Goal: Task Accomplishment & Management: Manage account settings

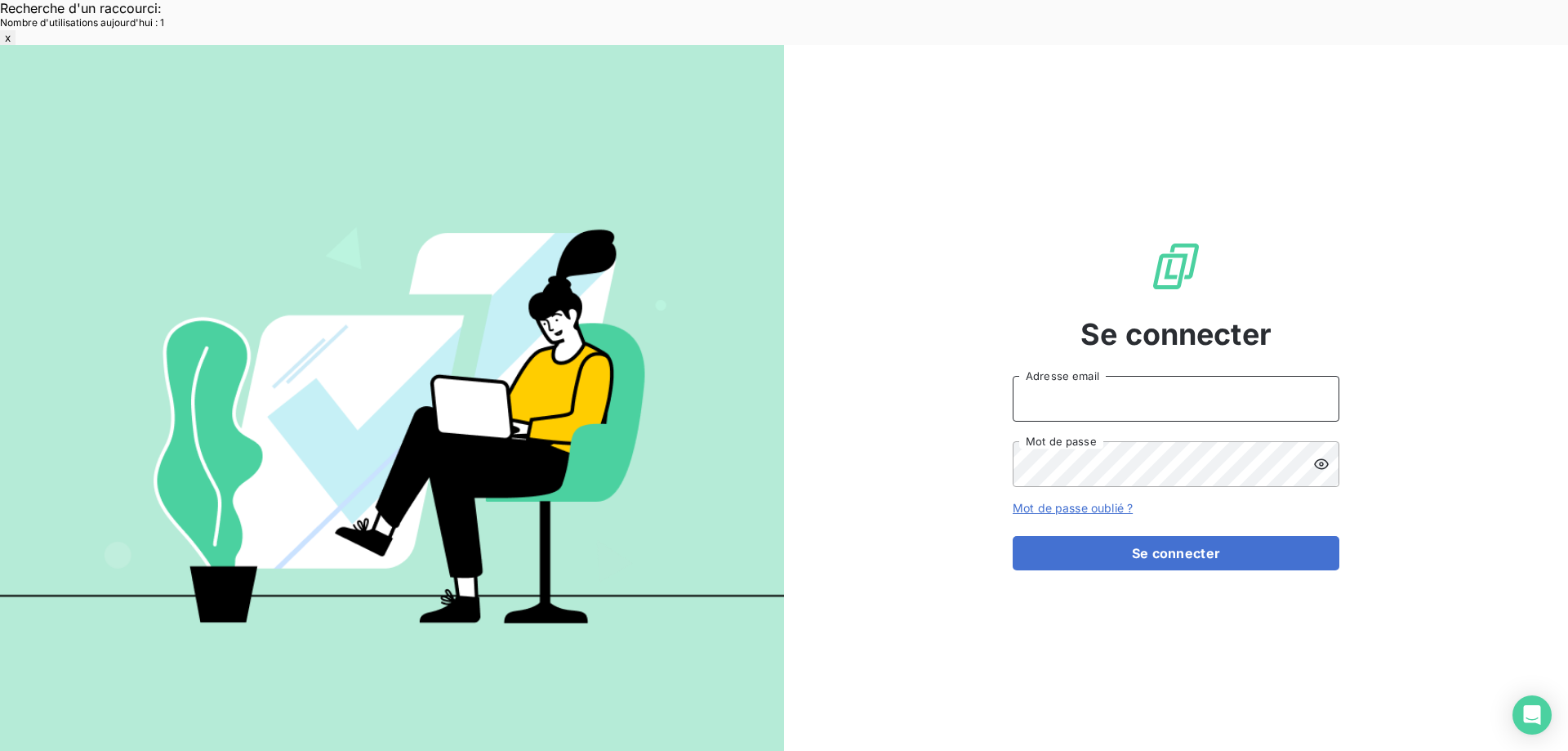
type input "[EMAIL_ADDRESS][DOMAIN_NAME]"
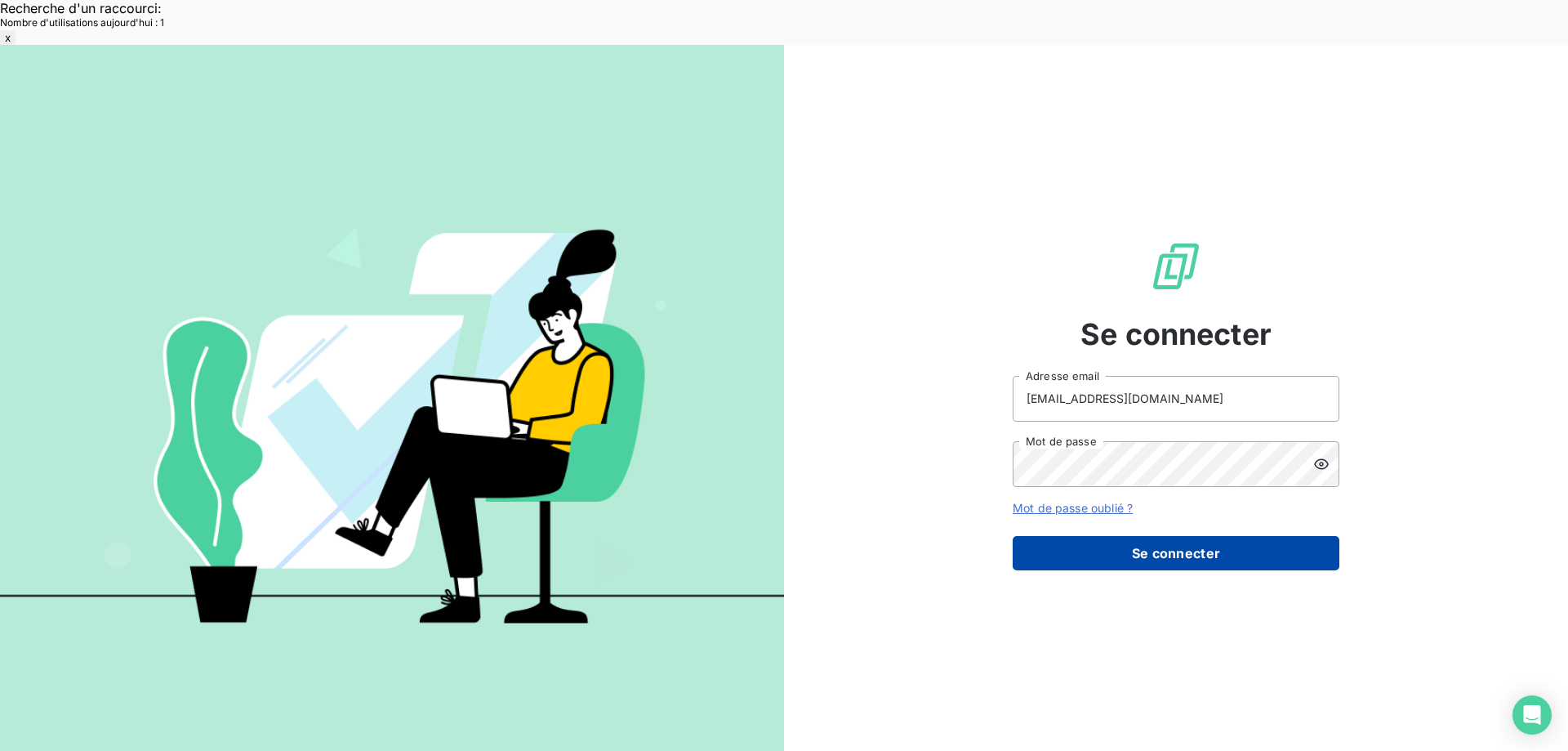
click at [1144, 536] on button "Se connecter" at bounding box center [1176, 553] width 326 height 34
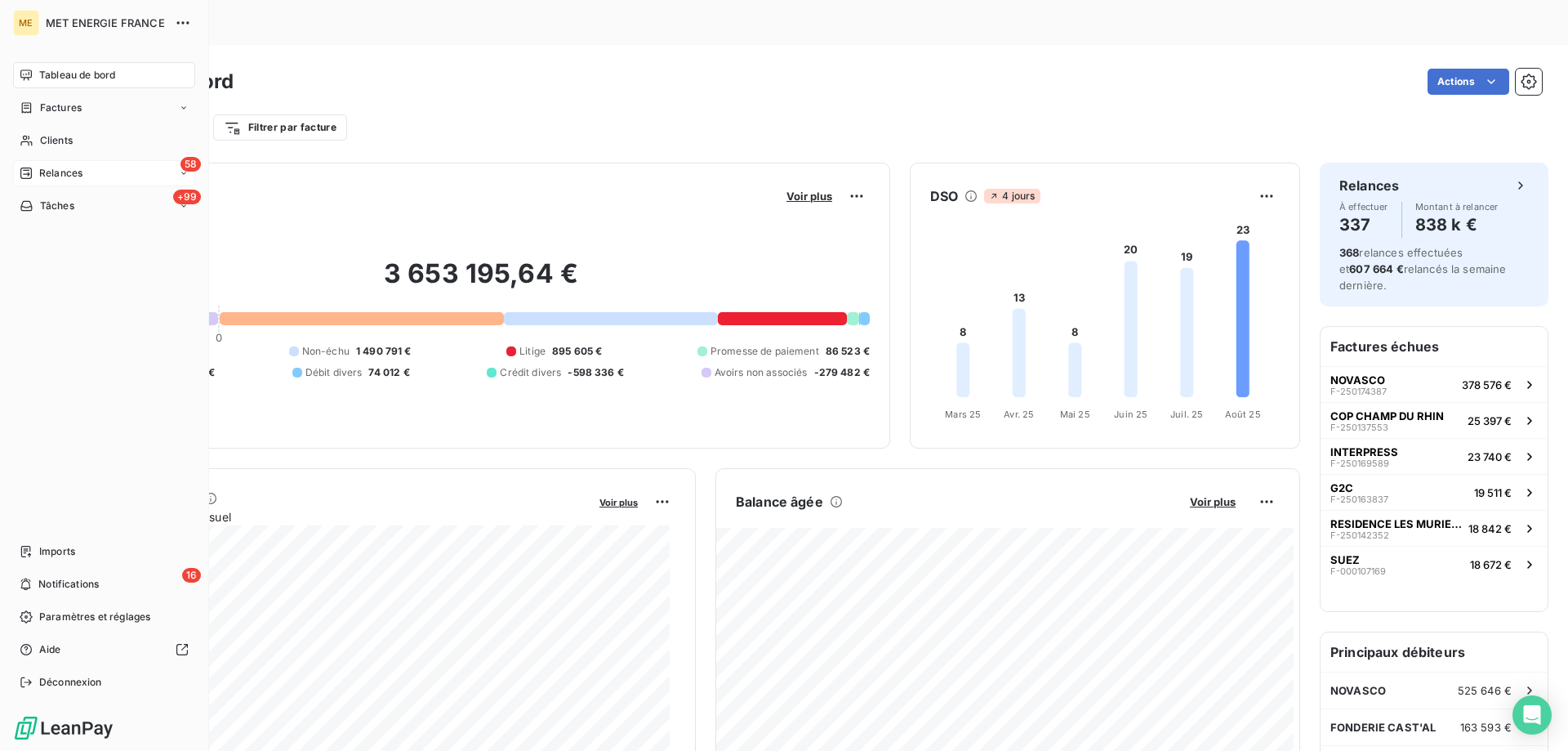
click at [72, 172] on span "Relances" at bounding box center [61, 173] width 43 height 14
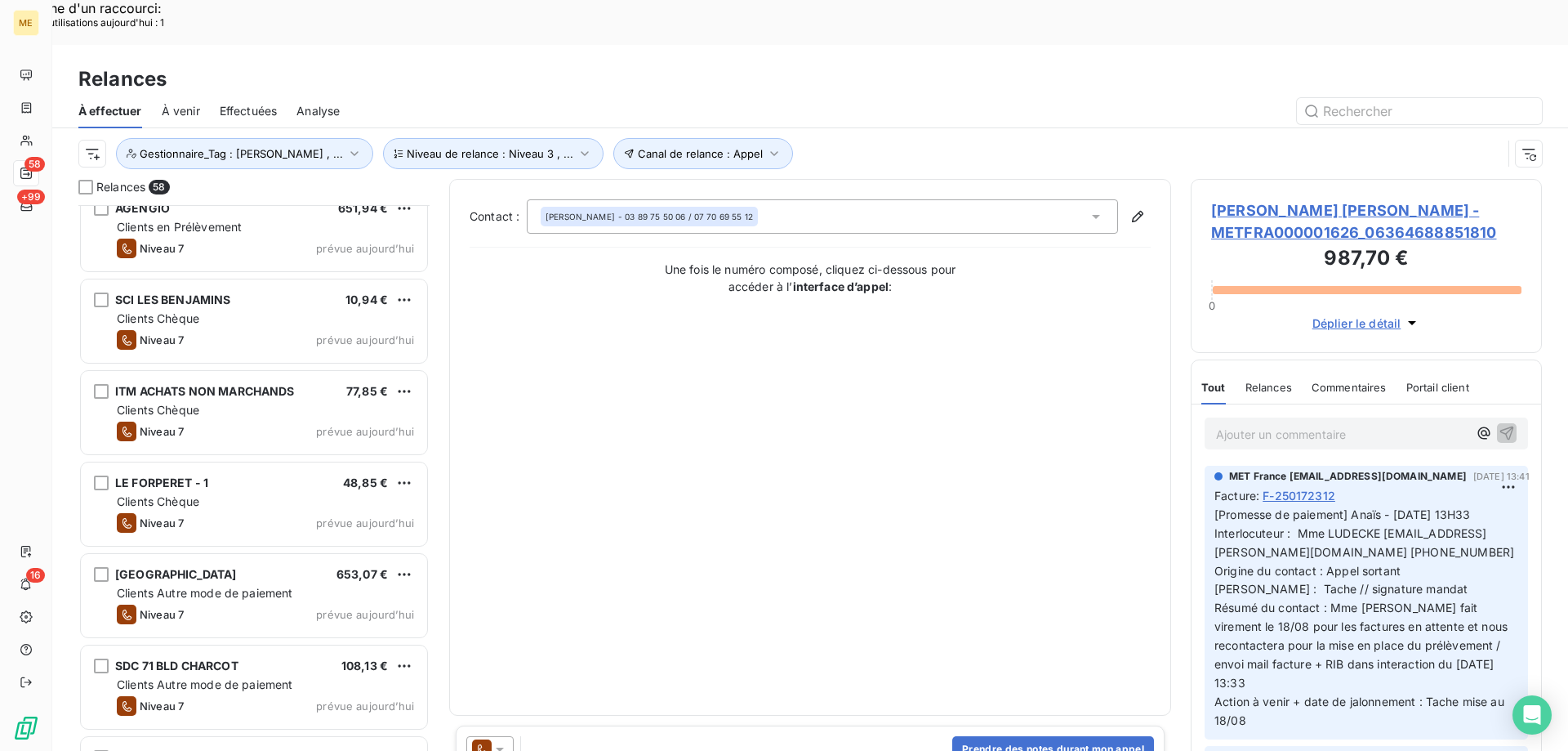
scroll to position [4717, 0]
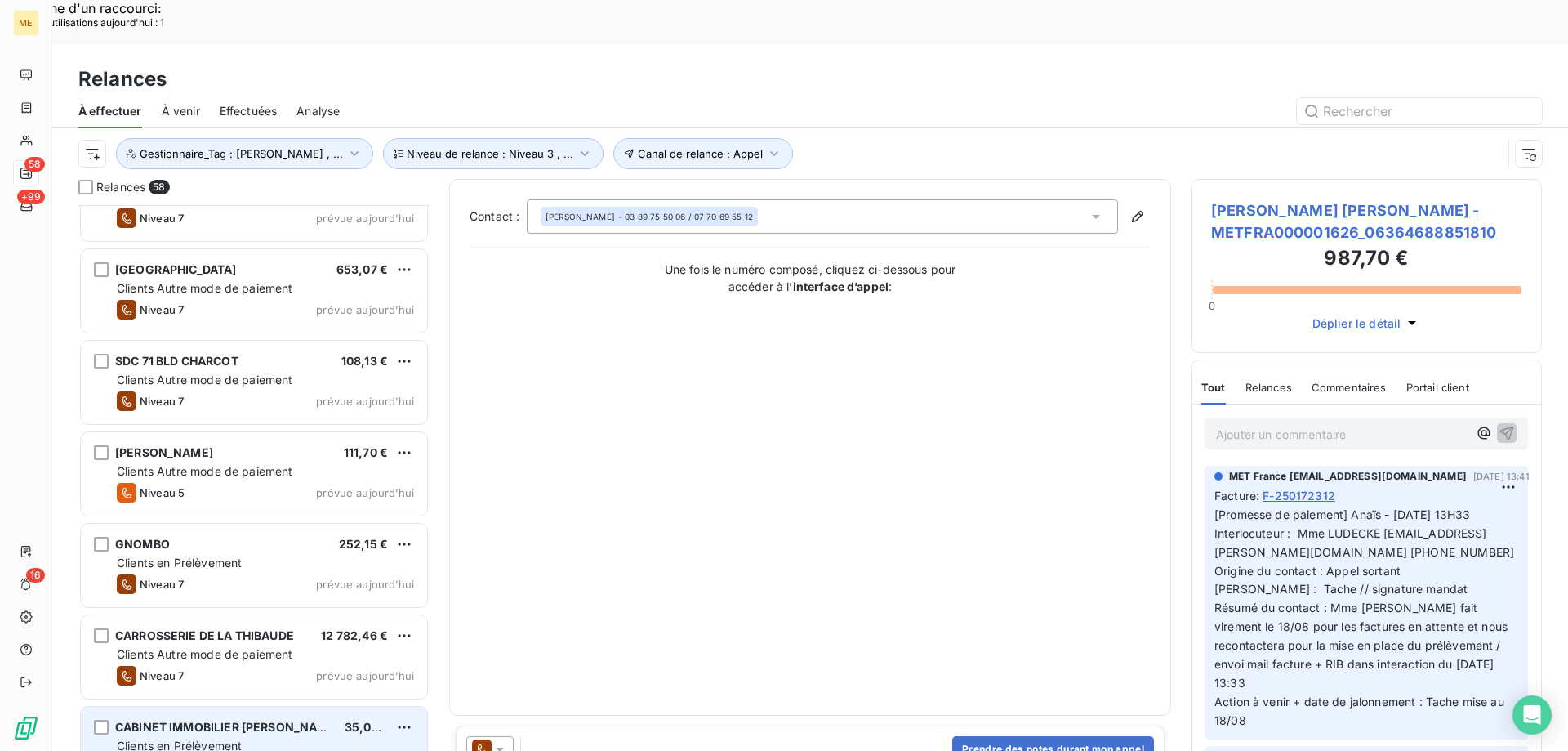
click at [324, 737] on div "Clients en Prélèvement" at bounding box center [265, 746] width 298 height 16
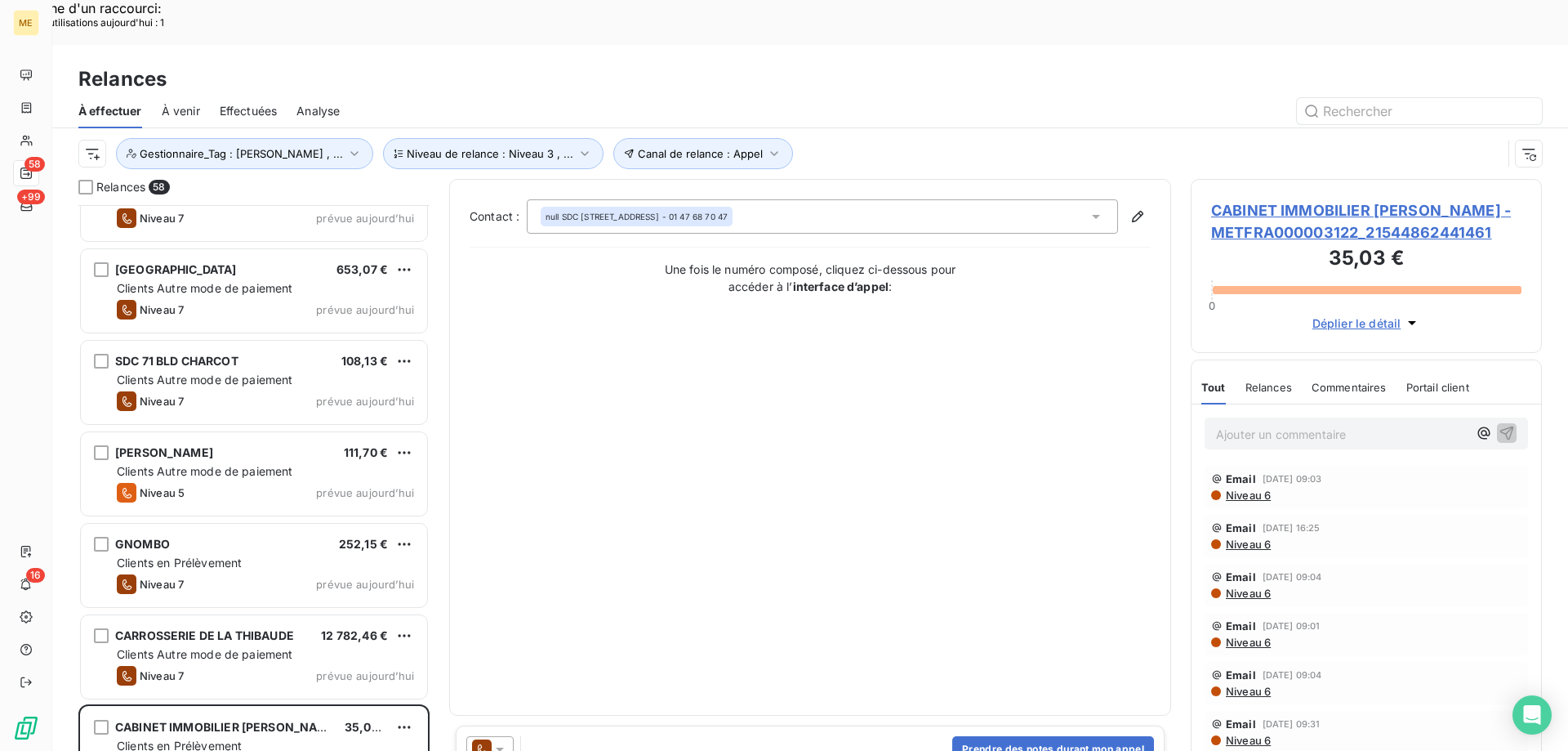
click at [509, 737] on div at bounding box center [490, 749] width 47 height 26
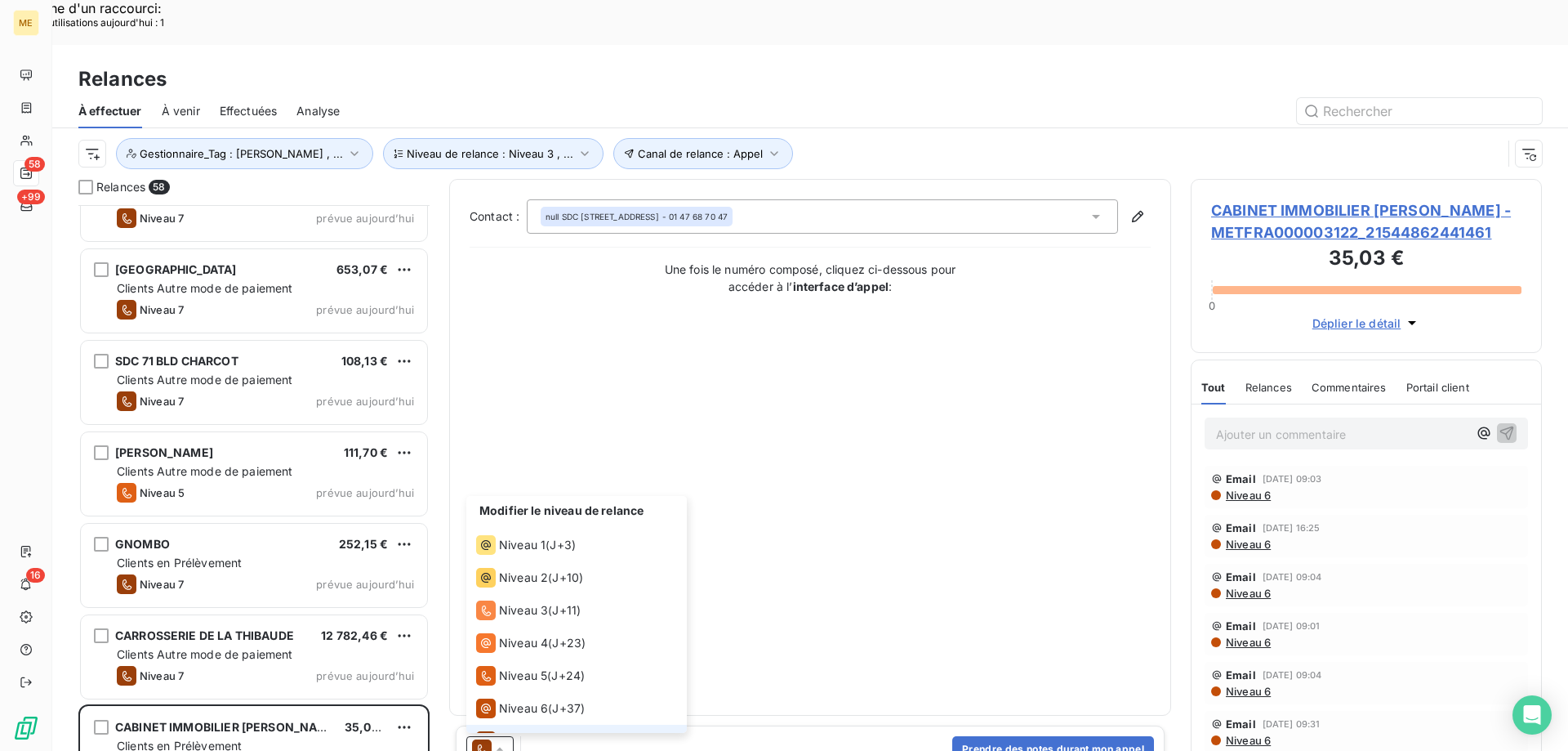
scroll to position [24, 0]
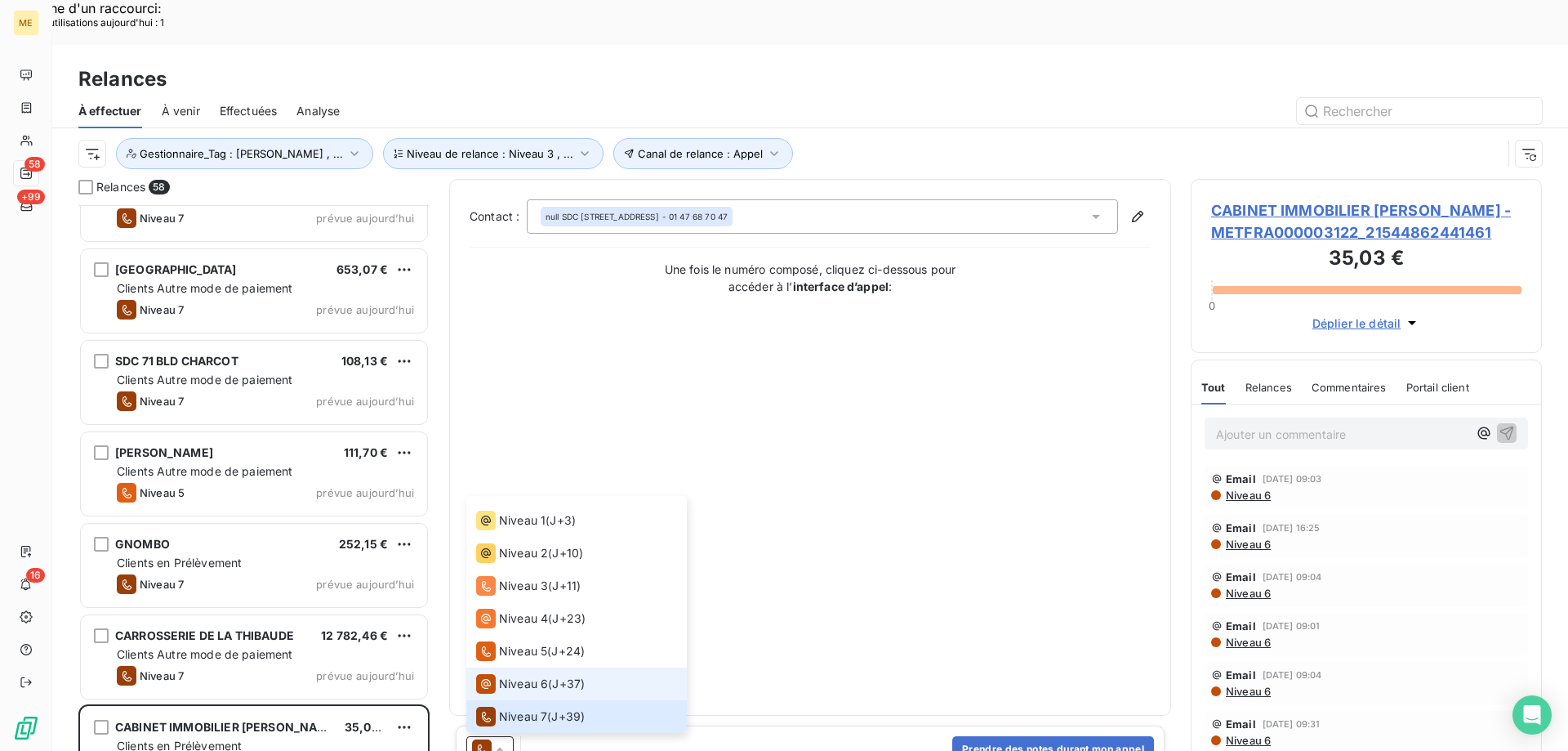
click at [530, 676] on span "Niveau 6" at bounding box center [524, 684] width 49 height 16
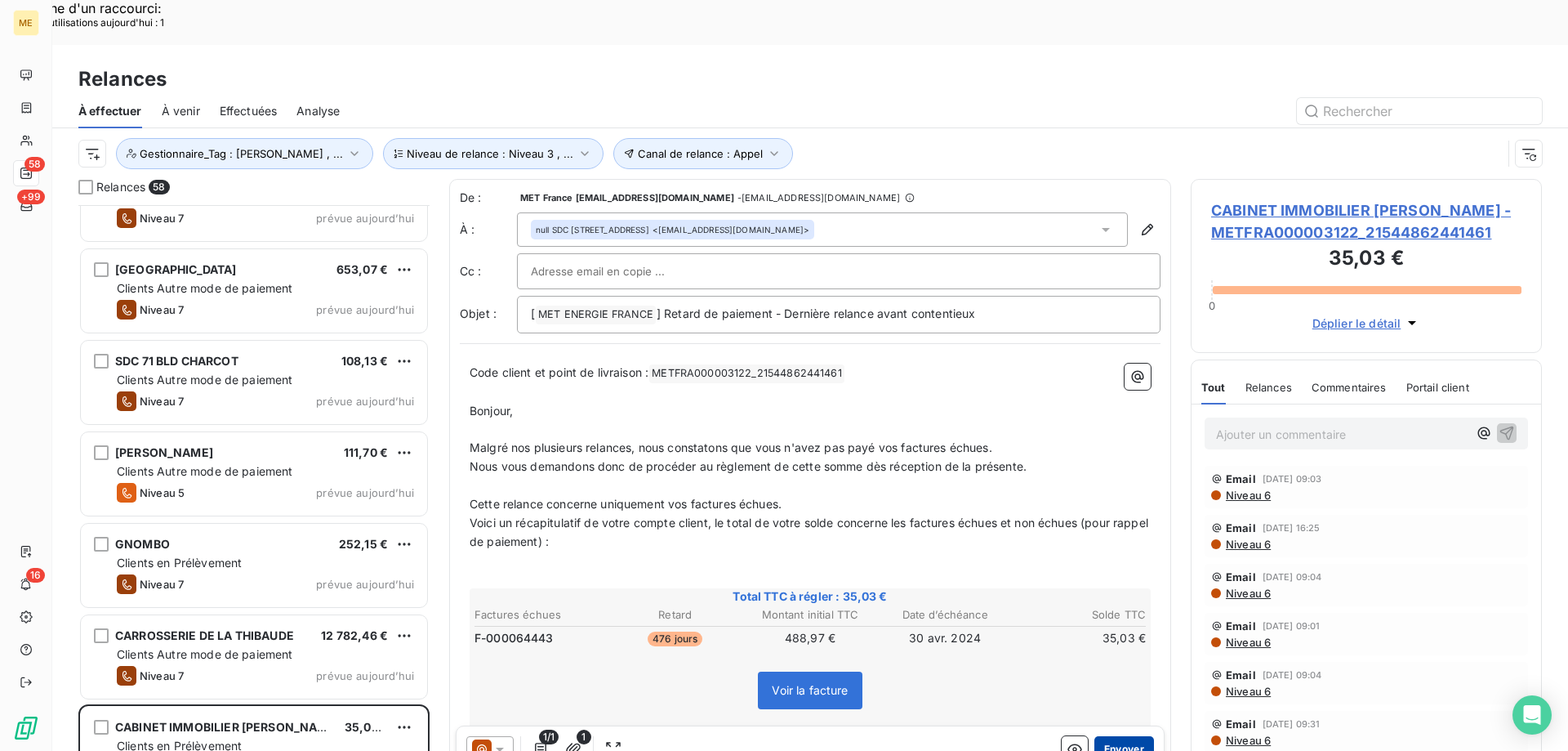
click at [1109, 737] on button "Envoyer" at bounding box center [1124, 749] width 60 height 26
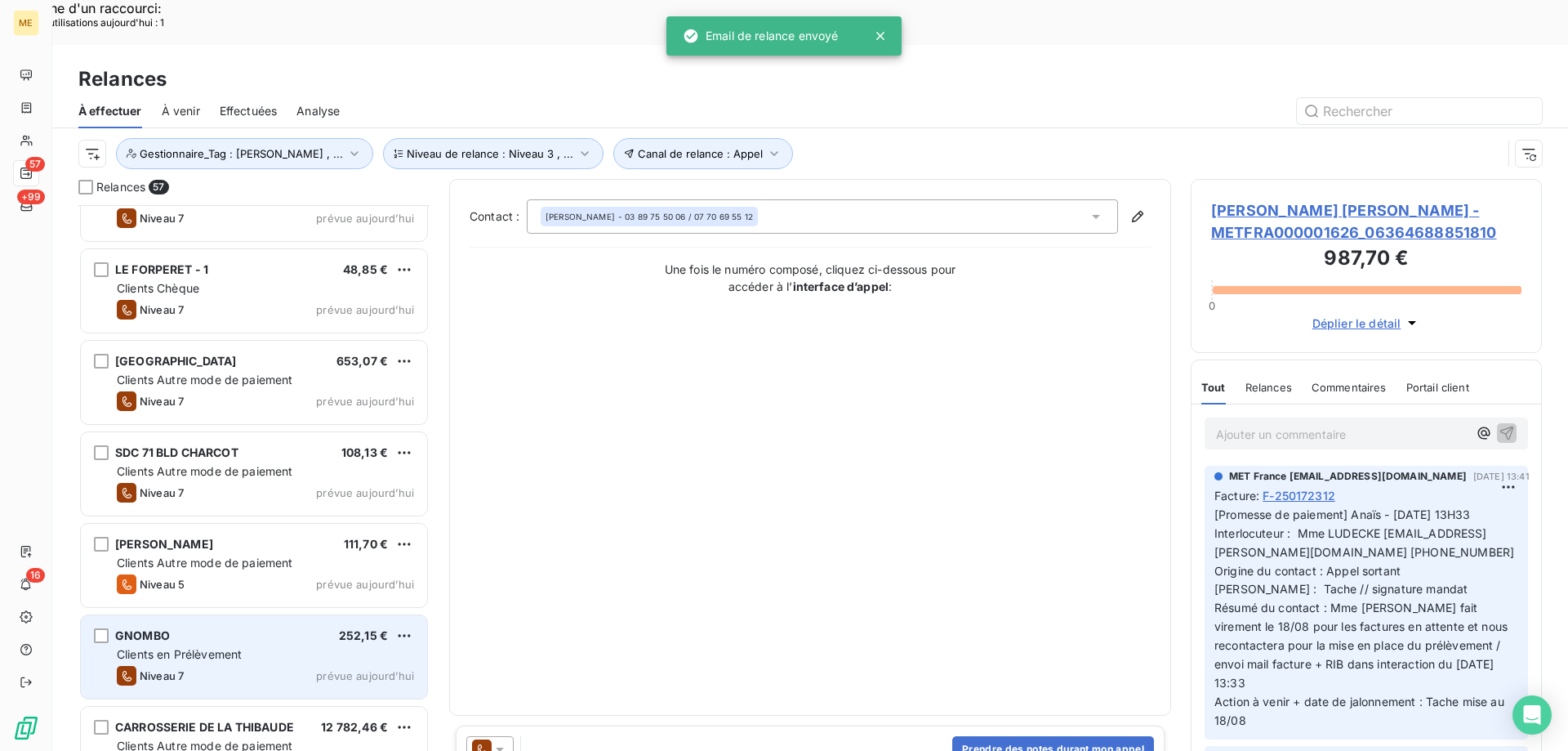
scroll to position [4625, 0]
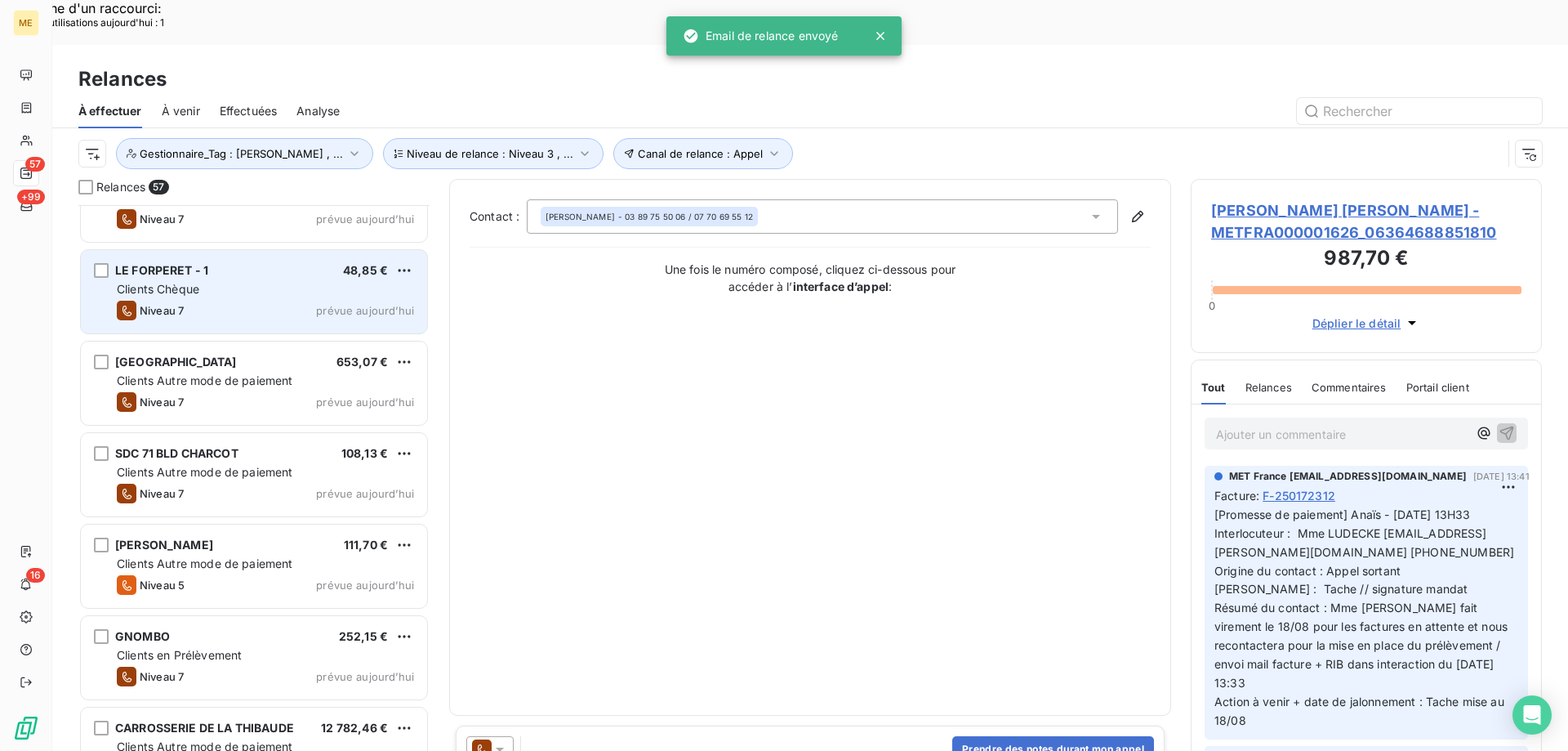
drag, startPoint x: 326, startPoint y: 234, endPoint x: 328, endPoint y: 256, distance: 22.1
click at [326, 250] on div "LE FORPERET - 1 48,85 € Clients Chèque Niveau 7 prévue [DATE]" at bounding box center [253, 291] width 346 height 83
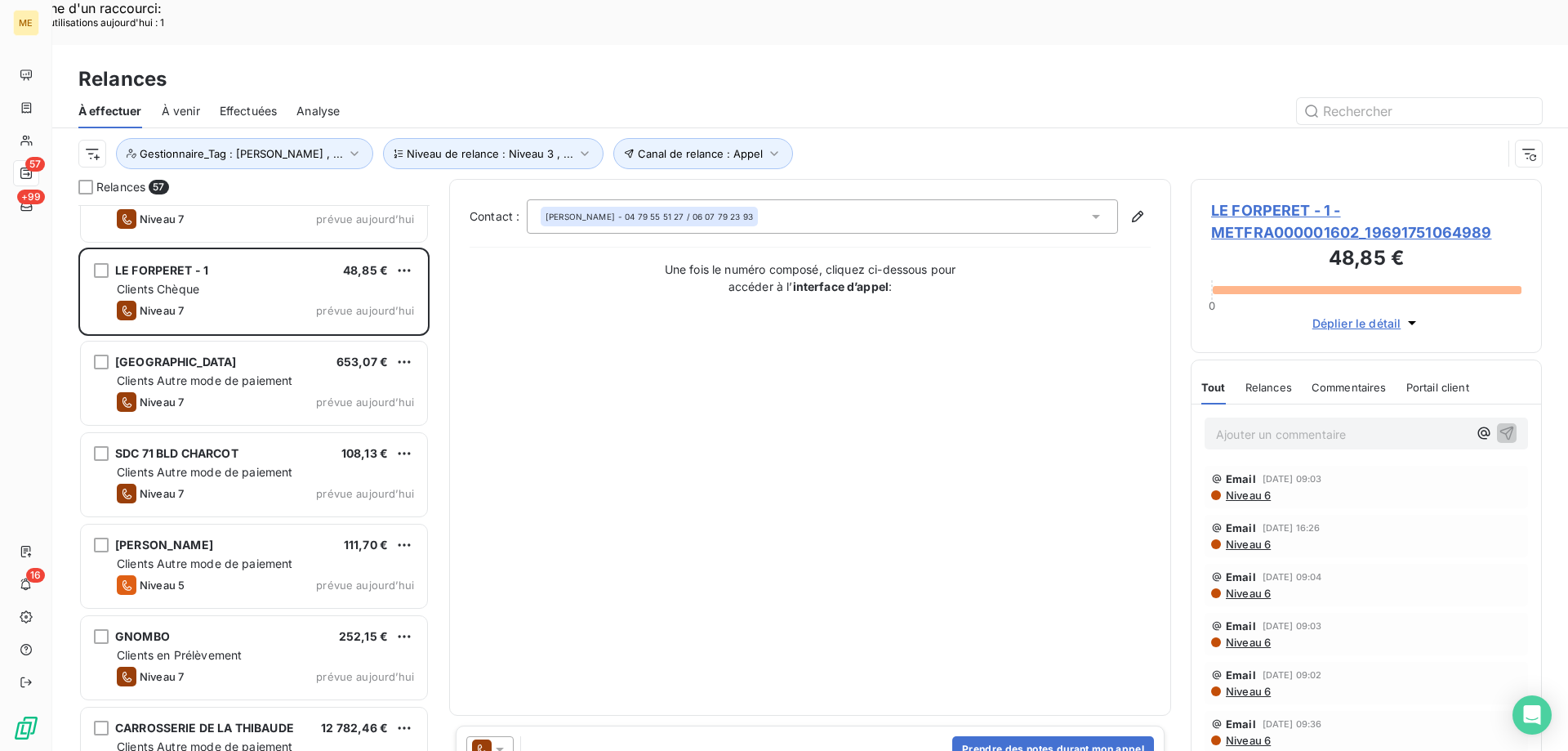
click at [500, 741] on icon at bounding box center [500, 749] width 16 height 16
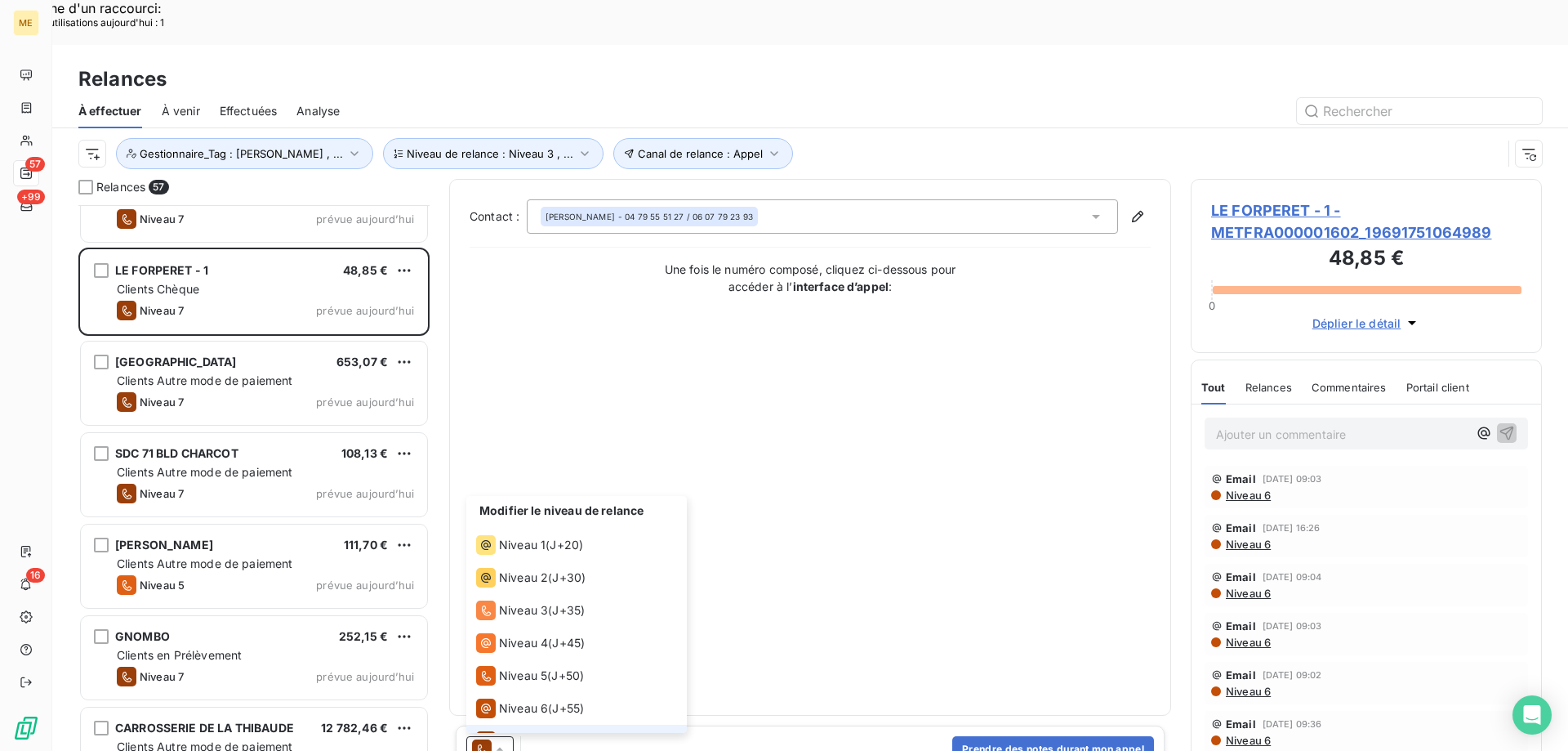
scroll to position [24, 0]
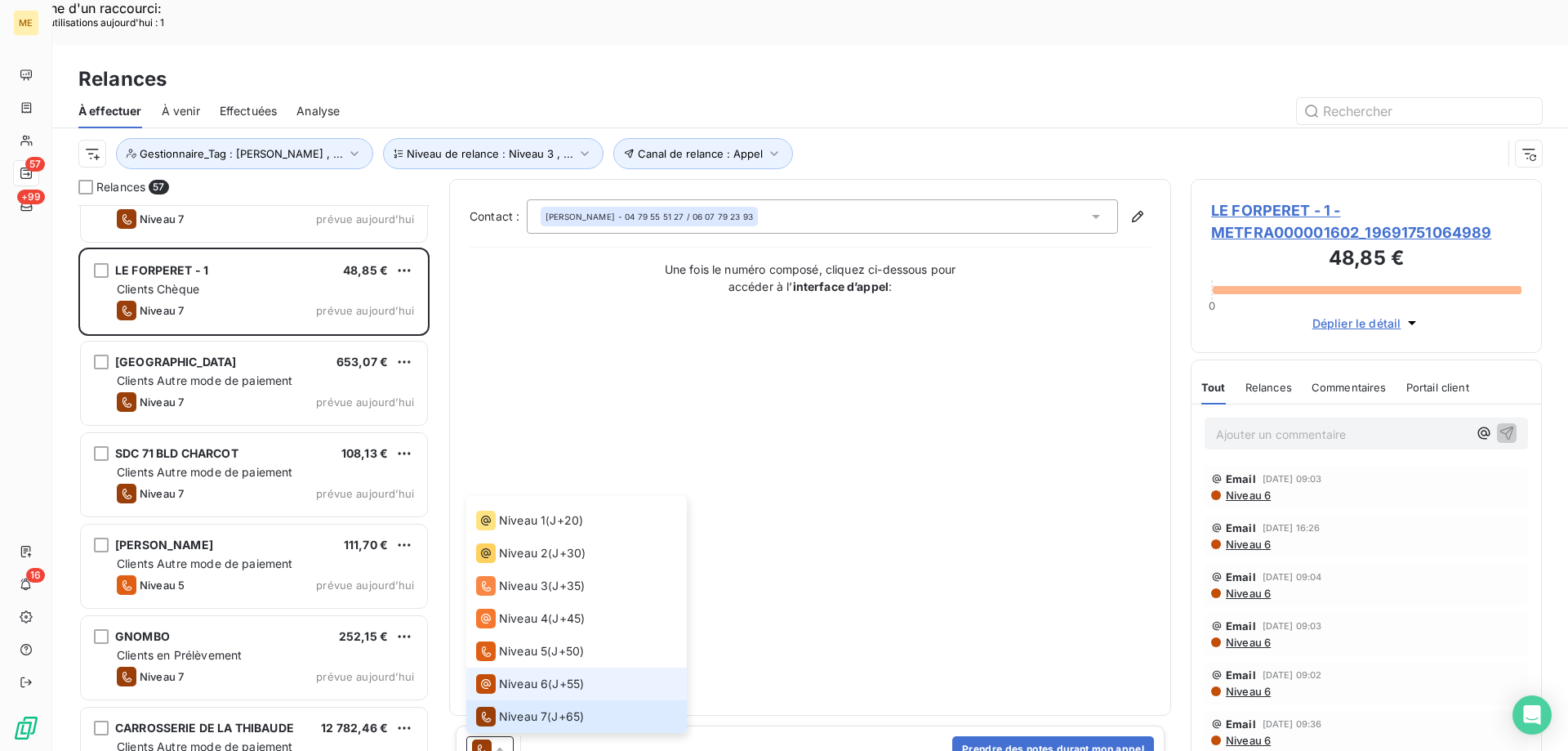
click at [508, 676] on span "Niveau 6" at bounding box center [524, 684] width 49 height 16
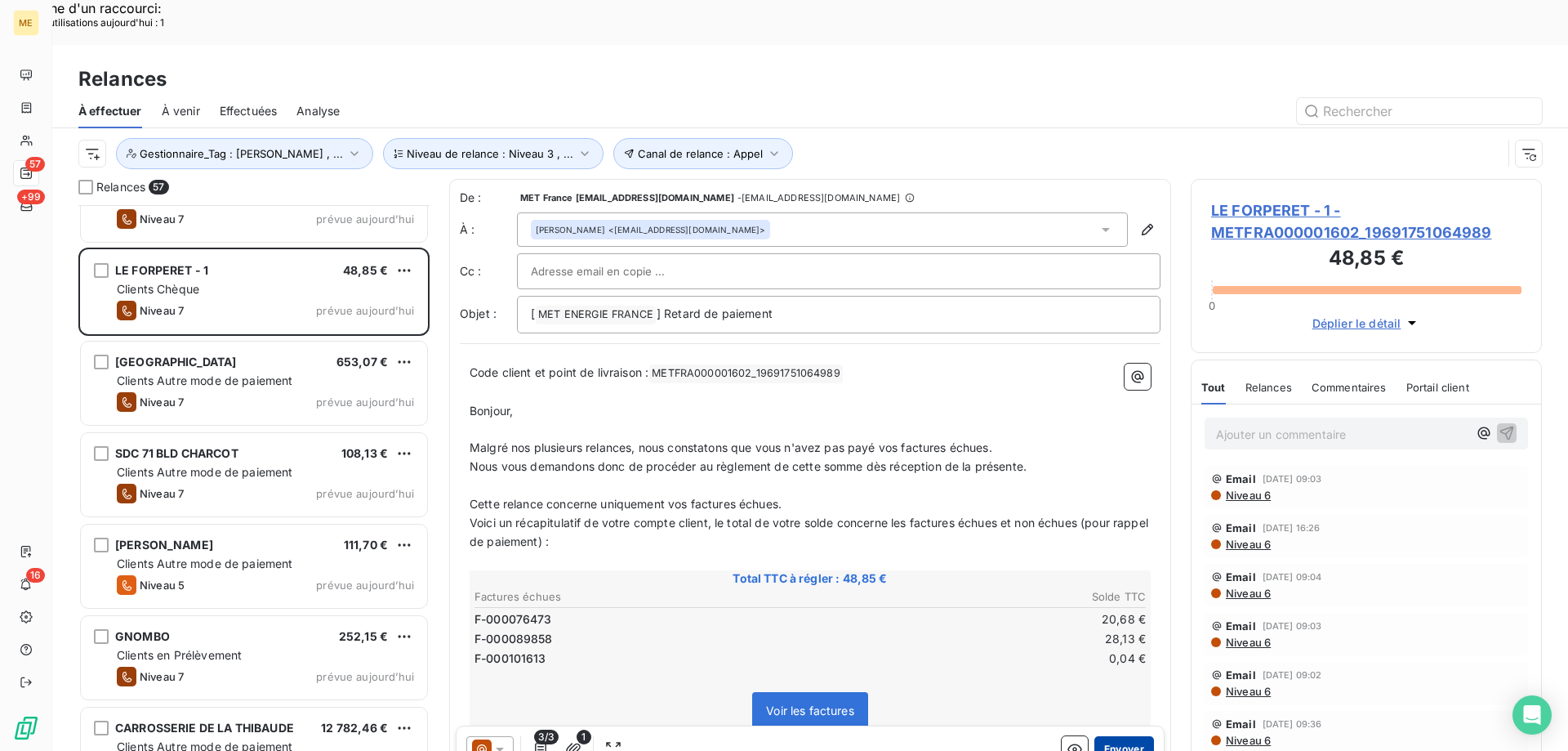
click at [1104, 737] on button "Envoyer" at bounding box center [1124, 749] width 60 height 26
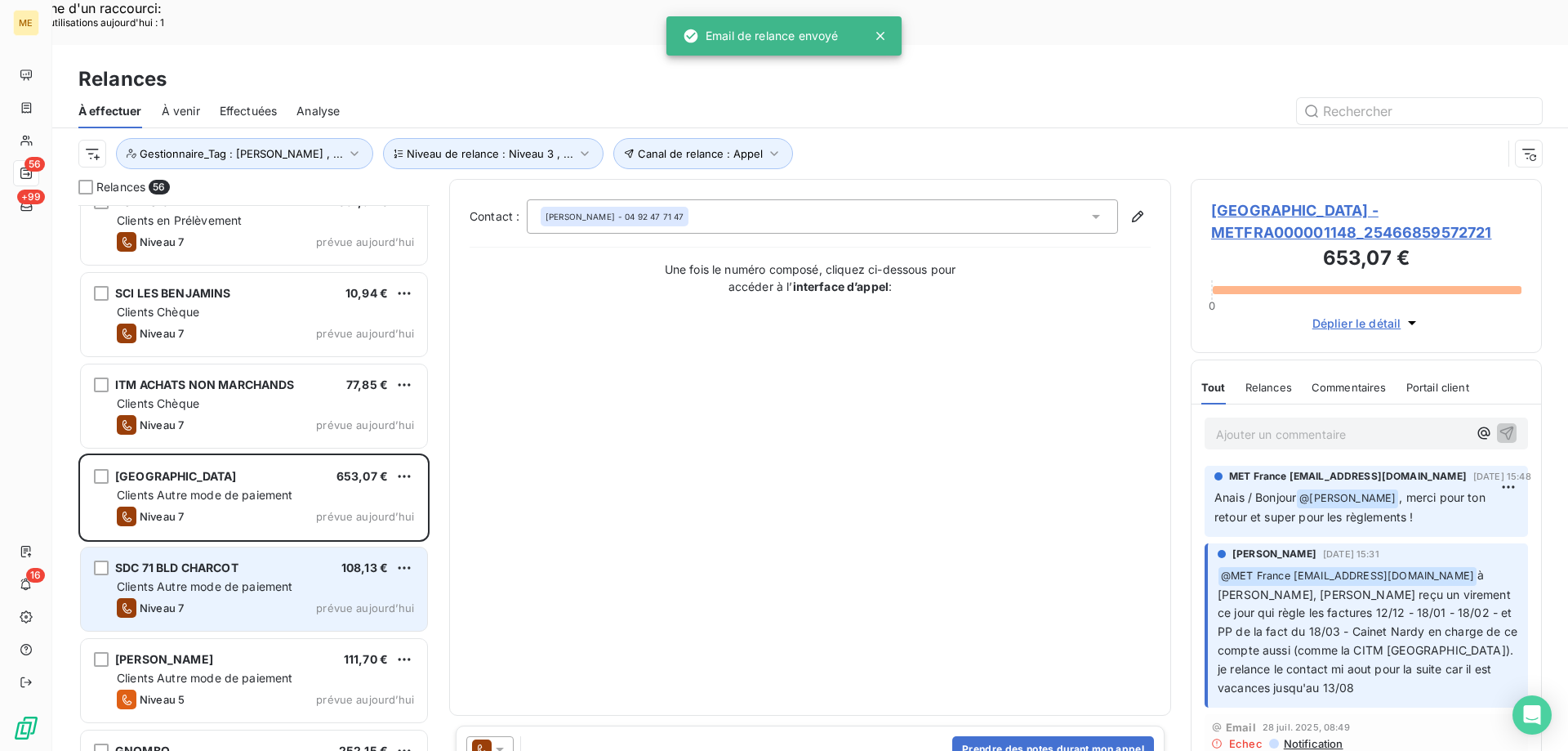
scroll to position [4370, 0]
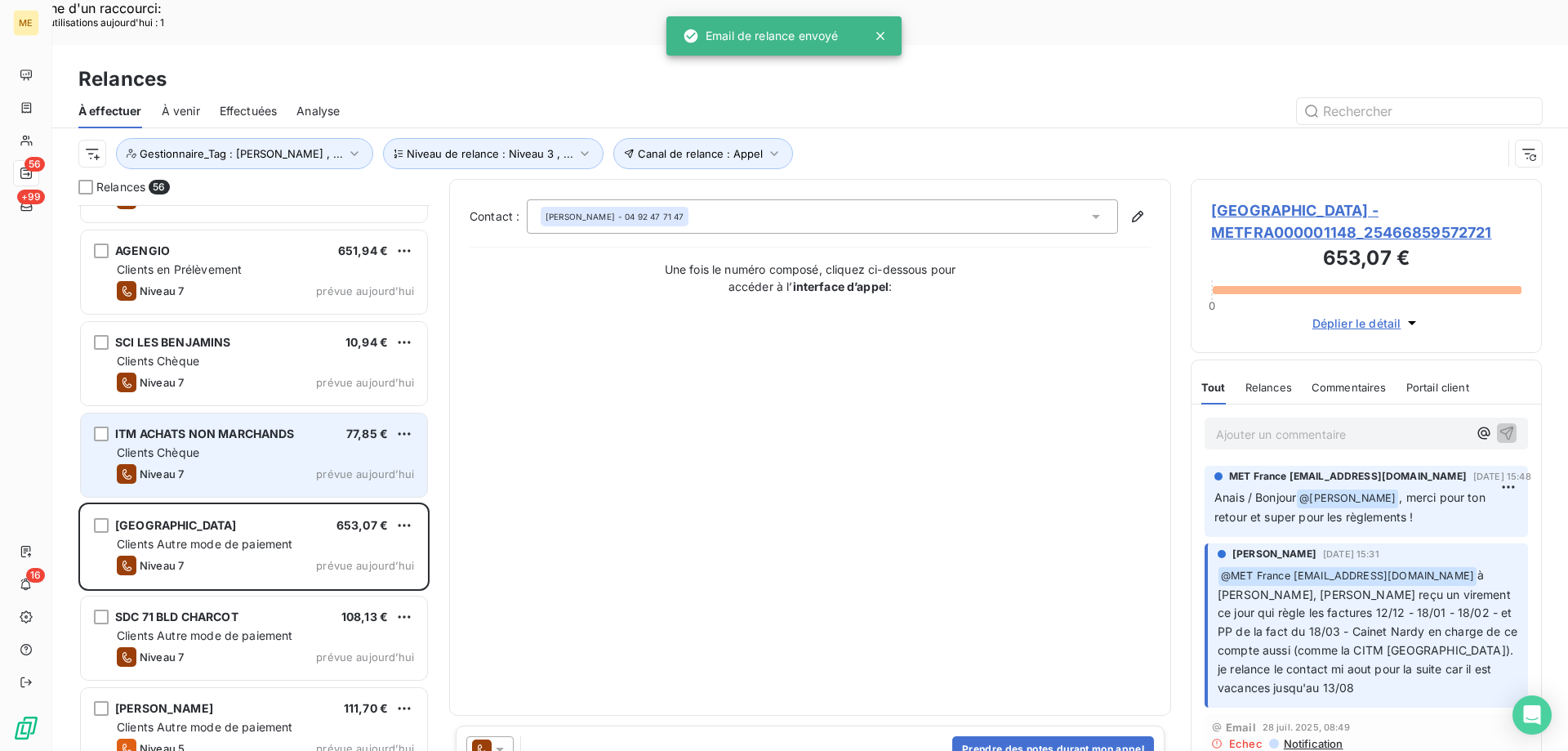
click at [318, 444] on div "Clients Chèque" at bounding box center [265, 452] width 298 height 16
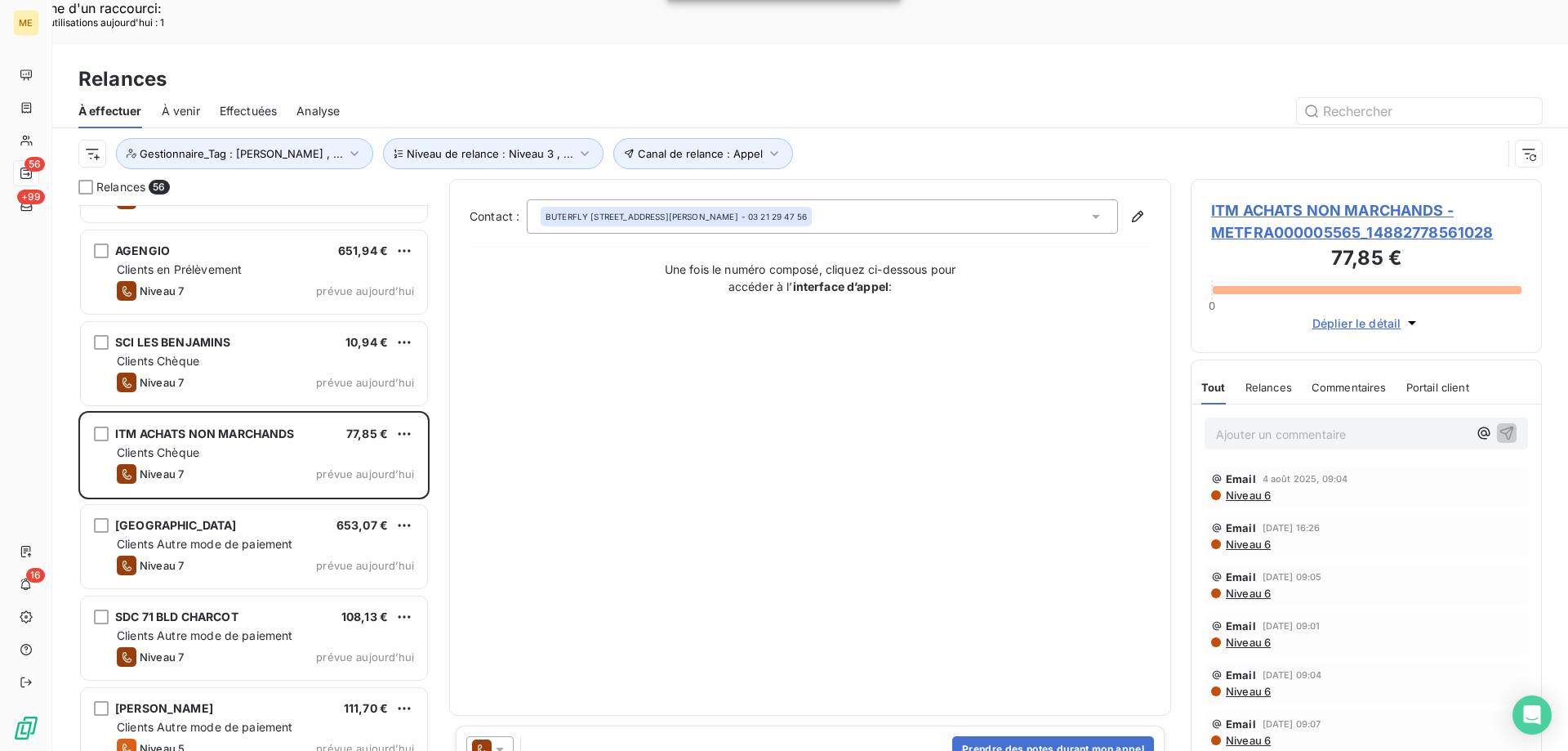
click at [502, 741] on icon at bounding box center [500, 749] width 16 height 16
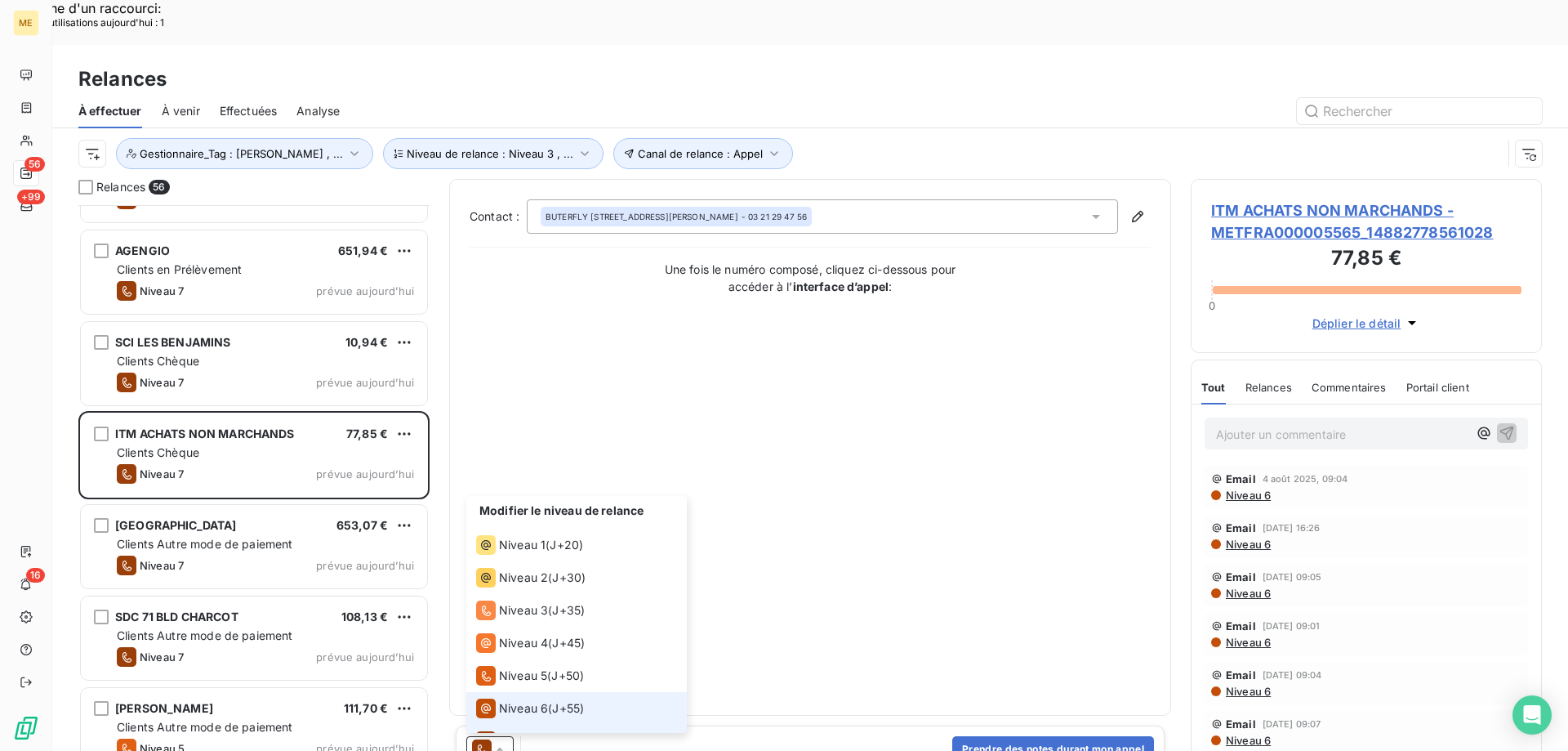
scroll to position [24, 0]
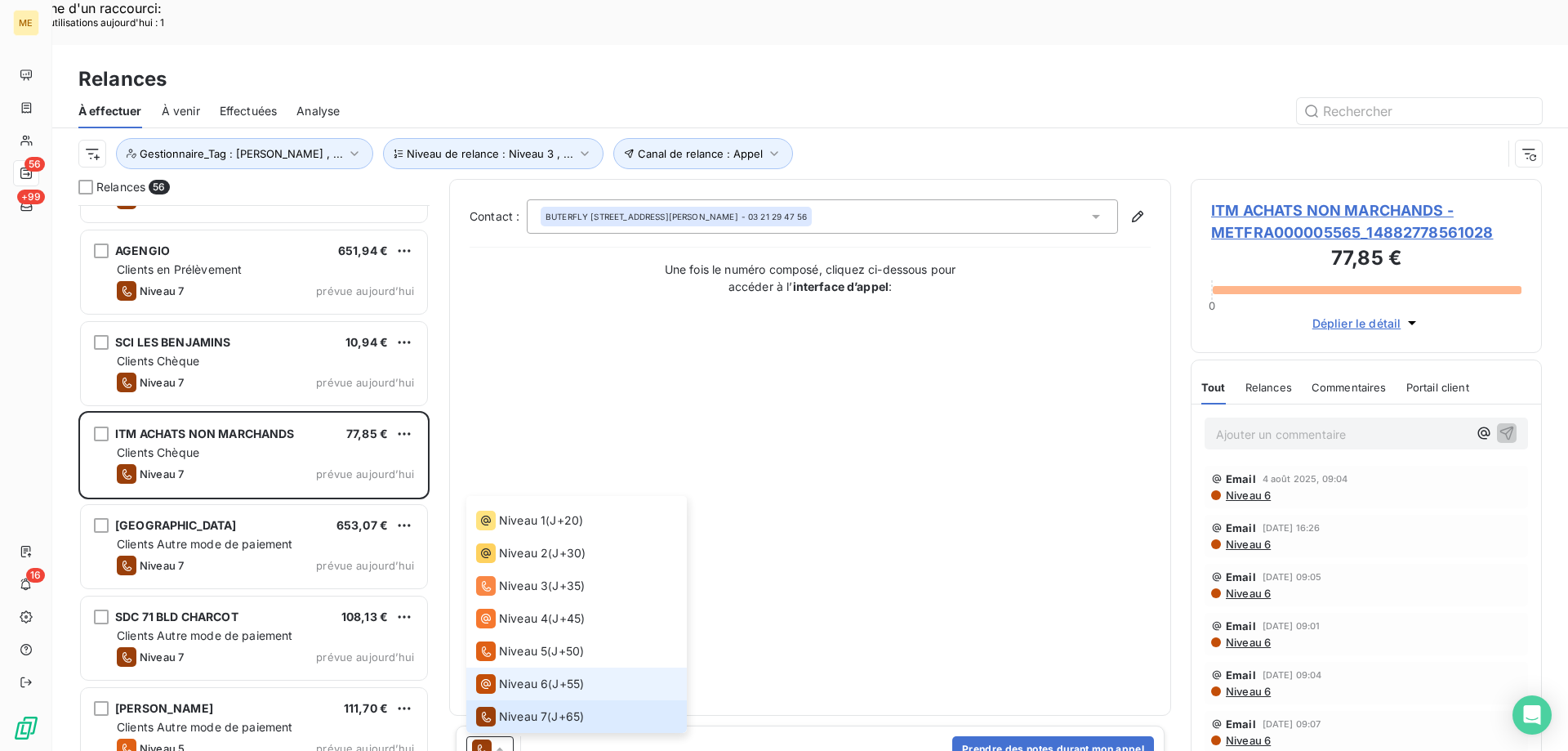
click at [522, 676] on span "Niveau 6" at bounding box center [524, 684] width 49 height 16
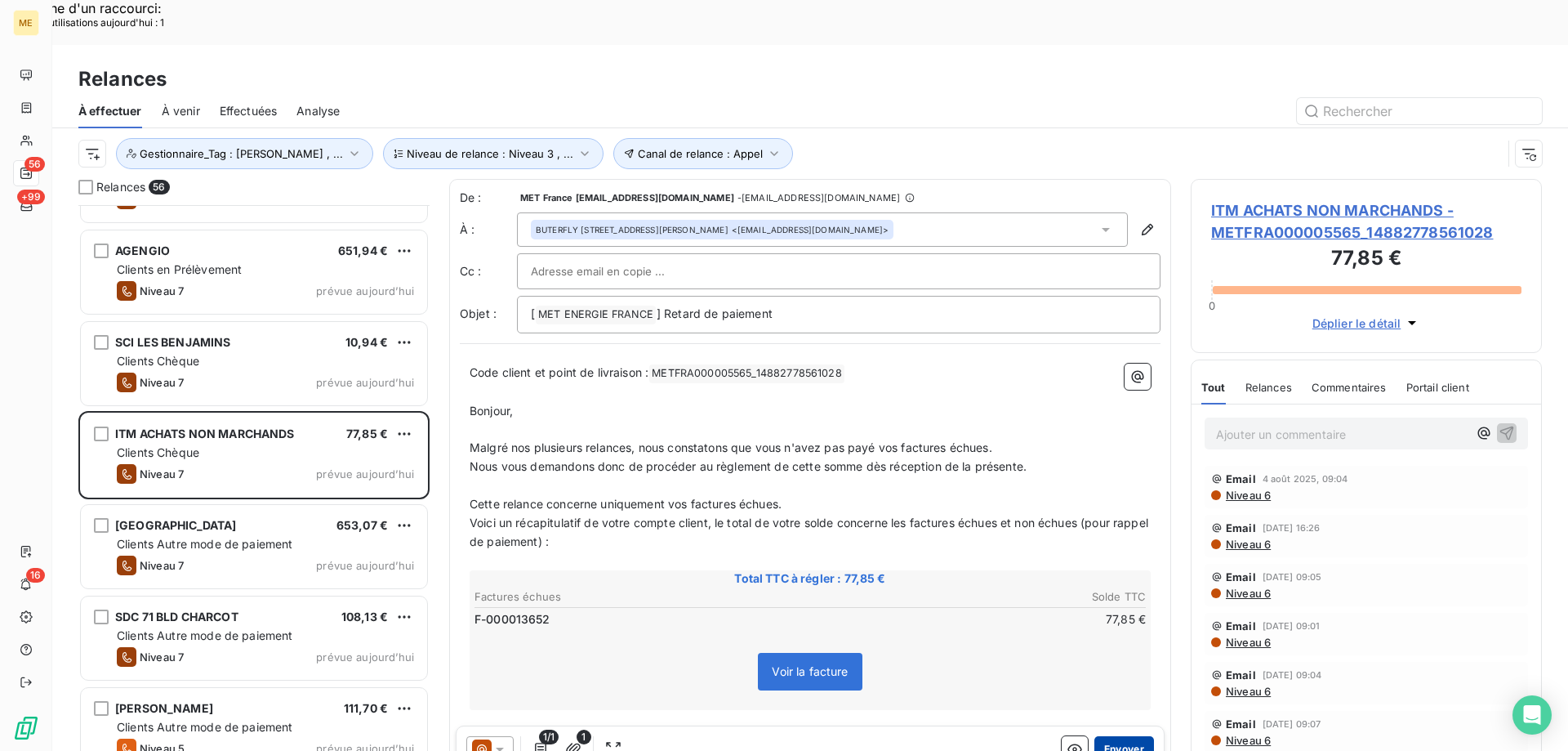
click at [1111, 737] on button "Envoyer" at bounding box center [1124, 749] width 60 height 26
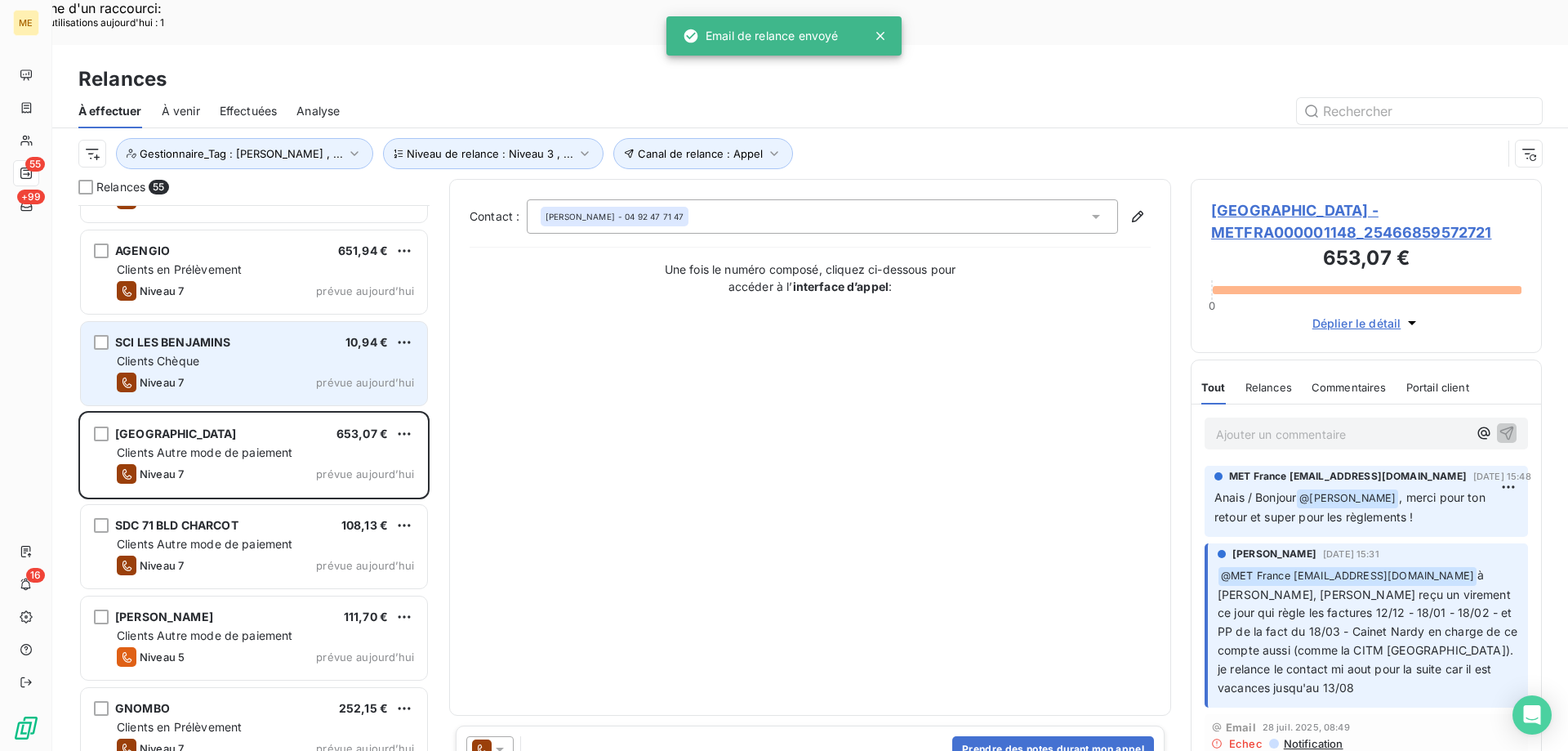
click at [335, 353] on div "Clients Chèque" at bounding box center [265, 361] width 298 height 16
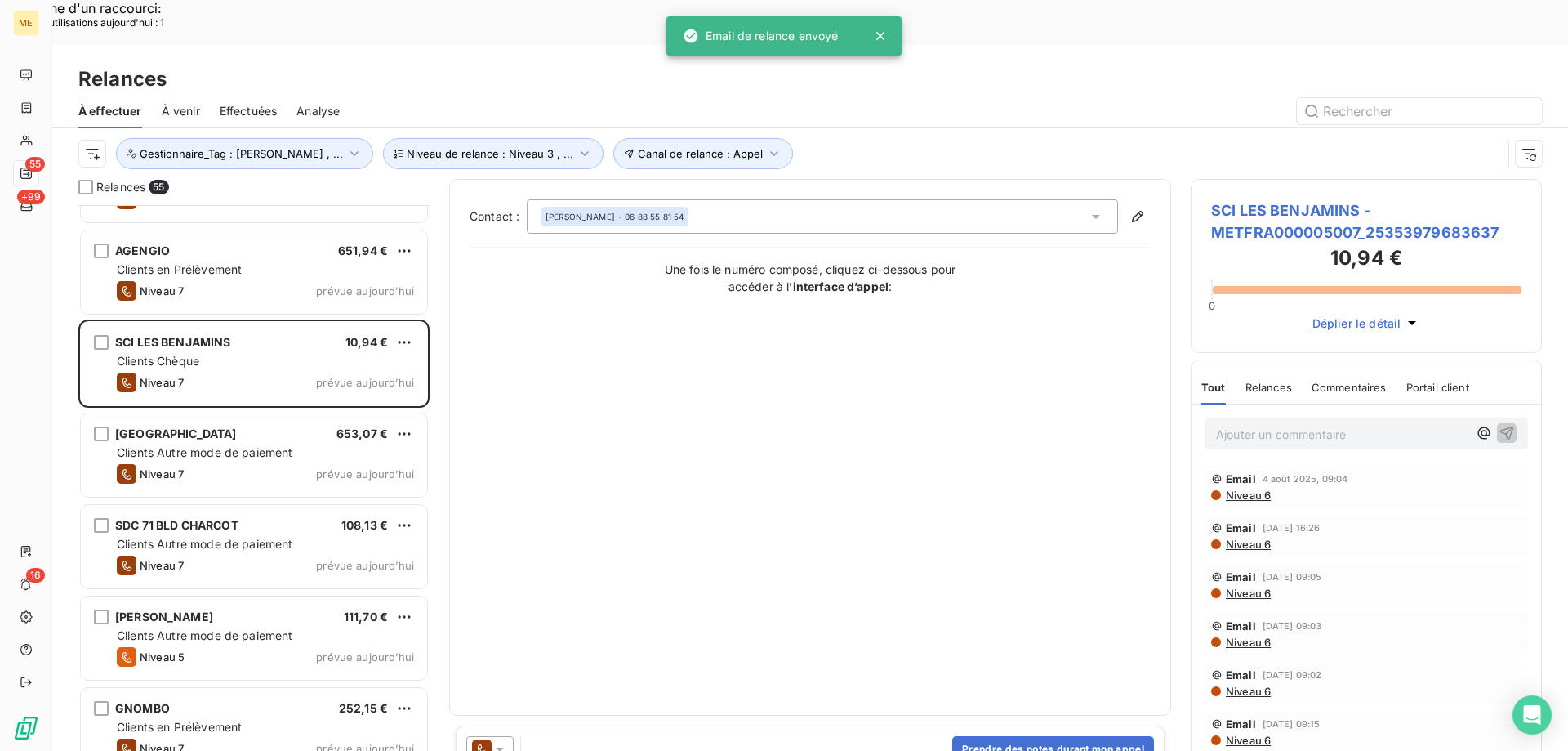
click at [505, 741] on icon at bounding box center [500, 749] width 16 height 16
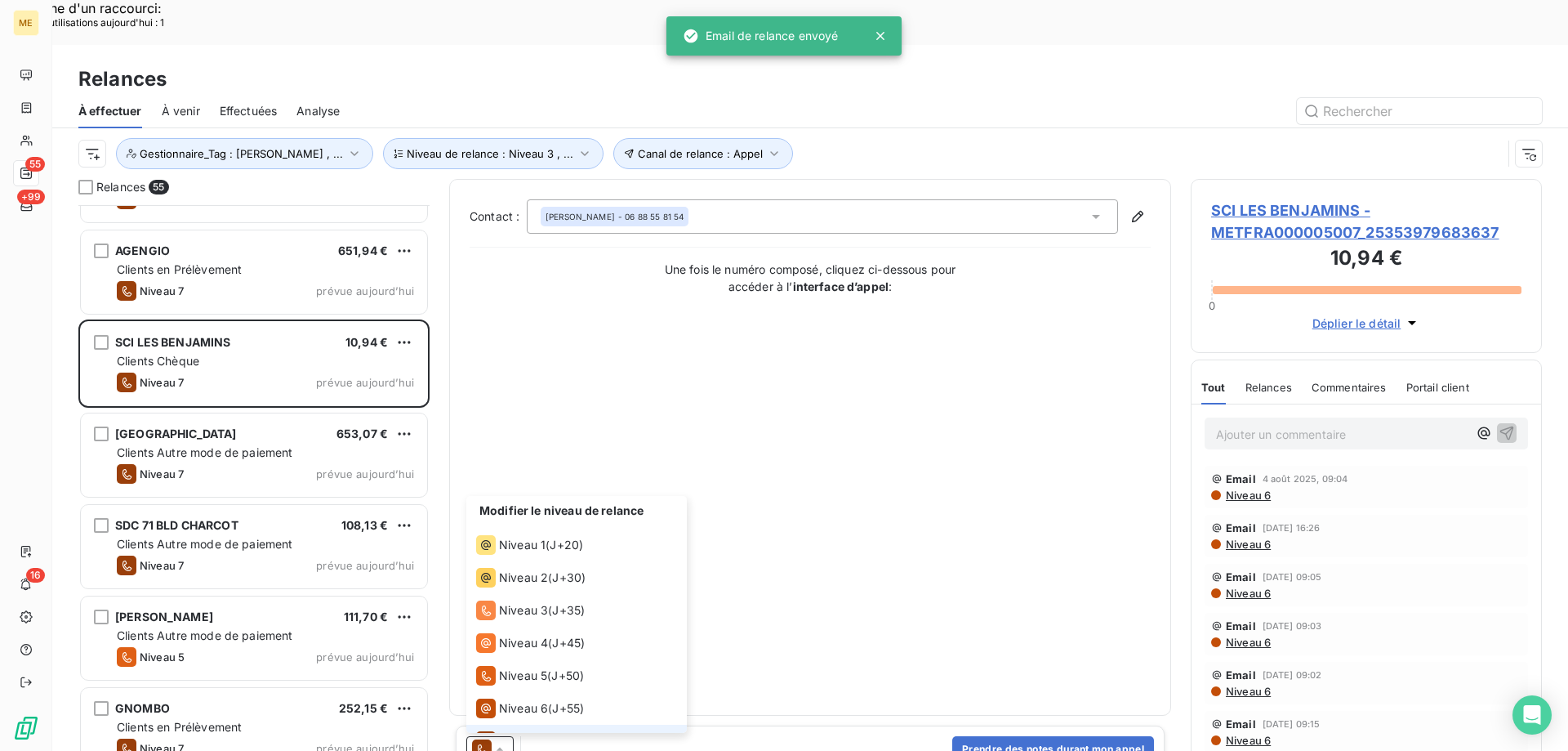
scroll to position [24, 0]
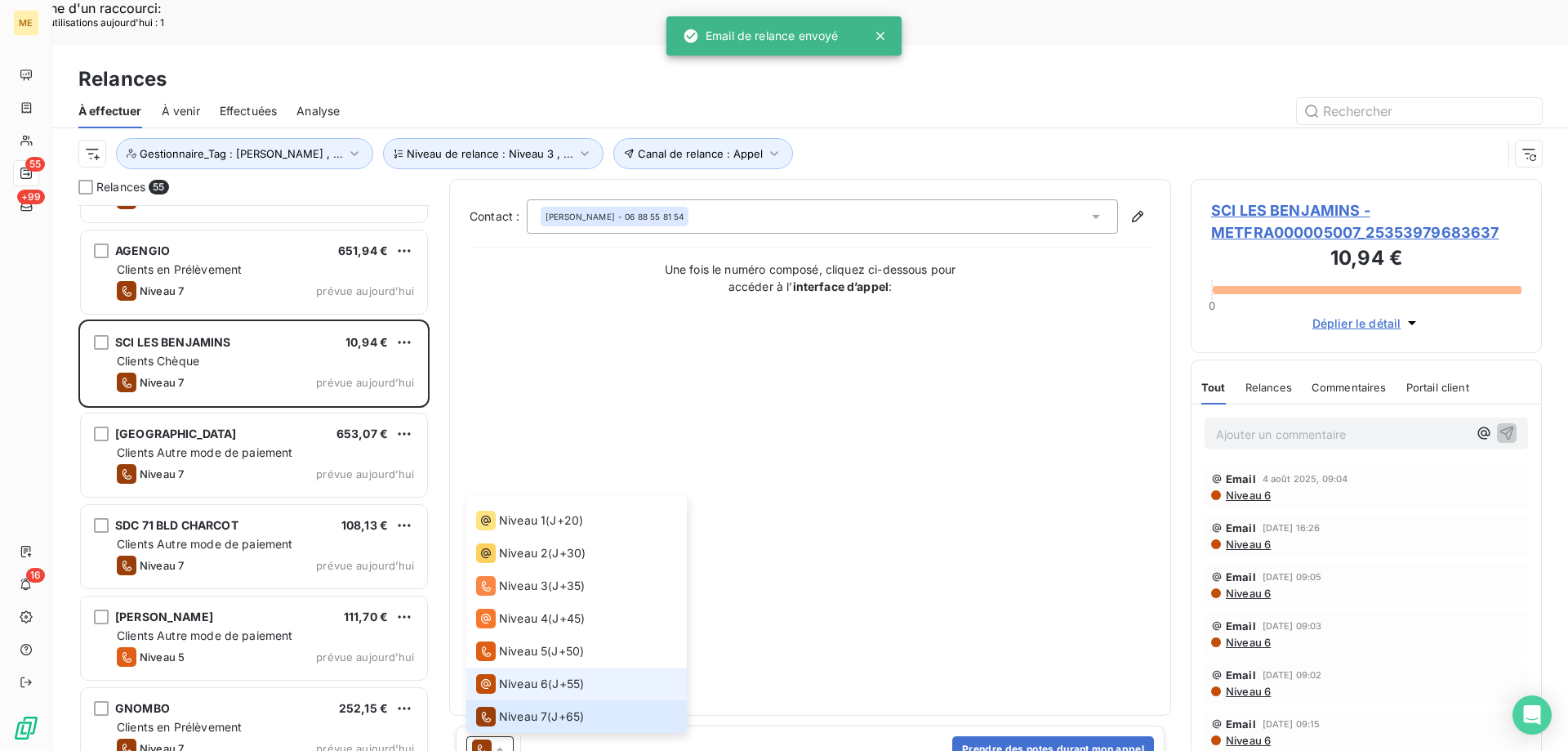
click at [502, 676] on span "Niveau 6" at bounding box center [524, 684] width 49 height 16
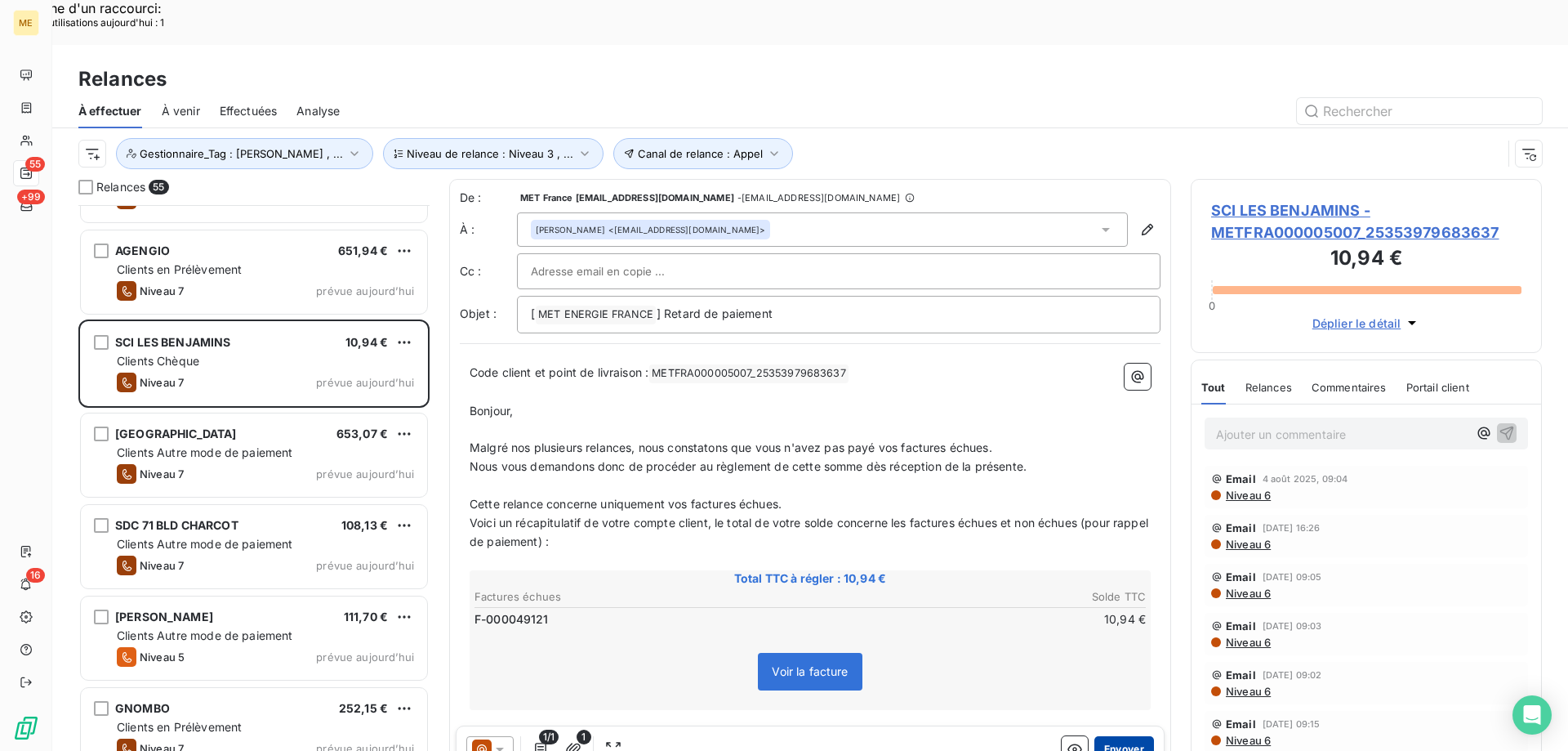
click at [1131, 737] on button "Envoyer" at bounding box center [1124, 749] width 60 height 26
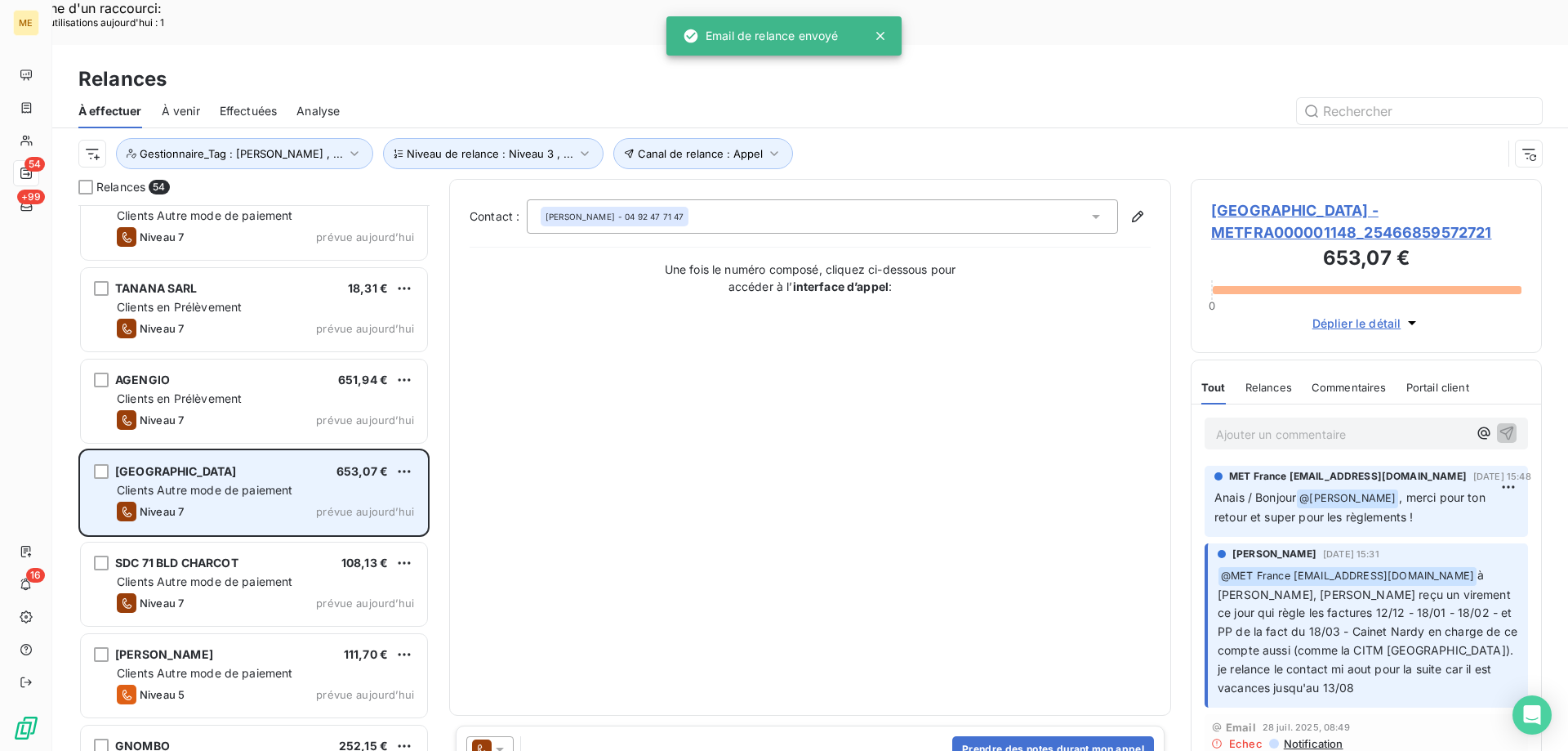
scroll to position [4207, 0]
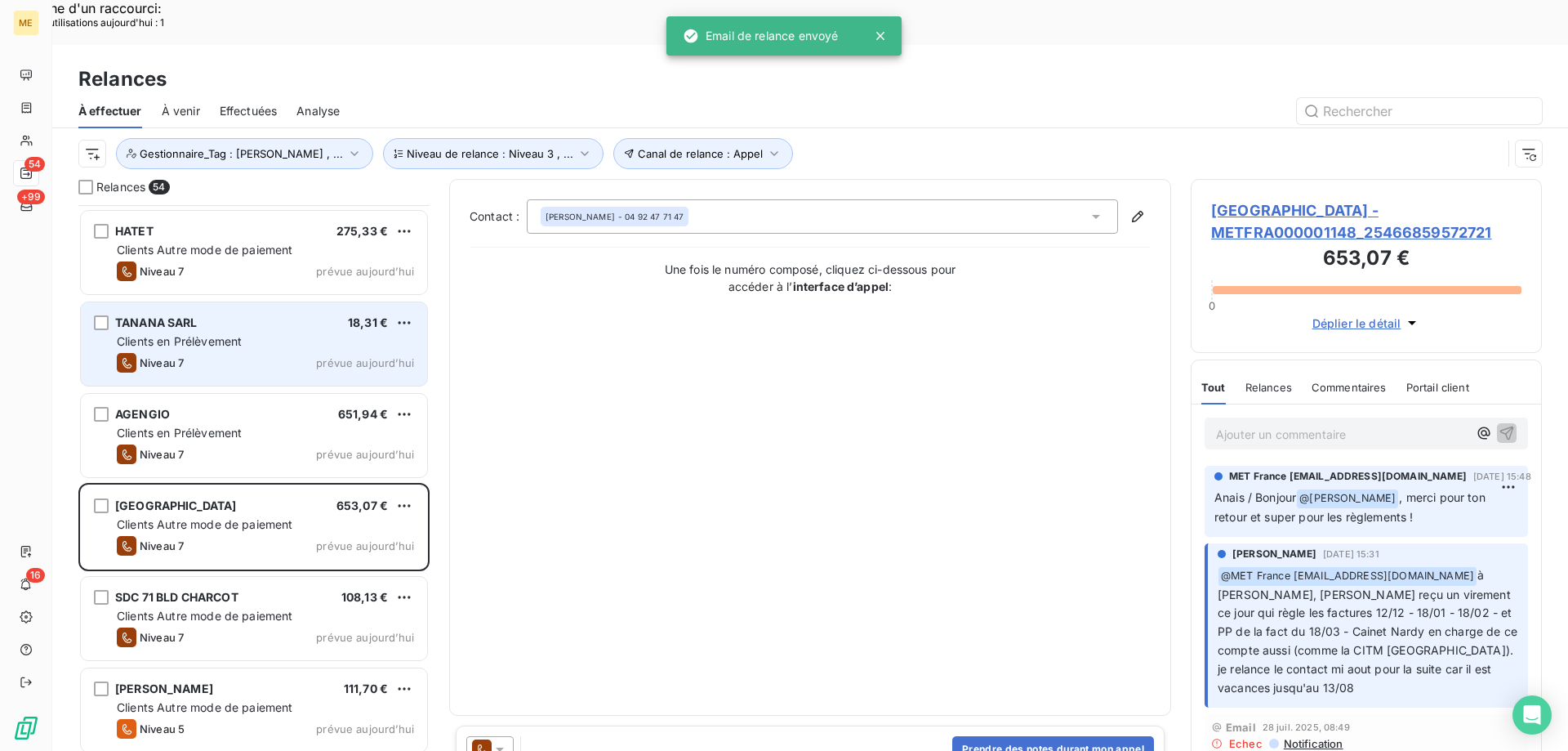
click at [366, 302] on div "TANANA SARL 18,31 € Clients en Prélèvement Niveau 7 prévue [DATE]" at bounding box center [253, 344] width 346 height 83
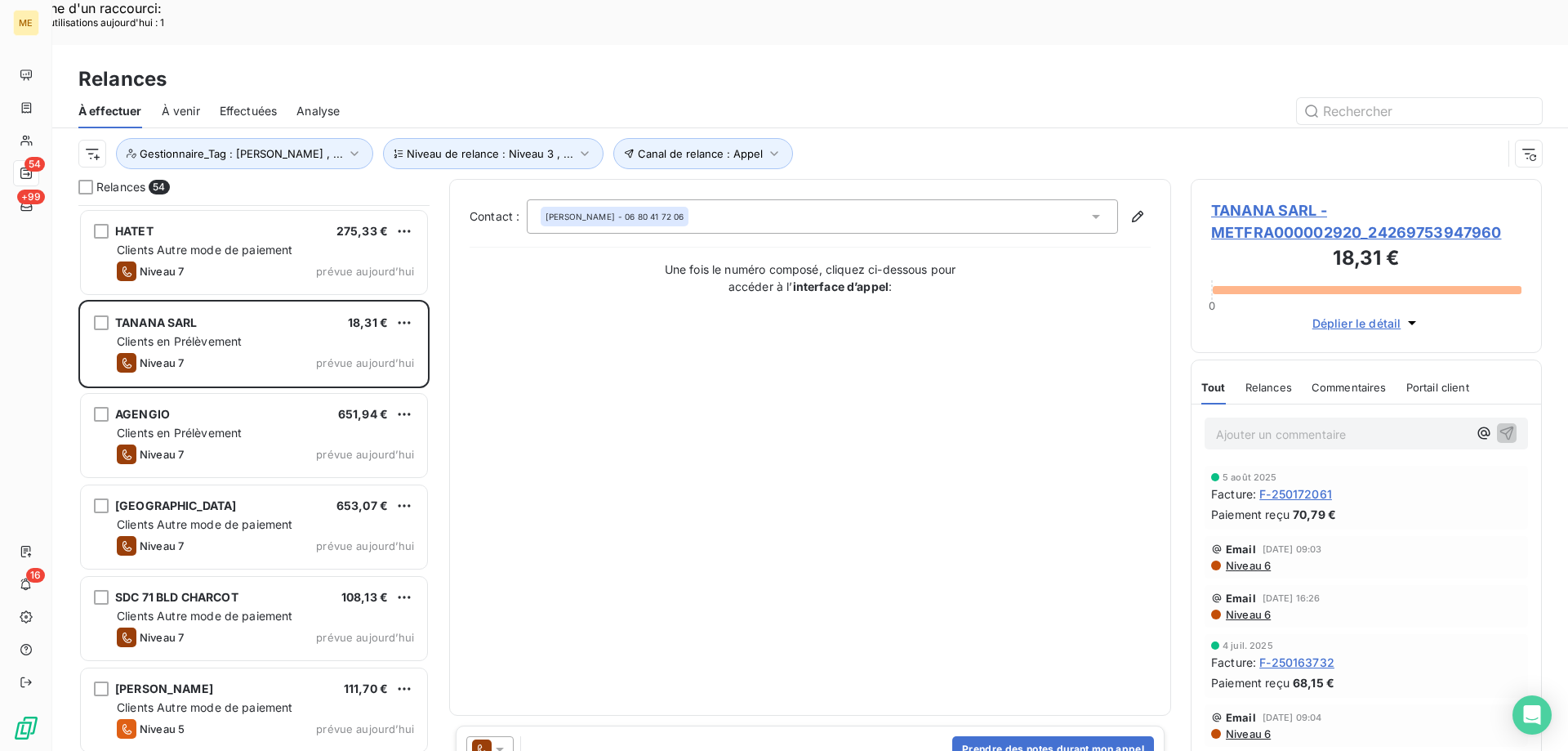
click at [501, 737] on div at bounding box center [490, 749] width 47 height 26
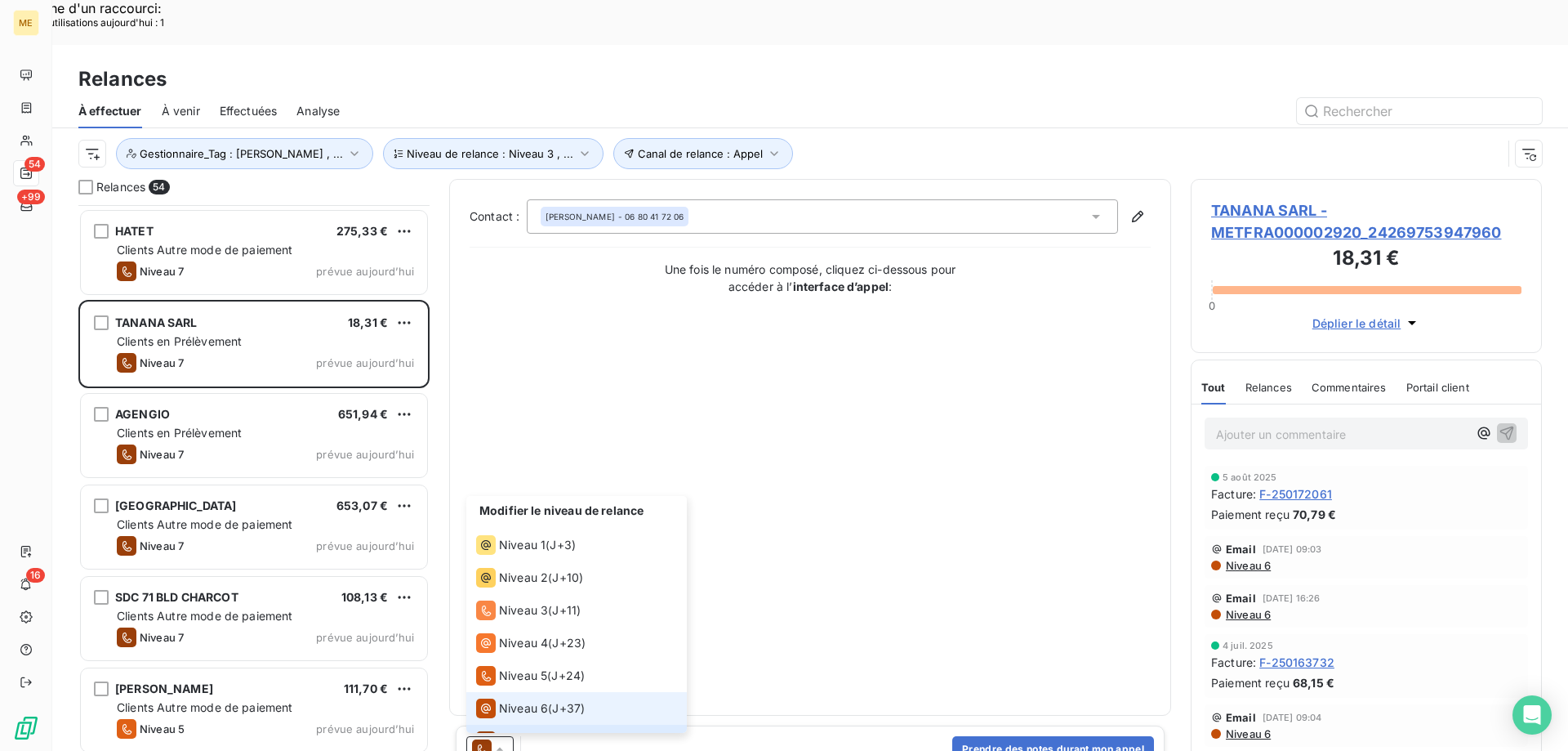
scroll to position [24, 0]
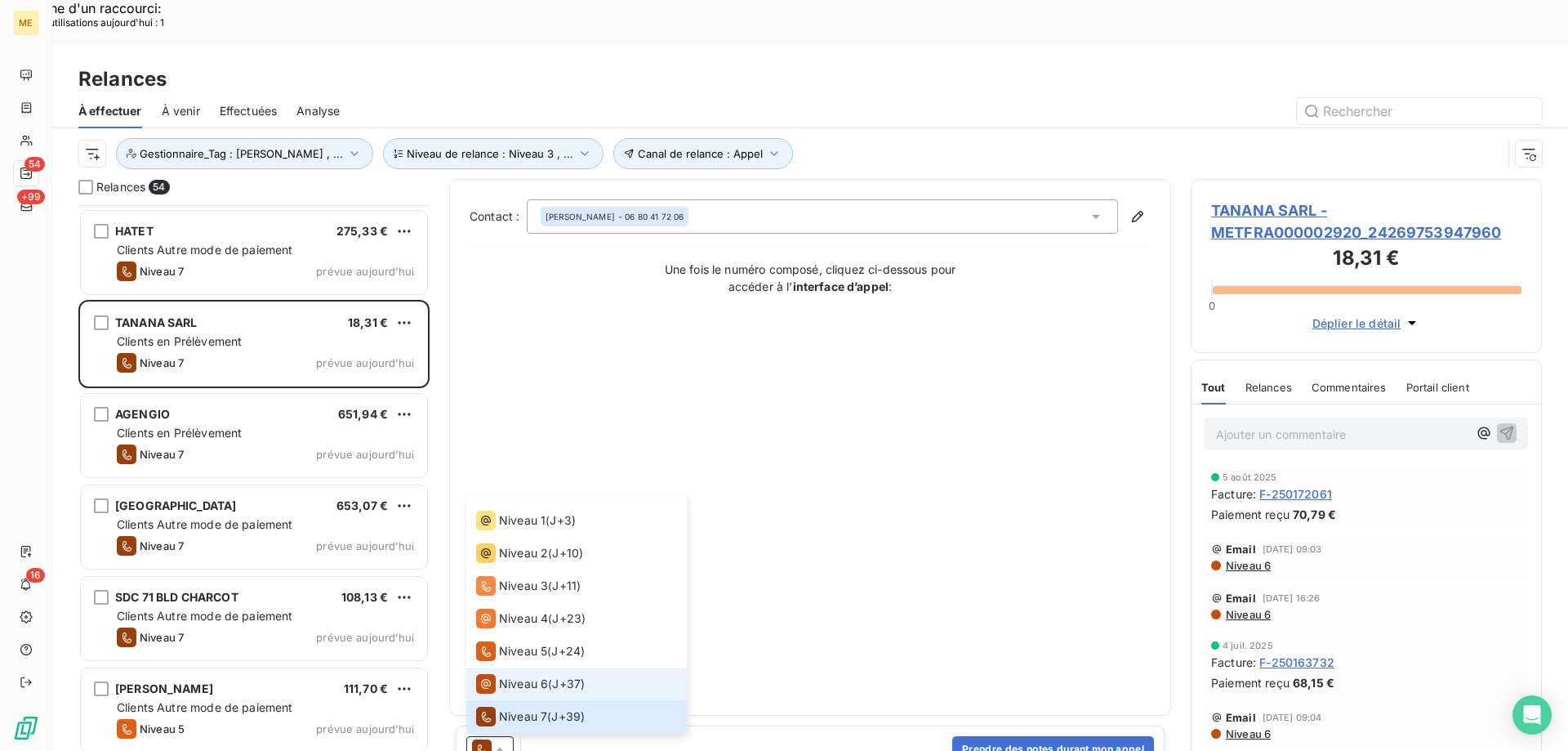
click at [501, 676] on span "Niveau 6" at bounding box center [524, 684] width 49 height 16
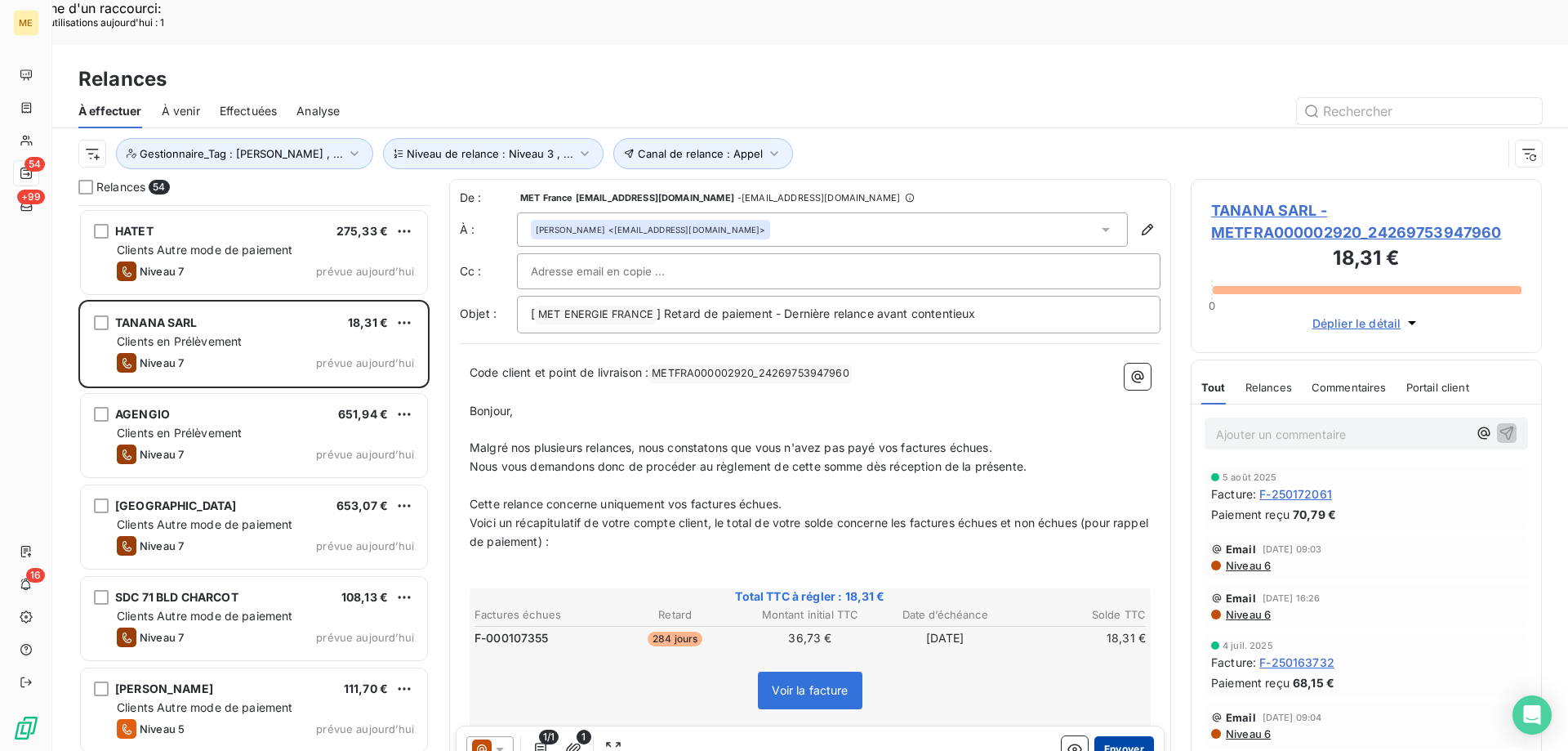
click at [1120, 737] on button "Envoyer" at bounding box center [1124, 749] width 60 height 26
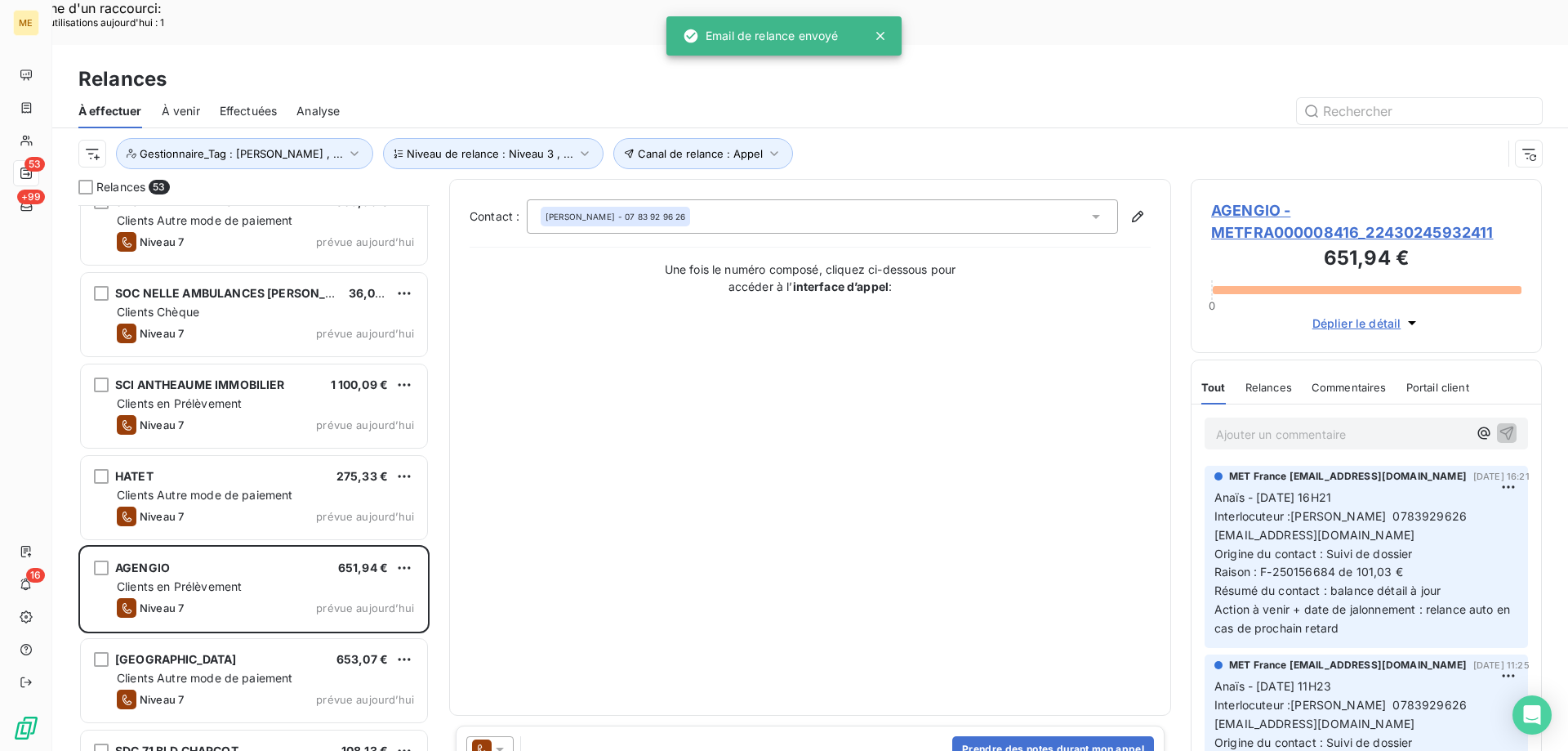
scroll to position [3880, 0]
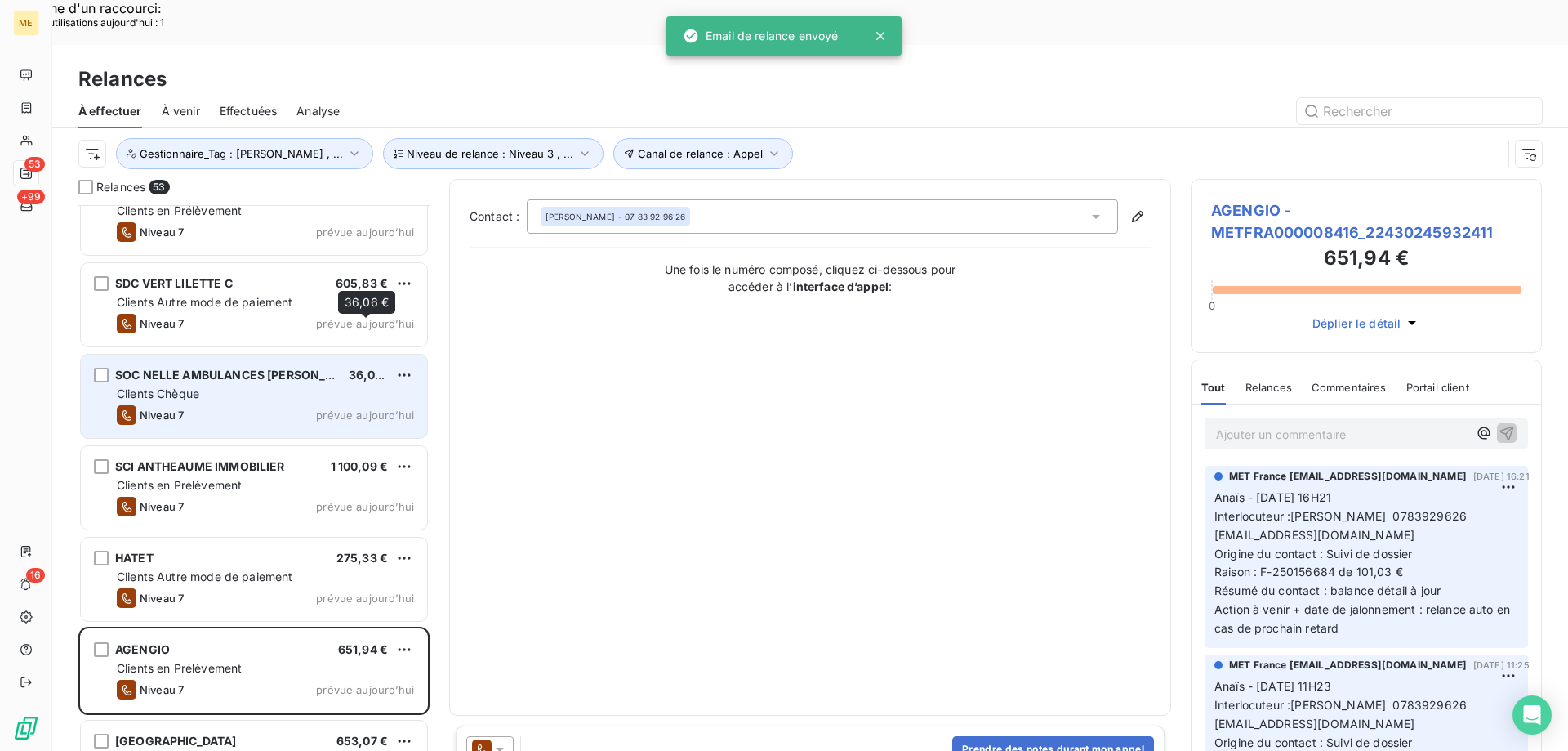
click at [378, 367] on span "36,06 €" at bounding box center [372, 374] width 45 height 14
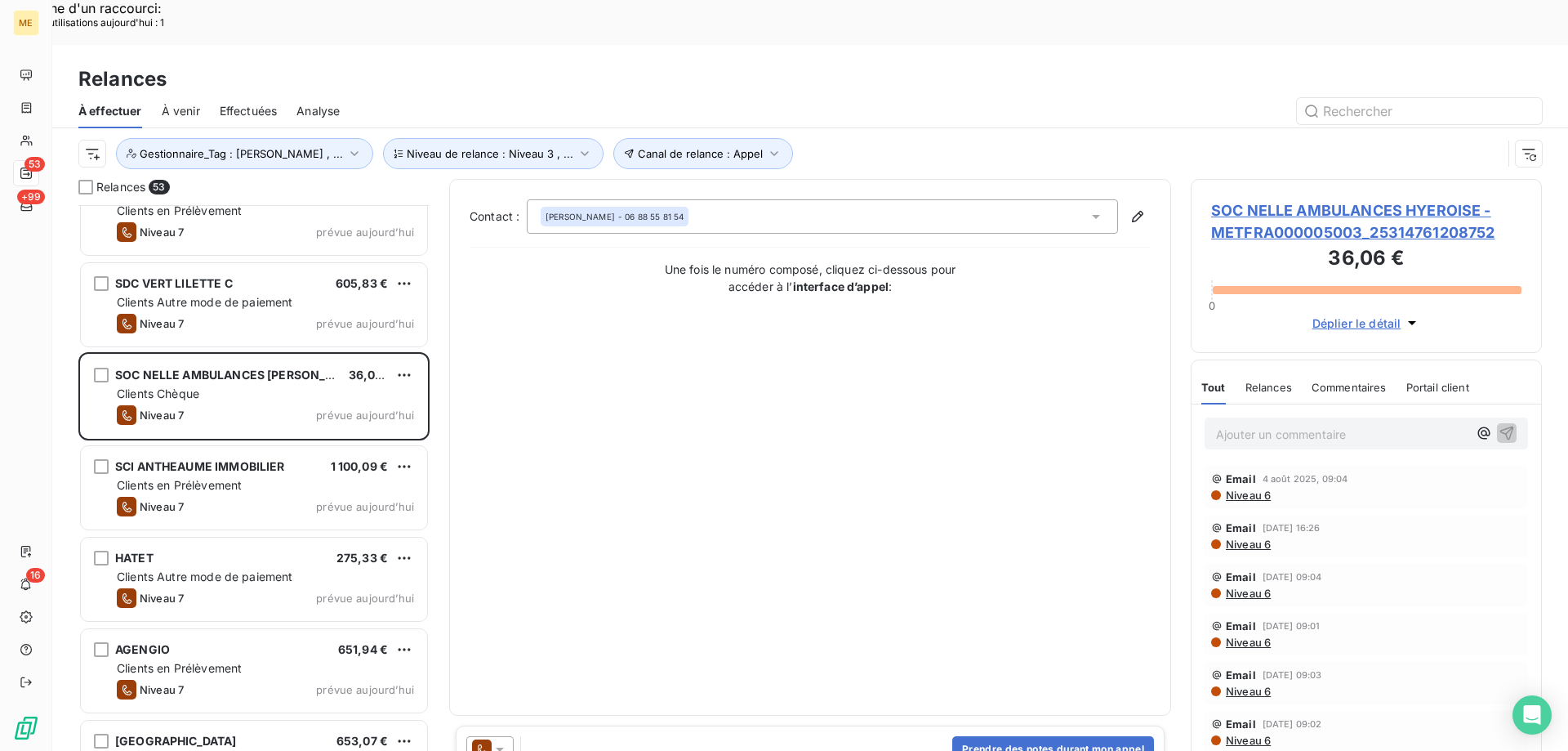
click at [508, 737] on div at bounding box center [490, 749] width 47 height 26
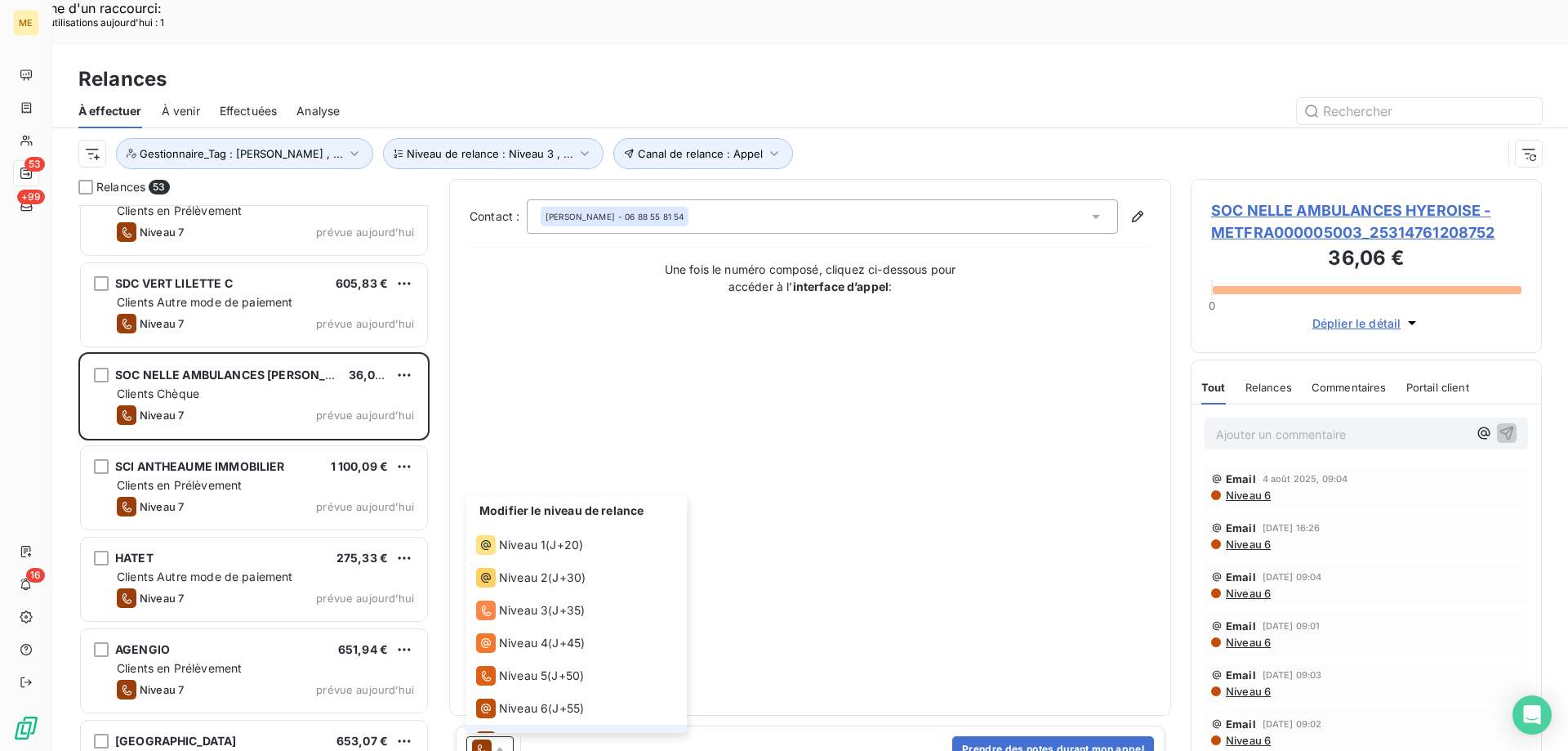
scroll to position [24, 0]
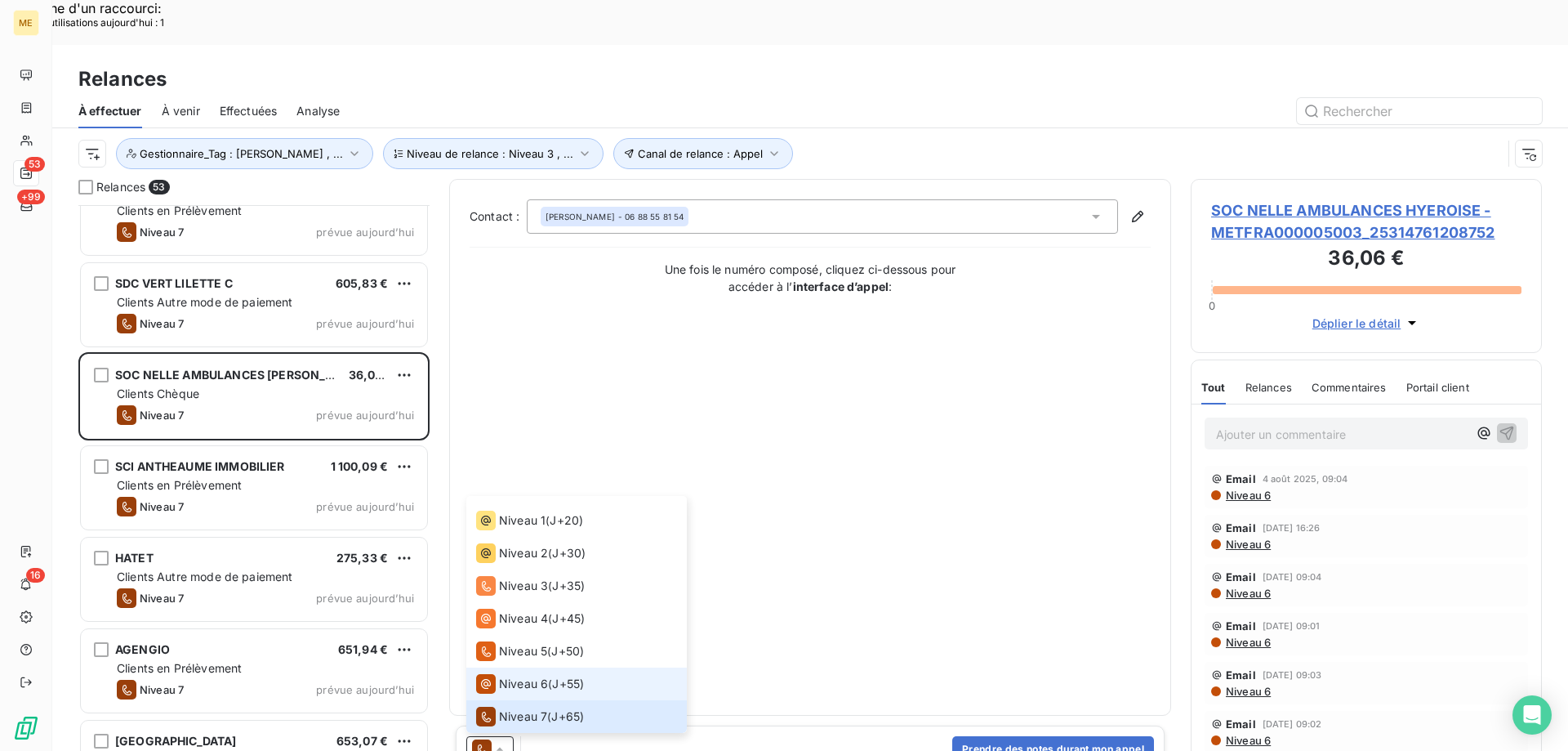
click at [514, 676] on span "Niveau 6" at bounding box center [524, 684] width 49 height 16
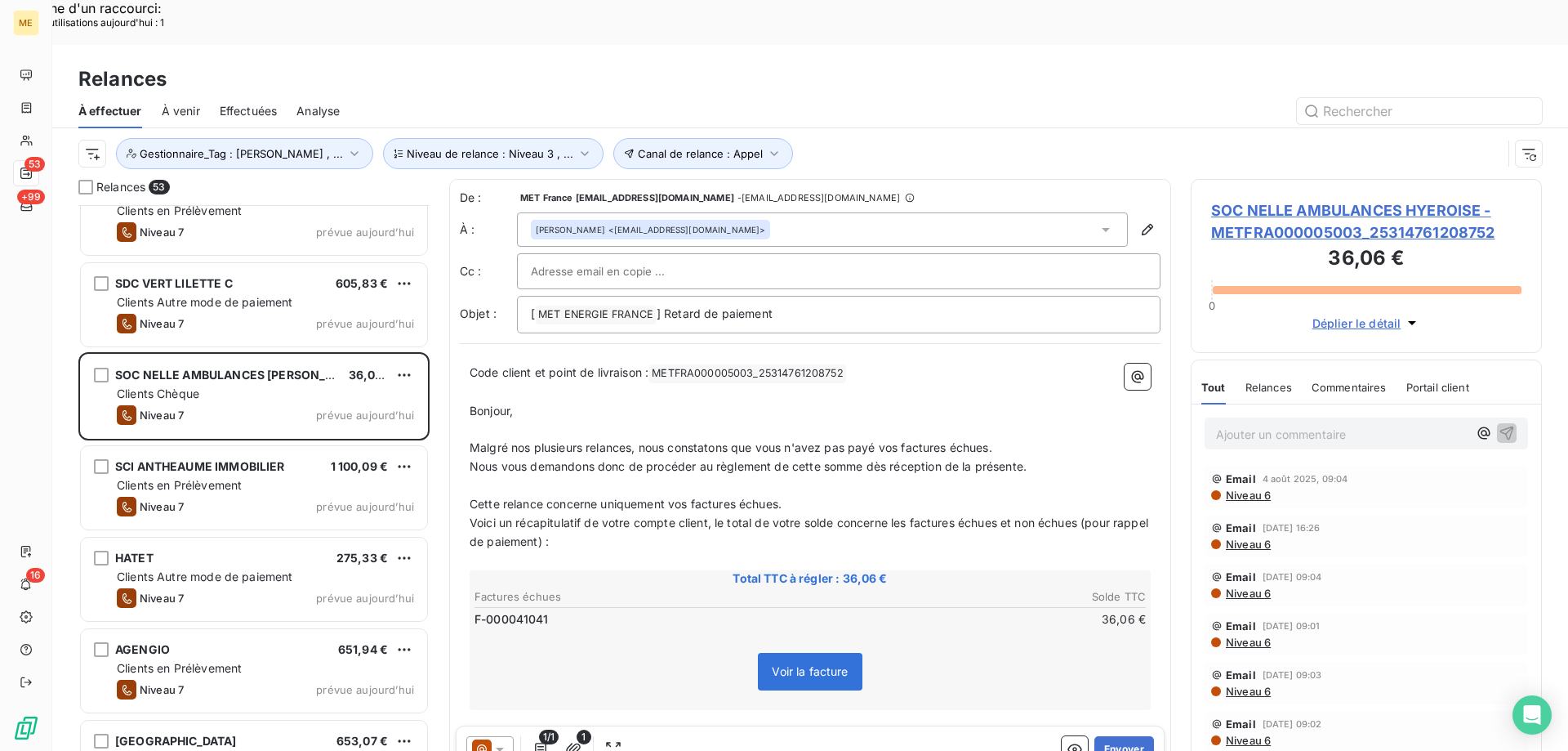
click at [1110, 726] on div "1/1 1 Envoyer" at bounding box center [810, 749] width 709 height 47
click at [1112, 737] on button "Envoyer" at bounding box center [1124, 749] width 60 height 26
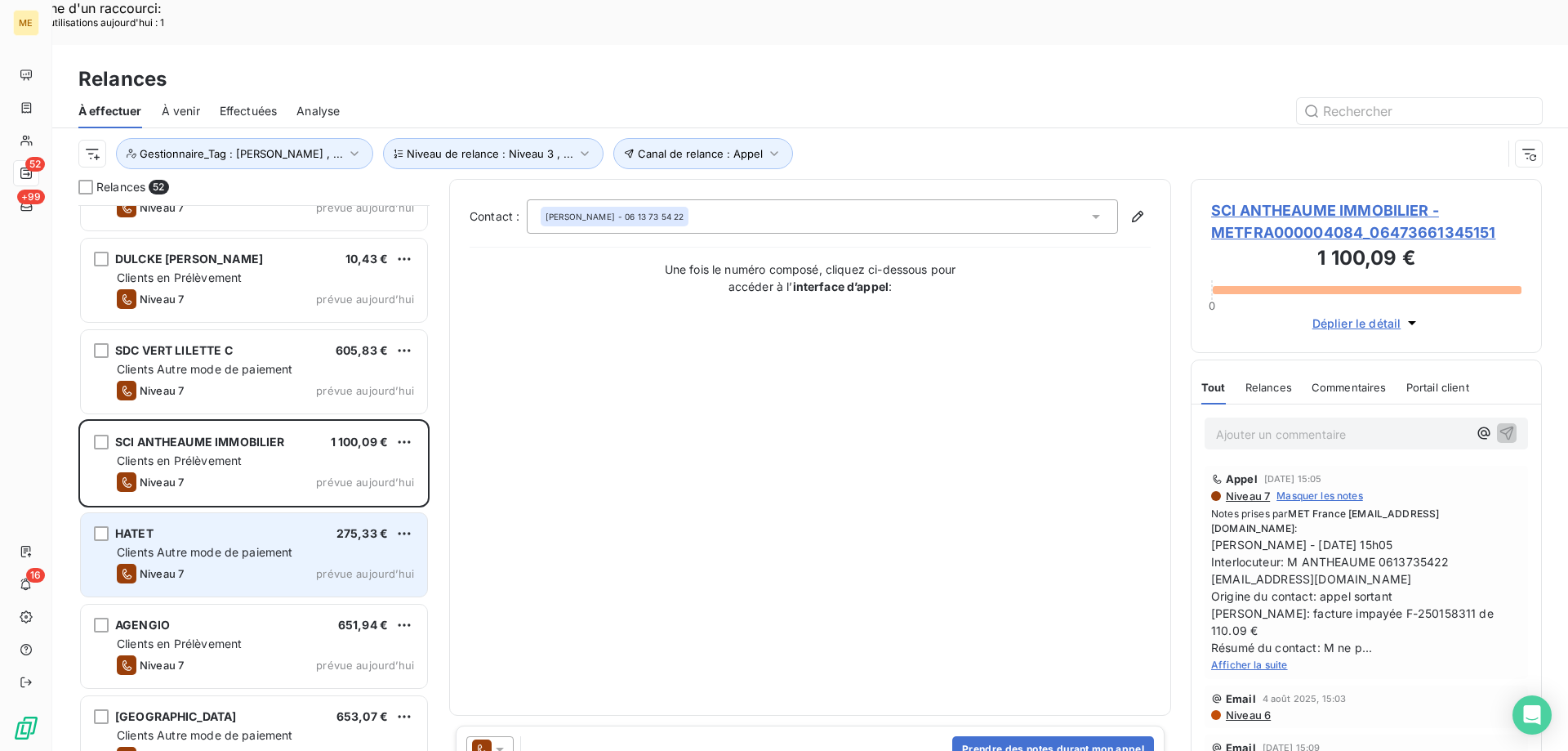
scroll to position [3798, 0]
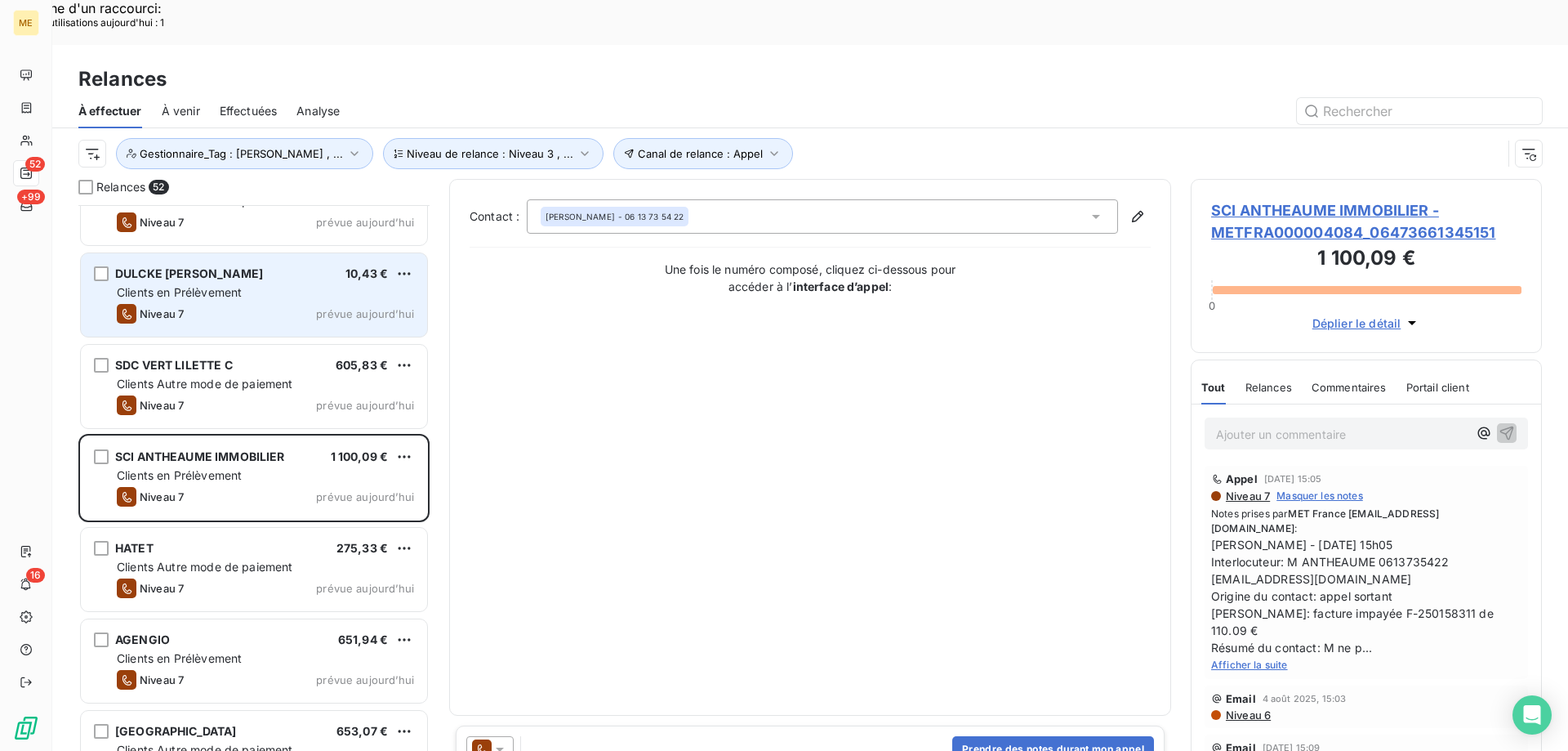
click at [306, 266] on div "DULCKE [PERSON_NAME] 10,43 €" at bounding box center [265, 273] width 298 height 14
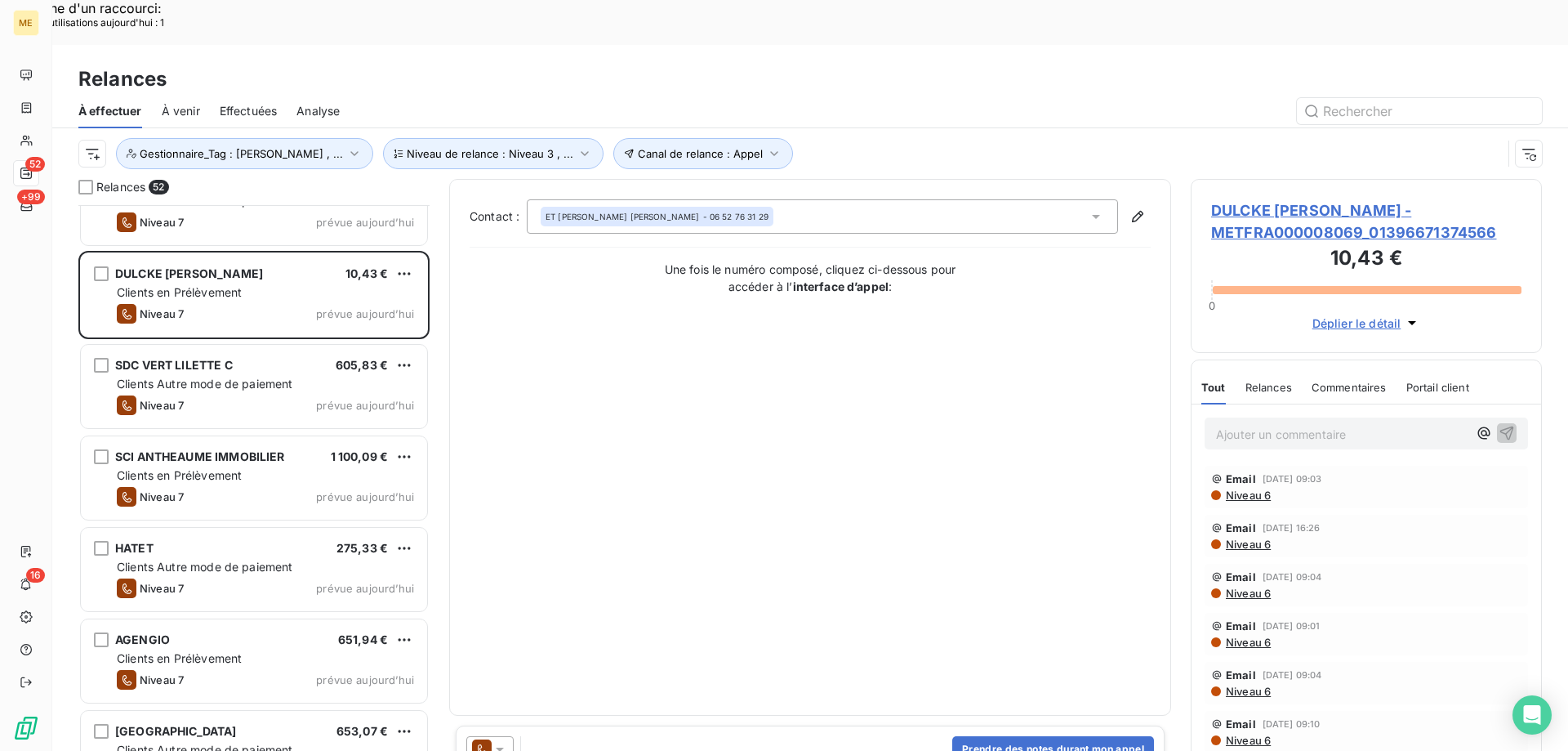
click at [503, 741] on icon at bounding box center [500, 749] width 16 height 16
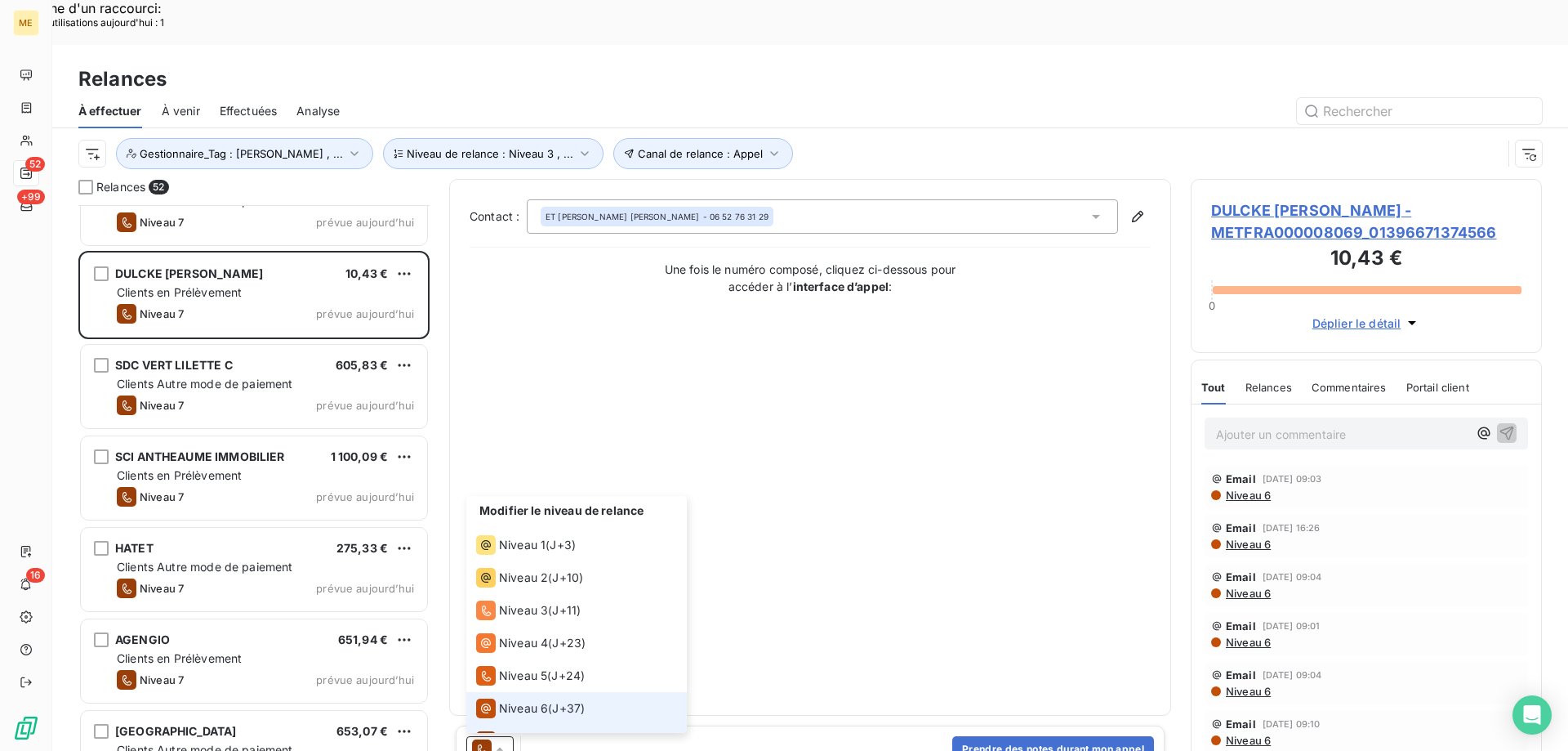
scroll to position [24, 0]
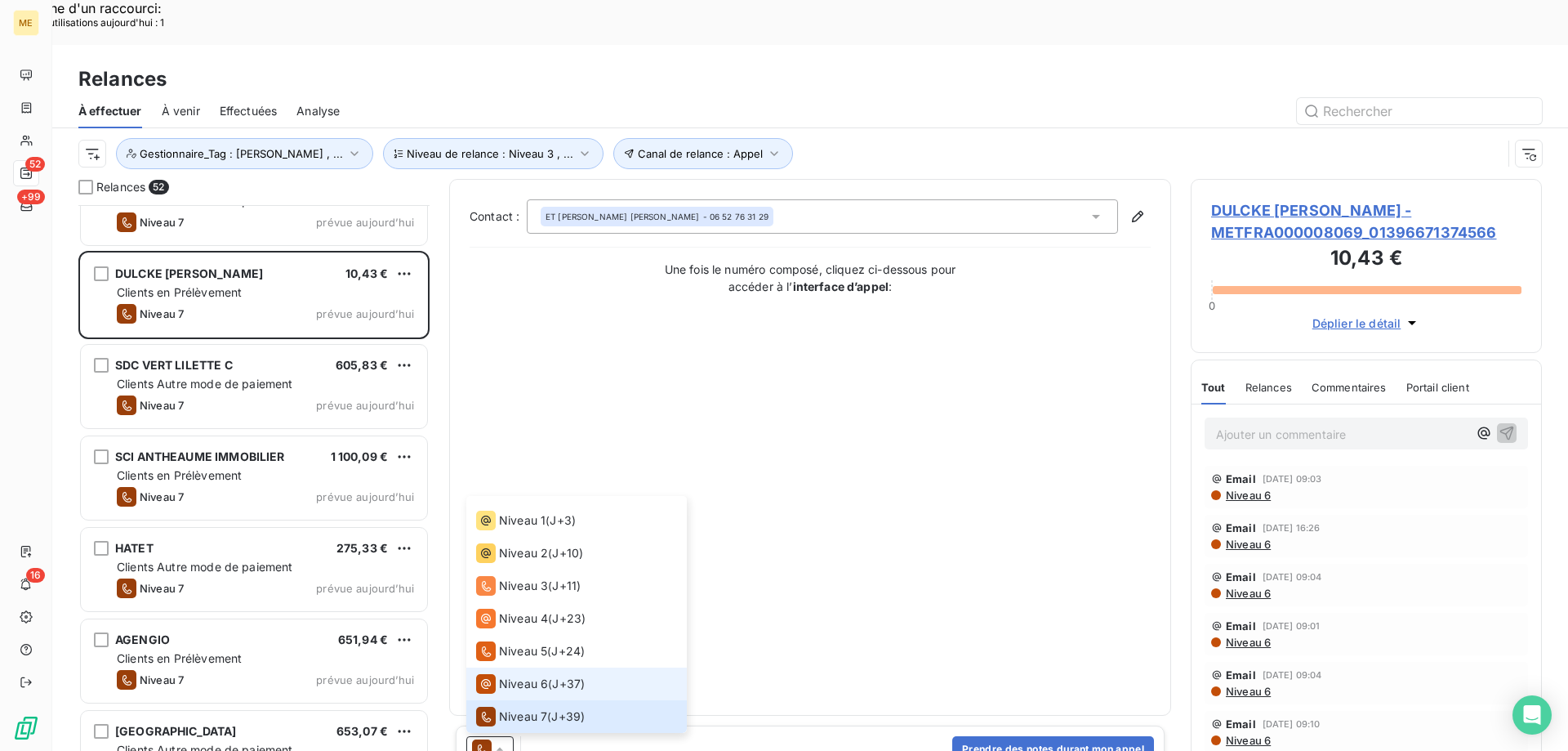
click at [513, 676] on span "Niveau 6" at bounding box center [524, 684] width 49 height 16
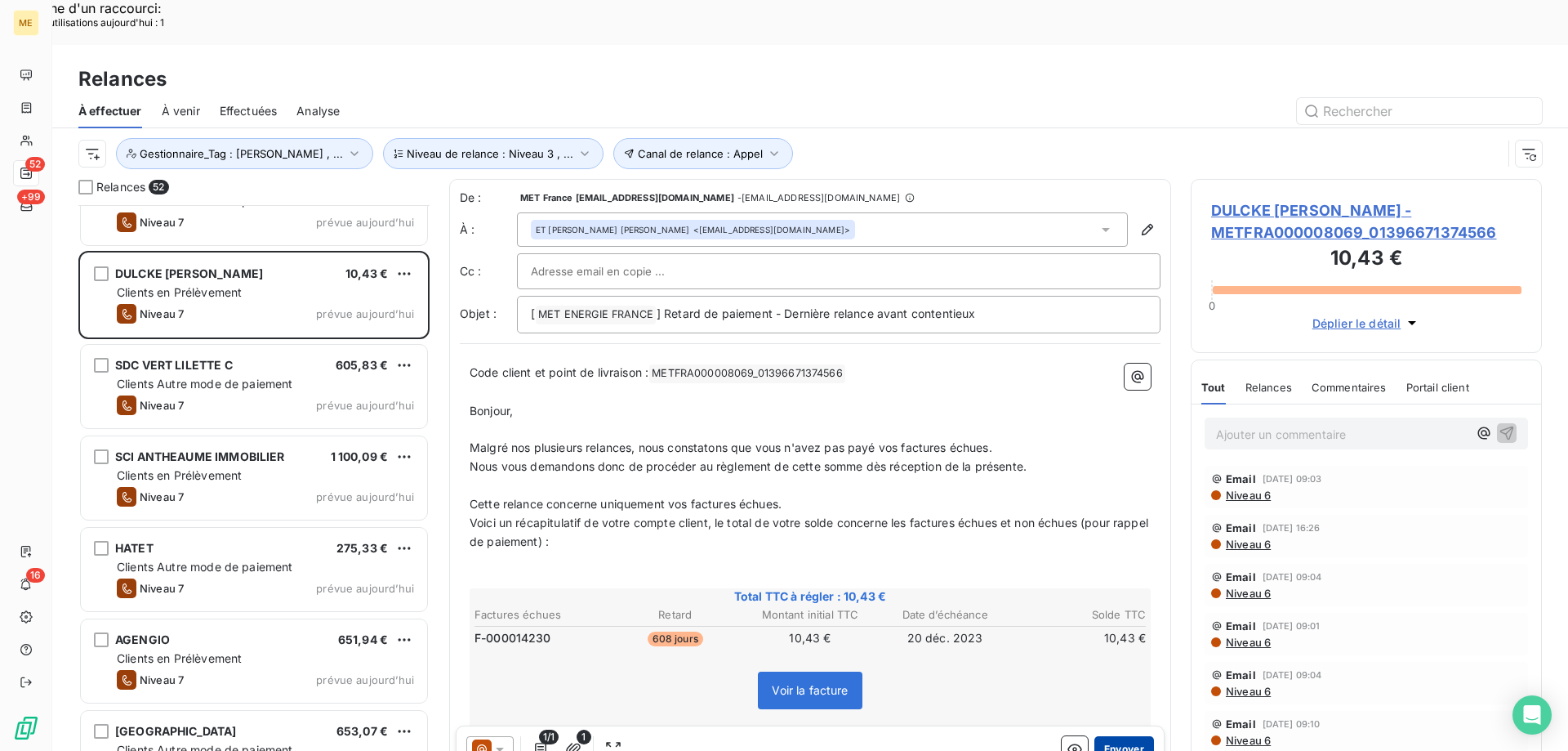
click at [1110, 737] on button "Envoyer" at bounding box center [1124, 749] width 60 height 26
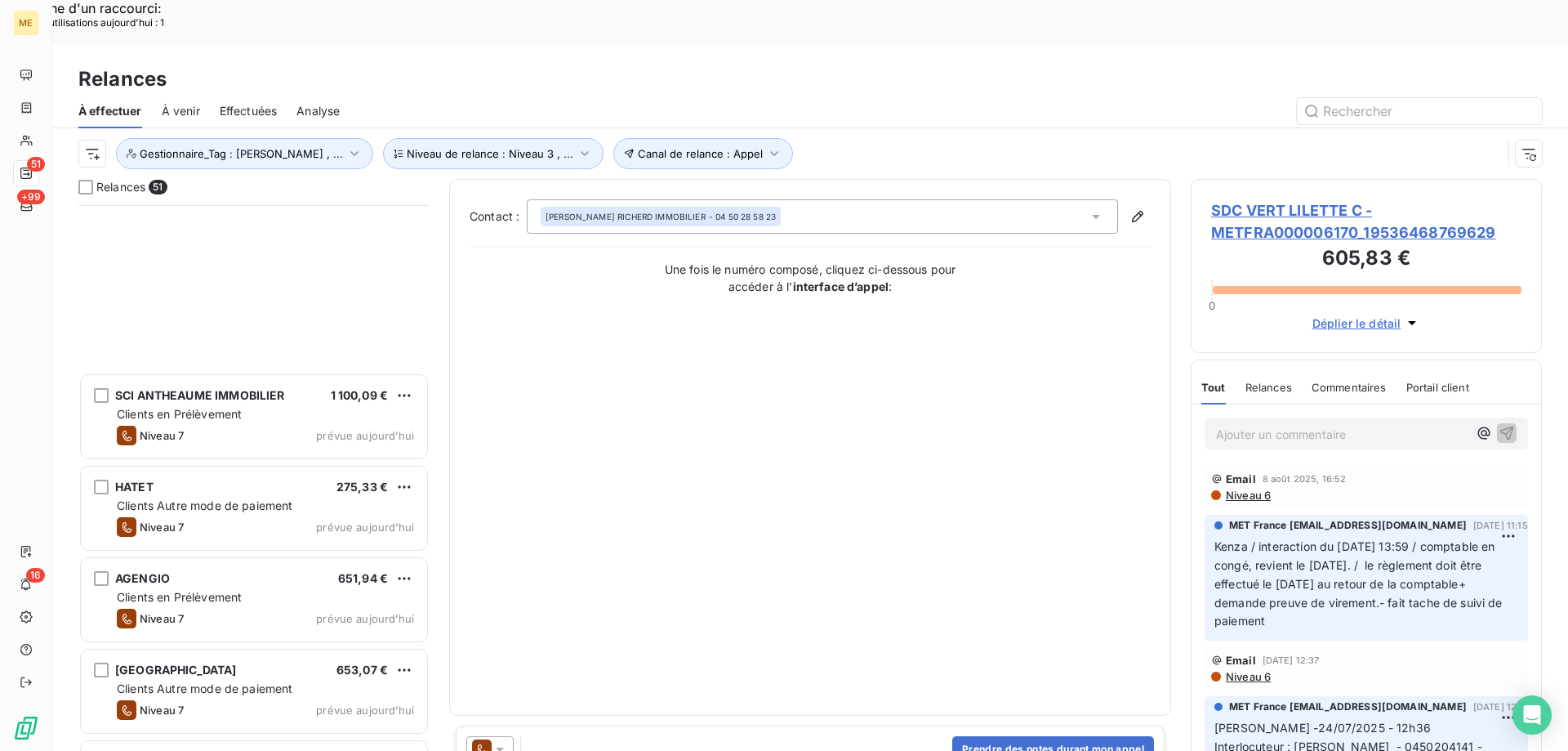
scroll to position [4077, 0]
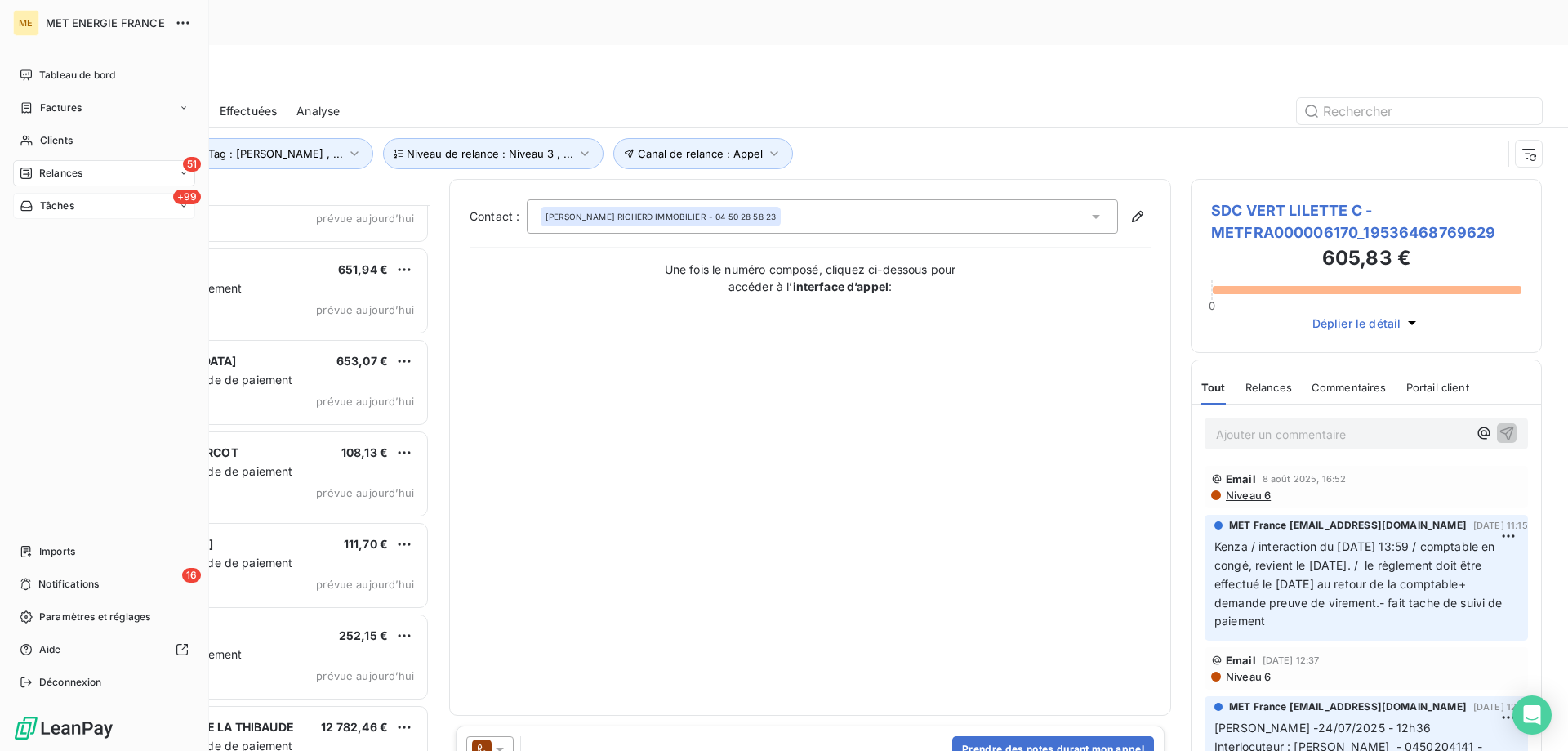
click at [71, 206] on span "Tâches" at bounding box center [57, 205] width 34 height 14
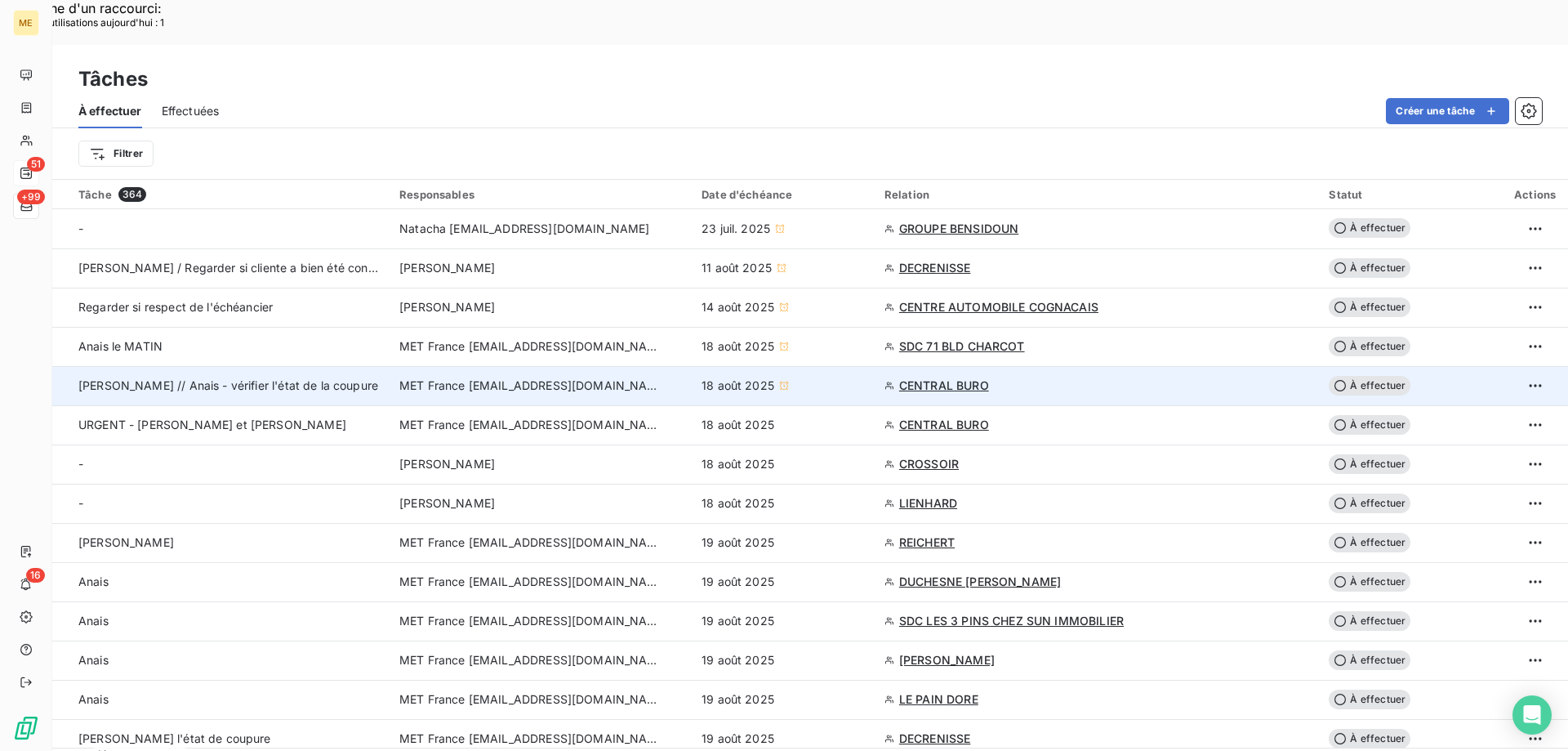
click at [842, 377] on div "18 août 2025" at bounding box center [783, 385] width 164 height 16
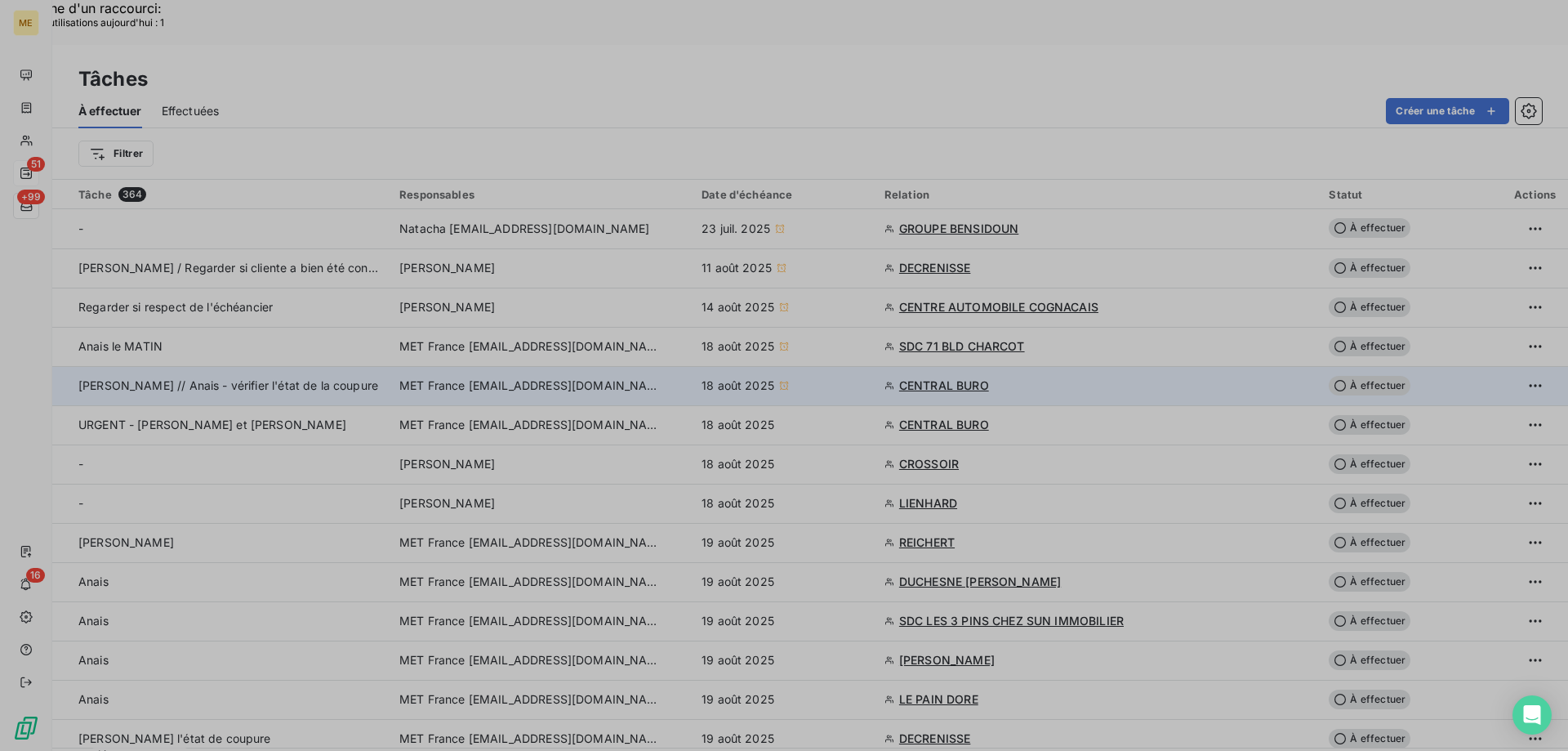
type input "[DATE]"
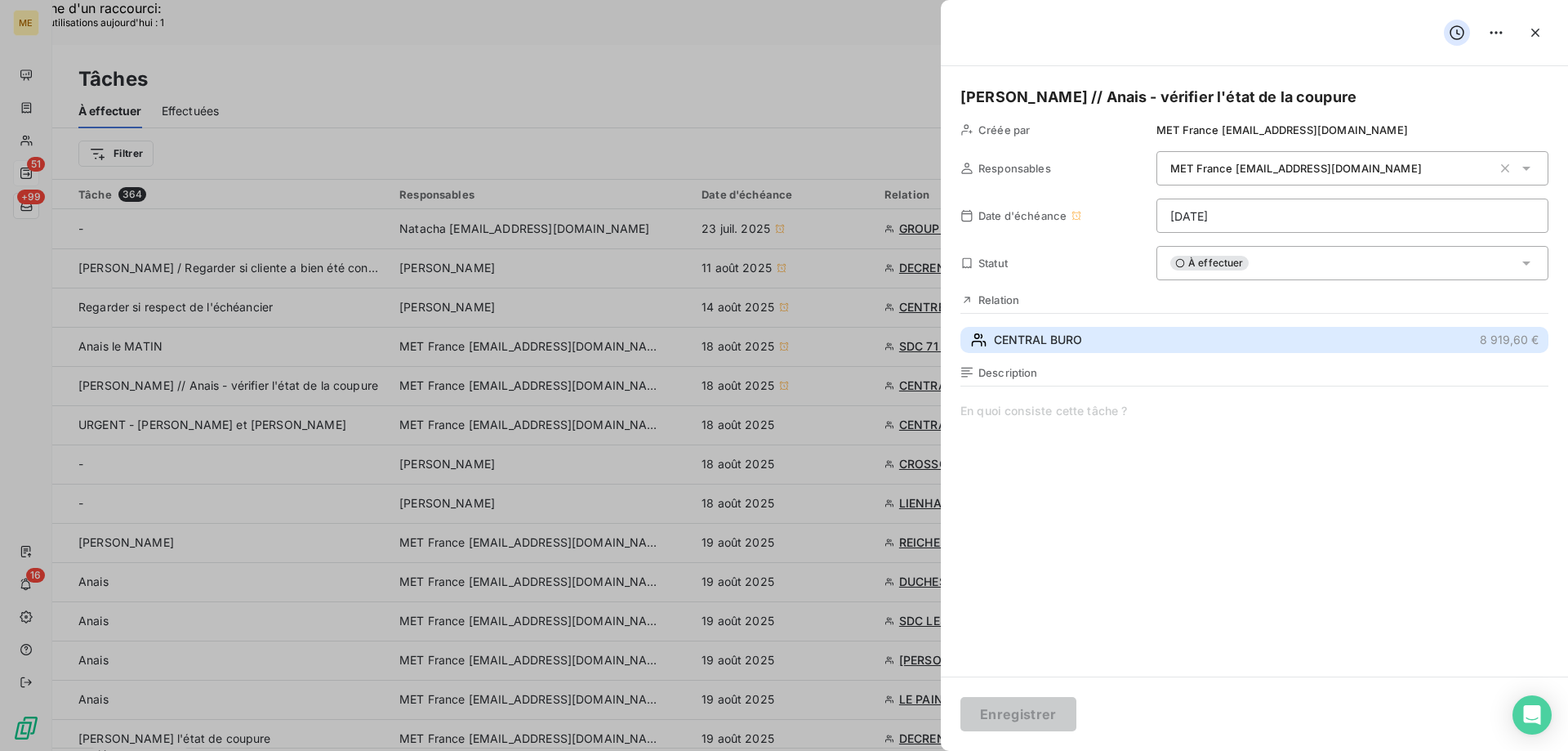
click at [1111, 332] on button "CENTRAL BURO 8 919,60 €" at bounding box center [1254, 339] width 588 height 26
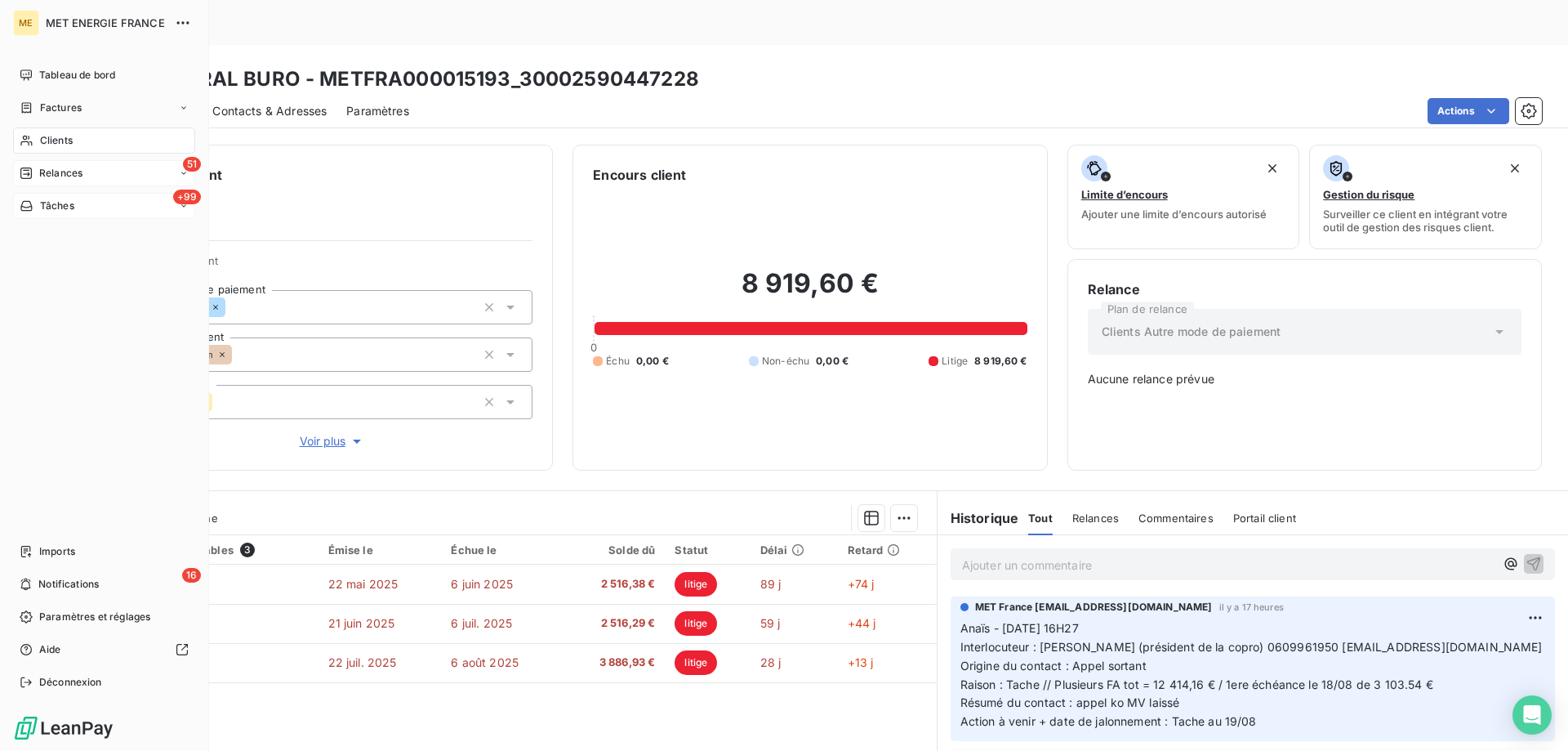
click at [66, 203] on span "Tâches" at bounding box center [57, 205] width 34 height 14
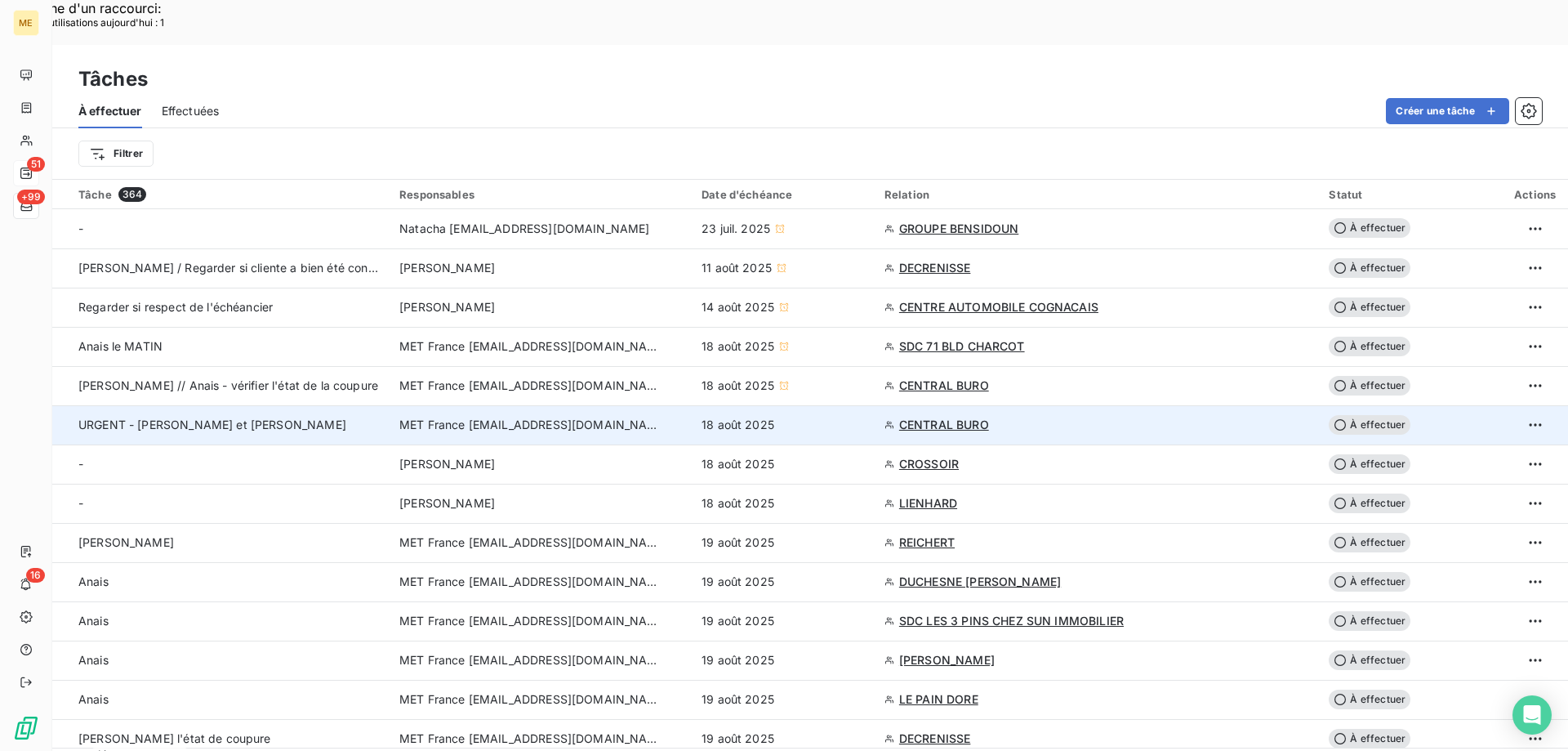
click at [817, 416] on div "18 août 2025" at bounding box center [783, 424] width 164 height 16
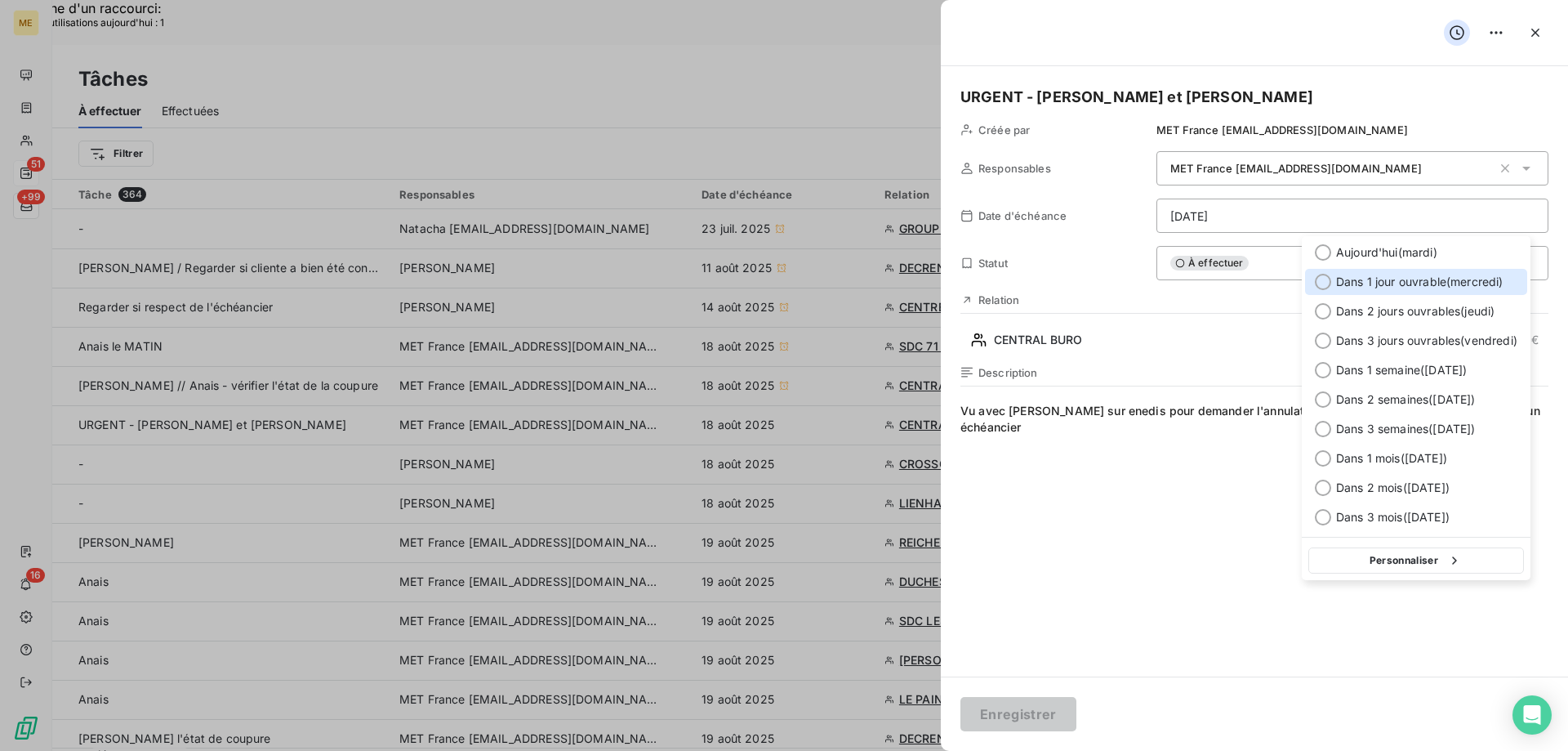
click at [1360, 274] on span "Dans 1 jour ouvrable ( [DATE] )" at bounding box center [1419, 281] width 167 height 16
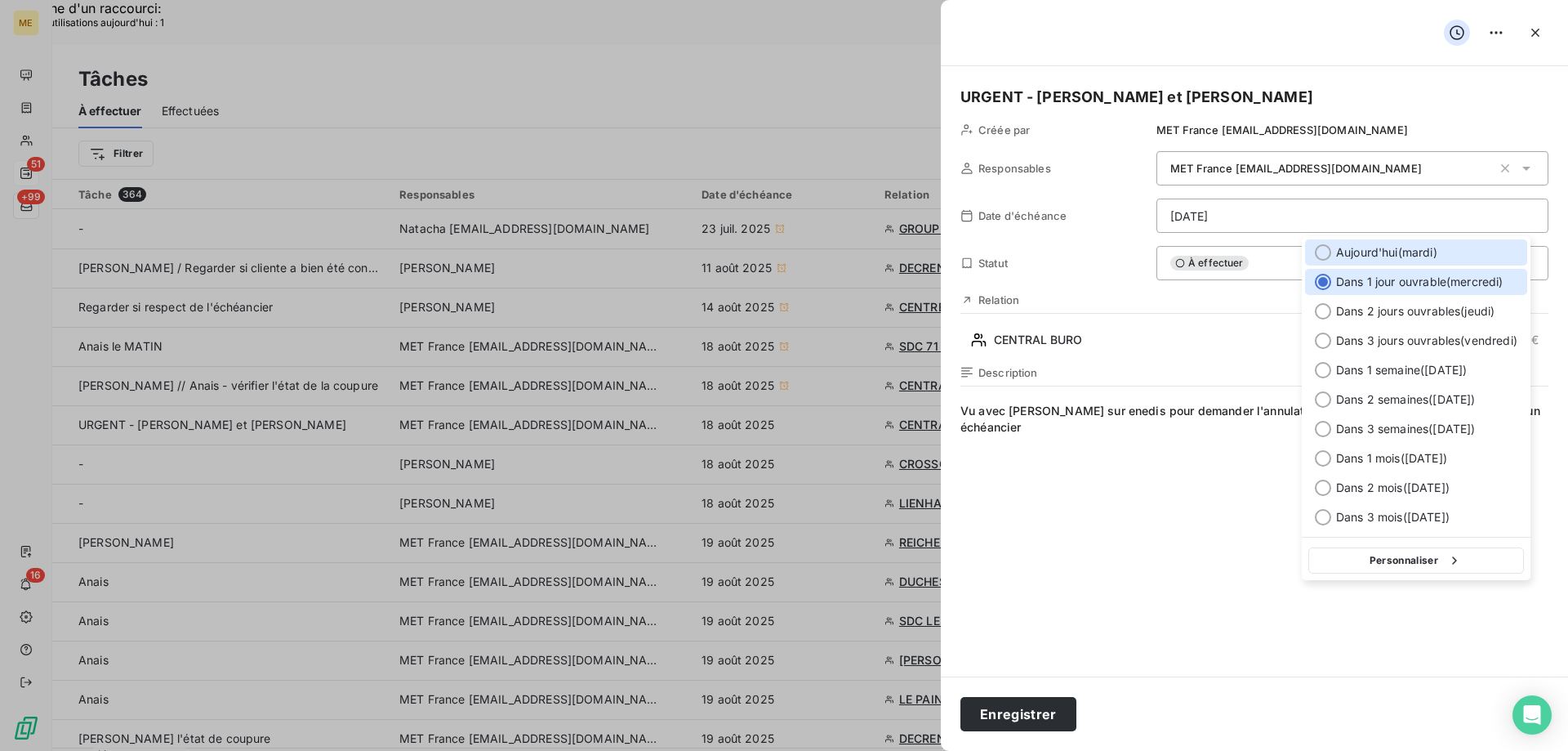
click at [1434, 256] on span "[DATE] ( [DATE] )" at bounding box center [1386, 252] width 101 height 16
type input "[DATE]"
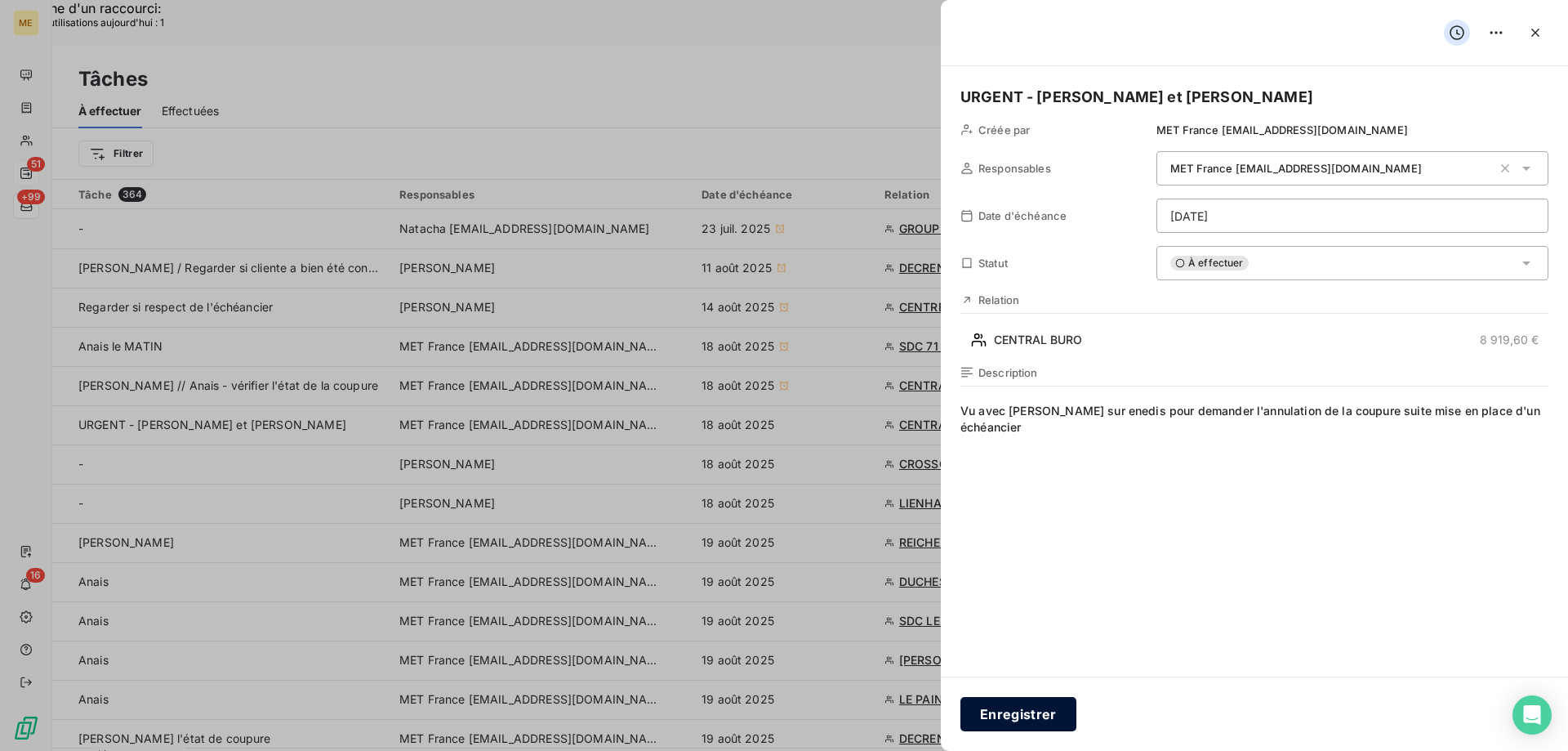
click at [999, 712] on button "Enregistrer" at bounding box center [1018, 714] width 116 height 34
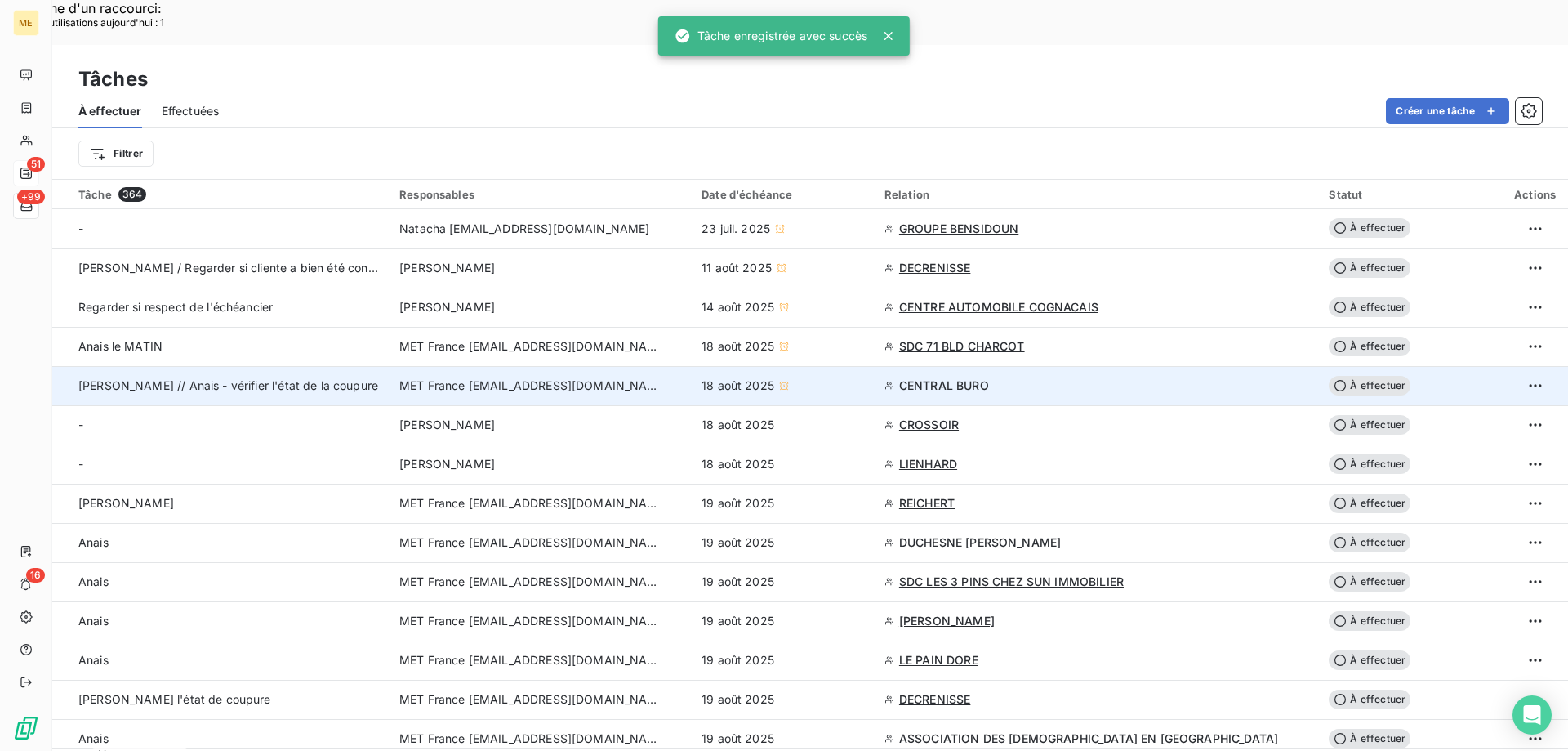
click at [817, 377] on div "18 août 2025" at bounding box center [783, 385] width 164 height 16
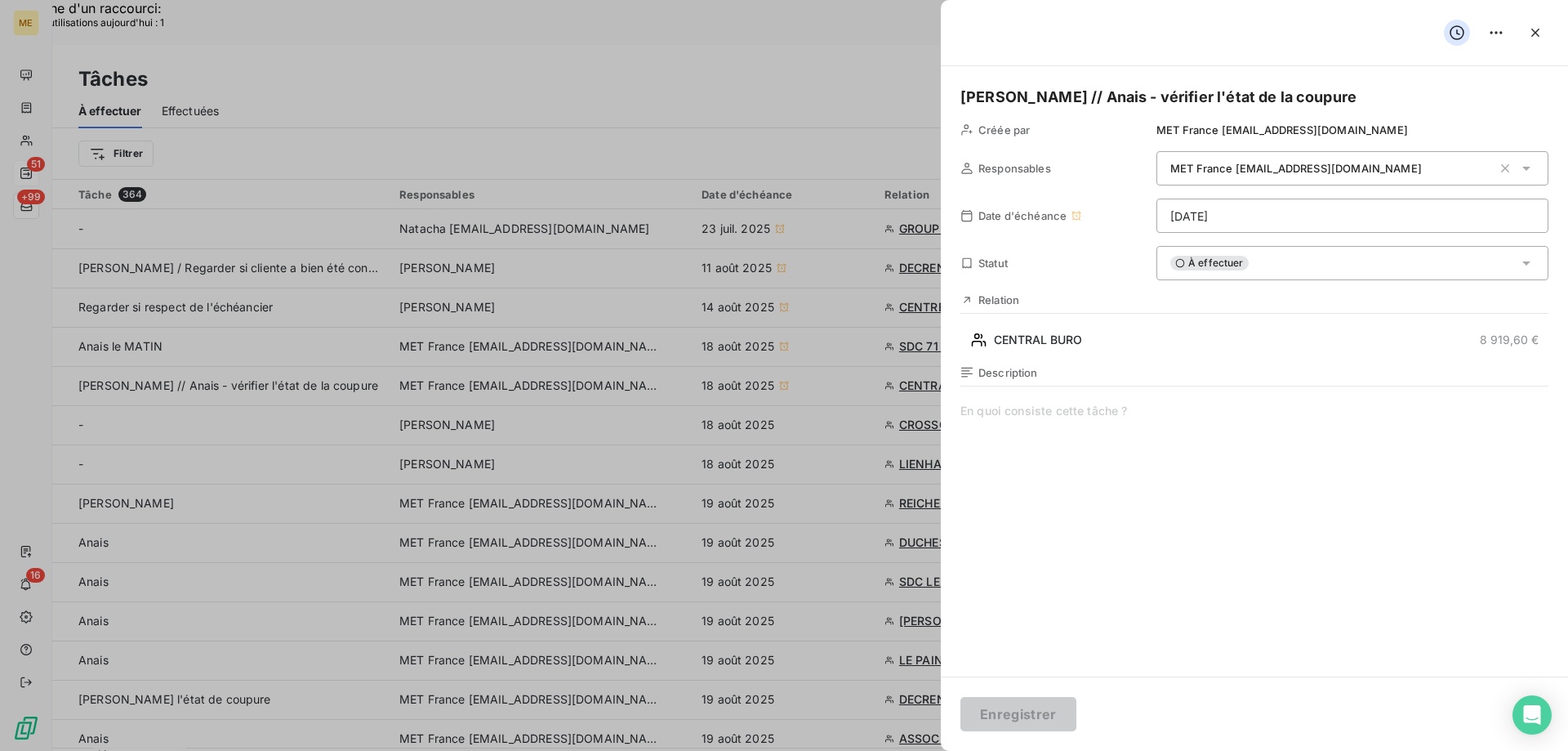
click at [1270, 266] on div "À effectuer" at bounding box center [1352, 263] width 392 height 34
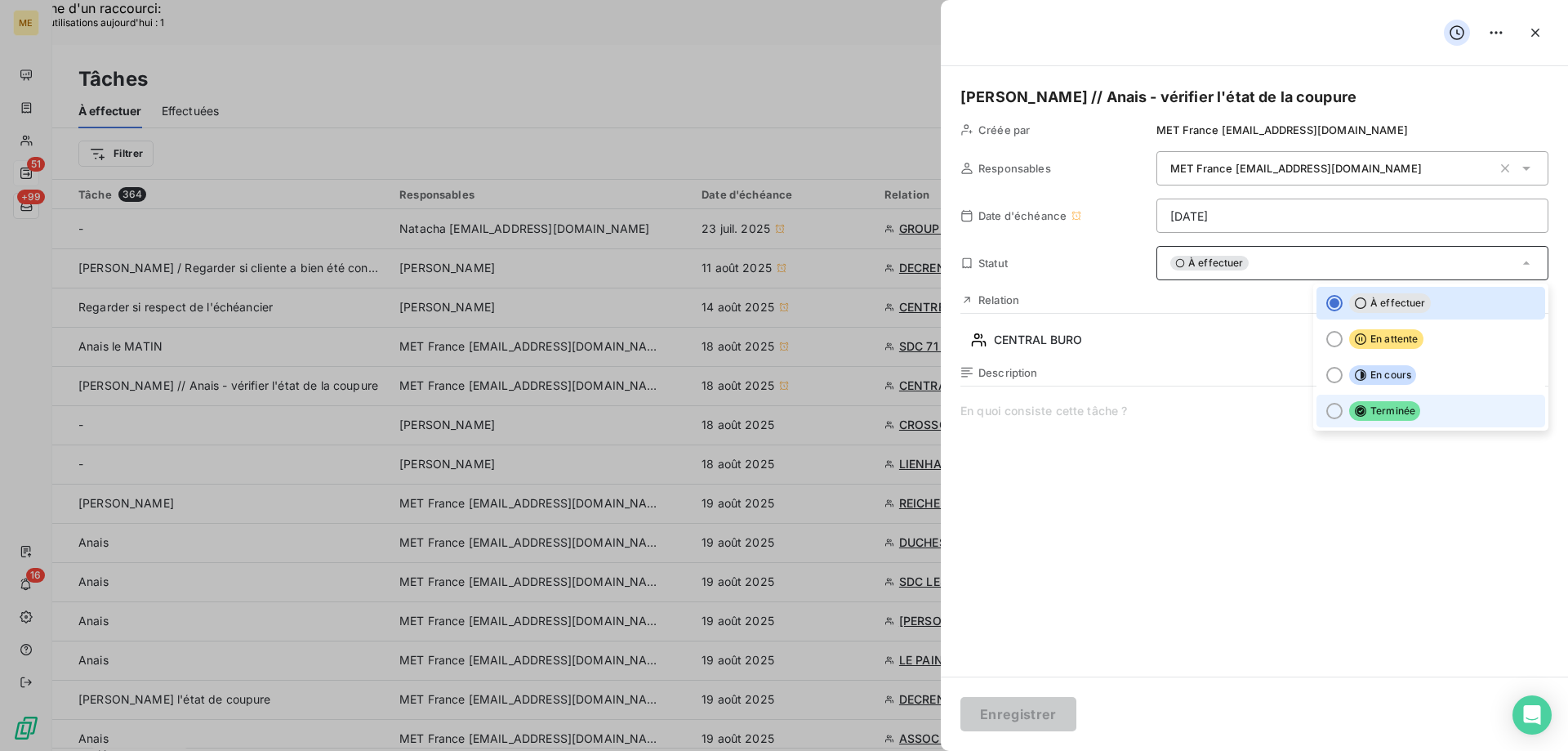
drag, startPoint x: 1405, startPoint y: 413, endPoint x: 1371, endPoint y: 480, distance: 75.1
click at [1404, 413] on span "Terminée" at bounding box center [1384, 411] width 71 height 20
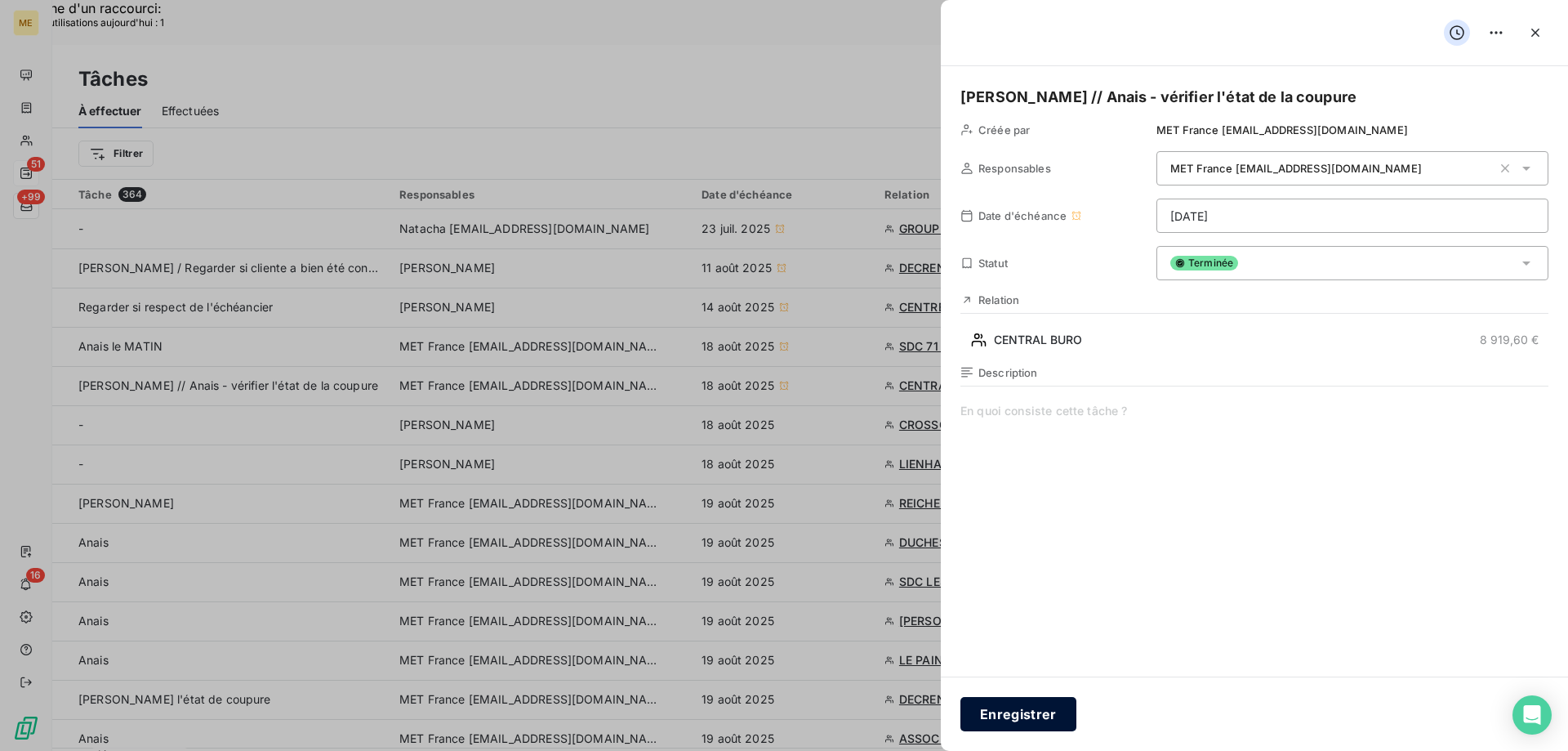
click at [1006, 712] on button "Enregistrer" at bounding box center [1018, 714] width 116 height 34
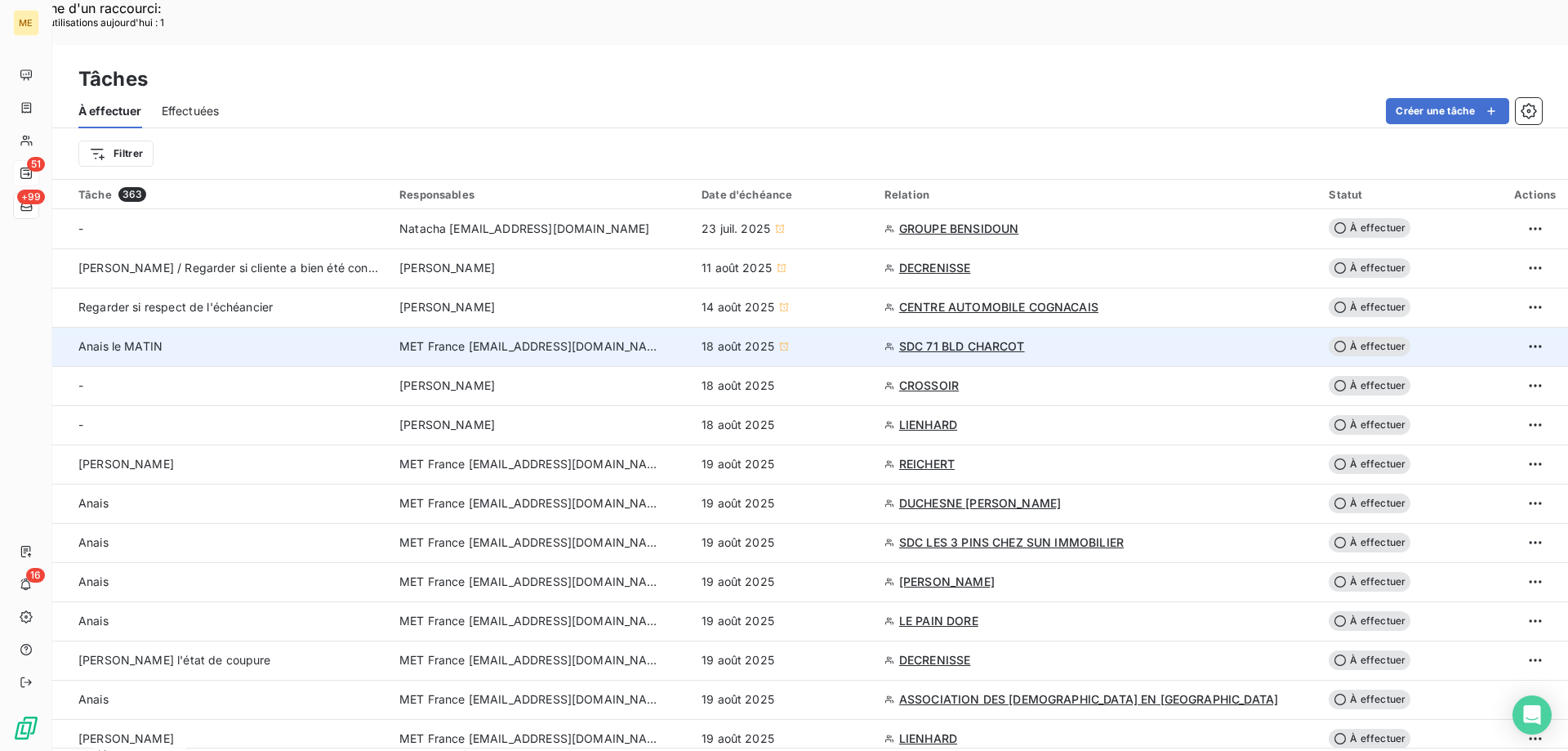
click at [803, 338] on div "18 août 2025" at bounding box center [783, 347] width 164 height 16
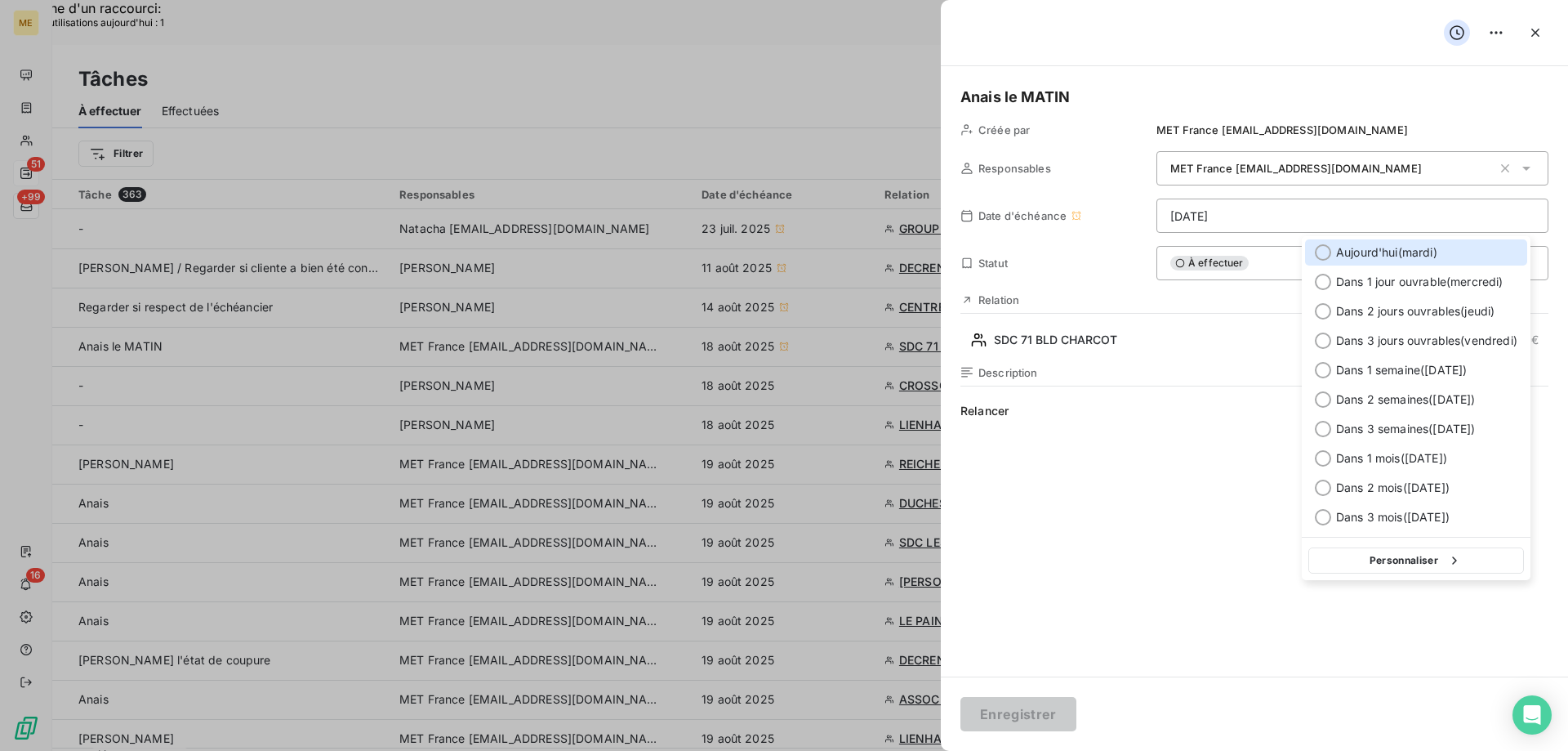
drag, startPoint x: 1380, startPoint y: 253, endPoint x: 1365, endPoint y: 321, distance: 69.6
click at [1381, 253] on span "[DATE] ( [DATE] )" at bounding box center [1386, 252] width 101 height 16
type input "[DATE]"
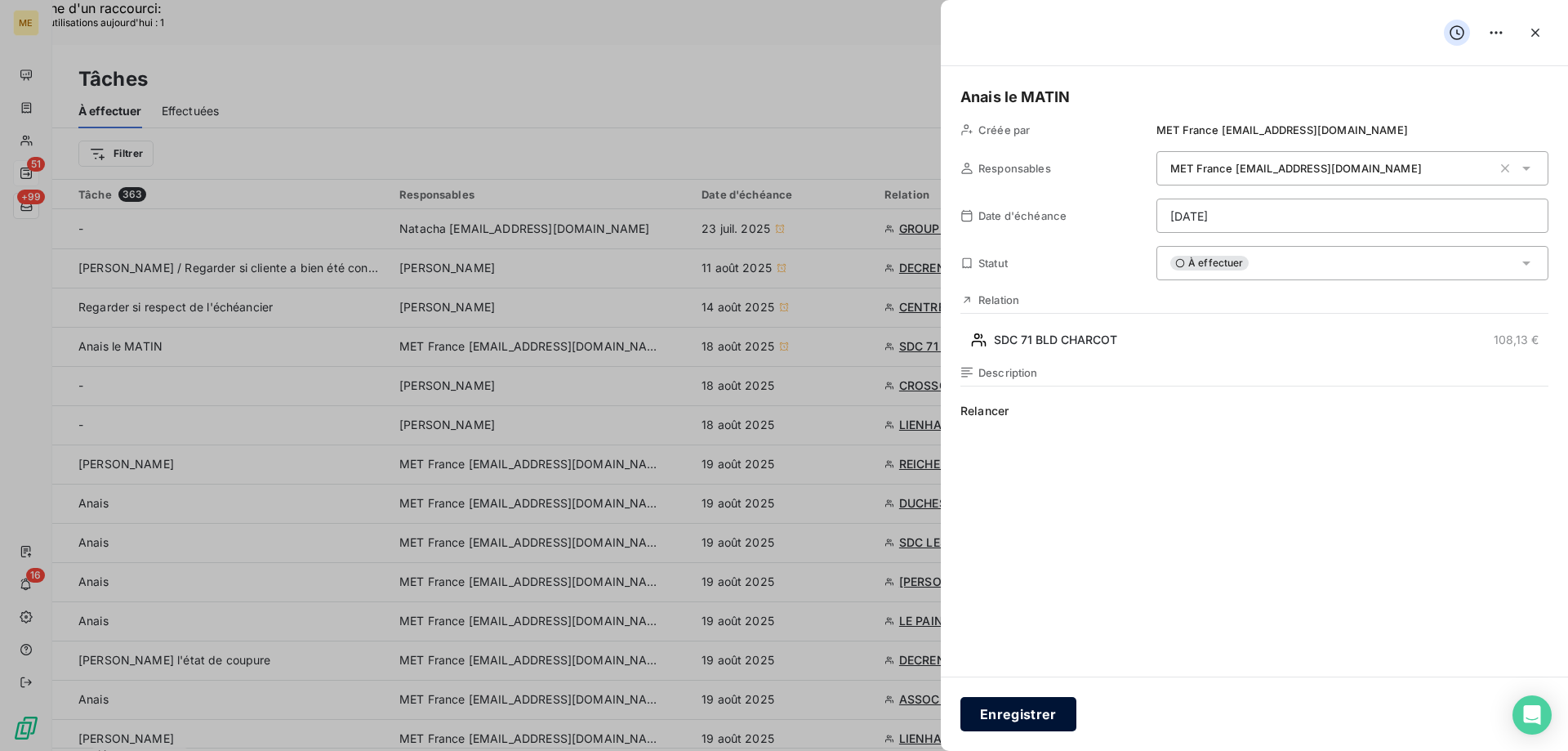
click at [1023, 701] on button "Enregistrer" at bounding box center [1018, 714] width 116 height 34
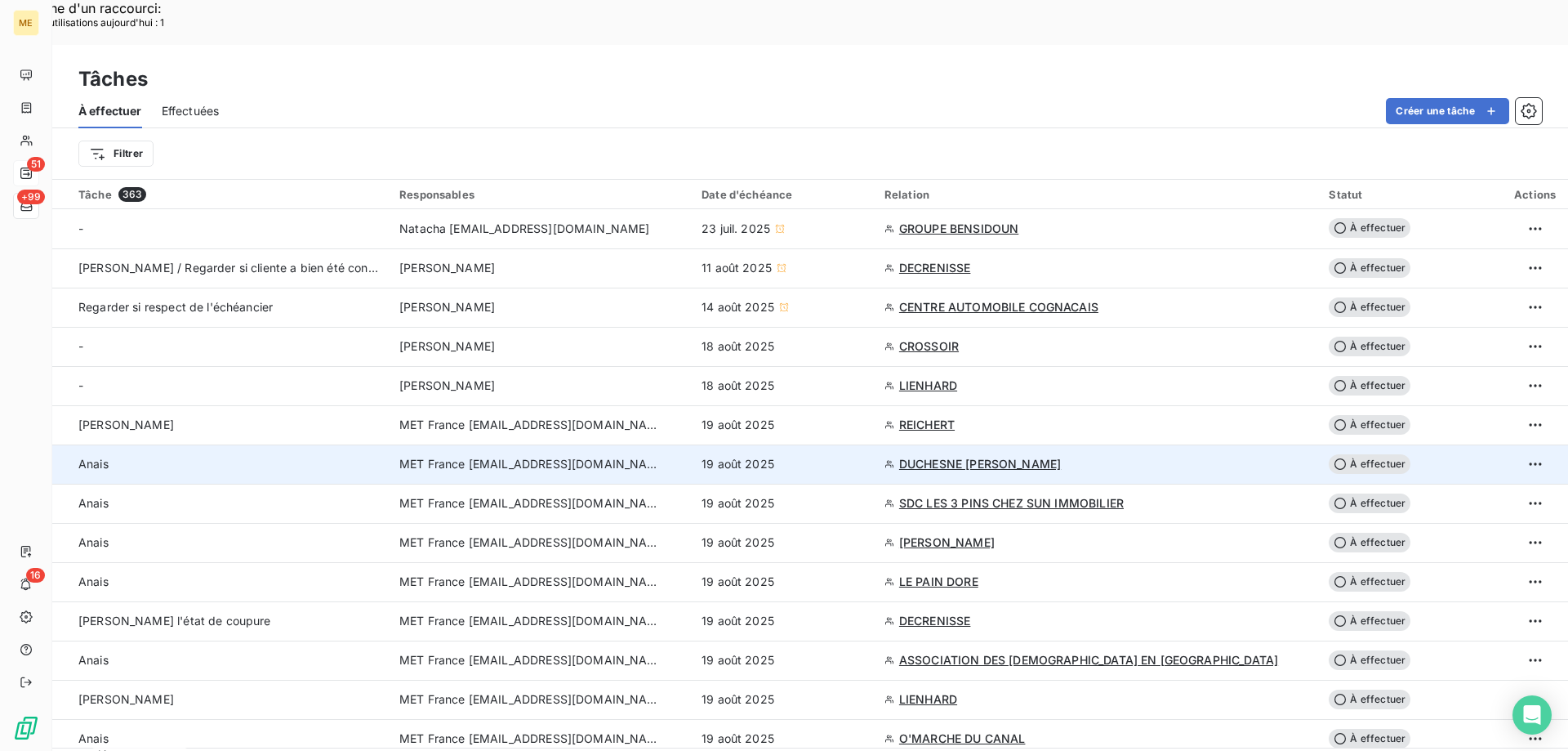
click at [814, 456] on div "19 août 2025" at bounding box center [783, 464] width 164 height 16
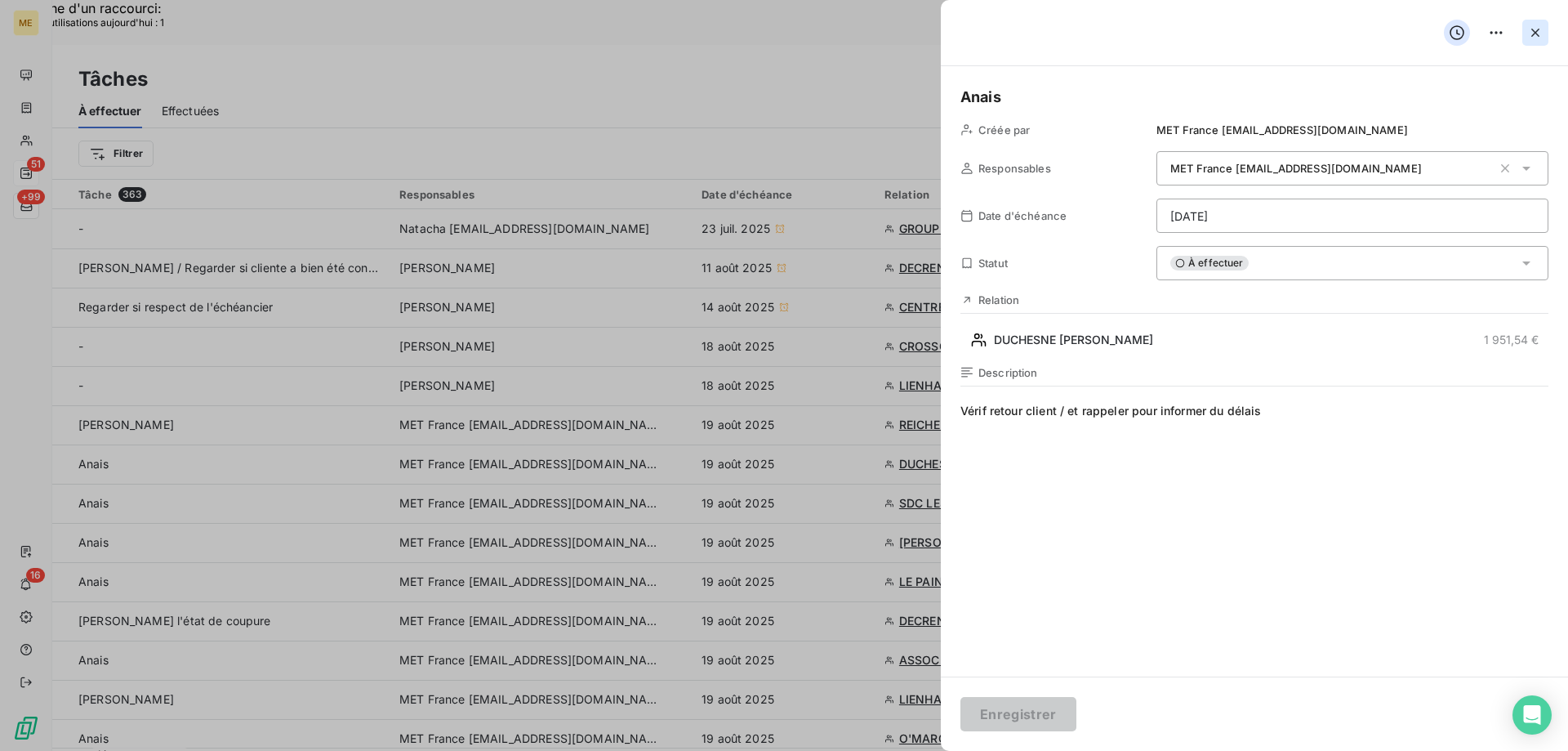
click at [1539, 28] on icon "button" at bounding box center [1535, 33] width 16 height 16
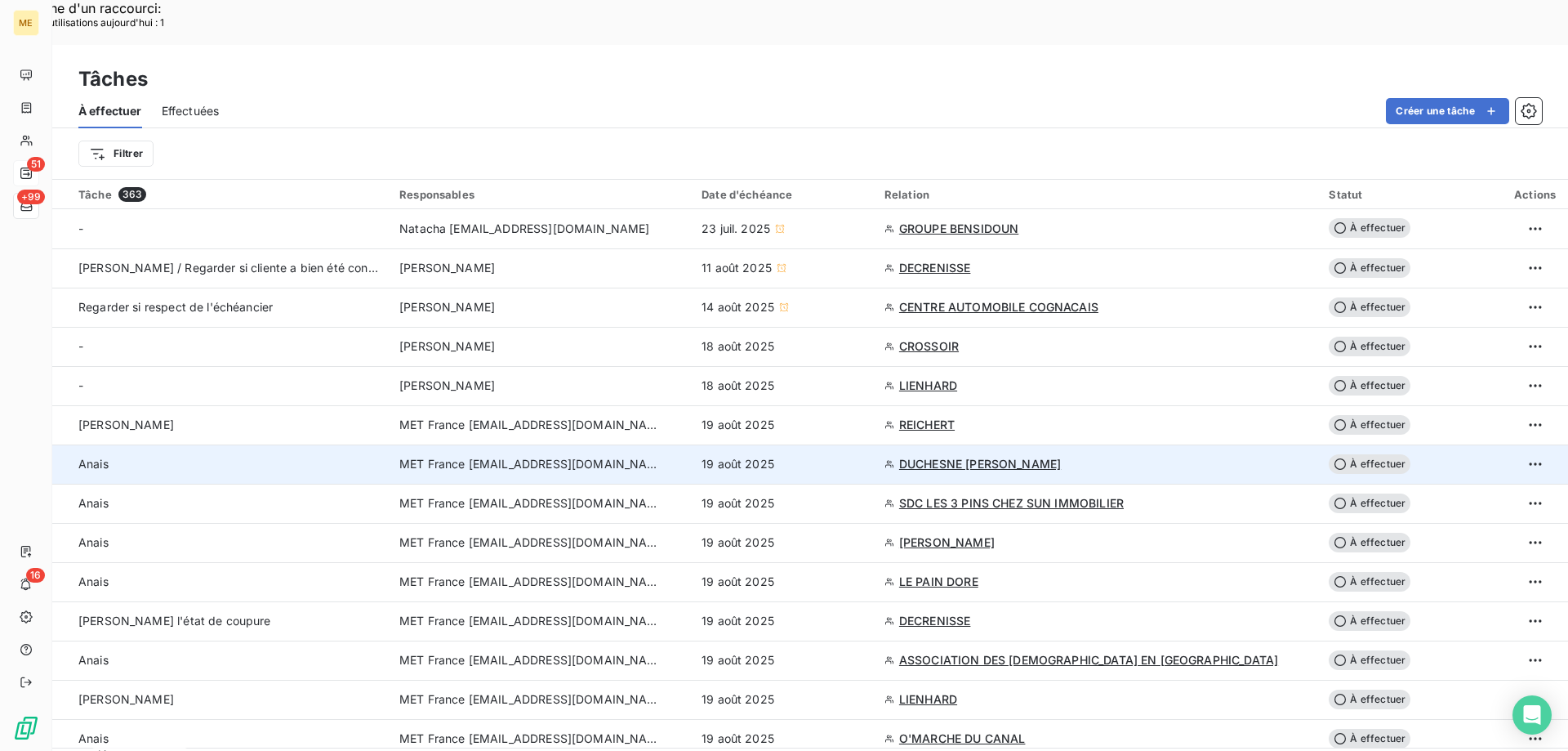
click at [857, 444] on td "19 août 2025" at bounding box center [783, 463] width 183 height 39
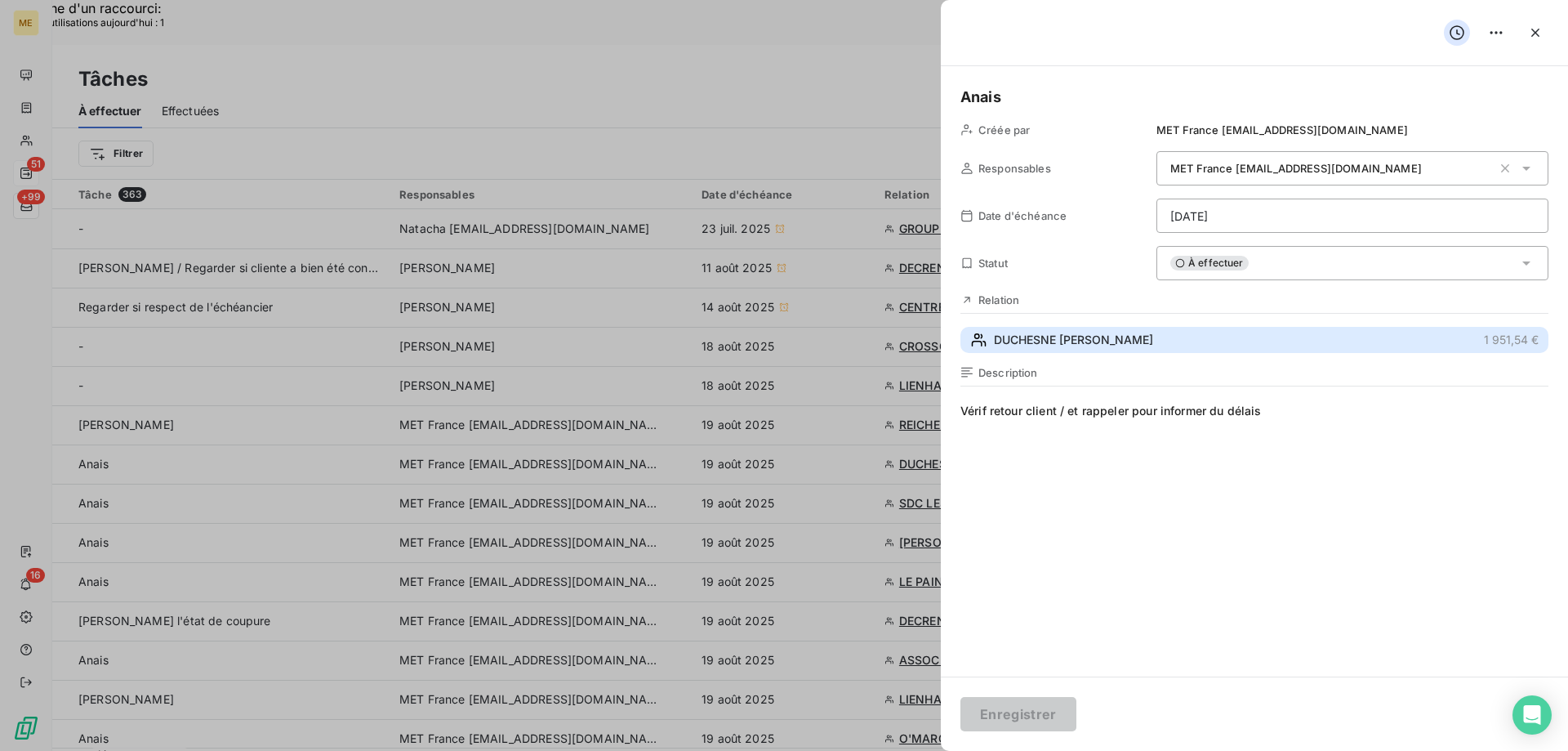
click at [1153, 342] on span "DUCHESNE [PERSON_NAME]" at bounding box center [1073, 340] width 159 height 16
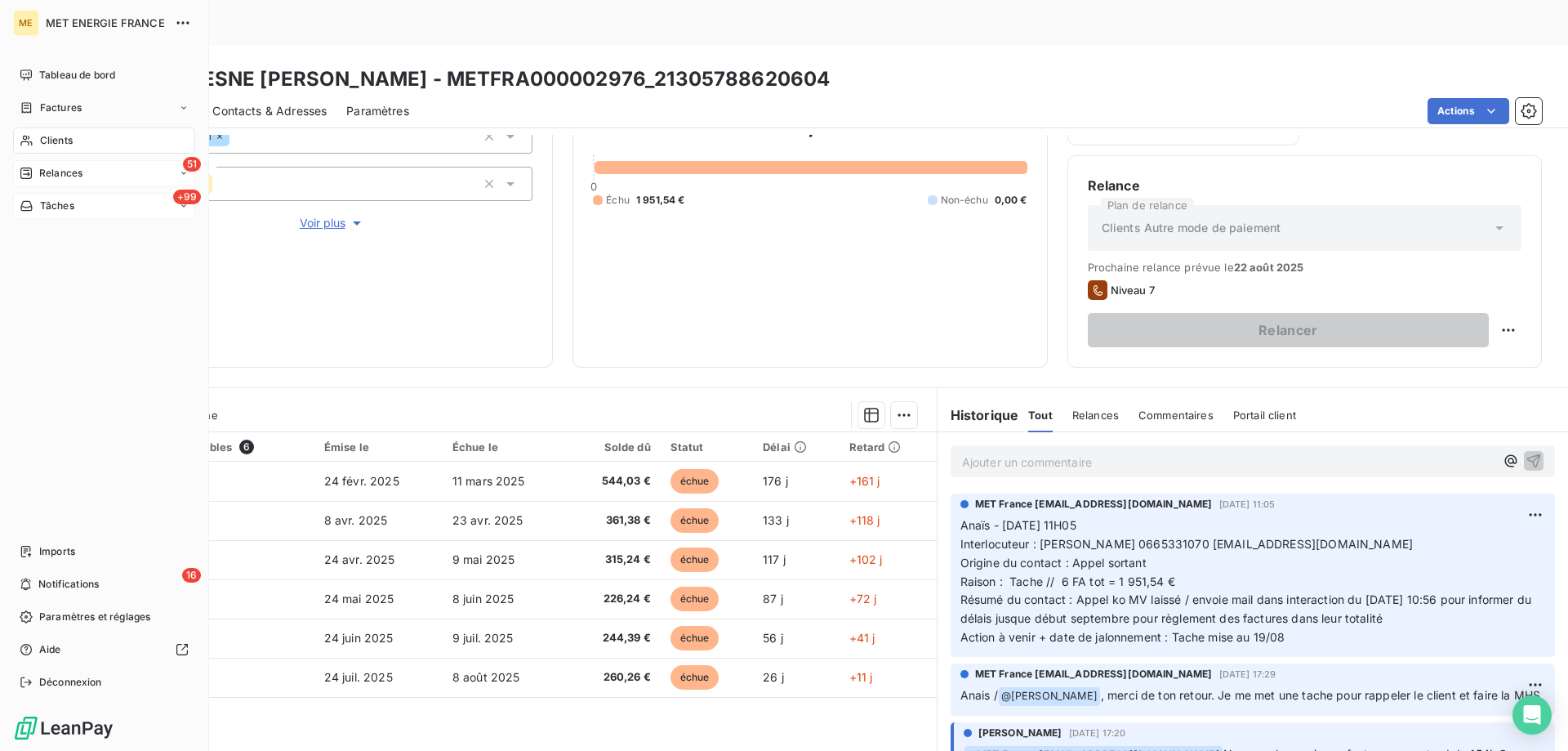
click at [52, 214] on div "+99 Tâches" at bounding box center [103, 205] width 182 height 26
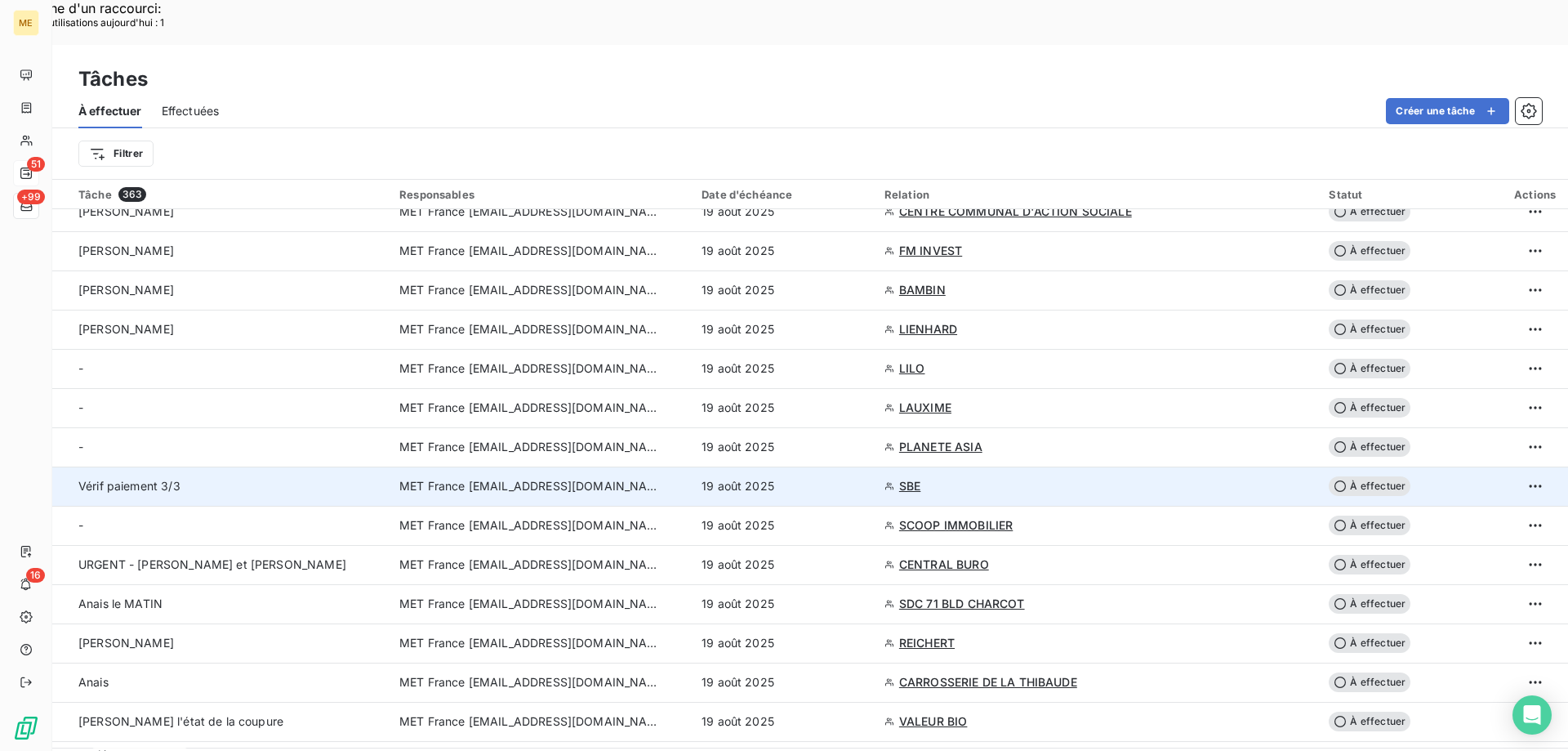
scroll to position [653, 0]
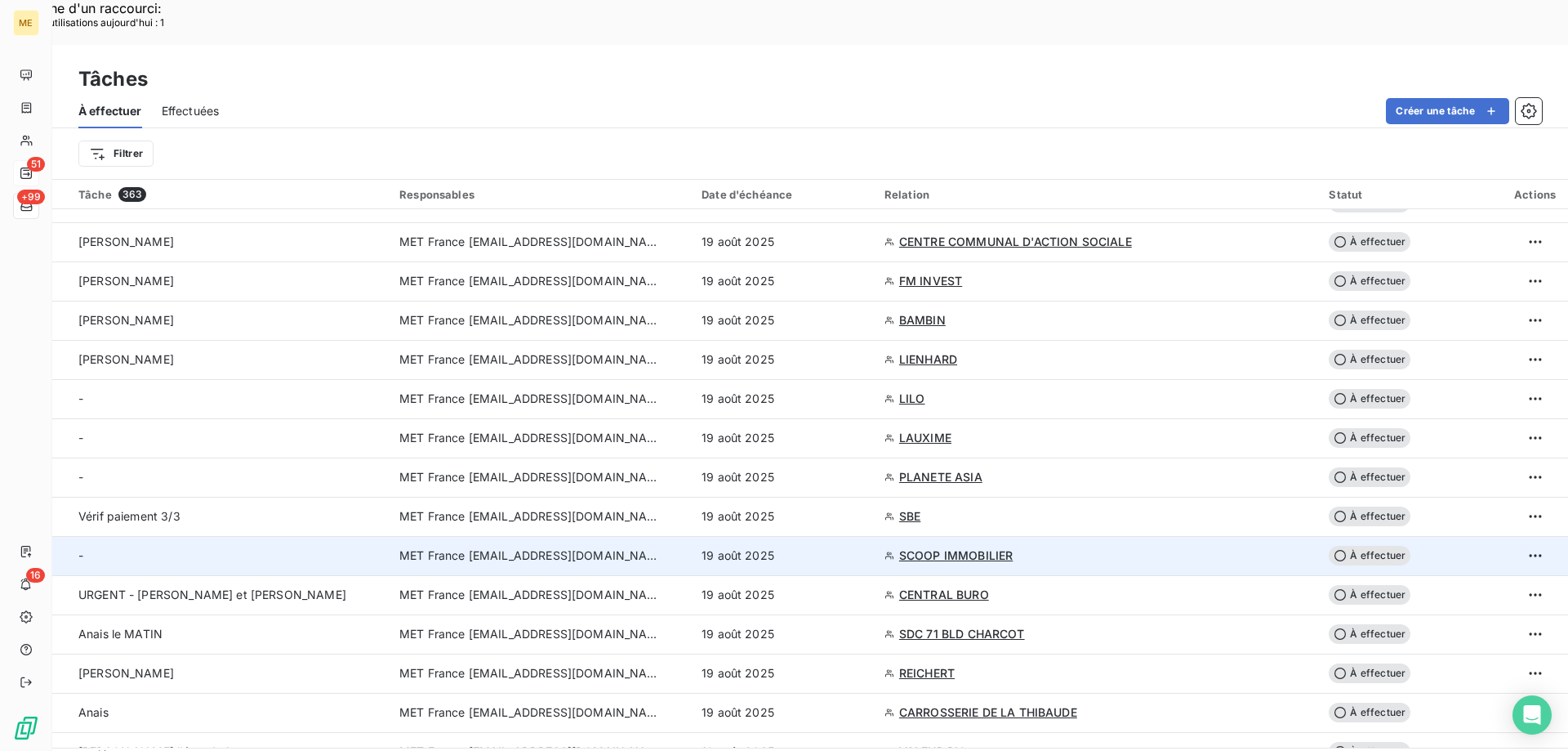
click at [850, 547] on div "19 août 2025" at bounding box center [783, 556] width 164 height 16
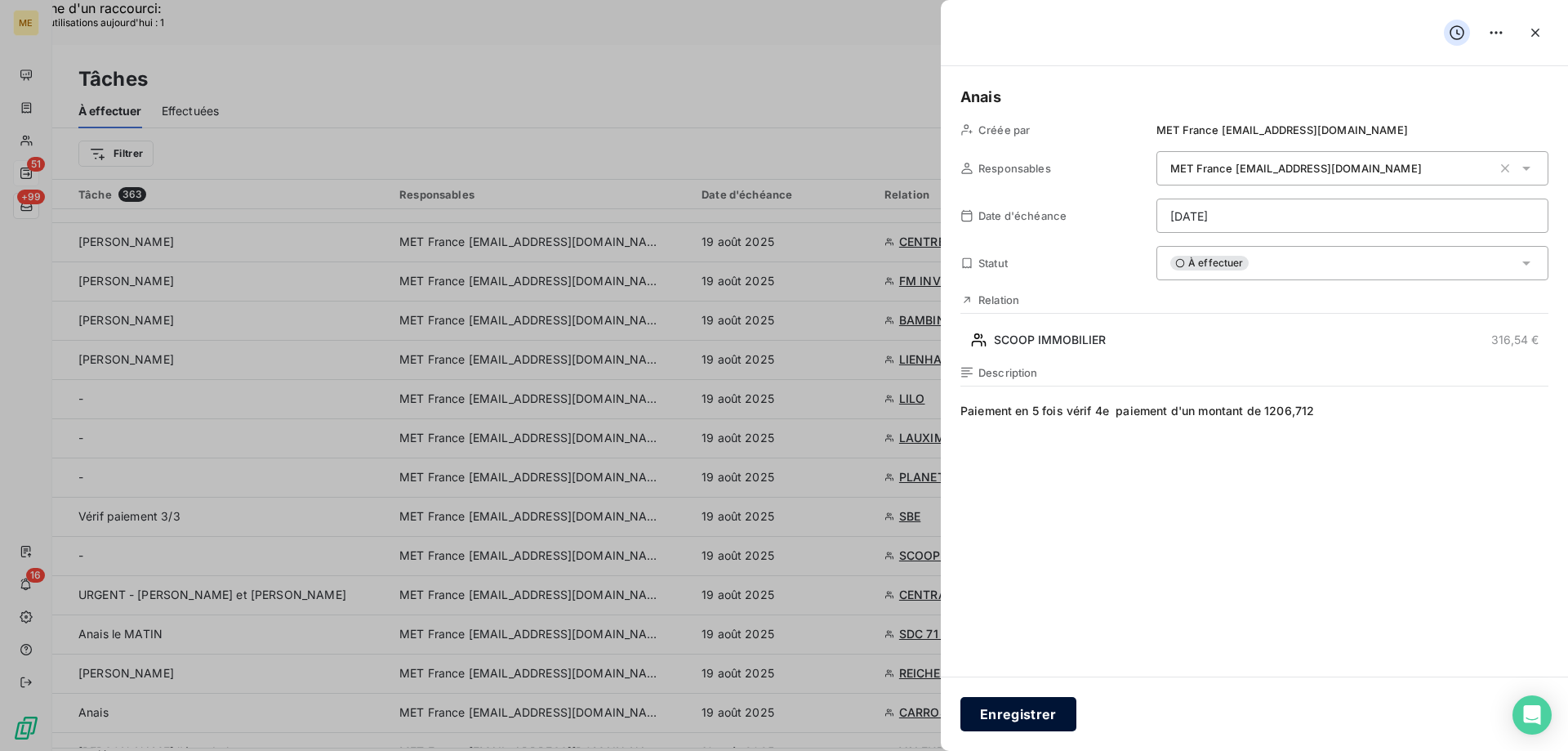
click at [1048, 719] on button "Enregistrer" at bounding box center [1018, 714] width 116 height 34
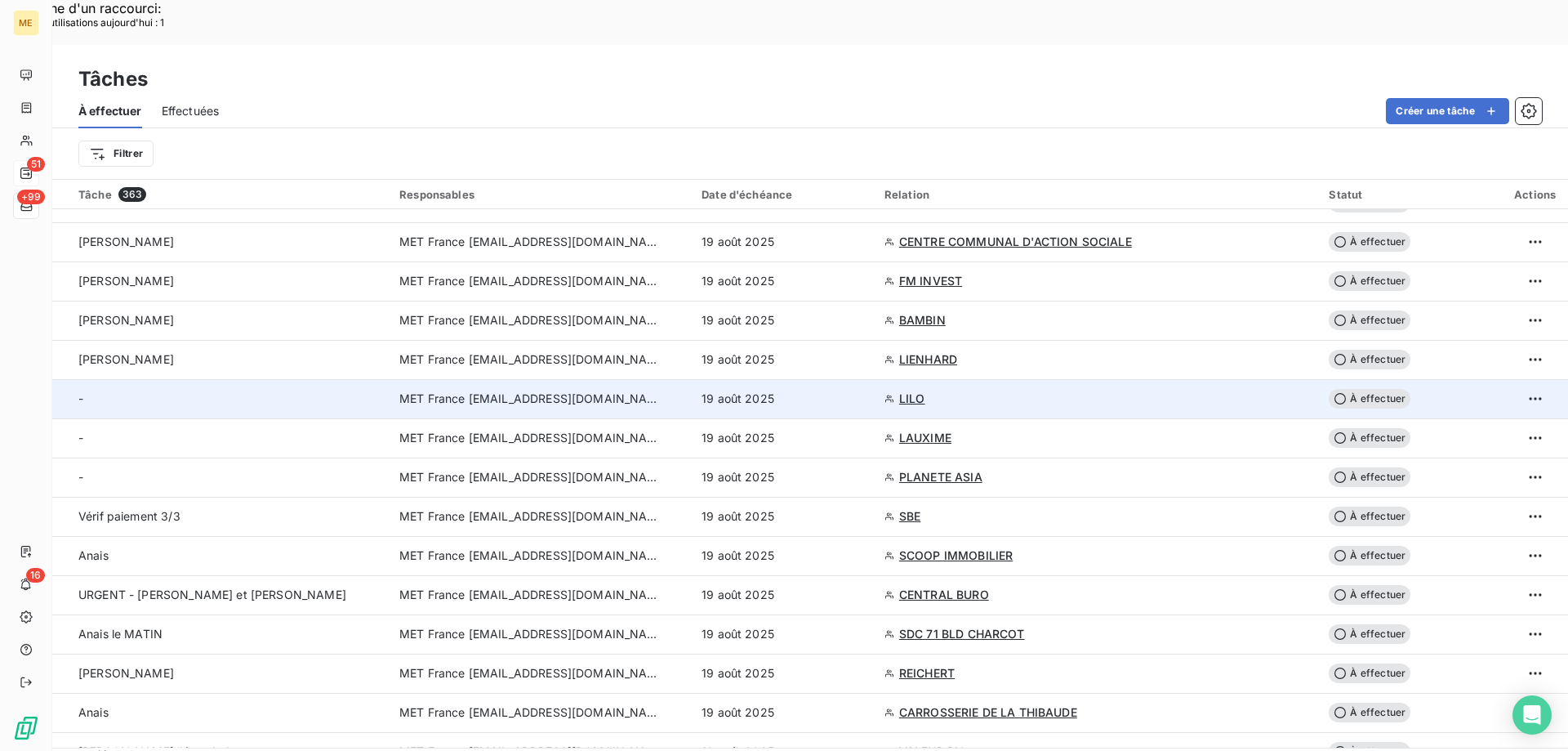
click at [850, 391] on div "19 août 2025" at bounding box center [783, 399] width 164 height 16
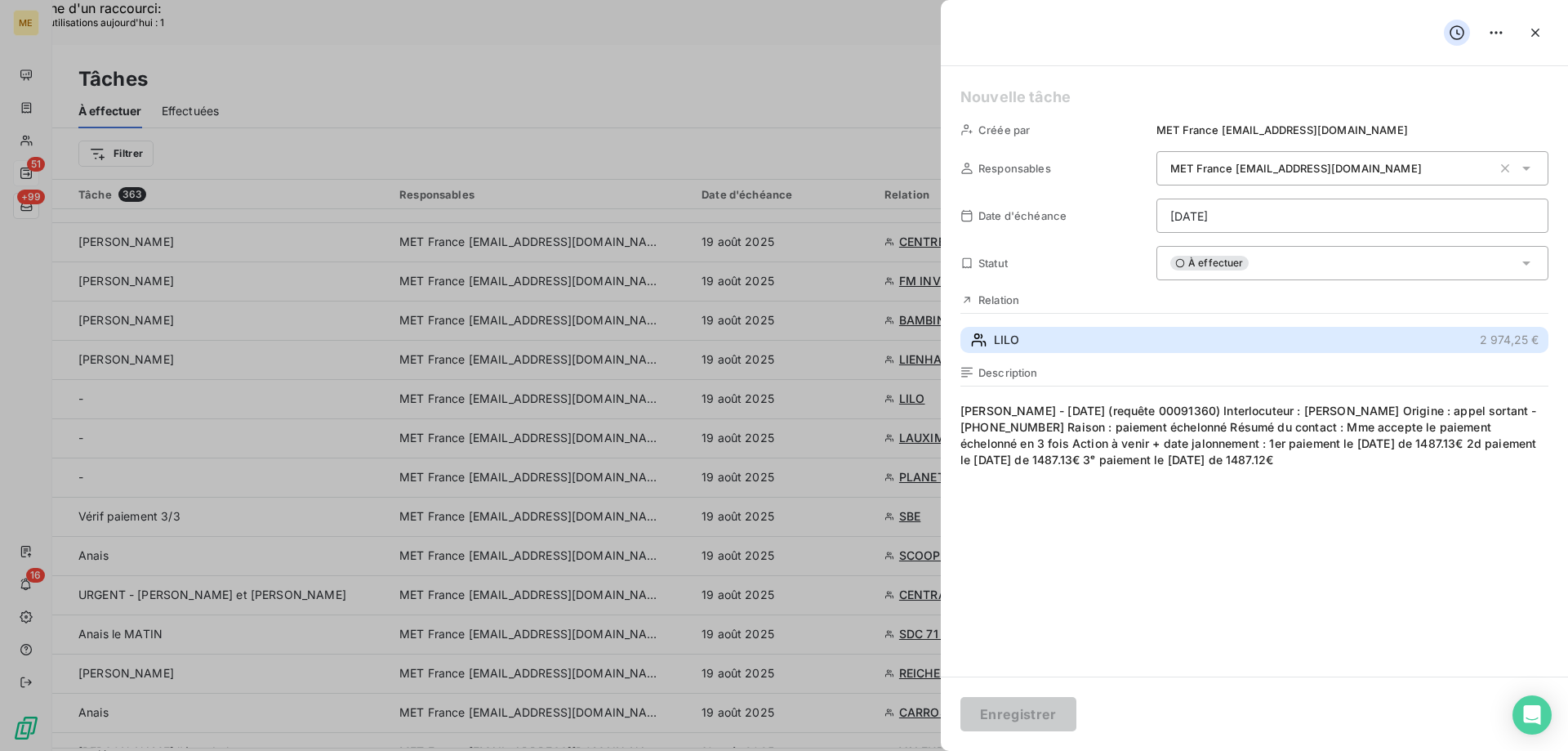
click at [1182, 336] on button "LILO 2 974,25 €" at bounding box center [1254, 339] width 588 height 26
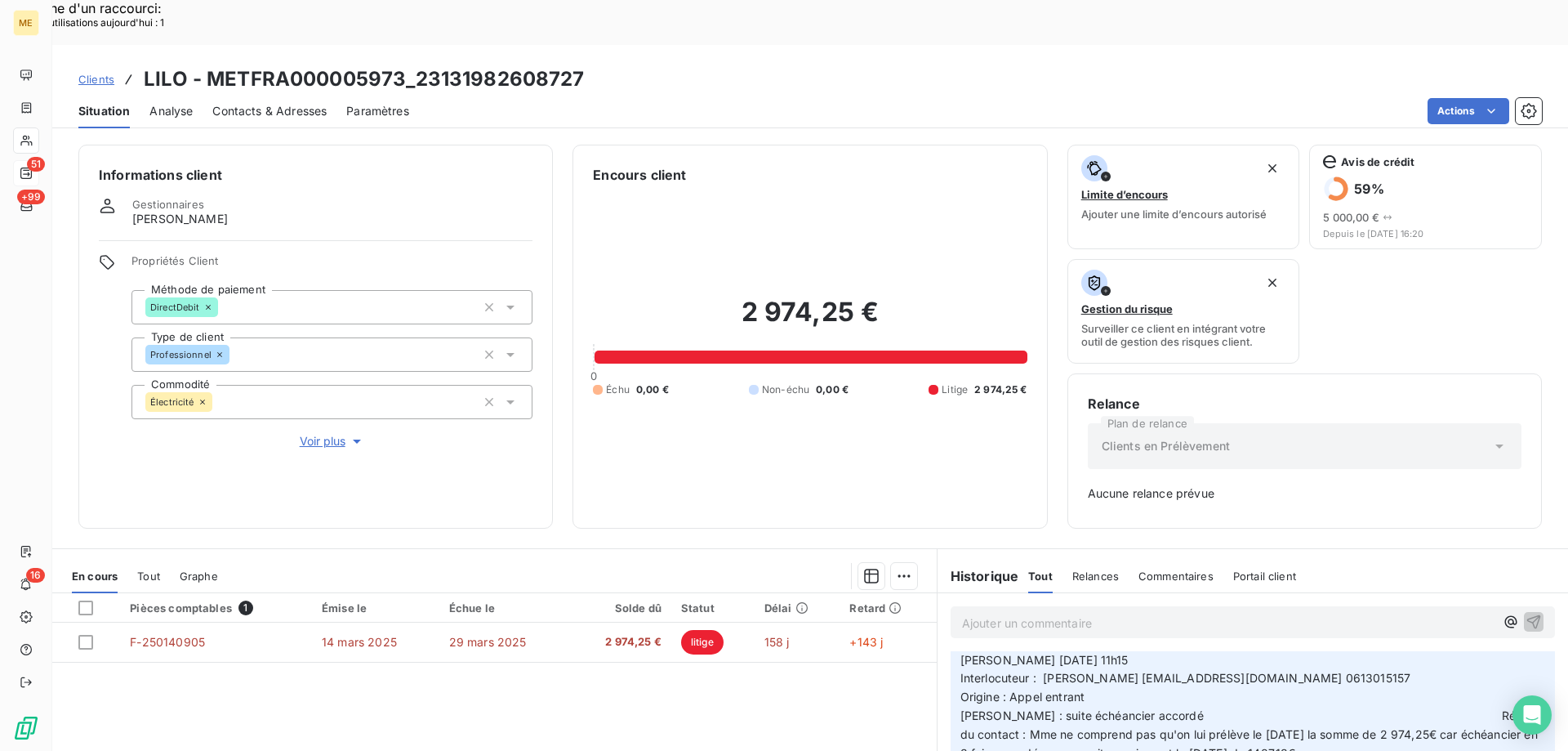
scroll to position [490, 0]
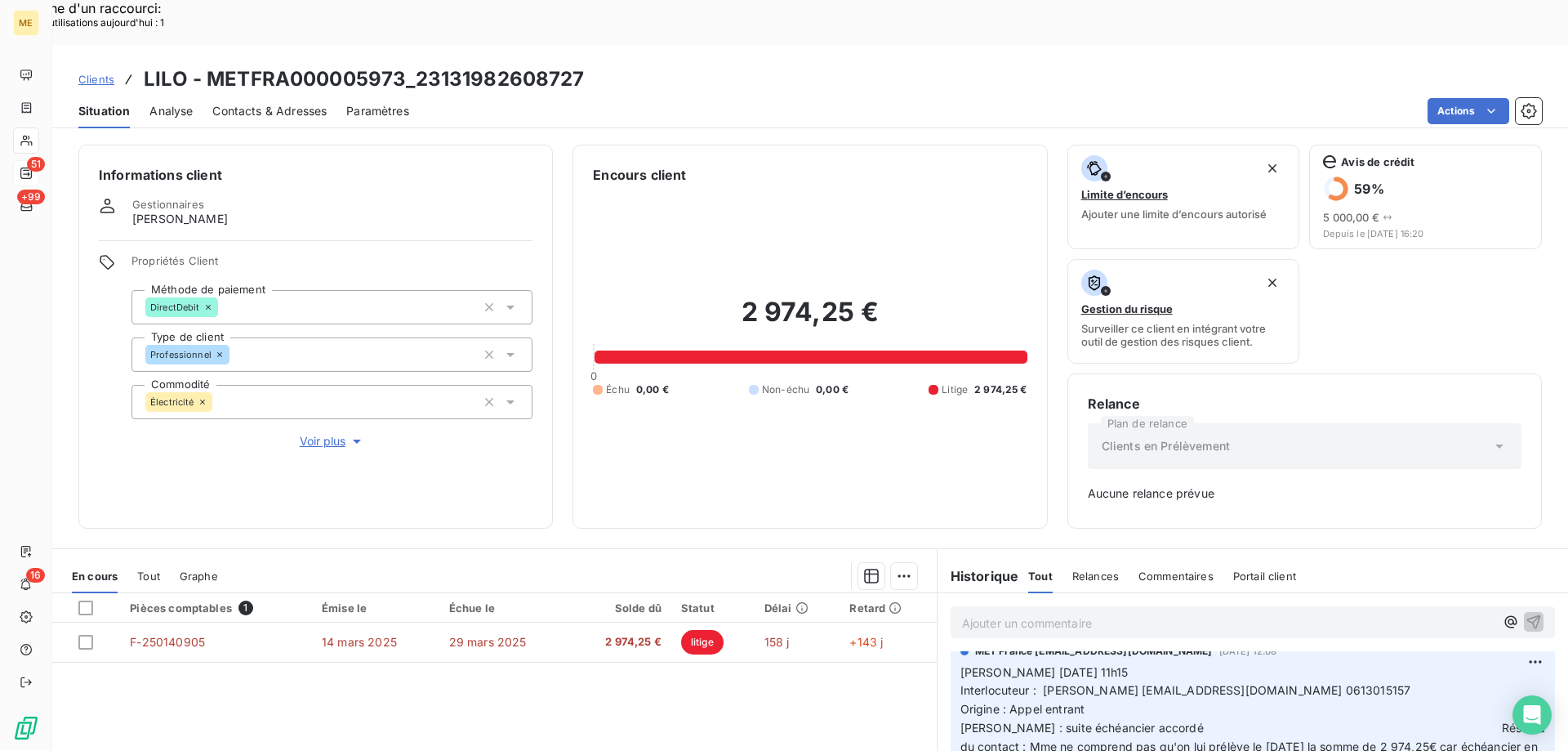
click at [331, 433] on span "Voir plus" at bounding box center [332, 442] width 65 height 16
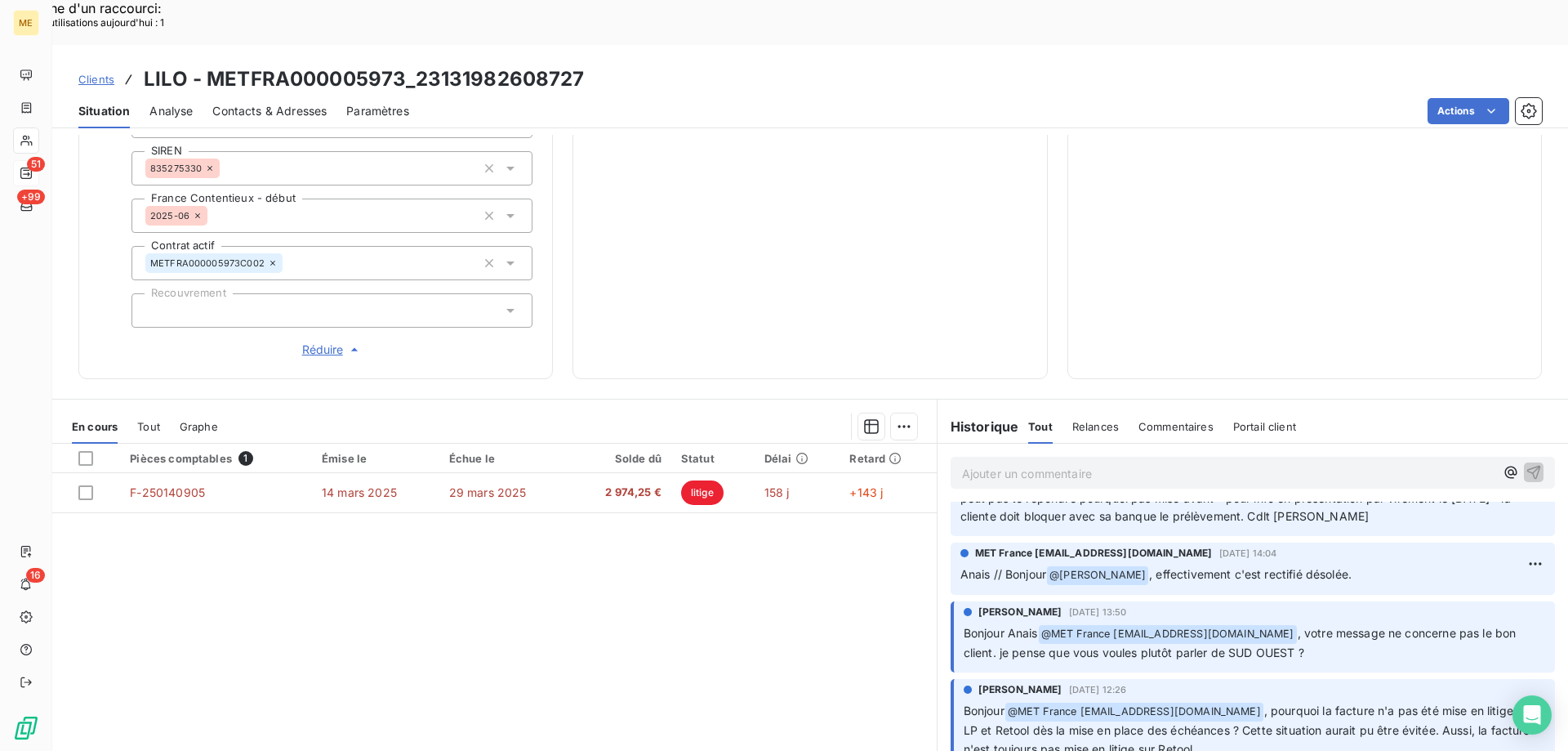
scroll to position [0, 0]
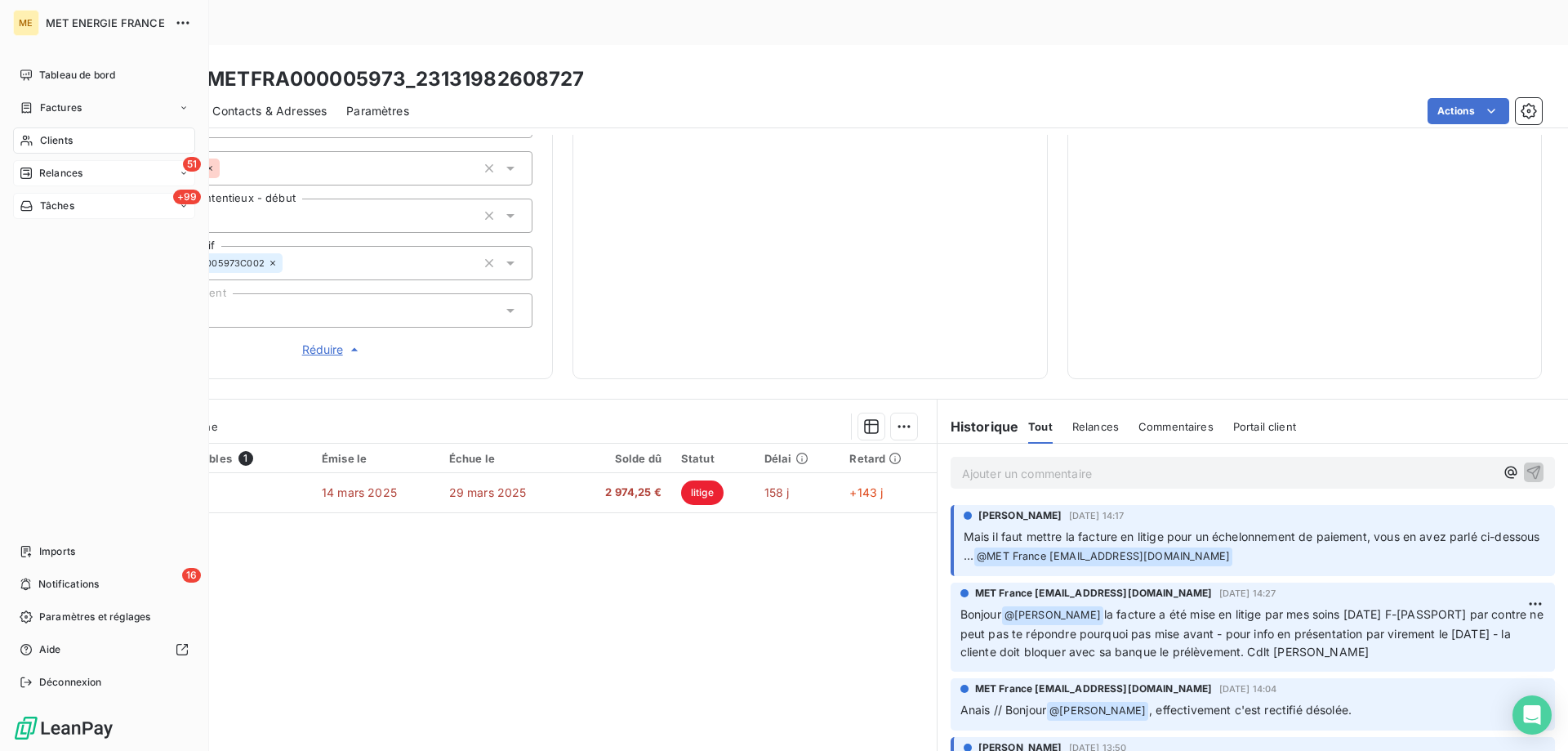
click at [92, 204] on div "+99 Tâches" at bounding box center [103, 205] width 182 height 26
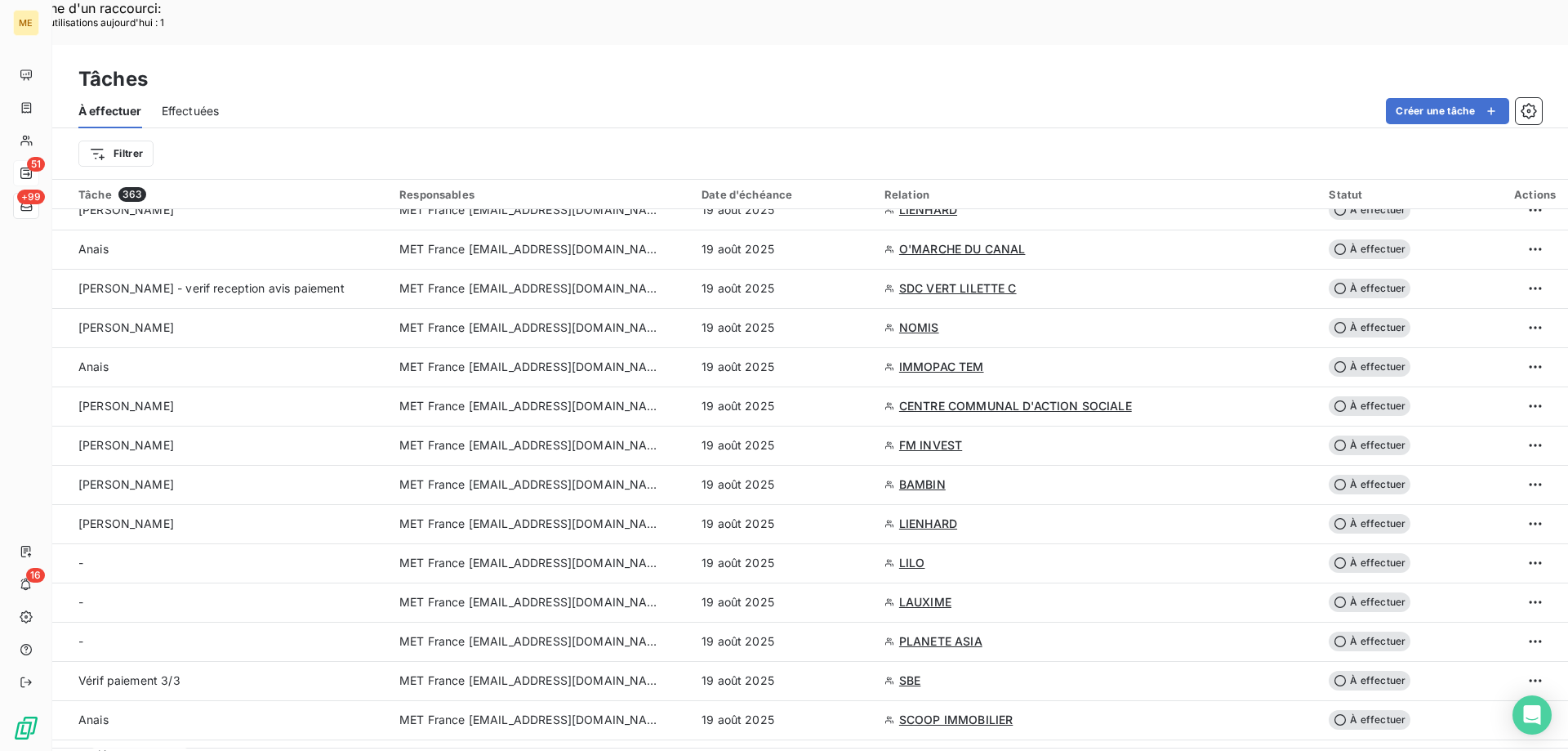
scroll to position [490, 0]
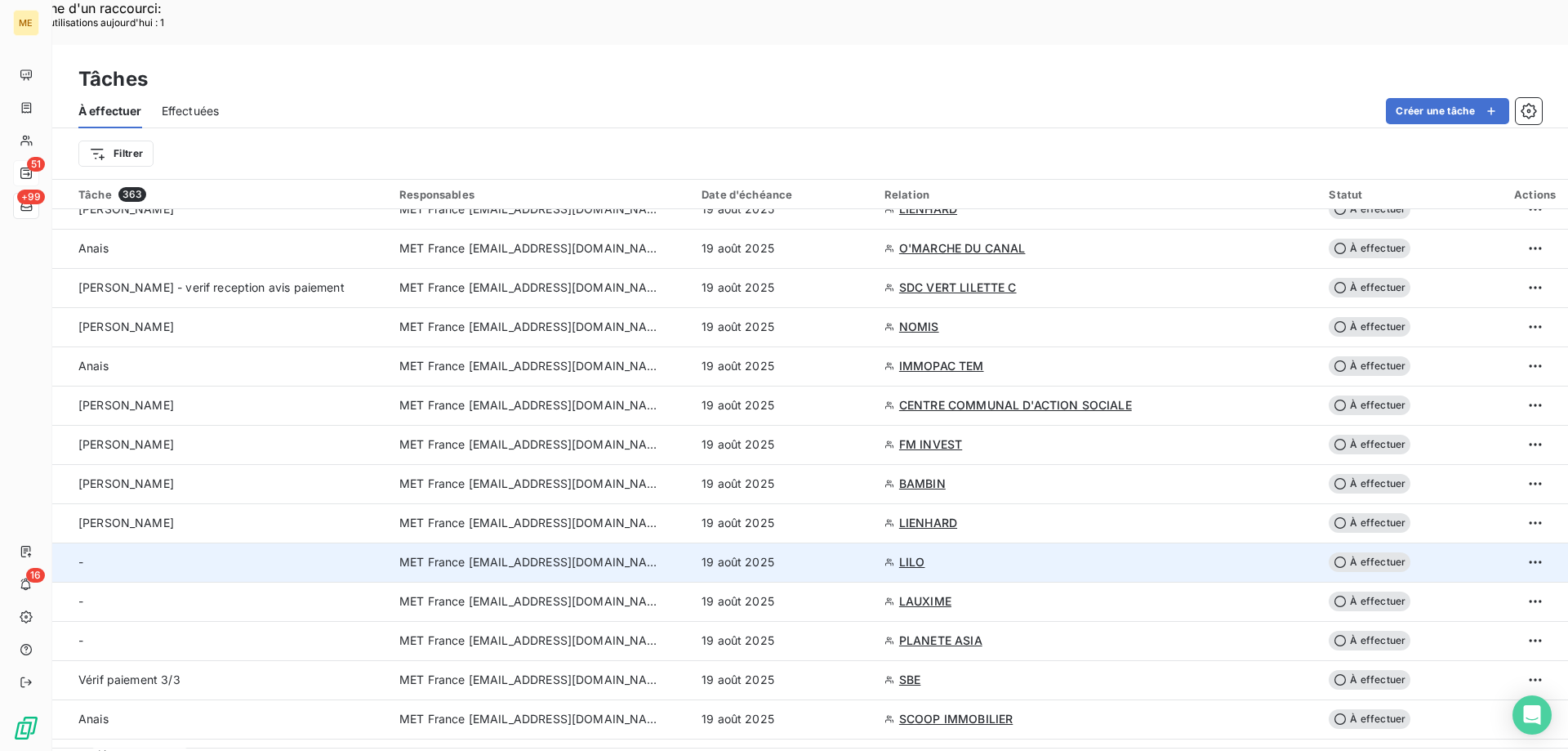
click at [843, 543] on td "19 août 2025" at bounding box center [783, 562] width 183 height 39
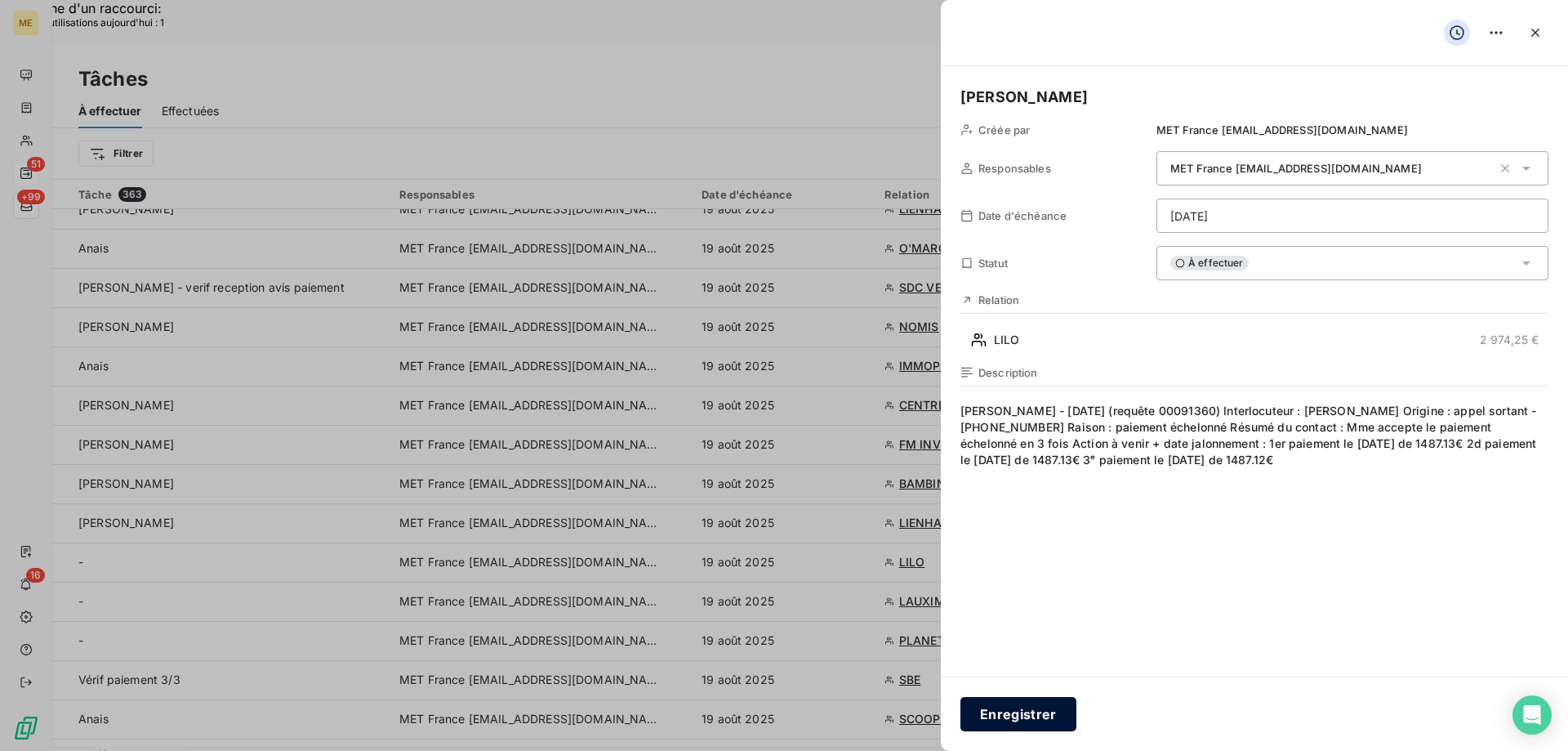
click at [1023, 718] on button "Enregistrer" at bounding box center [1018, 714] width 116 height 34
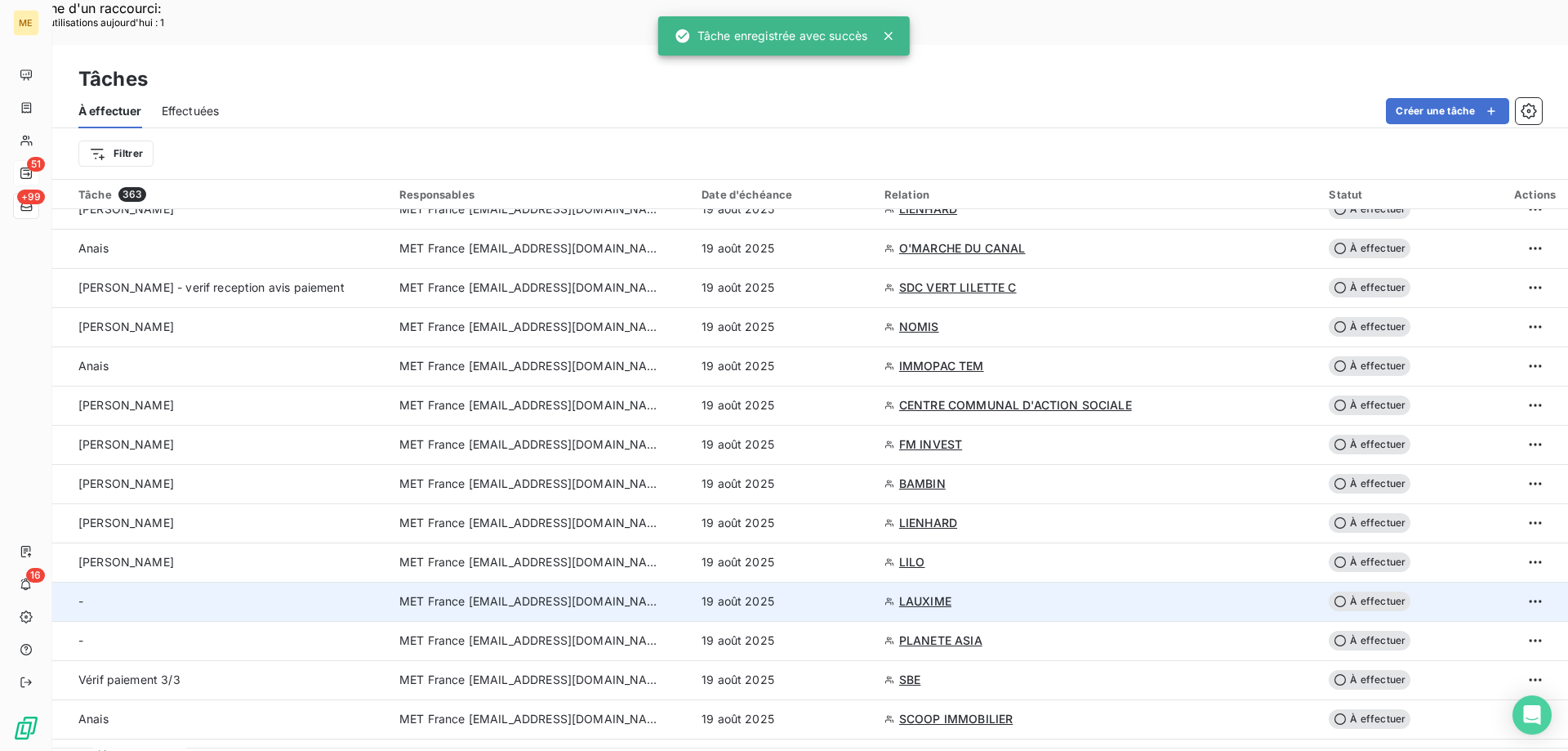
click at [862, 582] on td "19 août 2025" at bounding box center [783, 601] width 183 height 39
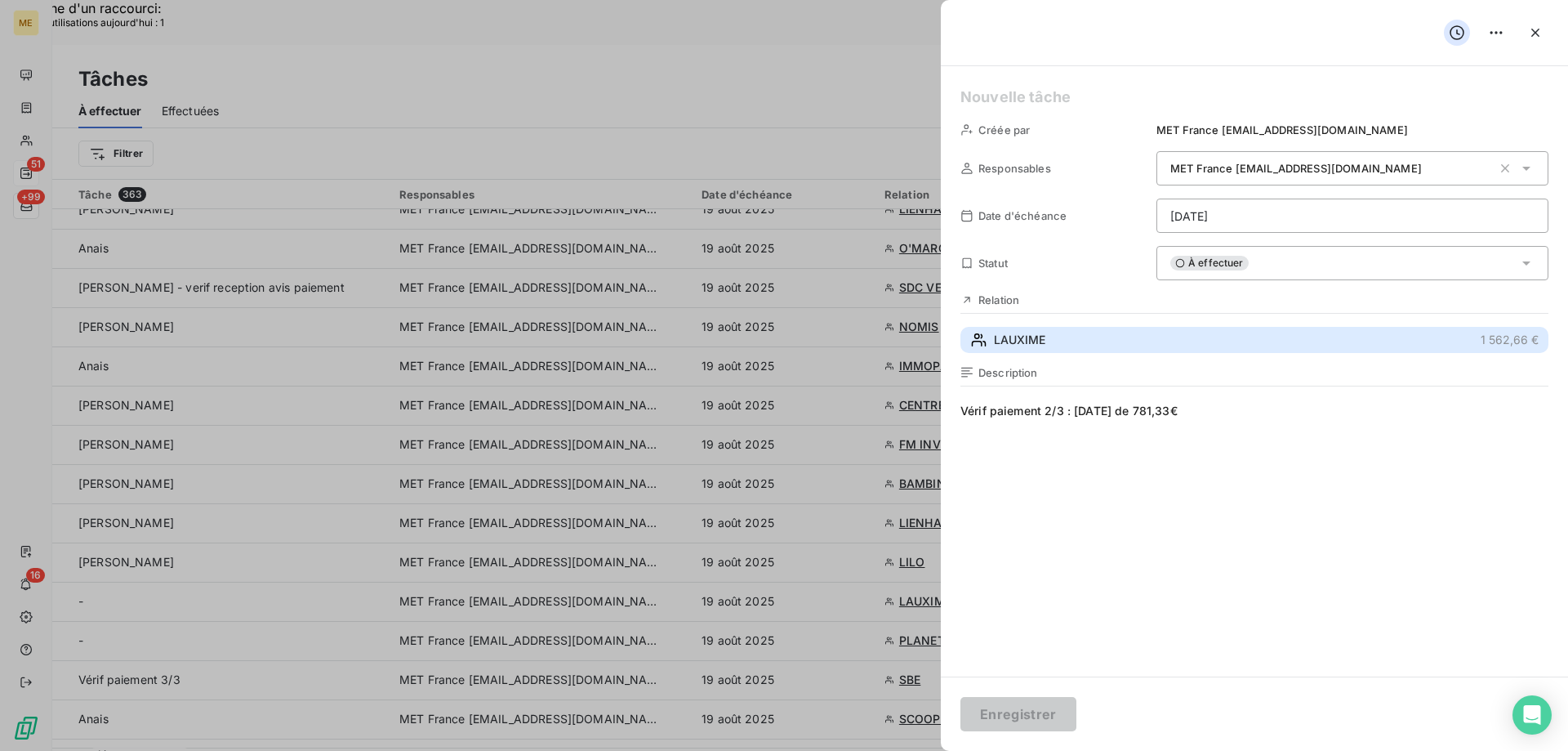
click at [1101, 342] on button "LAUXIME 1 562,66 €" at bounding box center [1254, 339] width 588 height 26
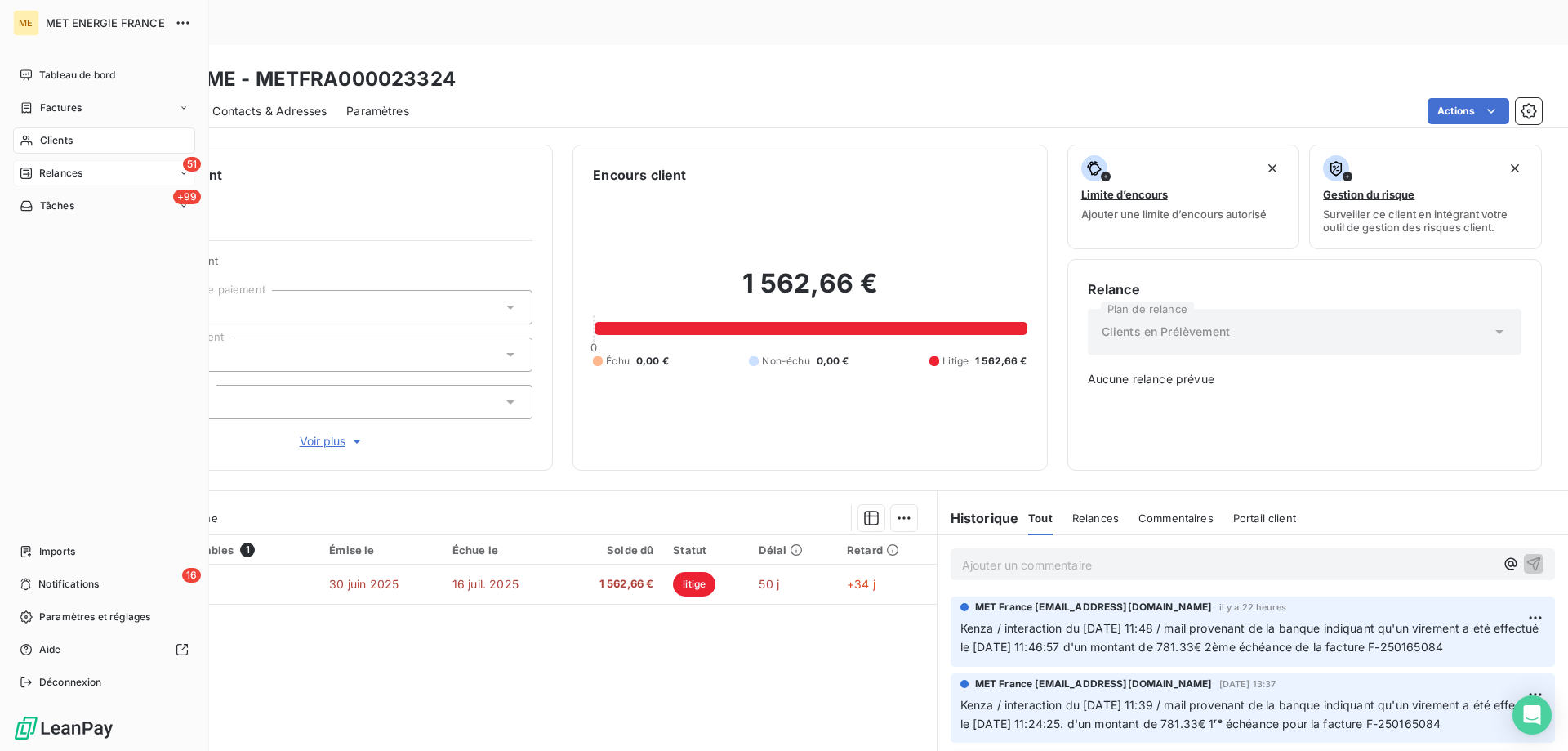
click at [36, 210] on div "Tâches" at bounding box center [47, 205] width 54 height 14
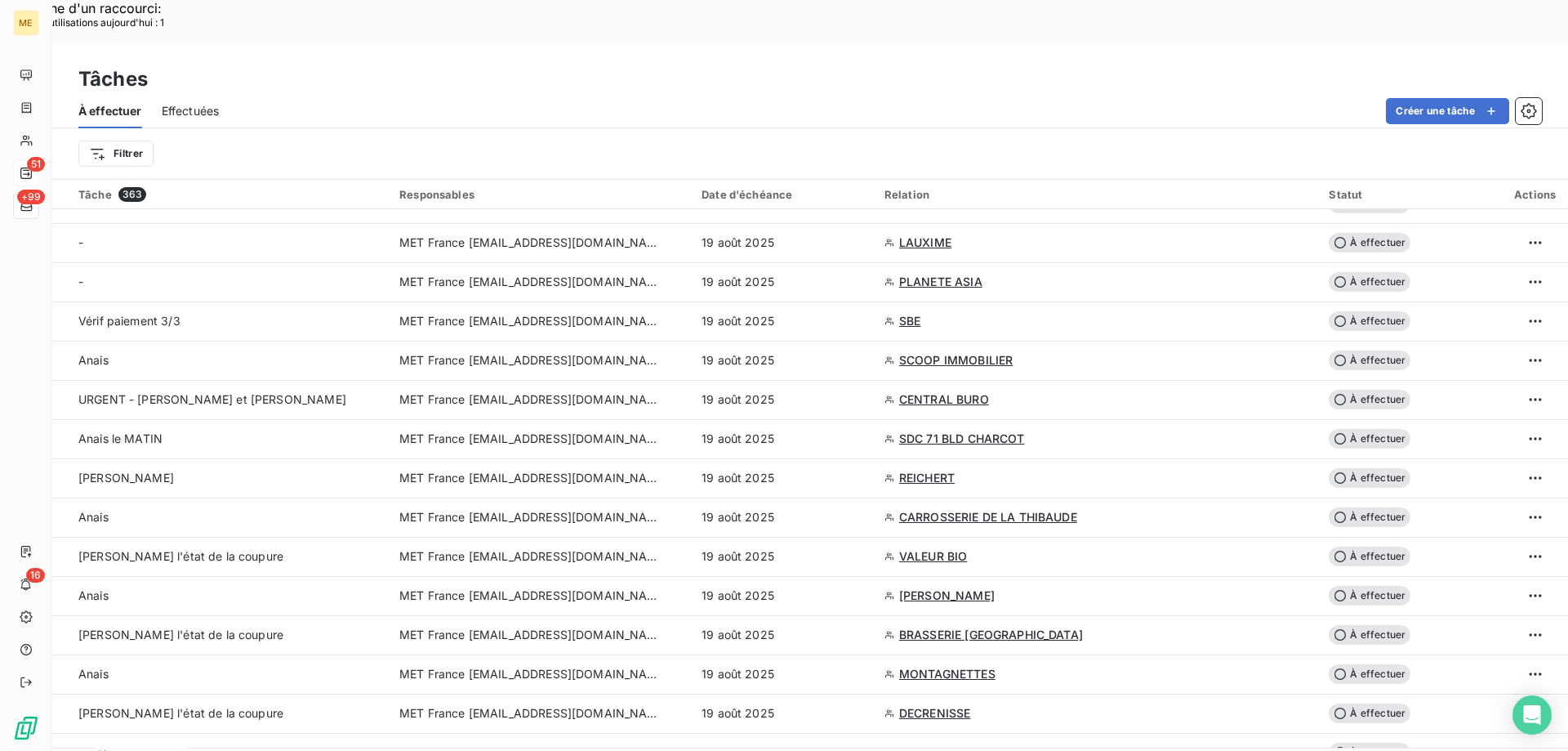
scroll to position [817, 0]
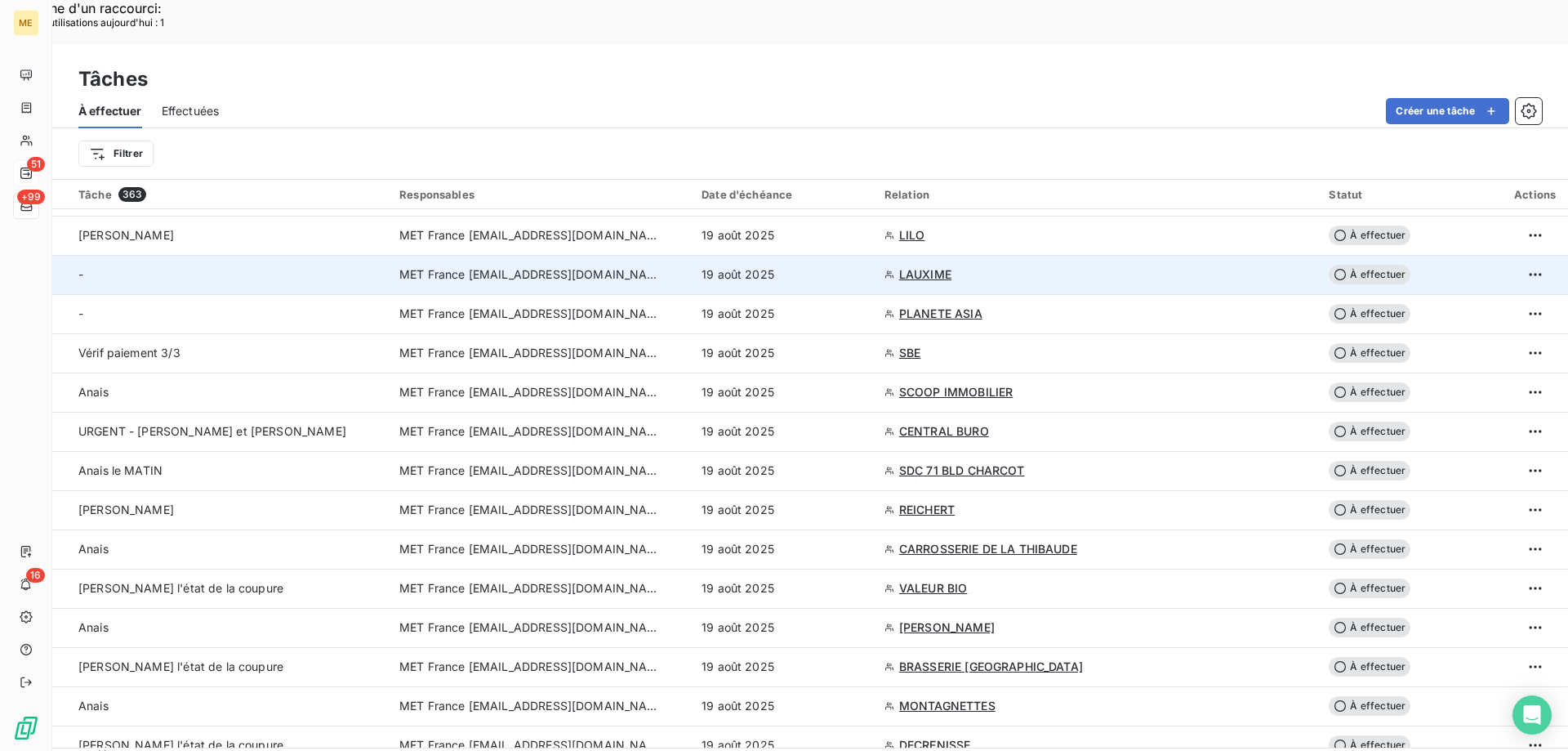
click at [827, 266] on div "19 août 2025" at bounding box center [783, 274] width 164 height 16
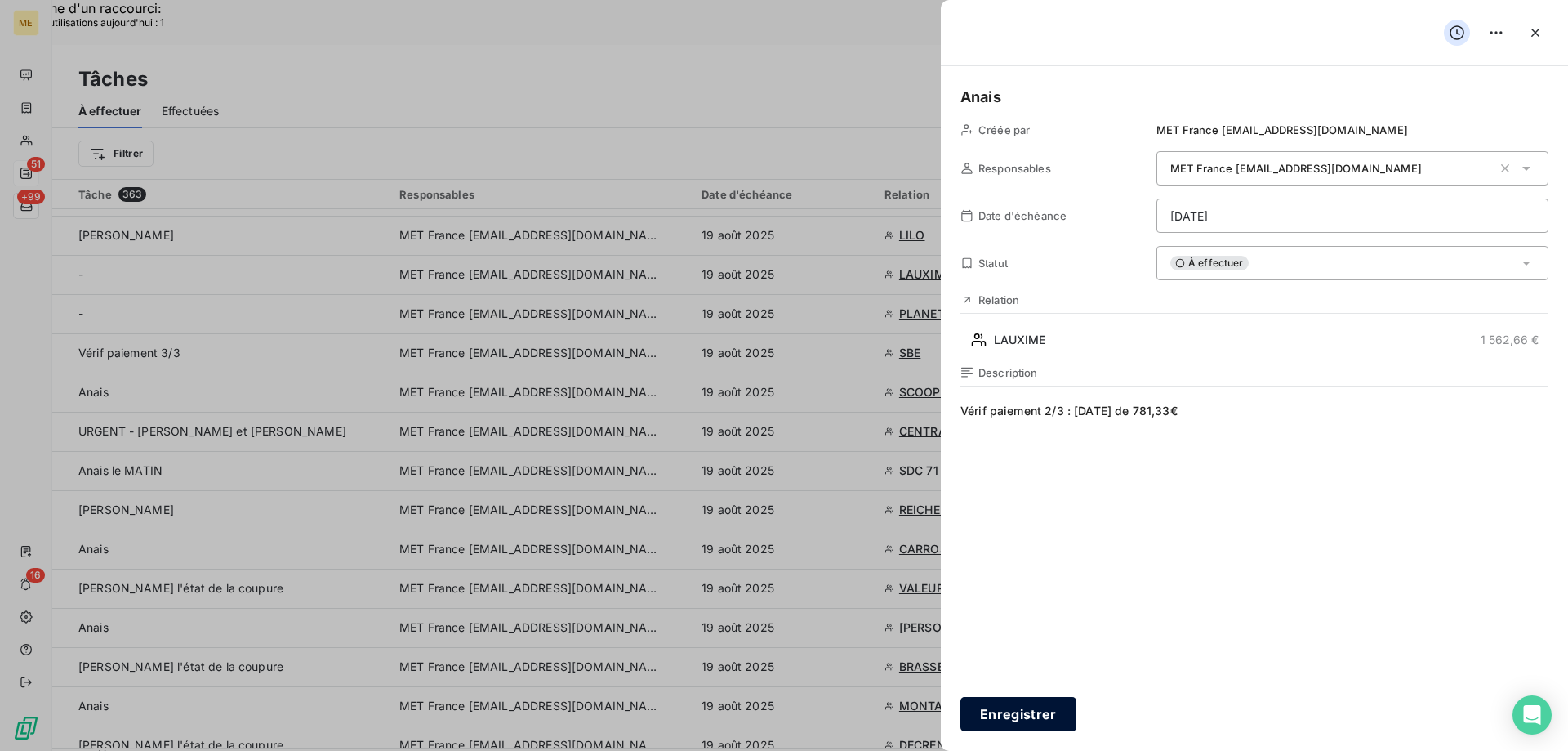
click at [1038, 706] on button "Enregistrer" at bounding box center [1018, 714] width 116 height 34
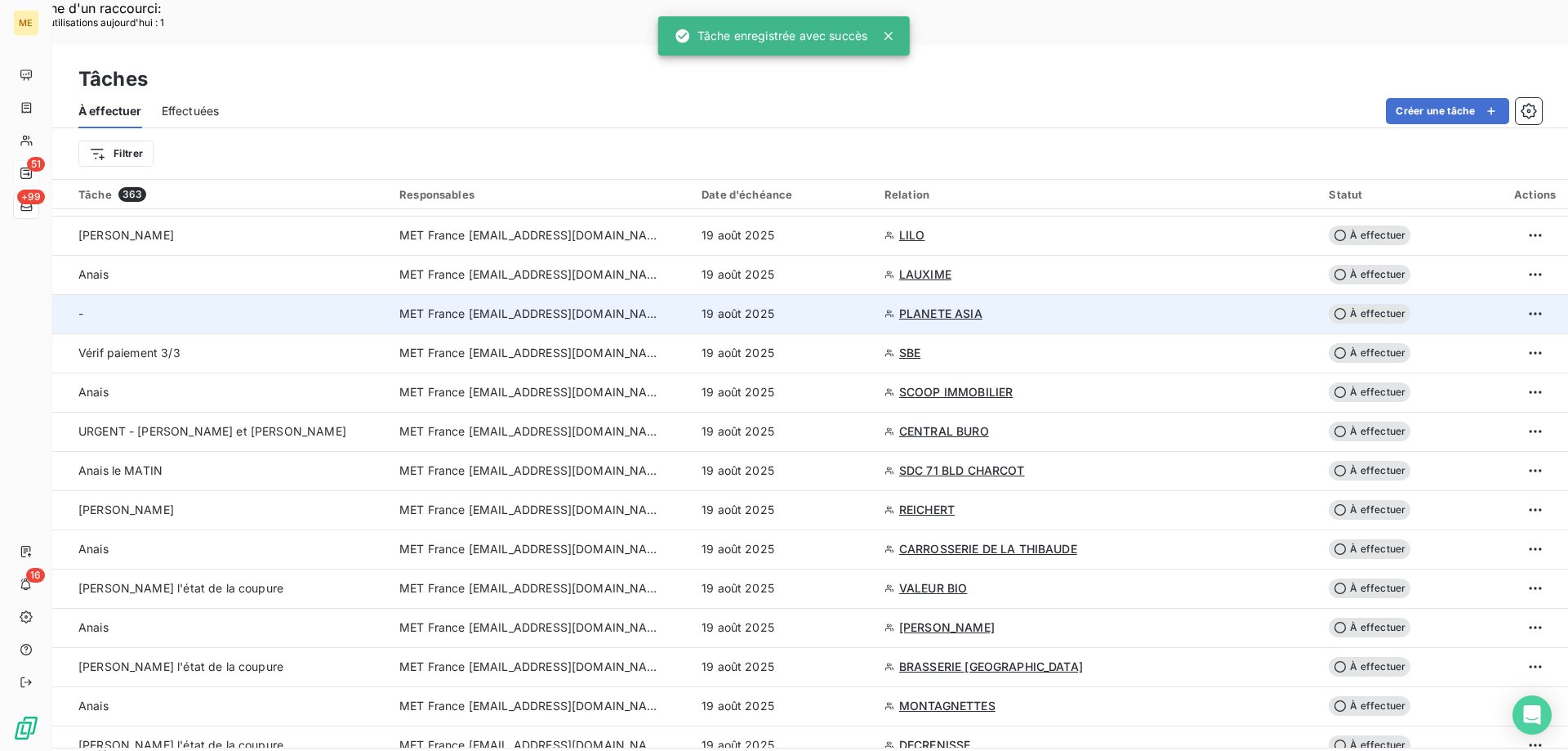
click at [859, 306] on div "19 août 2025" at bounding box center [783, 314] width 164 height 16
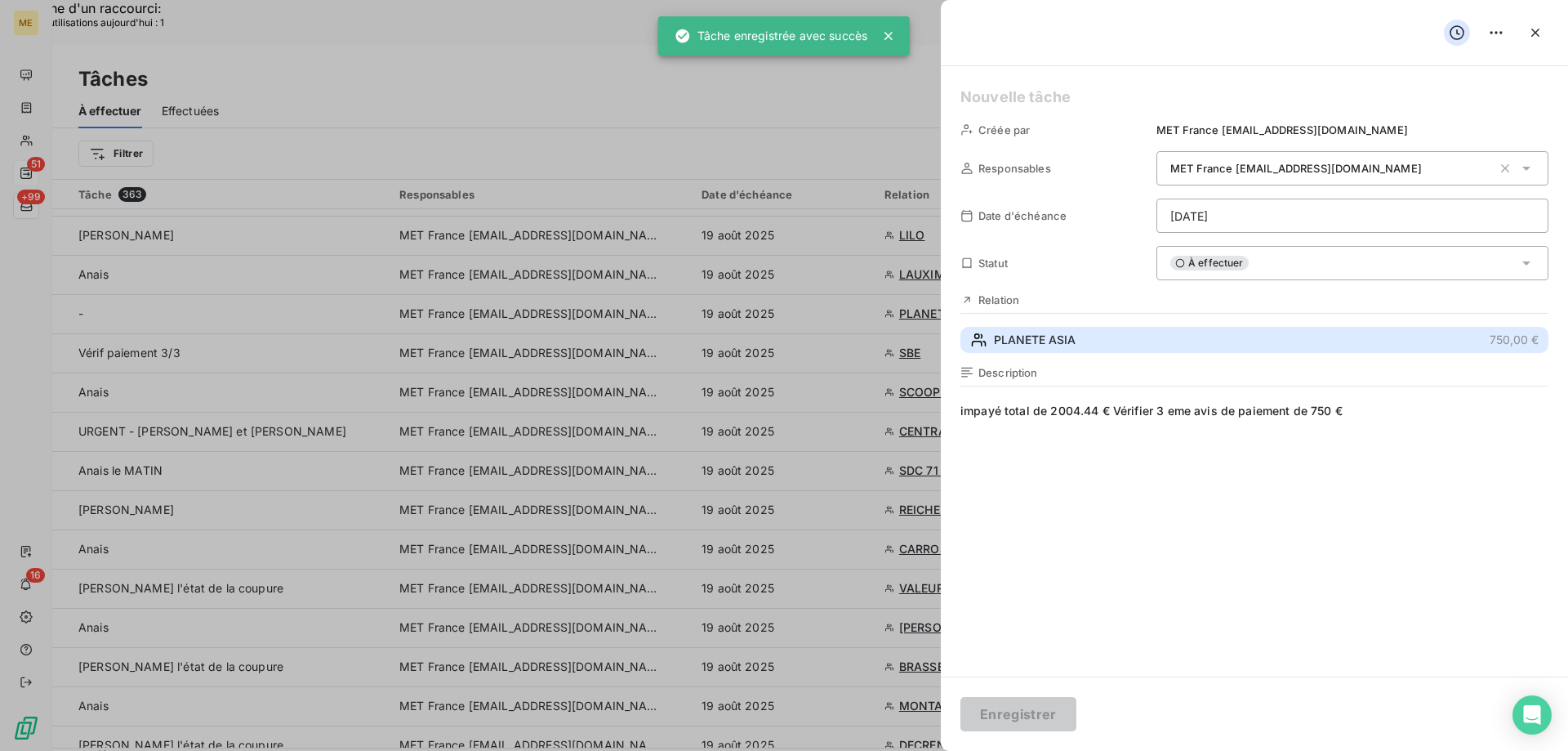
click at [1211, 345] on button "PLANETE ASIA 750,00 €" at bounding box center [1254, 339] width 588 height 26
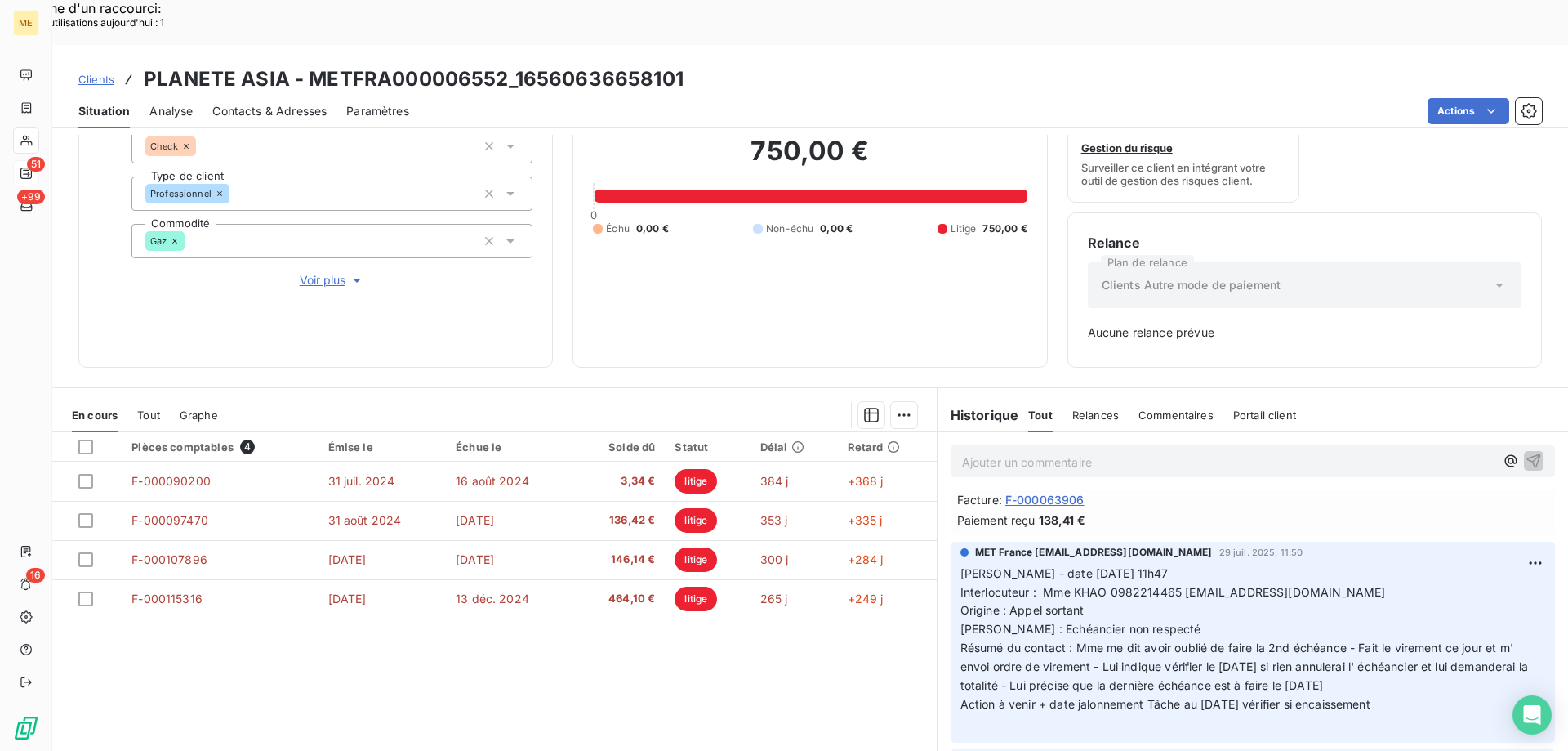
scroll to position [408, 0]
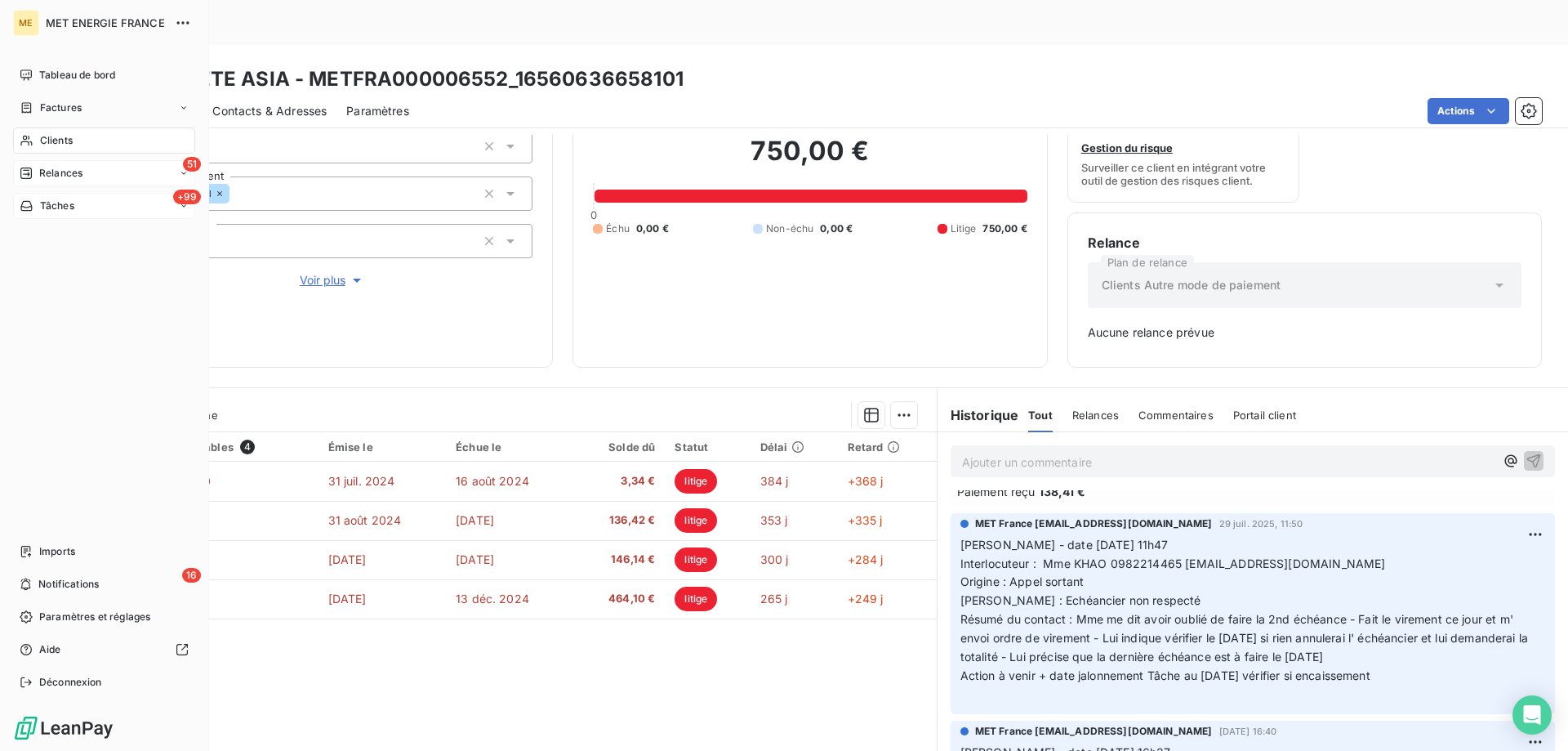
click at [42, 206] on span "Tâches" at bounding box center [57, 205] width 34 height 14
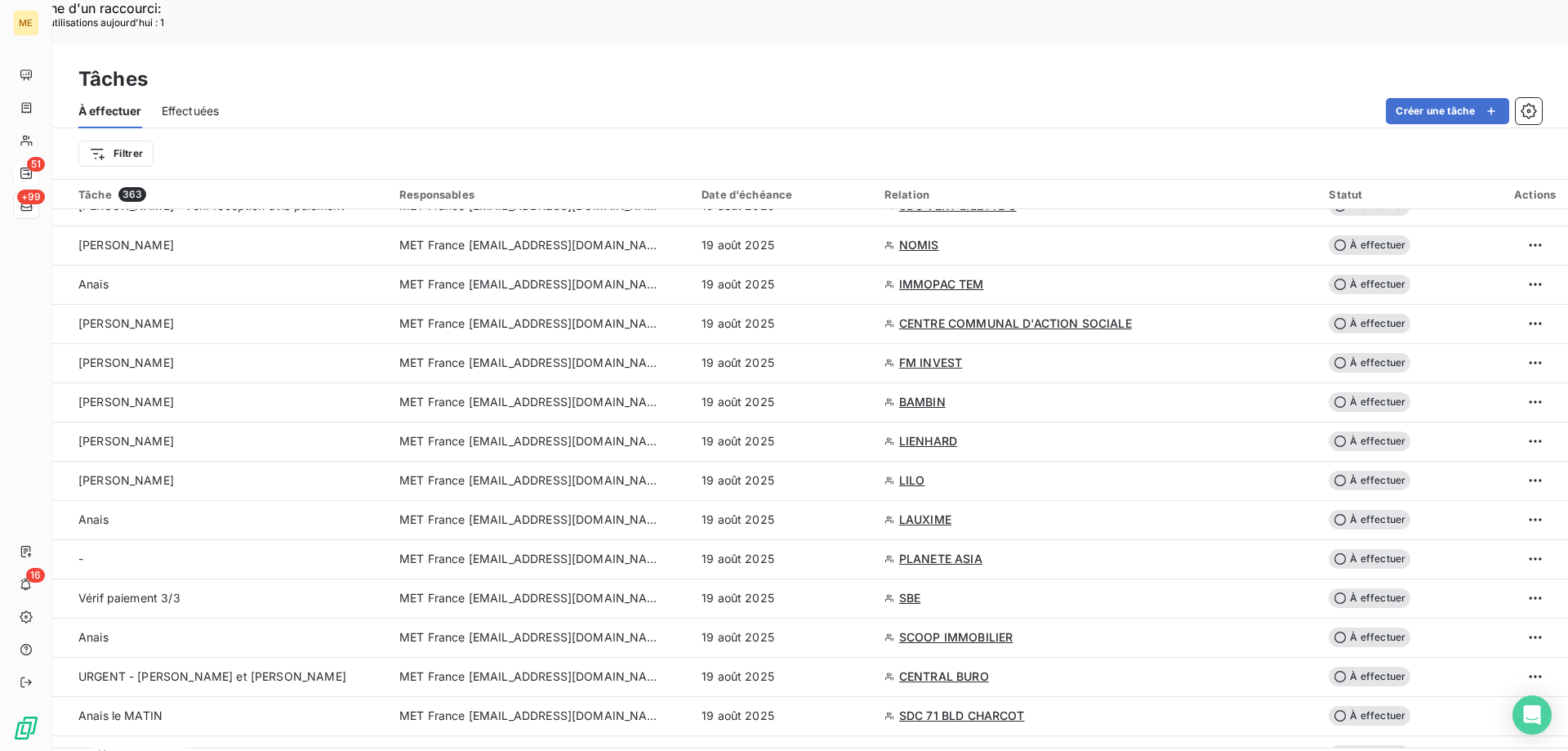
scroll to position [653, 0]
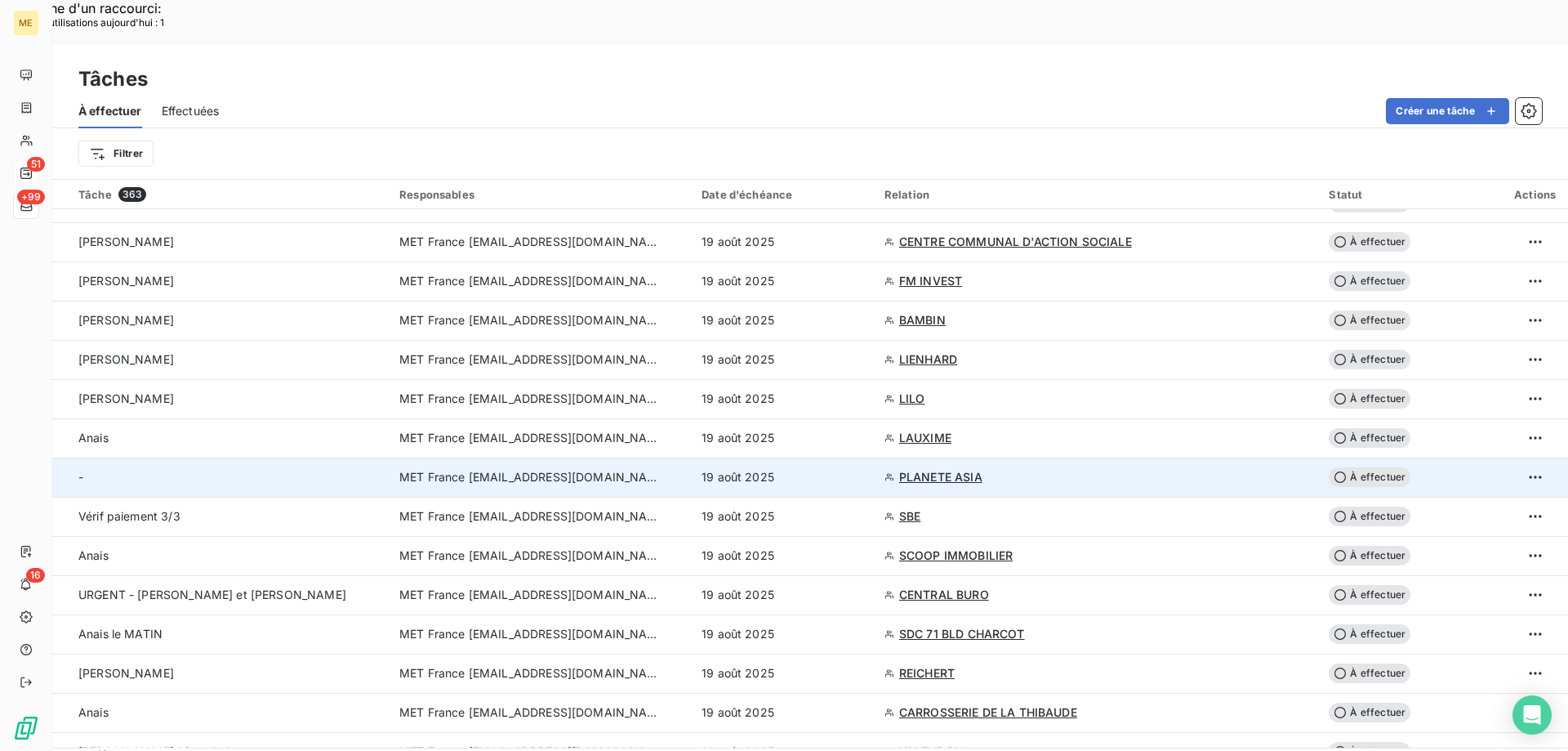
click at [825, 469] on div "19 août 2025" at bounding box center [783, 477] width 164 height 16
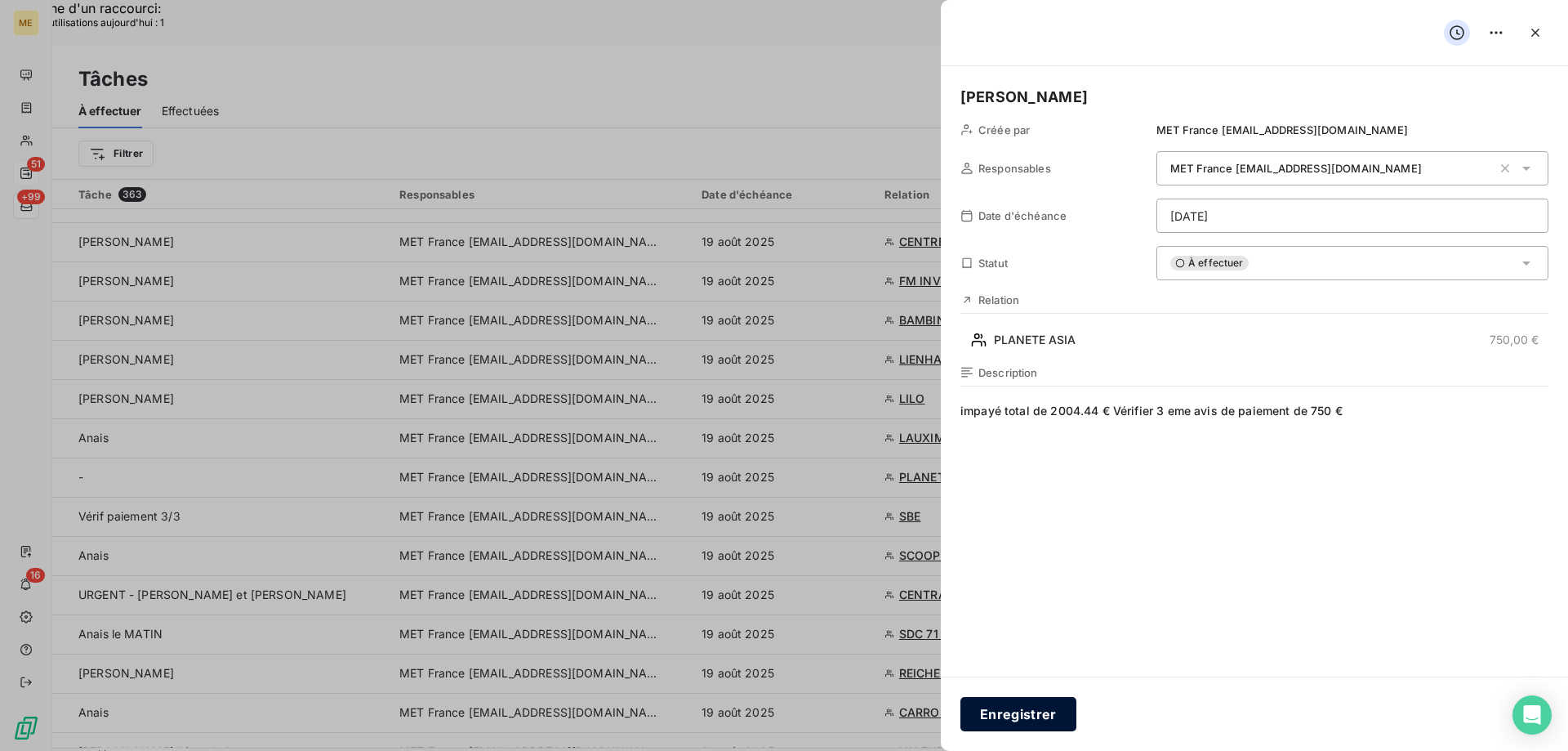
click at [1044, 702] on button "Enregistrer" at bounding box center [1018, 714] width 116 height 34
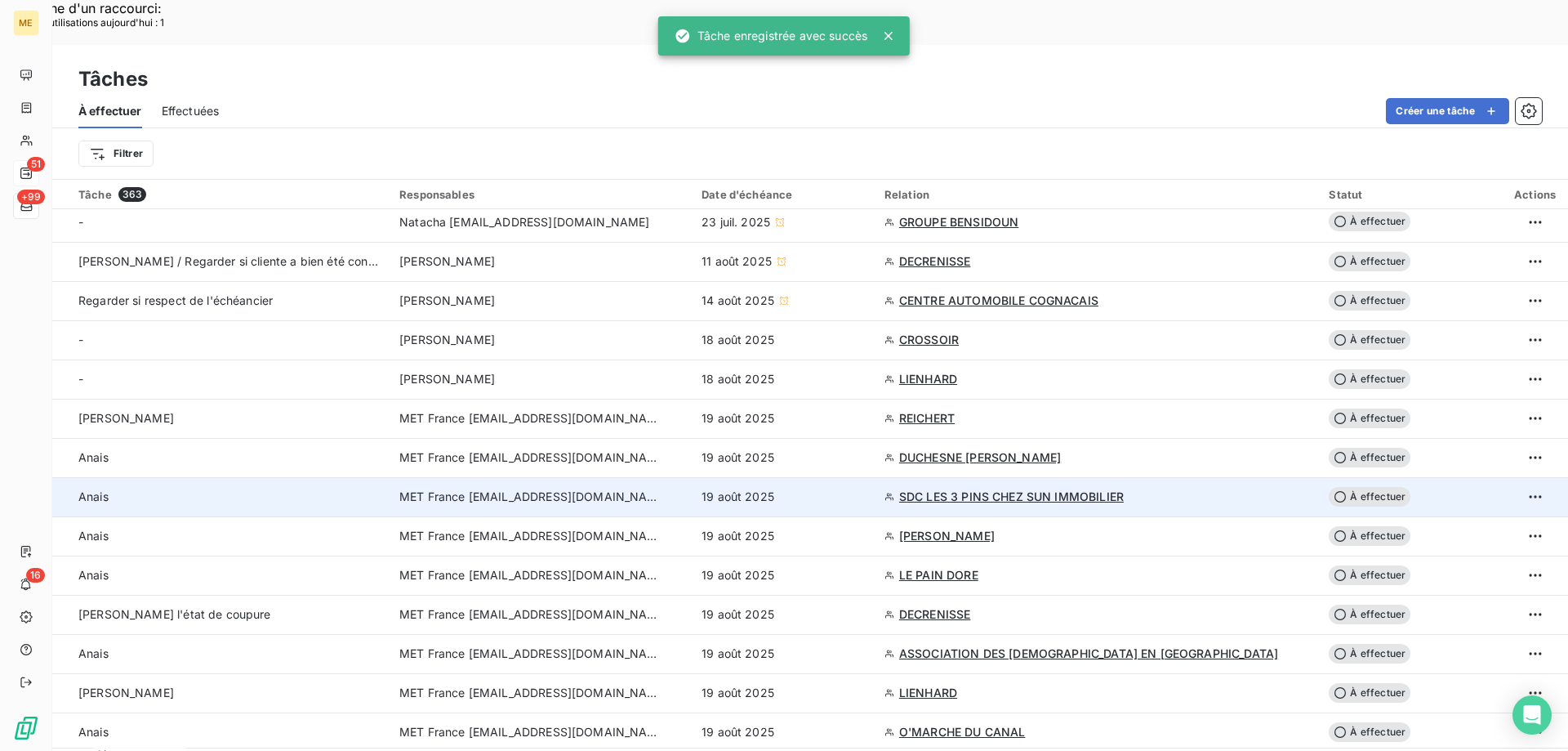
scroll to position [0, 0]
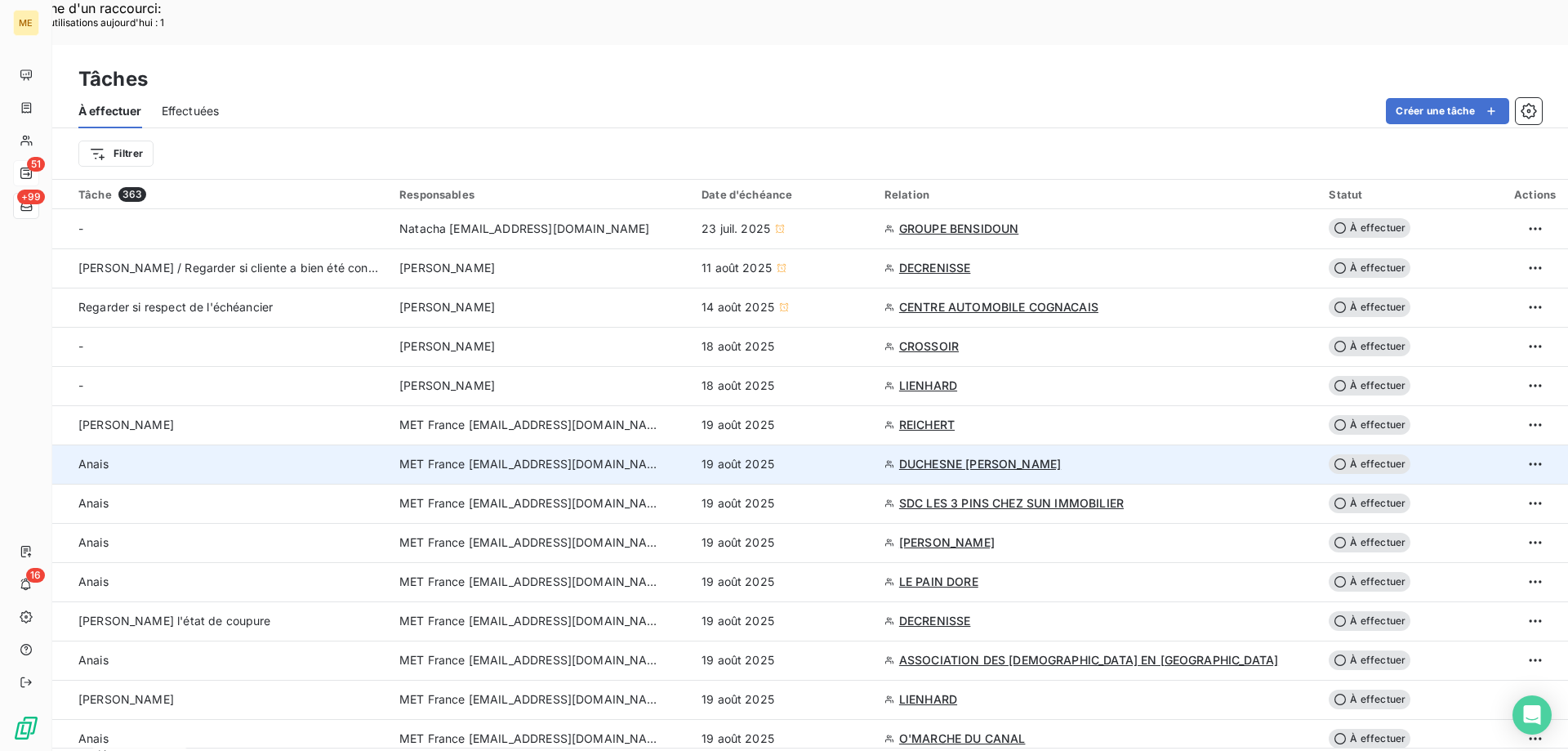
click at [845, 456] on div "19 août 2025" at bounding box center [783, 464] width 164 height 16
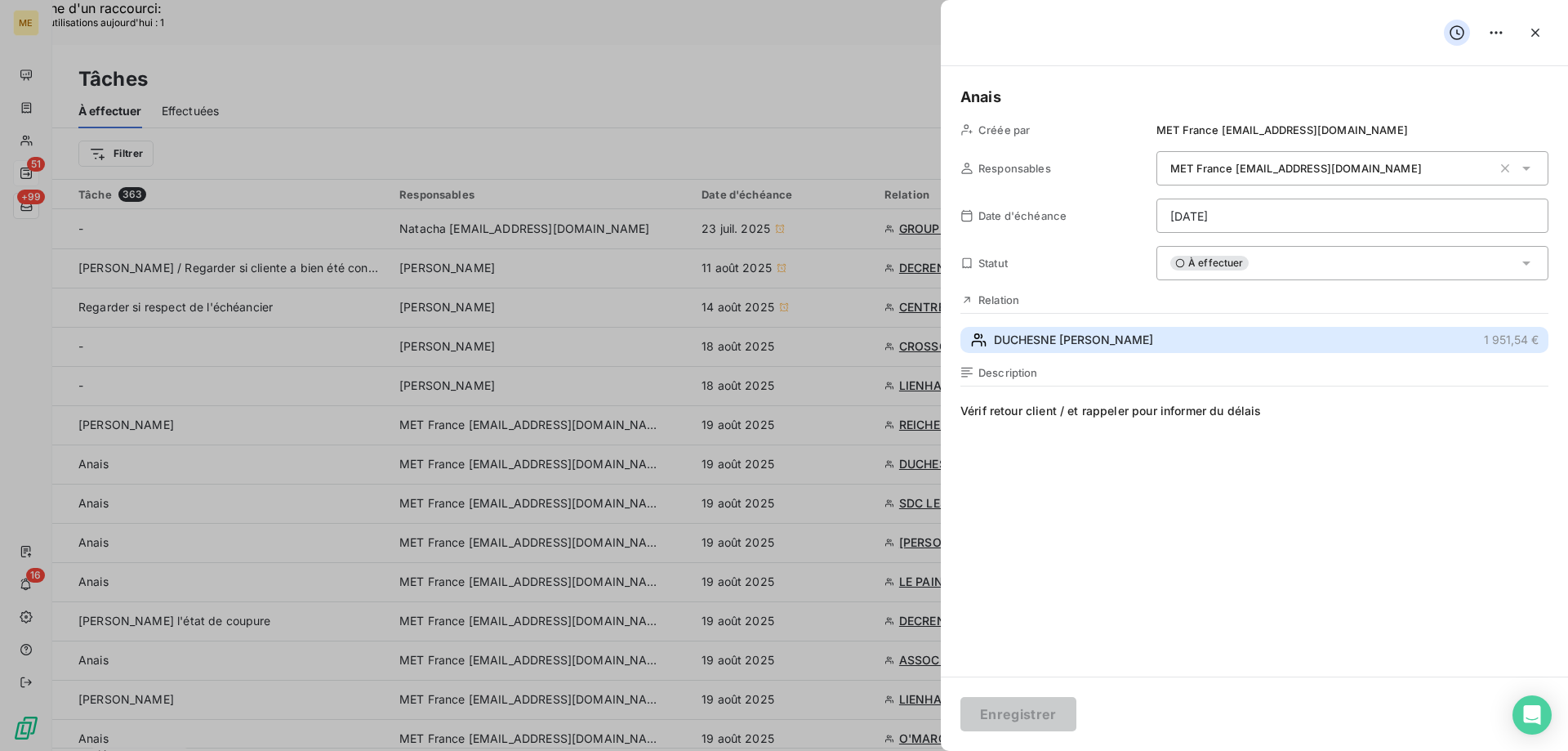
click at [1153, 341] on span "DUCHESNE [PERSON_NAME]" at bounding box center [1073, 340] width 159 height 16
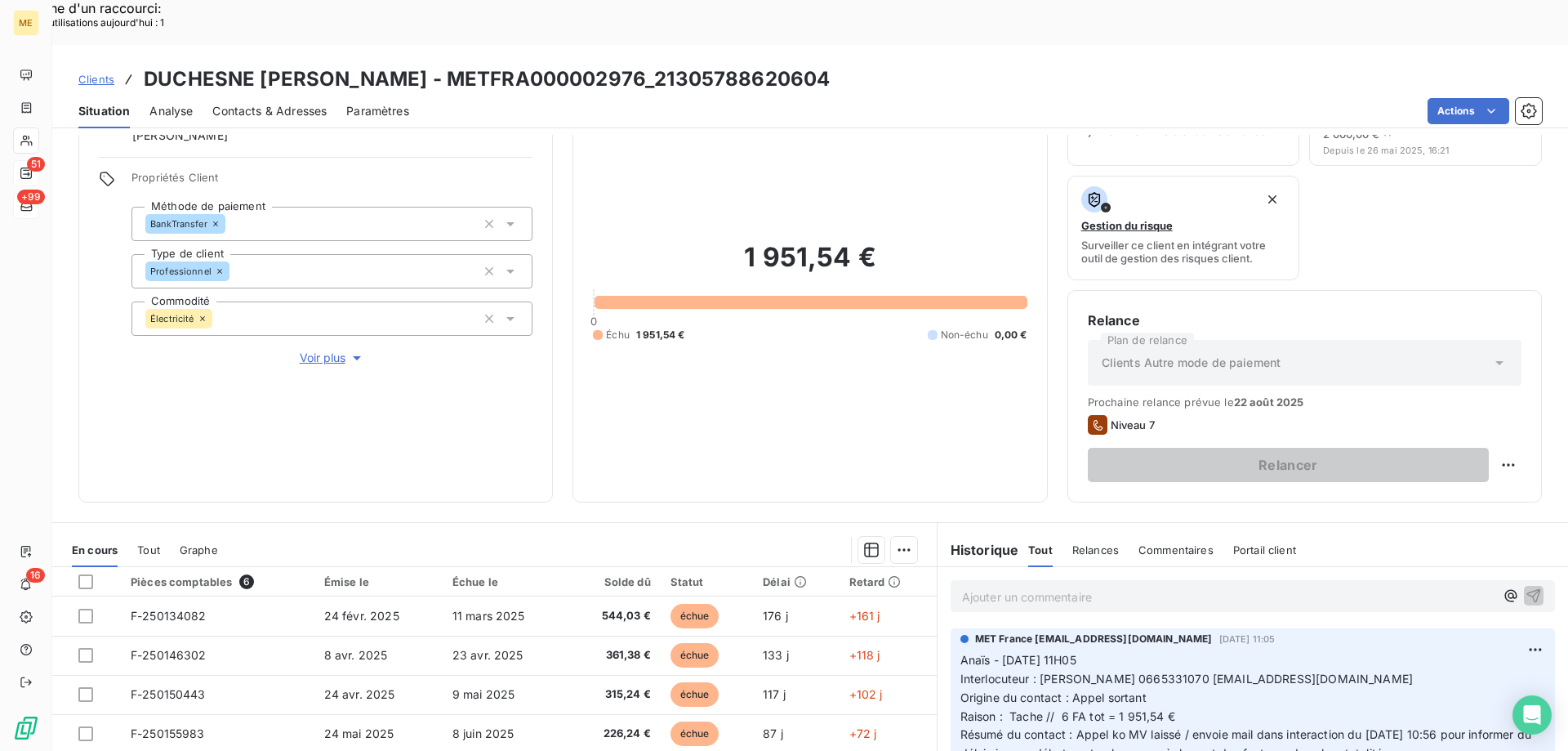
scroll to position [218, 0]
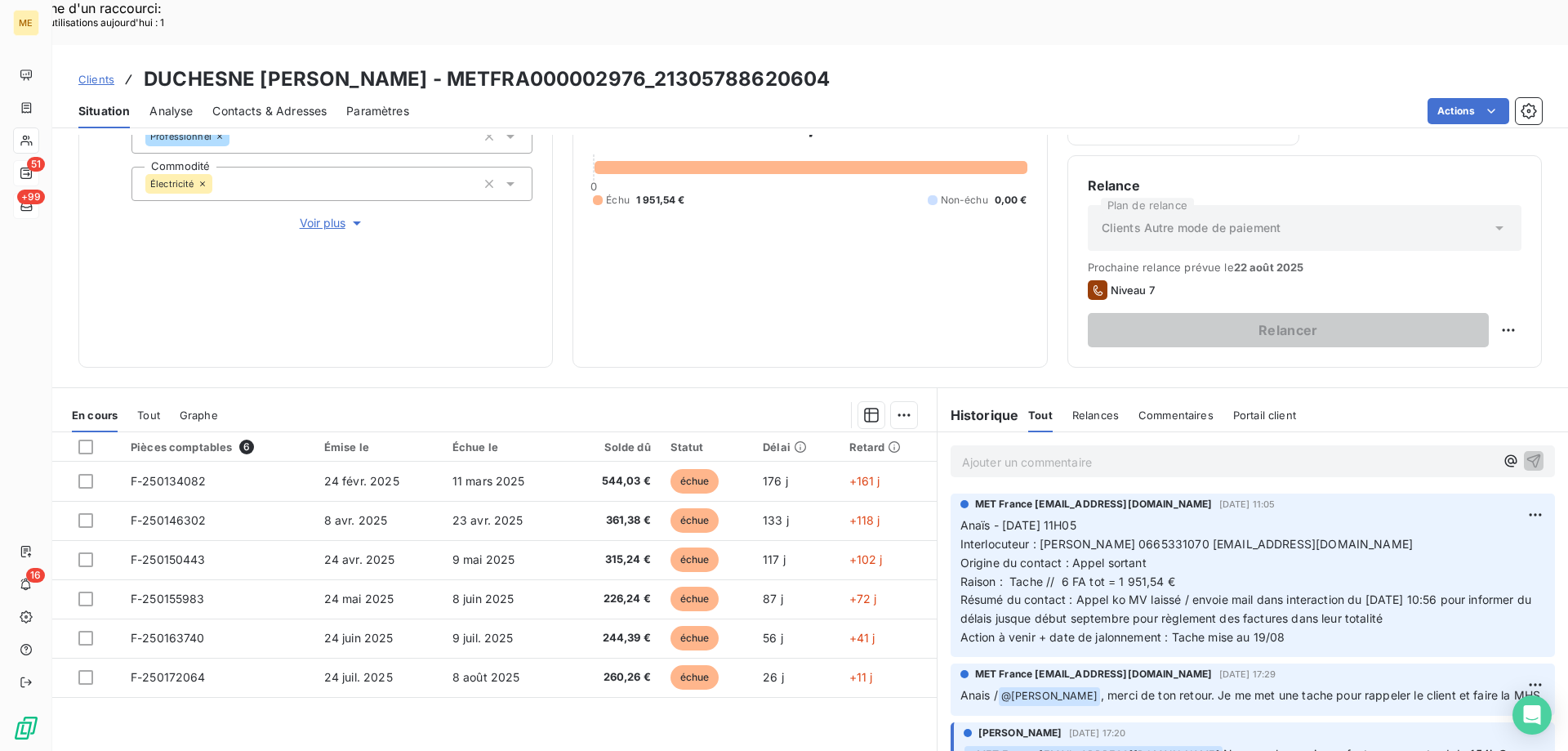
drag, startPoint x: 1034, startPoint y: 499, endPoint x: 1444, endPoint y: 495, distance: 410.0
click at [1444, 517] on p "Anaïs - [DATE] 11H05 Interlocuteur : [PERSON_NAME] 0665331070 [EMAIL_ADDRESS][D…" at bounding box center [1252, 582] width 584 height 130
copy span "[PERSON_NAME] 0665331070 [EMAIL_ADDRESS][DOMAIN_NAME]"
drag, startPoint x: 1053, startPoint y: 537, endPoint x: 1219, endPoint y: 530, distance: 166.1
click at [1219, 530] on p "Anaïs - [DATE] 11H05 Interlocuteur : [PERSON_NAME] 0665331070 [EMAIL_ADDRESS][D…" at bounding box center [1252, 582] width 584 height 130
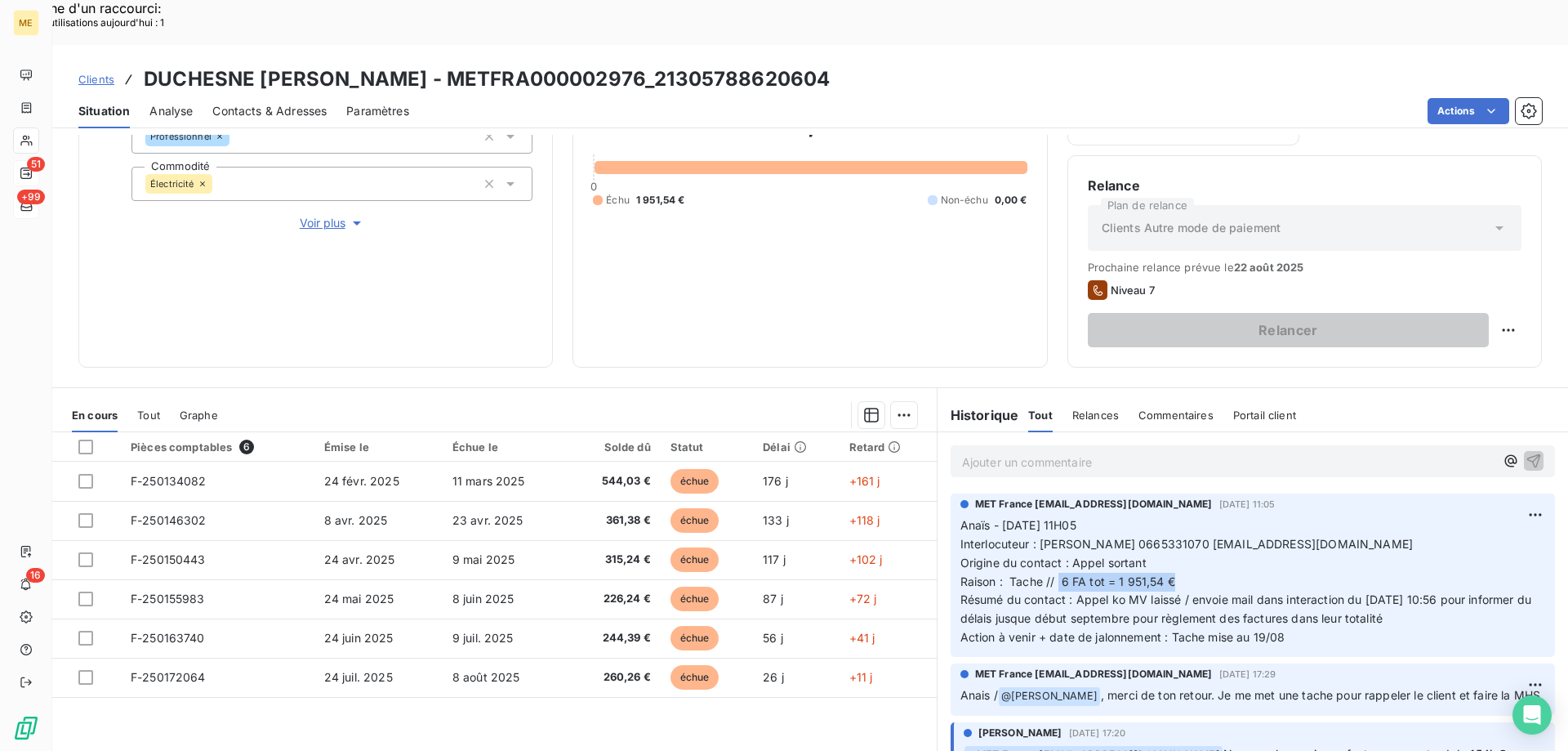
copy span "6 FA tot = 1 951,54 €"
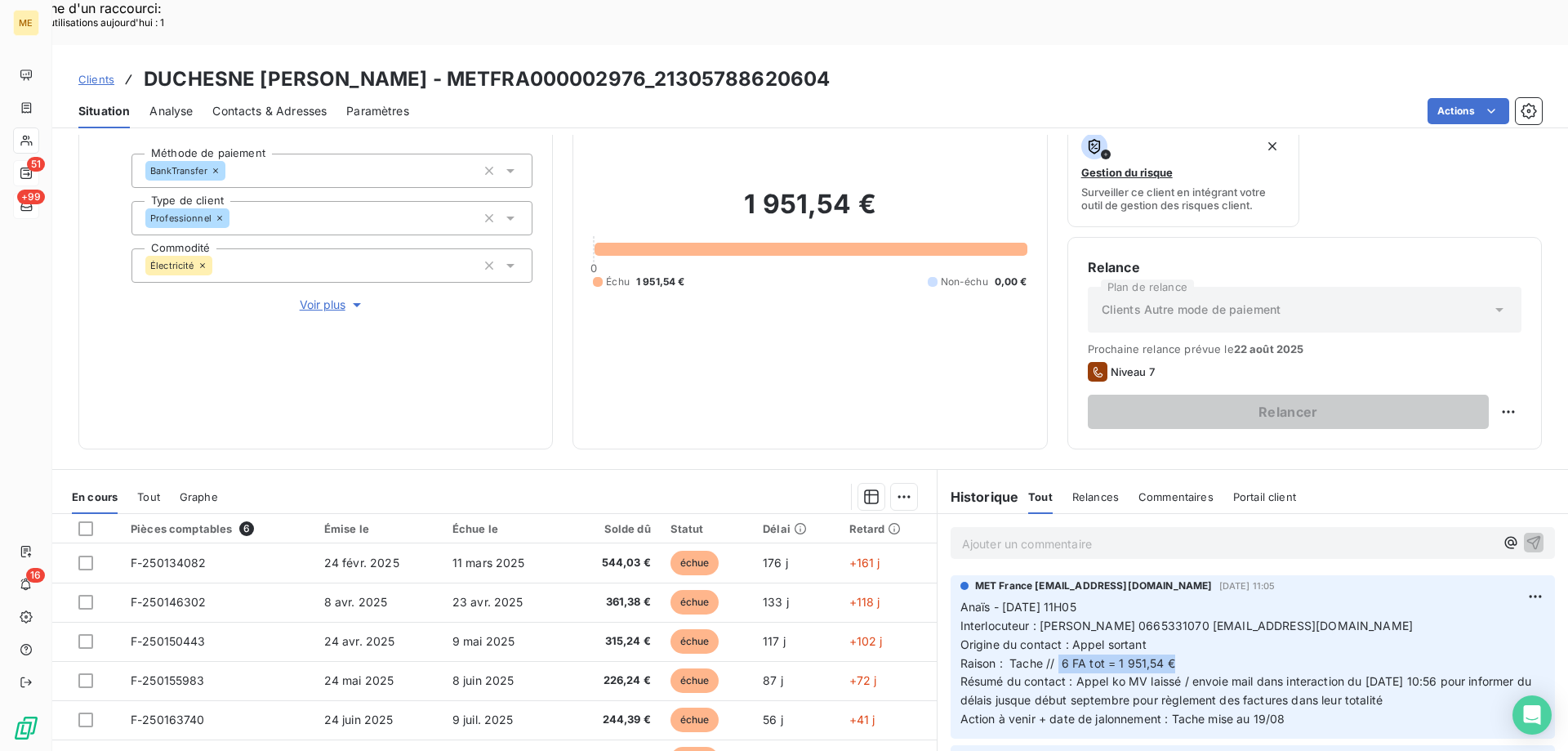
click at [1248, 598] on p "Anaïs - [DATE] 11H05 Interlocuteur : [PERSON_NAME] 0665331070 [EMAIL_ADDRESS][D…" at bounding box center [1252, 663] width 584 height 130
copy span "[EMAIL_ADDRESS][DOMAIN_NAME]"
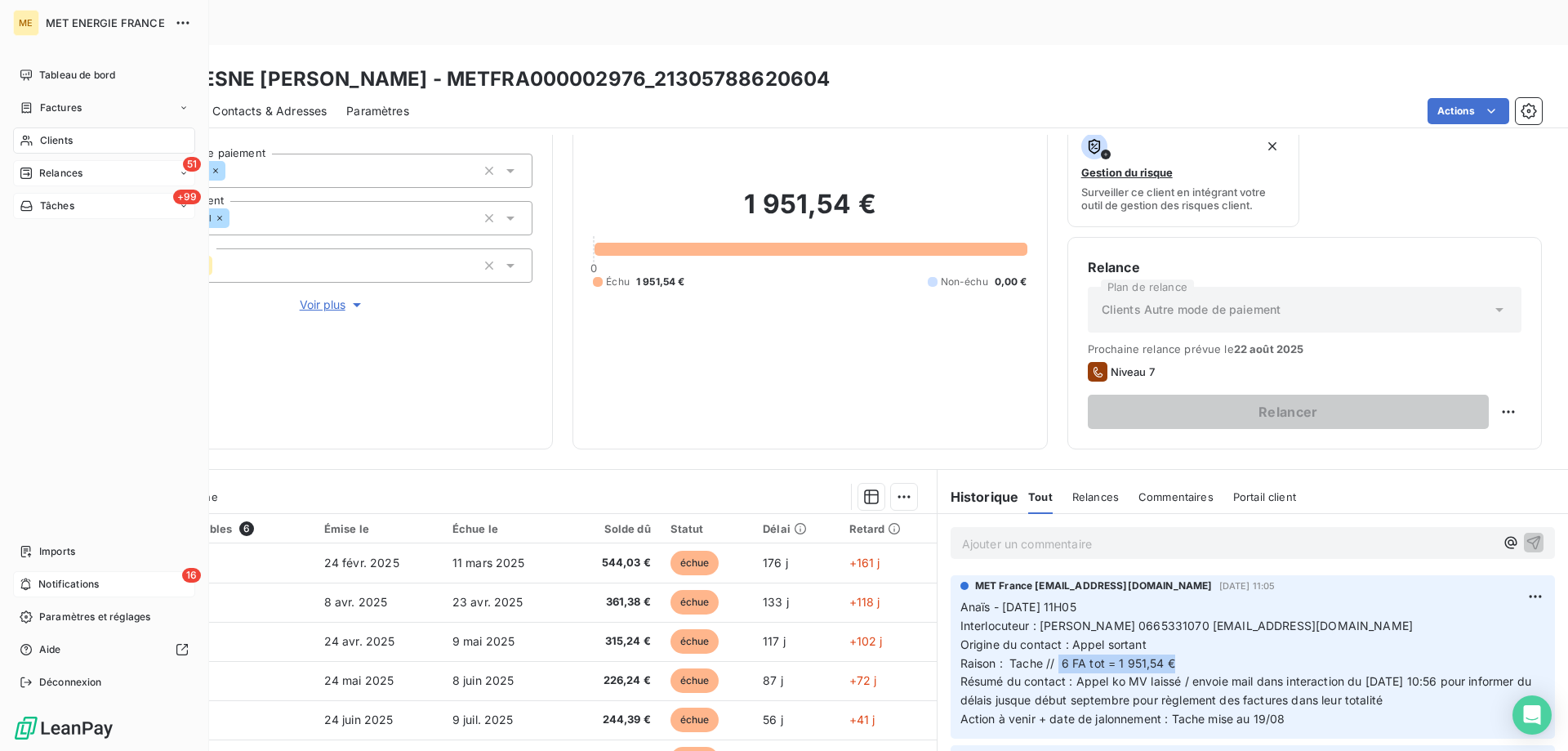
click at [28, 587] on icon at bounding box center [26, 584] width 13 height 13
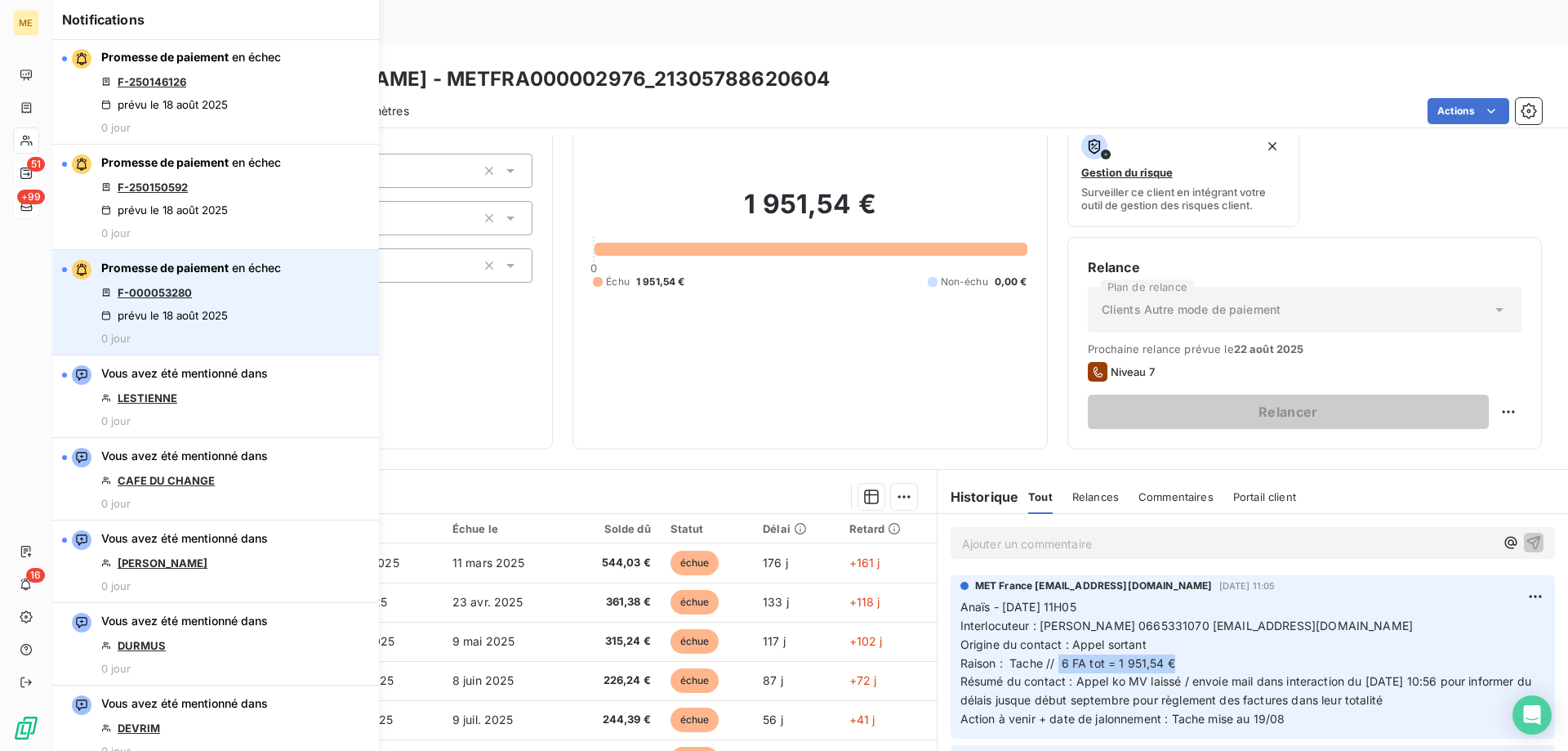
scroll to position [1062, 0]
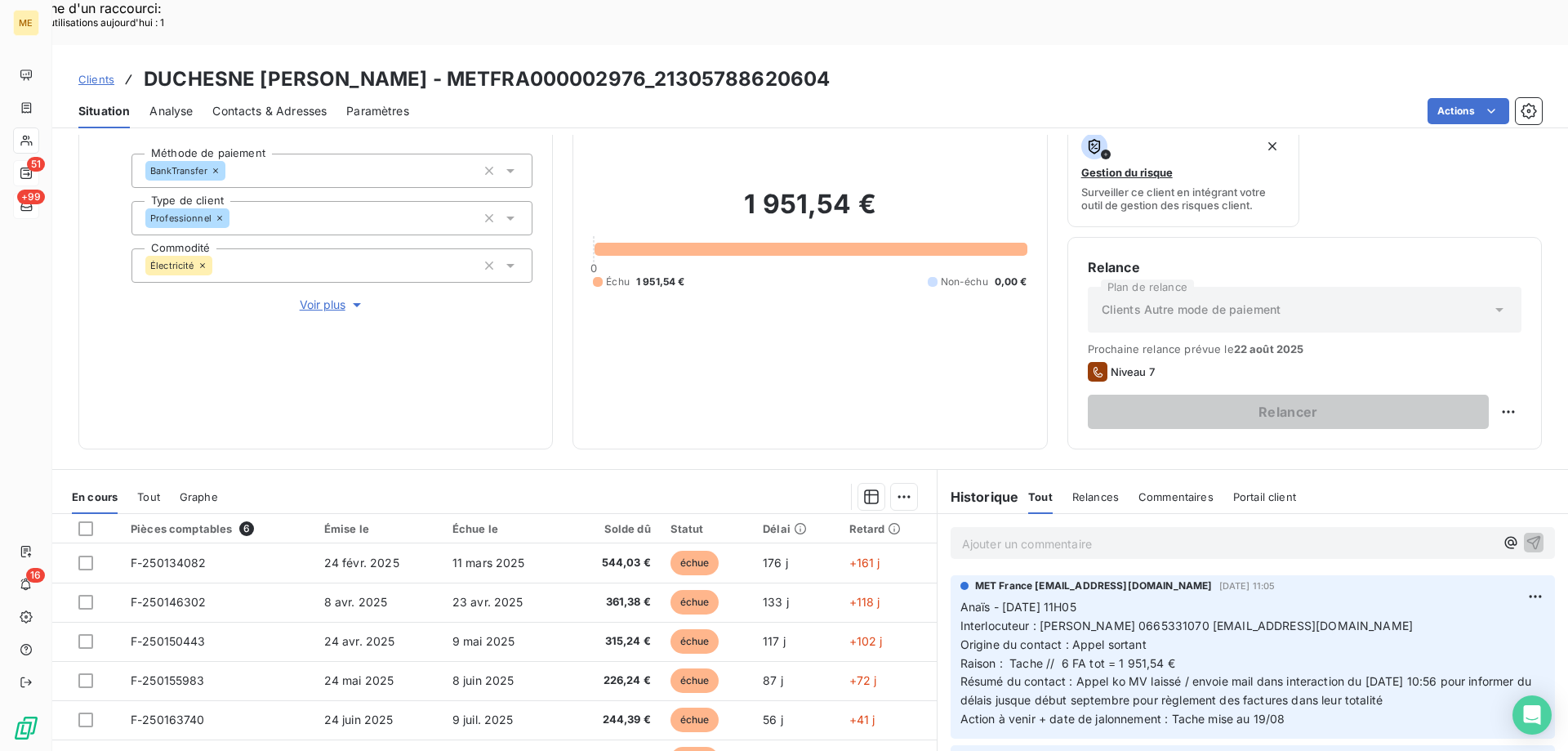
click at [728, 326] on div "1 951,54 € 0 Échu 1 951,54 € Non-échu 0,00 €" at bounding box center [809, 238] width 433 height 381
drag, startPoint x: 923, startPoint y: 35, endPoint x: 752, endPoint y: 33, distance: 171.0
click at [752, 64] on h3 "DUCHESNE [PERSON_NAME] - METFRA000002976_21305788620604" at bounding box center [486, 79] width 685 height 30
copy h3 "21305788620604"
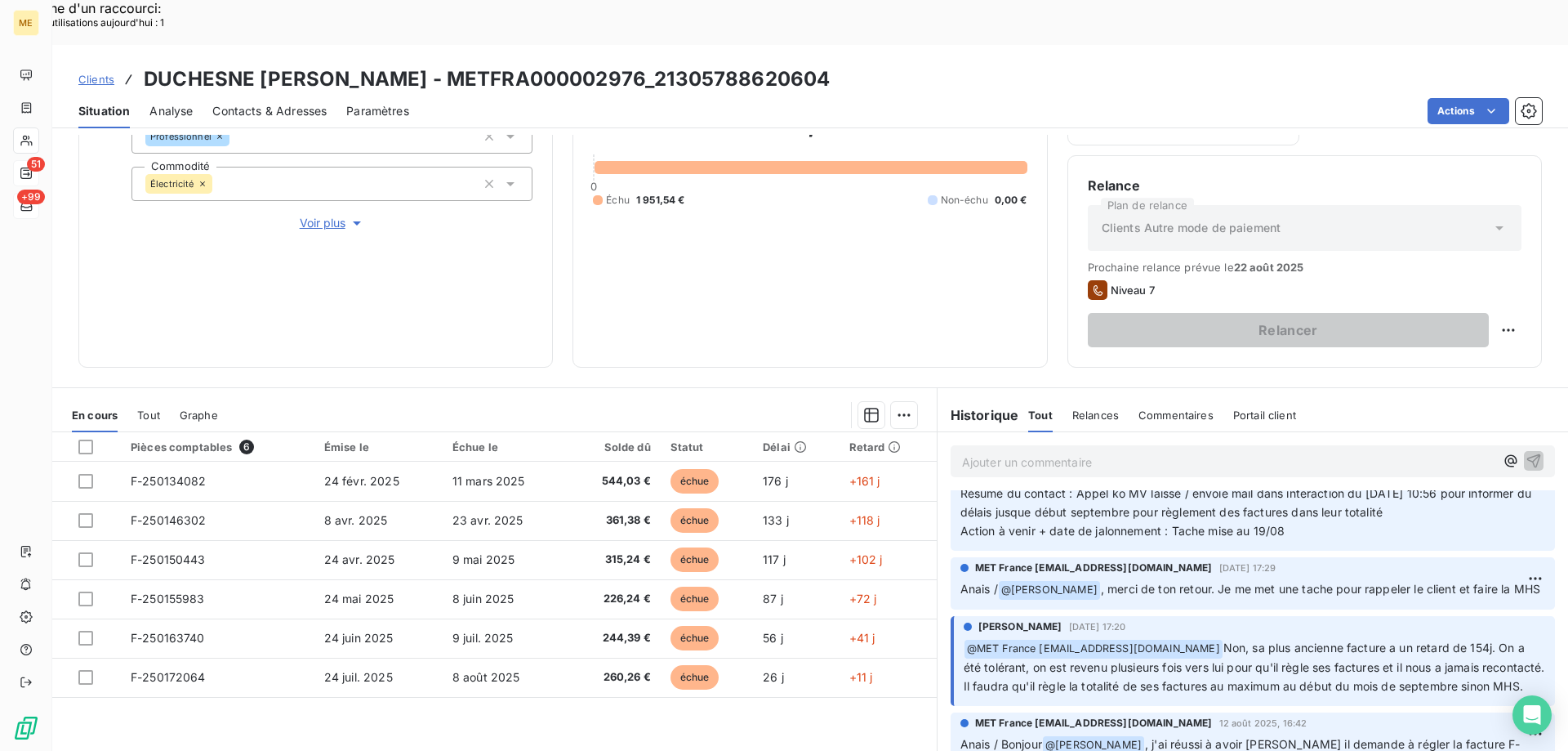
scroll to position [0, 0]
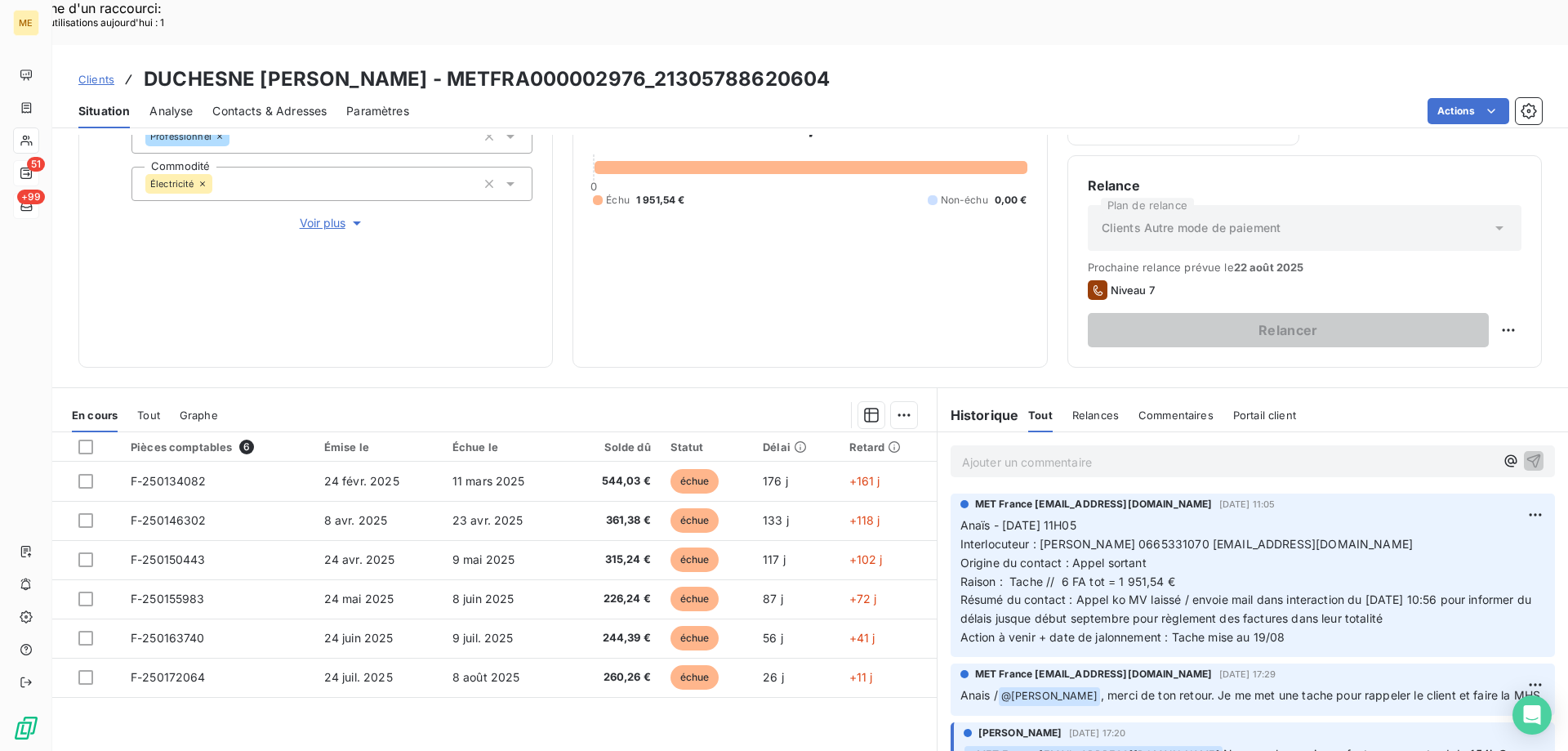
click at [1050, 452] on p "Ajouter un commentaire ﻿" at bounding box center [1228, 461] width 533 height 21
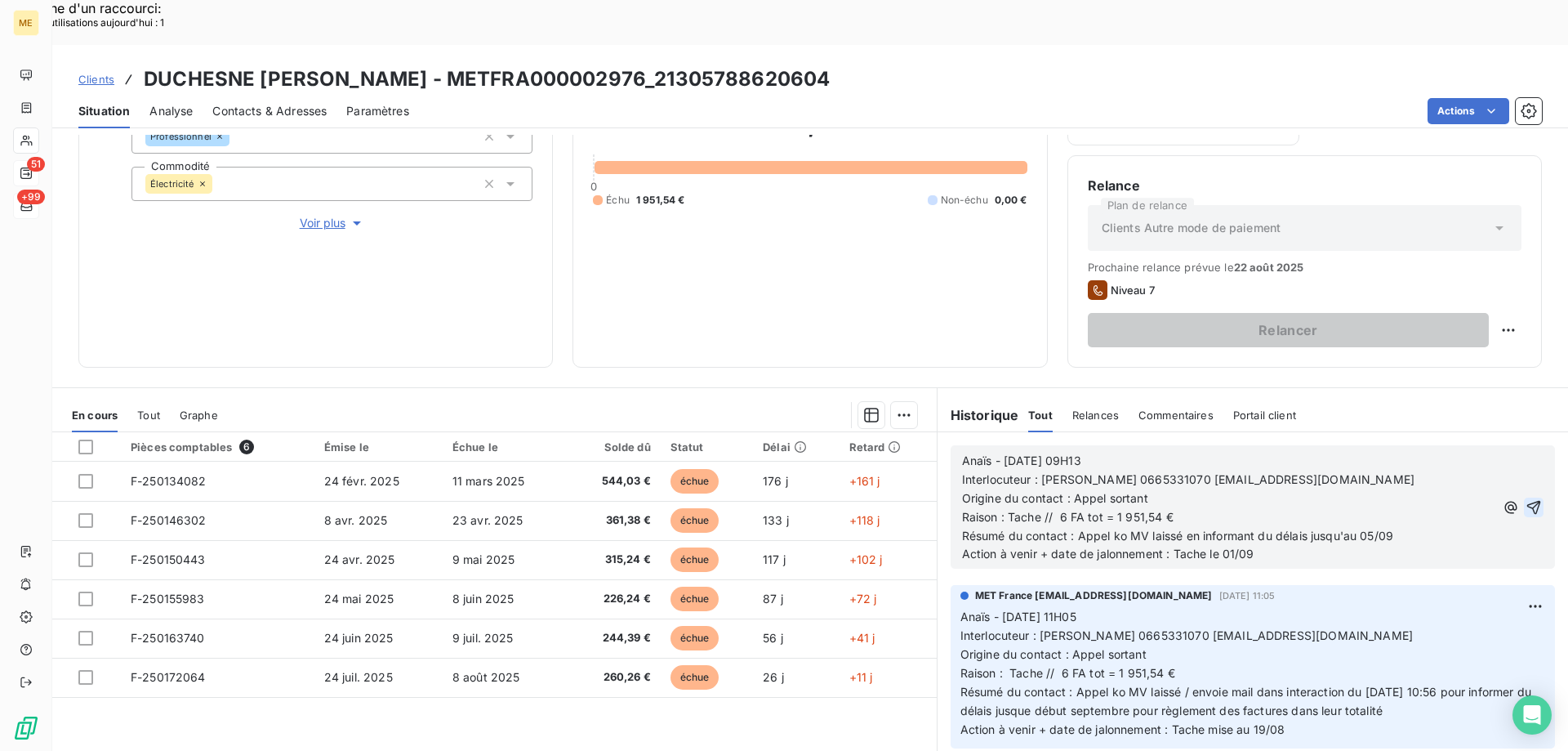
click at [1526, 500] on icon "button" at bounding box center [1533, 507] width 14 height 14
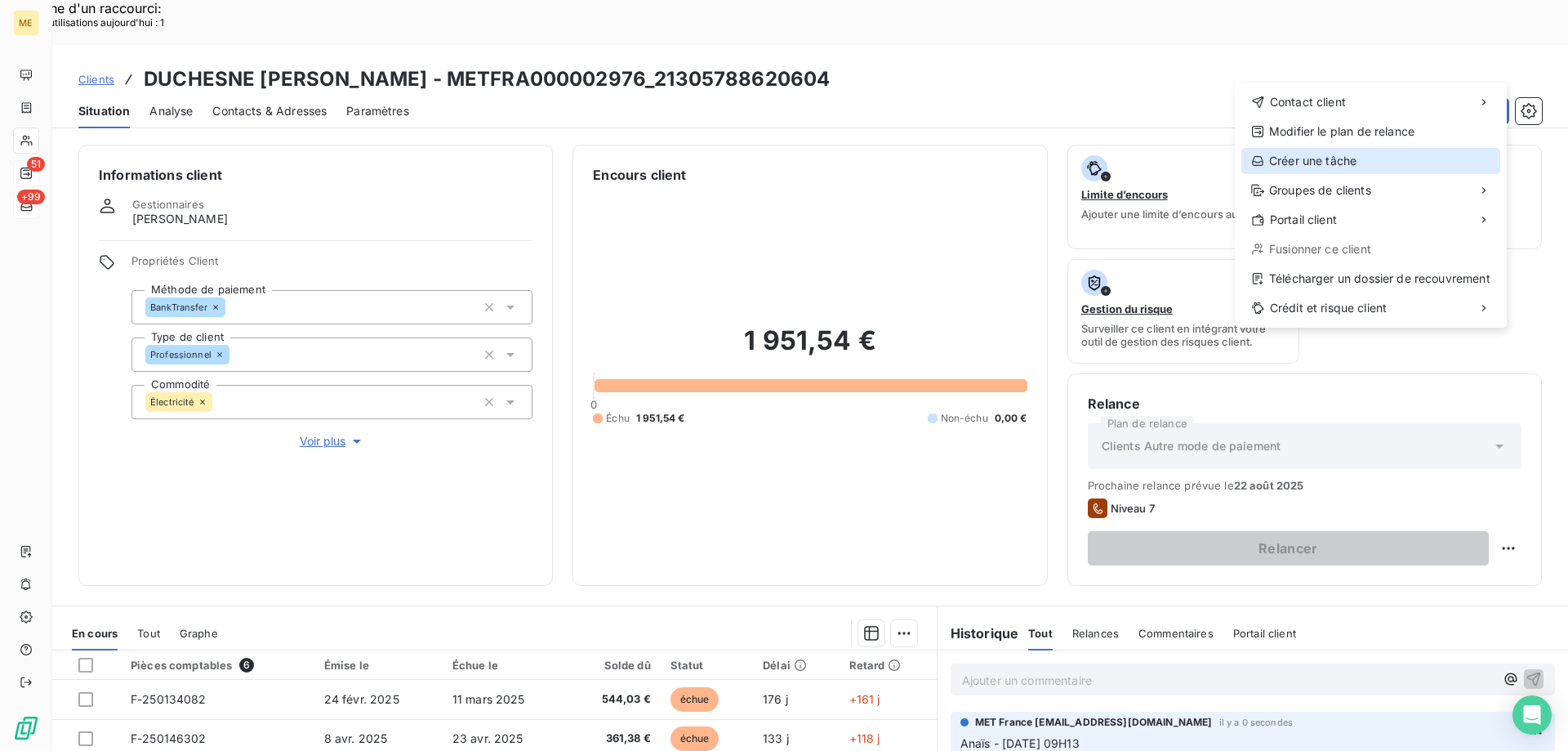
click at [1357, 166] on div "Créer une tâche" at bounding box center [1370, 160] width 259 height 26
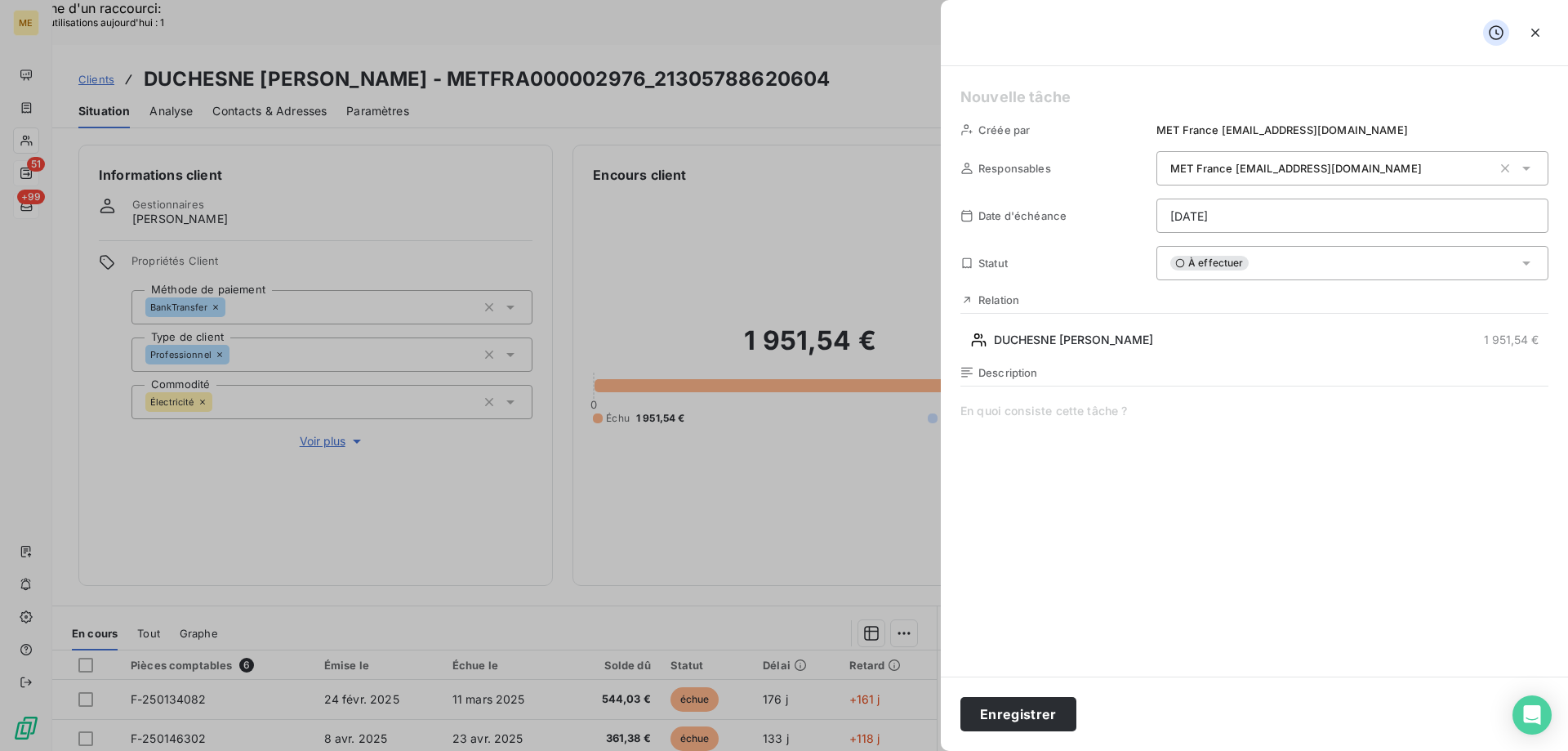
click at [992, 101] on h5 at bounding box center [1254, 97] width 588 height 23
click at [1091, 416] on span at bounding box center [1254, 559] width 588 height 314
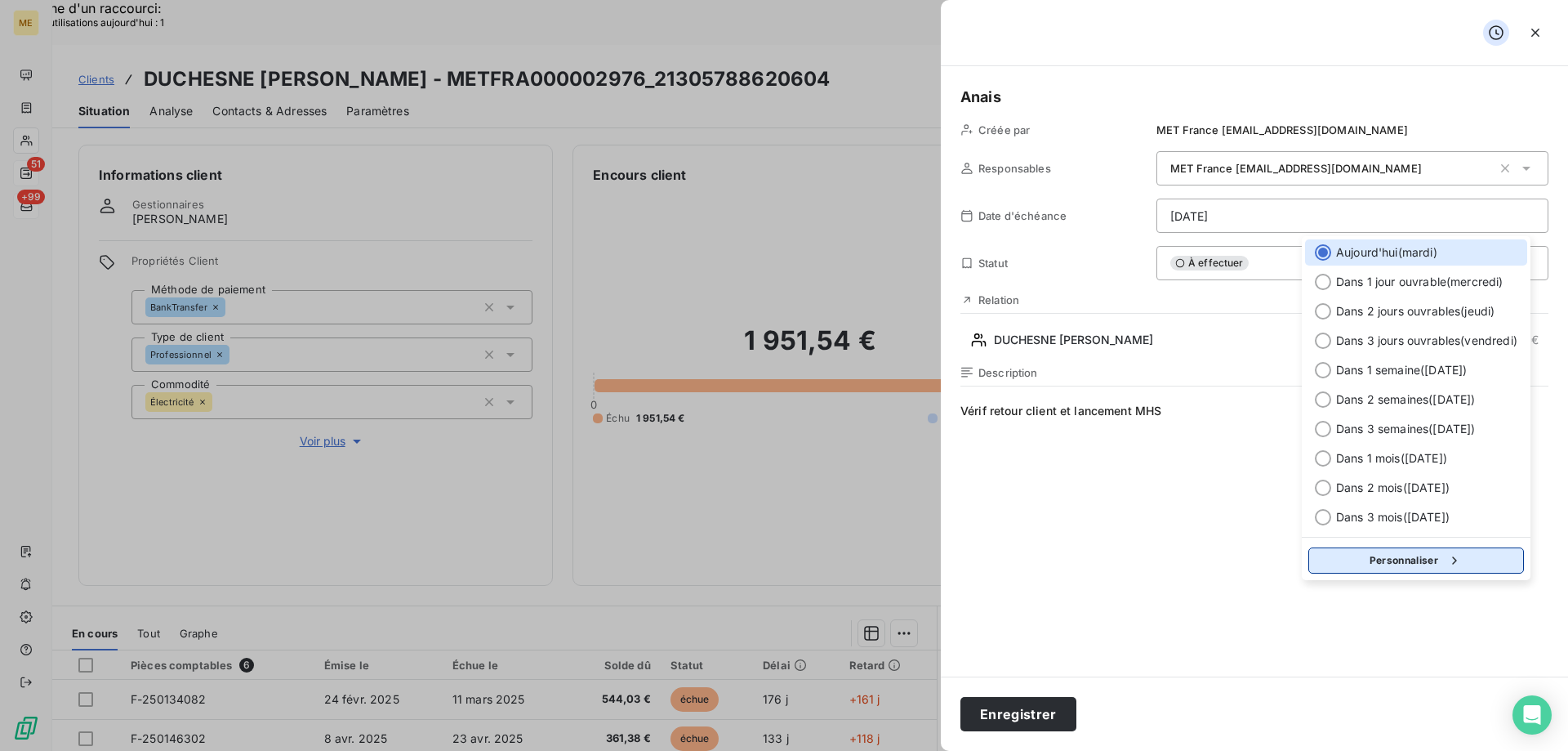
click at [1450, 553] on icon "button" at bounding box center [1454, 560] width 16 height 16
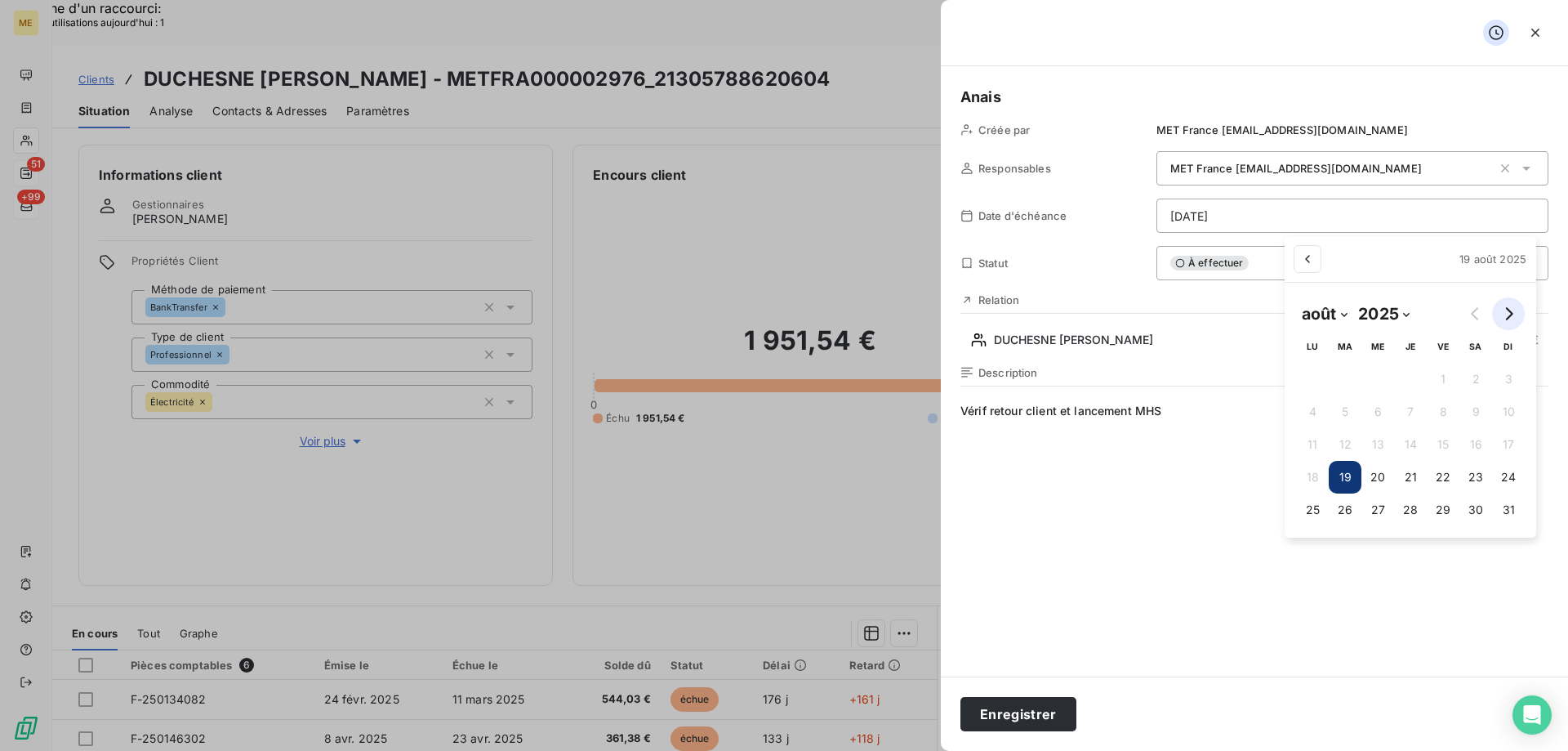
click at [1510, 309] on icon "Go to next month" at bounding box center [1507, 313] width 13 height 13
select select "8"
drag, startPoint x: 1302, startPoint y: 377, endPoint x: 1284, endPoint y: 397, distance: 26.9
click at [1302, 378] on button "1" at bounding box center [1305, 379] width 33 height 33
type input "[DATE]"
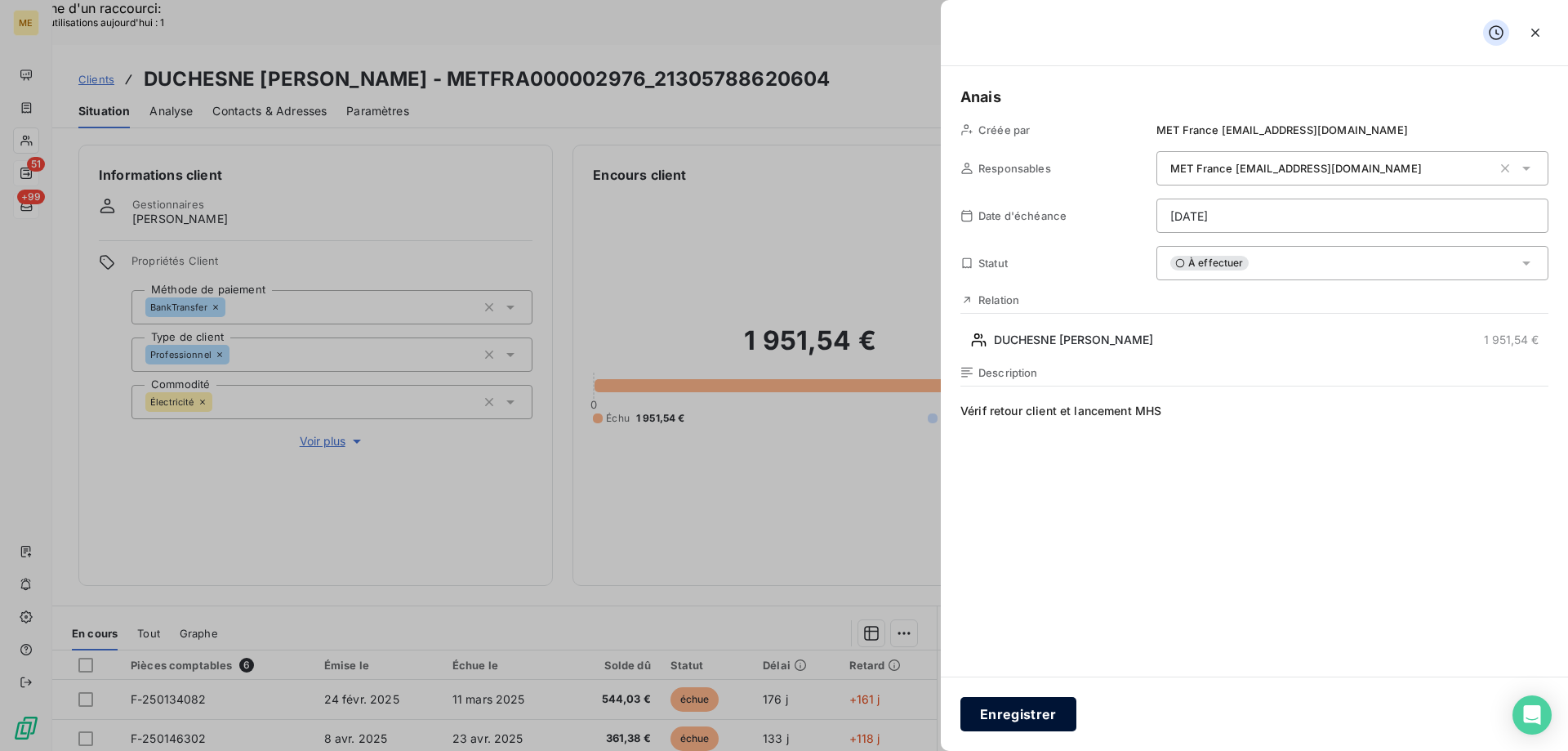
click at [1037, 715] on button "Enregistrer" at bounding box center [1018, 714] width 116 height 34
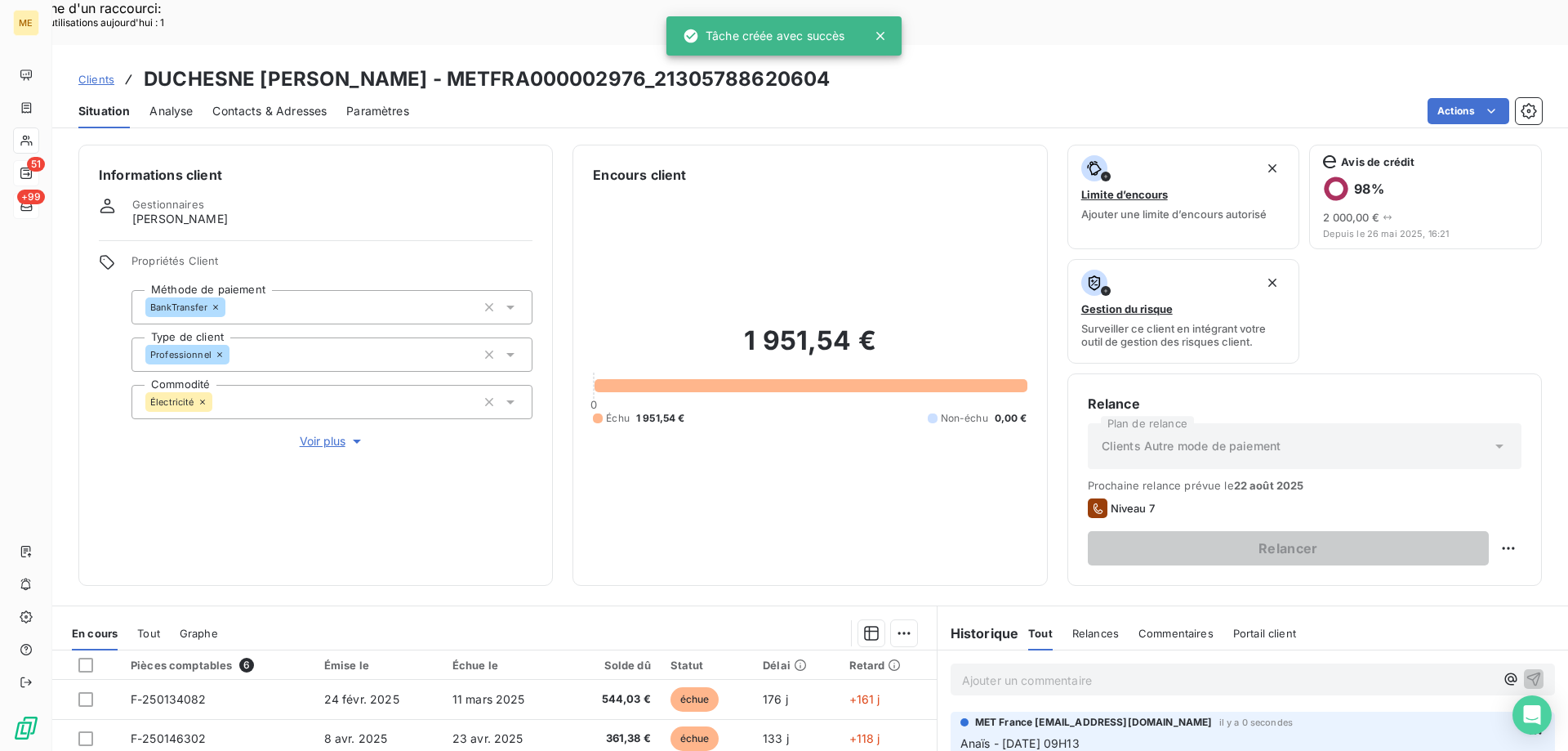
click at [1490, 537] on div "Replanifier cette action" at bounding box center [1429, 538] width 146 height 26
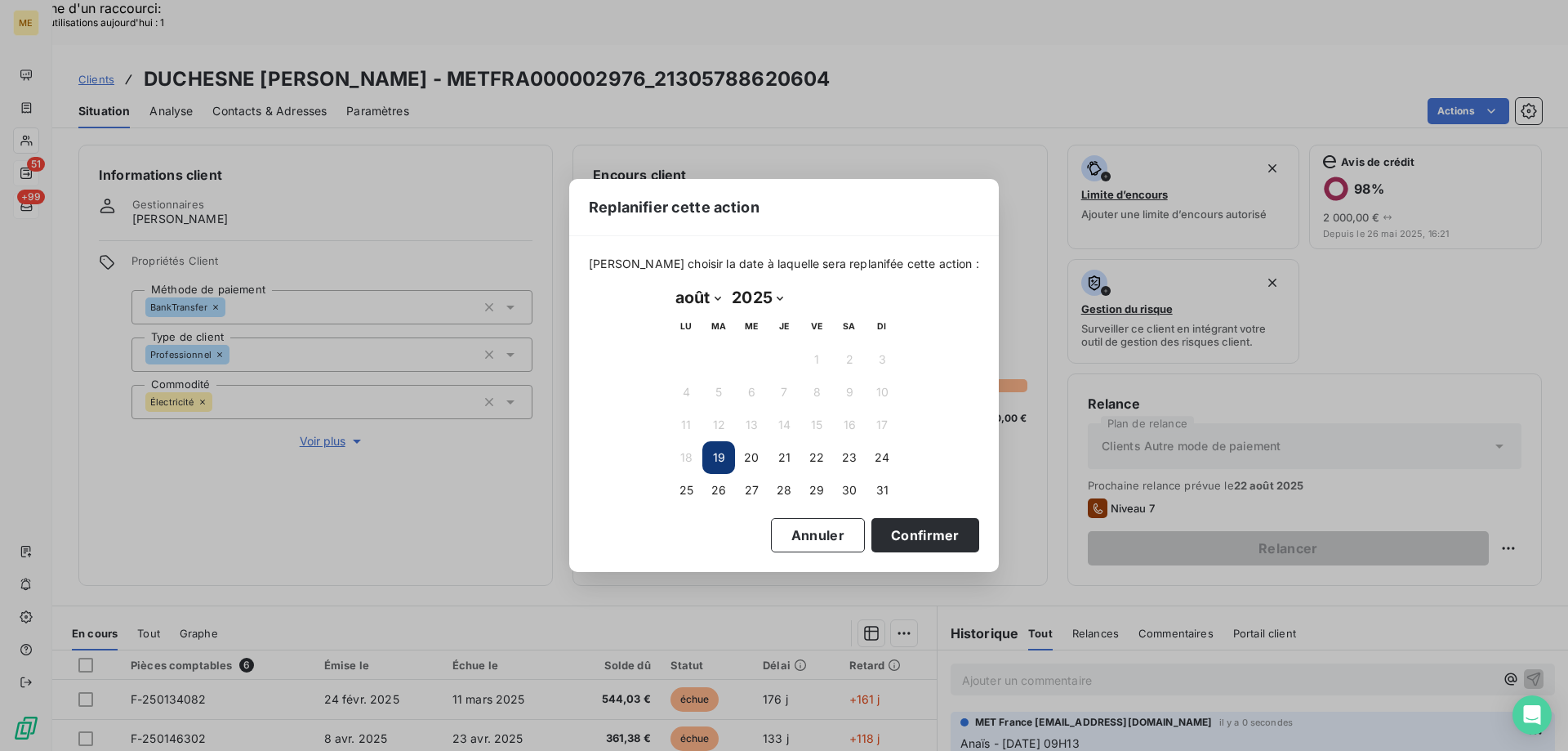
click at [694, 301] on select "janvier février mars avril mai juin juillet août septembre octobre novembre déc…" at bounding box center [697, 297] width 56 height 26
select select "8"
click at [669, 284] on select "janvier février mars avril mai juin juillet août septembre octobre novembre déc…" at bounding box center [697, 297] width 56 height 26
click at [682, 363] on button "1" at bounding box center [685, 359] width 33 height 33
click at [921, 535] on button "Confirmer" at bounding box center [924, 535] width 108 height 34
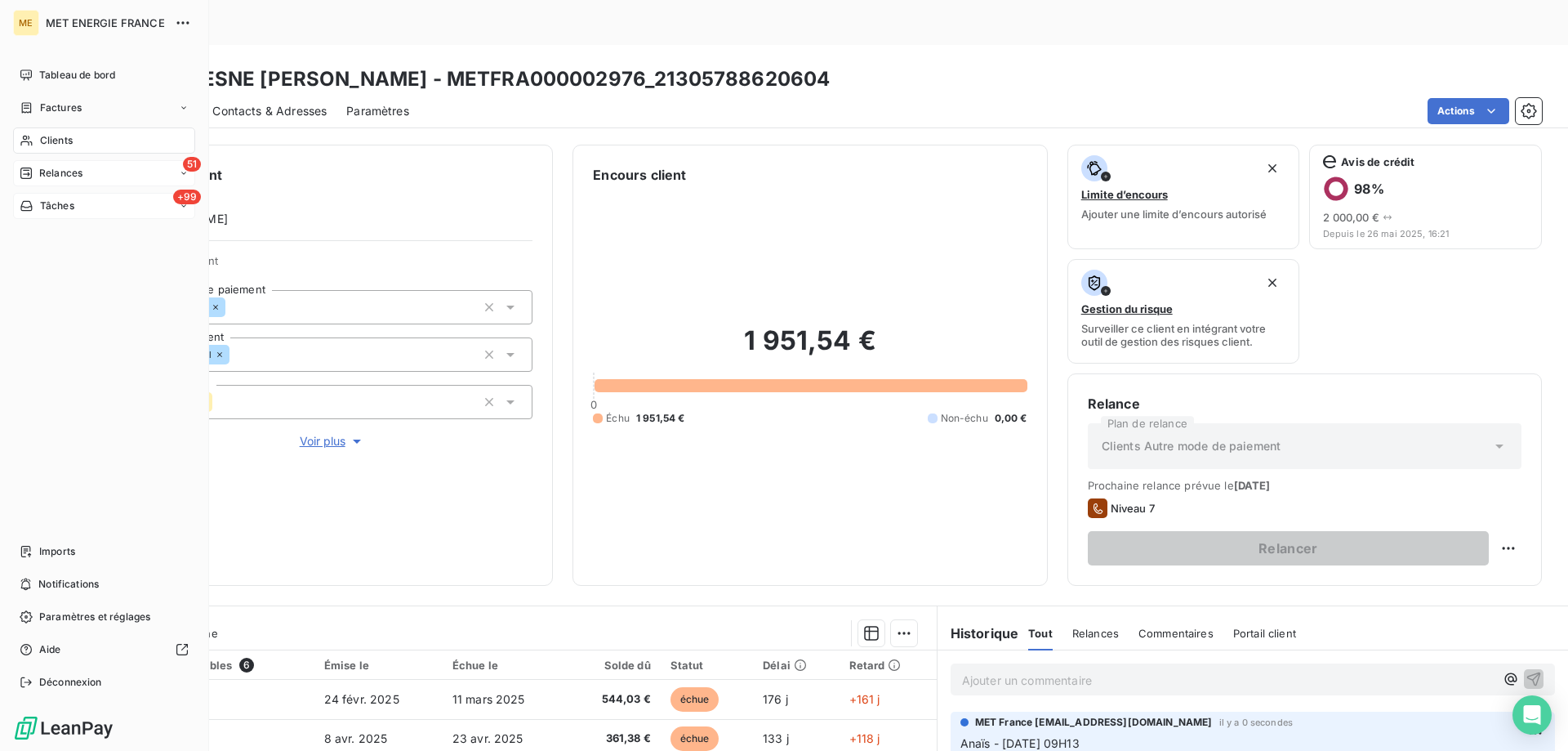
click at [61, 209] on span "Tâches" at bounding box center [57, 205] width 34 height 14
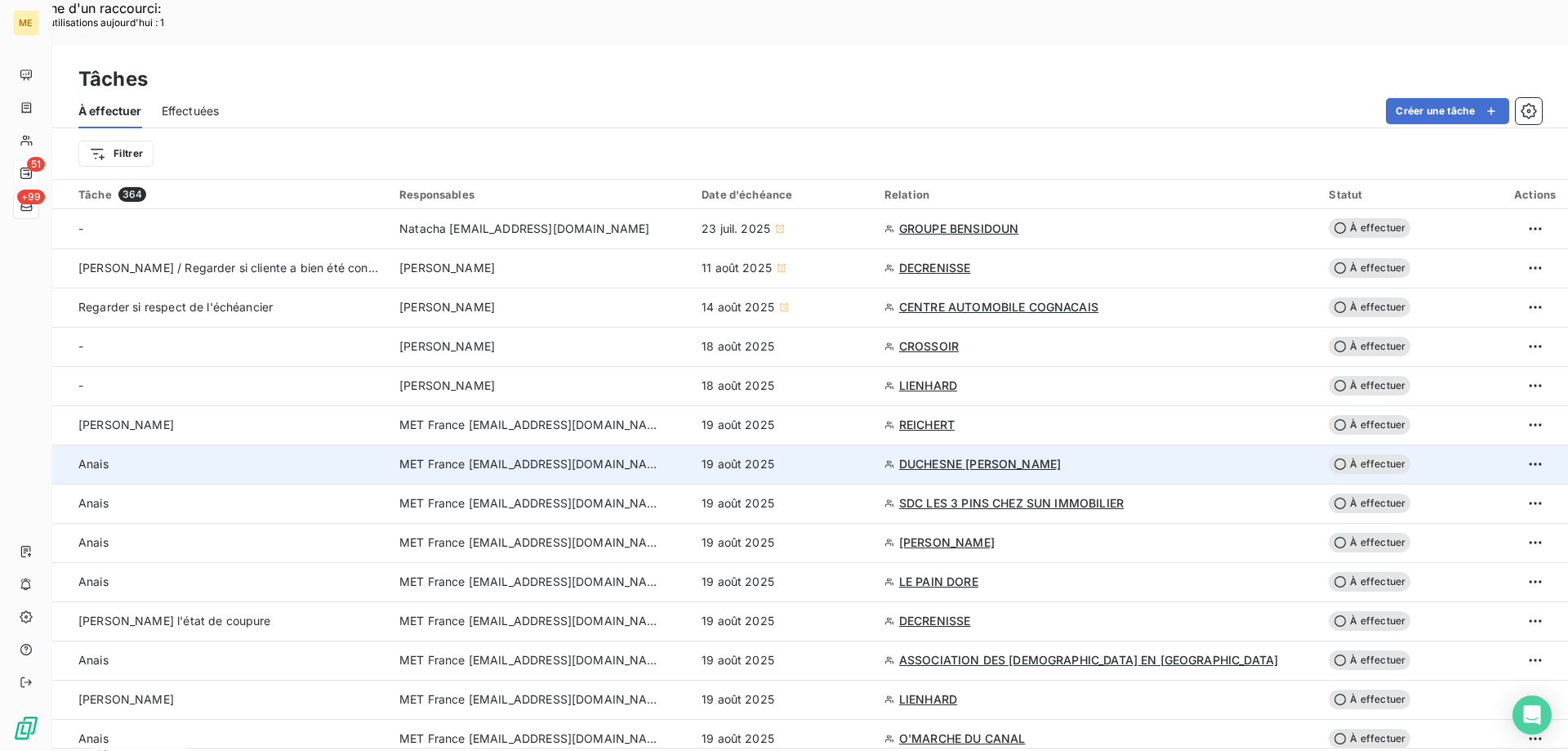
click at [818, 456] on div "19 août 2025" at bounding box center [783, 464] width 164 height 16
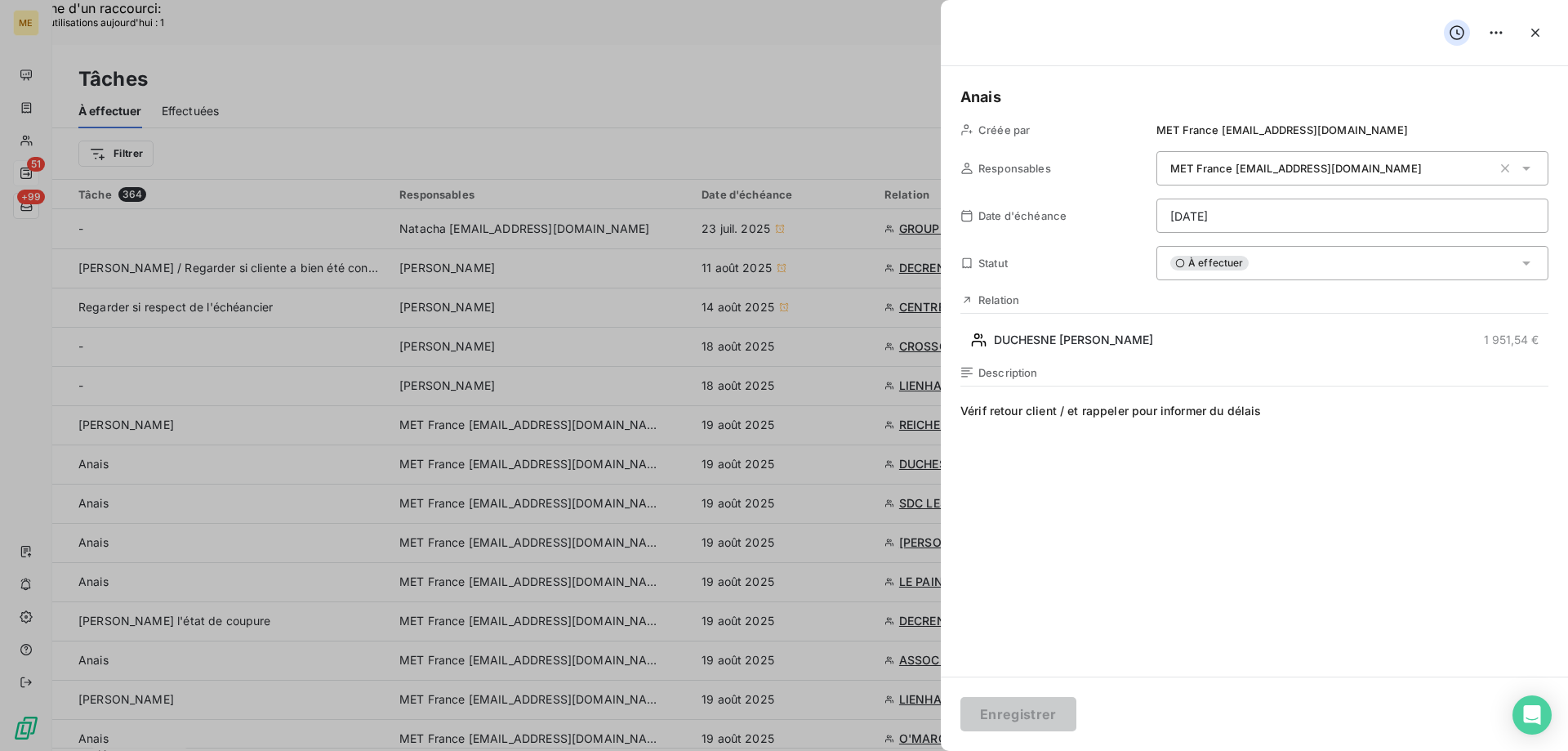
click at [1265, 265] on div "À effectuer" at bounding box center [1352, 263] width 392 height 34
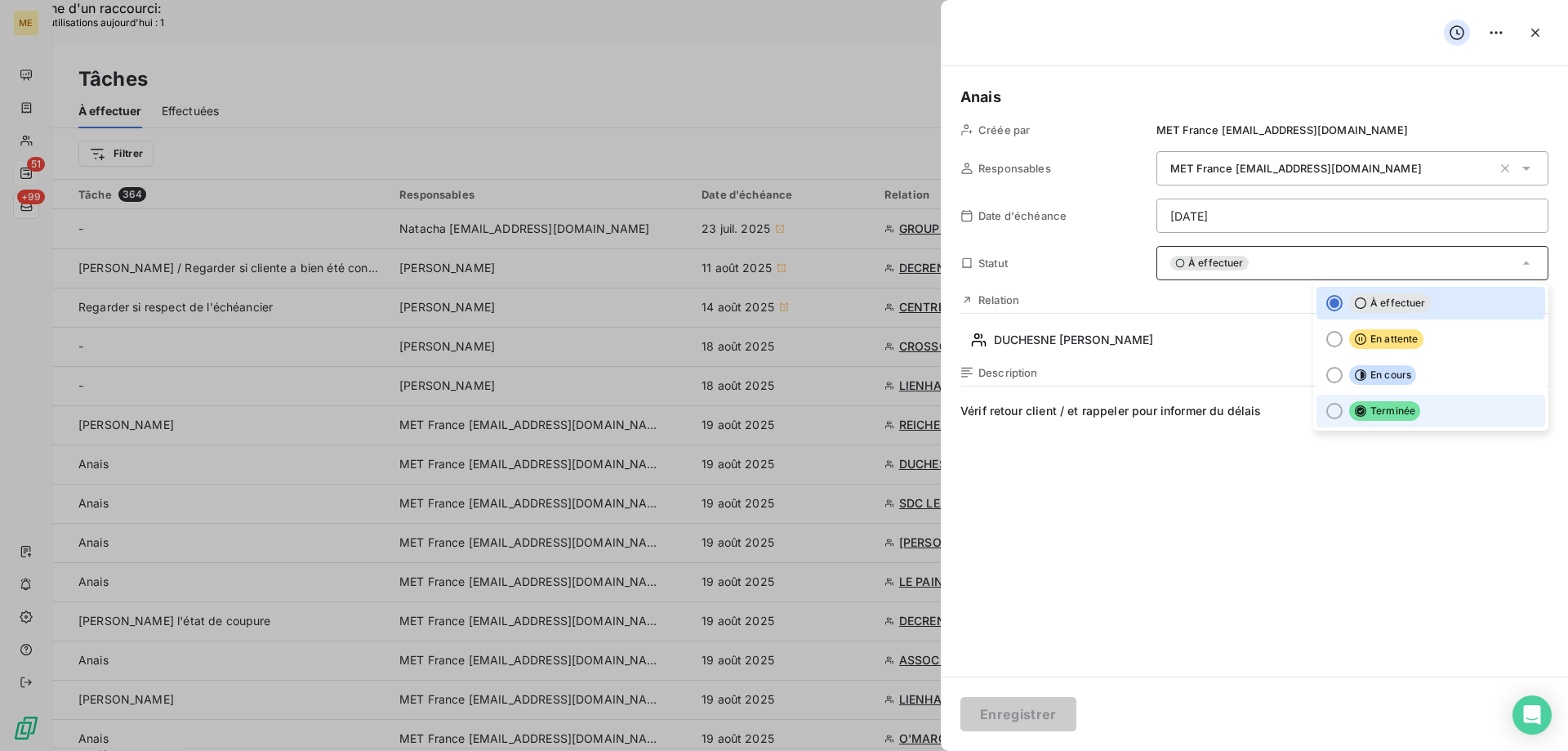
click at [1349, 419] on span "Terminée" at bounding box center [1384, 411] width 71 height 20
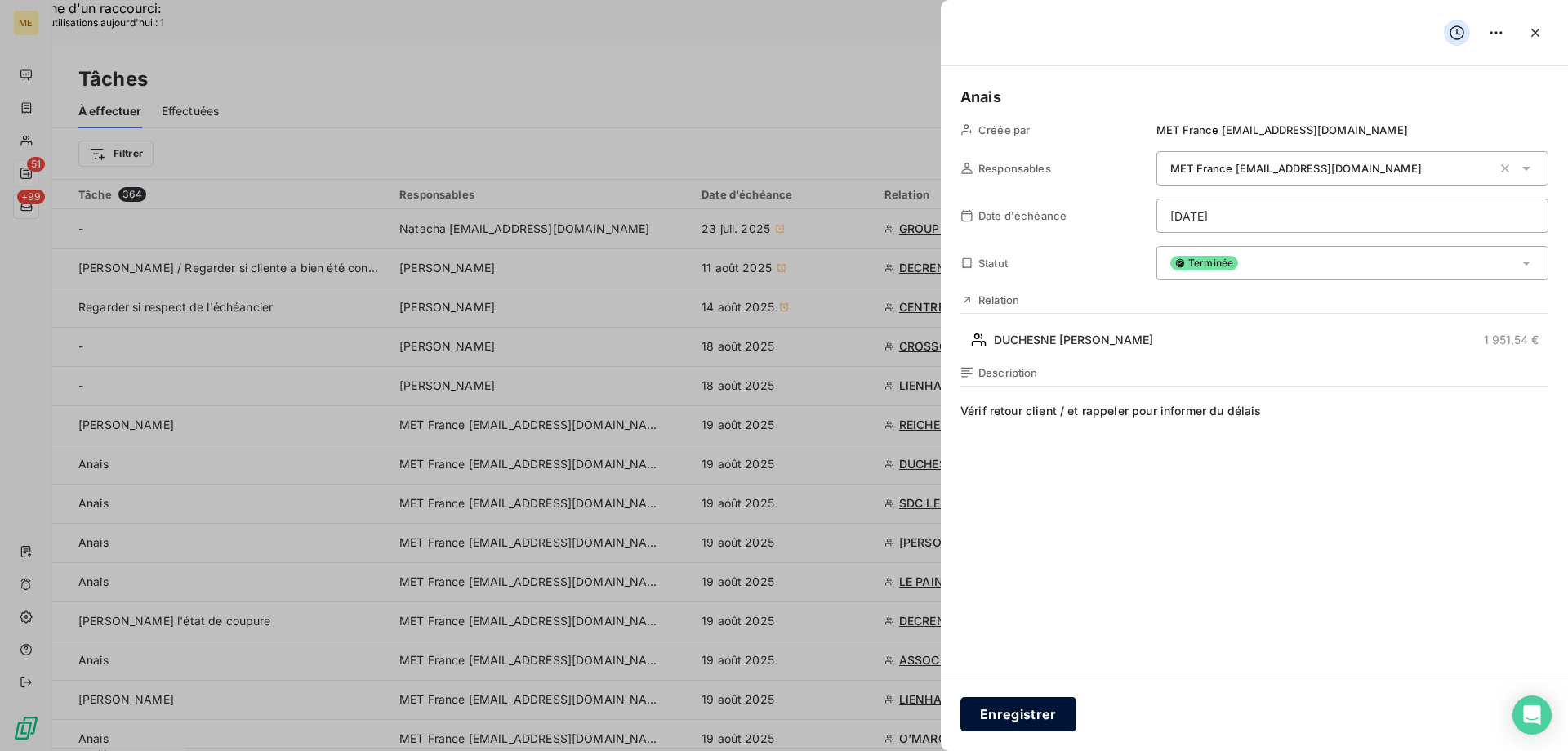
click at [1011, 714] on button "Enregistrer" at bounding box center [1018, 714] width 116 height 34
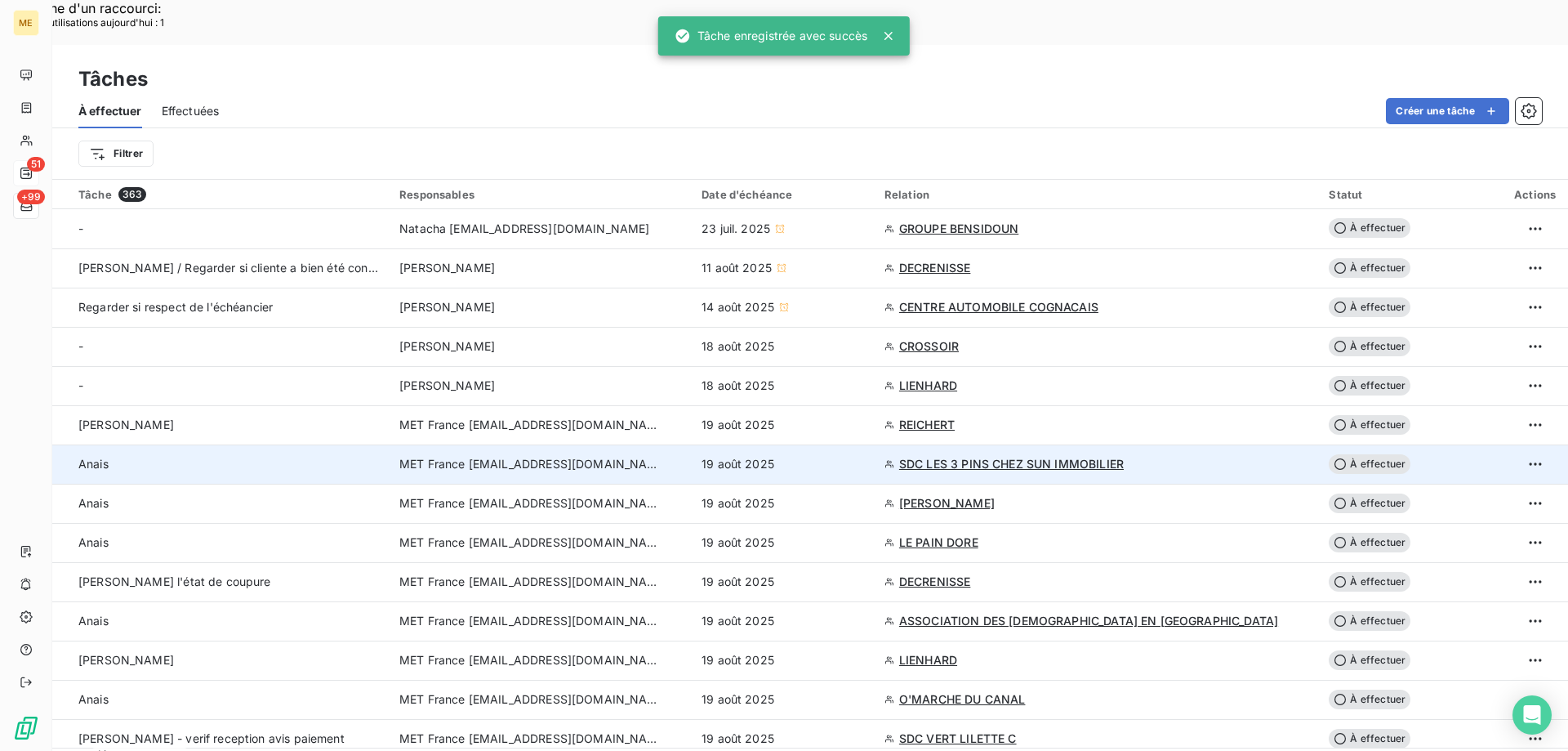
click at [850, 456] on div "19 août 2025" at bounding box center [783, 464] width 164 height 16
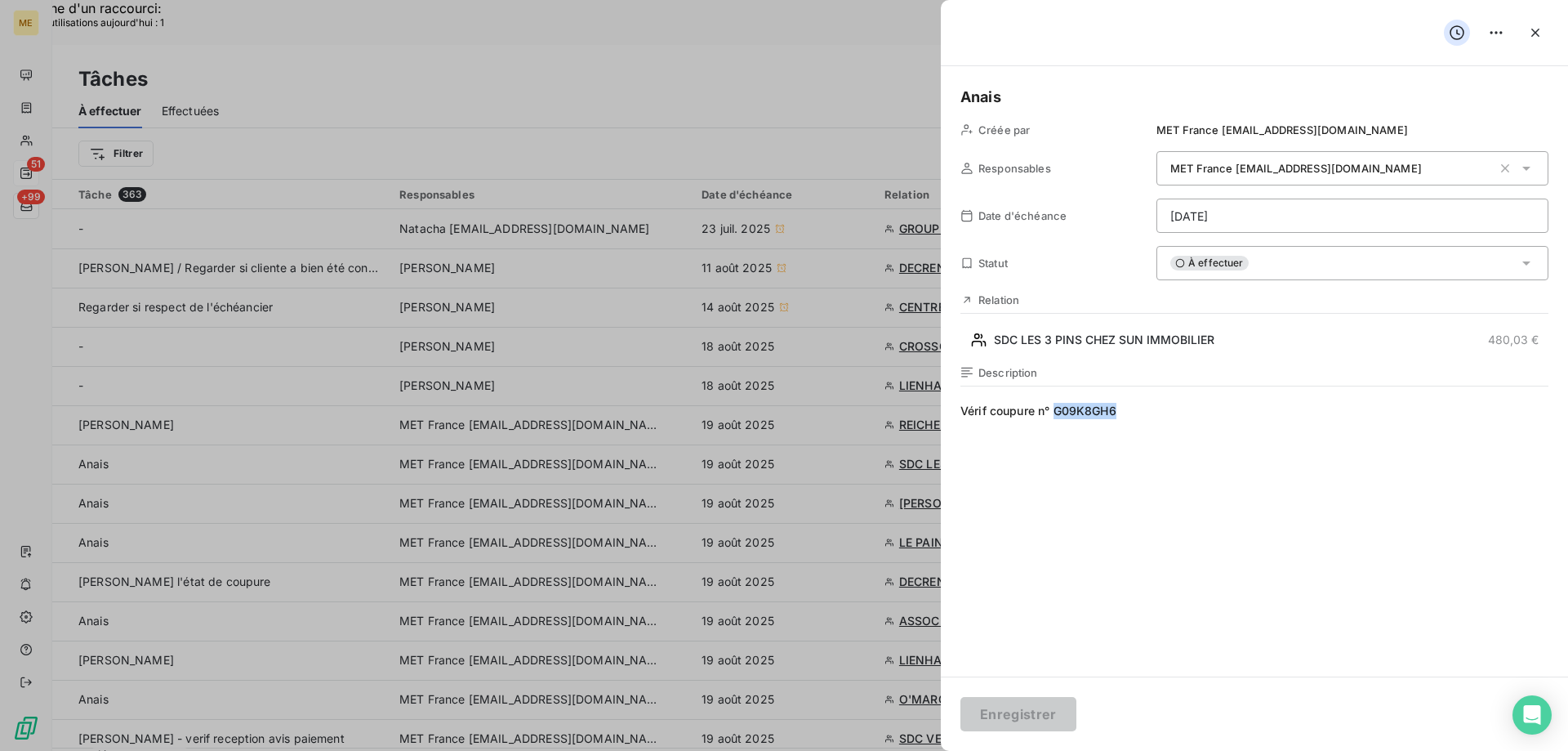
drag, startPoint x: 1121, startPoint y: 410, endPoint x: 1056, endPoint y: 409, distance: 65.0
click at [1056, 409] on span "Vérif coupure n° G09K8GH6" at bounding box center [1254, 559] width 588 height 314
copy span "G09K8GH6"
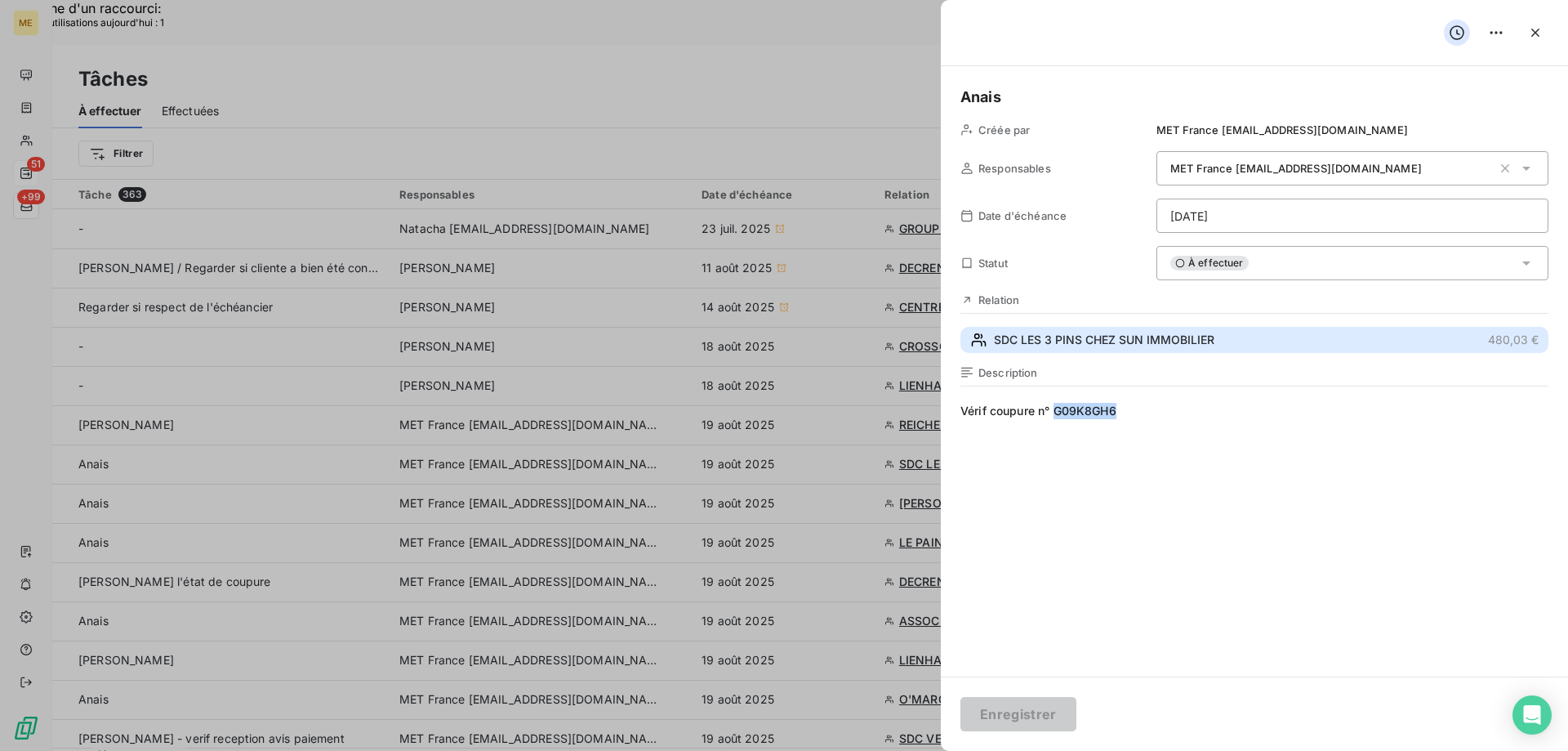
click at [1170, 342] on span "SDC LES 3 PINS CHEZ SUN IMMOBILIER" at bounding box center [1104, 340] width 221 height 16
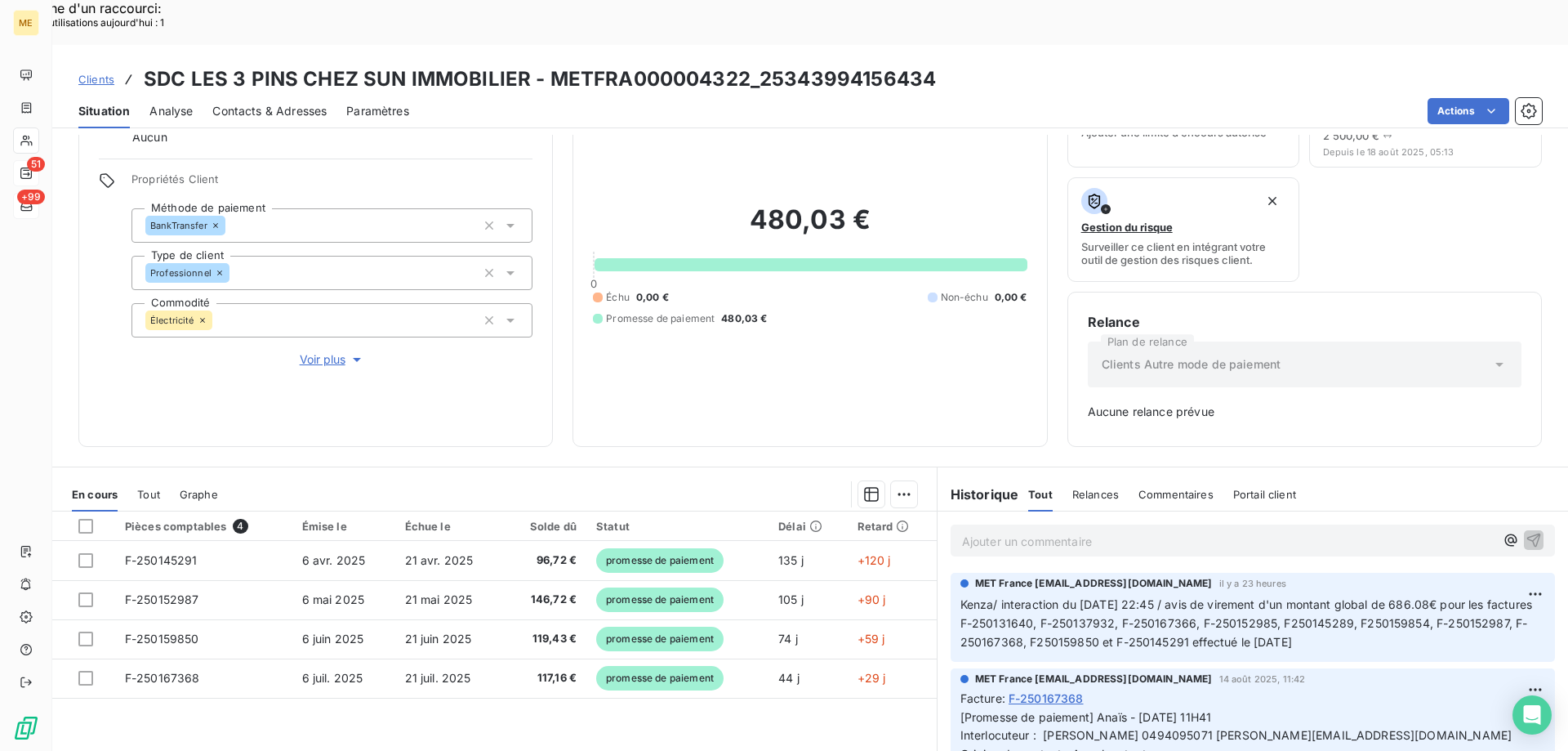
scroll to position [81, 0]
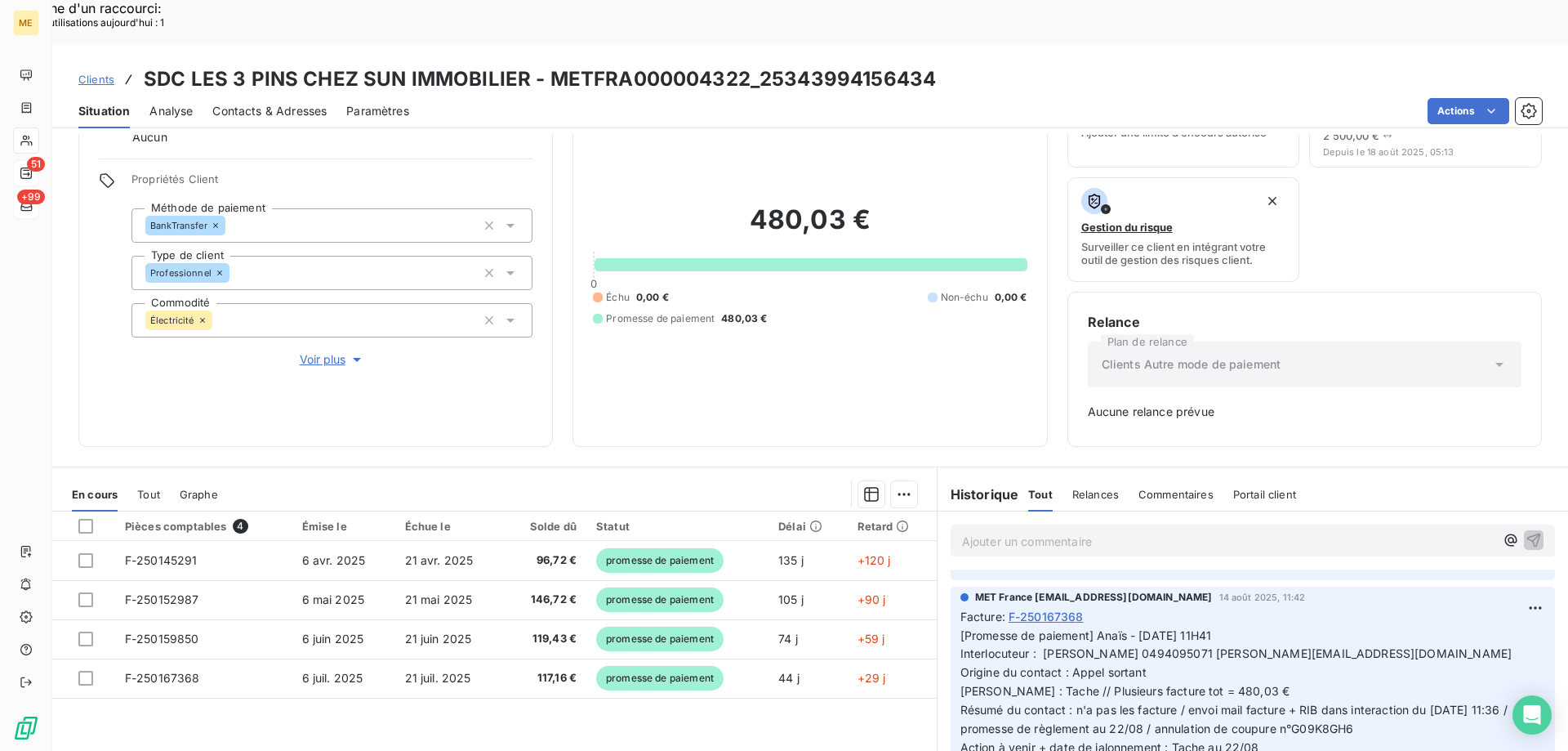
click at [695, 290] on div "Échu 0,00 € Non-échu 0,00 € Promesse de paiement 480,03 €" at bounding box center [809, 309] width 433 height 36
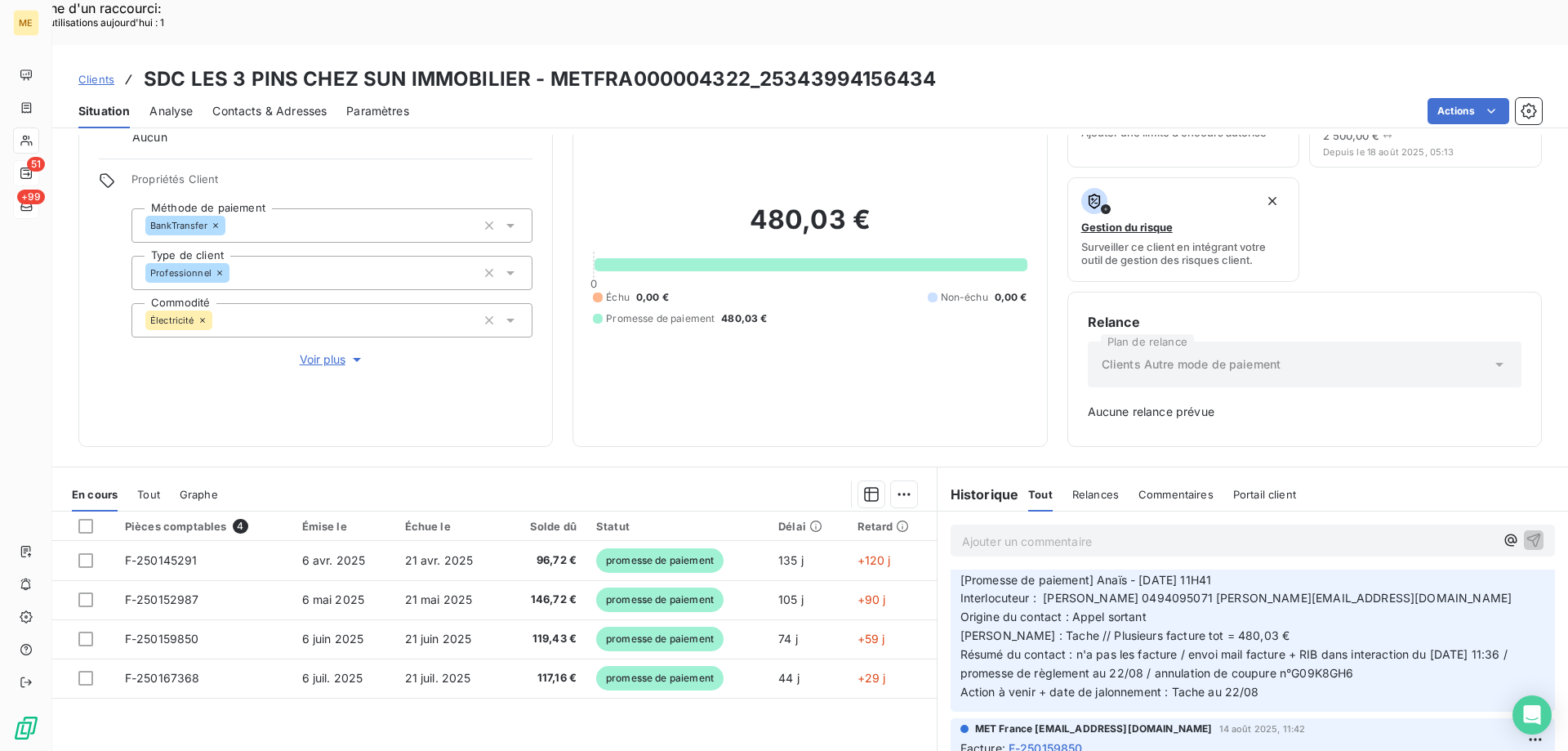
scroll to position [0, 0]
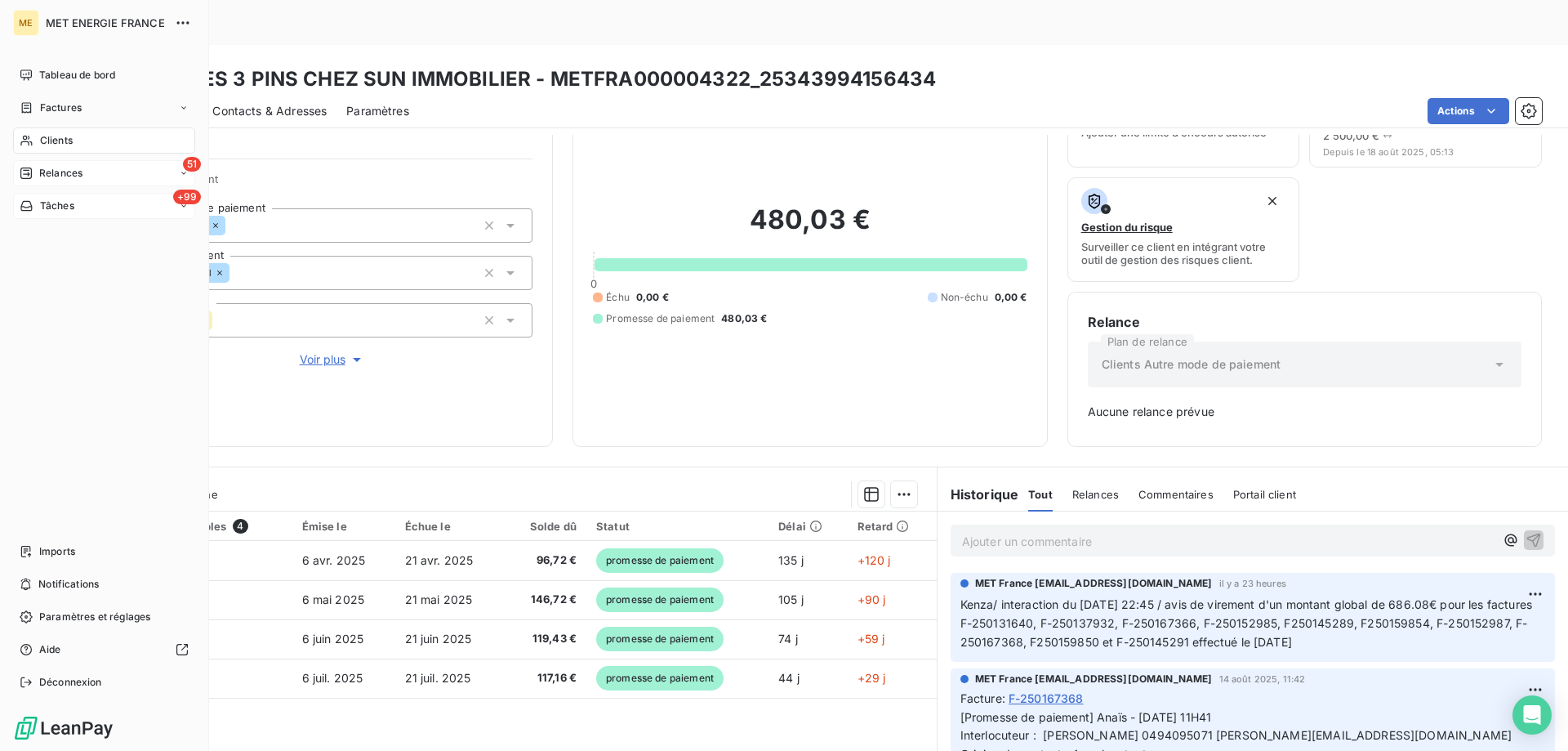
click at [35, 209] on div "Tâches" at bounding box center [47, 205] width 54 height 14
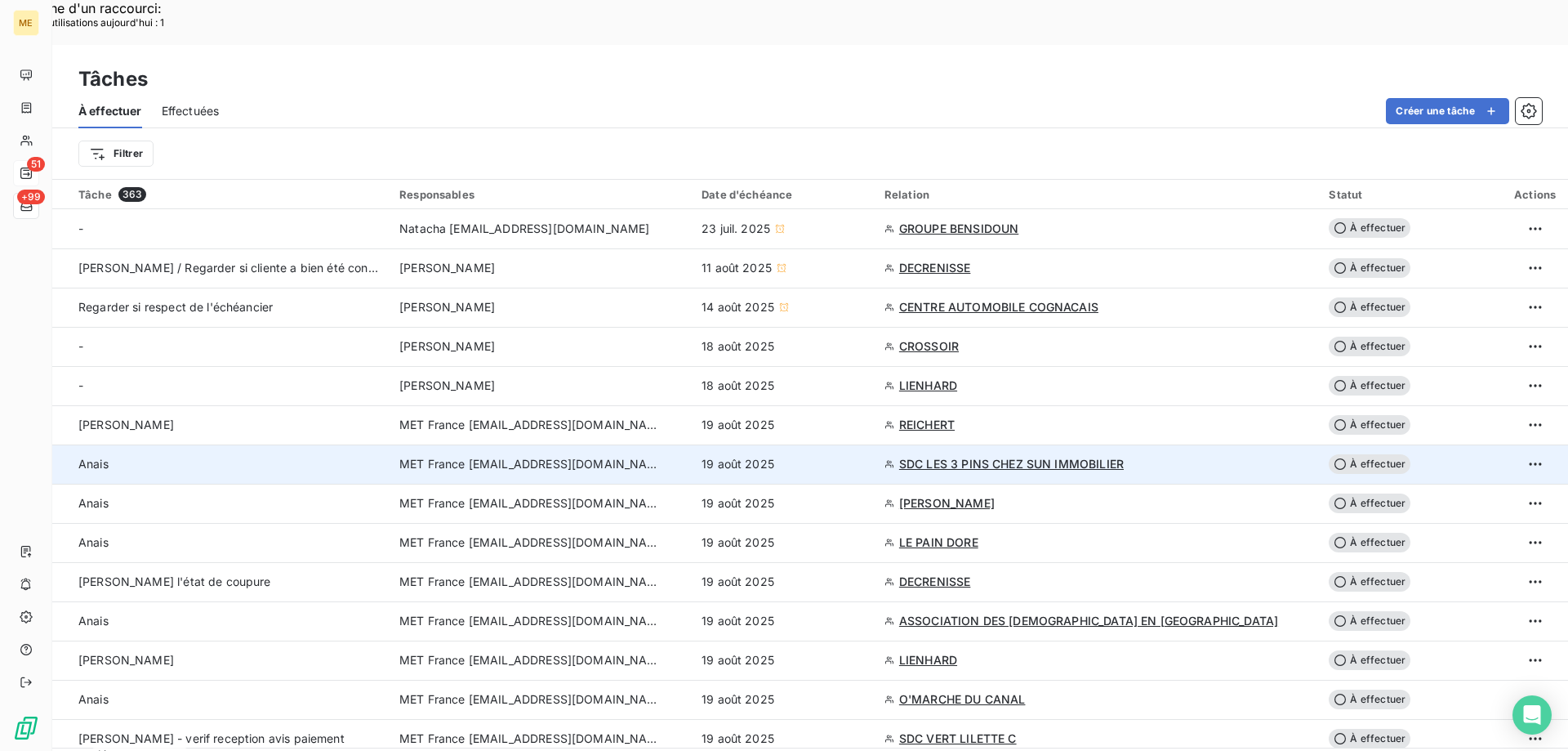
click at [821, 456] on div "19 août 2025" at bounding box center [783, 464] width 164 height 16
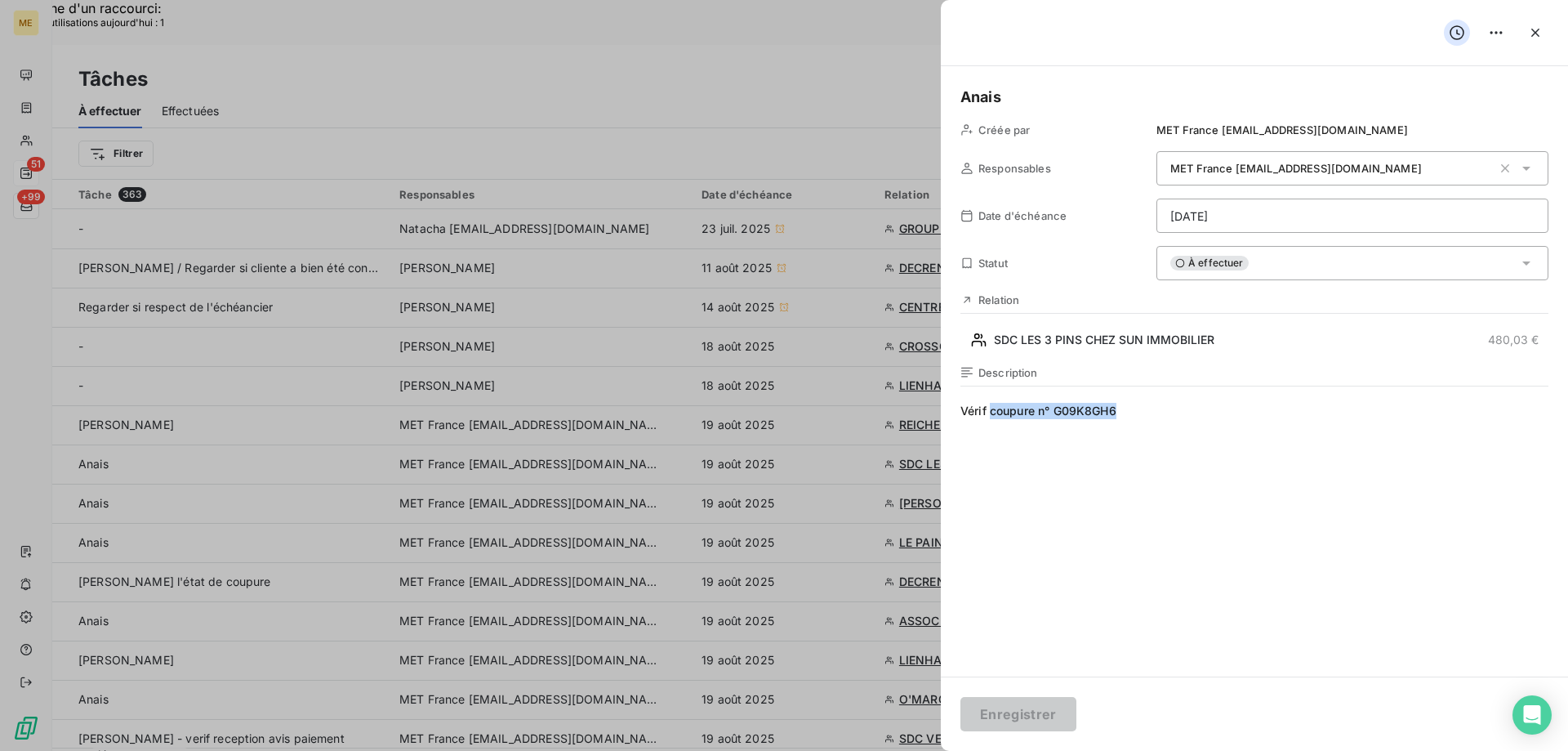
drag, startPoint x: 1086, startPoint y: 407, endPoint x: 992, endPoint y: 425, distance: 95.7
click at [992, 425] on div "Description Vérif coupure n° G09K8GH6" at bounding box center [1254, 541] width 588 height 350
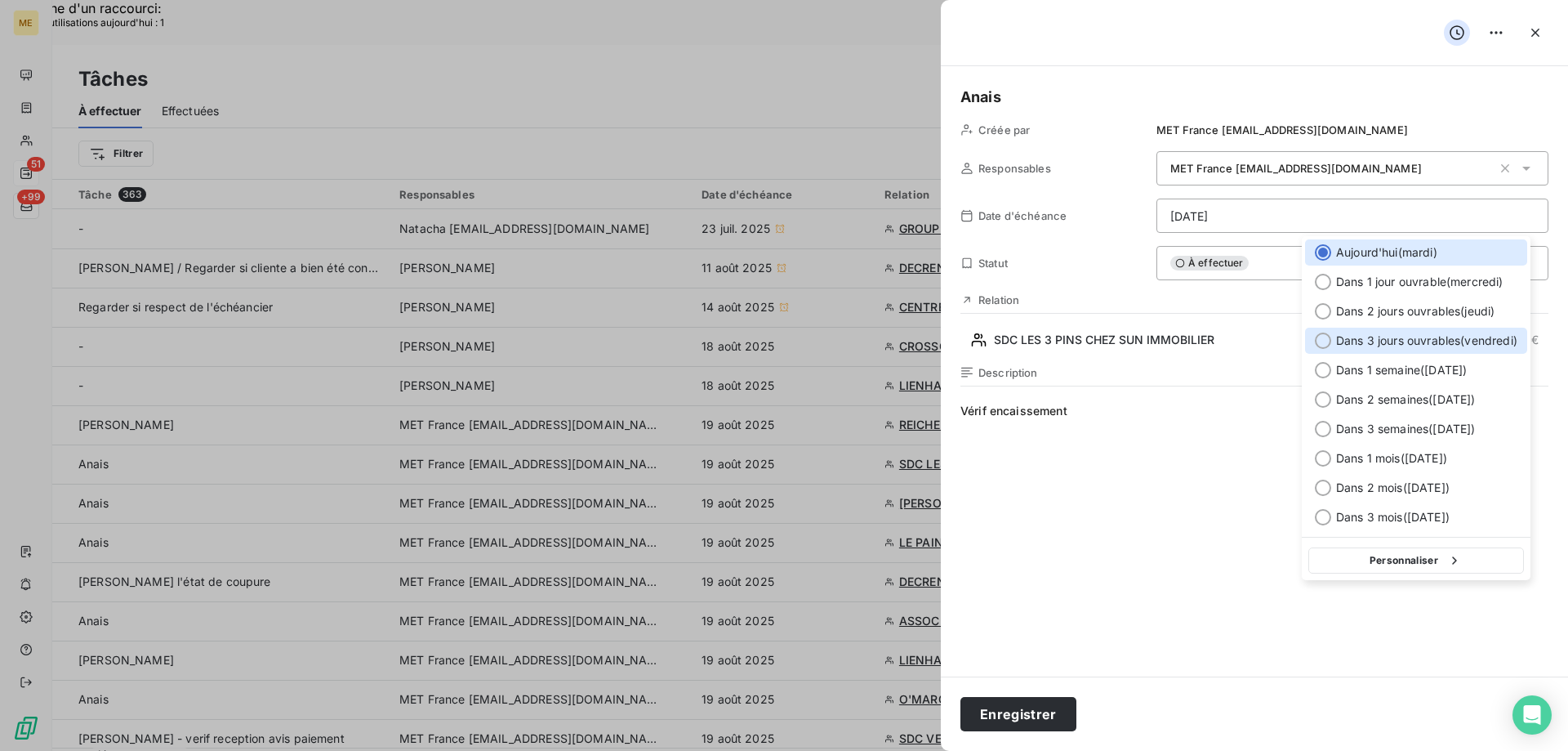
click at [1375, 335] on span "Dans 3 jours ouvrables ( [DATE] )" at bounding box center [1426, 340] width 181 height 16
type input "[DATE]"
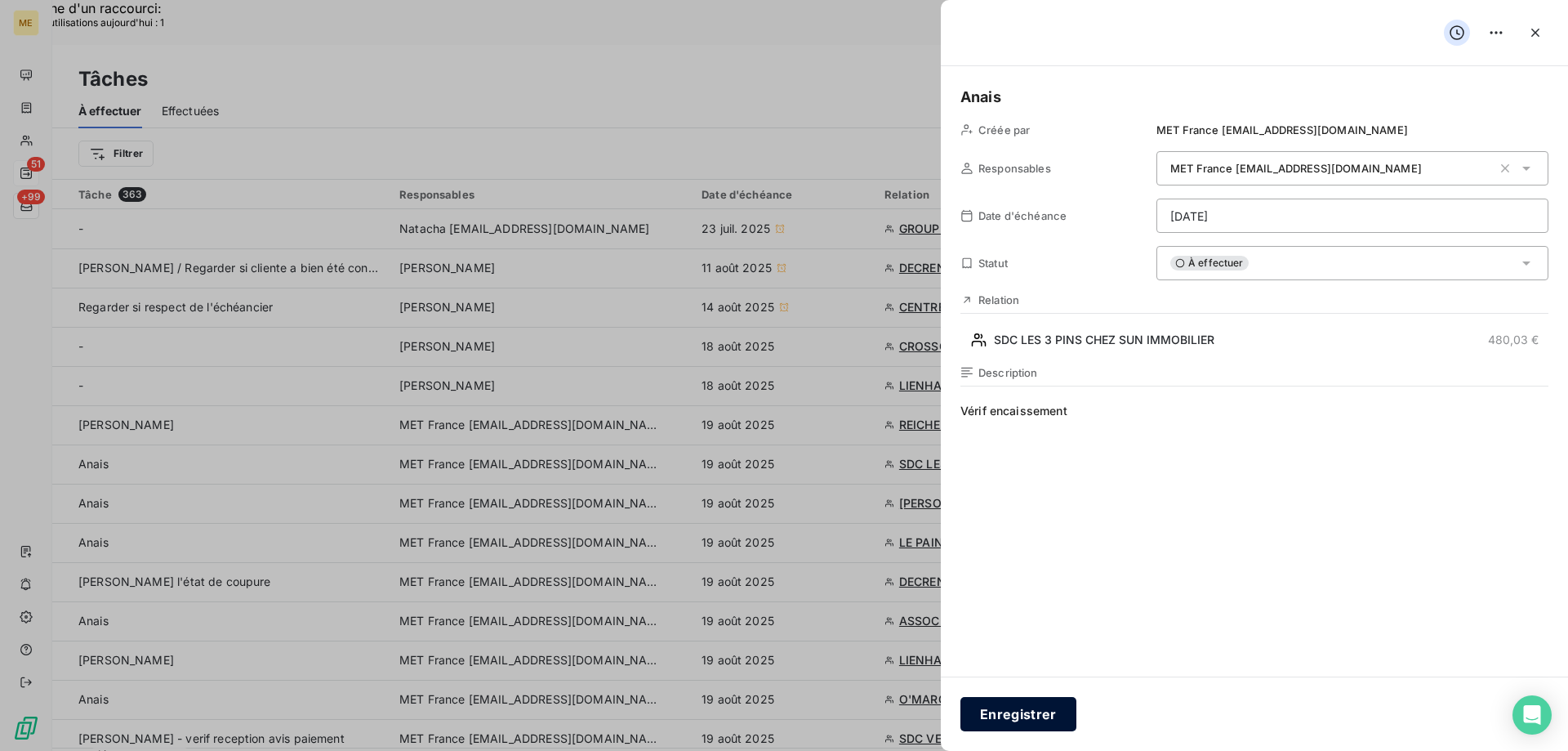
click at [1030, 719] on button "Enregistrer" at bounding box center [1018, 714] width 116 height 34
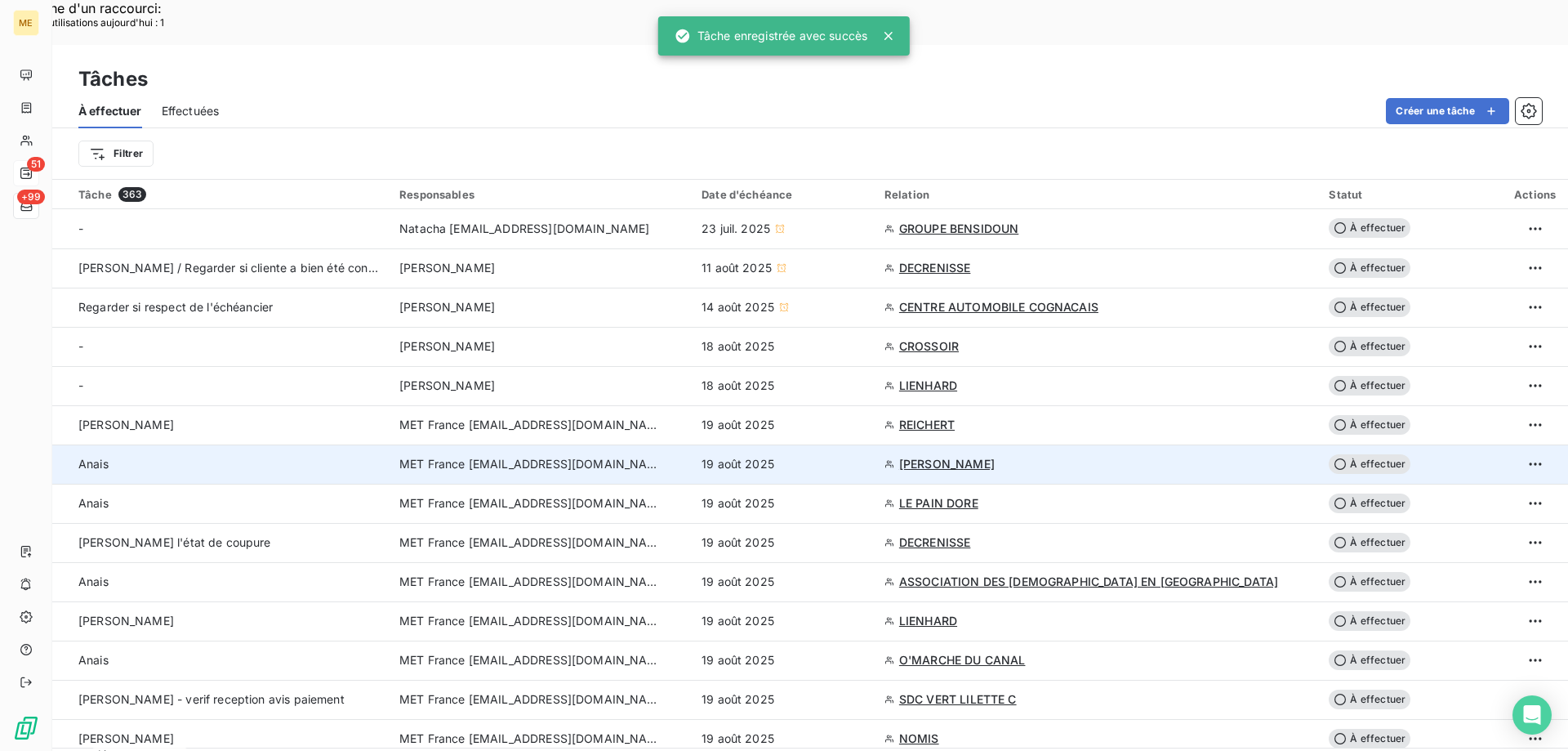
click at [835, 456] on div "19 août 2025" at bounding box center [783, 464] width 164 height 16
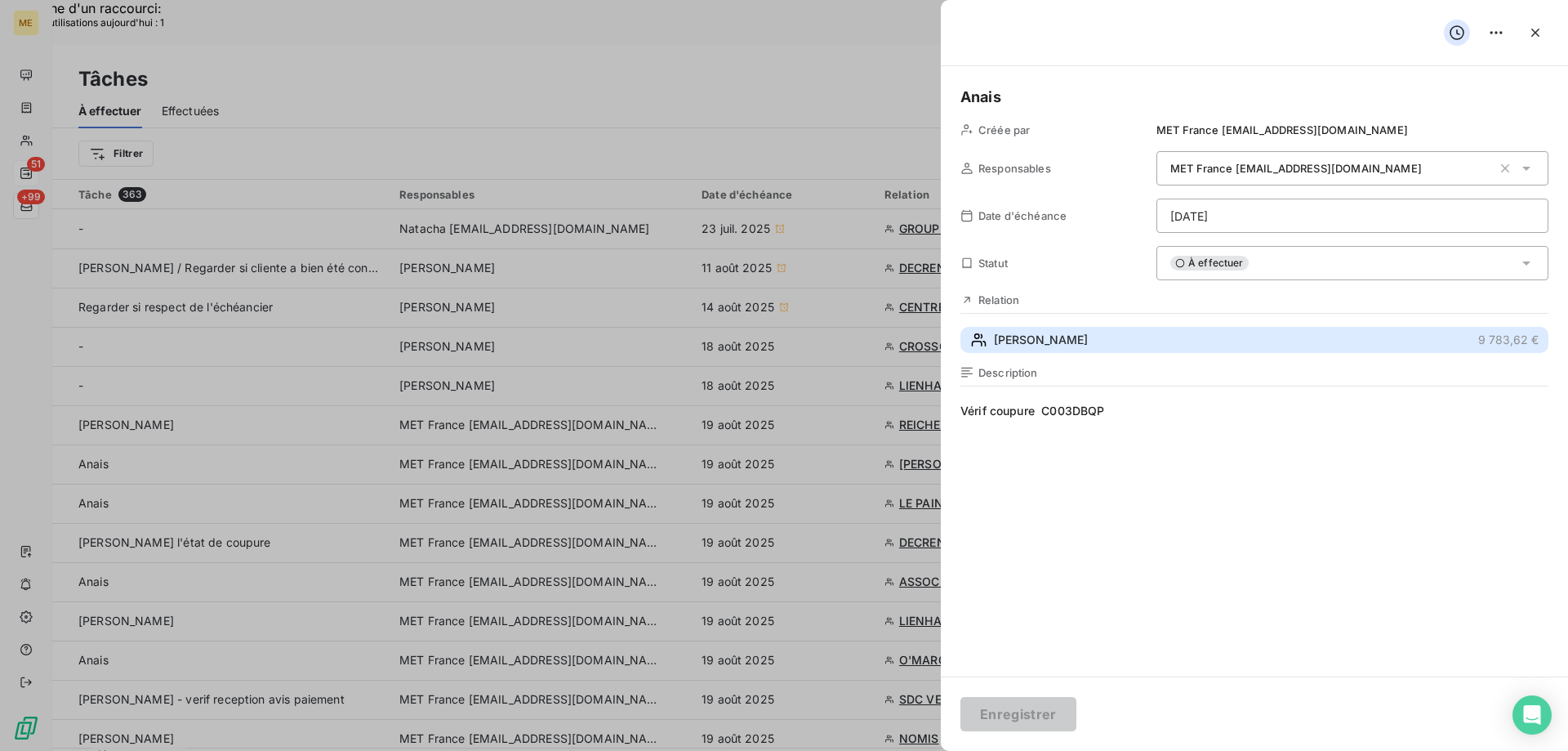
click at [1099, 336] on button "OLIVIER 9 783,62 €" at bounding box center [1254, 339] width 588 height 26
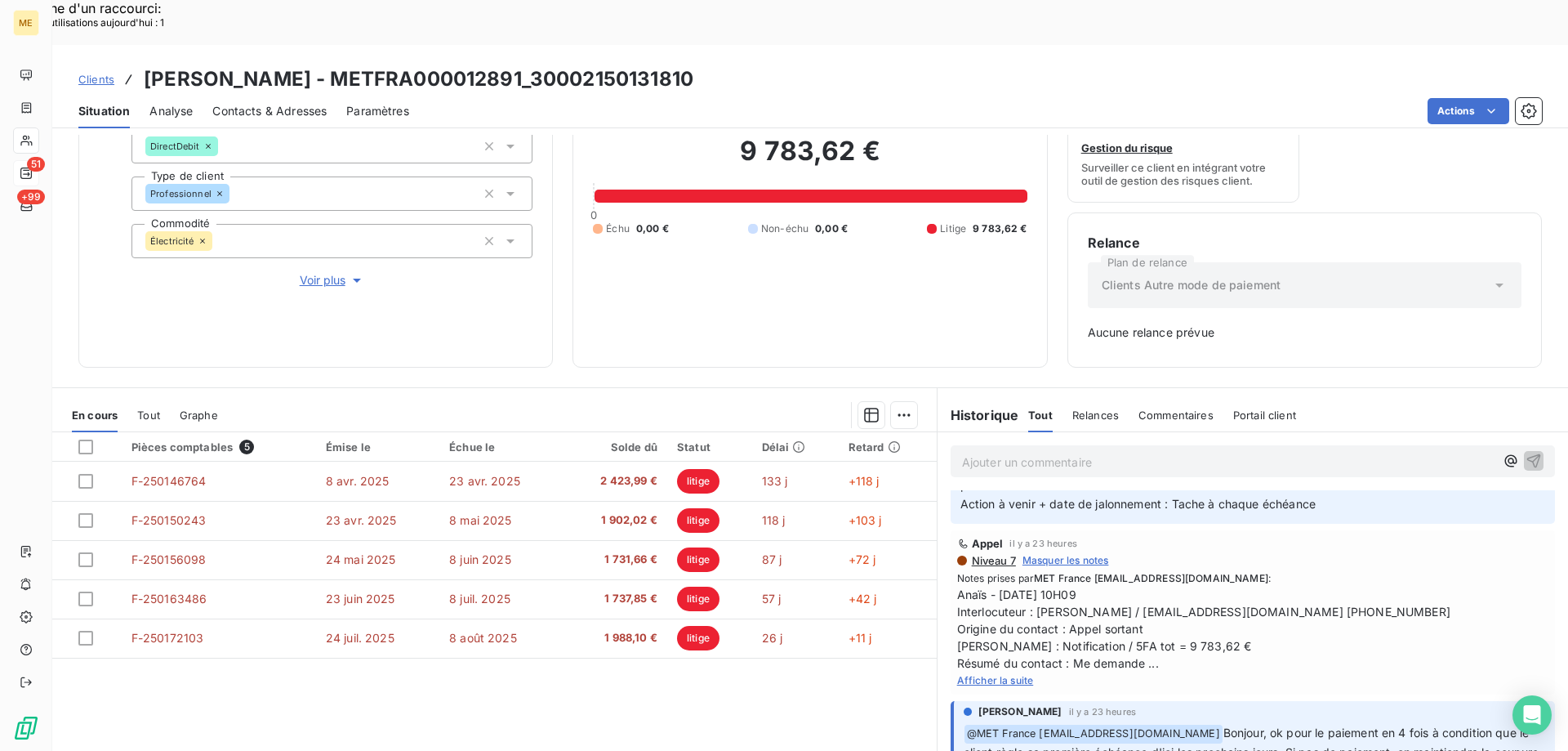
scroll to position [1553, 0]
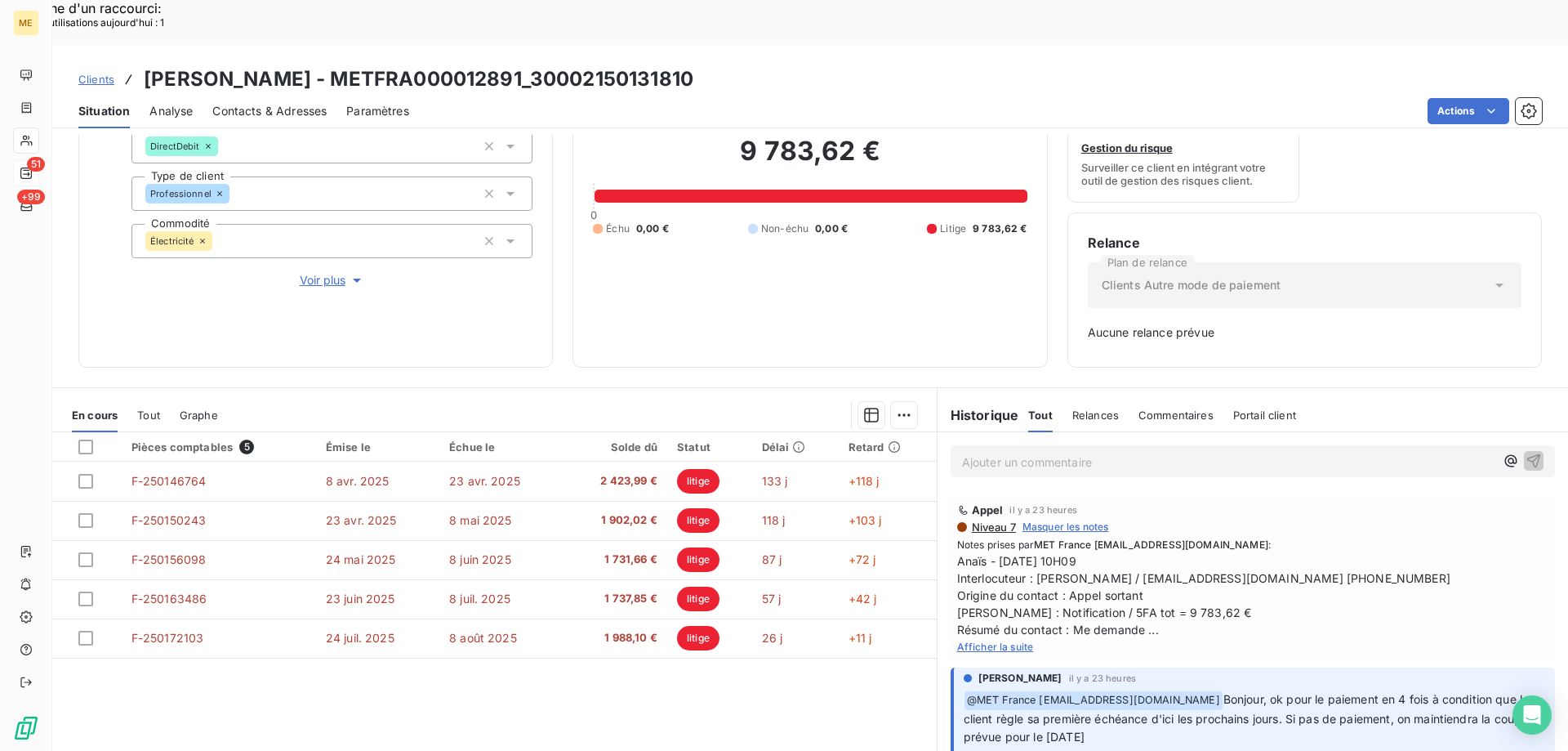
click at [977, 652] on span "Afficher la suite" at bounding box center [995, 647] width 77 height 13
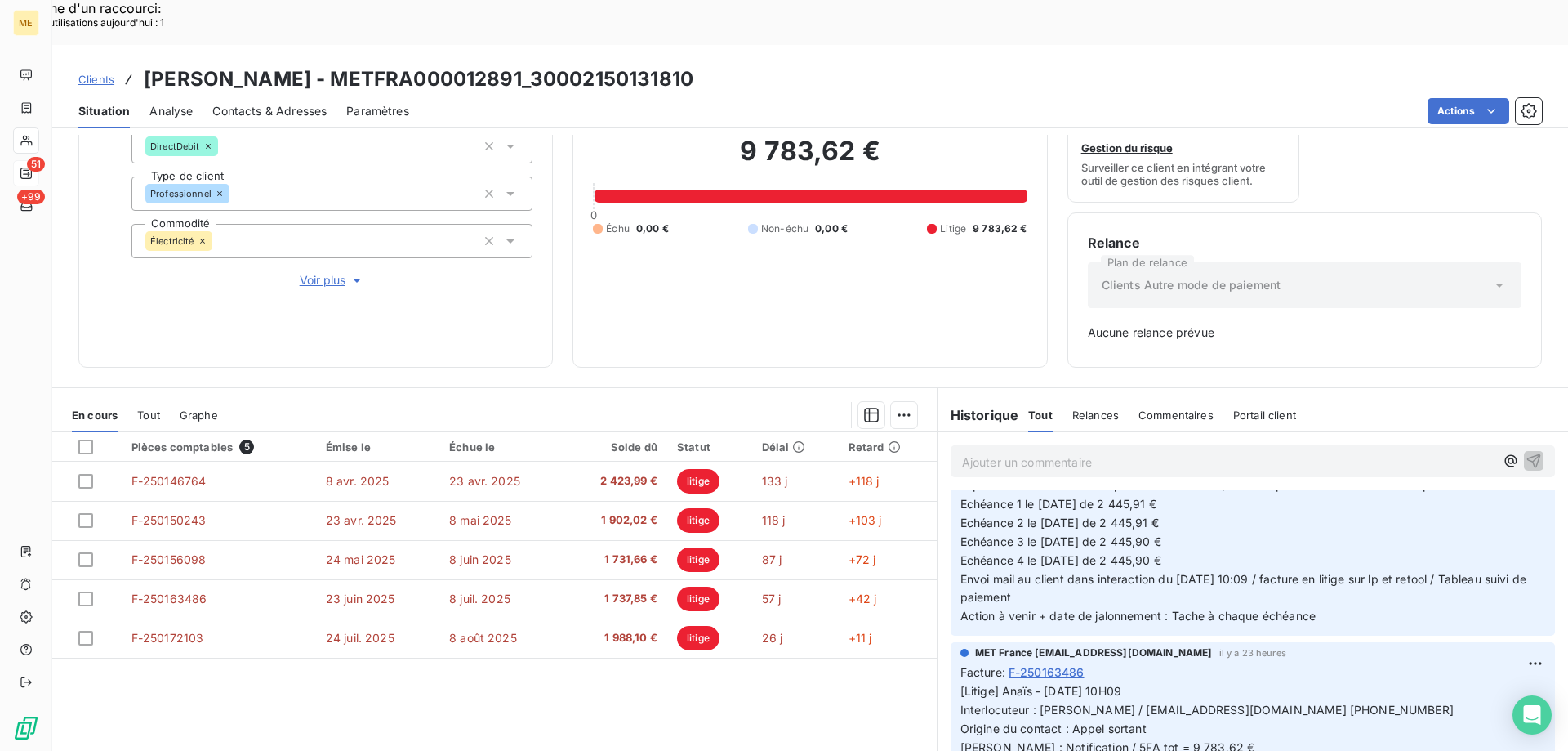
scroll to position [0, 0]
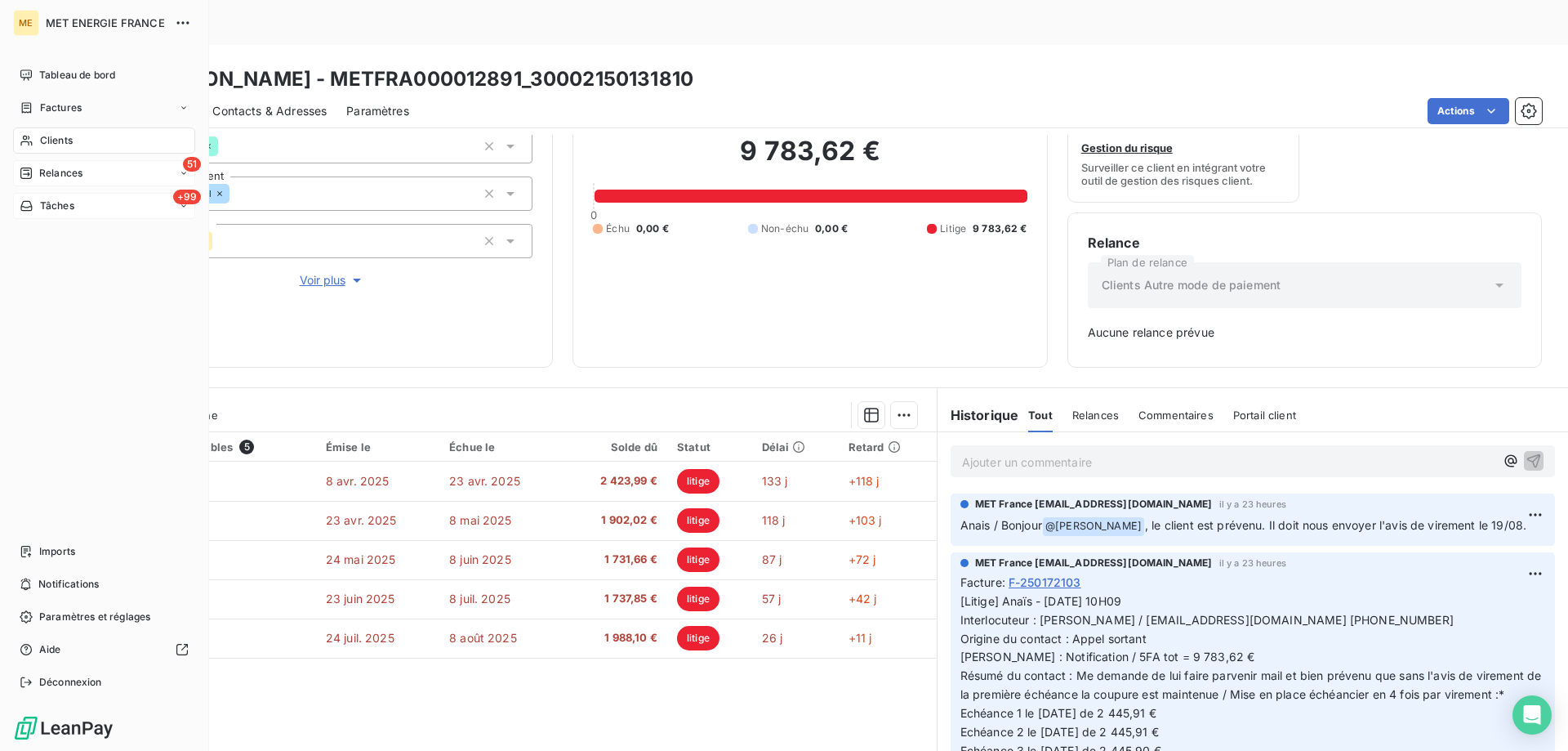
click at [46, 203] on span "Tâches" at bounding box center [57, 205] width 34 height 14
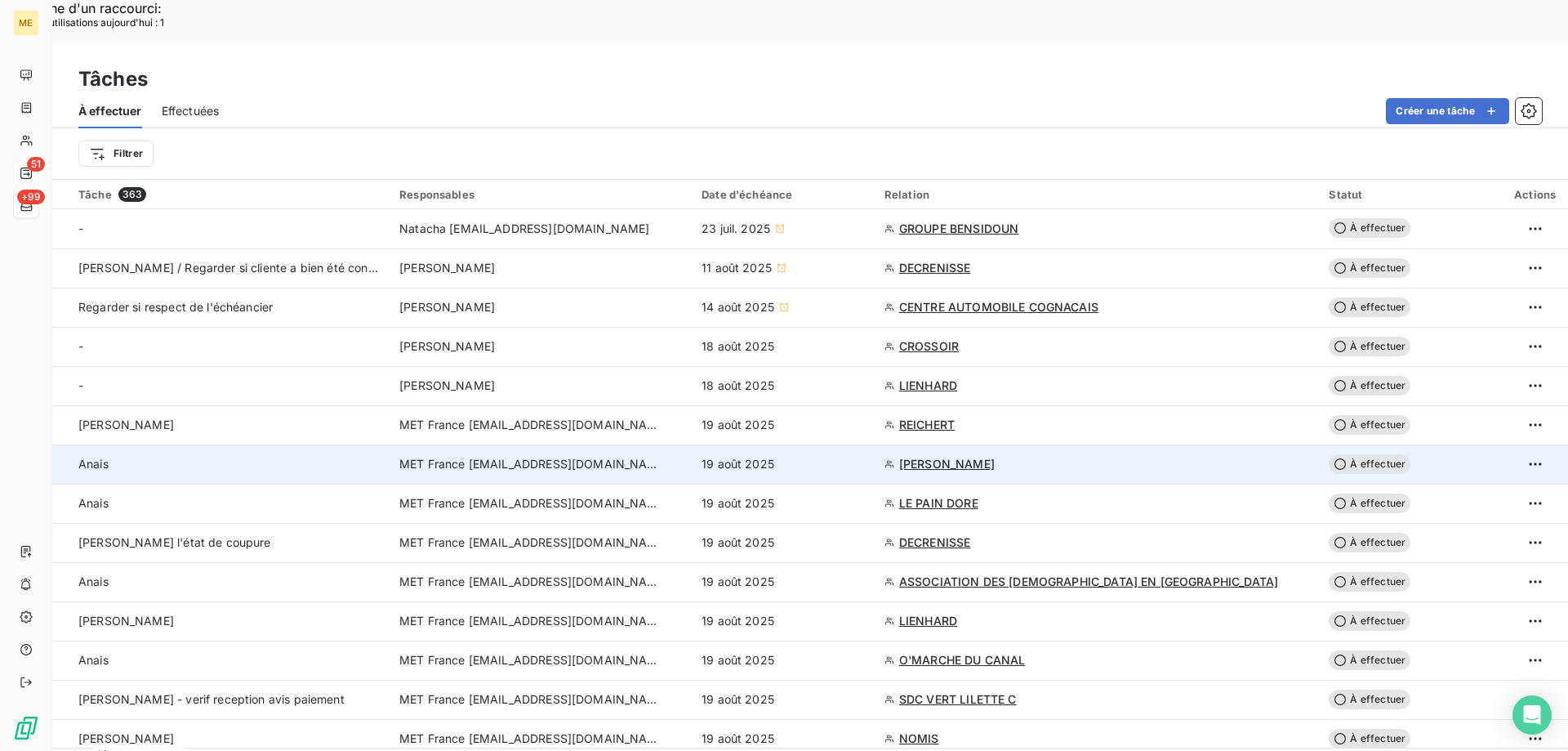
click at [845, 456] on div "19 août 2025" at bounding box center [783, 464] width 164 height 16
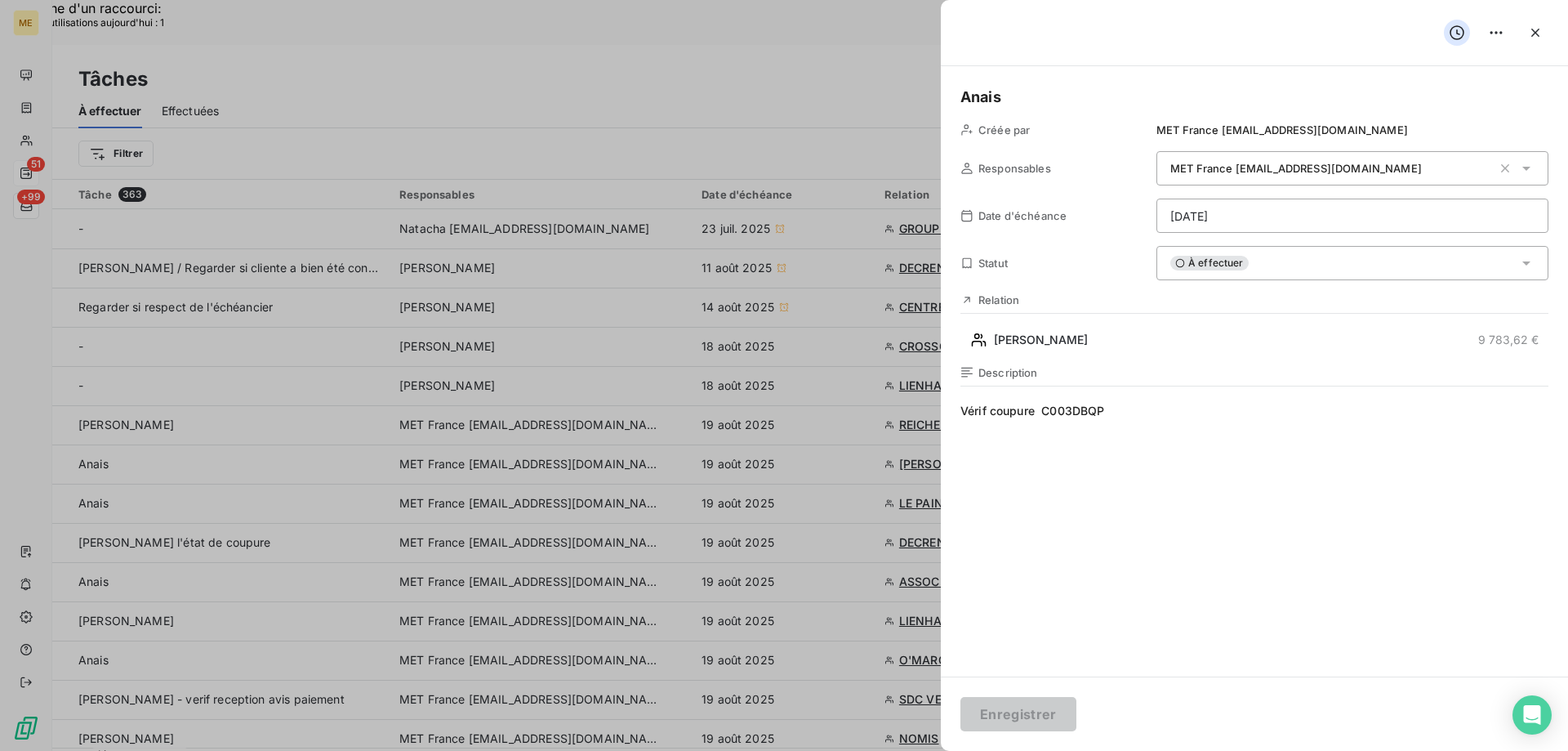
click at [1153, 91] on h5 "Anais" at bounding box center [1254, 97] width 588 height 23
click at [1004, 710] on button "Enregistrer" at bounding box center [1018, 714] width 116 height 34
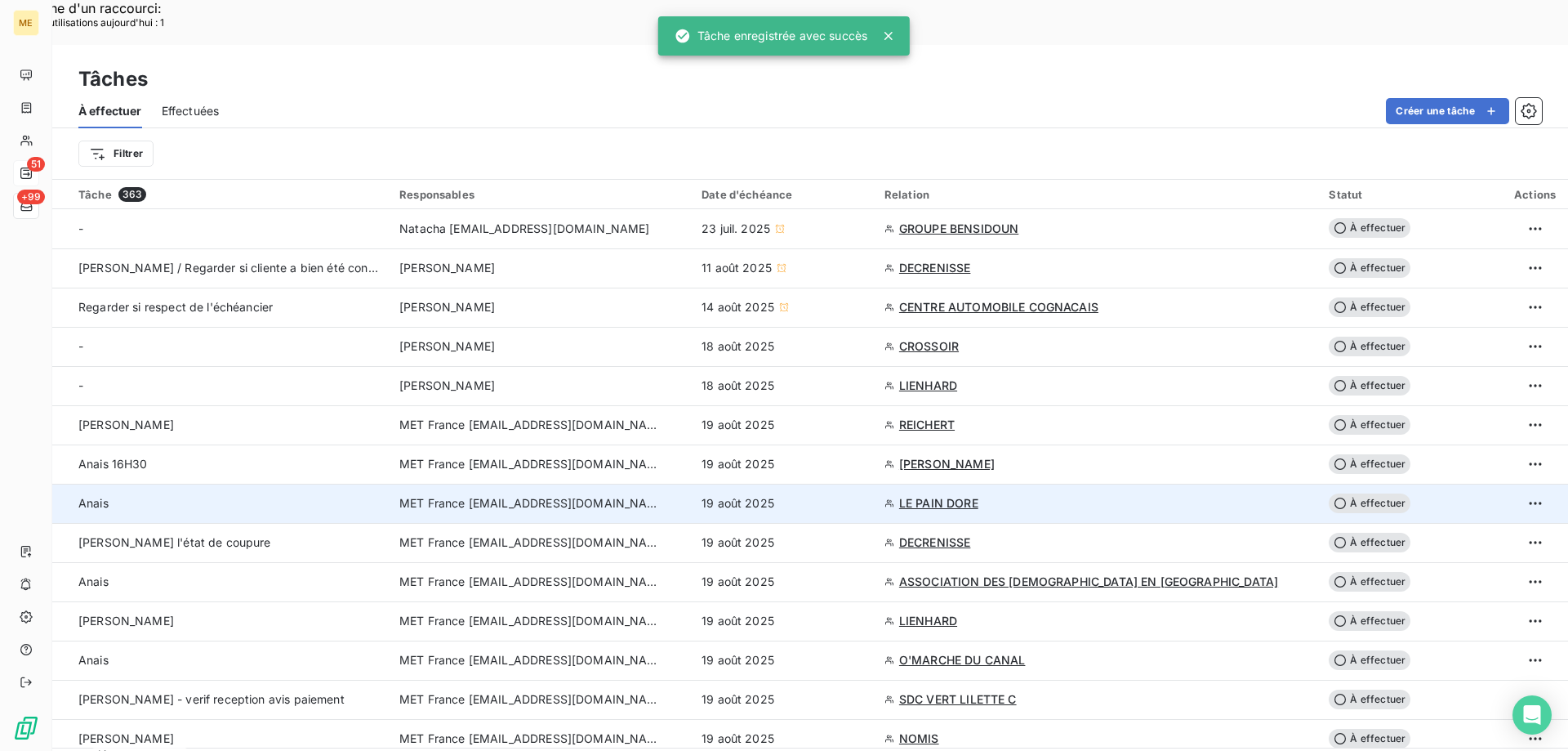
click at [818, 495] on div "19 août 2025" at bounding box center [783, 503] width 164 height 16
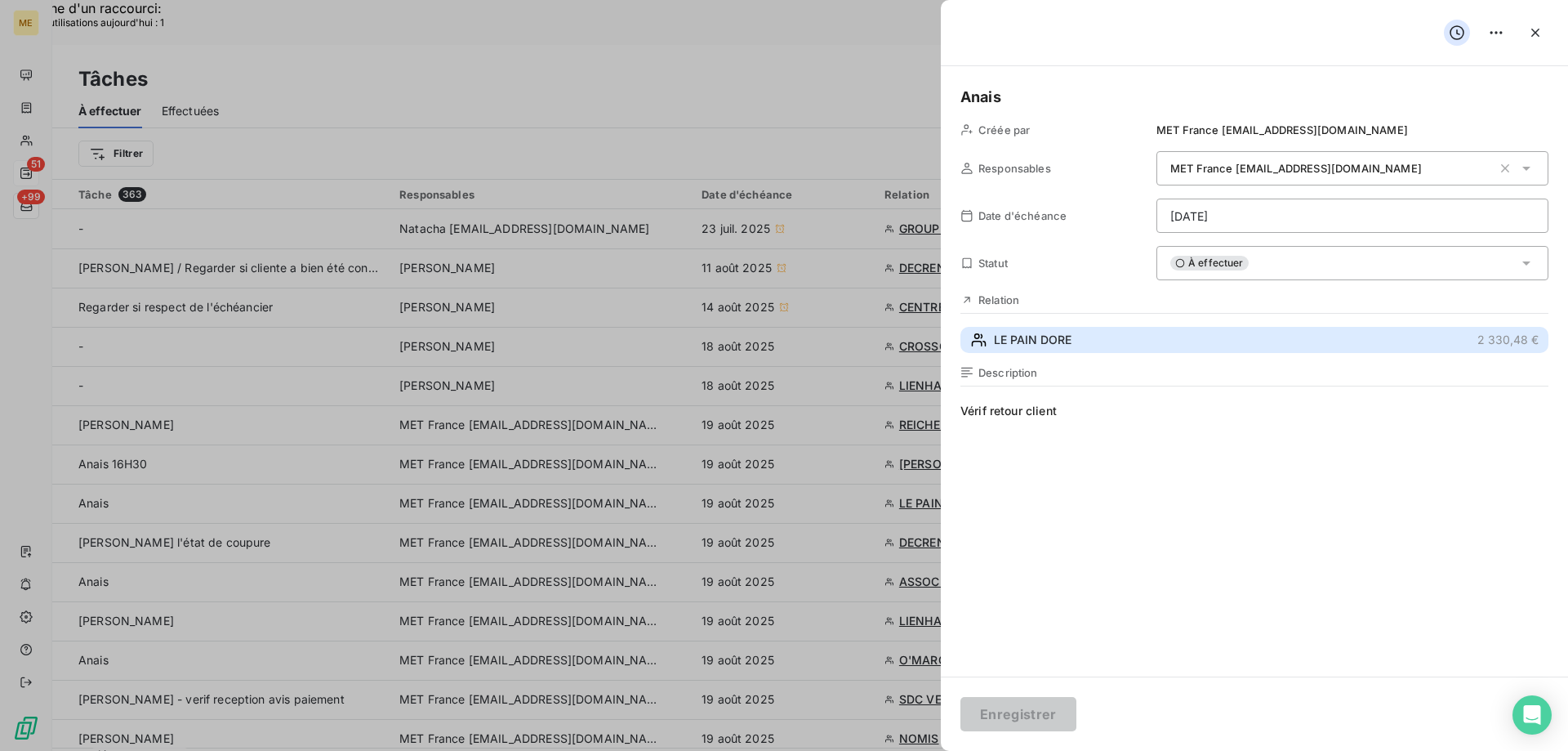
click at [1064, 342] on span "LE PAIN DORE" at bounding box center [1033, 340] width 78 height 16
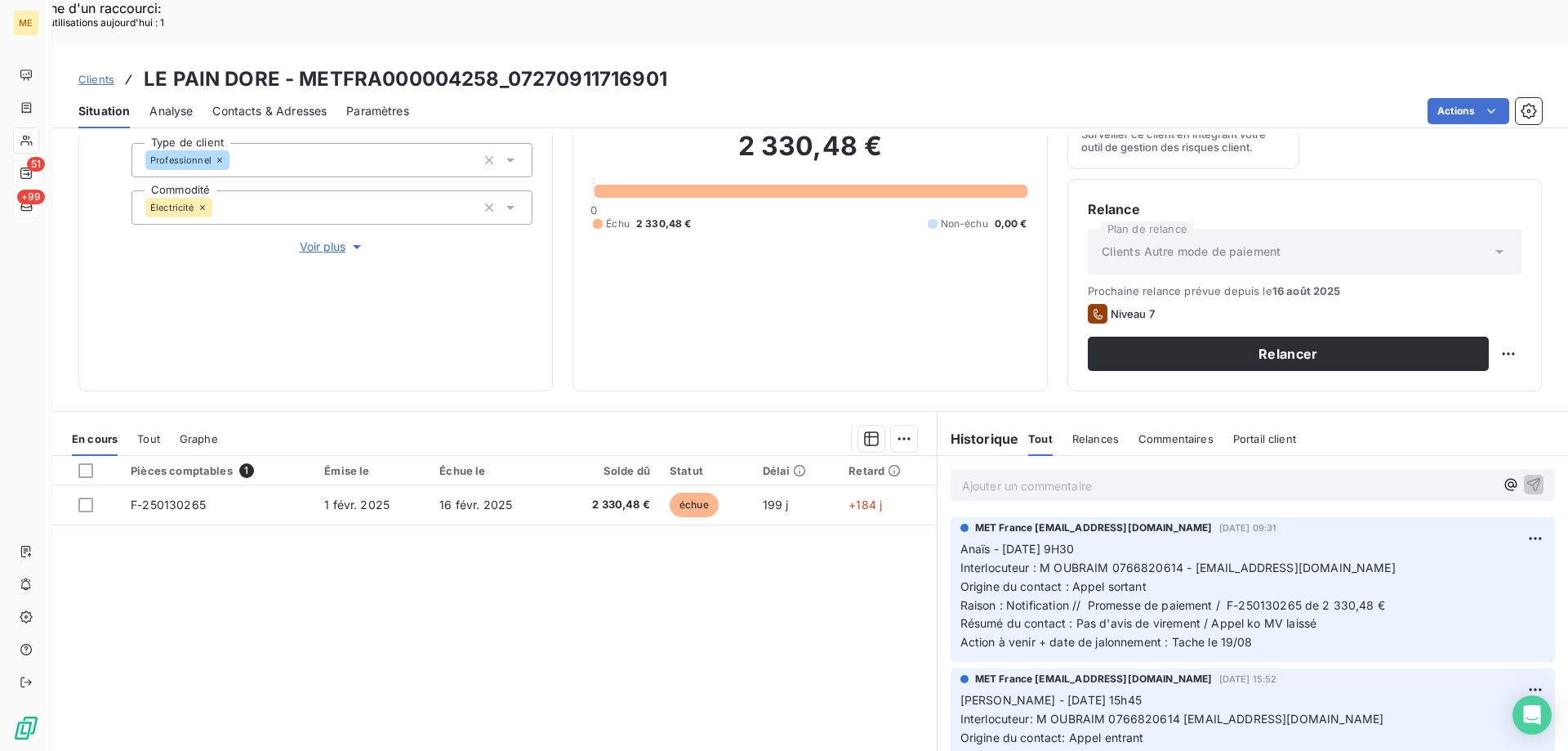
scroll to position [218, 0]
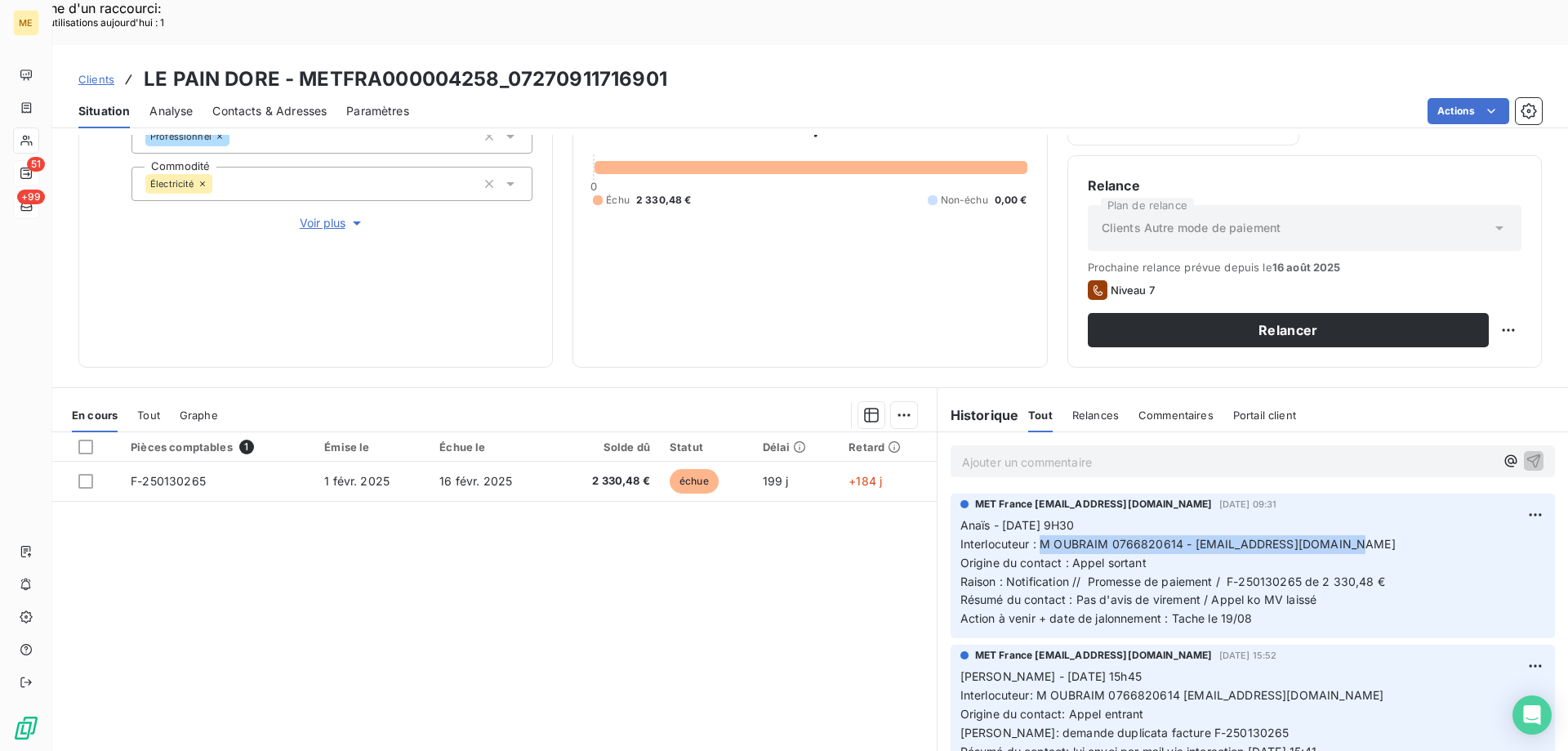
drag, startPoint x: 1034, startPoint y: 498, endPoint x: 1357, endPoint y: 499, distance: 323.0
click at [1357, 517] on p "Anaïs - [DATE] 9H30 Interlocuteur : M OUBRAIM 0766820614 - [EMAIL_ADDRESS][DOMA…" at bounding box center [1252, 573] width 584 height 112
copy span "M OUBRAIM 0766820614 - [EMAIL_ADDRESS][DOMAIN_NAME]"
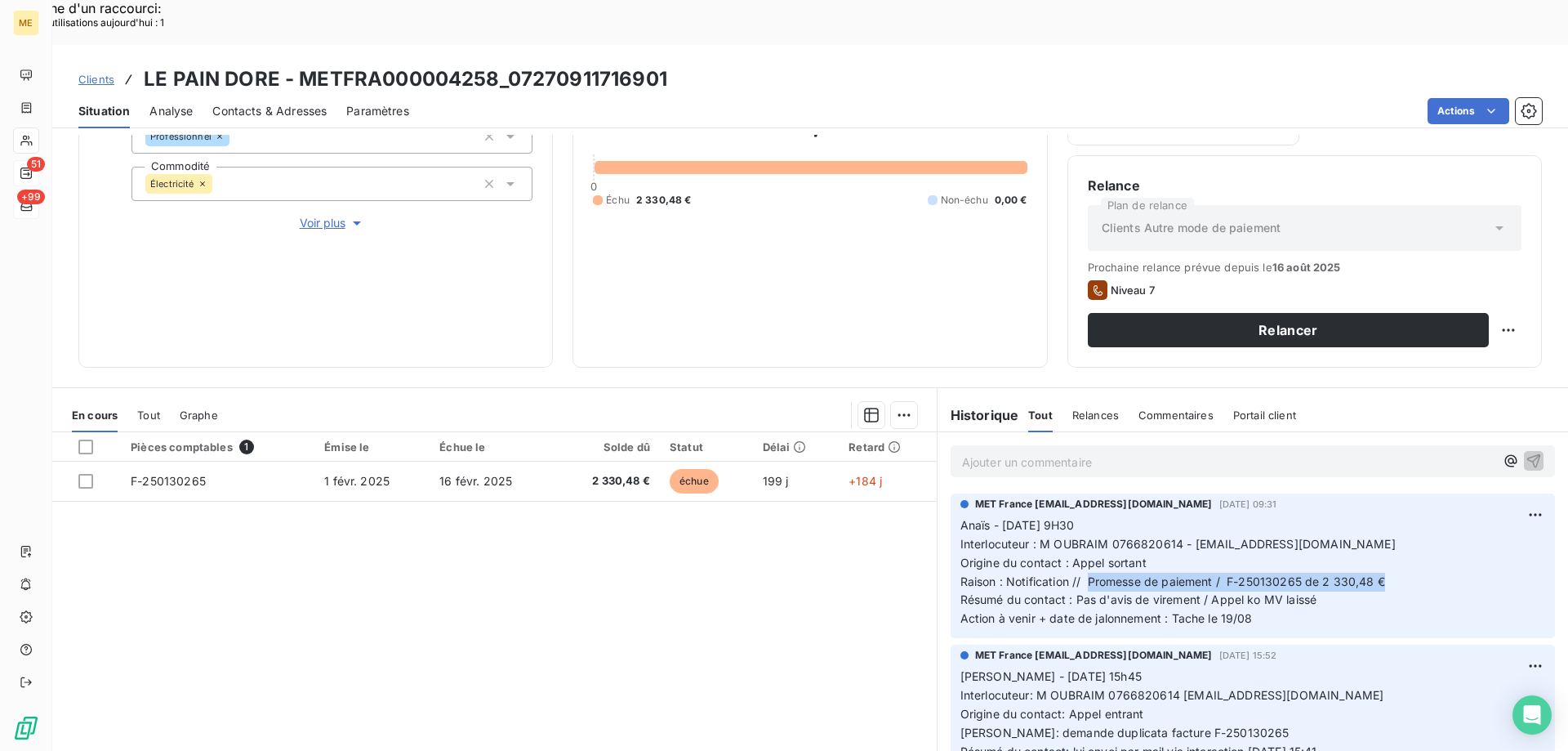
drag, startPoint x: 1082, startPoint y: 536, endPoint x: 1432, endPoint y: 528, distance: 350.1
click at [1432, 528] on p "Anaïs - [DATE] 9H30 Interlocuteur : M OUBRAIM 0766820614 - [EMAIL_ADDRESS][DOMA…" at bounding box center [1252, 573] width 584 height 112
drag, startPoint x: 1221, startPoint y: 539, endPoint x: 1410, endPoint y: 534, distance: 189.1
click at [1410, 534] on p "Anaïs - [DATE] 9H30 Interlocuteur : M OUBRAIM 0766820614 - [EMAIL_ADDRESS][DOMA…" at bounding box center [1252, 573] width 584 height 112
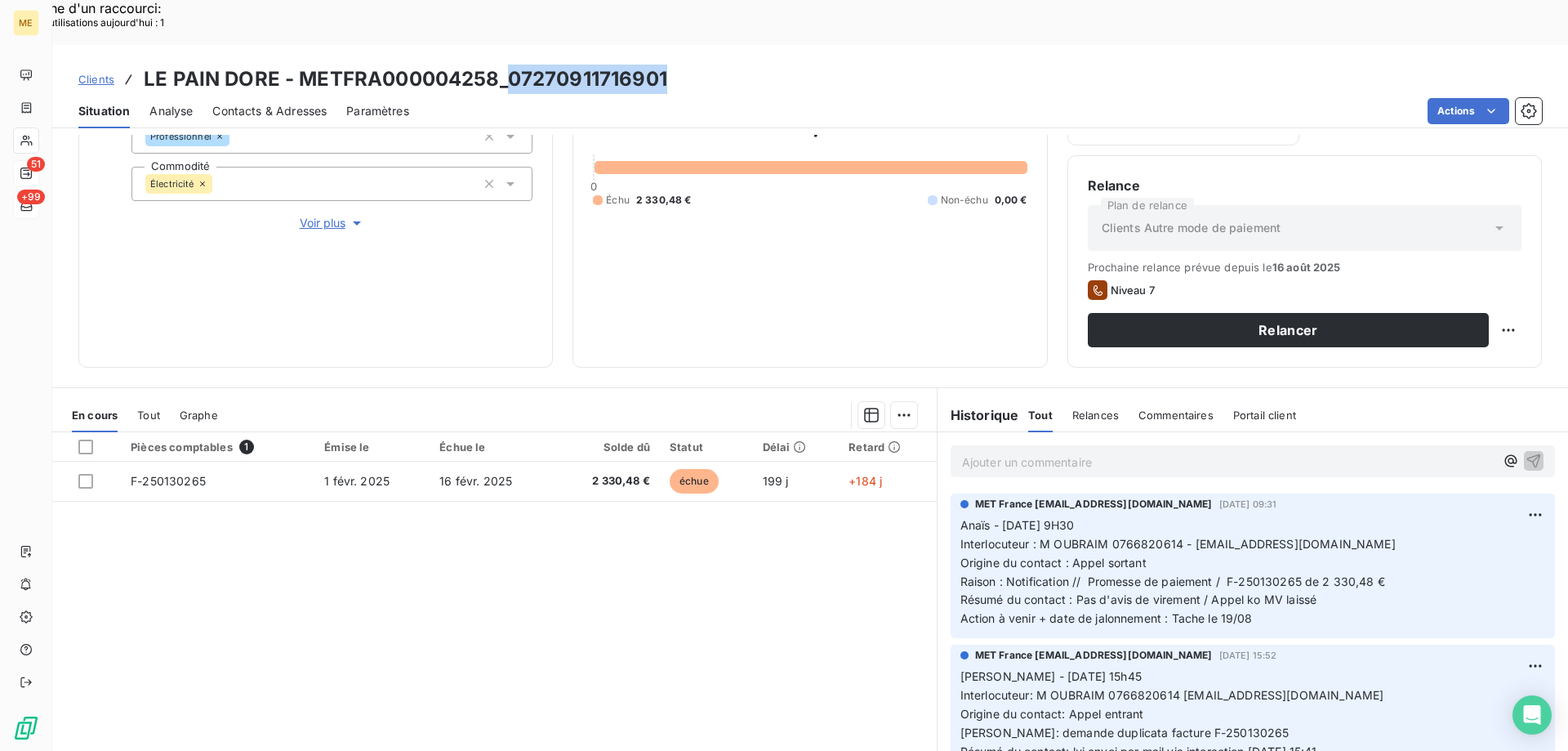
drag, startPoint x: 677, startPoint y: 30, endPoint x: 506, endPoint y: 43, distance: 171.5
click at [506, 64] on div "Clients LE PAIN DORE - METFRA000004258_07270911716901" at bounding box center [810, 79] width 1516 height 30
copy h3 "07270911716901"
click at [1028, 452] on p "Ajouter un commentaire ﻿" at bounding box center [1228, 461] width 533 height 21
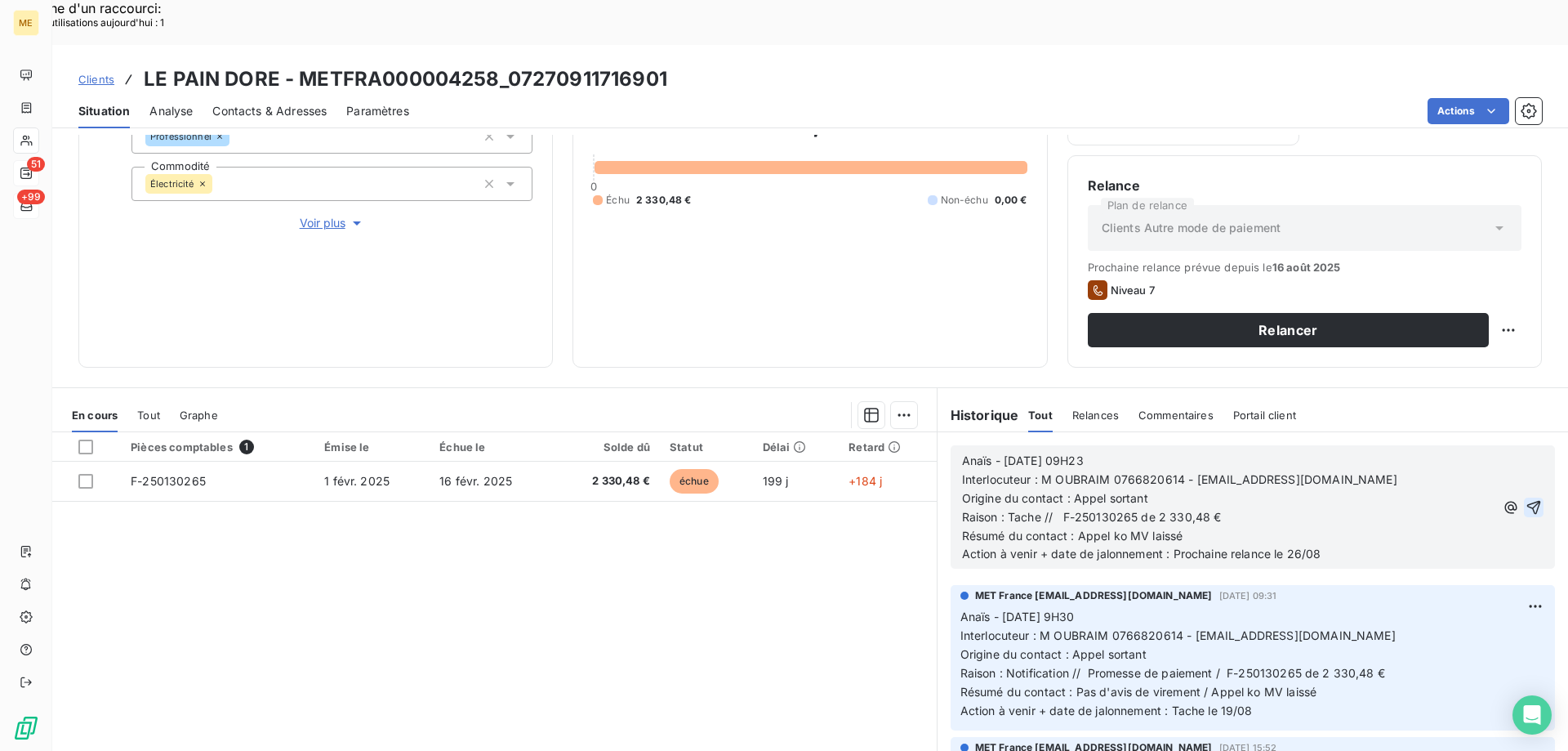
click at [1526, 500] on icon "button" at bounding box center [1533, 507] width 14 height 14
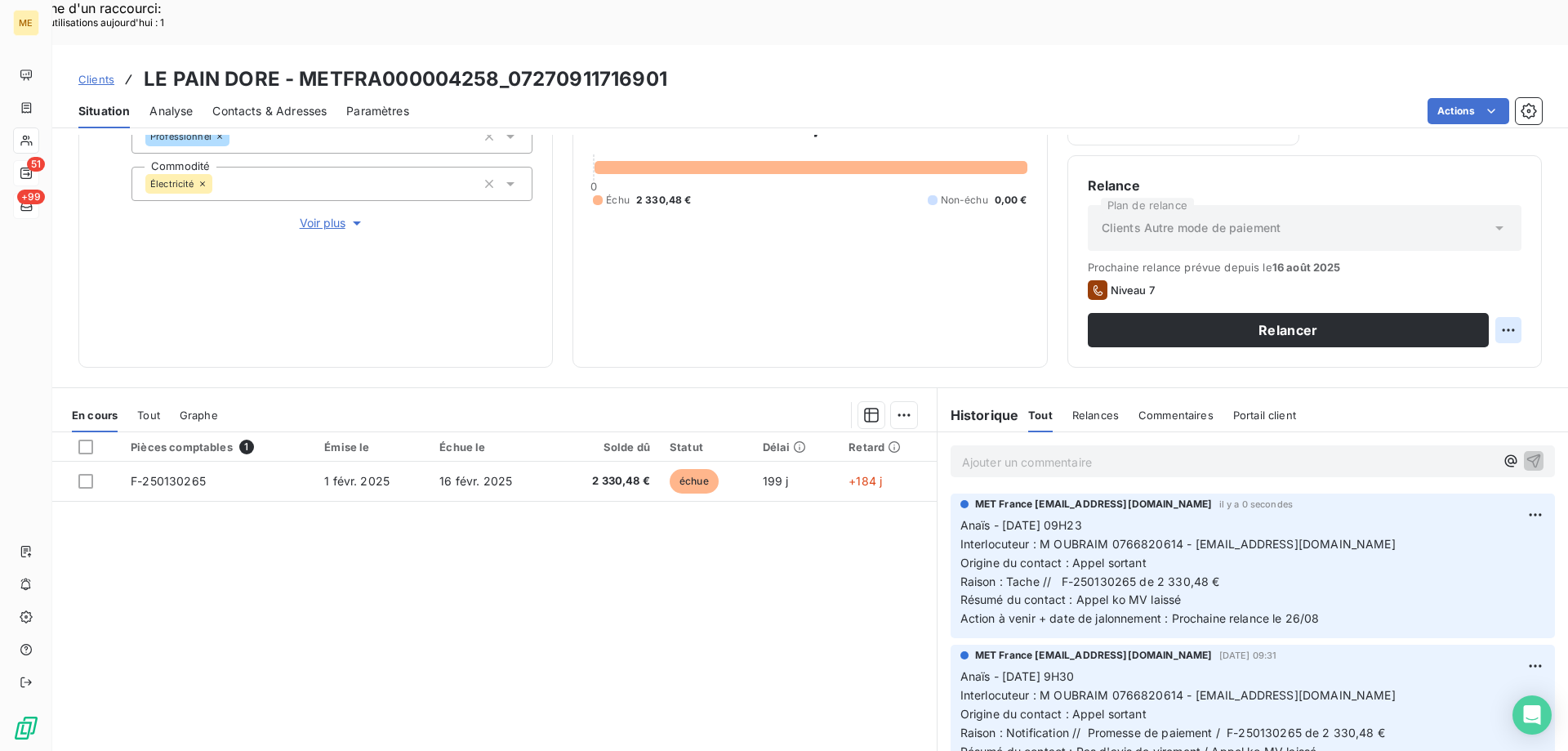
drag, startPoint x: 1469, startPoint y: 327, endPoint x: 1478, endPoint y: 342, distance: 17.5
click at [1470, 330] on div "Replanifier cette action" at bounding box center [1429, 320] width 146 height 26
select select "7"
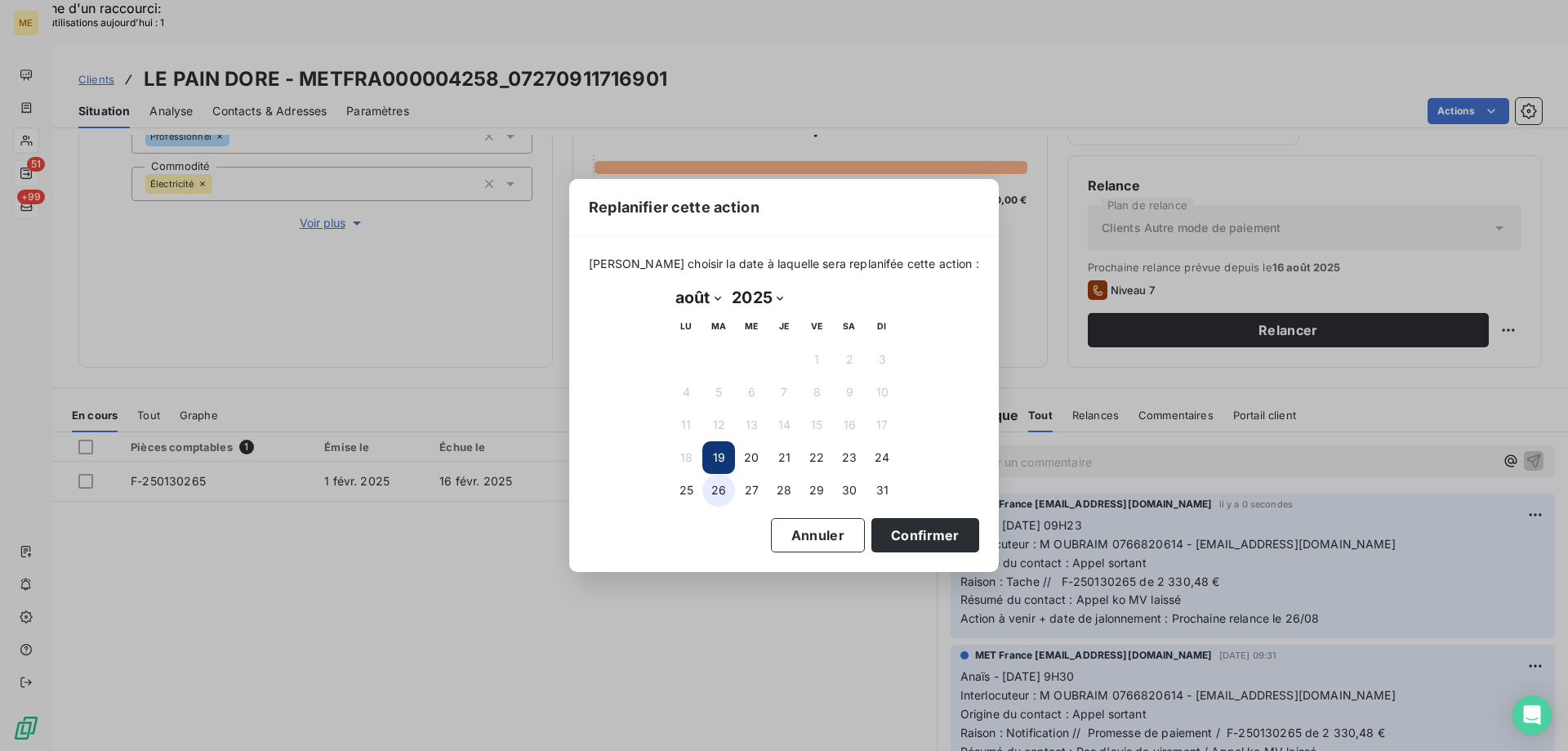
click at [717, 492] on button "26" at bounding box center [719, 490] width 33 height 33
click at [877, 528] on button "Confirmer" at bounding box center [924, 535] width 108 height 34
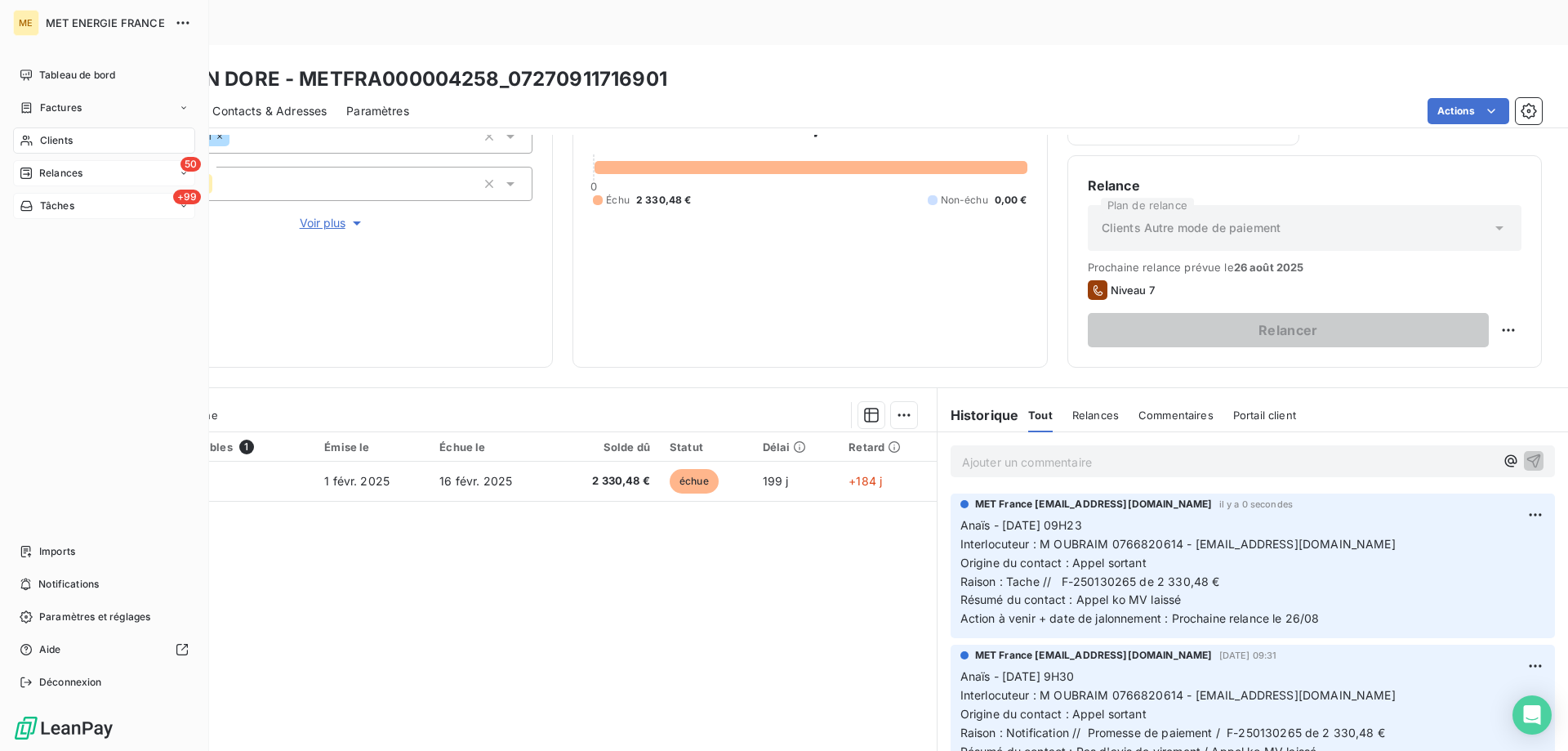
click at [35, 206] on div "Tâches" at bounding box center [47, 205] width 54 height 14
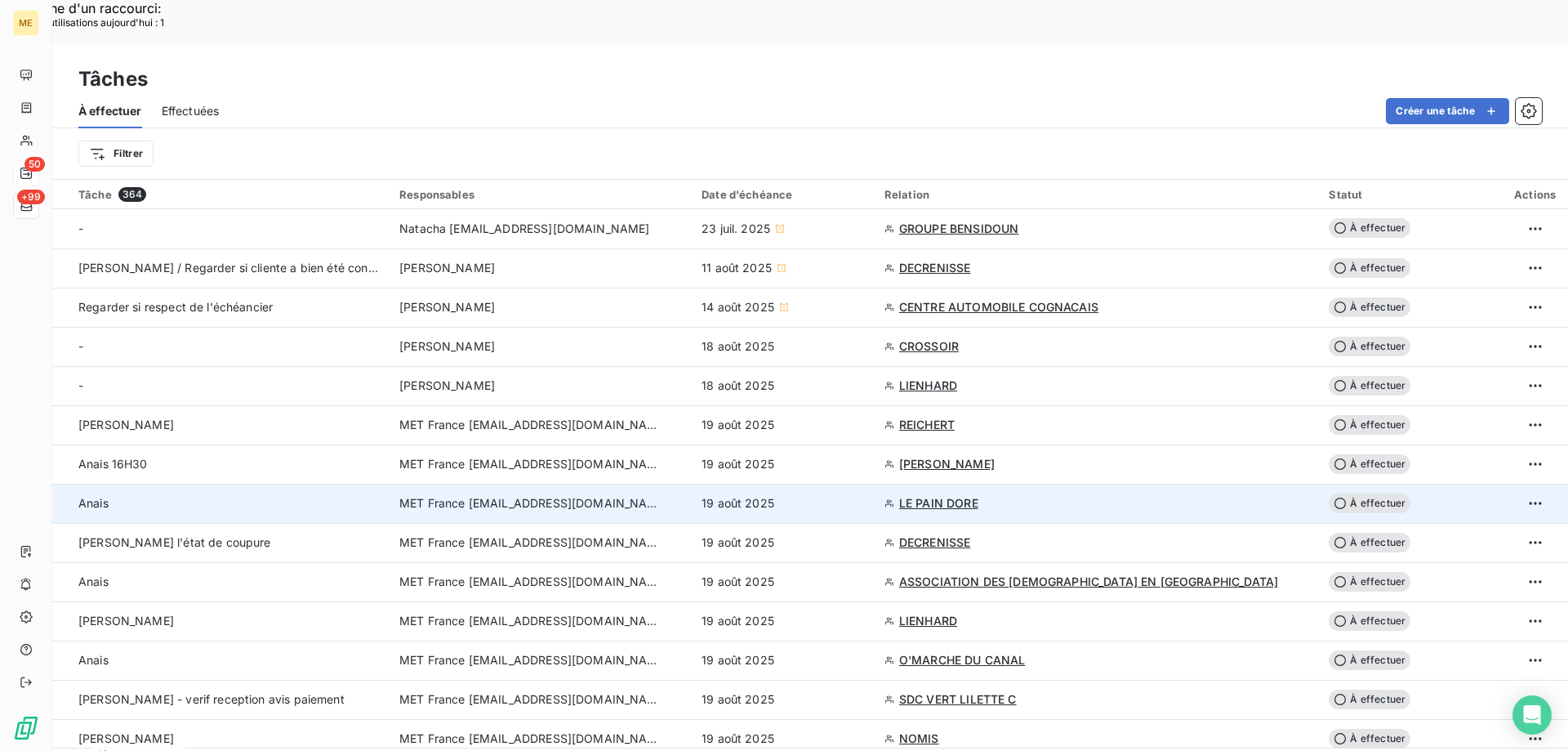
click at [845, 484] on td "19 août 2025" at bounding box center [783, 503] width 183 height 39
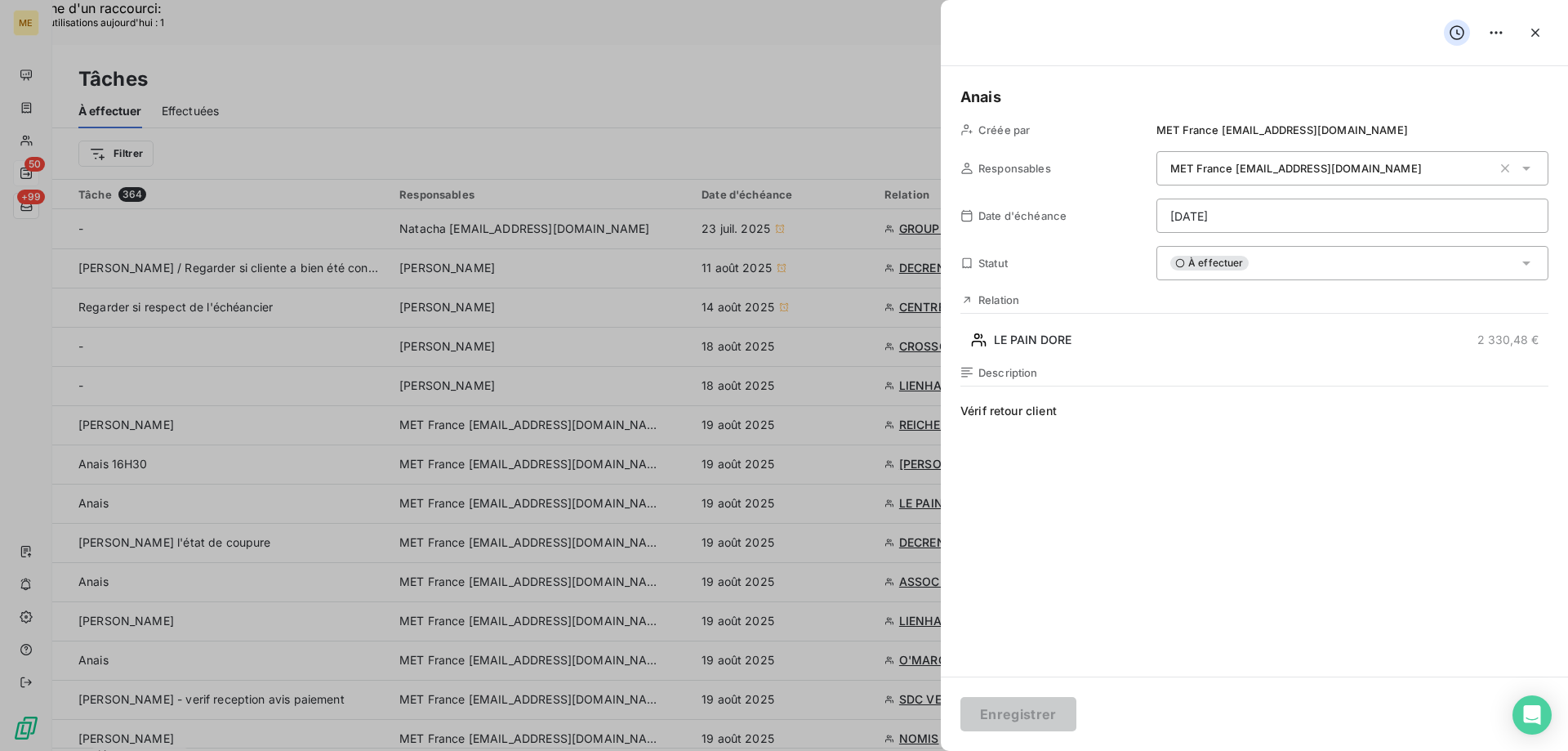
click at [1272, 276] on div "À effectuer" at bounding box center [1352, 263] width 392 height 34
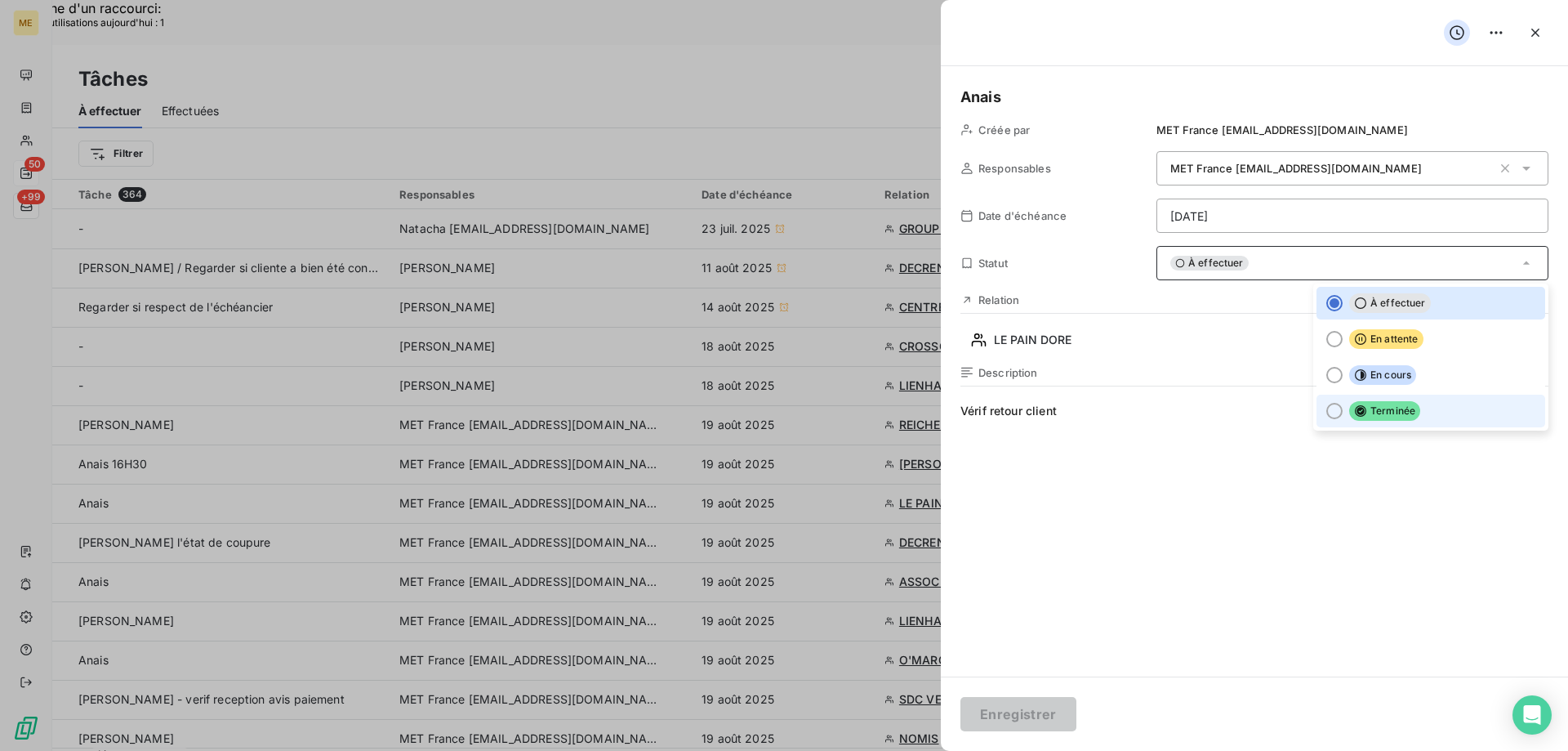
drag, startPoint x: 1359, startPoint y: 411, endPoint x: 1334, endPoint y: 440, distance: 38.3
click at [1360, 411] on span "Terminée" at bounding box center [1384, 411] width 71 height 20
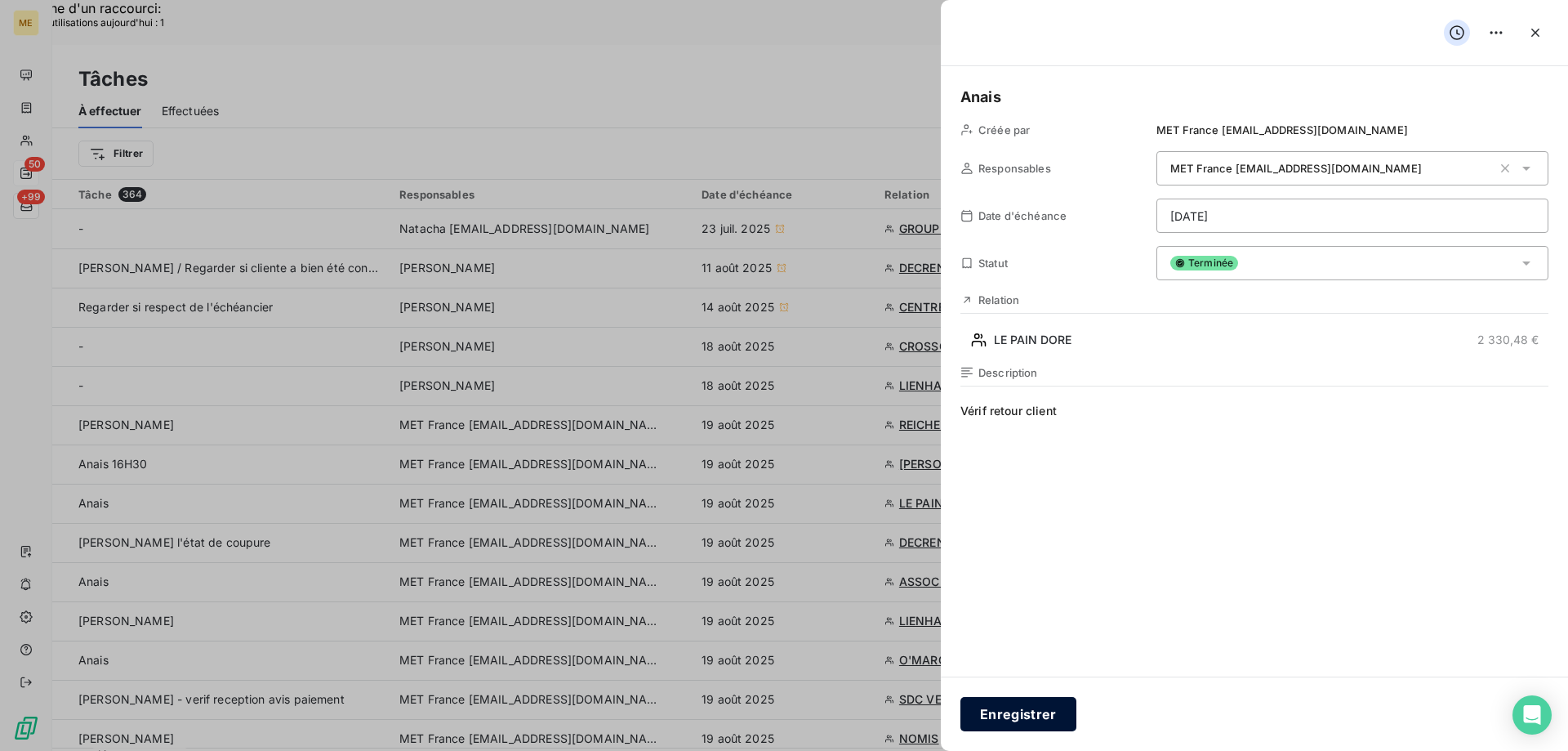
click at [1014, 718] on button "Enregistrer" at bounding box center [1018, 714] width 116 height 34
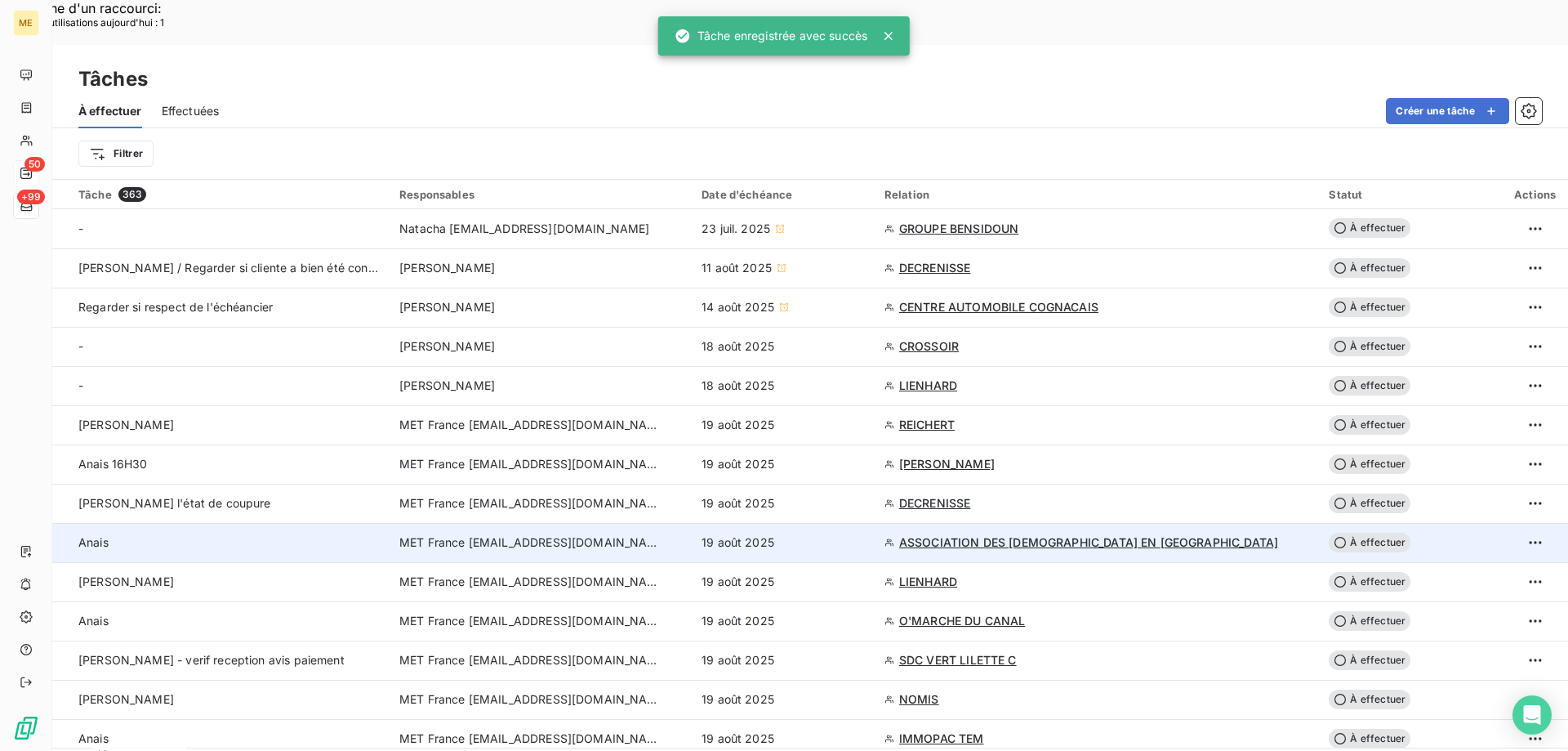
click at [862, 535] on div "19 août 2025" at bounding box center [783, 543] width 164 height 16
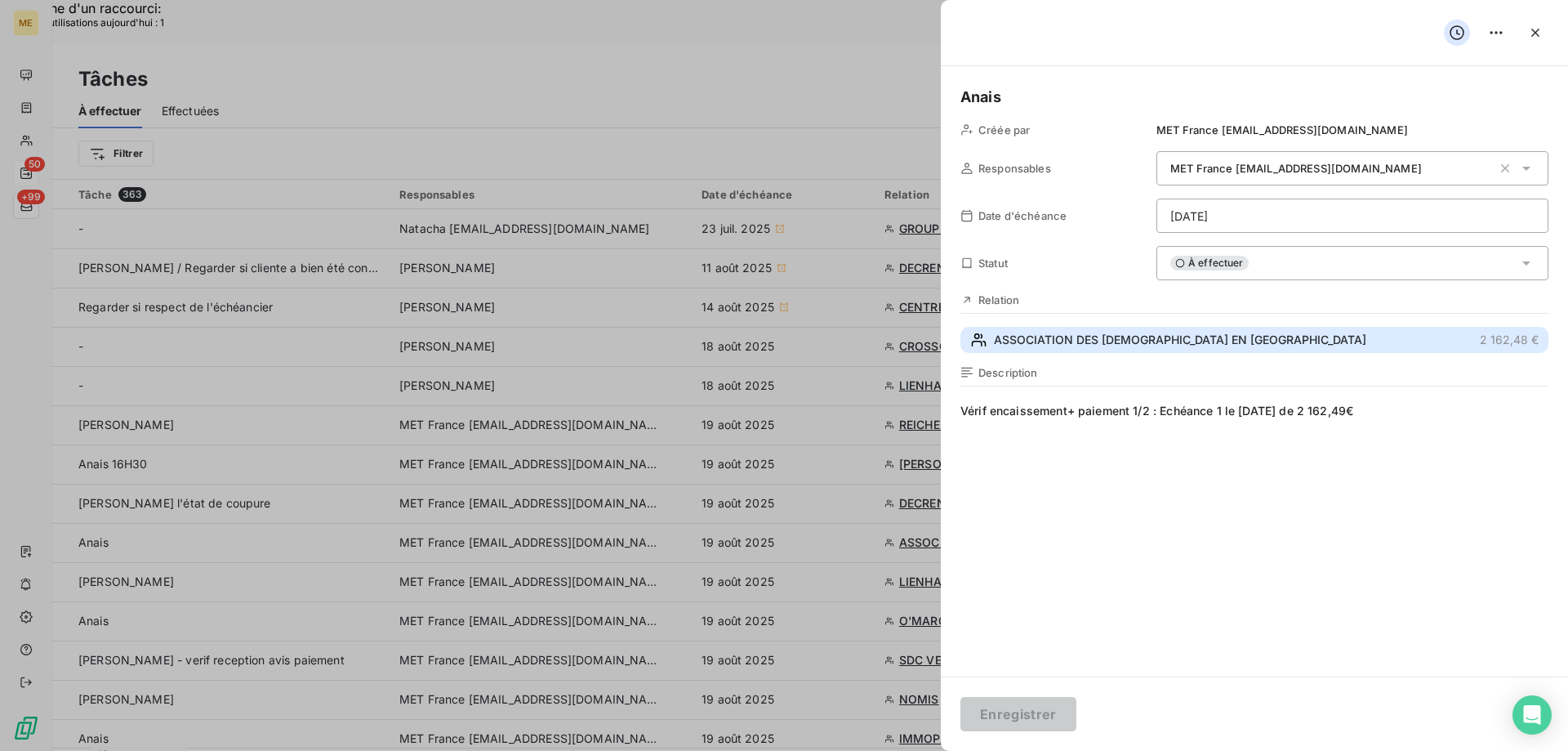
click at [1269, 336] on button "ASSOCIATION DES [DEMOGRAPHIC_DATA] EN [GEOGRAPHIC_DATA] 2 162,48 €" at bounding box center [1254, 339] width 588 height 26
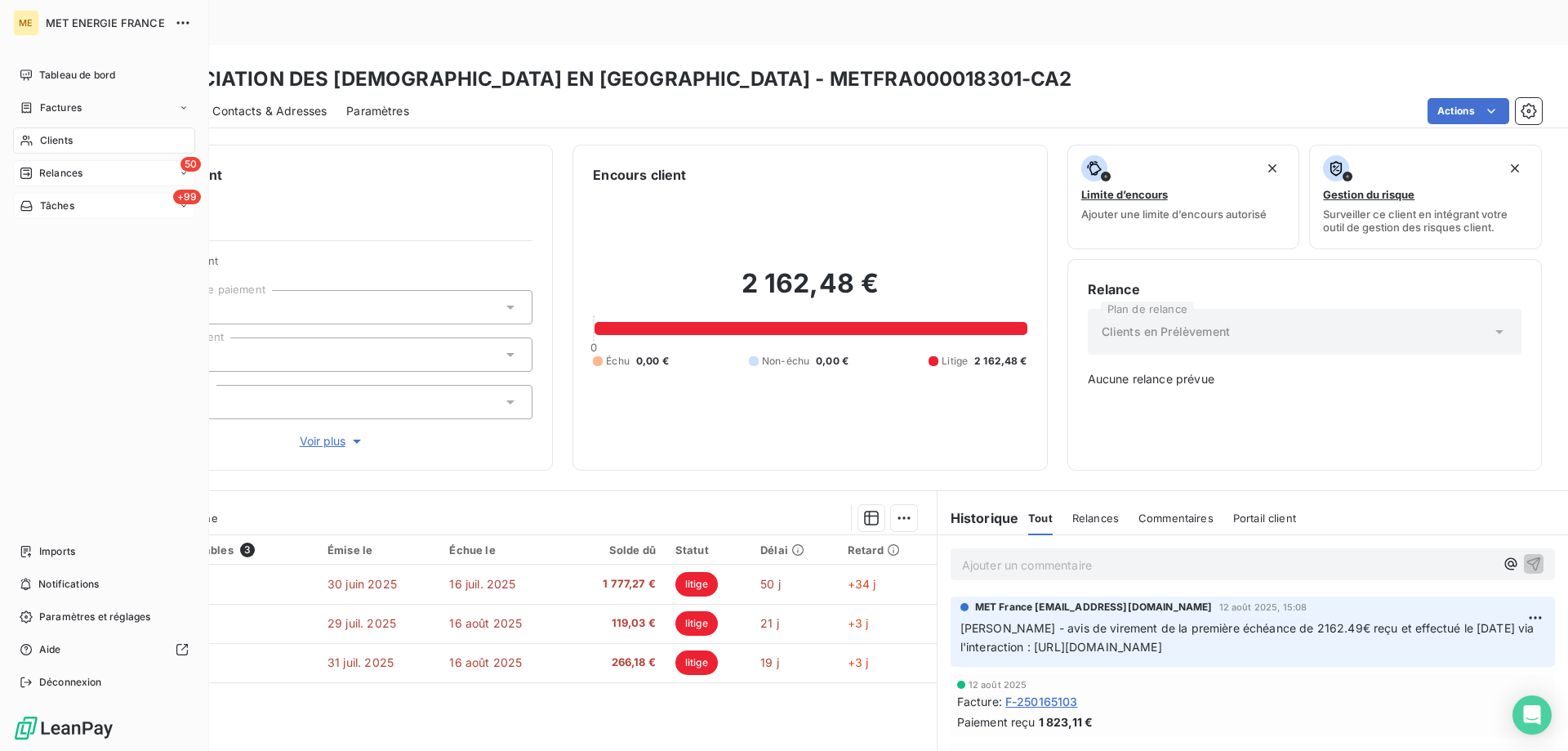
click at [61, 205] on span "Tâches" at bounding box center [57, 205] width 34 height 14
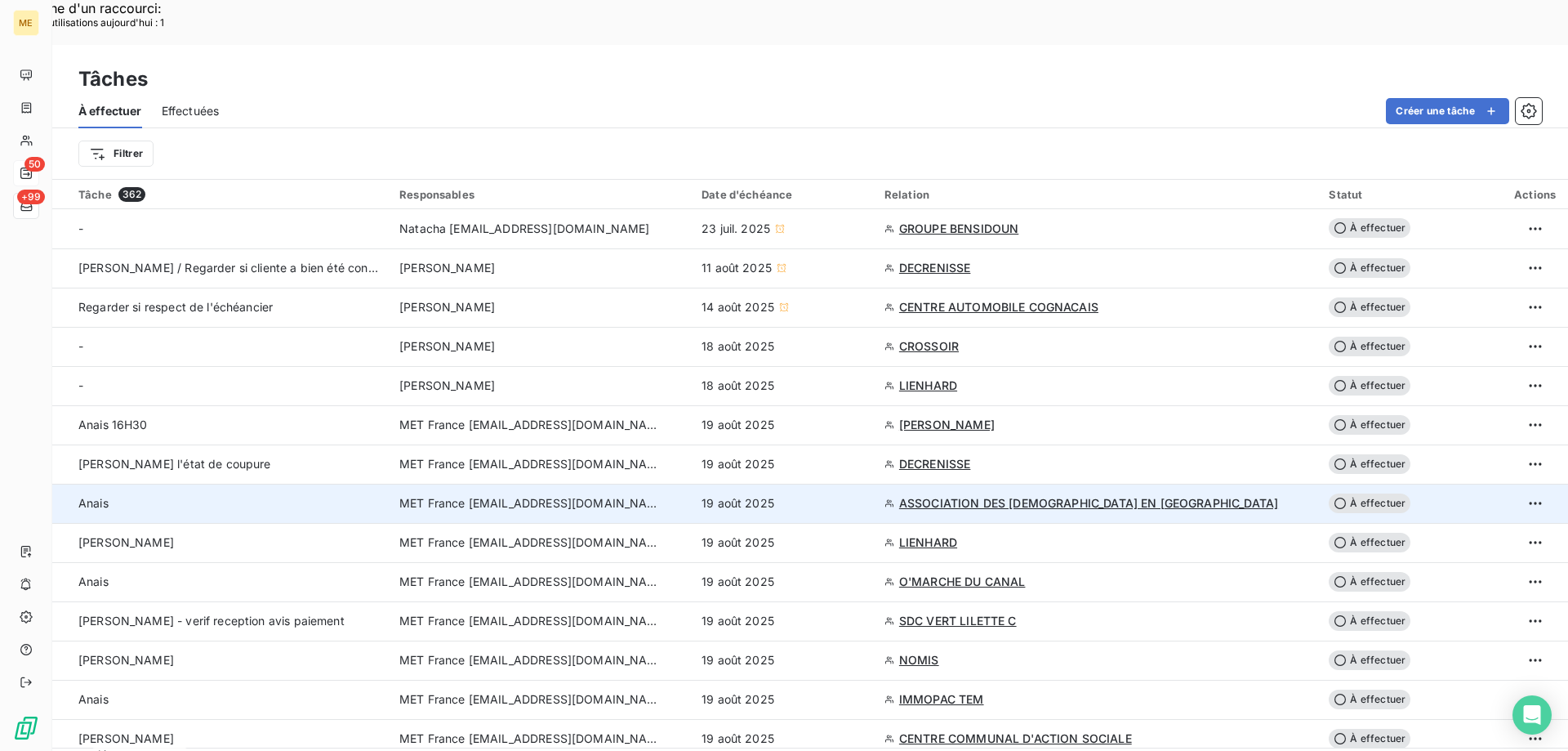
click at [848, 495] on div "19 août 2025" at bounding box center [783, 503] width 164 height 16
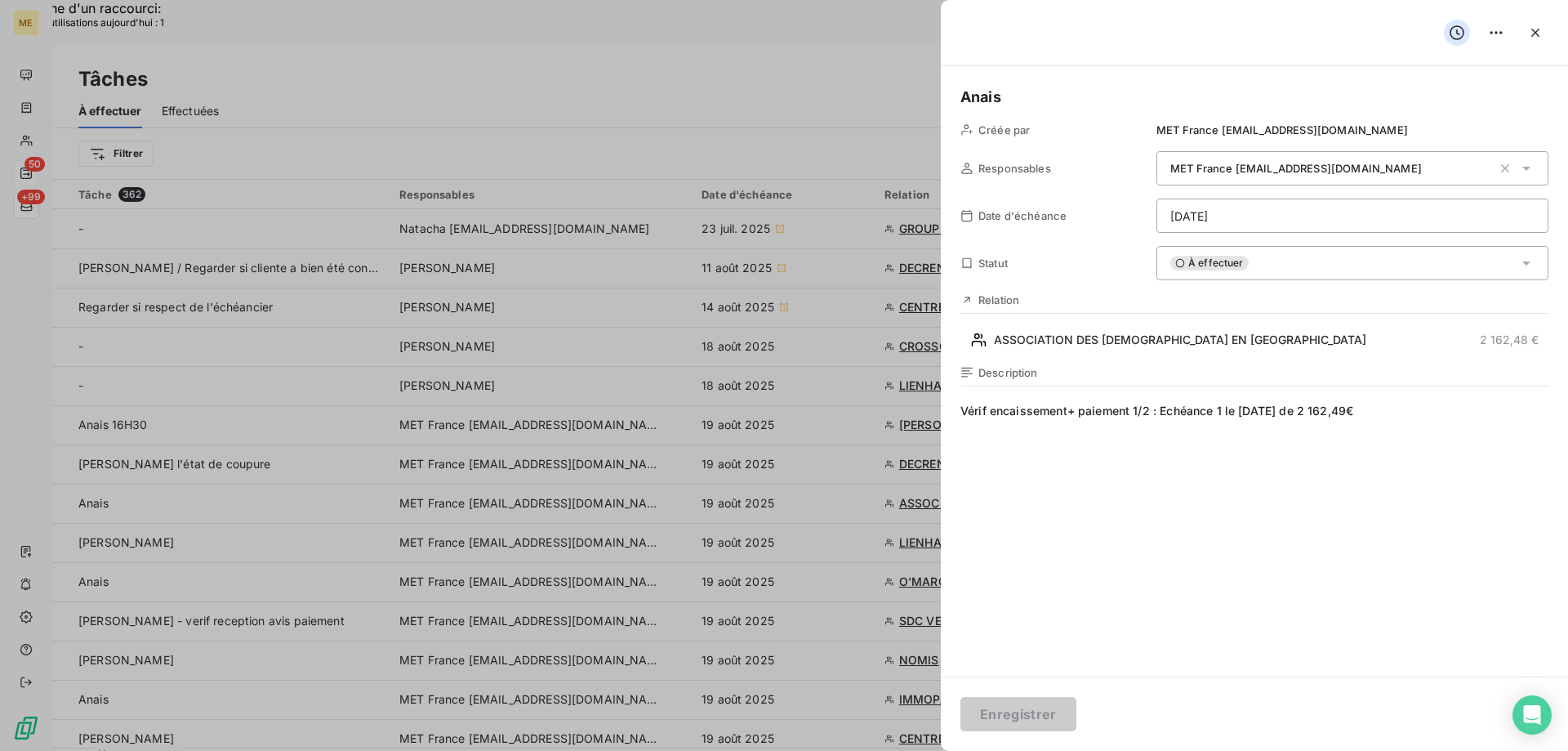
click at [1277, 265] on div "À effectuer" at bounding box center [1352, 263] width 392 height 34
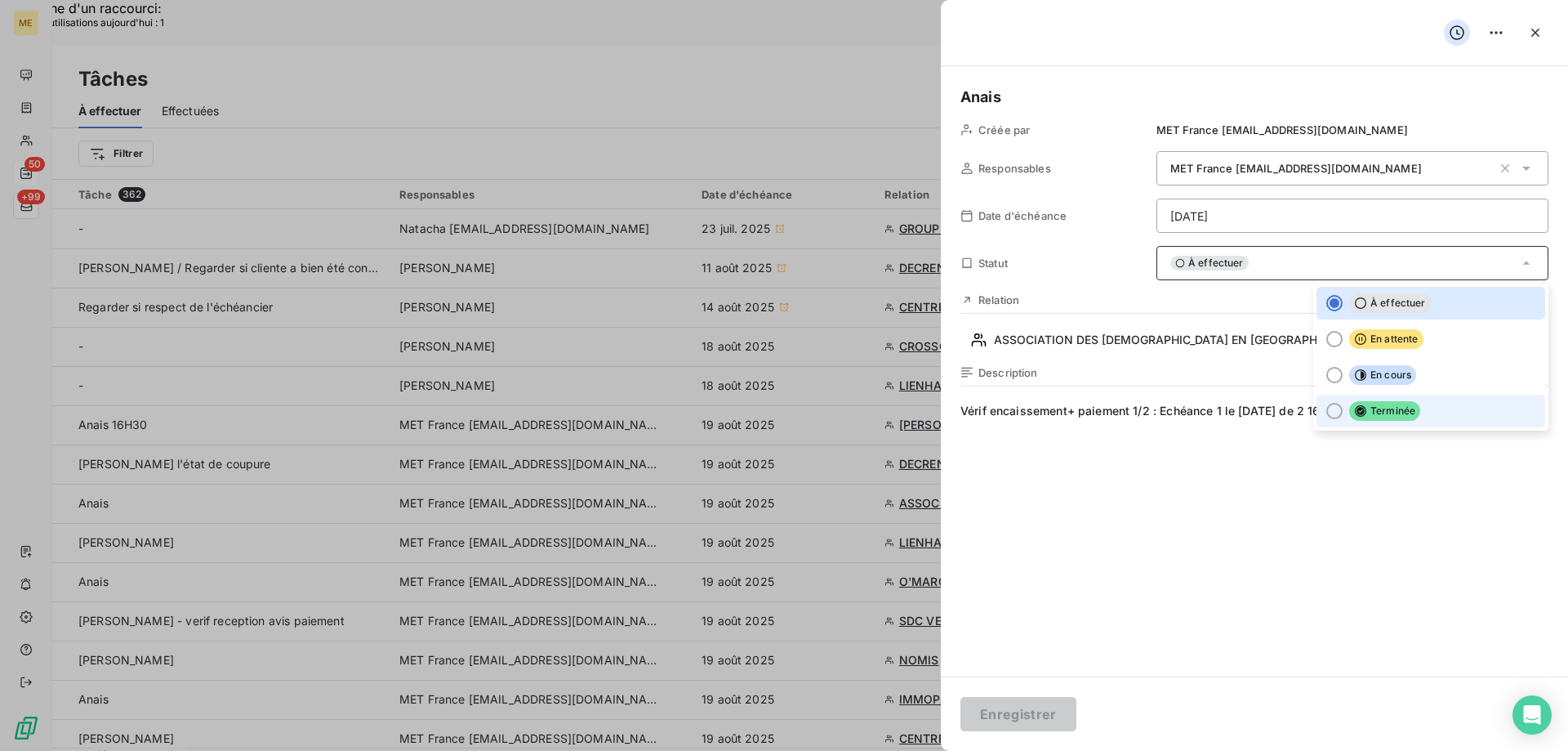
click at [1401, 408] on span "Terminée" at bounding box center [1384, 411] width 71 height 20
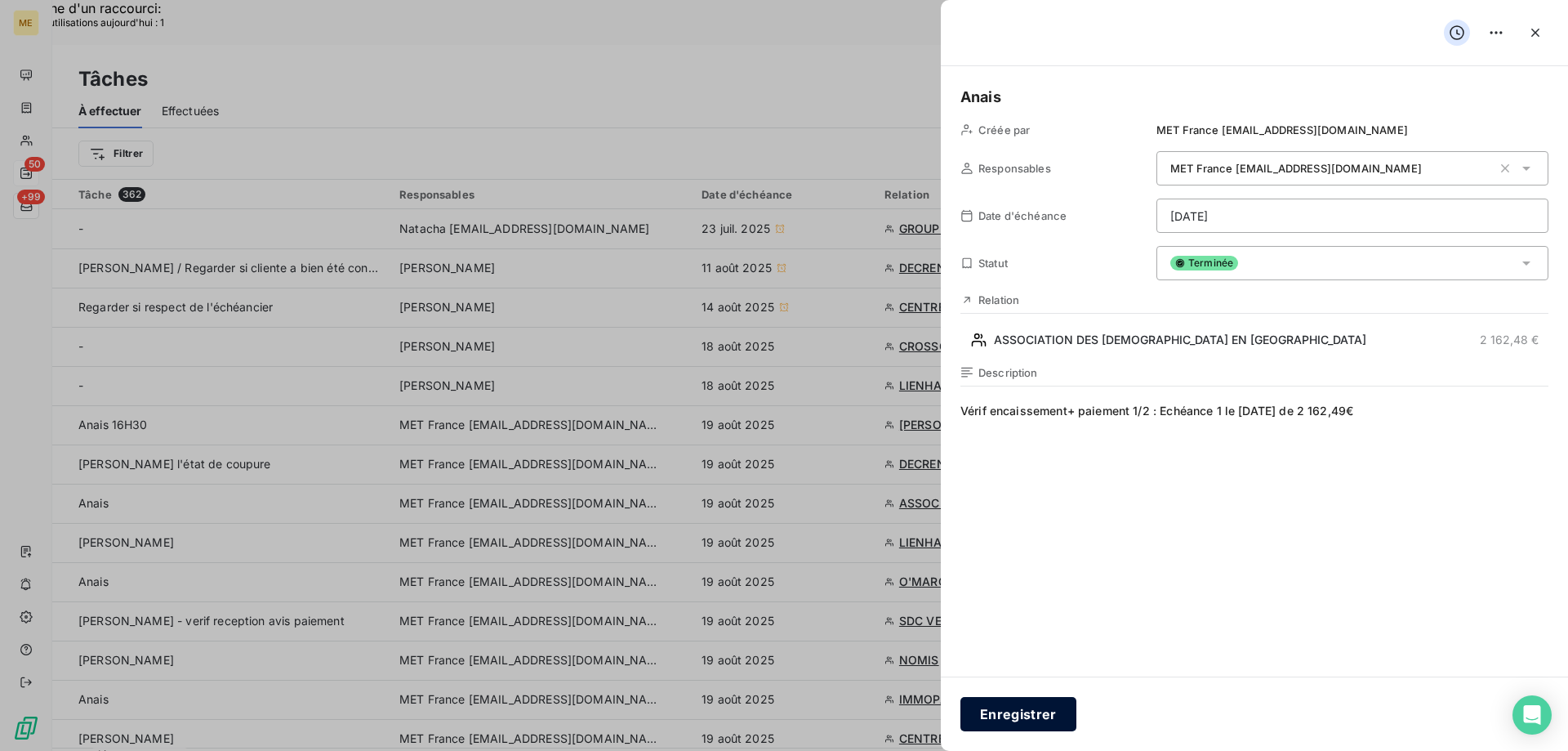
click at [1006, 709] on button "Enregistrer" at bounding box center [1018, 714] width 116 height 34
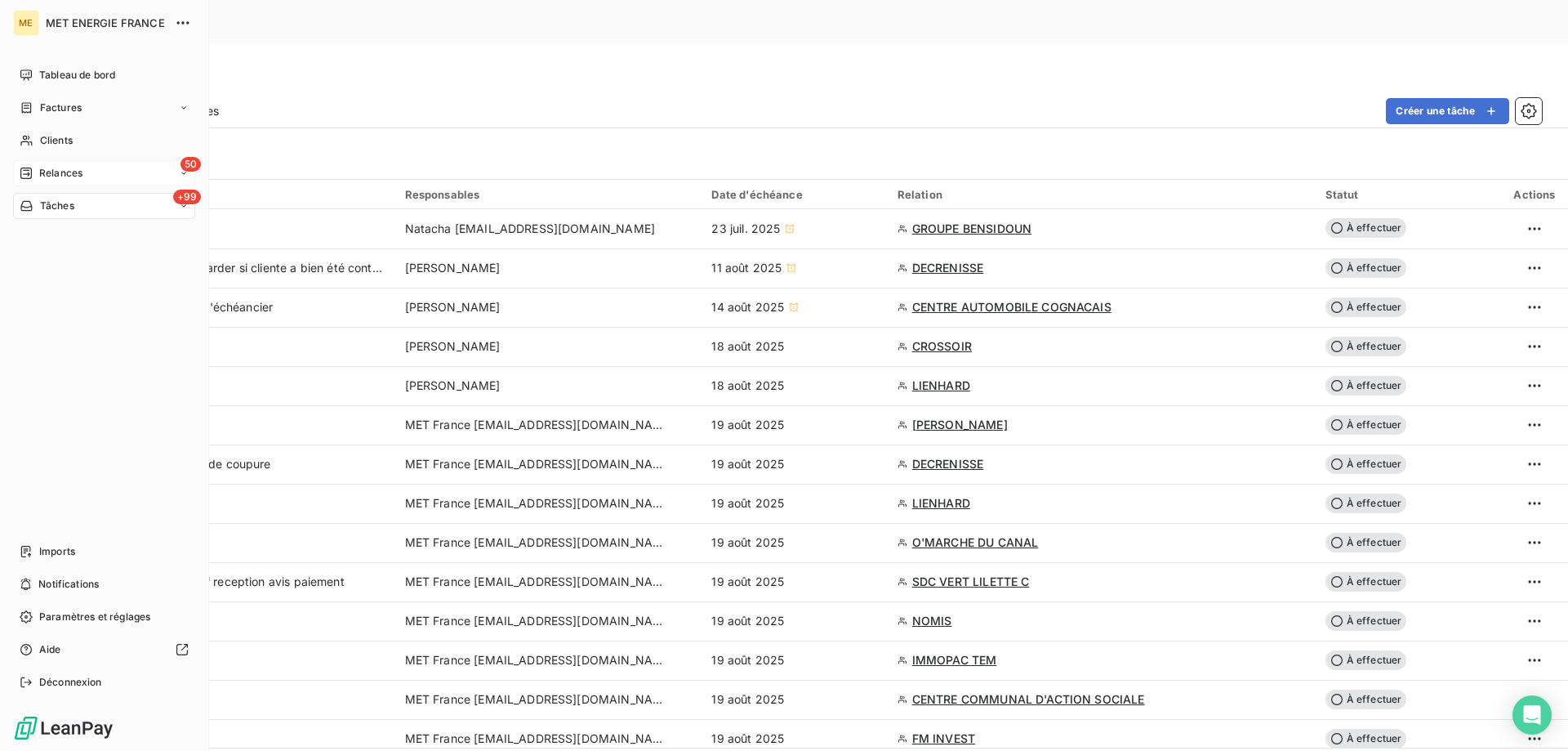
click at [60, 201] on span "Tâches" at bounding box center [57, 205] width 34 height 14
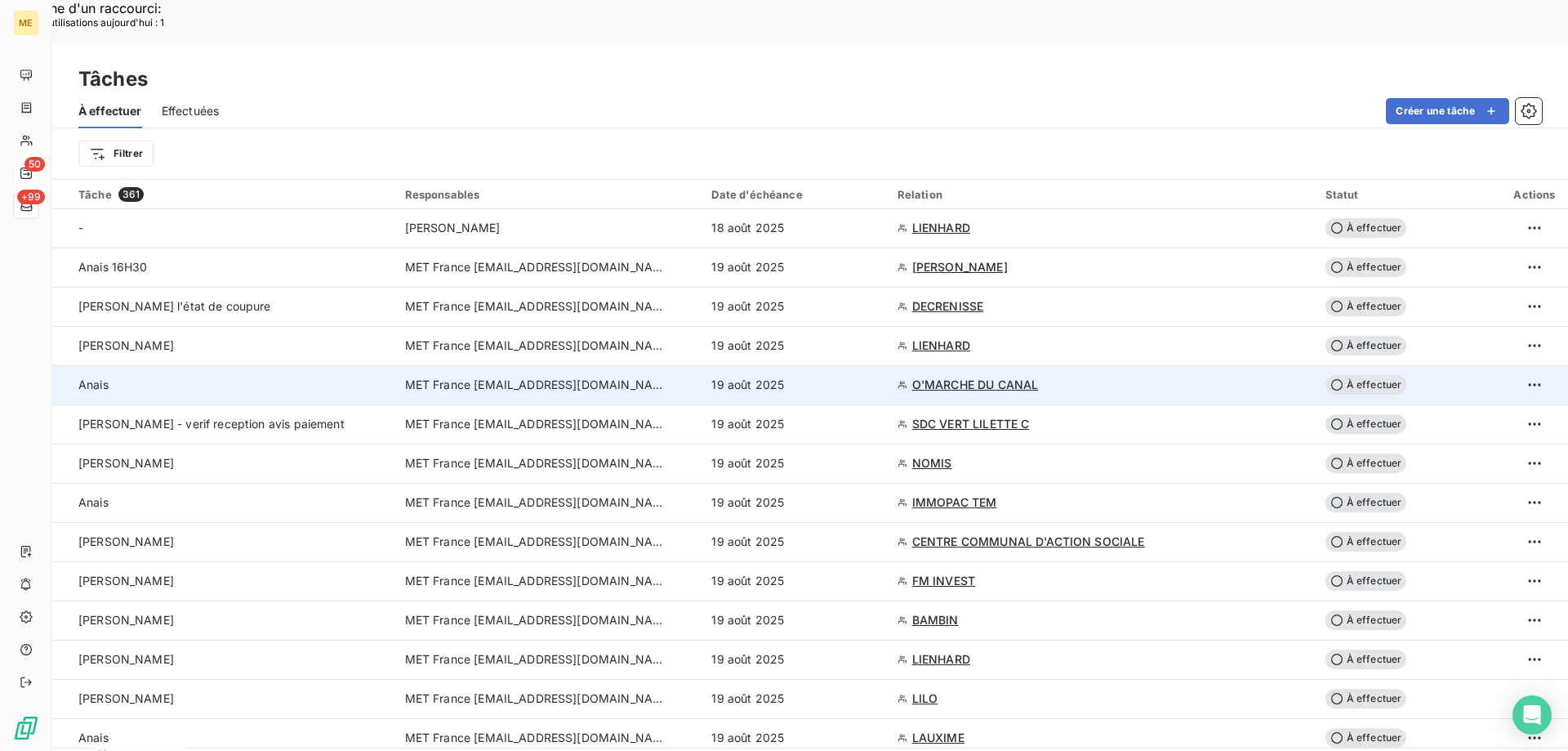
scroll to position [164, 0]
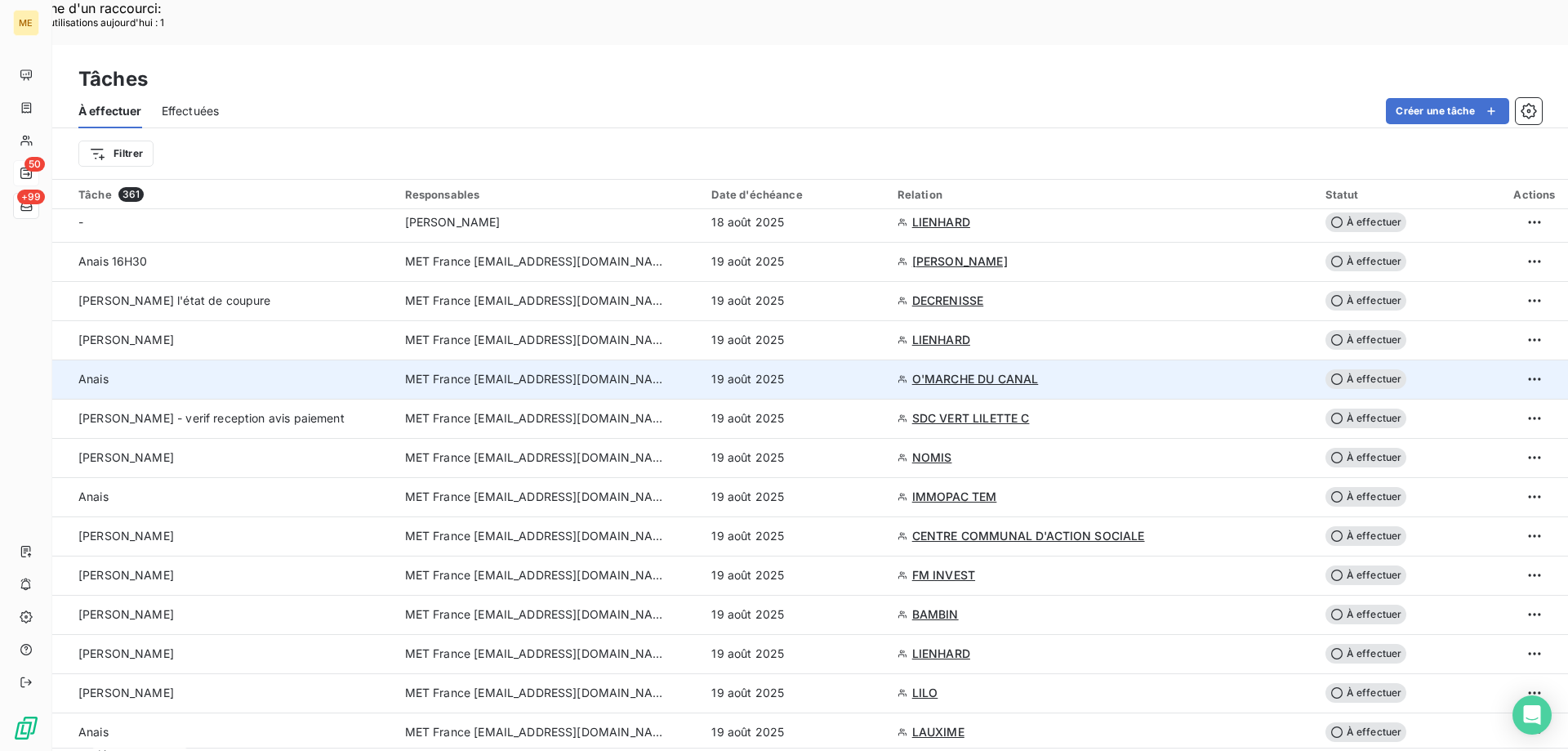
drag, startPoint x: 800, startPoint y: 343, endPoint x: 793, endPoint y: 348, distance: 8.6
click at [793, 359] on td "19 août 2025" at bounding box center [794, 378] width 185 height 39
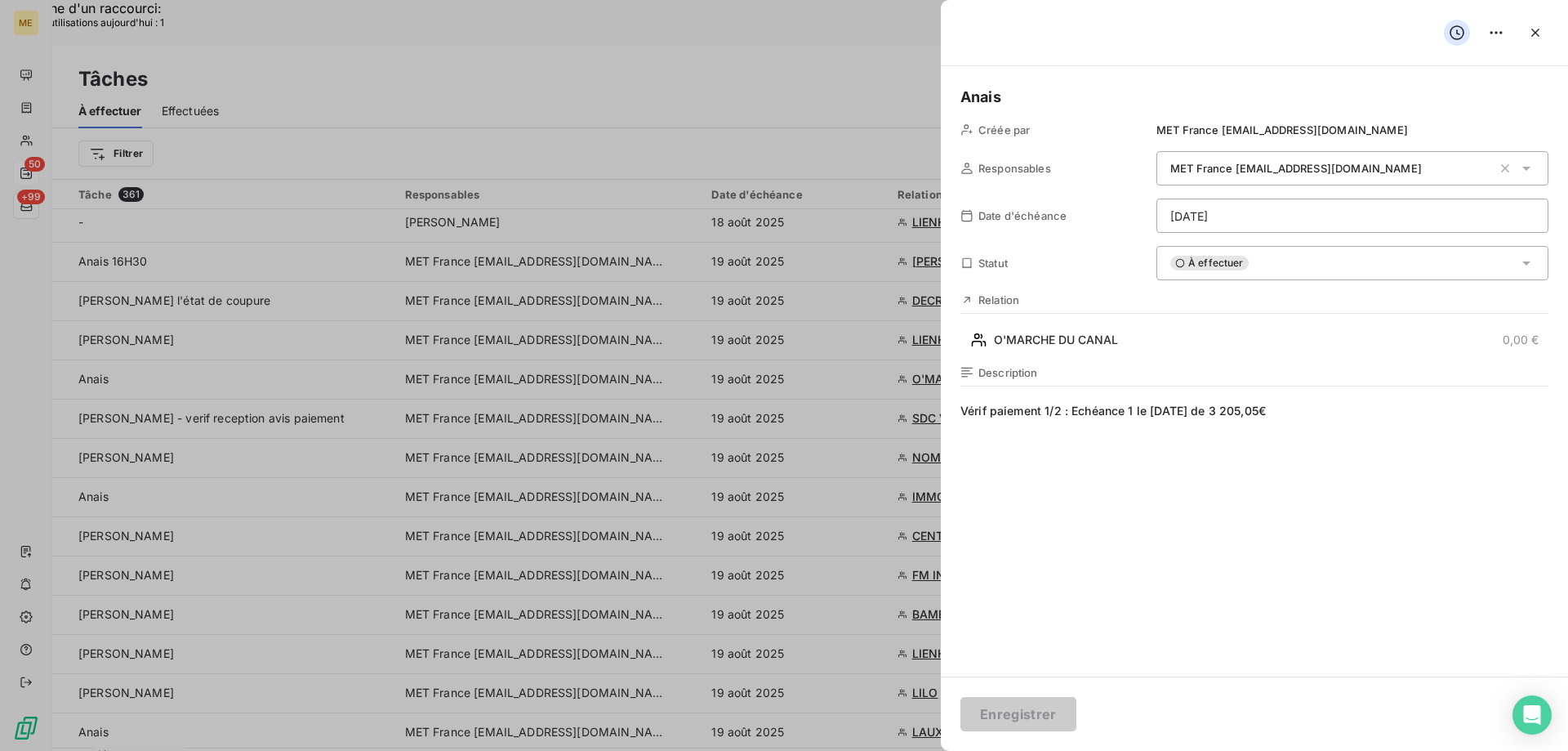
click at [1242, 326] on div "Relation O'MARCHE DU CANAL 0,00 €" at bounding box center [1254, 323] width 588 height 60
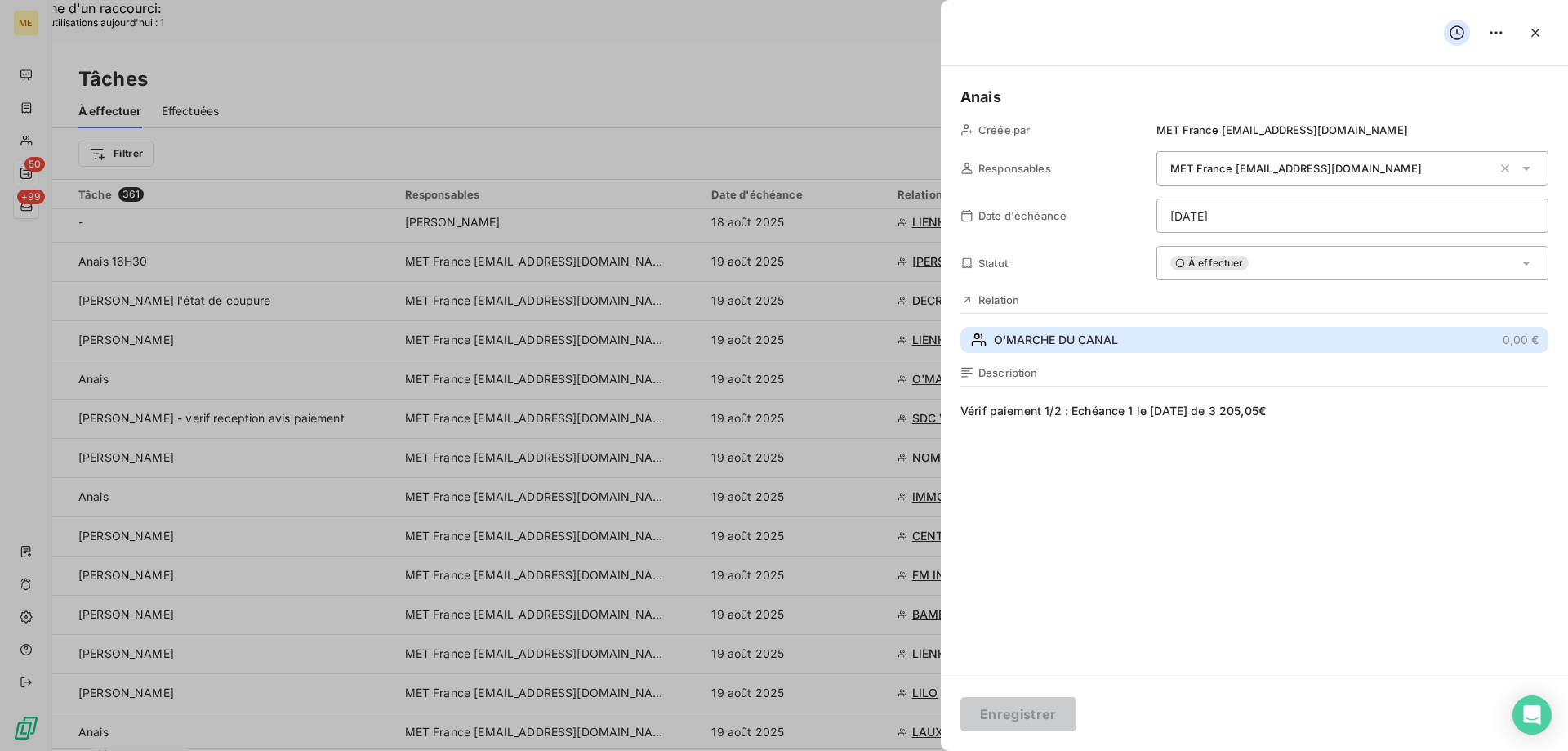
click at [1231, 337] on button "O'MARCHE DU CANAL 0,00 €" at bounding box center [1254, 339] width 588 height 26
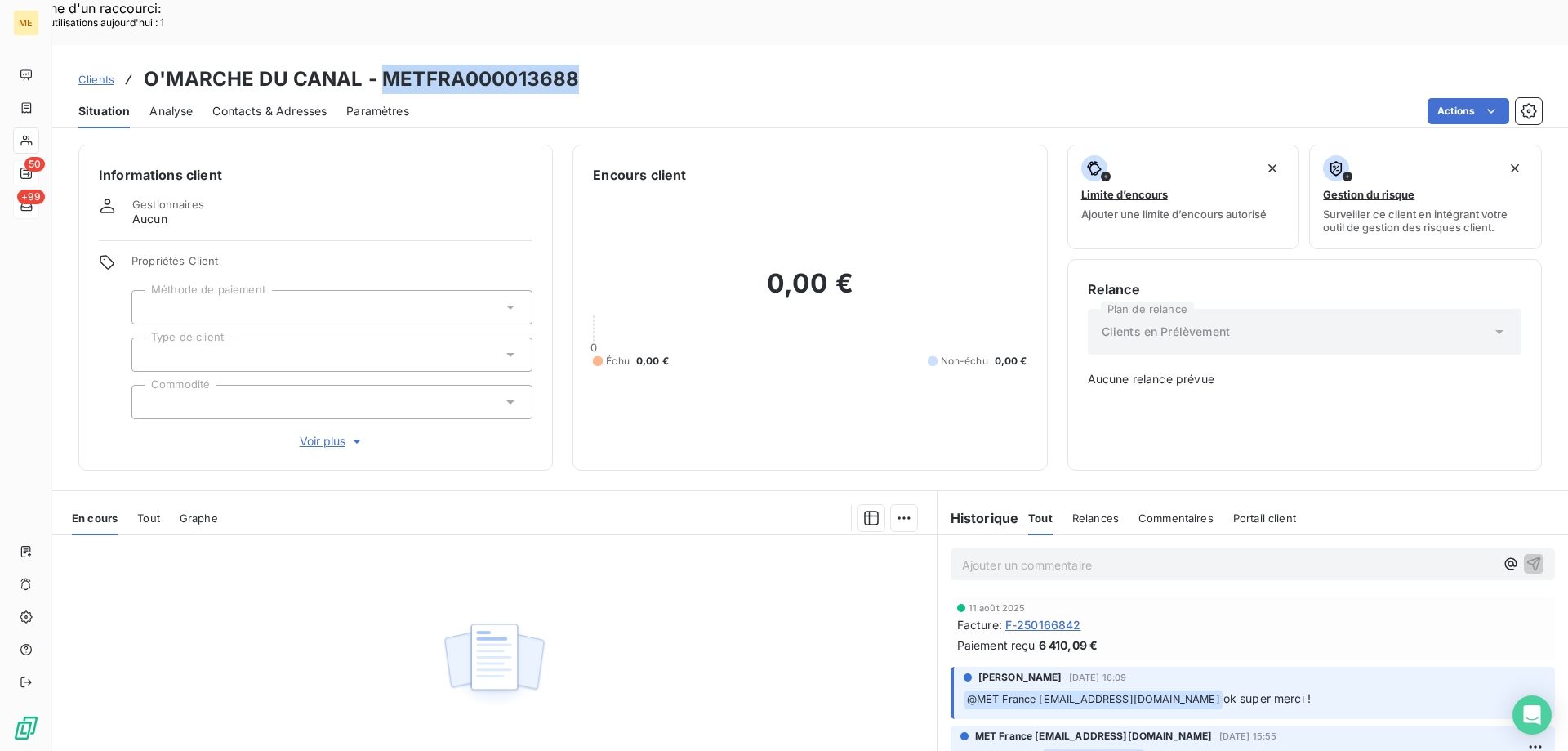
drag, startPoint x: 576, startPoint y: 33, endPoint x: 385, endPoint y: 43, distance: 191.3
click at [385, 64] on div "Clients O'MARCHE DU CANAL - METFRA000013688" at bounding box center [810, 79] width 1516 height 30
copy h3 "METFRA000013688"
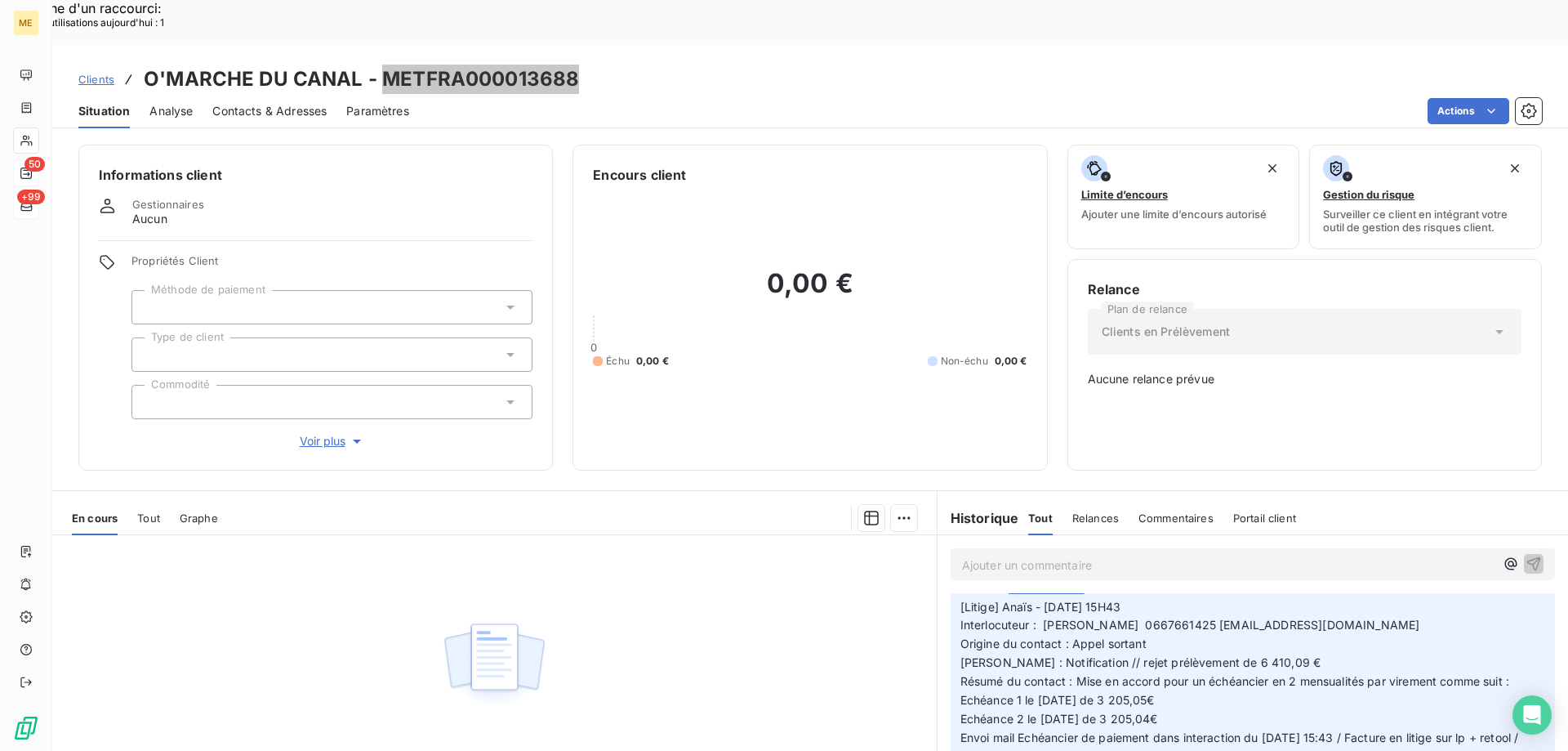
scroll to position [81, 0]
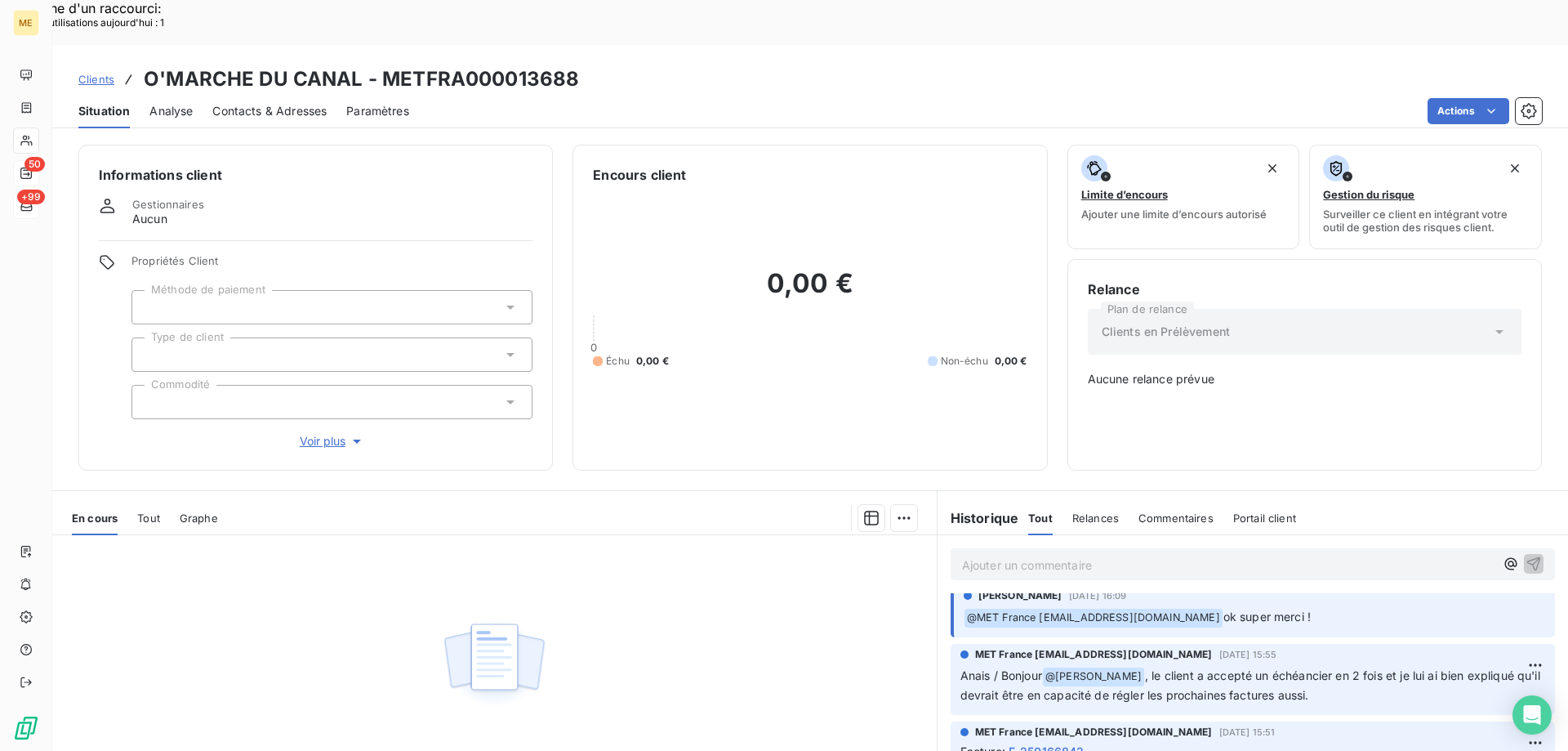
click at [430, 94] on div "Situation Analyse Contacts & Adresses Paramètres Actions" at bounding box center [810, 111] width 1516 height 34
drag, startPoint x: 581, startPoint y: 31, endPoint x: 382, endPoint y: 40, distance: 199.2
click at [382, 64] on div "Clients O'MARCHE DU CANAL - METFRA000013688" at bounding box center [810, 79] width 1516 height 30
copy h3 "METFRA000013688"
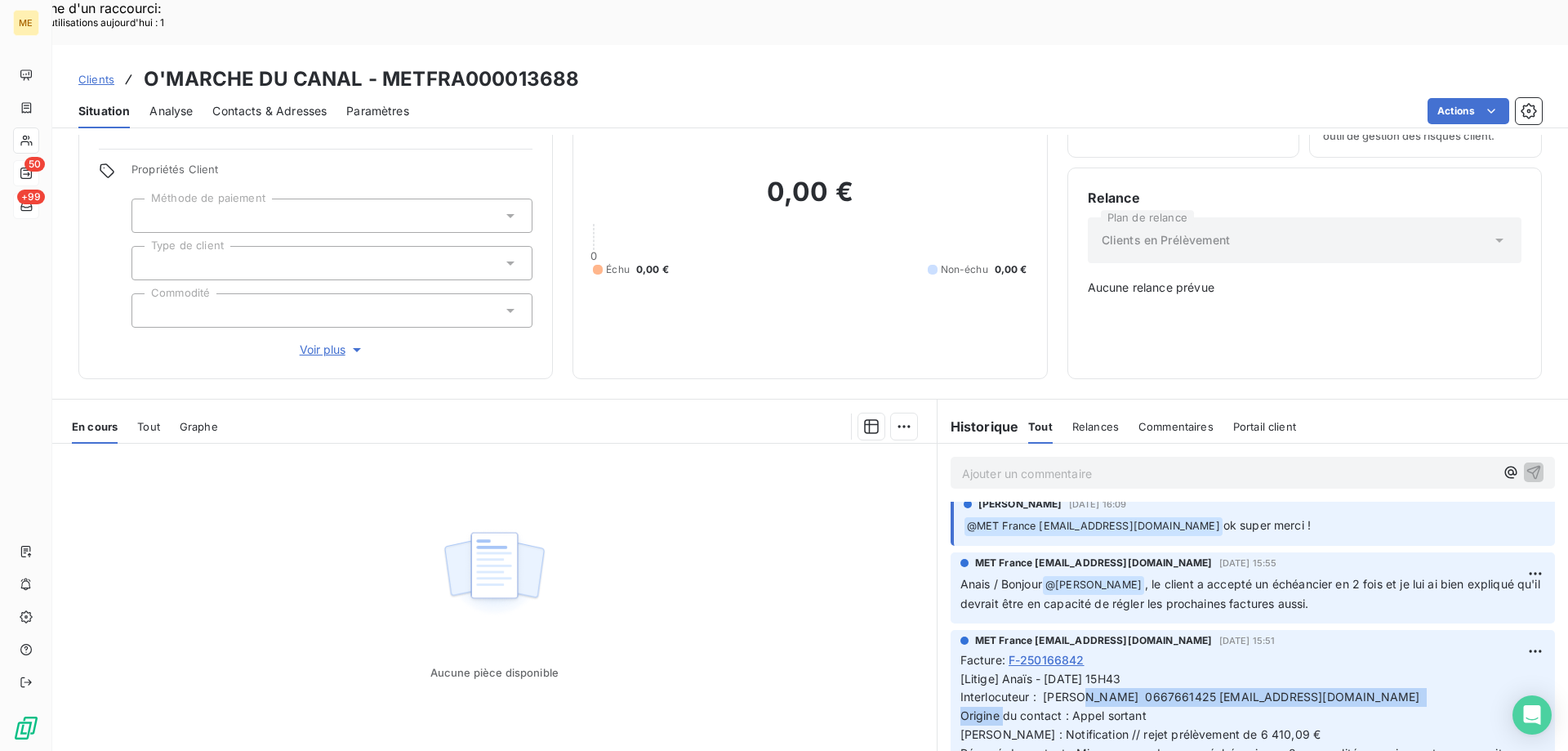
drag, startPoint x: 1037, startPoint y: 644, endPoint x: 1408, endPoint y: 646, distance: 371.0
click at [1408, 670] on p "[Litige] Anaïs - [DATE] 15H43 Interlocuteur : [PERSON_NAME] 0667661425 [EMAIL_A…" at bounding box center [1252, 763] width 584 height 187
copy span "[PERSON_NAME] 0667661425 [EMAIL_ADDRESS][DOMAIN_NAME]"
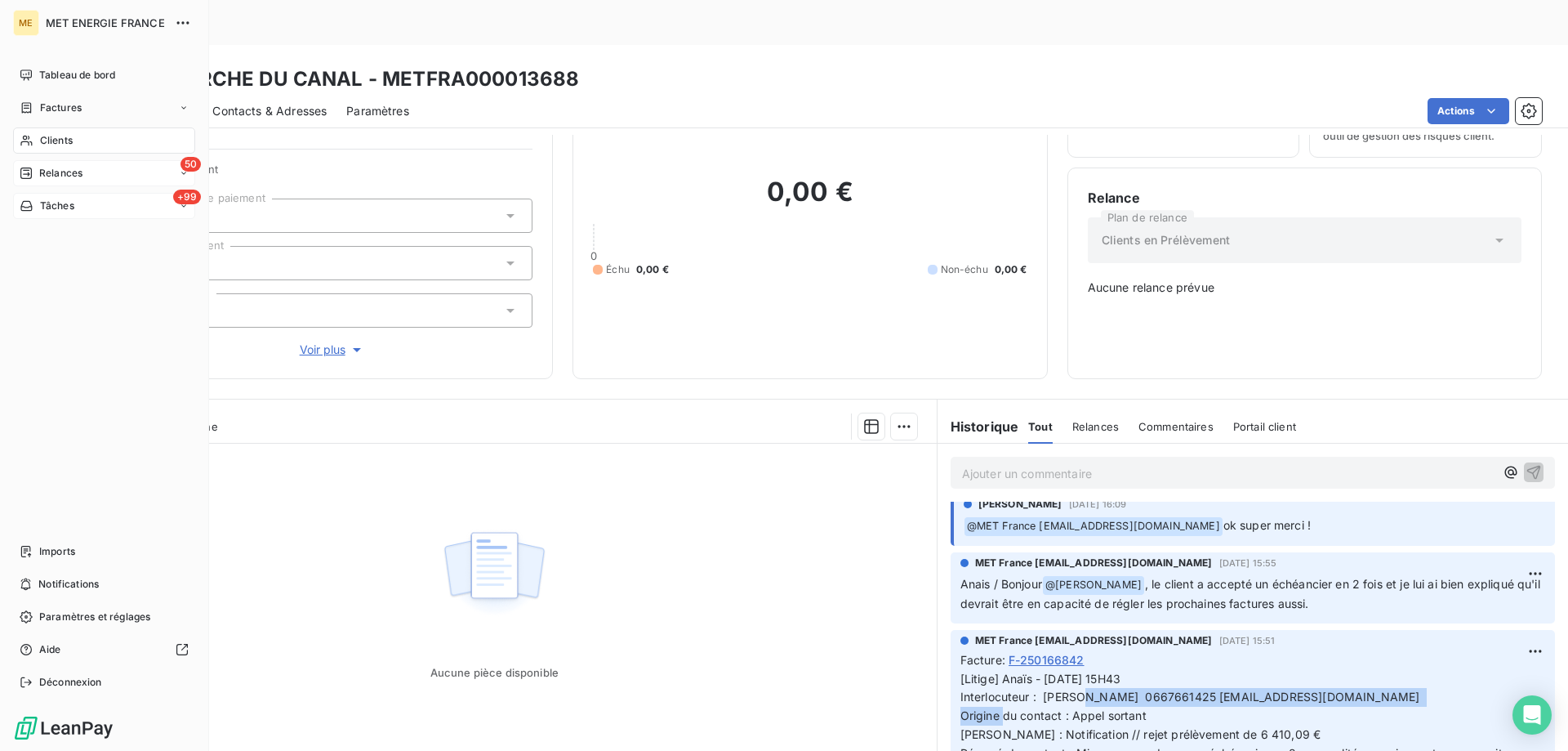
click at [72, 203] on span "Tâches" at bounding box center [57, 205] width 34 height 14
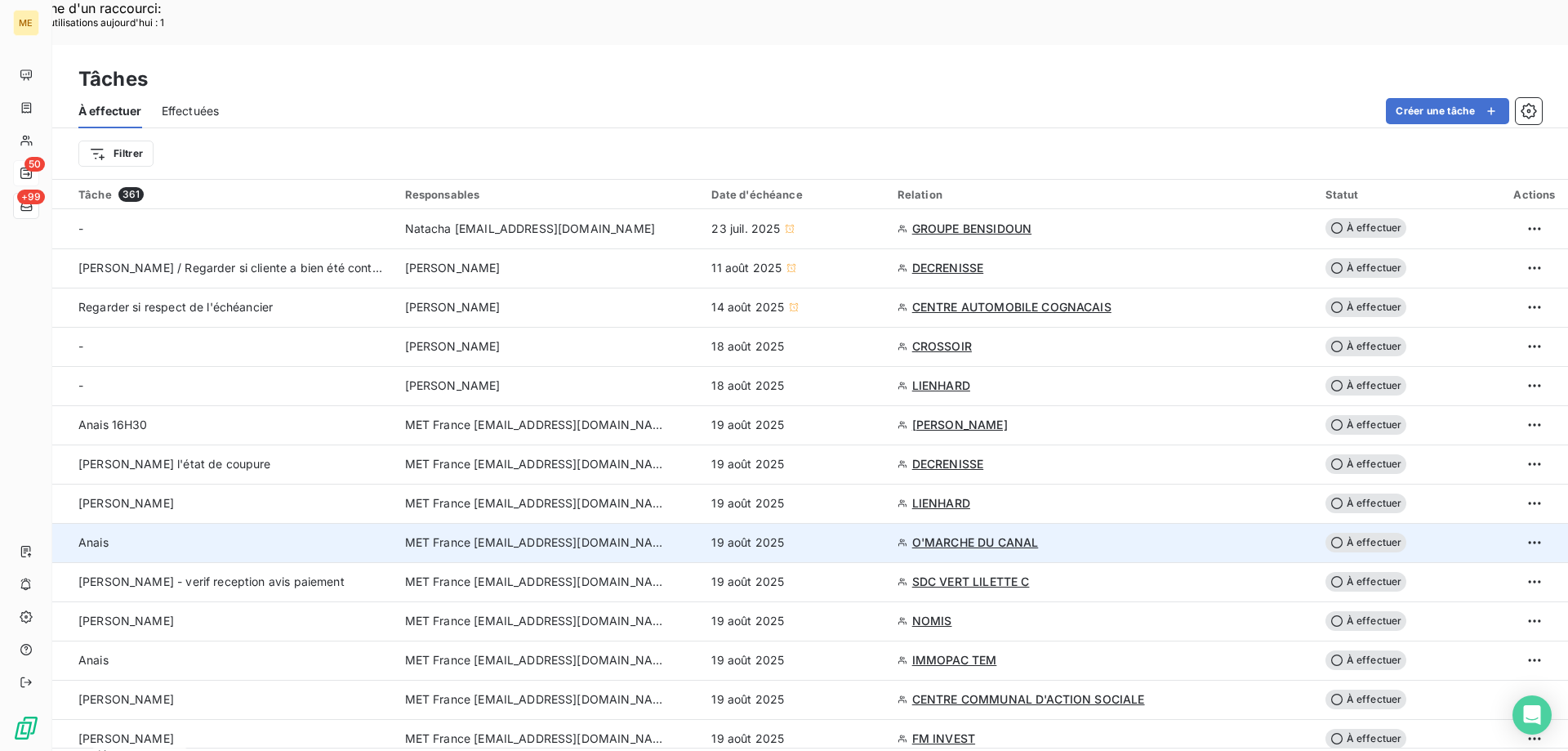
click at [940, 535] on span "O'MARCHE DU CANAL" at bounding box center [976, 543] width 127 height 16
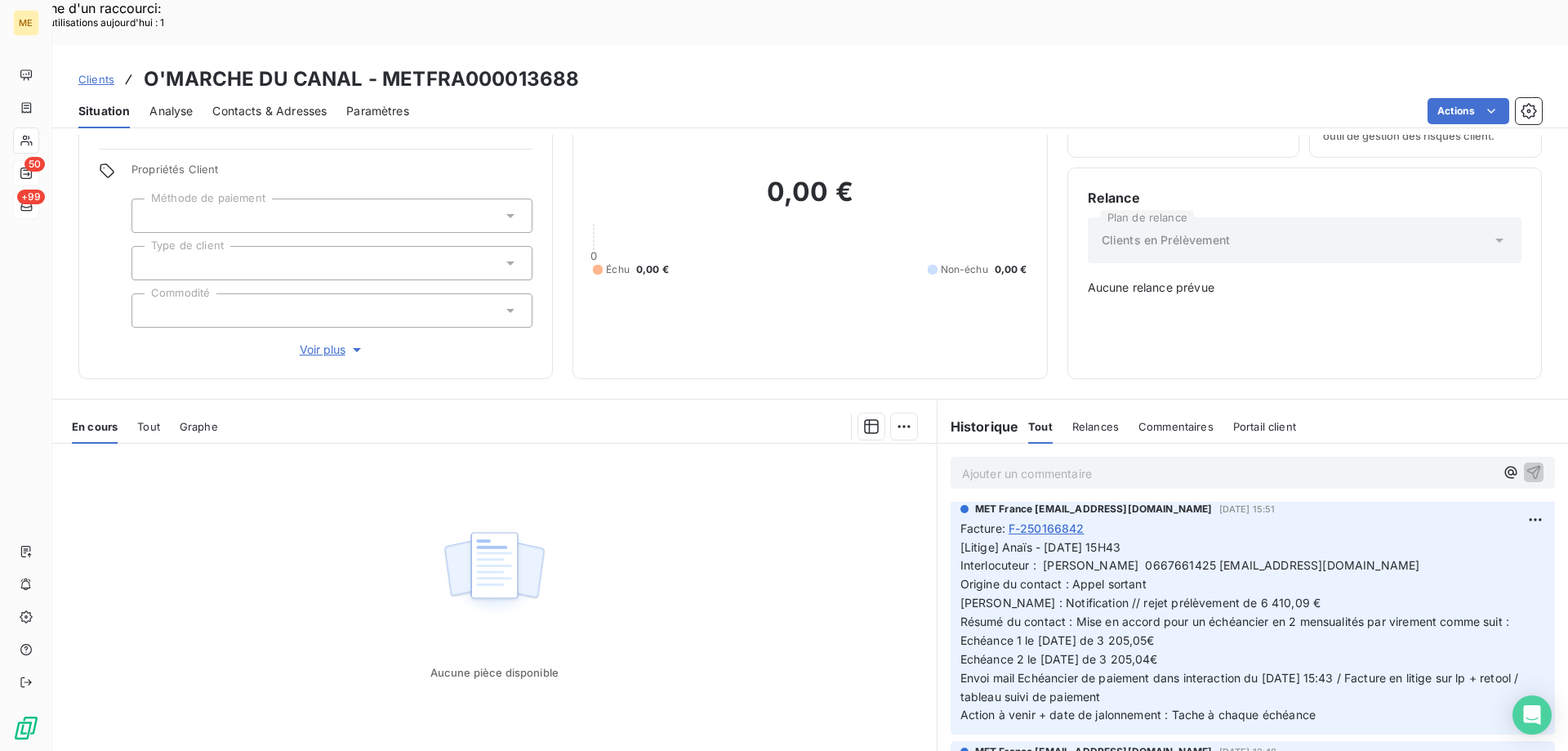
scroll to position [245, 0]
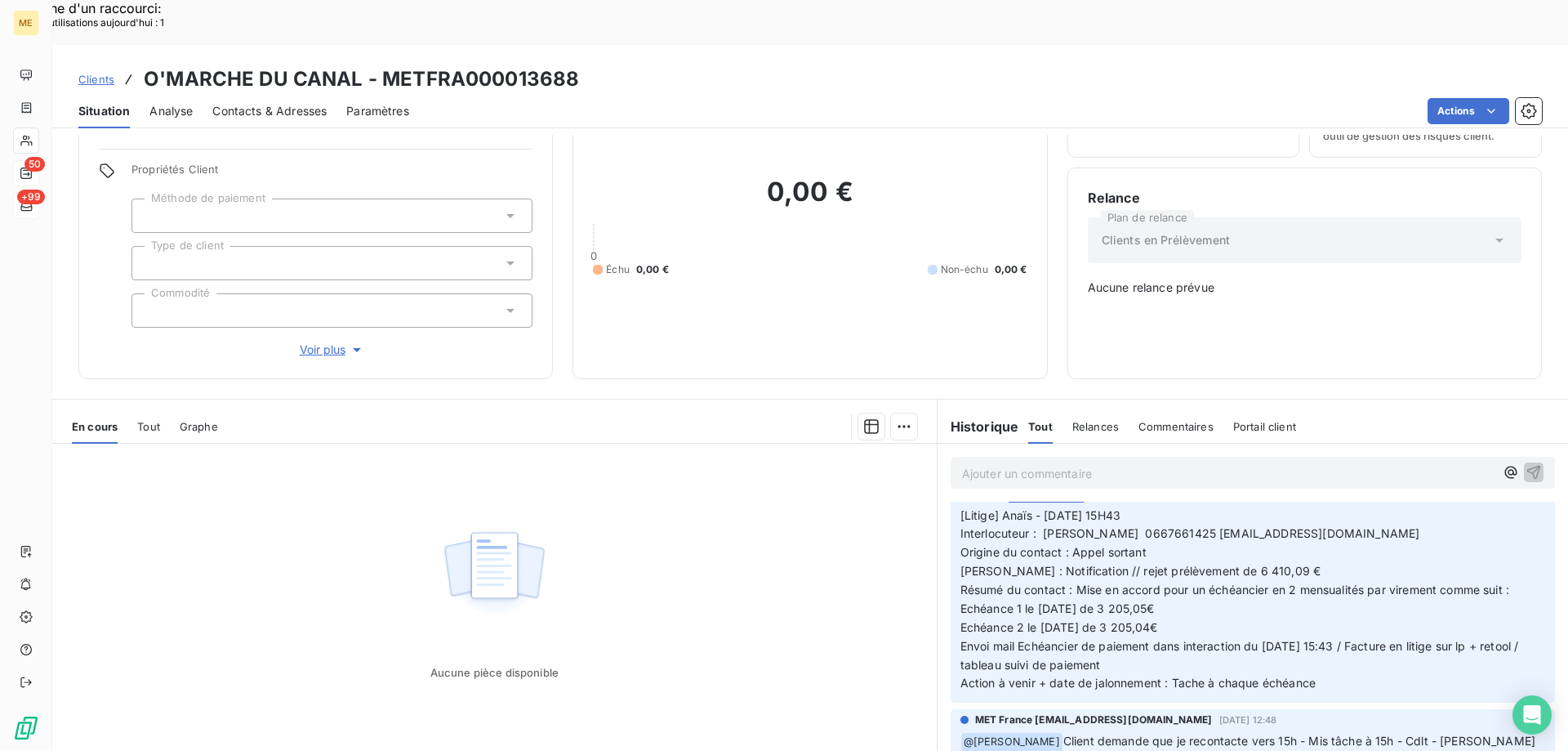
click at [156, 420] on span "Tout" at bounding box center [148, 426] width 23 height 13
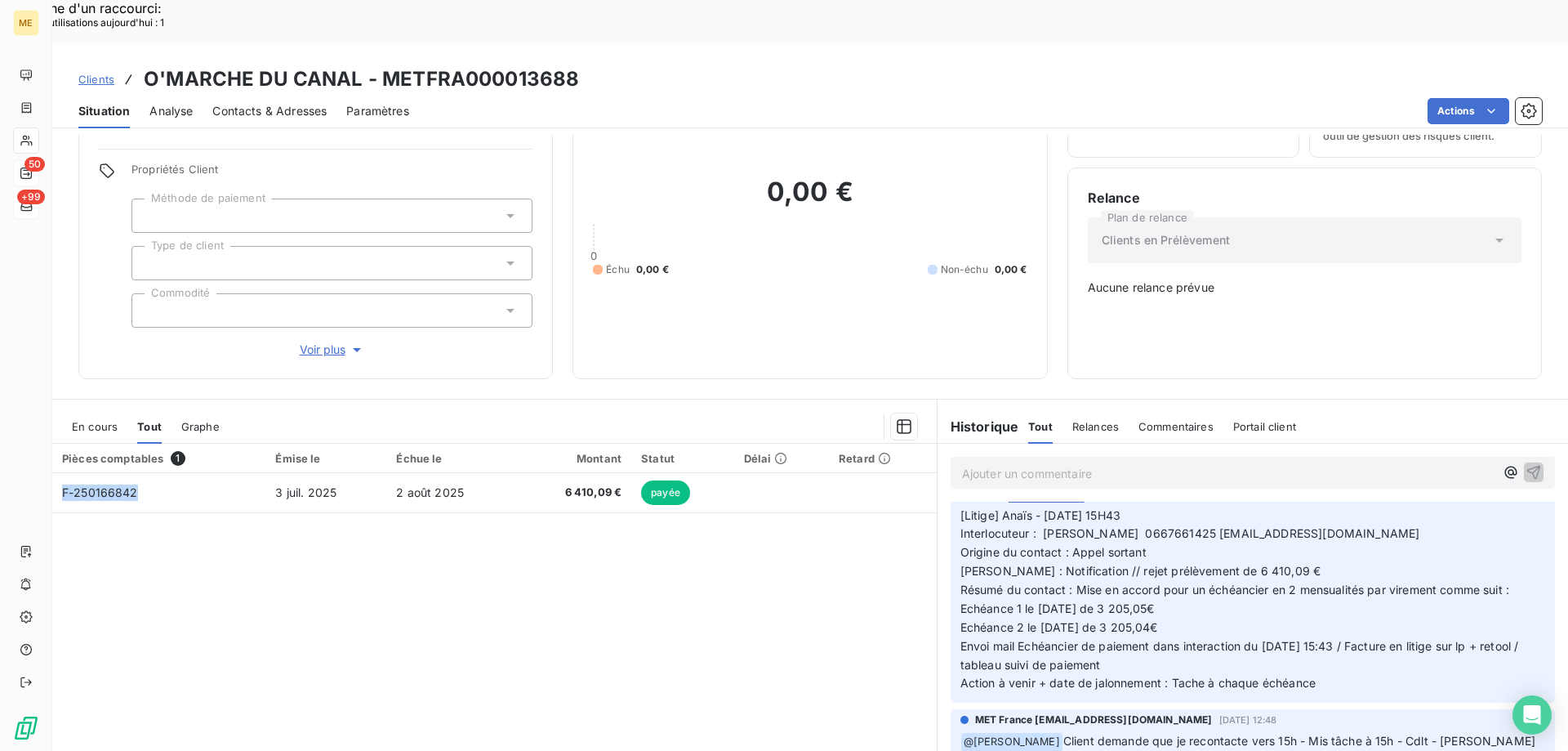
drag, startPoint x: 143, startPoint y: 440, endPoint x: 175, endPoint y: 617, distance: 179.9
click at [142, 607] on div "Pièces comptables 1 Émise le Échue le Montant Statut Délai Retard F-250166842 […" at bounding box center [495, 601] width 884 height 315
drag, startPoint x: 619, startPoint y: 433, endPoint x: 543, endPoint y: 669, distance: 247.9
click at [543, 669] on div "Pièces comptables 1 Émise le Échue le Montant Statut Délai Retard F-250166842 […" at bounding box center [495, 601] width 884 height 315
drag, startPoint x: 564, startPoint y: 33, endPoint x: 382, endPoint y: 38, distance: 182.1
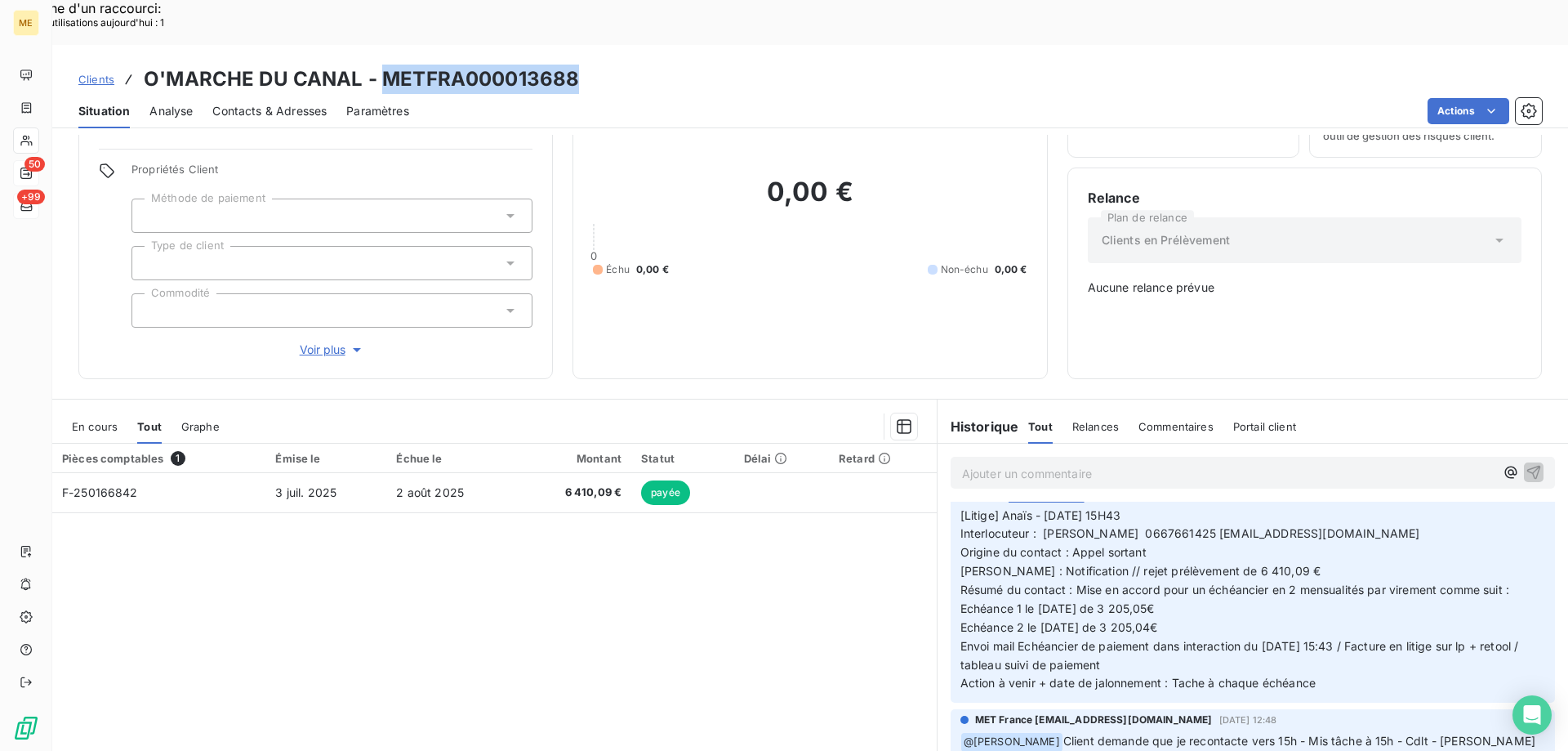
click at [382, 64] on div "Clients O'MARCHE DU CANAL - METFRA000013688" at bounding box center [810, 79] width 1516 height 30
click at [920, 269] on div "0,00 € 0 Échu 0,00 € Non-échu 0,00 €" at bounding box center [809, 225] width 433 height 265
click at [1150, 461] on div "Ajouter un commentaire ﻿" at bounding box center [1228, 472] width 533 height 22
click at [1143, 463] on p "Ajouter un commentaire ﻿" at bounding box center [1228, 473] width 533 height 21
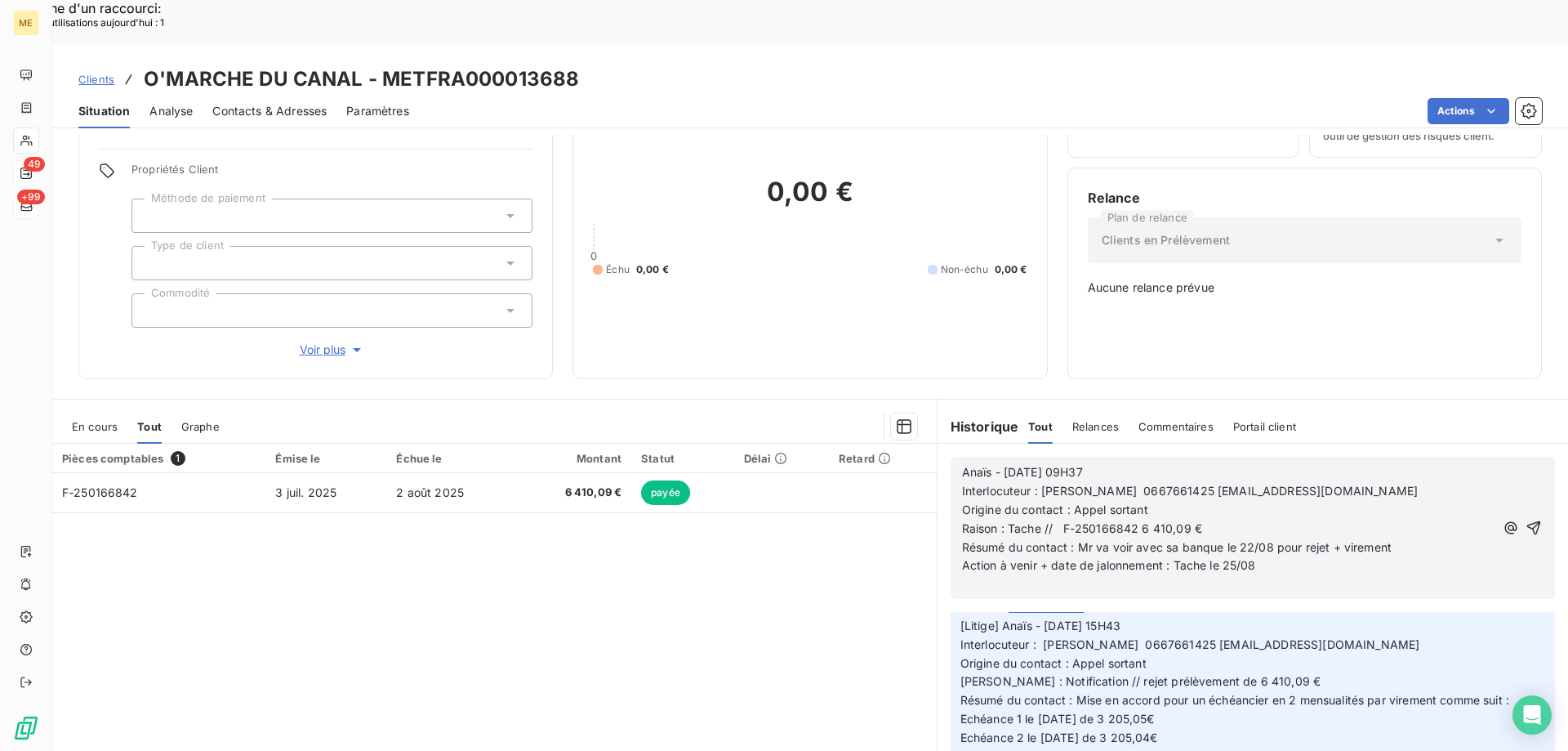
scroll to position [356, 0]
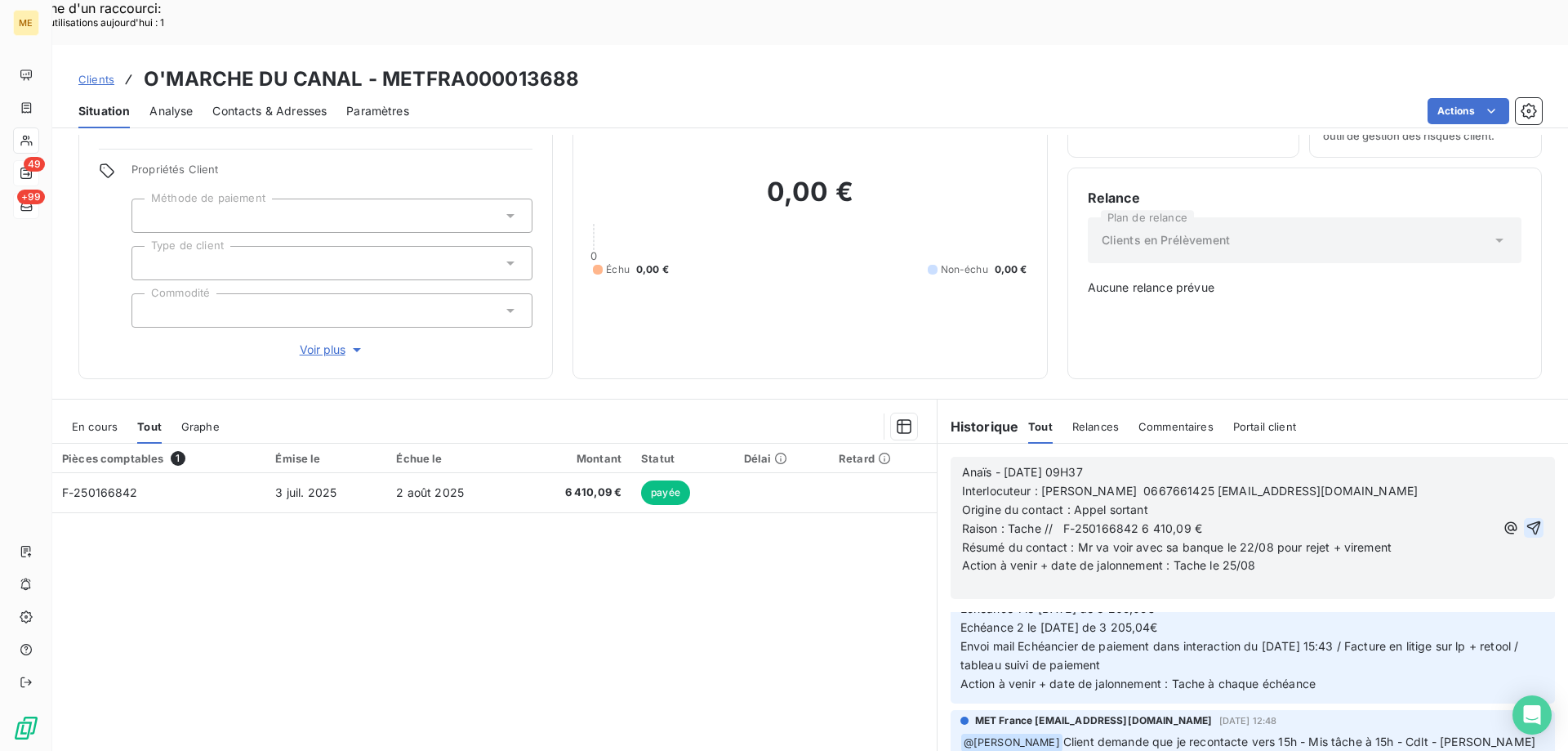
click at [1525, 519] on icon "button" at bounding box center [1534, 528] width 16 height 16
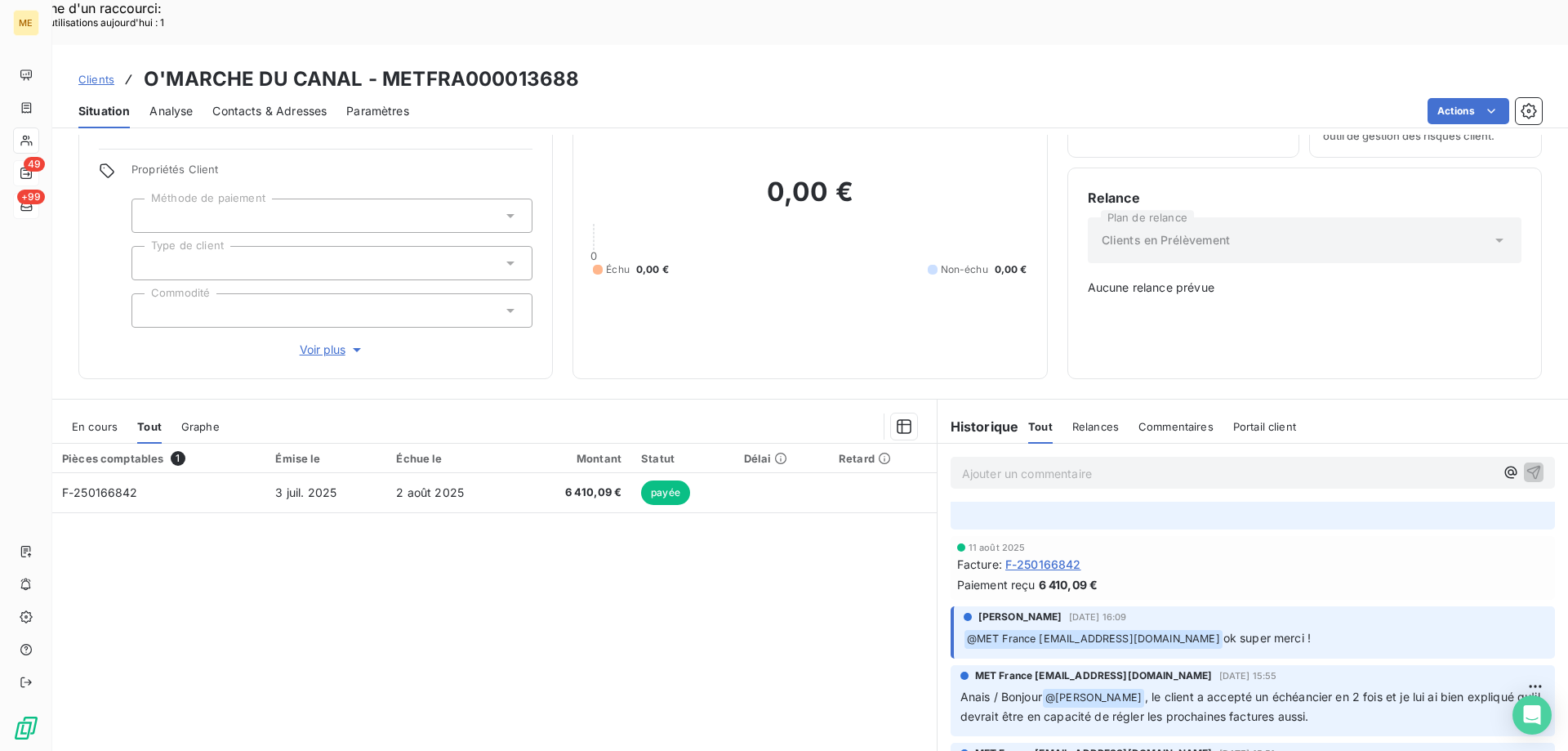
scroll to position [0, 0]
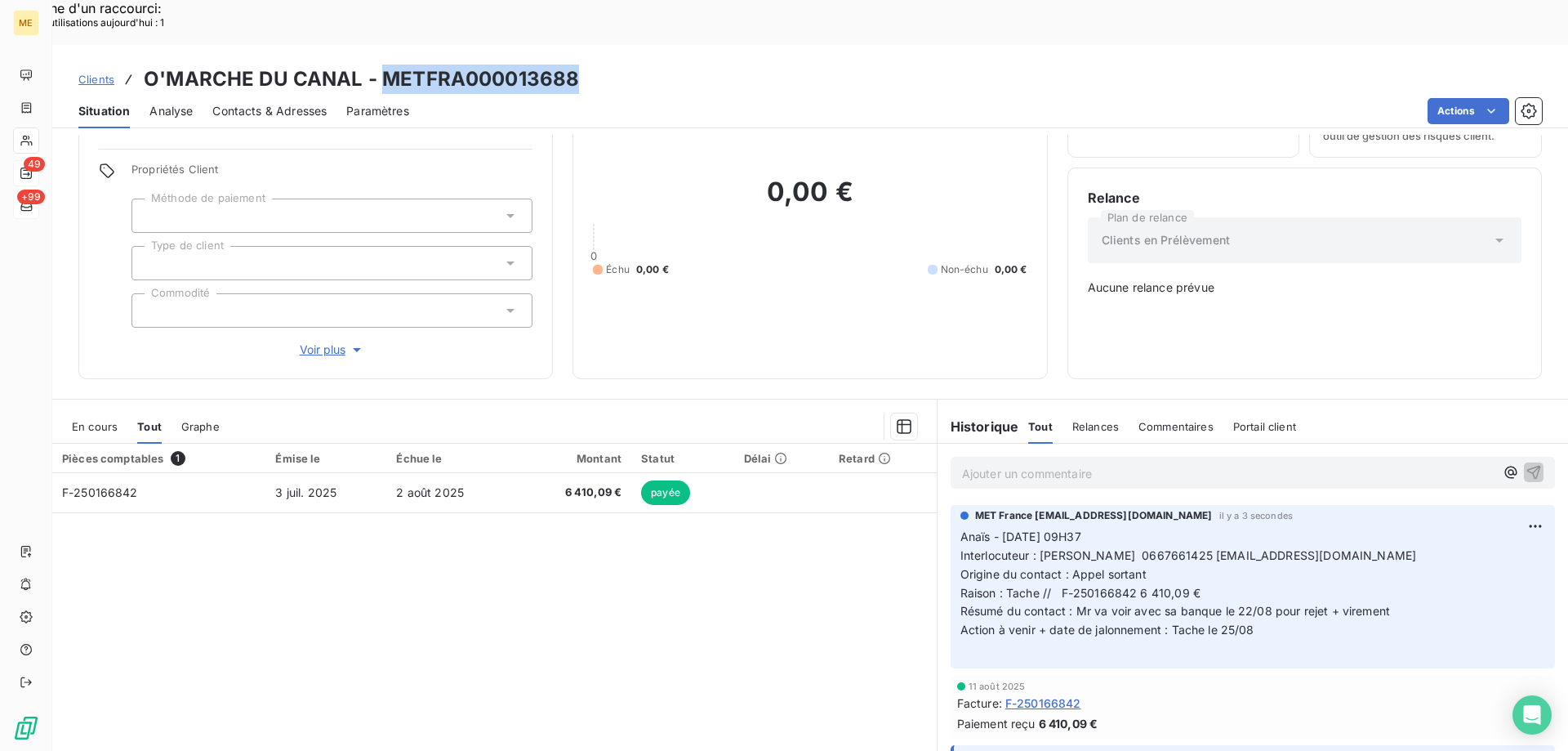
drag, startPoint x: 578, startPoint y: 27, endPoint x: 380, endPoint y: 40, distance: 198.4
click at [380, 64] on div "Clients O'MARCHE DU CANAL - METFRA000013688" at bounding box center [810, 79] width 1516 height 30
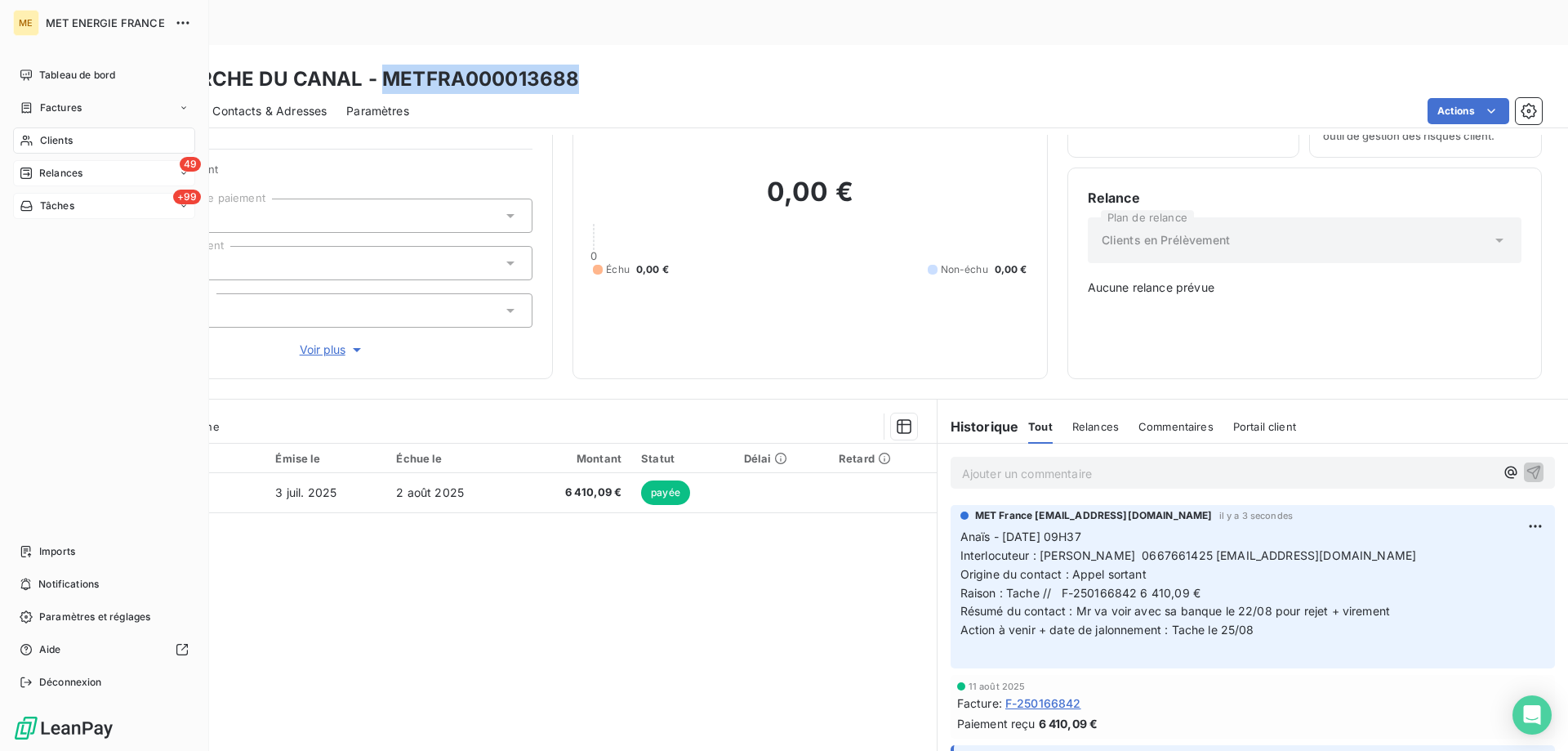
click at [50, 206] on span "Tâches" at bounding box center [57, 205] width 34 height 14
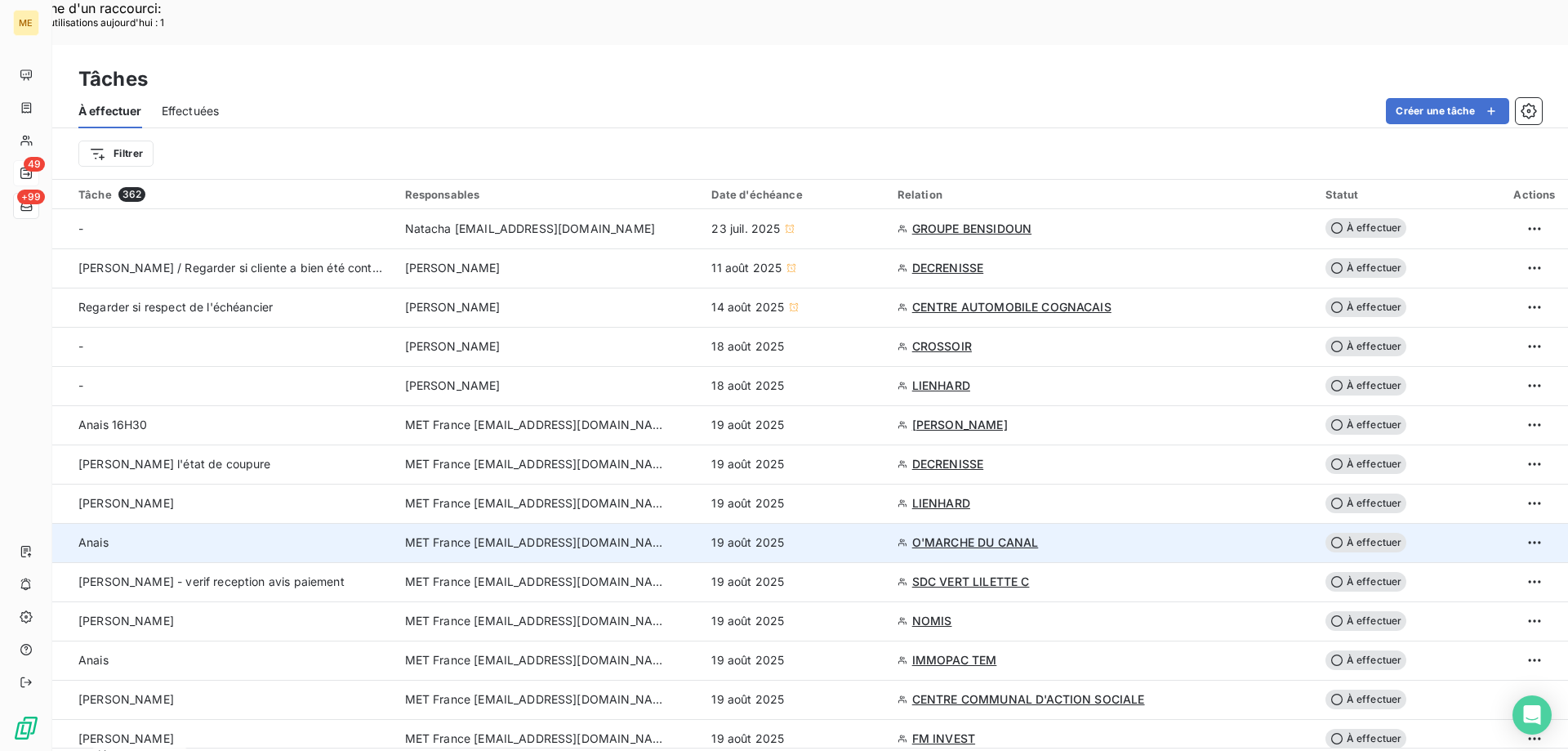
click at [844, 535] on div "19 août 2025" at bounding box center [793, 543] width 165 height 16
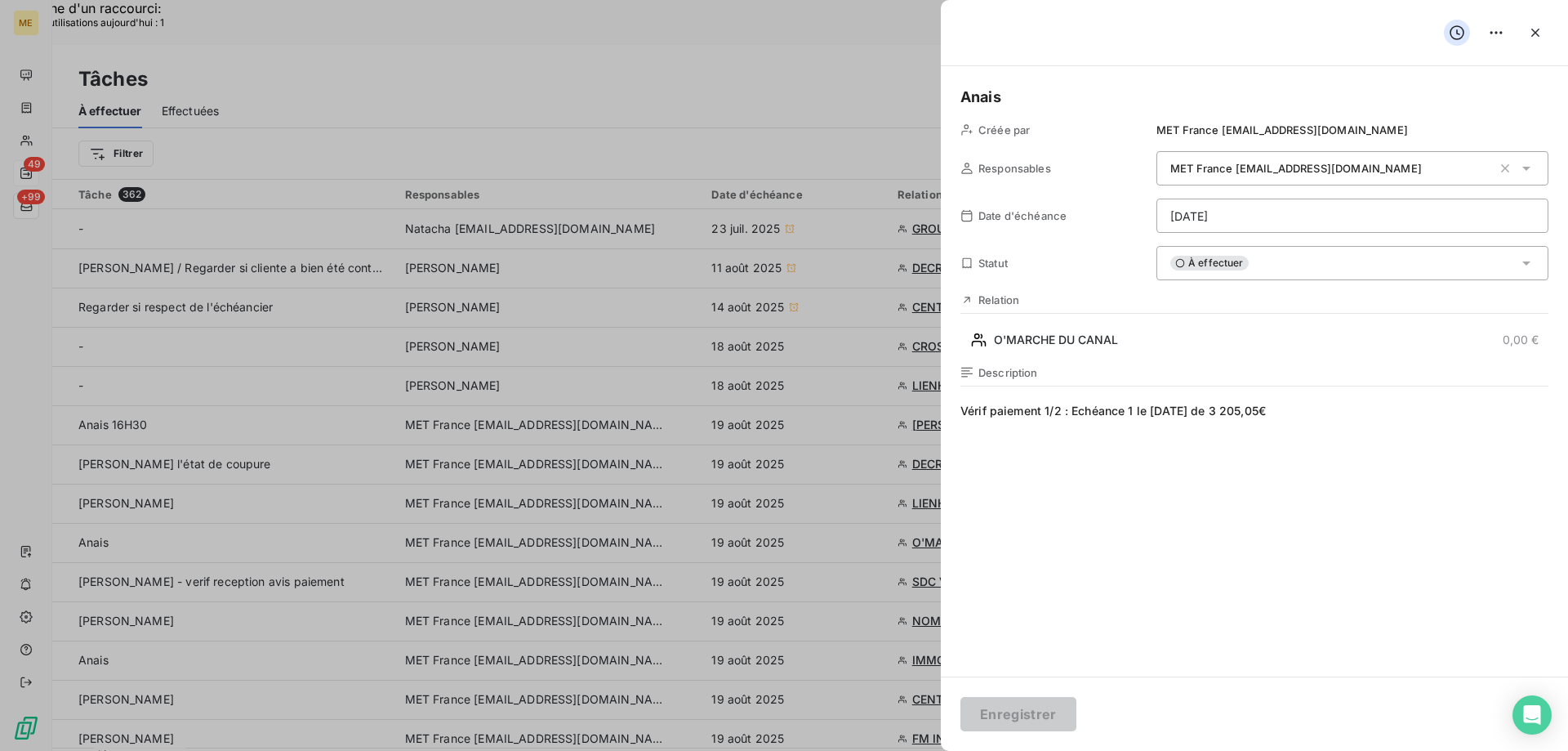
click at [1346, 420] on span "Vérif paiement 1/2 : Echéance 1 le [DATE] de 3 205,05€" at bounding box center [1254, 559] width 588 height 314
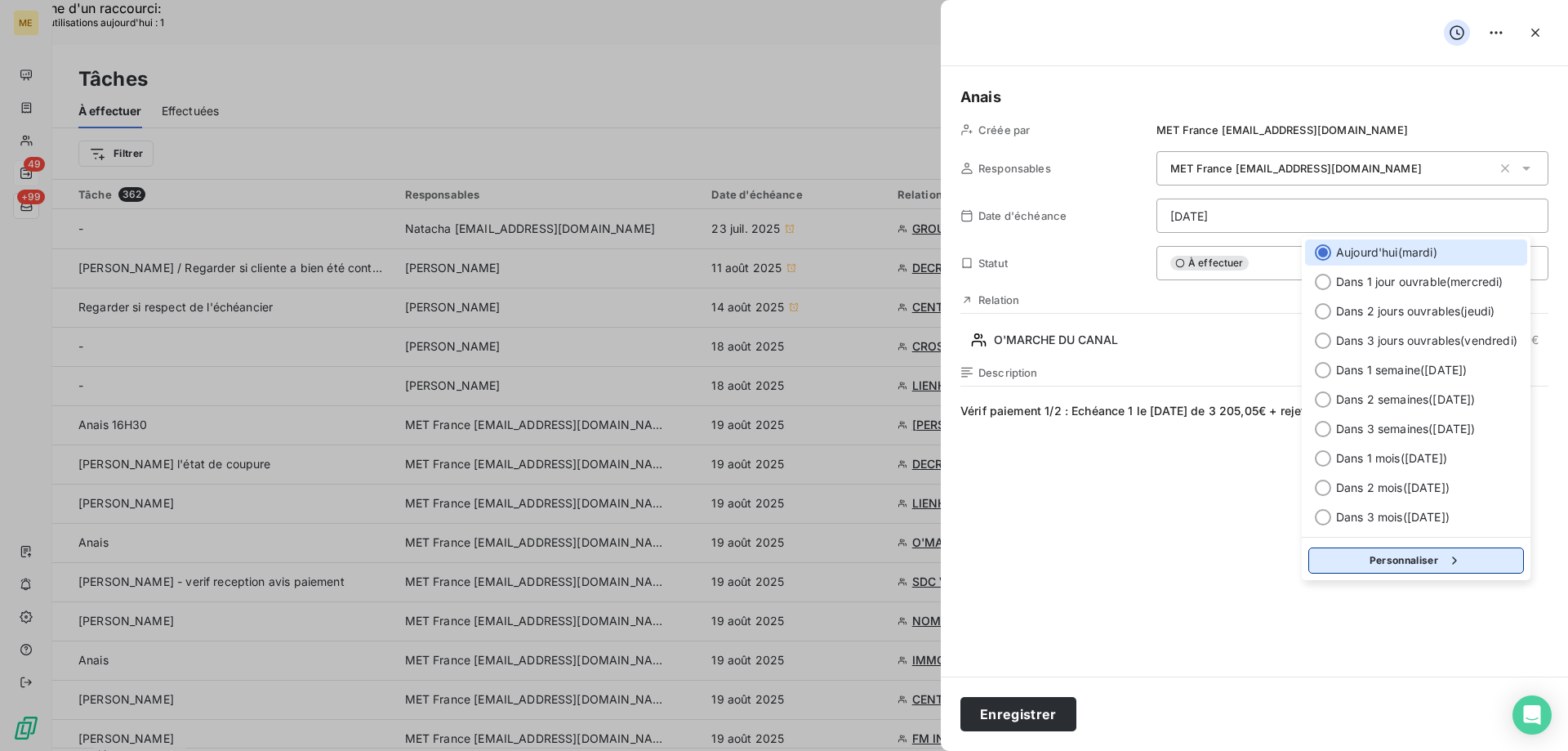
click at [1462, 567] on icon "button" at bounding box center [1454, 560] width 16 height 16
select select "7"
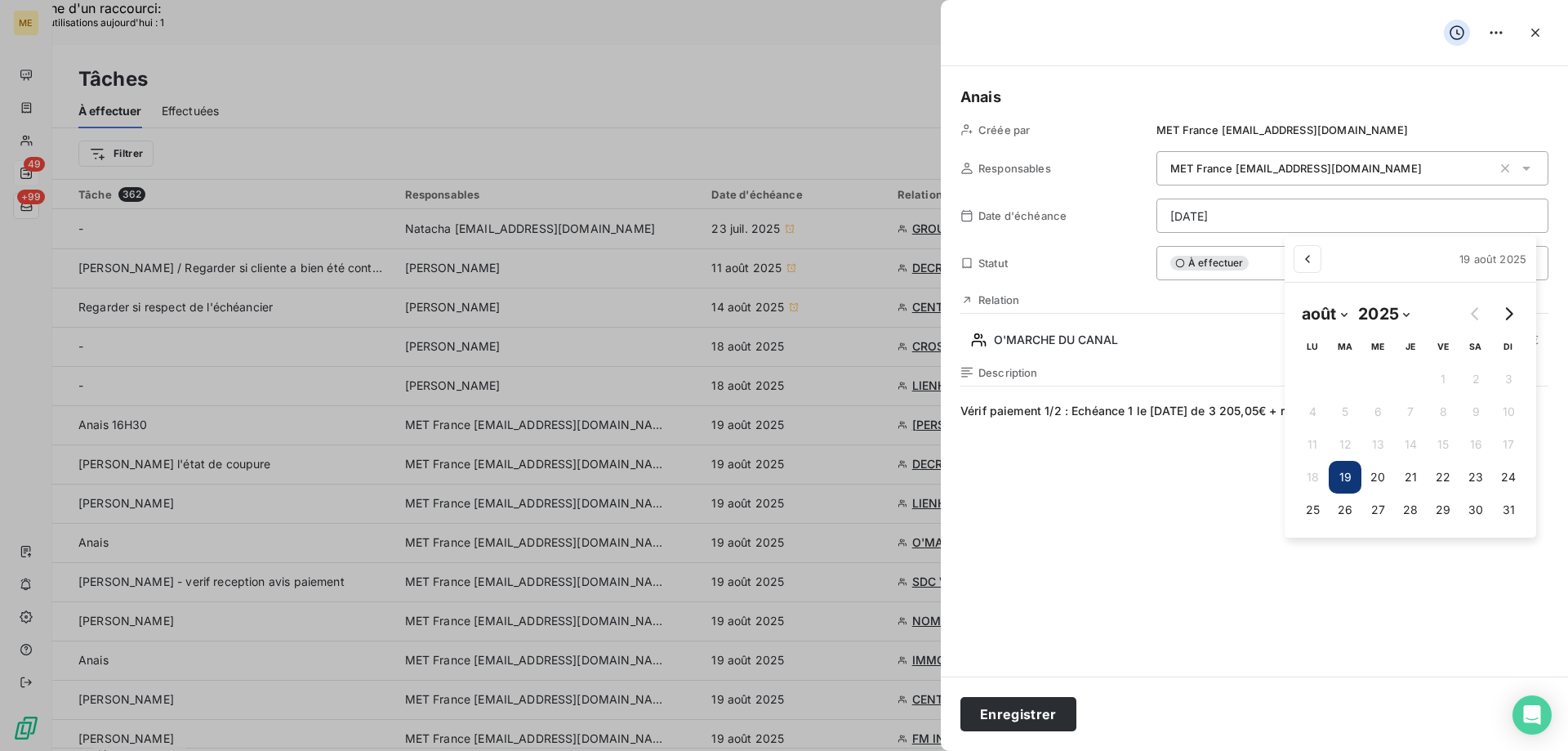
click at [1313, 509] on button "25" at bounding box center [1312, 509] width 33 height 33
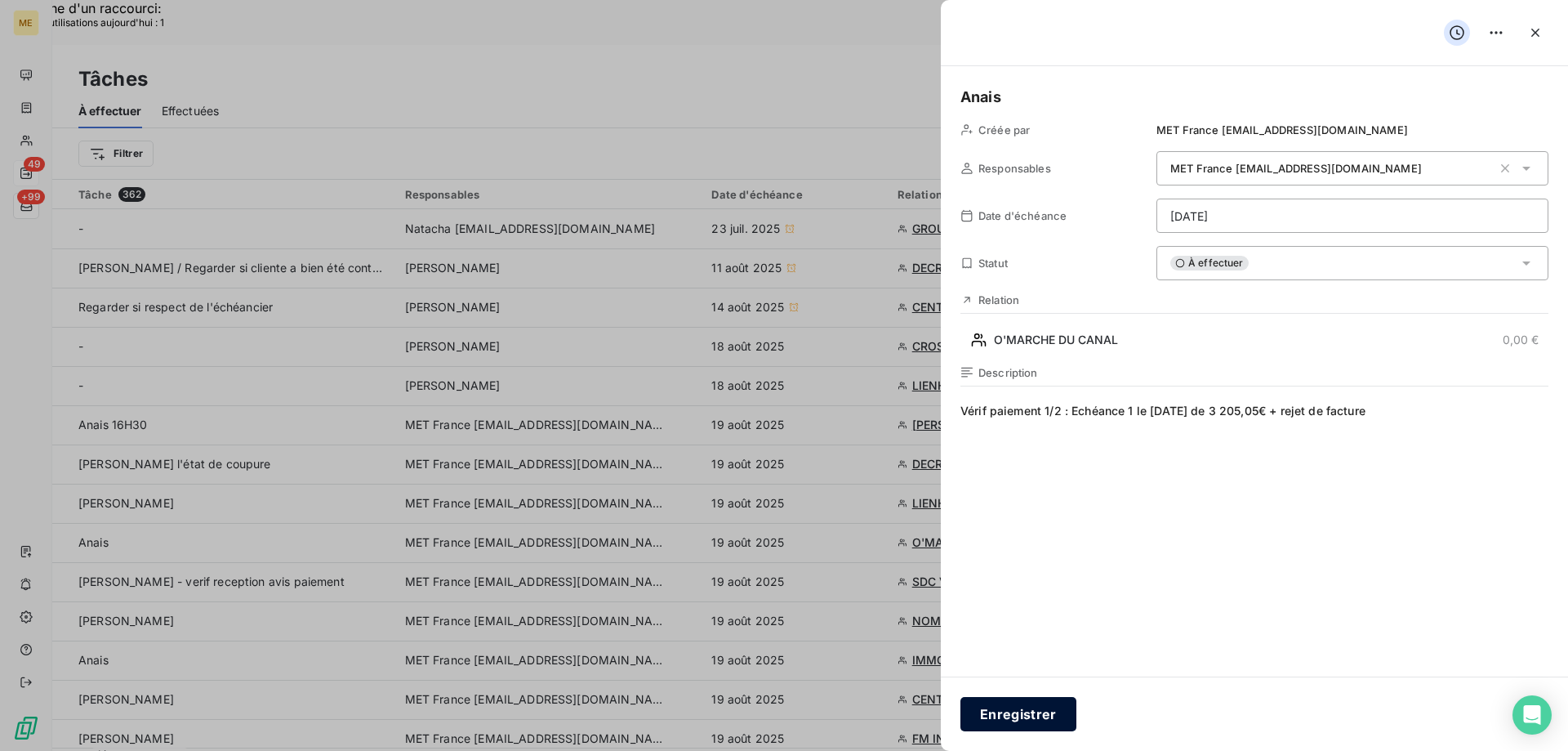
click at [1026, 716] on button "Enregistrer" at bounding box center [1018, 714] width 116 height 34
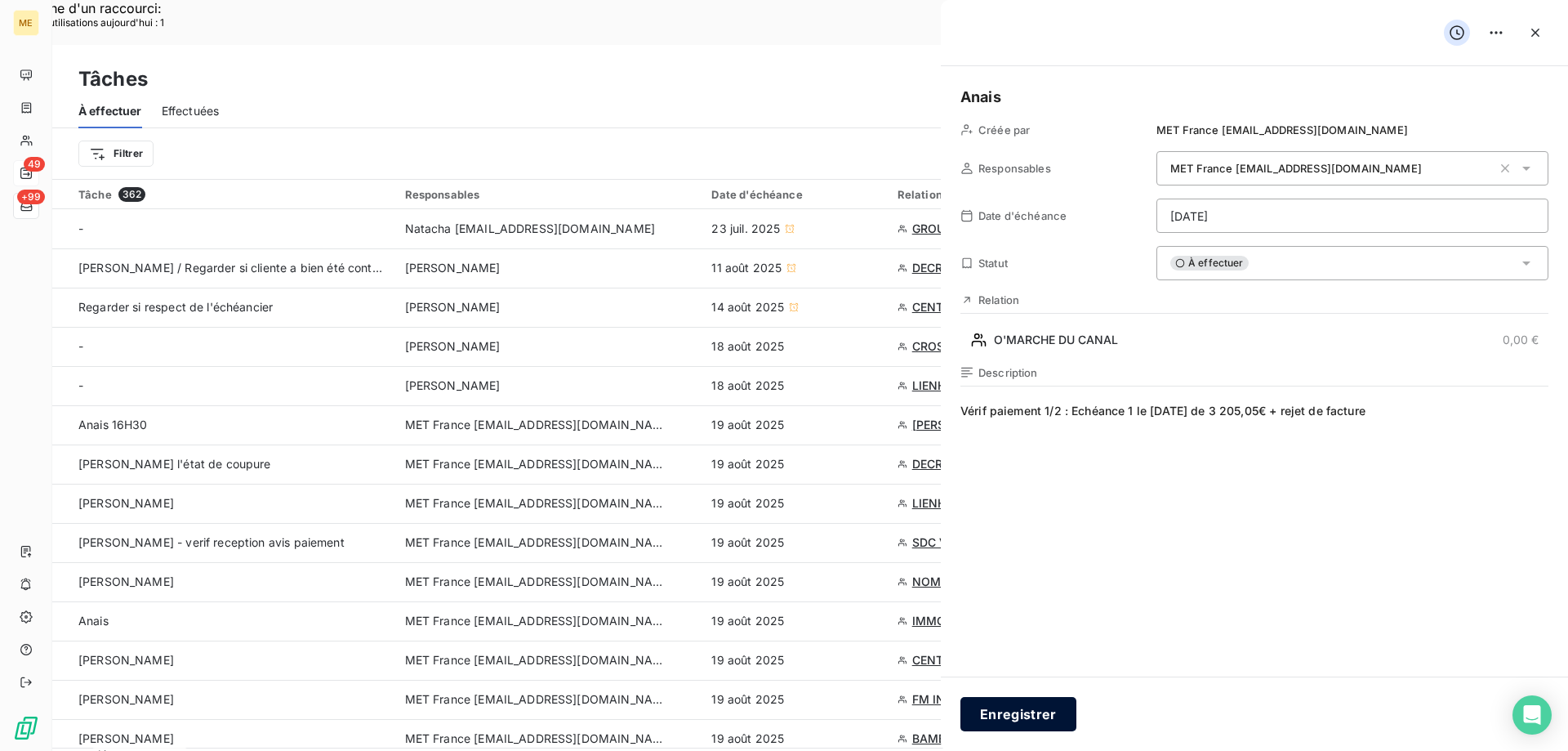
type input "[DATE]"
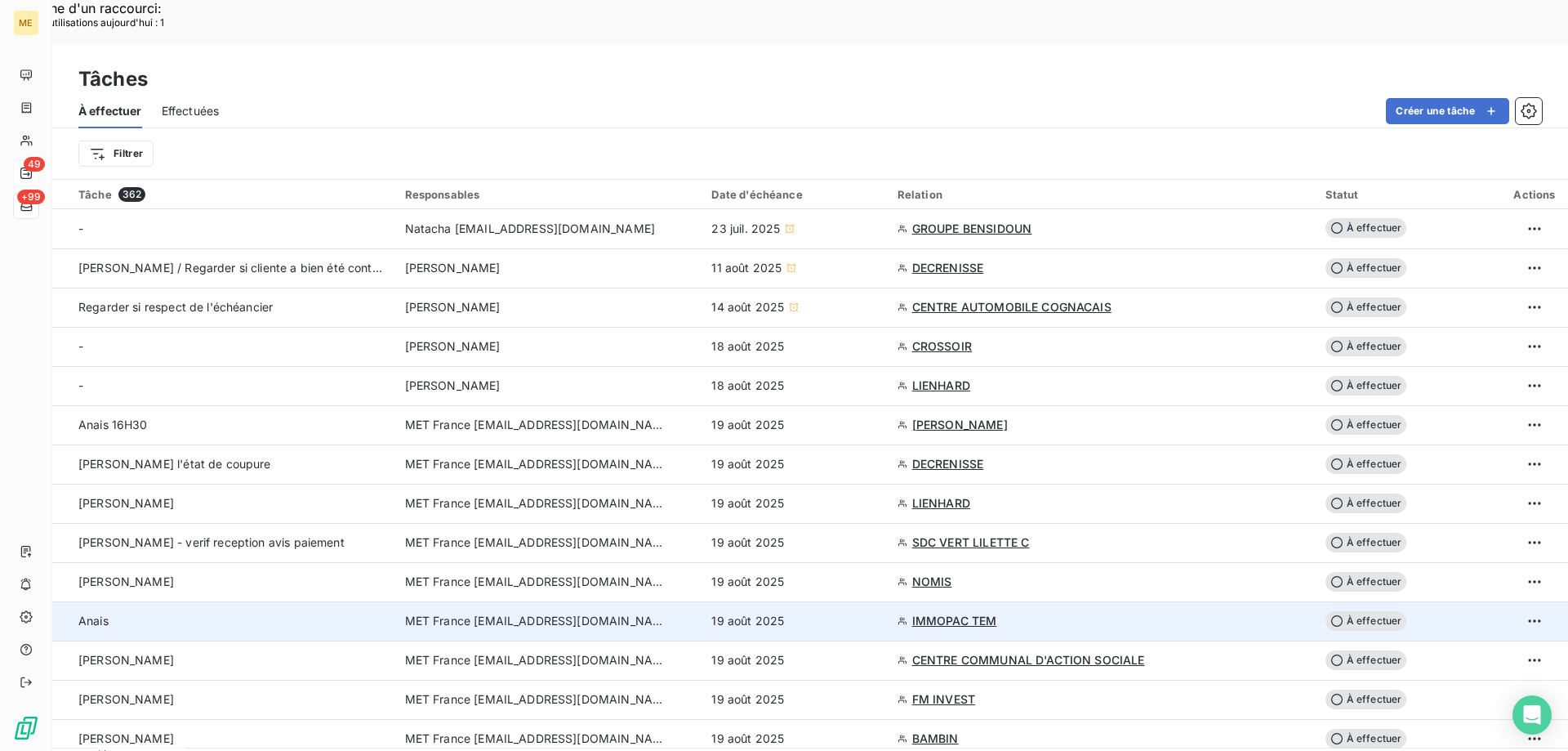
click at [836, 613] on div "19 août 2025" at bounding box center [793, 621] width 165 height 16
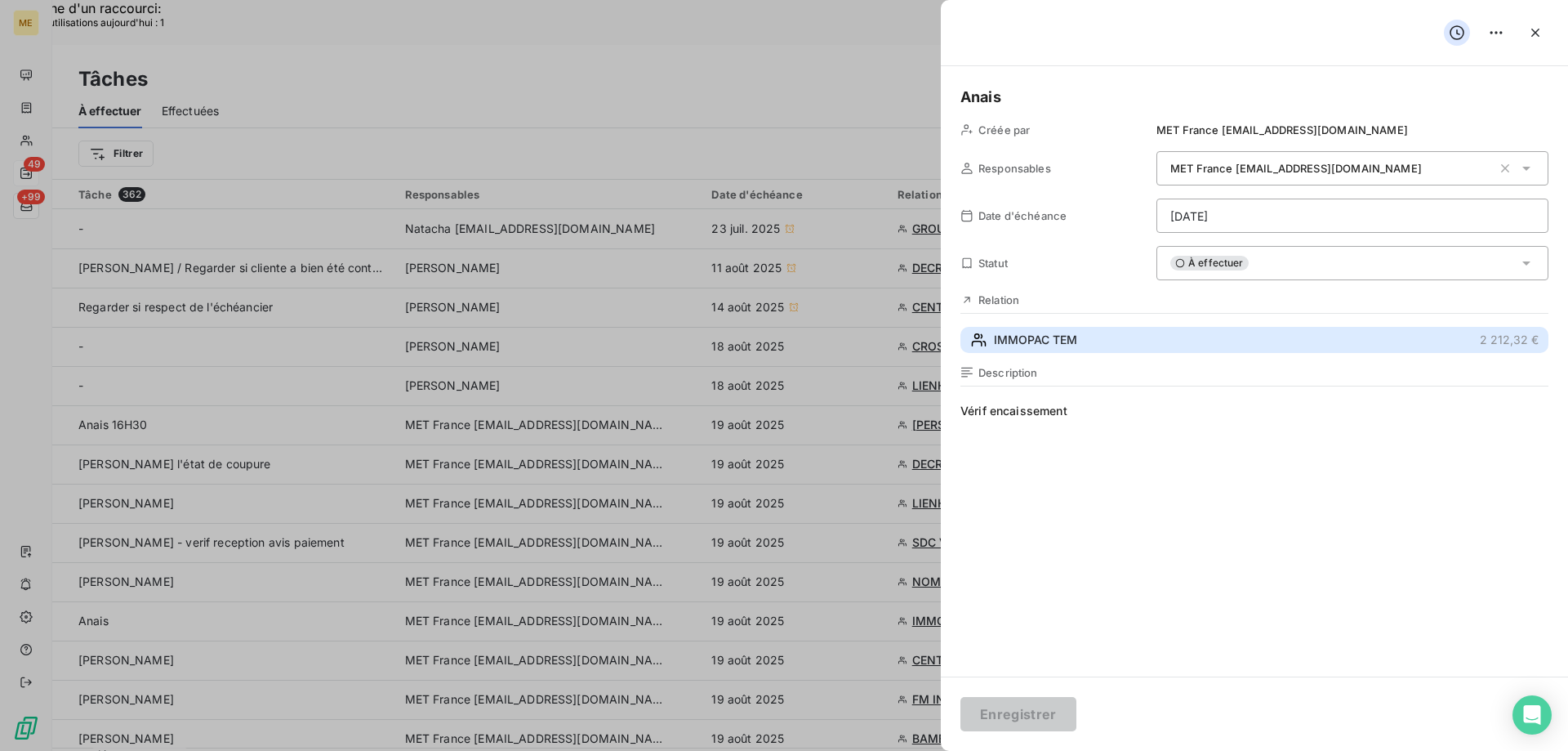
click at [1091, 343] on button "IMMOPAC TEM 2 212,32 €" at bounding box center [1254, 339] width 588 height 26
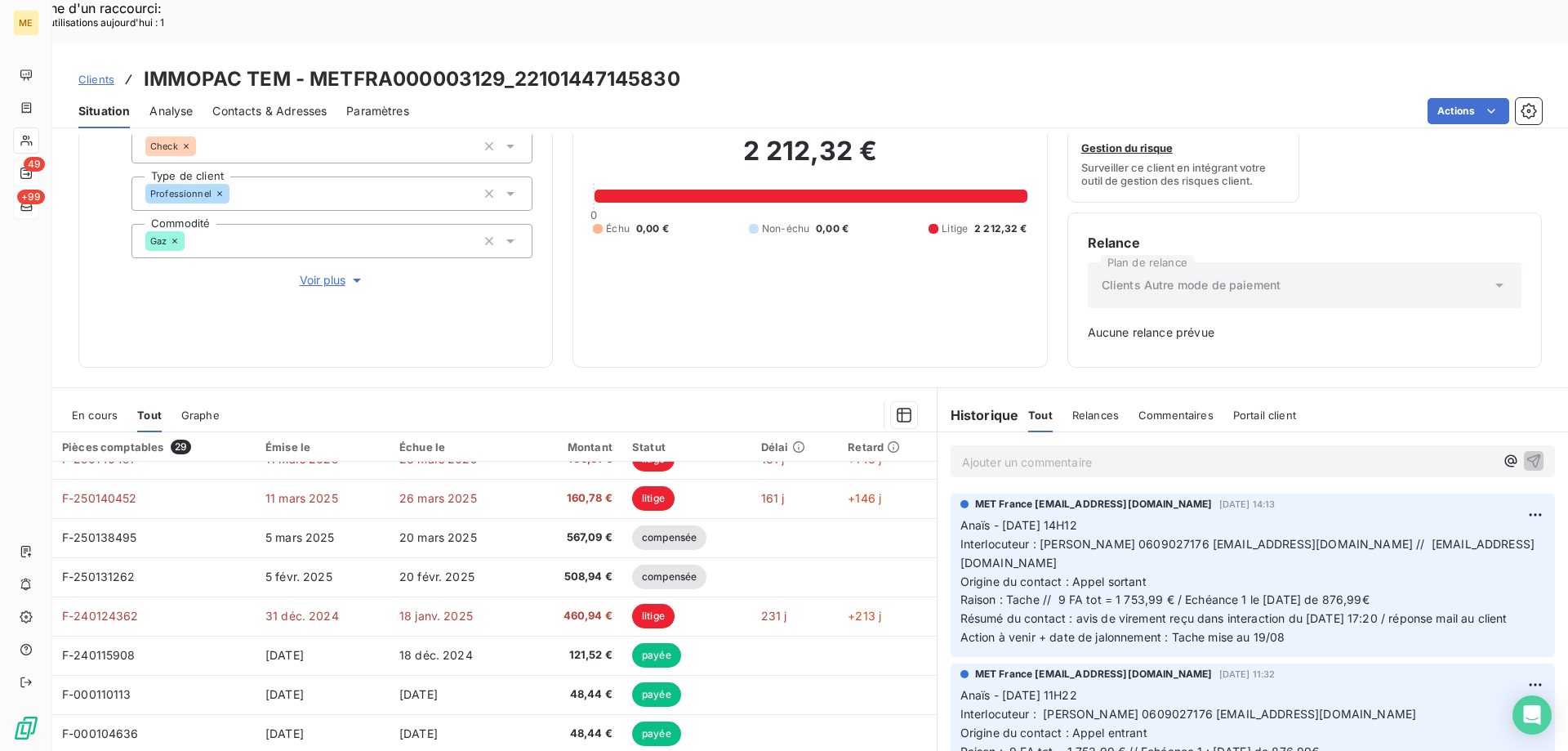
scroll to position [408, 0]
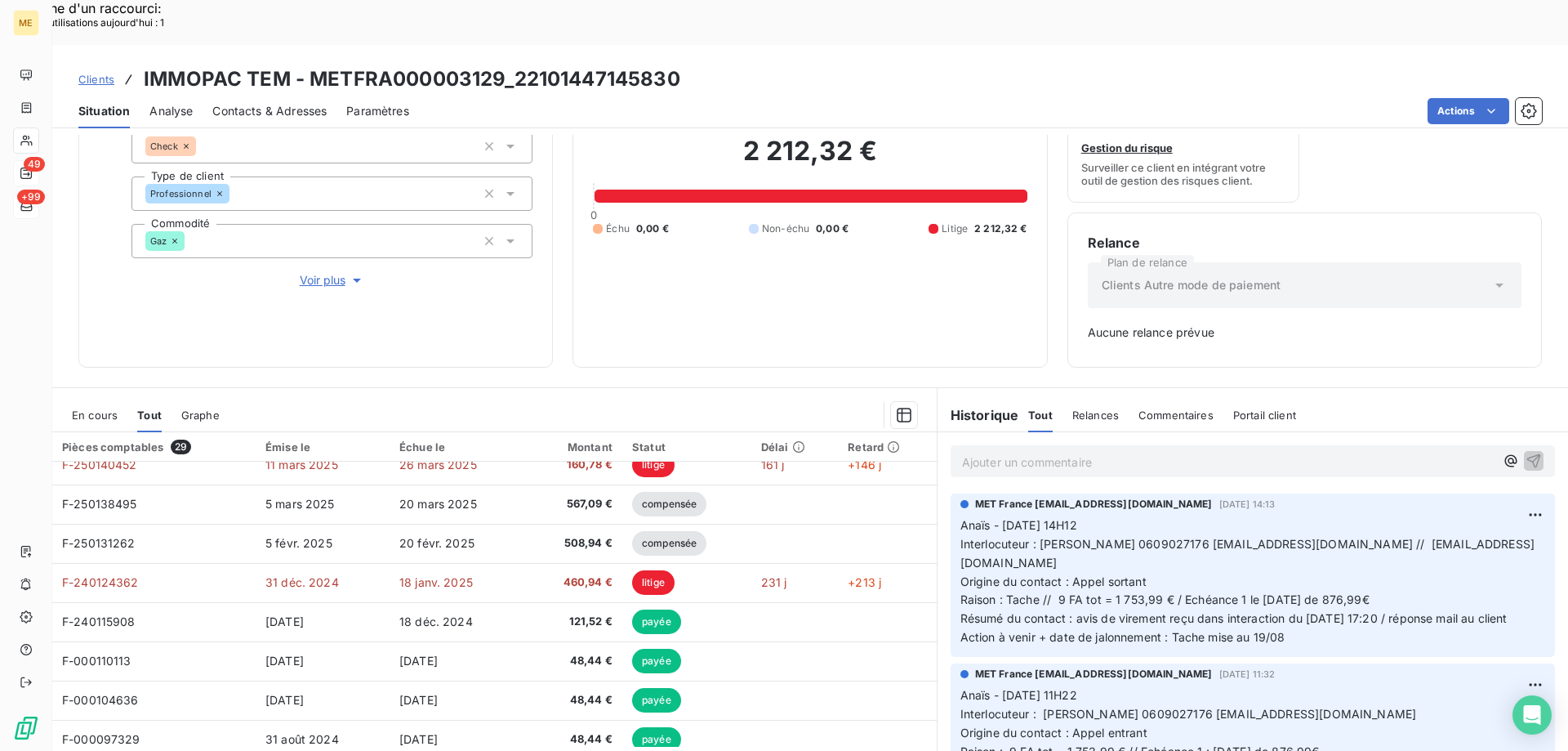
click at [83, 408] on span "En cours" at bounding box center [94, 414] width 46 height 13
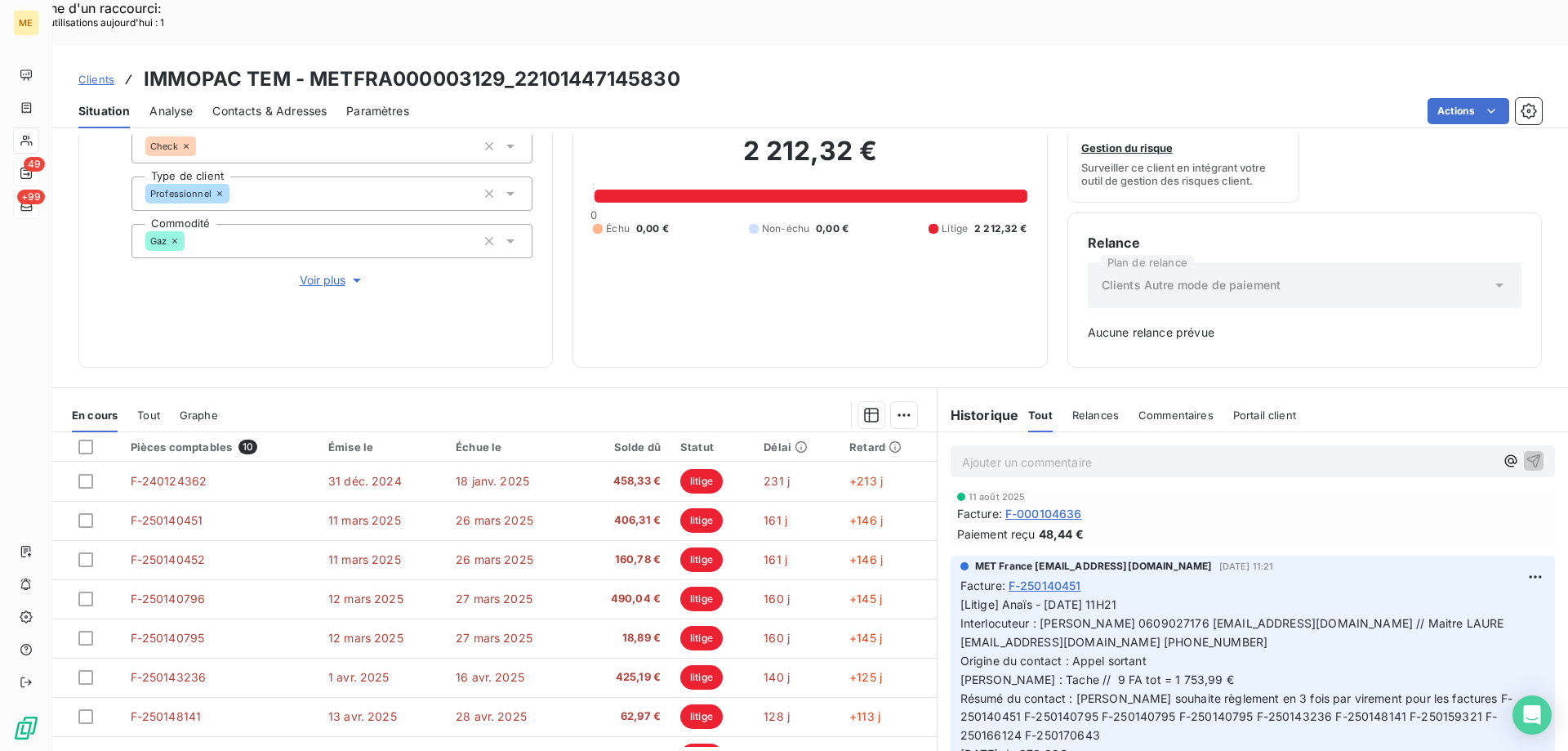
scroll to position [1062, 0]
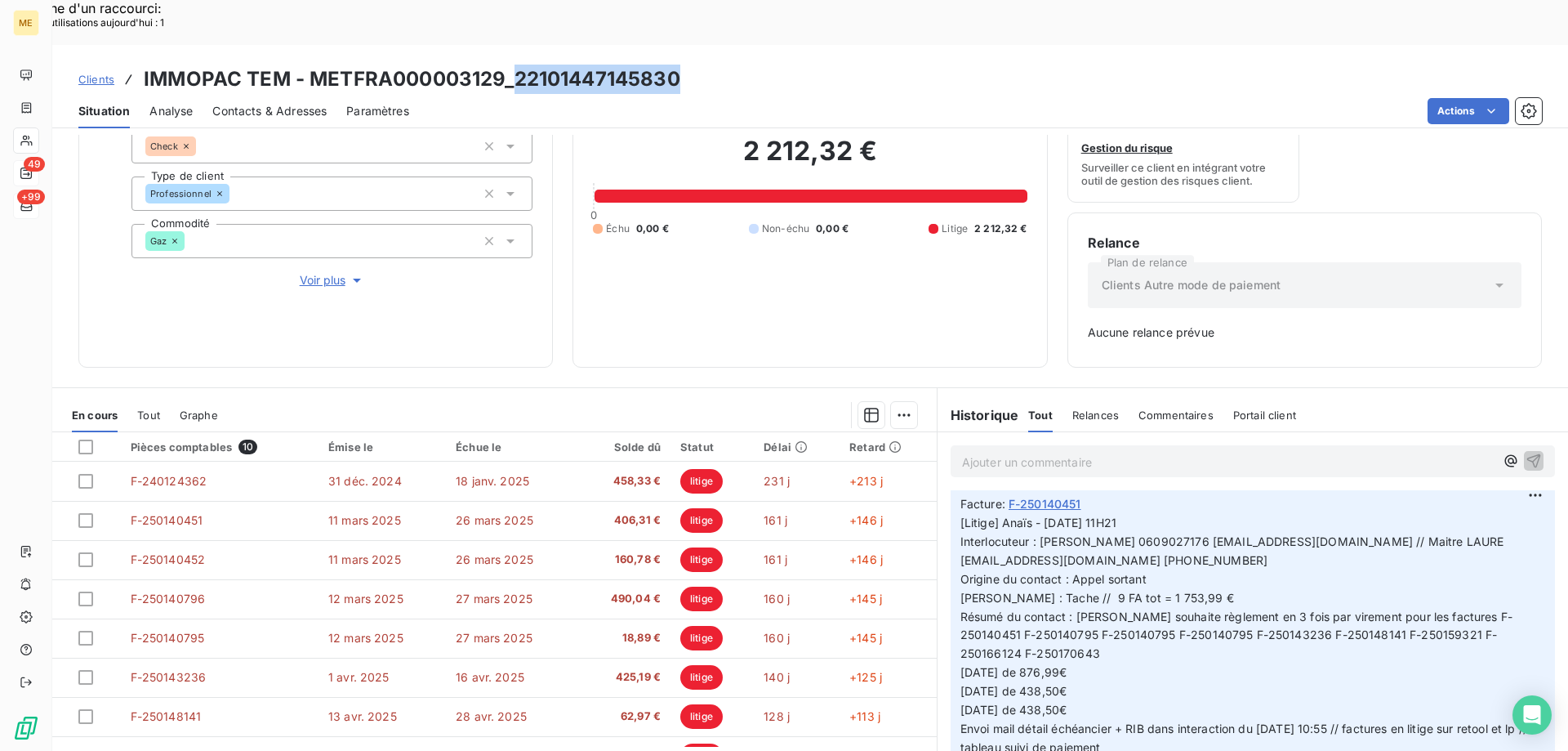
drag, startPoint x: 697, startPoint y: 27, endPoint x: 515, endPoint y: 45, distance: 182.9
click at [515, 64] on div "Clients IMMOPAC TEM - METFRA000003129_22101447145830" at bounding box center [810, 79] width 1516 height 30
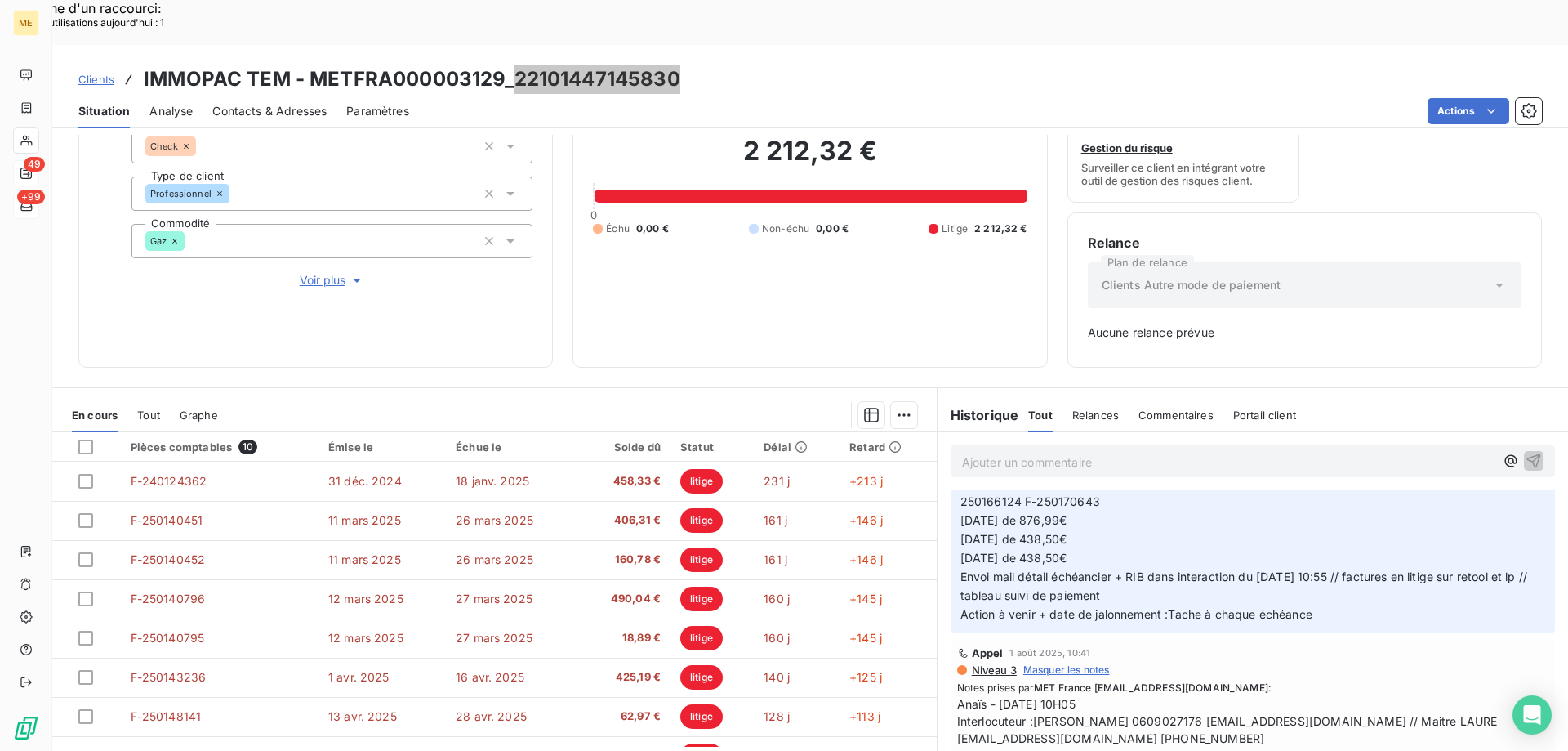
scroll to position [3840, 0]
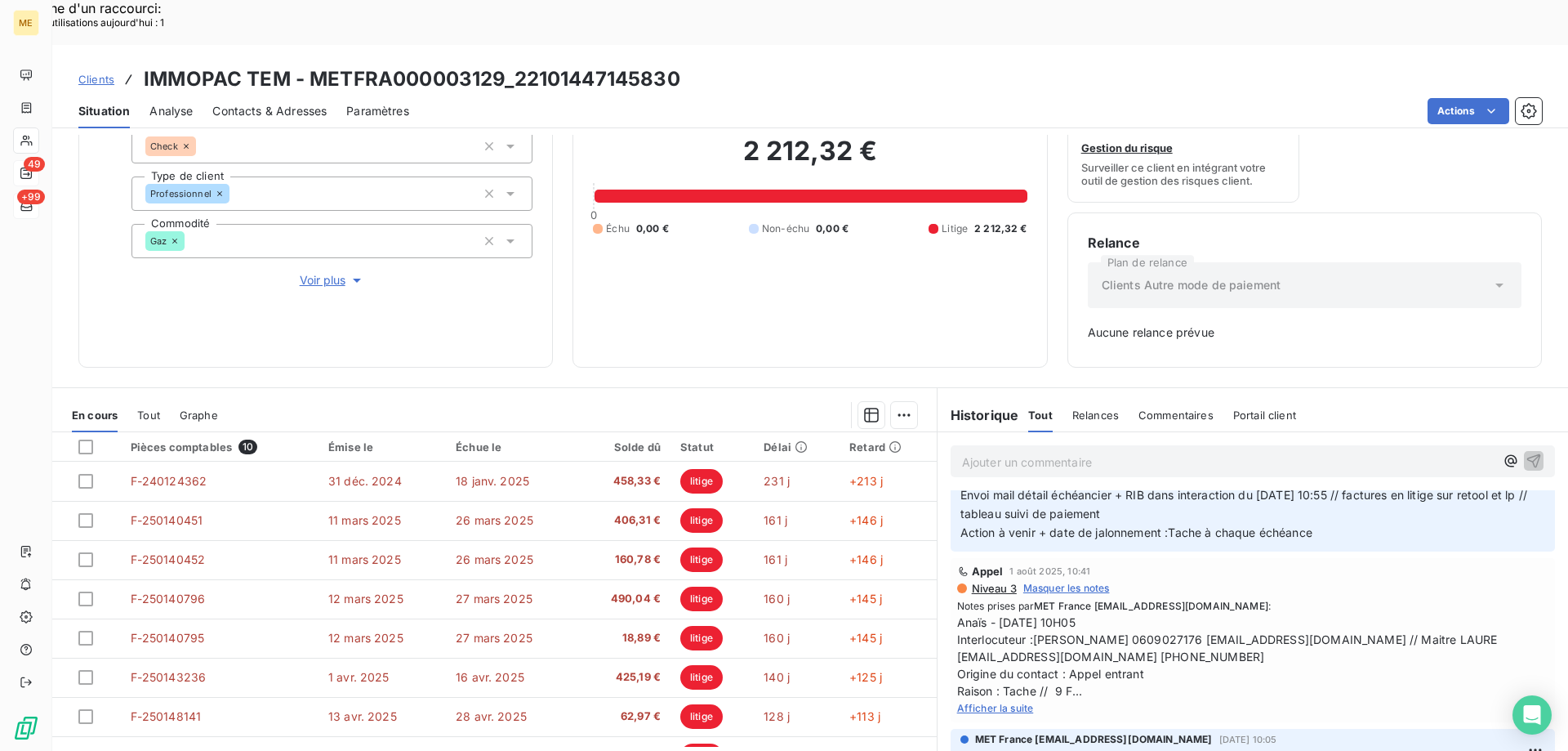
click at [991, 702] on span "Afficher la suite" at bounding box center [995, 708] width 77 height 13
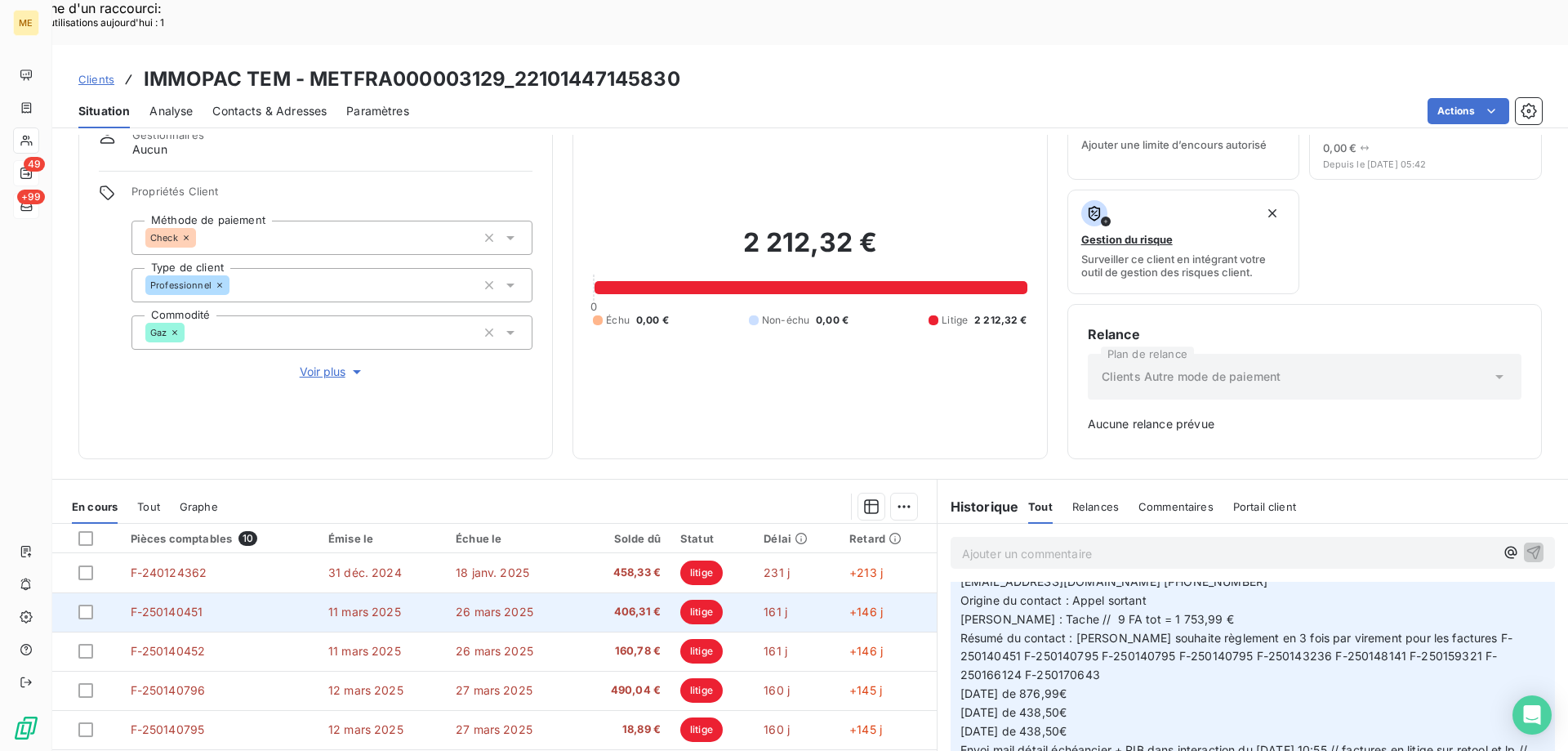
scroll to position [161, 0]
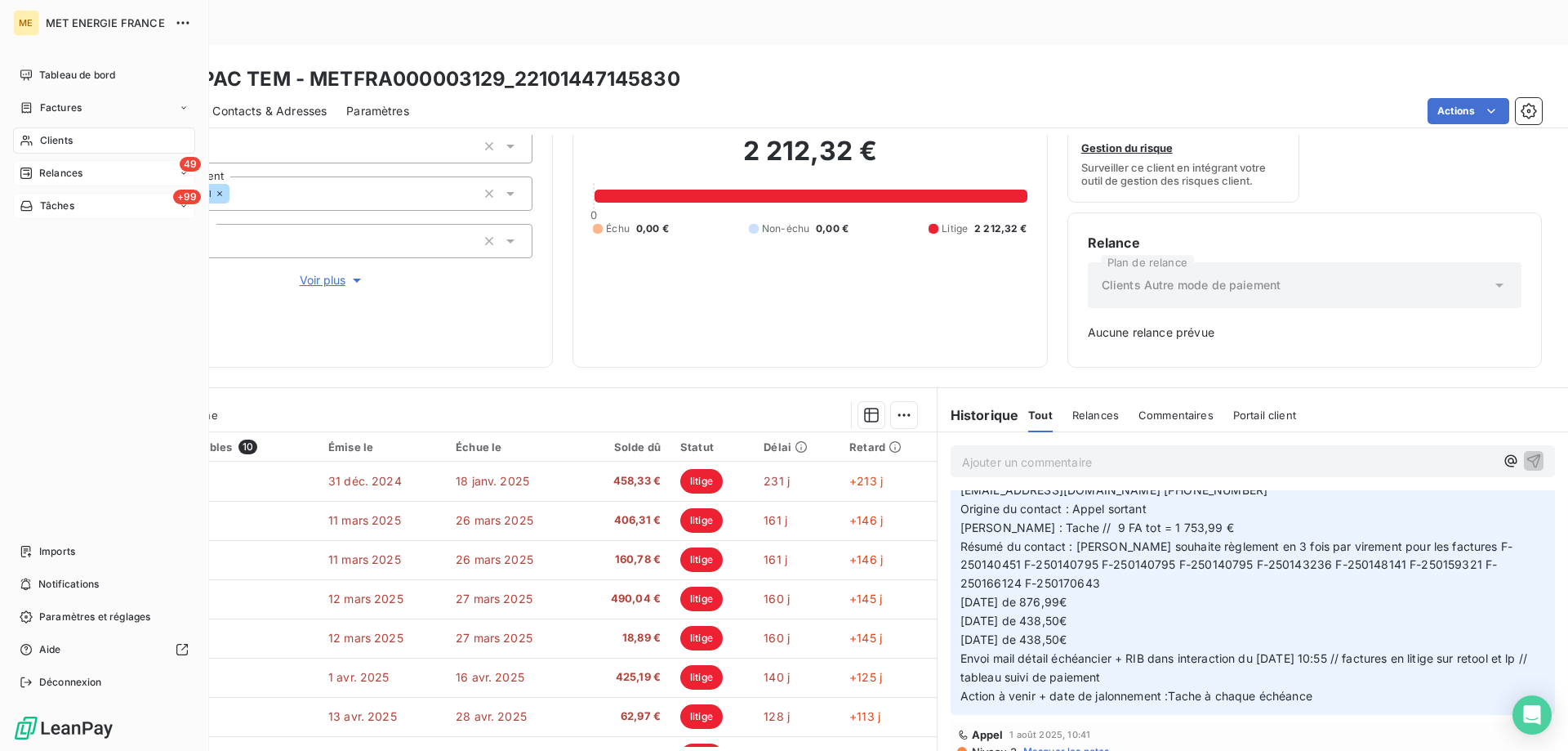
click at [71, 213] on span "Tâches" at bounding box center [57, 205] width 34 height 14
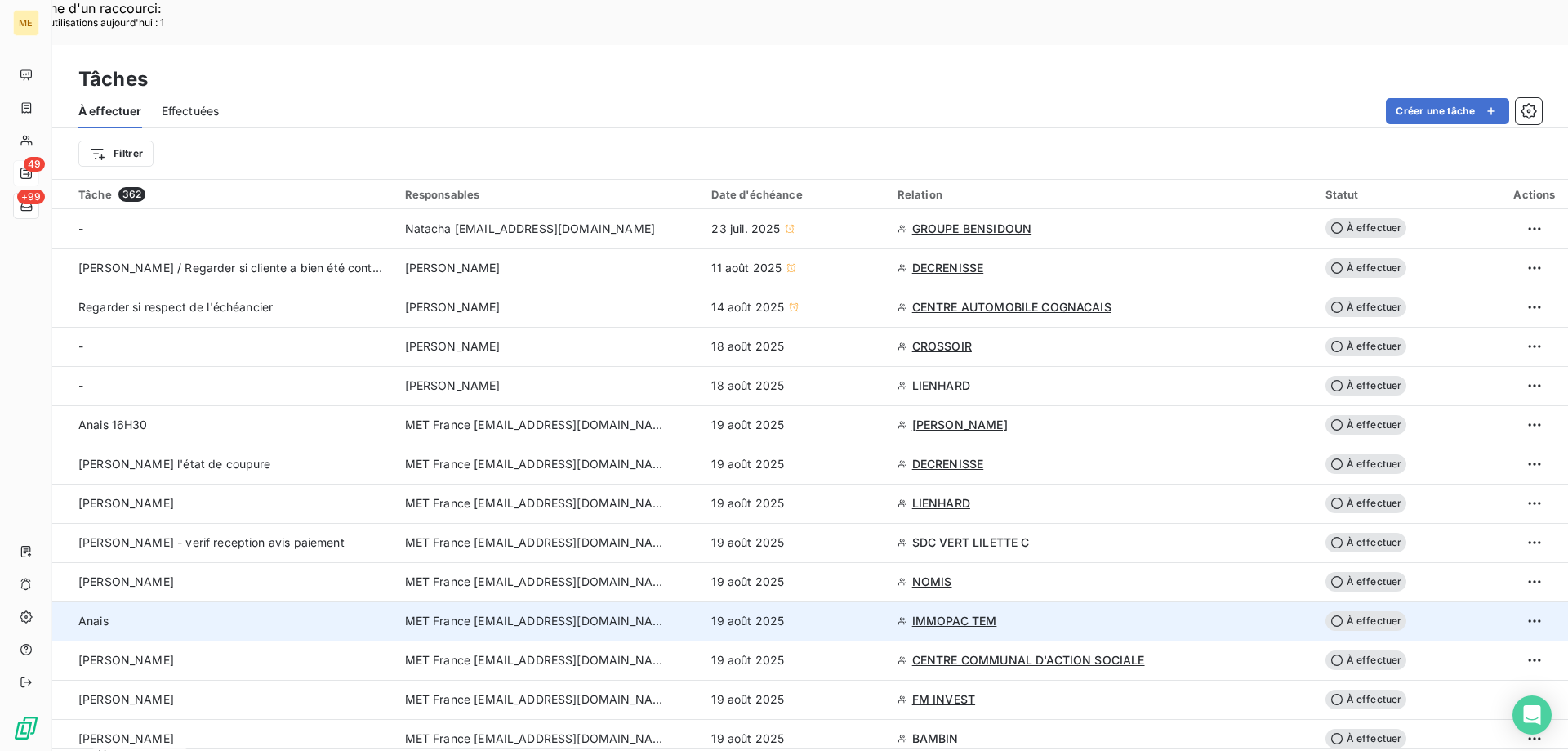
click at [790, 613] on div "19 août 2025" at bounding box center [793, 621] width 165 height 16
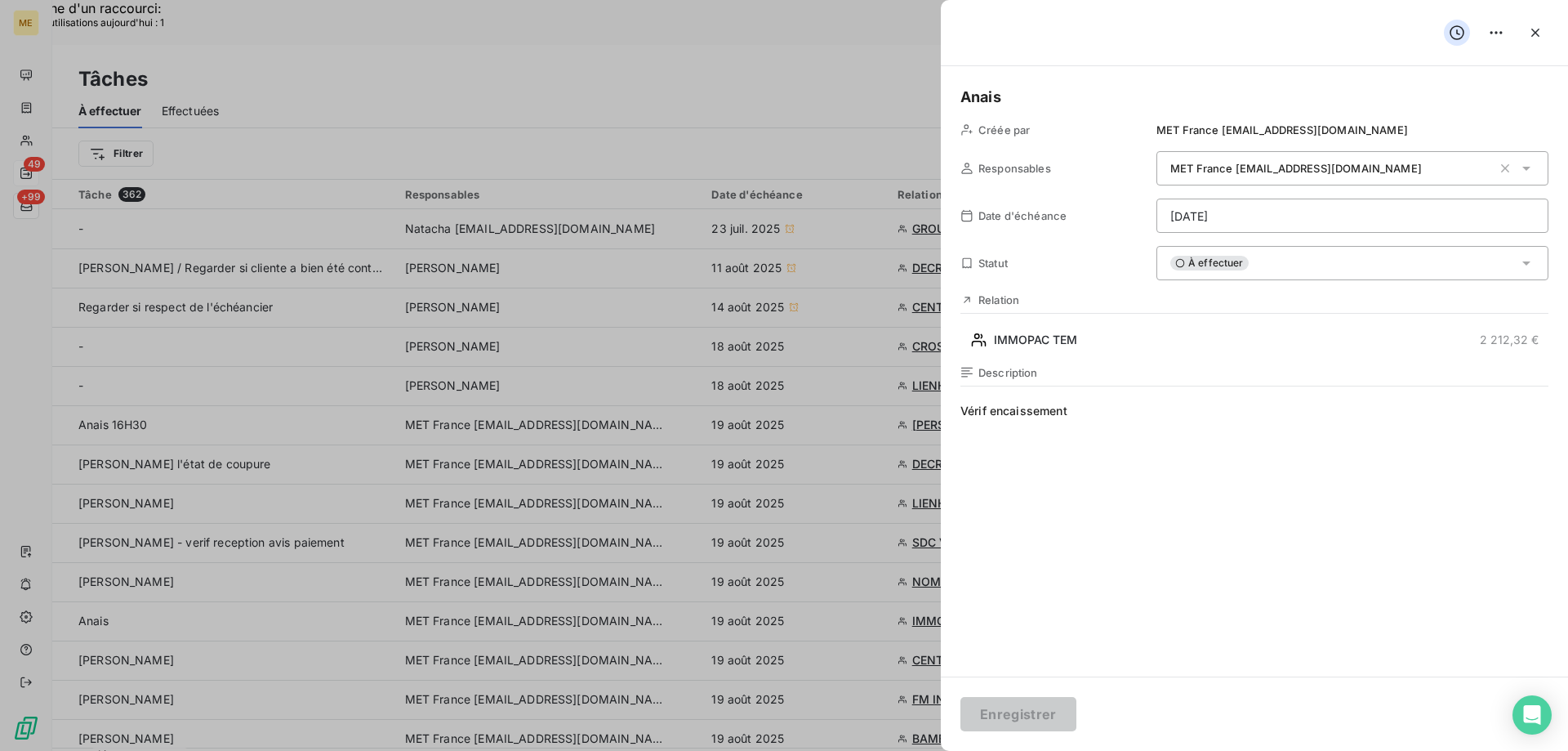
drag, startPoint x: 1233, startPoint y: 258, endPoint x: 1243, endPoint y: 274, distance: 18.9
click at [1233, 259] on span "À effectuer" at bounding box center [1209, 263] width 79 height 14
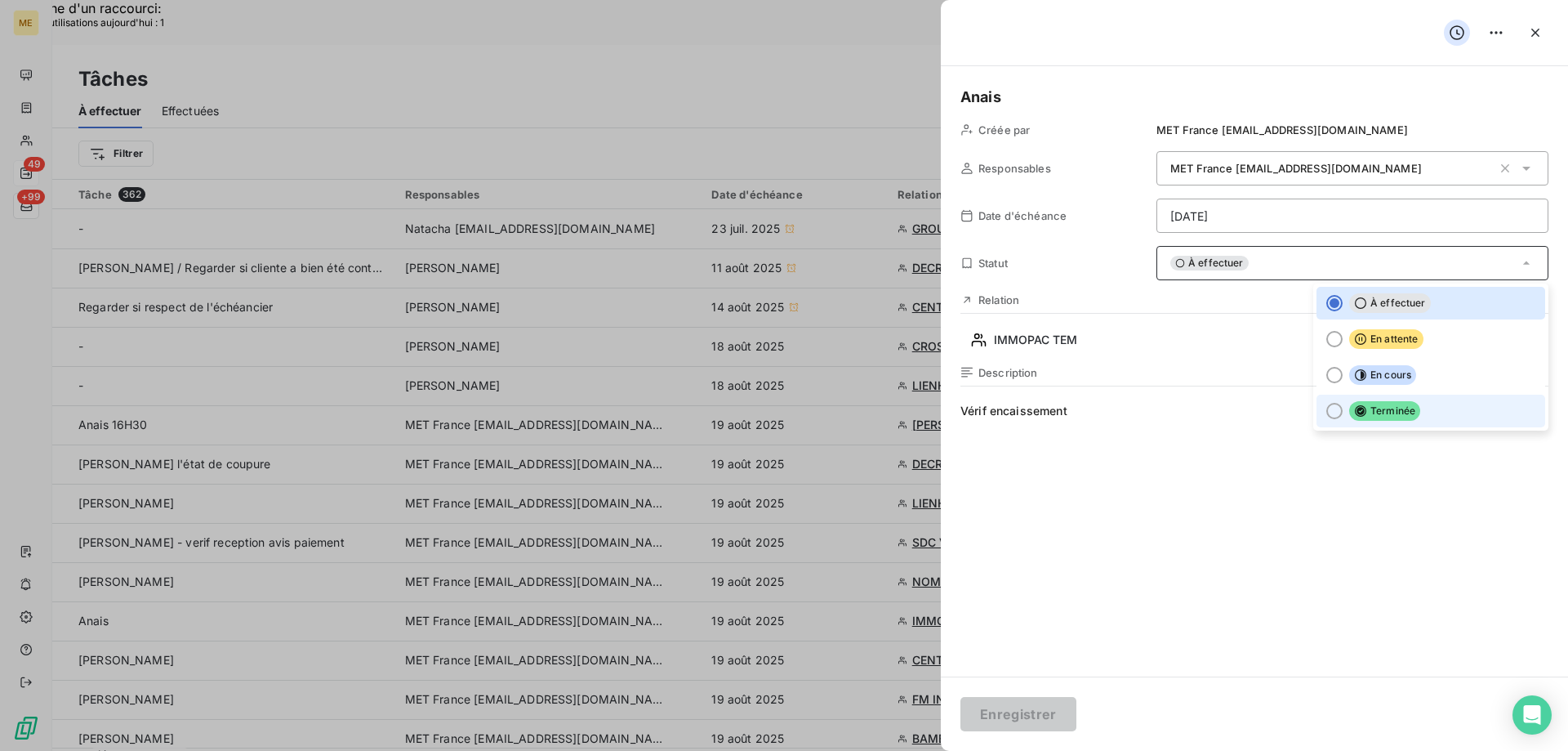
click at [1369, 406] on span "Terminée" at bounding box center [1384, 411] width 71 height 20
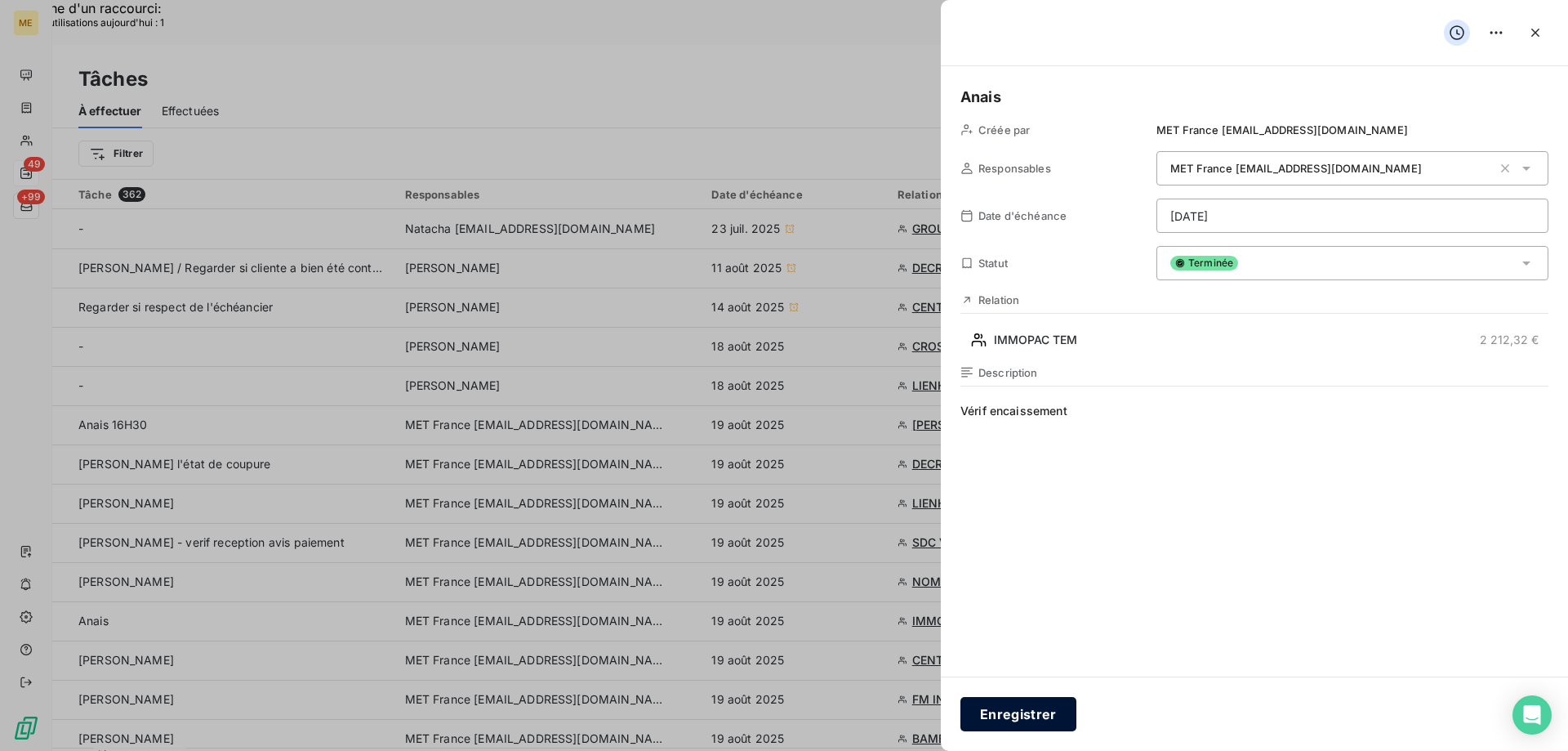
click at [1005, 704] on button "Enregistrer" at bounding box center [1018, 714] width 116 height 34
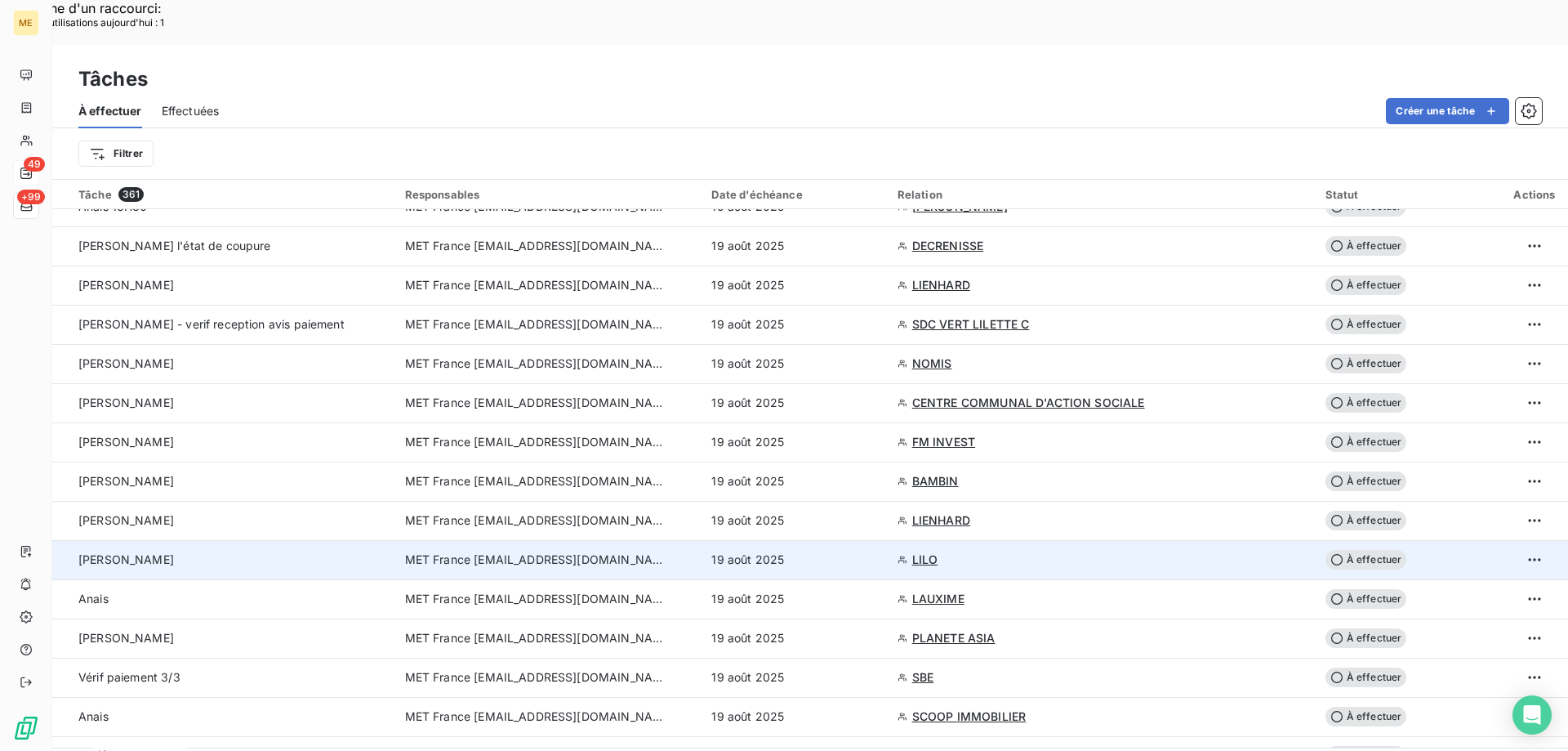
scroll to position [245, 0]
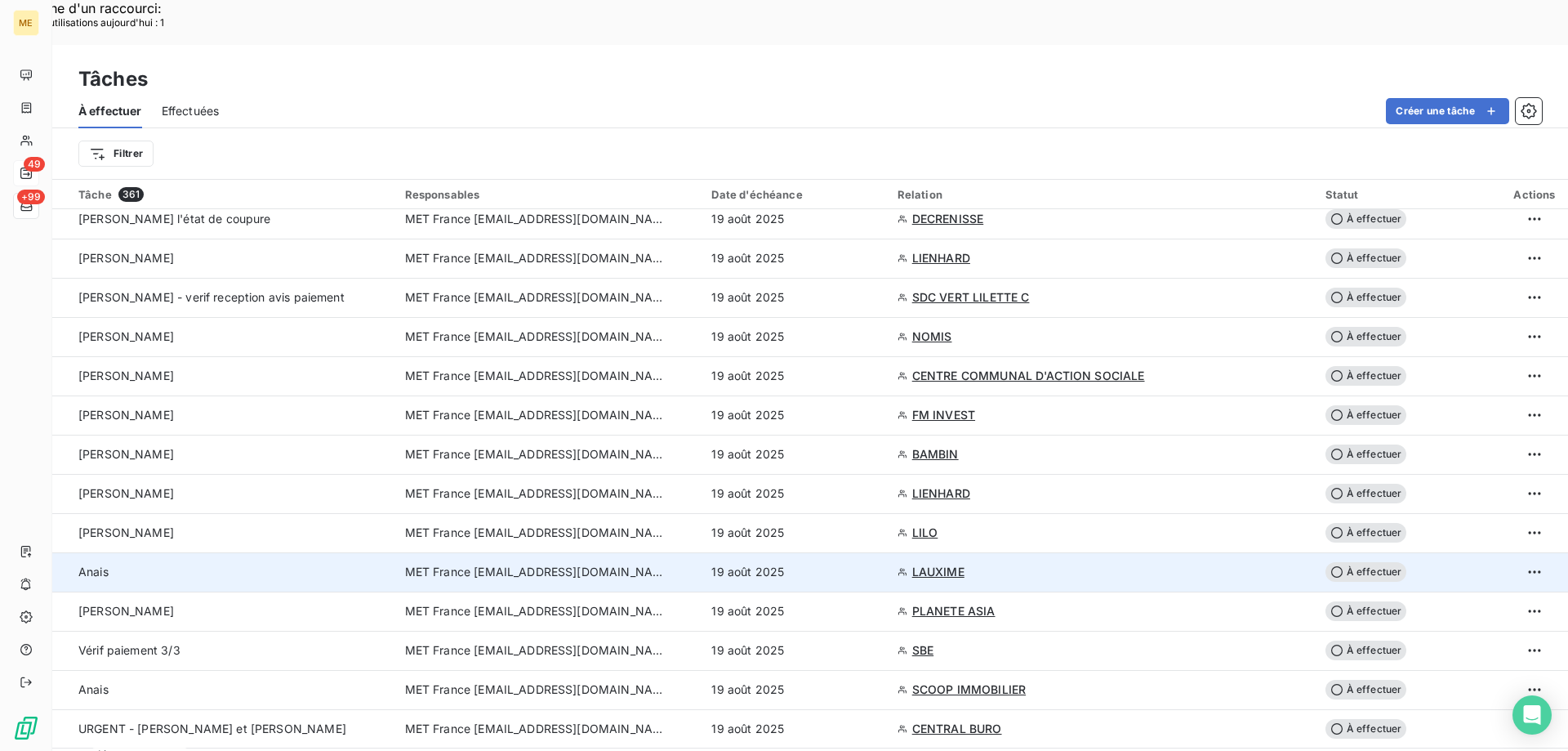
click at [836, 552] on td "19 août 2025" at bounding box center [794, 571] width 185 height 39
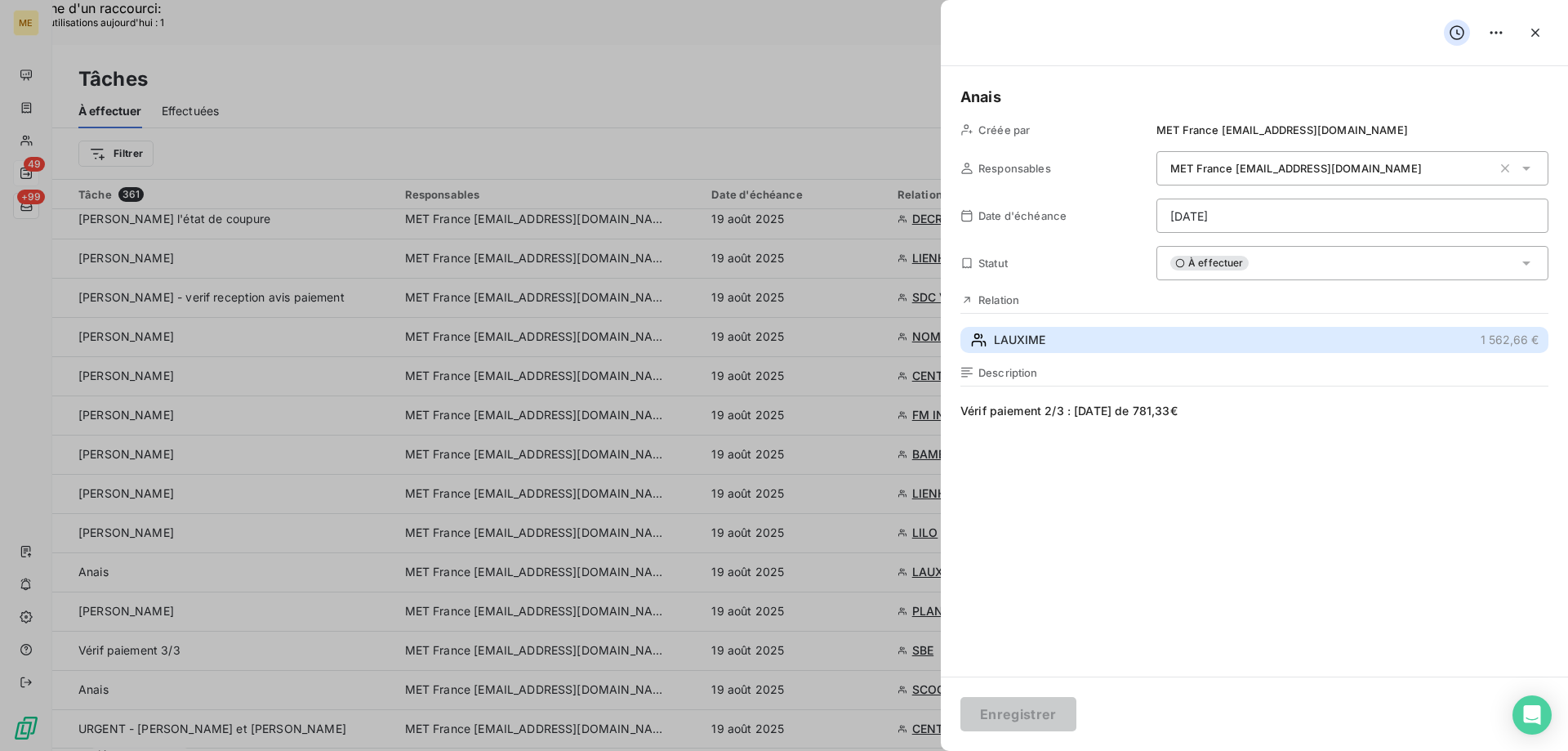
click at [1089, 345] on button "LAUXIME 1 562,66 €" at bounding box center [1254, 339] width 588 height 26
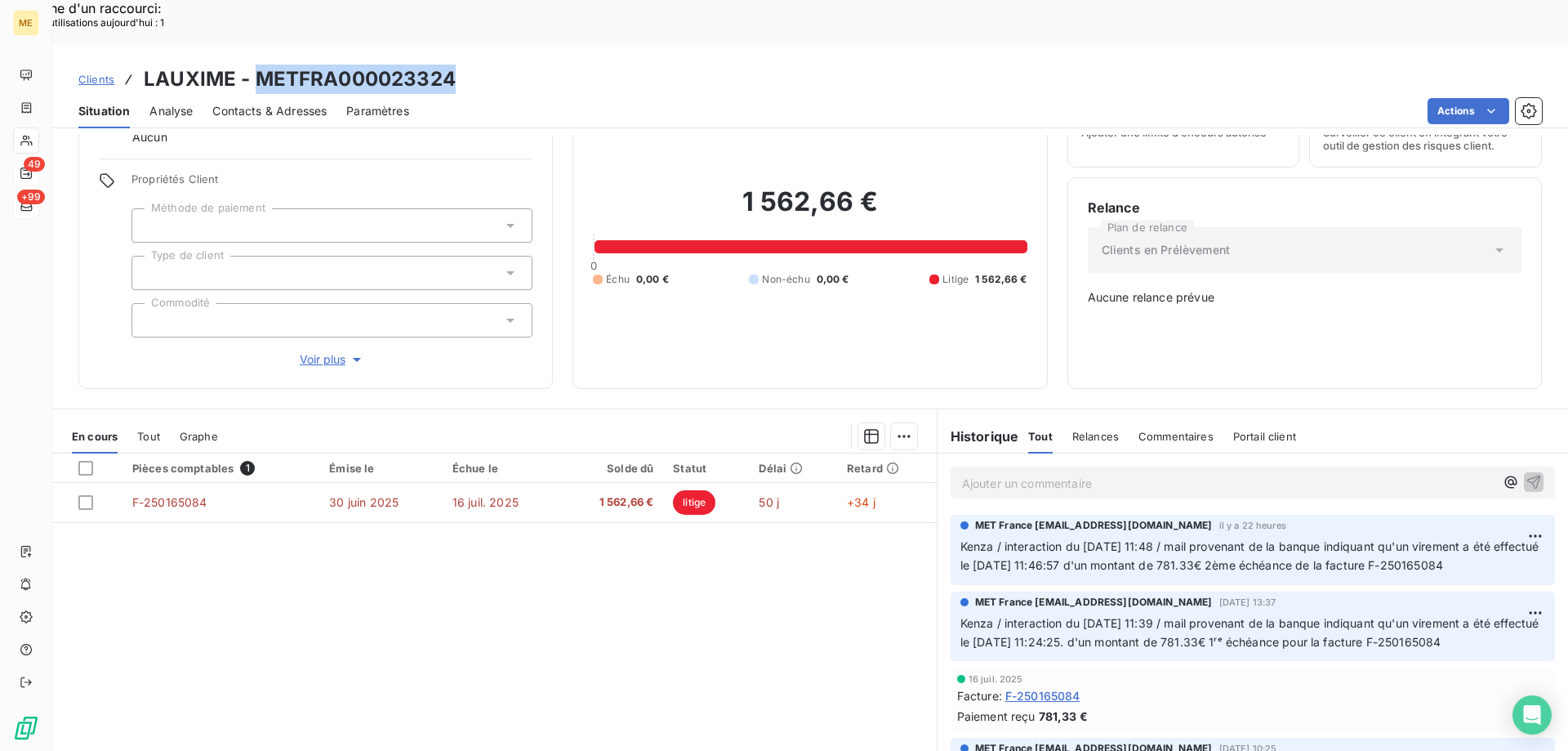
drag, startPoint x: 467, startPoint y: 27, endPoint x: 257, endPoint y: 41, distance: 210.5
click at [257, 64] on div "Clients LAUXIME - METFRA000023324" at bounding box center [810, 79] width 1516 height 30
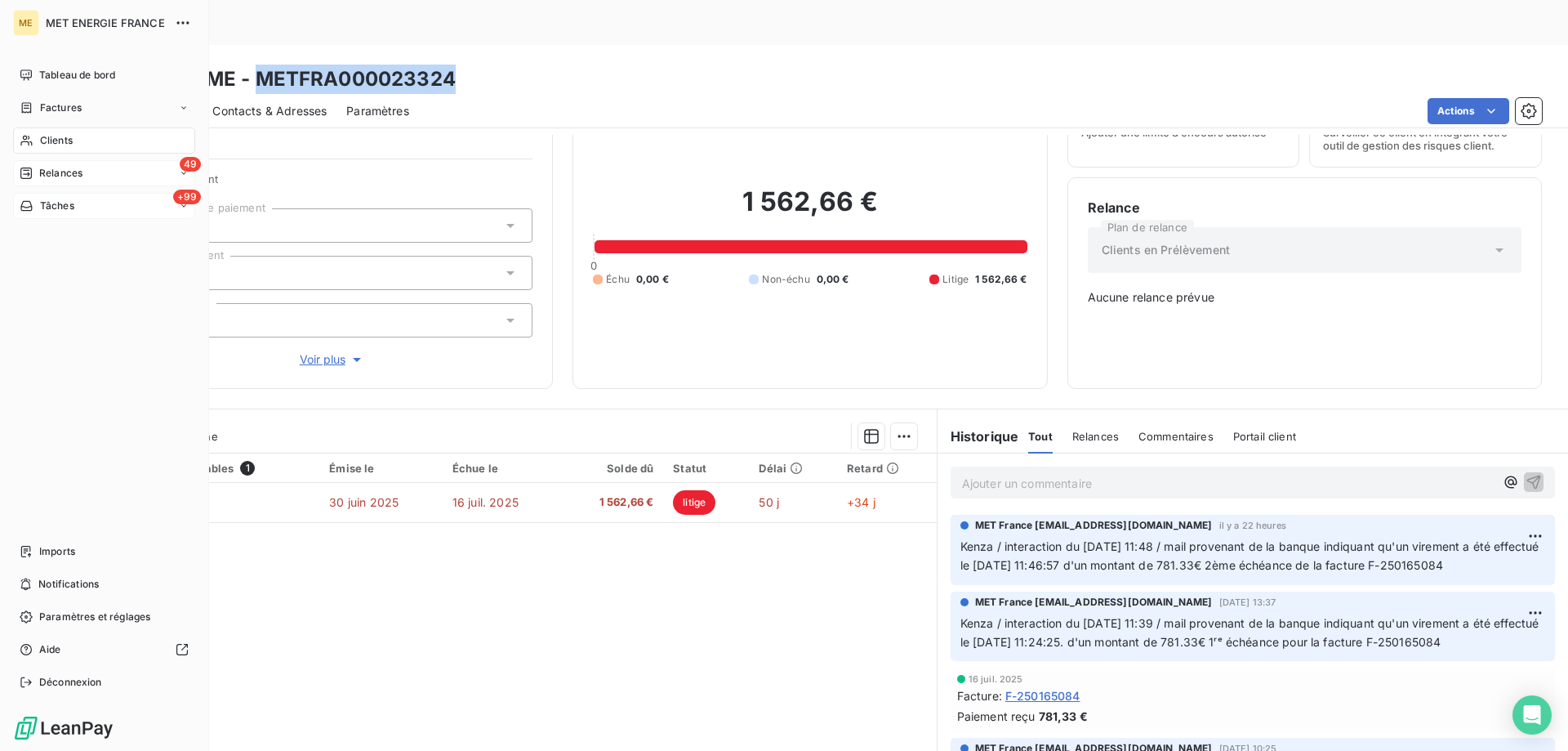
click at [52, 206] on span "Tâches" at bounding box center [57, 205] width 34 height 14
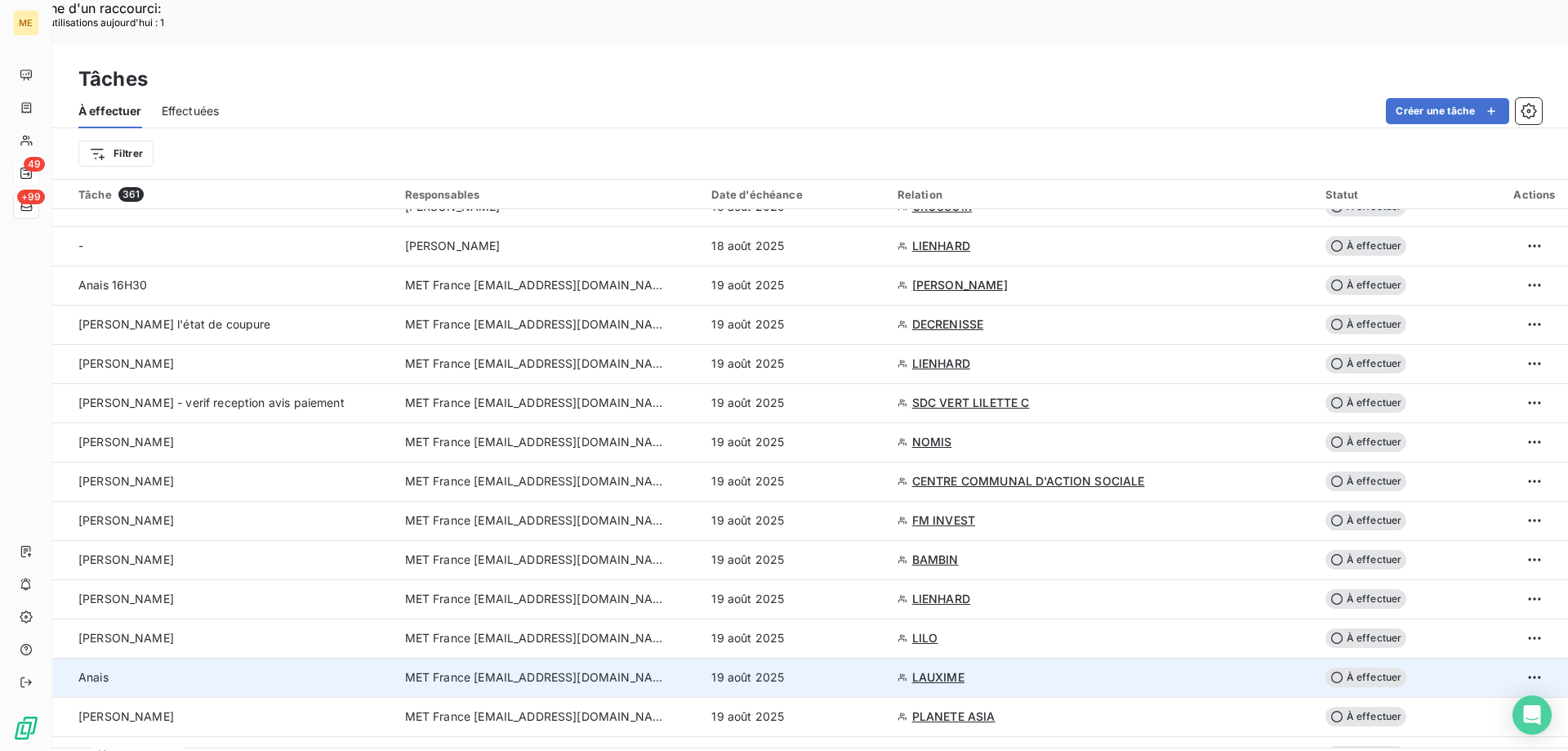
scroll to position [164, 0]
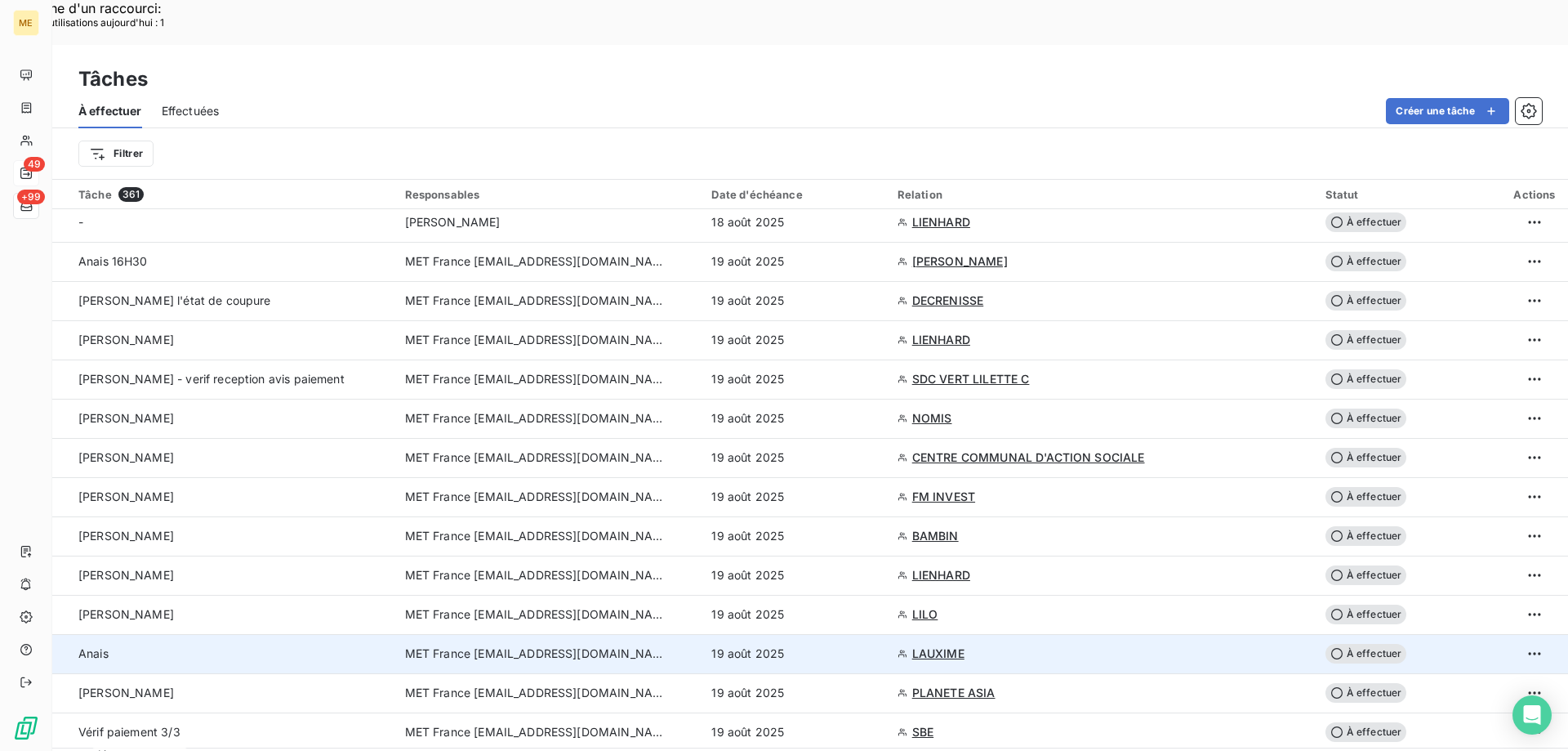
click at [839, 645] on div "19 août 2025" at bounding box center [793, 653] width 165 height 16
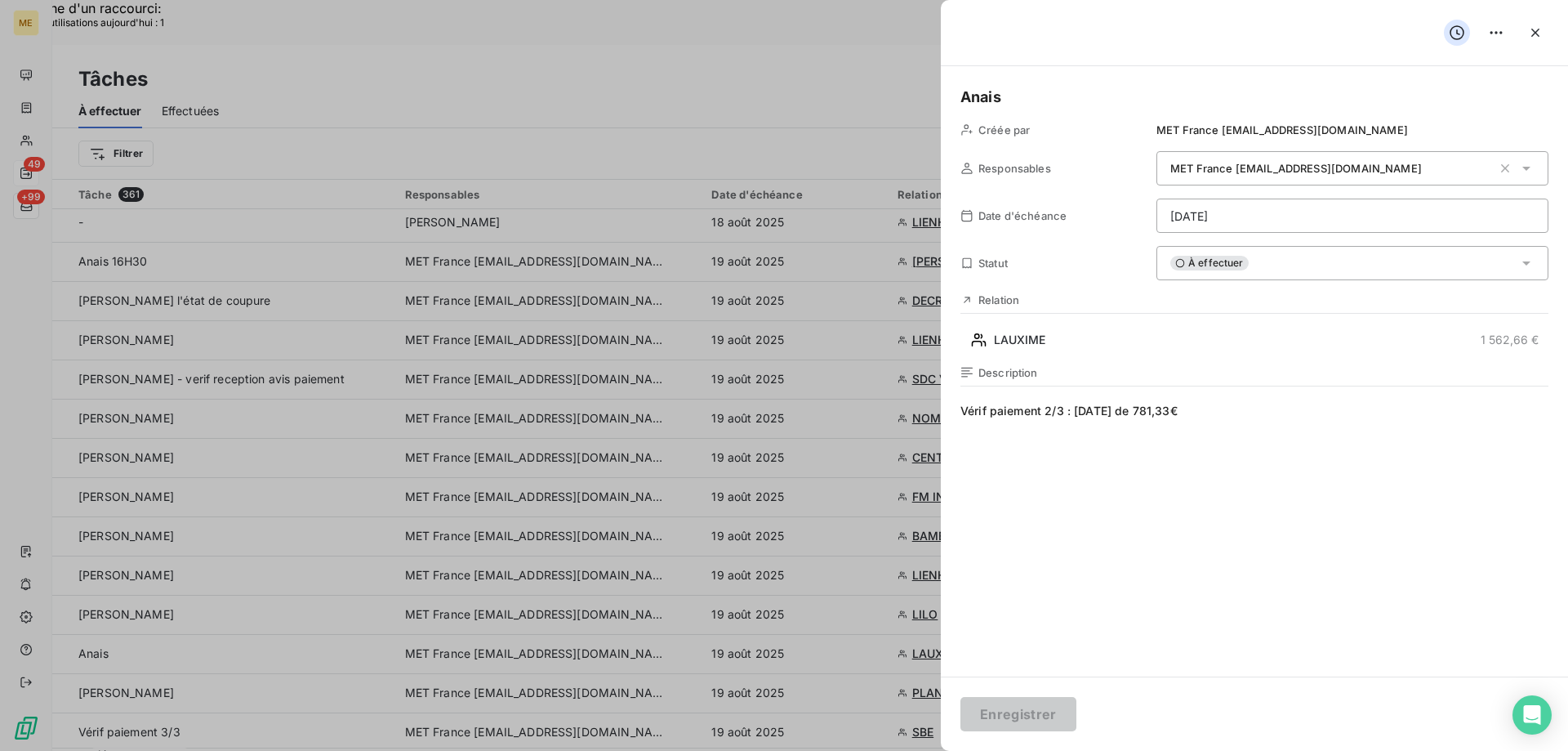
click at [991, 410] on span "Vérif paiement 2/3 : [DATE] de 781,33€" at bounding box center [1254, 559] width 588 height 314
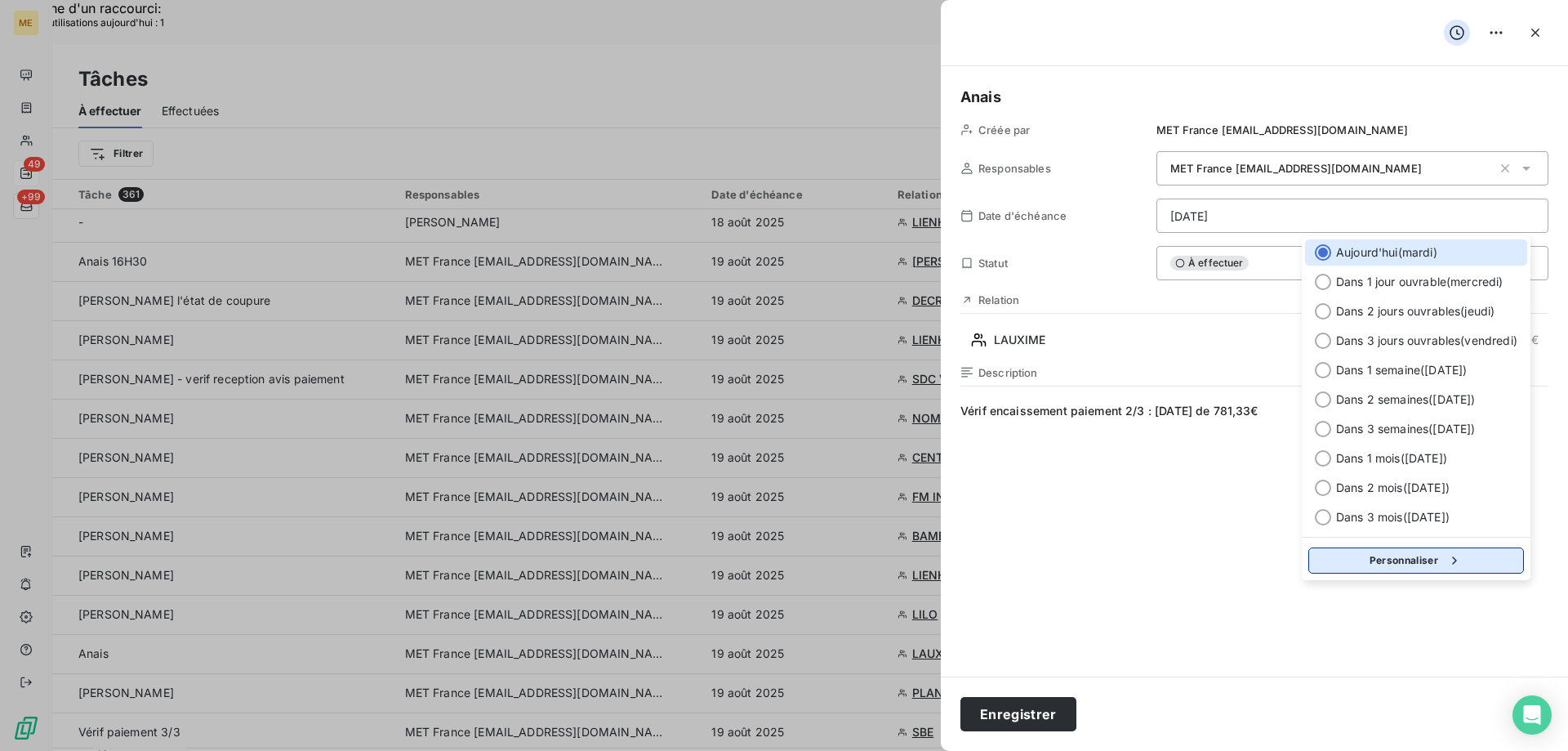
click at [1435, 560] on button "Personnaliser" at bounding box center [1415, 560] width 215 height 26
select select "7"
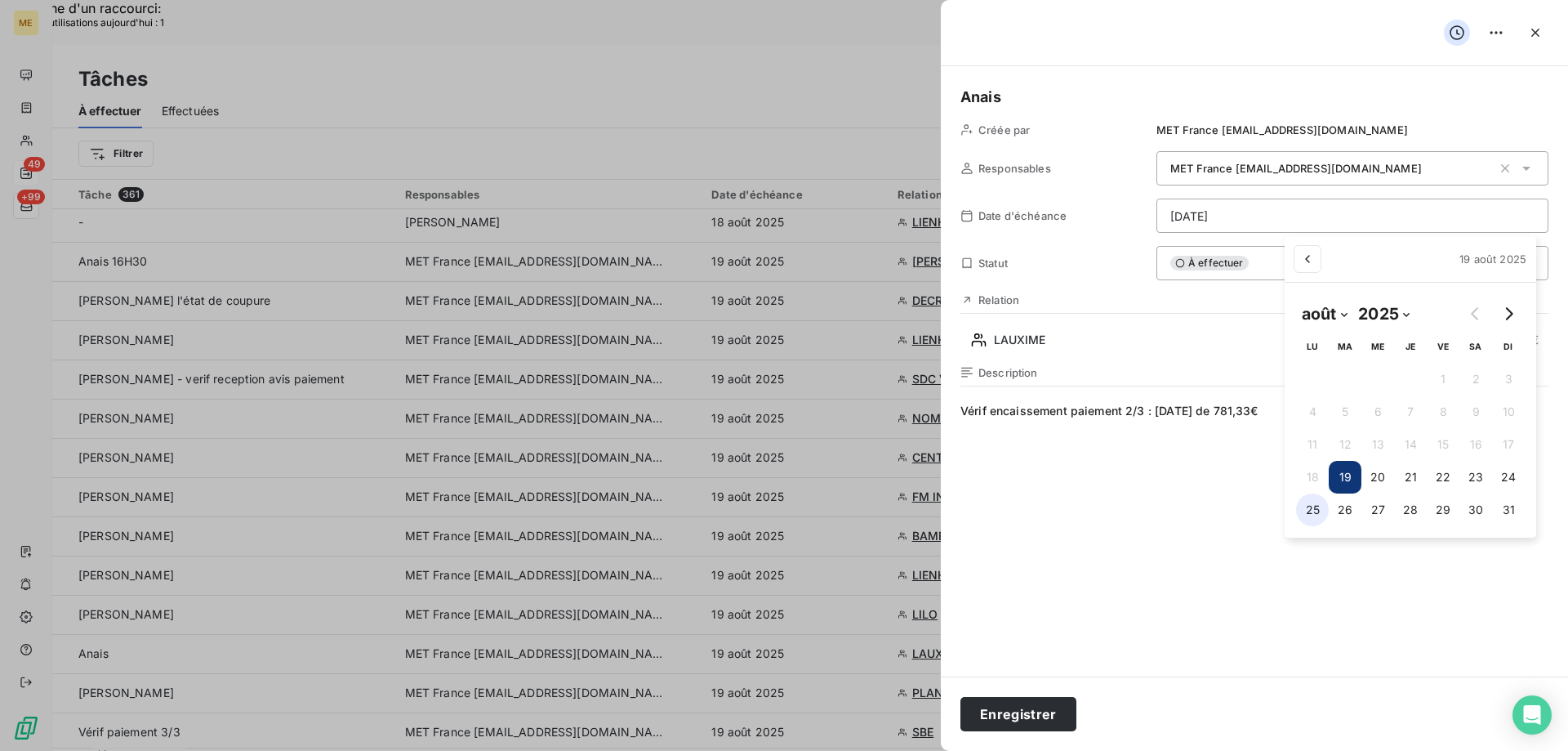
click at [1317, 509] on button "25" at bounding box center [1312, 509] width 33 height 33
type input "[DATE]"
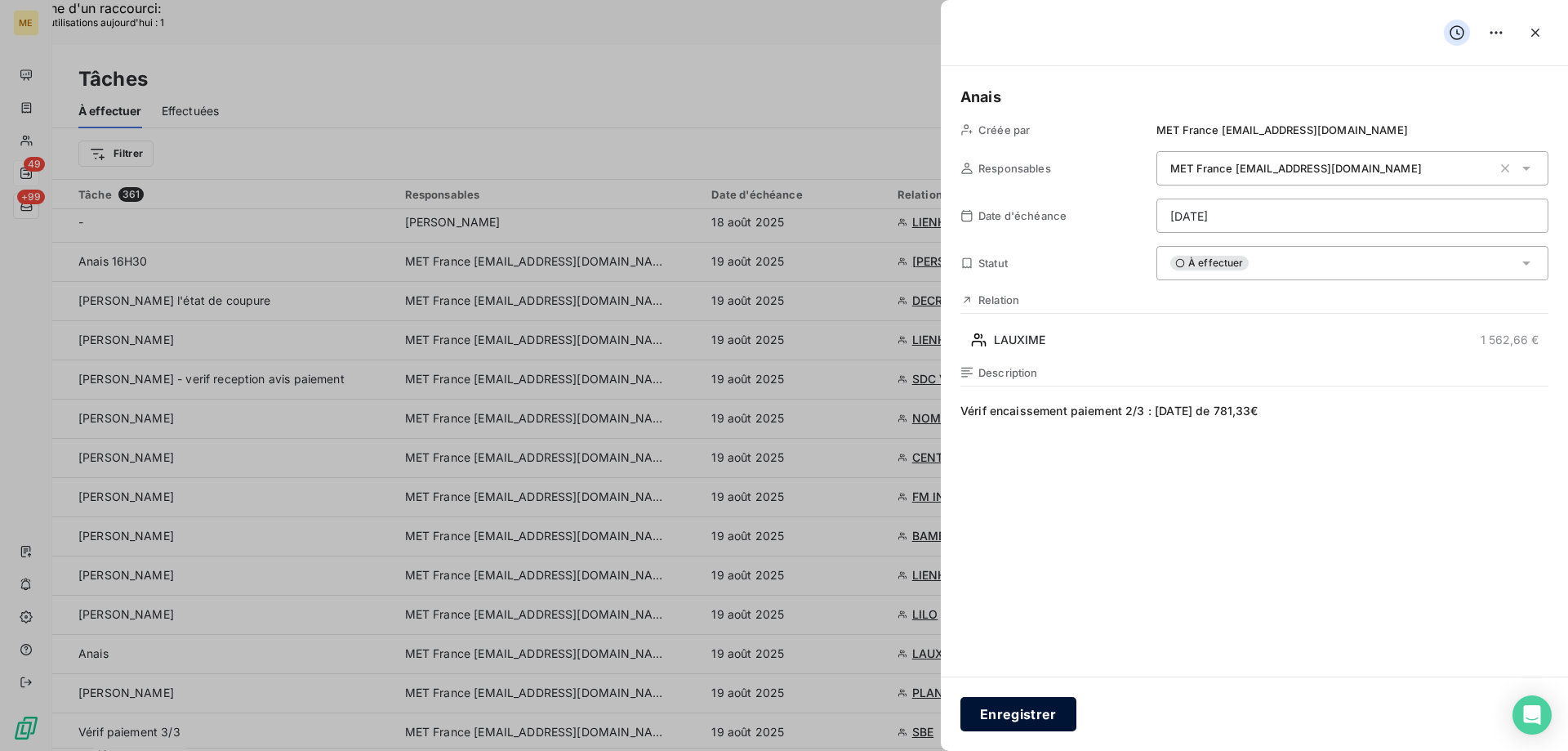
click at [1020, 708] on button "Enregistrer" at bounding box center [1018, 714] width 116 height 34
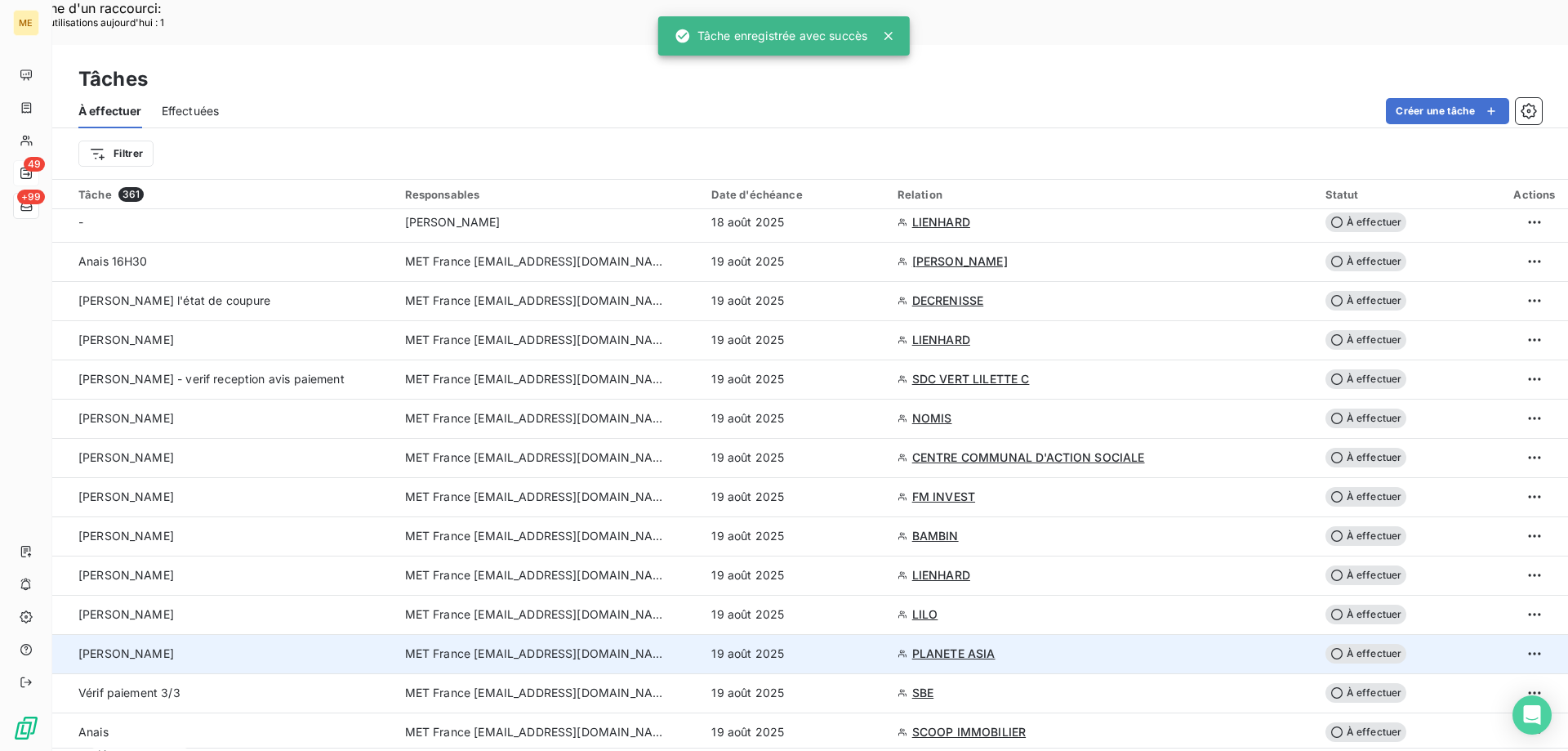
scroll to position [245, 0]
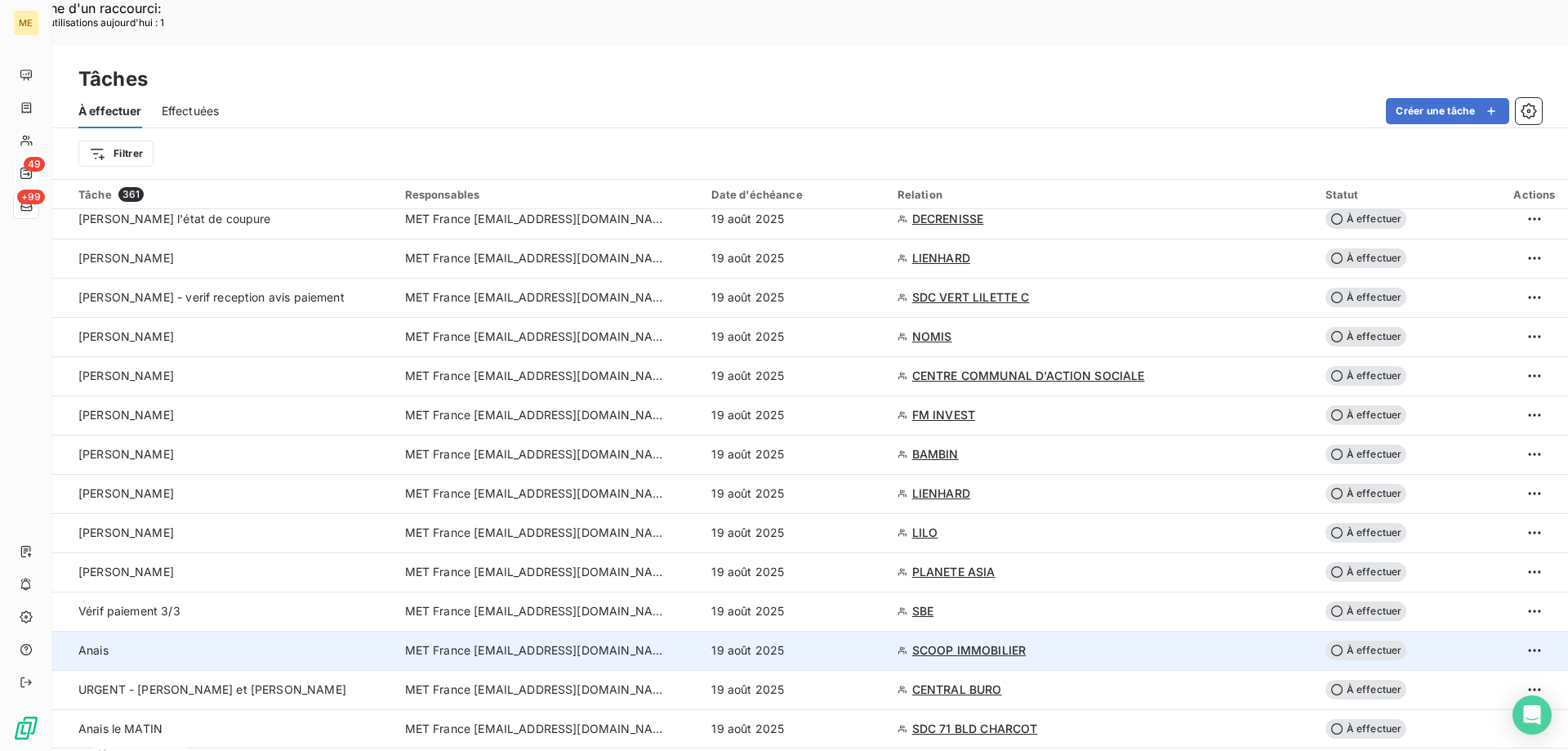
click at [846, 642] on div "19 août 2025" at bounding box center [793, 651] width 165 height 16
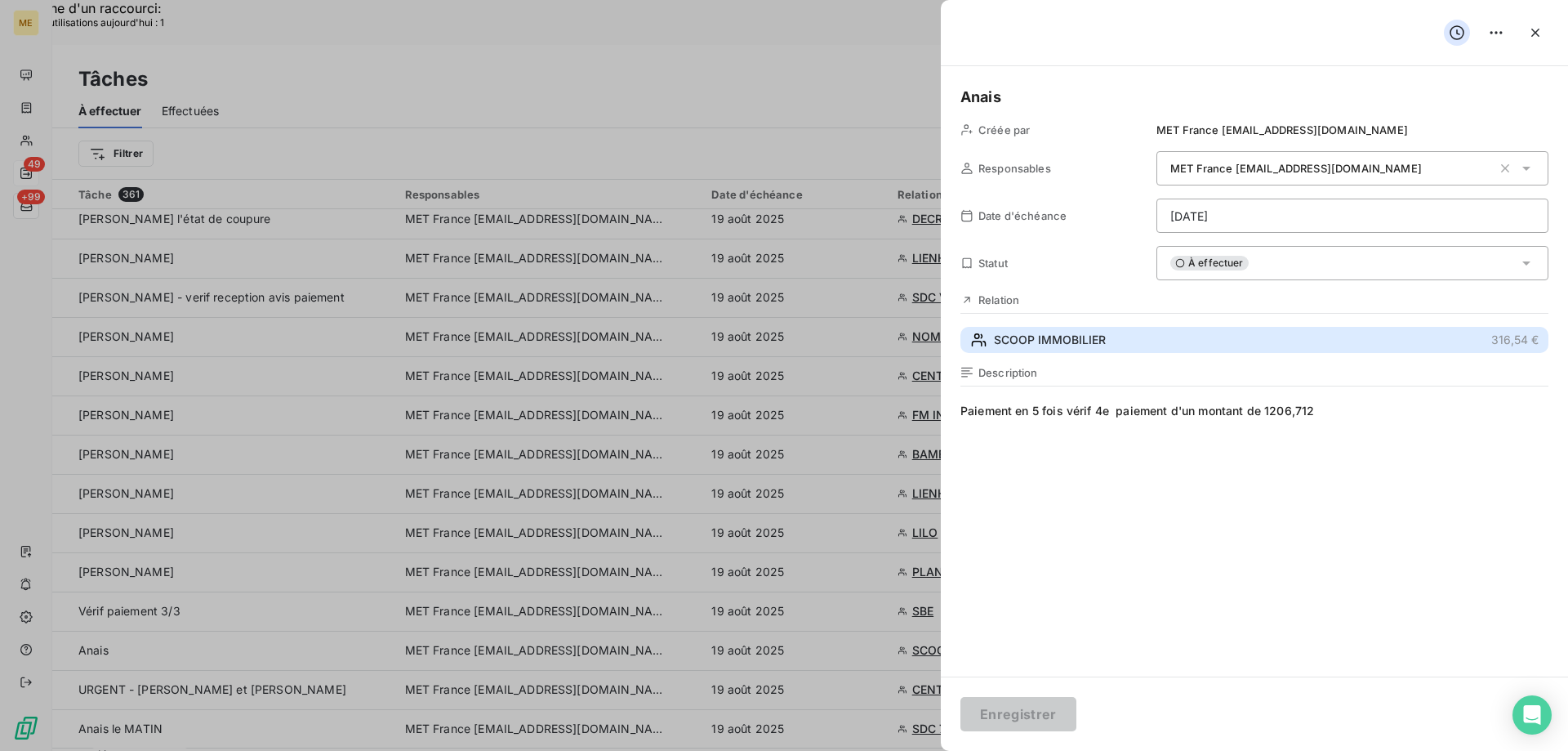
click at [1128, 342] on button "SCOOP IMMOBILIER 316,54 €" at bounding box center [1254, 339] width 588 height 26
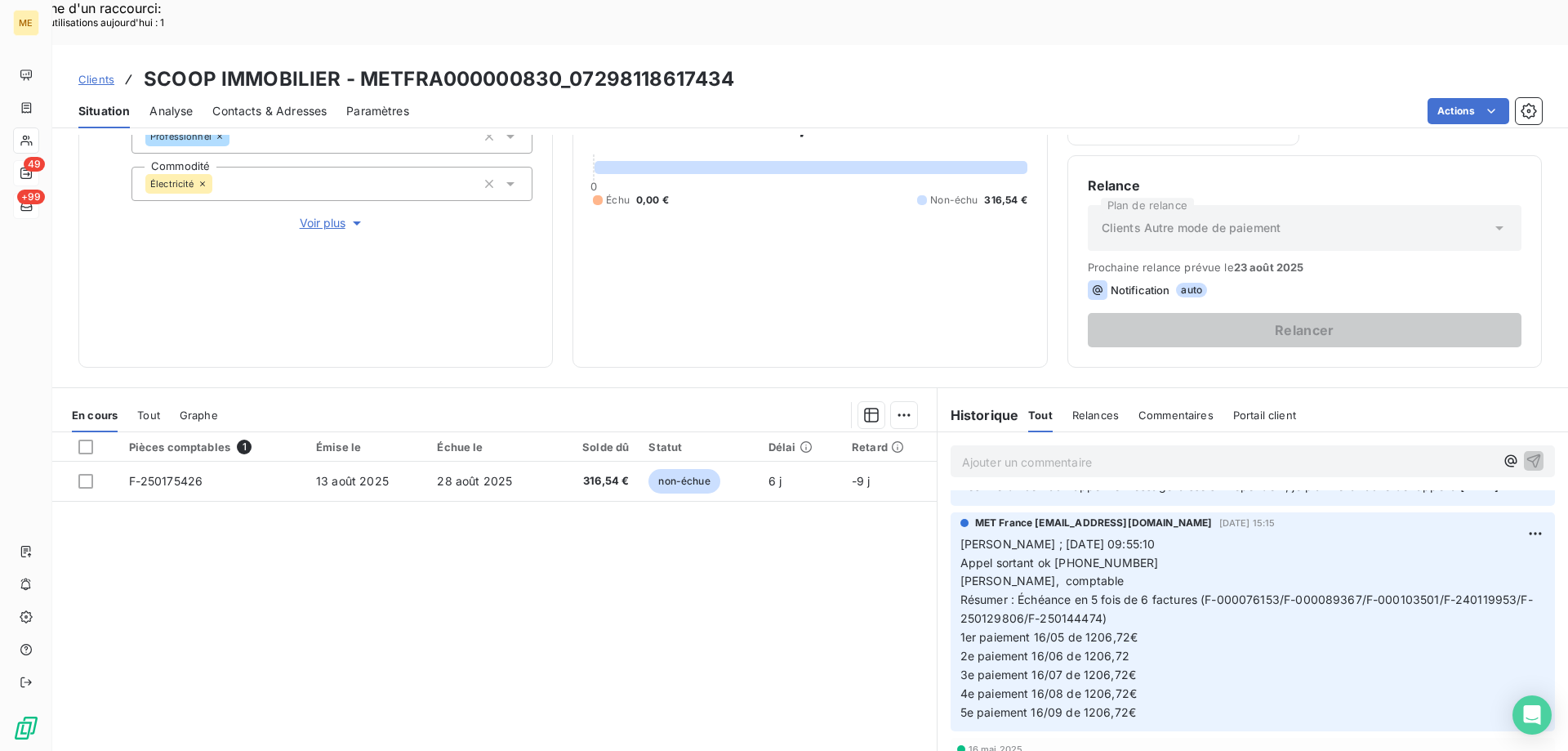
scroll to position [1961, 0]
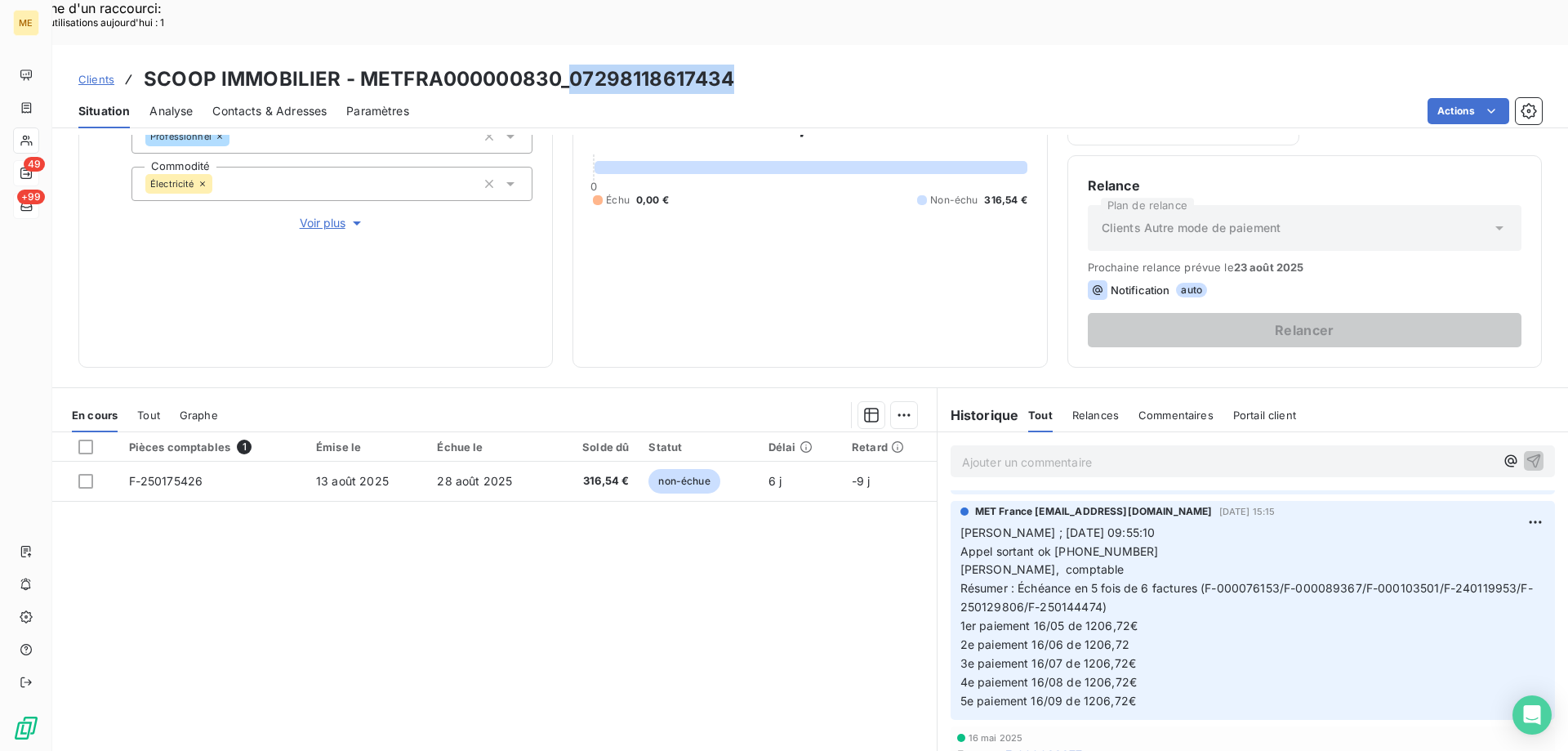
drag, startPoint x: 735, startPoint y: 35, endPoint x: 570, endPoint y: 31, distance: 165.0
click at [570, 64] on div "Clients SCOOP IMMOBILIER - METFRA000000830_07298118617434" at bounding box center [810, 79] width 1516 height 30
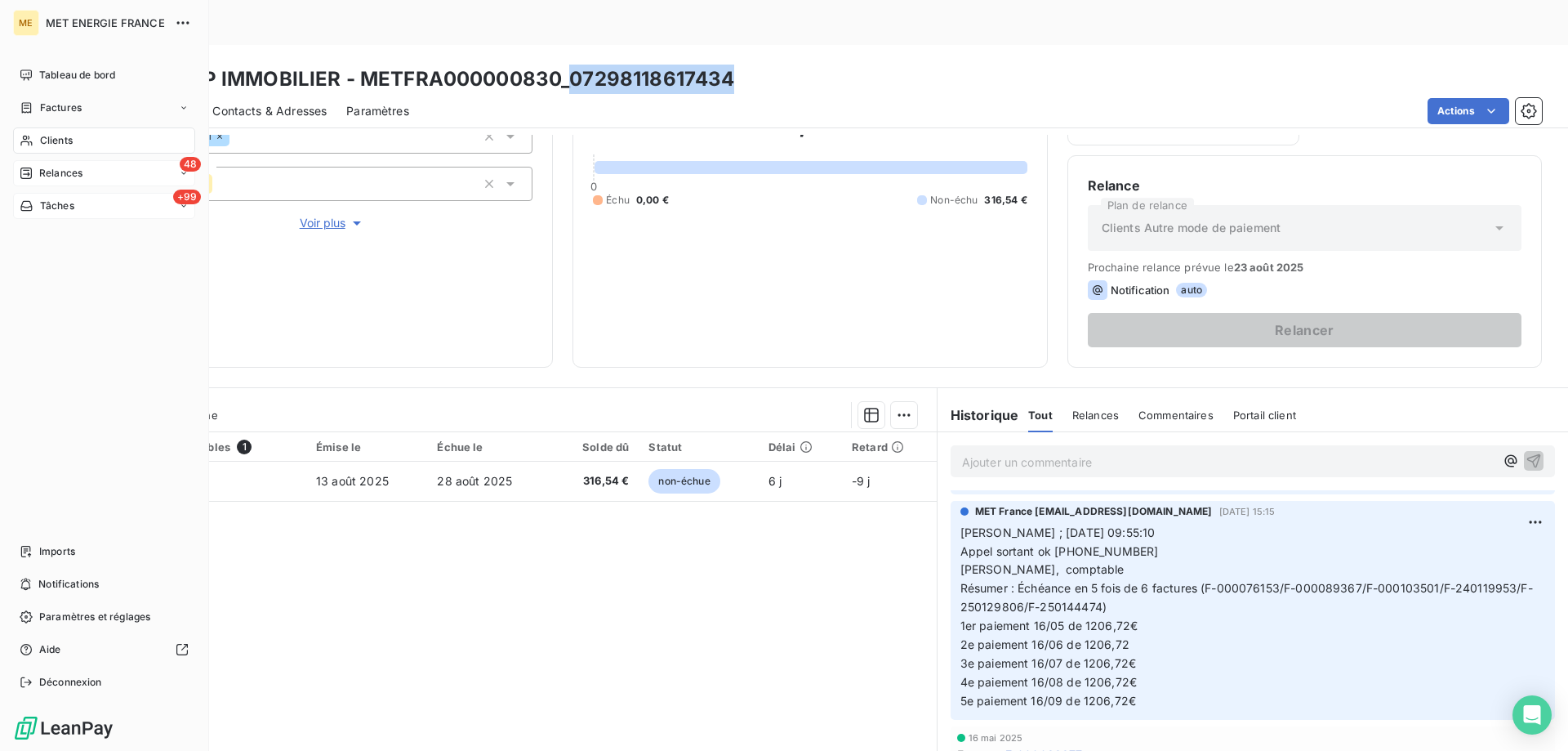
click at [124, 197] on div "+99 Tâches" at bounding box center [103, 205] width 182 height 26
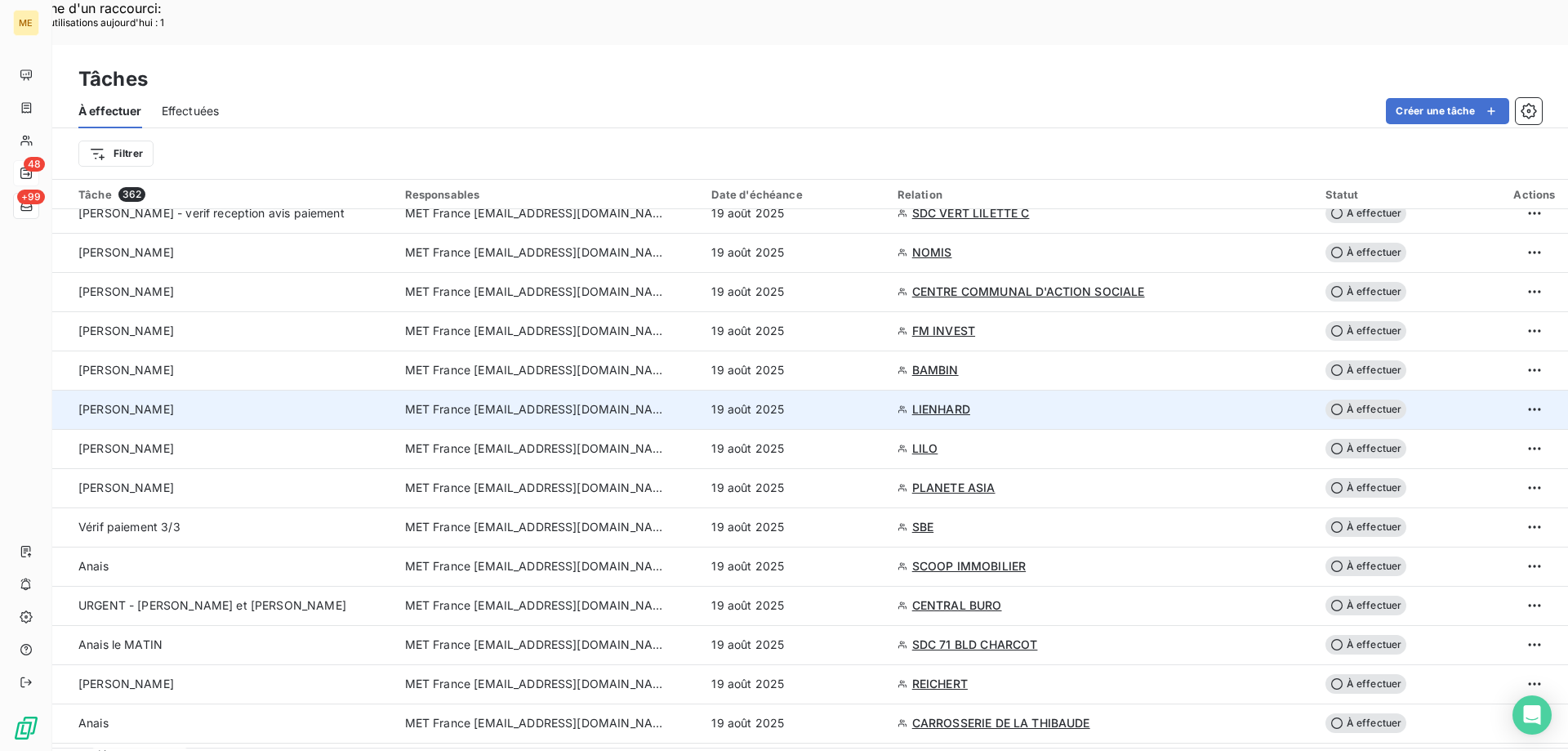
scroll to position [408, 0]
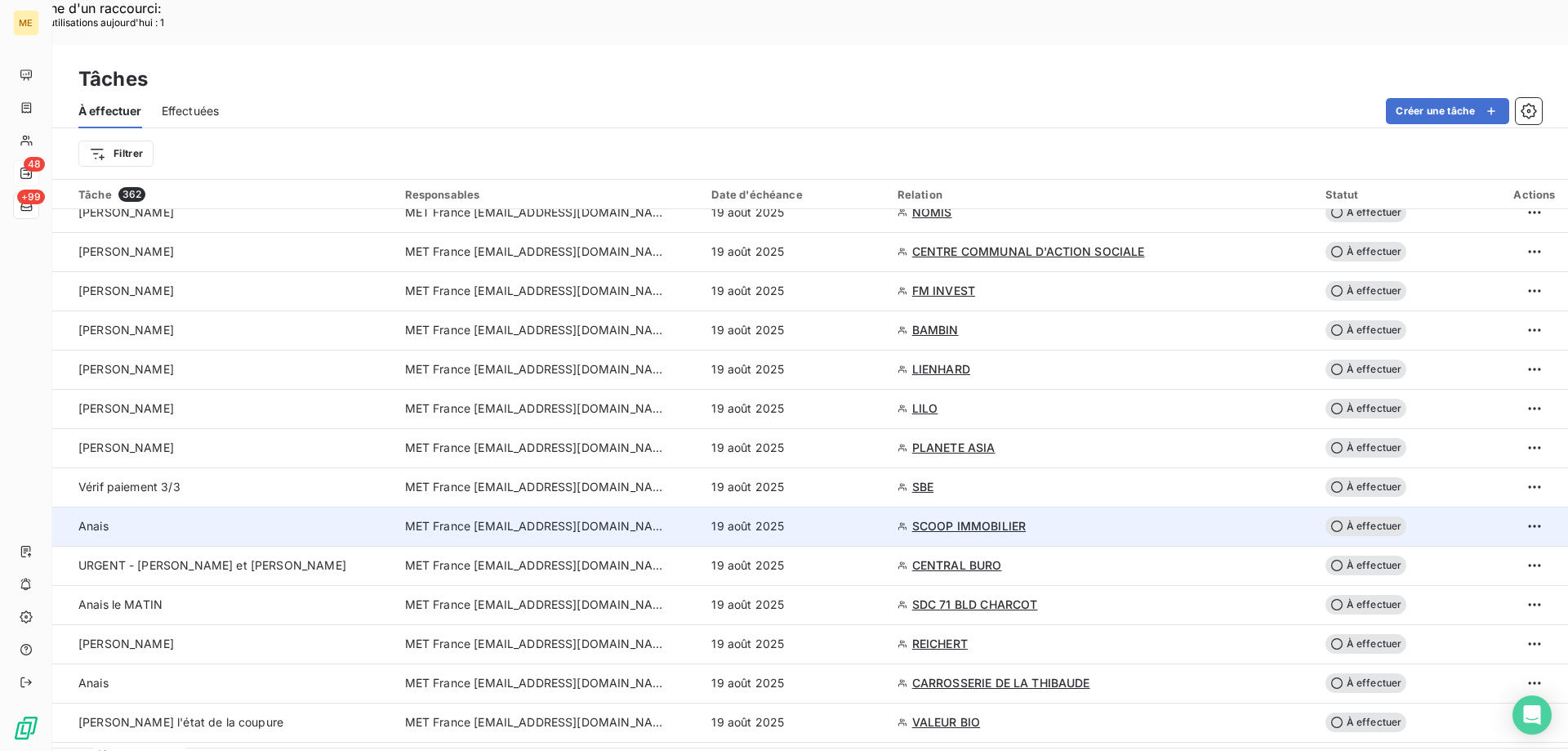
click at [843, 518] on div "19 août 2025" at bounding box center [793, 526] width 165 height 16
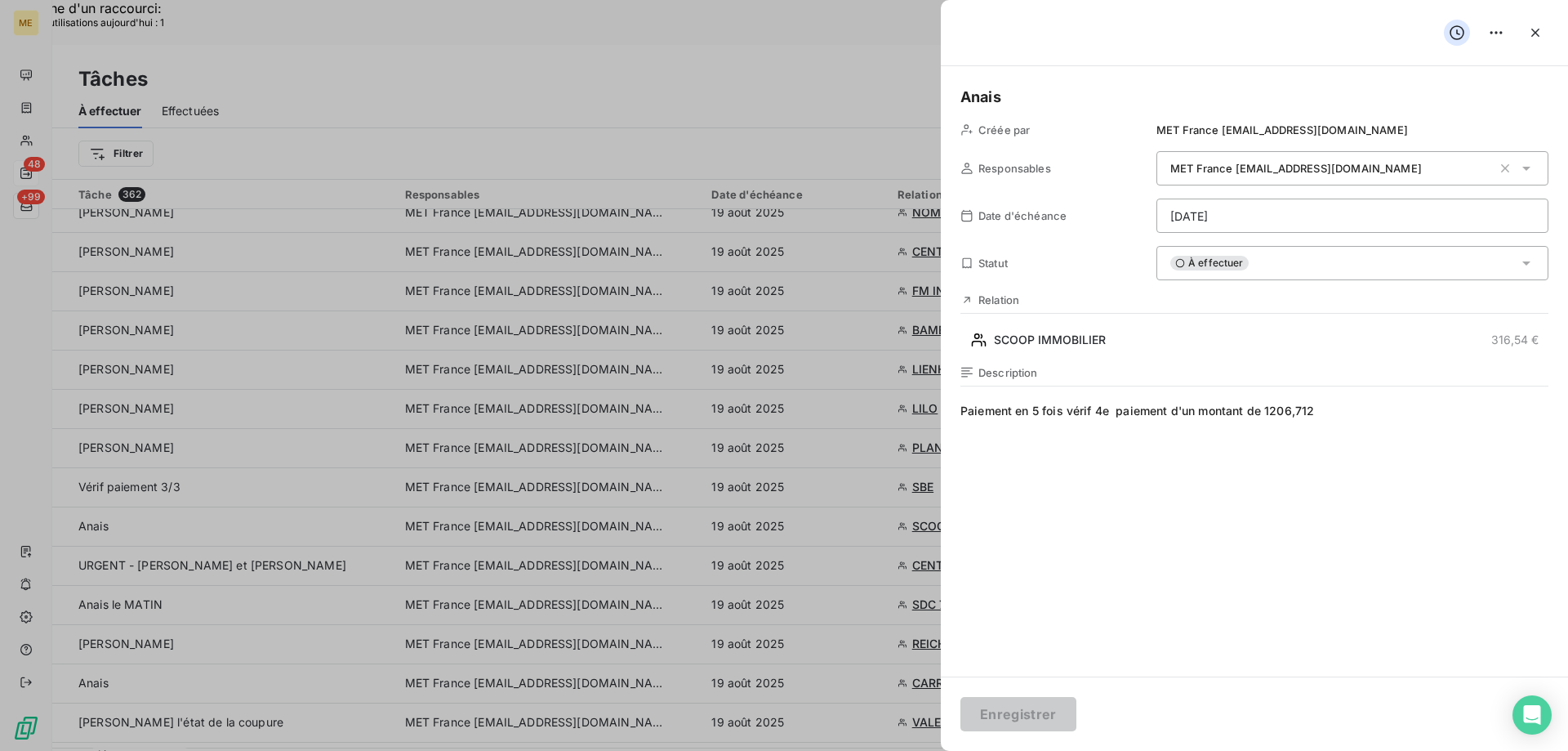
click at [1268, 265] on div "À effectuer" at bounding box center [1352, 263] width 392 height 34
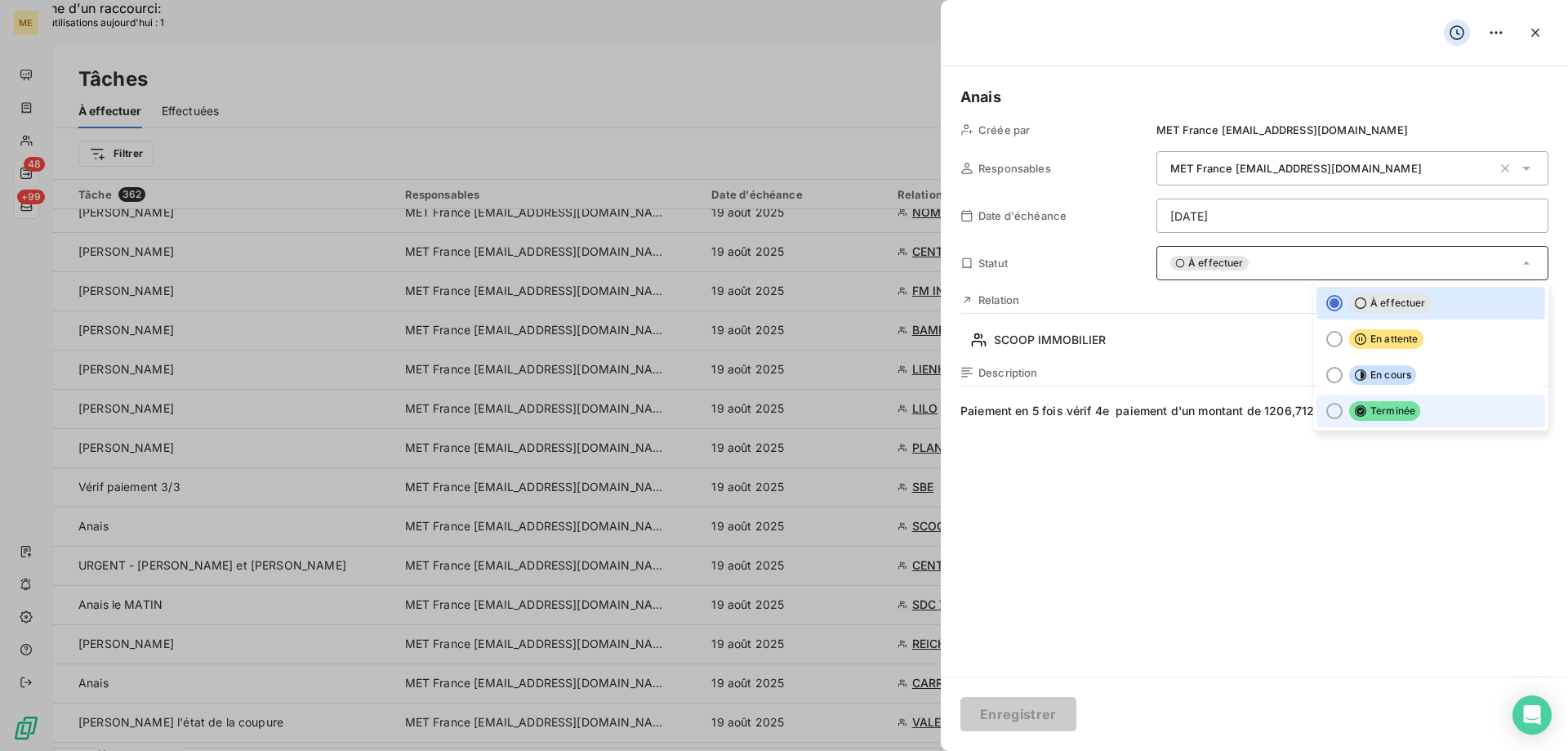
click at [1398, 406] on span "Terminée" at bounding box center [1384, 411] width 71 height 20
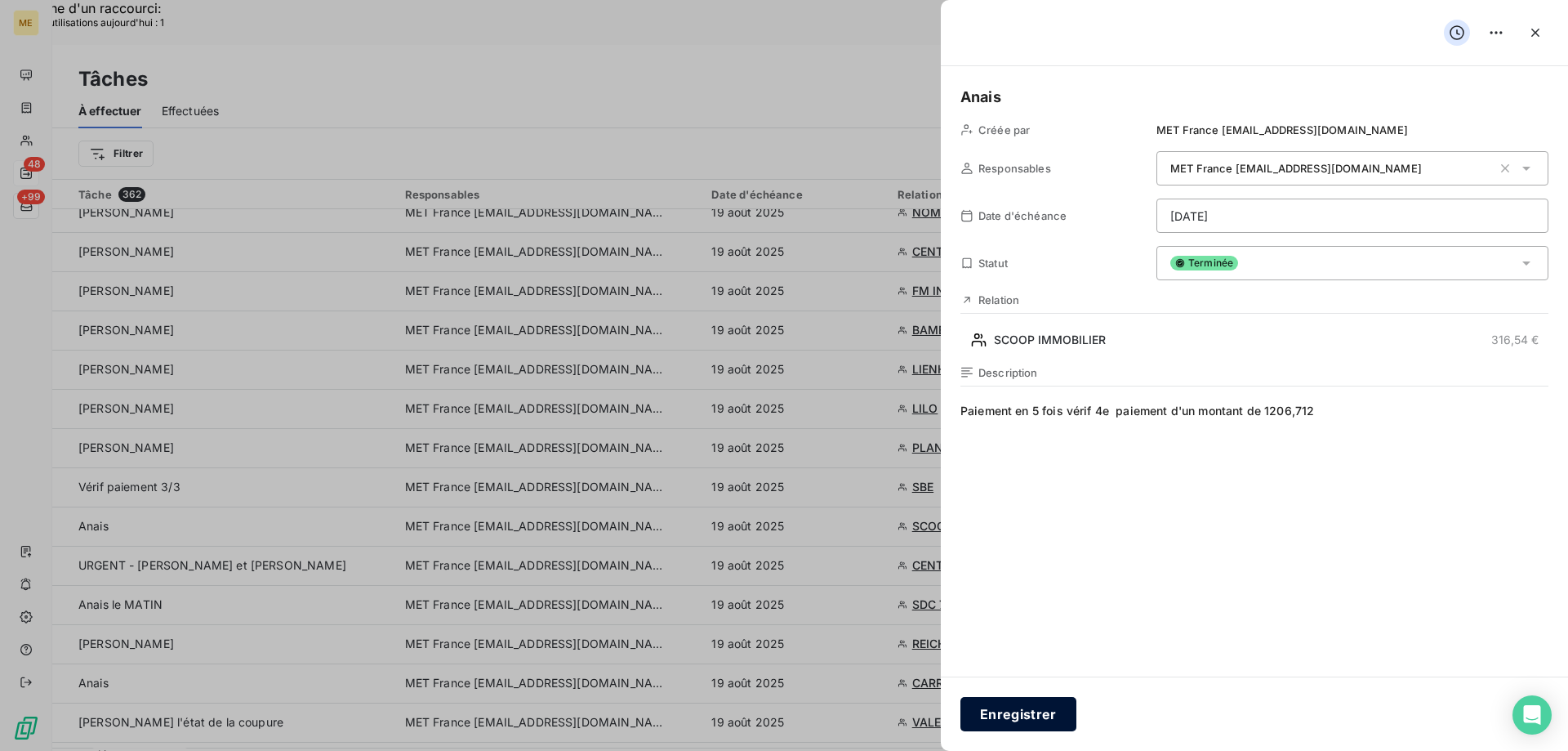
click at [1021, 709] on button "Enregistrer" at bounding box center [1018, 714] width 116 height 34
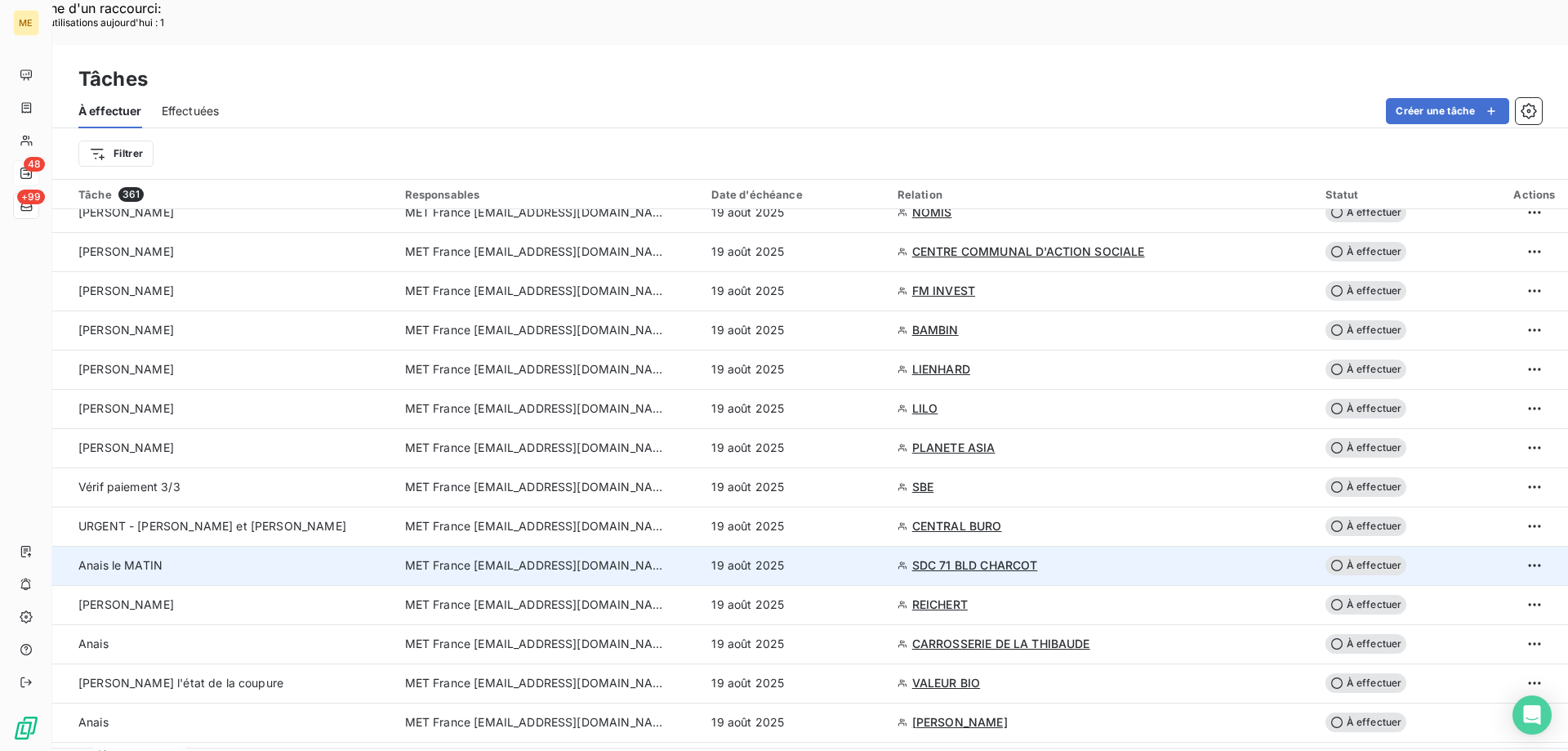
click at [819, 557] on div "19 août 2025" at bounding box center [793, 566] width 165 height 16
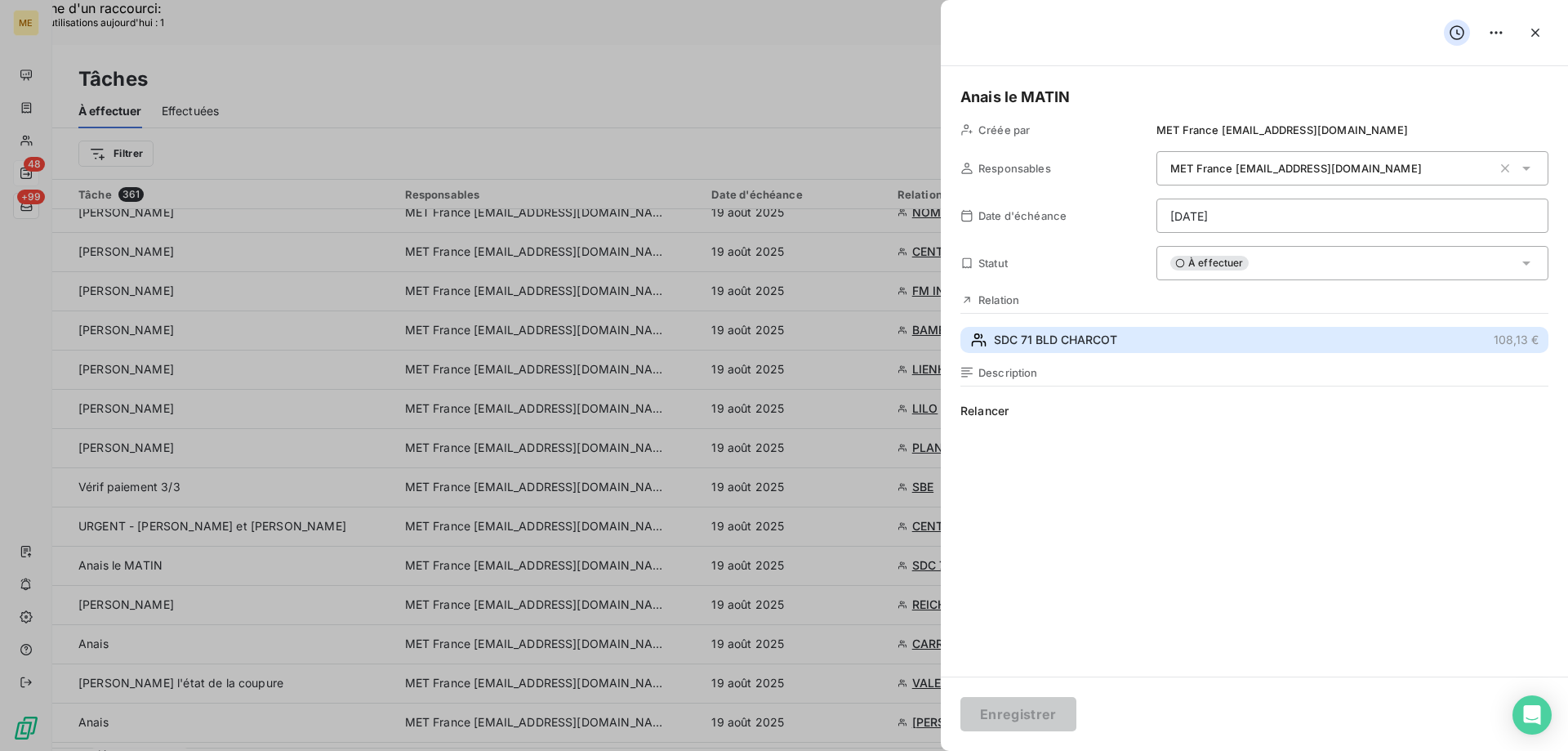
click at [1170, 337] on button "SDC 71 BLD CHARCOT 108,13 €" at bounding box center [1254, 339] width 588 height 26
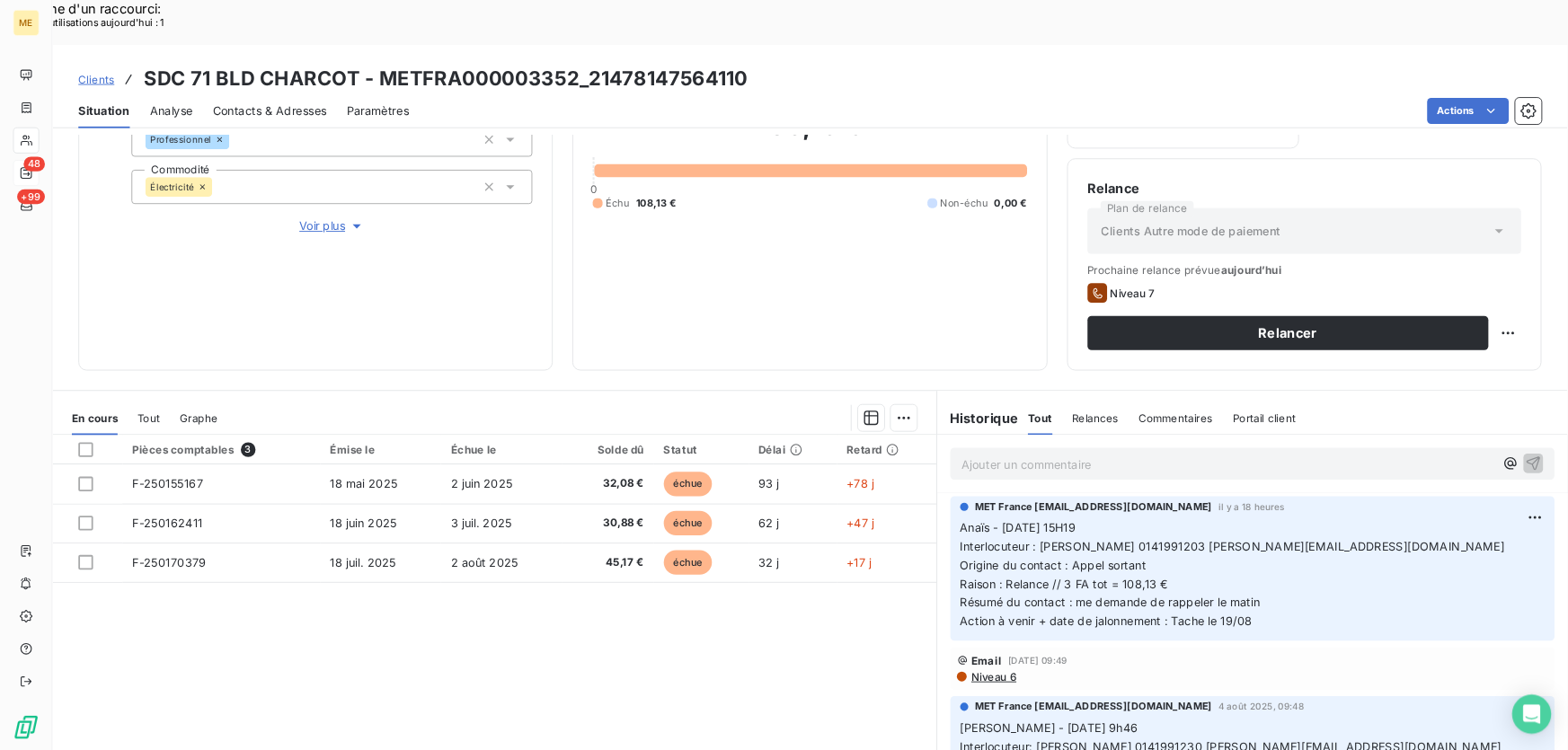
scroll to position [240, 0]
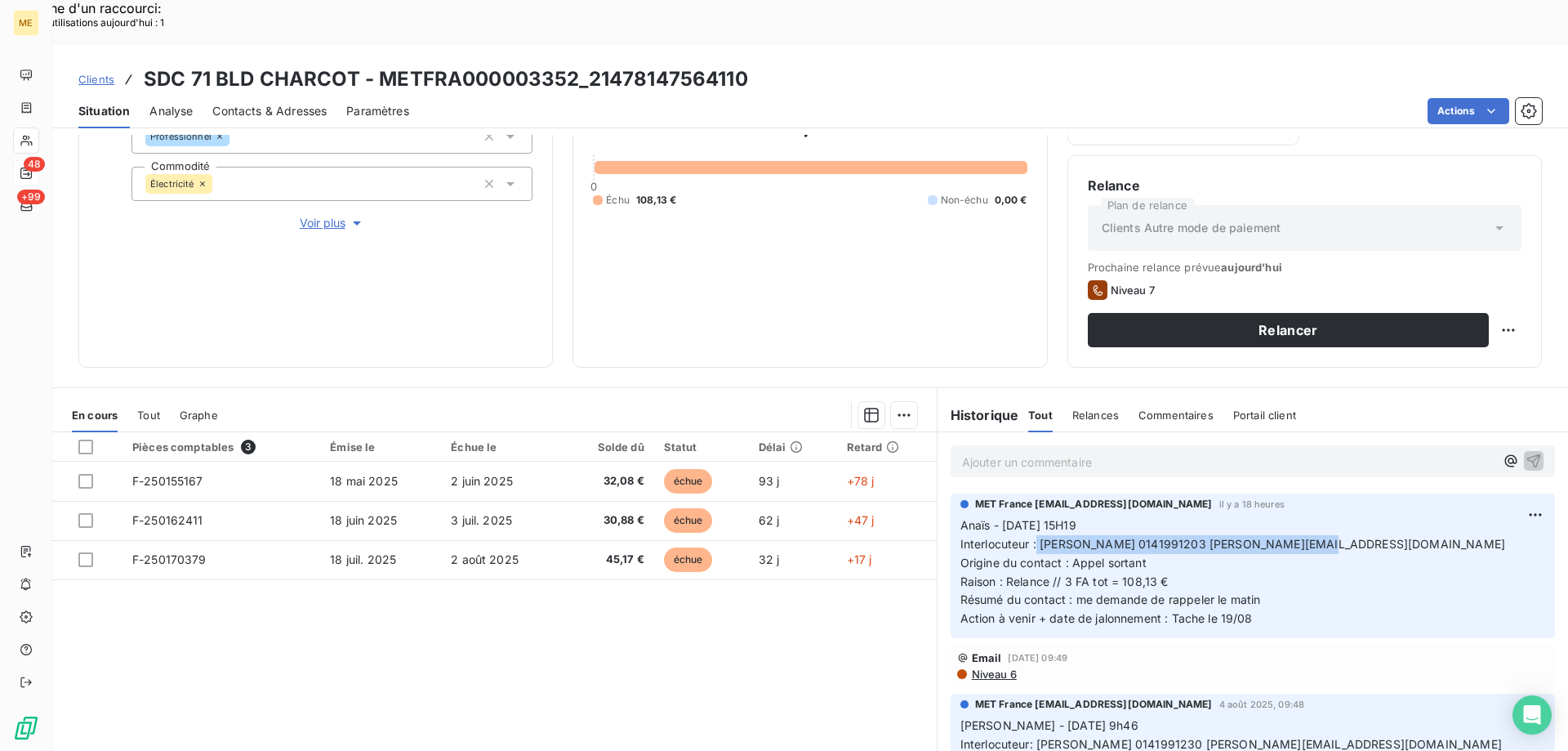
drag, startPoint x: 1031, startPoint y: 499, endPoint x: 1395, endPoint y: 493, distance: 364.0
click at [1395, 517] on p "Anaïs - [DATE] 15H19 Interlocuteur : [PERSON_NAME] 0141991203 [PERSON_NAME][EMA…" at bounding box center [1252, 573] width 584 height 112
drag, startPoint x: 1058, startPoint y: 542, endPoint x: 1171, endPoint y: 530, distance: 113.6
click at [1171, 530] on p "Anaïs - [DATE] 15H19 Interlocuteur : [PERSON_NAME] 0141991203 [PERSON_NAME][EMA…" at bounding box center [1252, 573] width 584 height 112
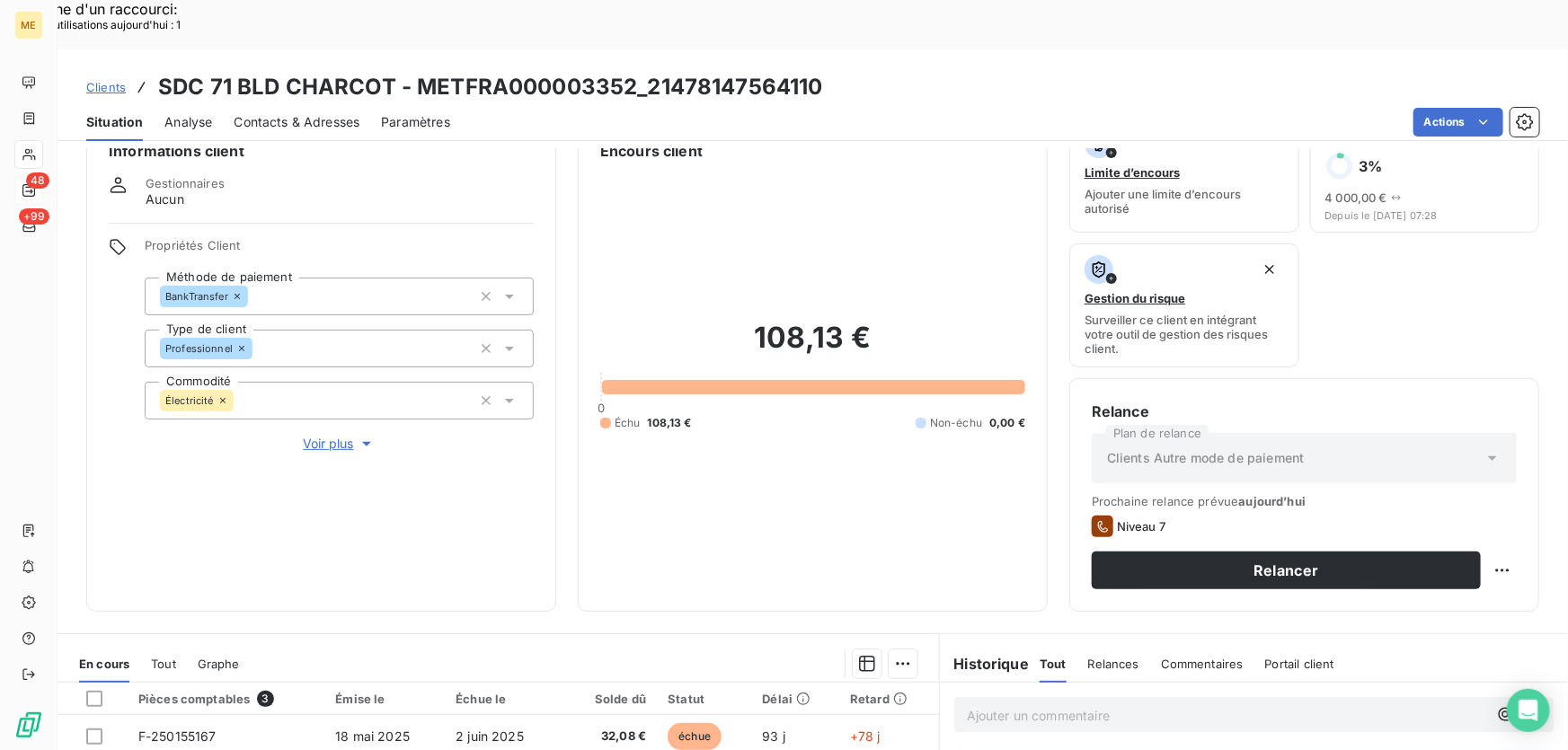
scroll to position [0, 0]
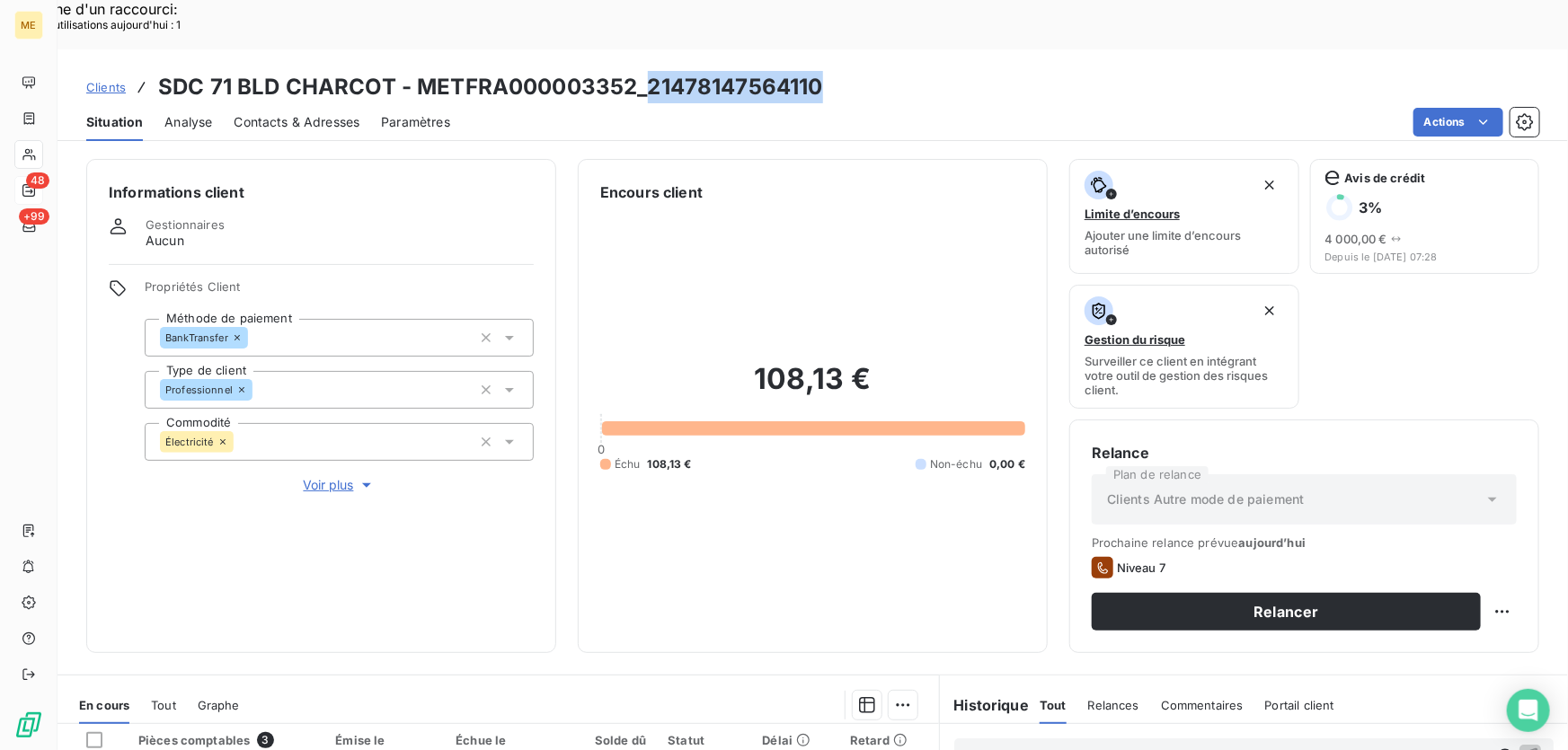
drag, startPoint x: 836, startPoint y: 40, endPoint x: 646, endPoint y: 48, distance: 190.2
click at [646, 71] on div "Clients SDC 71 BLD CHARCOT - METFRA000003352_21478147564110" at bounding box center [813, 87] width 1510 height 33
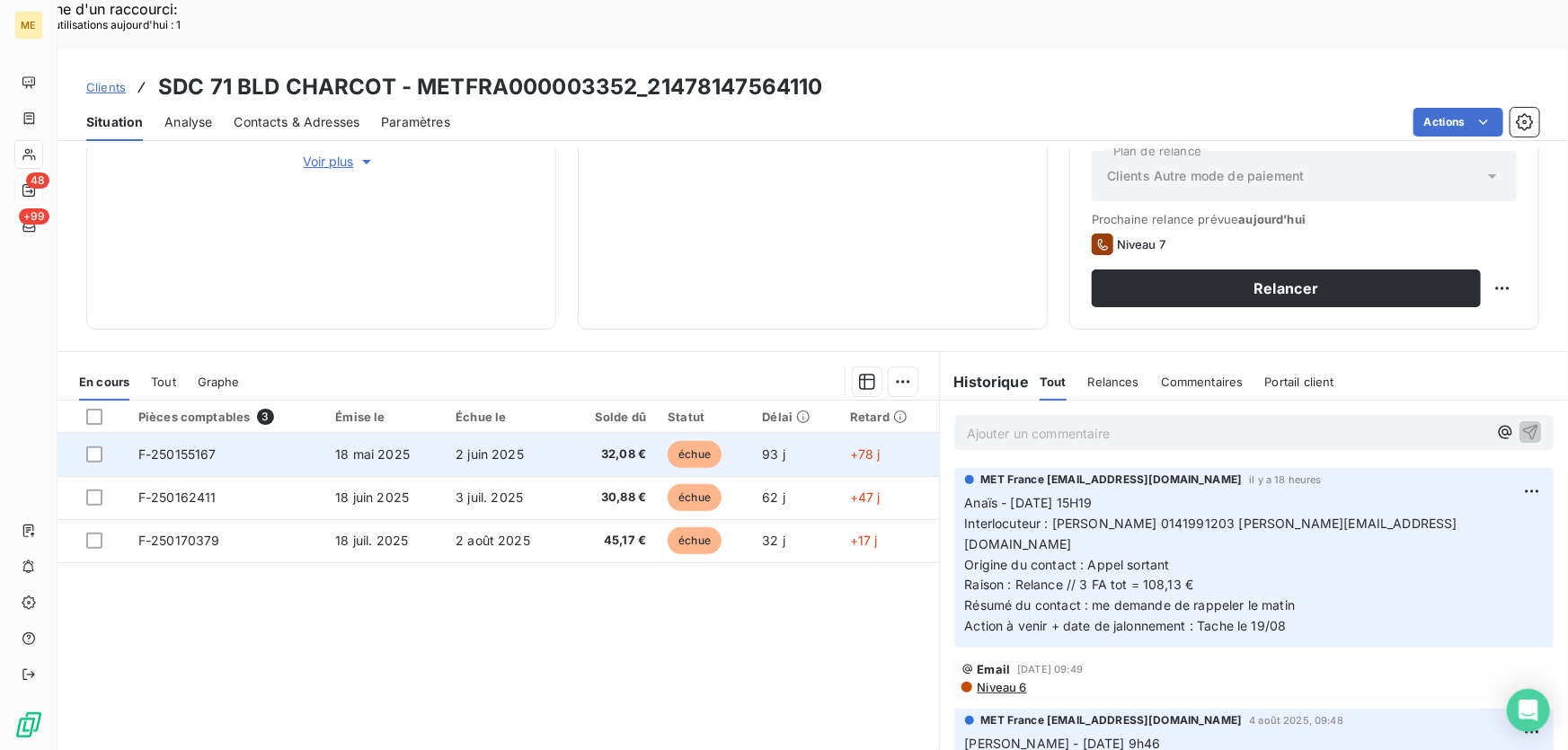
click at [542, 433] on td "2 juin 2025" at bounding box center [504, 454] width 120 height 43
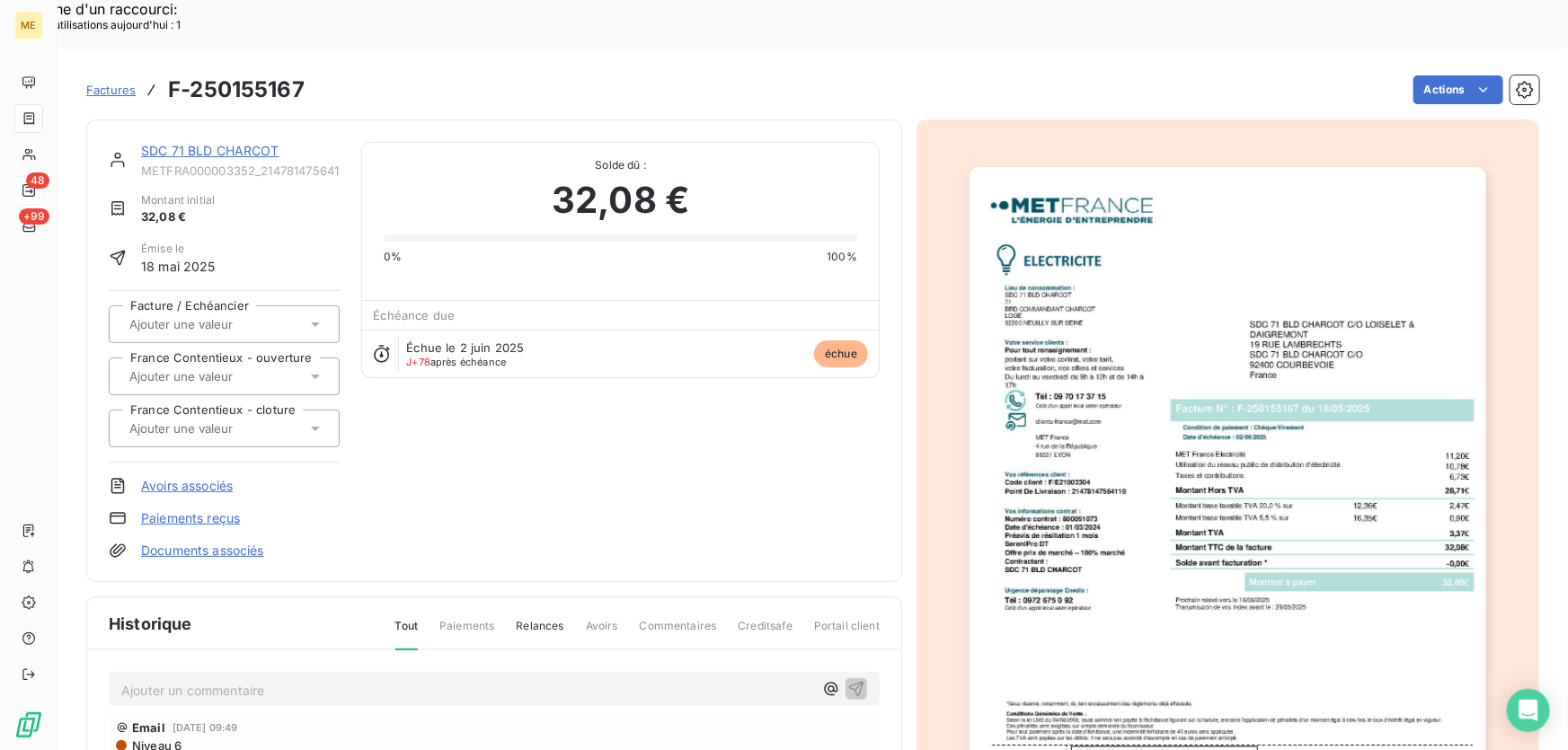
click at [1323, 587] on img "button" at bounding box center [1227, 532] width 516 height 731
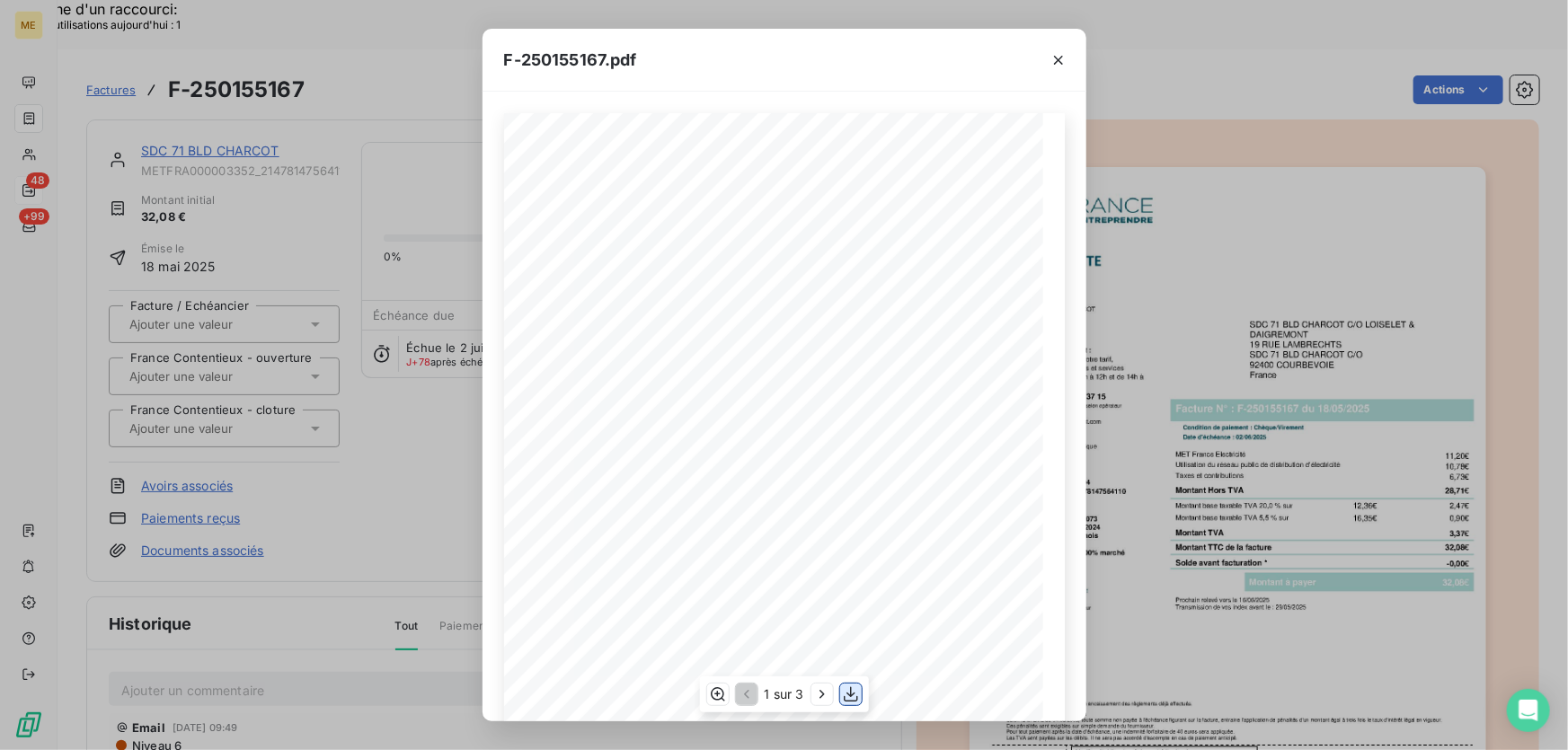
click at [853, 698] on icon "button" at bounding box center [851, 694] width 18 height 18
click at [1062, 59] on icon "button" at bounding box center [1059, 60] width 18 height 18
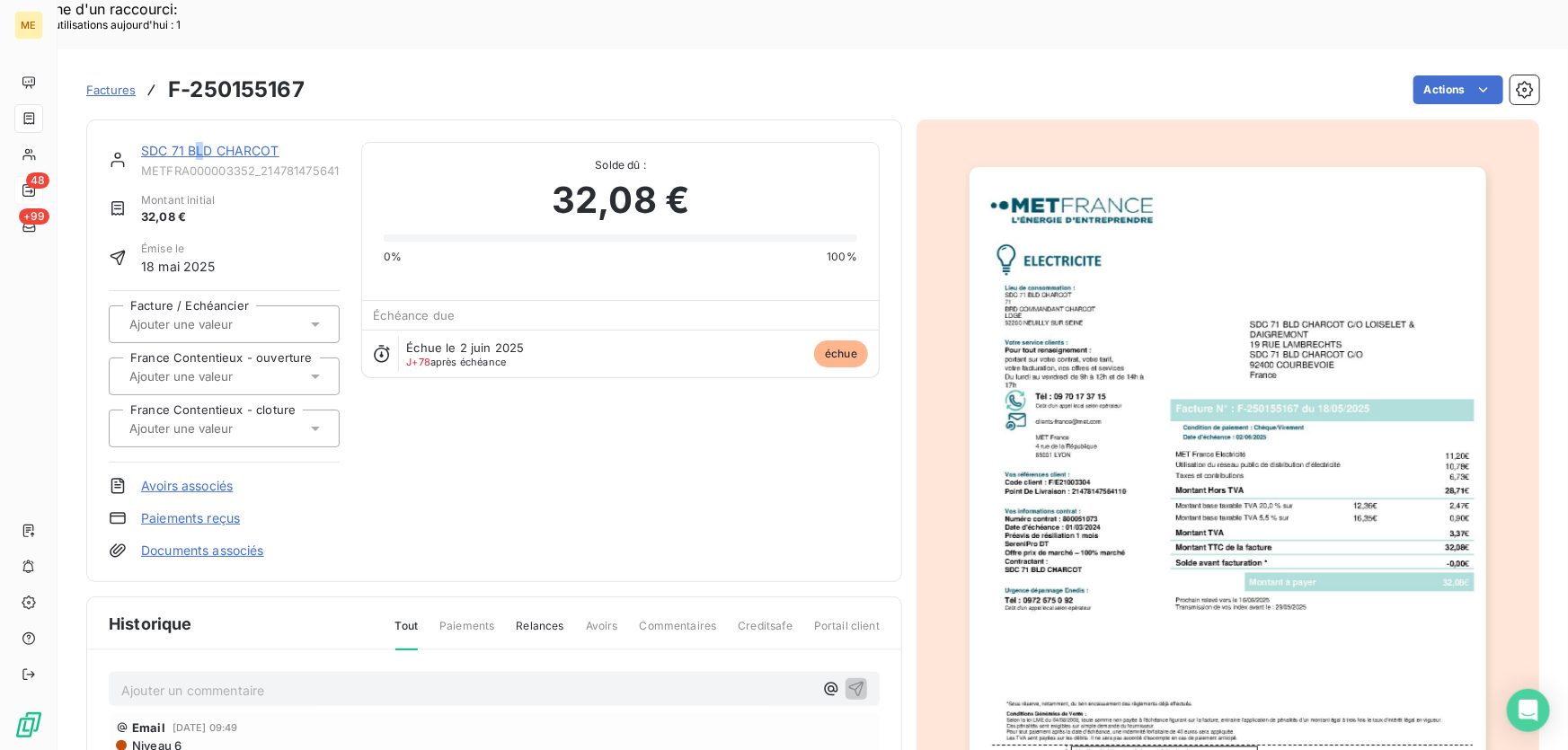
click at [199, 143] on link "SDC 71 BLD CHARCOT" at bounding box center [210, 150] width 138 height 15
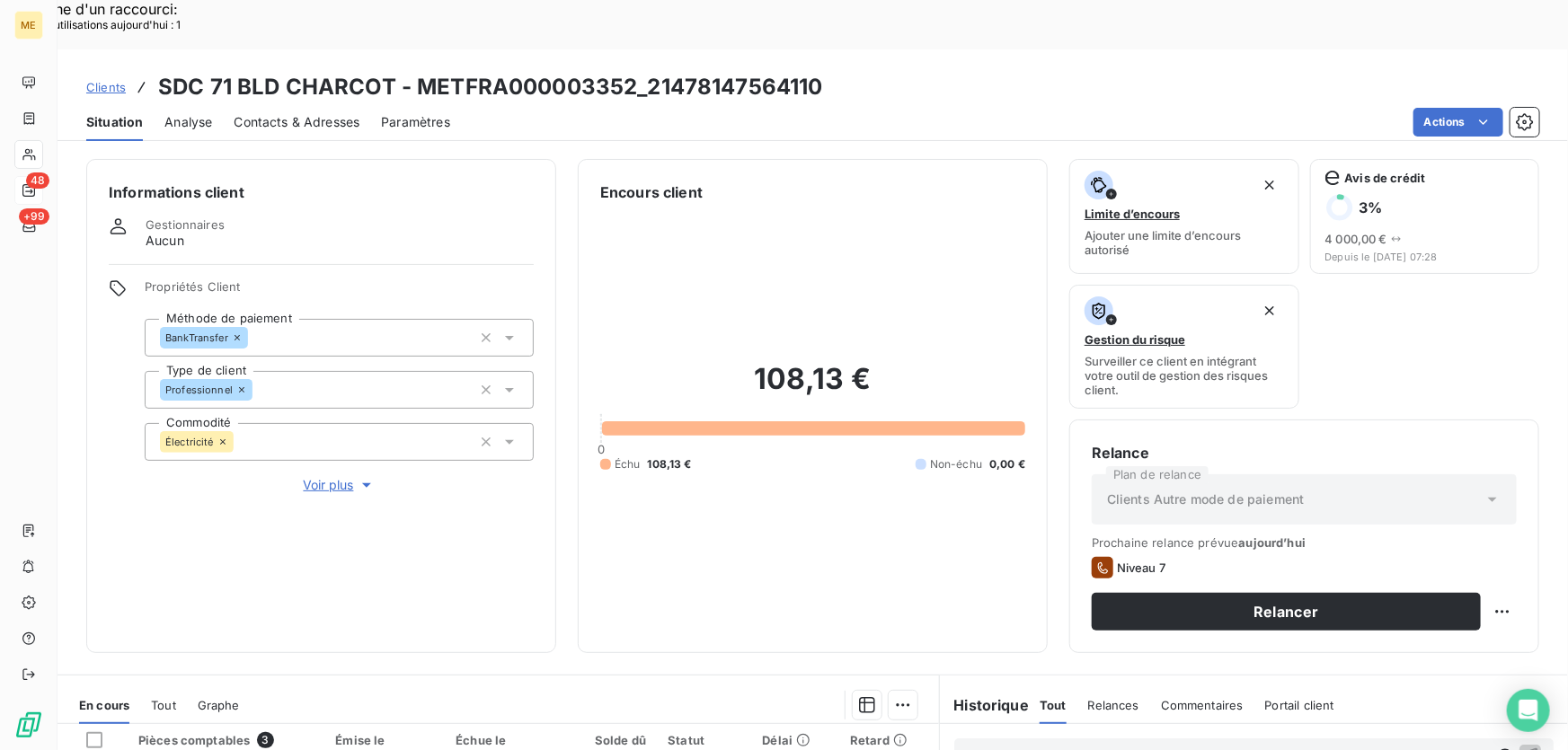
scroll to position [323, 0]
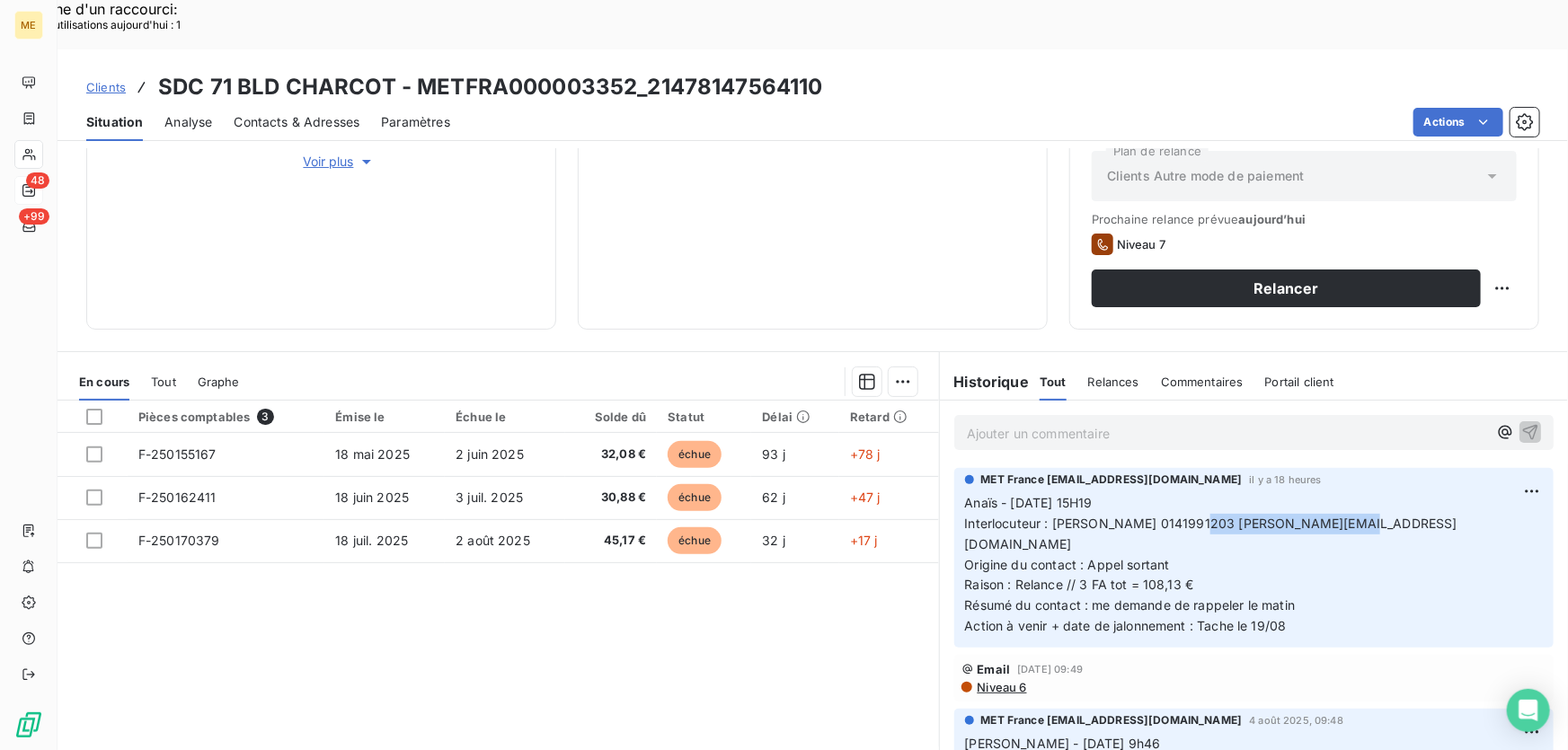
drag, startPoint x: 1199, startPoint y: 476, endPoint x: 1371, endPoint y: 479, distance: 172.0
click at [1371, 493] on p "Anaïs - [DATE] 15H19 Interlocuteur : [PERSON_NAME] 0141991203 [PERSON_NAME][EMA…" at bounding box center [1254, 565] width 578 height 143
drag, startPoint x: 821, startPoint y: 40, endPoint x: 643, endPoint y: 48, distance: 178.2
click at [643, 71] on div "Clients SDC 71 BLD CHARCOT - METFRA000003352_21478147564110" at bounding box center [813, 87] width 1510 height 33
click at [816, 71] on h3 "SDC 71 BLD CHARCOT - METFRA000003352_21478147564110" at bounding box center [490, 87] width 665 height 33
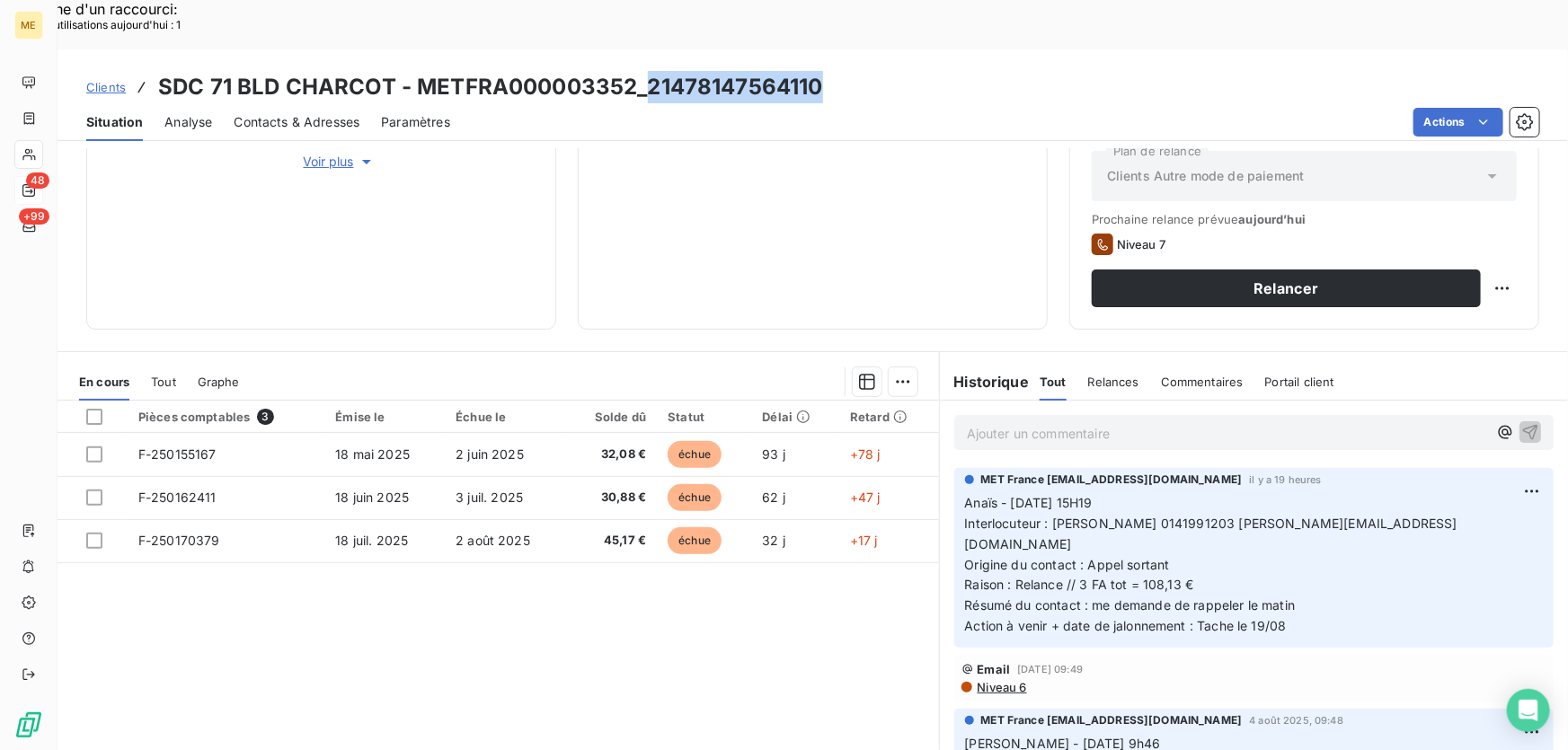
drag, startPoint x: 823, startPoint y: 36, endPoint x: 647, endPoint y: 45, distance: 176.2
click at [647, 71] on div "Clients SDC 71 BLD CHARCOT - METFRA000003352_21478147564110" at bounding box center [813, 87] width 1510 height 33
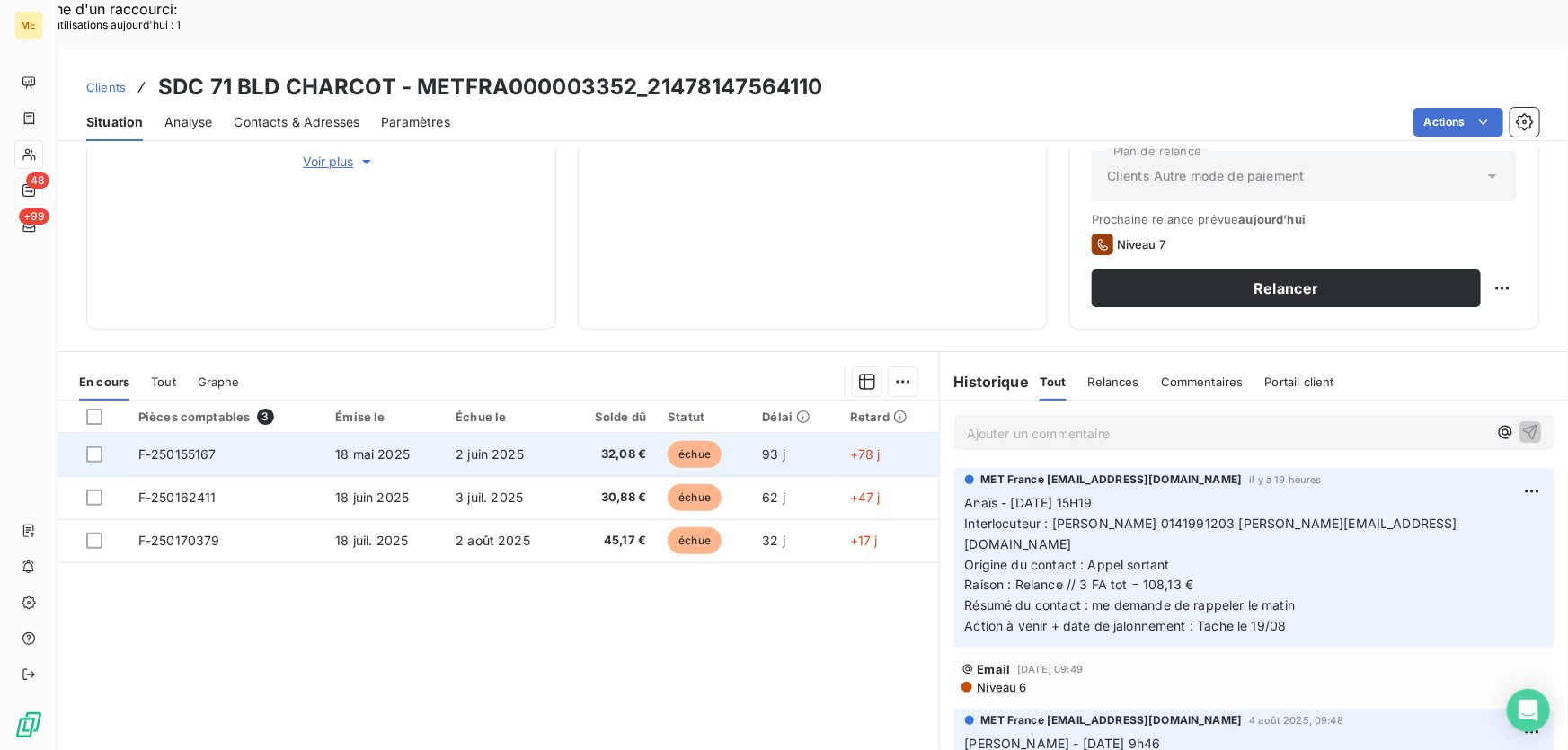
click at [525, 433] on td "2 juin 2025" at bounding box center [504, 454] width 120 height 43
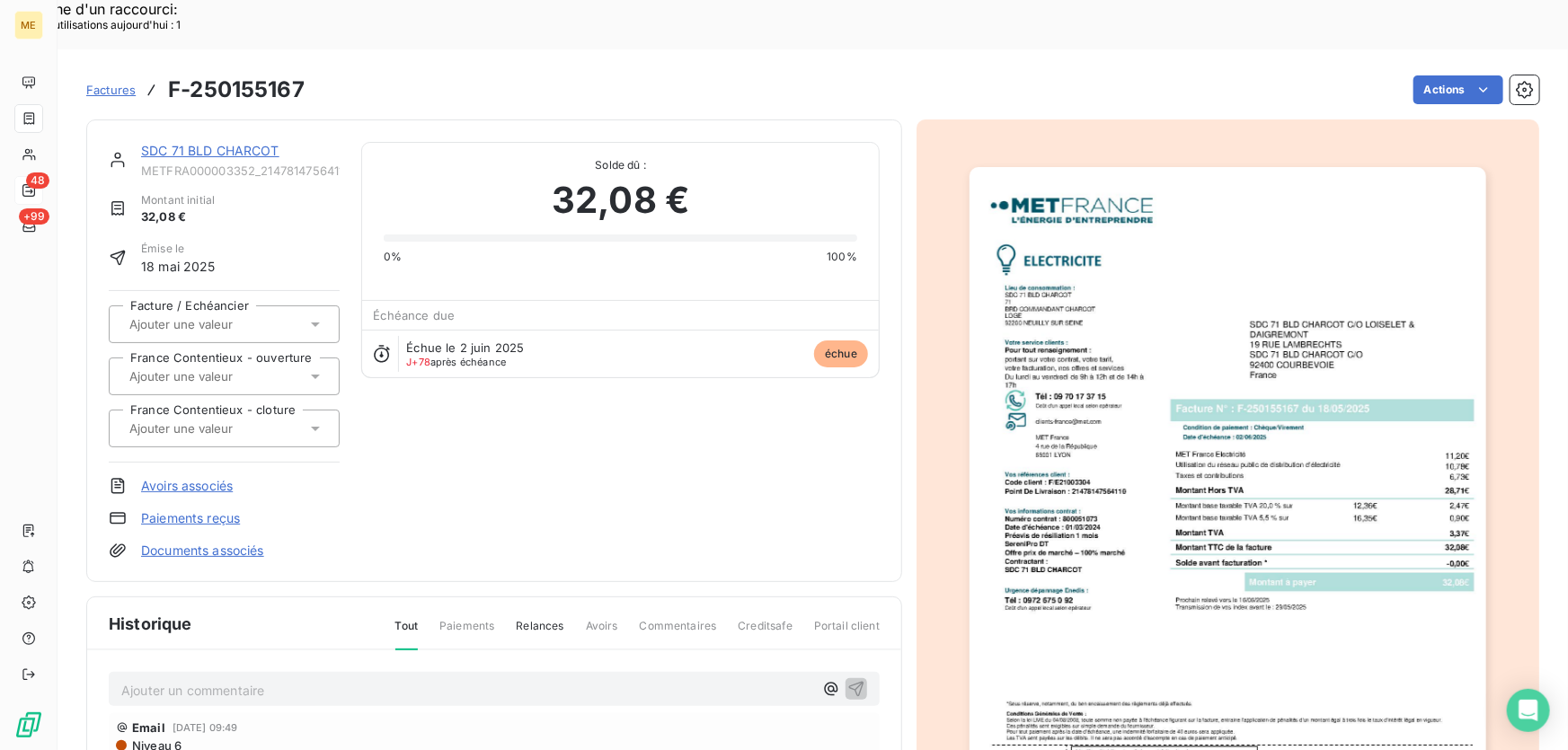
click at [208, 143] on link "SDC 71 BLD CHARCOT" at bounding box center [210, 150] width 138 height 15
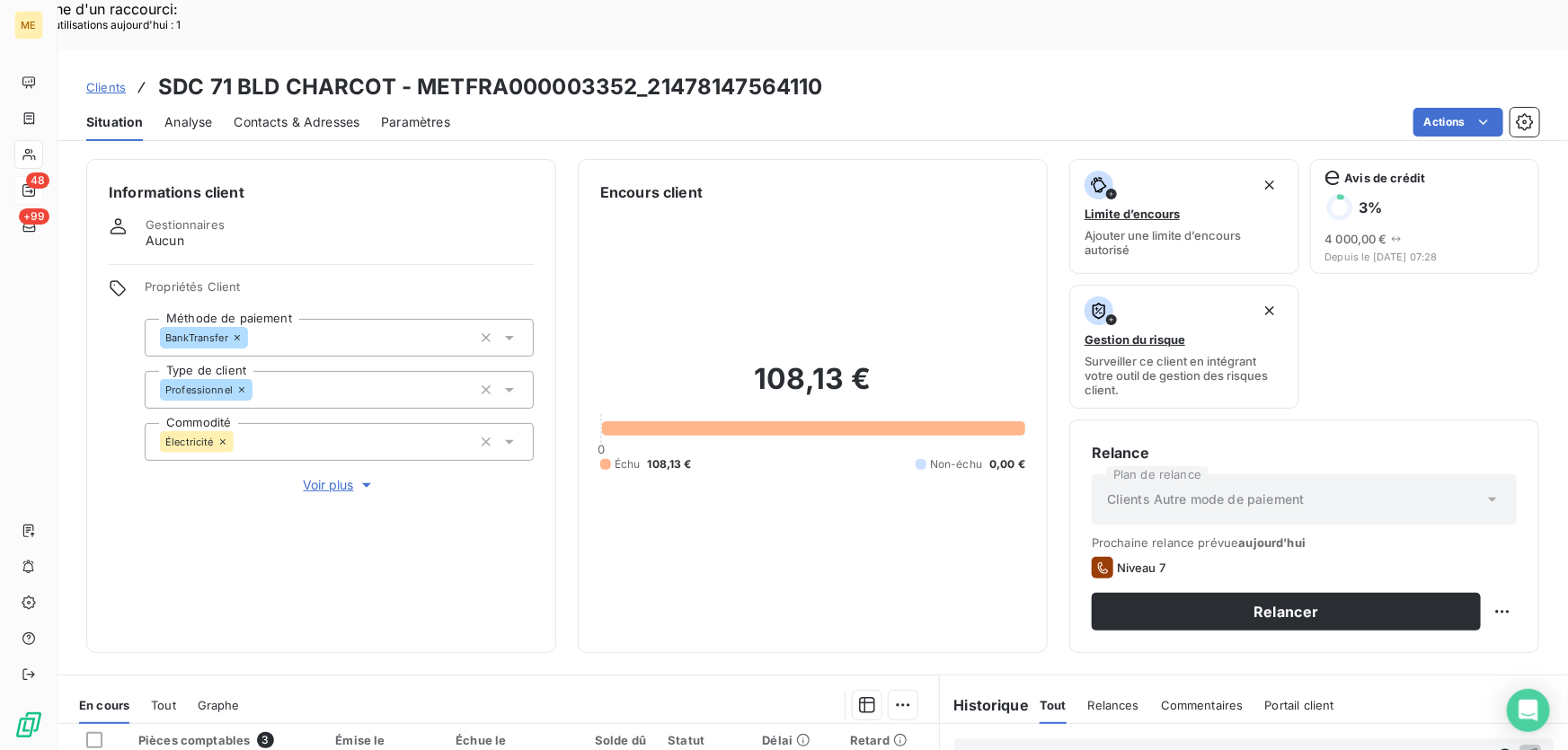
click at [413, 71] on h3 "SDC 71 BLD CHARCOT - METFRA000003352_21478147564110" at bounding box center [490, 87] width 665 height 33
drag, startPoint x: 817, startPoint y: 33, endPoint x: 643, endPoint y: 42, distance: 174.2
click at [643, 71] on h3 "SDC 71 BLD CHARCOT - METFRA000003352_21478147564110" at bounding box center [490, 87] width 665 height 33
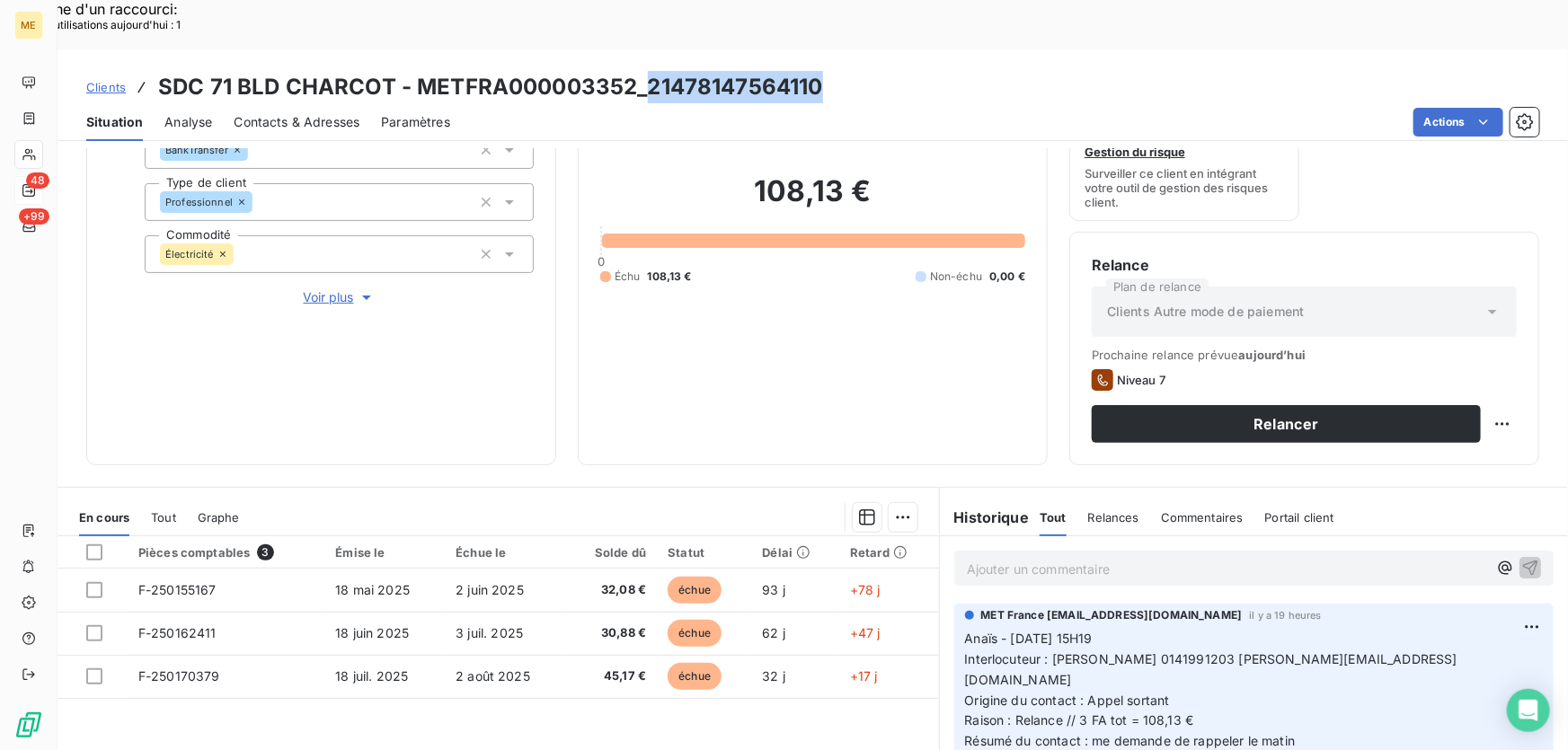
scroll to position [323, 0]
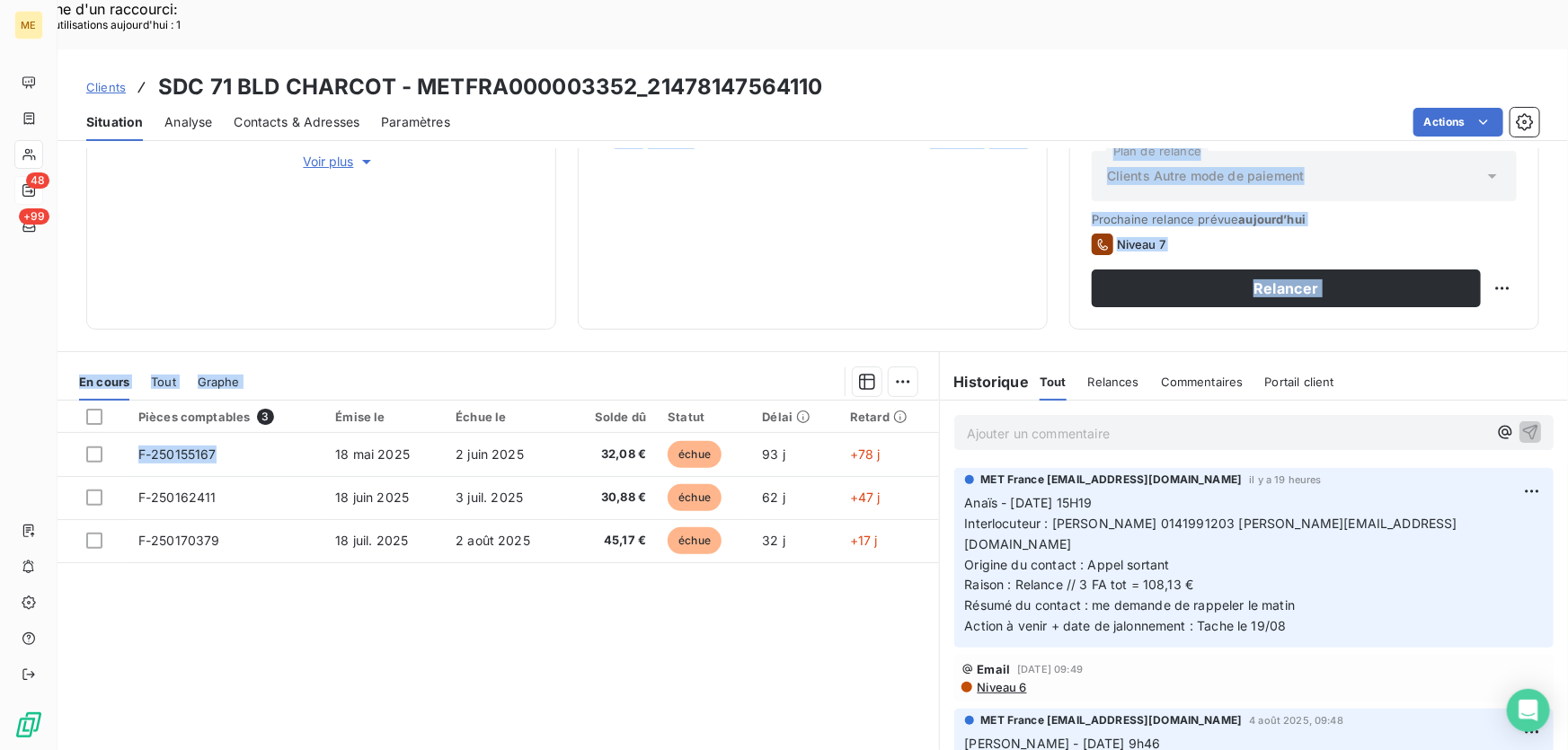
drag, startPoint x: 216, startPoint y: 403, endPoint x: 168, endPoint y: 262, distance: 148.9
click at [159, 273] on div "Informations client Gestionnaires Aucun Propriétés Client Méthode de paiement B…" at bounding box center [813, 473] width 1510 height 652
drag, startPoint x: 133, startPoint y: 447, endPoint x: 283, endPoint y: 169, distance: 315.9
click at [281, 171] on div "Informations client Gestionnaires Aucun Propriétés Client Méthode de paiement B…" at bounding box center [813, 473] width 1510 height 652
click at [234, 562] on div "Pièces comptables 3 Émise le Échue le Solde dû Statut Délai Retard F-250155167 …" at bounding box center [498, 574] width 882 height 346
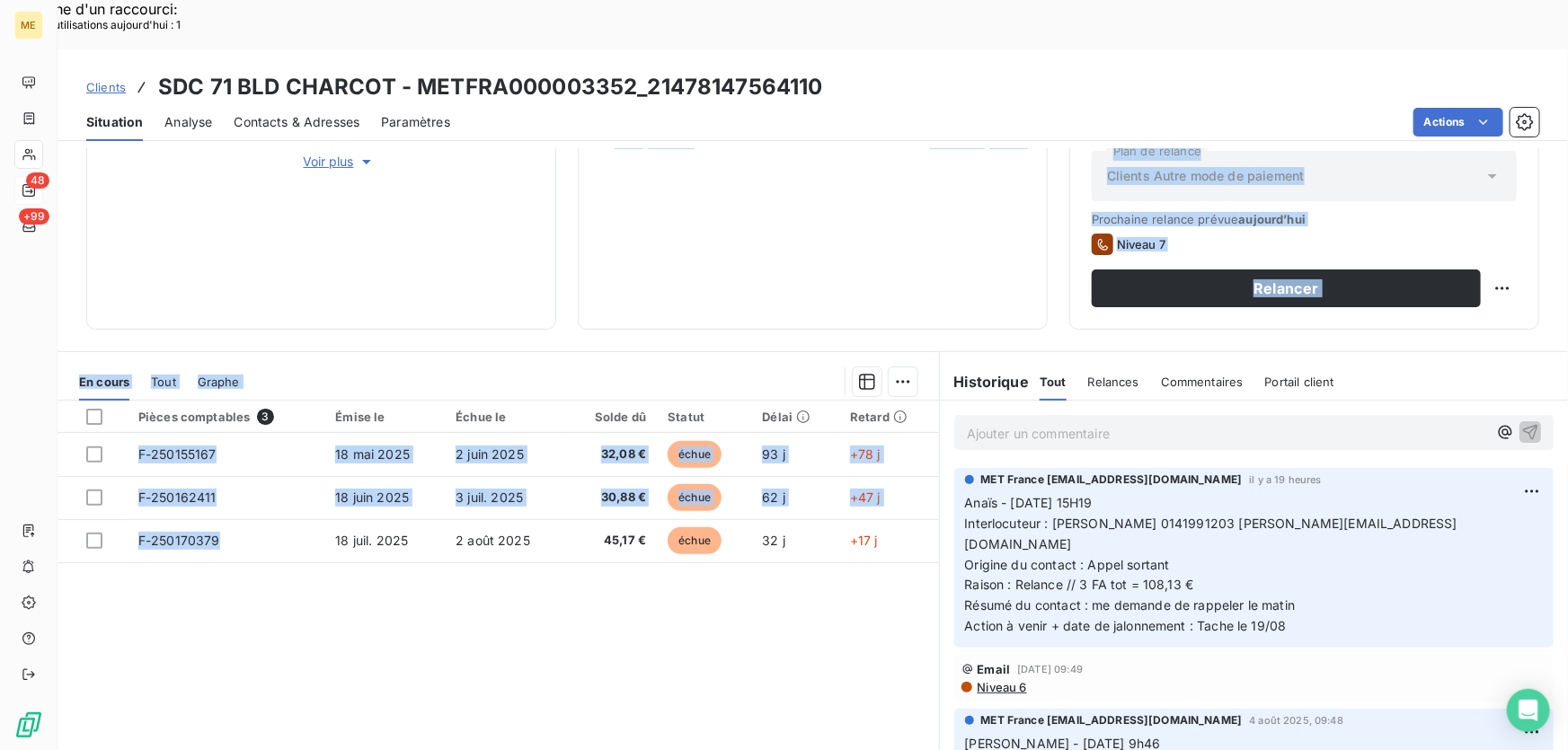
drag, startPoint x: 217, startPoint y: 492, endPoint x: 162, endPoint y: 162, distance: 334.6
click at [157, 165] on div "Informations client Gestionnaires Aucun Propriétés Client Méthode de paiement B…" at bounding box center [813, 473] width 1510 height 652
click at [387, 621] on div "Pièces comptables 3 Émise le Échue le Solde dû Statut Délai Retard F-250155167 …" at bounding box center [498, 574] width 882 height 346
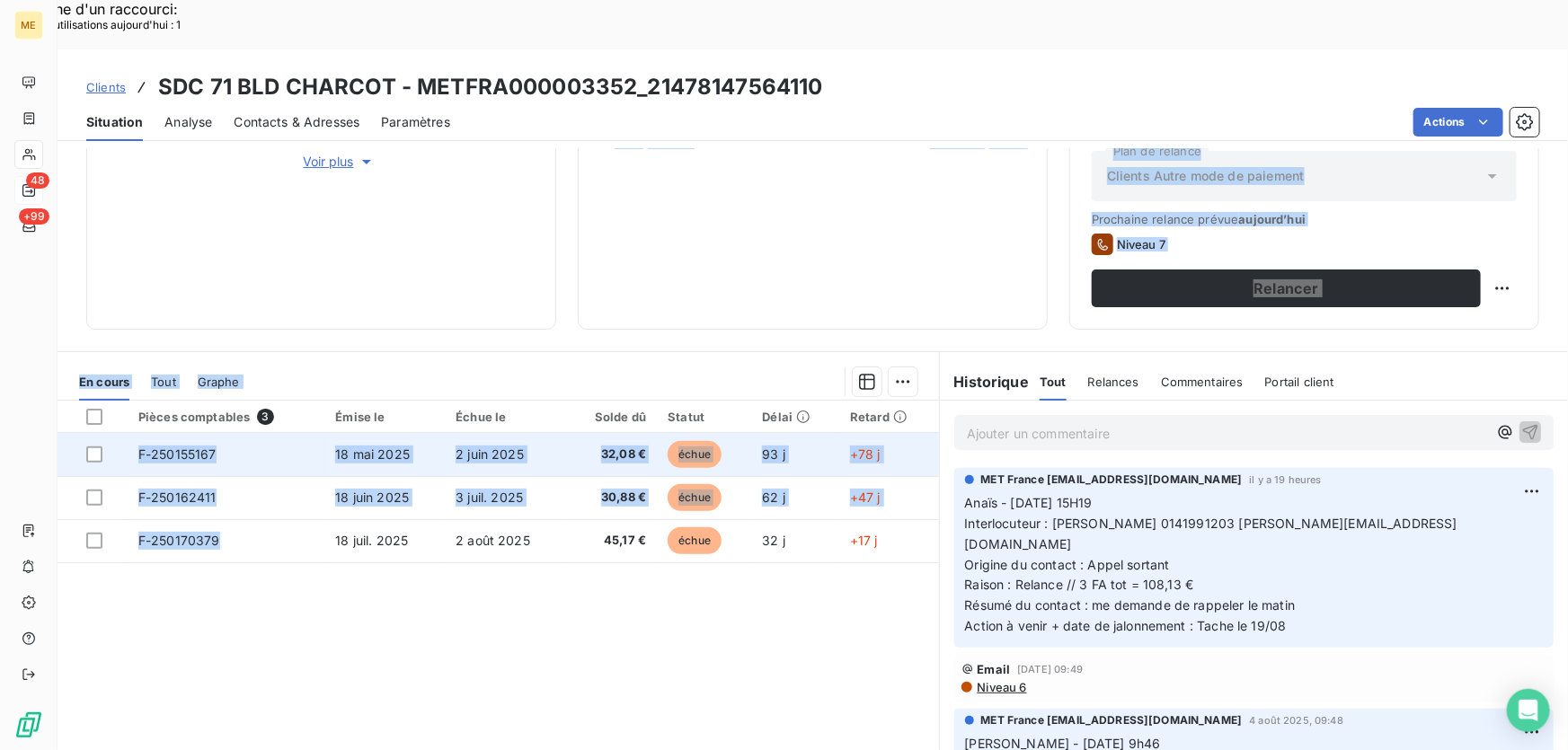
click at [285, 433] on td "F-250155167" at bounding box center [226, 454] width 197 height 43
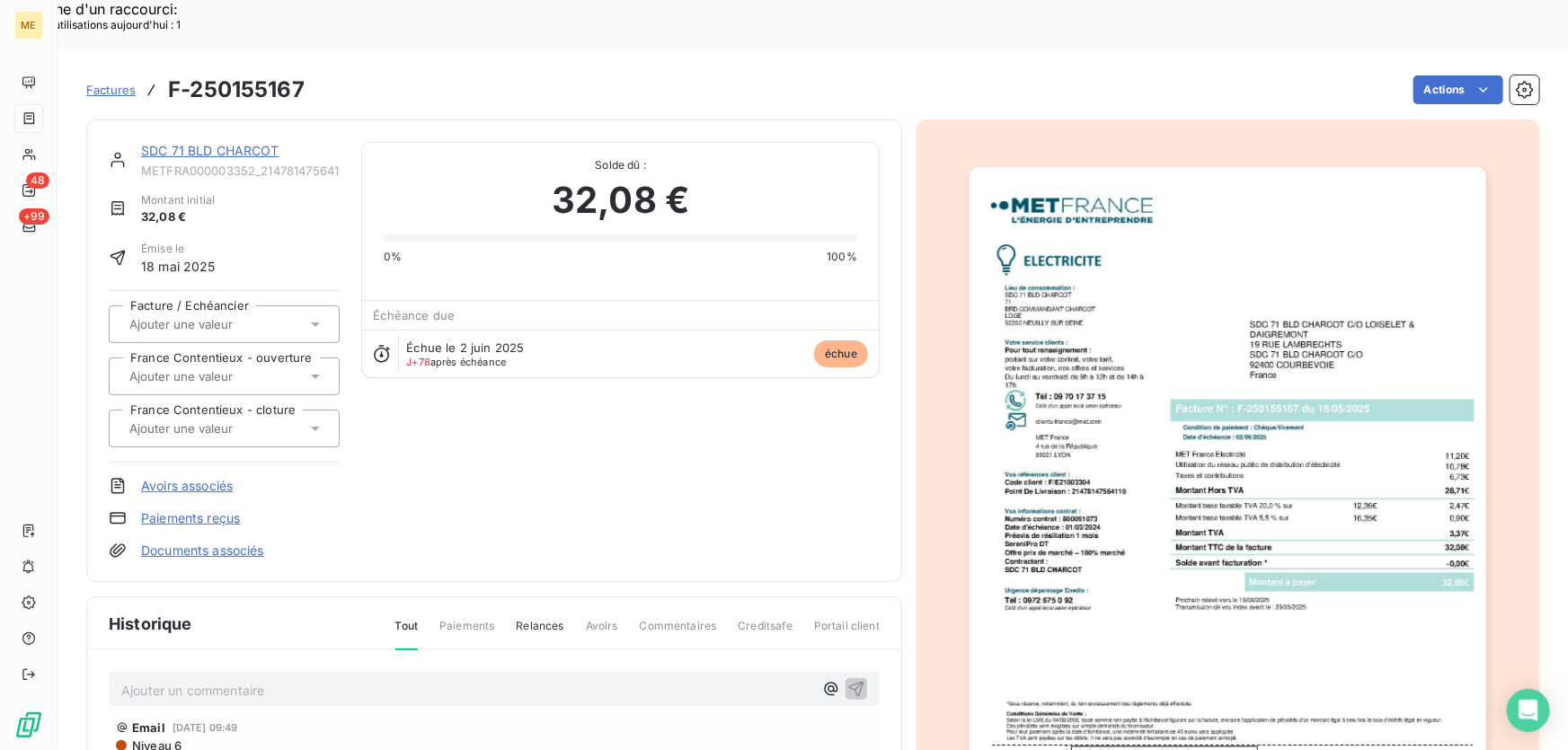
click at [1281, 556] on img "button" at bounding box center [1227, 532] width 516 height 731
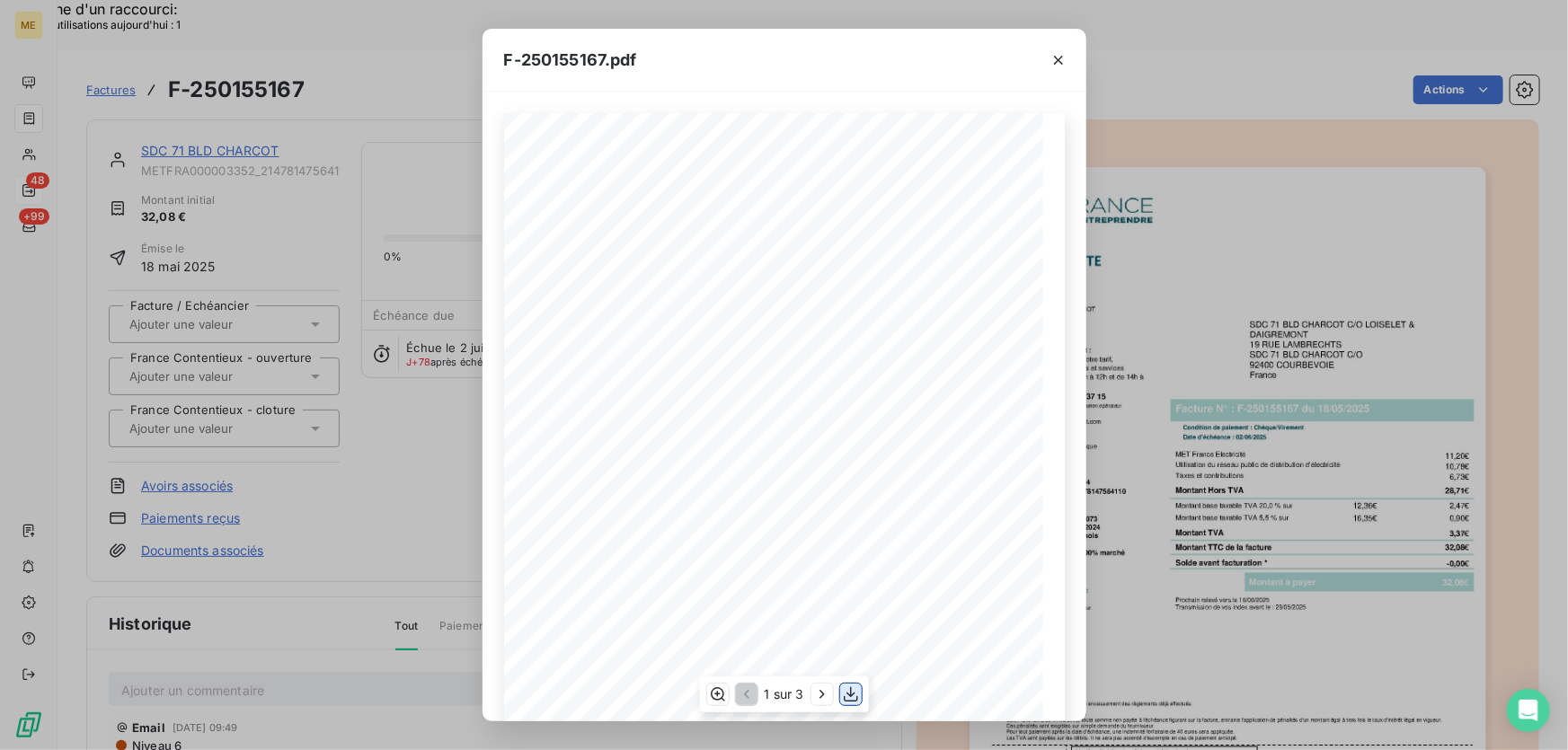
click at [849, 700] on icon "button" at bounding box center [851, 694] width 14 height 15
click at [1060, 63] on icon "button" at bounding box center [1058, 60] width 9 height 9
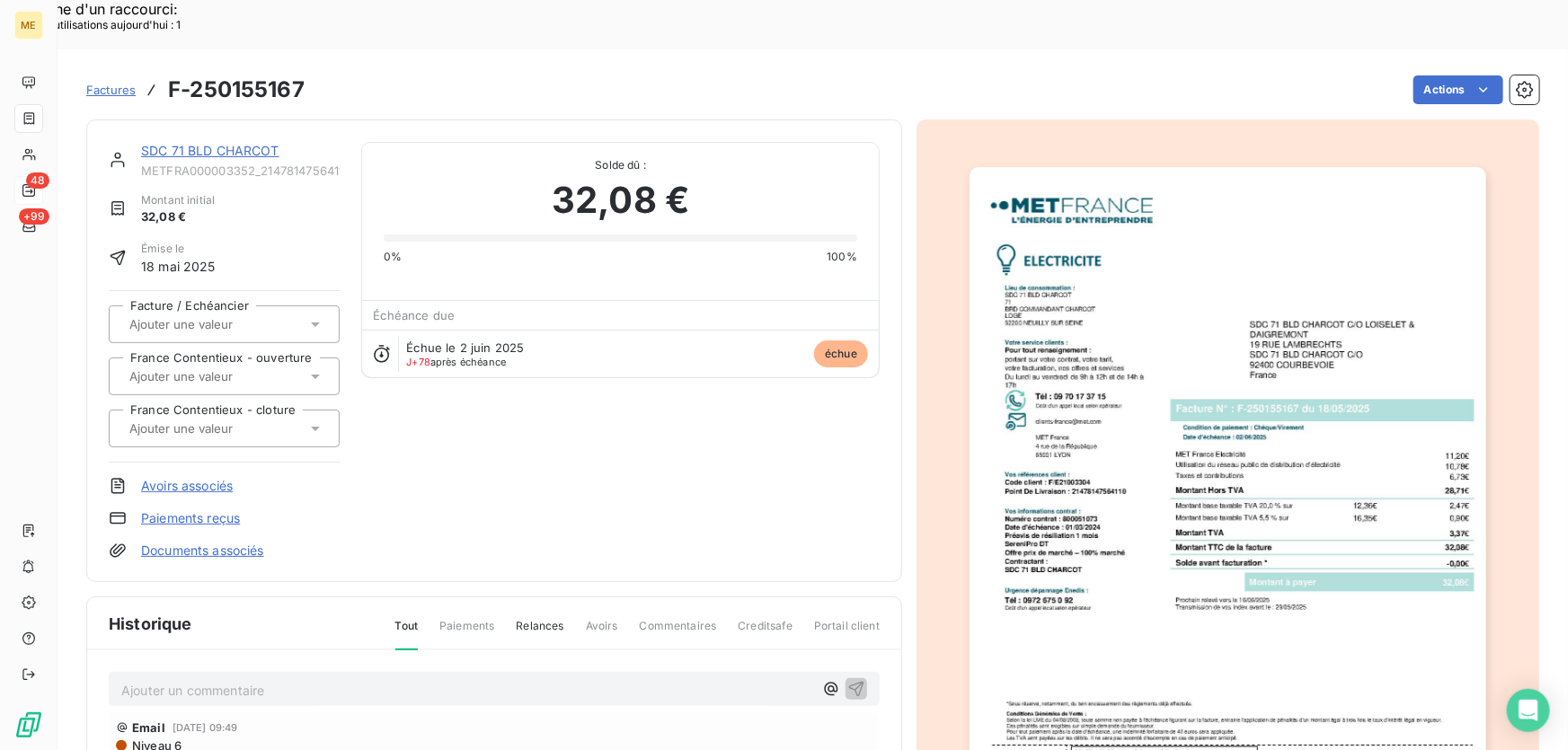
click at [238, 142] on div "SDC 71 BLD CHARCOT" at bounding box center [241, 151] width 199 height 18
click at [252, 143] on link "SDC 71 BLD CHARCOT" at bounding box center [210, 150] width 138 height 15
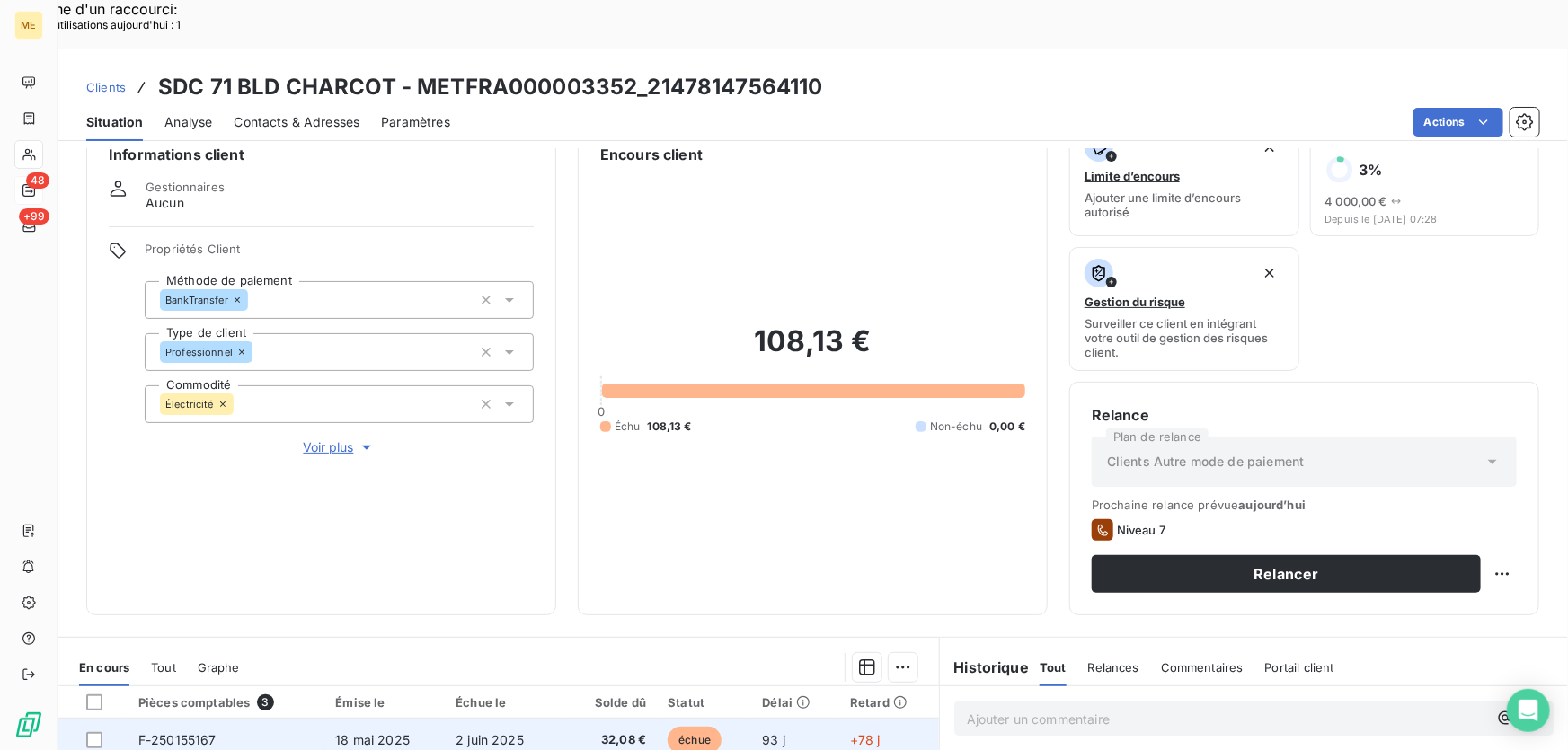
scroll to position [81, 0]
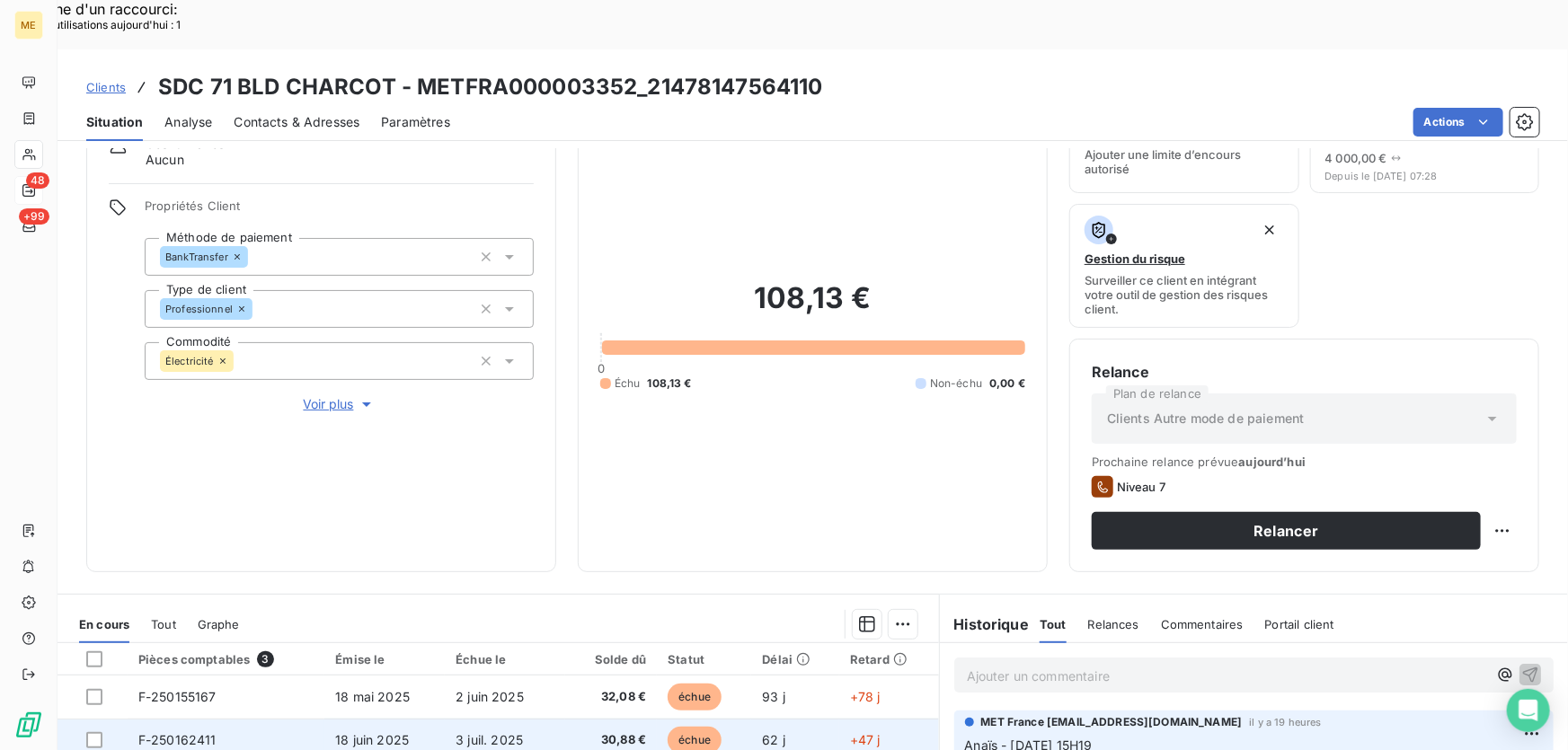
click at [206, 732] on span "F-250162411" at bounding box center [177, 739] width 79 height 15
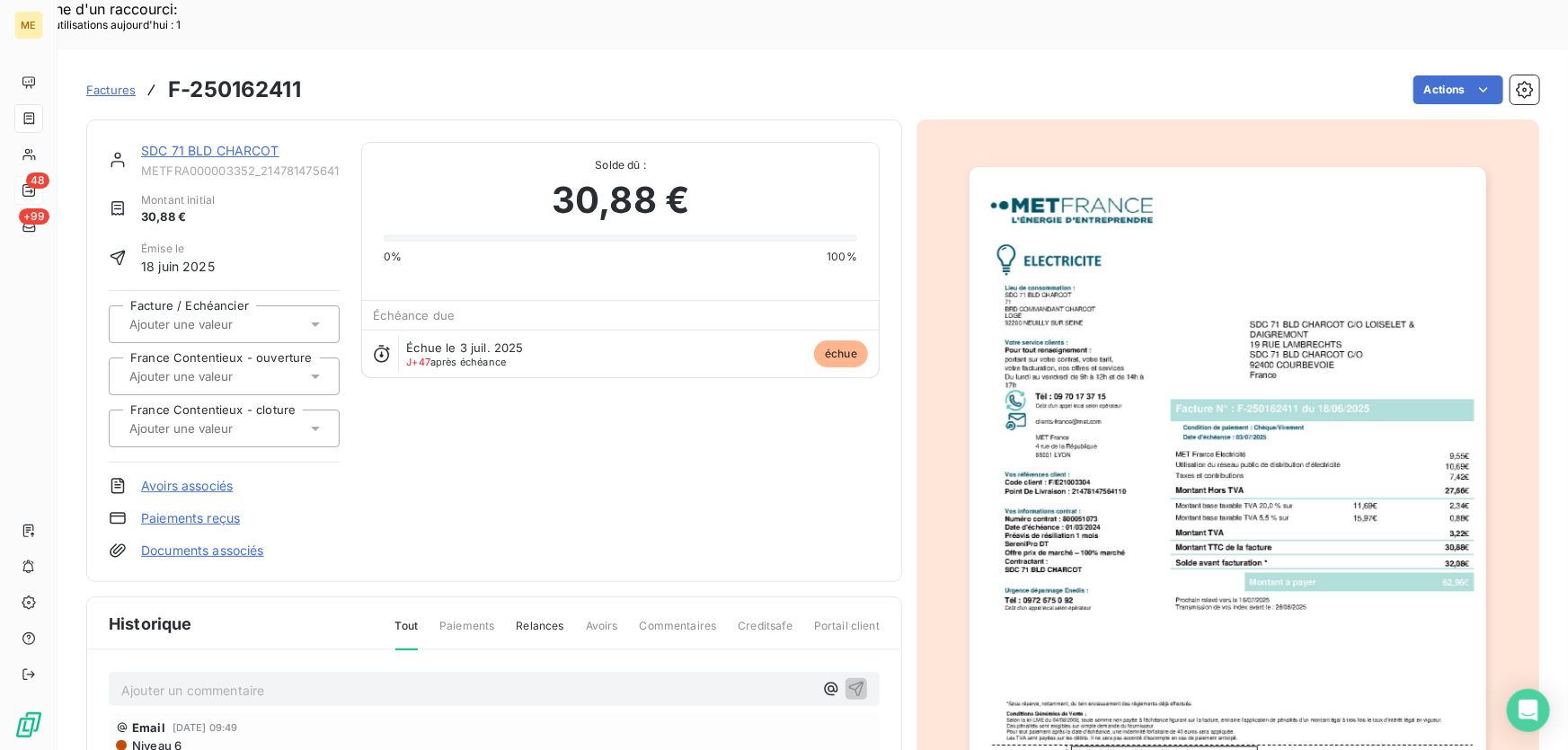
click at [1099, 455] on img "button" at bounding box center [1227, 532] width 516 height 731
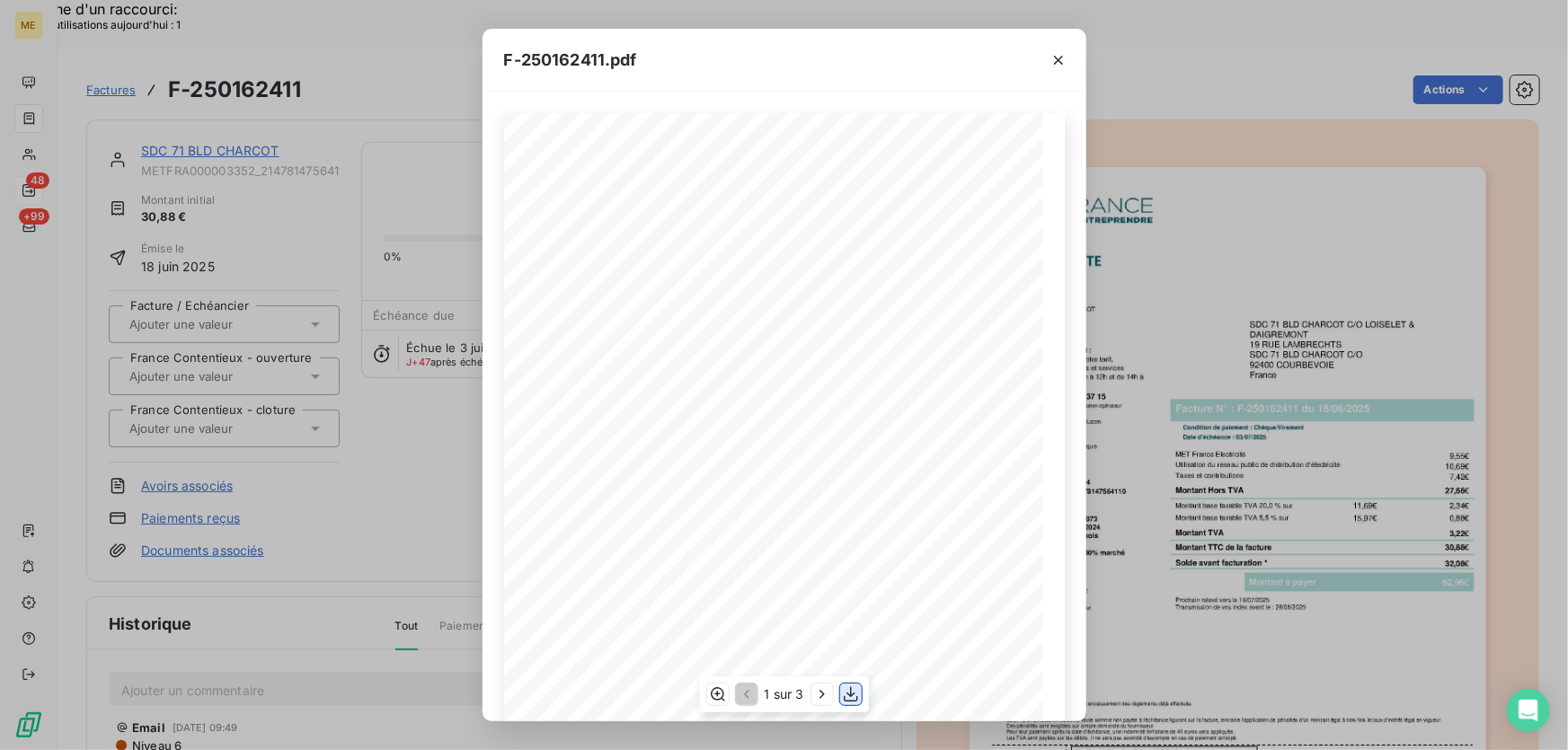
click at [854, 693] on icon "button" at bounding box center [851, 694] width 14 height 15
drag, startPoint x: 1061, startPoint y: 58, endPoint x: 880, endPoint y: 94, distance: 184.5
click at [1060, 58] on icon "button" at bounding box center [1059, 60] width 18 height 18
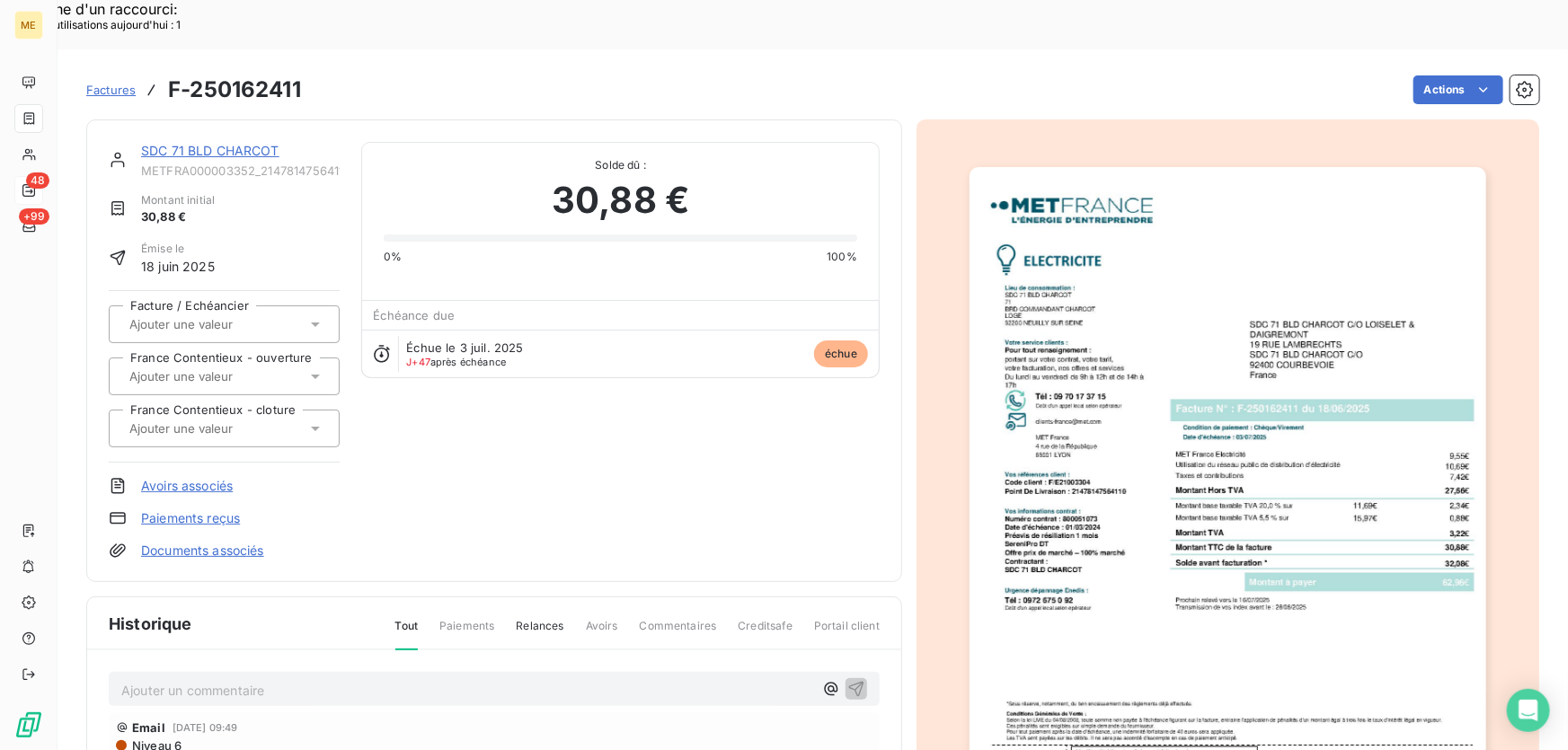
click at [217, 143] on link "SDC 71 BLD CHARCOT" at bounding box center [210, 150] width 138 height 15
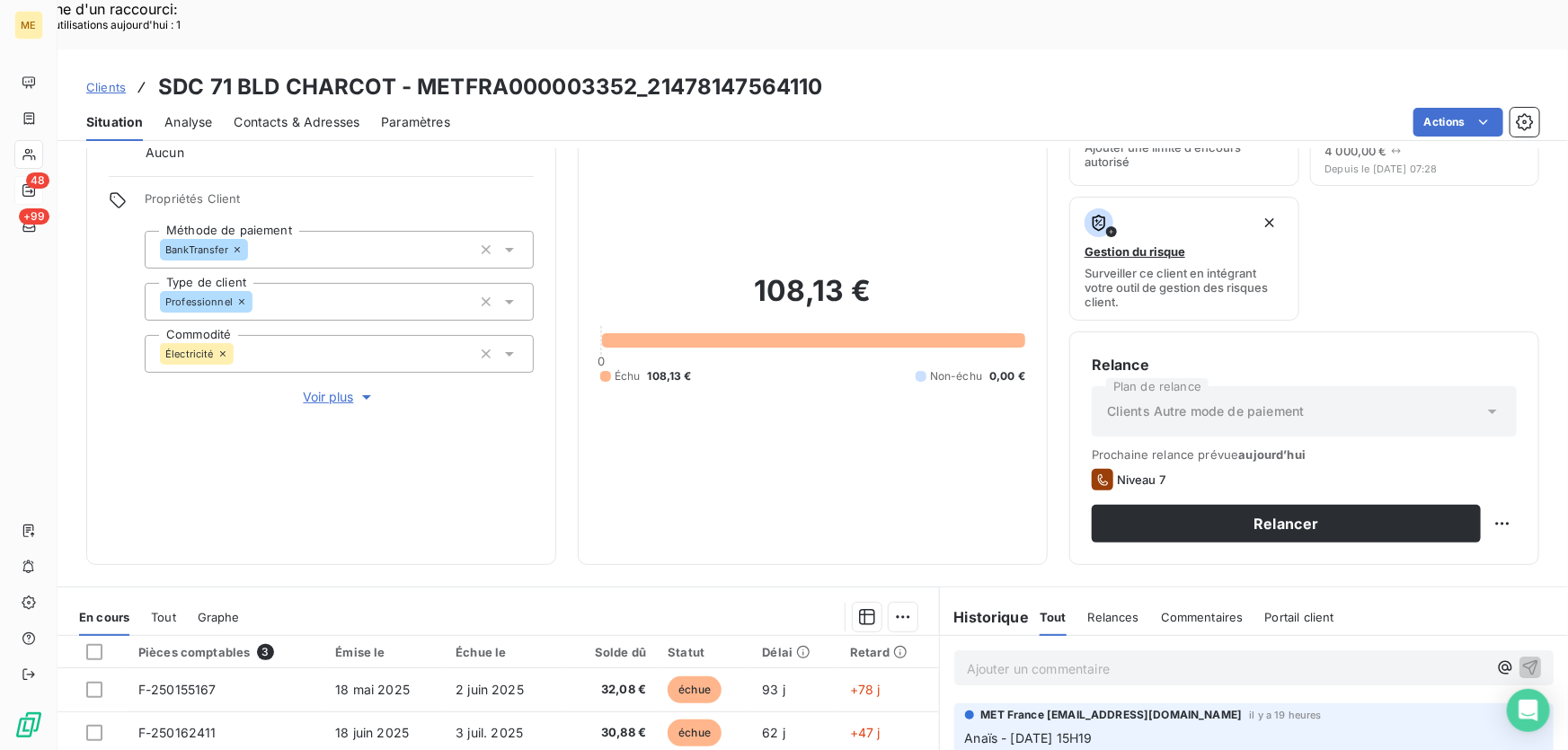
scroll to position [245, 0]
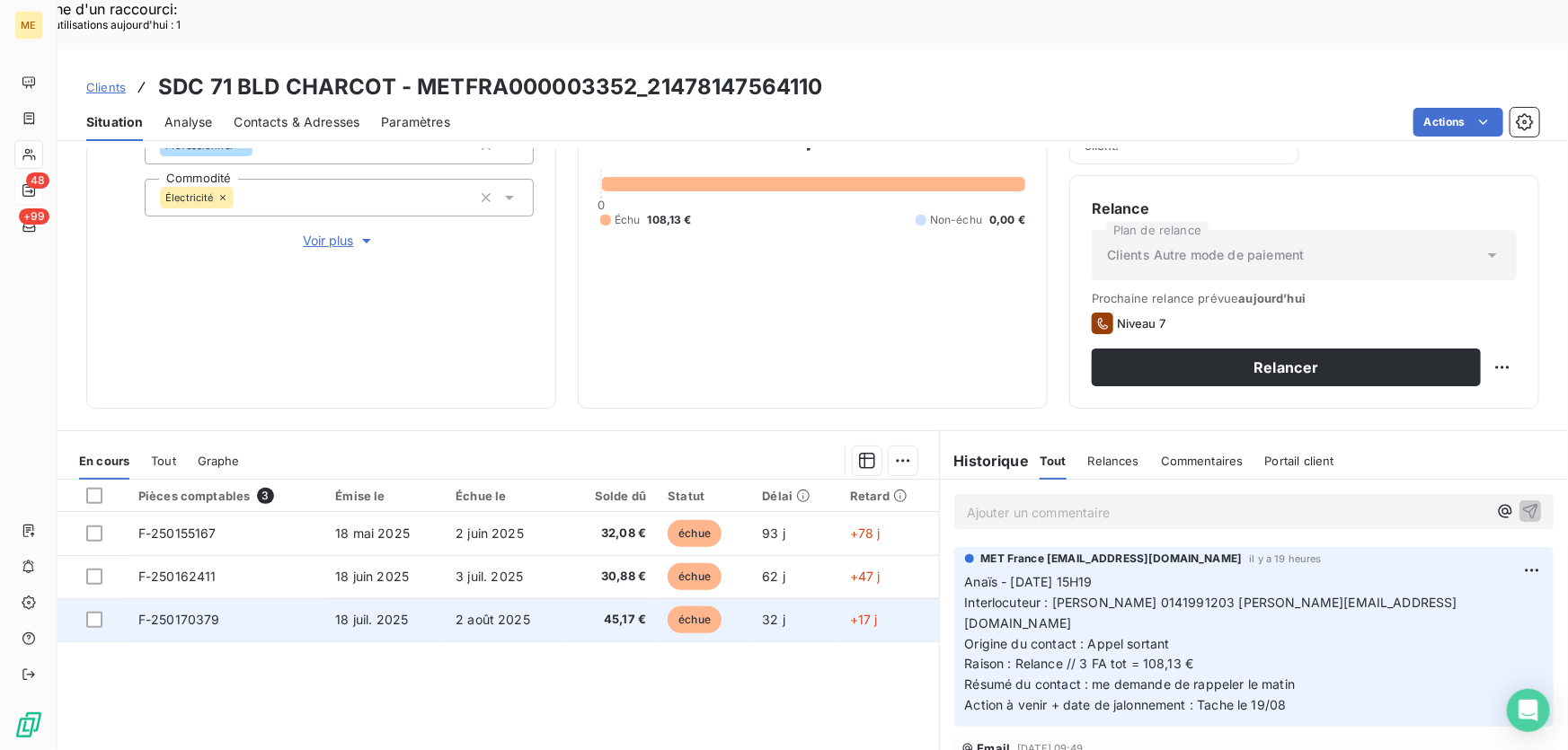
click at [262, 598] on td "F-250170379" at bounding box center [226, 619] width 197 height 43
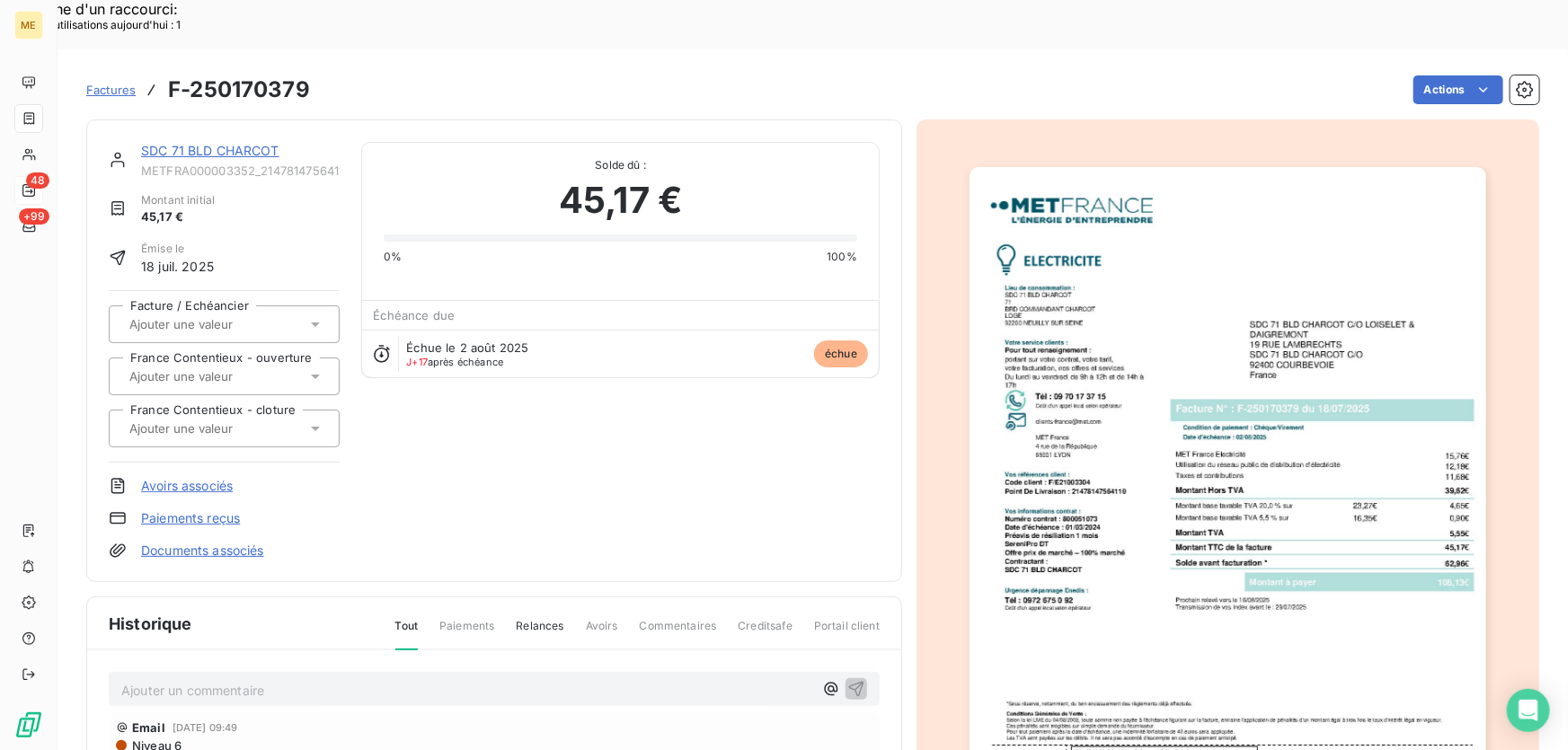
click at [1279, 426] on img "button" at bounding box center [1227, 532] width 516 height 731
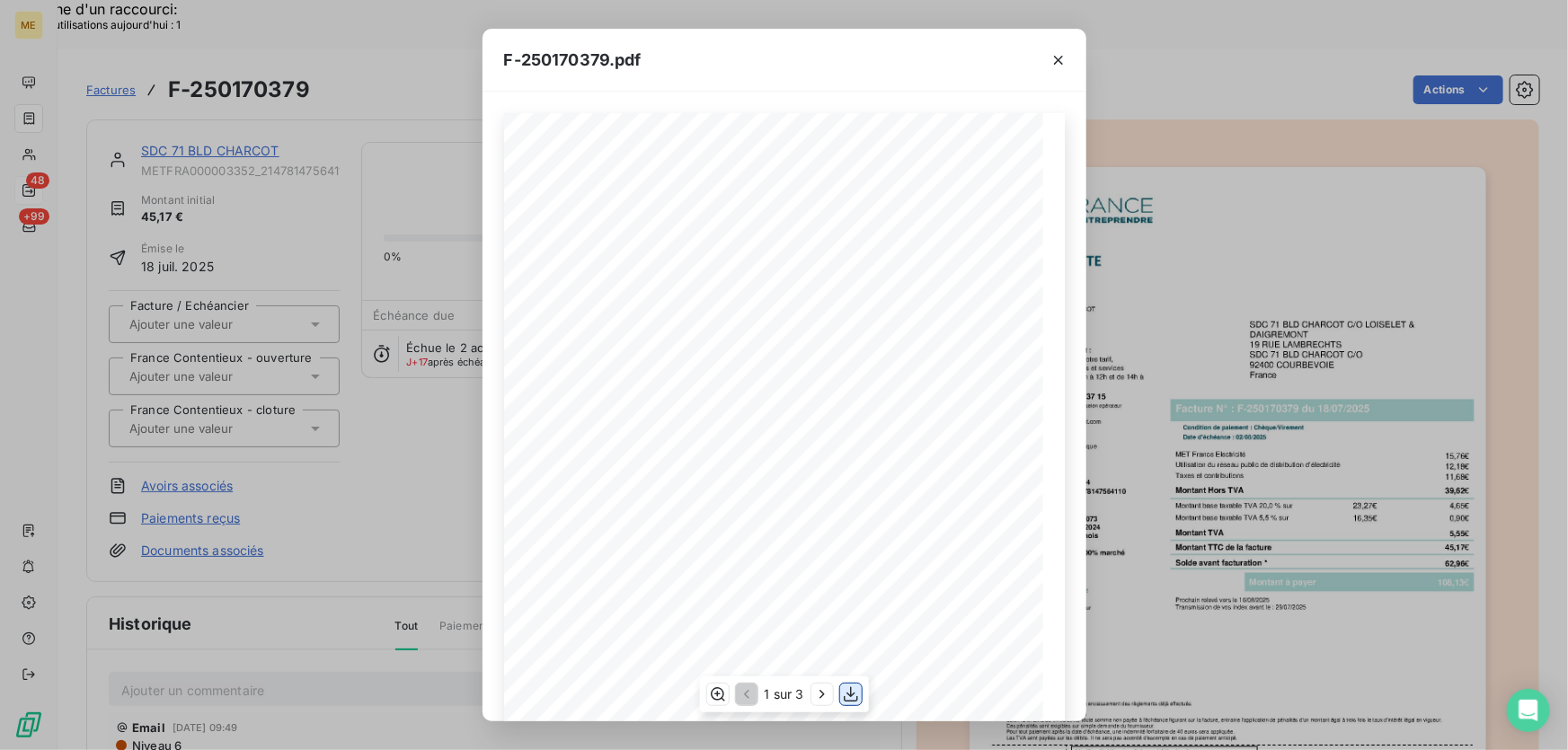
click at [860, 694] on button "button" at bounding box center [851, 694] width 22 height 22
click at [1072, 48] on div at bounding box center [1059, 60] width 56 height 62
click at [1055, 63] on icon "button" at bounding box center [1059, 60] width 18 height 18
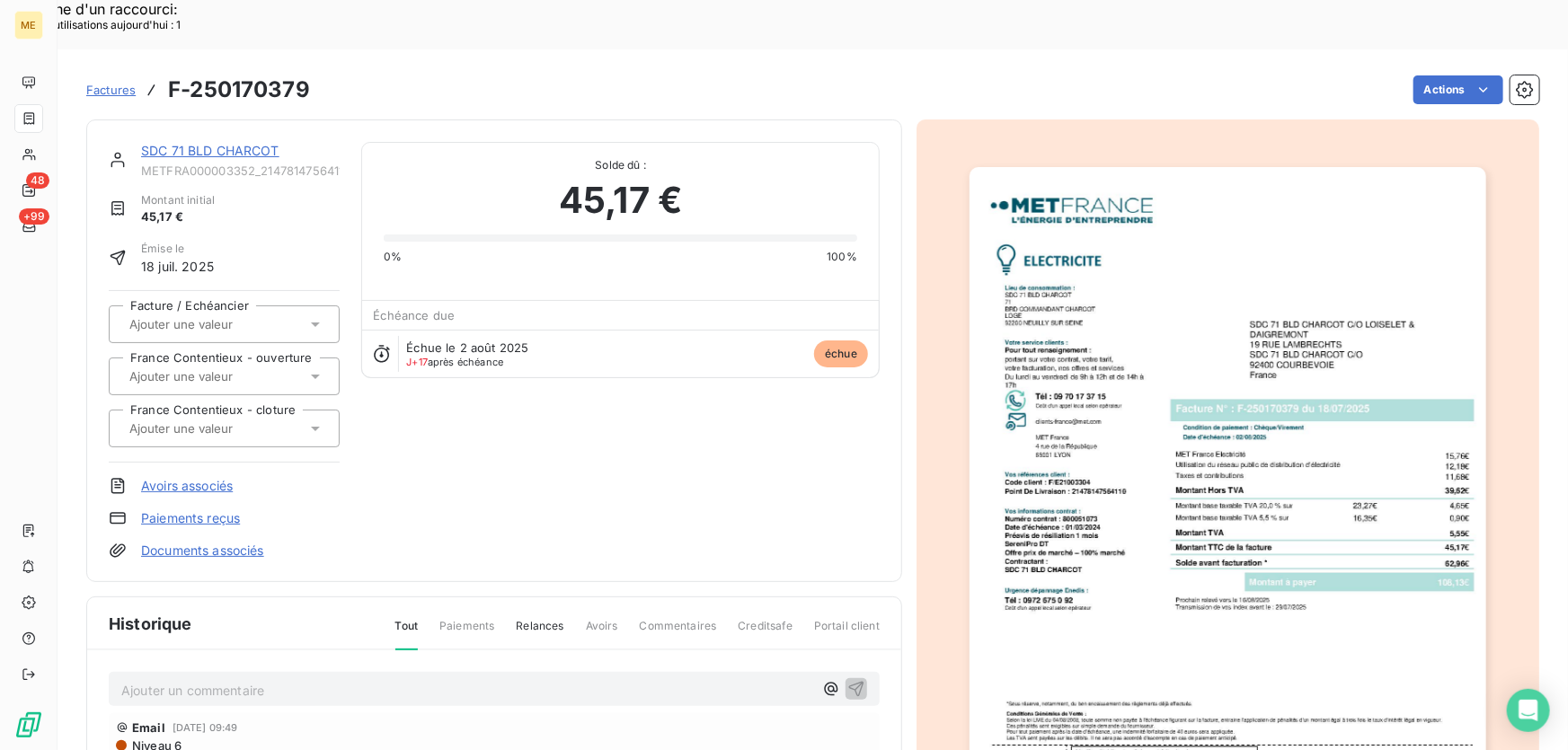
click at [243, 143] on link "SDC 71 BLD CHARCOT" at bounding box center [210, 150] width 138 height 15
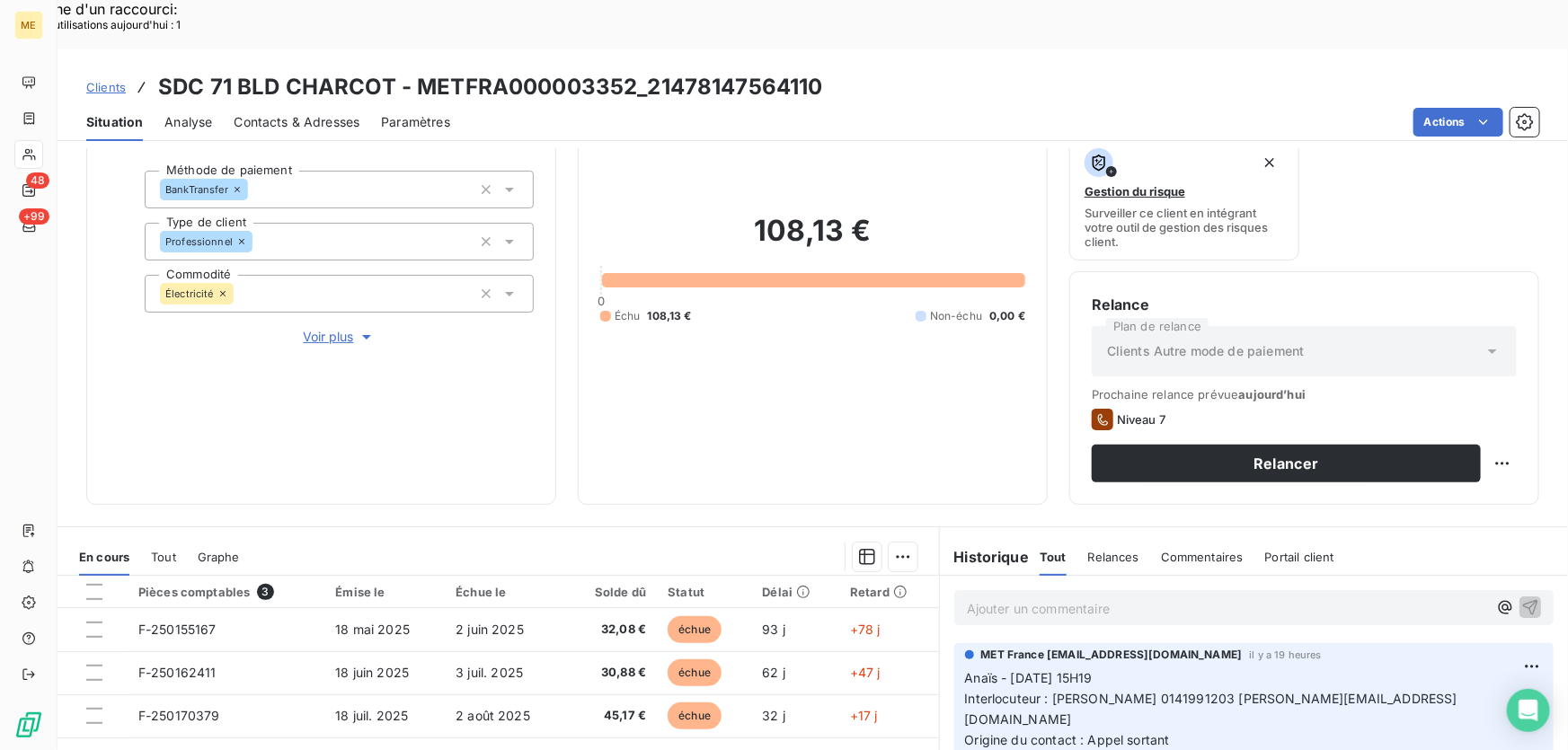
scroll to position [245, 0]
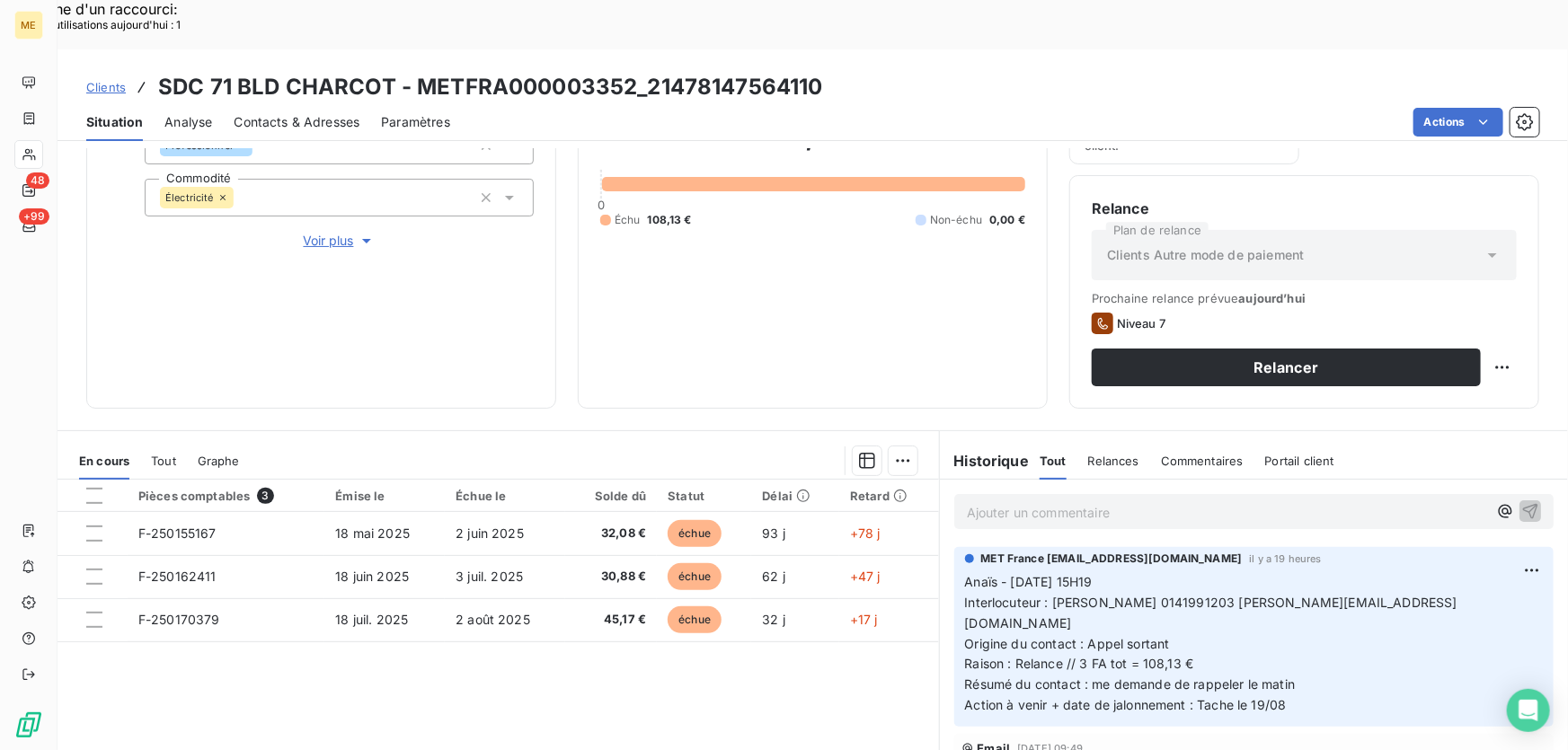
click at [1206, 501] on p "Ajouter un commentaire ﻿" at bounding box center [1227, 512] width 520 height 23
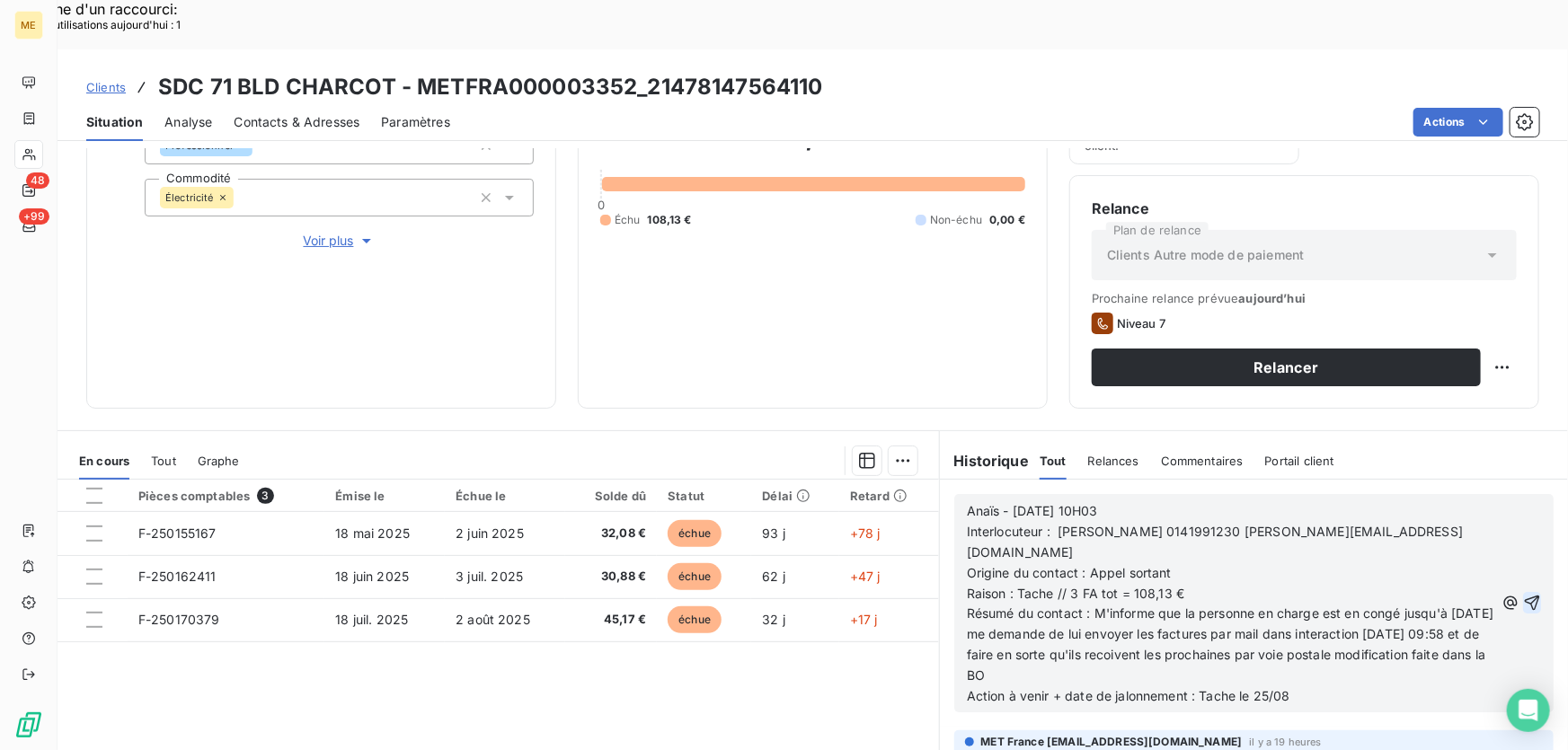
click at [1524, 596] on icon "button" at bounding box center [1531, 603] width 15 height 15
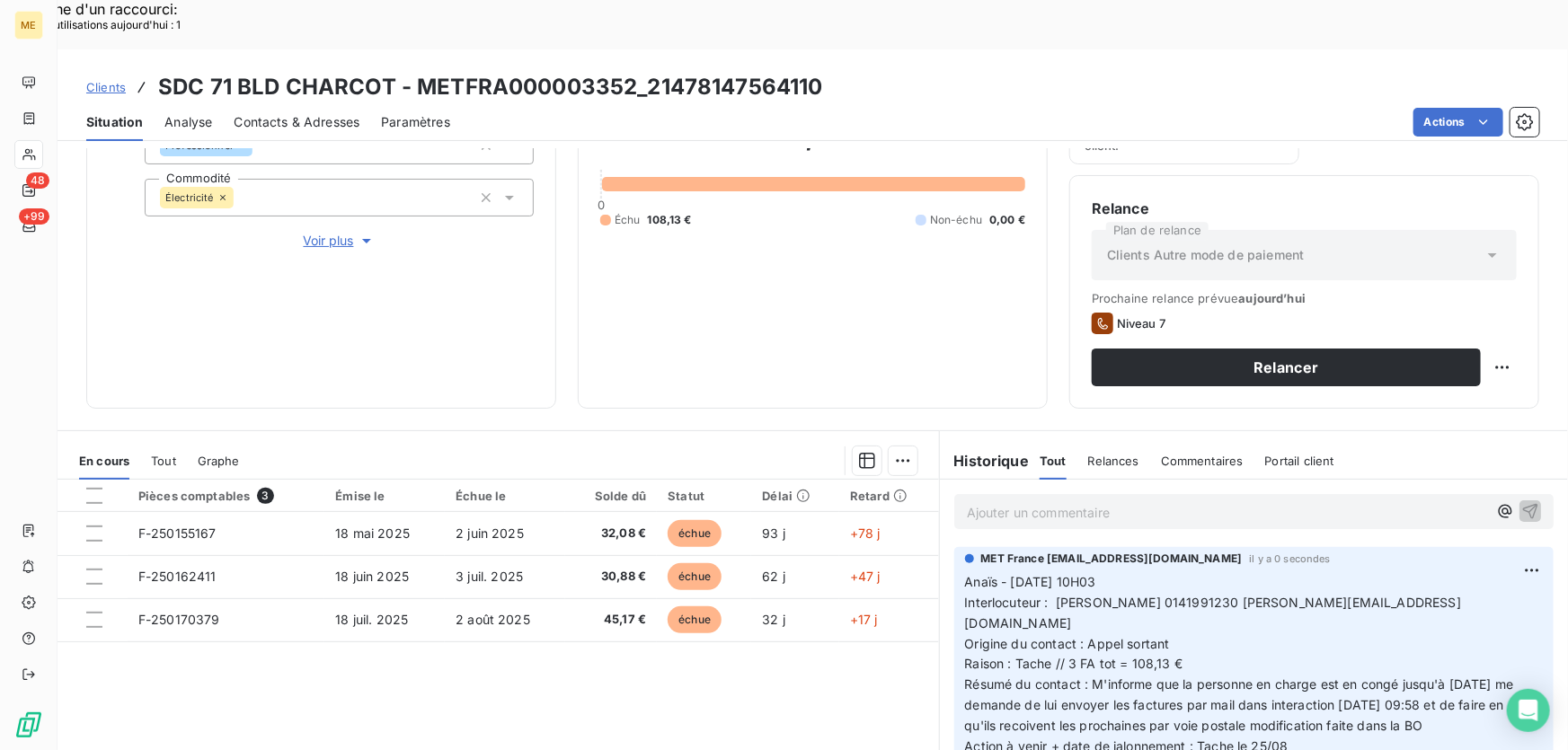
click at [1459, 367] on div "Replanifier cette action" at bounding box center [1417, 356] width 161 height 29
select select "7"
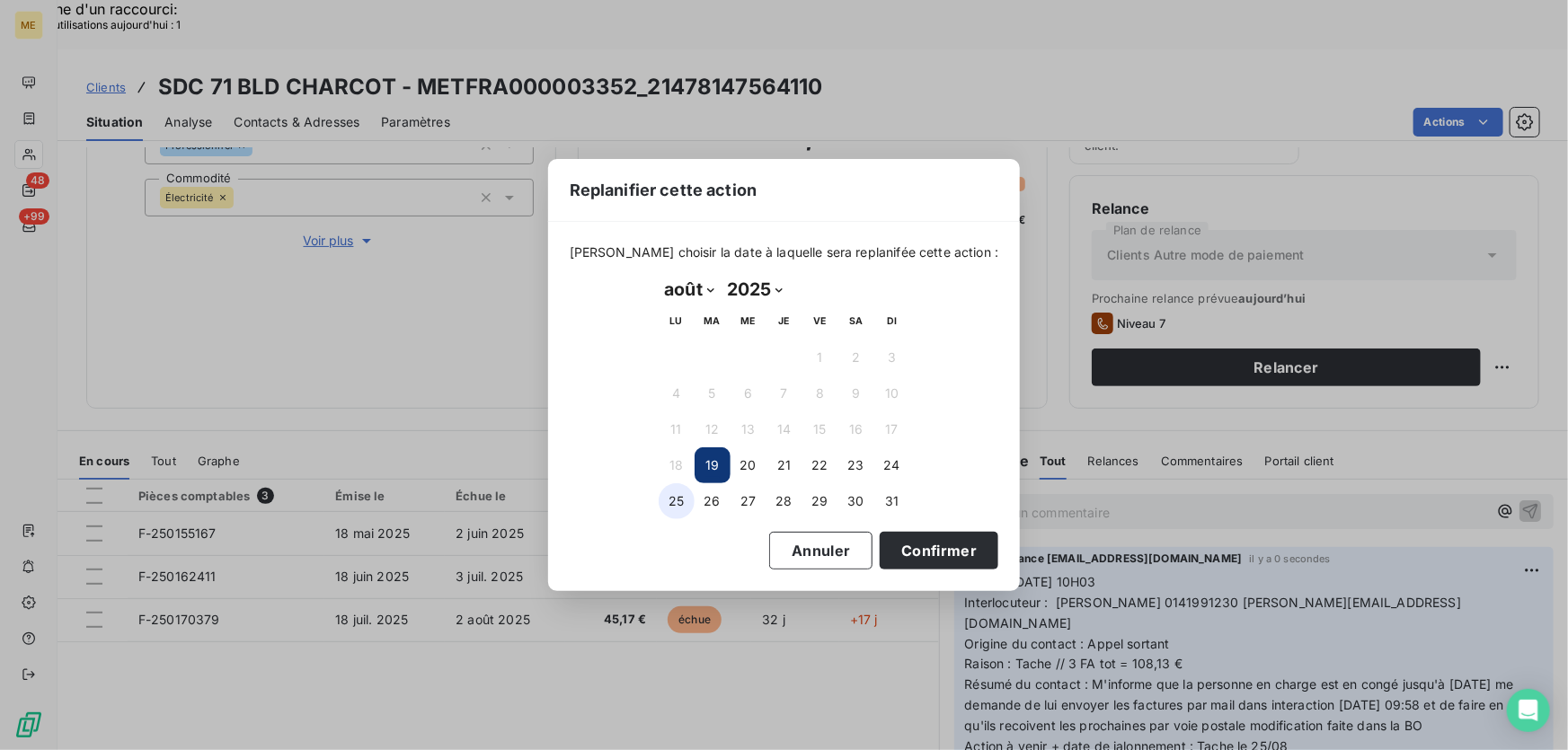
click at [662, 503] on button "25" at bounding box center [677, 501] width 36 height 36
click at [885, 539] on button "Confirmer" at bounding box center [938, 551] width 118 height 38
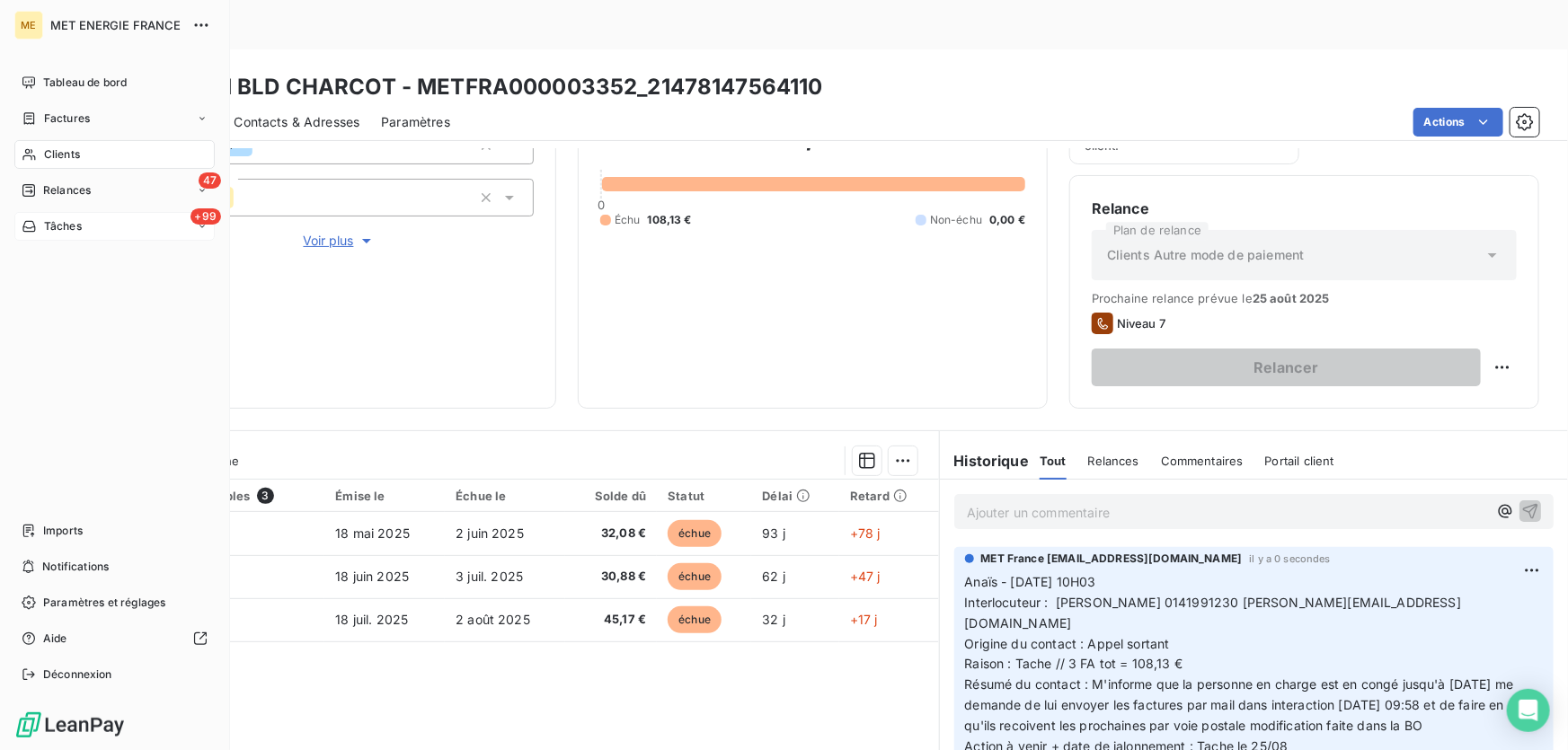
click at [58, 225] on span "Tâches" at bounding box center [63, 226] width 38 height 16
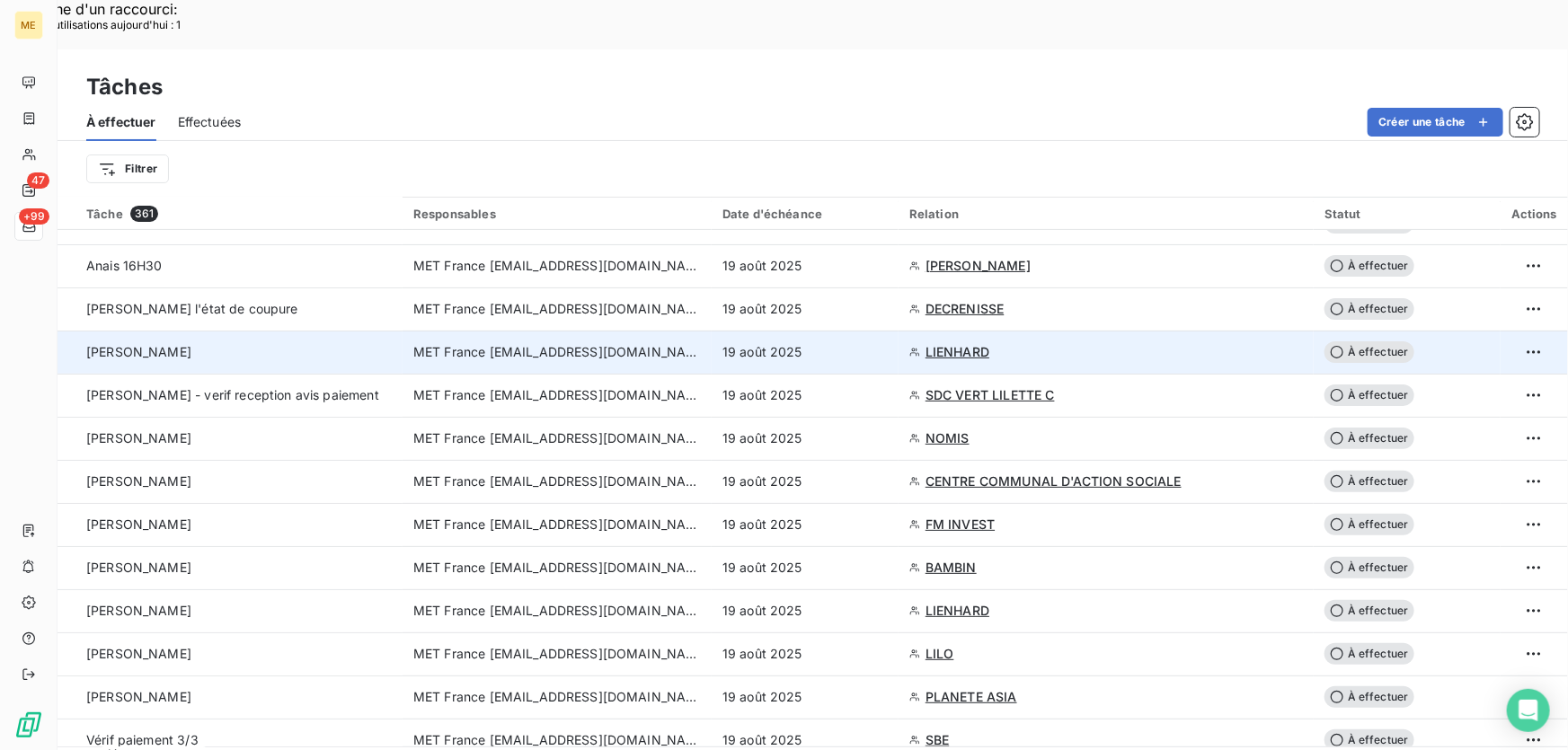
scroll to position [489, 0]
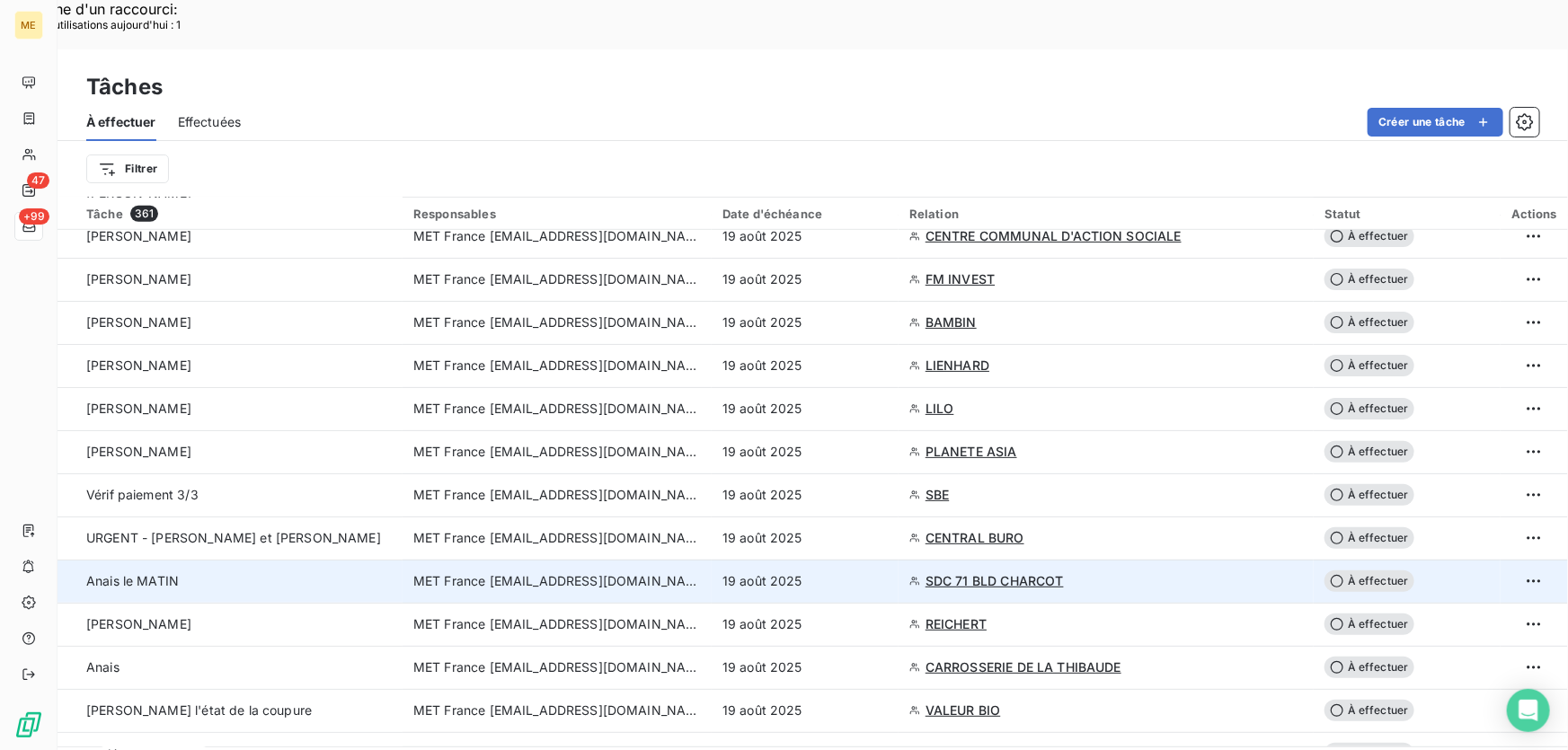
click at [824, 572] on div "19 août 2025" at bounding box center [805, 581] width 165 height 18
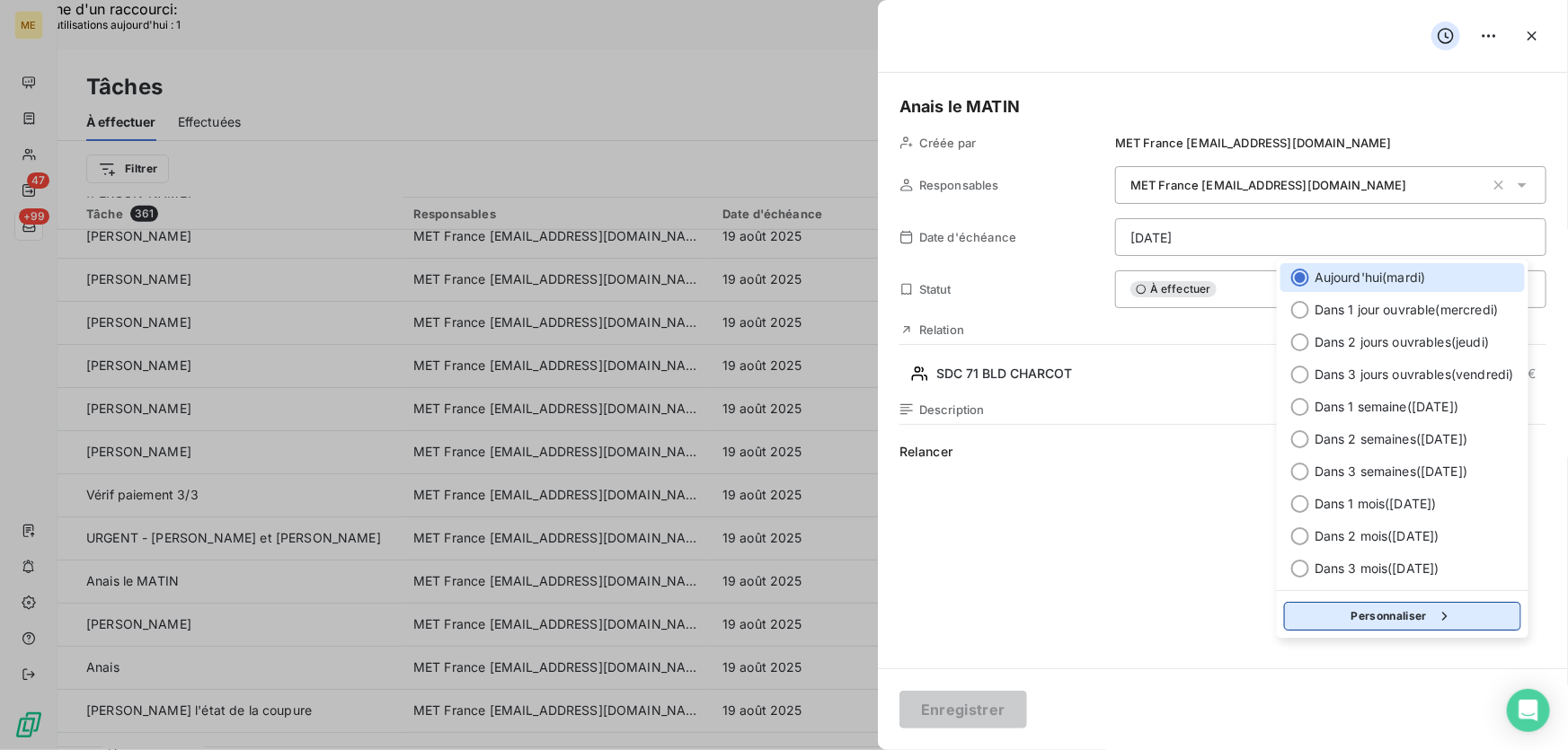
click at [1369, 615] on button "Personnaliser" at bounding box center [1402, 616] width 237 height 29
select select "7"
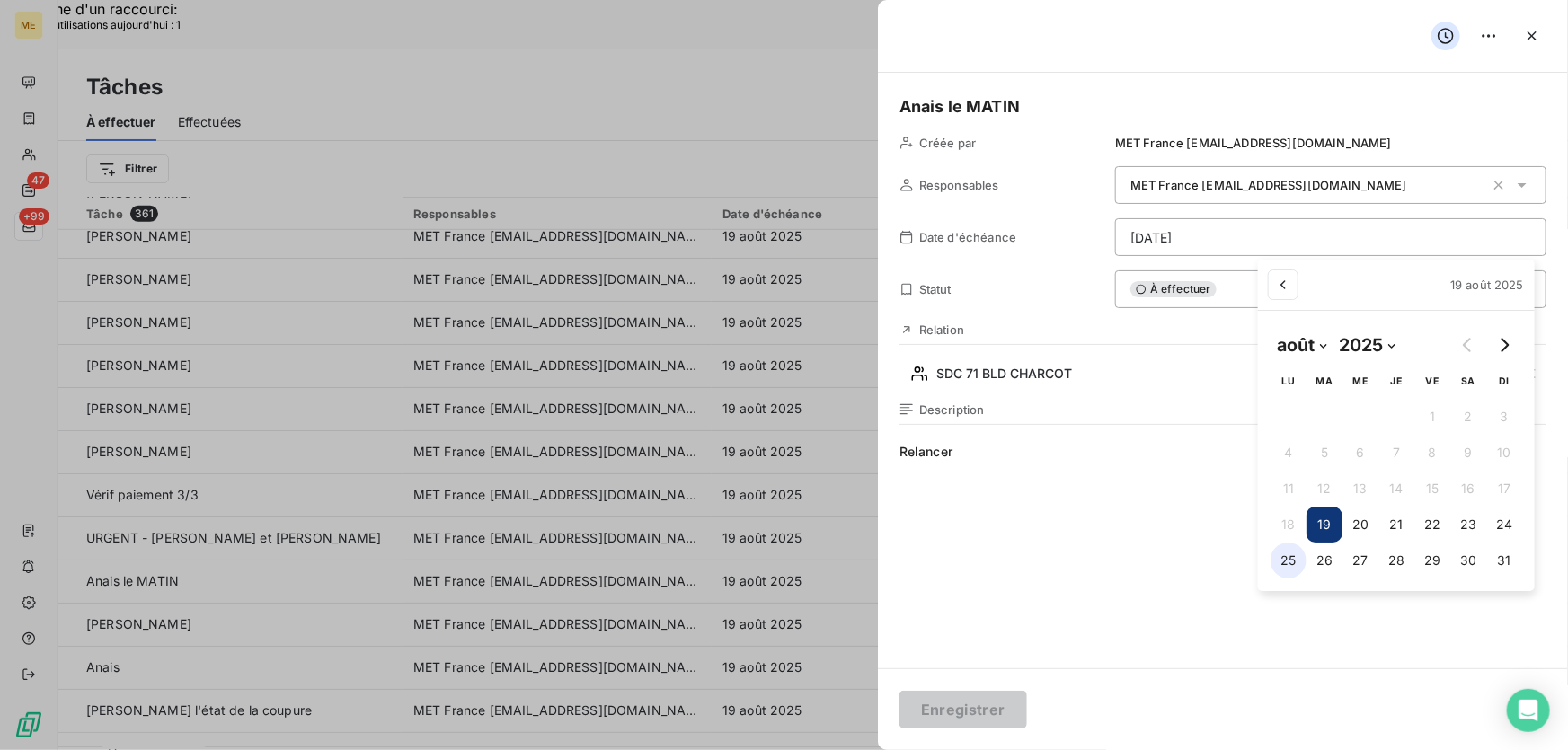
click at [1284, 558] on button "25" at bounding box center [1288, 560] width 36 height 36
type input "[DATE]"
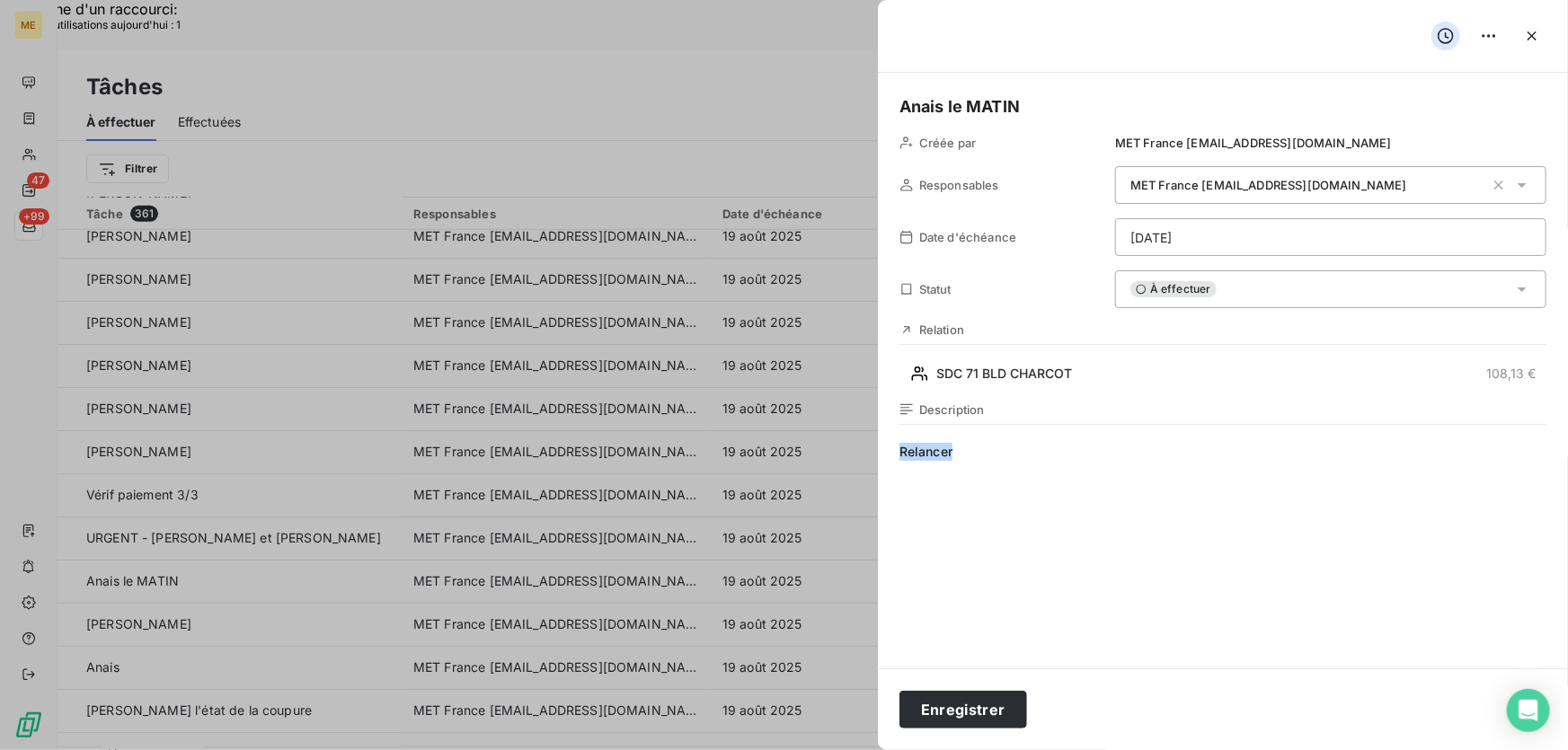
drag, startPoint x: 932, startPoint y: 447, endPoint x: 875, endPoint y: 456, distance: 57.7
click at [961, 708] on button "Enregistrer" at bounding box center [963, 709] width 127 height 38
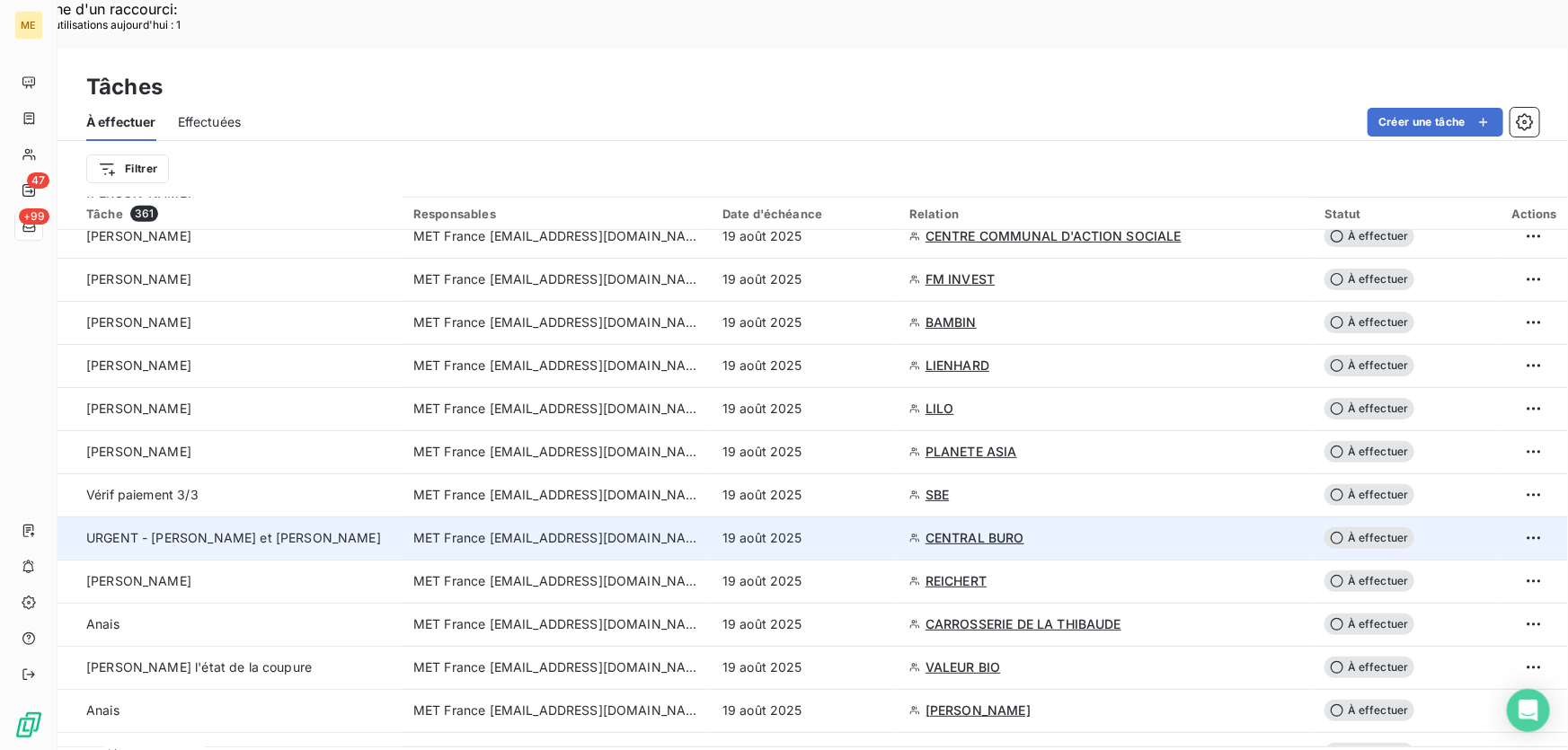
click at [1041, 529] on div "CENTRAL BURO" at bounding box center [1105, 538] width 393 height 18
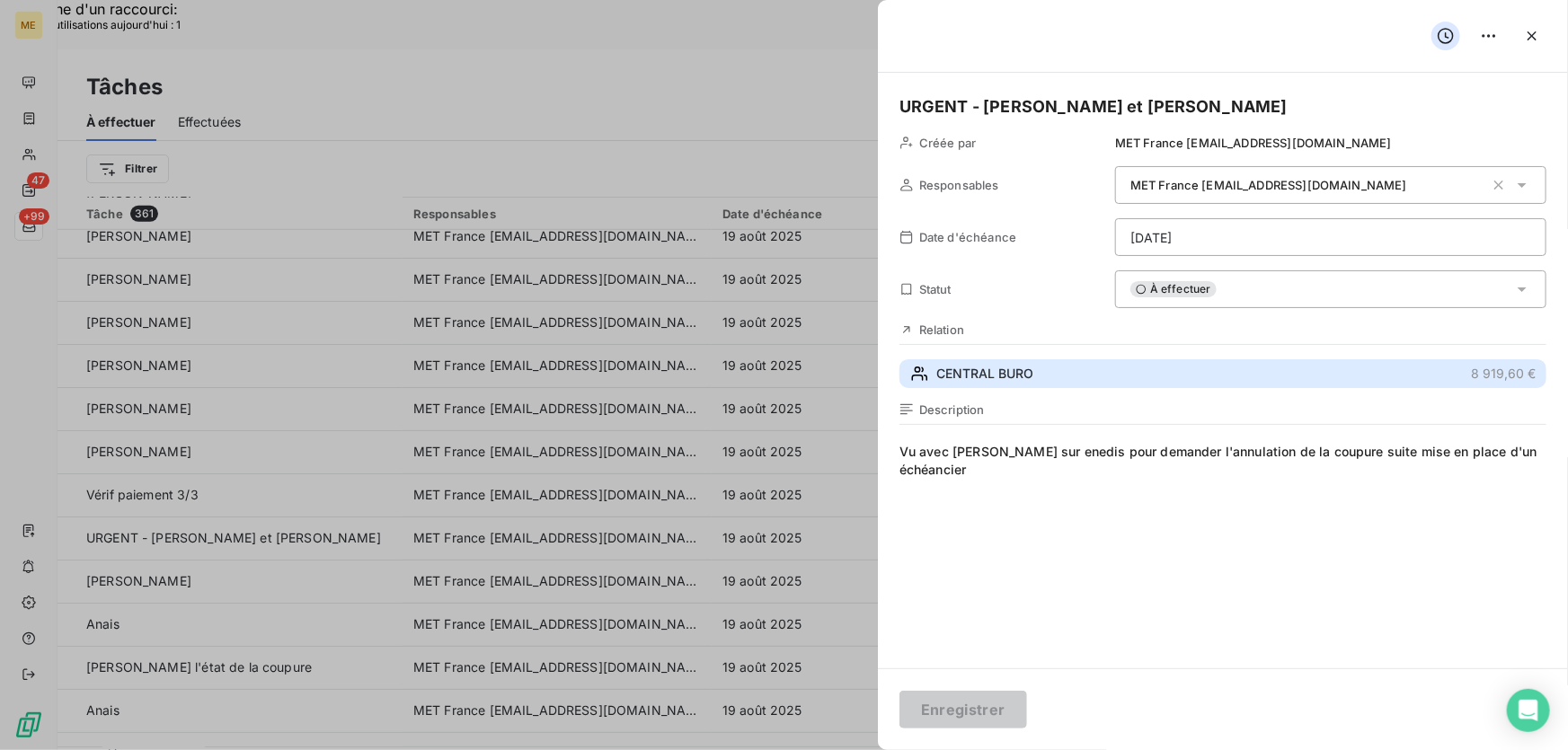
click at [994, 375] on span "CENTRAL BURO" at bounding box center [985, 374] width 98 height 18
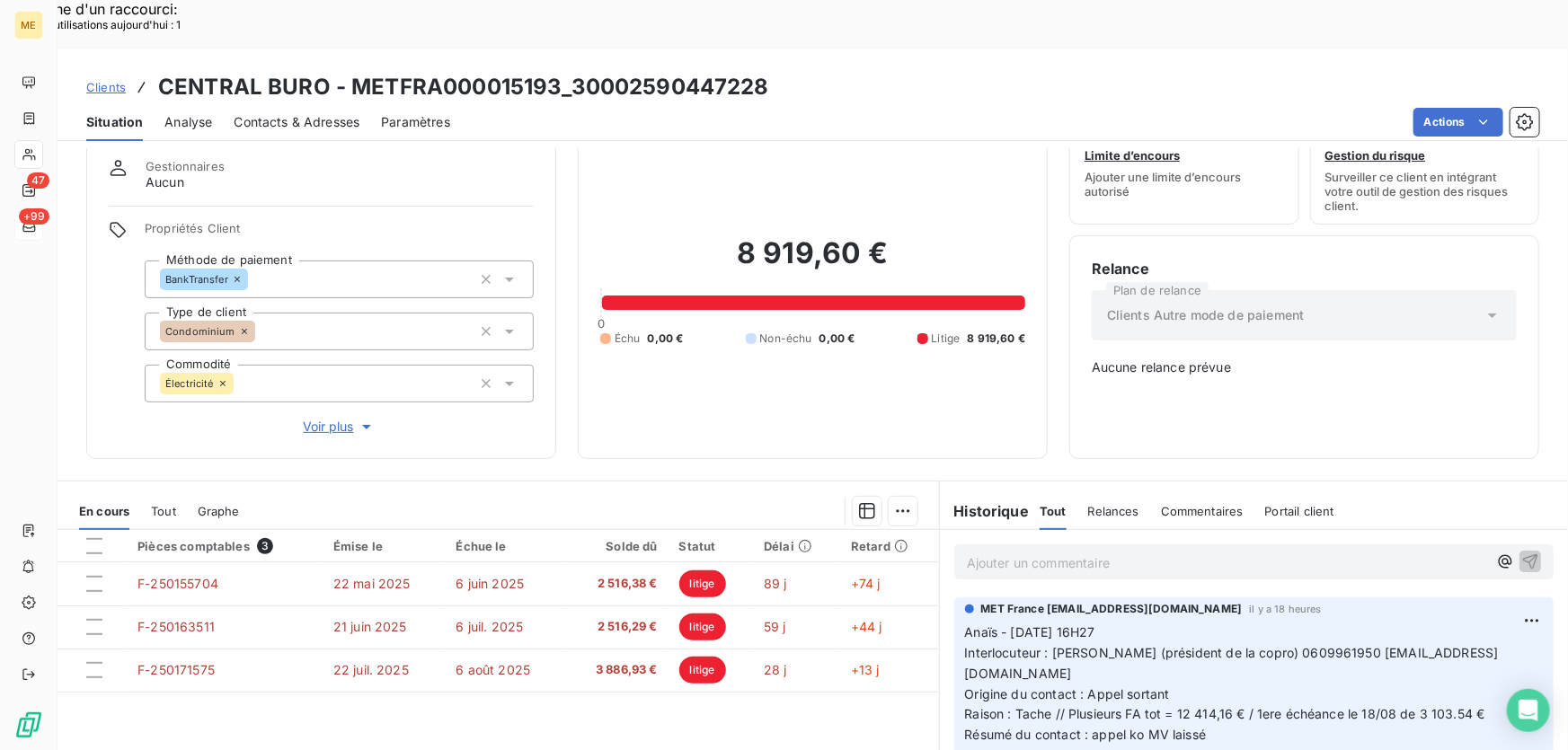
scroll to position [81, 0]
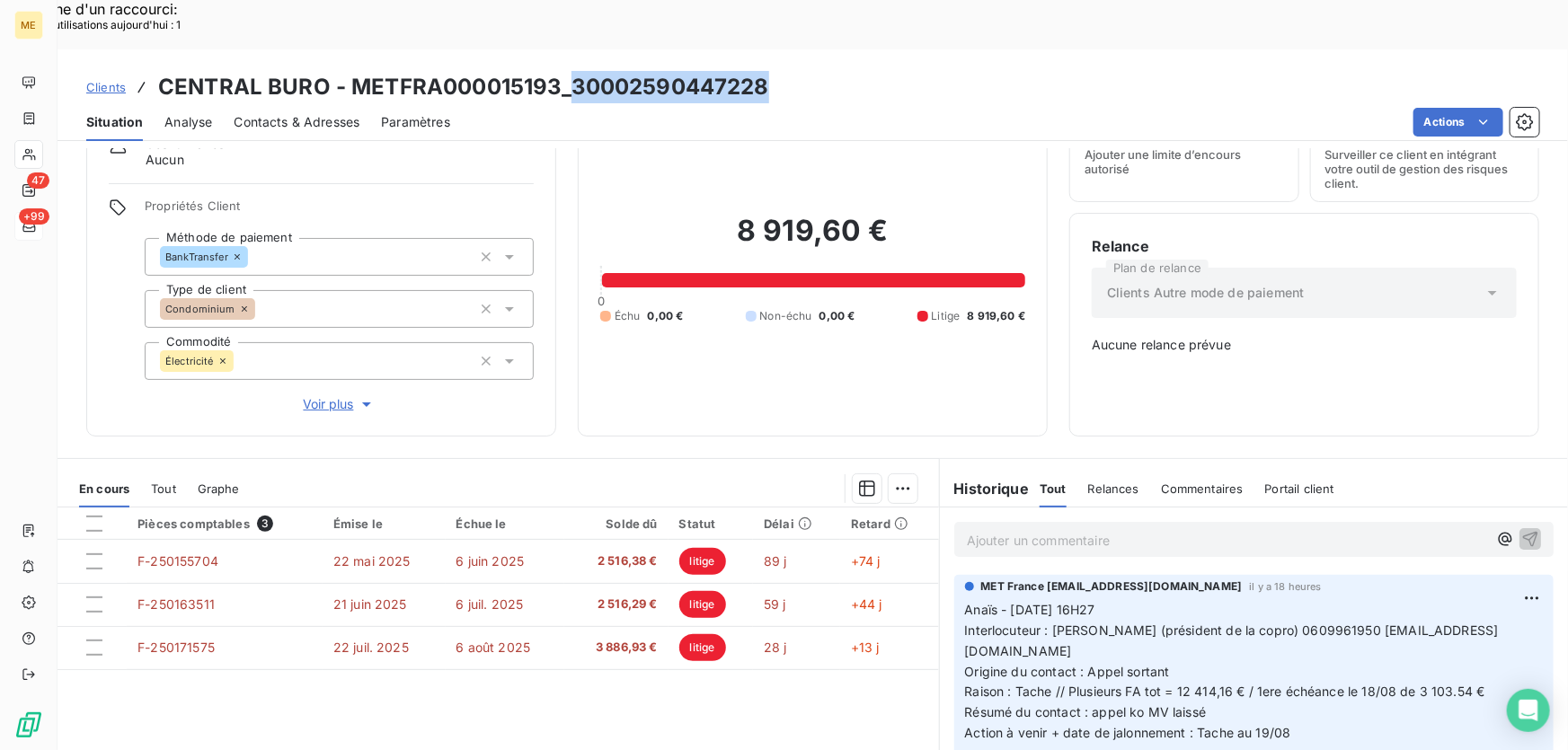
drag, startPoint x: 770, startPoint y: 38, endPoint x: 572, endPoint y: 48, distance: 198.3
click at [572, 71] on div "Clients CENTRAL BURO - METFRA000015193_30002590447228" at bounding box center [813, 87] width 1510 height 33
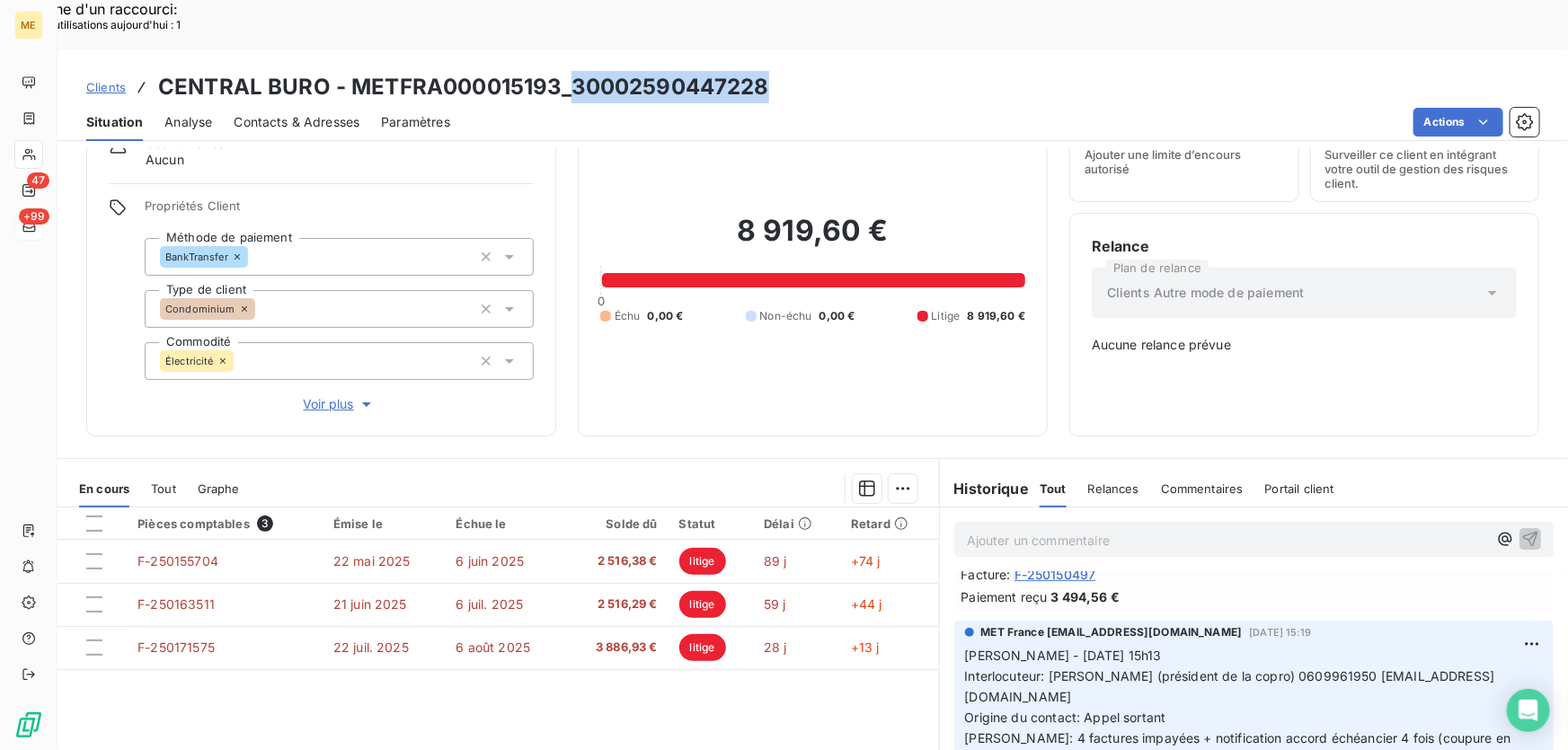
scroll to position [245, 0]
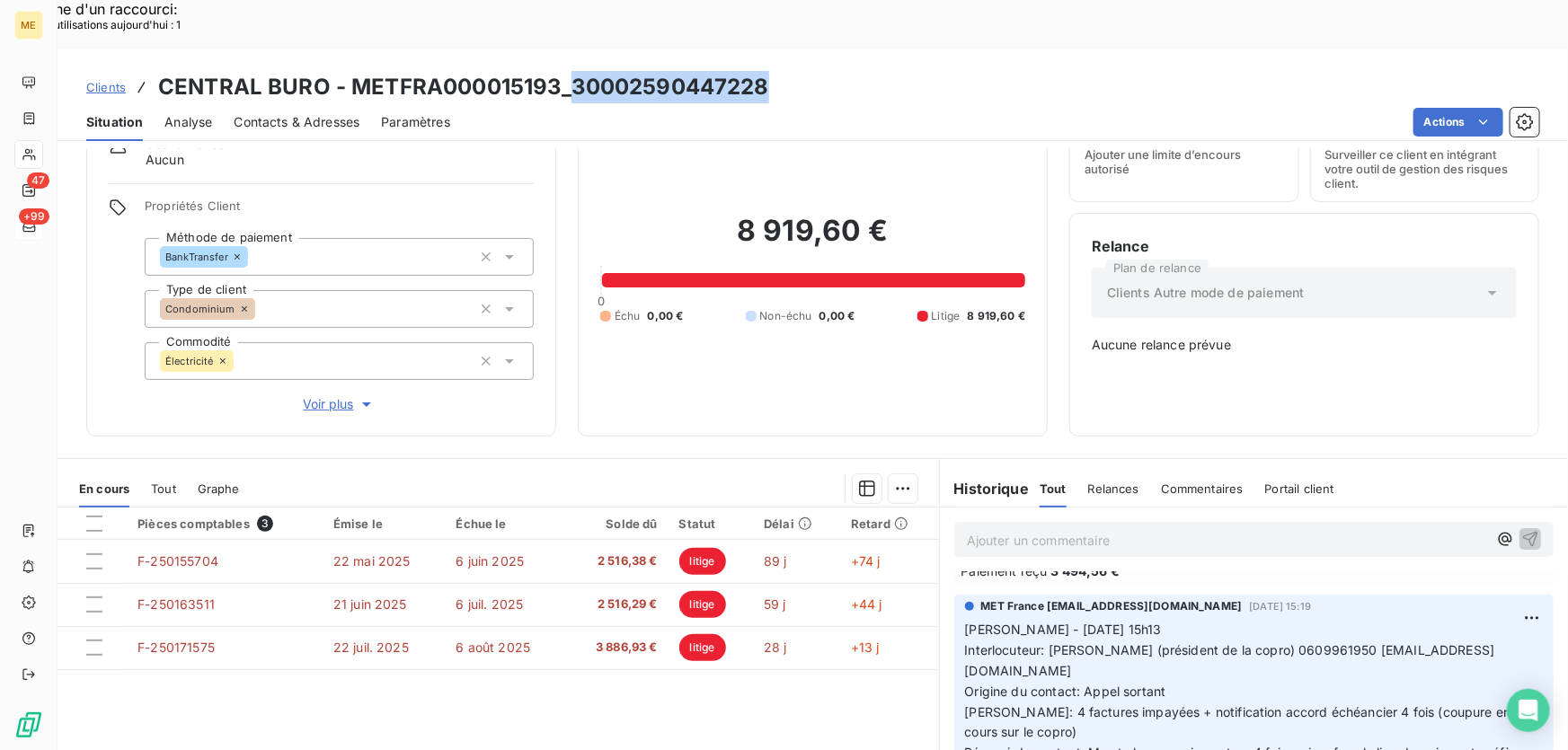
copy h3 "30002590447228"
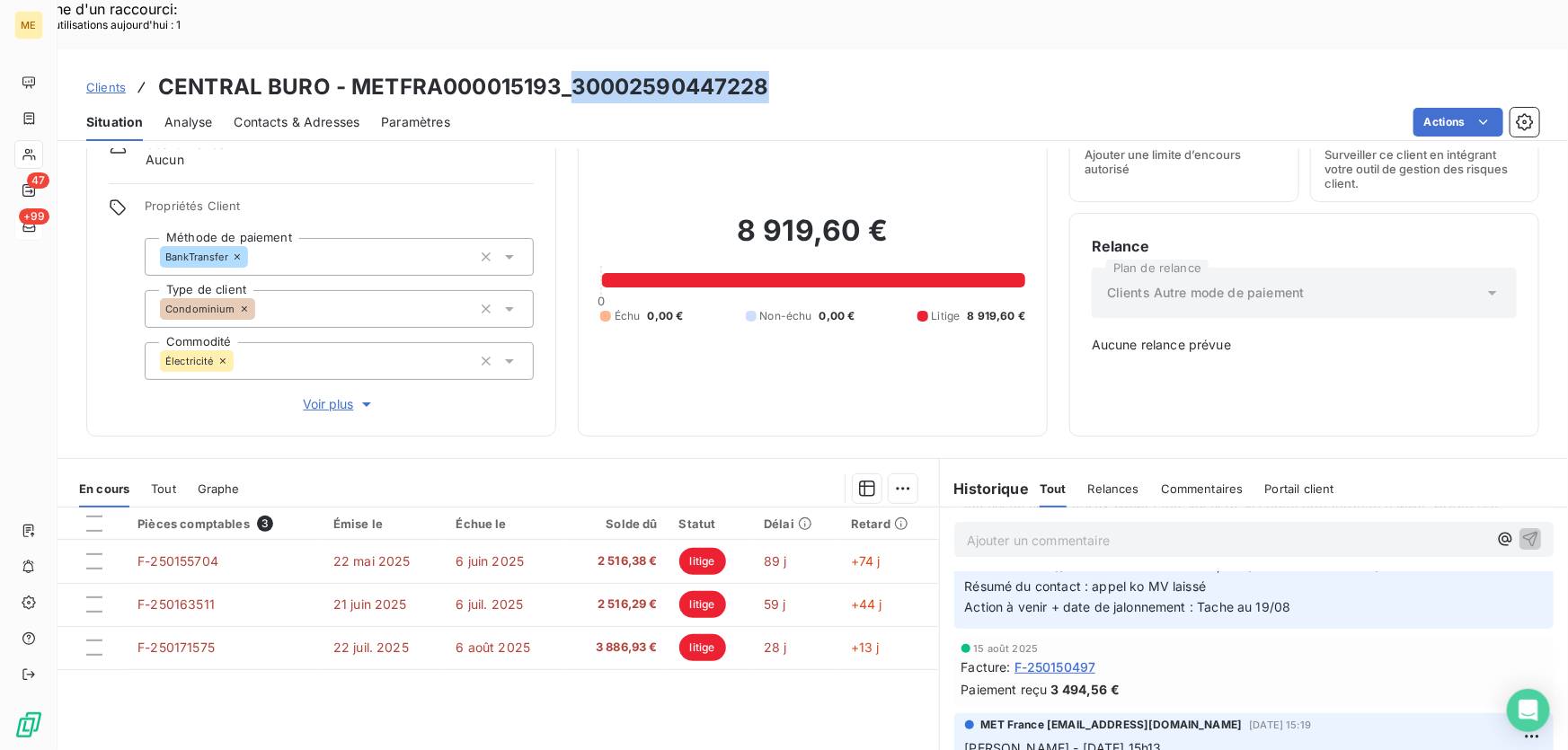
scroll to position [0, 0]
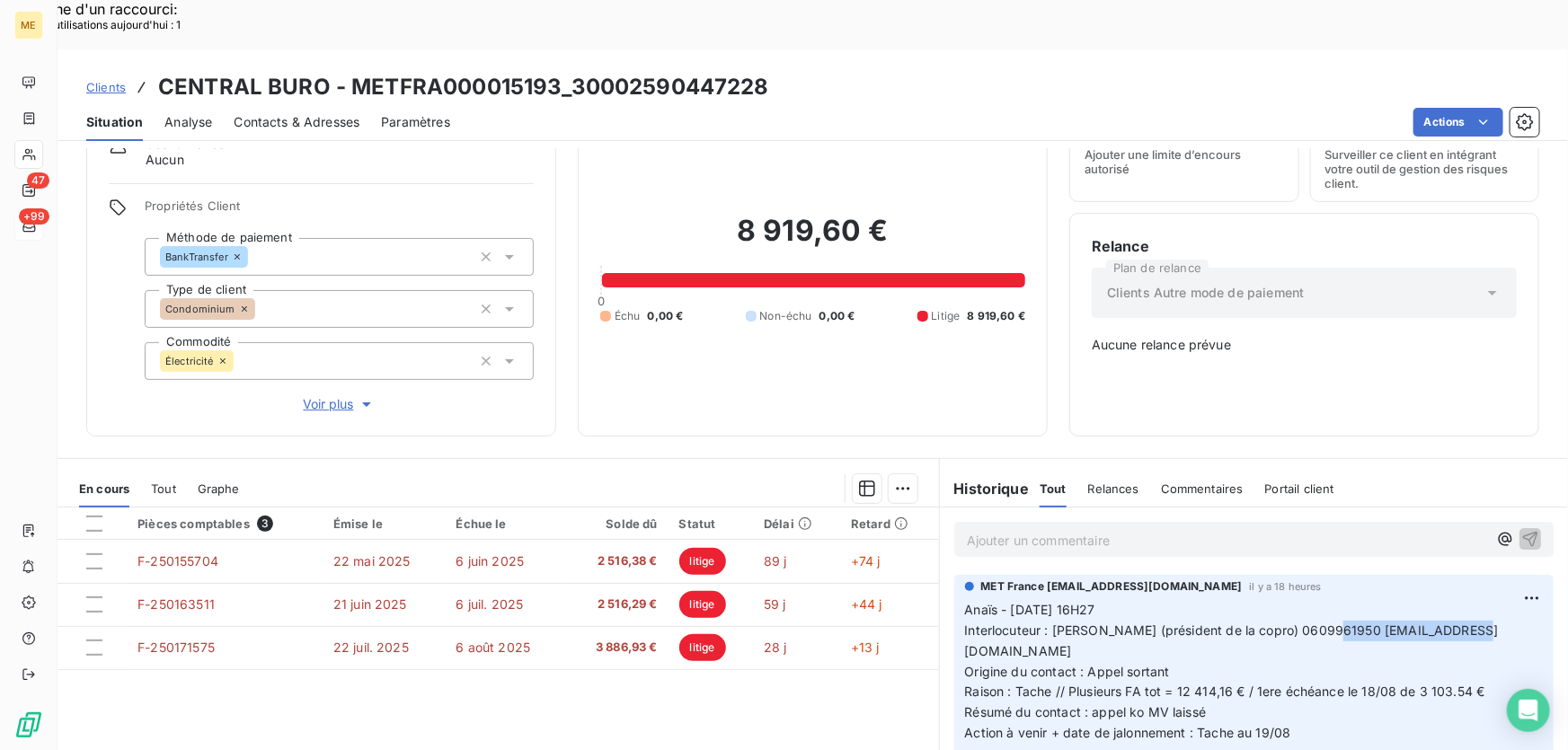
drag, startPoint x: 1467, startPoint y: 562, endPoint x: 1325, endPoint y: 576, distance: 142.7
click at [1325, 600] on p "Anaïs - 18/08/2025 - 16H27 Interlocuteur : M BIBAS (président de la copro) 0609…" at bounding box center [1254, 671] width 578 height 143
copy span "[EMAIL_ADDRESS][DOMAIN_NAME]"
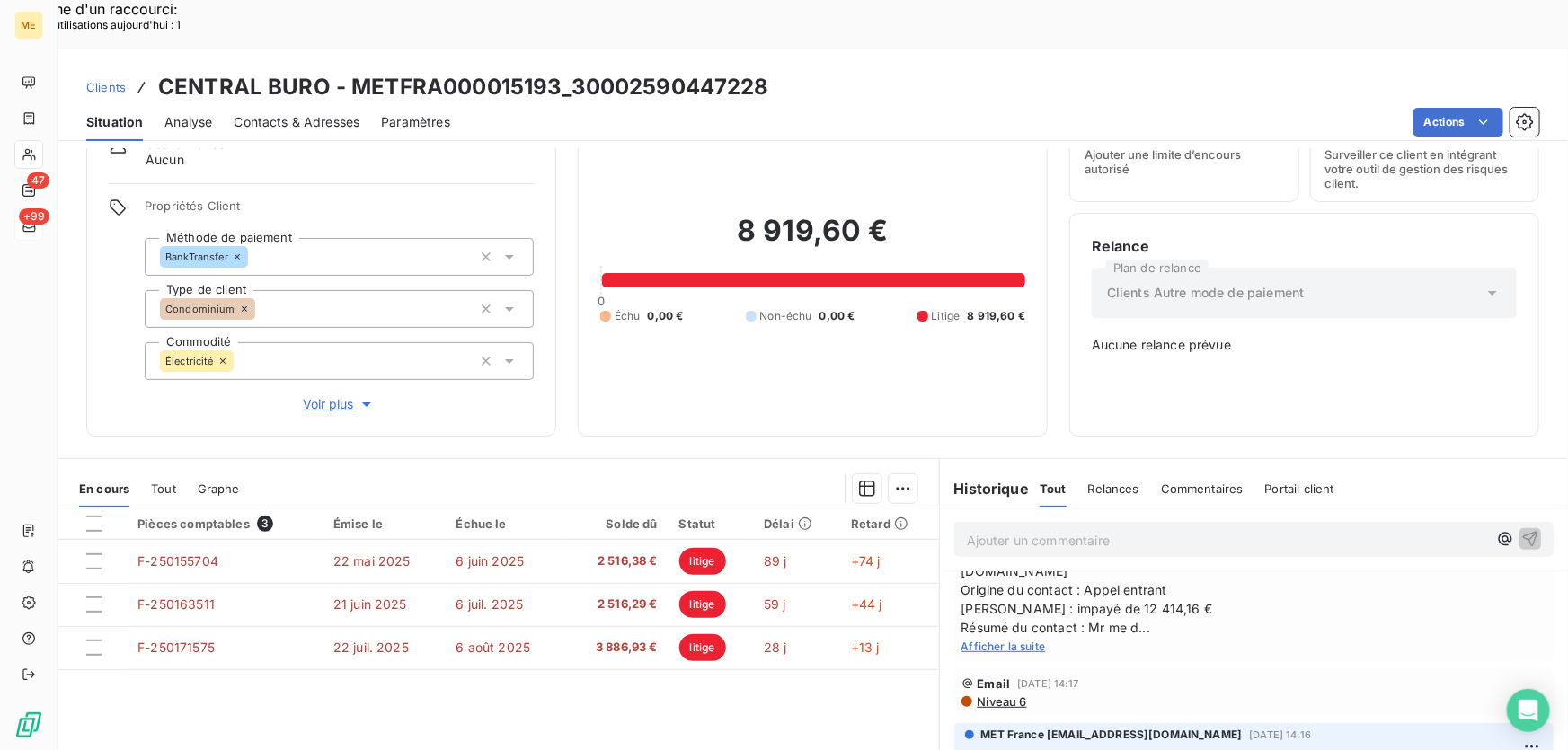
scroll to position [1060, 0]
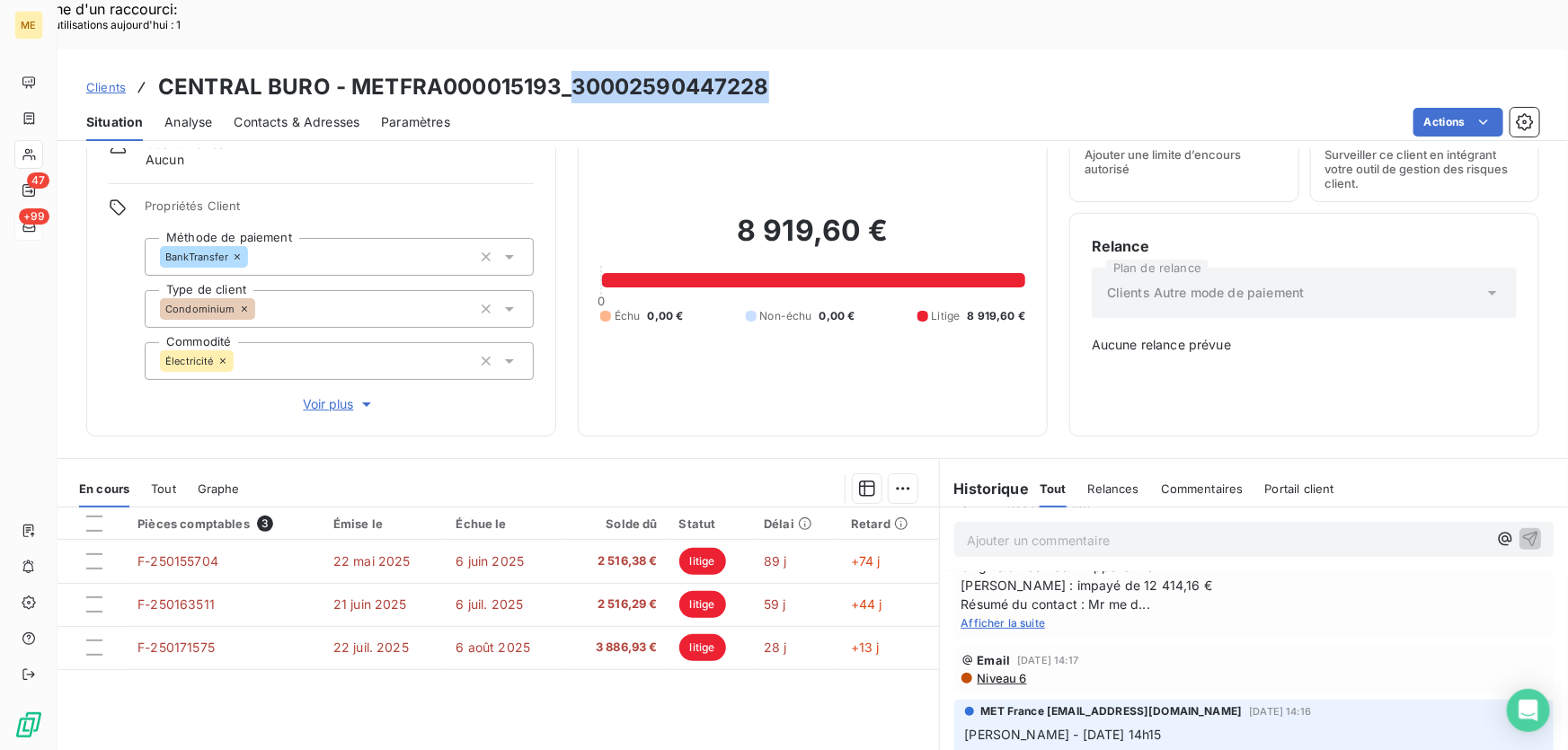
drag, startPoint x: 782, startPoint y: 40, endPoint x: 569, endPoint y: 41, distance: 213.0
click at [569, 71] on div "Clients CENTRAL BURO - METFRA000015193_30002590447228" at bounding box center [813, 87] width 1510 height 33
copy h3 "30002590447228"
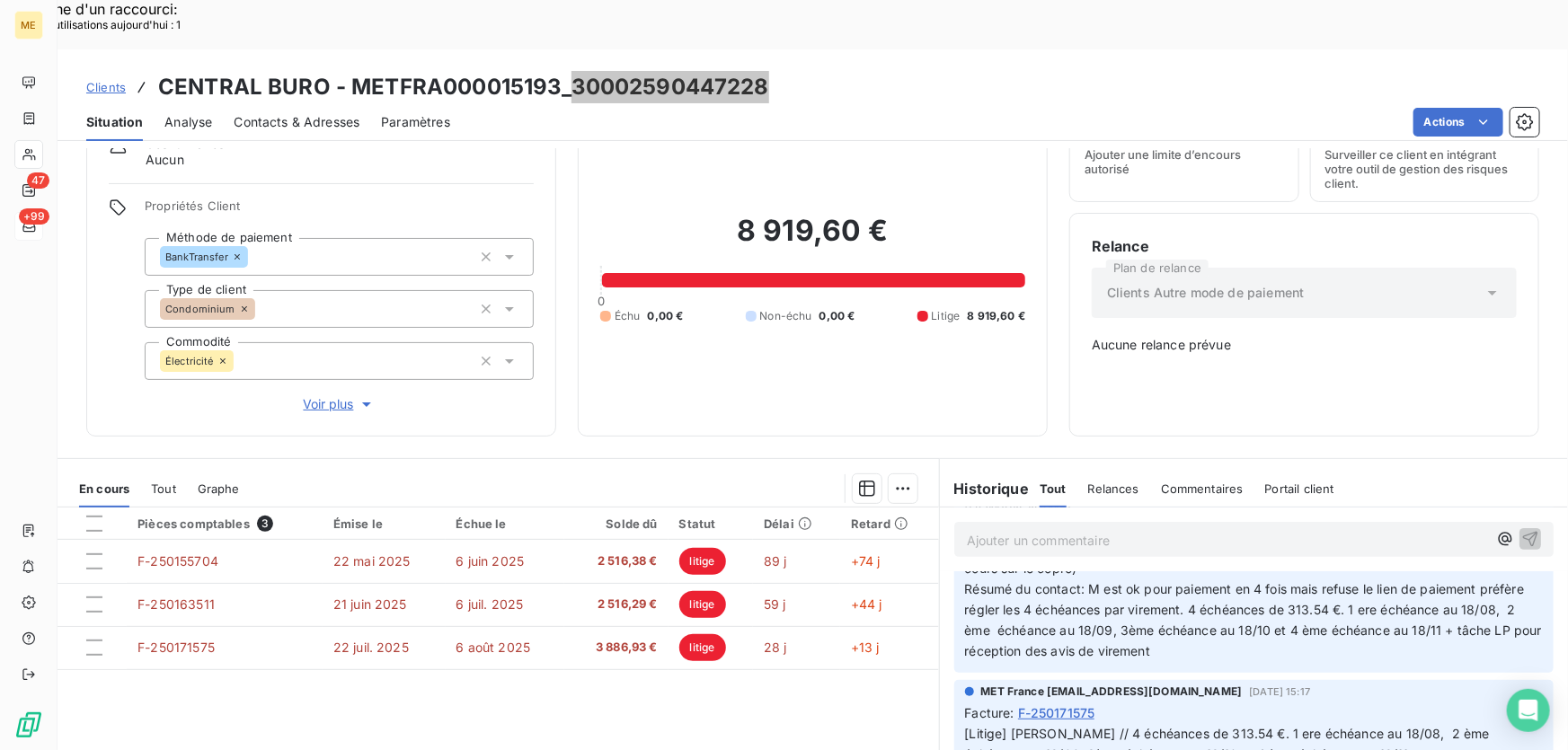
scroll to position [0, 0]
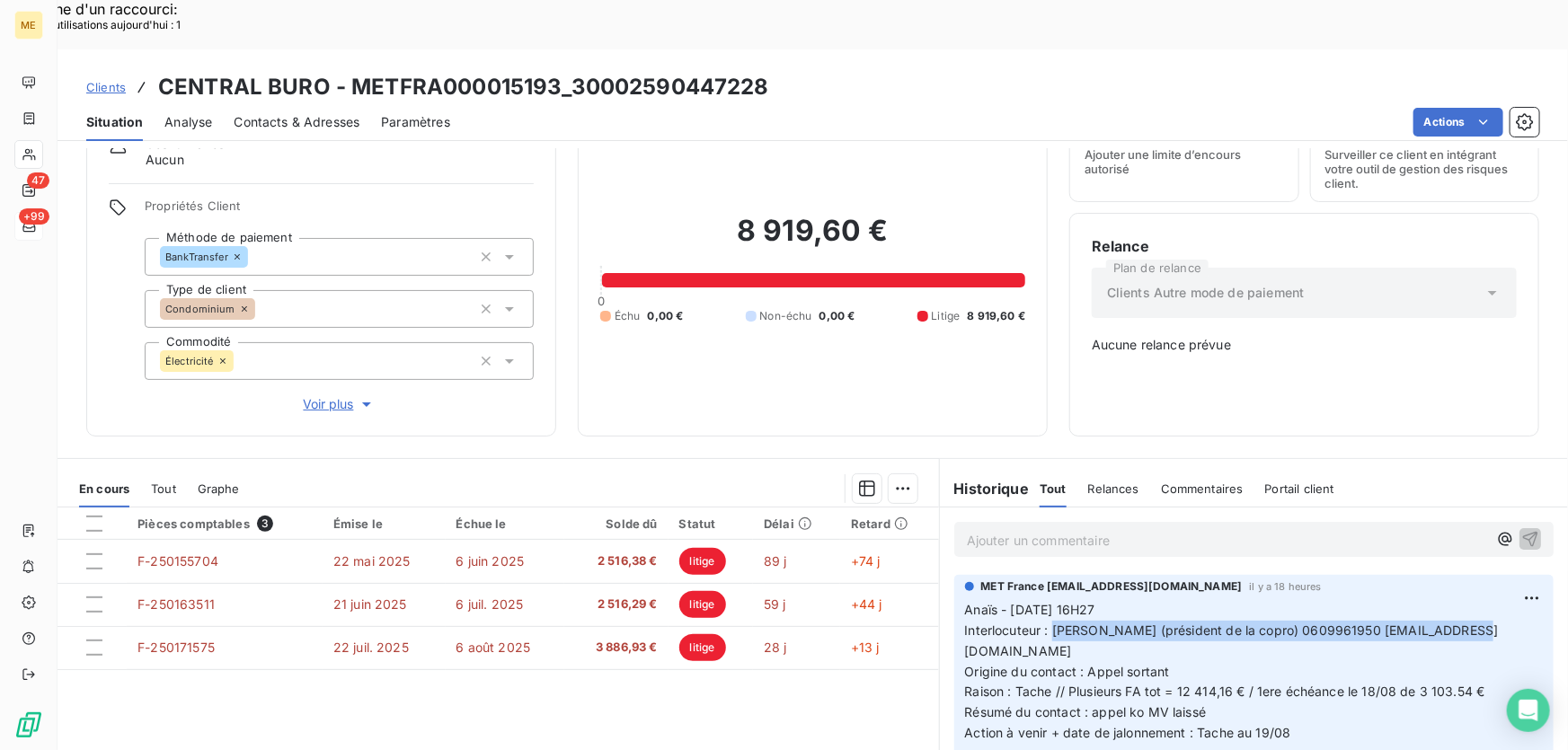
drag, startPoint x: 1044, startPoint y: 569, endPoint x: 1494, endPoint y: 567, distance: 450.0
click at [1494, 600] on p "Anaïs - 18/08/2025 - 16H27 Interlocuteur : M BIBAS (président de la copro) 0609…" at bounding box center [1254, 671] width 578 height 143
copy span "[PERSON_NAME] (président de la copro) 0609961950 [EMAIL_ADDRESS][DOMAIN_NAME]"
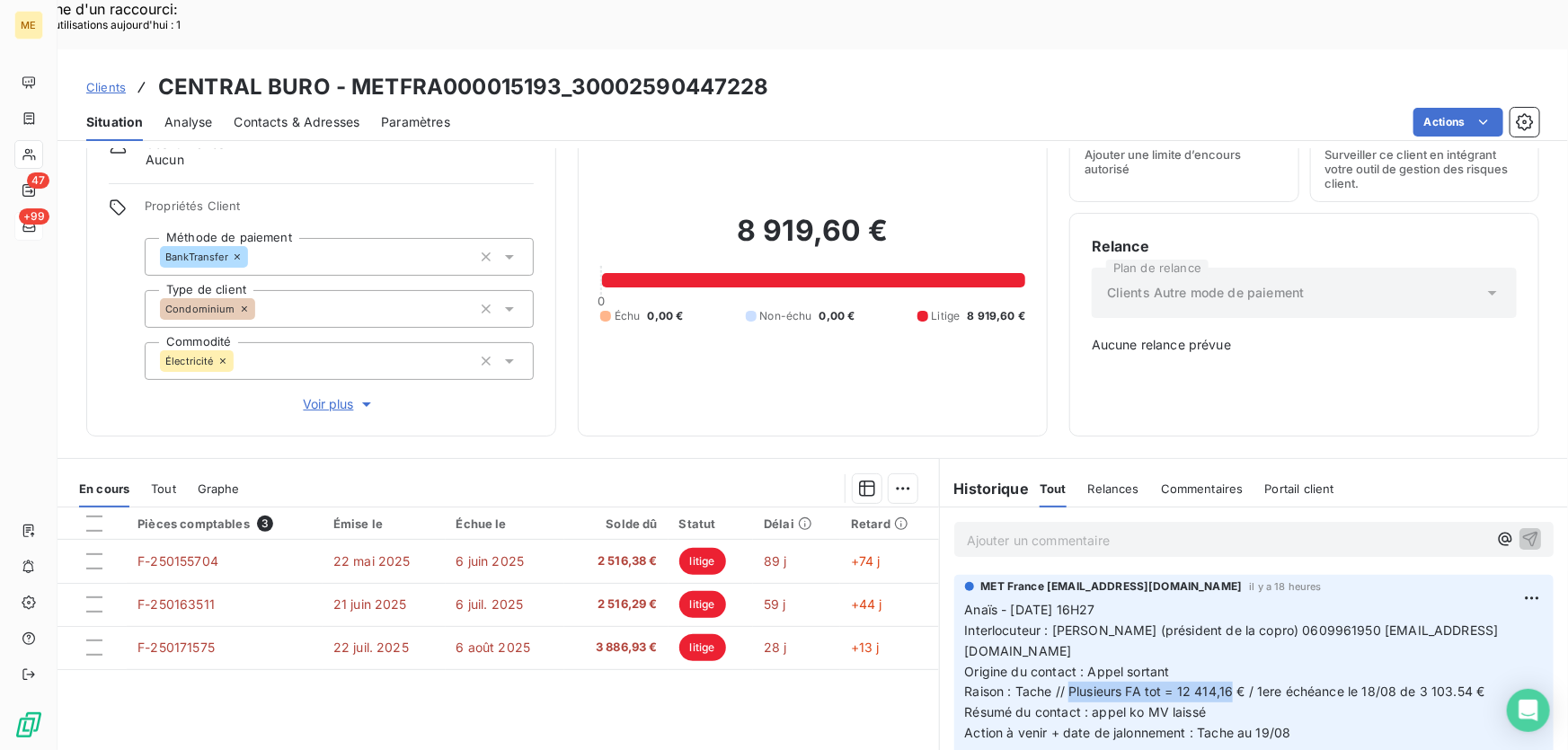
drag, startPoint x: 1060, startPoint y: 608, endPoint x: 1225, endPoint y: 604, distance: 165.0
click at [1225, 683] on span "Raison : Tache // Plusieurs FA tot = 12 414,16 € / 1ere échéance le 18/08 de 3 …" at bounding box center [1225, 690] width 520 height 15
click at [1263, 633] on p "Anaïs - 18/08/2025 - 16H27 Interlocuteur : M BIBAS (président de la copro) 0609…" at bounding box center [1254, 671] width 578 height 143
drag, startPoint x: 765, startPoint y: 33, endPoint x: 571, endPoint y: 45, distance: 194.4
click at [571, 71] on div "Clients CENTRAL BURO - METFRA000015193_30002590447228" at bounding box center [813, 87] width 1510 height 33
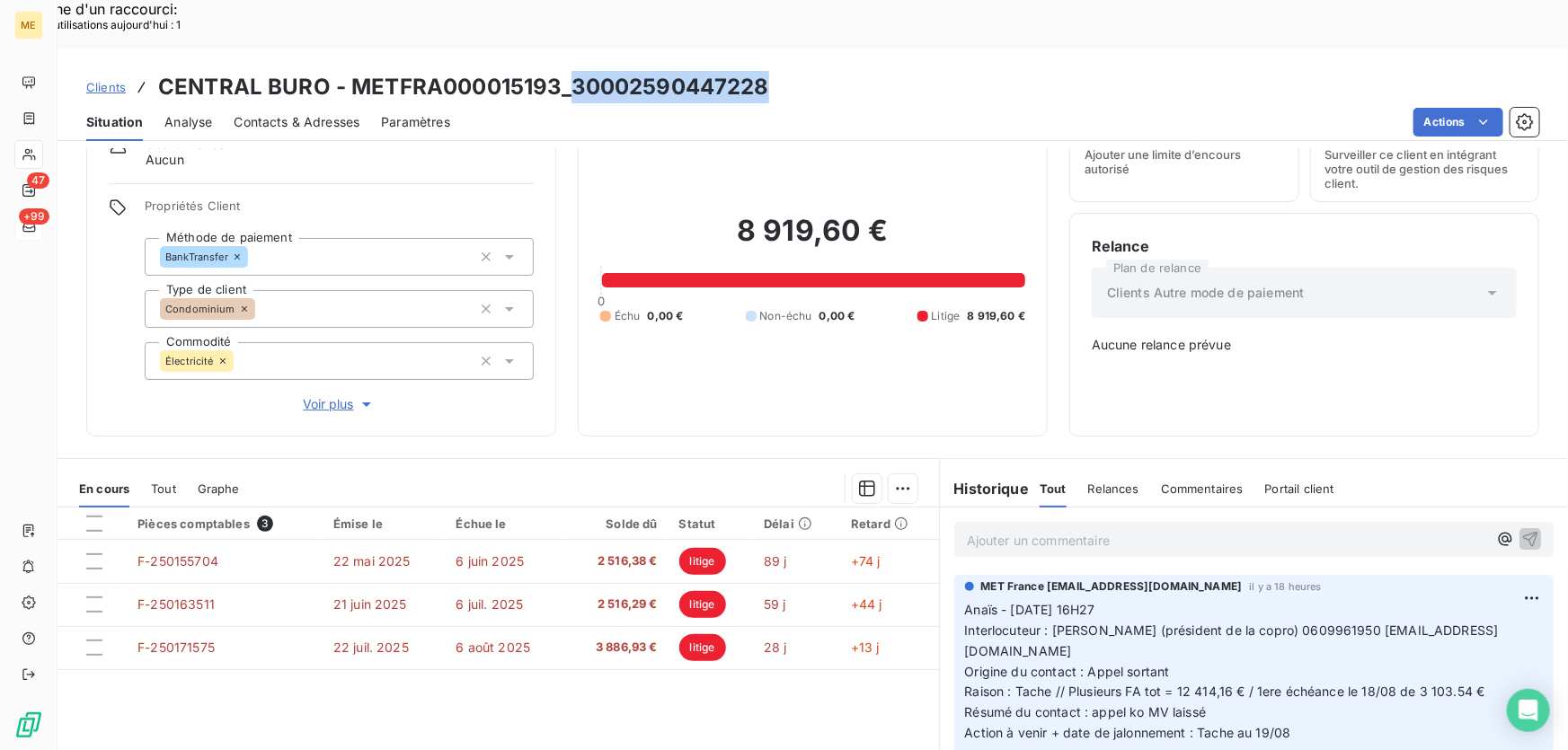
copy h3 "30002590447228"
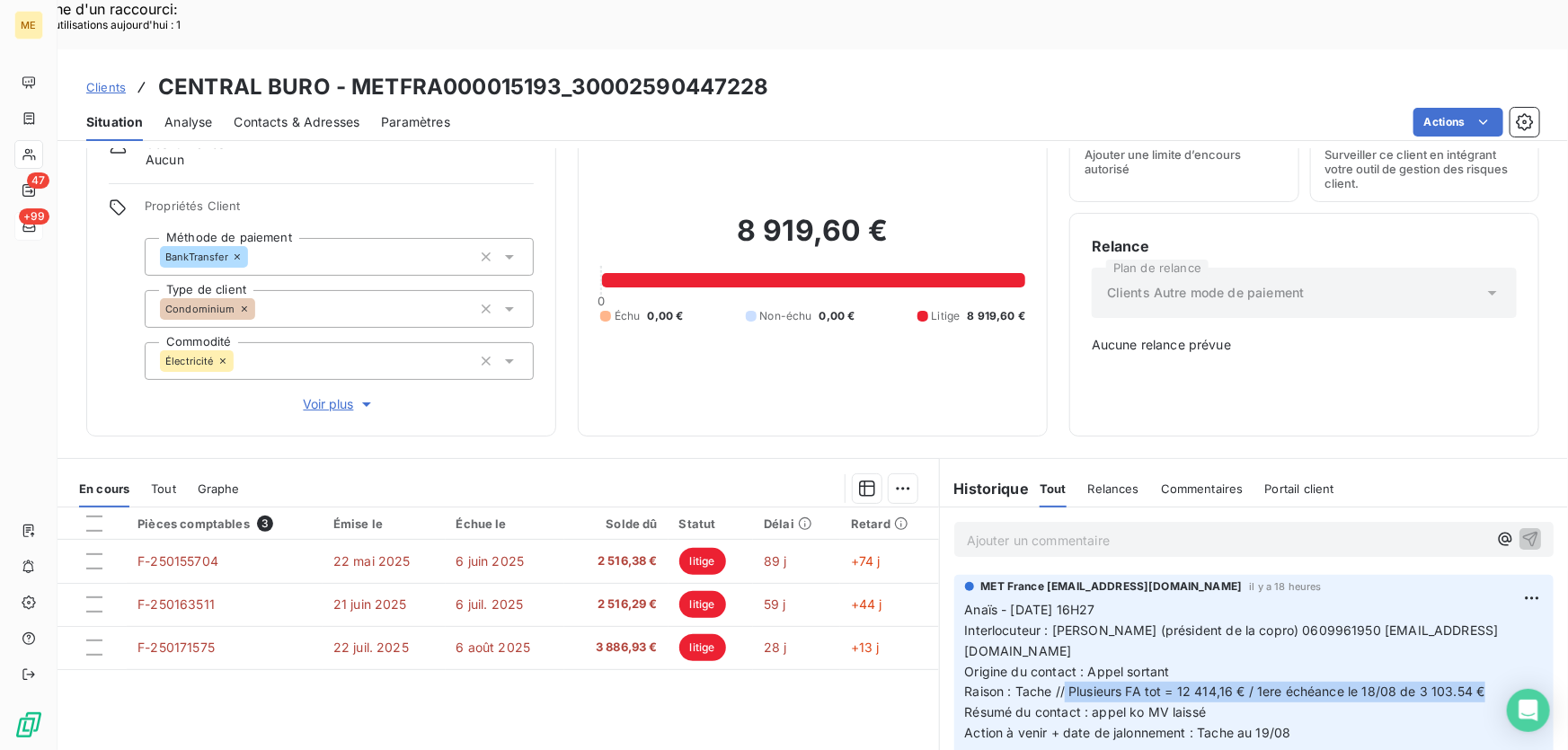
drag, startPoint x: 1060, startPoint y: 607, endPoint x: 1487, endPoint y: 607, distance: 427.0
click at [1487, 607] on p "Anaïs - 18/08/2025 - 16H27 Interlocuteur : M BIBAS (président de la copro) 0609…" at bounding box center [1254, 671] width 578 height 143
copy span "Plusieurs FA tot = 12 414,16 € / 1ere échéance le 18/08 de 3 103.54 €"
click at [1051, 529] on p "Ajouter un commentaire ﻿" at bounding box center [1227, 540] width 520 height 23
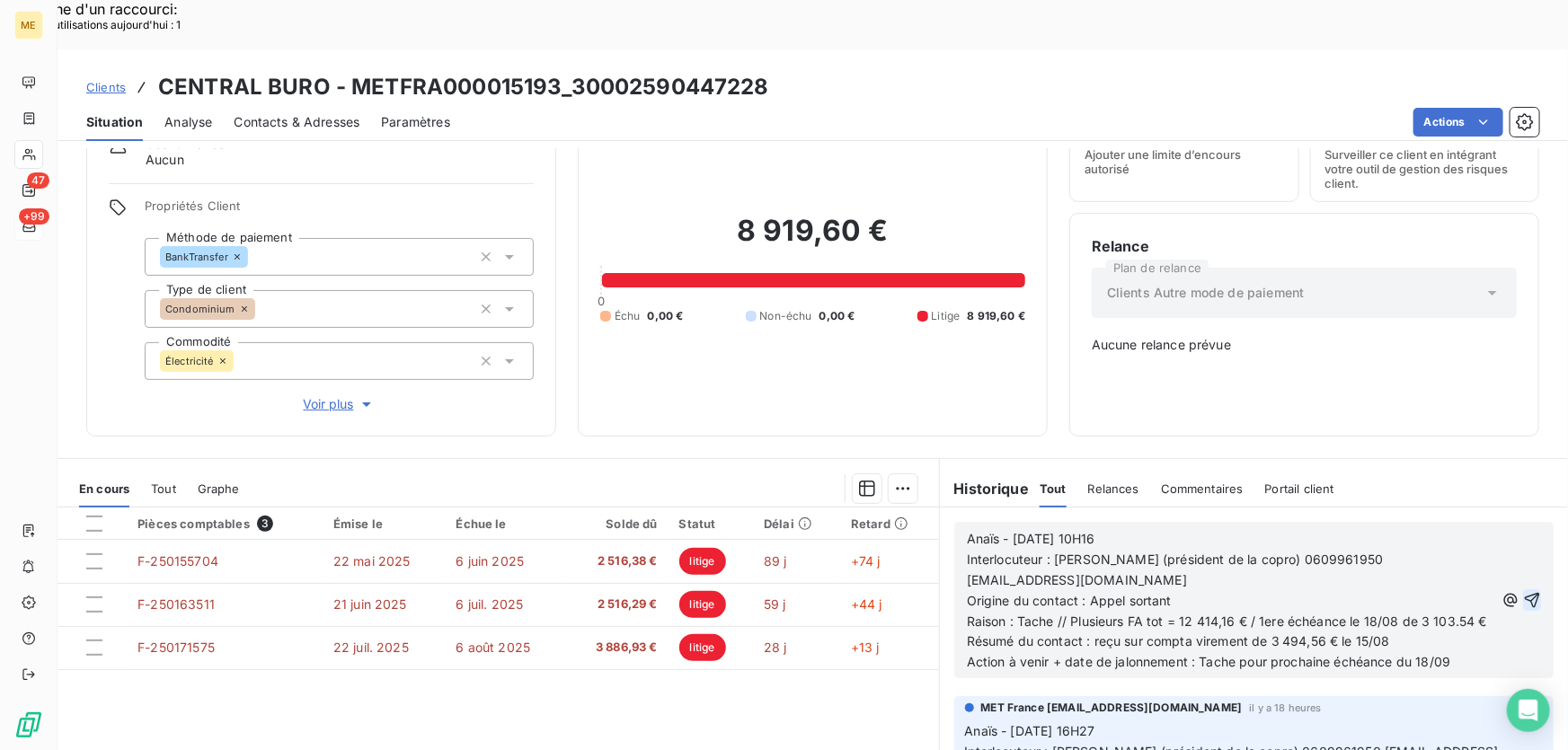
click at [1522, 591] on icon "button" at bounding box center [1531, 600] width 18 height 18
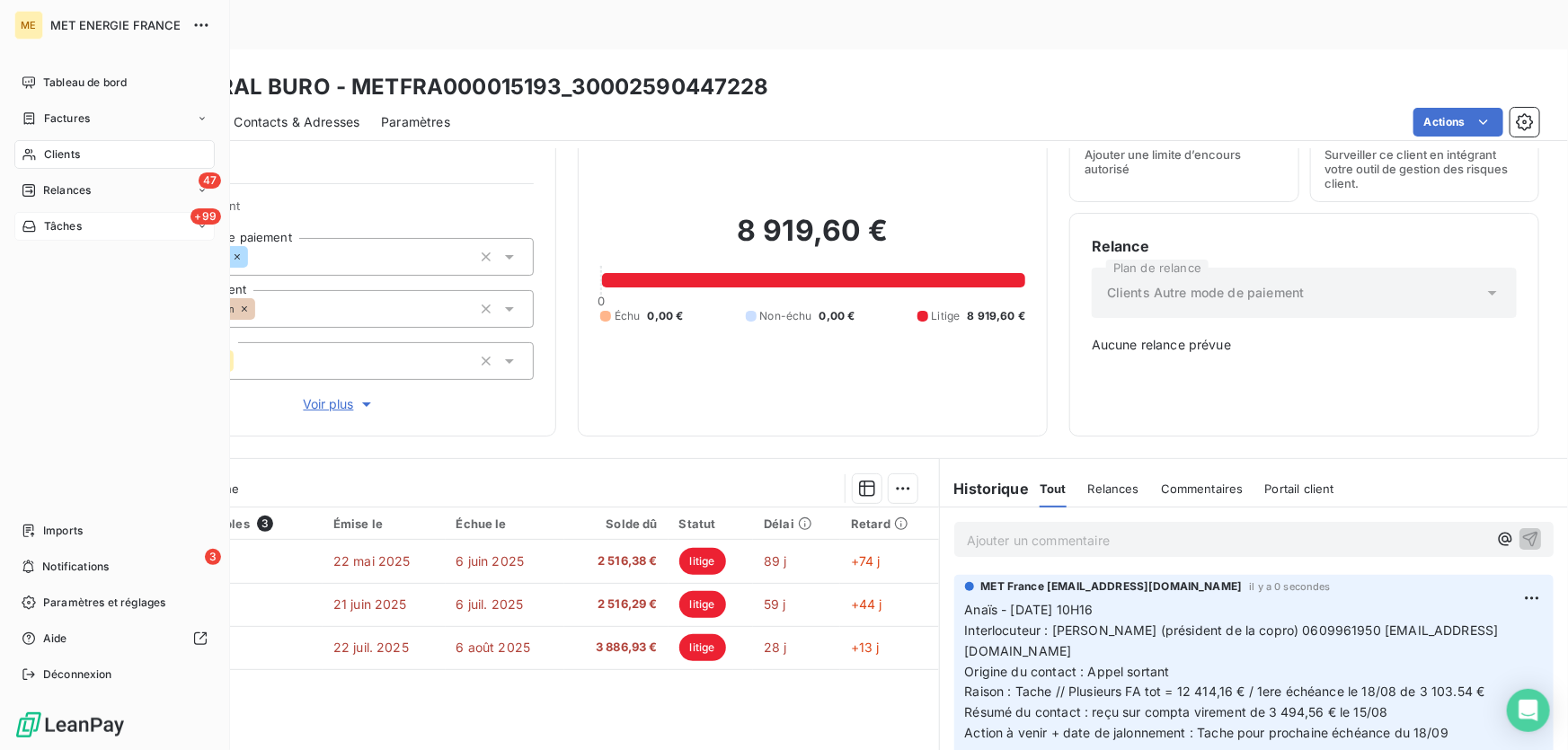
click at [44, 222] on span "Tâches" at bounding box center [63, 226] width 38 height 16
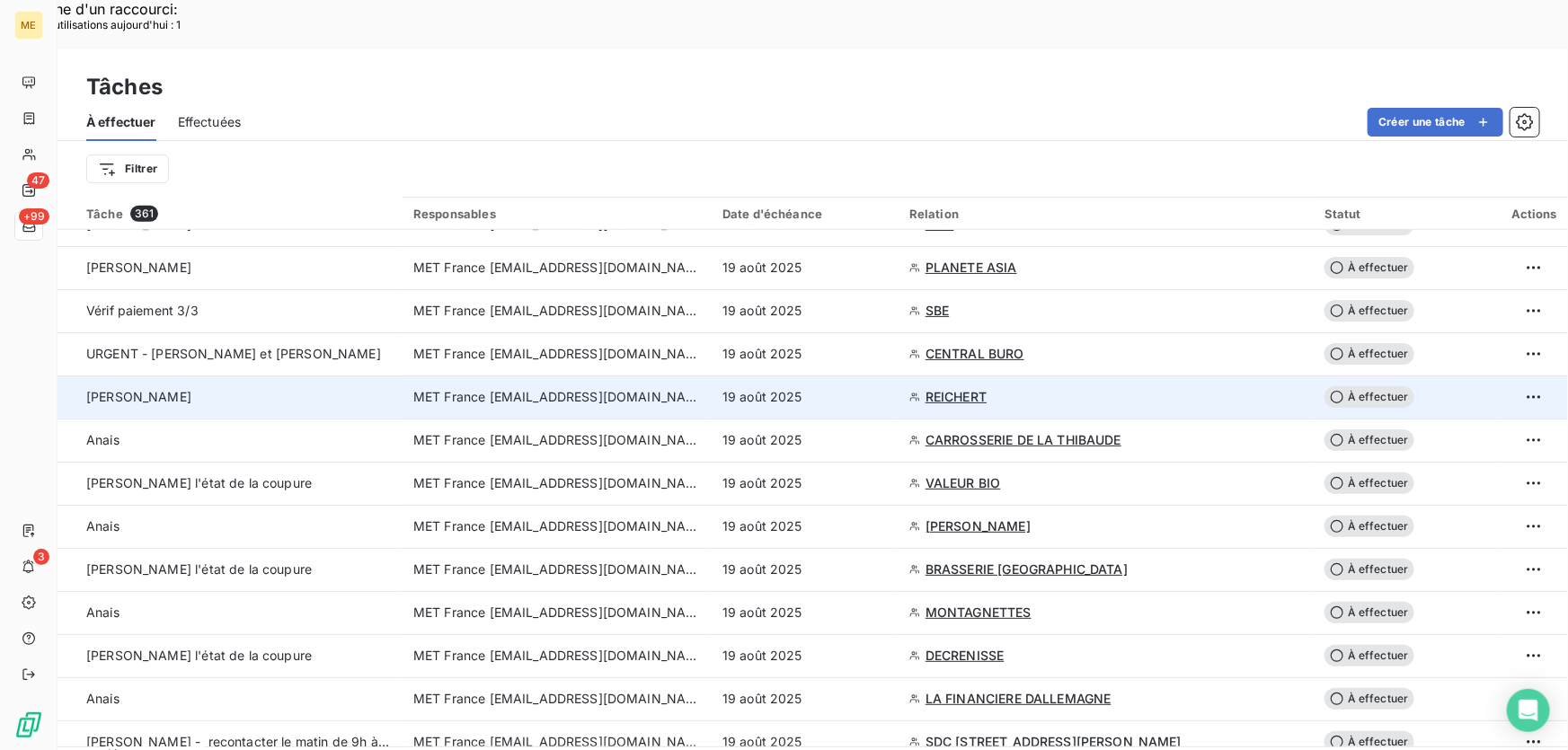
scroll to position [653, 0]
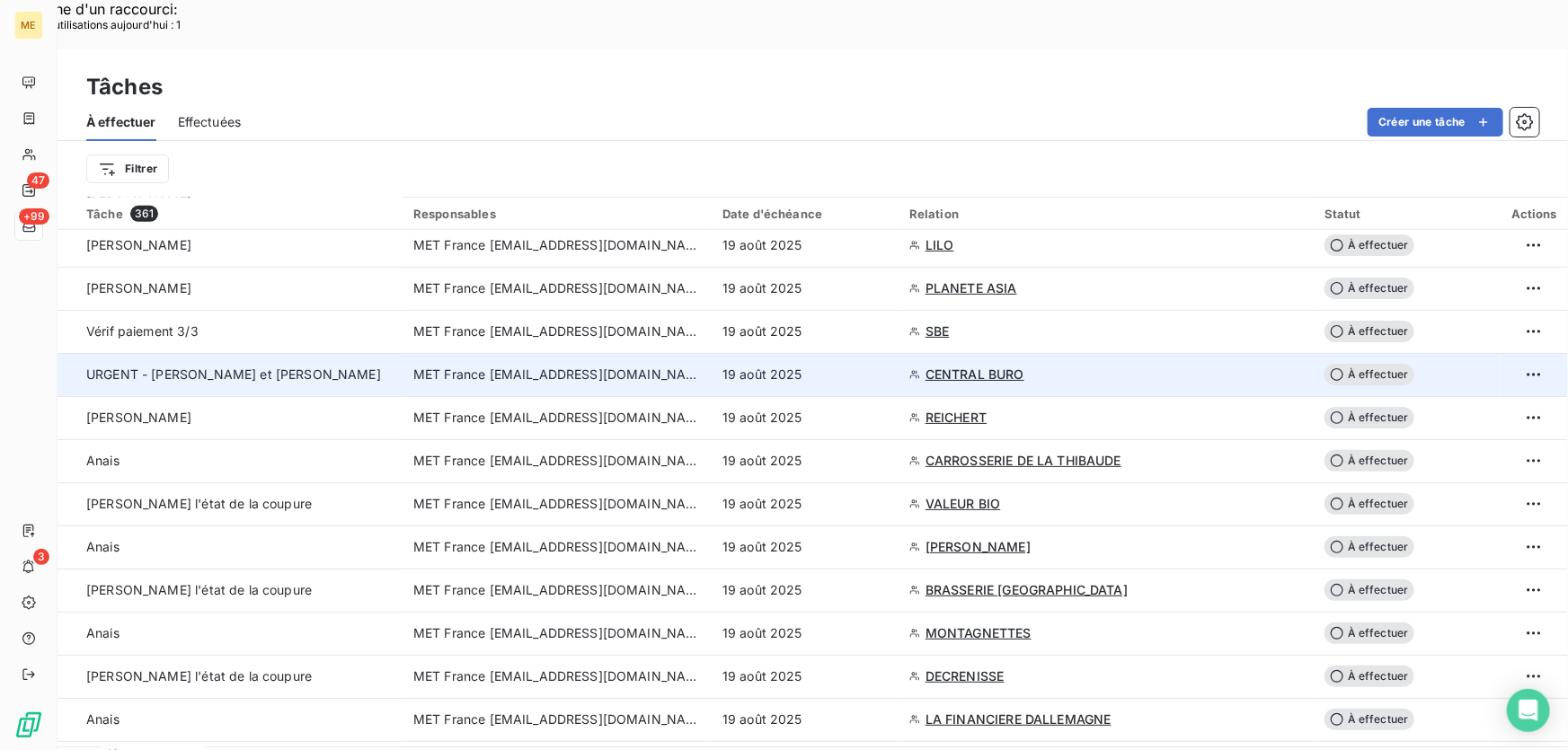
click at [852, 365] on div "19 août 2025" at bounding box center [805, 374] width 165 height 18
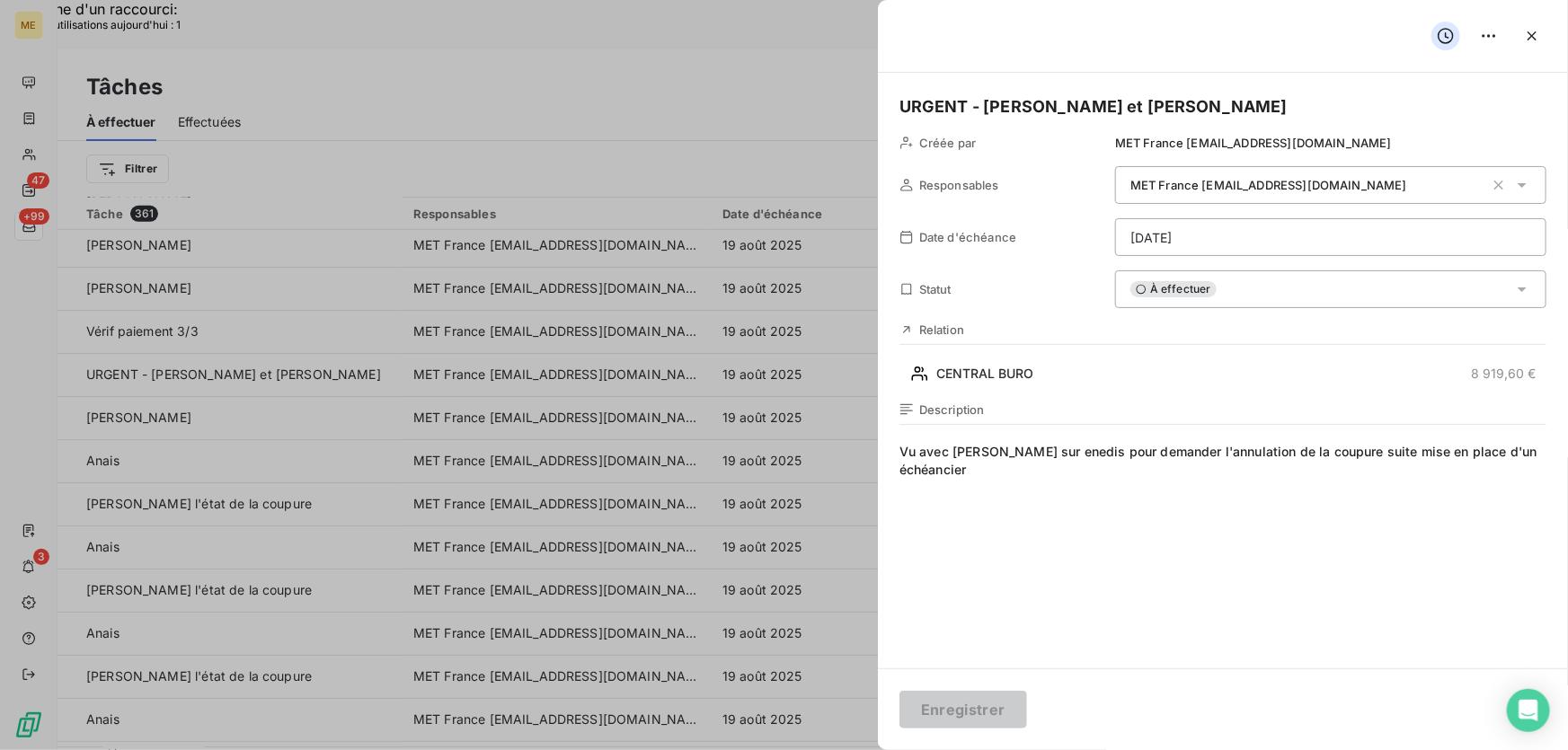
click at [1366, 305] on div "À effectuer" at bounding box center [1330, 289] width 431 height 38
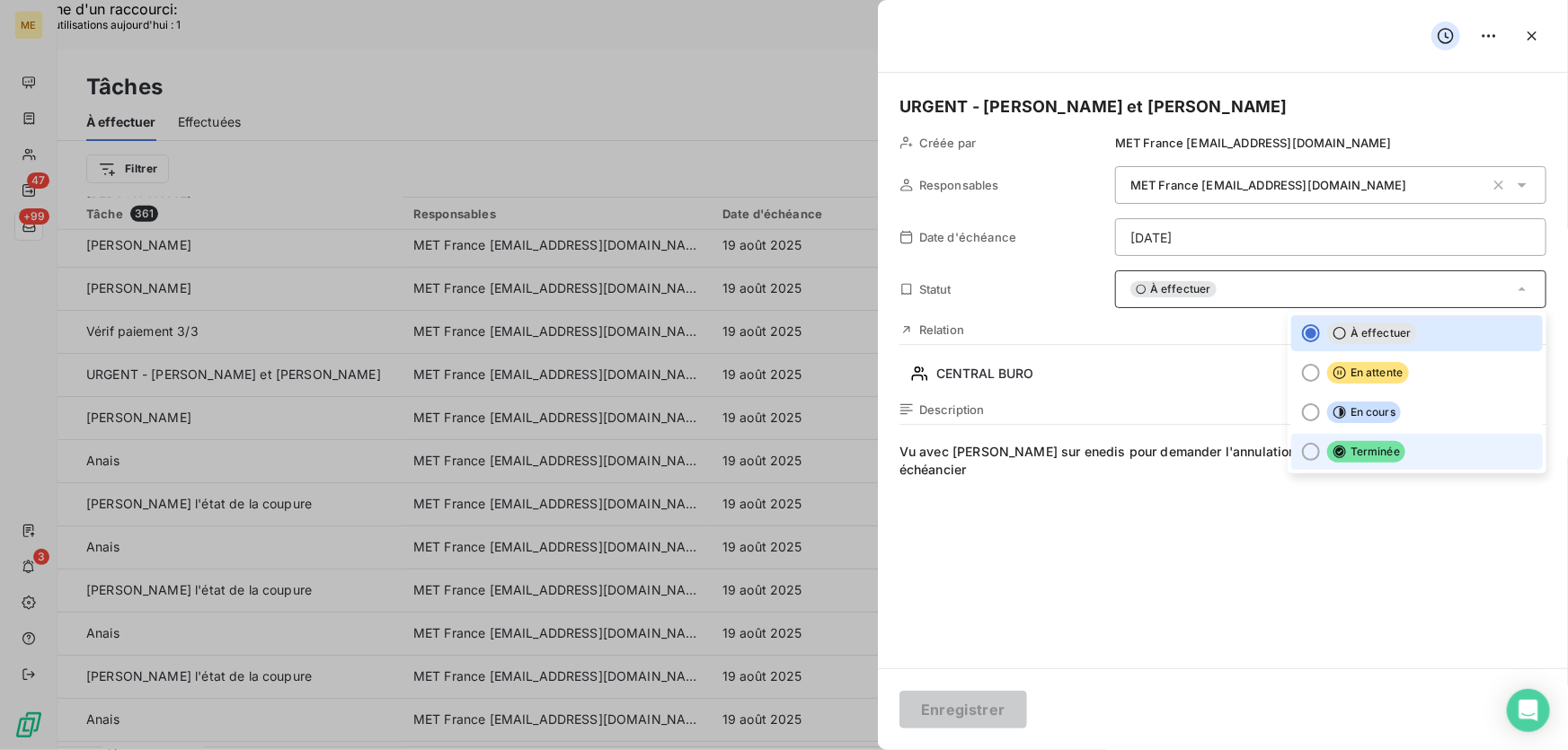
click at [1378, 458] on span "Terminée" at bounding box center [1366, 452] width 79 height 22
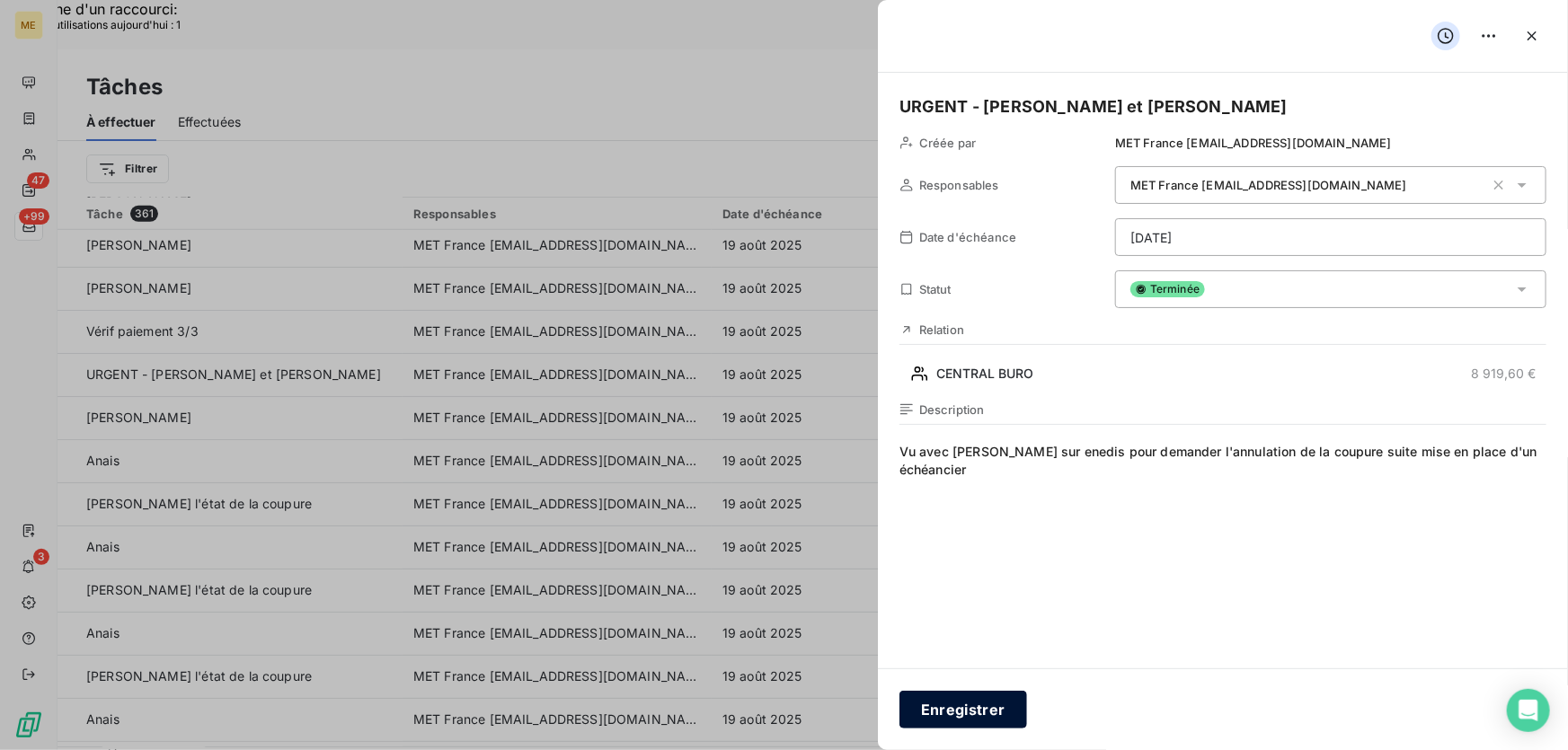
click at [937, 708] on button "Enregistrer" at bounding box center [963, 709] width 127 height 38
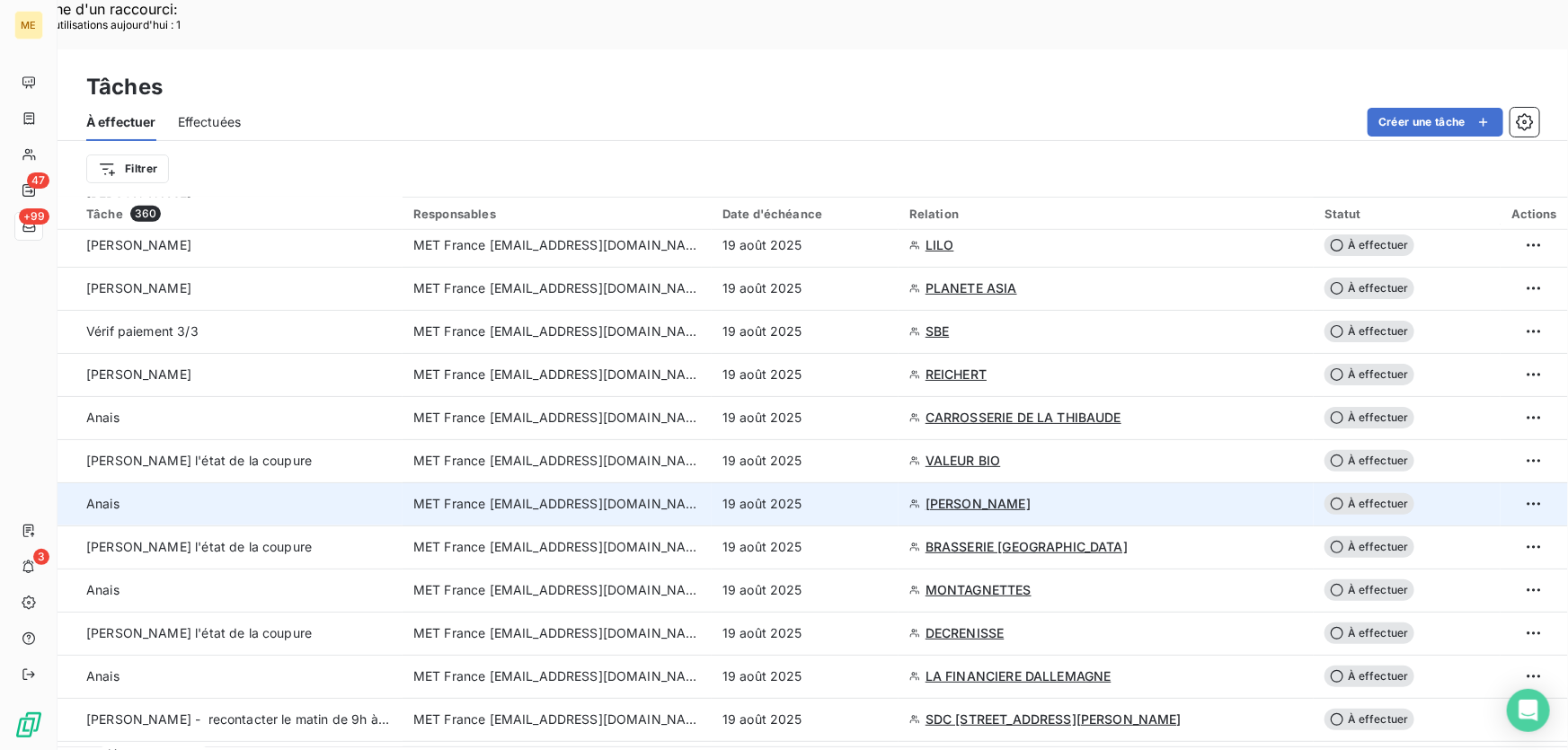
click at [847, 495] on div "19 août 2025" at bounding box center [805, 504] width 165 height 18
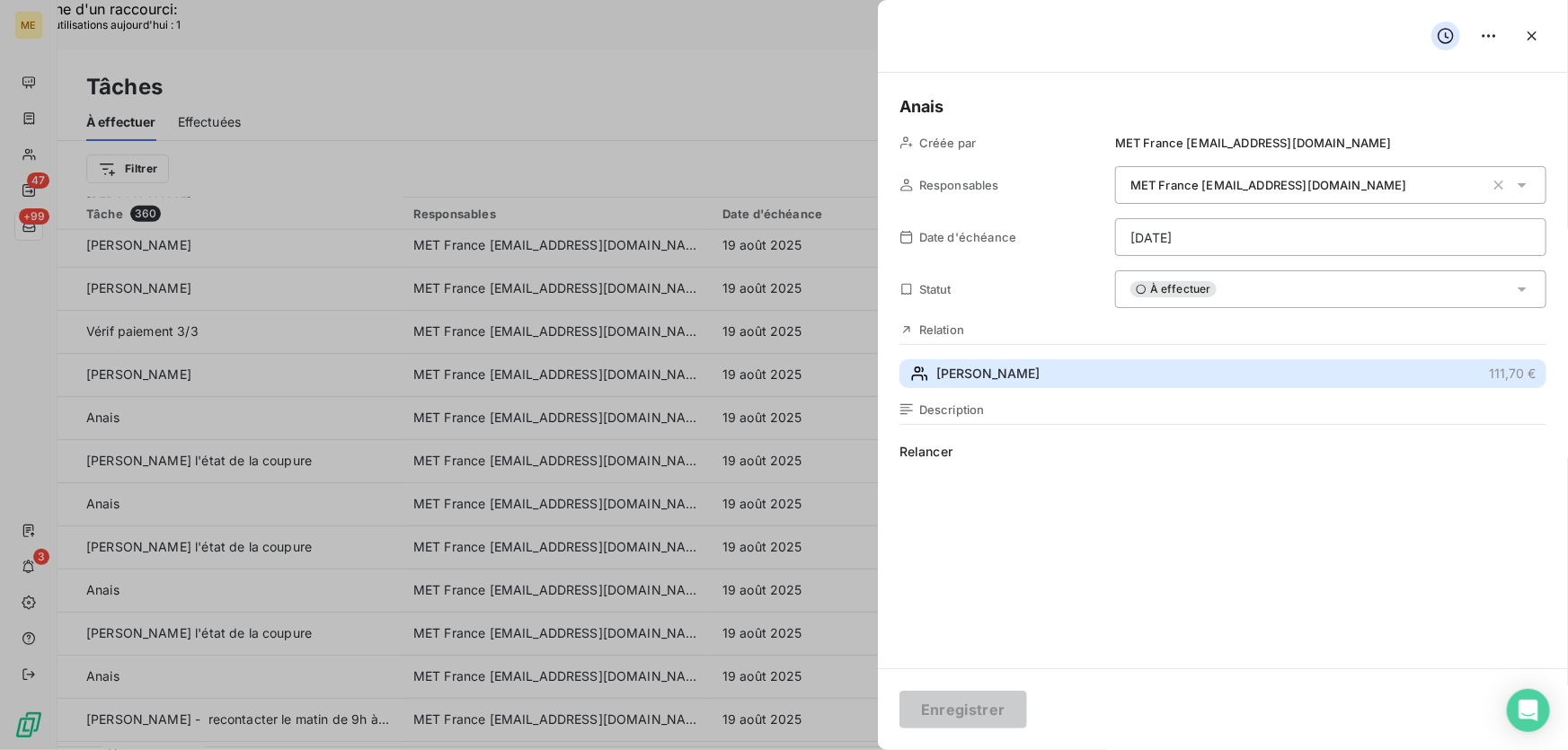
click at [1047, 359] on button "ARNOLD 111,70 €" at bounding box center [1223, 373] width 647 height 29
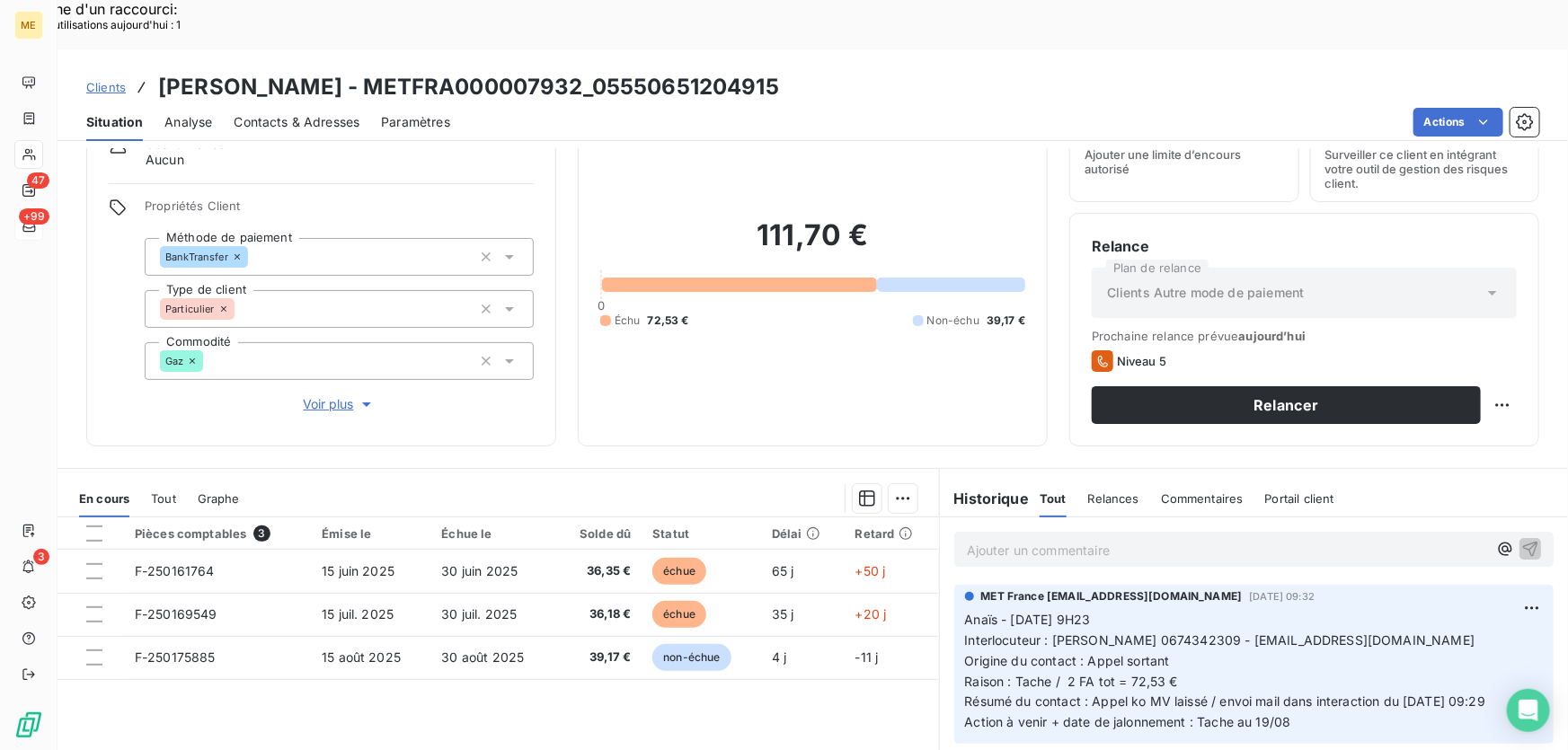
scroll to position [162, 0]
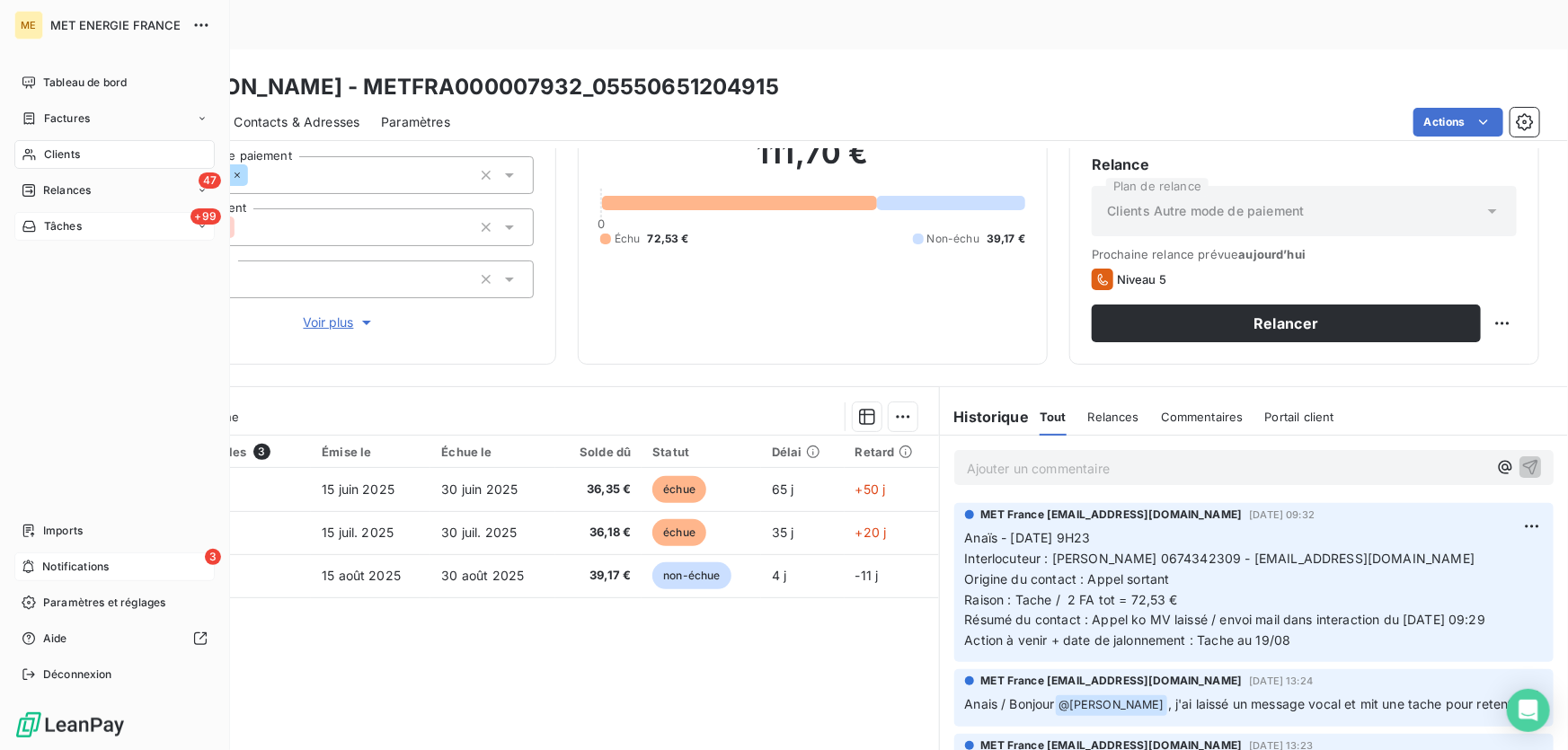
click at [40, 567] on div "3 Notifications" at bounding box center [113, 566] width 200 height 29
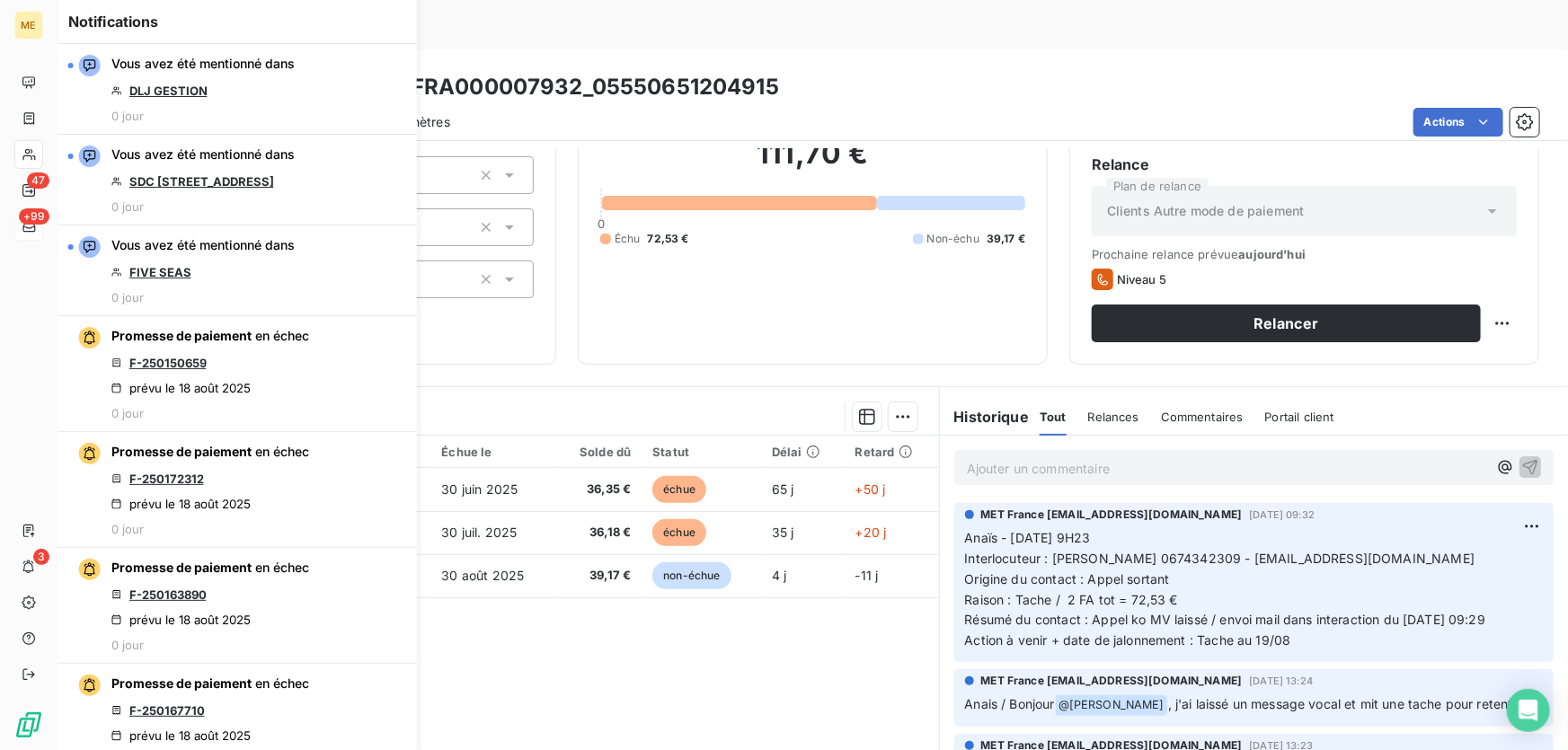
click at [589, 644] on div "Pièces comptables 3 Émise le Échue le Solde dû Statut Délai Retard F-250161764 …" at bounding box center [498, 609] width 882 height 346
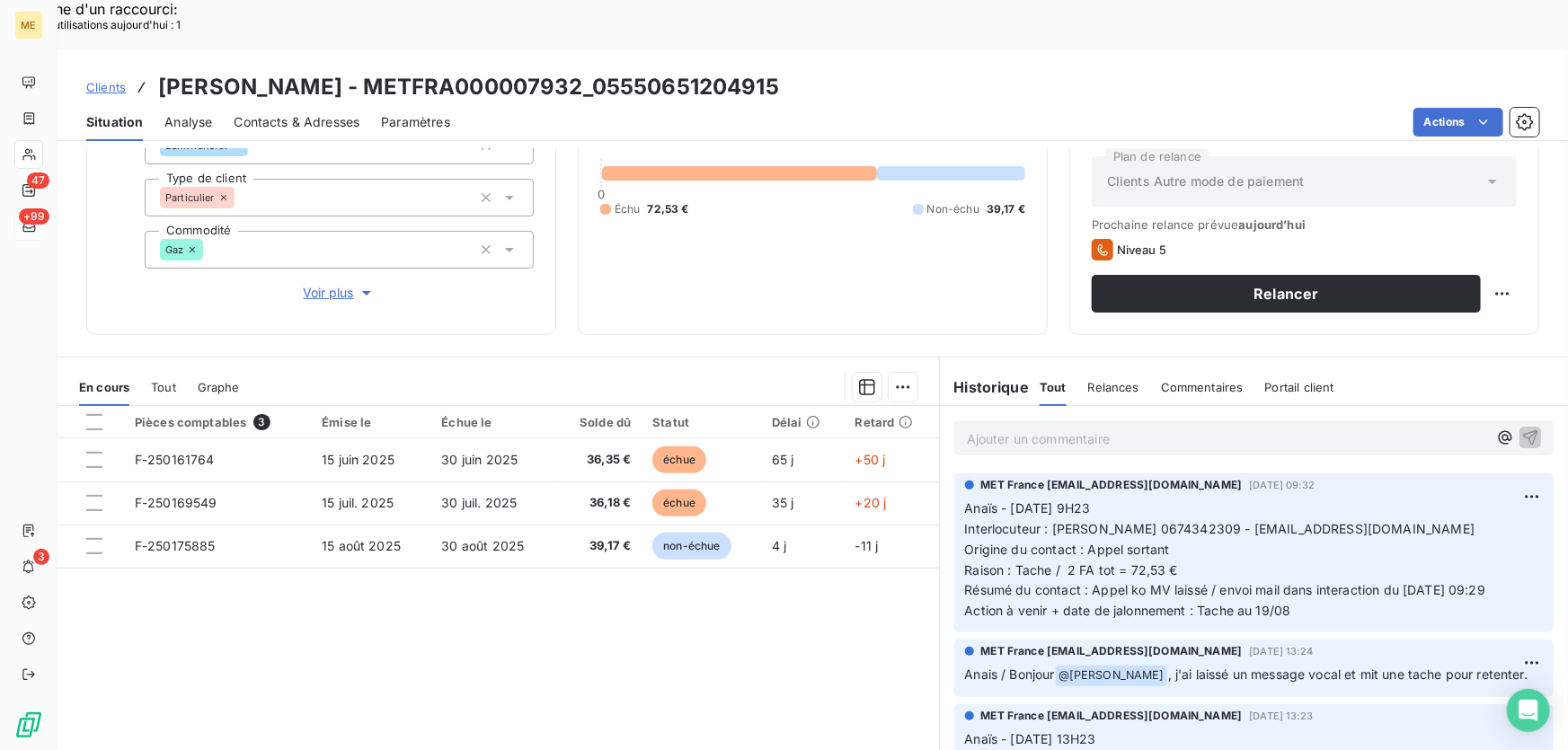
scroll to position [198, 0]
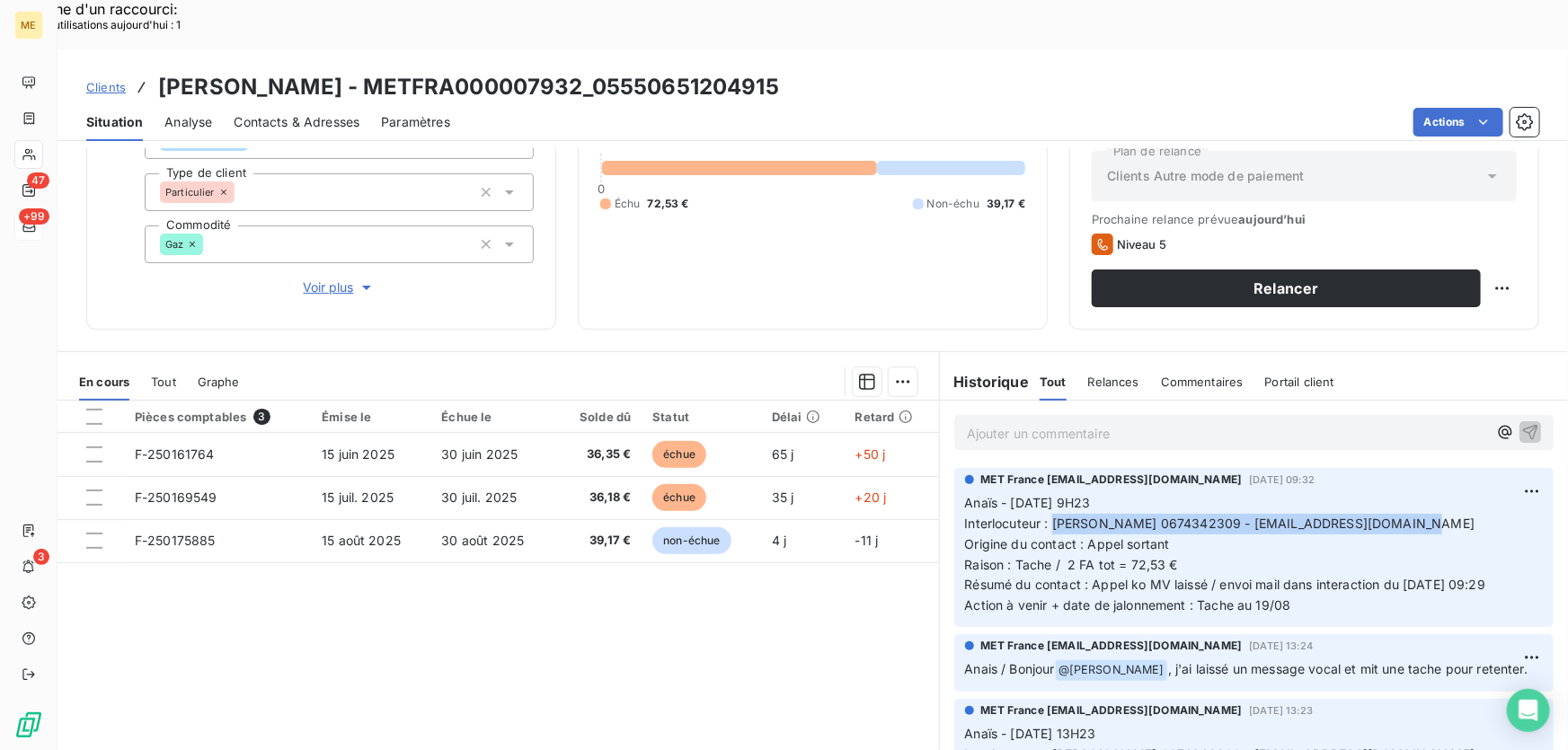
drag, startPoint x: 1044, startPoint y: 473, endPoint x: 1441, endPoint y: 466, distance: 397.1
click at [1441, 493] on p "Anaïs - 14/08/2025 - 9H23 Interlocuteur : Mme ARNOLD 0674342309 - isabellemarya…" at bounding box center [1254, 555] width 578 height 123
copy span "Mme ARNOLD 0674342309 - isabellemaryarnold@yahoo.fr"
drag, startPoint x: 1060, startPoint y: 515, endPoint x: 1201, endPoint y: 519, distance: 141.1
click at [1199, 515] on p "Anaïs - 14/08/2025 - 9H23 Interlocuteur : Mme ARNOLD 0674342309 - isabellemarya…" at bounding box center [1254, 555] width 578 height 123
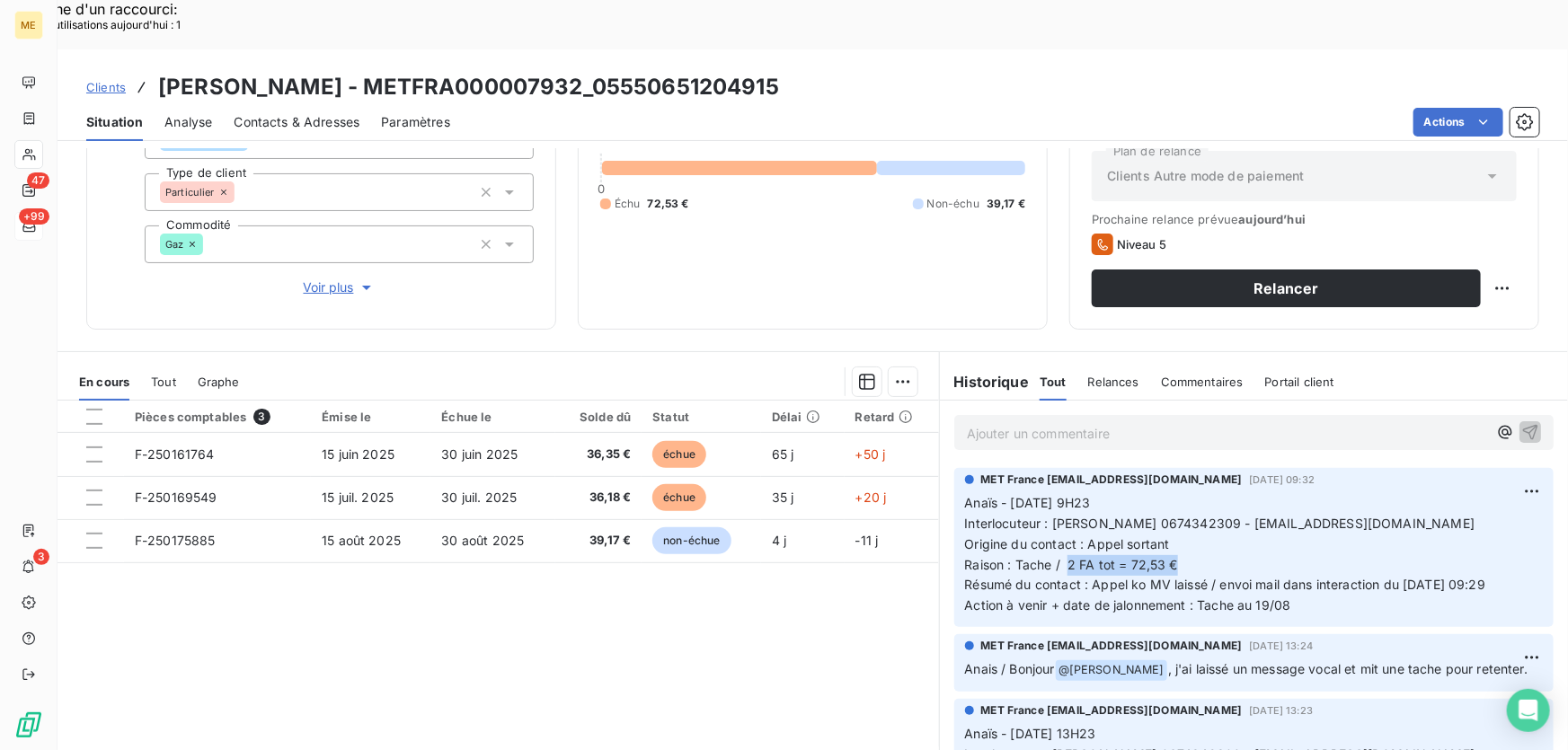
copy span "2 FA tot = 72,53 €"
click at [1189, 513] on p "Anaïs - 14/08/2025 - 9H23 Interlocuteur : Mme ARNOLD 0674342309 - isabellemarya…" at bounding box center [1254, 555] width 578 height 123
drag, startPoint x: 1195, startPoint y: 512, endPoint x: 1185, endPoint y: 516, distance: 10.8
click at [1194, 512] on p "Anaïs - 14/08/2025 - 9H23 Interlocuteur : Mme ARNOLD 0674342309 - isabellemarya…" at bounding box center [1254, 555] width 578 height 123
click at [1173, 522] on p "Anaïs - 14/08/2025 - 9H23 Interlocuteur : Mme ARNOLD 0674342309 - isabellemarya…" at bounding box center [1254, 555] width 578 height 123
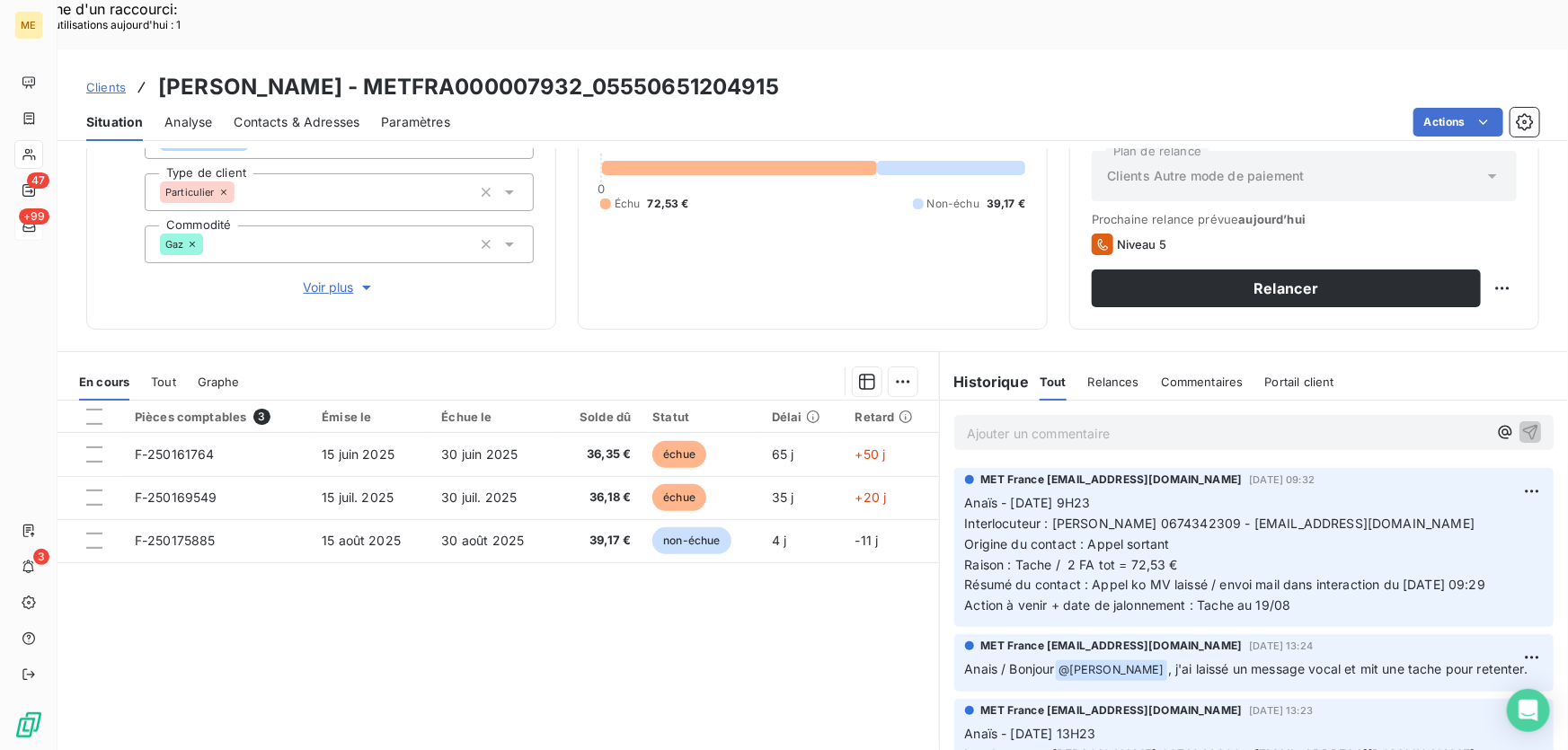
drag, startPoint x: 1085, startPoint y: 532, endPoint x: 1074, endPoint y: 532, distance: 11.0
click at [1086, 577] on span "Résumé du contact : Appel ko MV laissé / envoi mail dans interaction du 14/08/2…" at bounding box center [1226, 584] width 521 height 15
drag, startPoint x: 1063, startPoint y: 512, endPoint x: 1203, endPoint y: 512, distance: 140.0
click at [1203, 512] on p "Anaïs - 14/08/2025 - 9H23 Interlocuteur : Mme ARNOLD 0674342309 - isabellemarya…" at bounding box center [1254, 555] width 578 height 123
copy span "2 FA tot = 72,53 €"
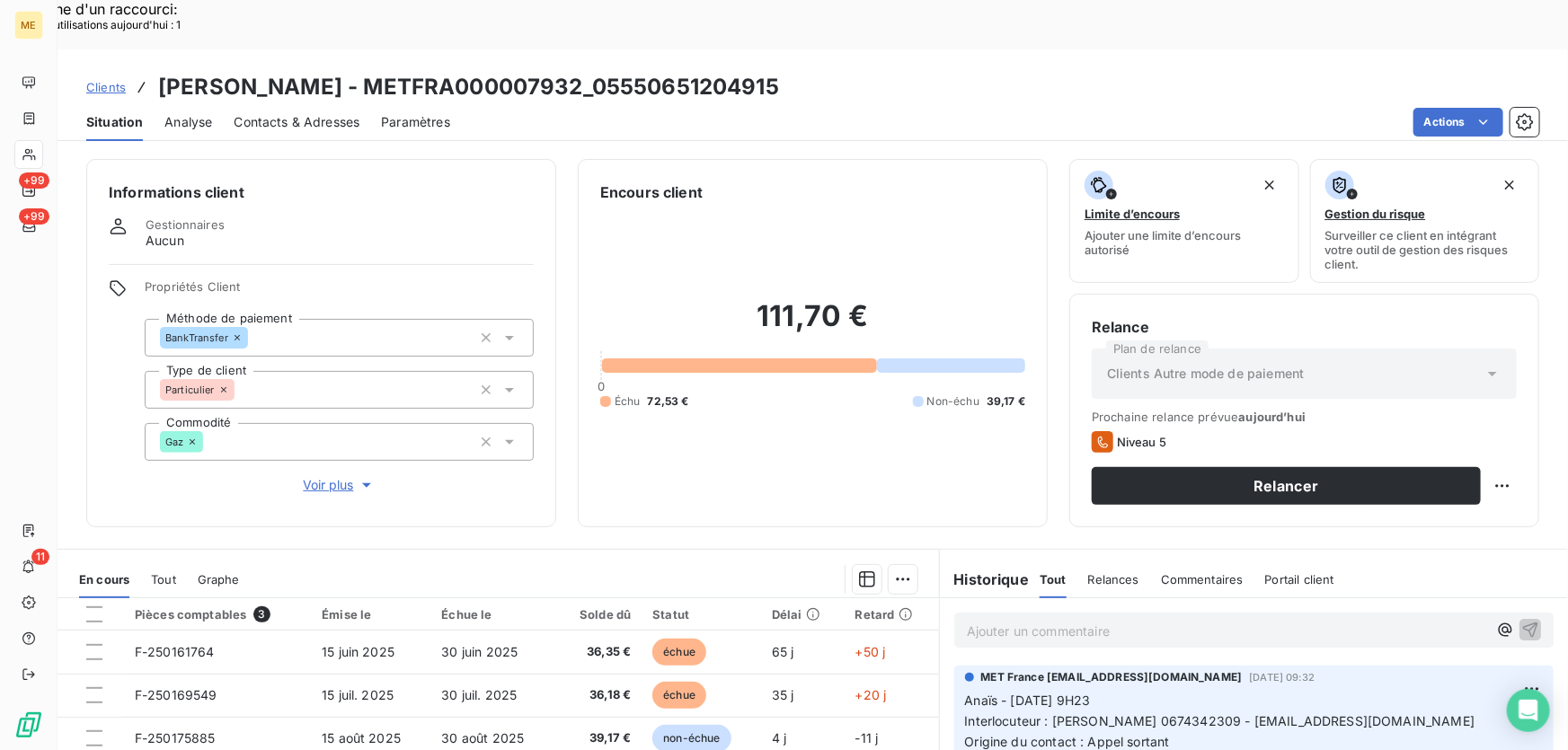
scroll to position [198, 0]
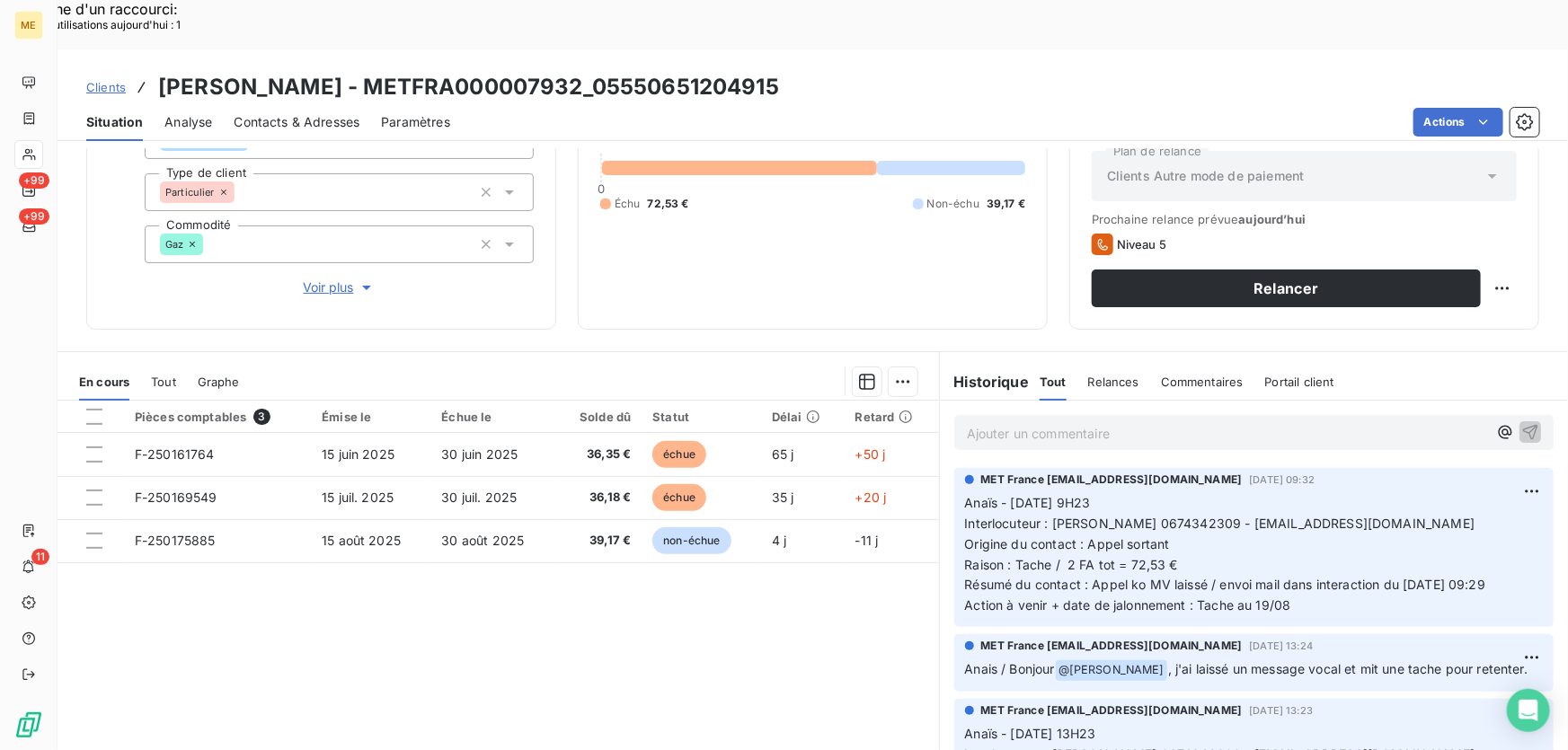
drag, startPoint x: 1173, startPoint y: 515, endPoint x: 1088, endPoint y: 494, distance: 87.6
click at [1172, 515] on p "Anaïs - 14/08/2025 - 9H23 Interlocuteur : Mme ARNOLD 0674342309 - isabellemarya…" at bounding box center [1254, 555] width 578 height 123
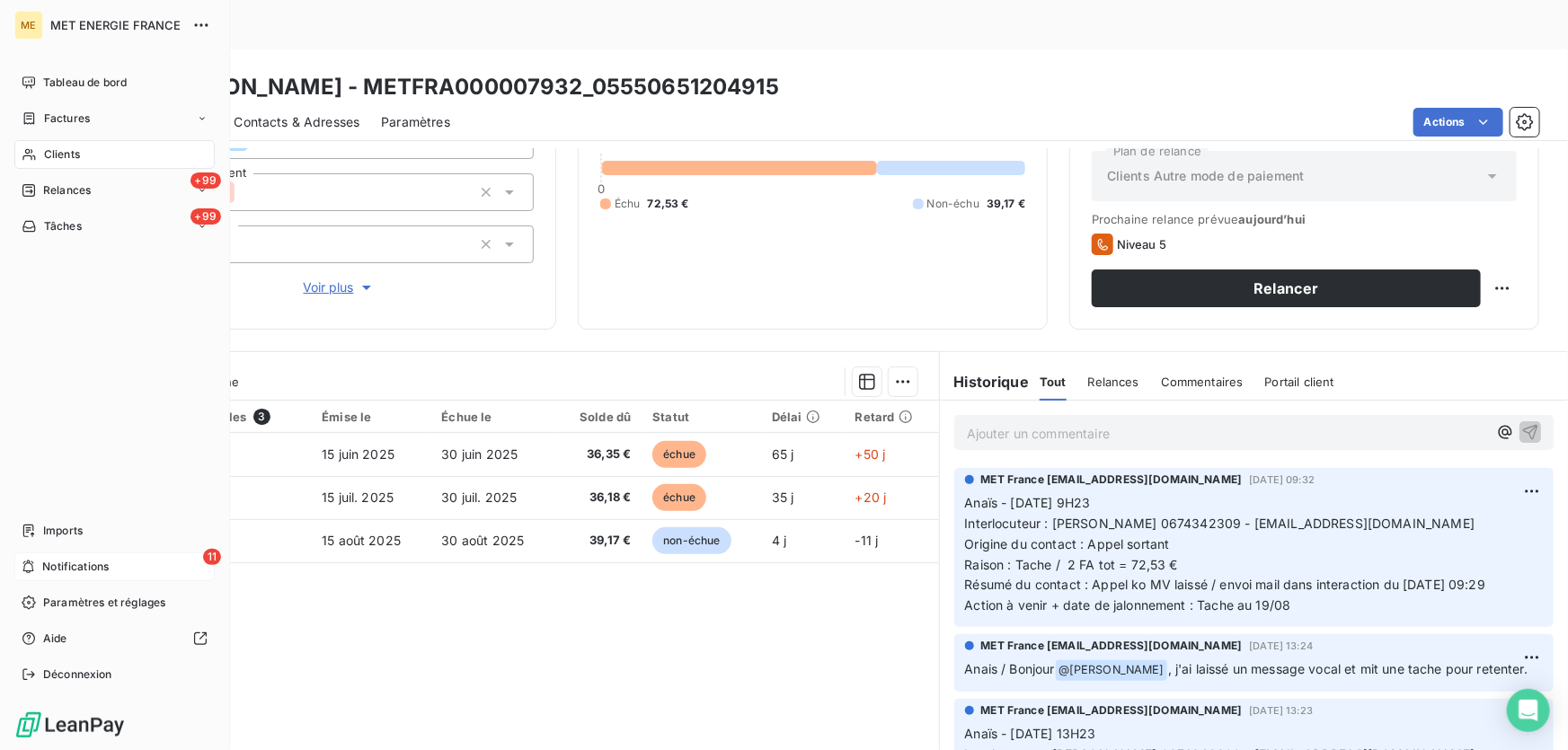
click at [29, 566] on icon at bounding box center [29, 567] width 14 height 14
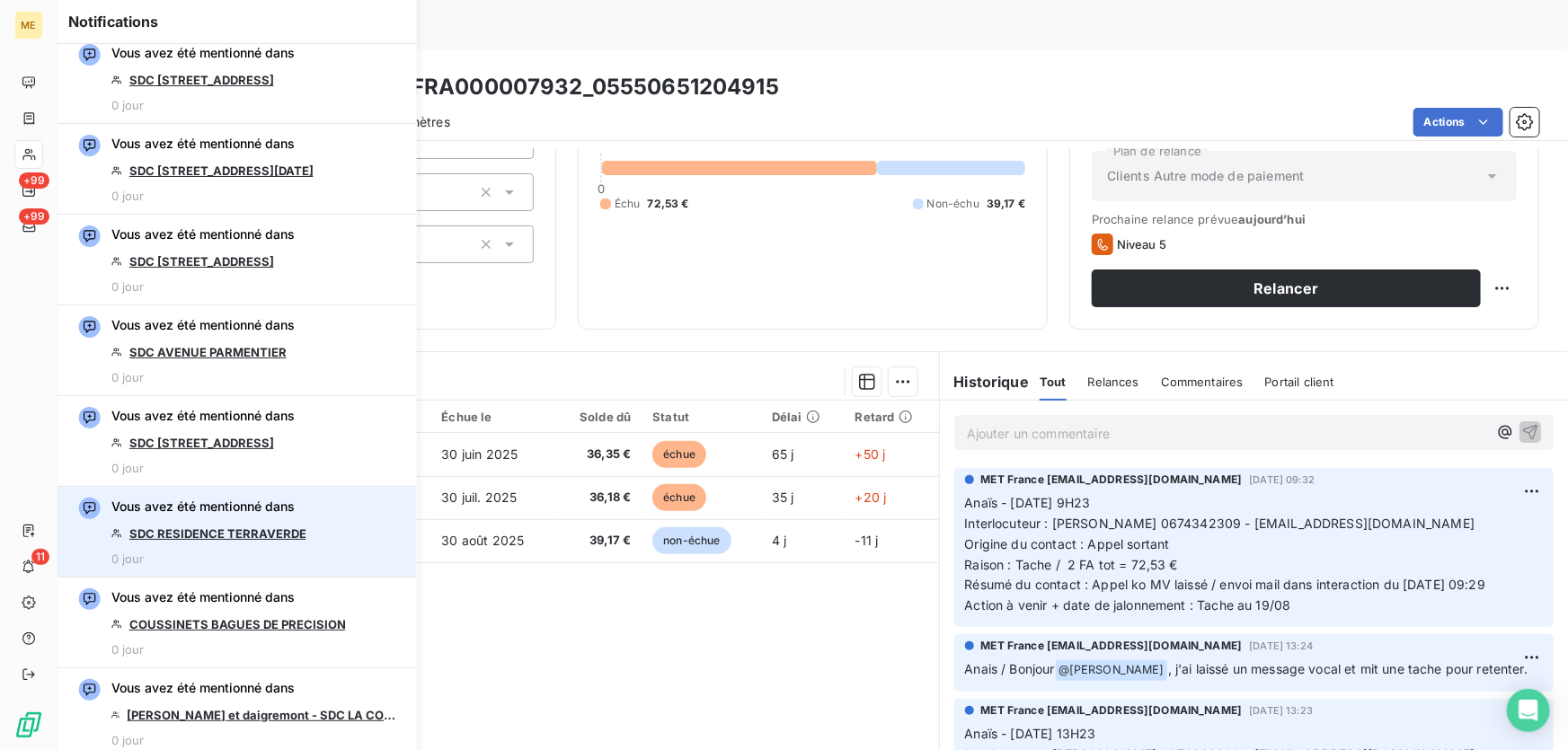
scroll to position [2531, 0]
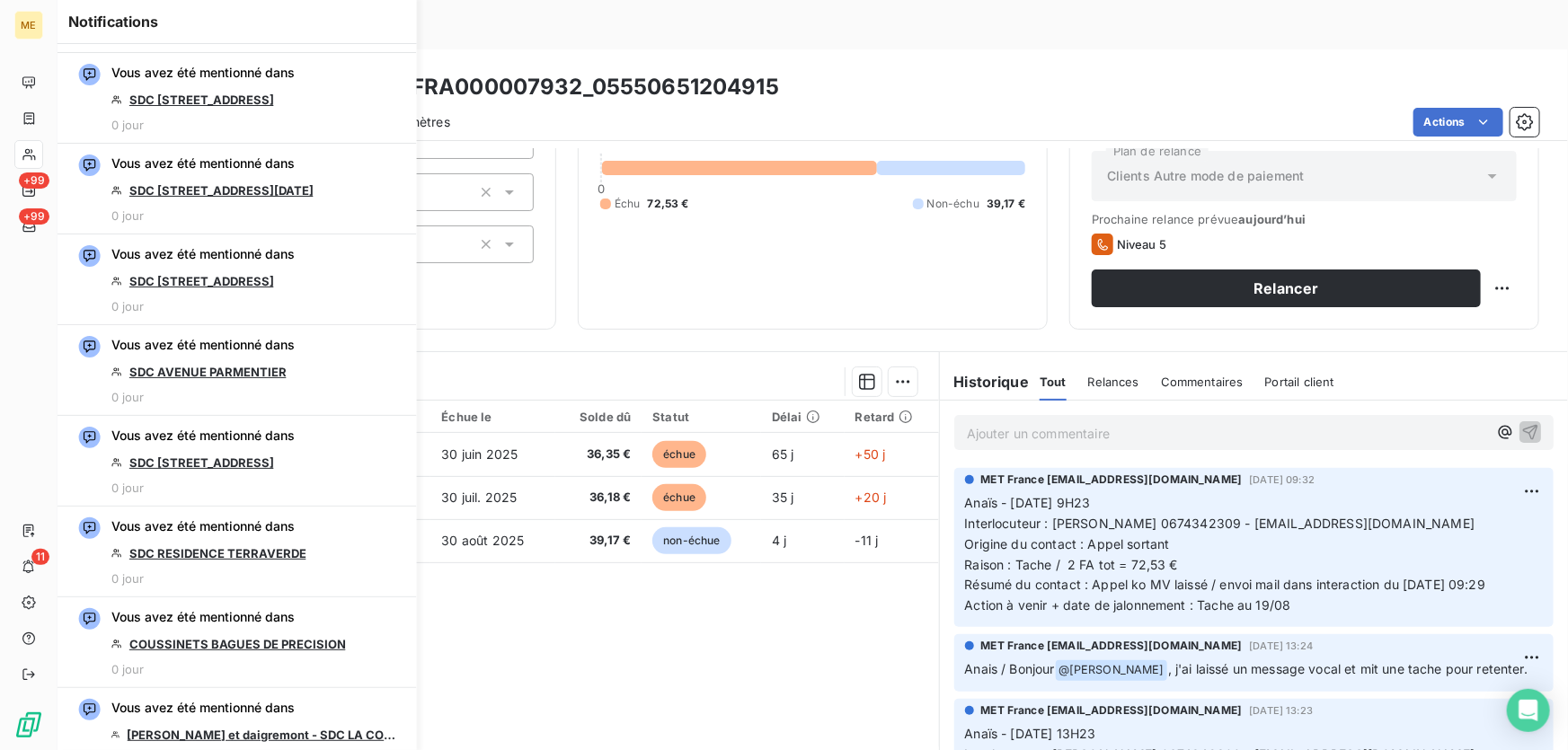
click at [743, 206] on div "111,70 € 0 Échu 72,53 € Non-échu 39,17 €" at bounding box center [812, 155] width 425 height 301
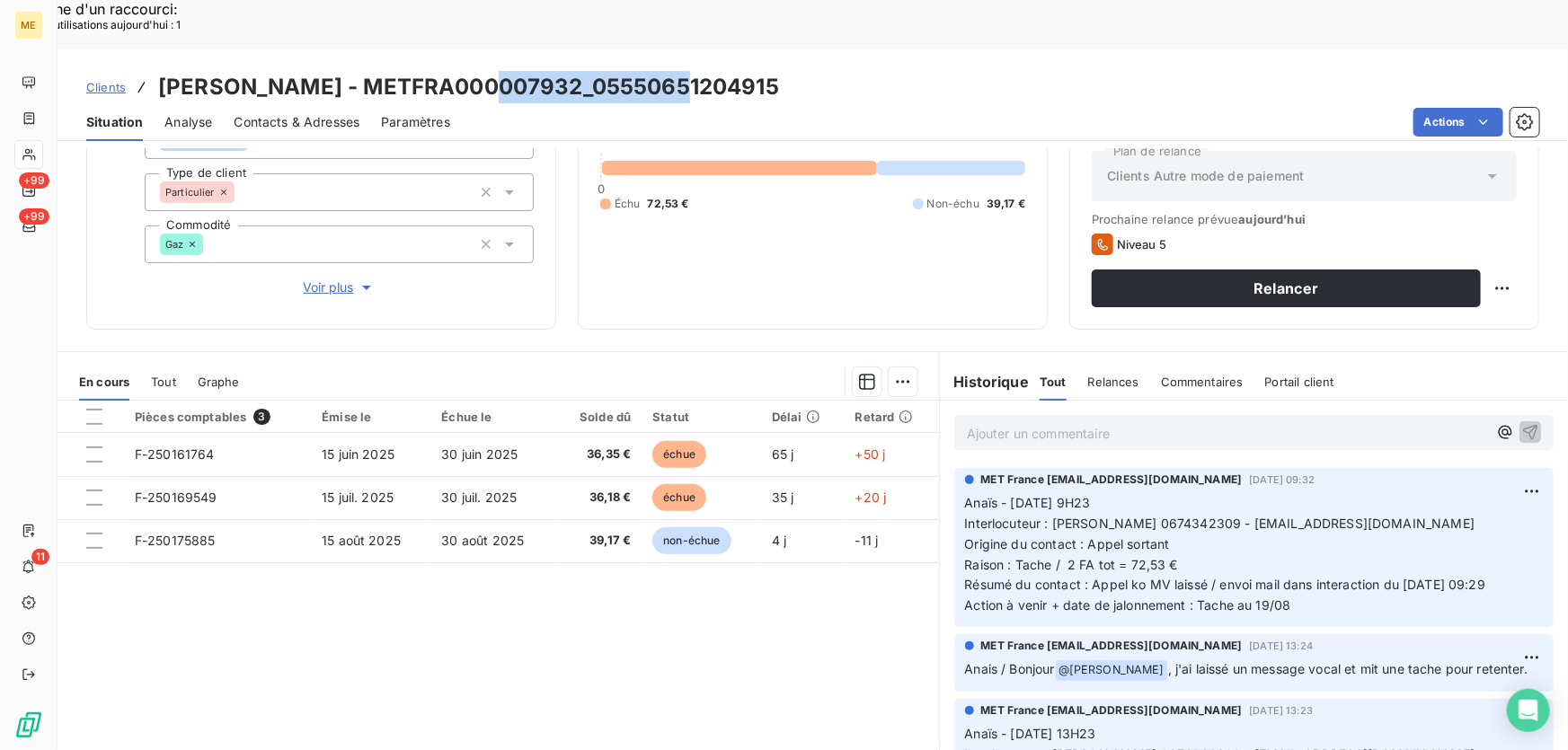
drag, startPoint x: 692, startPoint y: 38, endPoint x: 503, endPoint y: 48, distance: 189.3
click at [503, 71] on div "Clients ARNOLD - METFRA000007932_05550651204915" at bounding box center [813, 87] width 1510 height 33
copy h3 "05550651204915"
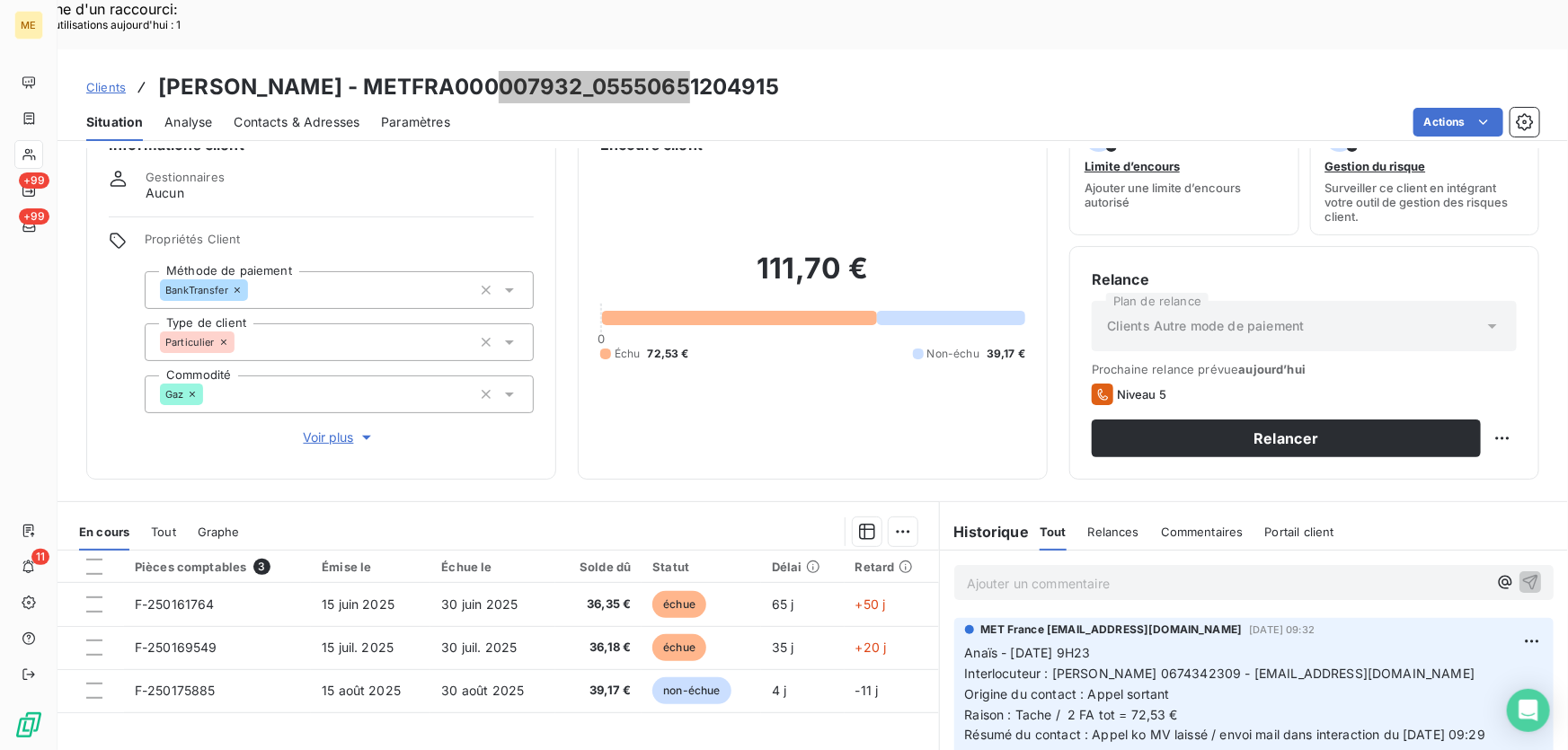
scroll to position [81, 0]
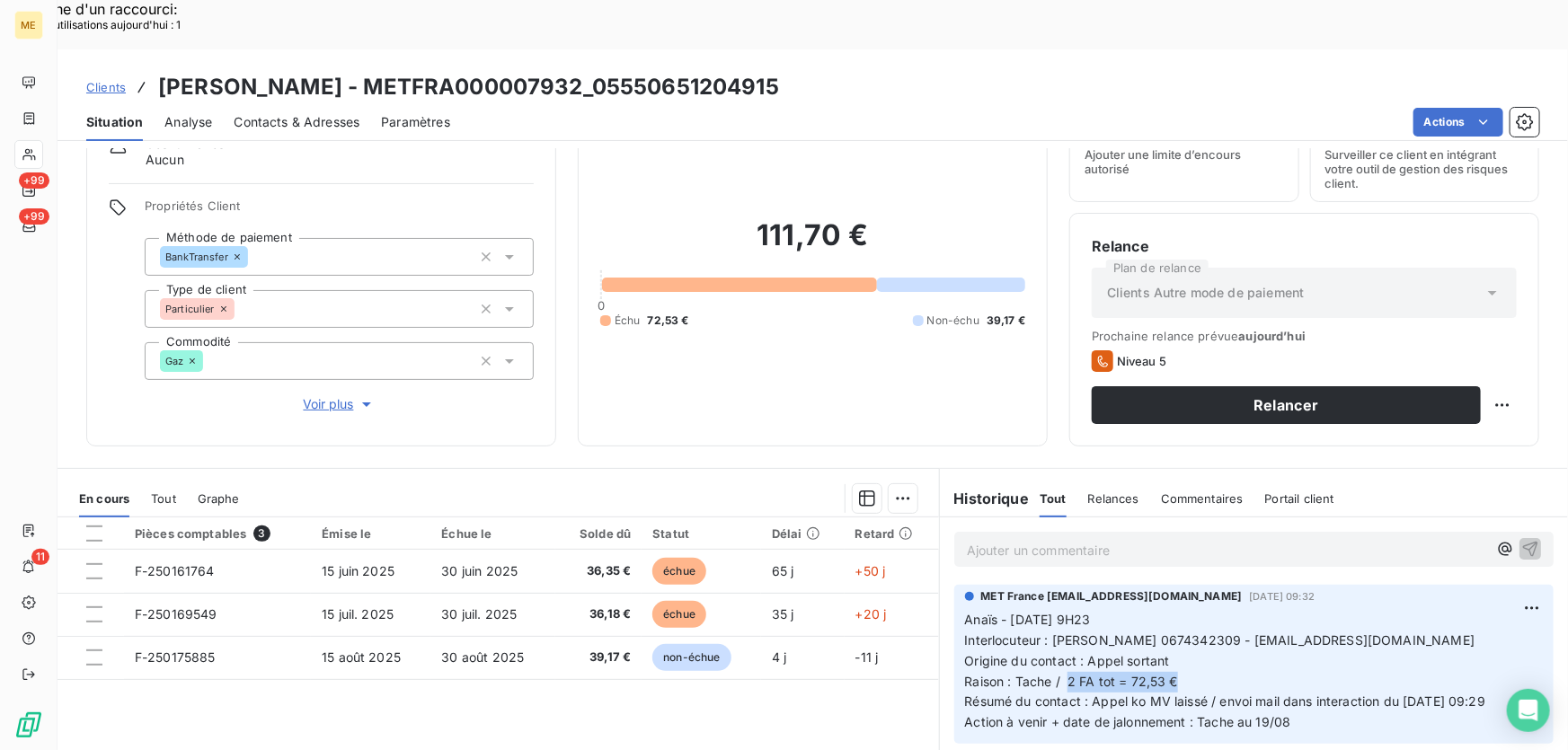
drag, startPoint x: 1177, startPoint y: 634, endPoint x: 1062, endPoint y: 637, distance: 115.0
click at [1062, 637] on p "Anaïs - 14/08/2025 - 9H23 Interlocuteur : Mme ARNOLD 0674342309 - isabellemarya…" at bounding box center [1254, 671] width 578 height 123
copy span "2 FA tot = 72,53 €"
drag, startPoint x: 689, startPoint y: 35, endPoint x: 495, endPoint y: 48, distance: 194.4
click at [495, 71] on div "Clients ARNOLD - METFRA000007932_05550651204915" at bounding box center [813, 87] width 1510 height 33
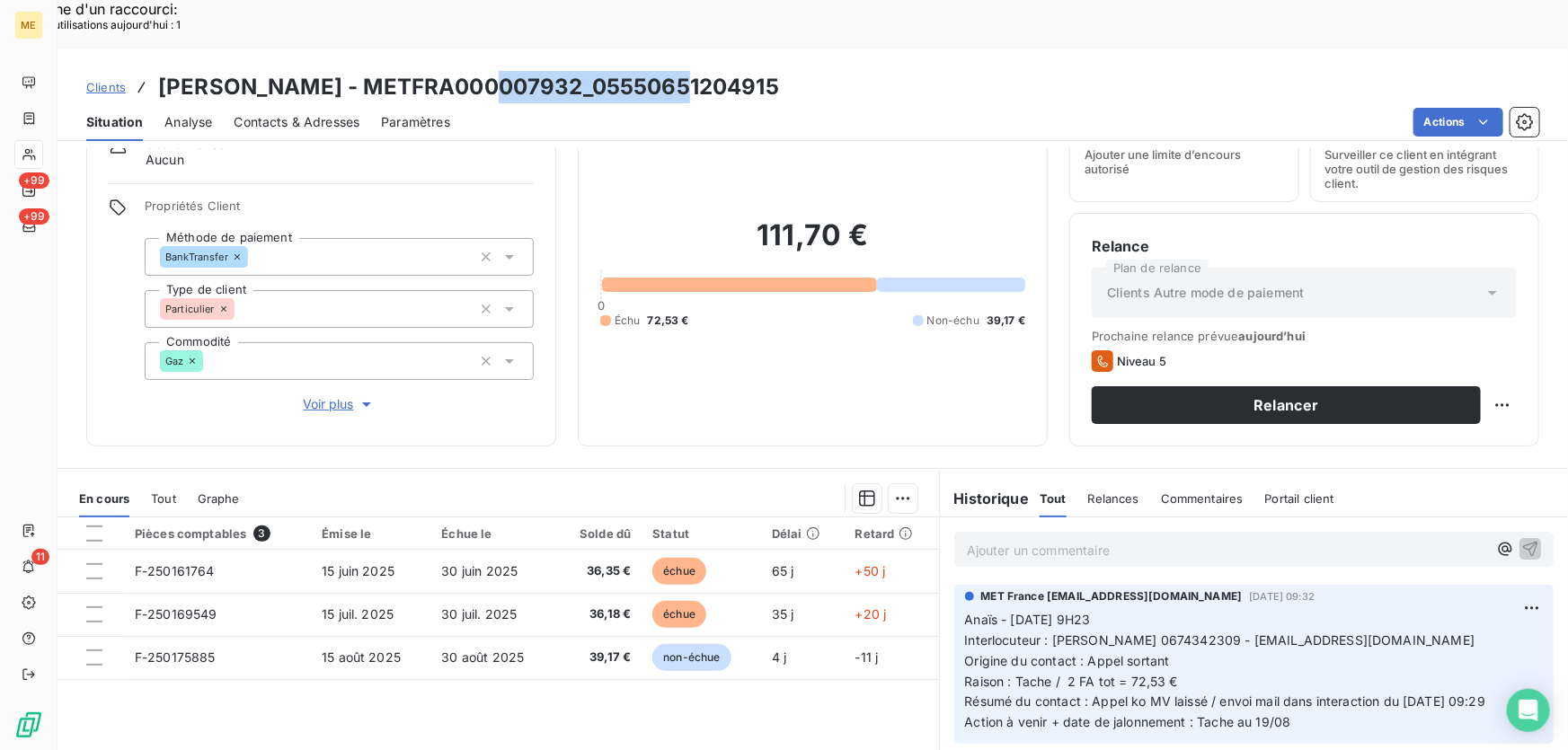
click at [338, 395] on span "Voir plus" at bounding box center [339, 404] width 72 height 18
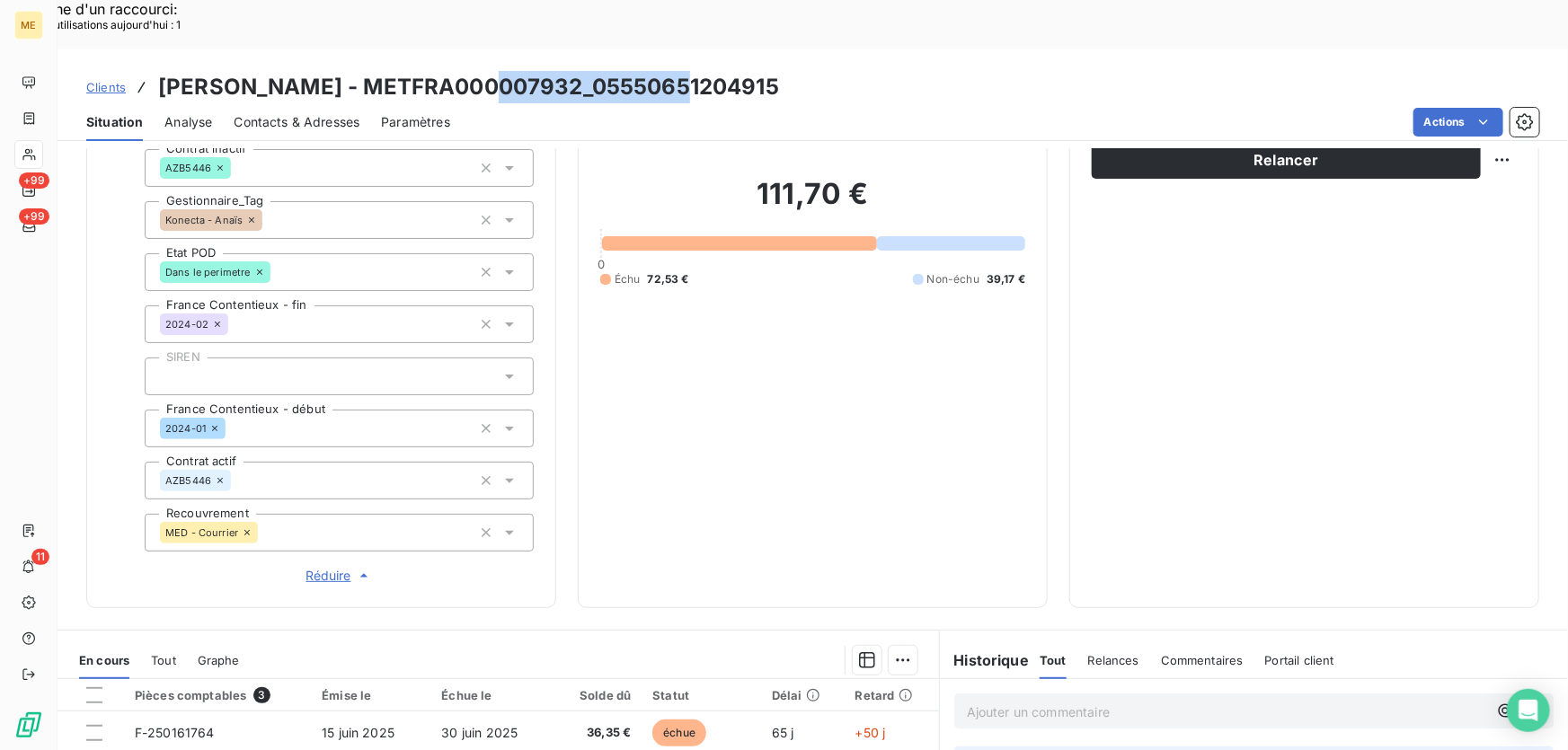
scroll to position [510, 0]
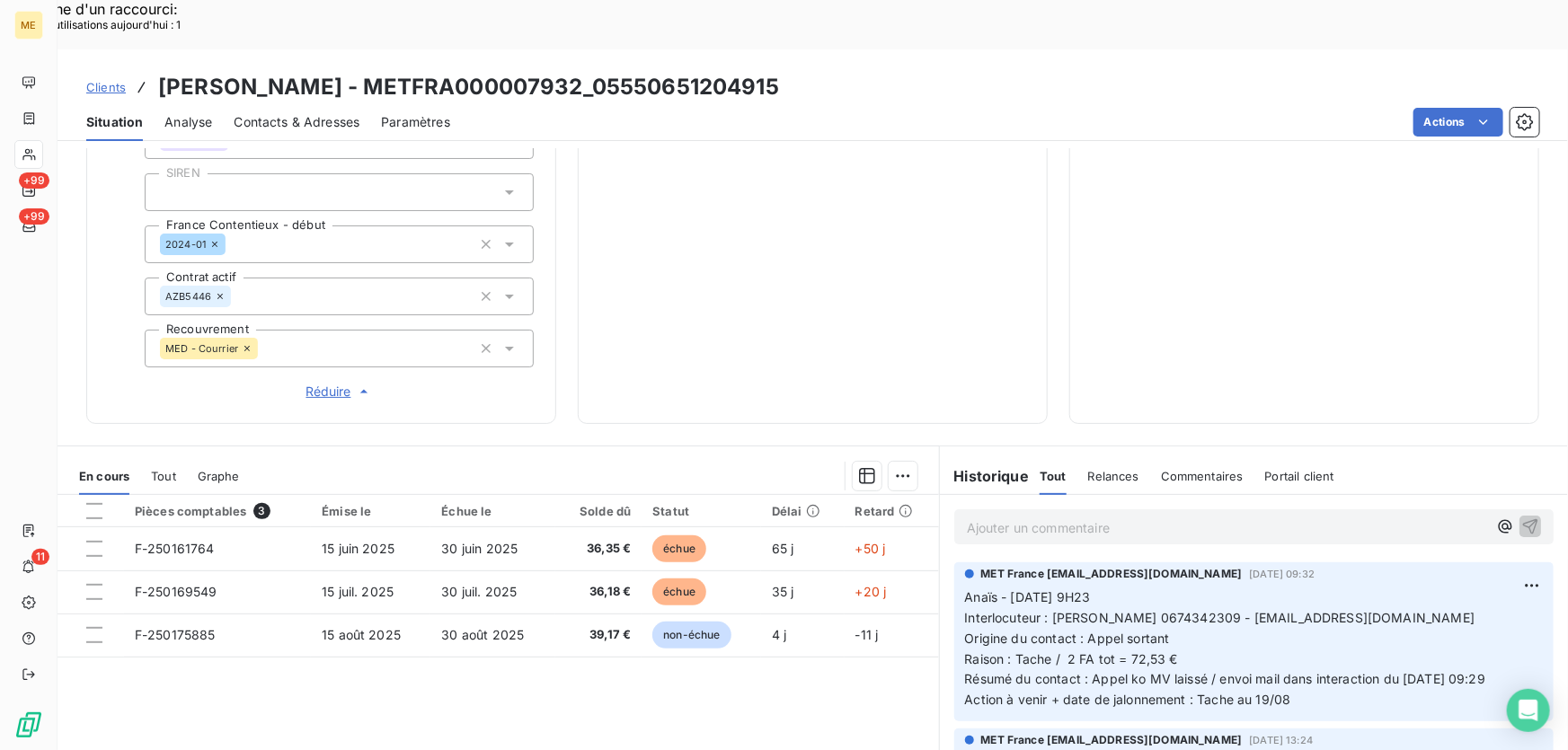
click at [1101, 516] on p "Ajouter un commentaire ﻿" at bounding box center [1227, 527] width 520 height 23
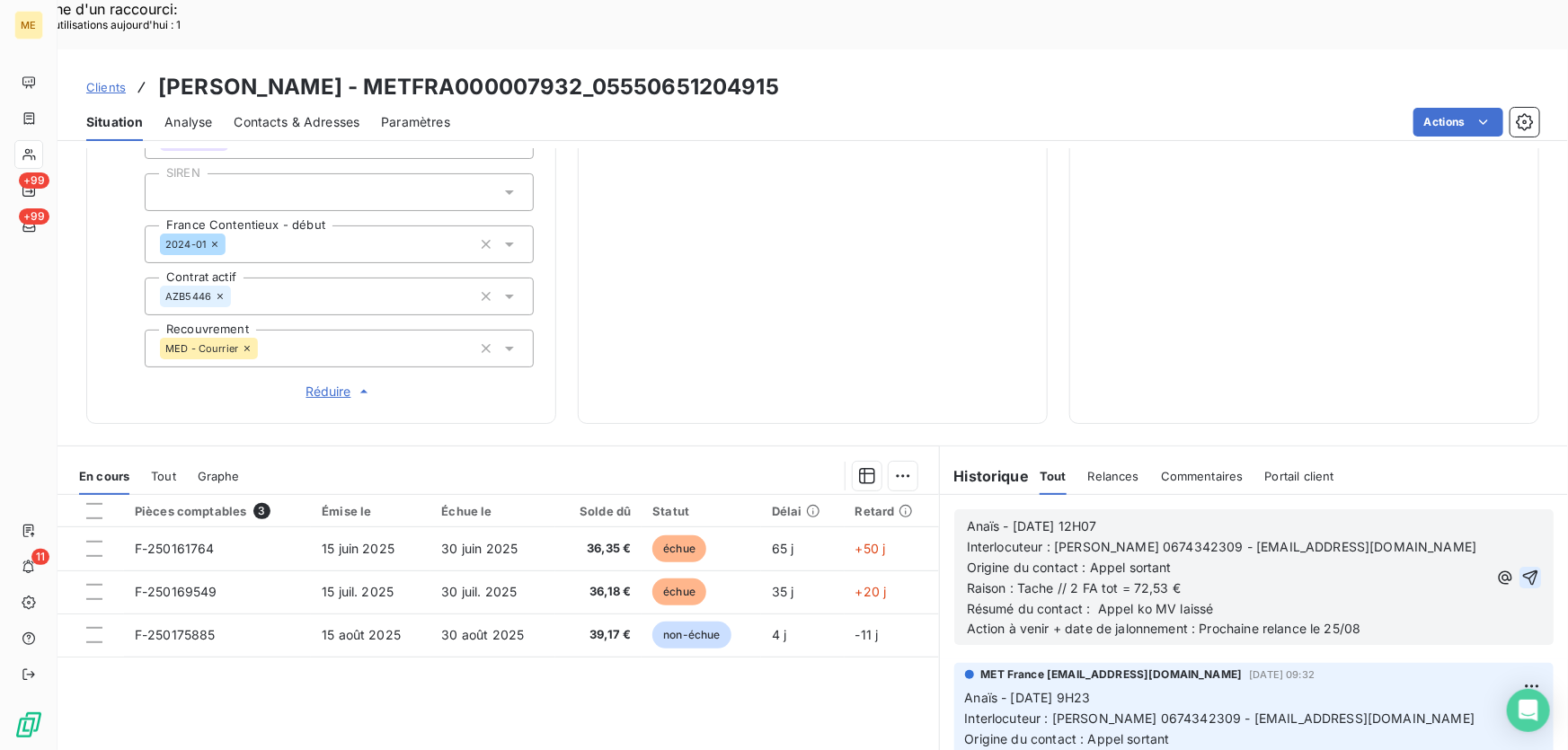
click at [1519, 567] on button "button" at bounding box center [1530, 578] width 22 height 22
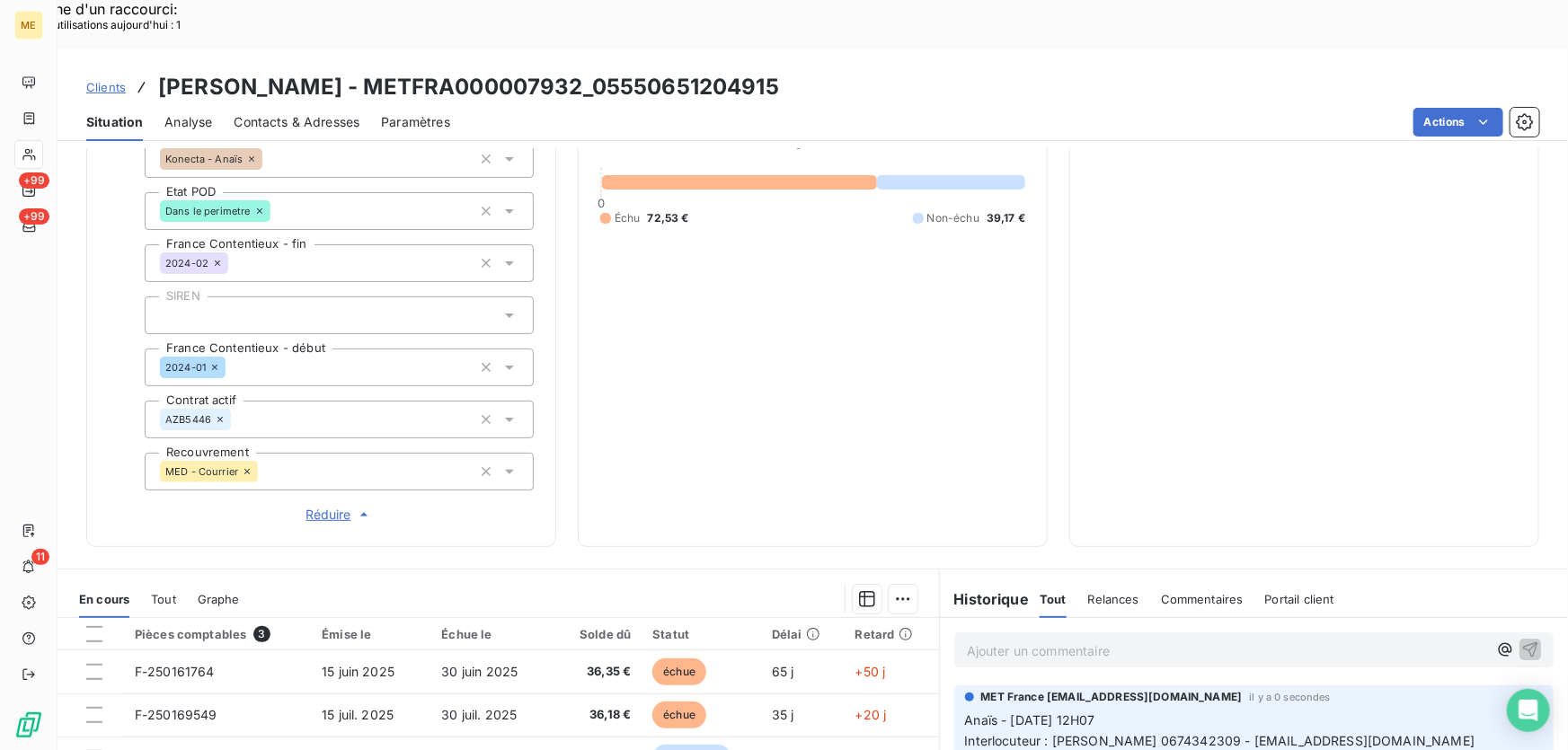
scroll to position [265, 0]
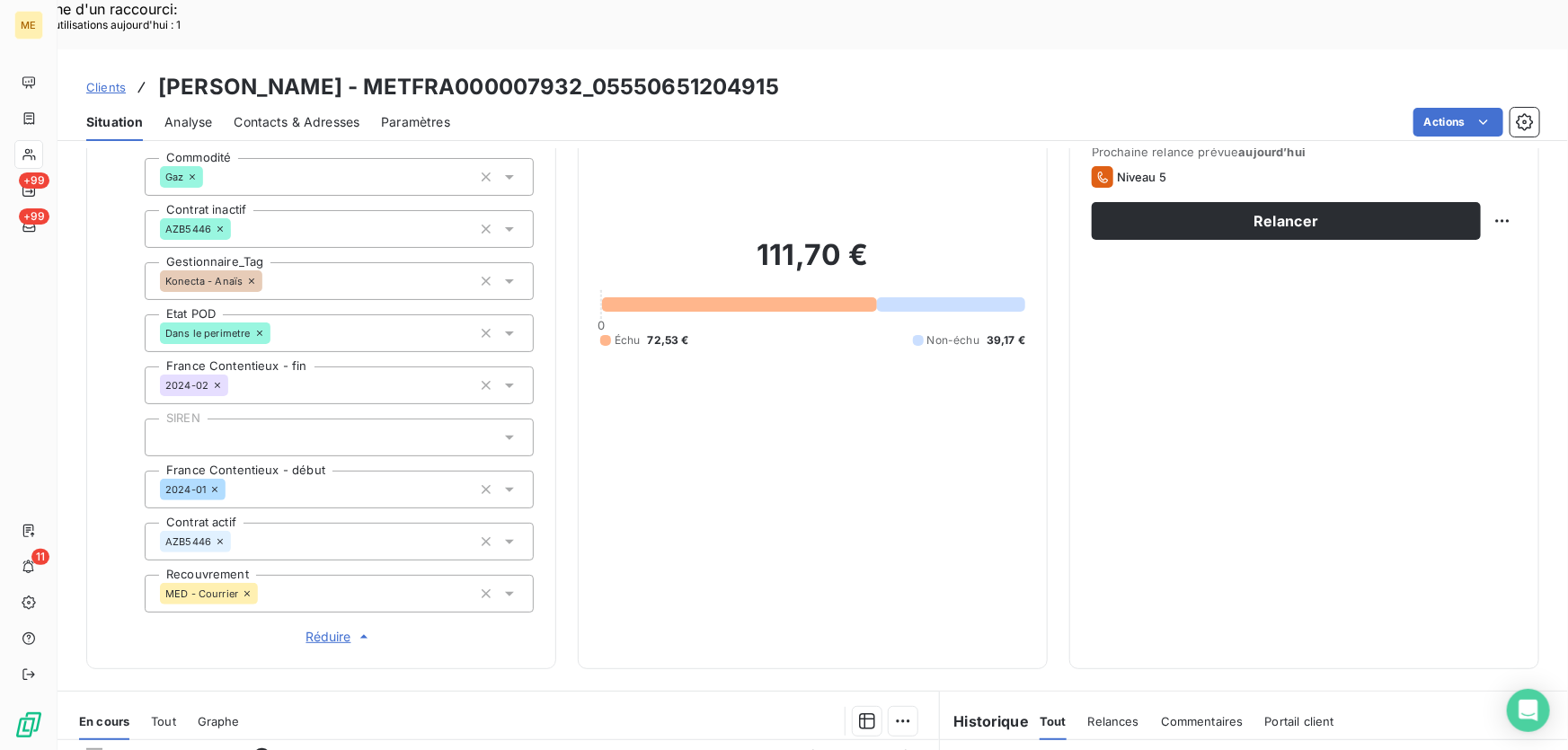
click at [1486, 215] on div "Replanifier cette action" at bounding box center [1417, 210] width 161 height 29
select select "7"
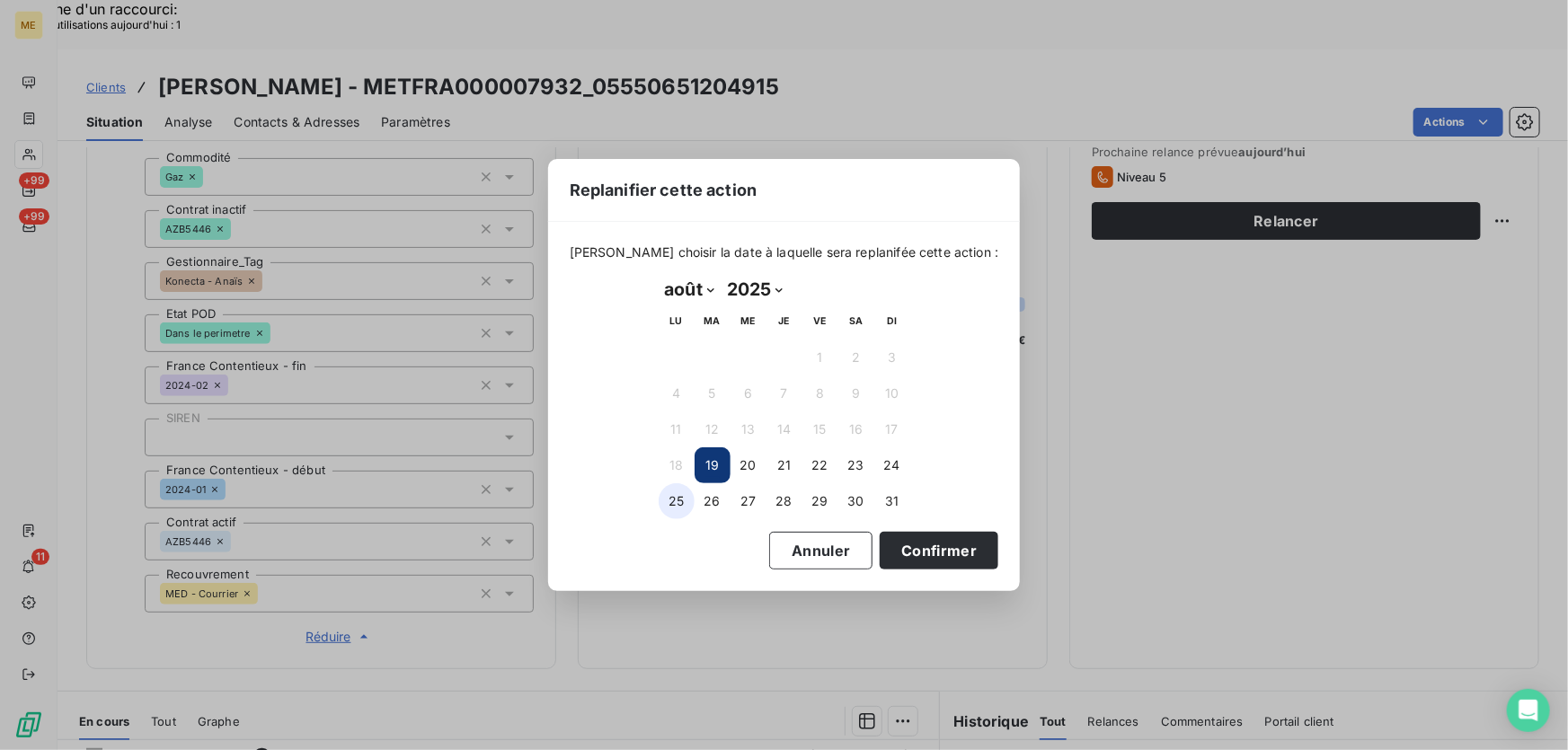
click at [666, 503] on button "25" at bounding box center [677, 501] width 36 height 36
click at [880, 554] on button "Confirmer" at bounding box center [938, 551] width 118 height 38
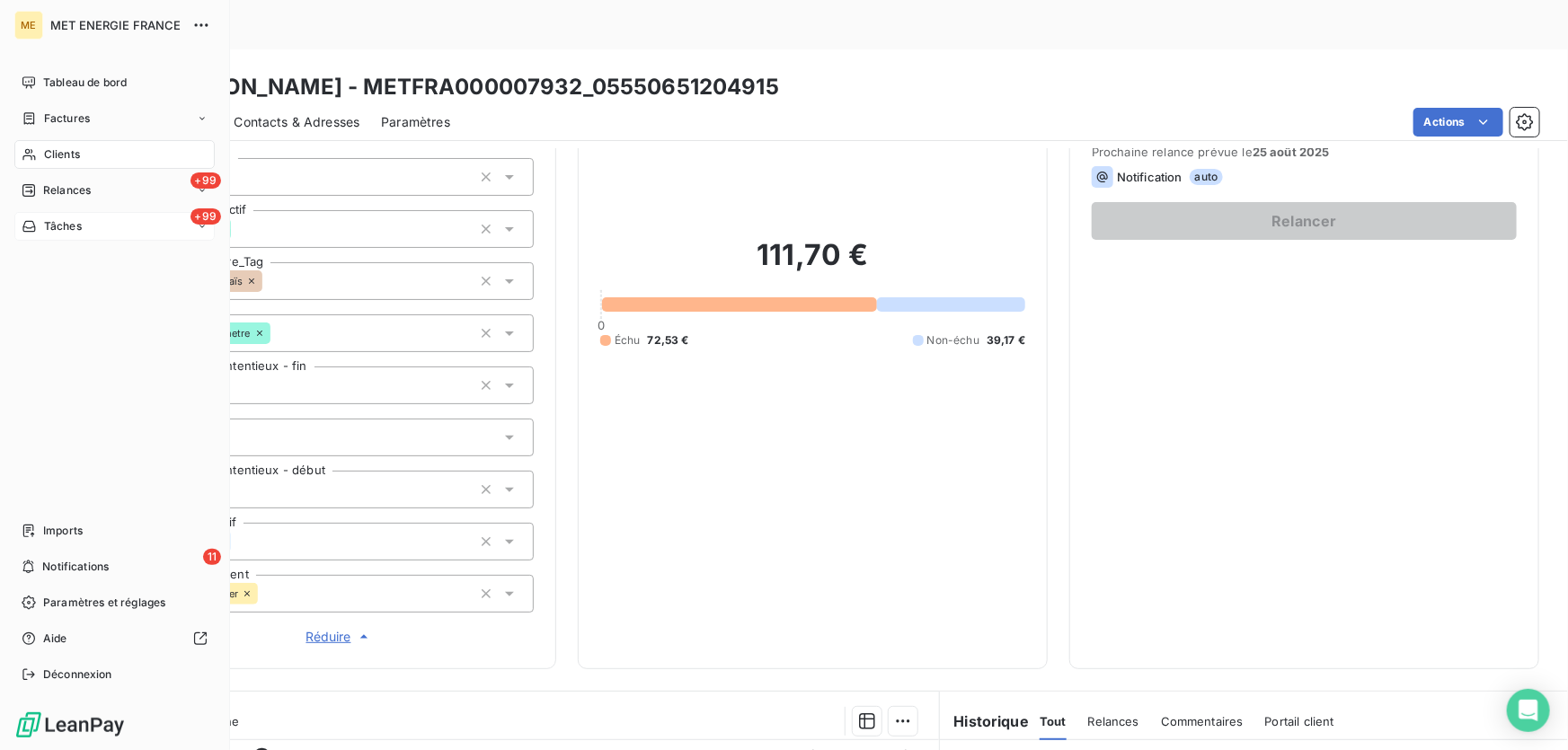
click at [54, 229] on span "Tâches" at bounding box center [63, 226] width 38 height 16
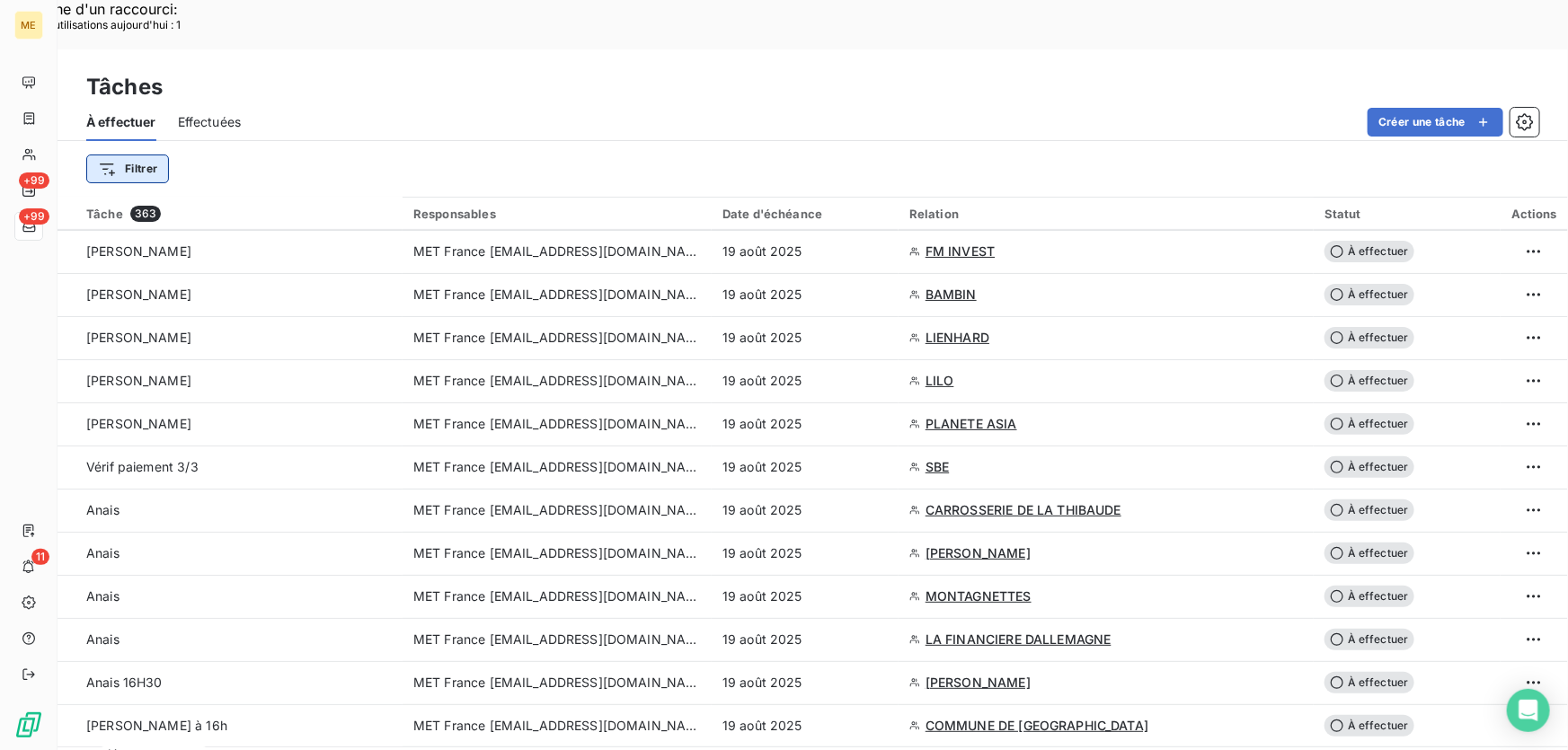
scroll to position [979, 0]
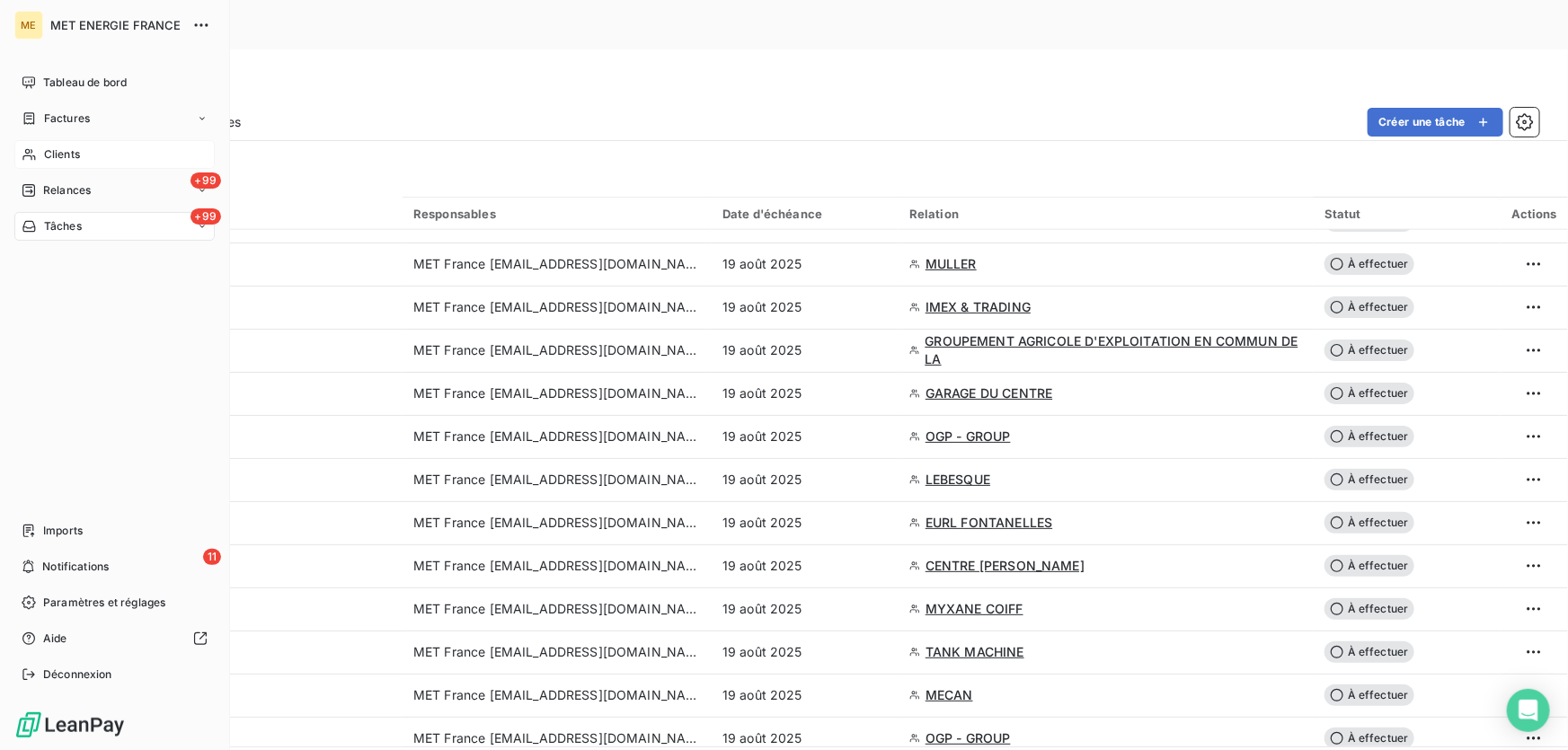
click at [56, 150] on span "Clients" at bounding box center [62, 154] width 36 height 16
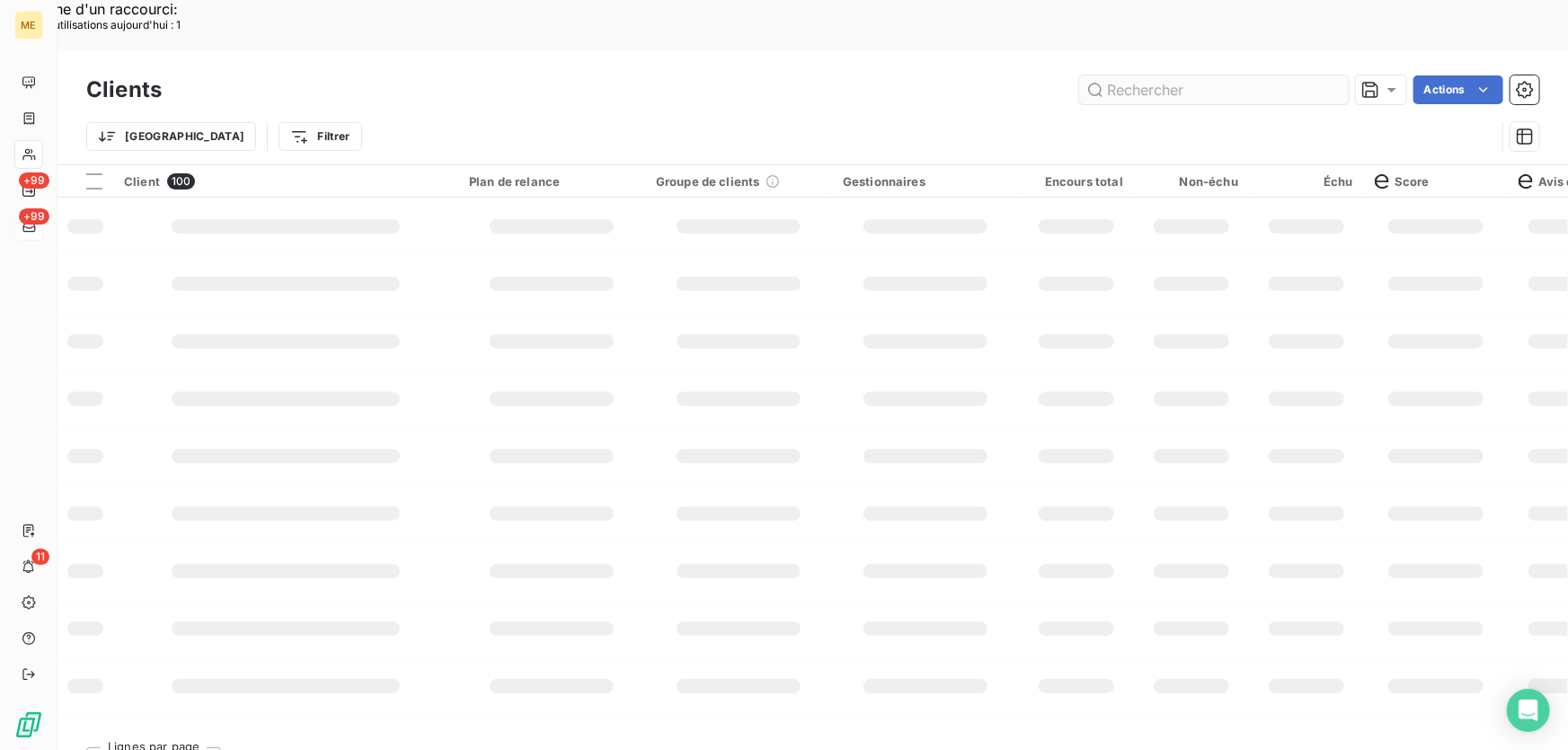
click at [1235, 76] on input "text" at bounding box center [1213, 90] width 270 height 29
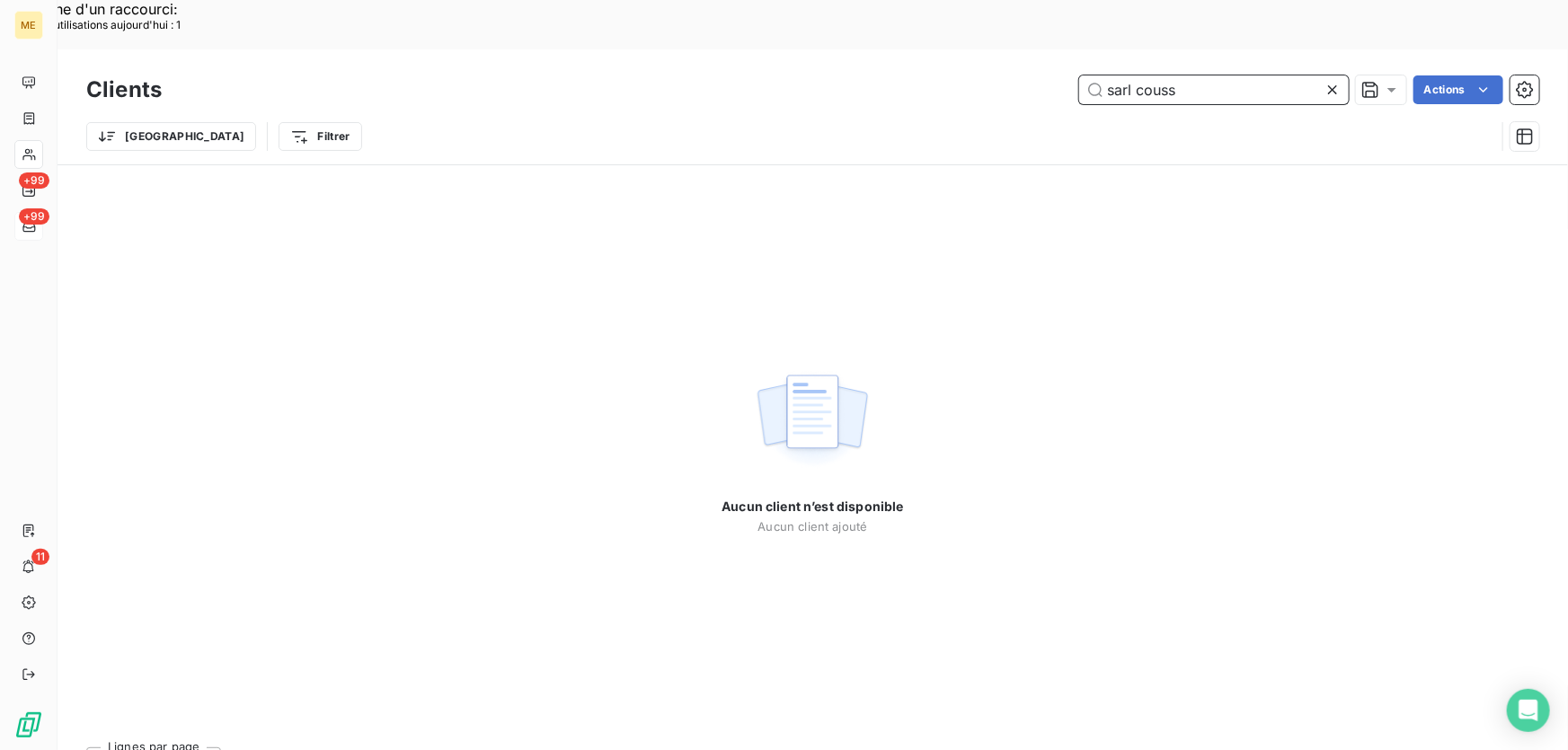
click at [1135, 76] on input "sarl couss" at bounding box center [1213, 90] width 270 height 29
click at [1134, 76] on input "sarl couss" at bounding box center [1213, 90] width 270 height 29
paste input "METFRA000015444"
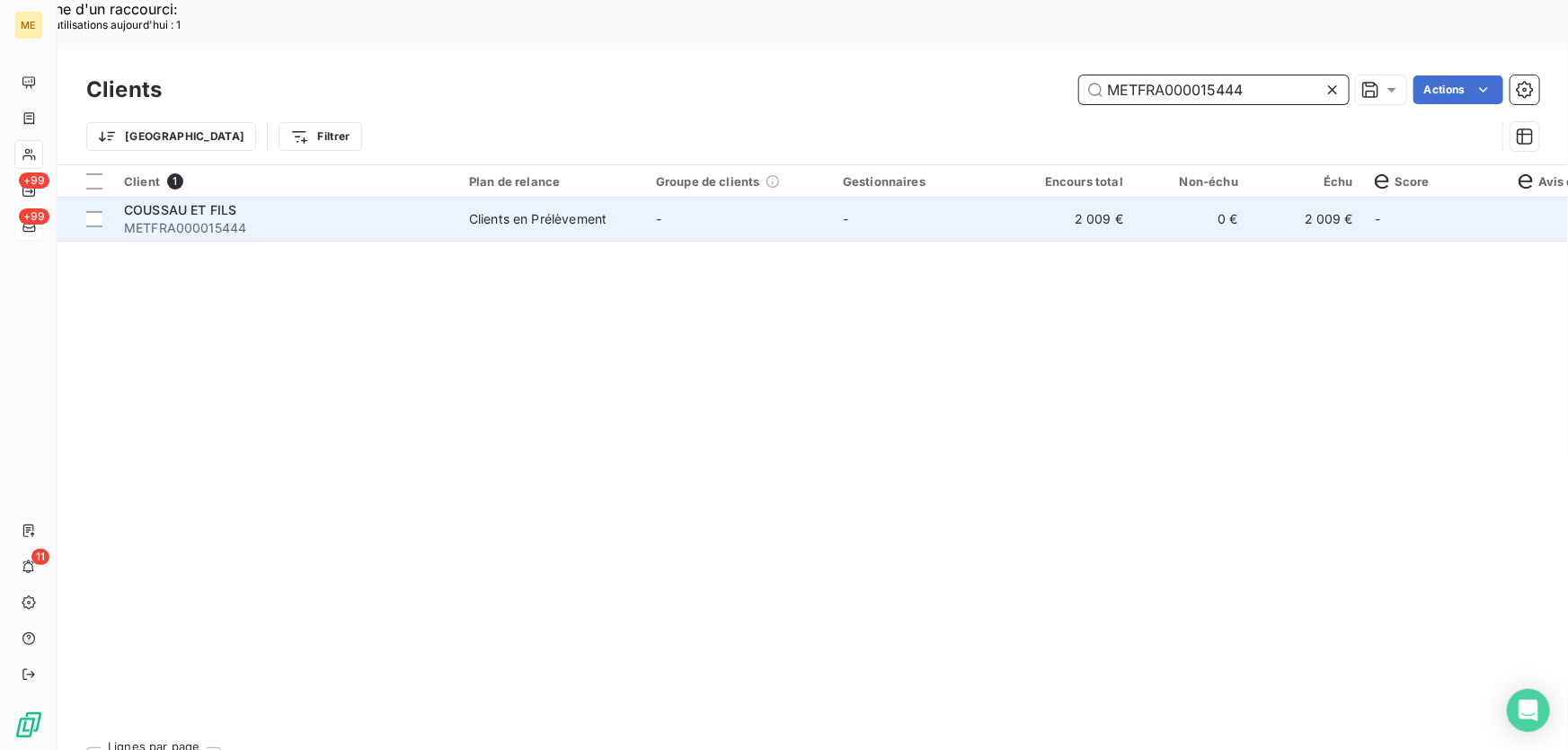
type input "METFRA000015444"
click at [433, 201] on div "COUSSAU ET FILS" at bounding box center [286, 210] width 323 height 18
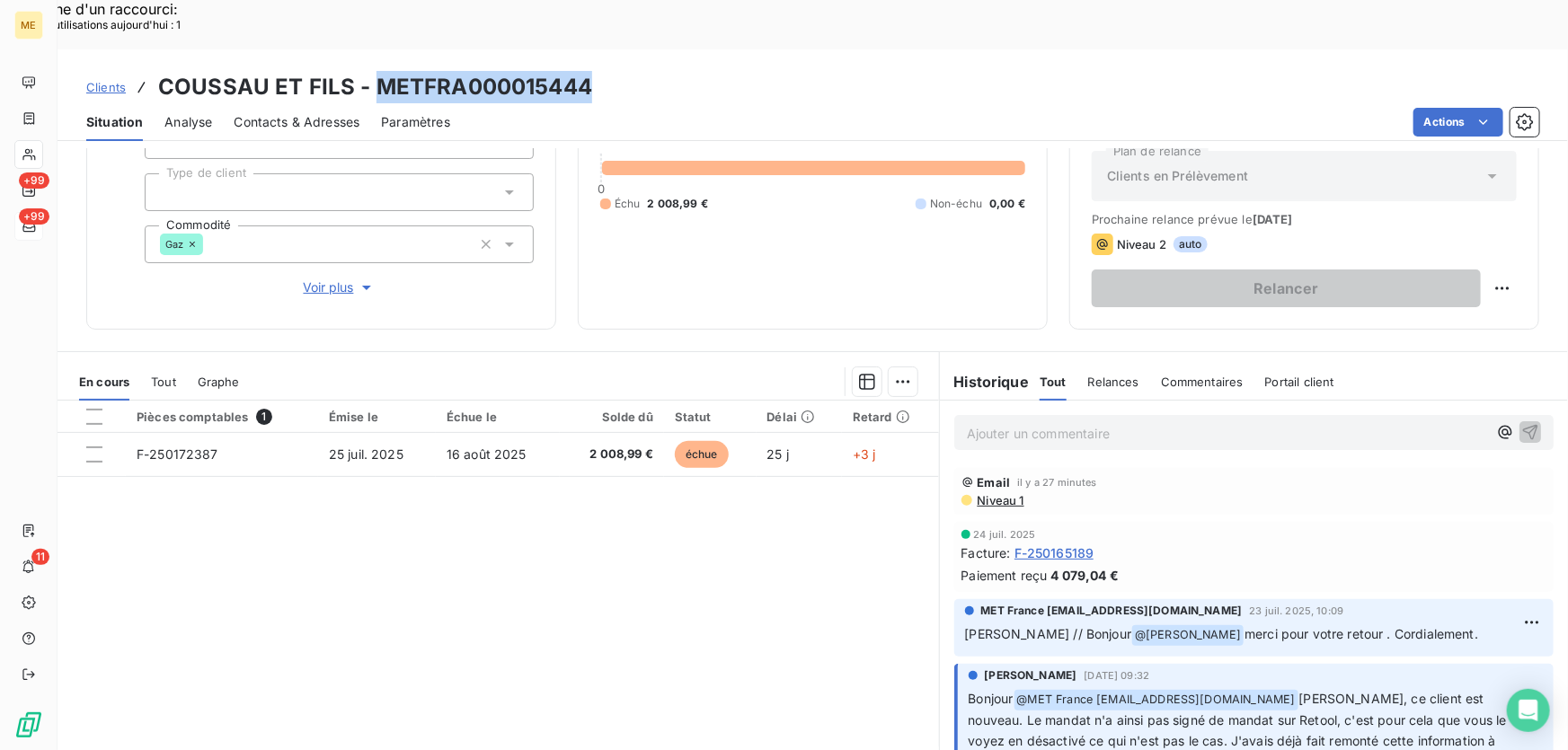
drag, startPoint x: 542, startPoint y: 42, endPoint x: 368, endPoint y: 45, distance: 174.0
click at [368, 71] on div "Clients COUSSAU ET FILS - METFRA000015444" at bounding box center [813, 87] width 1510 height 33
copy h3 "METFRA000015444"
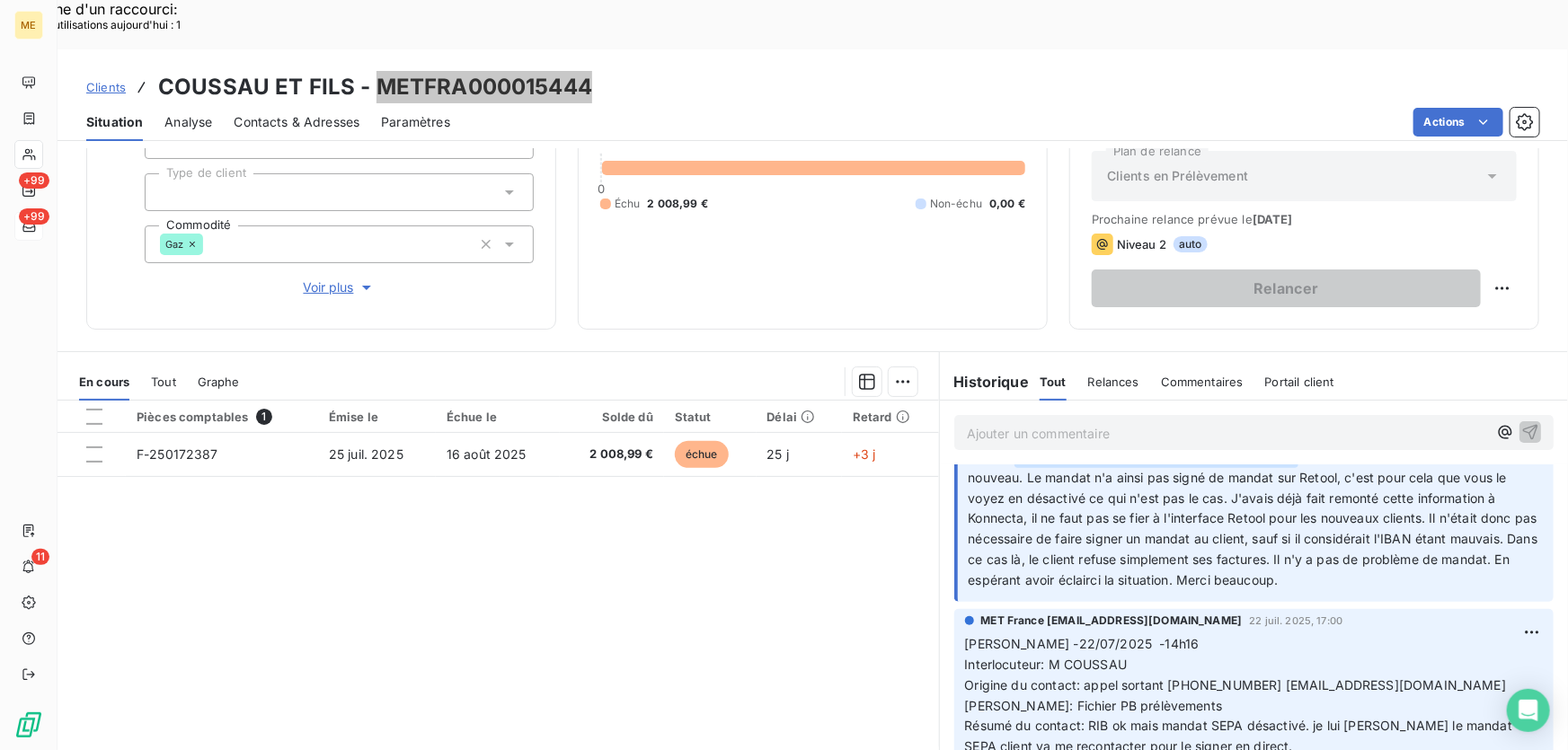
scroll to position [245, 0]
drag, startPoint x: 1159, startPoint y: 637, endPoint x: 1393, endPoint y: 626, distance: 234.3
click at [1393, 633] on p "Sylvain -22/07/2025 -14h16 Interlocuteur: M COUSSAU Origine du contact: appel s…" at bounding box center [1254, 694] width 578 height 123
copy span "0613536209 jean@coussau.com"
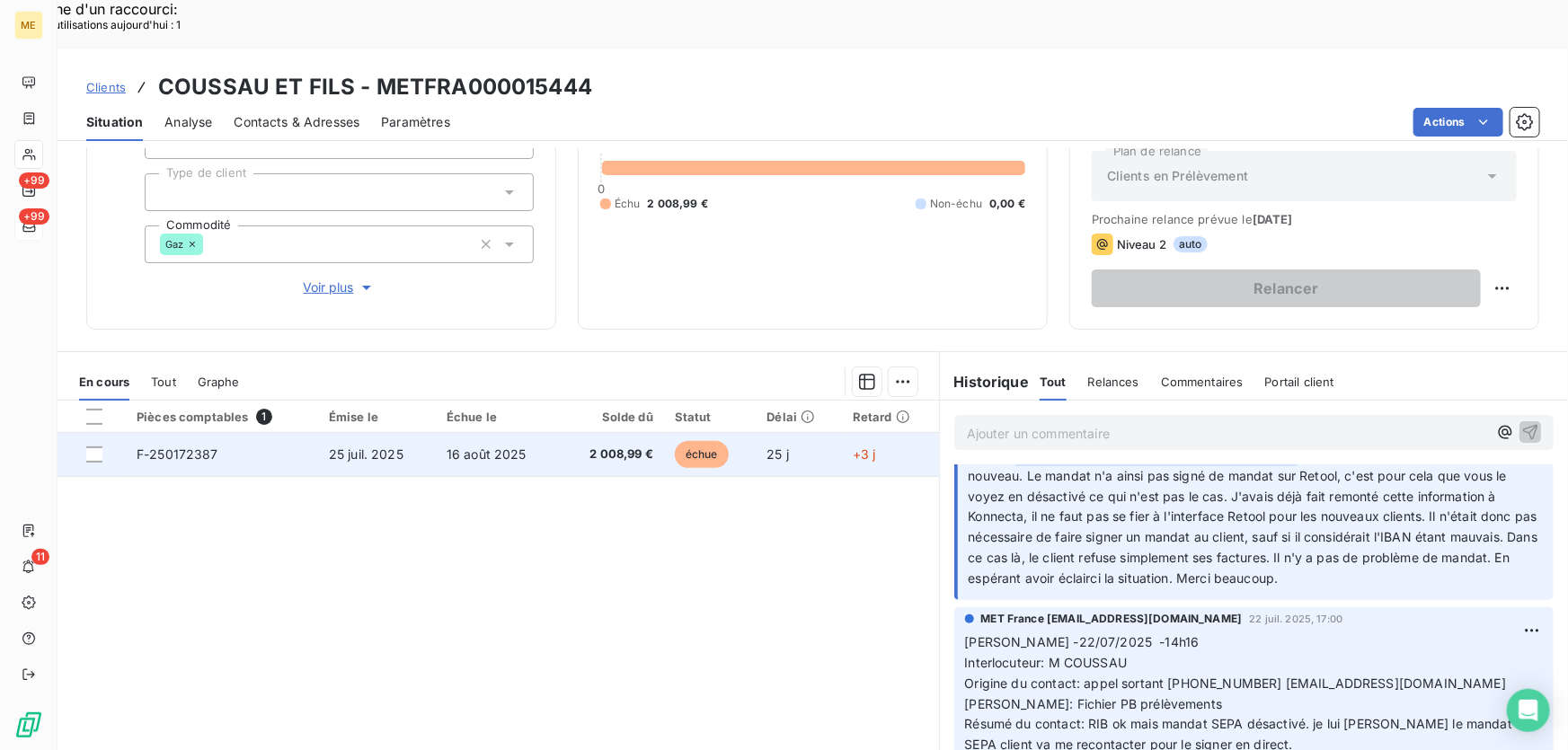
click at [499, 447] on span "16 août 2025" at bounding box center [487, 454] width 80 height 15
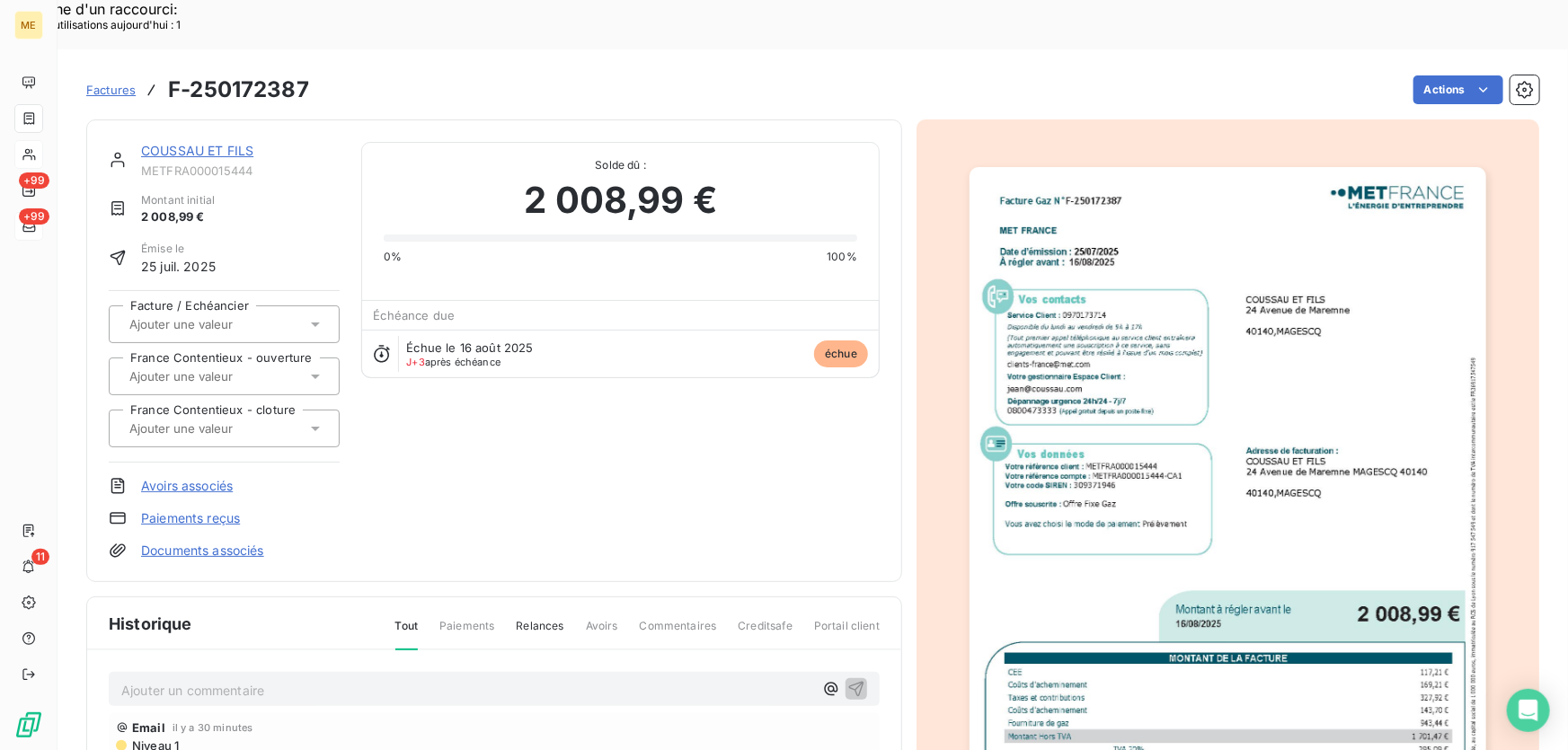
click at [236, 143] on link "COUSSAU ET FILS" at bounding box center [197, 150] width 112 height 15
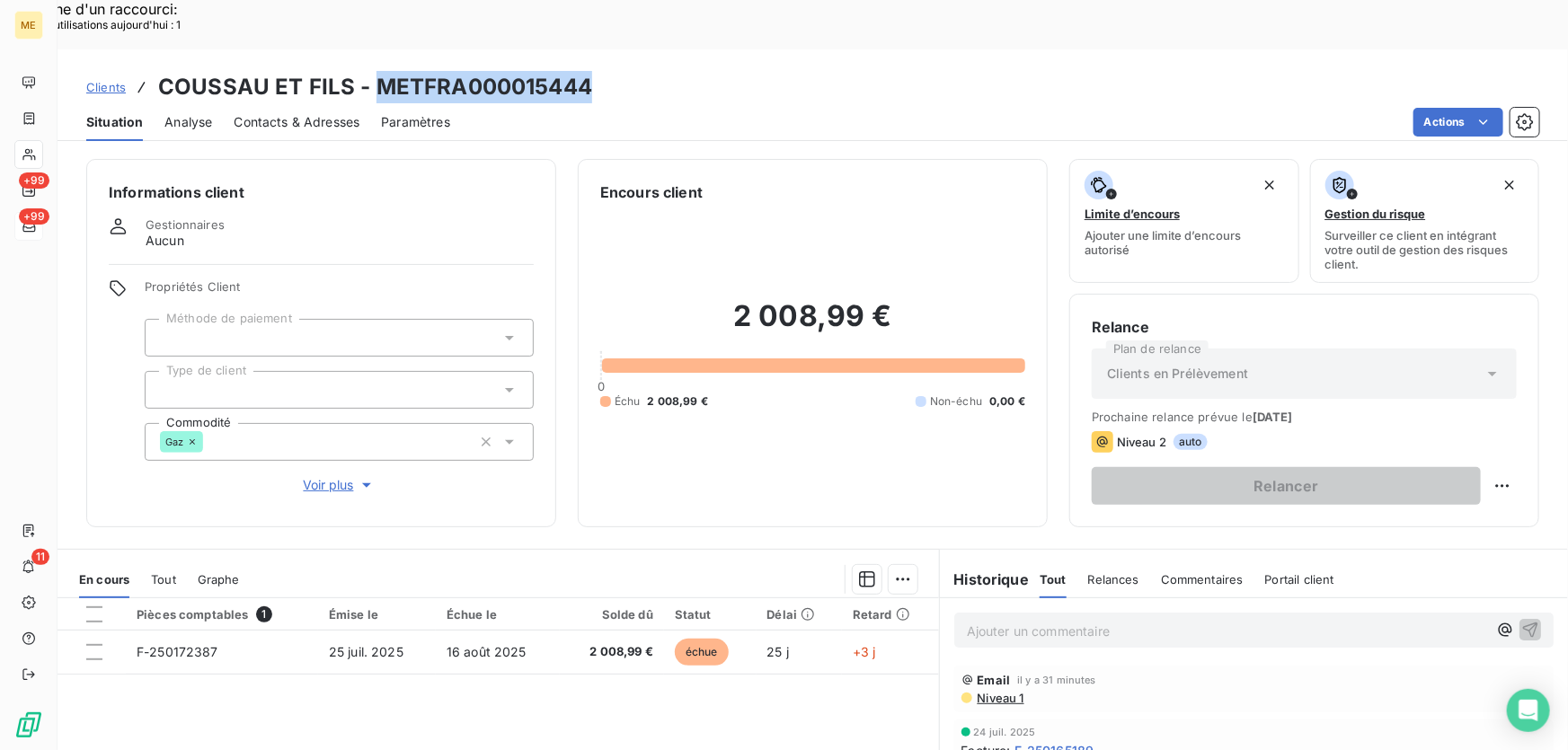
drag, startPoint x: 585, startPoint y: 30, endPoint x: 370, endPoint y: 36, distance: 215.1
click at [370, 71] on h3 "COUSSAU ET FILS - METFRA000015444" at bounding box center [375, 87] width 434 height 33
copy h3 "METFRA000015444"
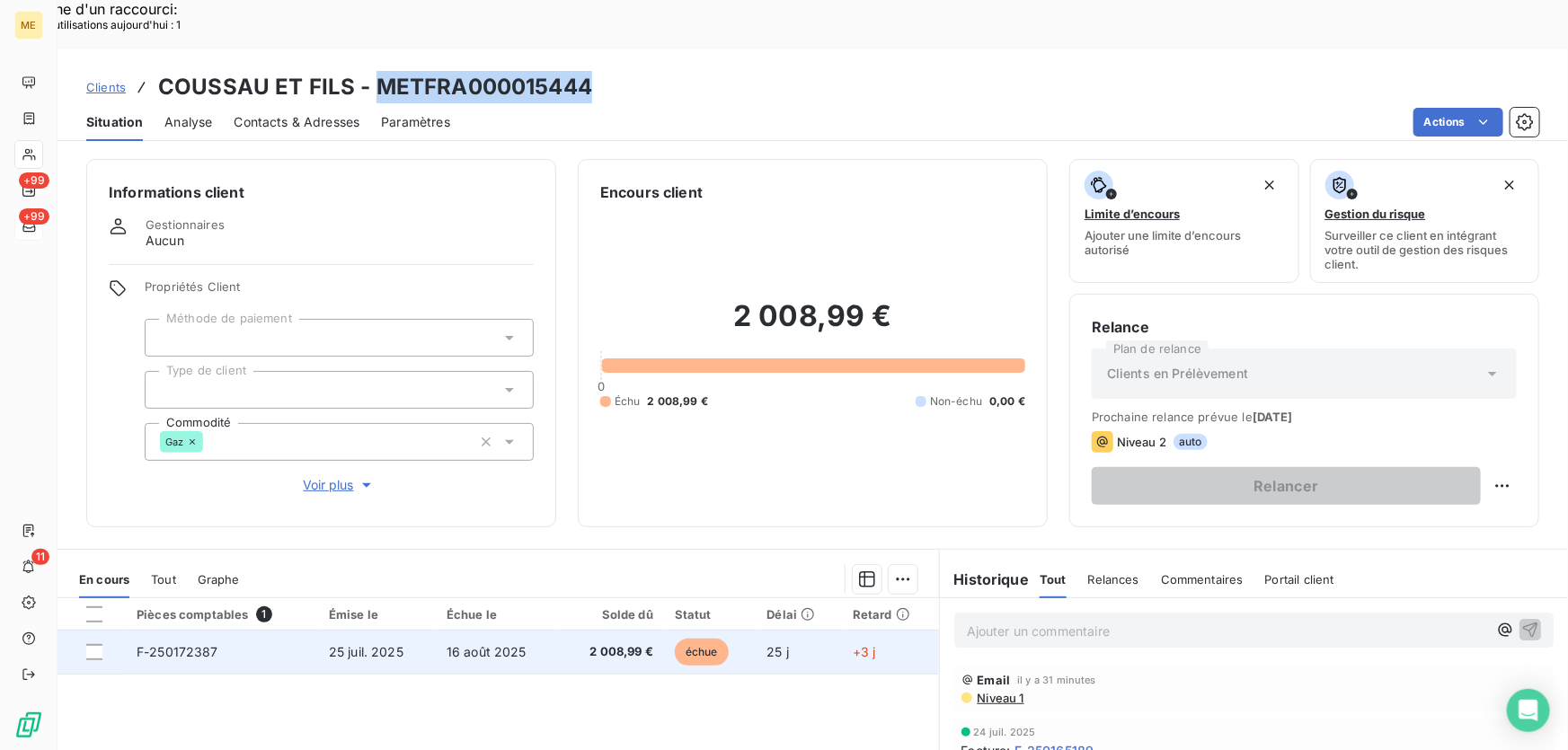
click at [541, 71] on h3 "COUSSAU ET FILS - METFRA000015444" at bounding box center [375, 87] width 434 height 33
click at [551, 631] on td "16 août 2025" at bounding box center [497, 652] width 124 height 43
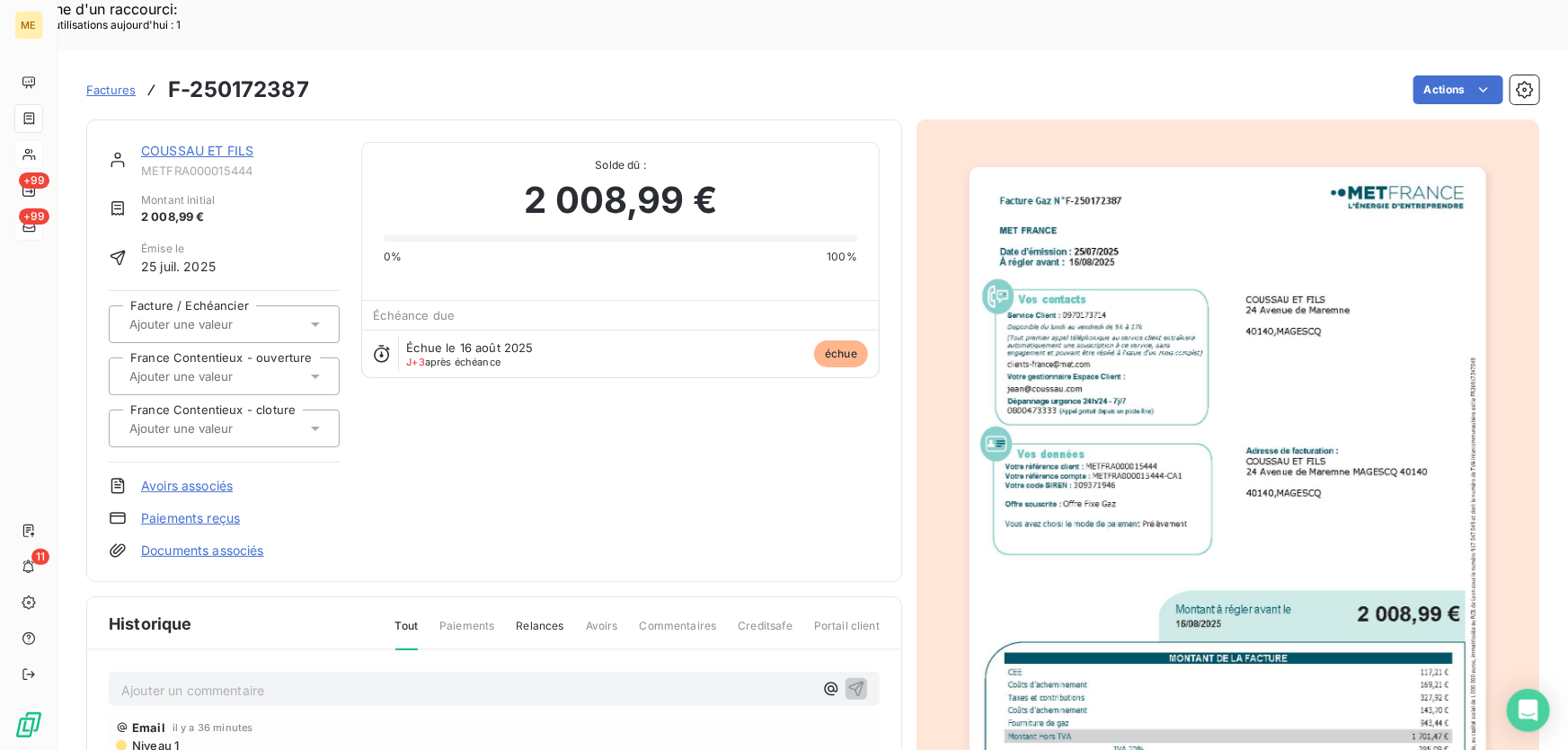
click at [1158, 287] on img "button" at bounding box center [1228, 532] width 517 height 731
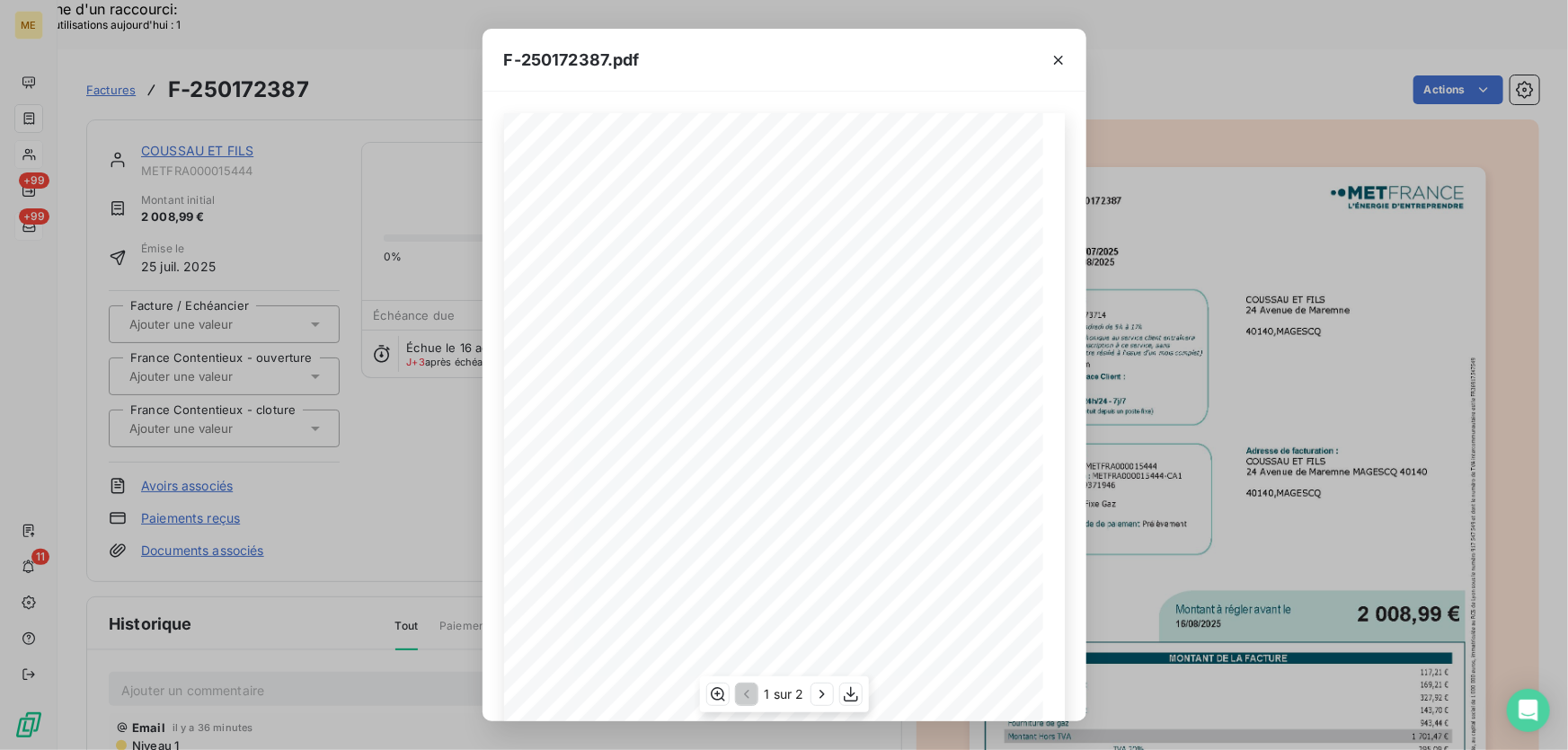
scroll to position [198, 0]
click at [821, 693] on icon "button" at bounding box center [822, 694] width 18 height 18
drag, startPoint x: 880, startPoint y: 236, endPoint x: 852, endPoint y: 237, distance: 28.0
click at [858, 237] on span "GI027276" at bounding box center [876, 235] width 37 height 8
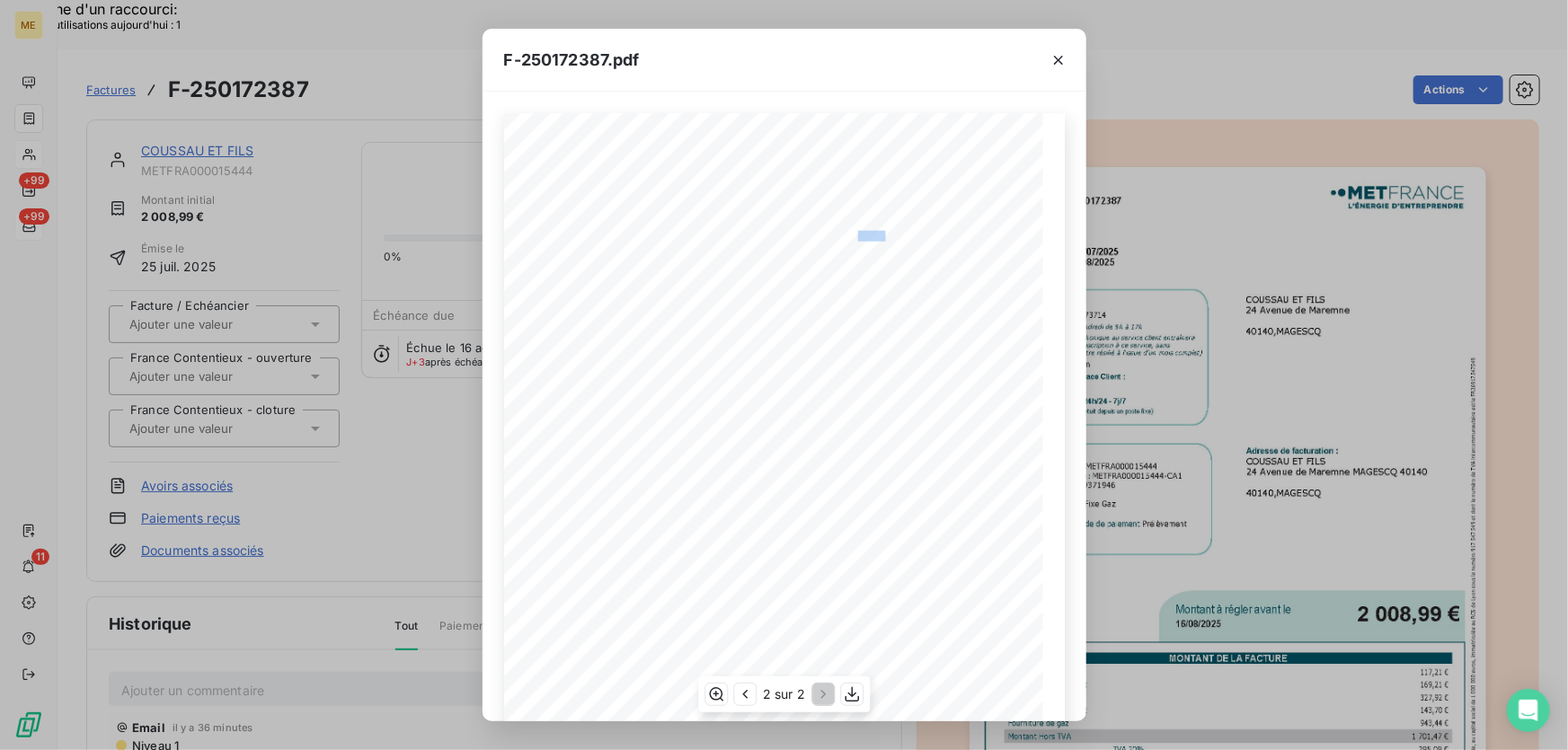
copy span "GI0272"
click at [1056, 58] on icon "button" at bounding box center [1058, 60] width 9 height 9
click at [1060, 59] on icon "button" at bounding box center [1059, 60] width 18 height 18
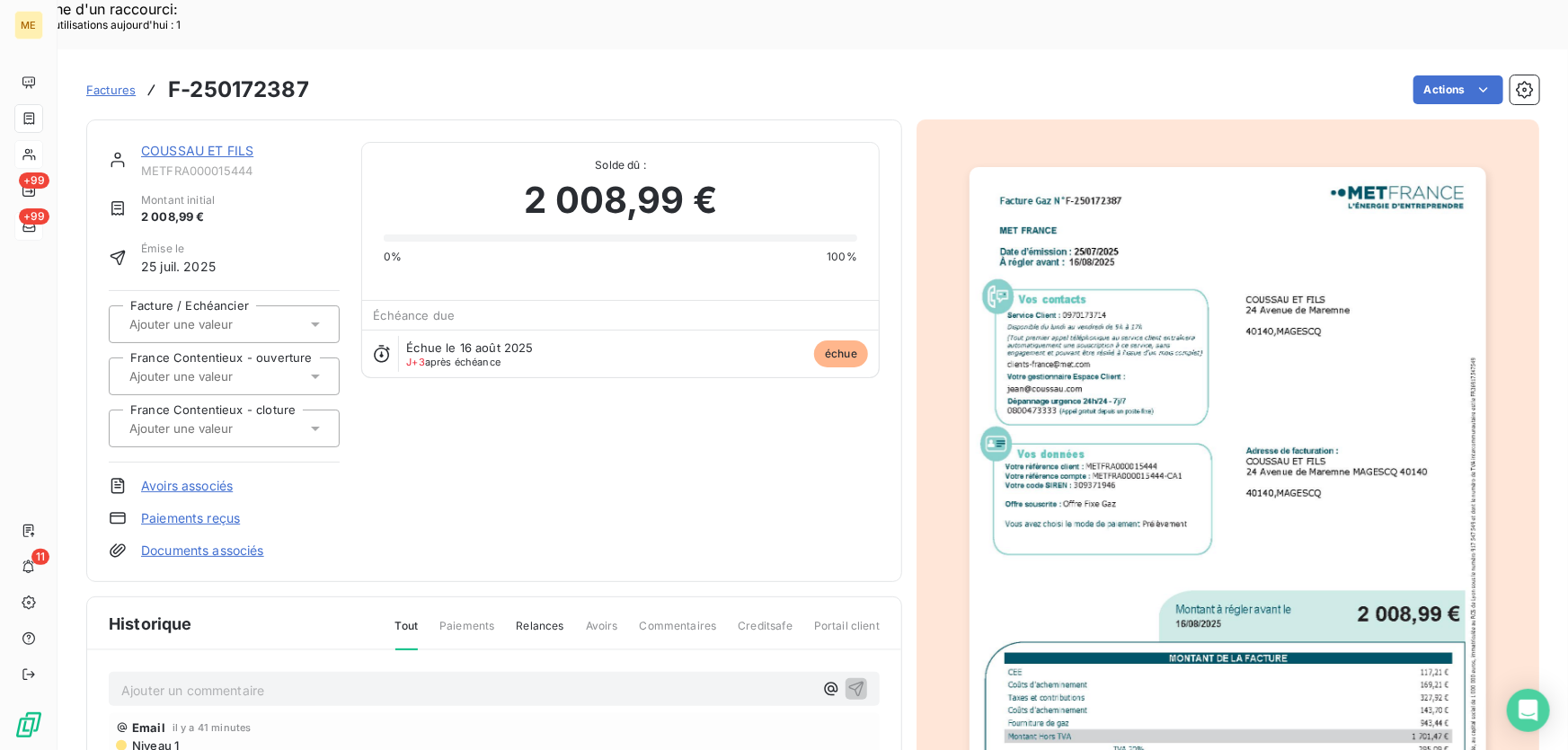
click at [224, 143] on link "COUSSAU ET FILS" at bounding box center [197, 150] width 112 height 15
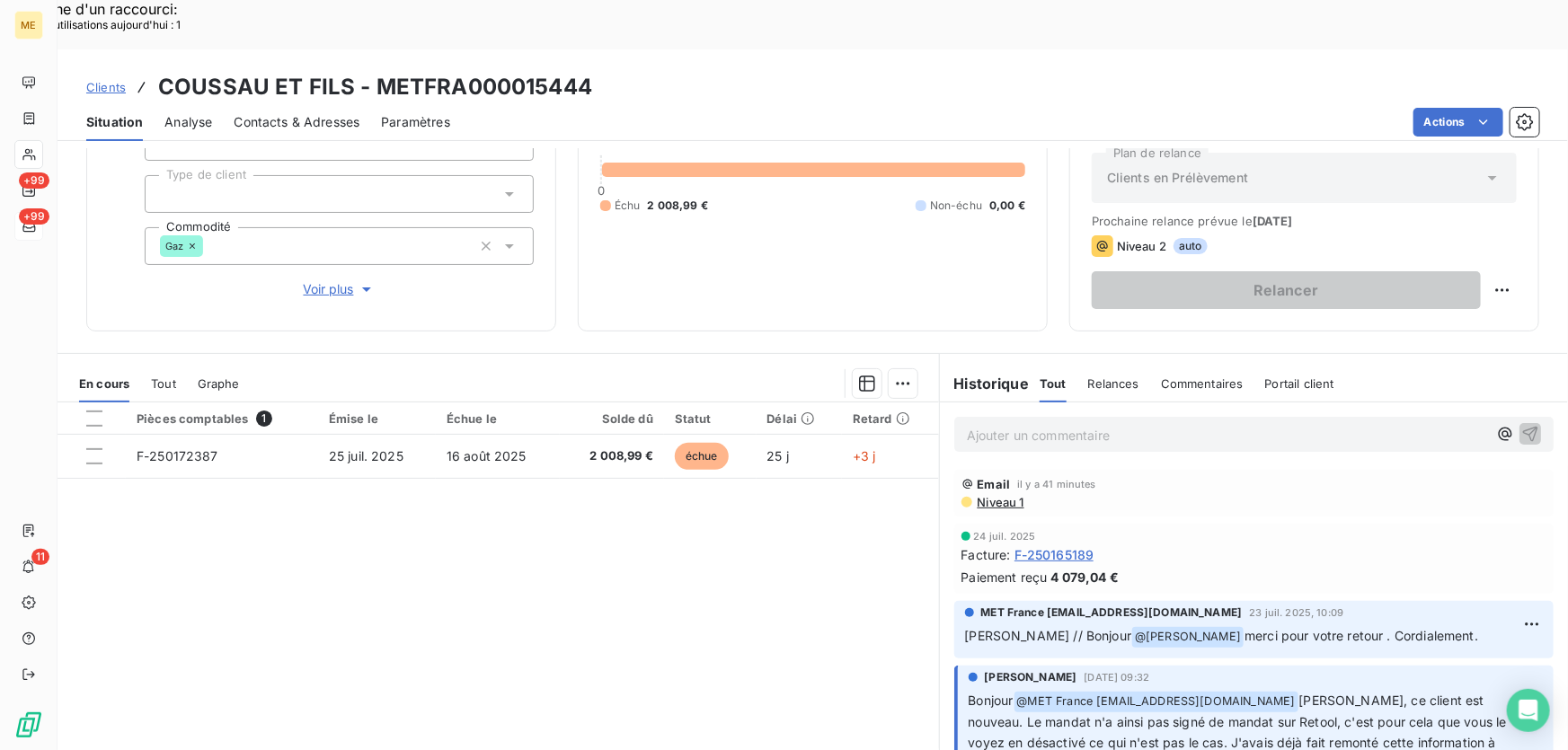
scroll to position [198, 0]
click at [1195, 422] on p "Ajouter un commentaire ﻿" at bounding box center [1227, 433] width 520 height 23
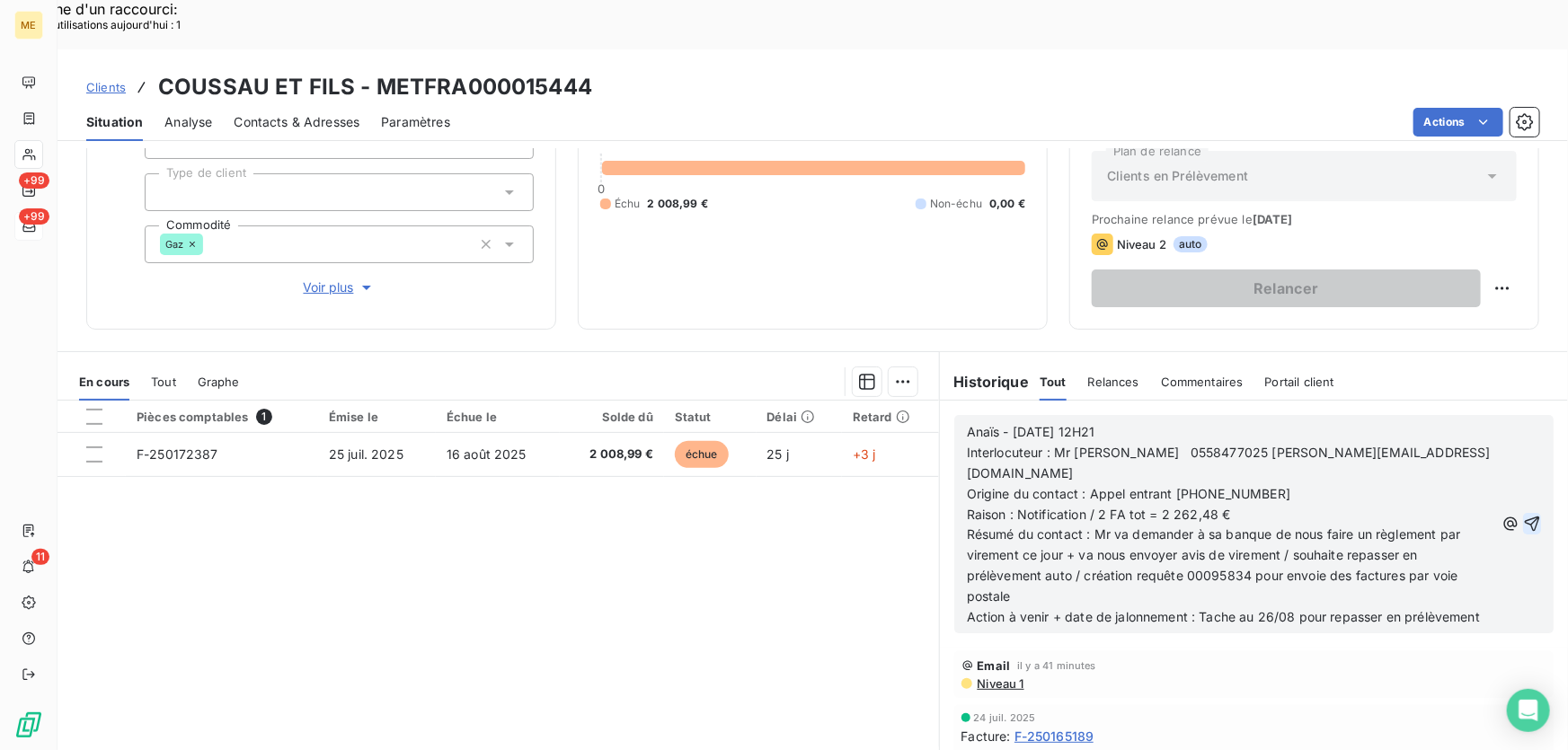
click at [1524, 516] on icon "button" at bounding box center [1531, 523] width 15 height 15
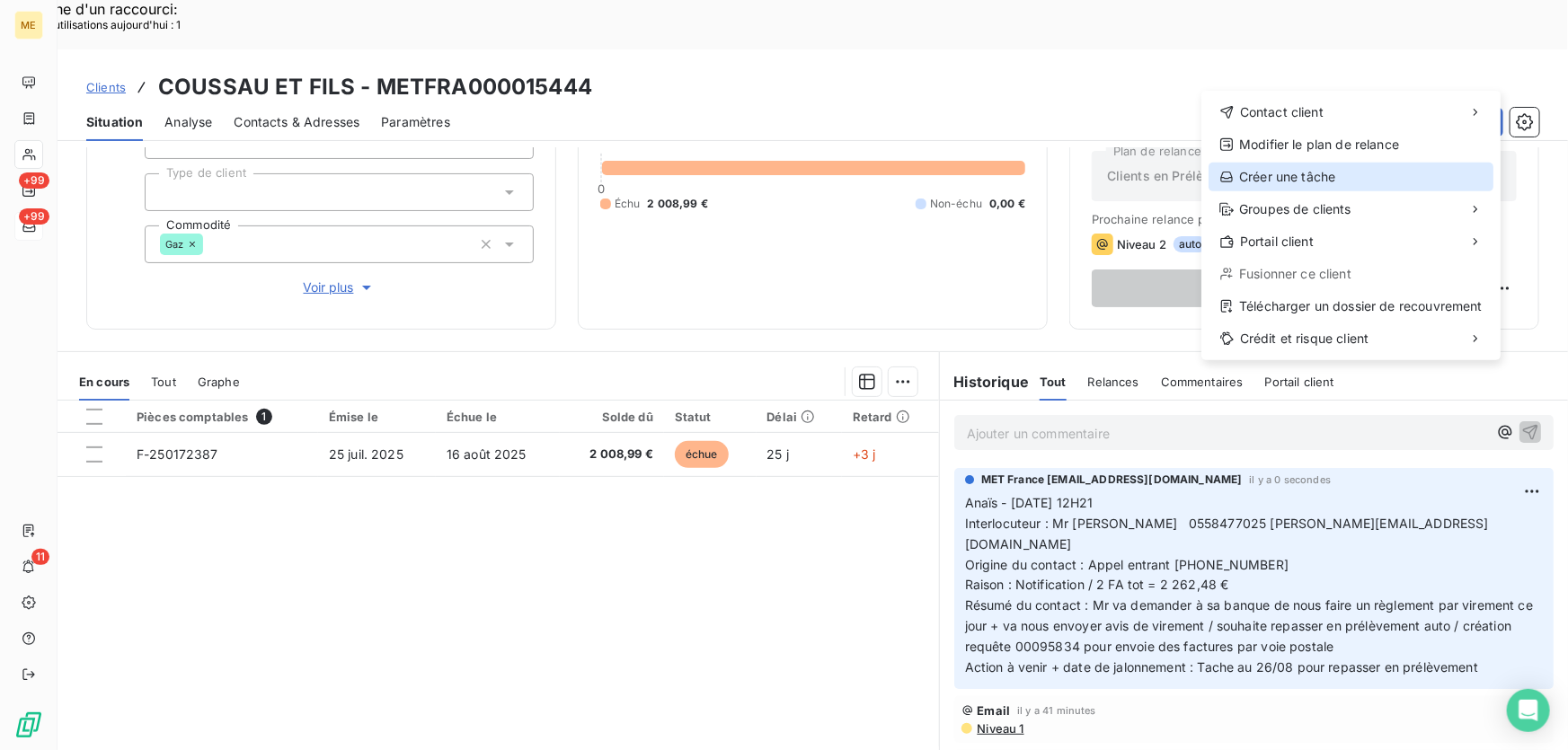
click at [1290, 175] on div "Créer une tâche" at bounding box center [1350, 176] width 285 height 29
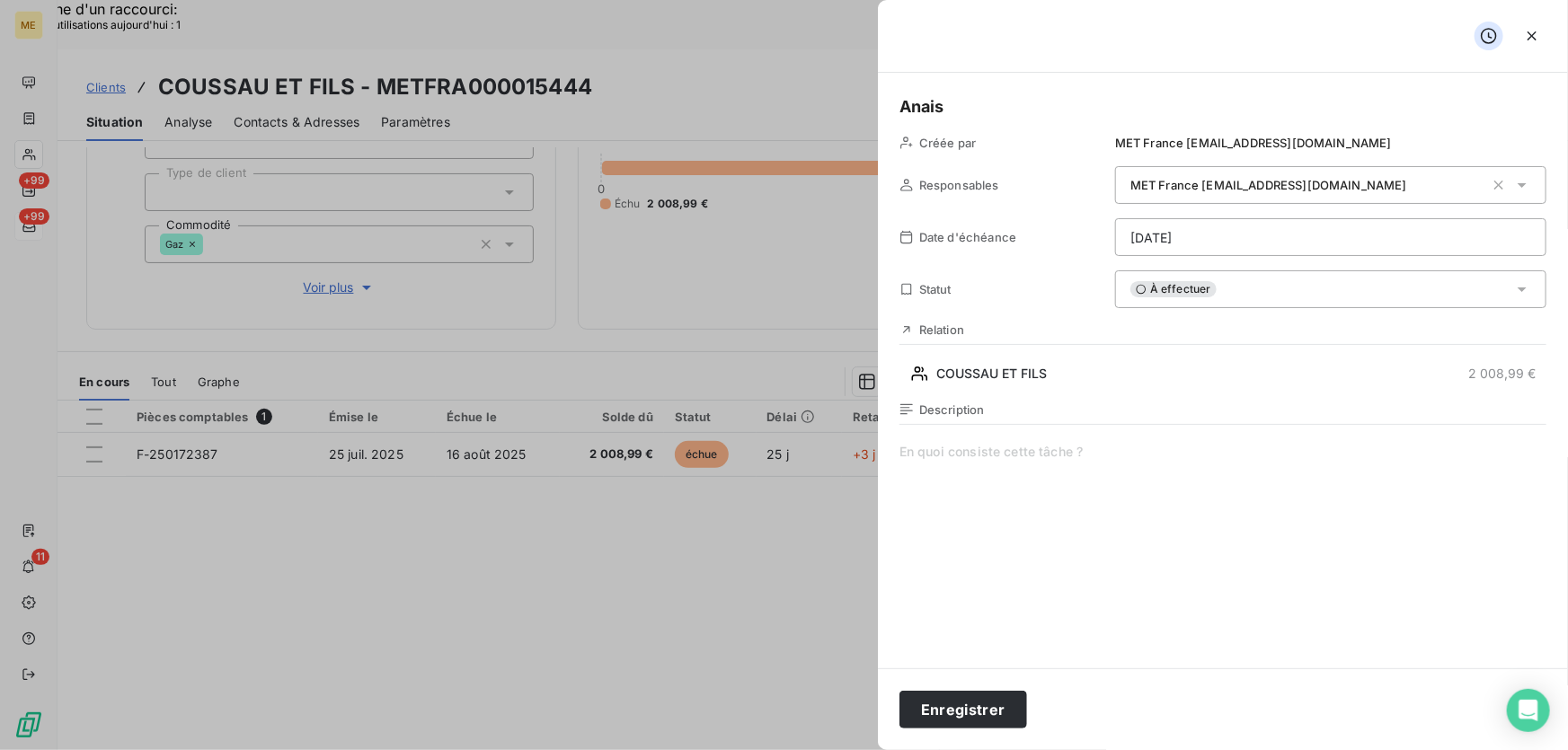
click at [987, 451] on span at bounding box center [1223, 615] width 647 height 345
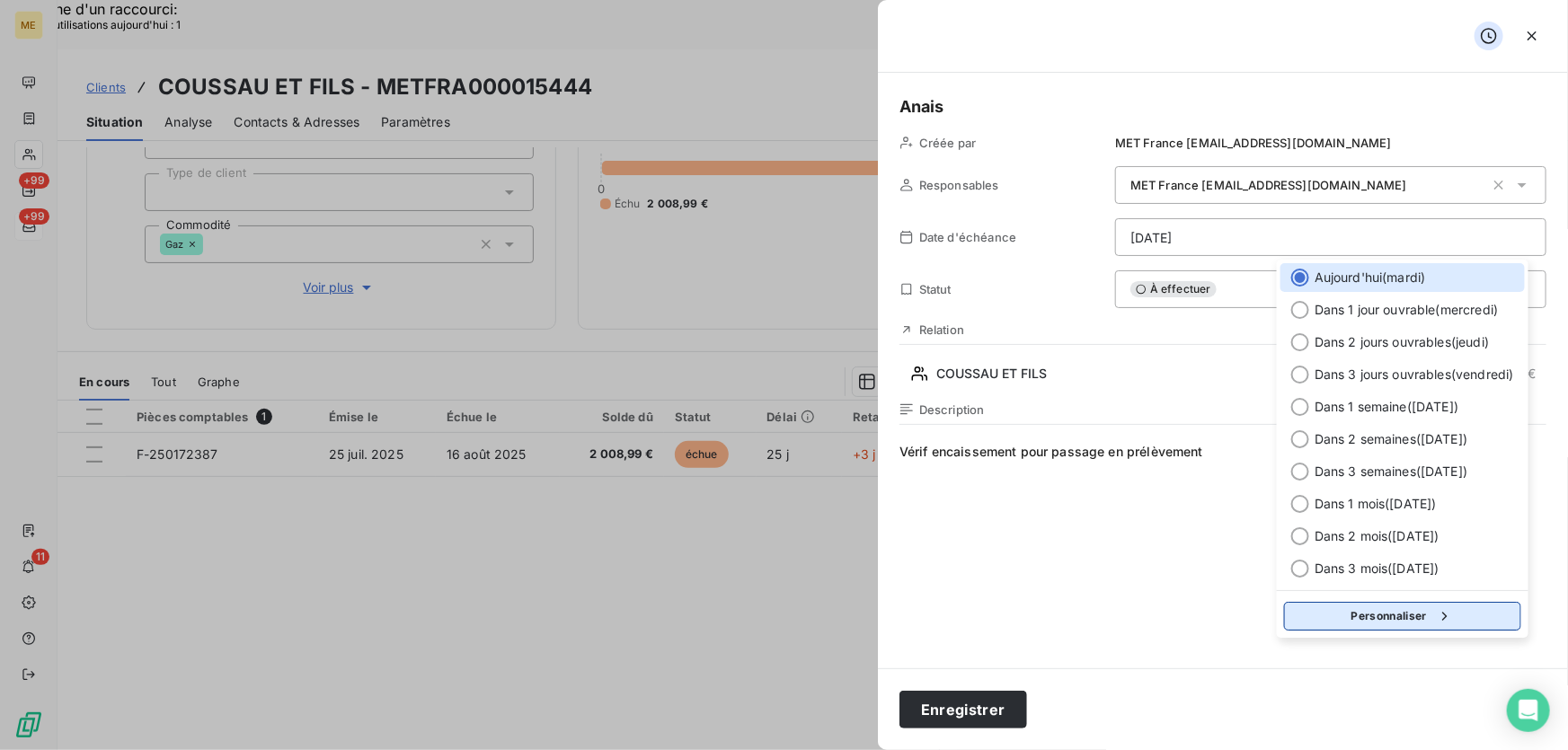
click at [1444, 618] on icon "button" at bounding box center [1445, 616] width 18 height 18
select select "7"
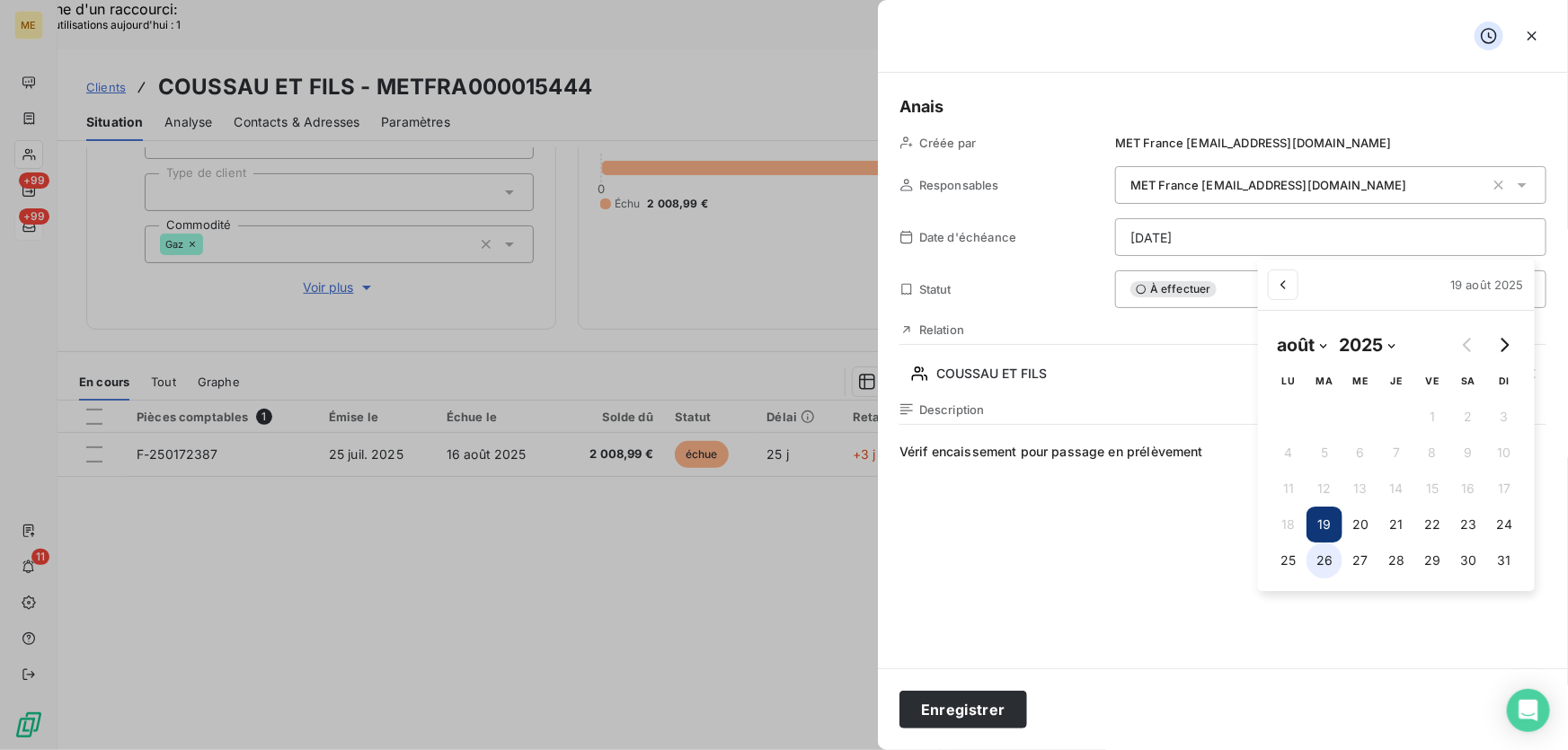
click at [1324, 563] on button "26" at bounding box center [1324, 560] width 36 height 36
type input "26/08/2025"
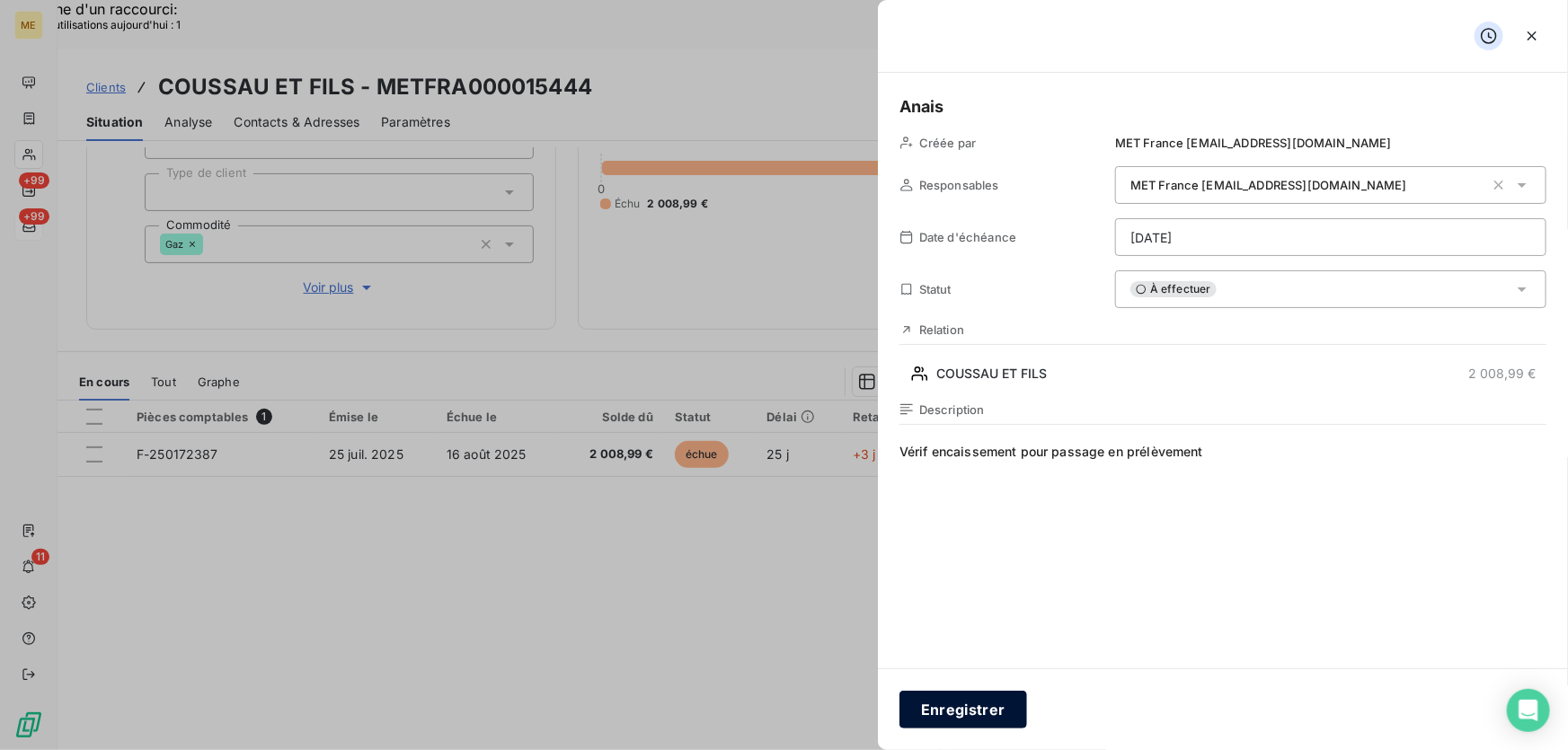
click at [995, 709] on button "Enregistrer" at bounding box center [963, 709] width 127 height 38
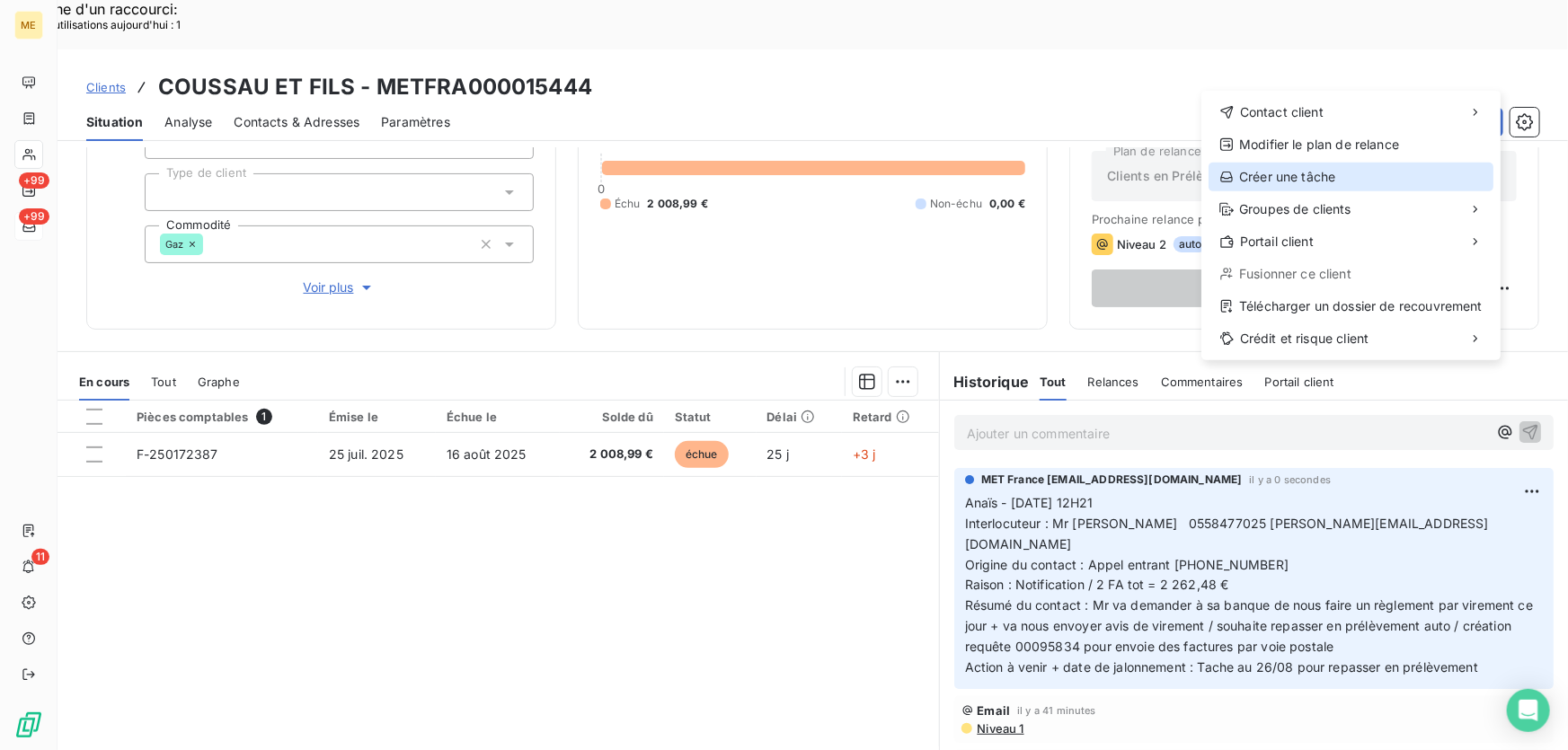
click at [1353, 172] on div "Créer une tâche" at bounding box center [1350, 176] width 285 height 29
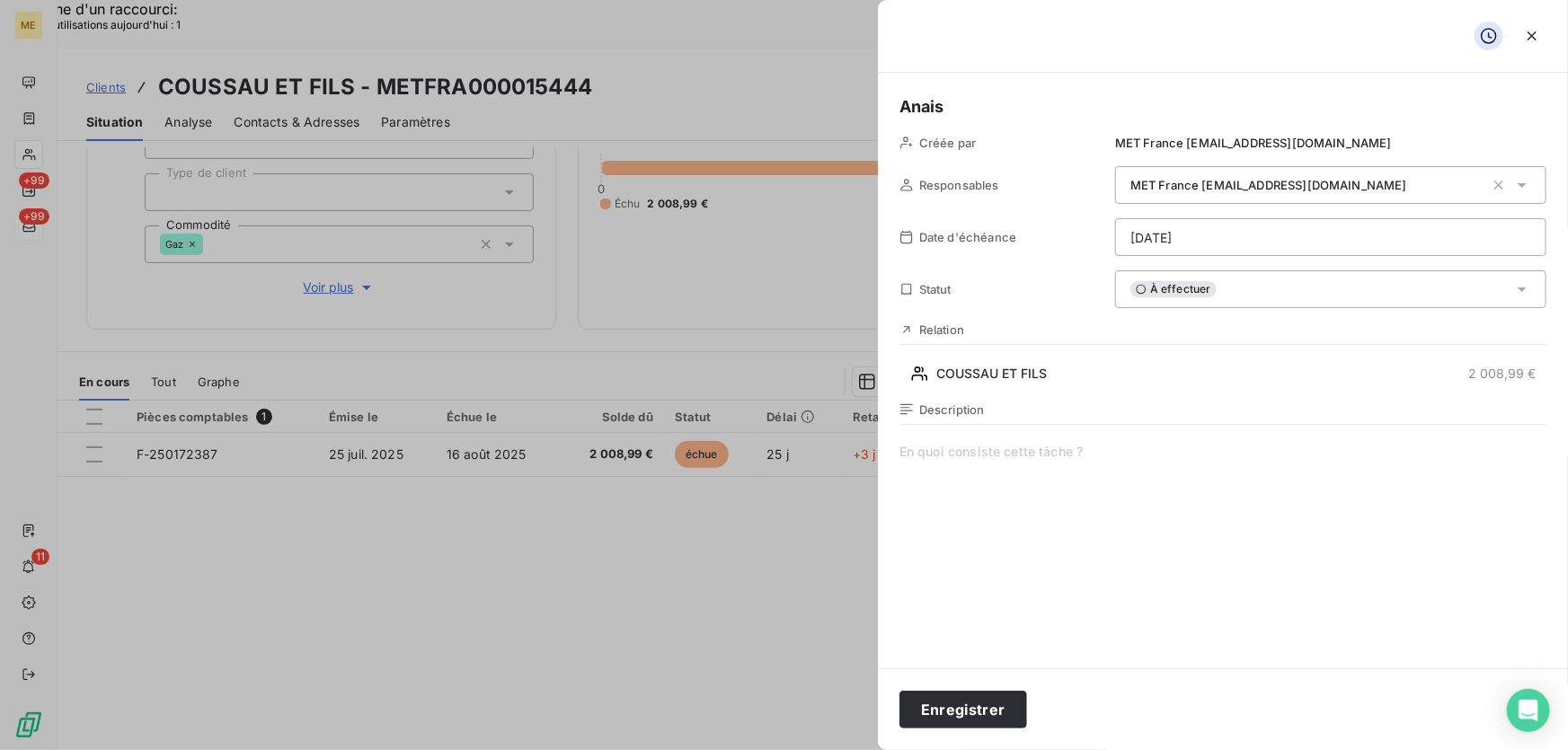
click at [963, 450] on span at bounding box center [1223, 615] width 647 height 345
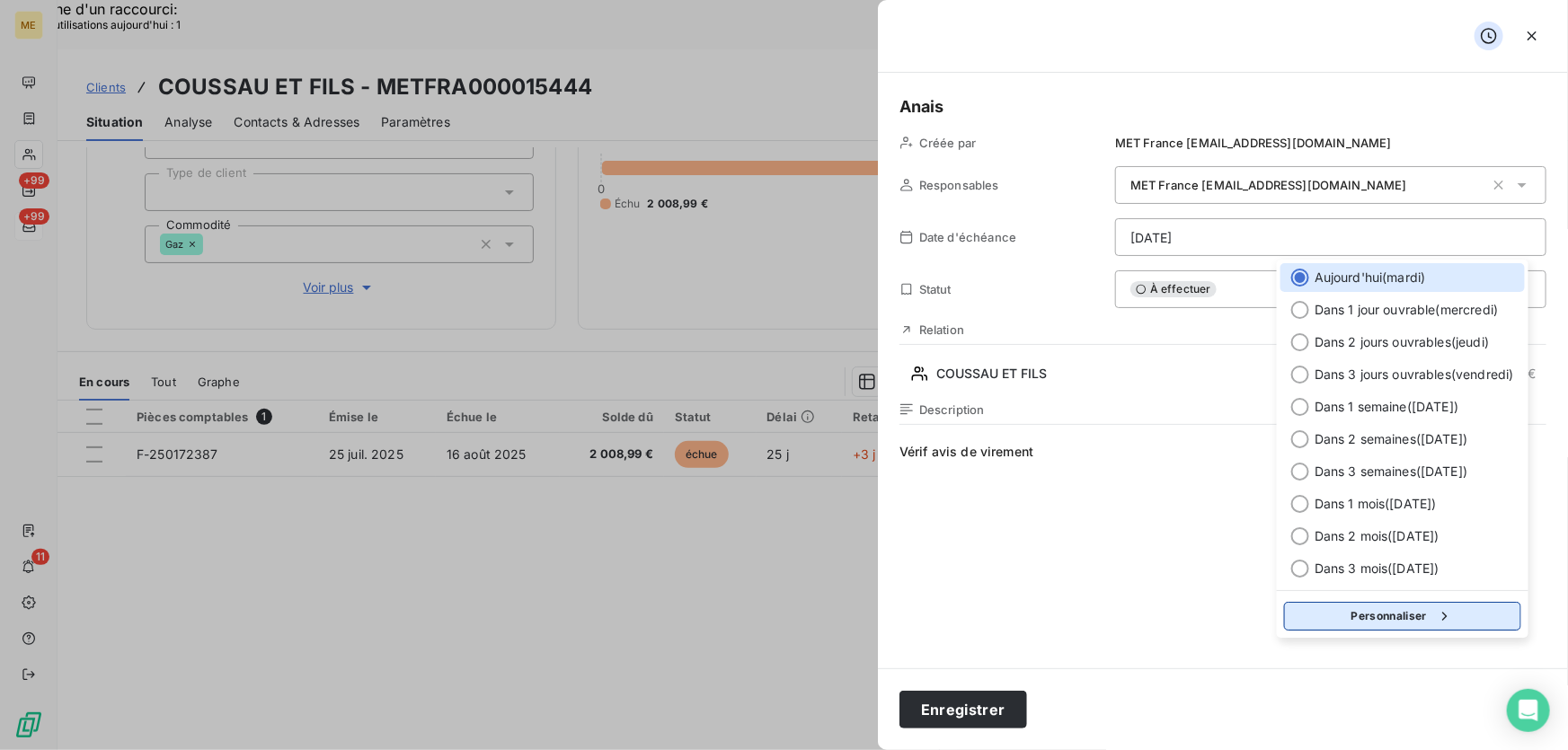
click at [1403, 618] on button "Personnaliser" at bounding box center [1402, 616] width 237 height 29
select select "7"
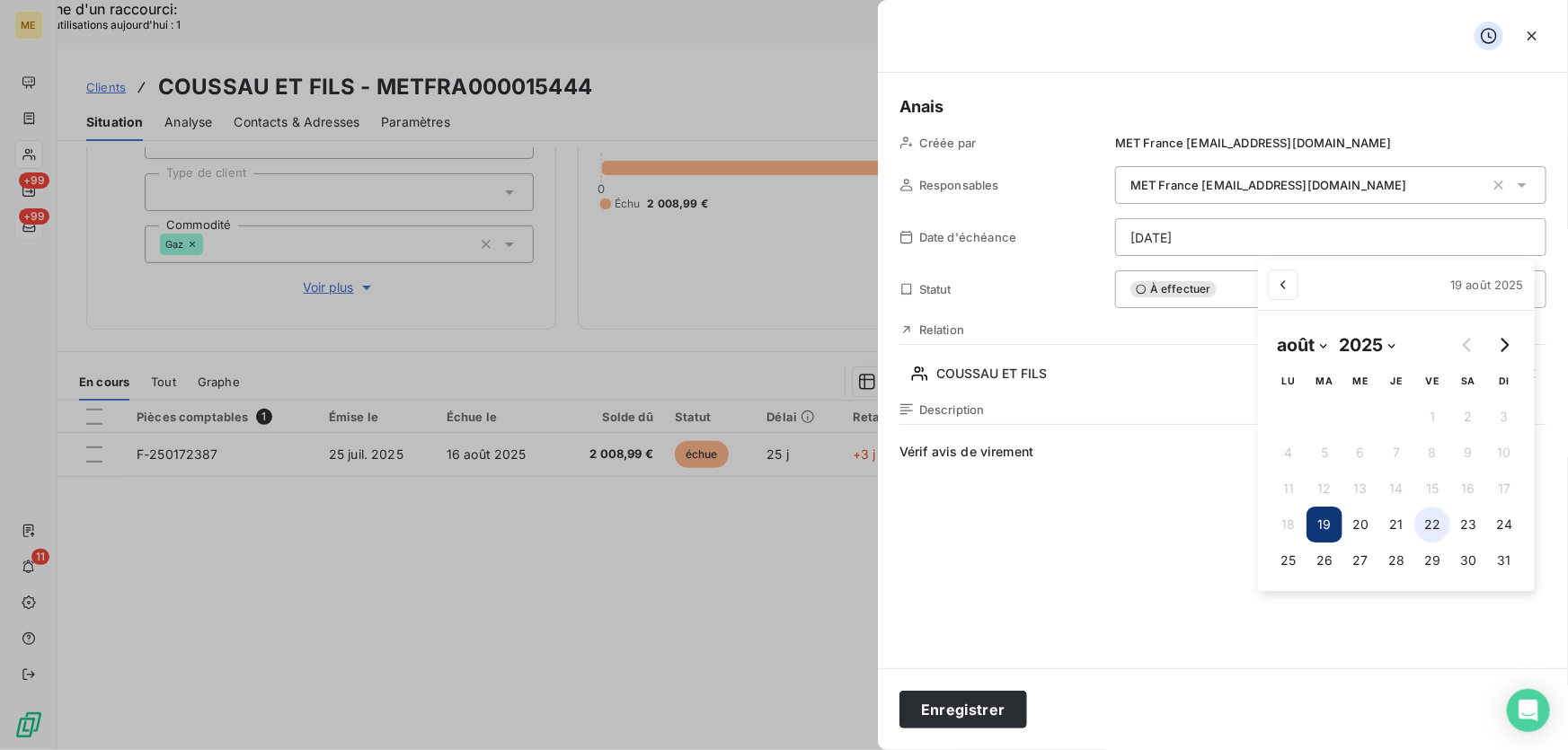
click at [1430, 523] on button "22" at bounding box center [1432, 524] width 36 height 36
type input "[DATE]"
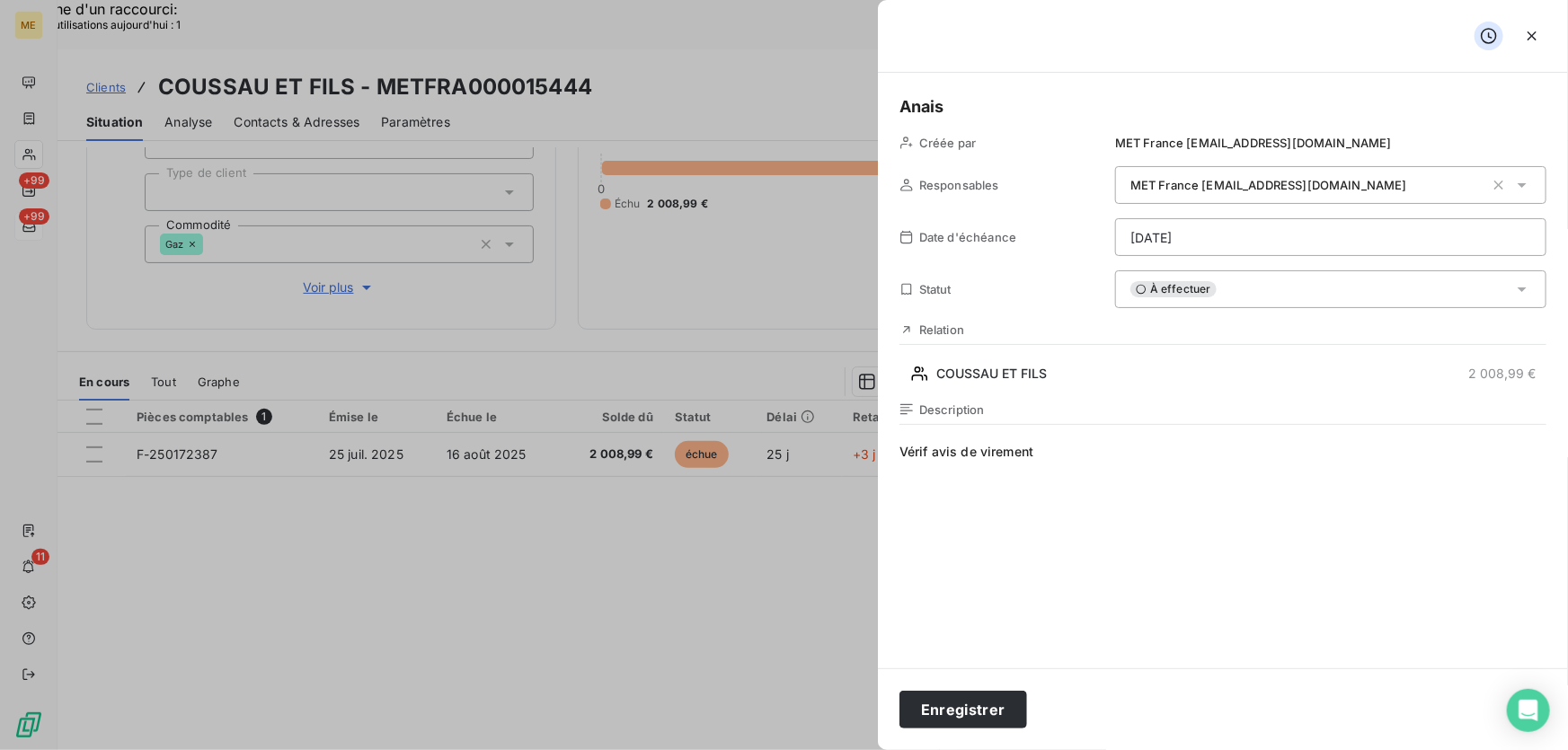
click at [943, 717] on button "Enregistrer" at bounding box center [963, 709] width 127 height 38
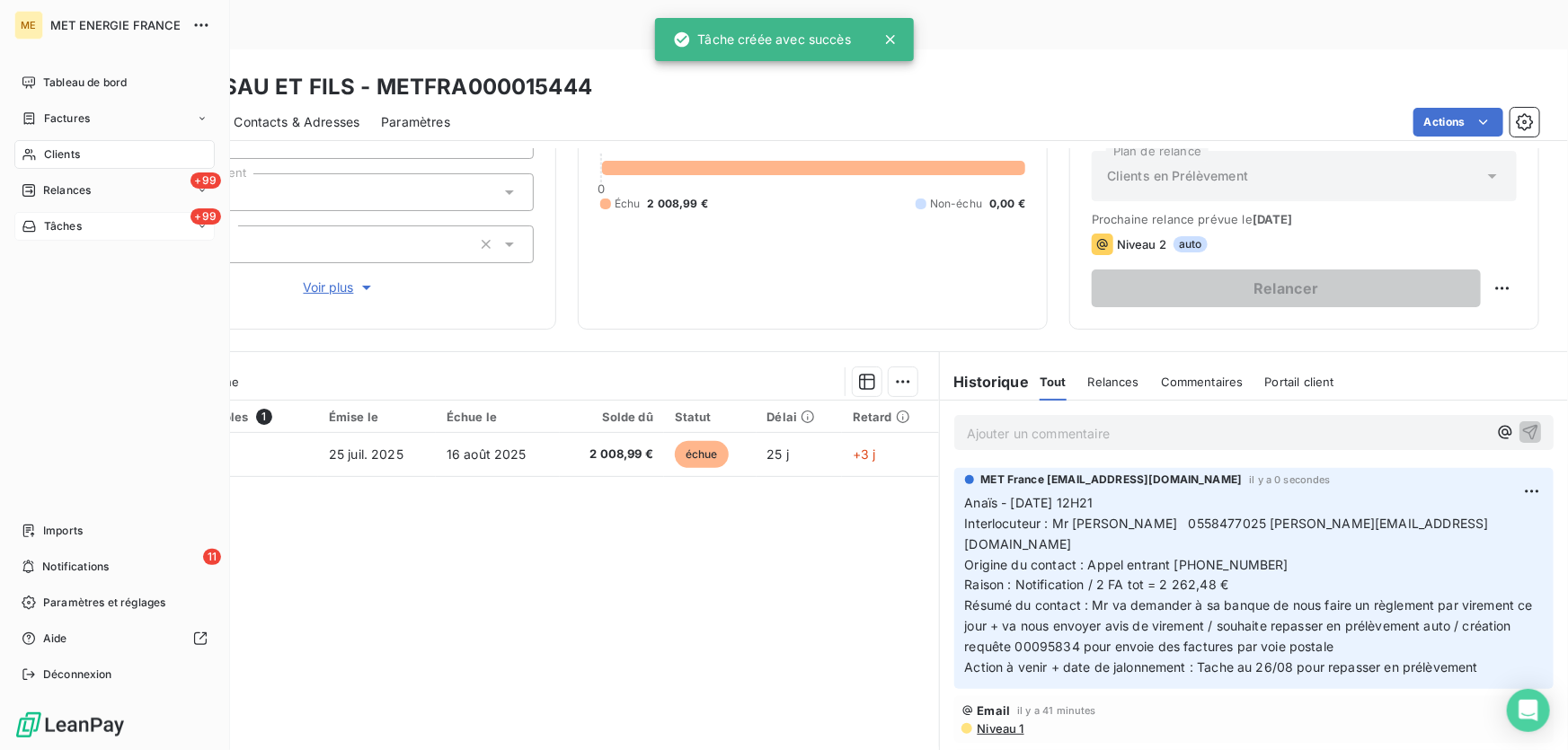
click at [93, 227] on div "+99 Tâches" at bounding box center [113, 226] width 200 height 29
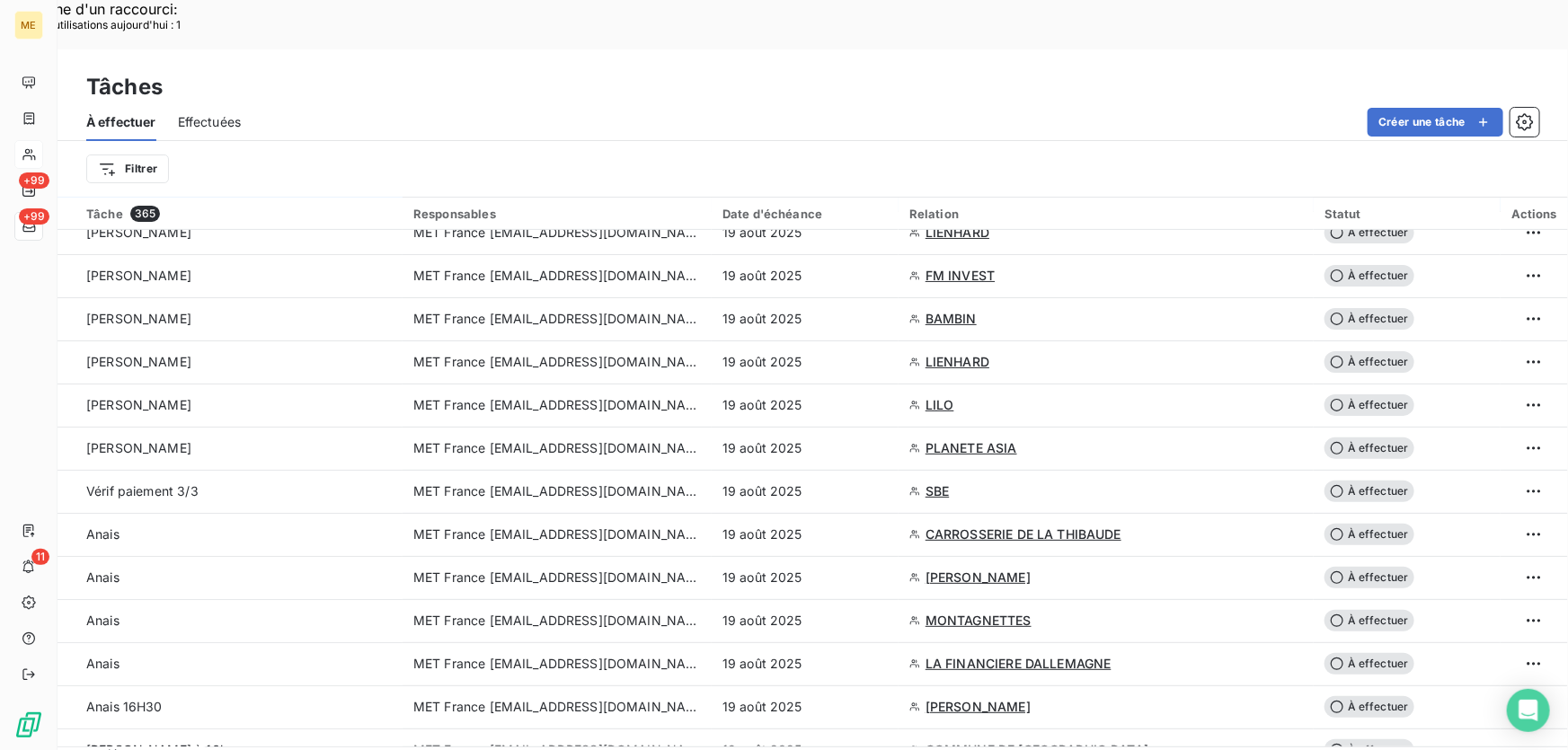
scroll to position [408, 0]
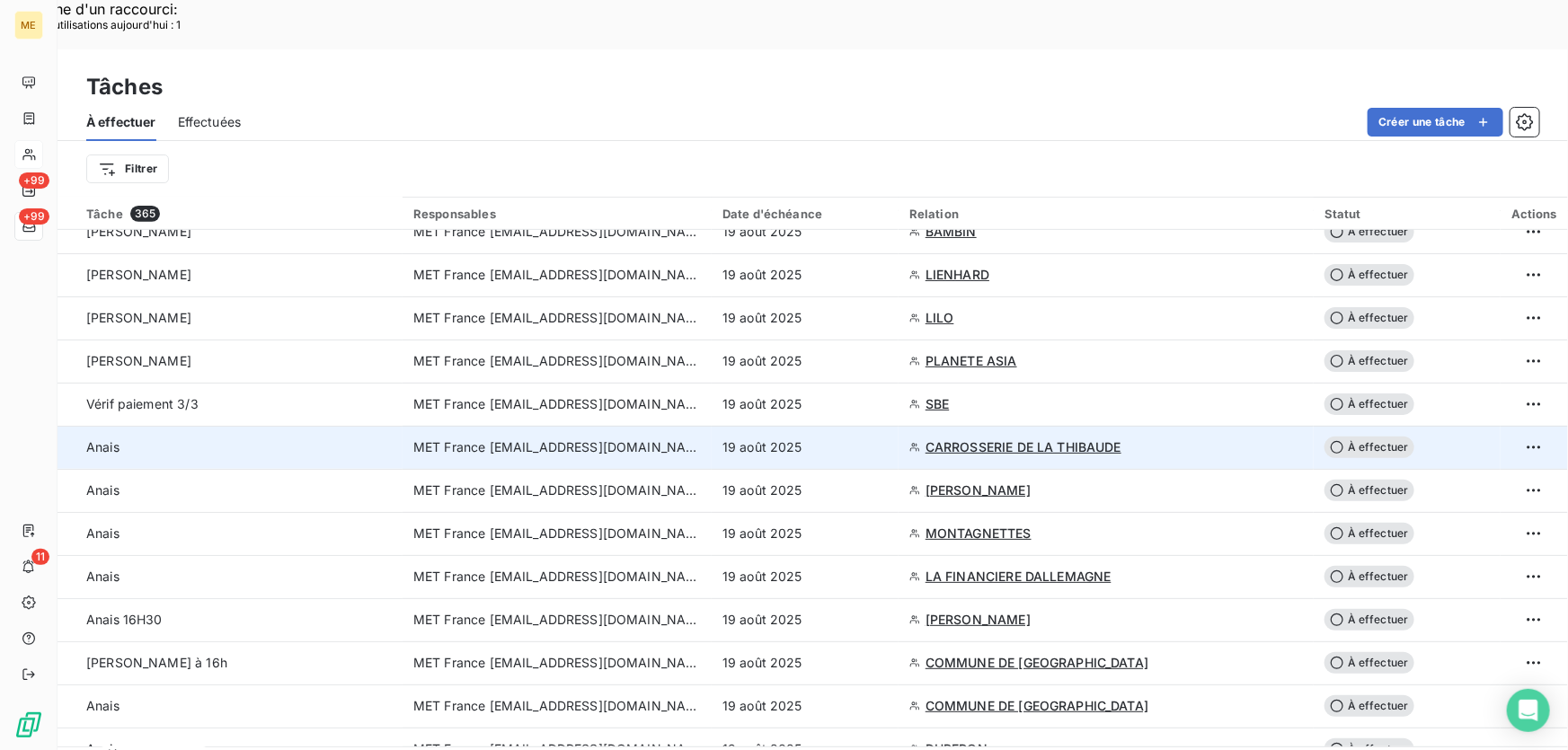
click at [817, 426] on td "19 août 2025" at bounding box center [805, 447] width 187 height 43
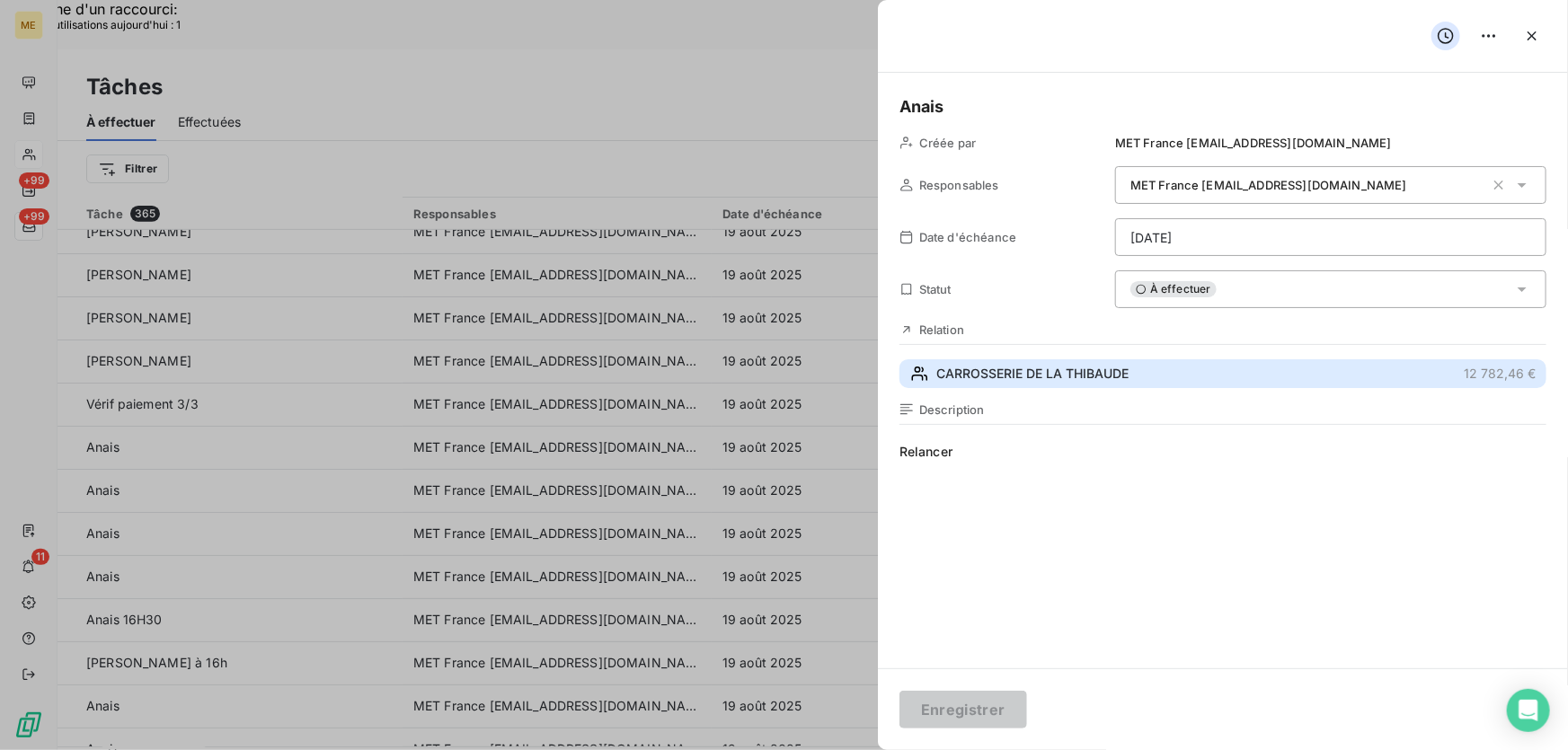
click at [1067, 377] on span "CARROSSERIE DE LA THIBAUDE" at bounding box center [1032, 374] width 192 height 18
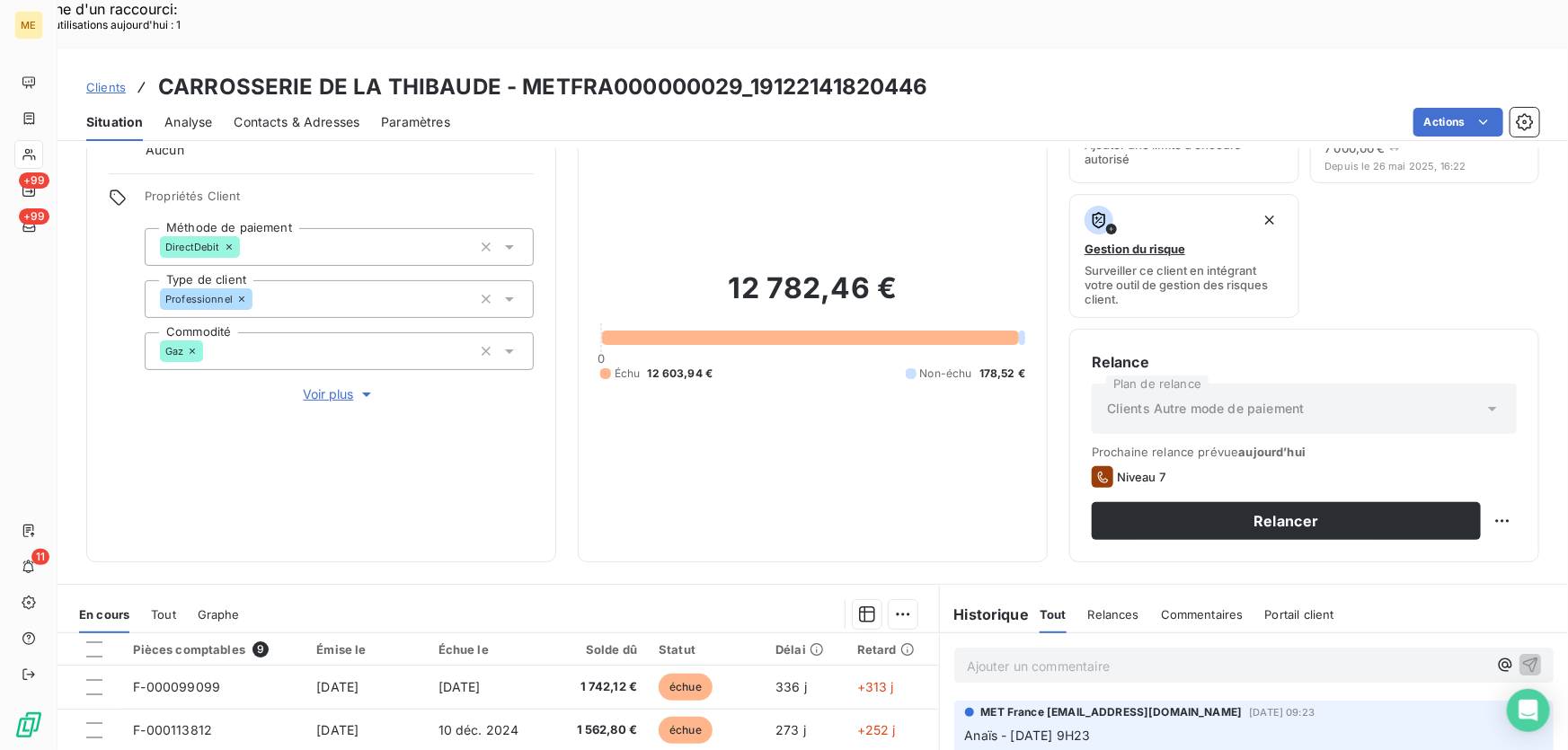
scroll to position [323, 0]
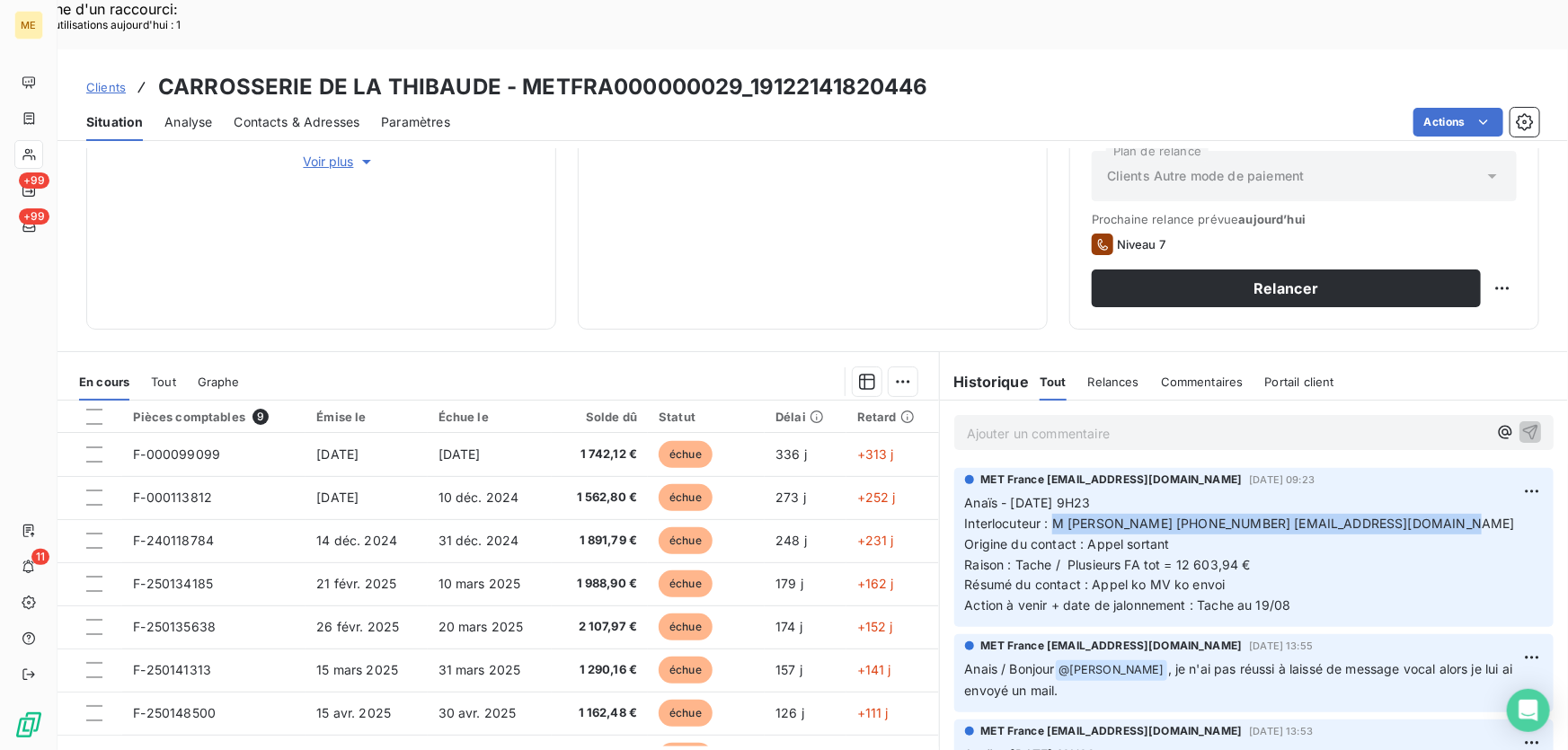
drag, startPoint x: 1046, startPoint y: 469, endPoint x: 1438, endPoint y: 468, distance: 392.0
click at [1438, 493] on p "Anaïs - 14/08/2025 - 9H23 Interlocuteur : M hobvsepyan 0760505055 contact@carro…" at bounding box center [1254, 555] width 578 height 123
copy span "M hobvsepyan 0760505055 contact@carrosserie-thibaude.fr"
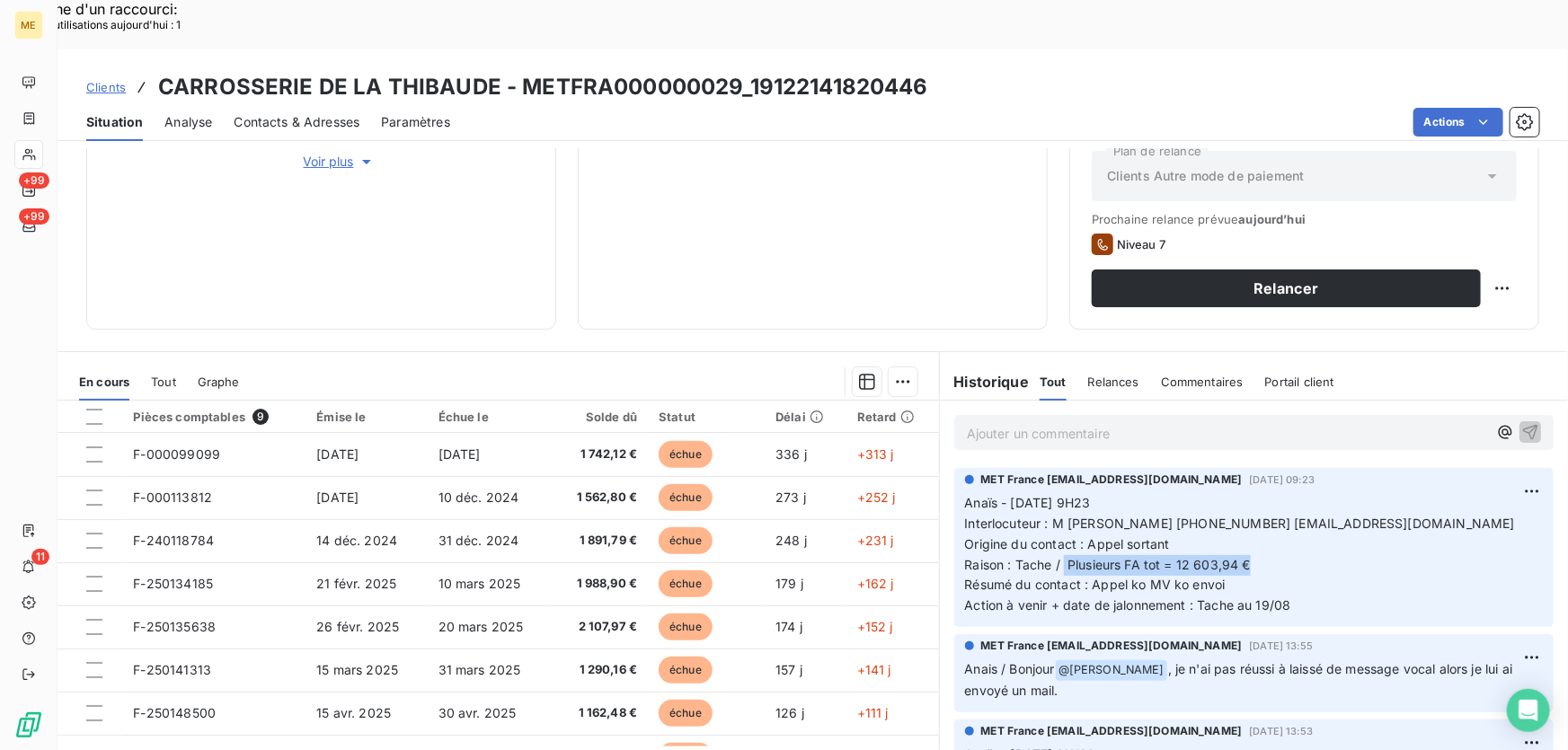
drag, startPoint x: 1060, startPoint y: 515, endPoint x: 1258, endPoint y: 521, distance: 198.1
click at [1258, 521] on p "Anaïs - 14/08/2025 - 9H23 Interlocuteur : M hobvsepyan 0760505055 contact@carro…" at bounding box center [1254, 555] width 578 height 123
copy span "Plusieurs FA tot = 12 603,94 €"
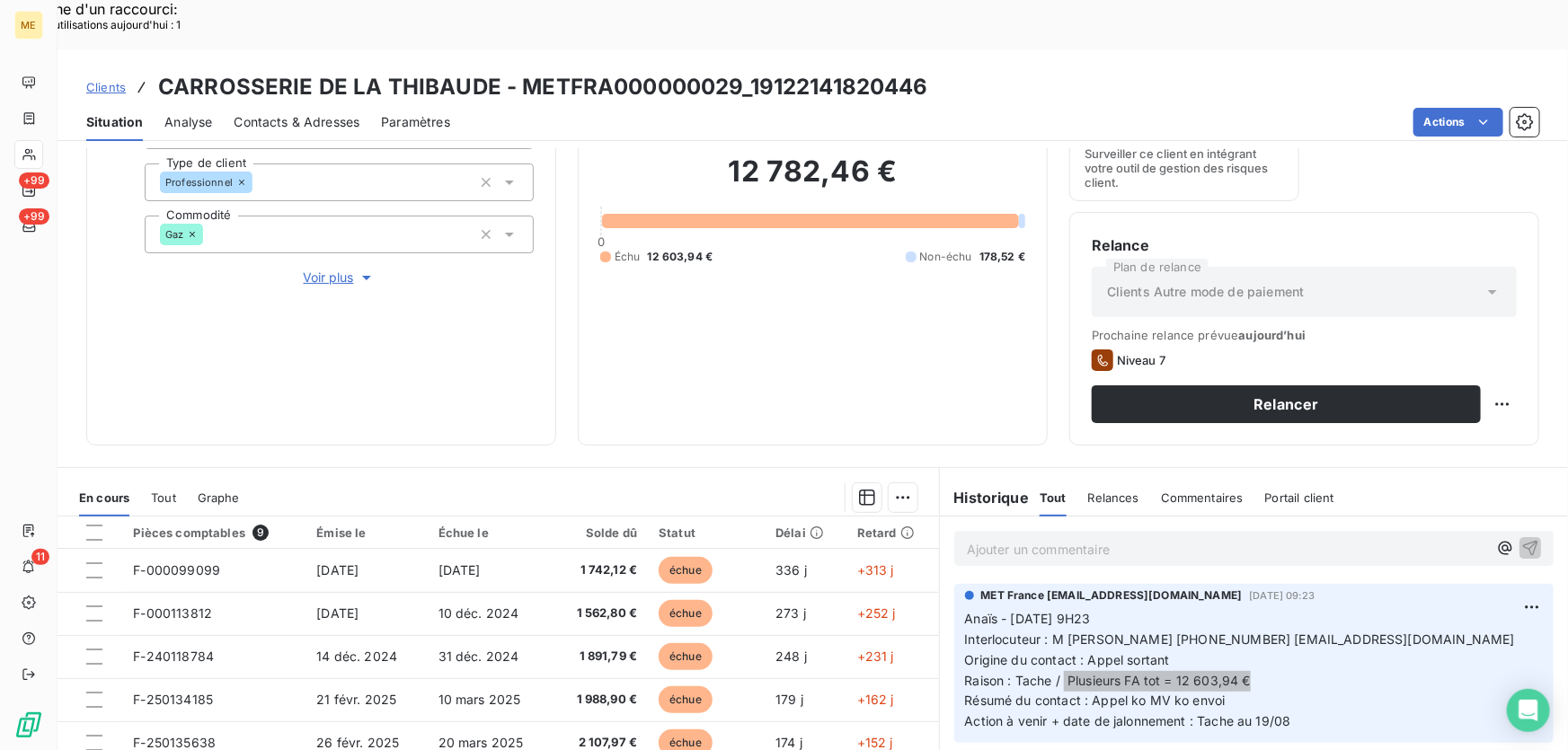
scroll to position [242, 0]
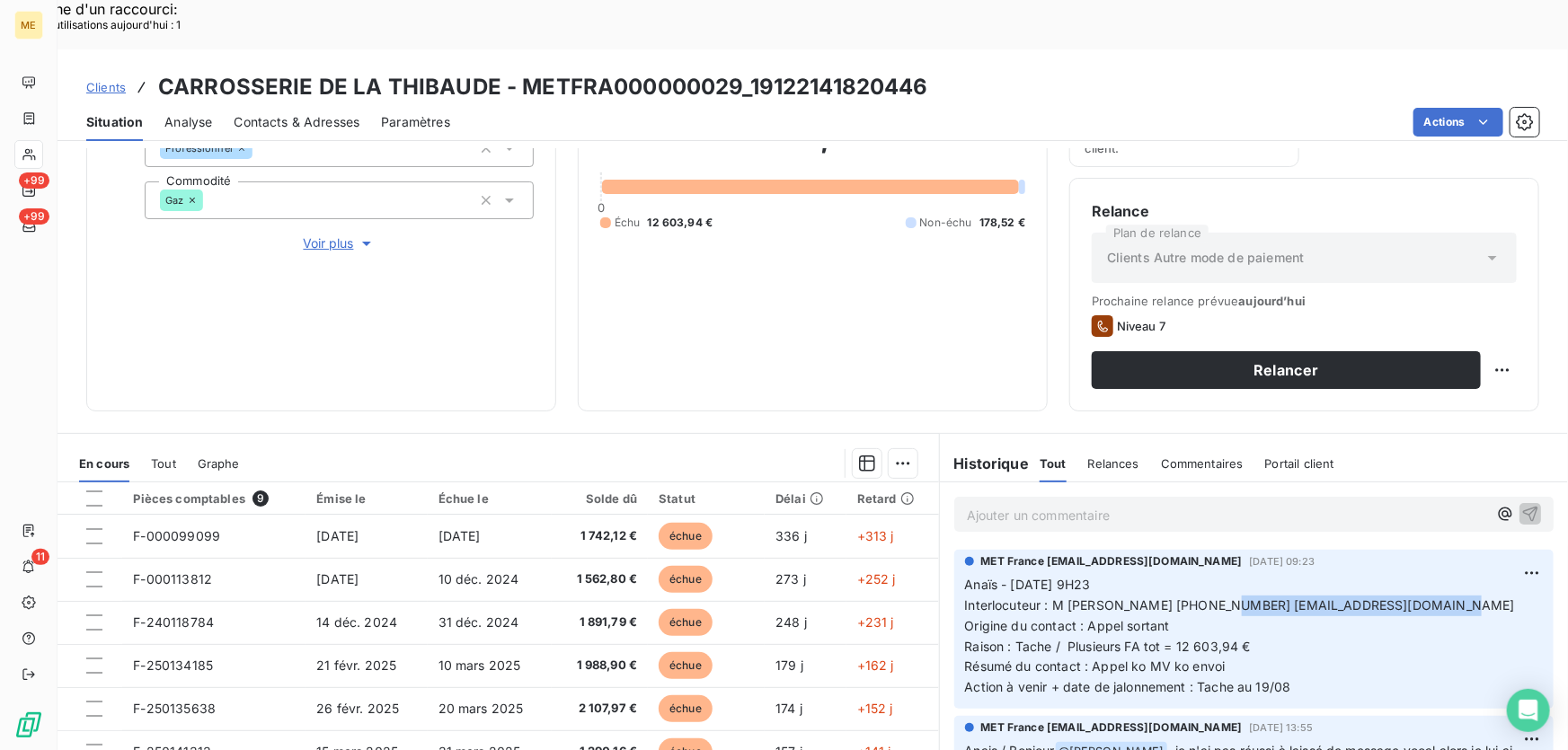
drag, startPoint x: 1429, startPoint y: 557, endPoint x: 1219, endPoint y: 566, distance: 210.2
click at [1219, 575] on p "Anaïs - 14/08/2025 - 9H23 Interlocuteur : M hobvsepyan 0760505055 contact@carro…" at bounding box center [1254, 637] width 578 height 123
copy span "contact@carrosserie-thibaude.fr"
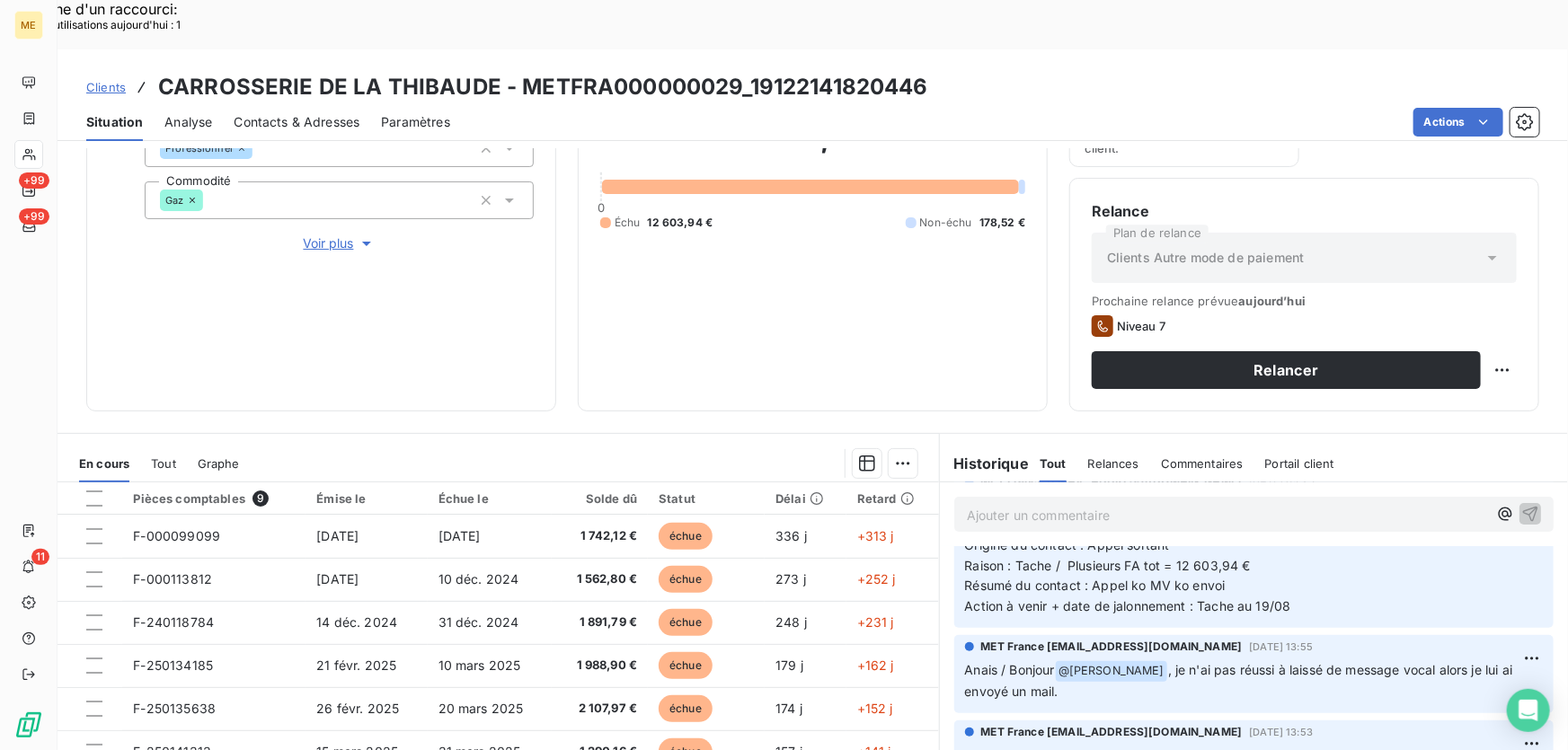
scroll to position [0, 0]
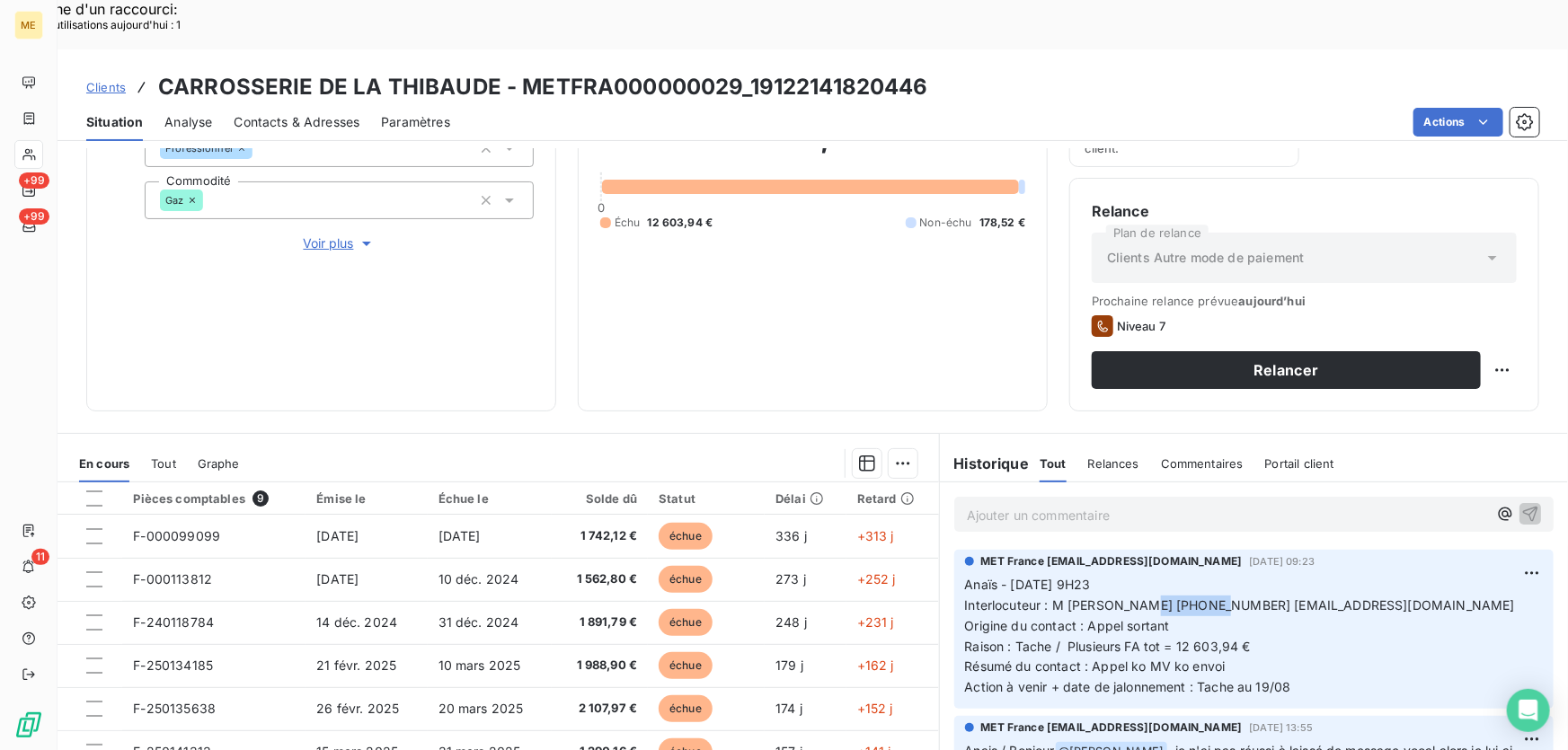
drag, startPoint x: 1213, startPoint y: 550, endPoint x: 1137, endPoint y: 557, distance: 76.3
click at [1137, 597] on span "Interlocuteur : M hobvsepyan 0760505055 contact@carrosserie-thibaude.fr" at bounding box center [1240, 604] width 550 height 15
copy span "0760505055"
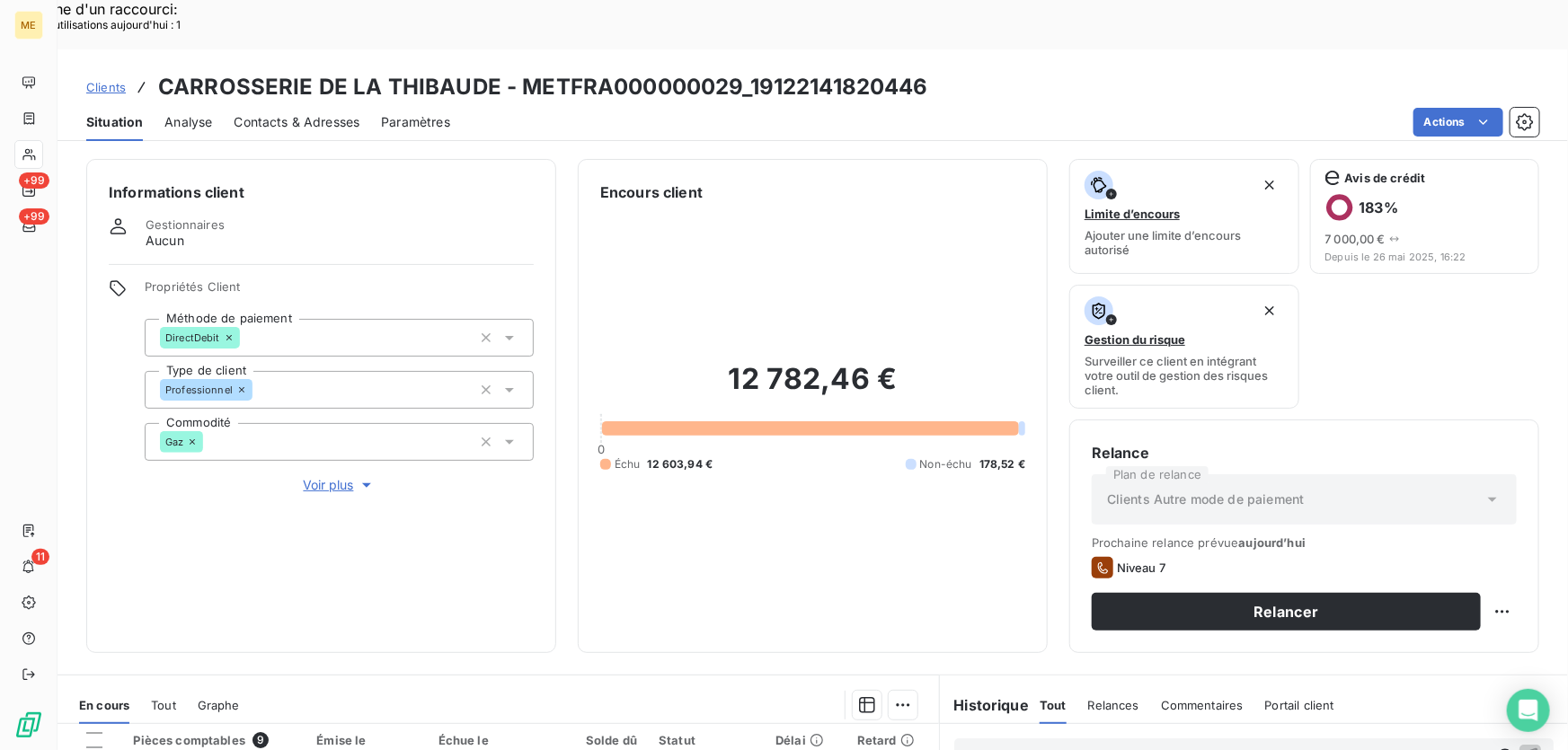
drag, startPoint x: 333, startPoint y: 425, endPoint x: 589, endPoint y: 534, distance: 278.2
click at [331, 476] on span "Voir plus" at bounding box center [339, 485] width 72 height 18
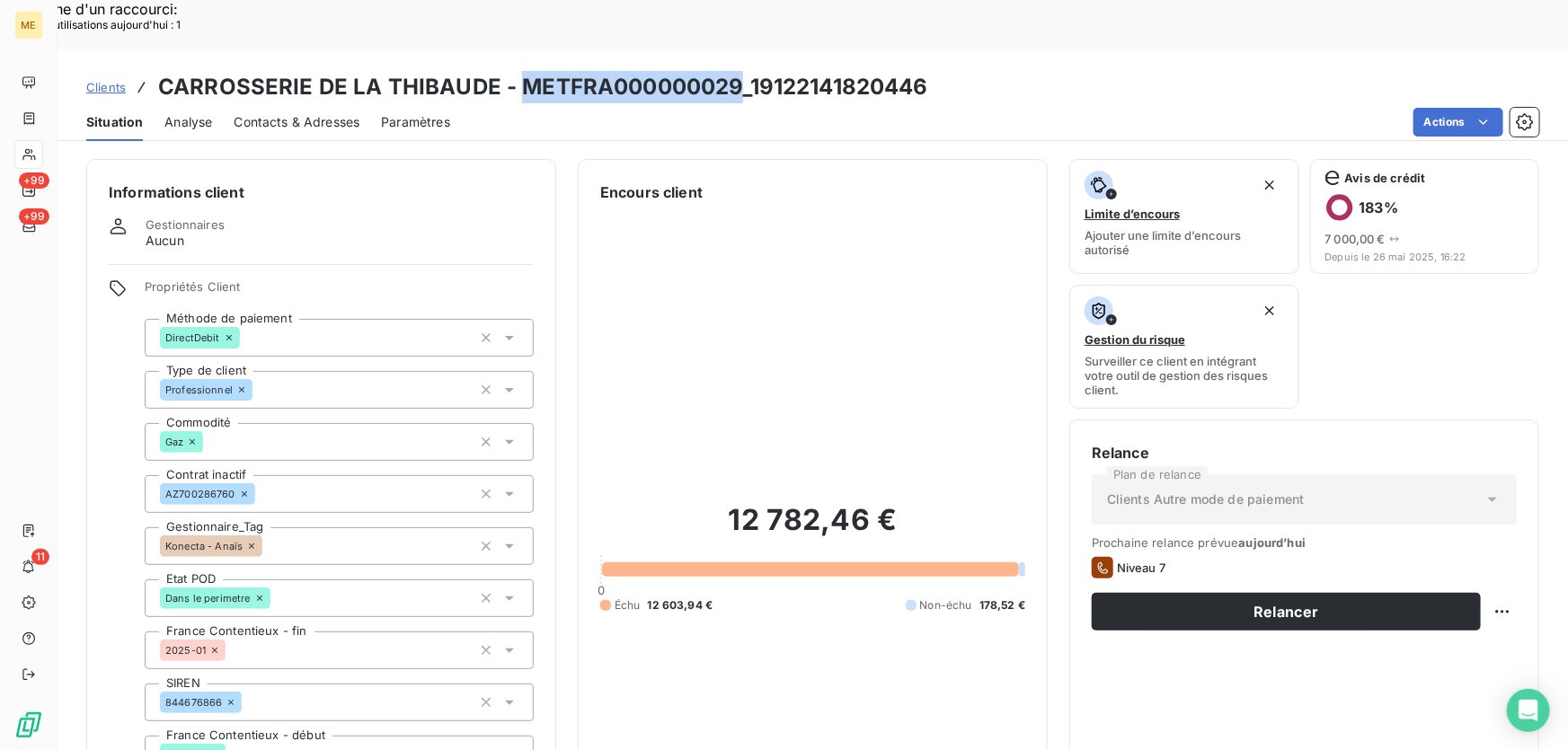
drag, startPoint x: 733, startPoint y: 35, endPoint x: 517, endPoint y: 47, distance: 216.3
click at [517, 71] on h3 "CARROSSERIE DE LA THIBAUDE - METFRA000000029_19122141820446" at bounding box center [543, 87] width 770 height 33
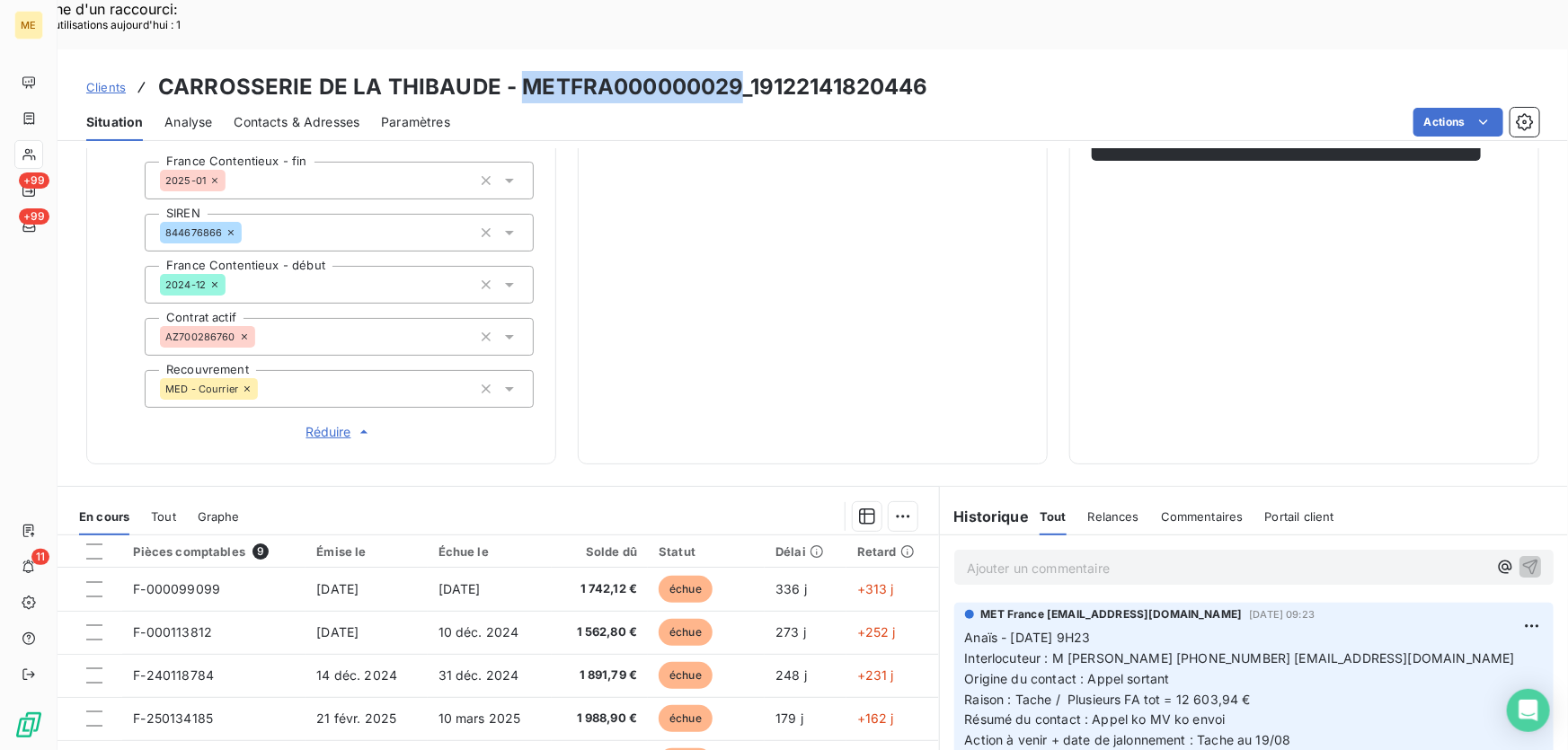
scroll to position [429, 0]
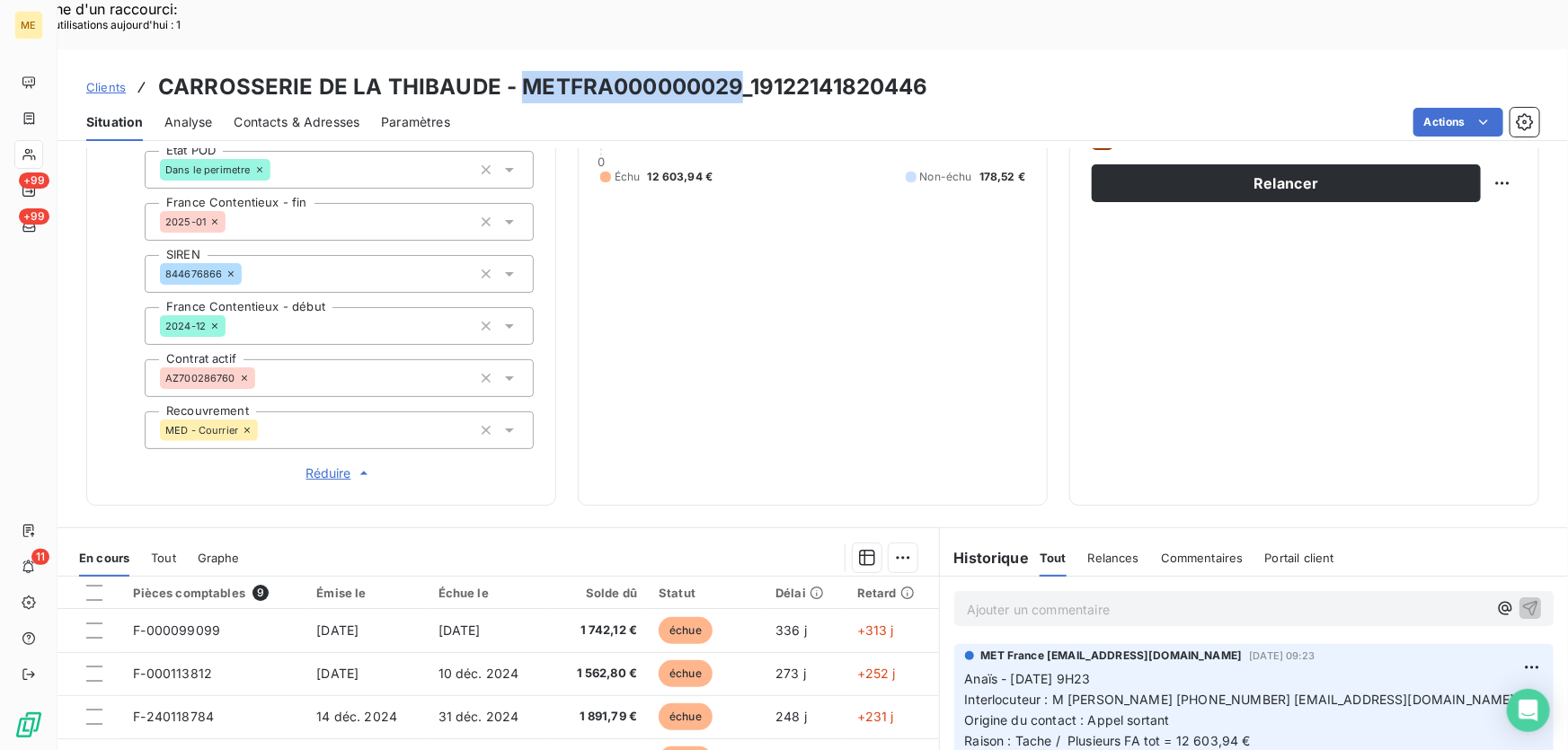
click at [1189, 598] on p "Ajouter un commentaire ﻿" at bounding box center [1227, 609] width 520 height 23
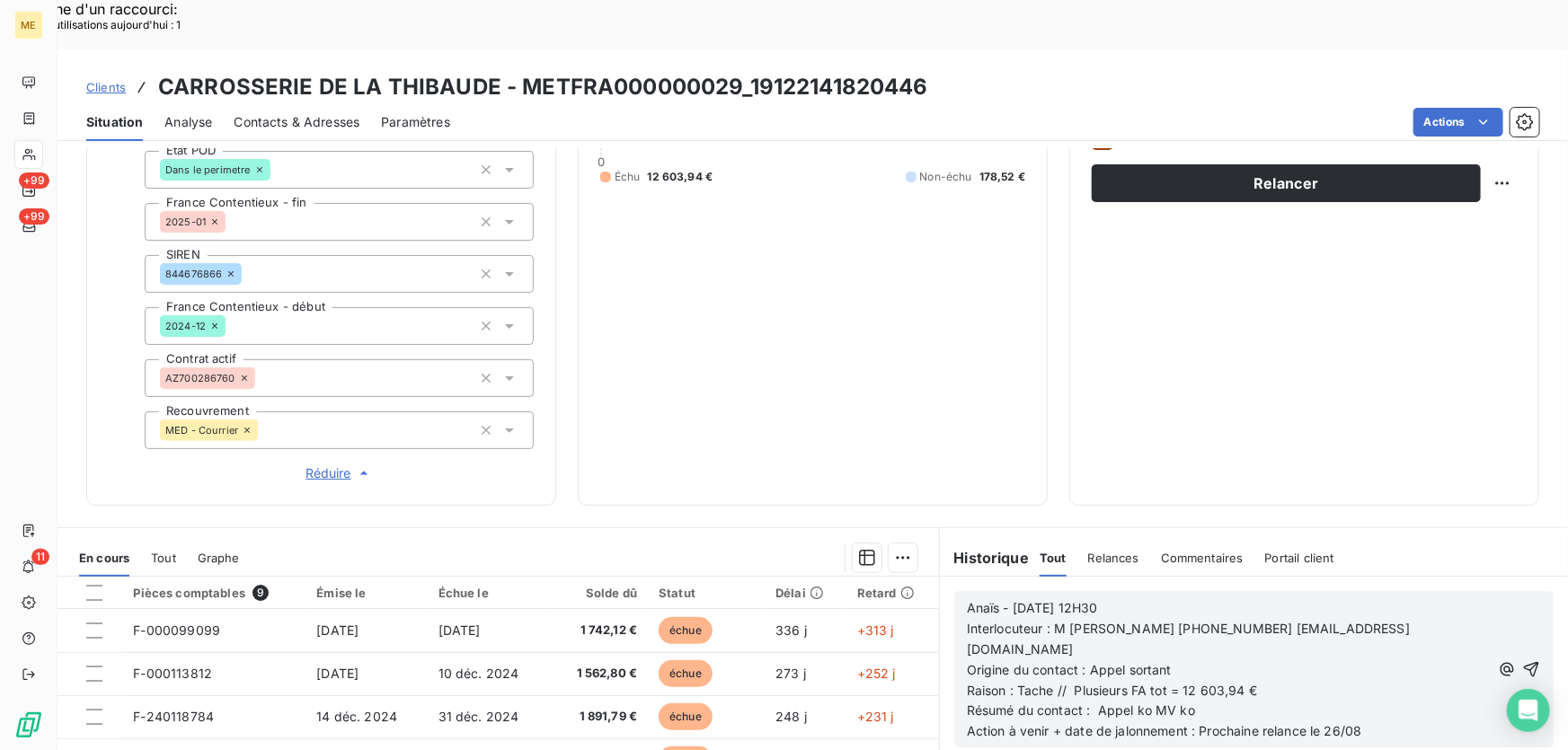
drag, startPoint x: 1509, startPoint y: 597, endPoint x: 1449, endPoint y: 618, distance: 63.6
click at [1522, 661] on icon "button" at bounding box center [1529, 668] width 15 height 15
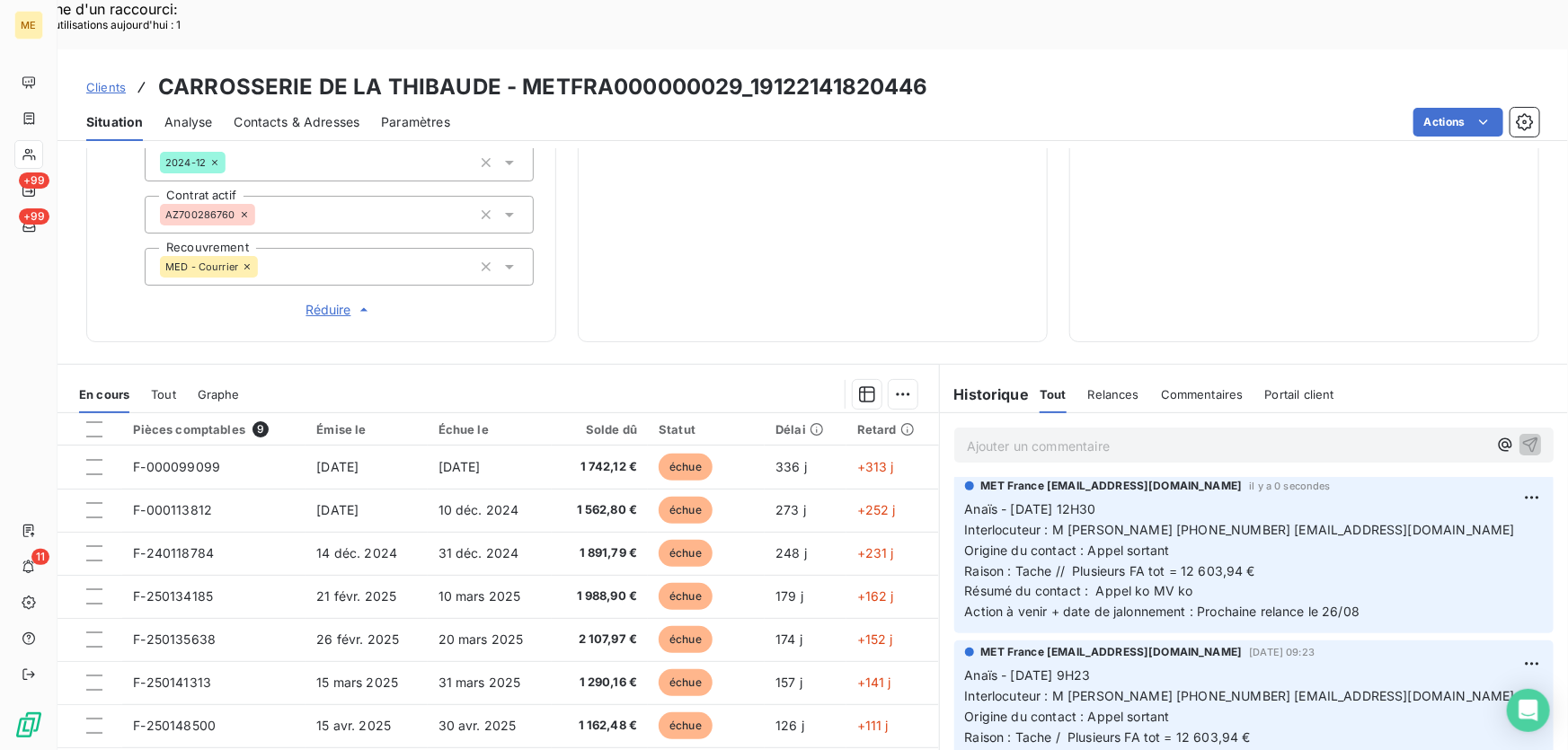
scroll to position [0, 0]
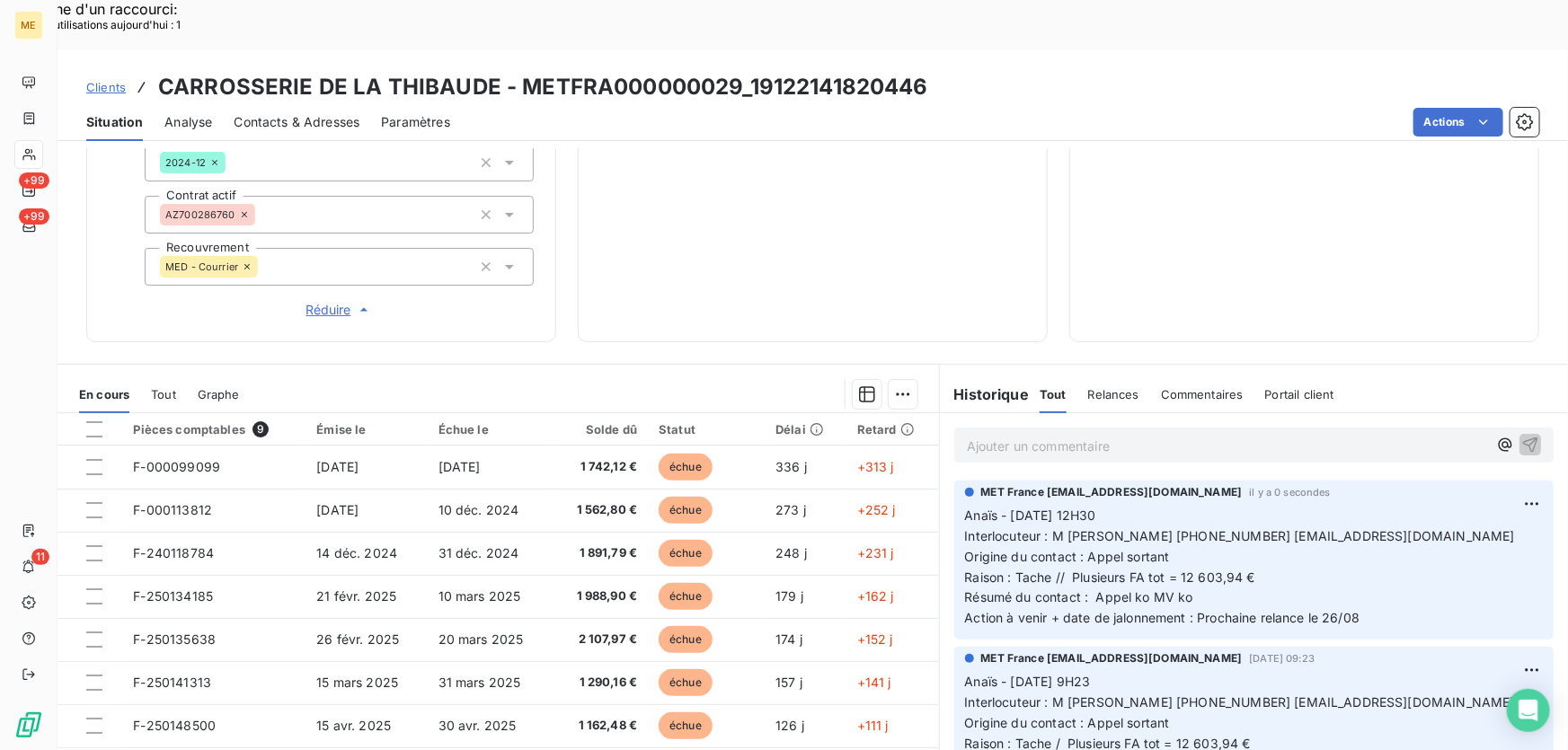
click at [1141, 435] on p "Ajouter un commentaire ﻿" at bounding box center [1227, 446] width 520 height 23
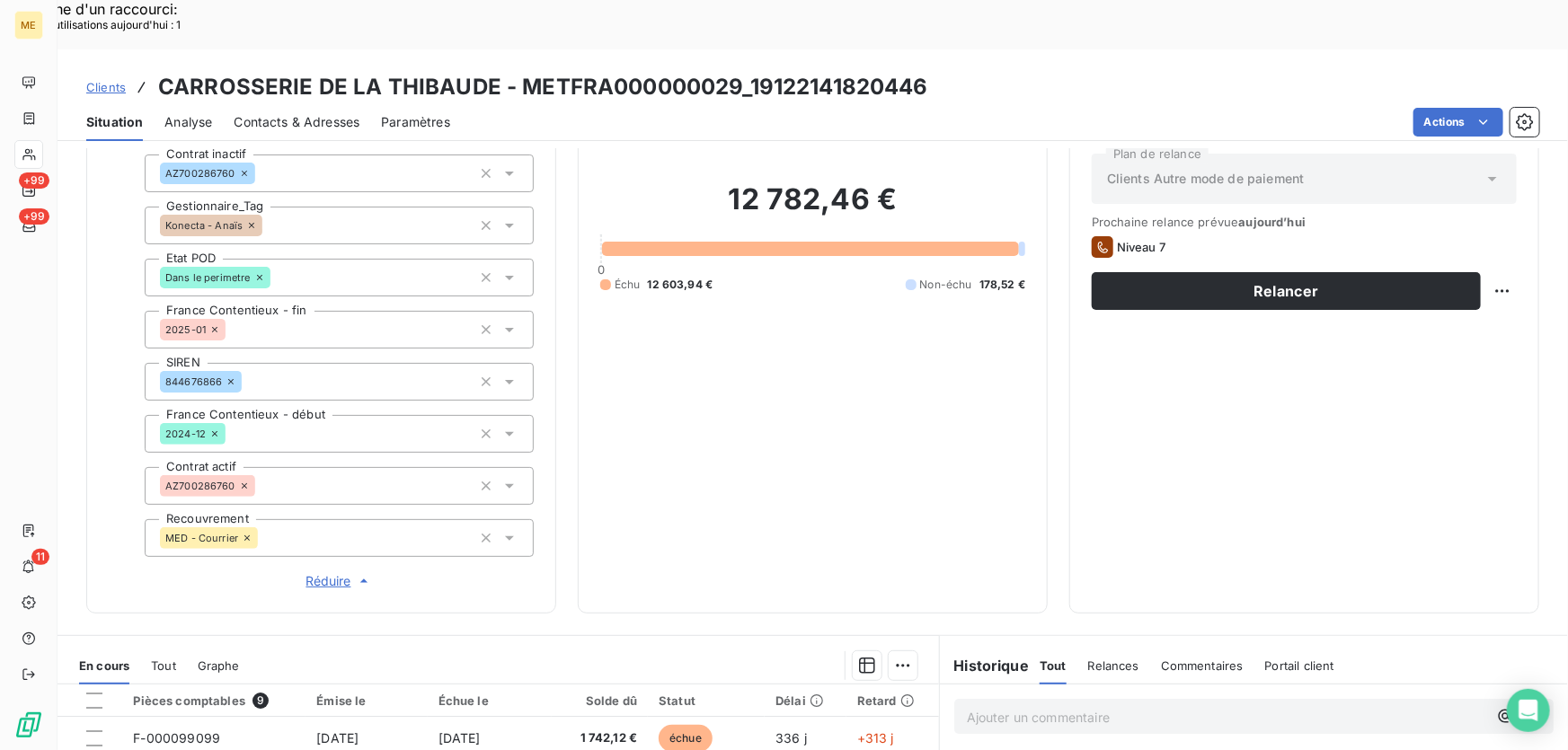
scroll to position [510, 0]
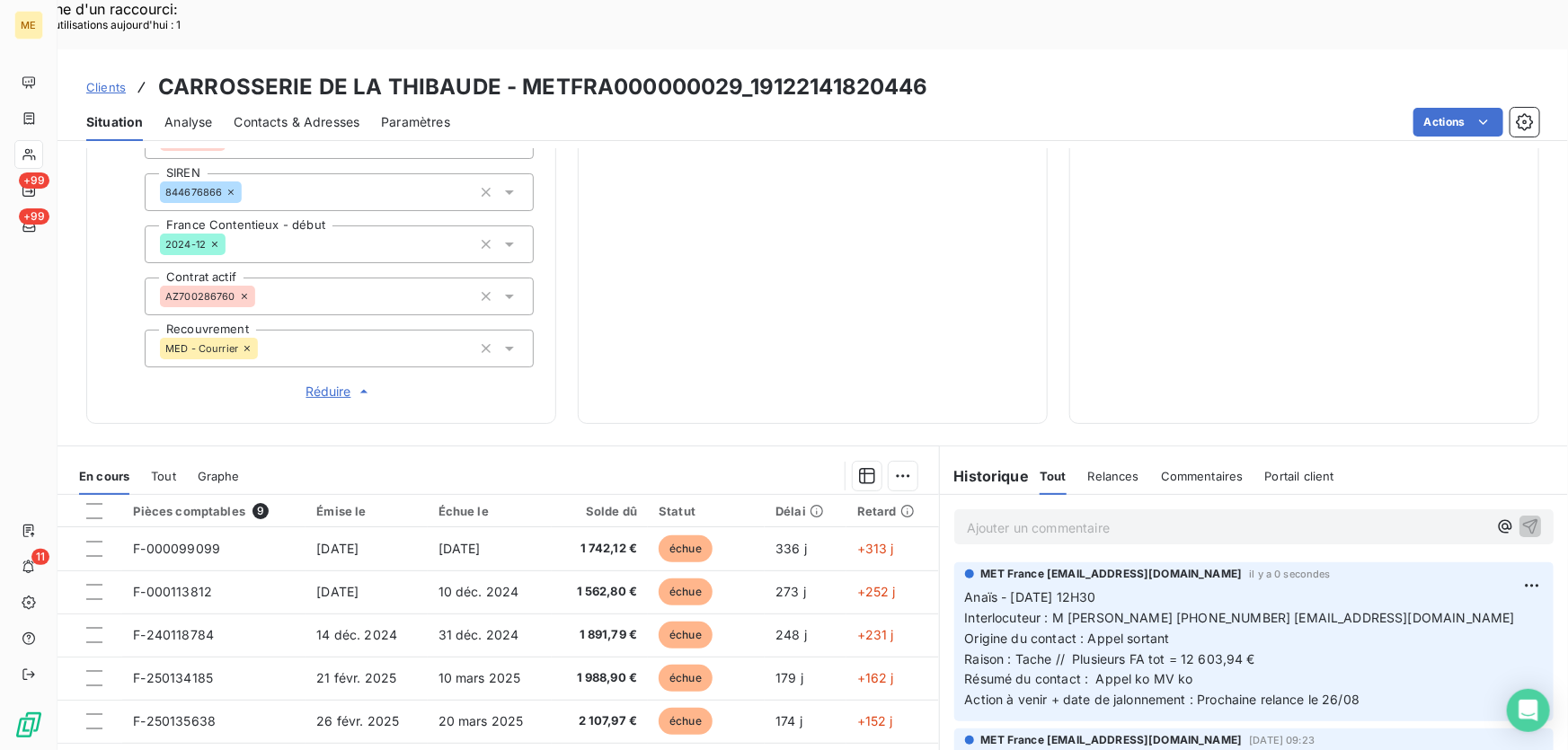
click at [1150, 516] on p "Ajouter un commentaire ﻿" at bounding box center [1227, 527] width 520 height 23
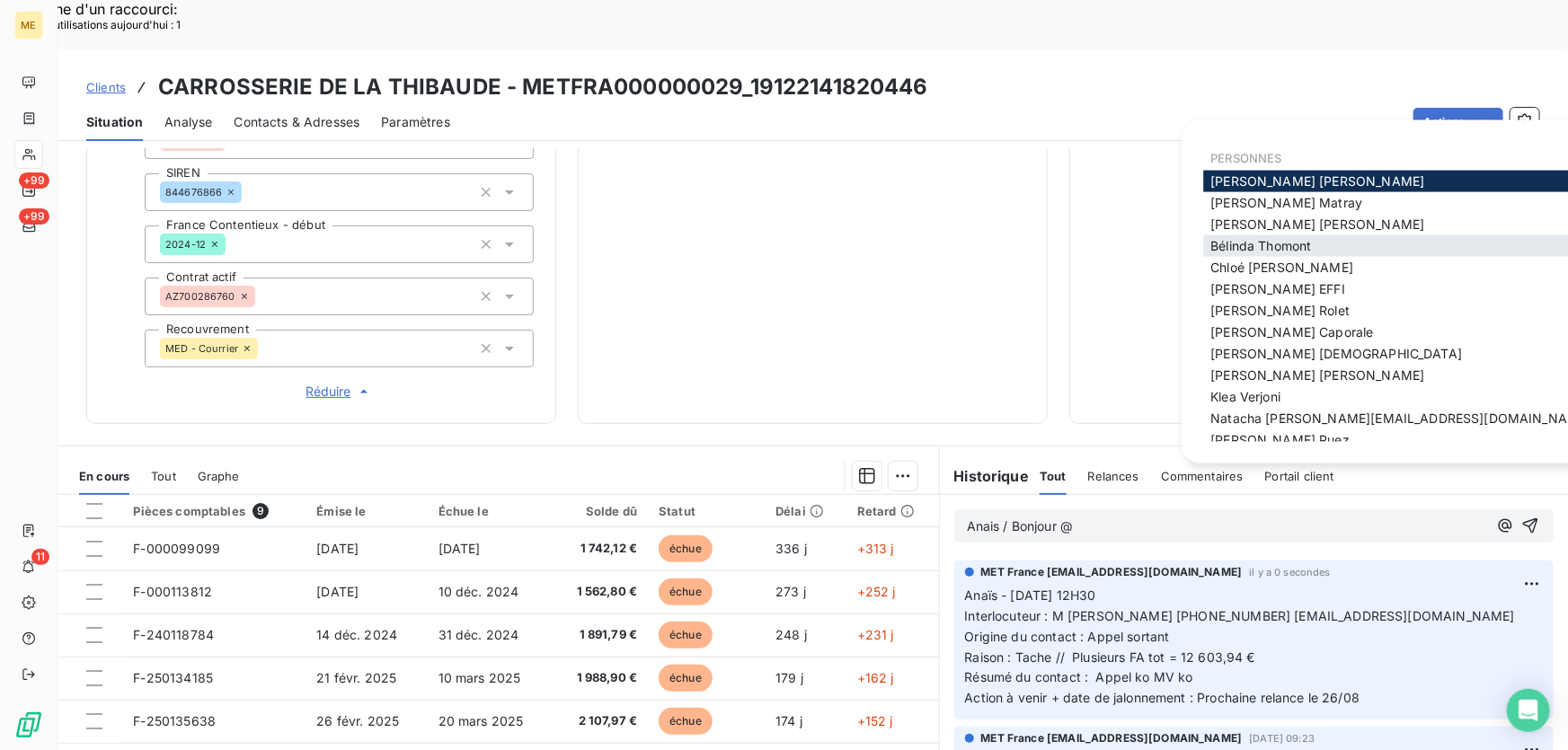
click at [1266, 245] on span "Bélinda Thomont" at bounding box center [1260, 245] width 100 height 15
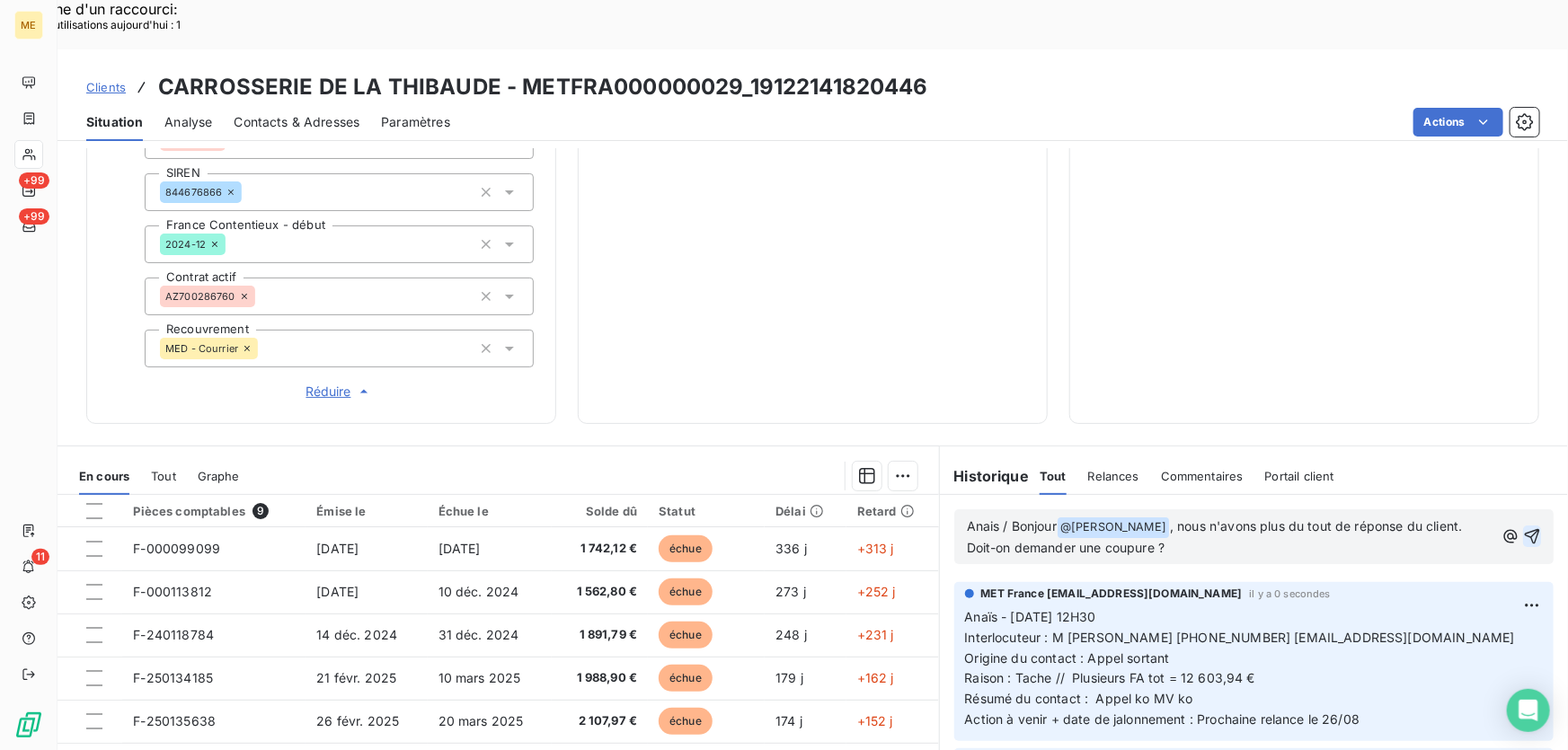
click at [1522, 527] on icon "button" at bounding box center [1531, 536] width 18 height 18
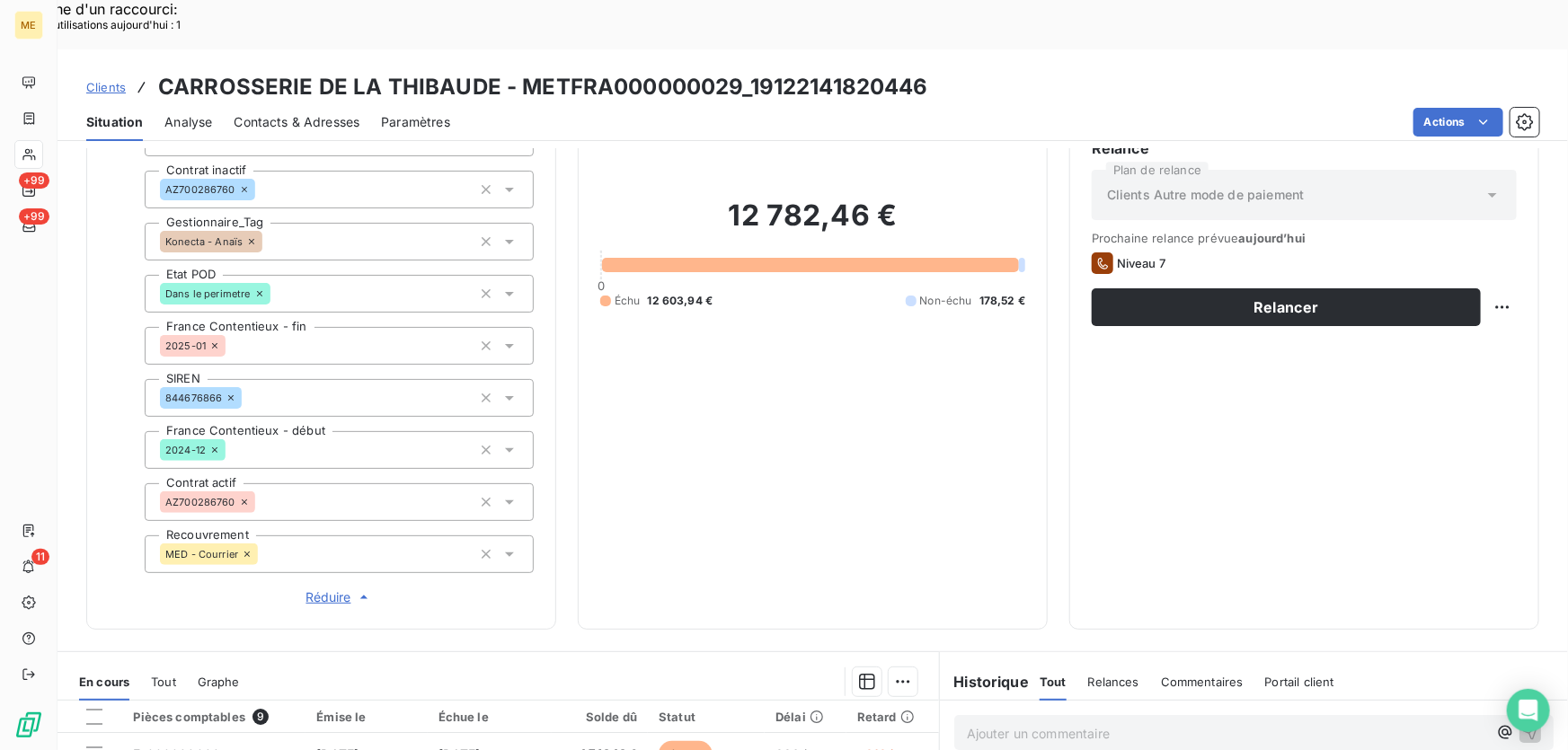
scroll to position [101, 0]
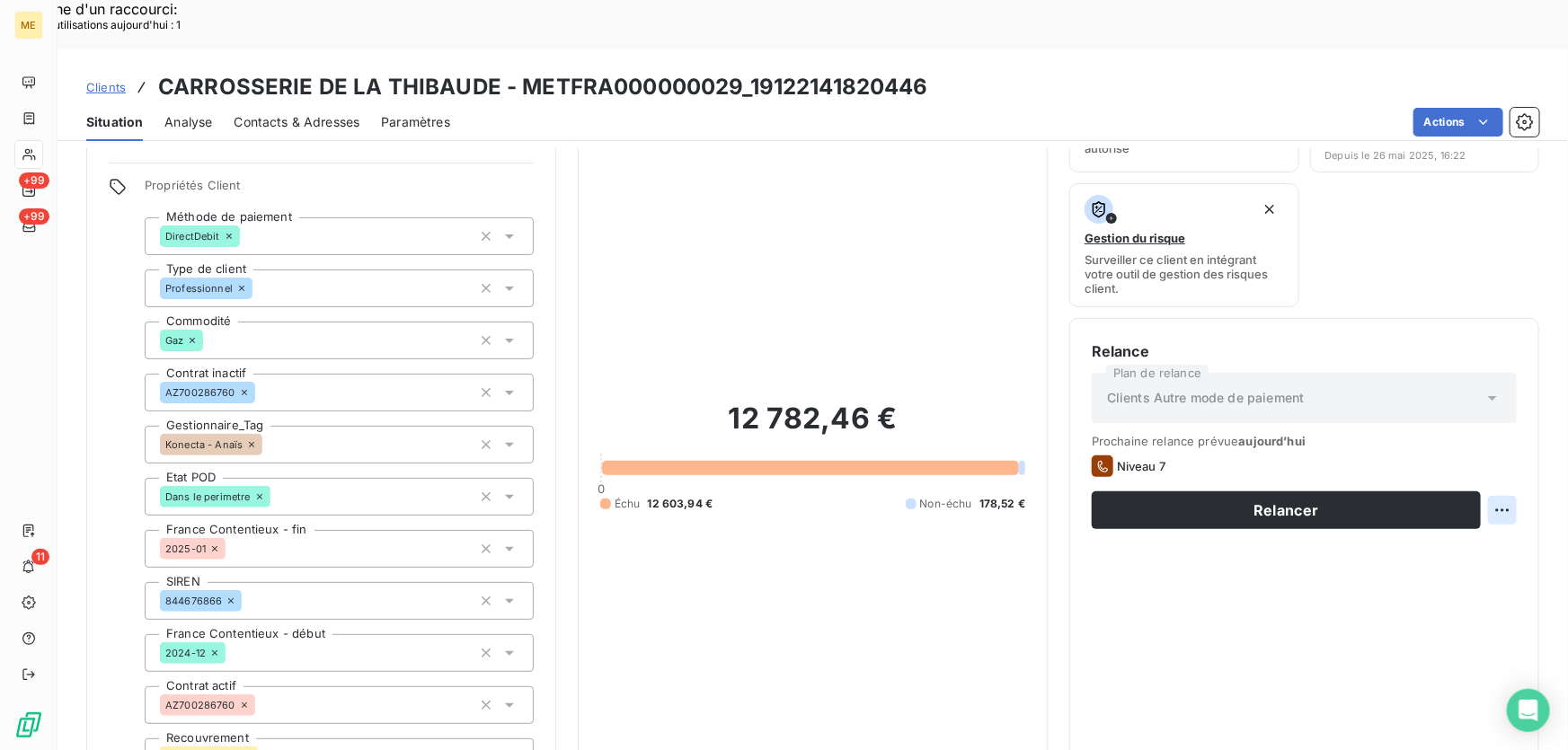
click at [1483, 502] on div "Replanifier cette action" at bounding box center [1417, 499] width 161 height 29
select select "7"
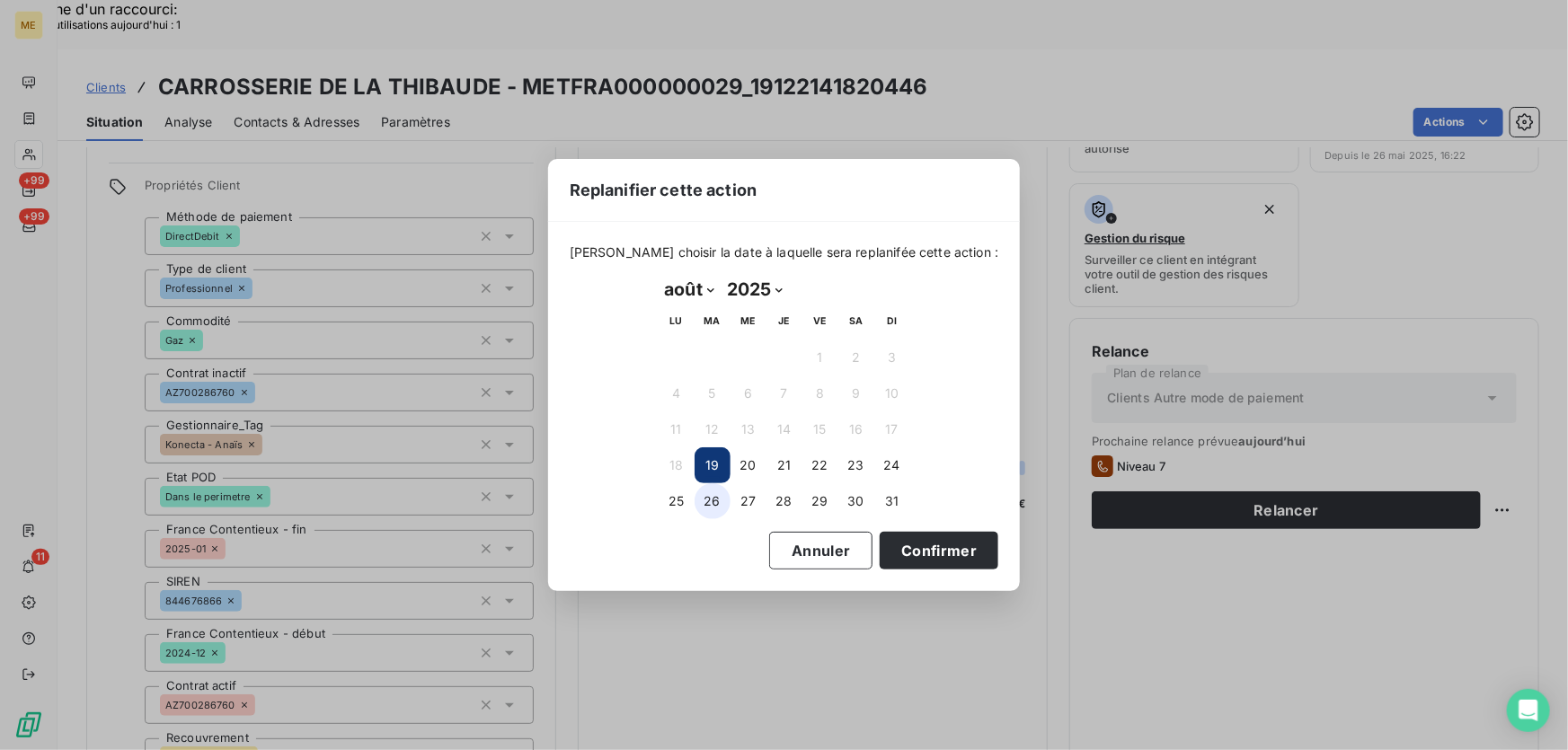
click at [709, 504] on button "26" at bounding box center [712, 501] width 36 height 36
click at [924, 554] on button "Confirmer" at bounding box center [938, 551] width 118 height 38
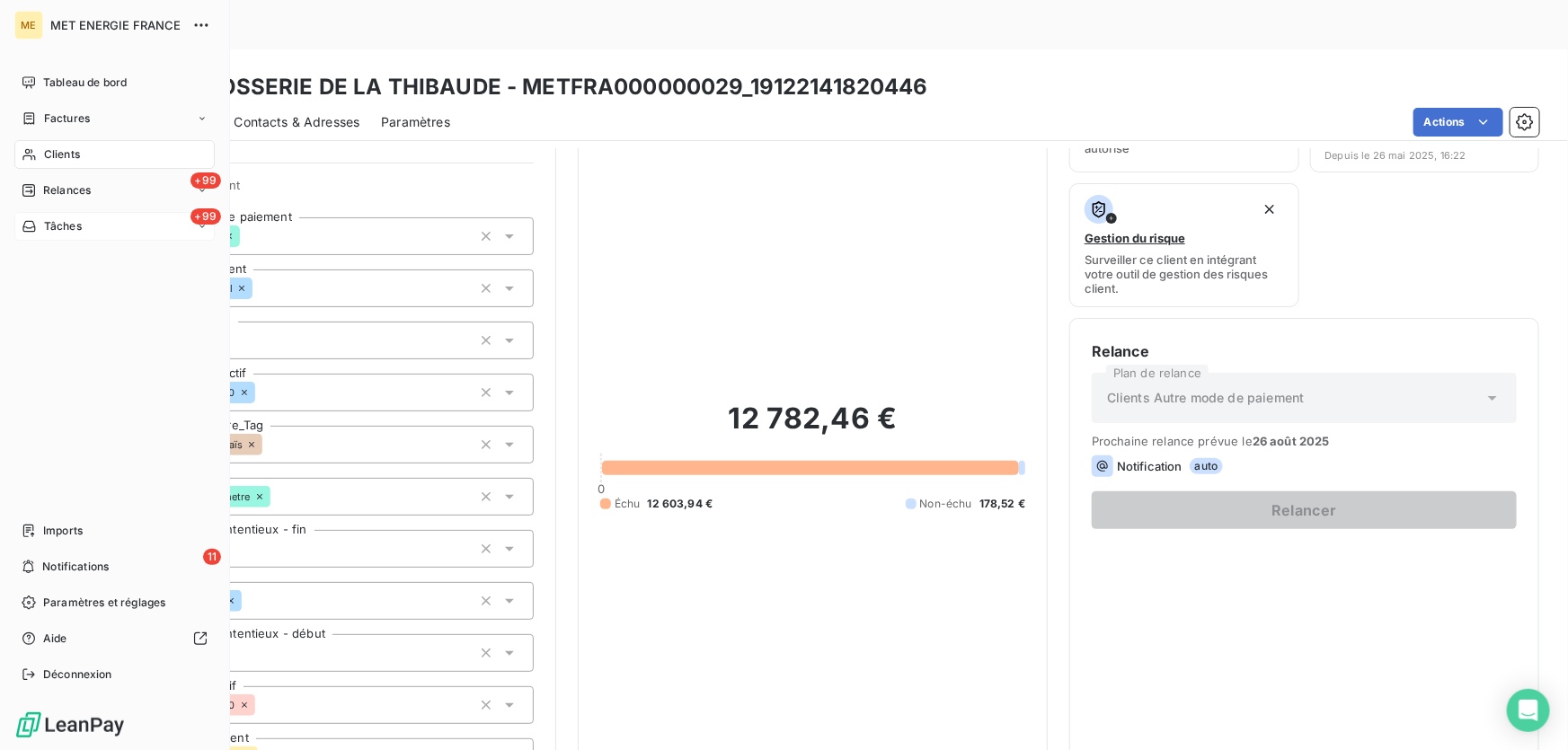
click at [85, 227] on div "+99 Tâches" at bounding box center [113, 226] width 200 height 29
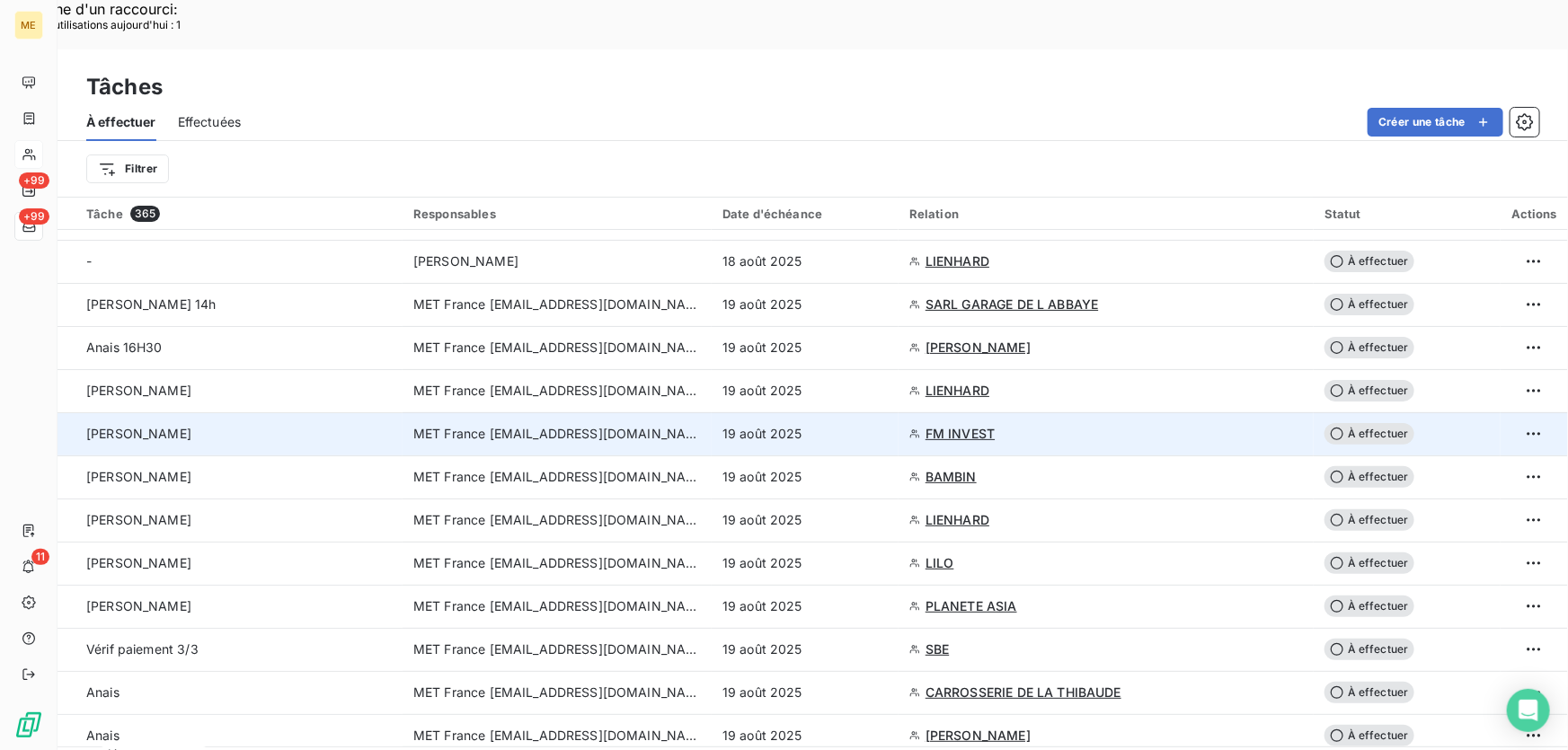
scroll to position [245, 0]
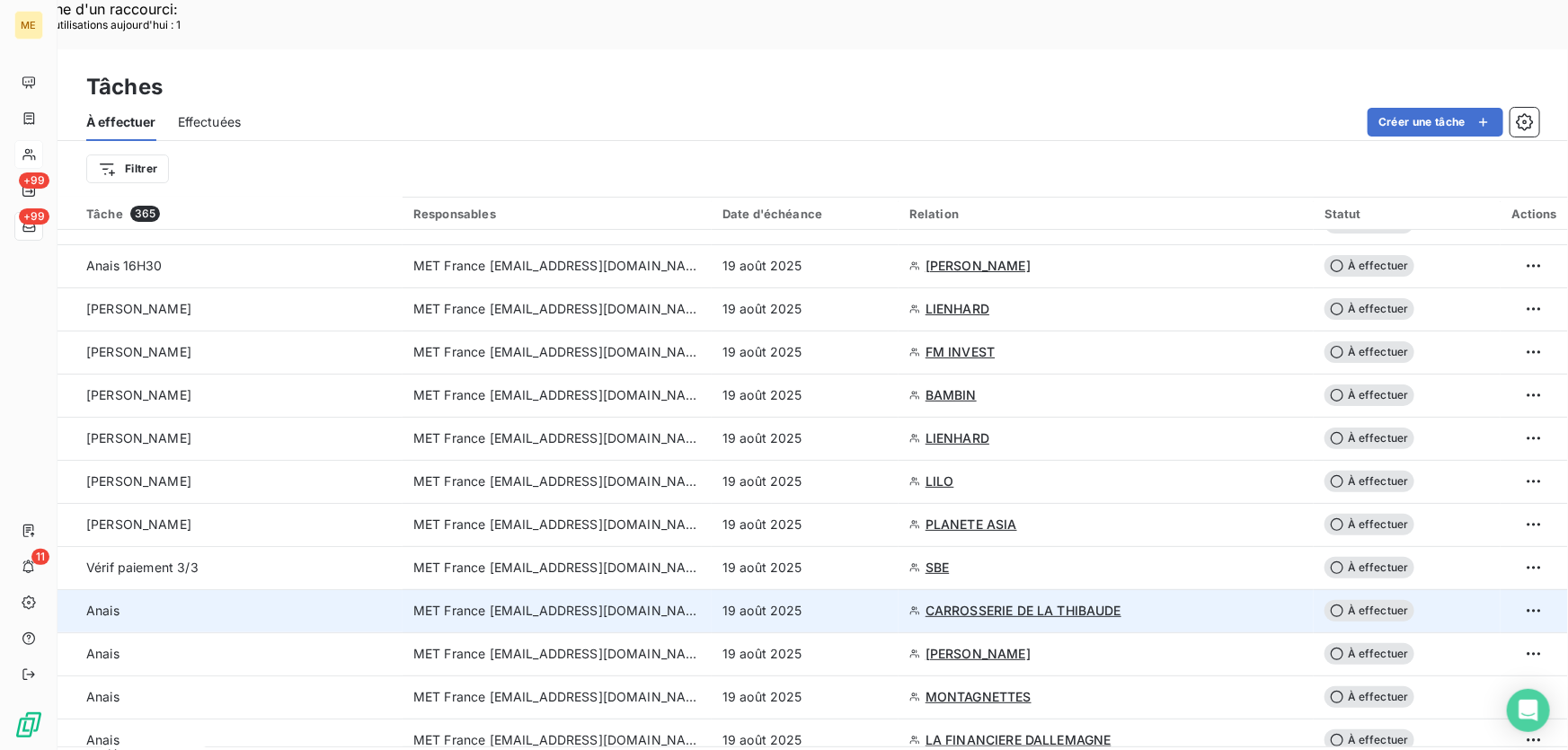
click at [851, 589] on td "19 août 2025" at bounding box center [805, 610] width 187 height 43
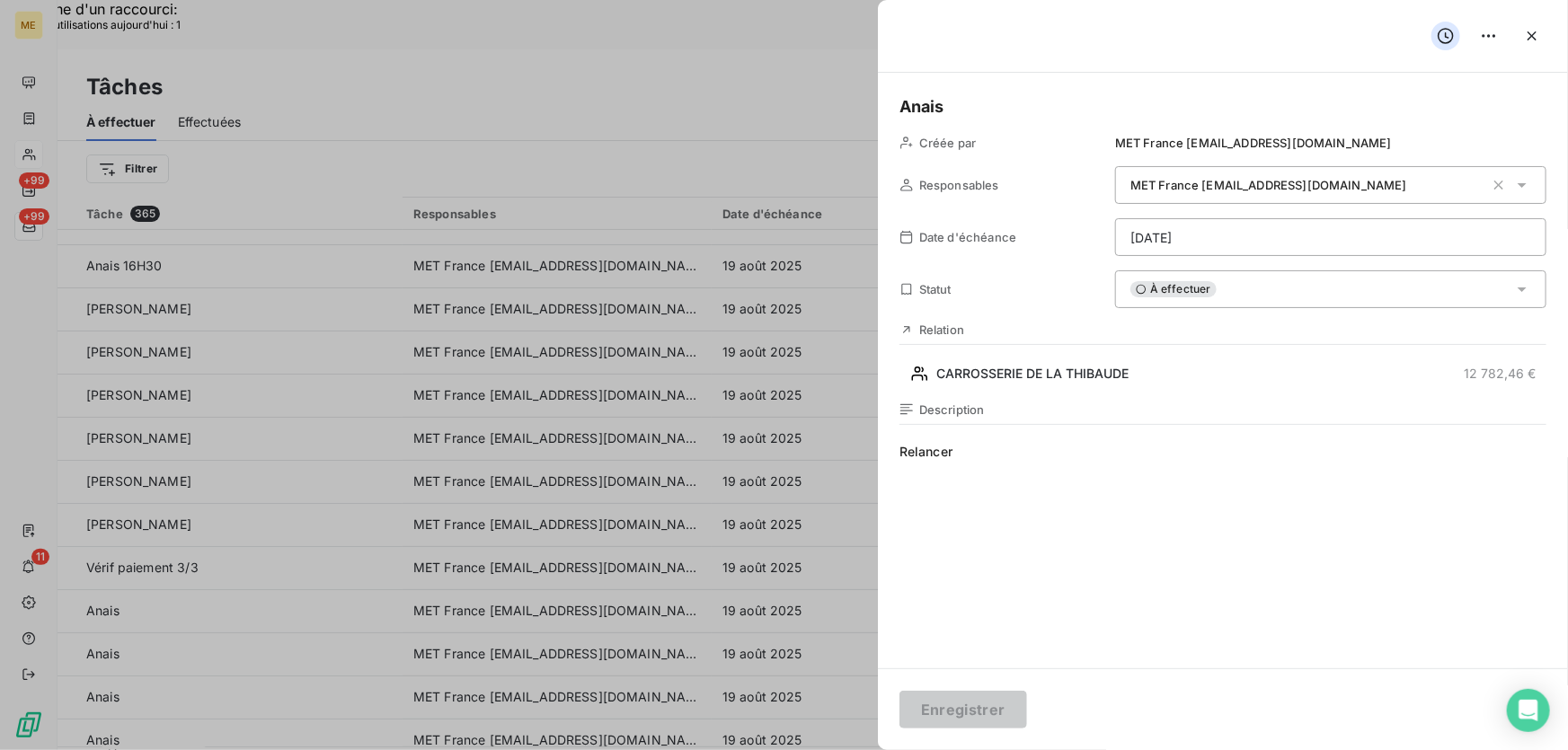
click at [1337, 291] on div "À effectuer" at bounding box center [1330, 289] width 431 height 38
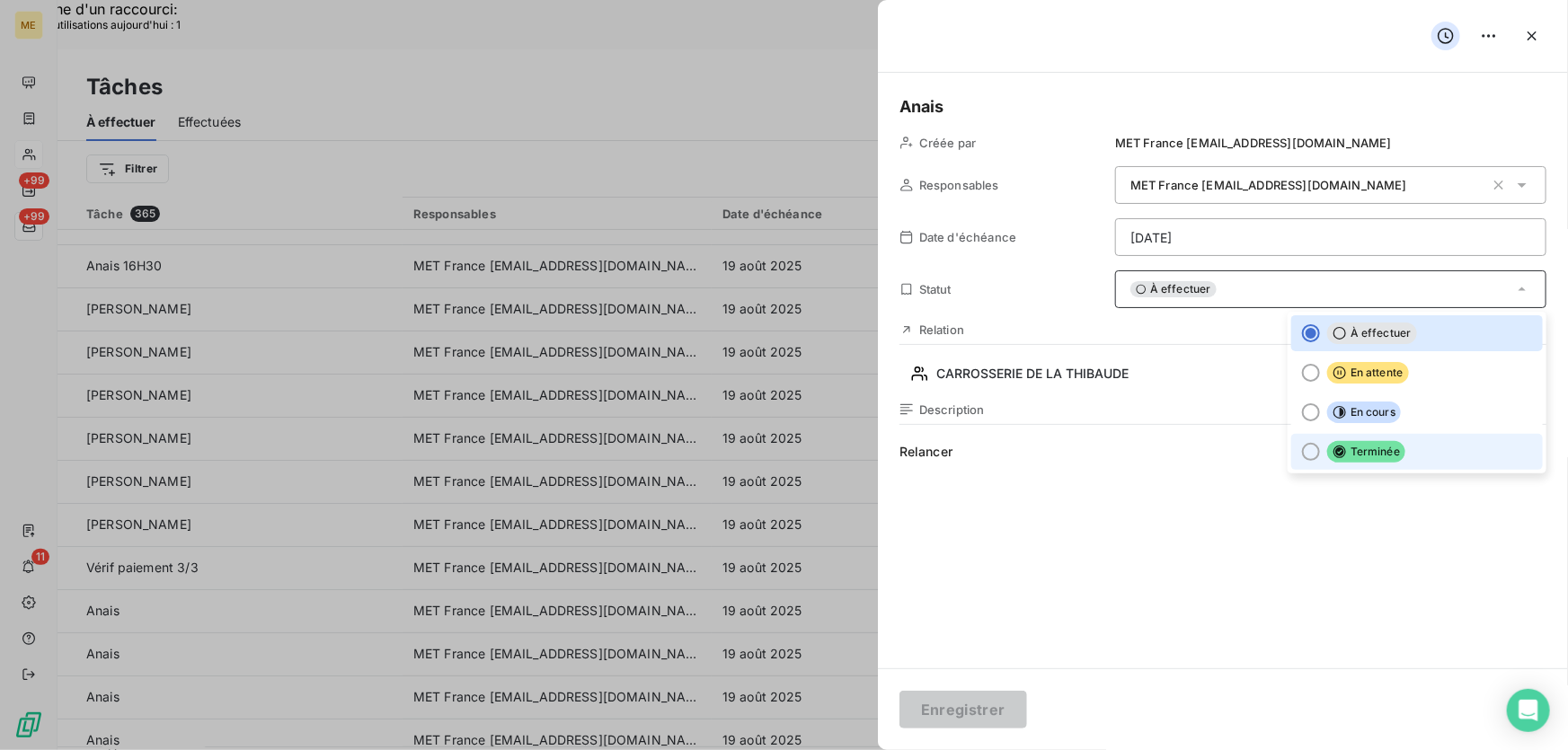
click at [1359, 459] on span "Terminée" at bounding box center [1366, 452] width 79 height 22
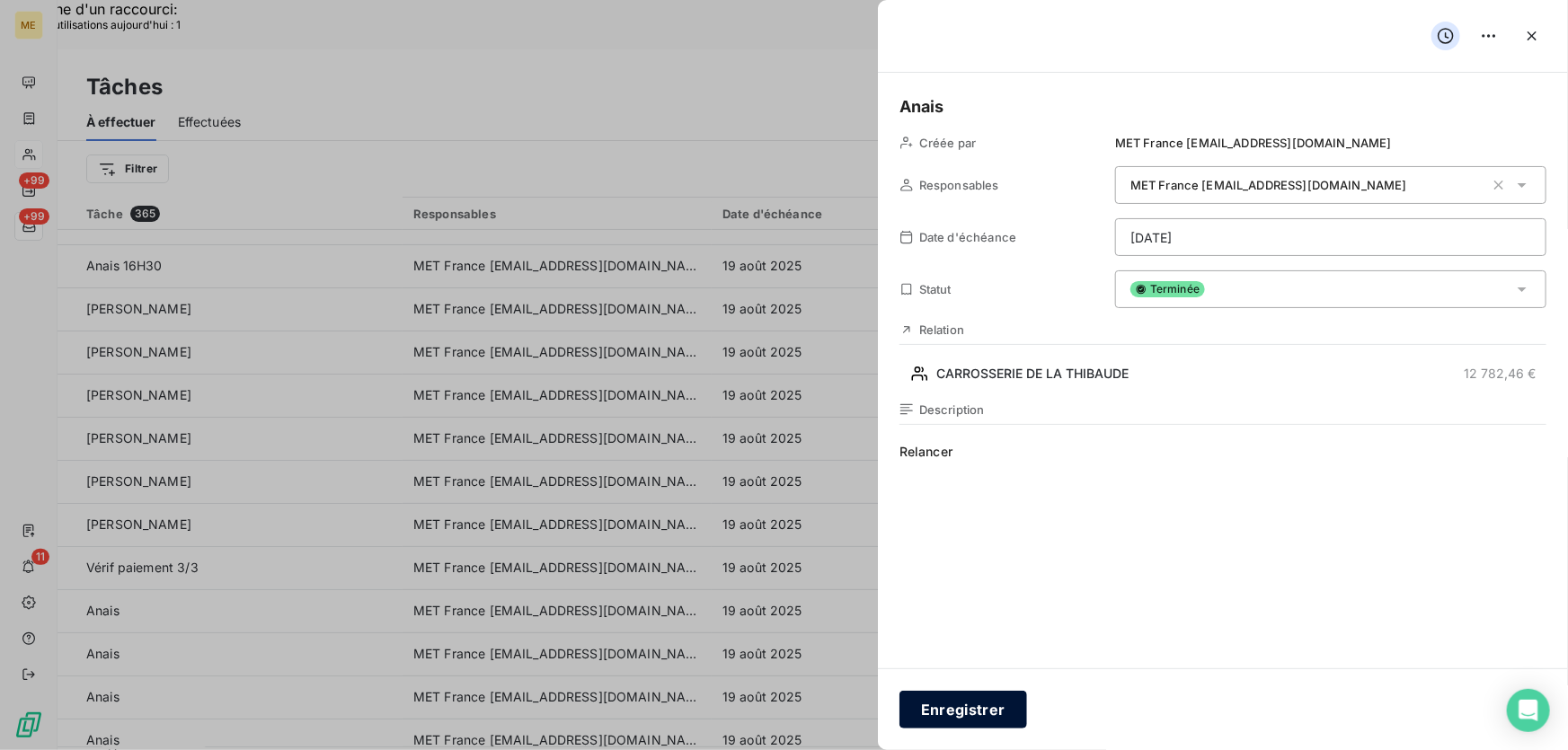
click at [977, 713] on button "Enregistrer" at bounding box center [963, 709] width 127 height 38
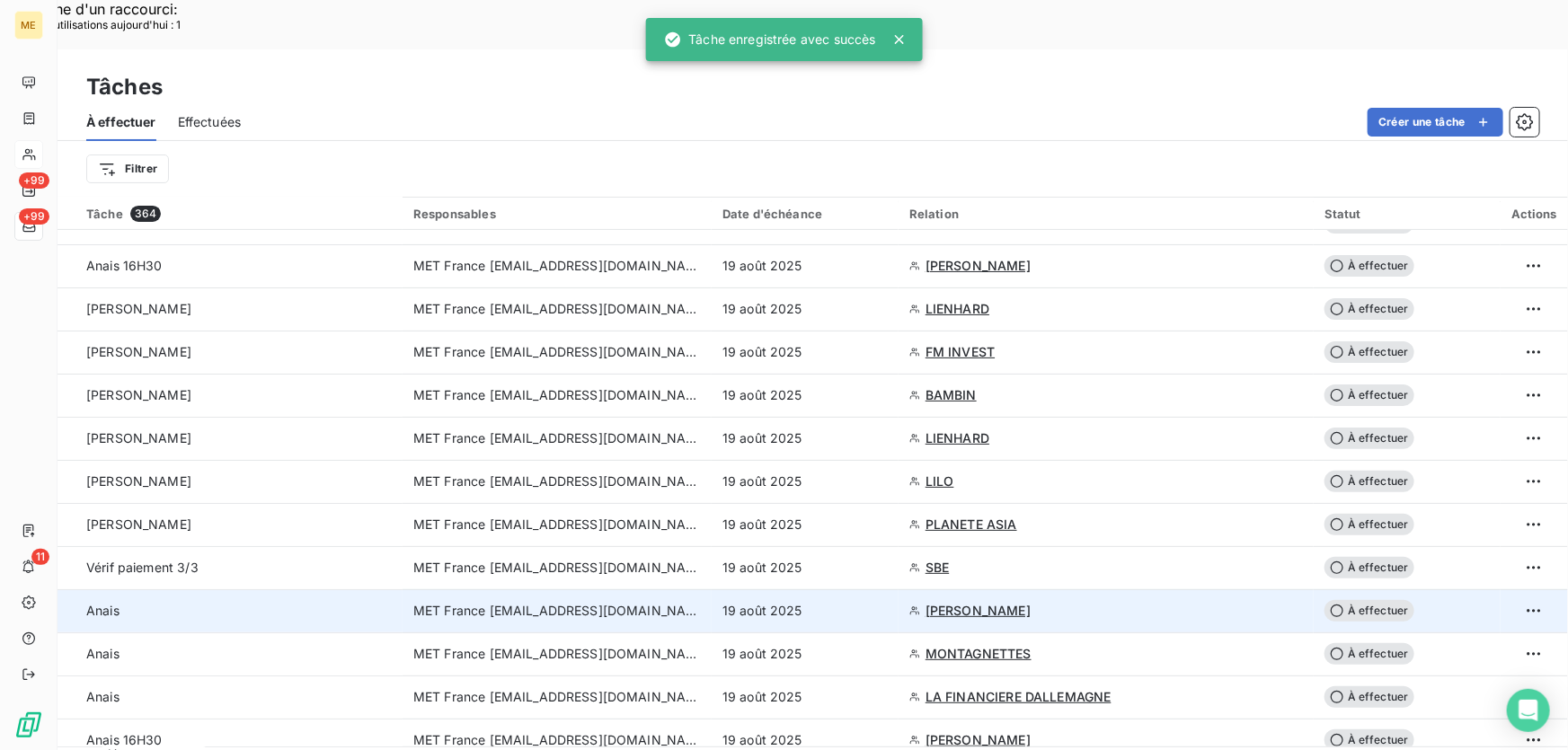
click at [941, 602] on span "[PERSON_NAME]" at bounding box center [978, 611] width 105 height 18
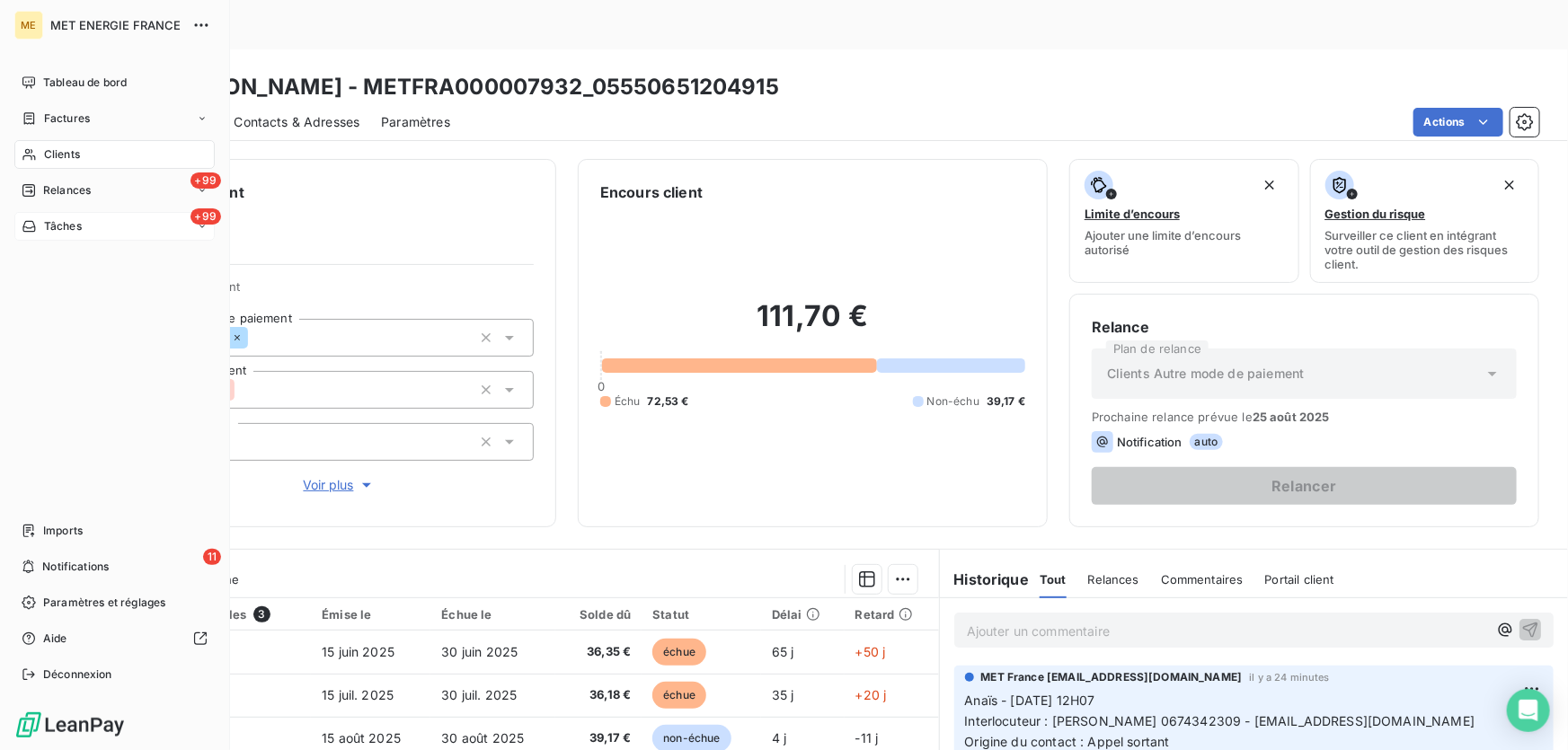
click at [85, 227] on div "+99 Tâches" at bounding box center [113, 226] width 200 height 29
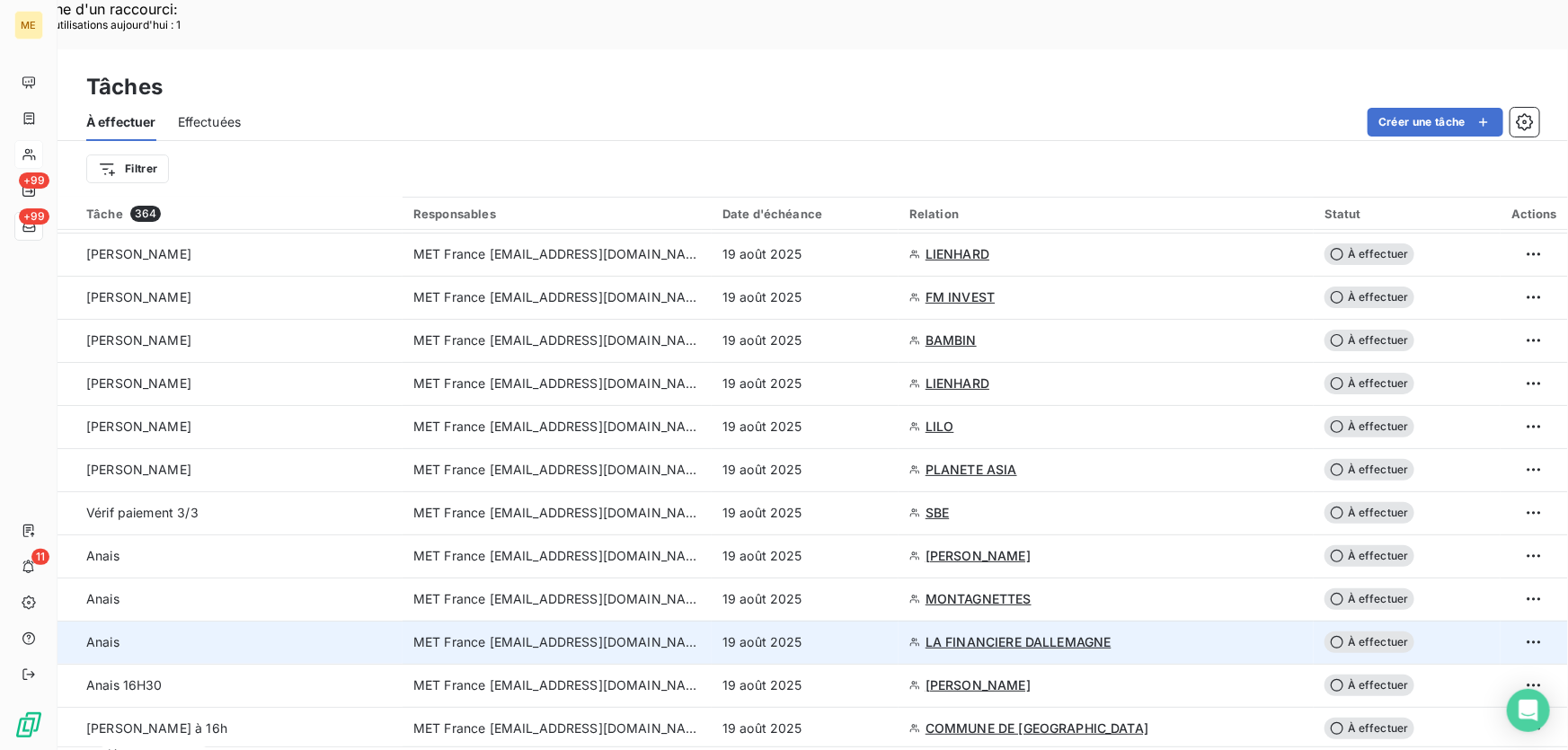
scroll to position [326, 0]
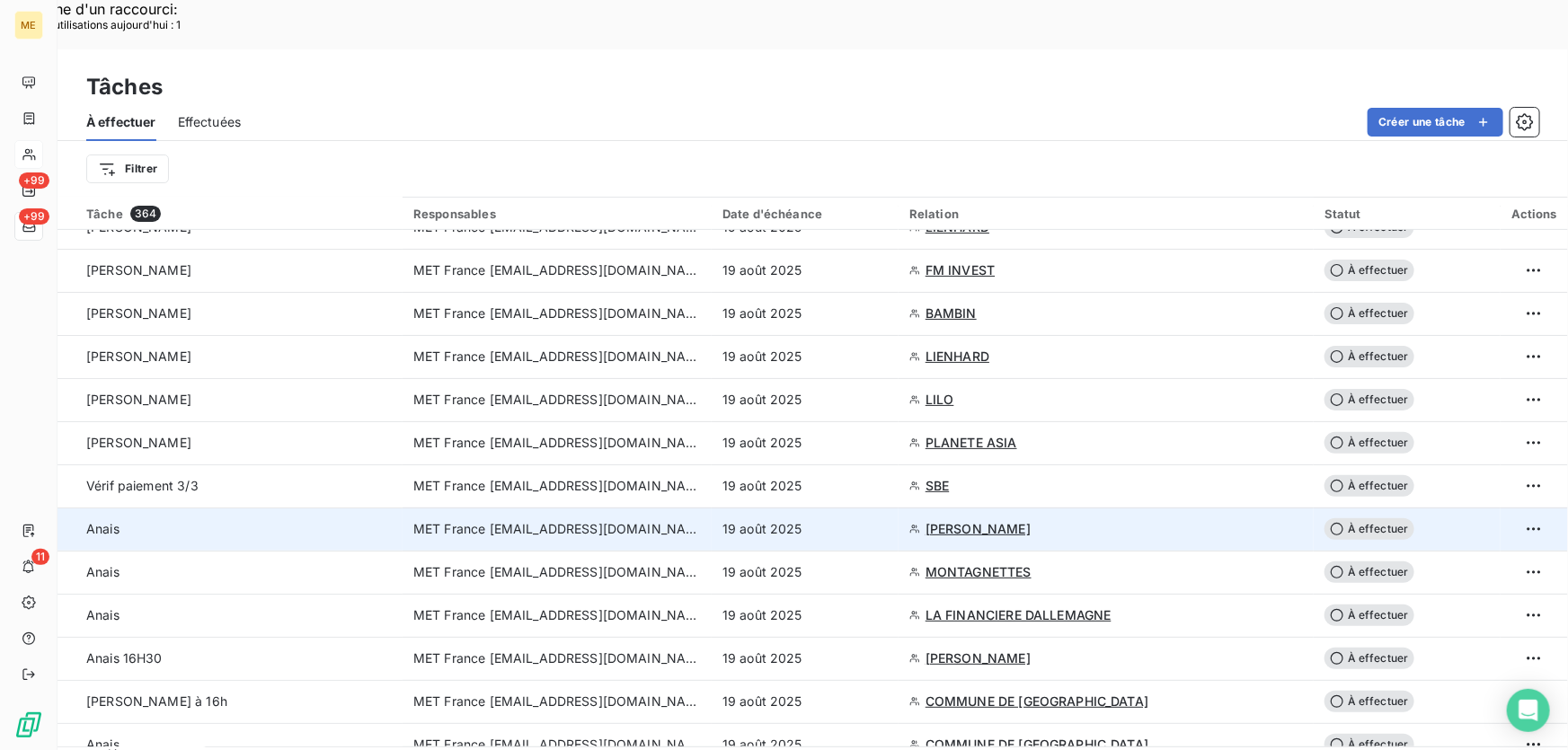
click at [849, 507] on td "19 août 2025" at bounding box center [805, 528] width 187 height 43
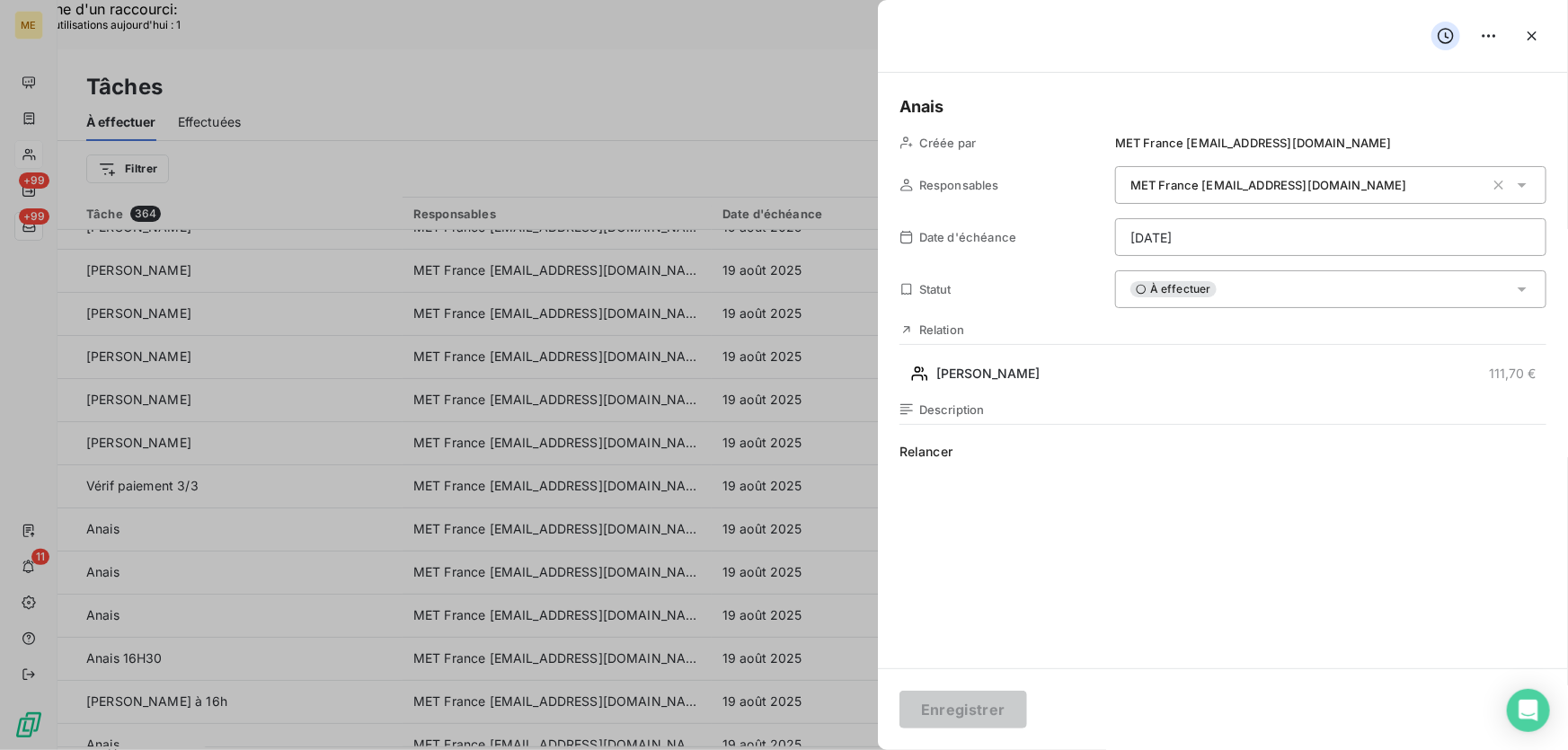
drag, startPoint x: 1242, startPoint y: 279, endPoint x: 1245, endPoint y: 287, distance: 8.5
click at [1242, 280] on div "À effectuer" at bounding box center [1330, 289] width 431 height 38
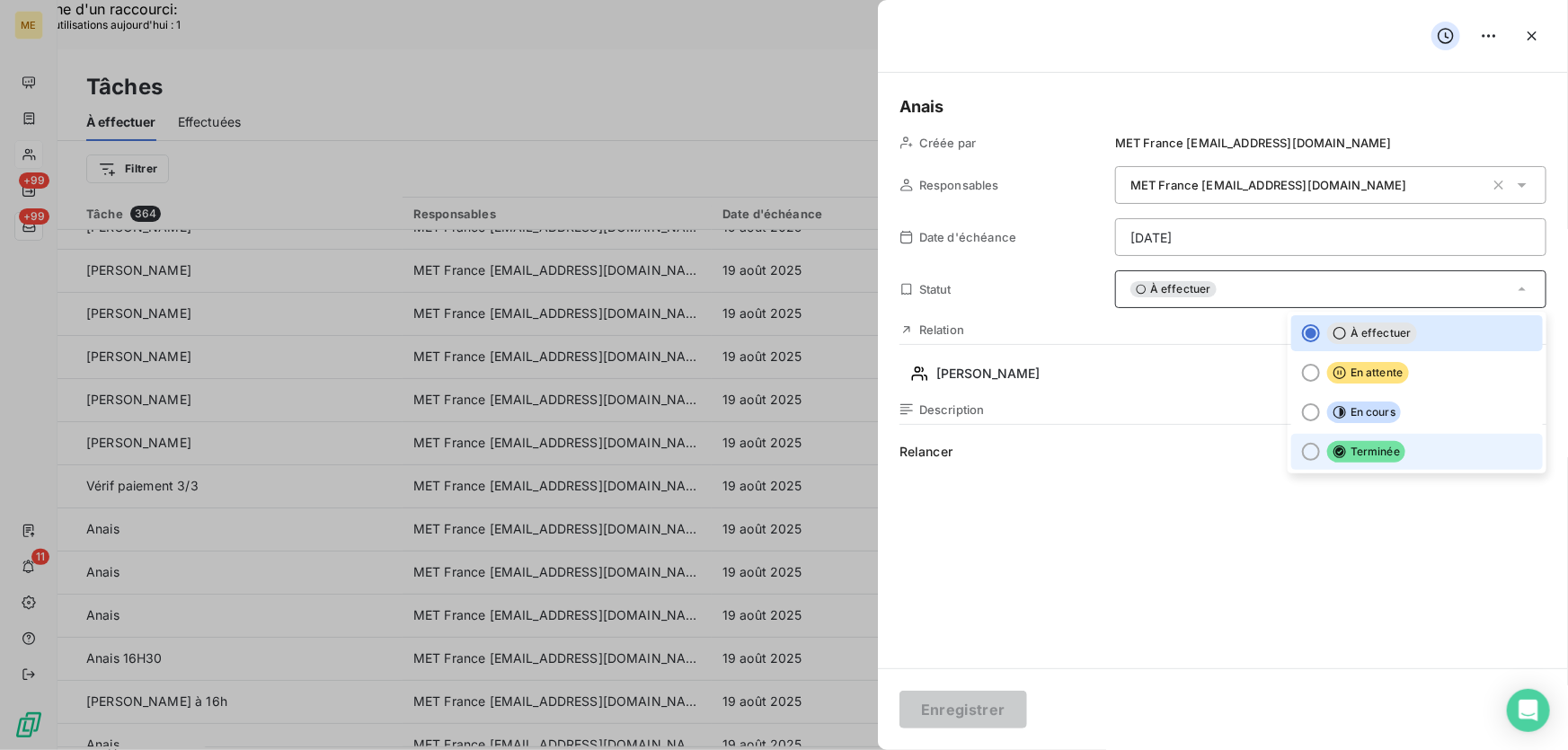
click at [1411, 450] on li "Terminée" at bounding box center [1416, 452] width 252 height 36
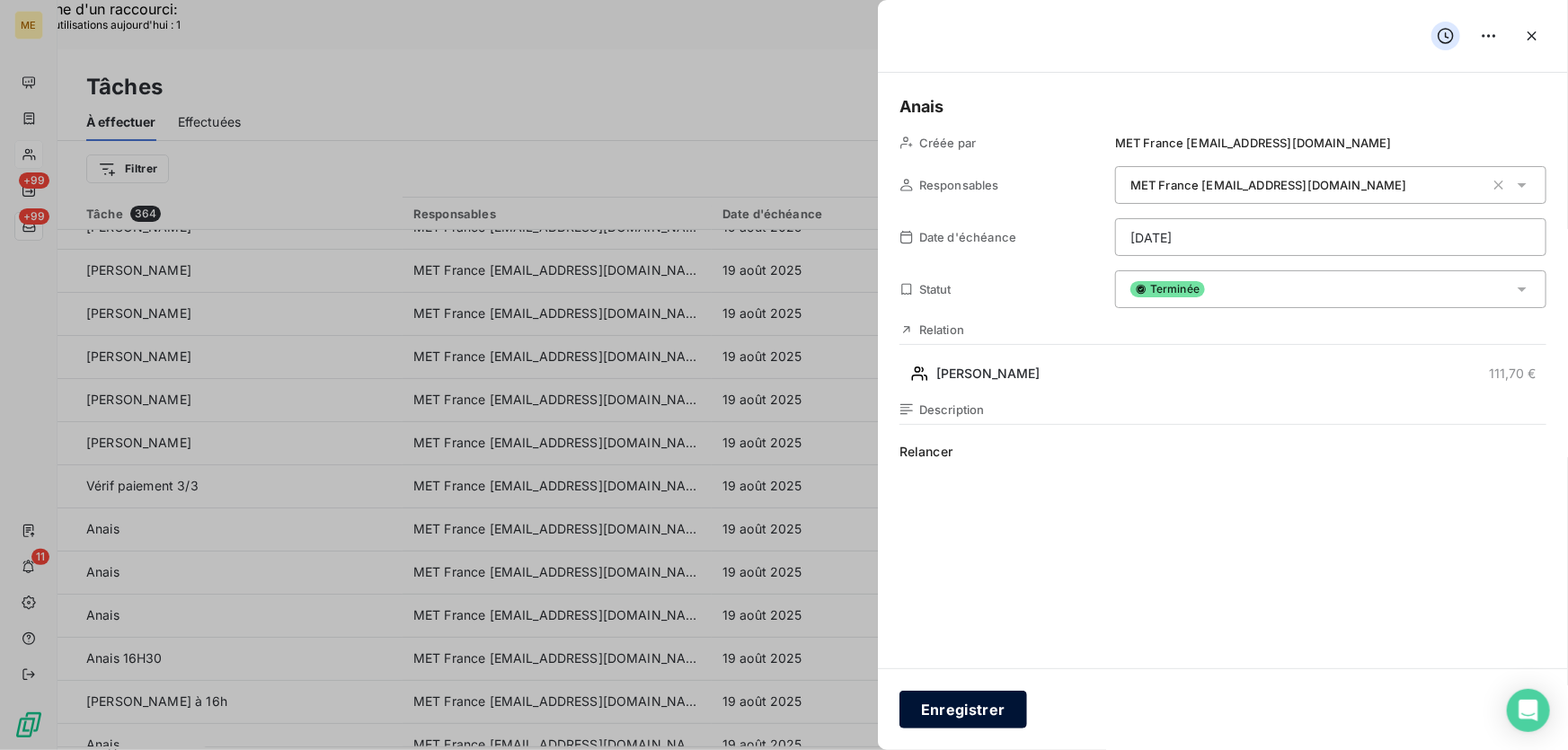
click at [987, 719] on button "Enregistrer" at bounding box center [963, 709] width 127 height 38
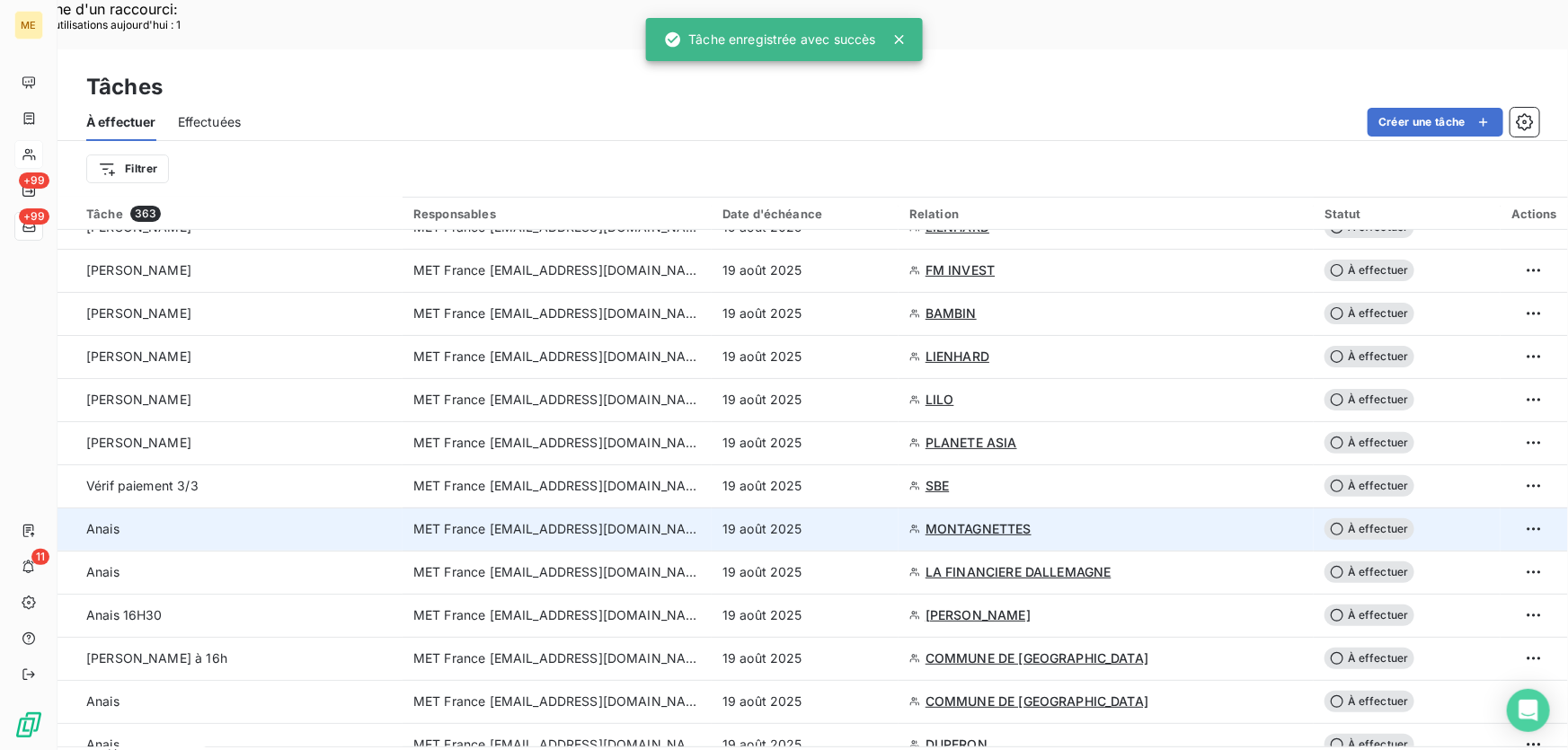
click at [845, 520] on div "19 août 2025" at bounding box center [805, 529] width 165 height 18
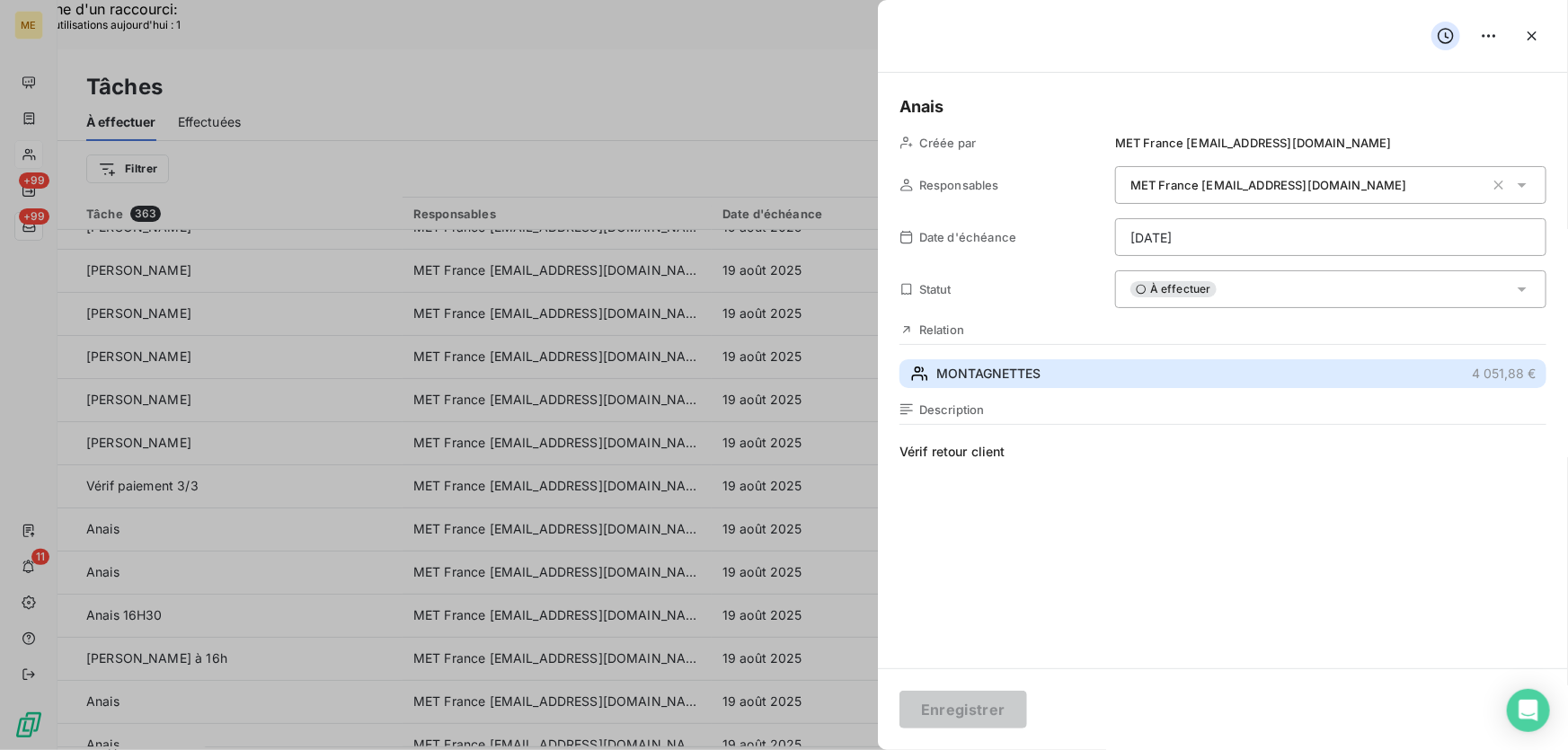
click at [1030, 377] on span "MONTAGNETTES" at bounding box center [988, 374] width 104 height 18
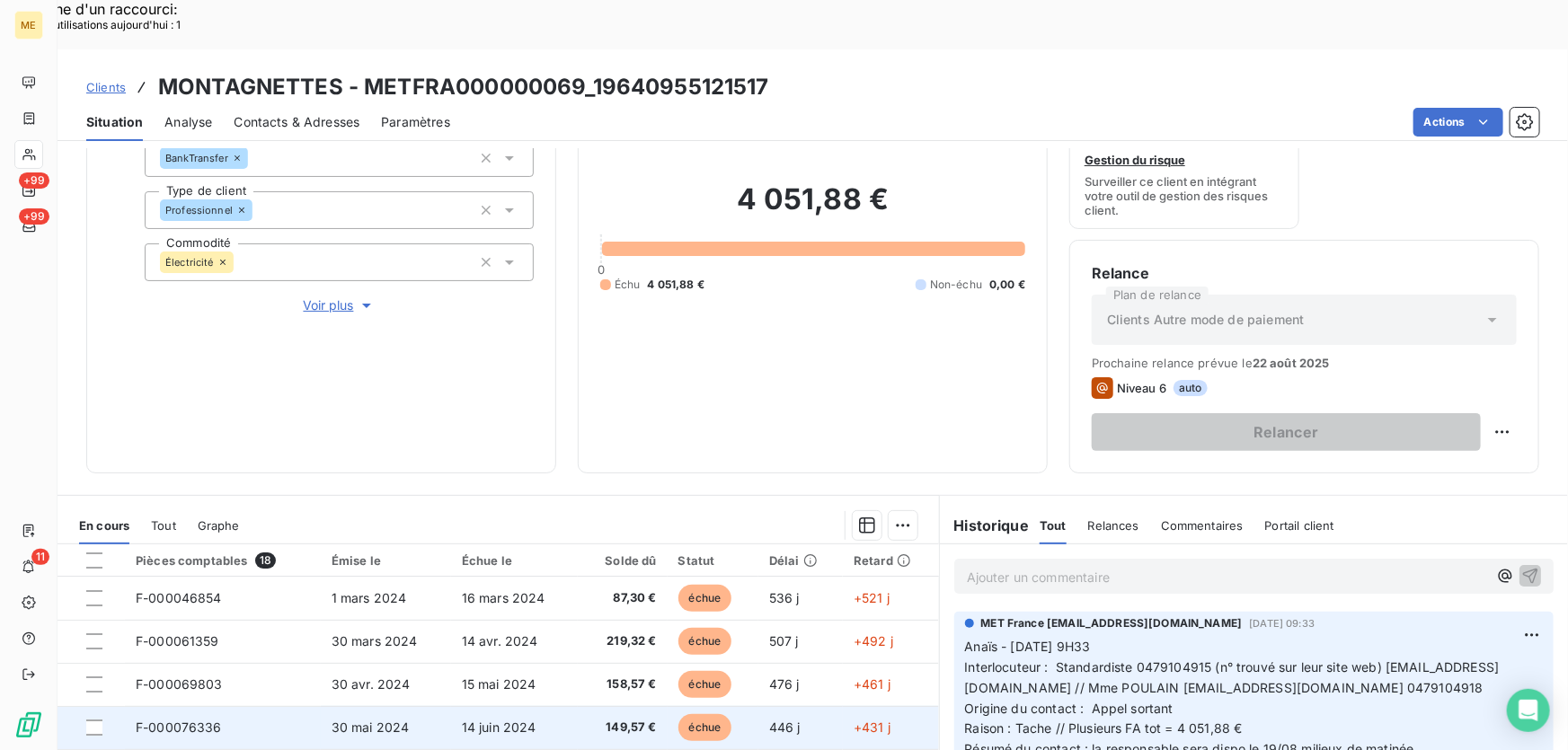
scroll to position [323, 0]
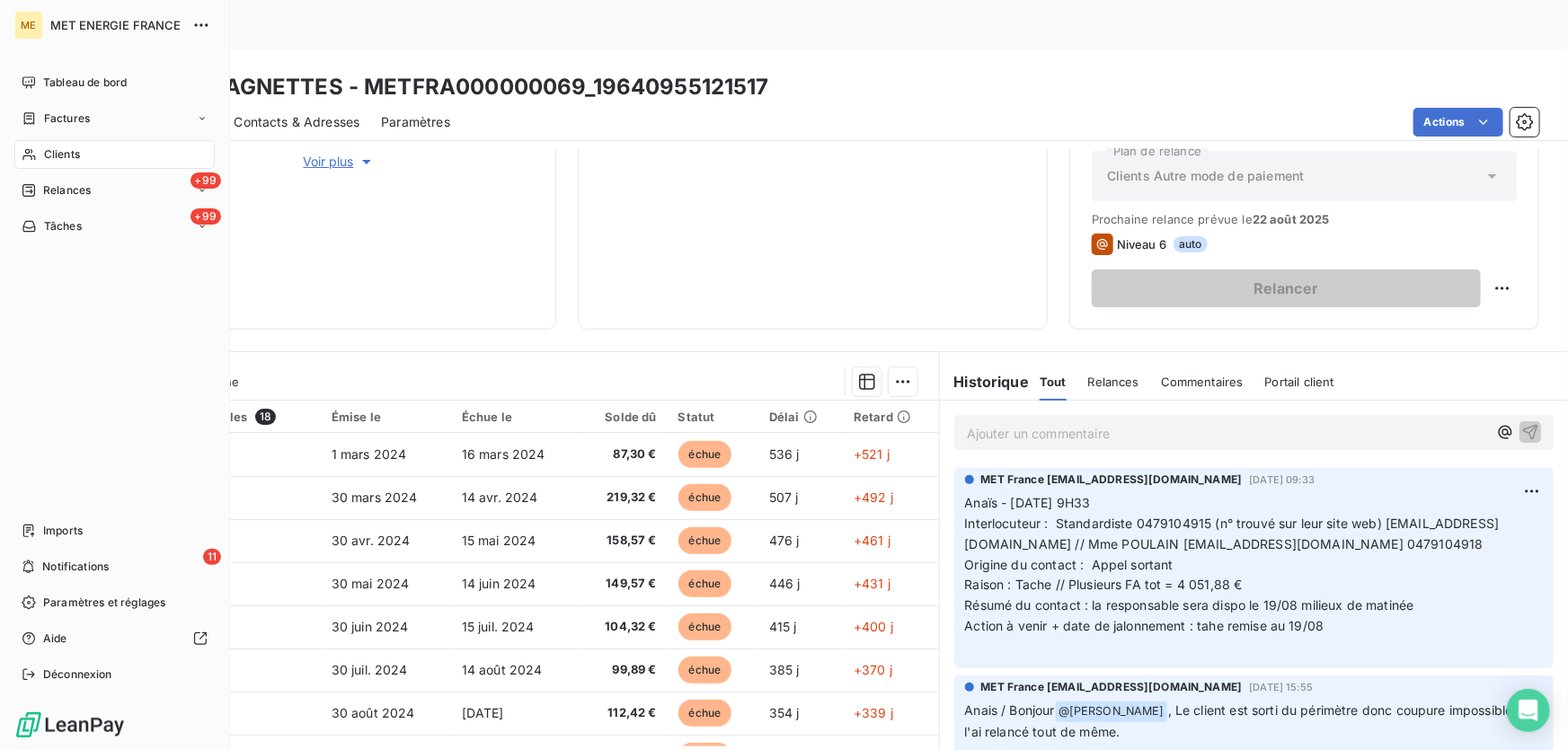
click at [50, 232] on span "Tâches" at bounding box center [63, 226] width 38 height 16
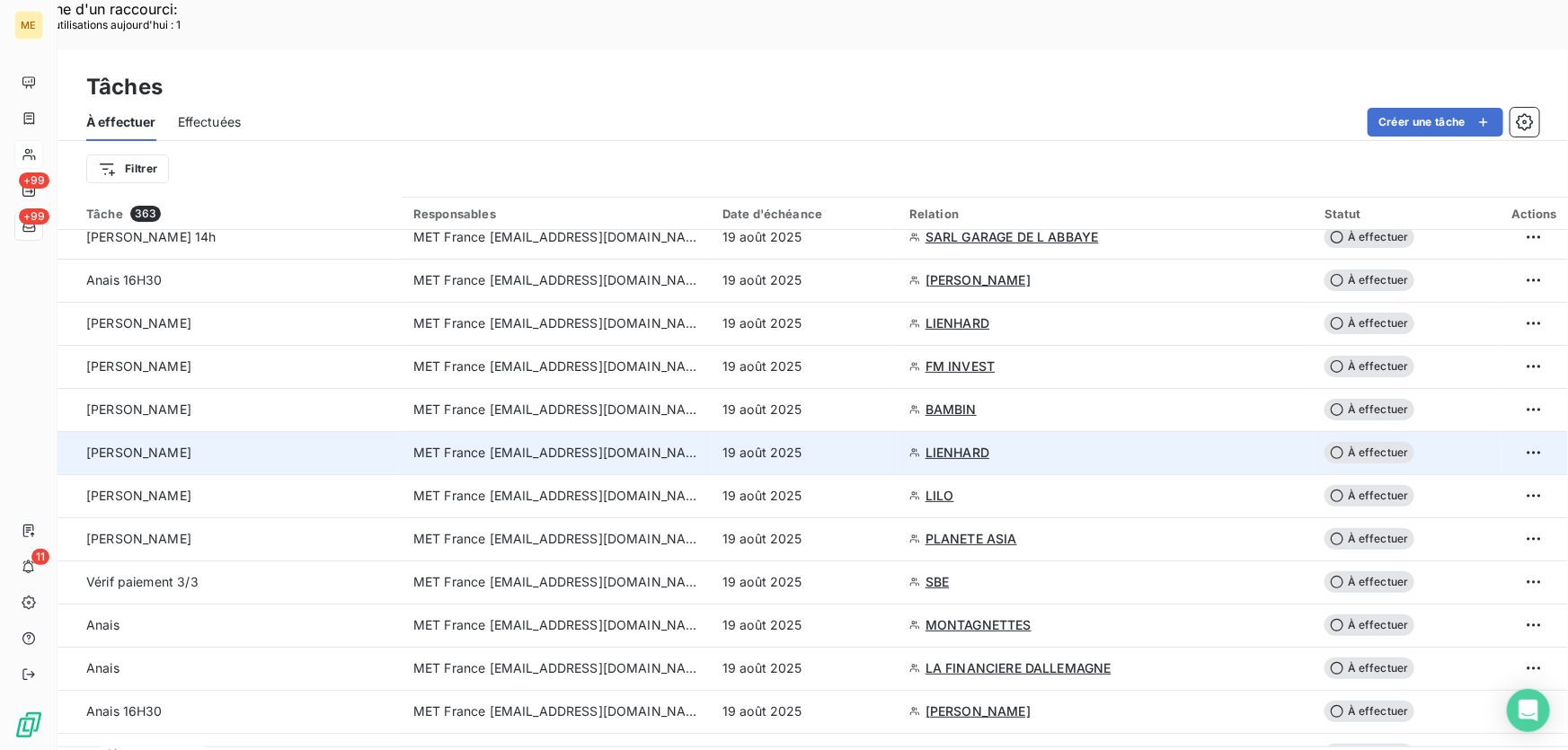
scroll to position [245, 0]
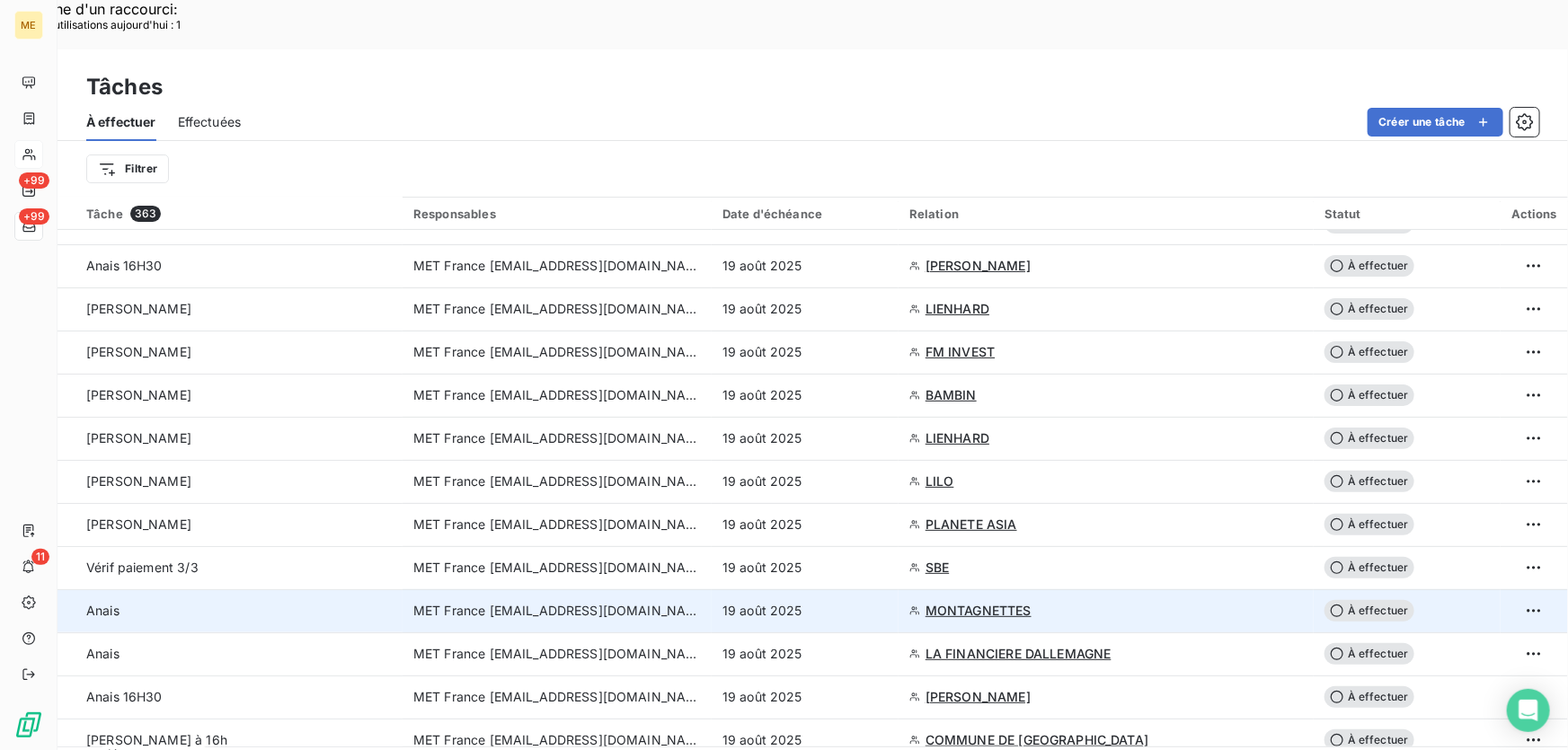
click at [840, 602] on div "19 août 2025" at bounding box center [805, 611] width 165 height 18
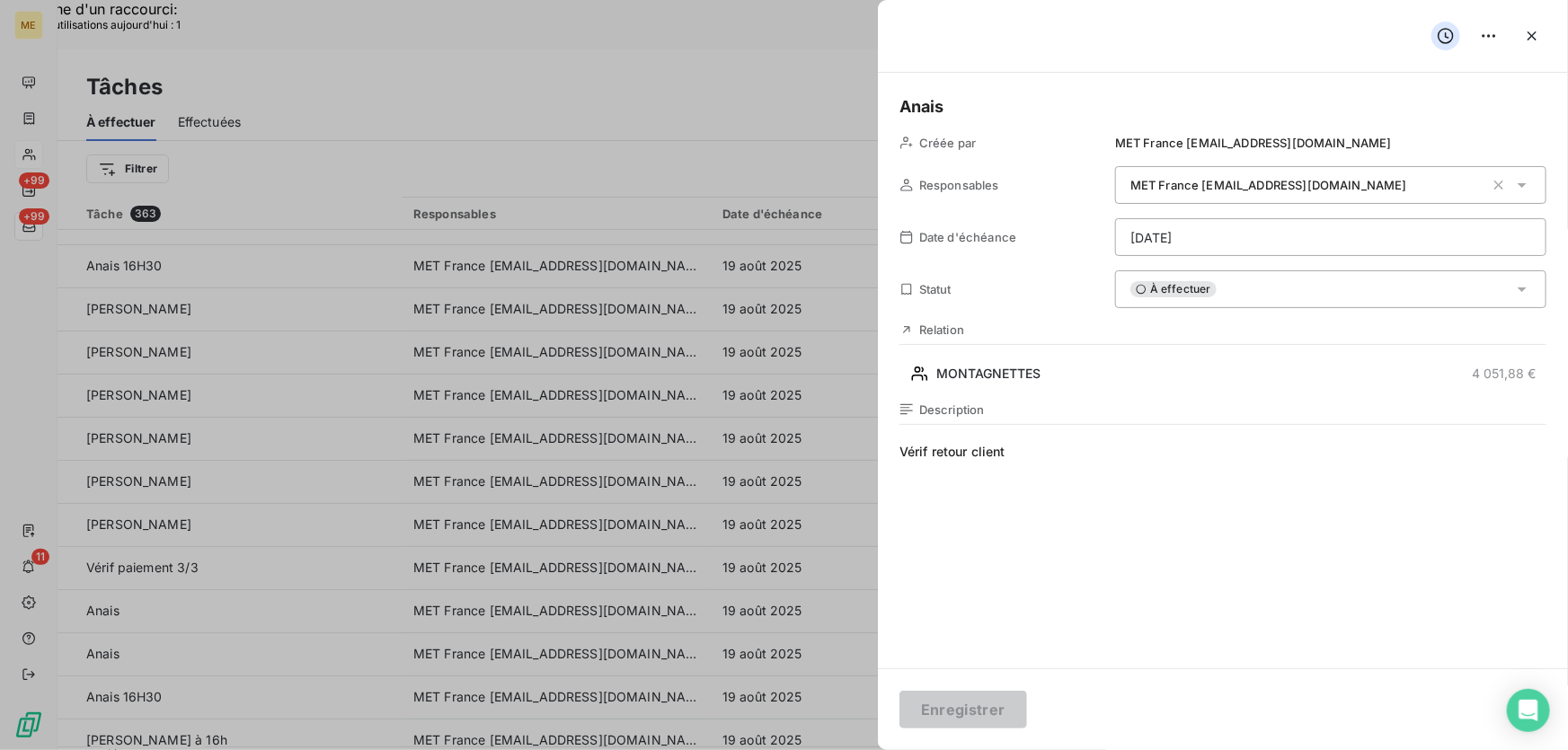
click at [1063, 106] on h5 "Anais" at bounding box center [1223, 106] width 647 height 25
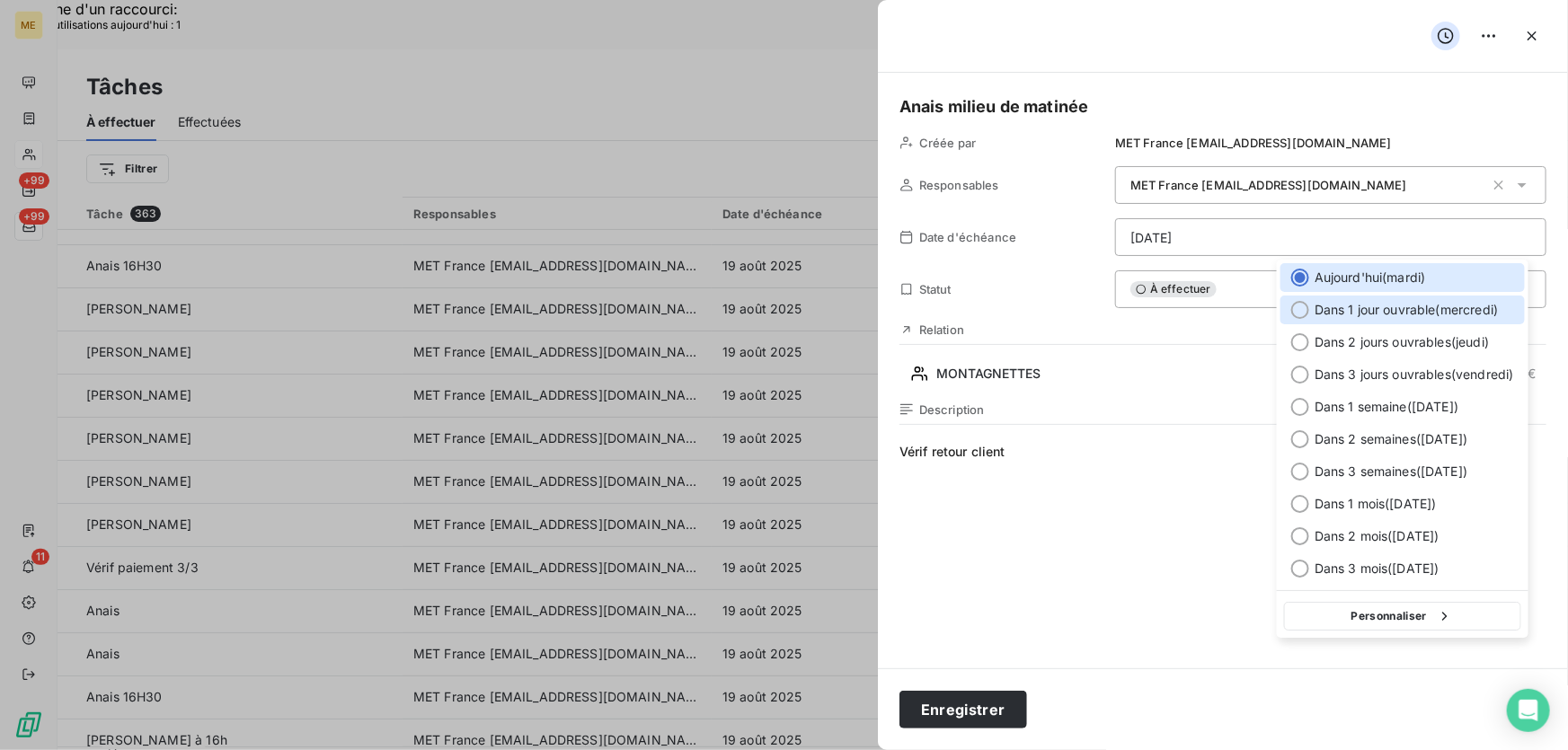
click at [1408, 307] on span "Dans 1 jour ouvrable ( [DATE] )" at bounding box center [1406, 309] width 184 height 18
type input "[DATE]"
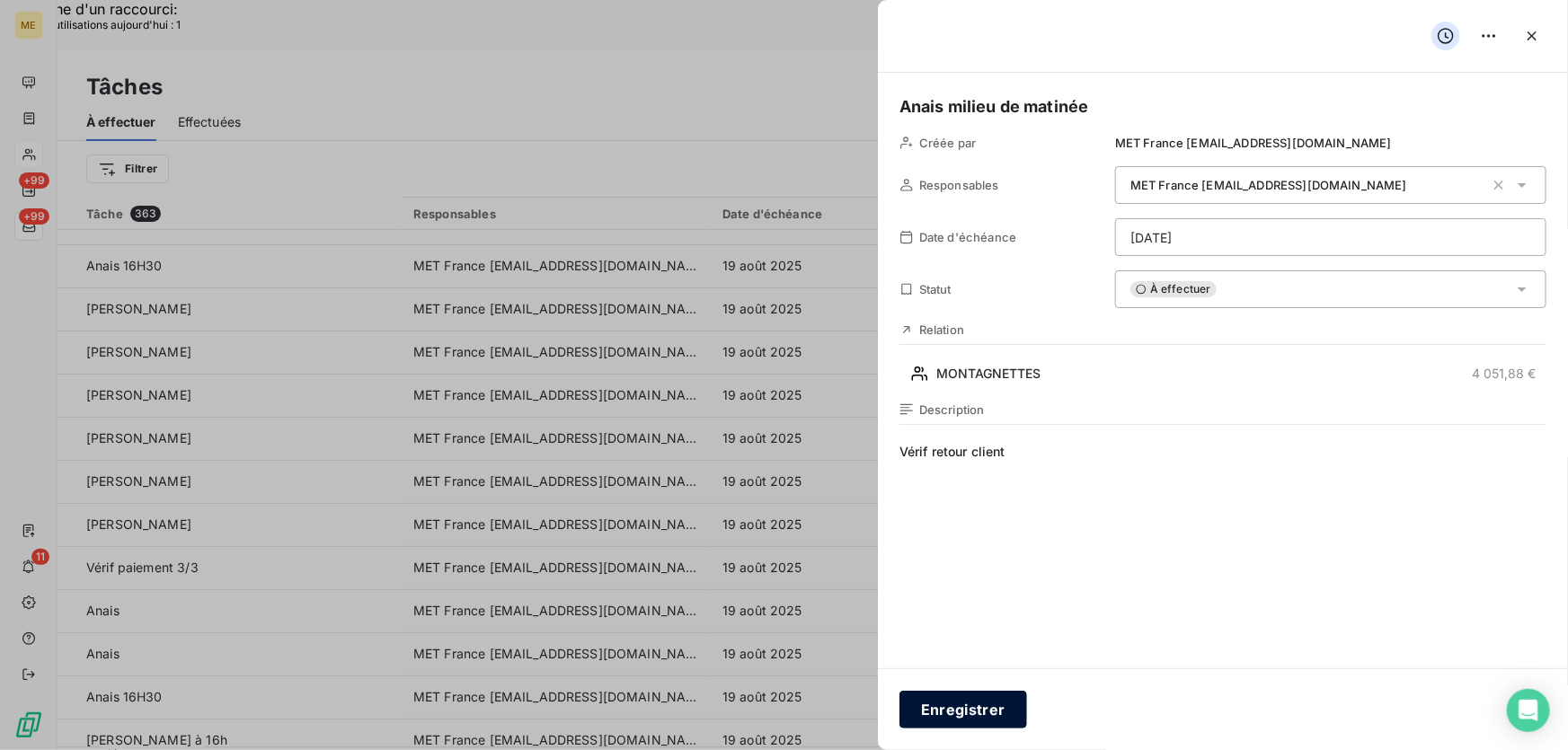
click at [941, 703] on button "Enregistrer" at bounding box center [963, 709] width 127 height 38
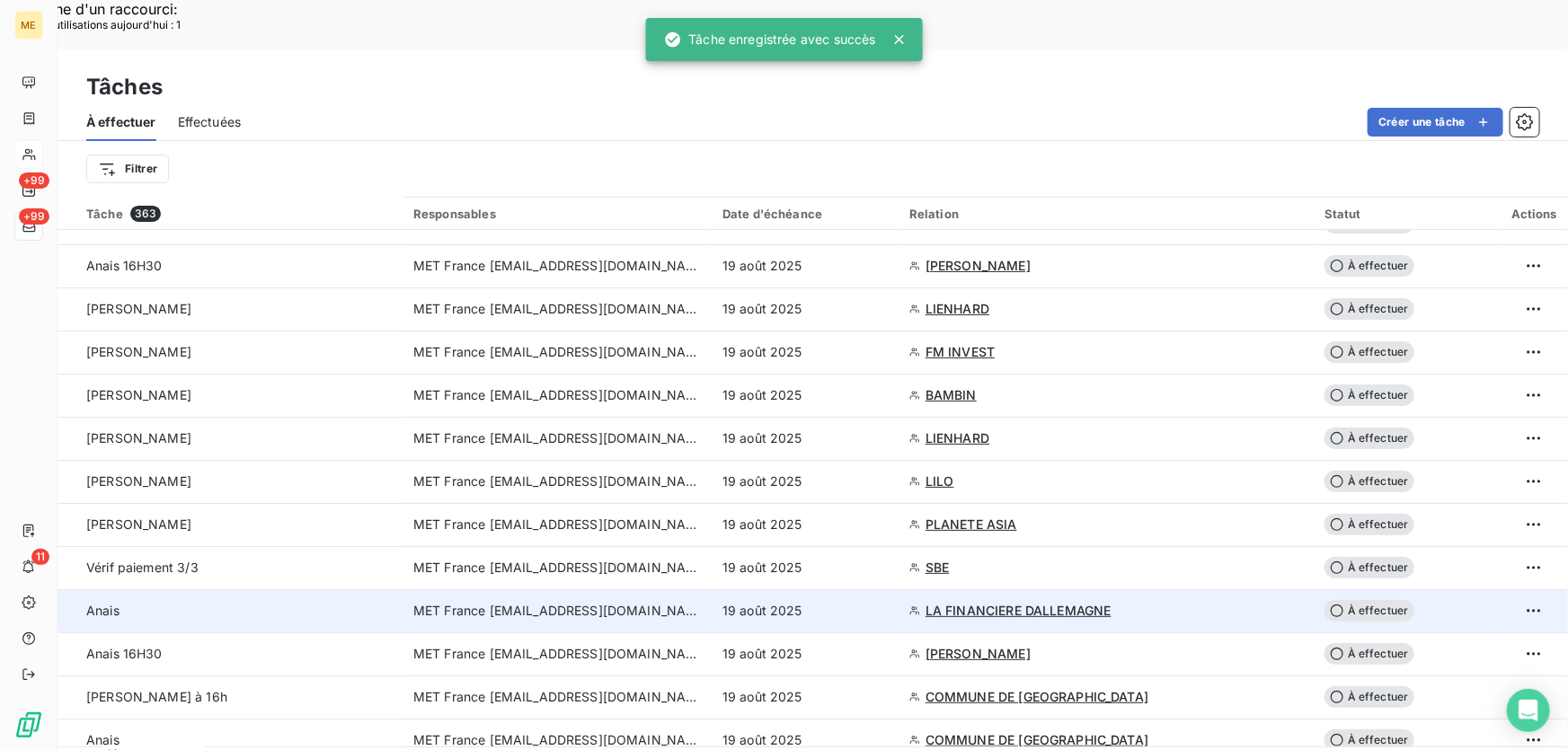
click at [819, 602] on div "19 août 2025" at bounding box center [805, 611] width 165 height 18
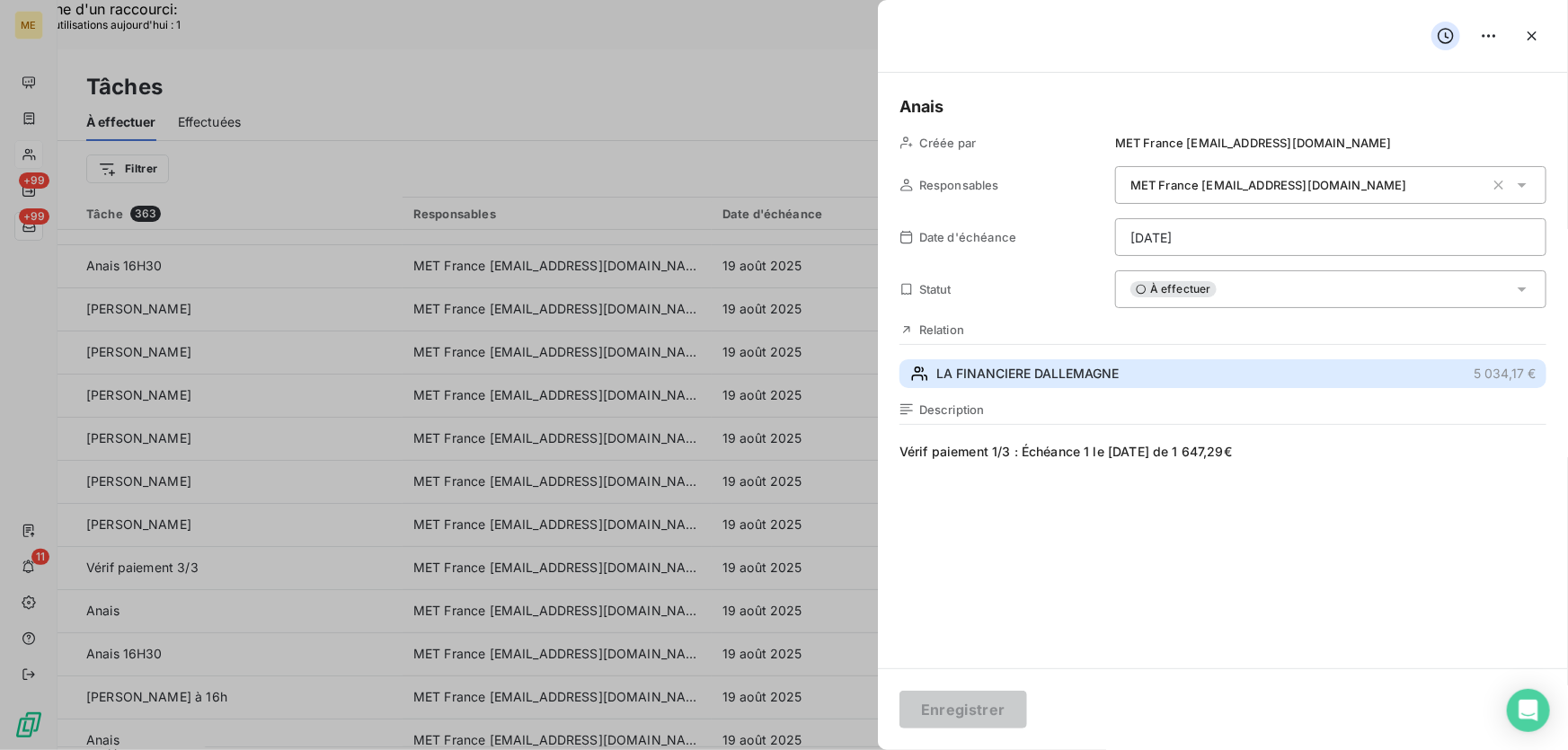
click at [1081, 380] on span "LA FINANCIERE DALLEMAGNE" at bounding box center [1027, 374] width 182 height 18
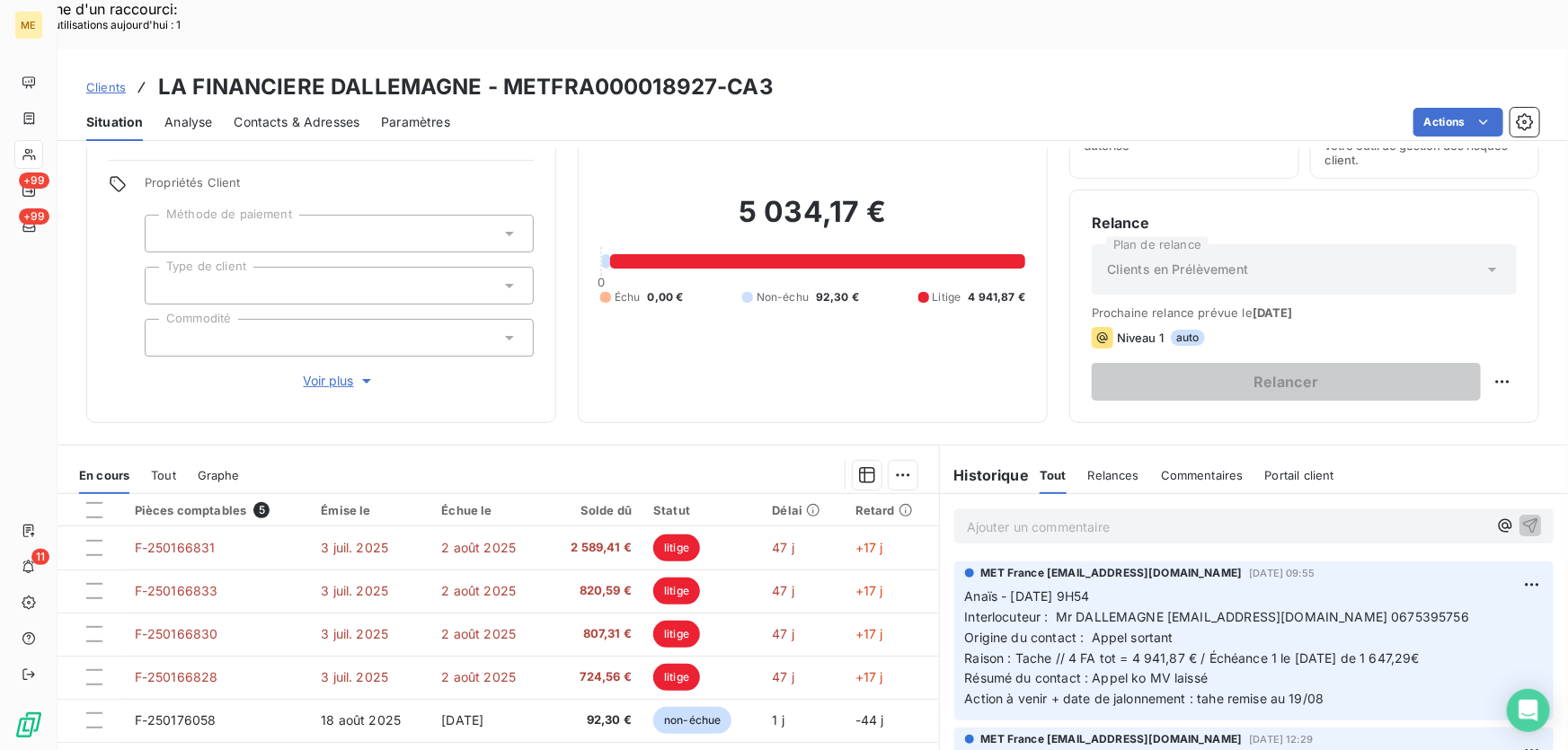
scroll to position [198, 0]
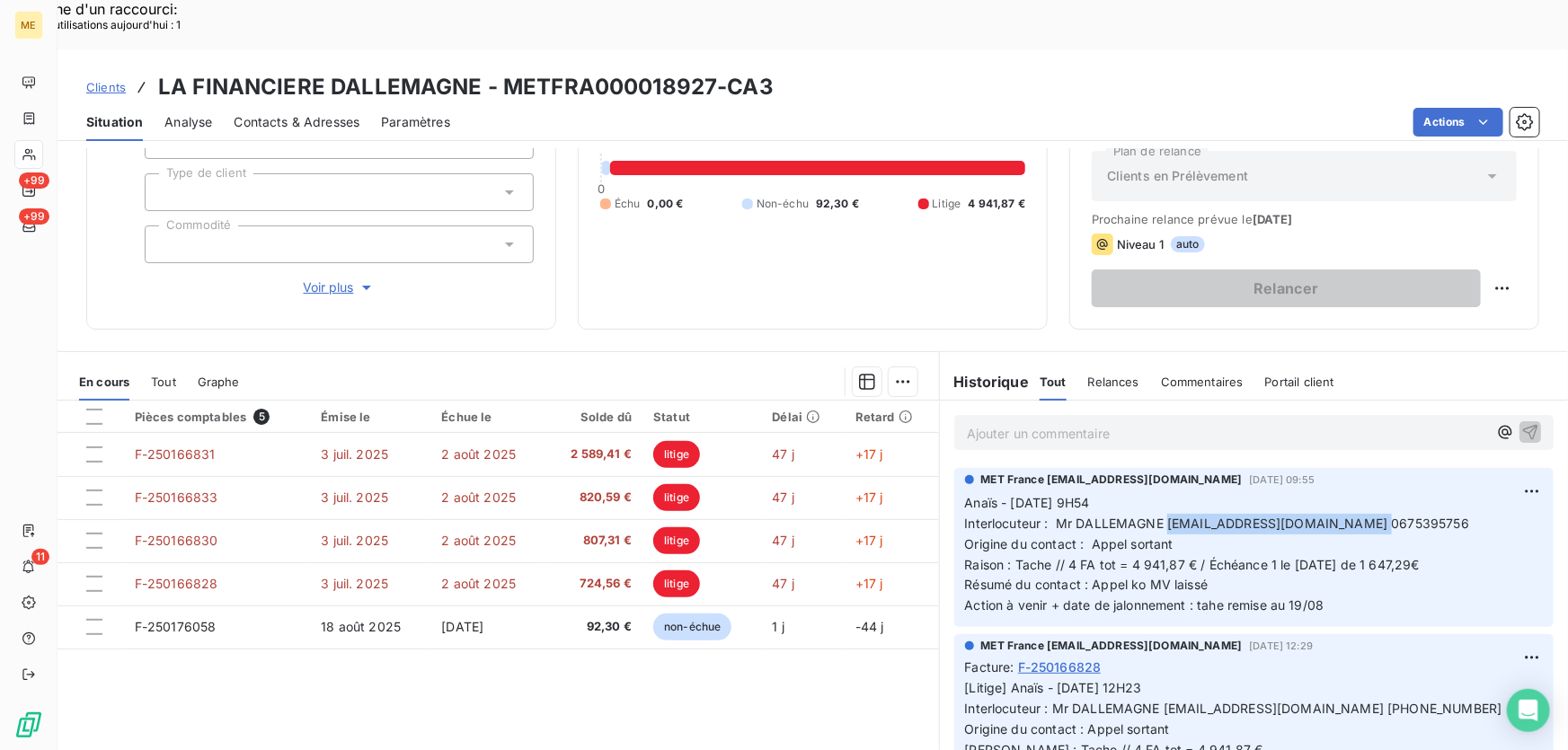
drag, startPoint x: 1356, startPoint y: 474, endPoint x: 1161, endPoint y: 468, distance: 195.1
click at [1161, 515] on span "Interlocuteur : Mr DALLEMAGNE francois.dallemagne@gmail.com 0675395756" at bounding box center [1217, 522] width 504 height 15
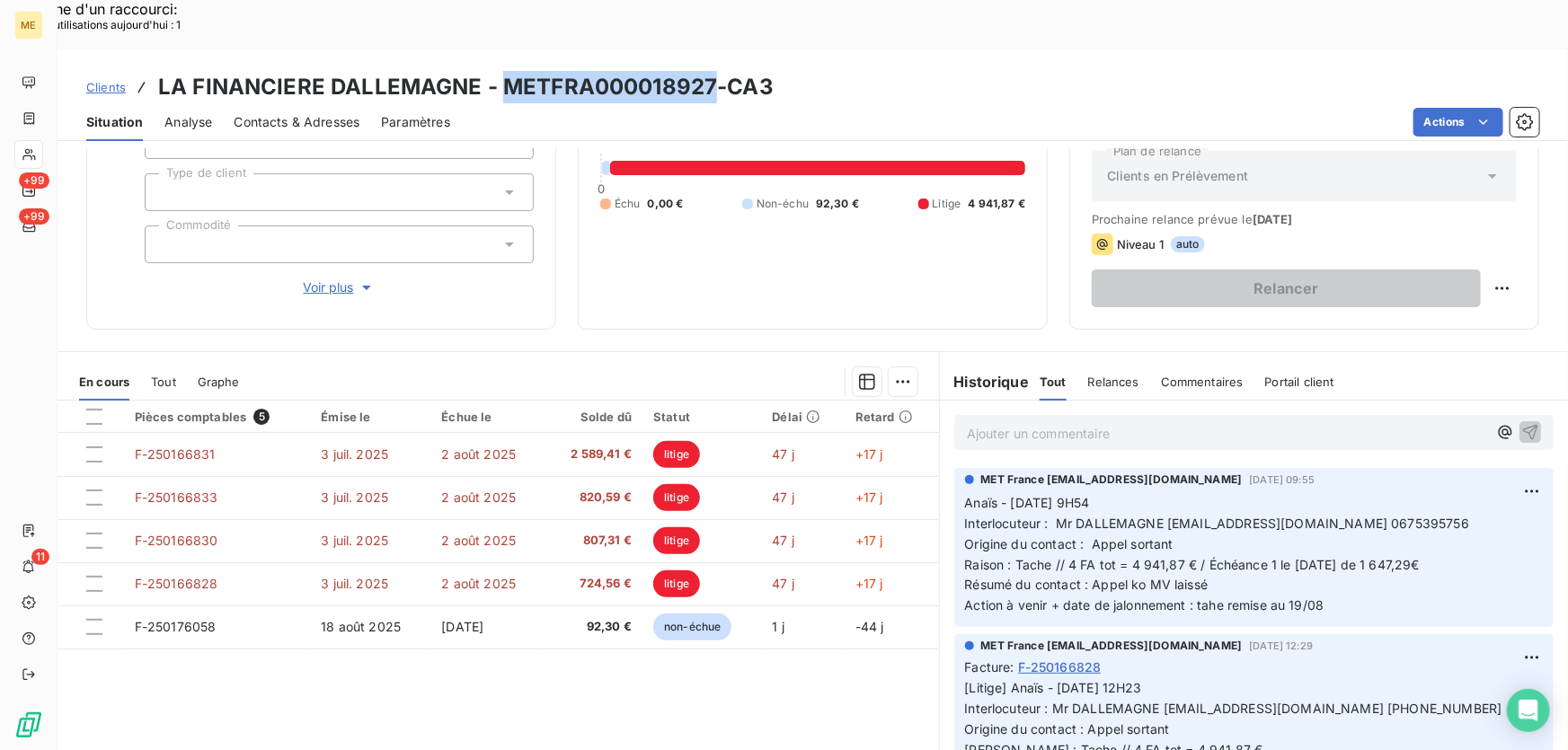
drag, startPoint x: 710, startPoint y: 42, endPoint x: 495, endPoint y: 41, distance: 215.0
click at [496, 71] on h3 "LA FINANCIERE DALLEMAGNE - METFRA000018927-CA3" at bounding box center [466, 87] width 616 height 33
drag, startPoint x: 1049, startPoint y: 472, endPoint x: 1467, endPoint y: 472, distance: 418.0
click at [1467, 493] on p "Anaïs - 18/08/2025 - 9H54 Interlocuteur : Mr DALLEMAGNE francois.dallemagne@gma…" at bounding box center [1254, 555] width 578 height 123
drag, startPoint x: 1060, startPoint y: 516, endPoint x: 1480, endPoint y: 512, distance: 420.0
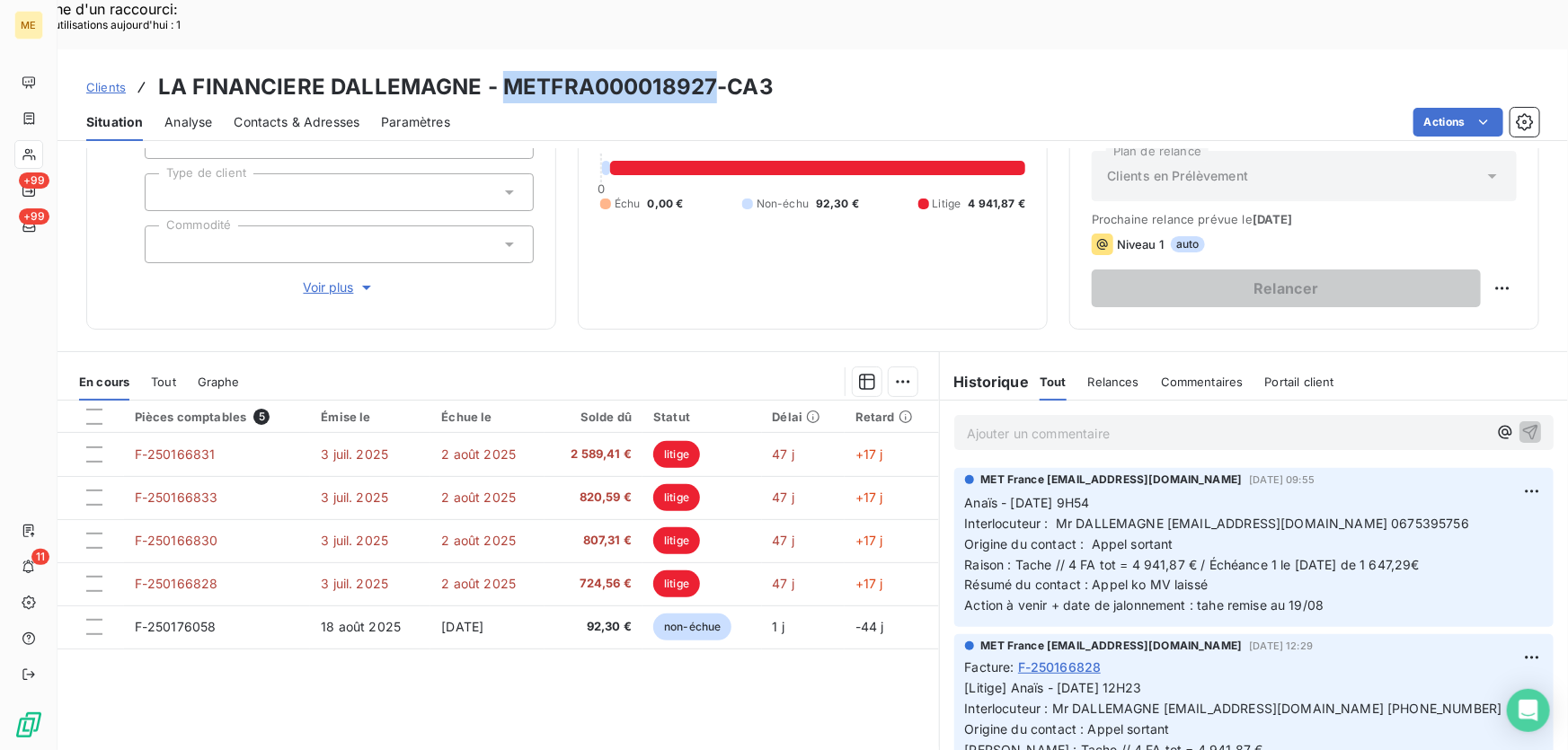
click at [1480, 512] on p "Anaïs - 18/08/2025 - 9H54 Interlocuteur : Mr DALLEMAGNE francois.dallemagne@gma…" at bounding box center [1254, 555] width 578 height 123
drag, startPoint x: 1438, startPoint y: 469, endPoint x: 1360, endPoint y: 476, distance: 78.3
click at [1360, 515] on span "Interlocuteur : Mr DALLEMAGNE francois.dallemagne@gmail.com 0675395756" at bounding box center [1217, 522] width 504 height 15
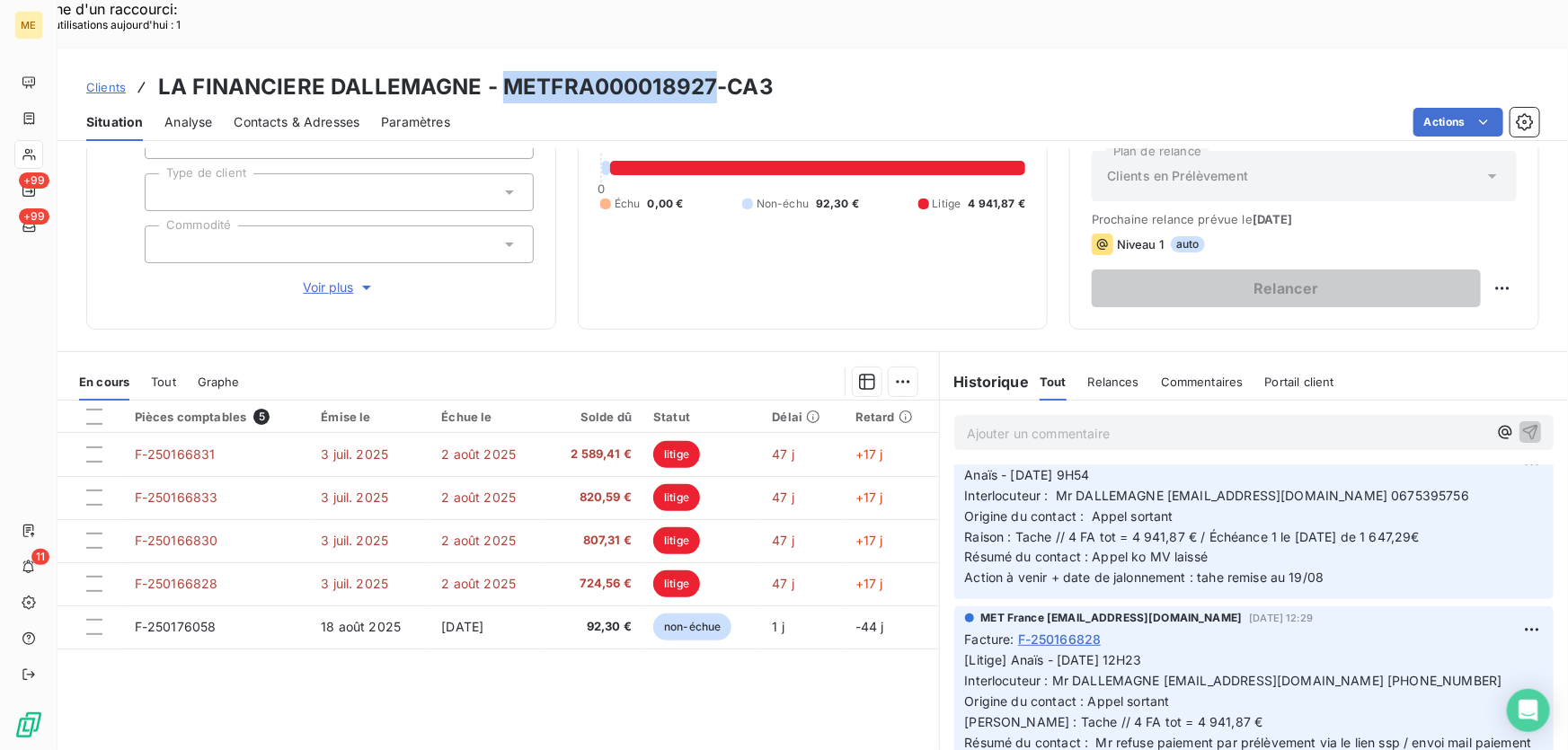
scroll to position [0, 0]
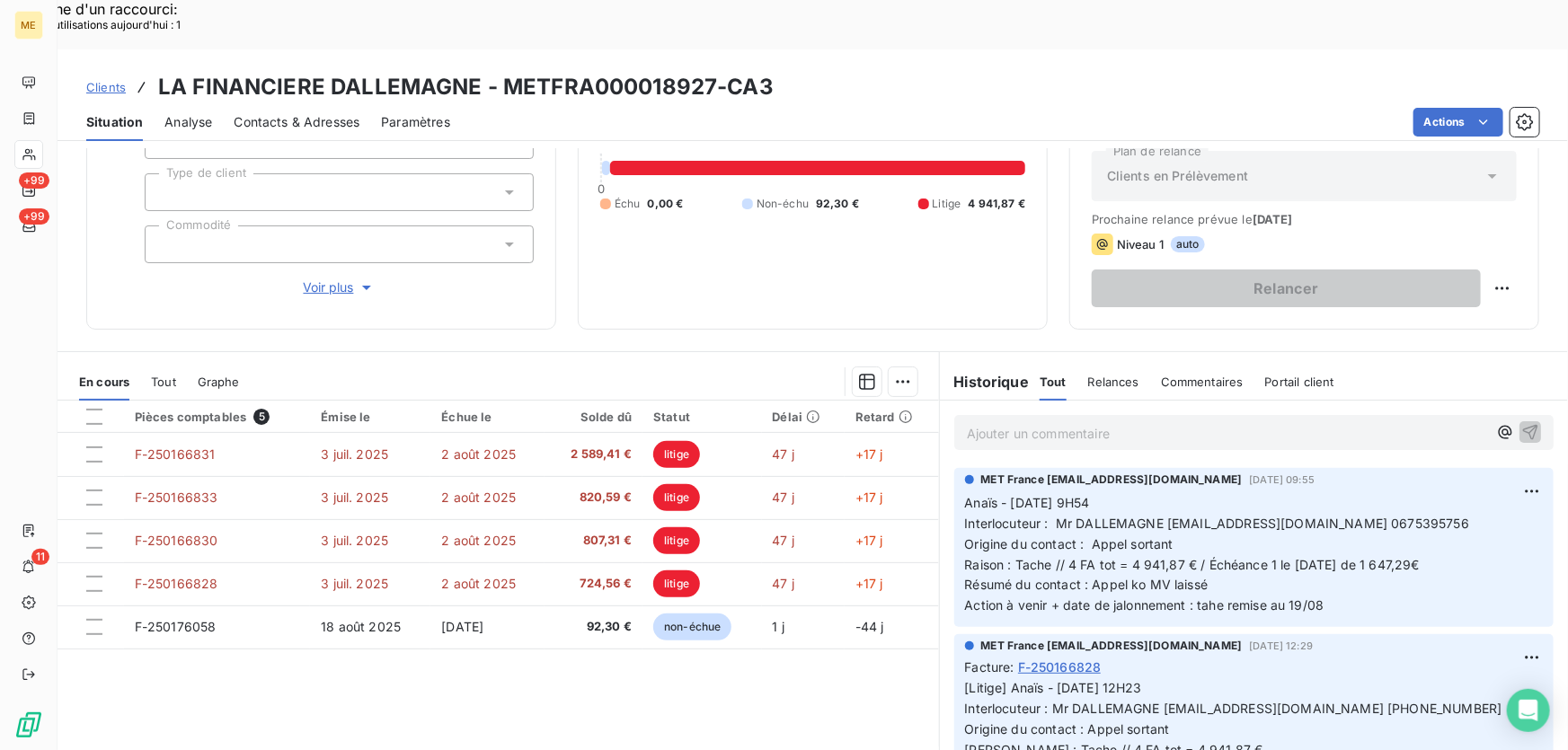
click at [1166, 422] on p "Ajouter un commentaire ﻿" at bounding box center [1227, 433] width 520 height 23
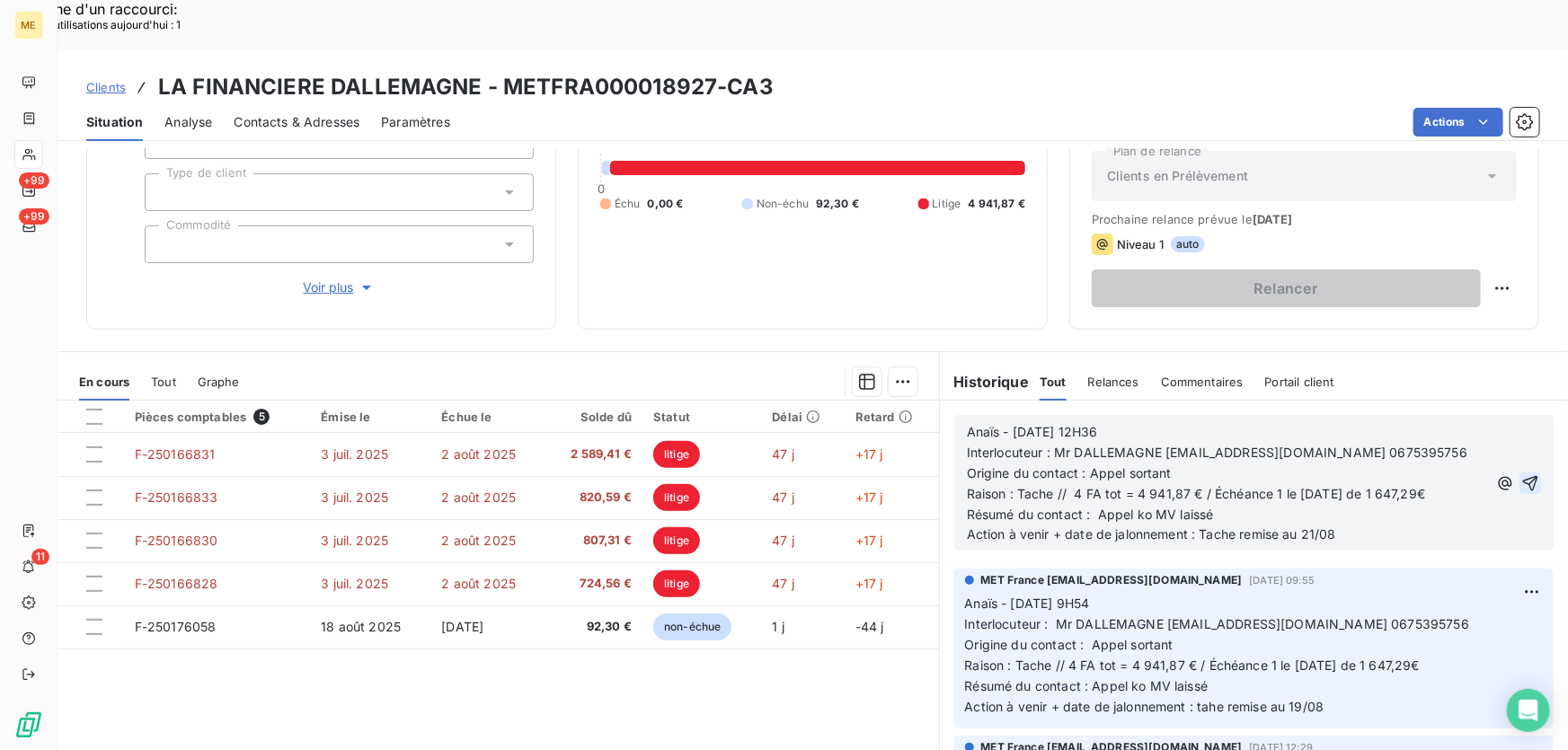
click at [1522, 475] on icon "button" at bounding box center [1529, 482] width 15 height 15
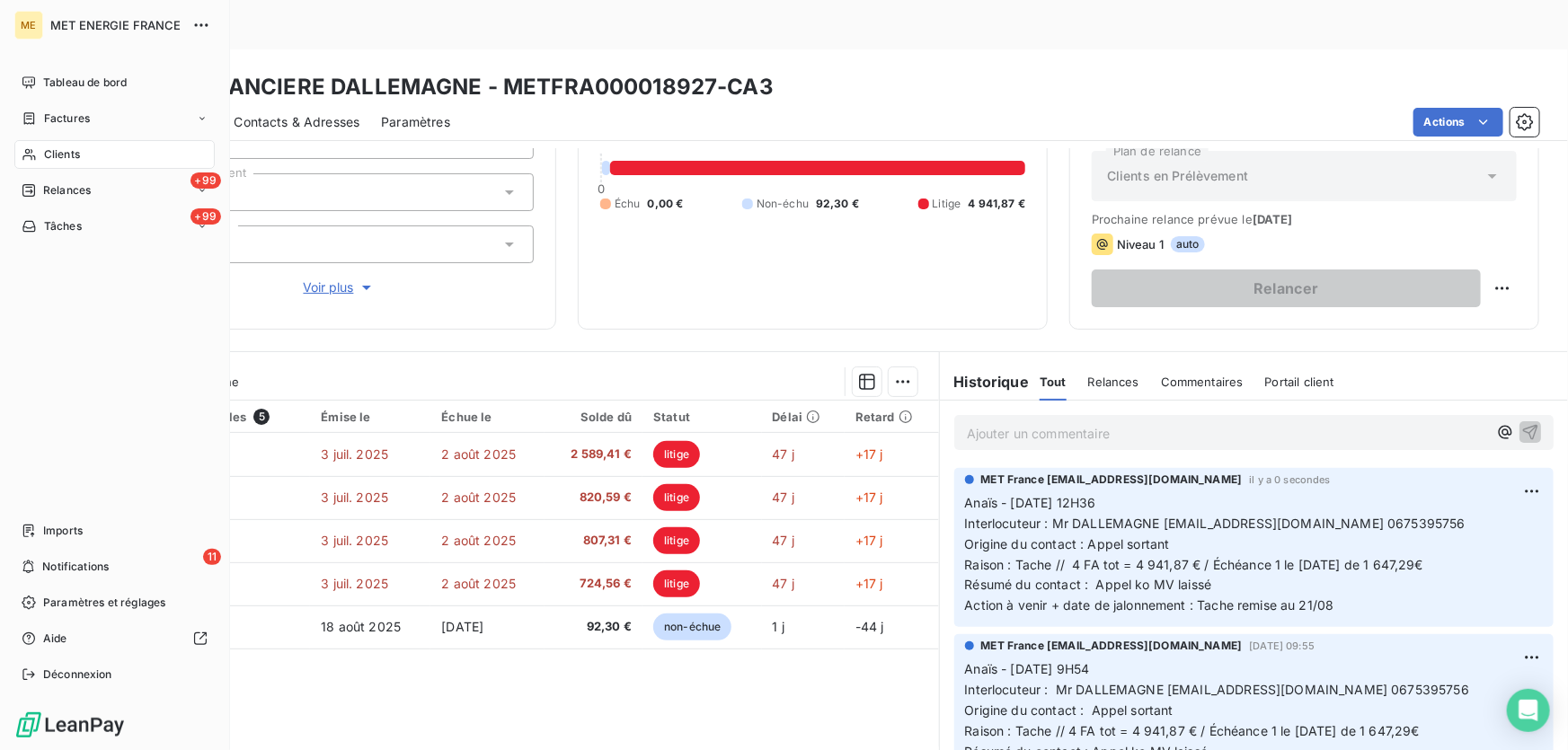
click at [52, 234] on span "Tâches" at bounding box center [63, 226] width 38 height 16
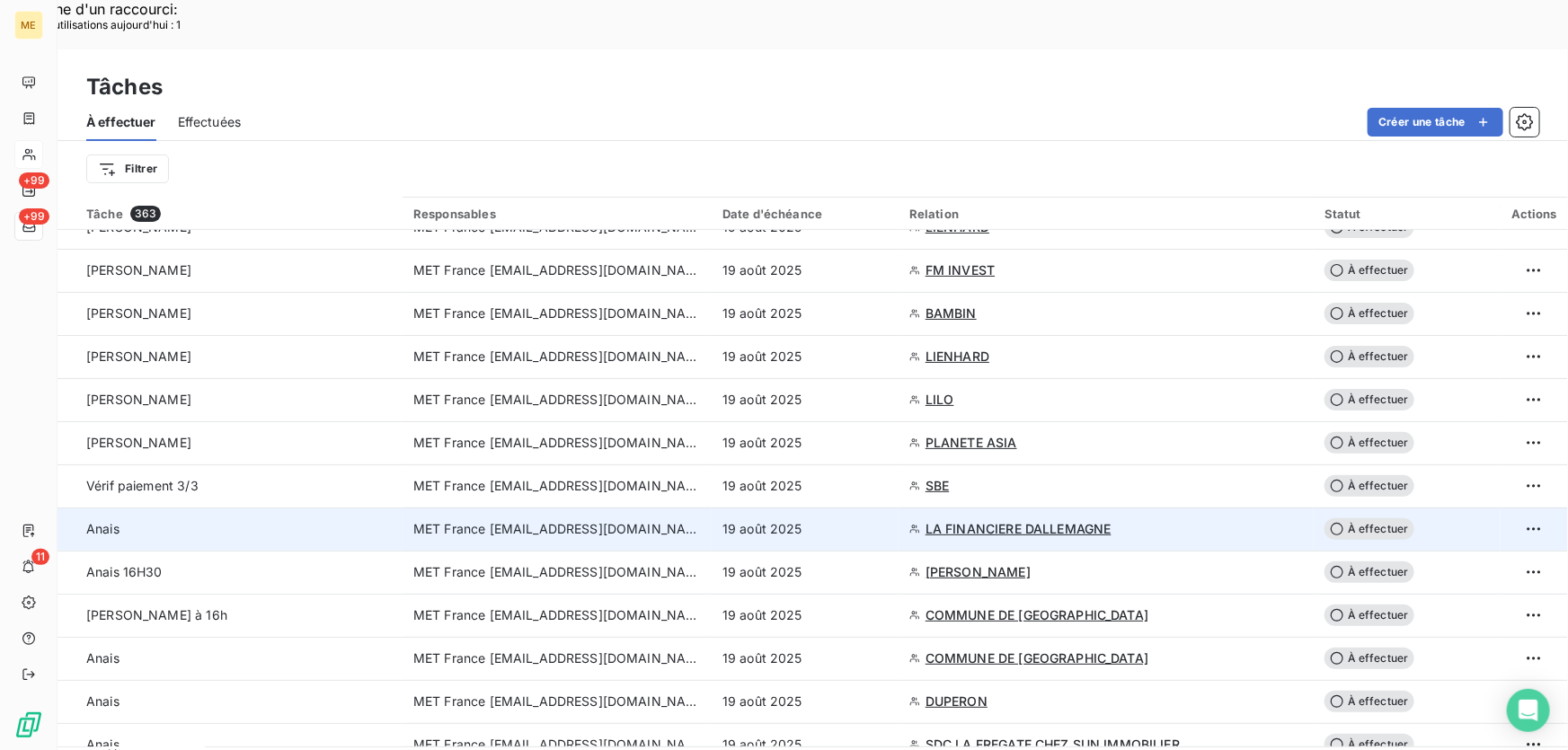
scroll to position [489, 0]
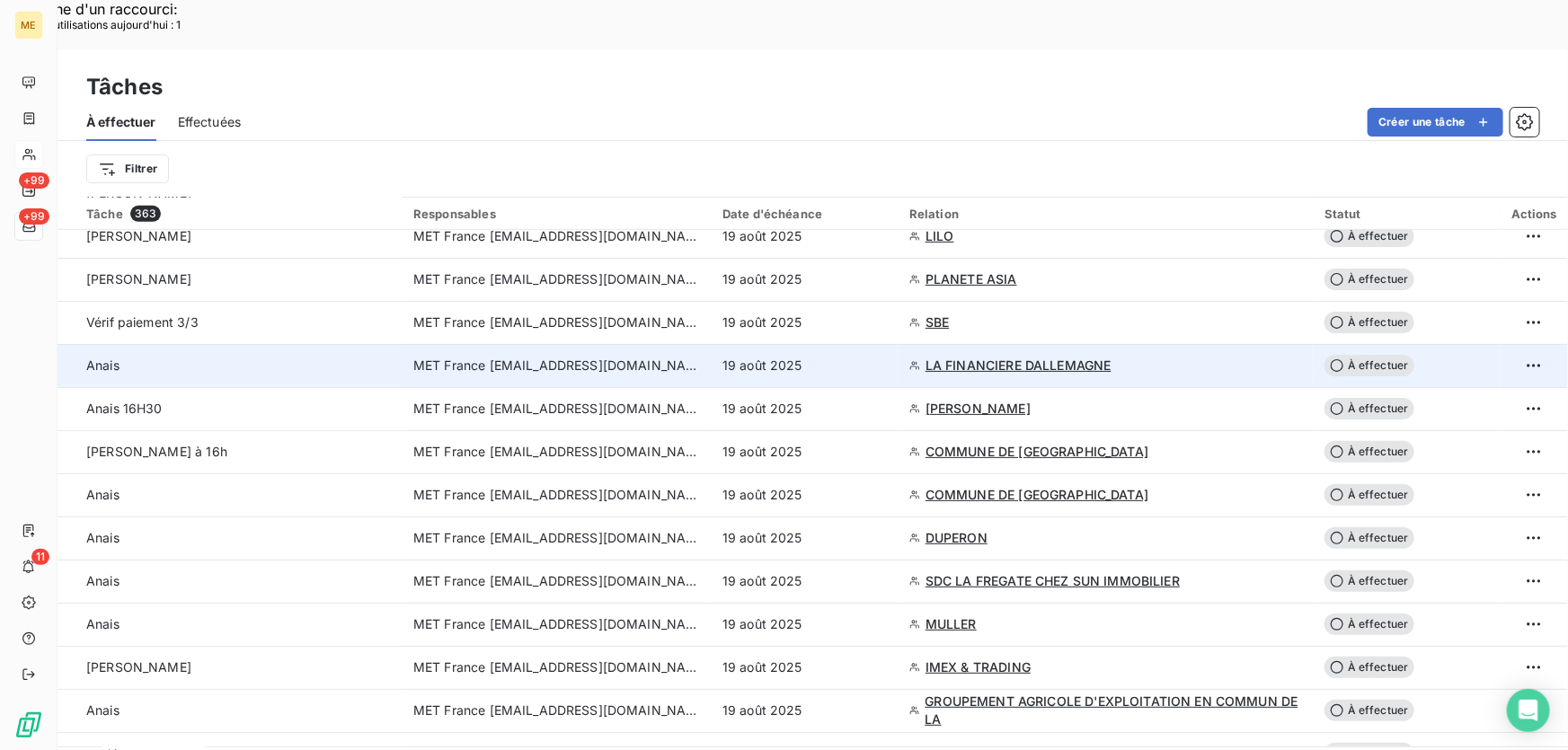
click at [837, 356] on div "19 août 2025" at bounding box center [805, 365] width 165 height 18
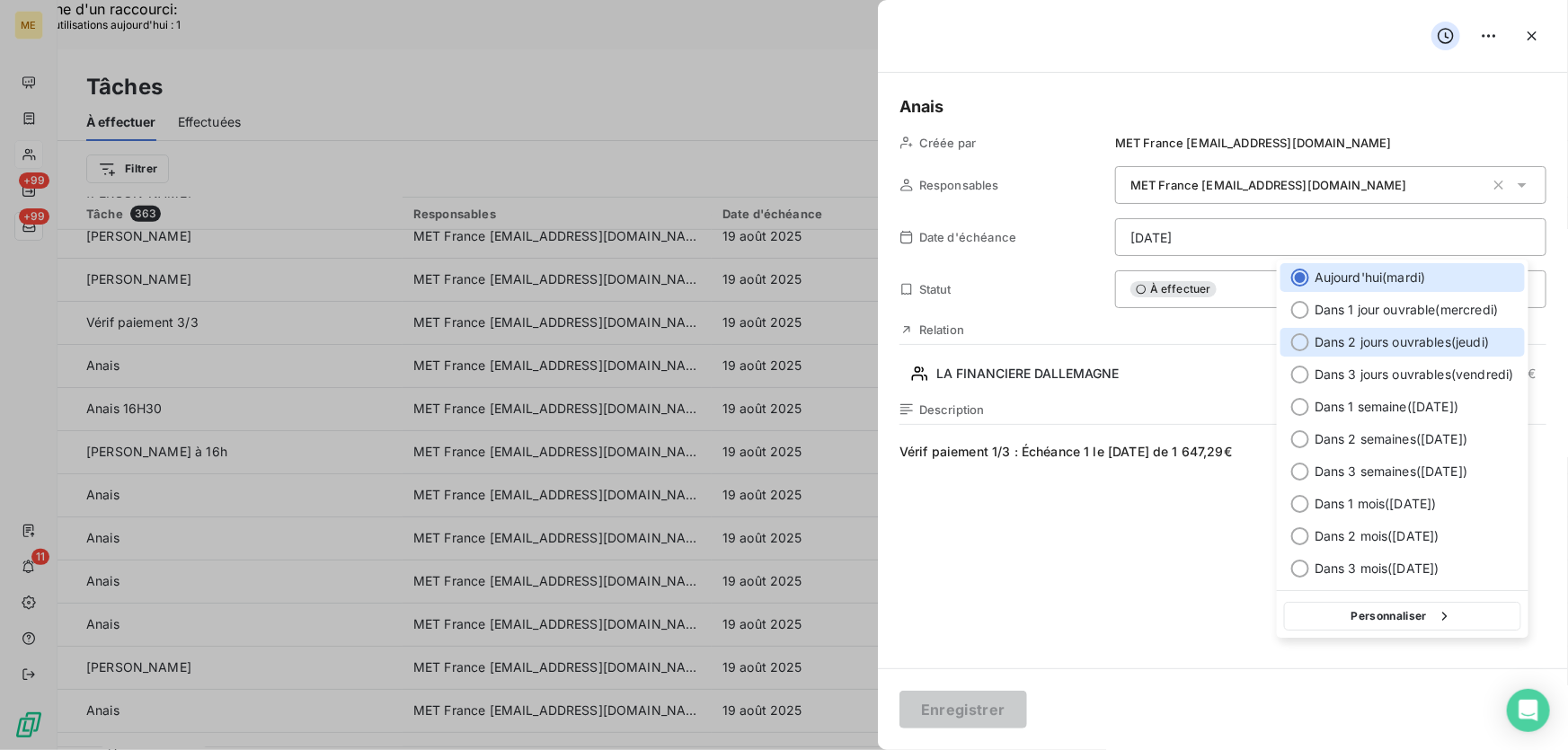
click at [1338, 347] on span "Dans 2 jours ouvrables ( [DATE] )" at bounding box center [1401, 342] width 174 height 18
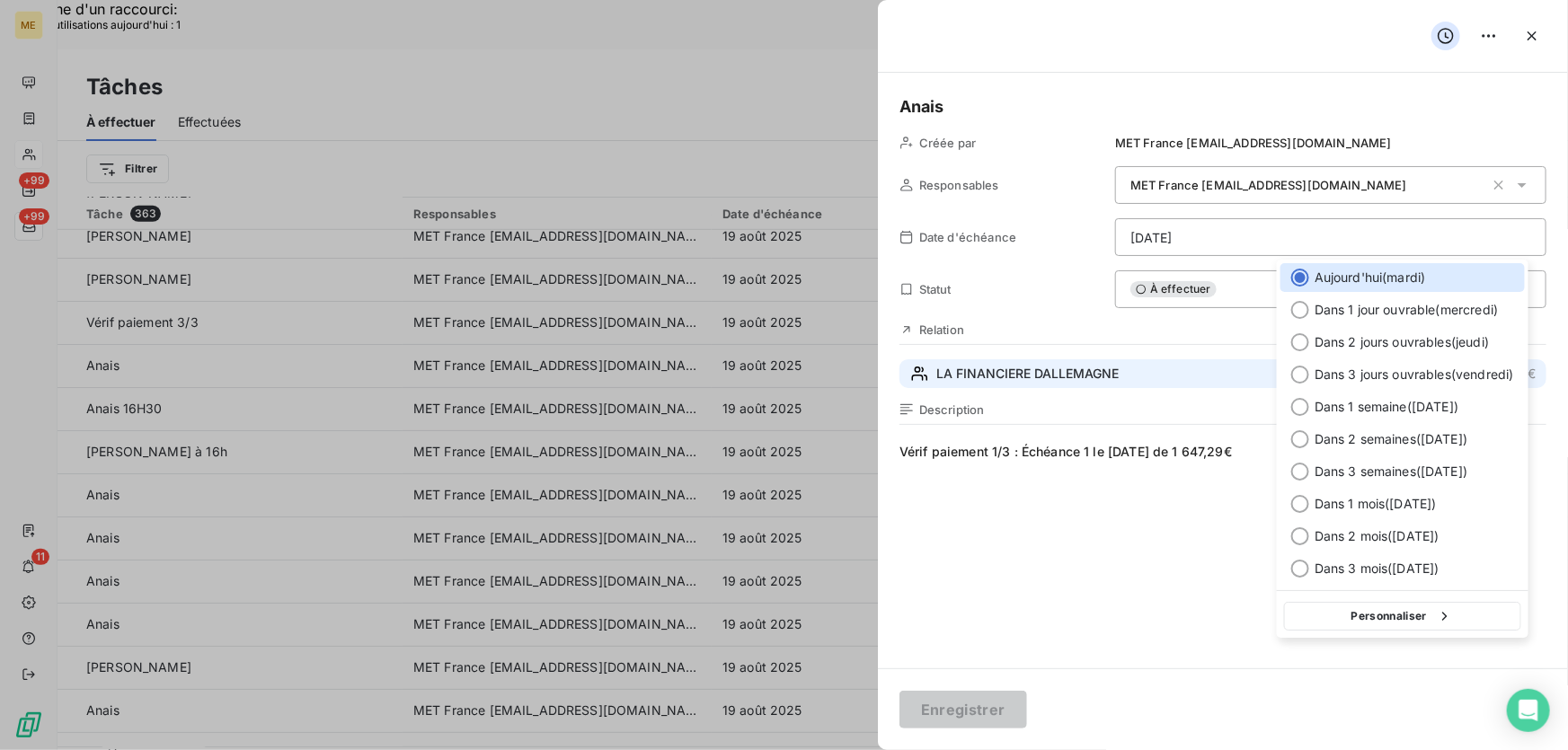
type input "21/08/2025"
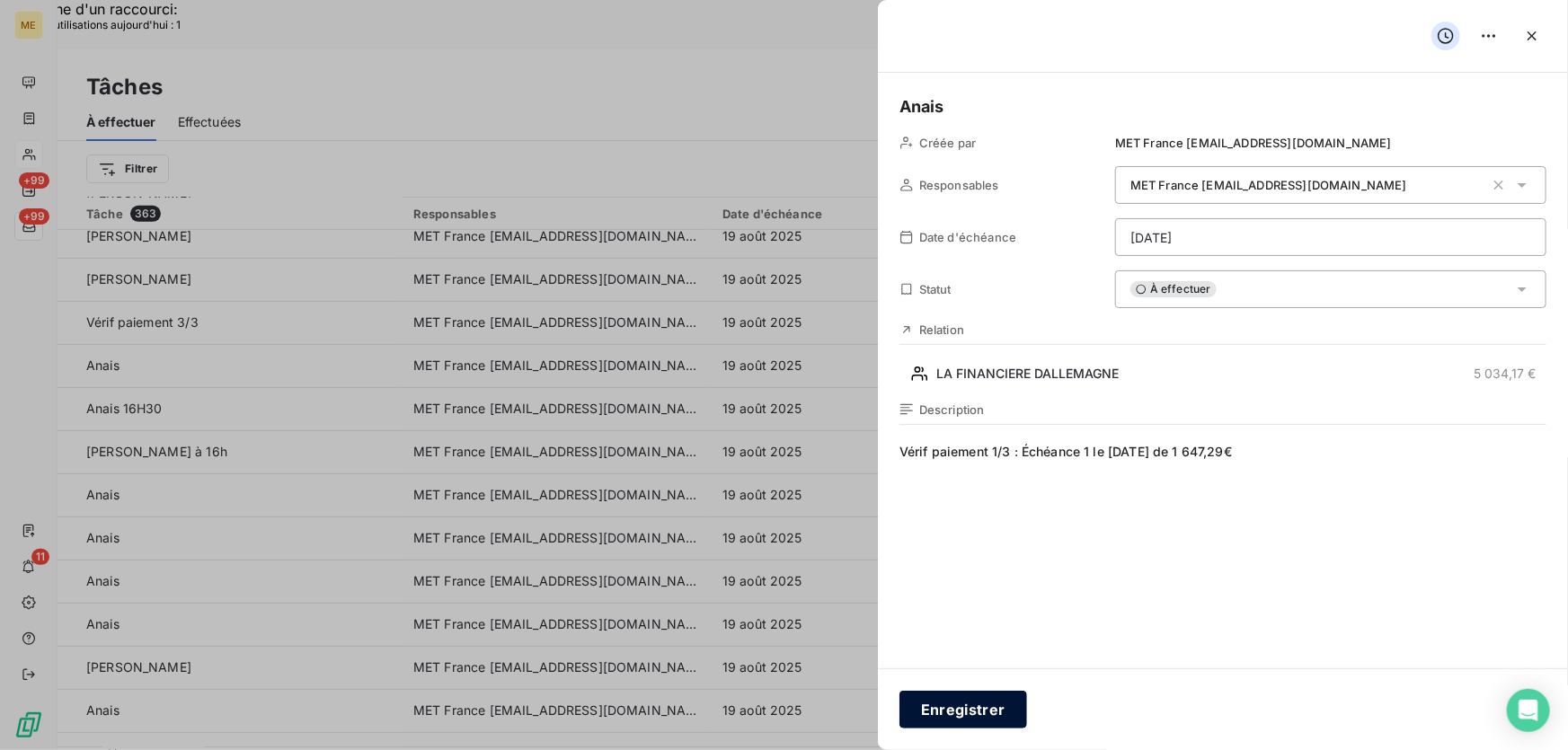
click at [979, 709] on button "Enregistrer" at bounding box center [963, 709] width 127 height 38
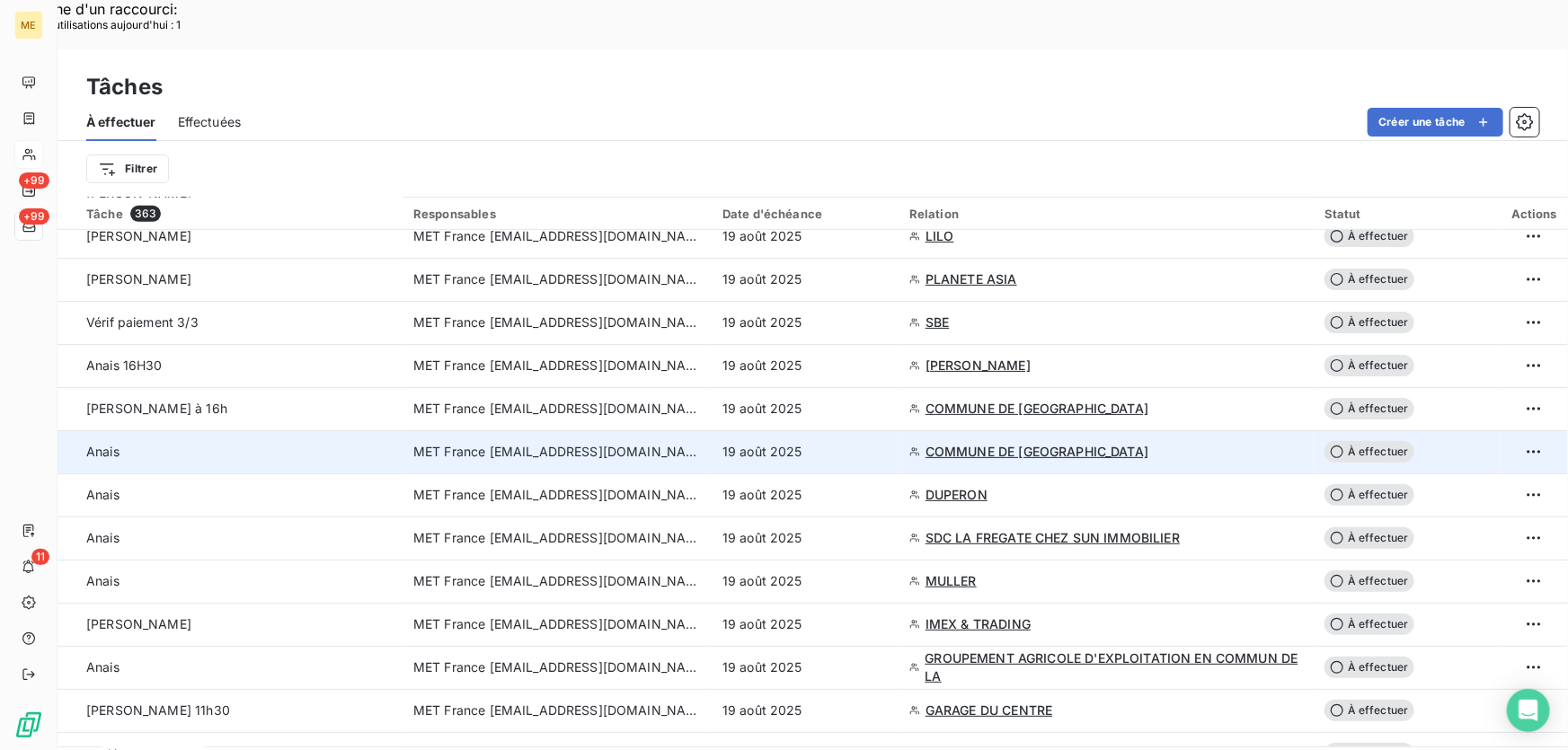
click at [838, 443] on div "19 août 2025" at bounding box center [805, 452] width 165 height 18
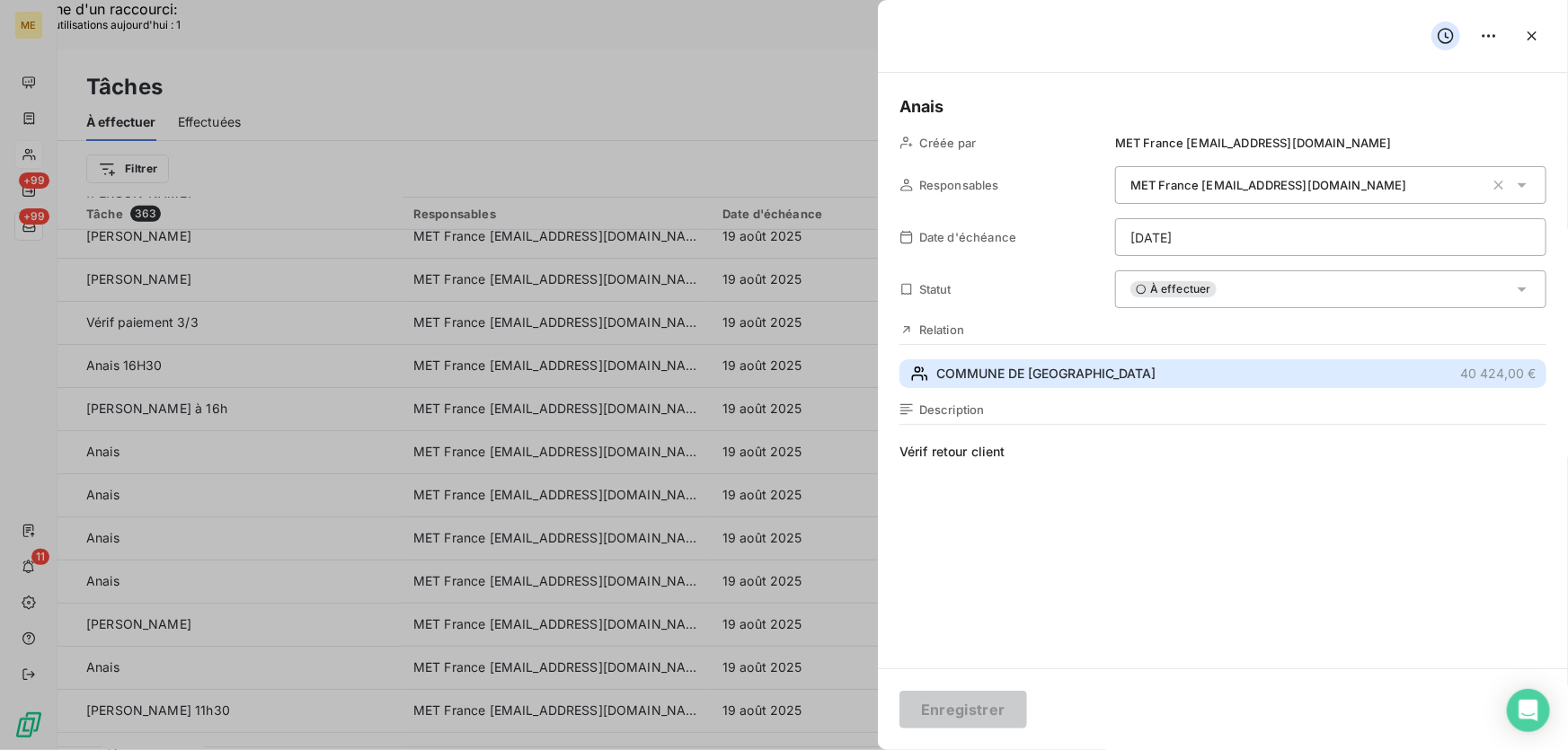
click at [1055, 371] on span "COMMUNE DE [GEOGRAPHIC_DATA]" at bounding box center [1046, 374] width 219 height 18
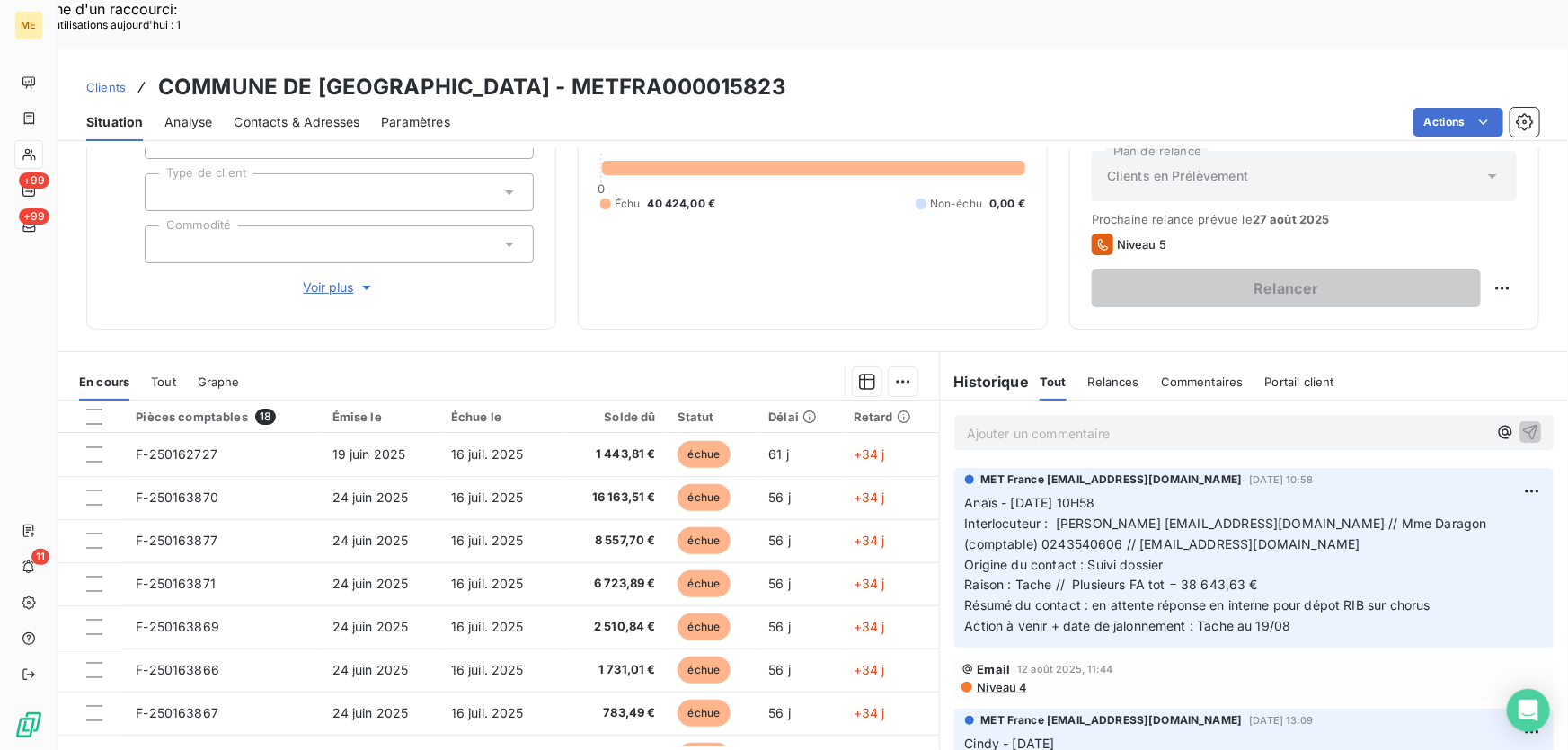
click at [1235, 577] on span "Raison : Tache // Plusieurs FA tot = 38 643,63 €" at bounding box center [1111, 584] width 293 height 15
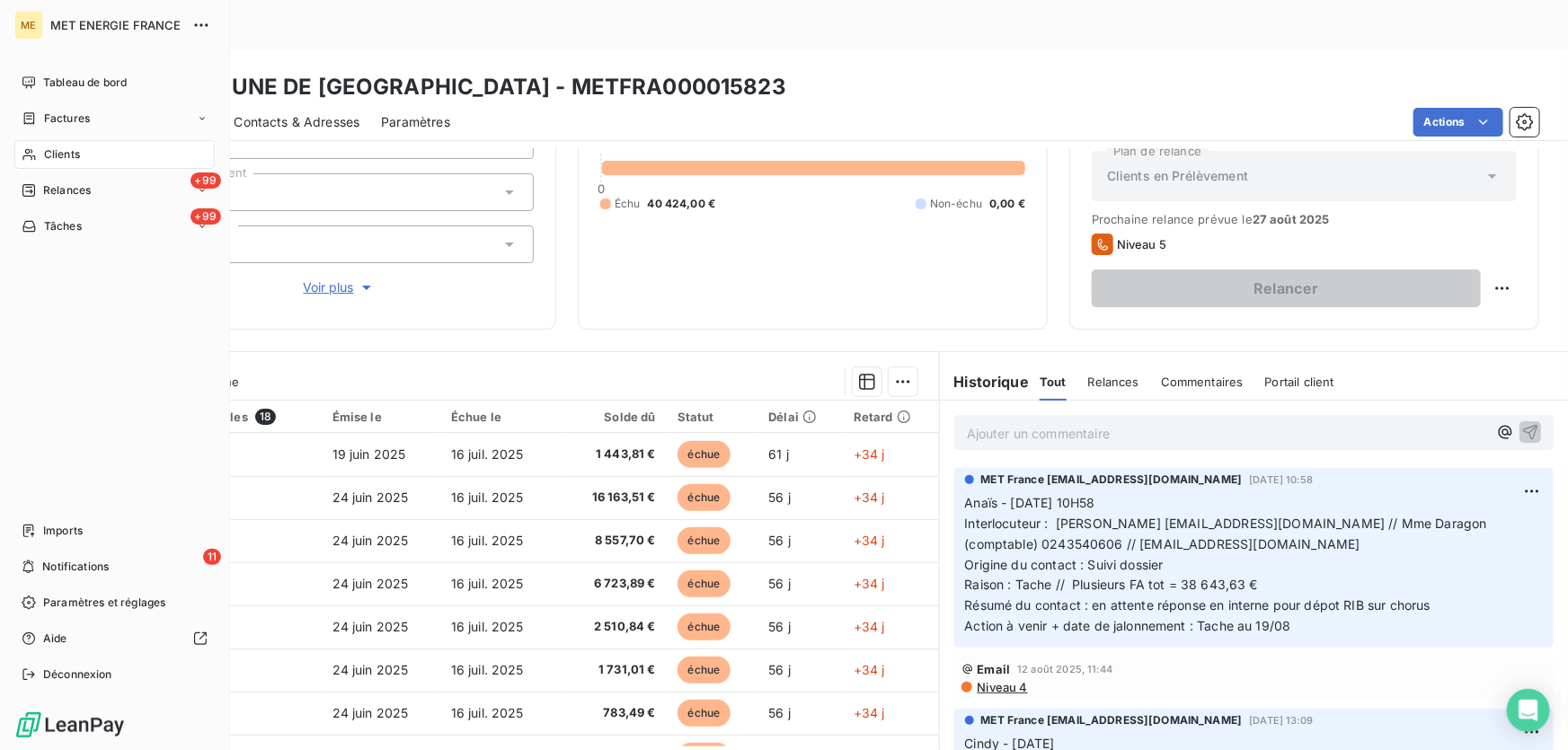
click at [36, 225] on icon at bounding box center [29, 226] width 15 height 14
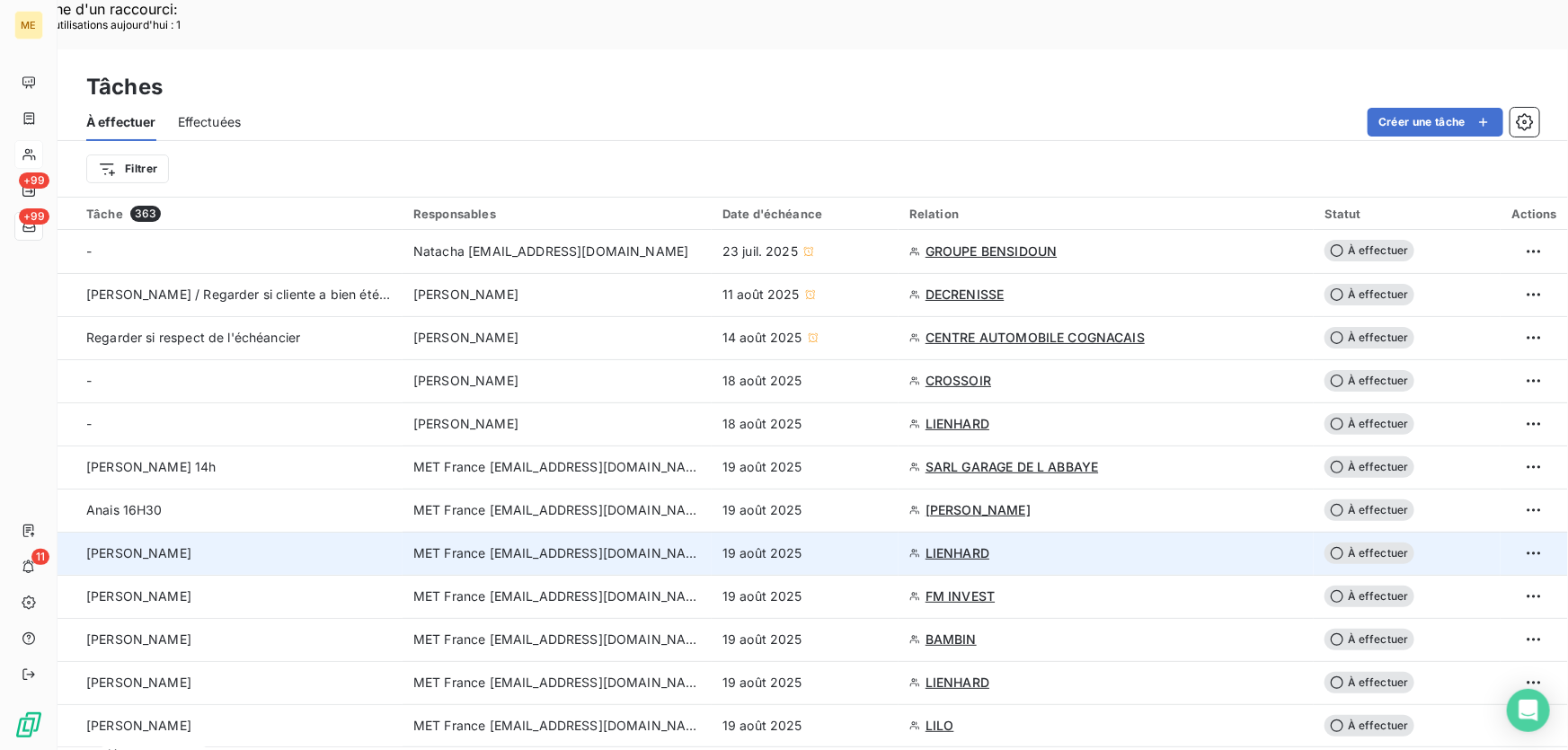
scroll to position [326, 0]
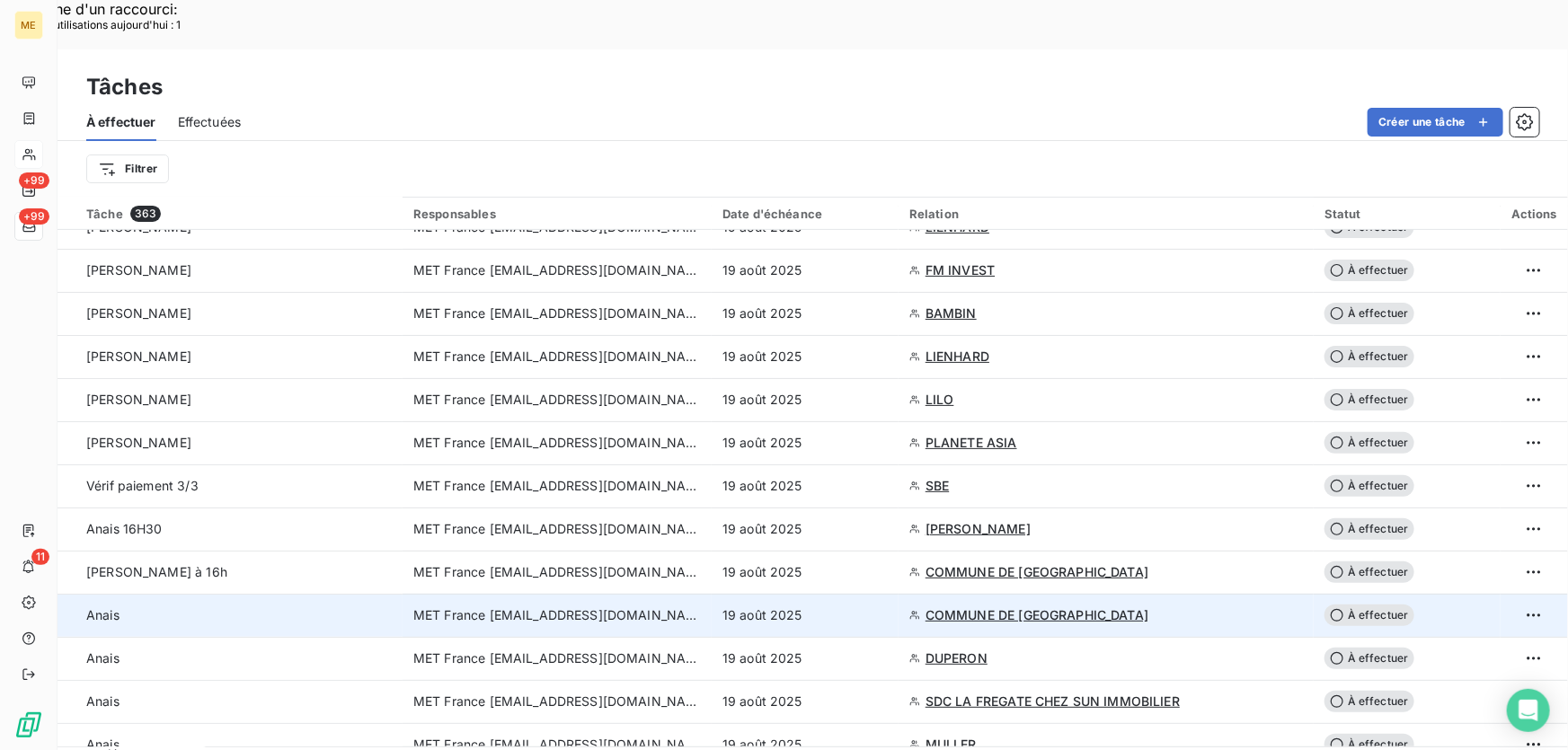
click at [851, 606] on div "19 août 2025" at bounding box center [805, 615] width 165 height 18
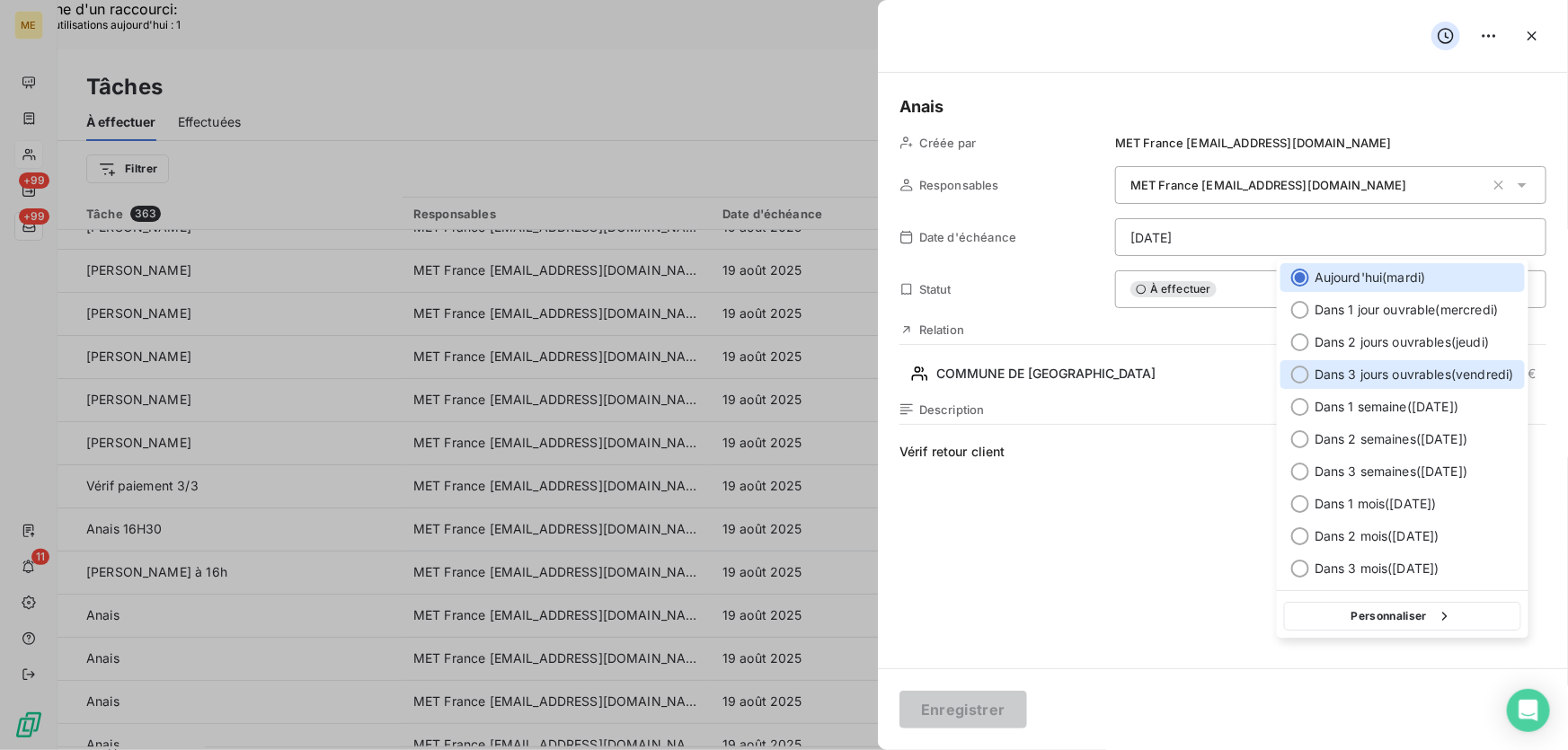
click at [1424, 377] on span "Dans 3 jours ouvrables ( [DATE] )" at bounding box center [1414, 374] width 199 height 18
type input "[DATE]"
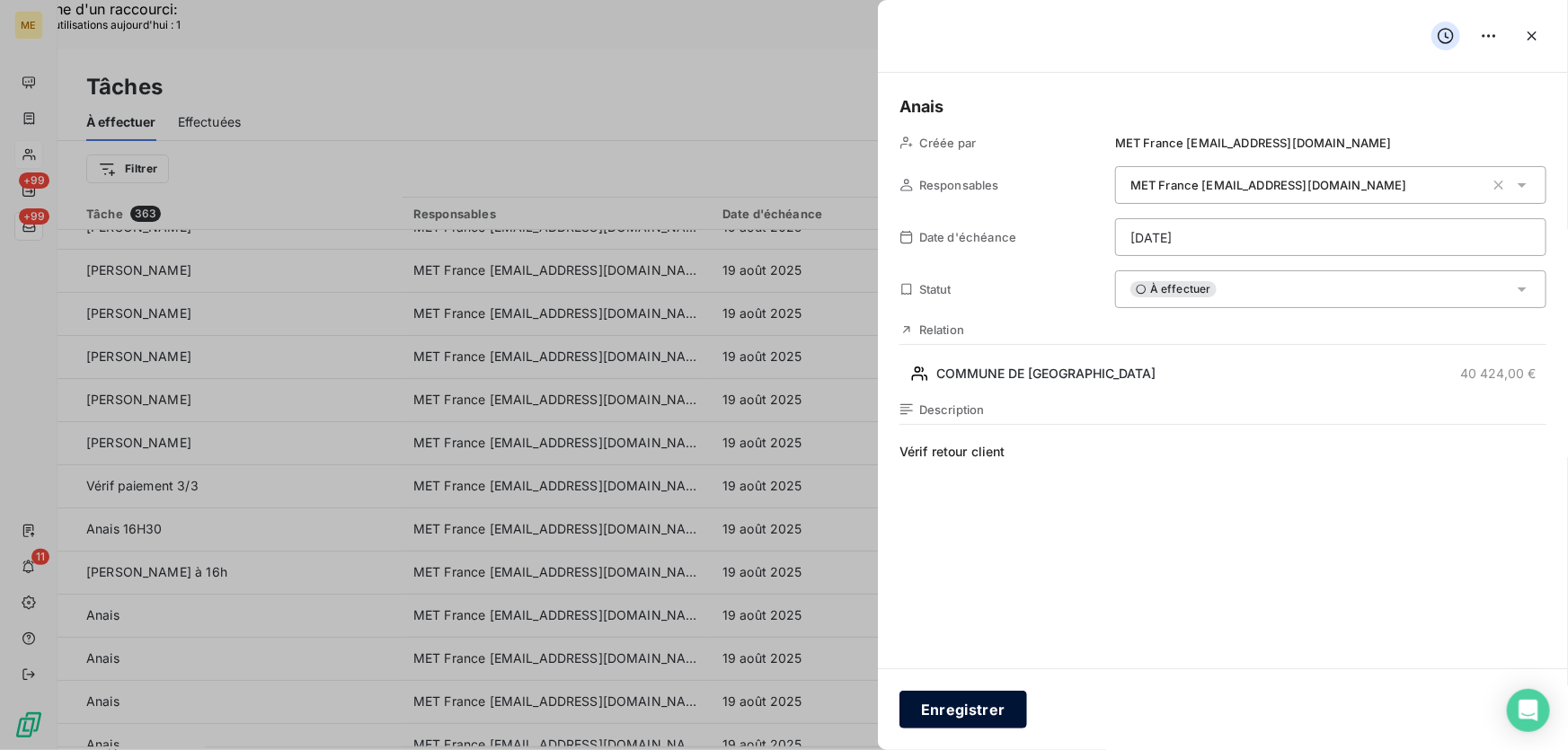
click at [984, 713] on button "Enregistrer" at bounding box center [963, 709] width 127 height 38
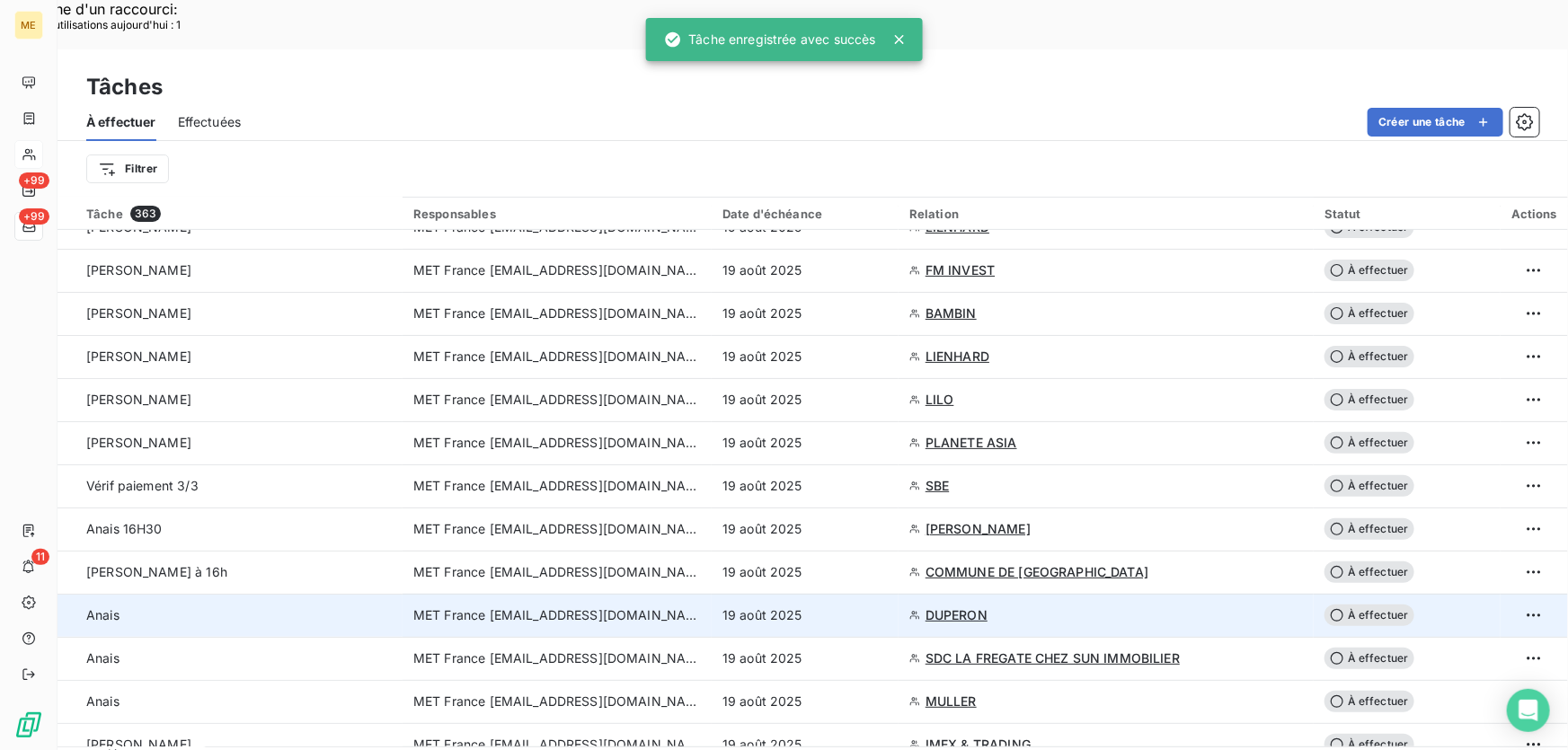
click at [859, 606] on div "19 août 2025" at bounding box center [805, 615] width 165 height 18
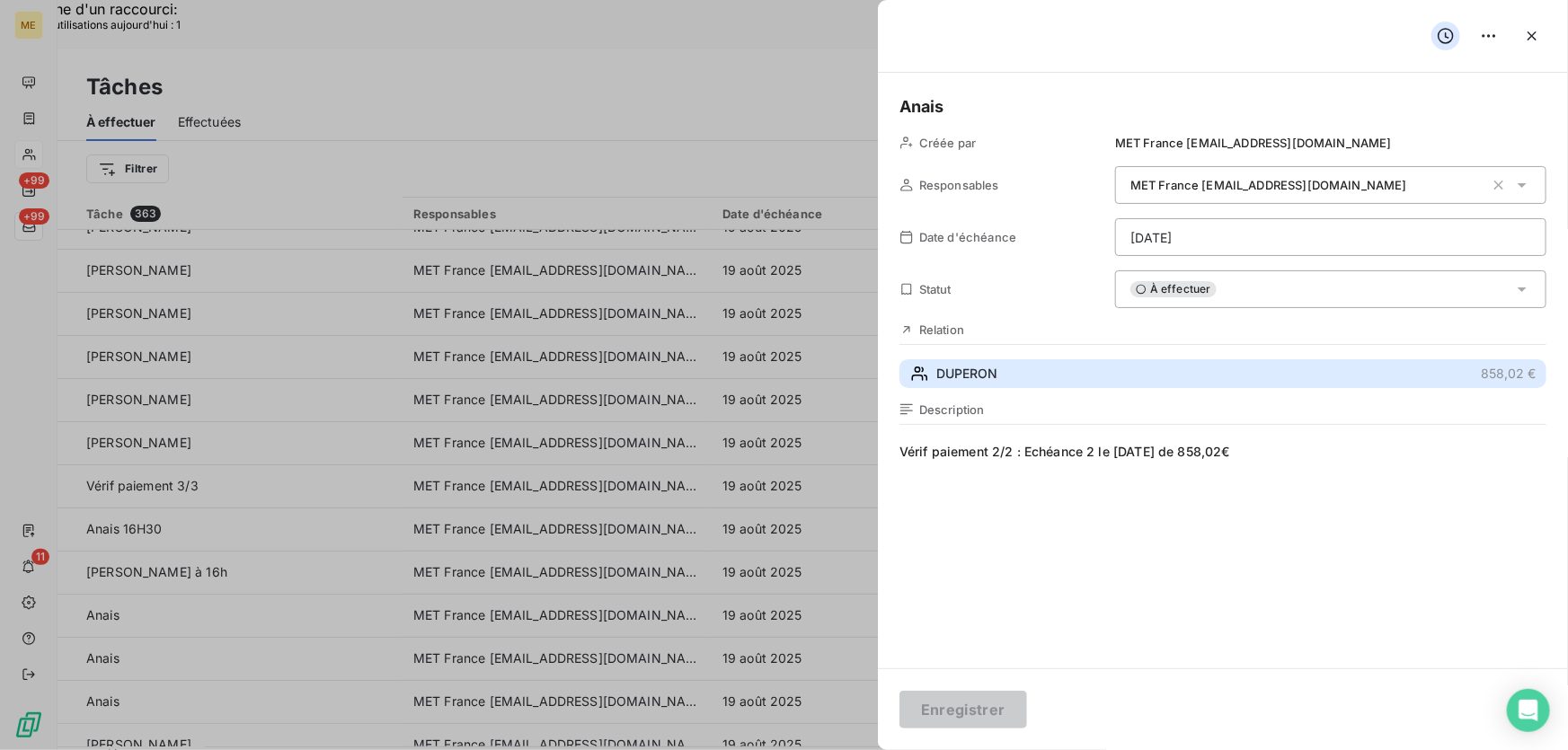
click at [1007, 368] on button "DUPERON 858,02 €" at bounding box center [1223, 373] width 647 height 29
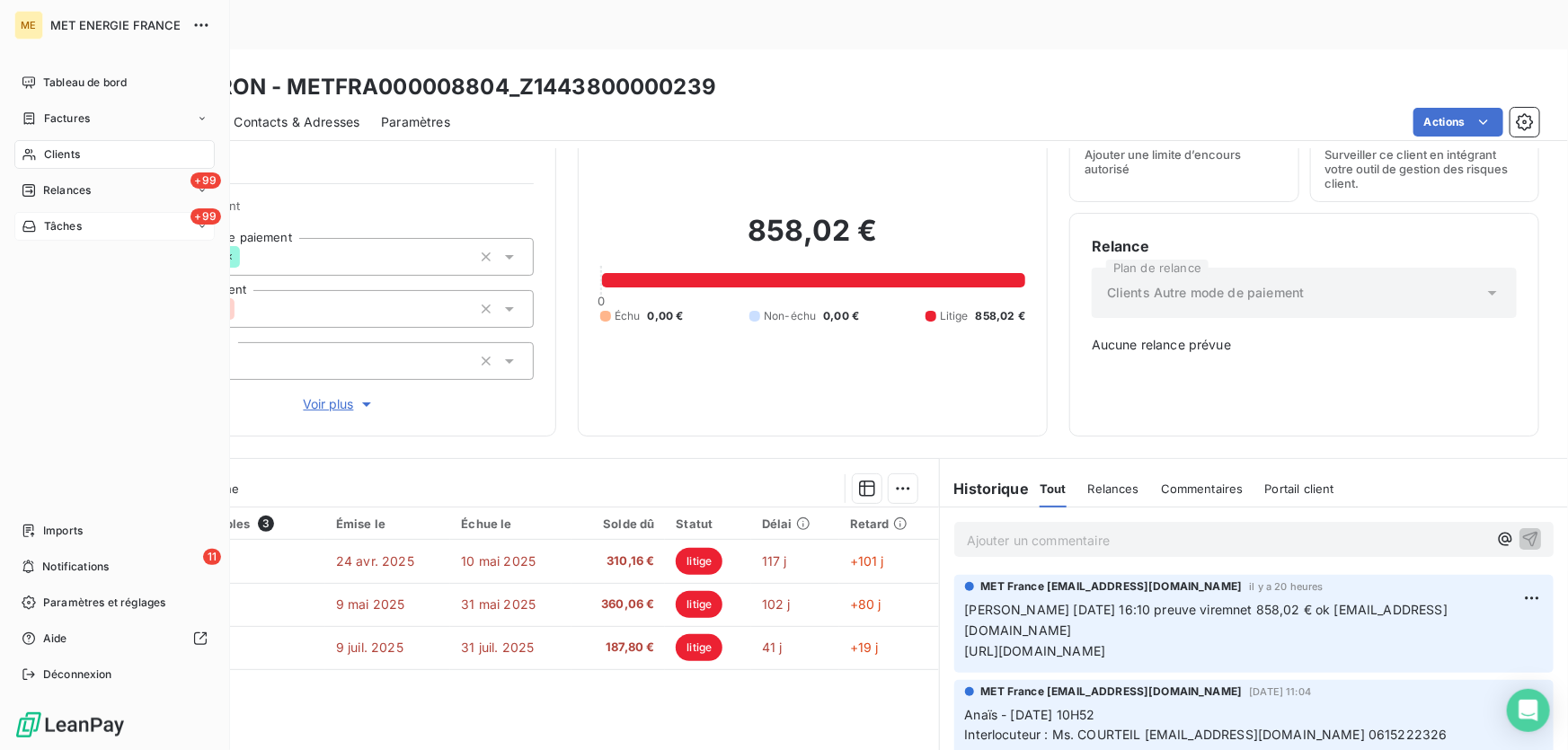
click at [45, 223] on span "Tâches" at bounding box center [63, 226] width 38 height 16
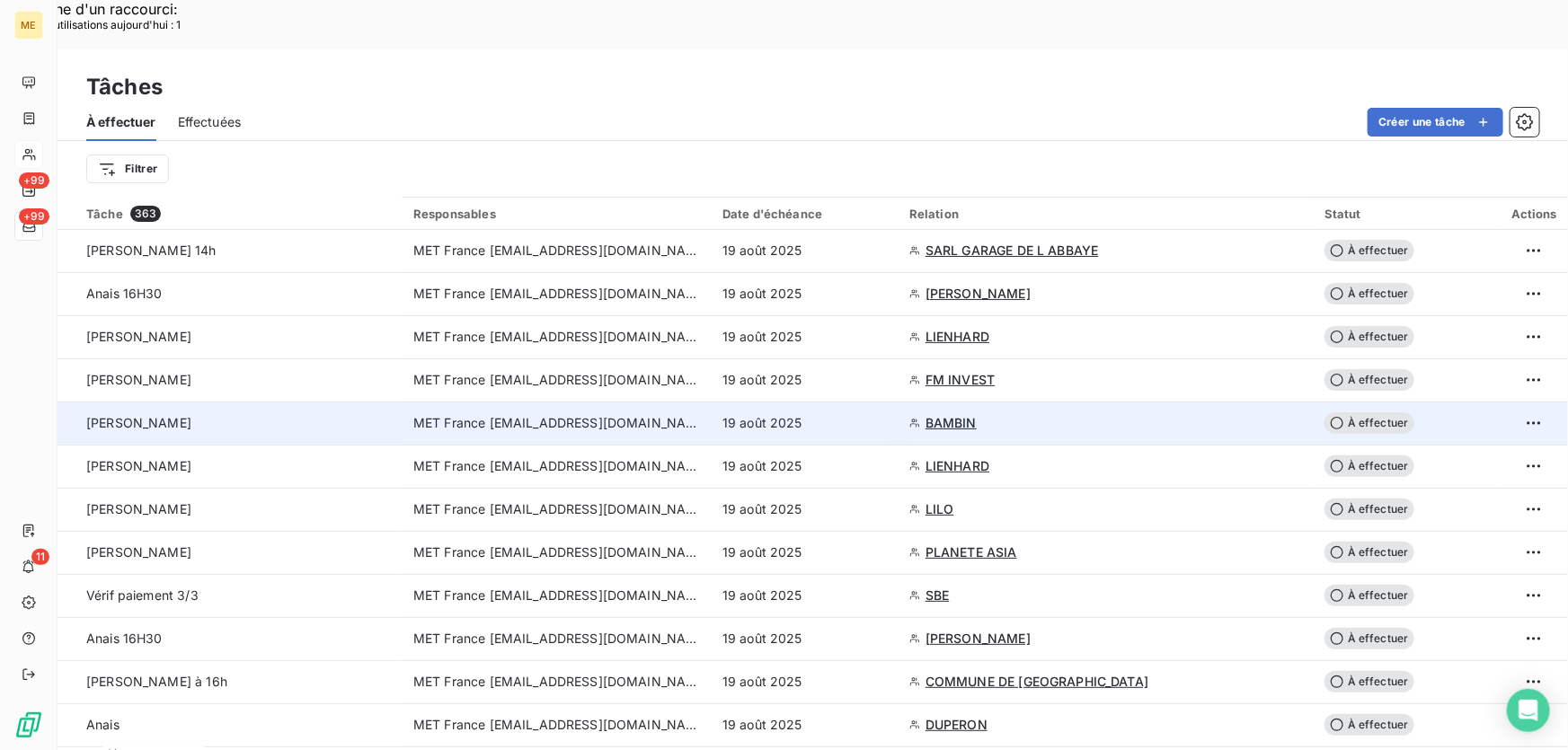
scroll to position [245, 0]
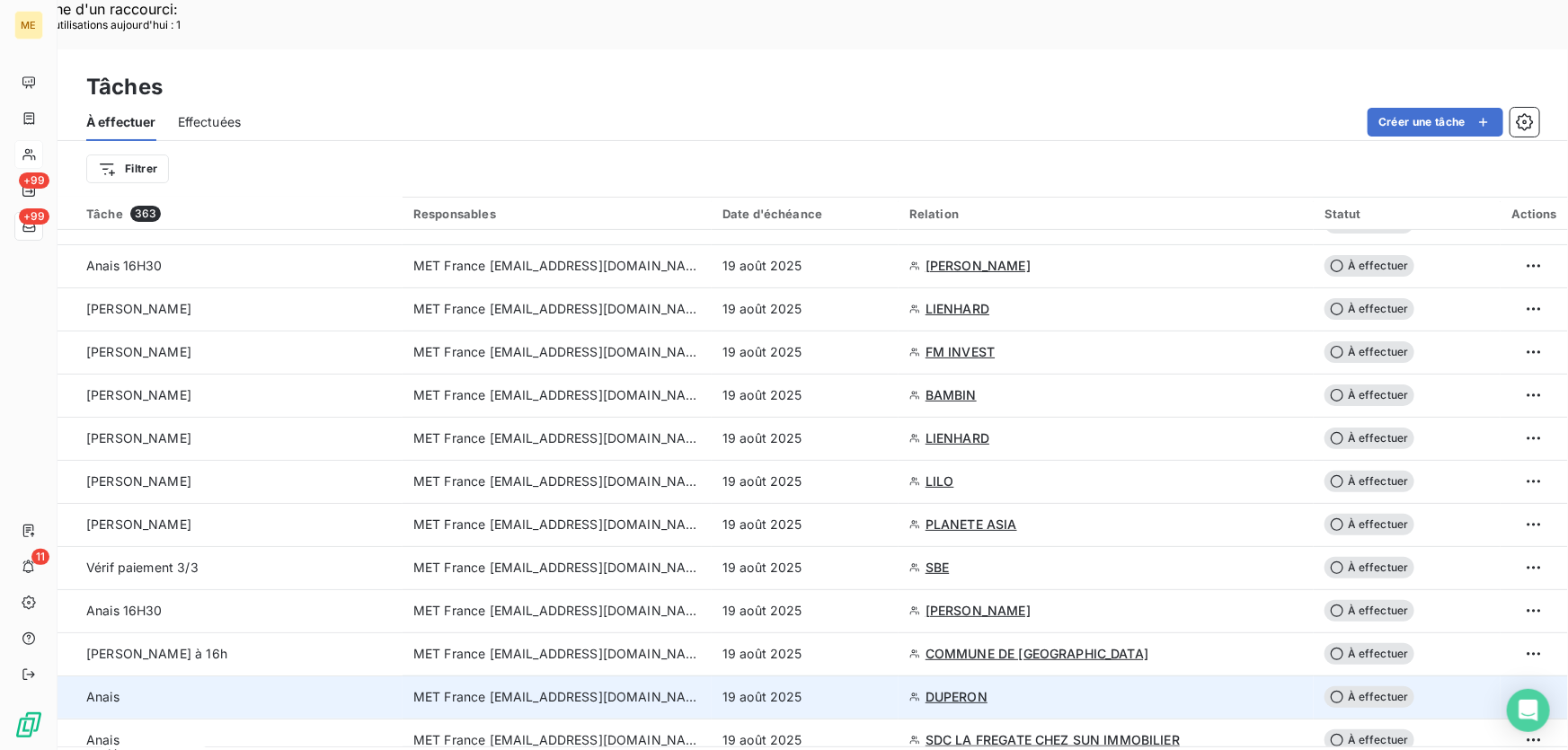
click at [850, 688] on div "19 août 2025" at bounding box center [805, 697] width 165 height 18
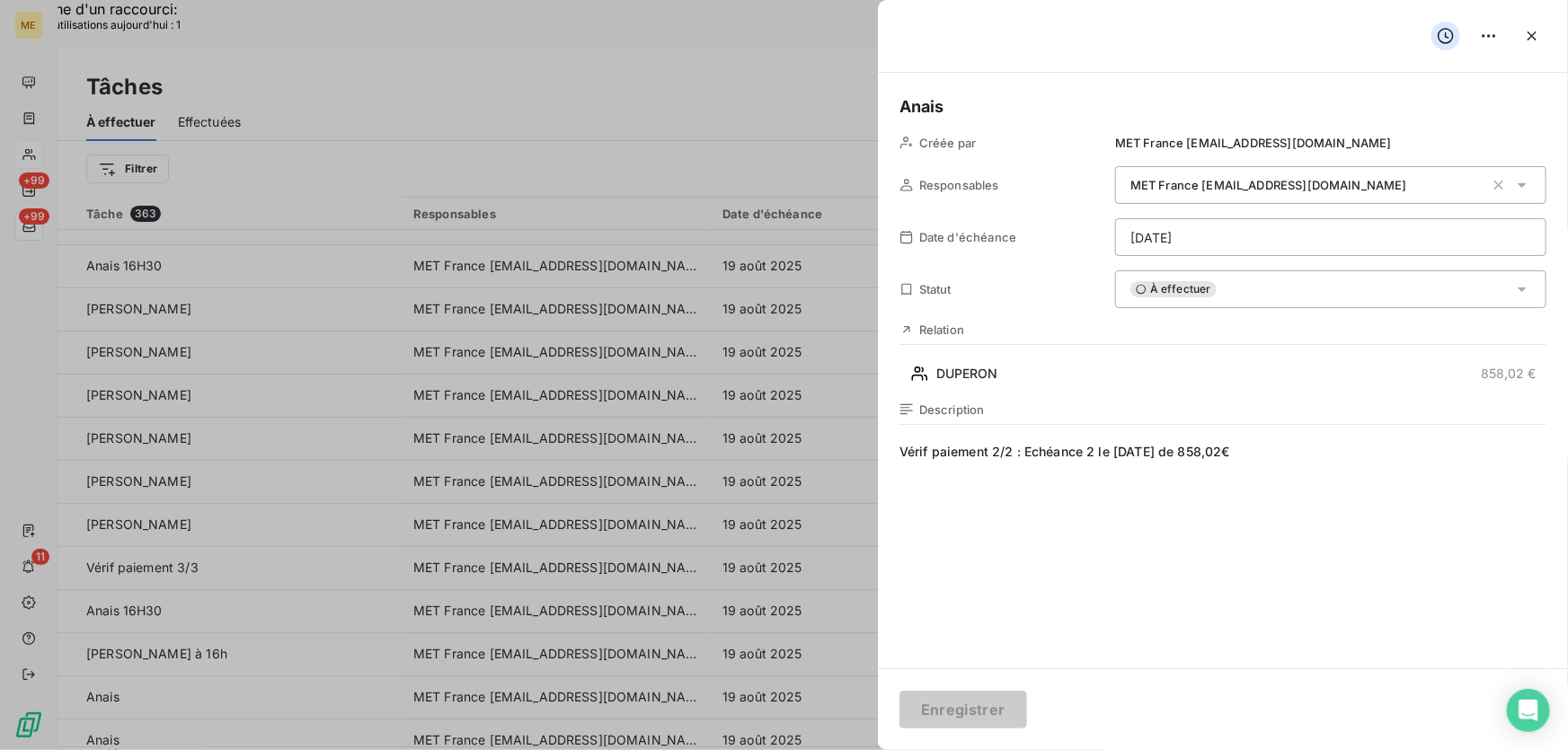
click at [1314, 294] on div "À effectuer" at bounding box center [1330, 289] width 431 height 38
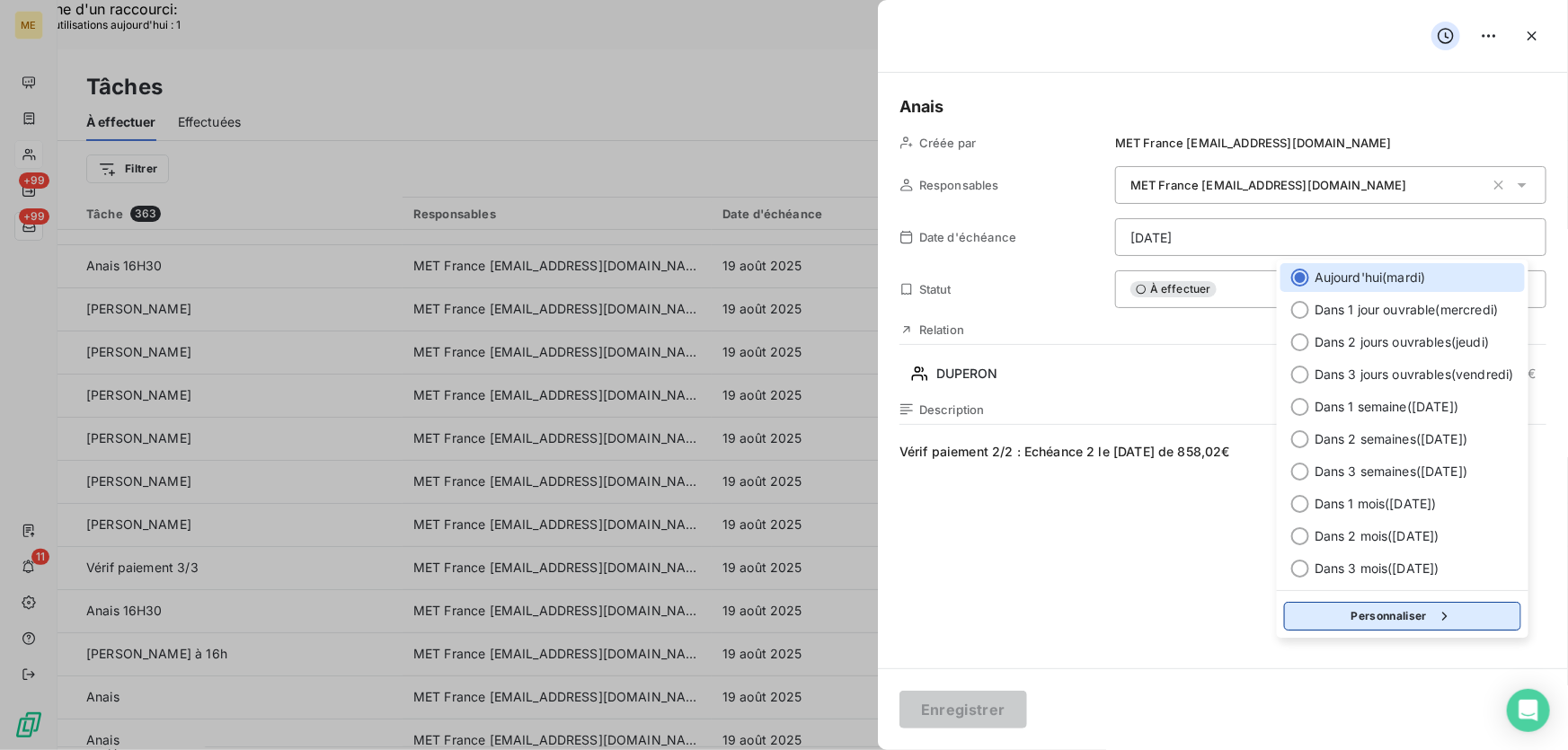
click at [1393, 608] on button "Personnaliser" at bounding box center [1402, 616] width 237 height 29
select select "7"
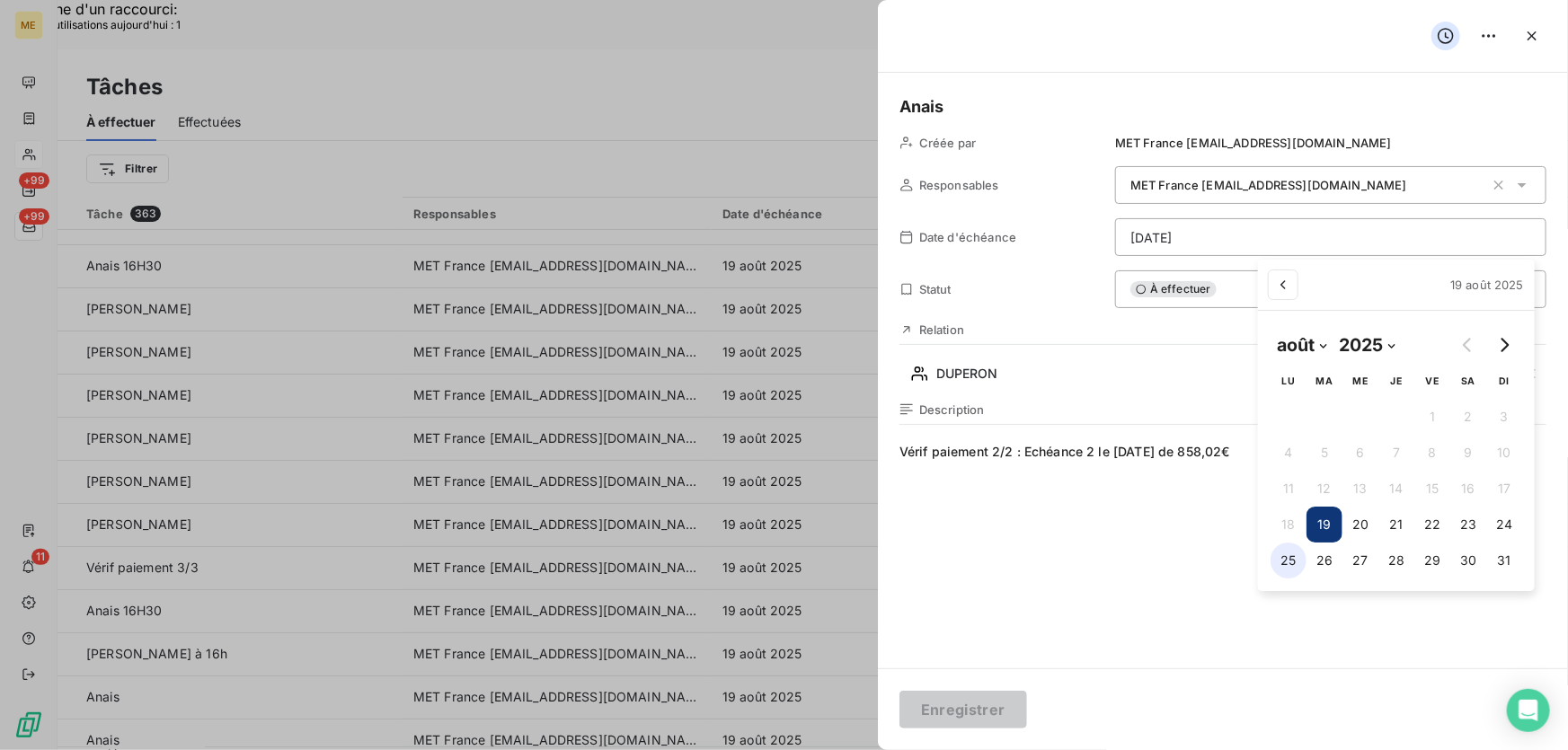
click at [1285, 564] on button "25" at bounding box center [1288, 560] width 36 height 36
type input "[DATE]"
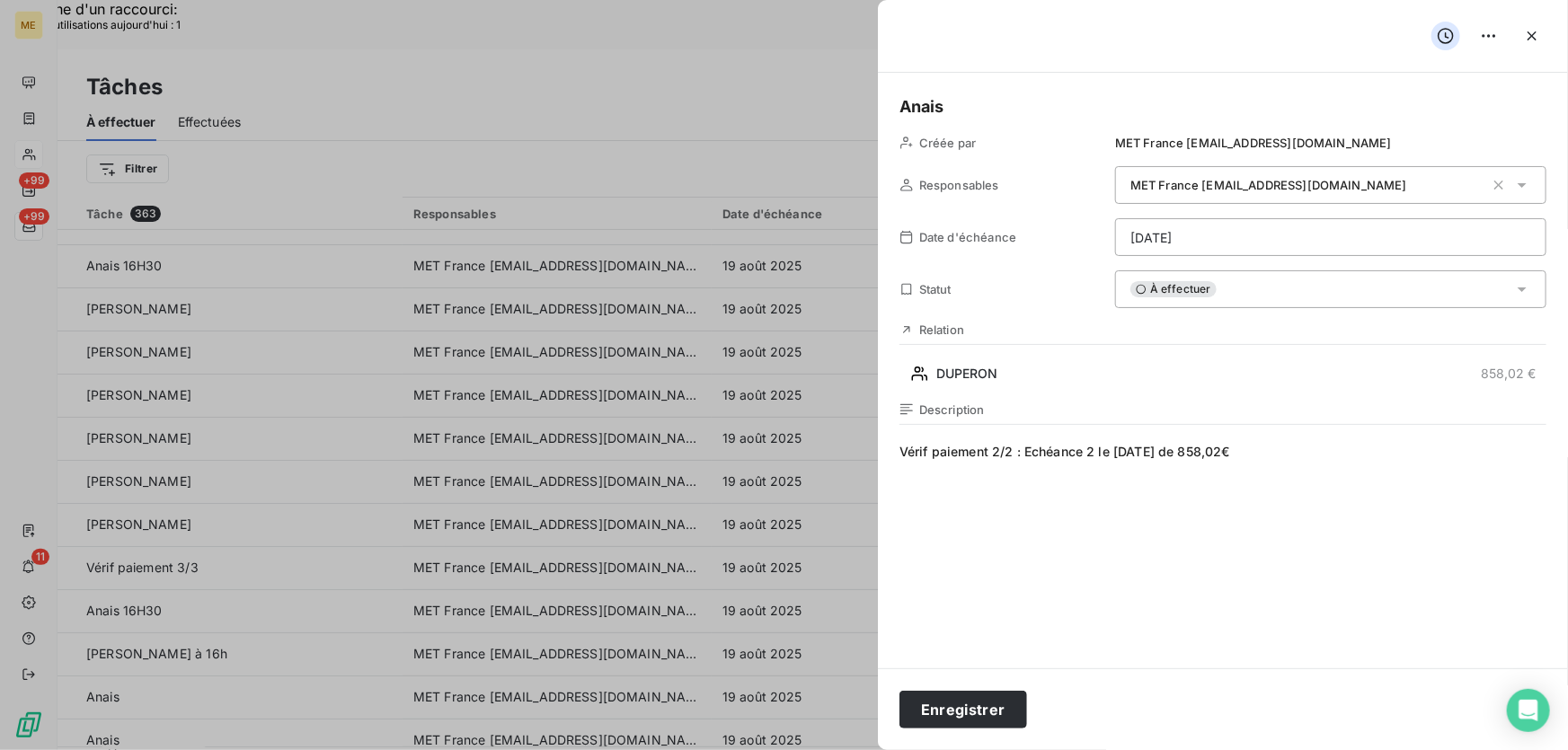
click at [926, 455] on span "Vérif paiement 2/2 : Echéance 2 le 14/08/2025 de 858,02€" at bounding box center [1223, 615] width 647 height 345
click at [948, 715] on button "Enregistrer" at bounding box center [963, 709] width 127 height 38
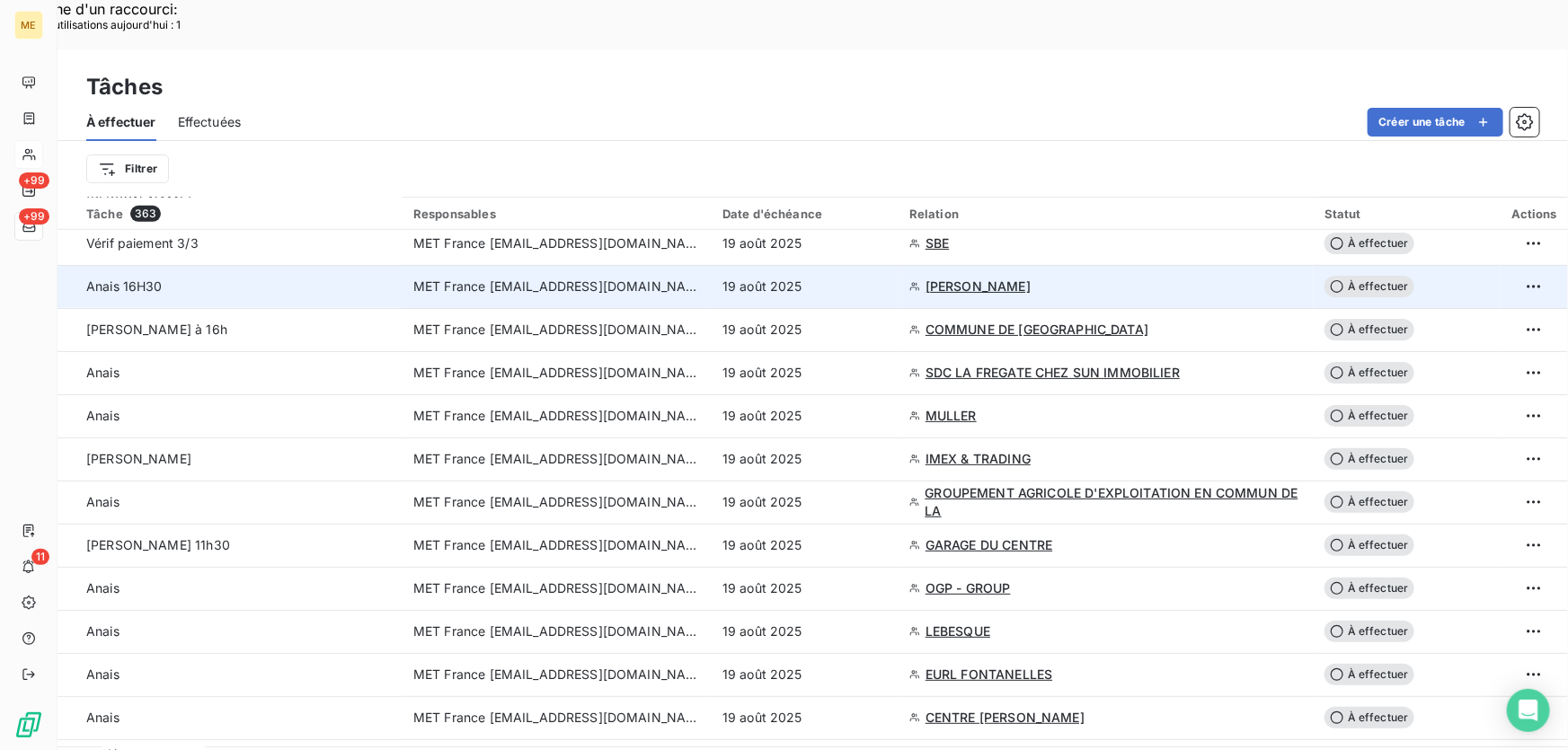
scroll to position [571, 0]
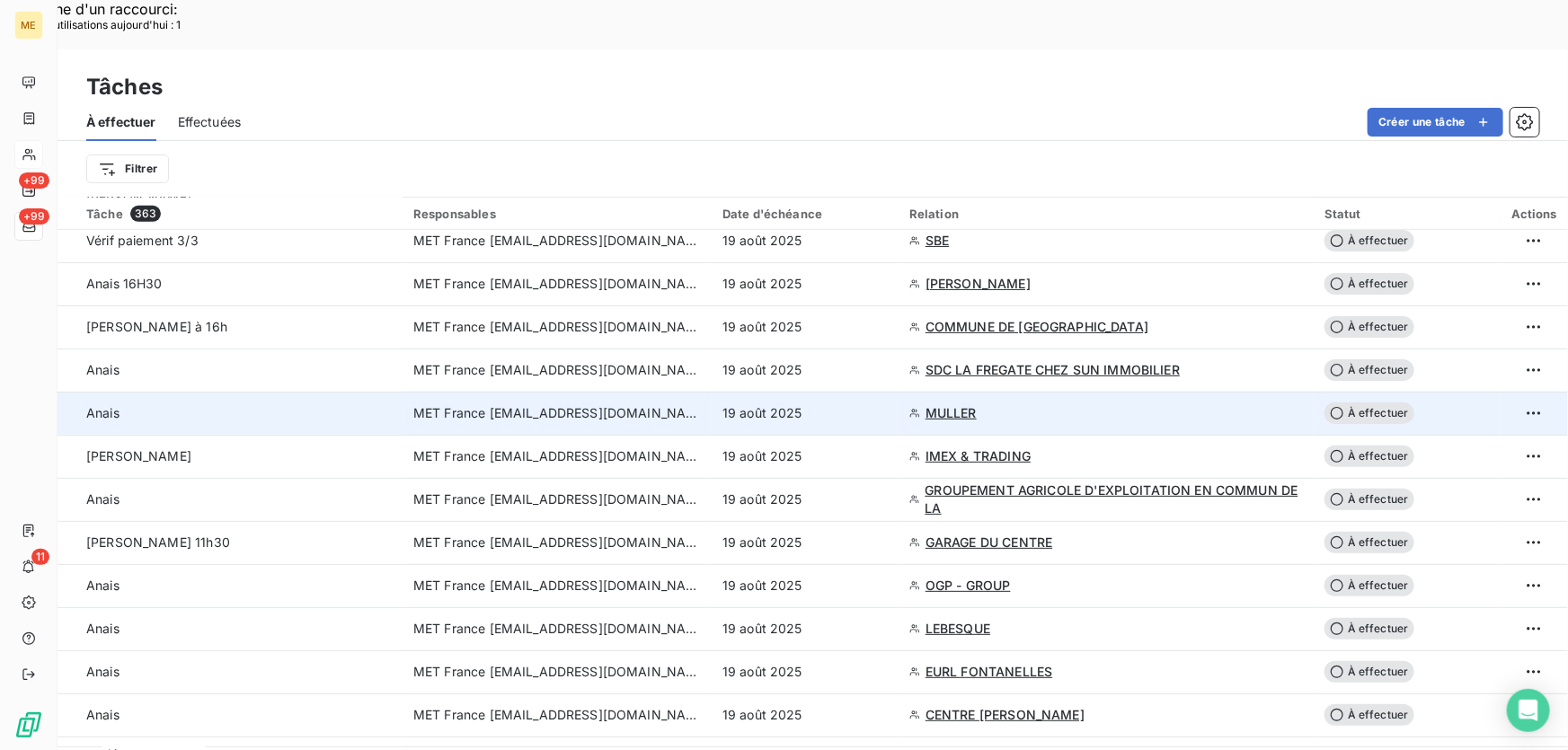
click at [831, 404] on div "19 août 2025" at bounding box center [805, 413] width 165 height 18
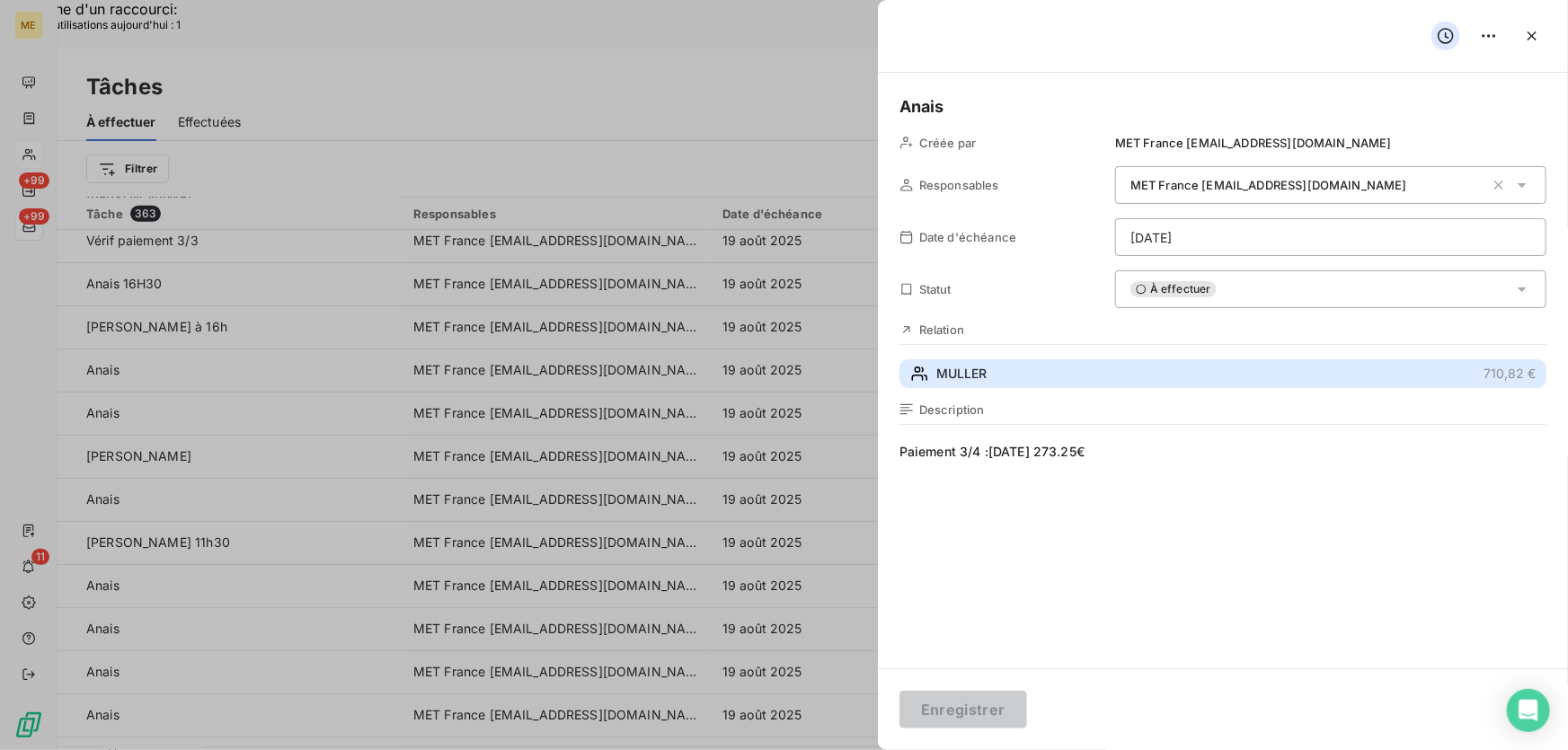
click at [1124, 368] on button "MULLER 710,82 €" at bounding box center [1223, 373] width 647 height 29
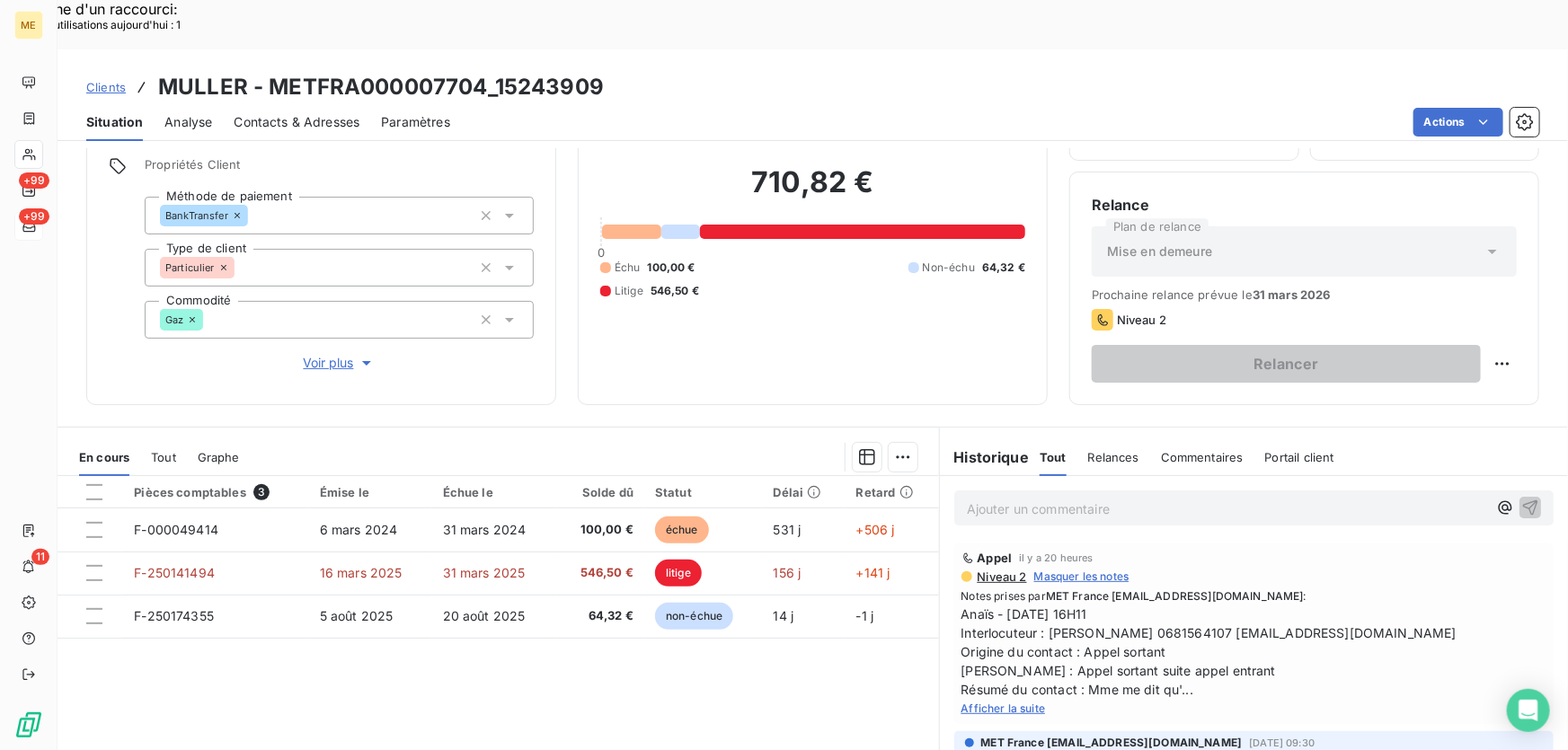
scroll to position [198, 0]
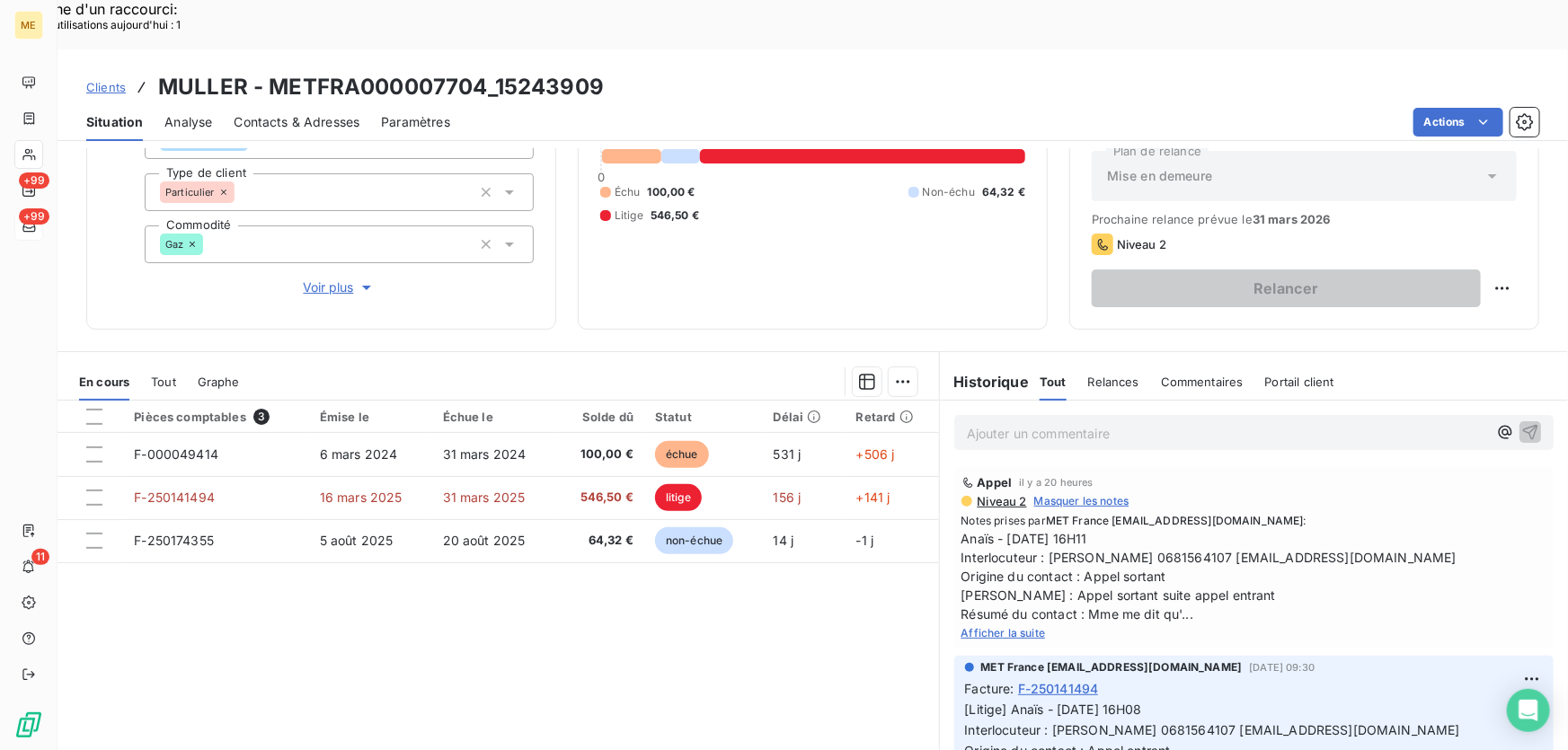
click at [982, 626] on span "Afficher la suite" at bounding box center [1003, 633] width 85 height 14
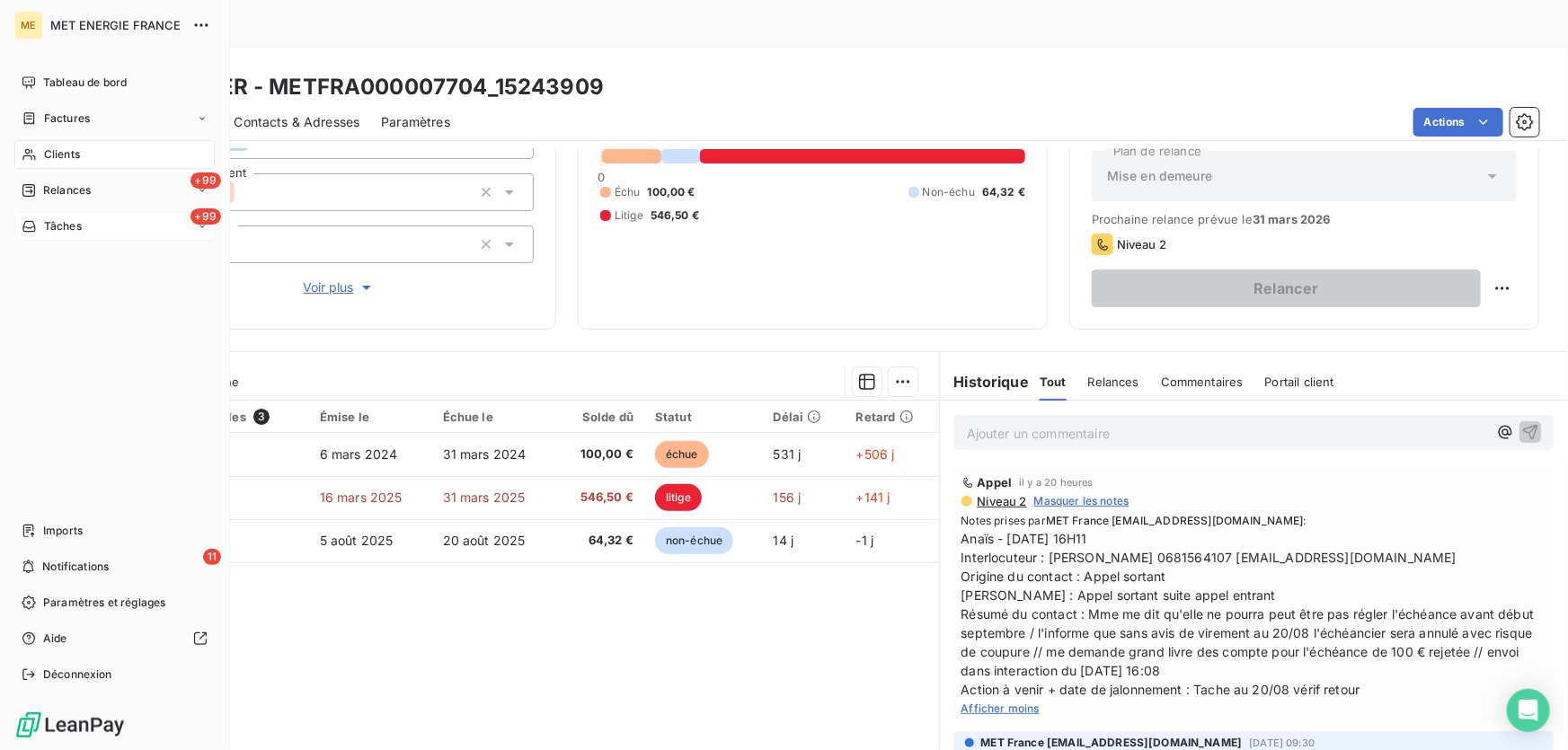
click at [38, 229] on div "Tâches" at bounding box center [52, 226] width 60 height 16
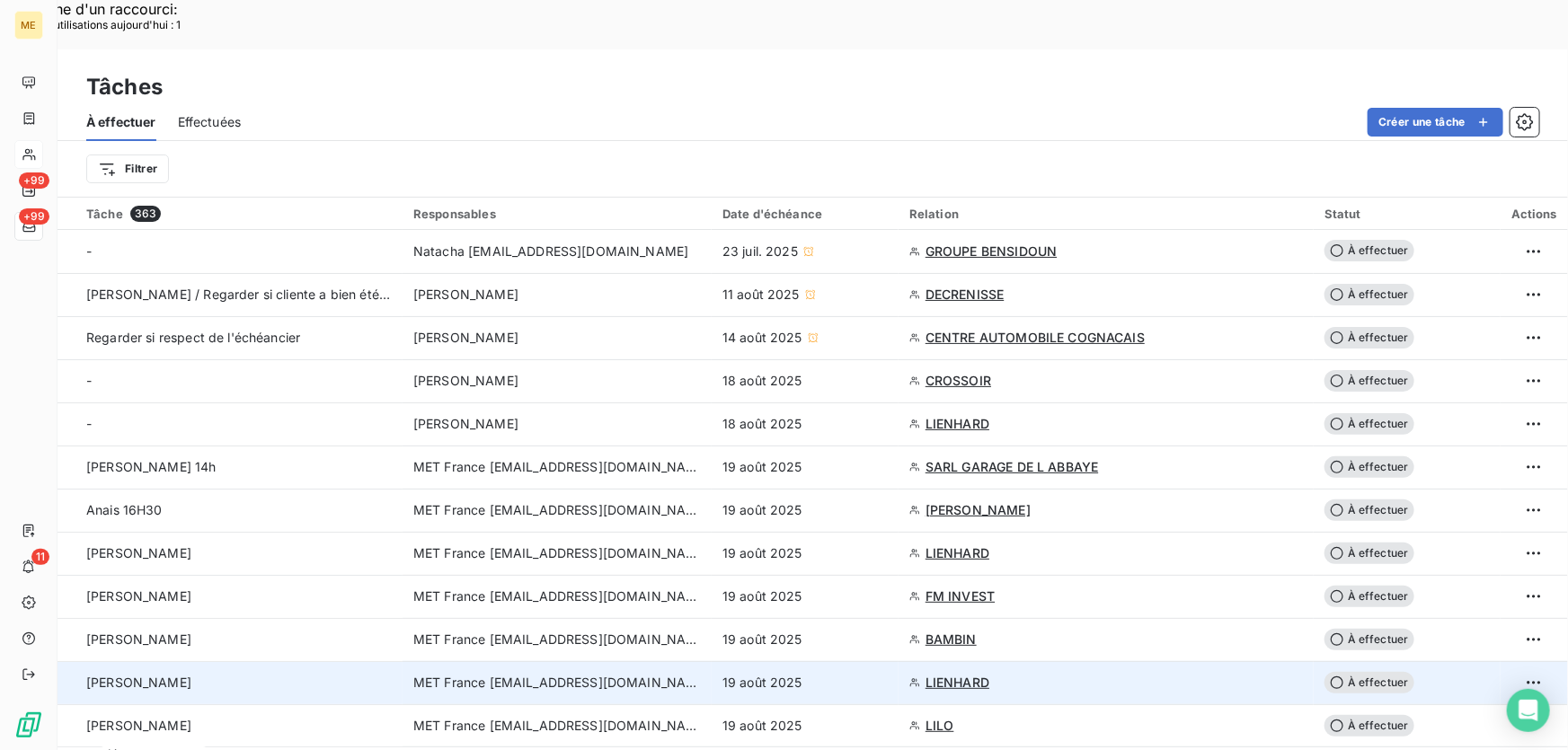
scroll to position [326, 0]
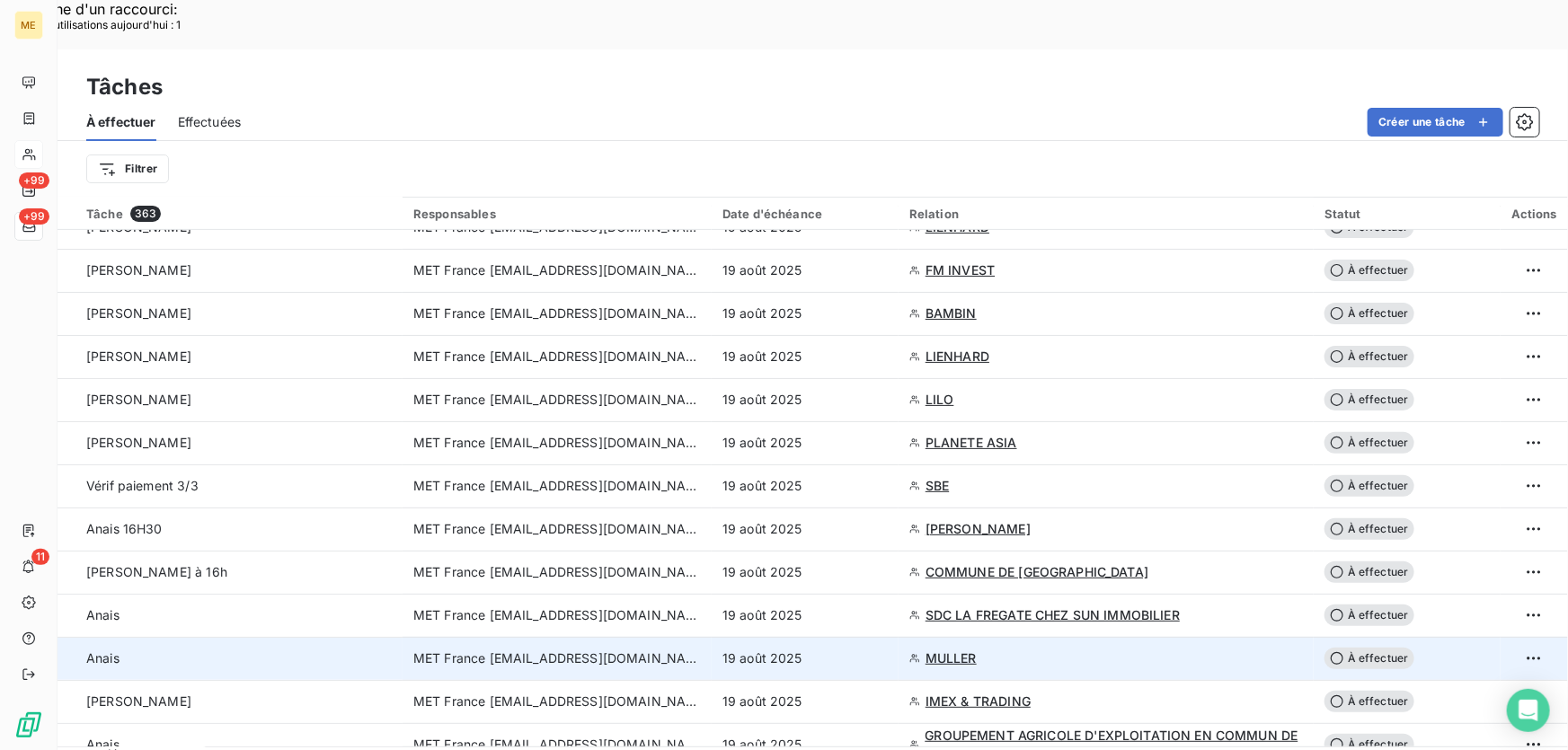
click at [855, 650] on div "19 août 2025" at bounding box center [805, 658] width 165 height 18
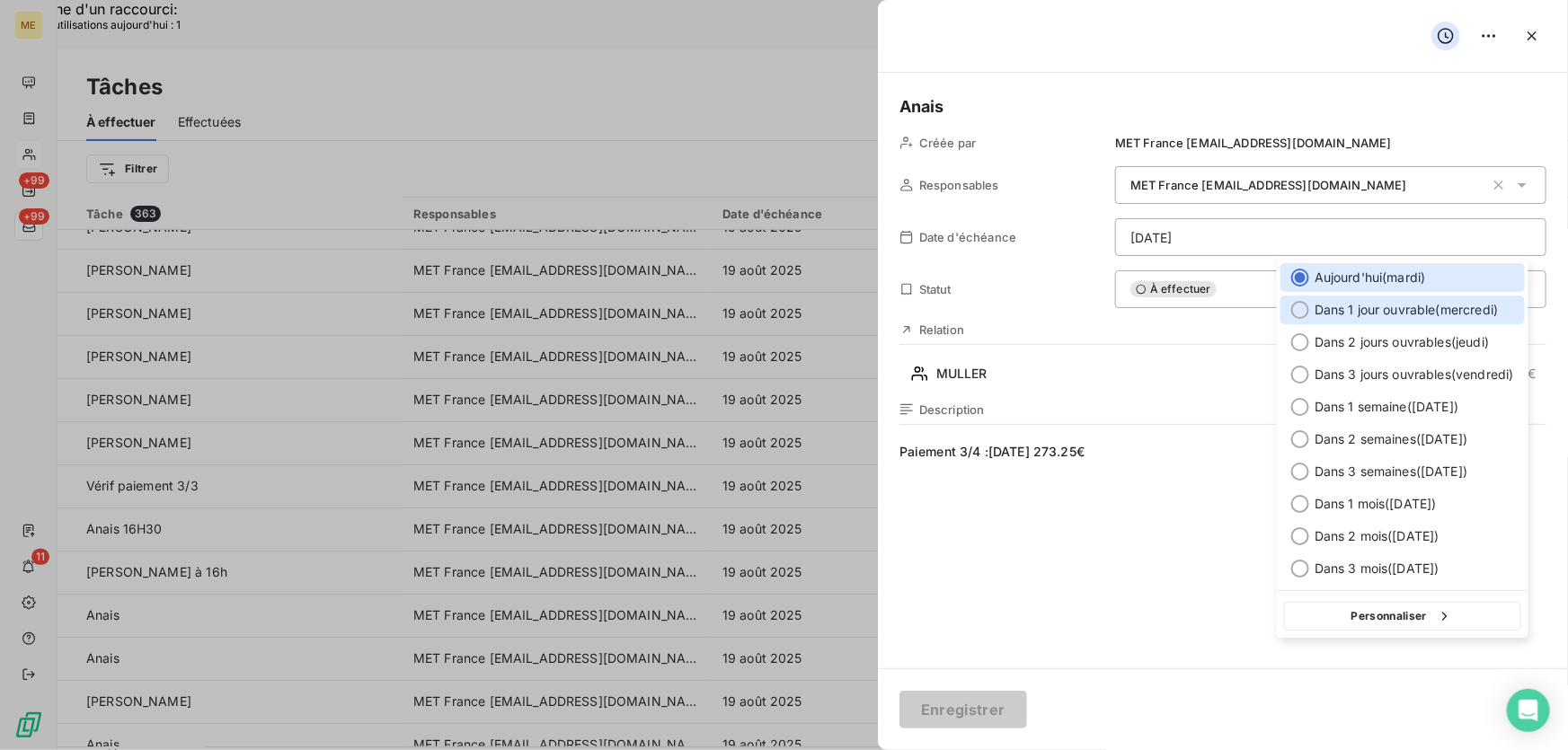
click at [1383, 314] on span "Dans 1 jour ouvrable ( [DATE] )" at bounding box center [1406, 309] width 184 height 18
type input "[DATE]"
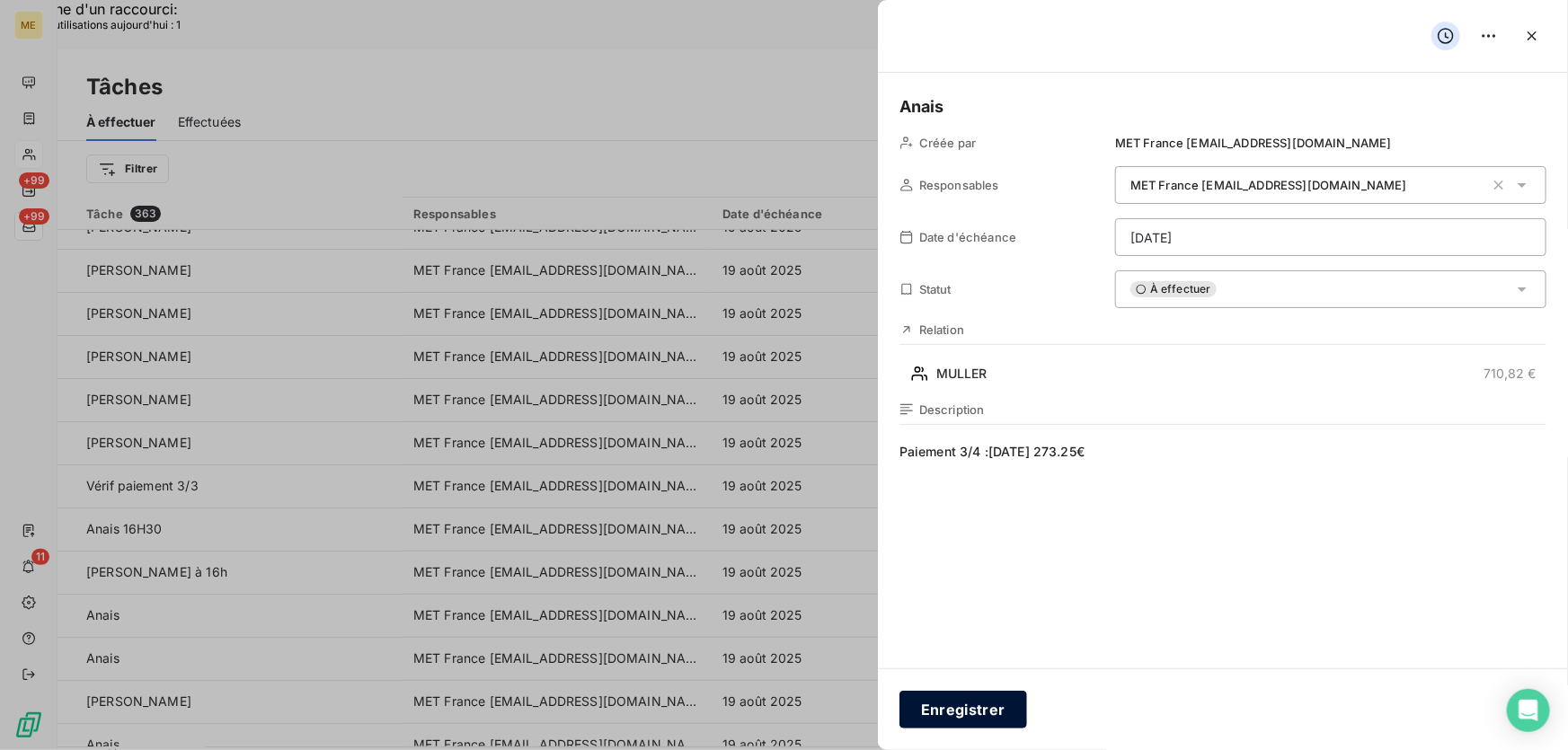
click at [939, 709] on button "Enregistrer" at bounding box center [963, 709] width 127 height 38
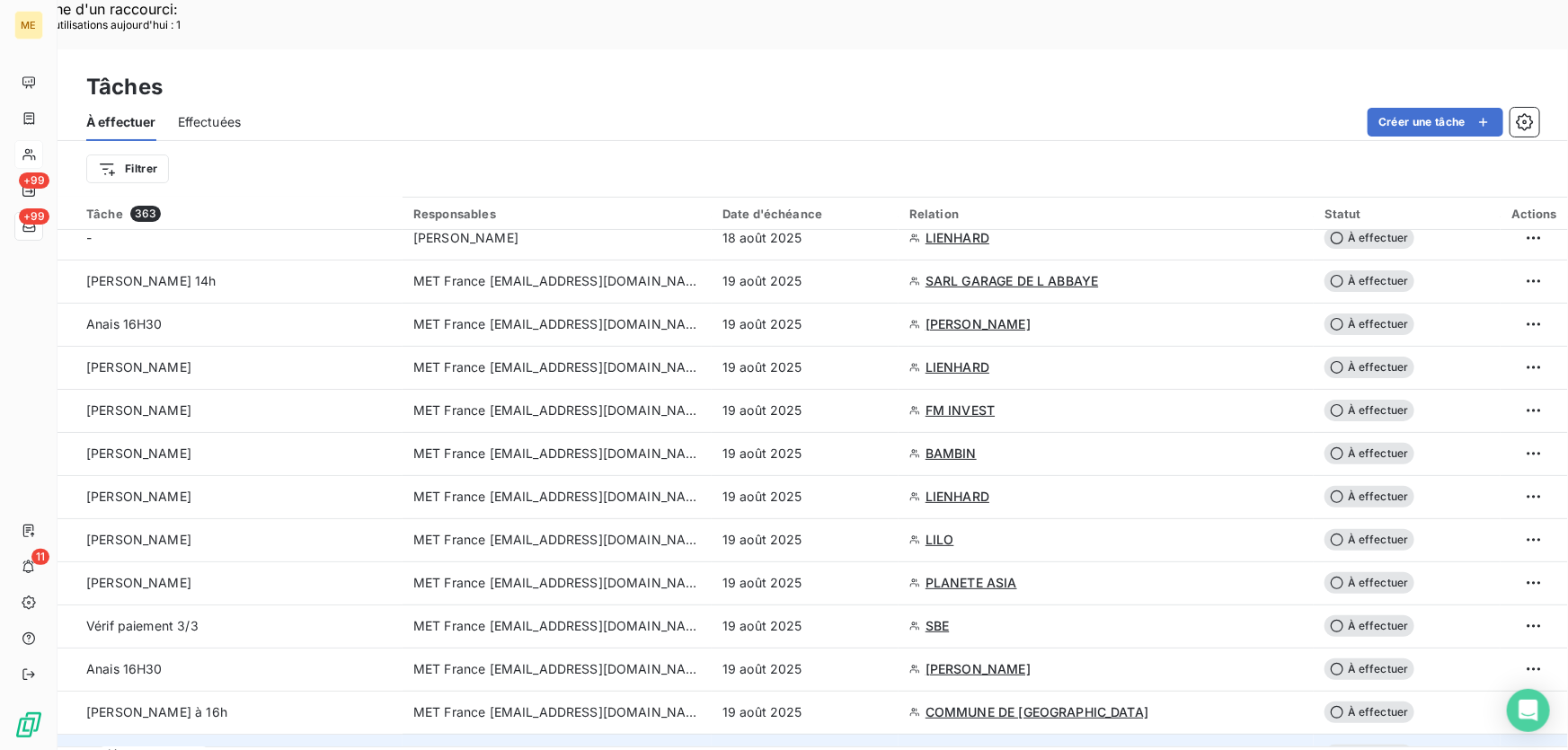
scroll to position [162, 0]
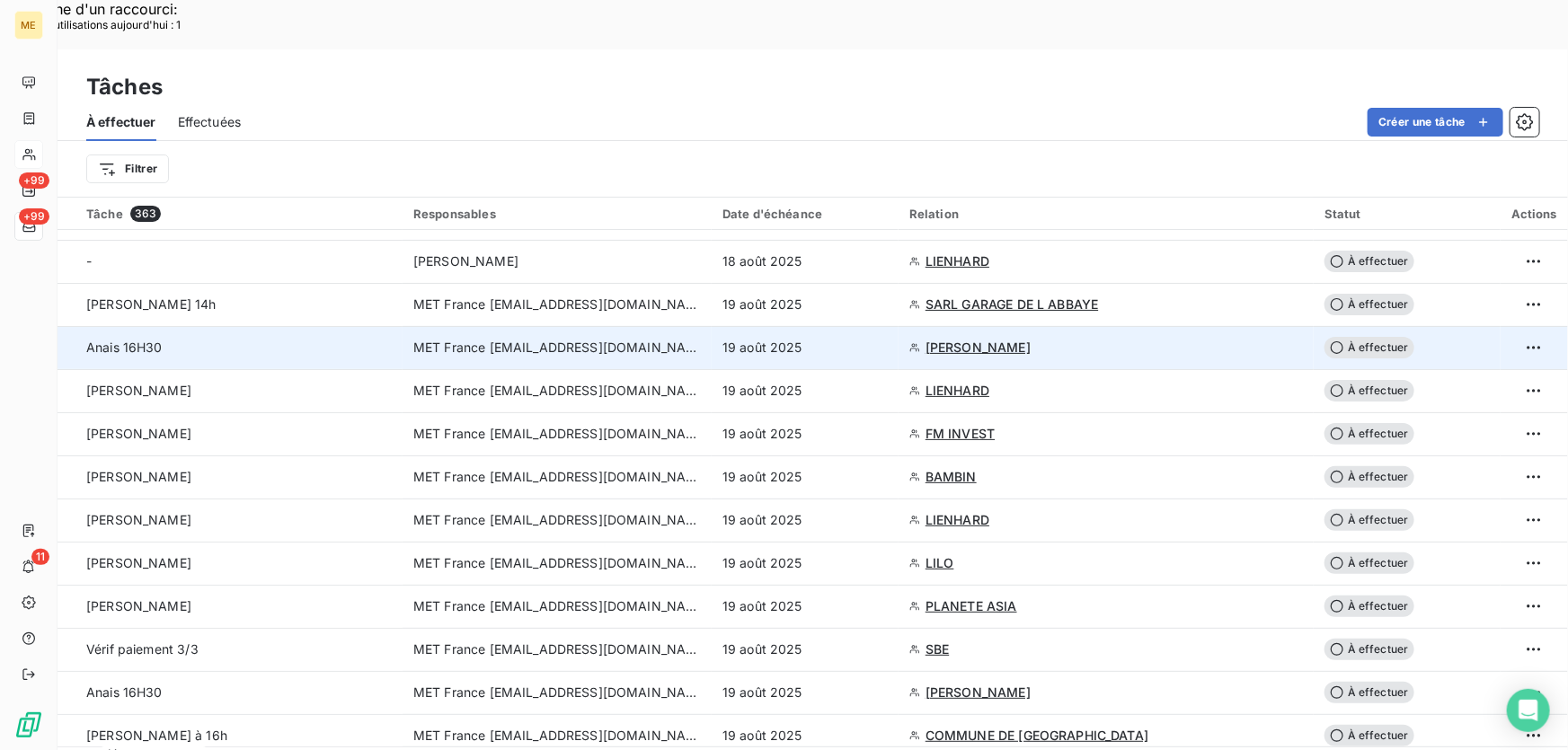
click at [826, 338] on div "19 août 2025" at bounding box center [805, 347] width 165 height 18
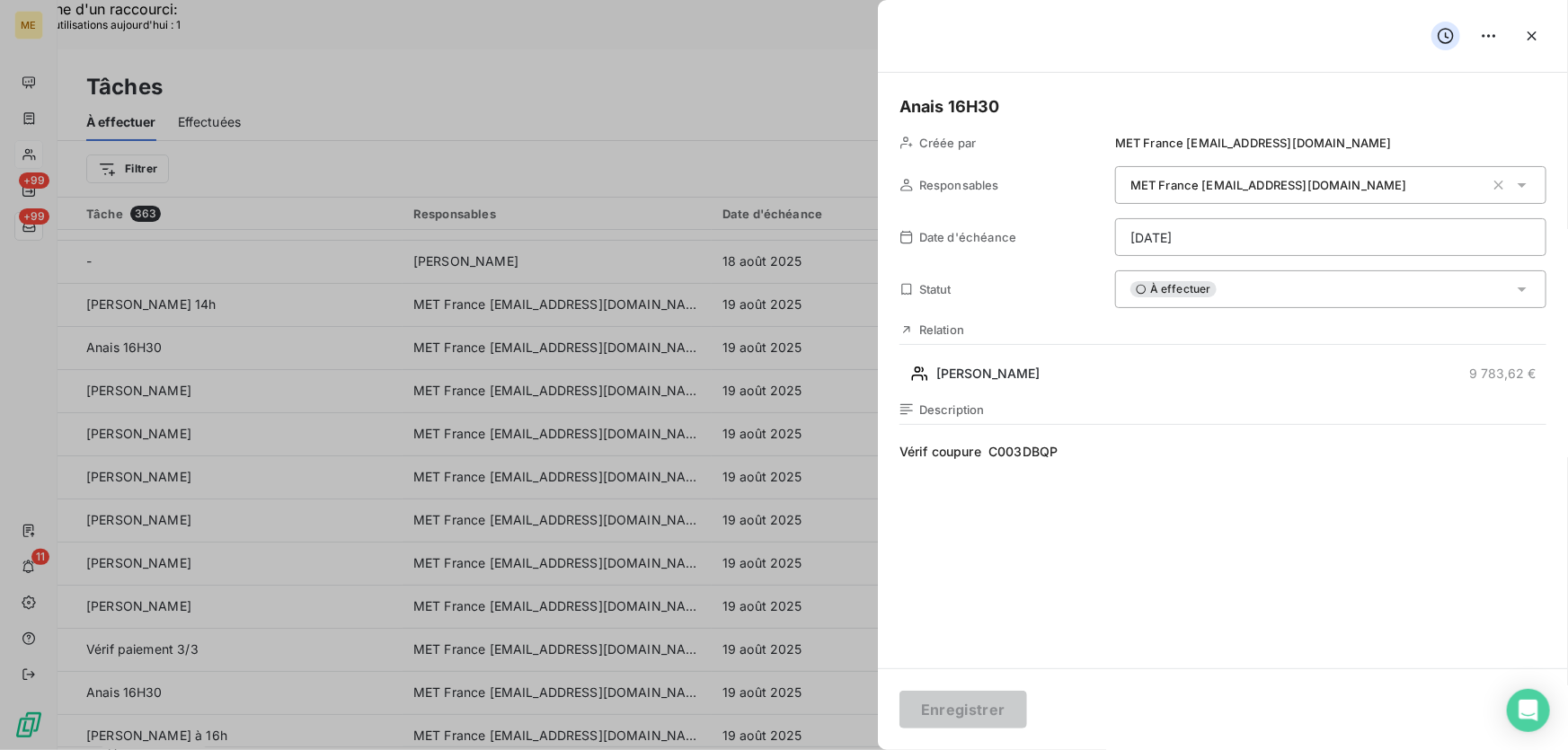
click at [1261, 300] on div "À effectuer" at bounding box center [1330, 289] width 431 height 38
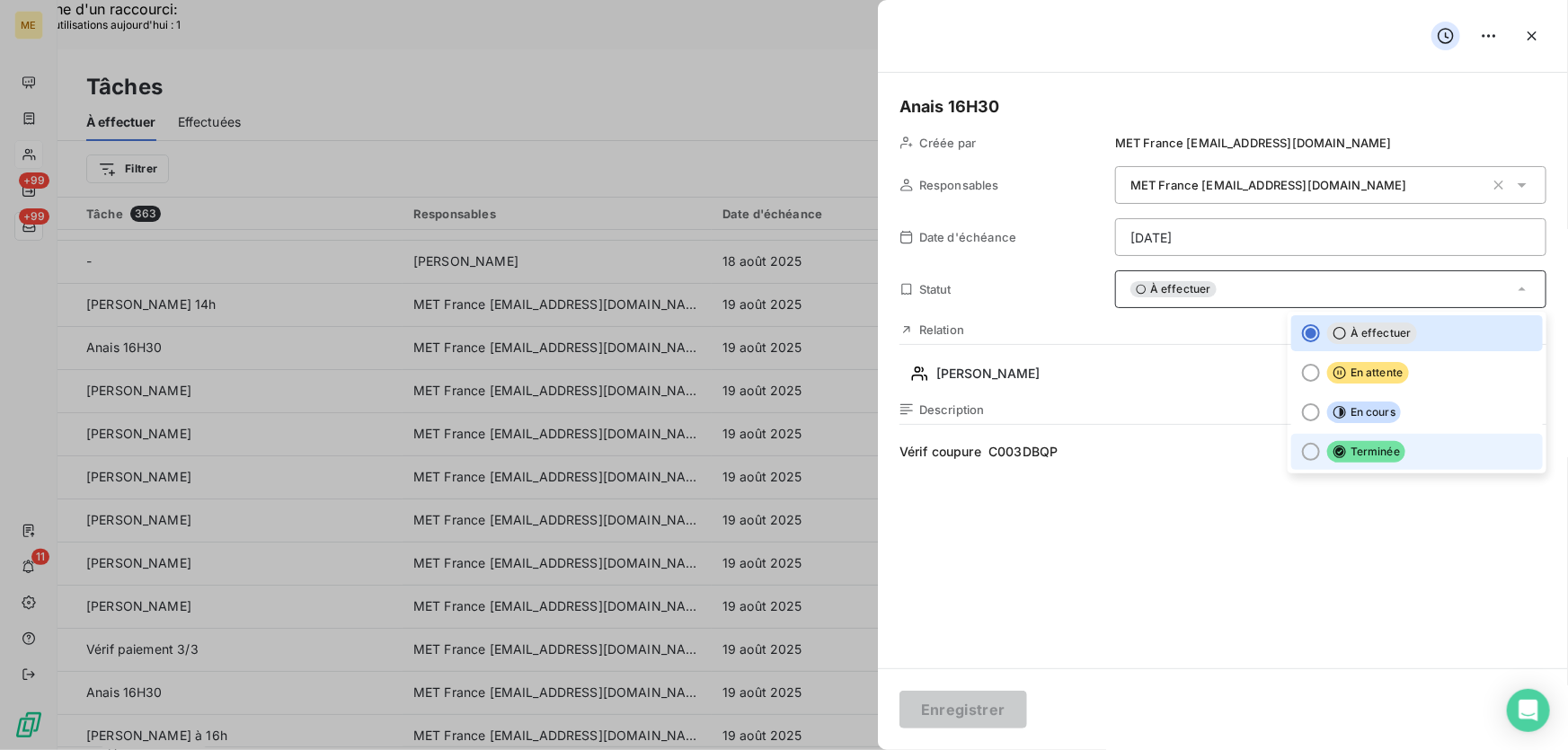
click at [1403, 453] on li "Terminée" at bounding box center [1416, 452] width 252 height 36
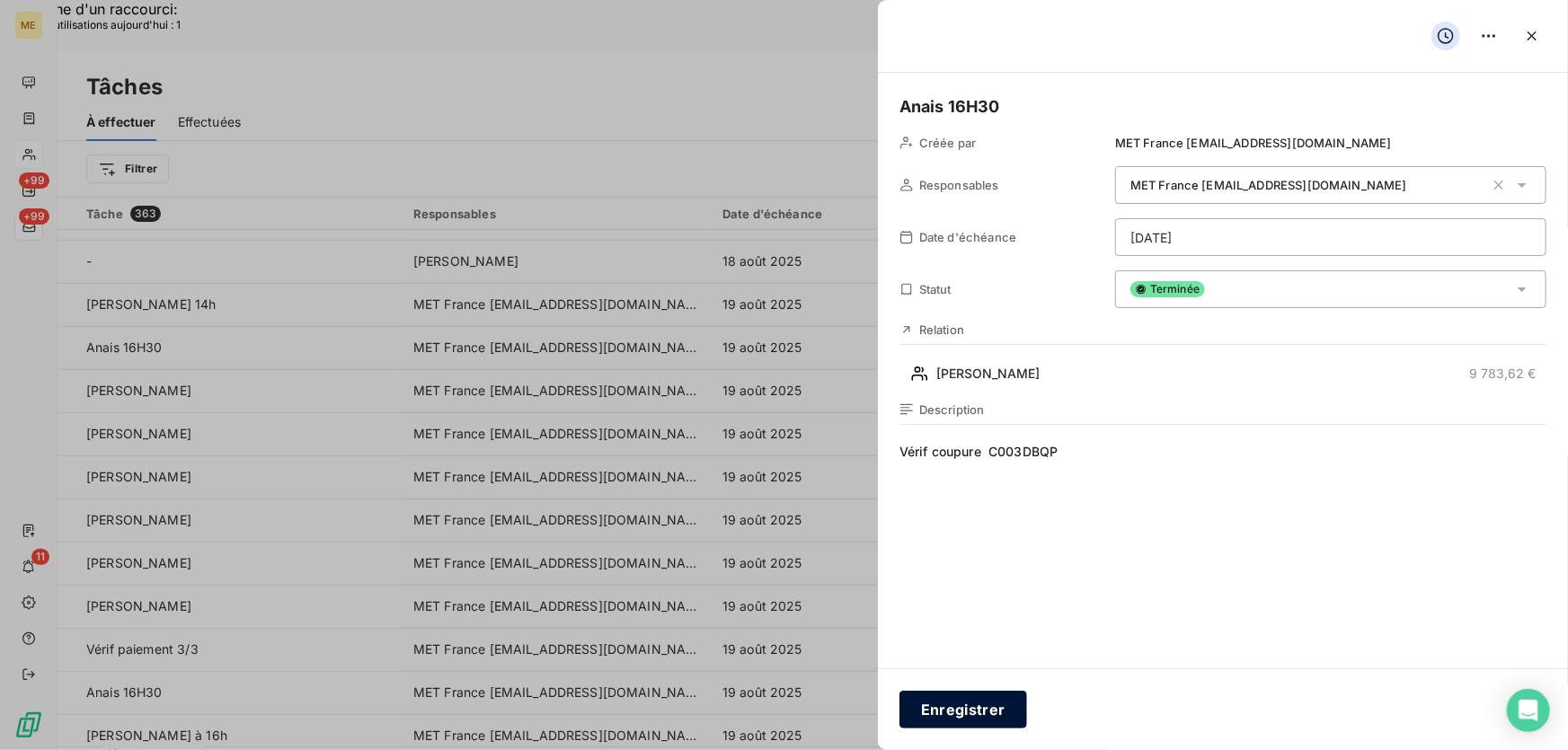
click at [934, 717] on button "Enregistrer" at bounding box center [963, 709] width 127 height 38
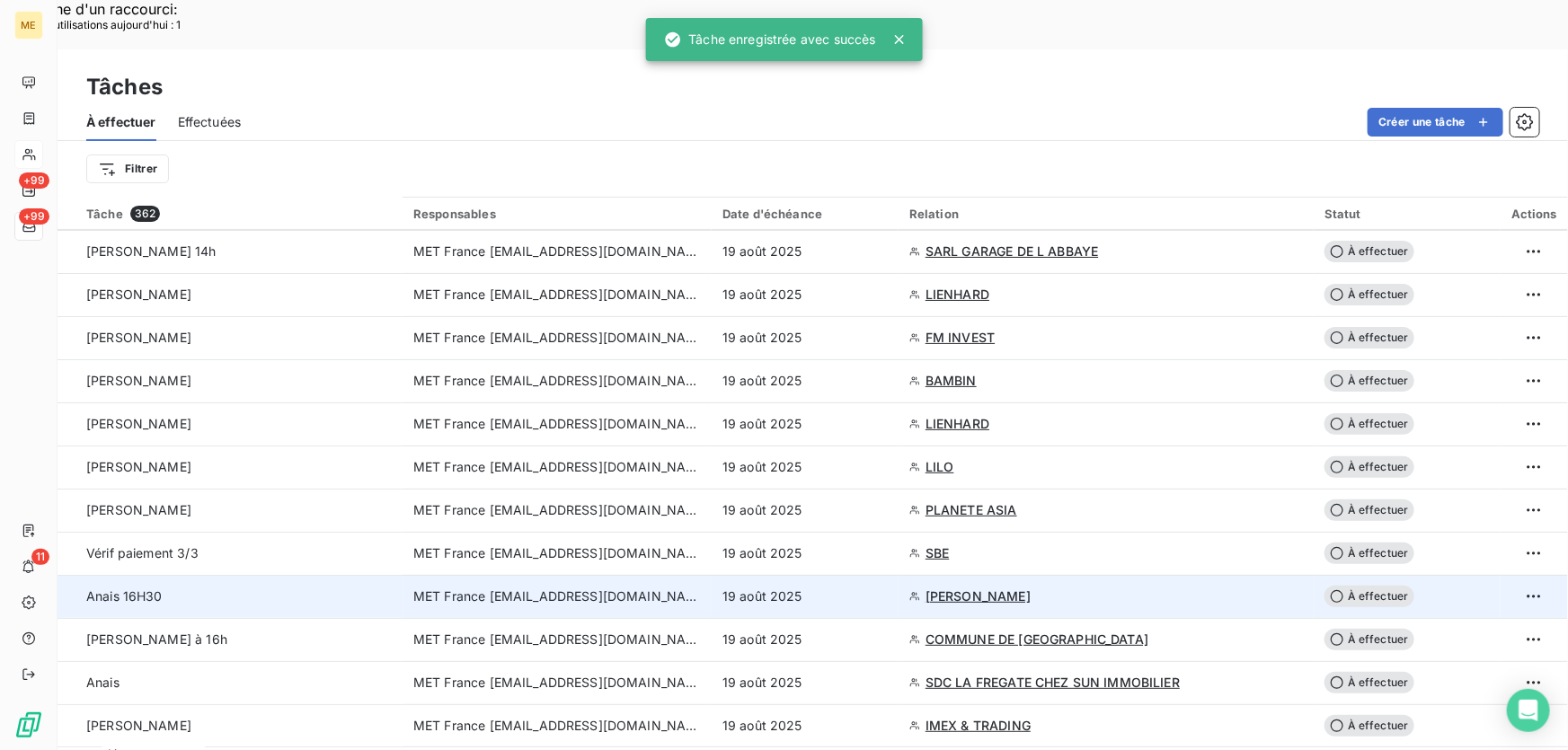
scroll to position [245, 0]
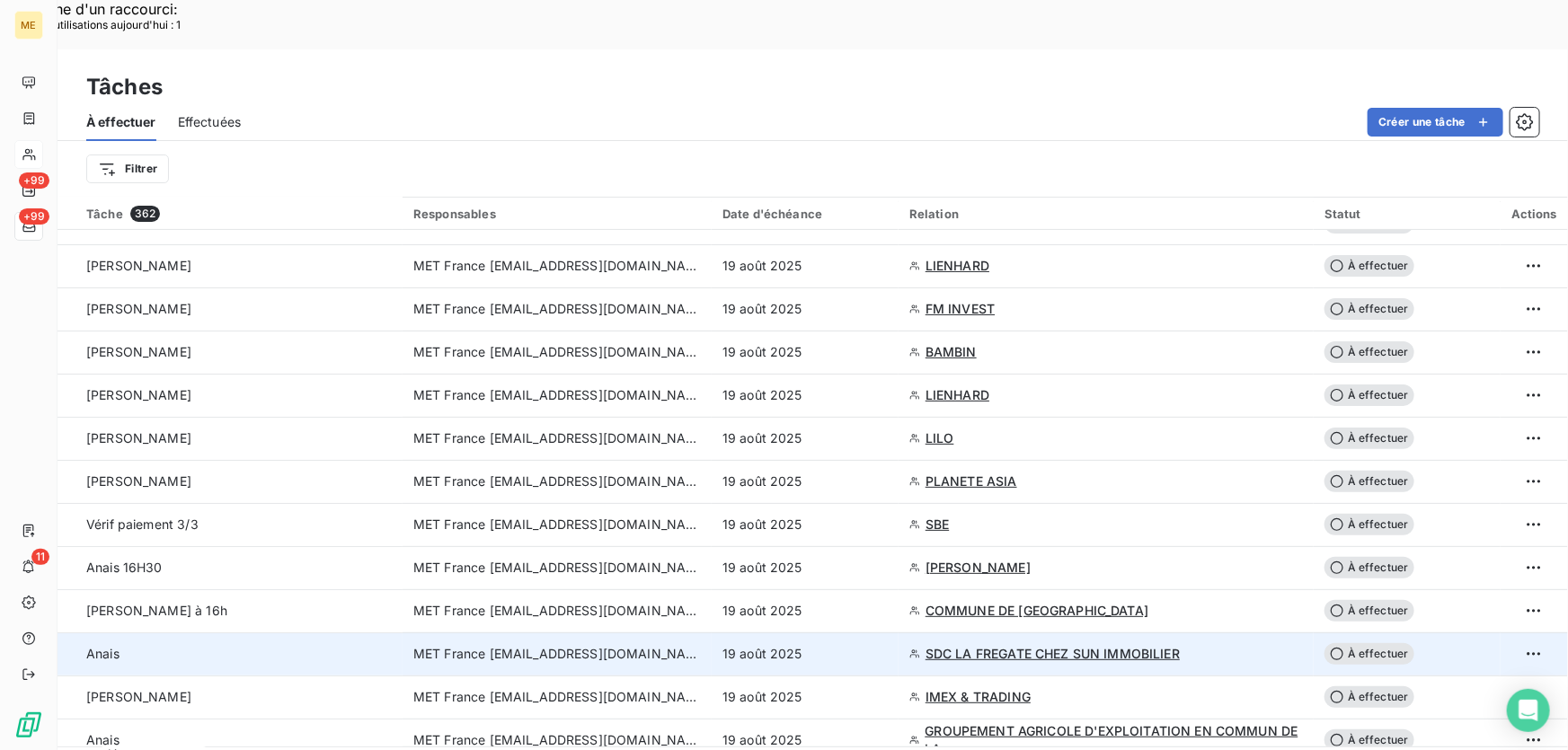
click at [848, 645] on div "19 août 2025" at bounding box center [805, 654] width 165 height 18
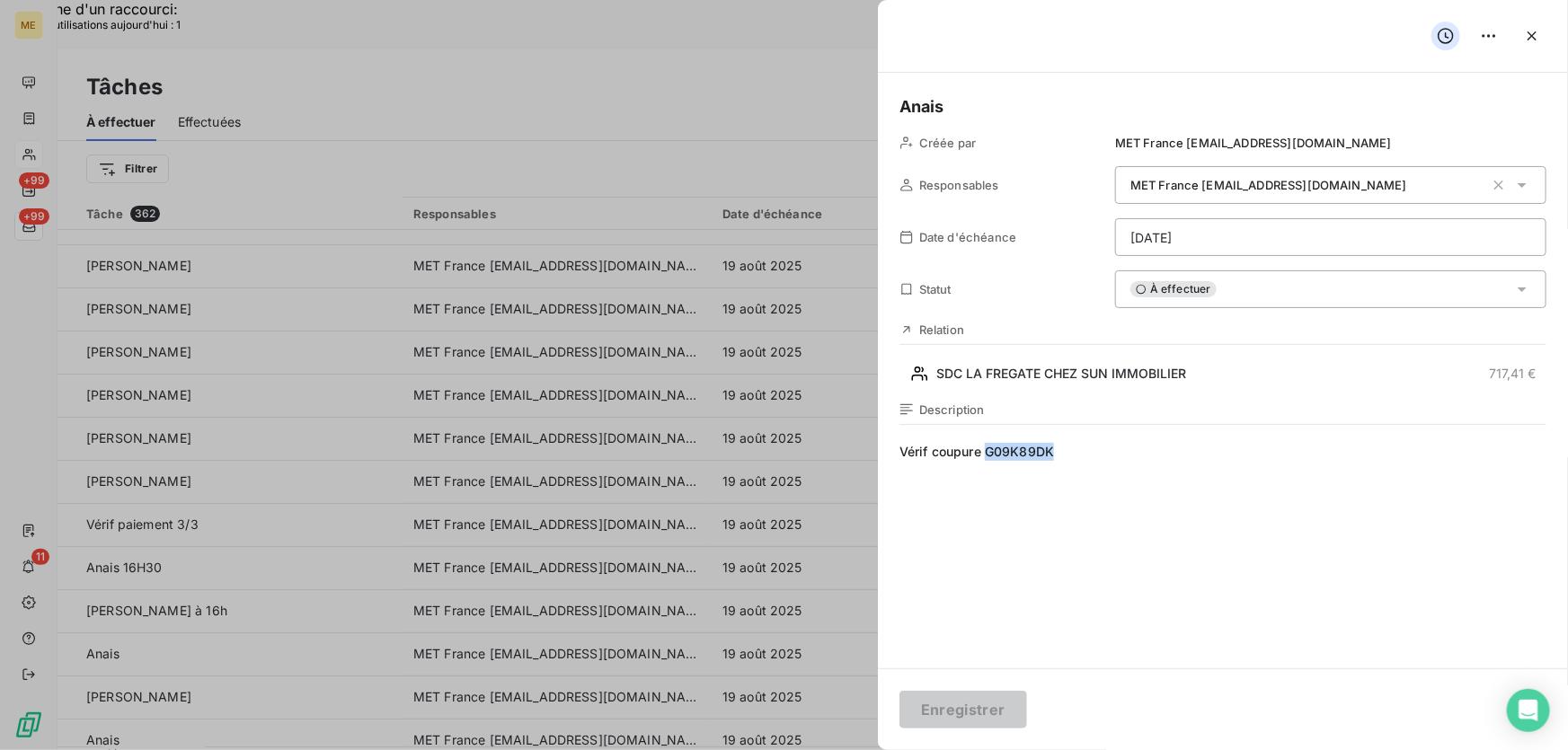
drag, startPoint x: 1054, startPoint y: 450, endPoint x: 988, endPoint y: 447, distance: 66.1
click at [988, 447] on span "Vérif coupure G09K89DK" at bounding box center [1223, 615] width 647 height 345
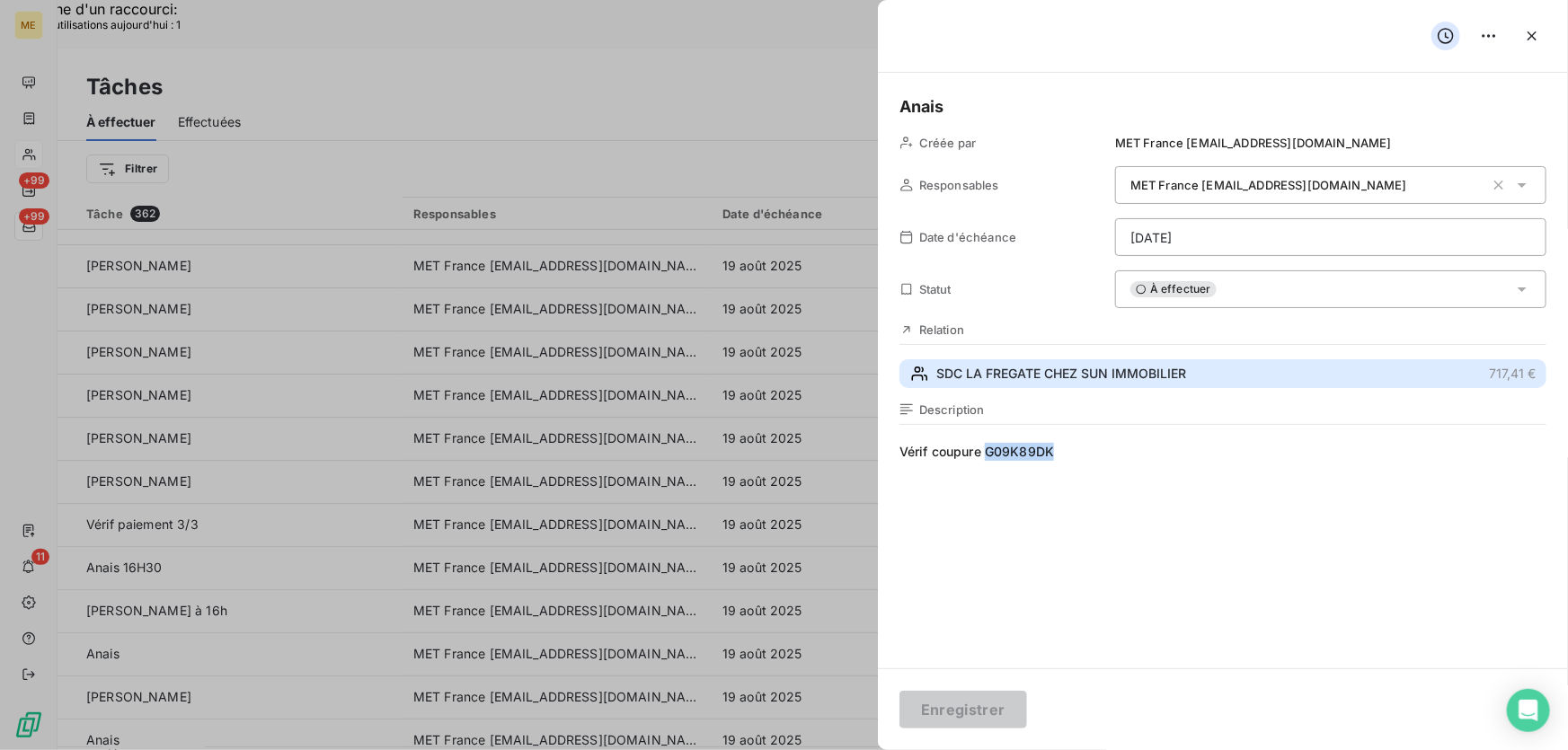
click at [1045, 379] on span "SDC LA FREGATE CHEZ SUN IMMOBILIER" at bounding box center [1061, 374] width 250 height 18
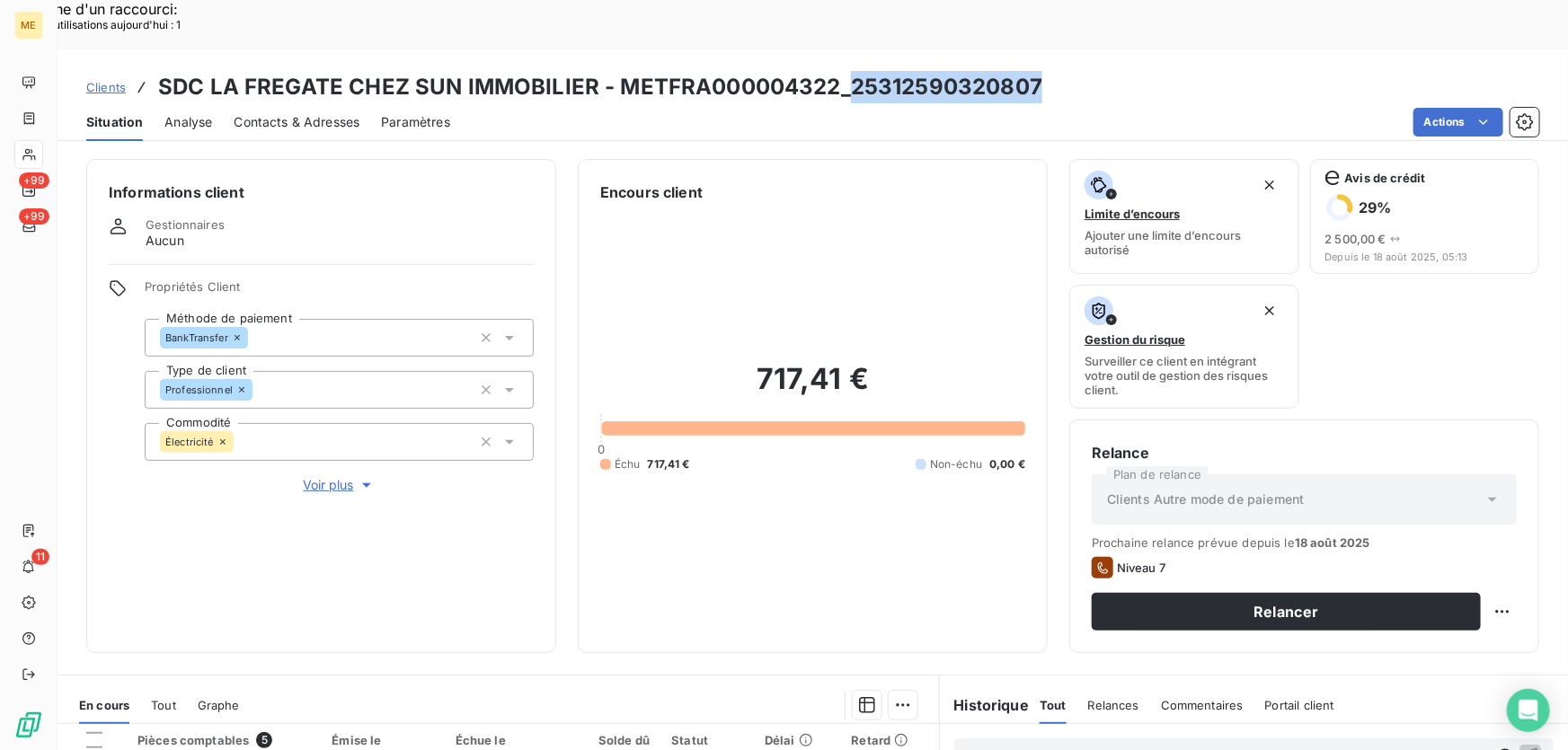
drag, startPoint x: 1041, startPoint y: 33, endPoint x: 844, endPoint y: 45, distance: 197.4
click at [844, 71] on div "Clients SDC LA FREGATE CHEZ SUN IMMOBILIER - METFRA000004322_25312590320807" at bounding box center [813, 87] width 1510 height 33
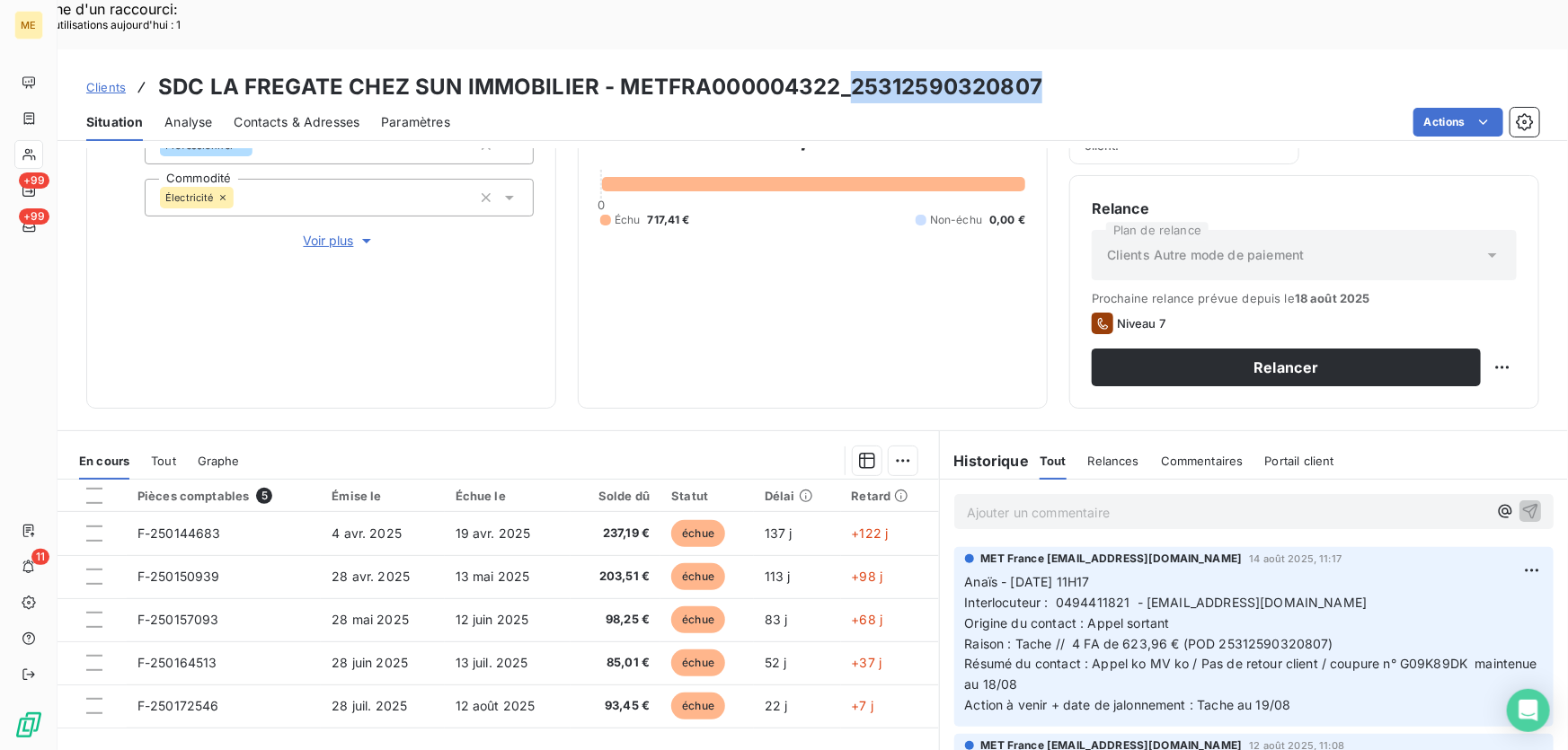
click at [921, 107] on div "Actions" at bounding box center [1005, 121] width 1068 height 29
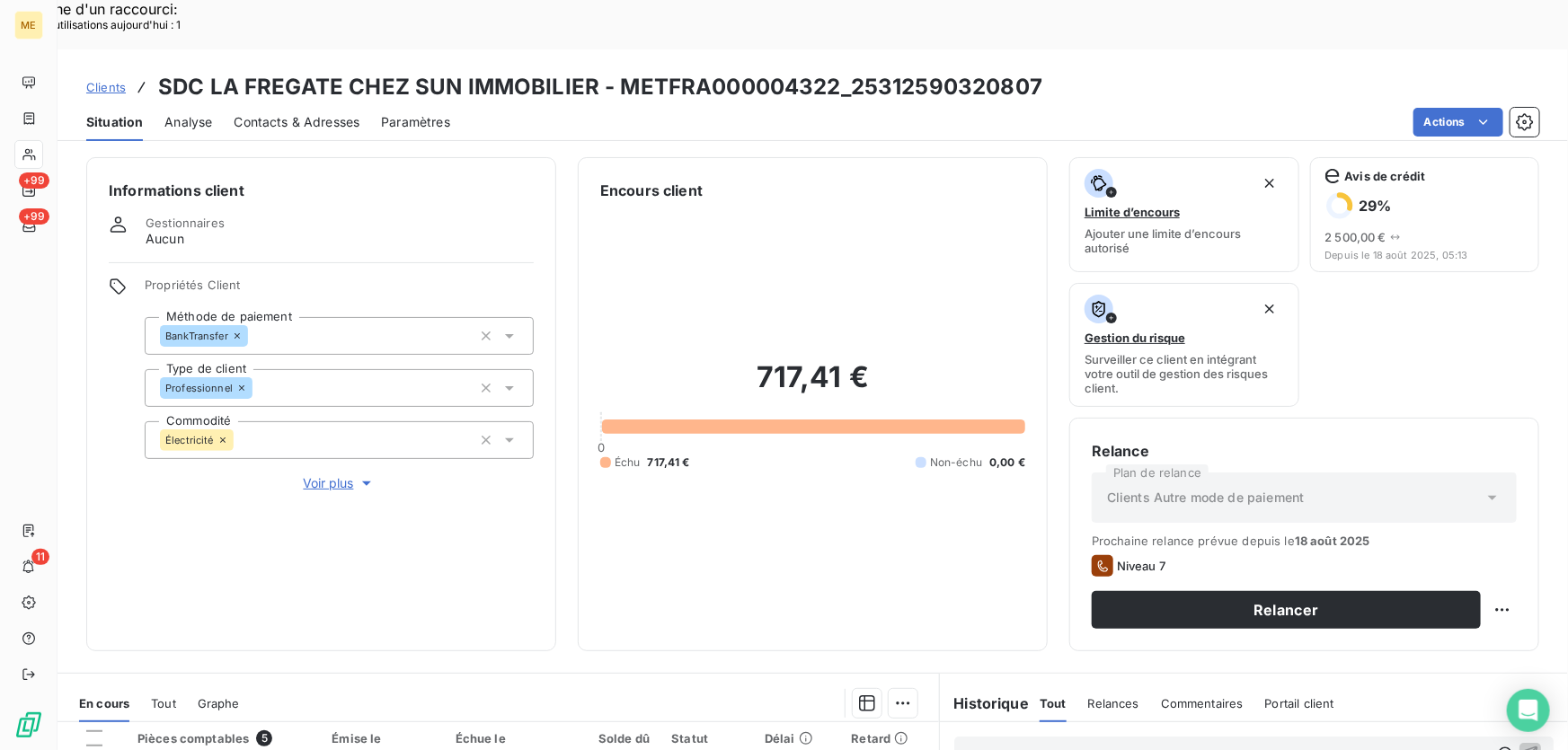
scroll to position [0, 0]
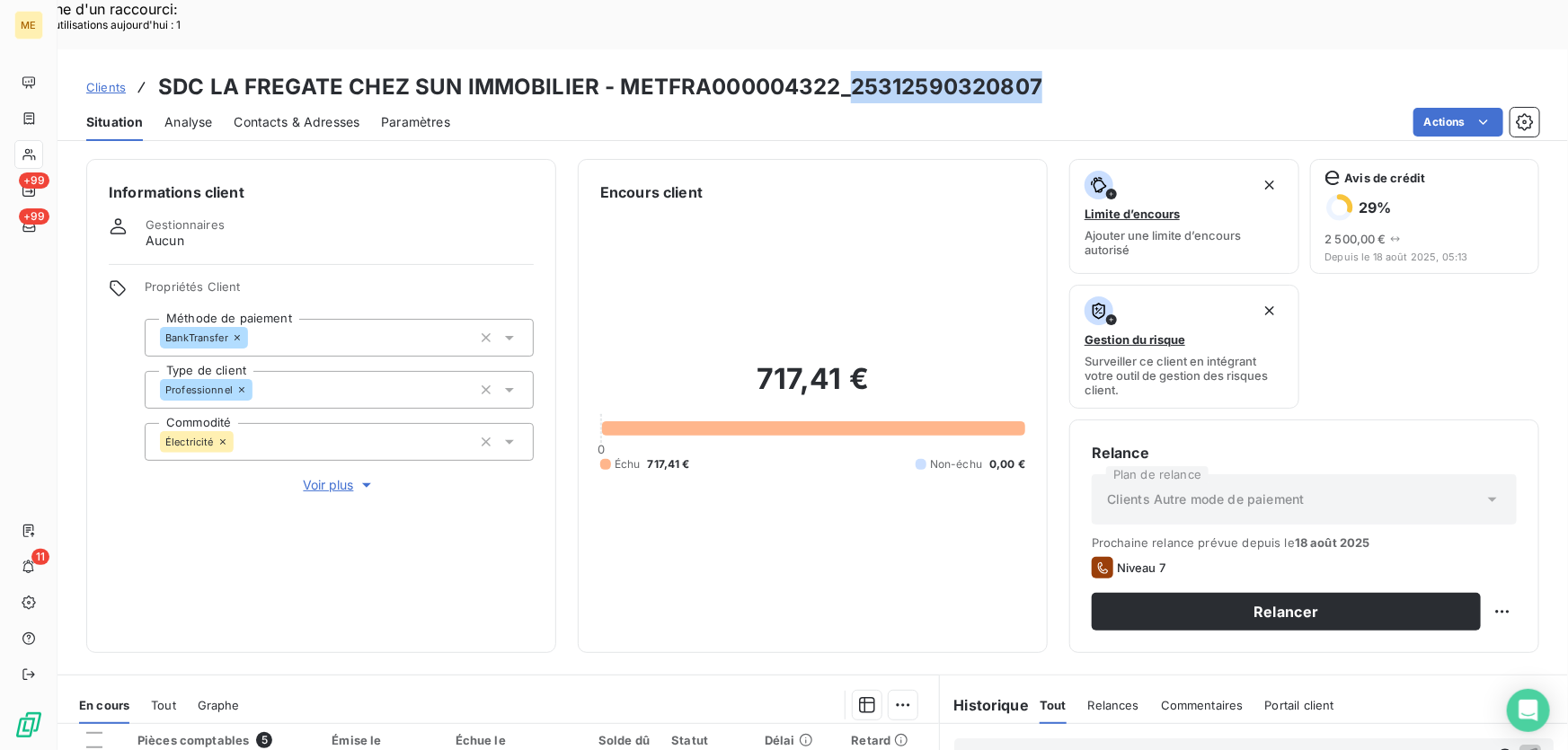
drag, startPoint x: 1041, startPoint y: 40, endPoint x: 849, endPoint y: 45, distance: 192.1
click at [849, 71] on div "Clients SDC LA FREGATE CHEZ SUN IMMOBILIER - METFRA000004322_25312590320807" at bounding box center [813, 87] width 1510 height 33
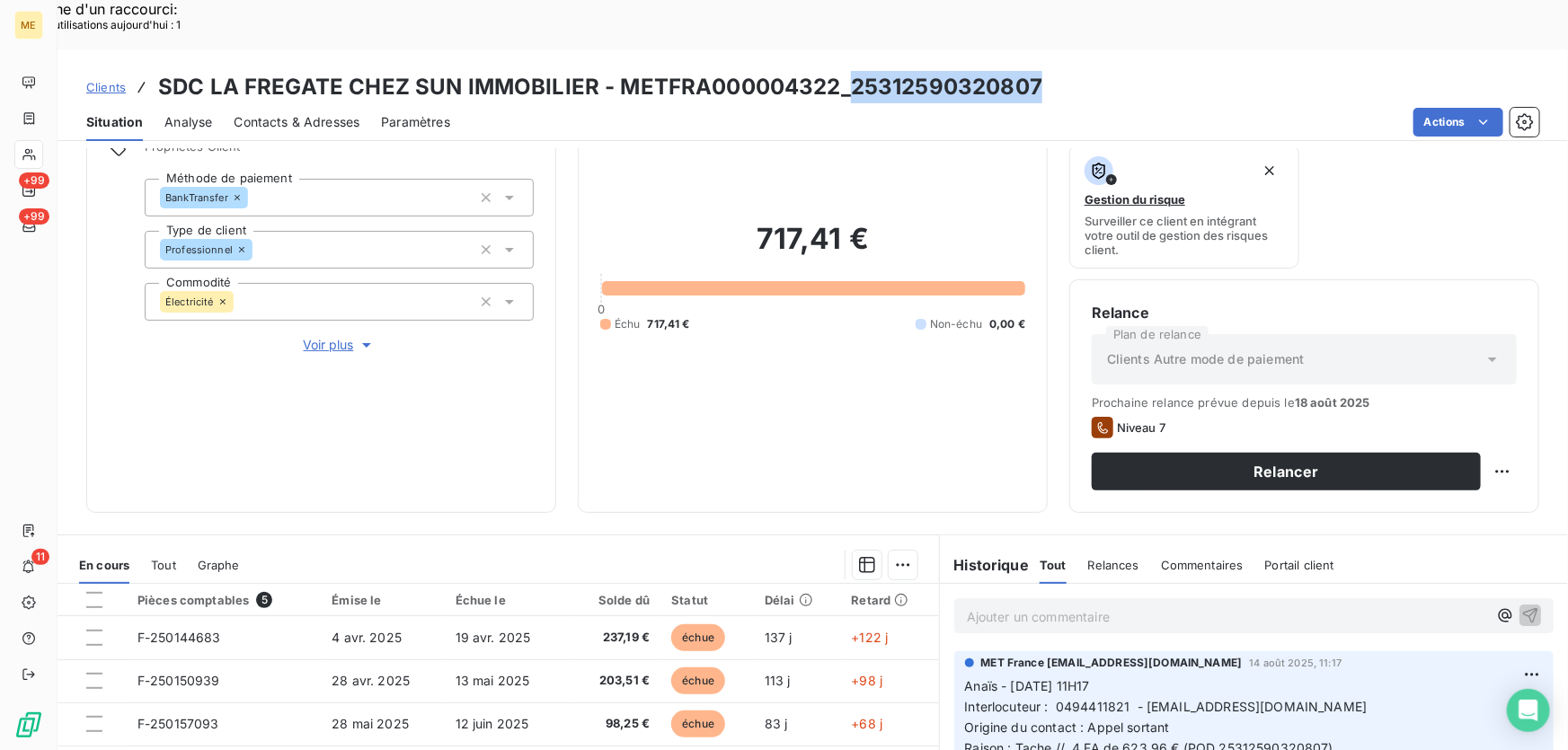
scroll to position [323, 0]
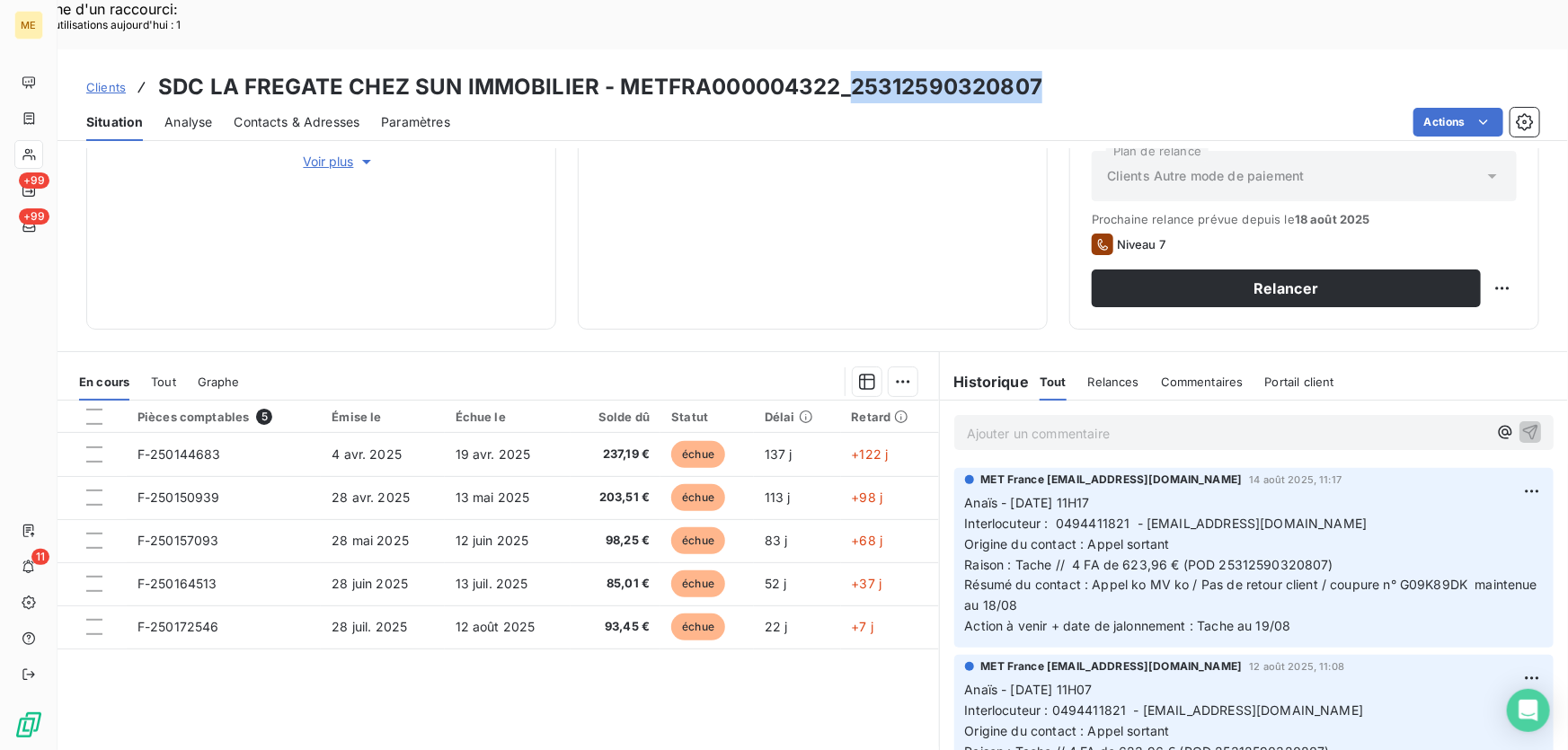
drag, startPoint x: 1051, startPoint y: 473, endPoint x: 1373, endPoint y: 476, distance: 322.0
click at [1373, 493] on p "Anaïs - 14/08/2025 - 11H17 Interlocuteur : 0494411821 - veronique.poggioli@fonc…" at bounding box center [1254, 565] width 578 height 143
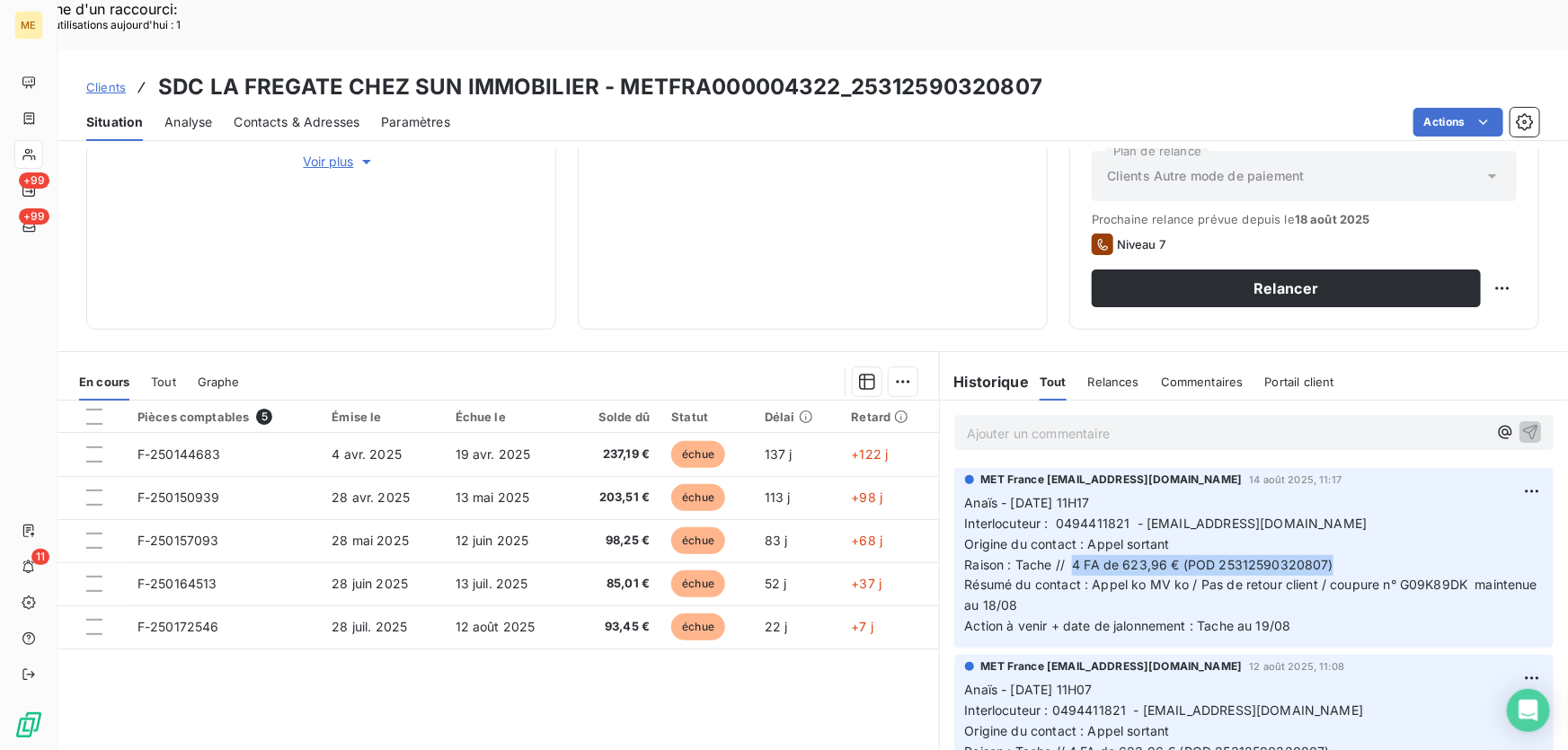
drag, startPoint x: 1065, startPoint y: 512, endPoint x: 1349, endPoint y: 513, distance: 284.0
click at [1348, 512] on p "Anaïs - 14/08/2025 - 11H17 Interlocuteur : 0494411821 - veronique.poggioli@fonc…" at bounding box center [1254, 565] width 578 height 143
click at [1177, 422] on p "Ajouter un commentaire ﻿" at bounding box center [1227, 433] width 520 height 23
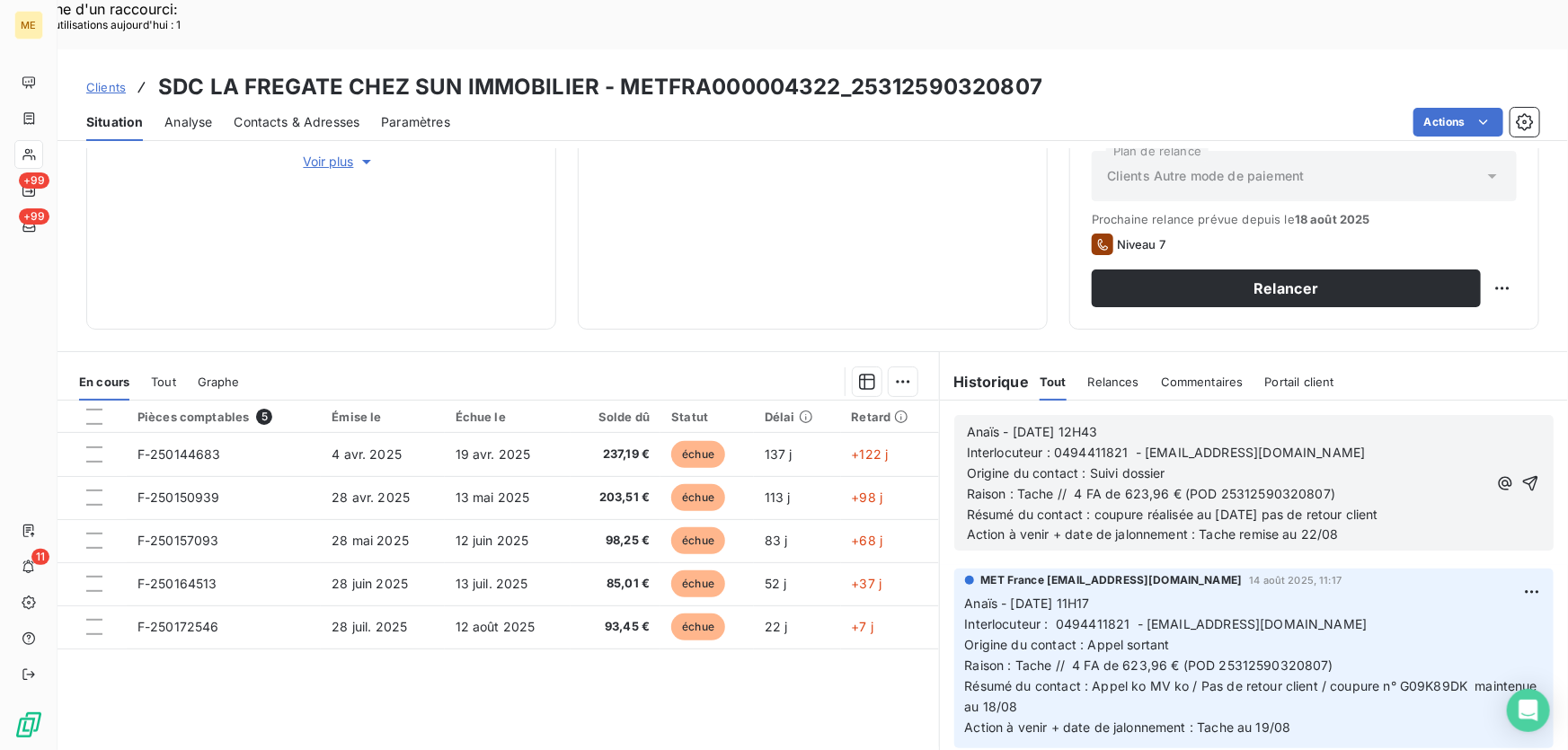
click at [1522, 475] on icon "button" at bounding box center [1529, 482] width 15 height 15
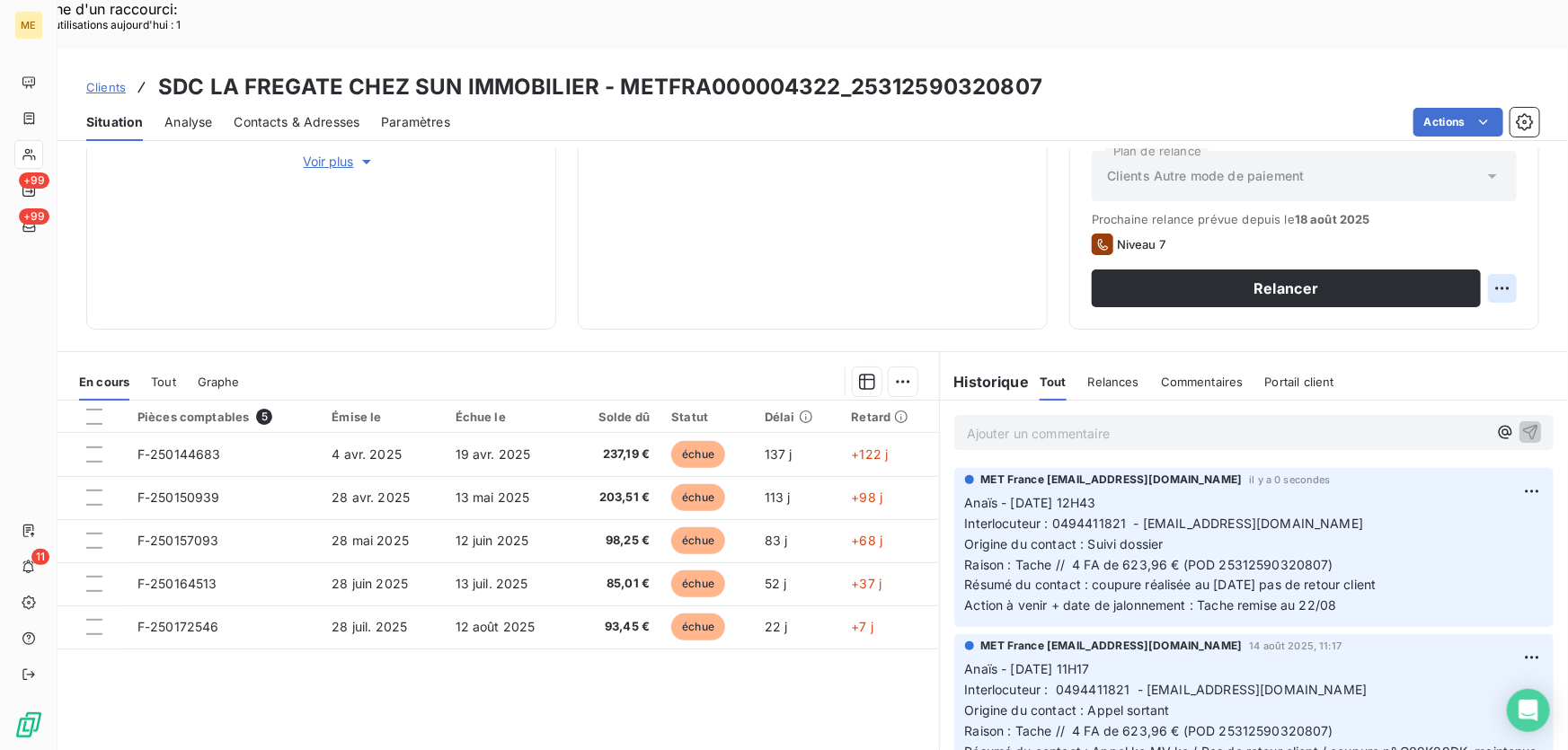
click at [1470, 292] on div "Replanifier cette action" at bounding box center [1416, 277] width 175 height 43
click at [1472, 281] on div "Replanifier cette action" at bounding box center [1417, 278] width 161 height 29
select select "7"
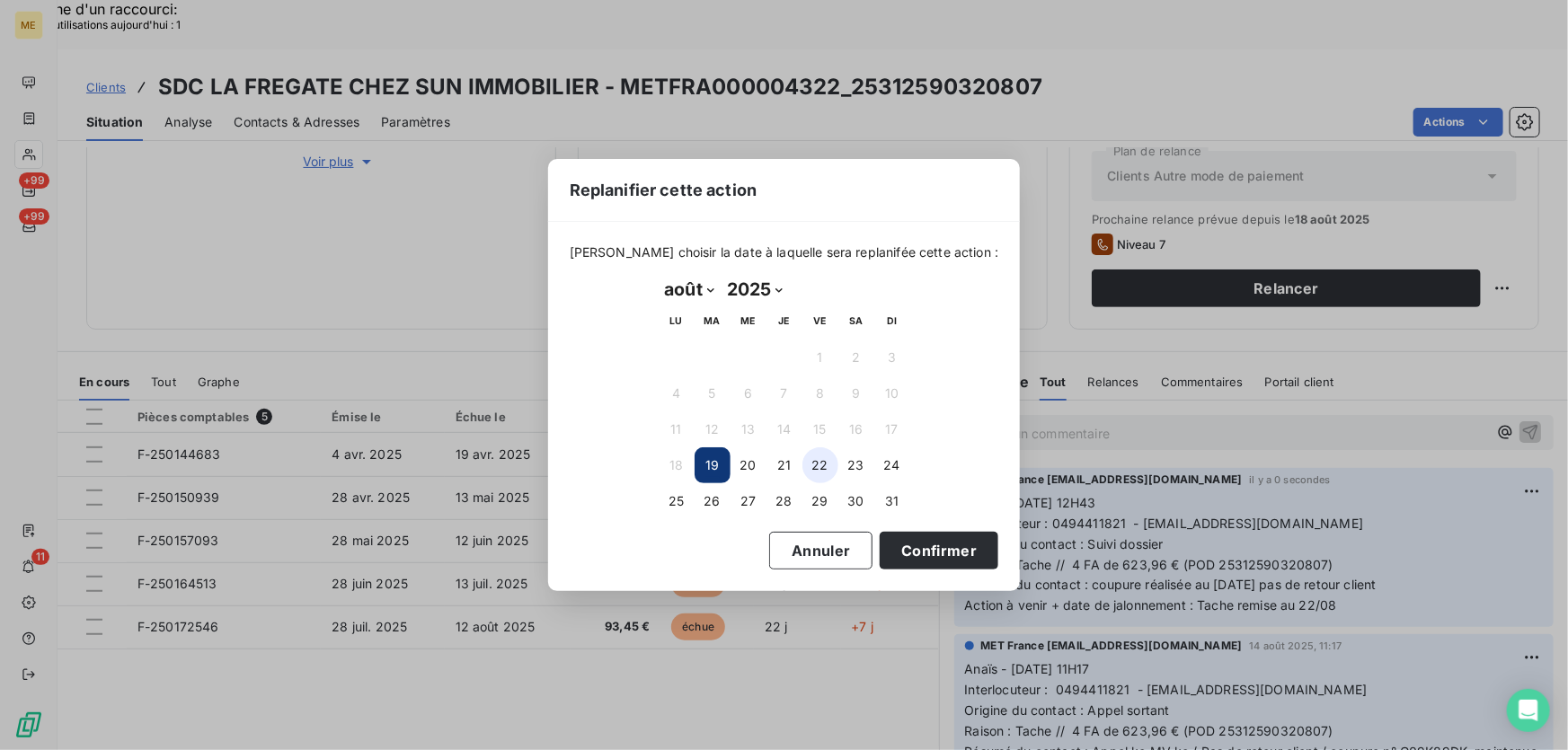
click at [819, 464] on button "22" at bounding box center [820, 466] width 36 height 36
click at [902, 540] on button "Confirmer" at bounding box center [938, 551] width 118 height 38
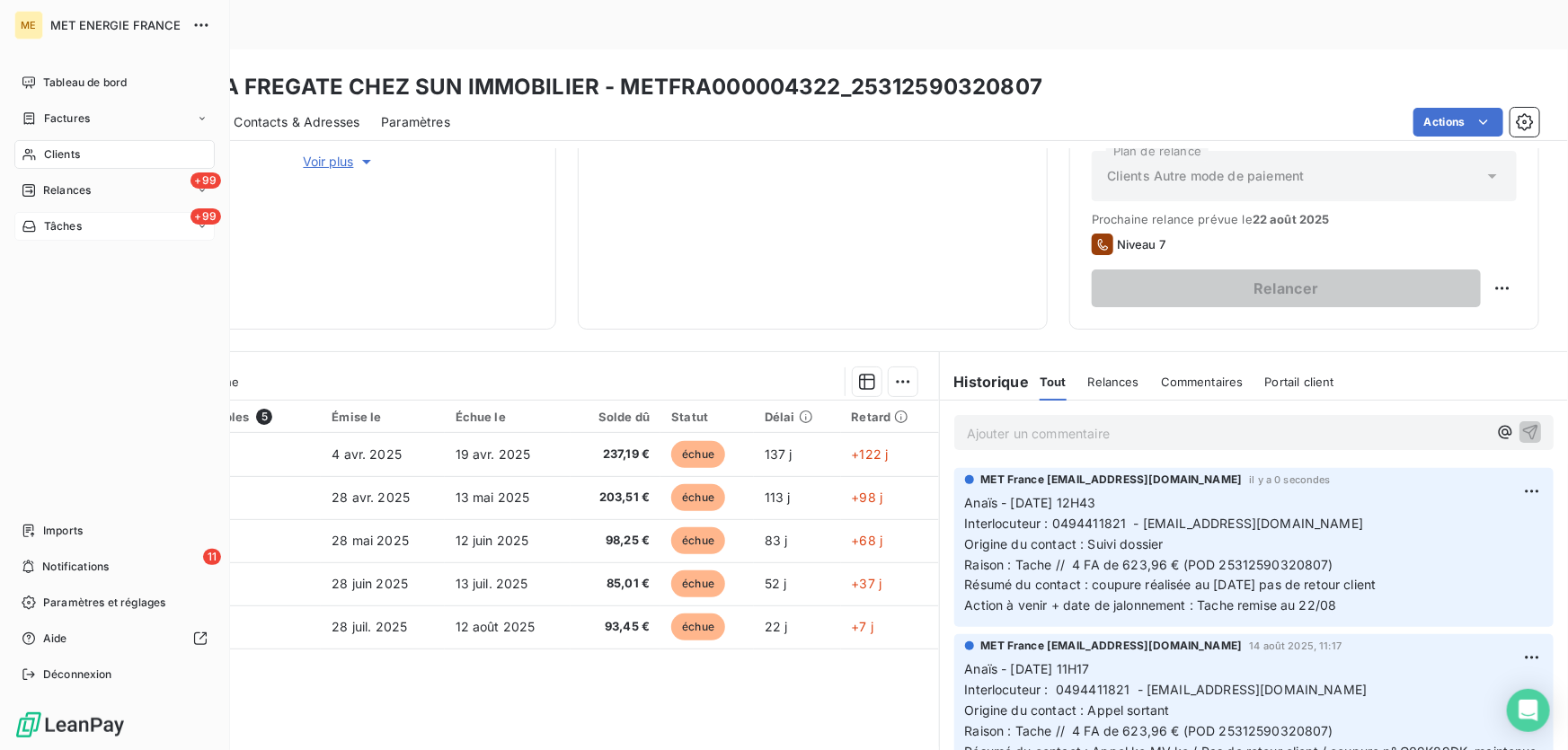
click at [33, 224] on icon at bounding box center [29, 226] width 15 height 14
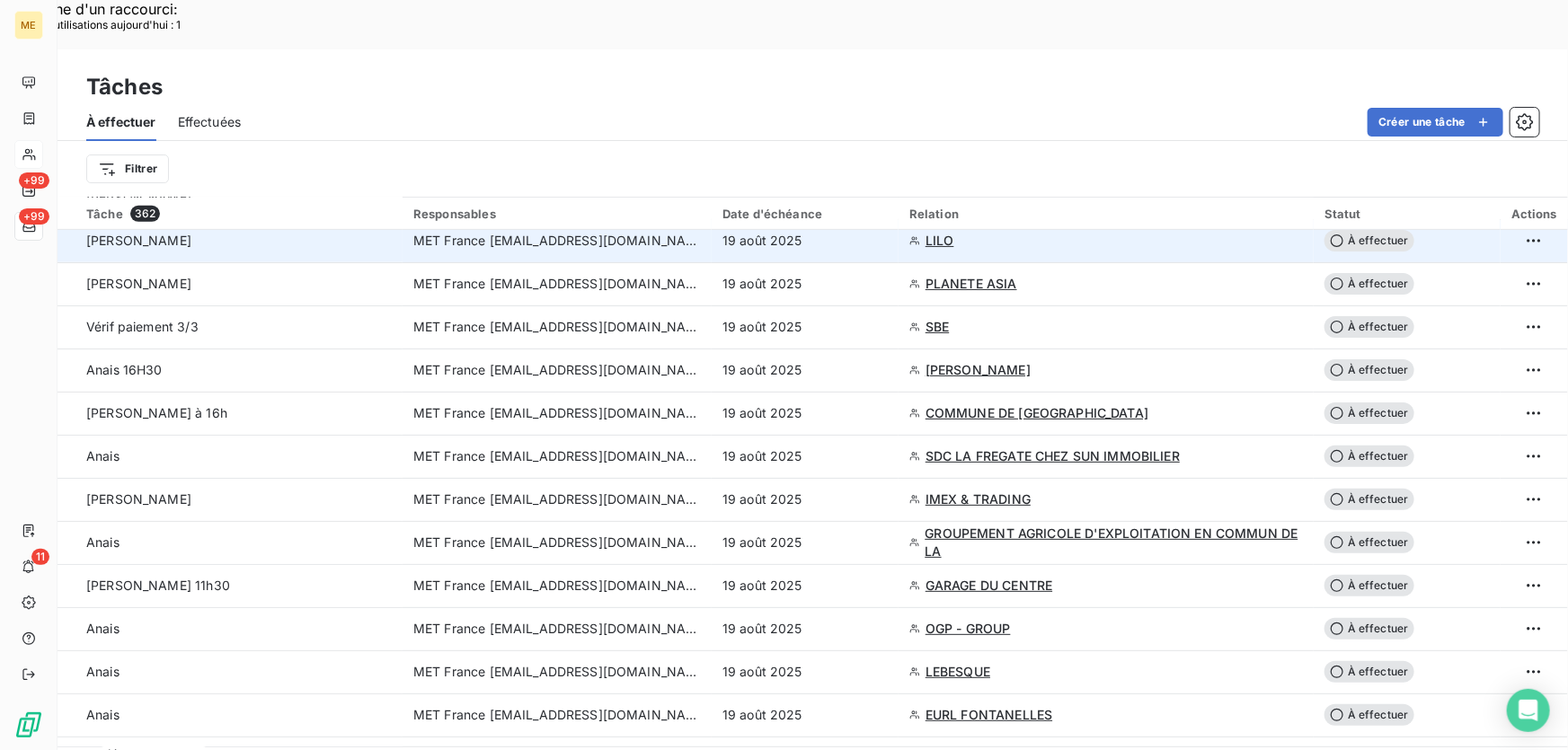
scroll to position [489, 0]
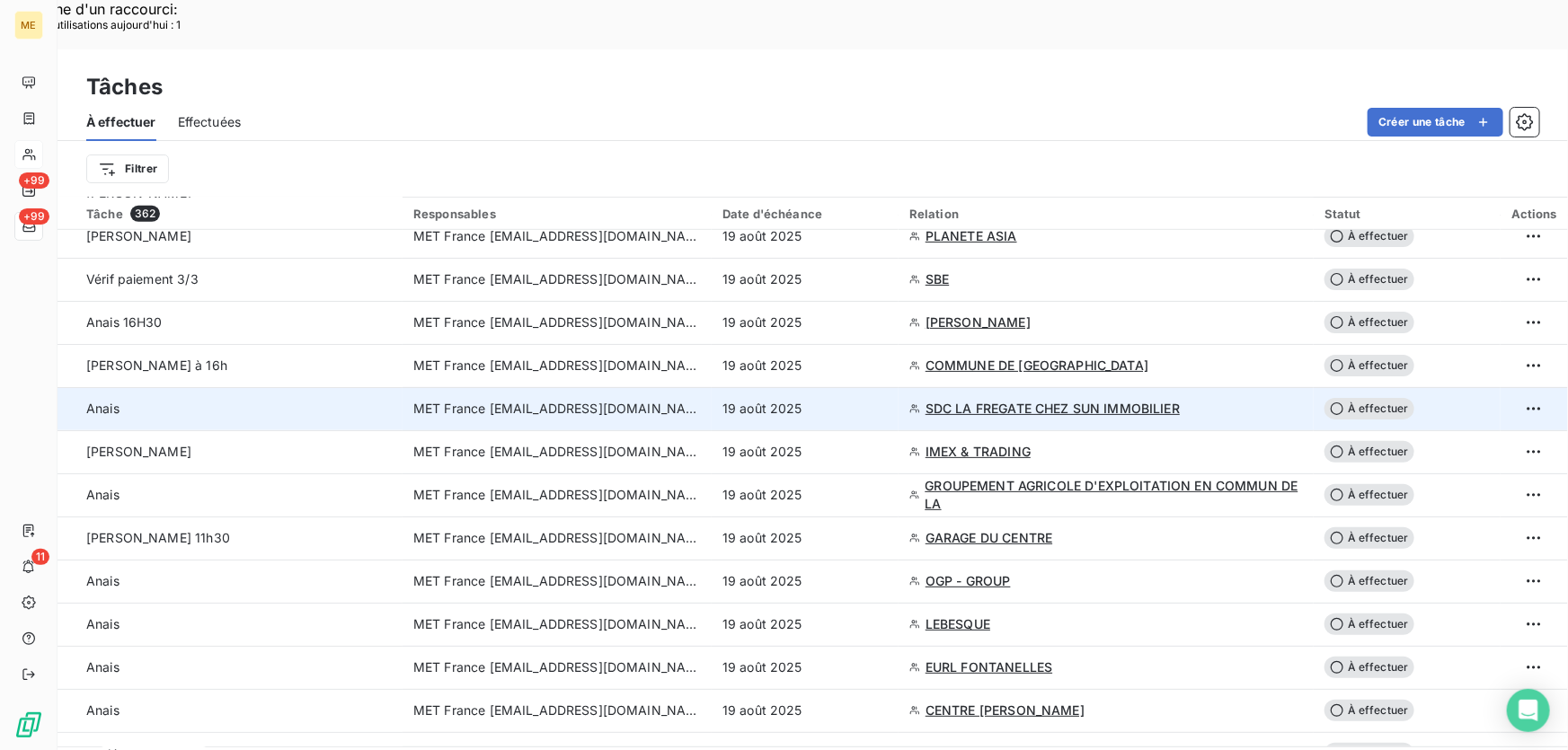
click at [845, 387] on td "19 août 2025" at bounding box center [805, 408] width 187 height 43
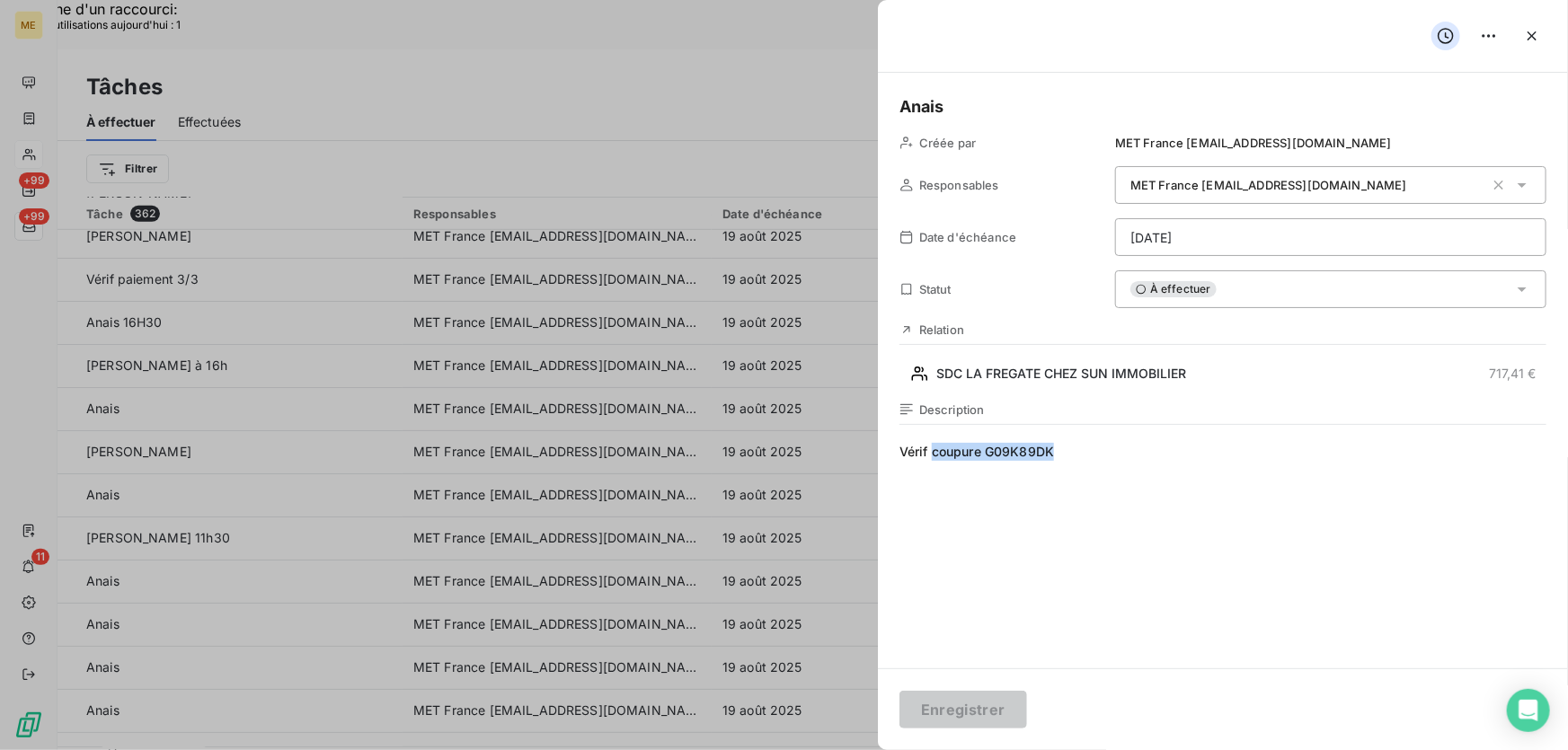
drag, startPoint x: 1067, startPoint y: 456, endPoint x: 931, endPoint y: 454, distance: 136.0
click at [931, 454] on span "Vérif coupure G09K89DK" at bounding box center [1223, 615] width 647 height 345
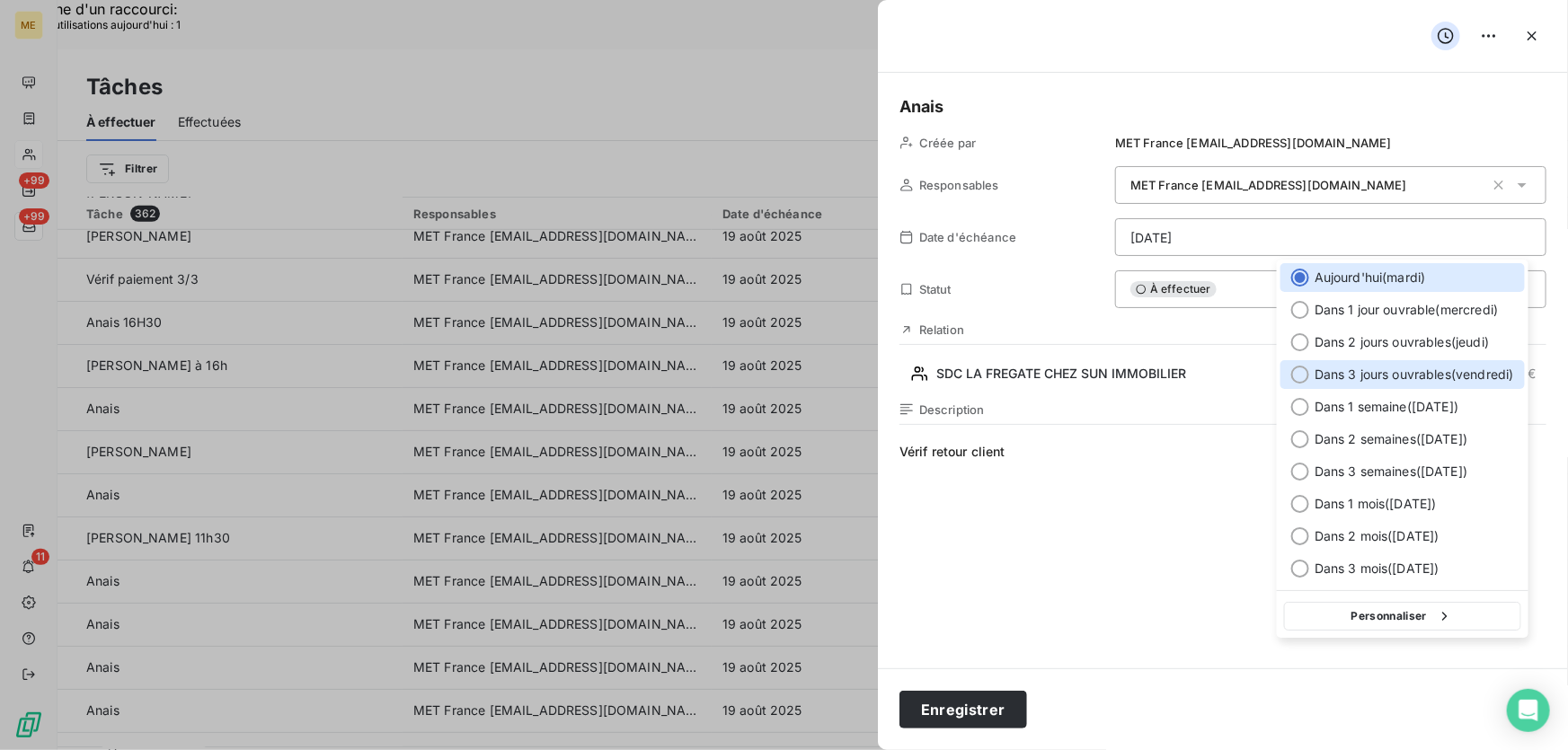
click at [1359, 375] on span "Dans 3 jours ouvrables ( [DATE] )" at bounding box center [1414, 374] width 199 height 18
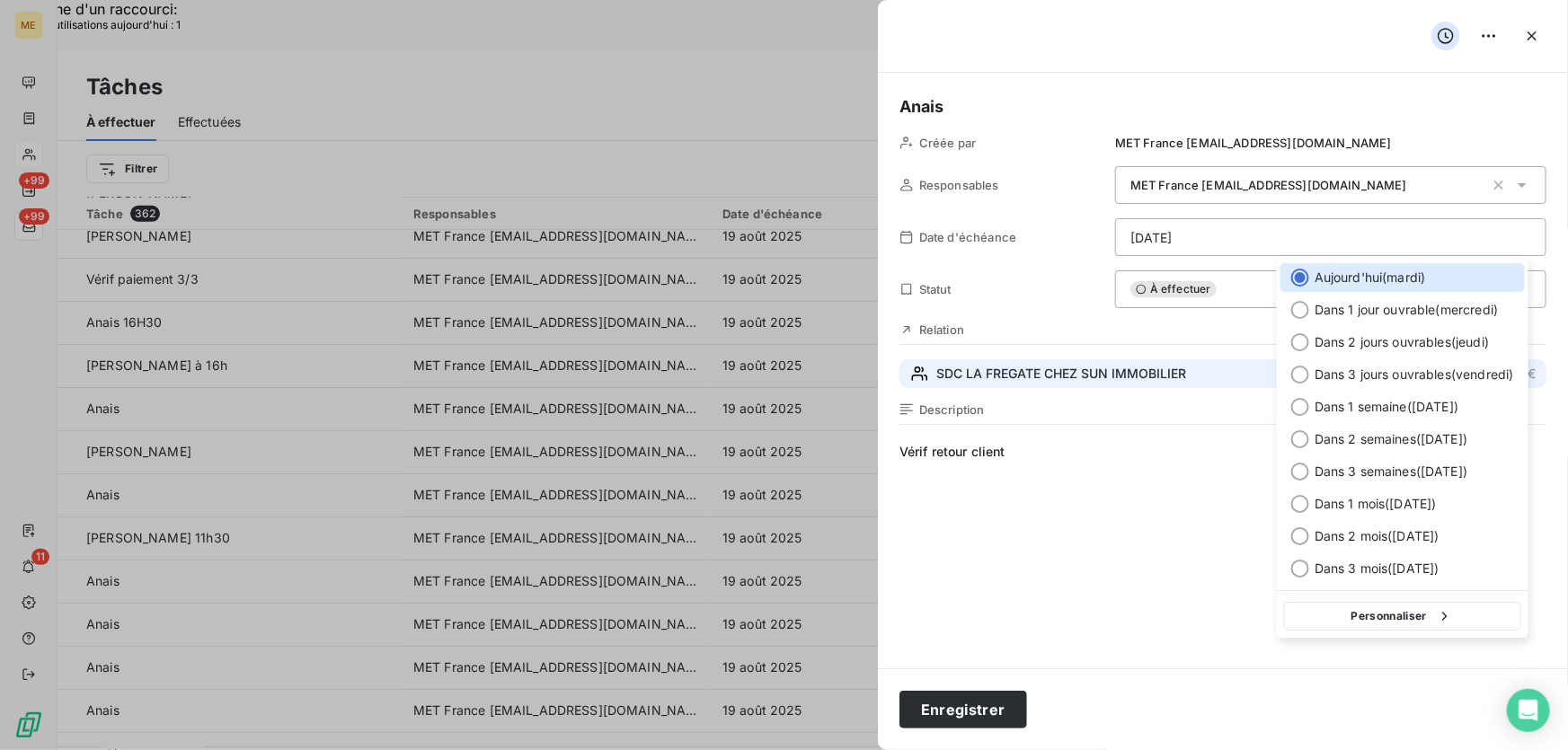
type input "[DATE]"
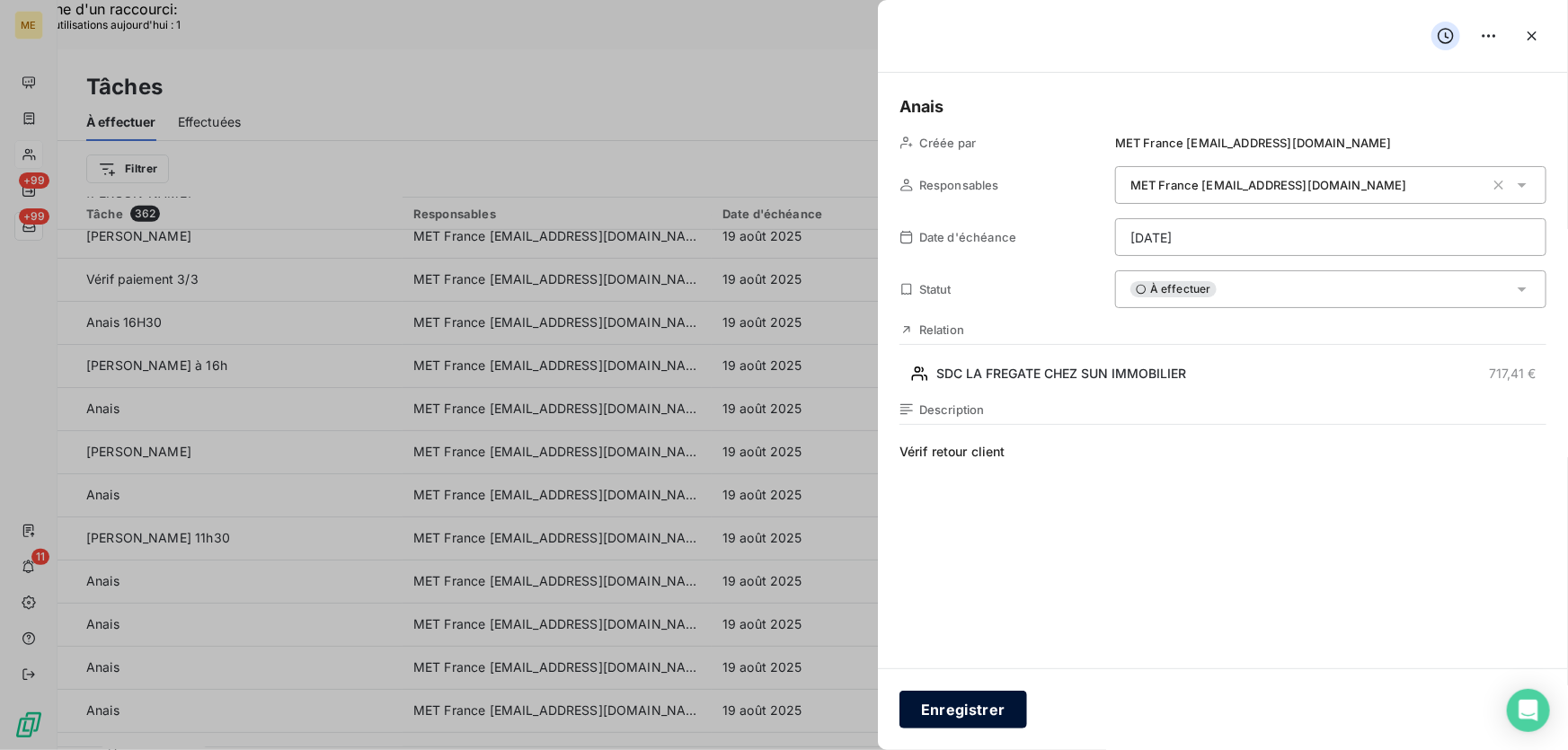
click at [961, 708] on button "Enregistrer" at bounding box center [963, 709] width 127 height 38
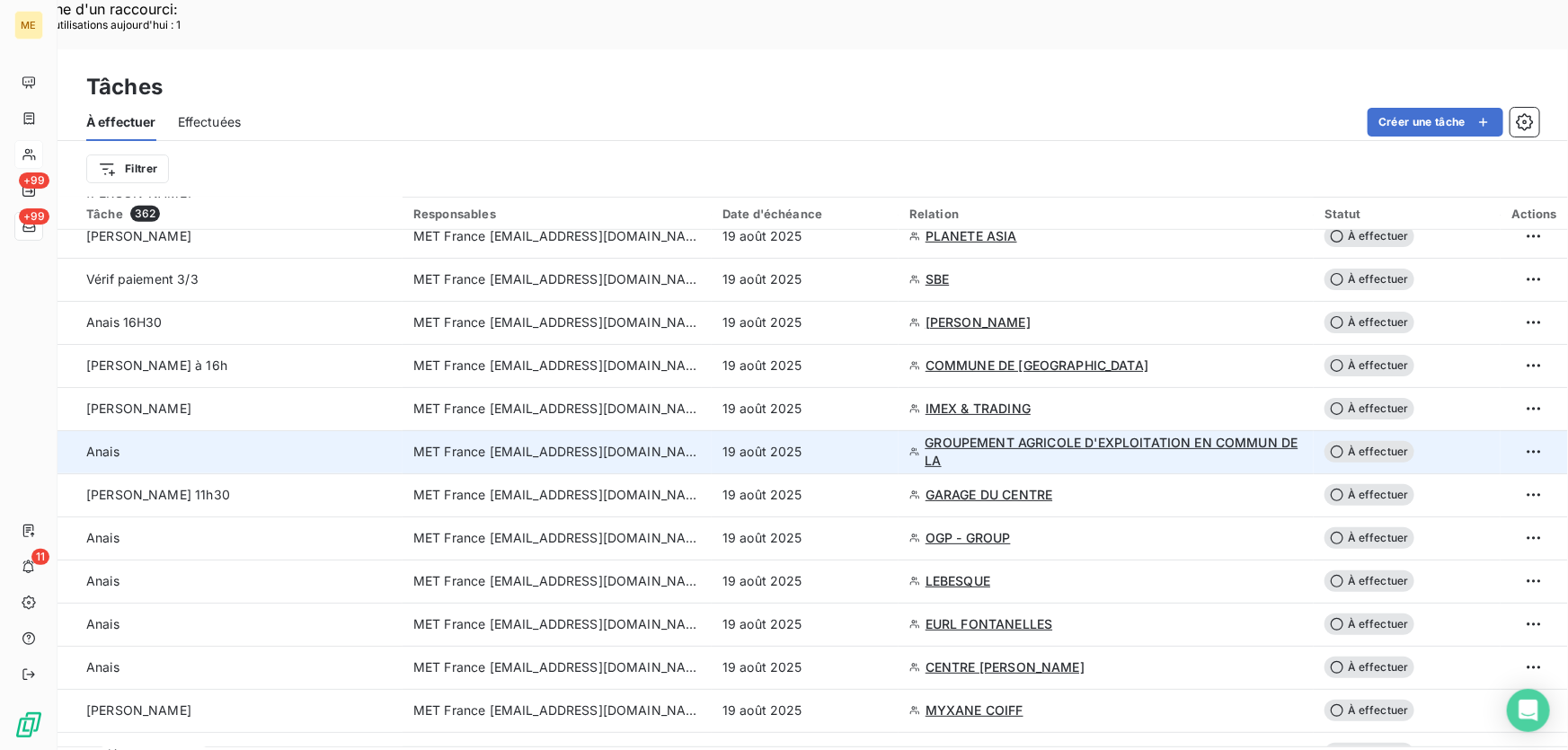
click at [872, 443] on div "19 août 2025" at bounding box center [805, 452] width 165 height 18
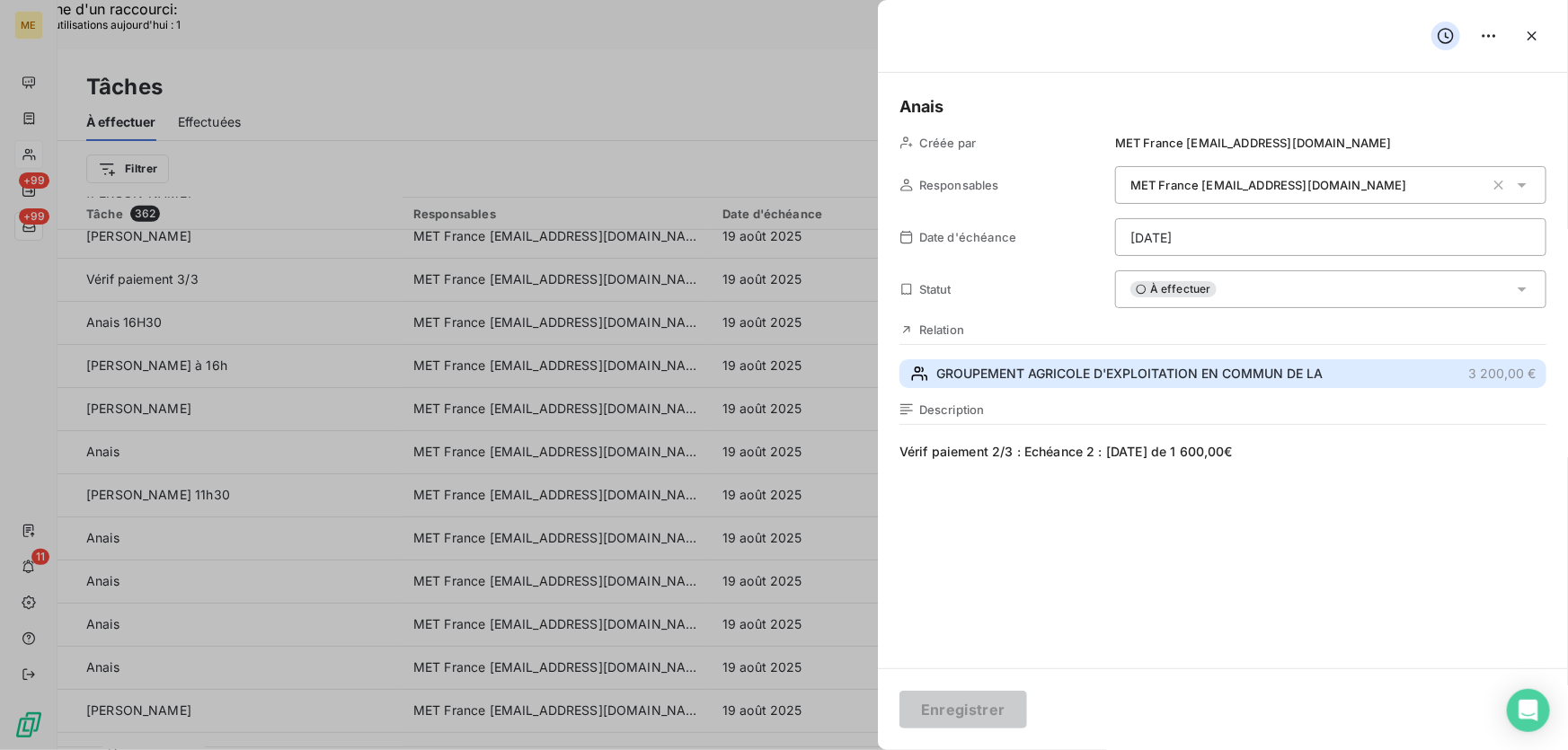
click at [1245, 373] on span "GROUPEMENT AGRICOLE D'EXPLOITATION EN COMMUN DE LA" at bounding box center [1129, 374] width 386 height 18
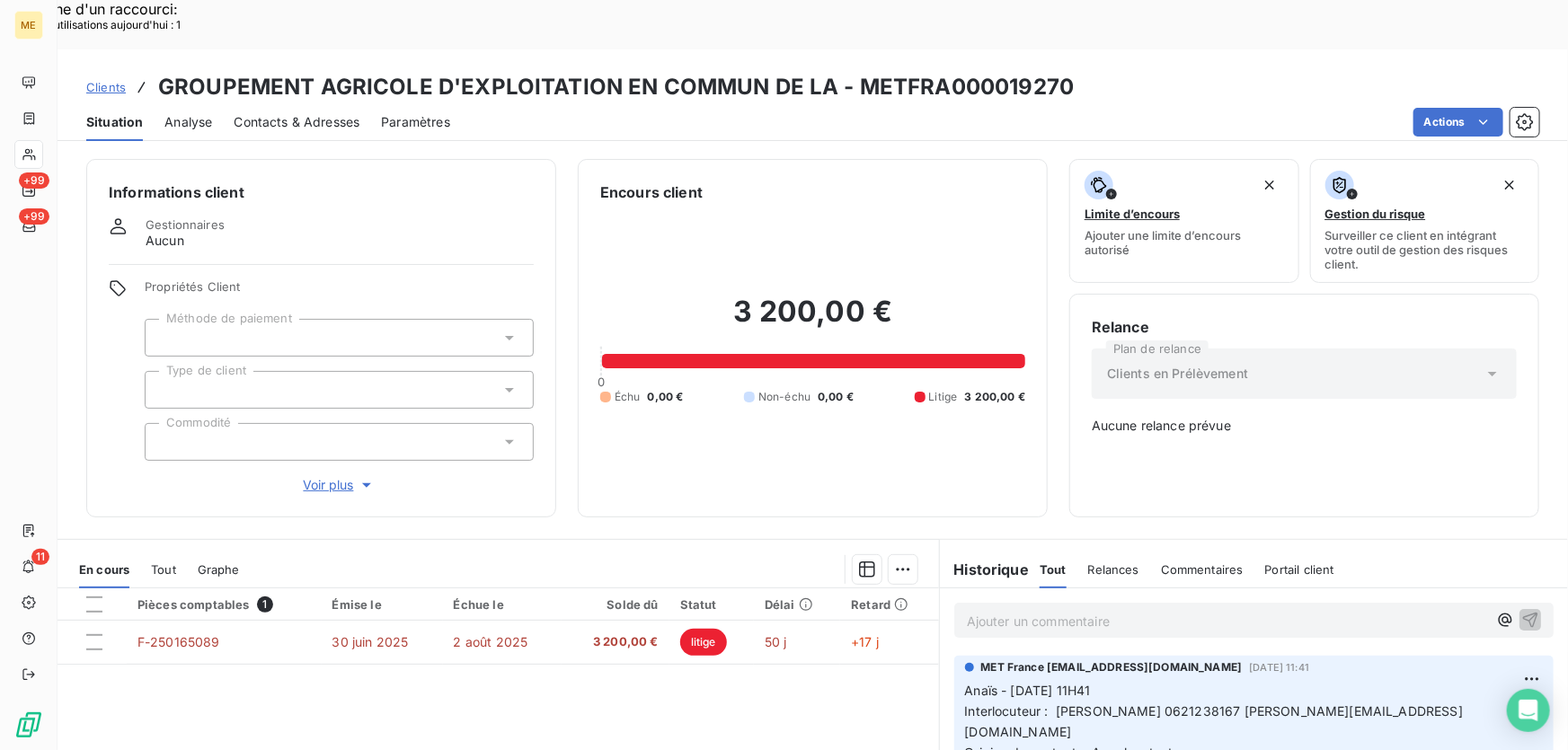
scroll to position [175, 0]
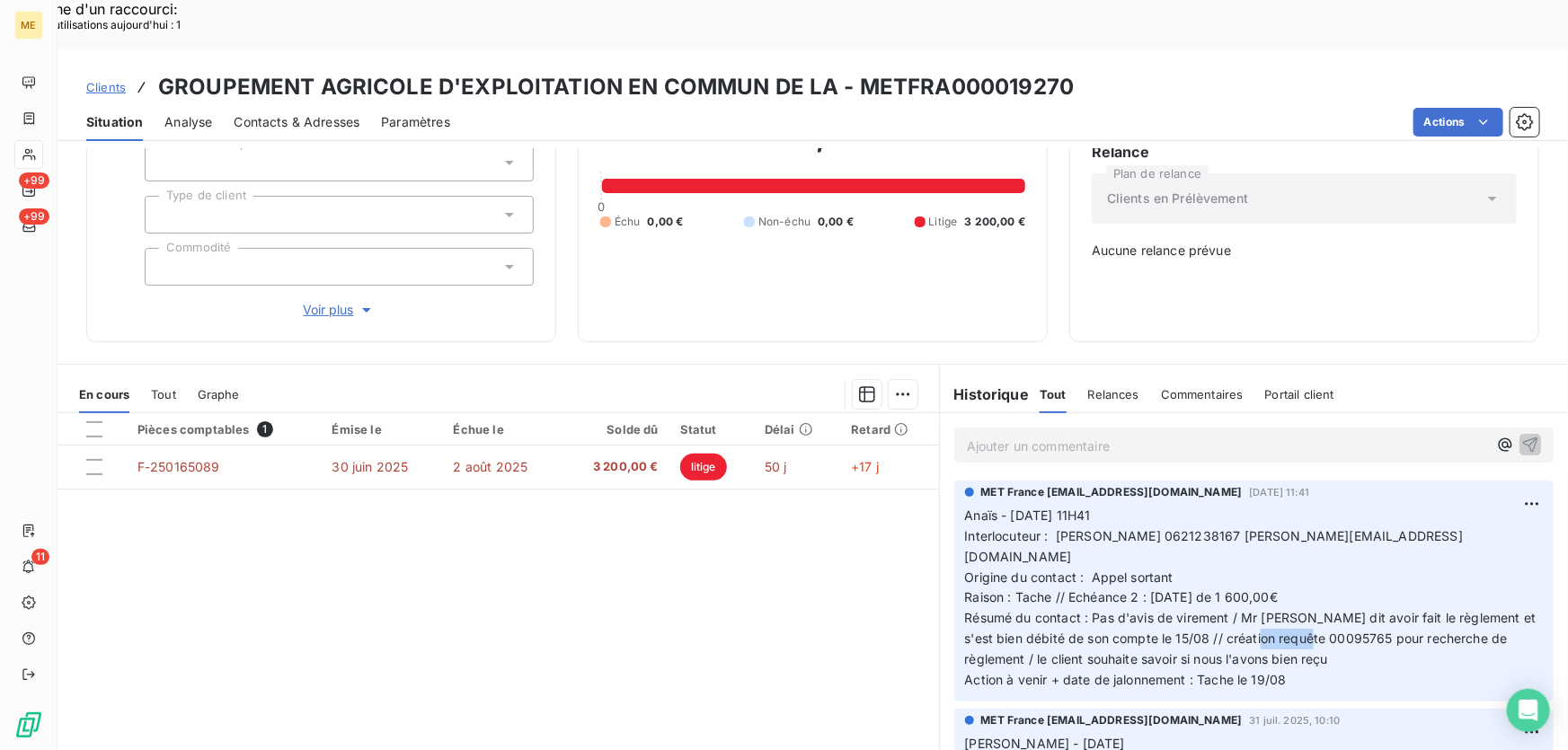
drag, startPoint x: 1320, startPoint y: 557, endPoint x: 1264, endPoint y: 557, distance: 56.0
click at [1264, 610] on span "Résumé du contact : Pas d'avis de virement / Mr me dit avoir fait le règlement …" at bounding box center [1253, 638] width 575 height 57
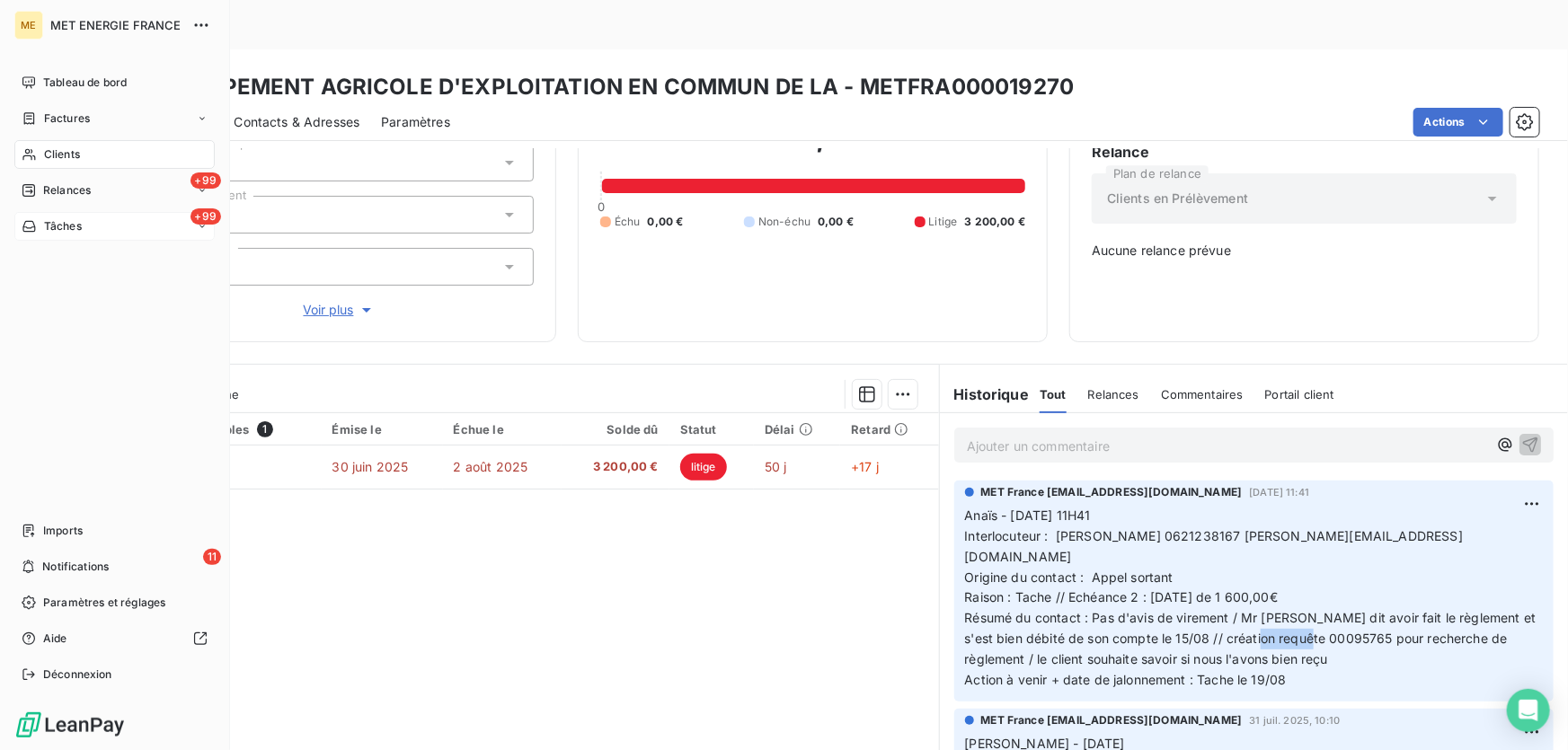
click at [63, 227] on span "Tâches" at bounding box center [63, 226] width 38 height 16
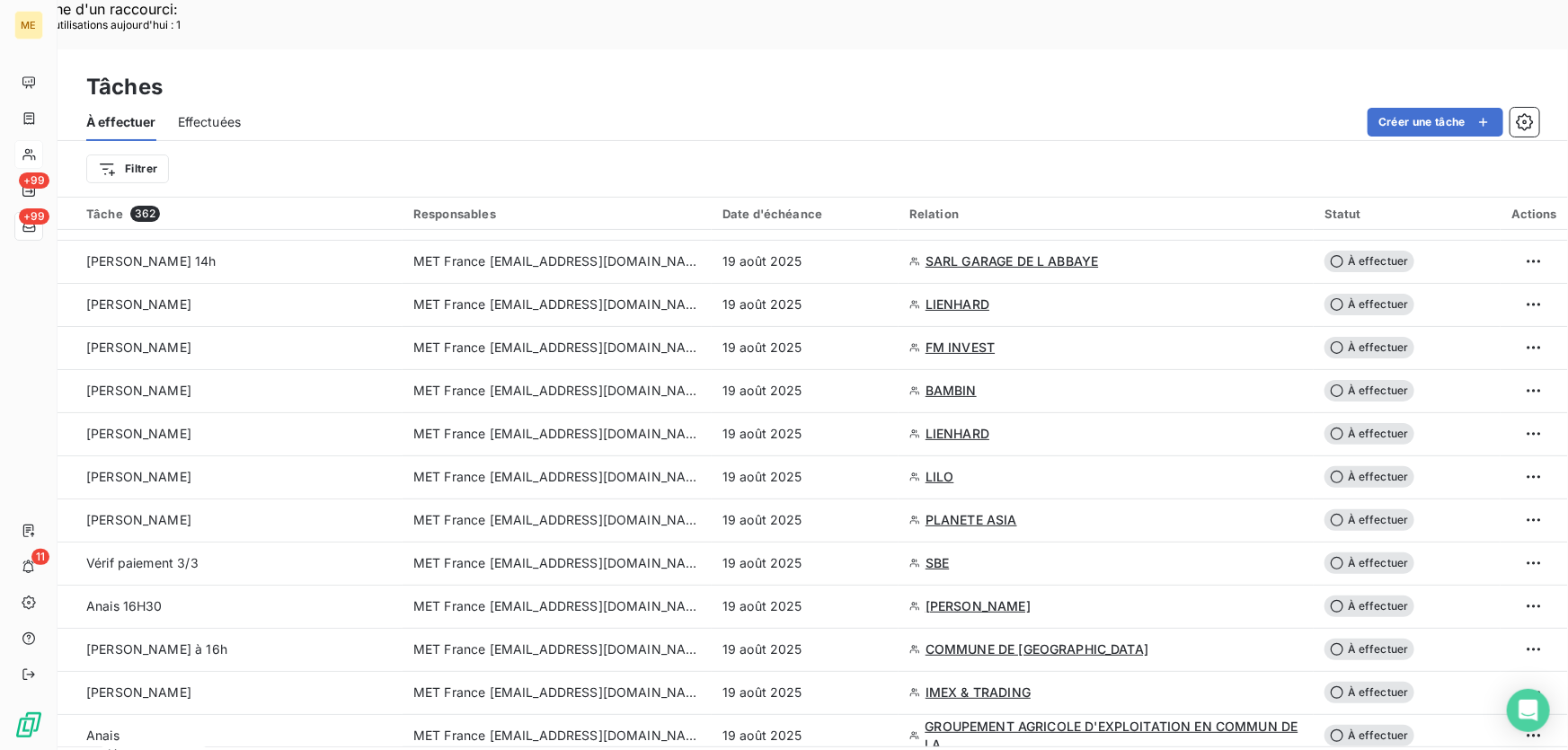
scroll to position [571, 0]
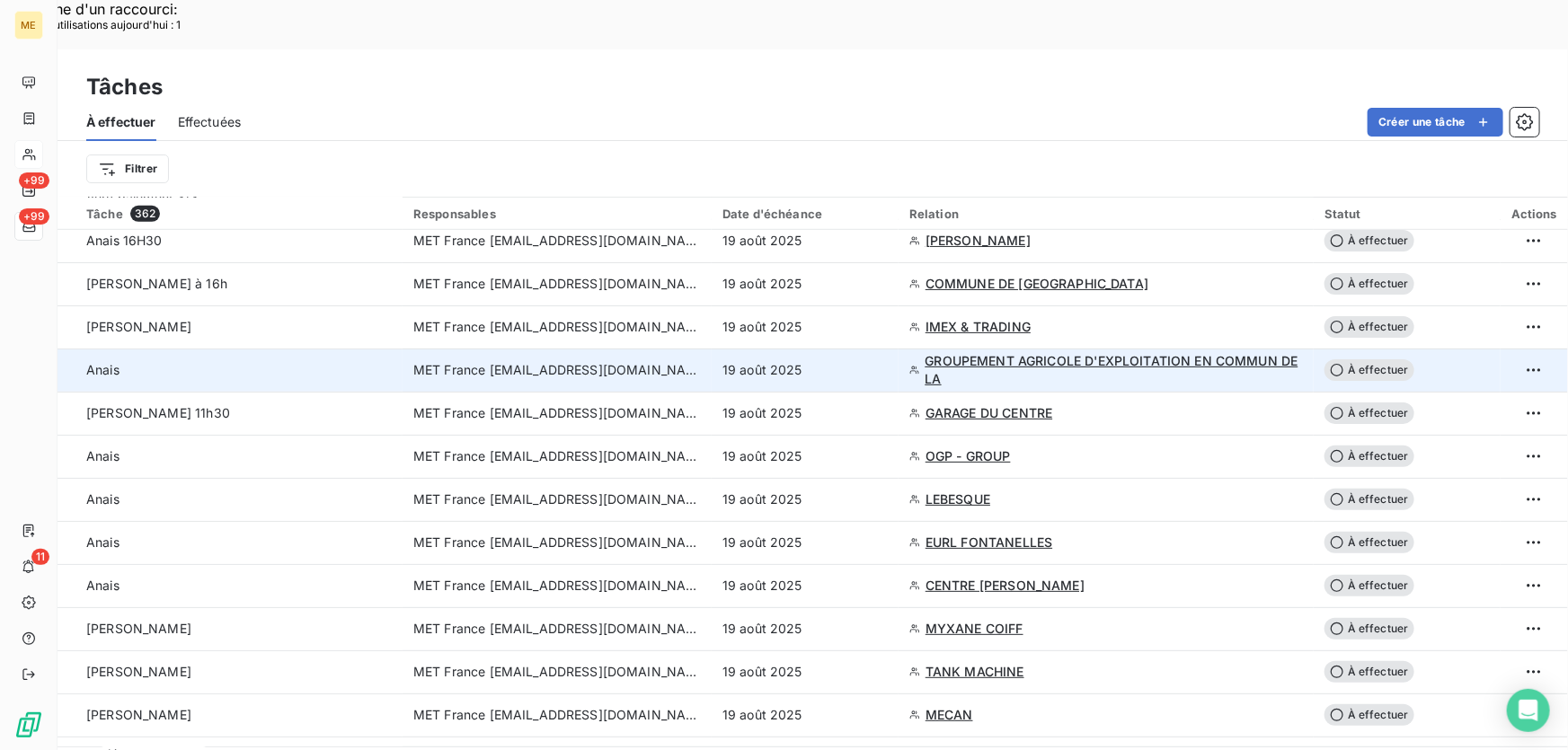
click at [842, 361] on div "19 août 2025" at bounding box center [805, 370] width 165 height 18
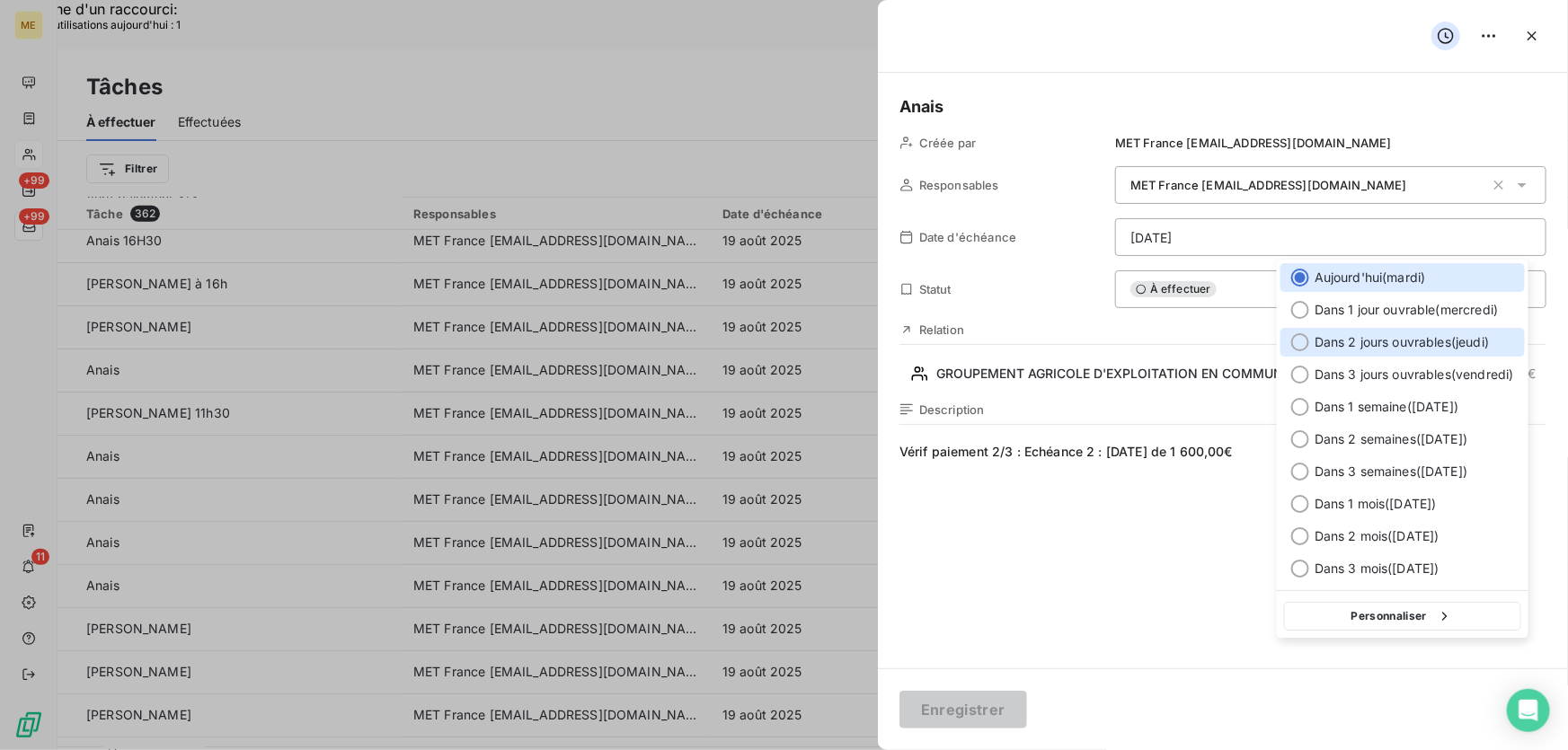
click at [1362, 341] on span "Dans 2 jours ouvrables ( [DATE] )" at bounding box center [1401, 342] width 174 height 18
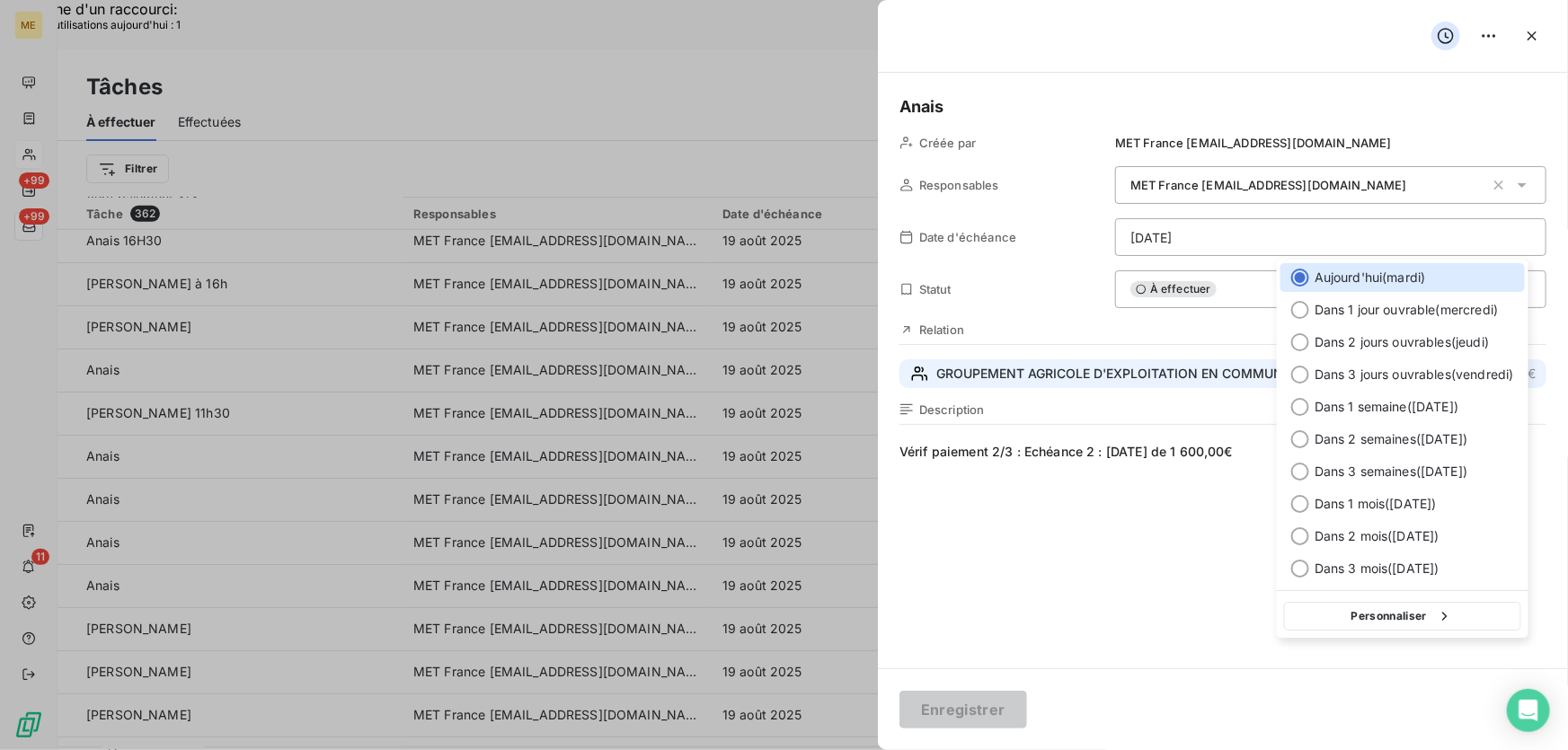
type input "21/08/2025"
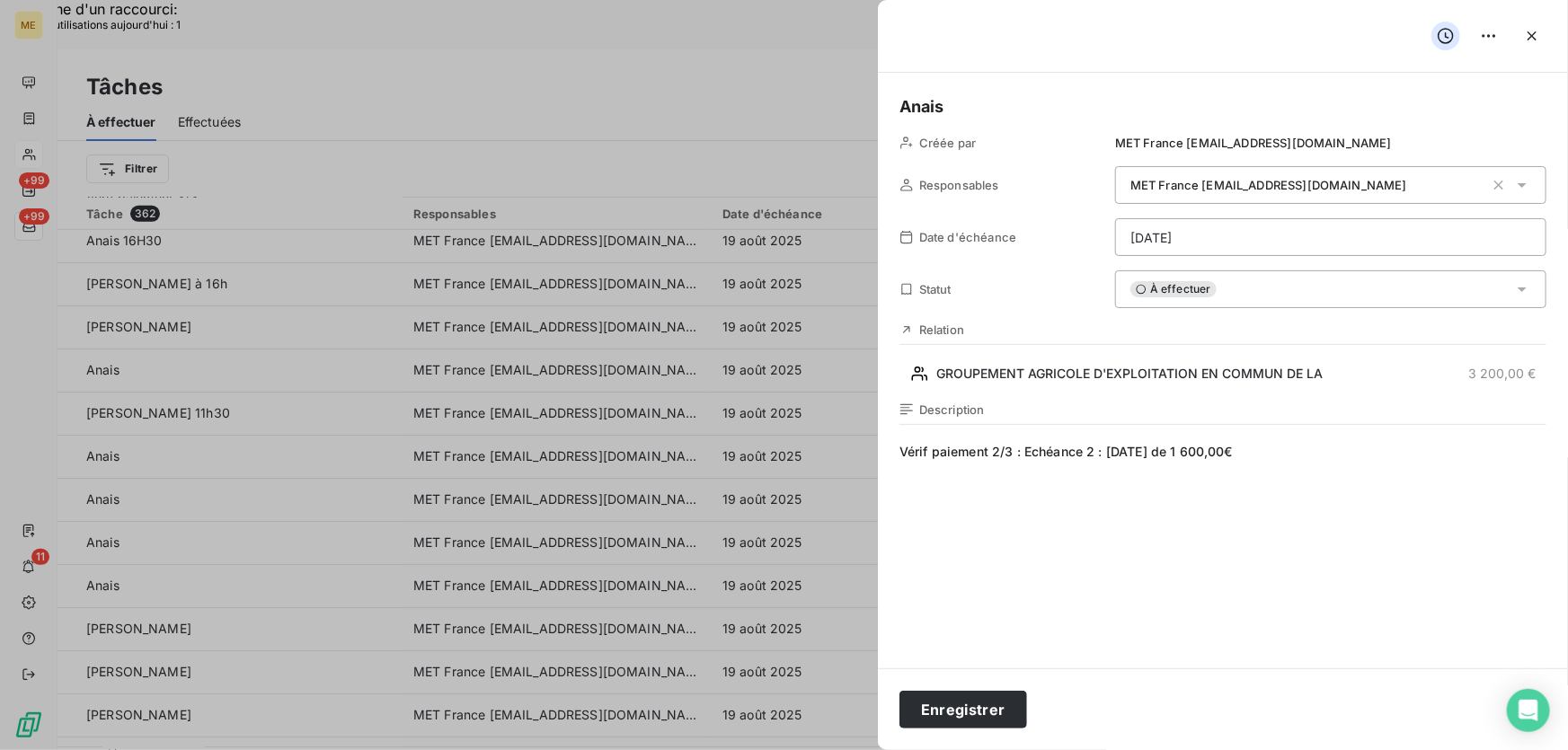
click at [955, 733] on div "Enregistrer" at bounding box center [1222, 709] width 689 height 82
click at [969, 709] on button "Enregistrer" at bounding box center [963, 709] width 127 height 38
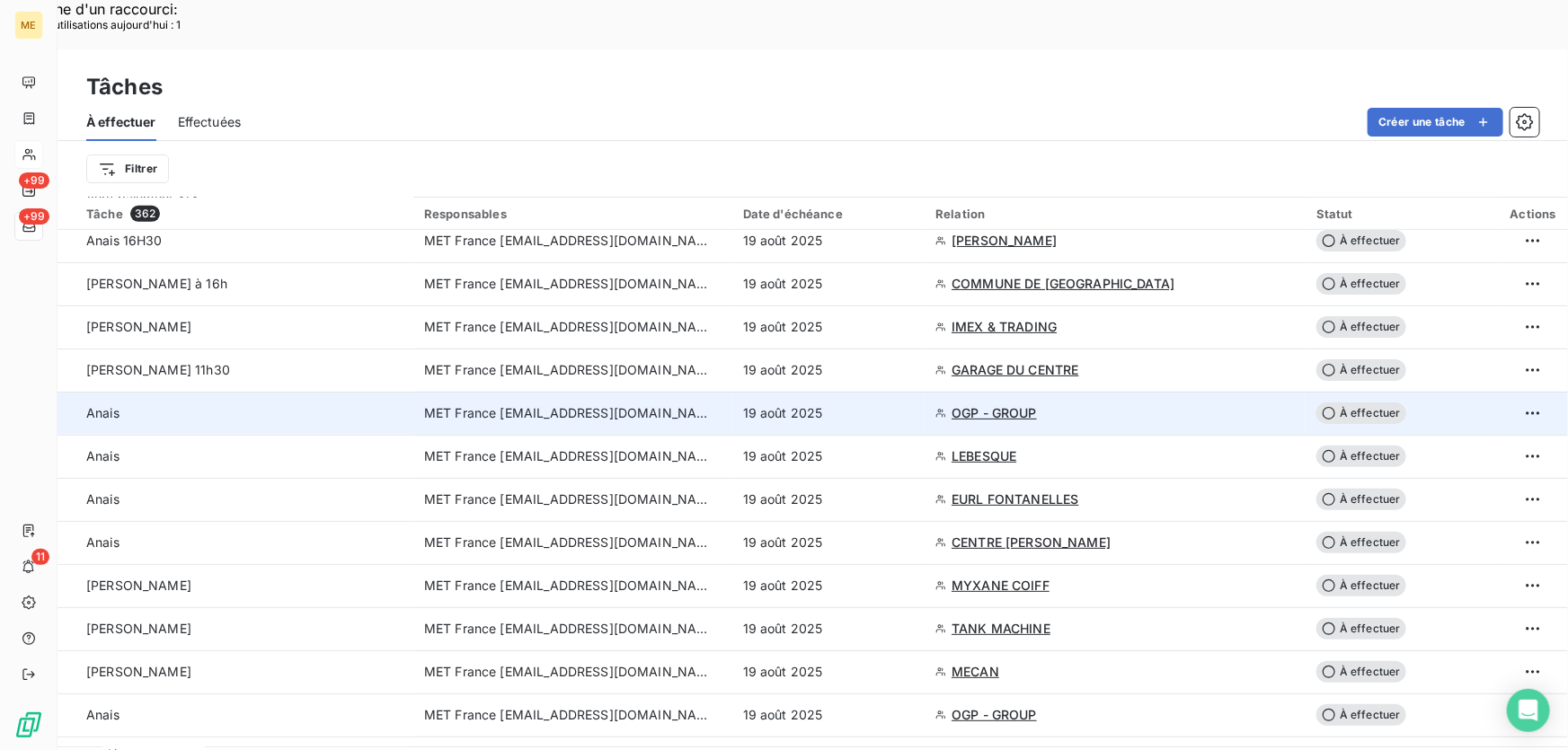
click at [884, 404] on div "19 août 2025" at bounding box center [829, 413] width 171 height 18
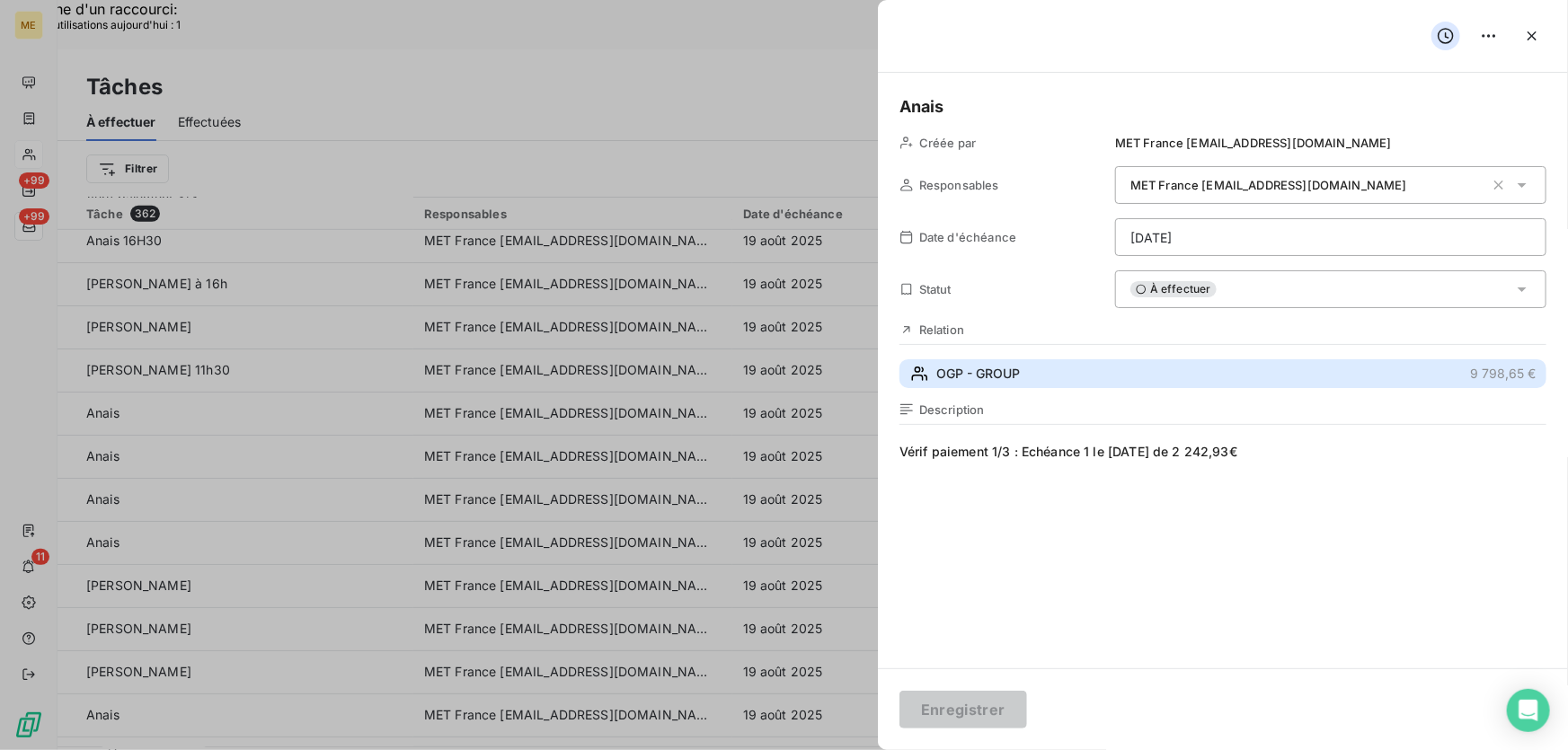
click at [1088, 376] on button "OGP - GROUP 9 798,65 €" at bounding box center [1223, 373] width 647 height 29
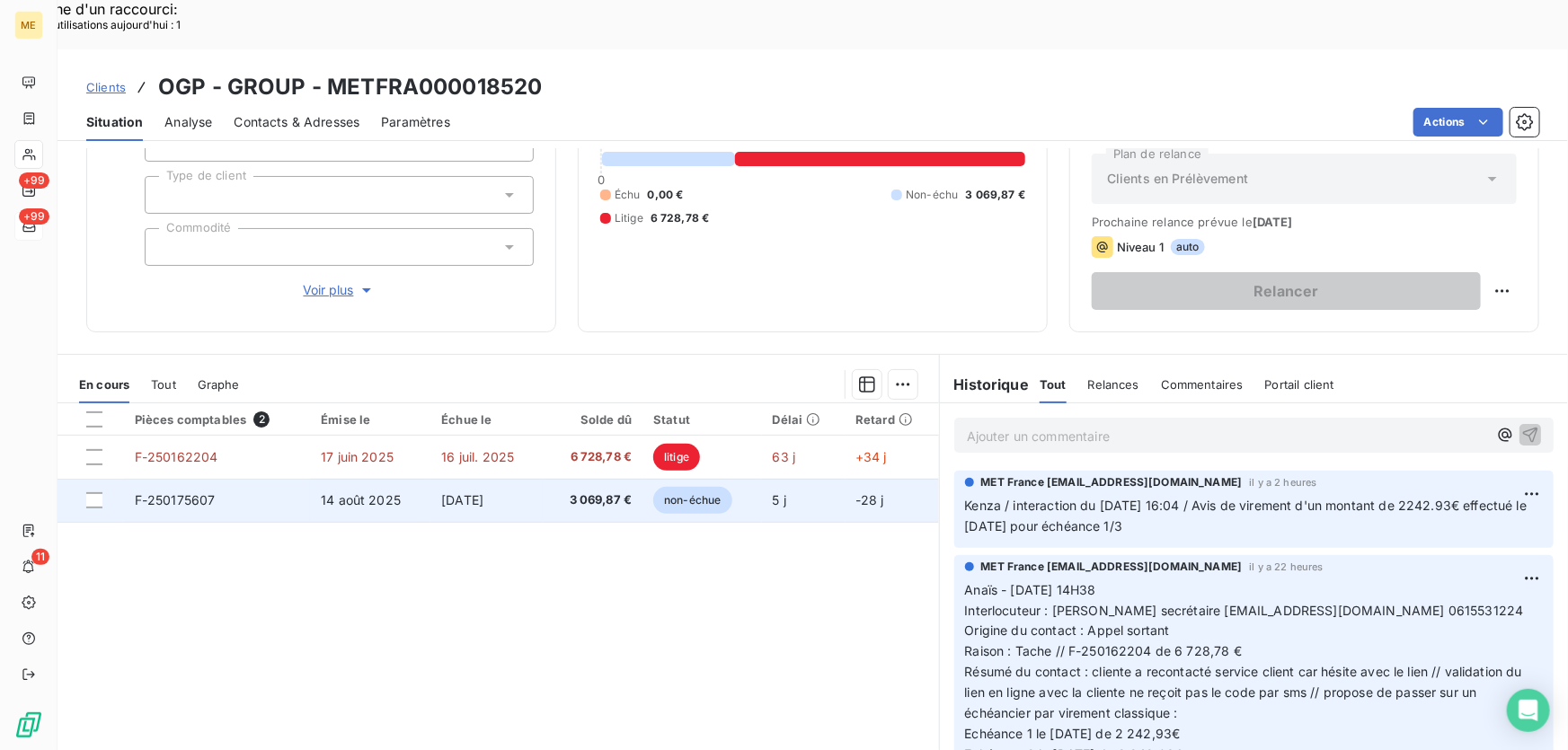
scroll to position [198, 0]
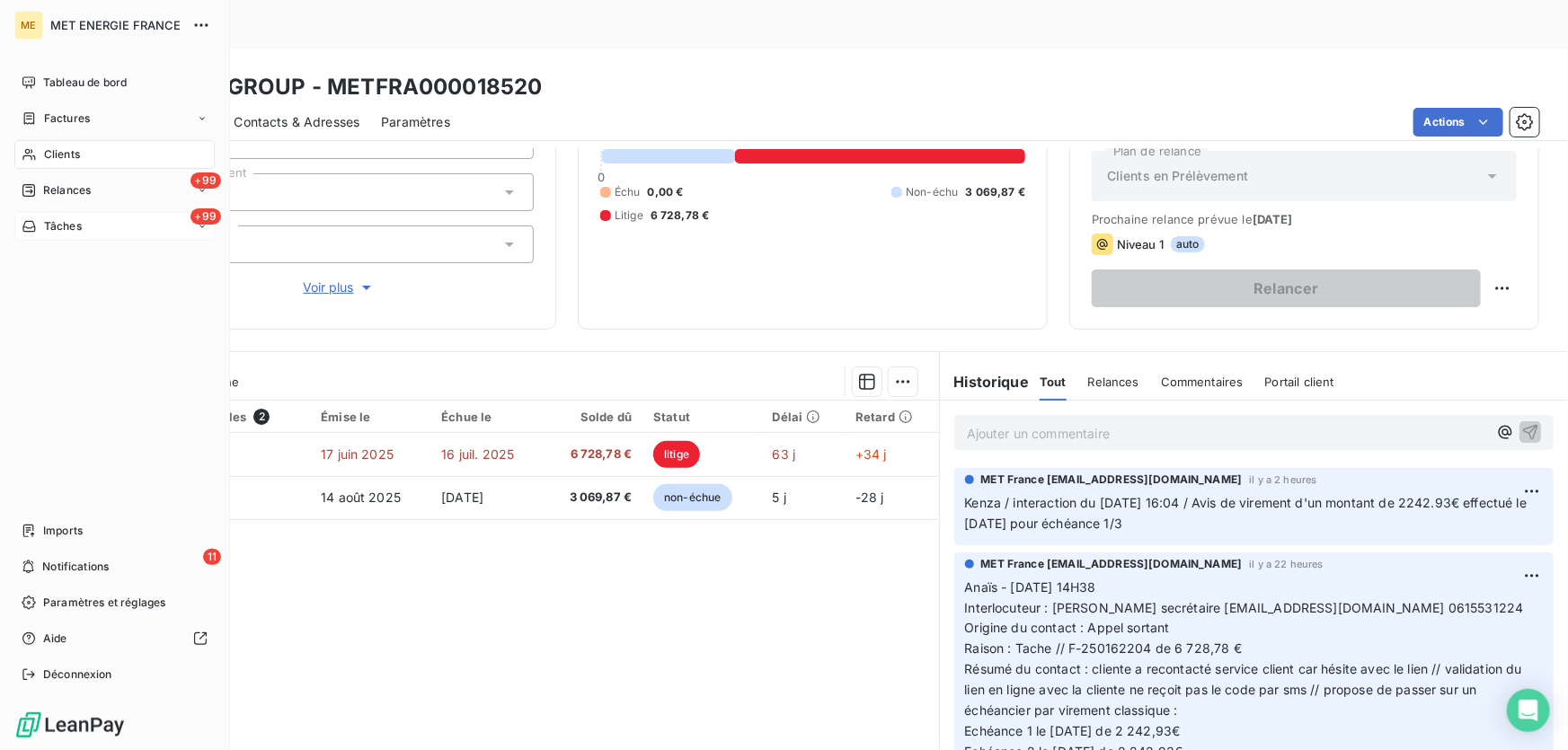
click at [58, 227] on span "Tâches" at bounding box center [63, 226] width 38 height 16
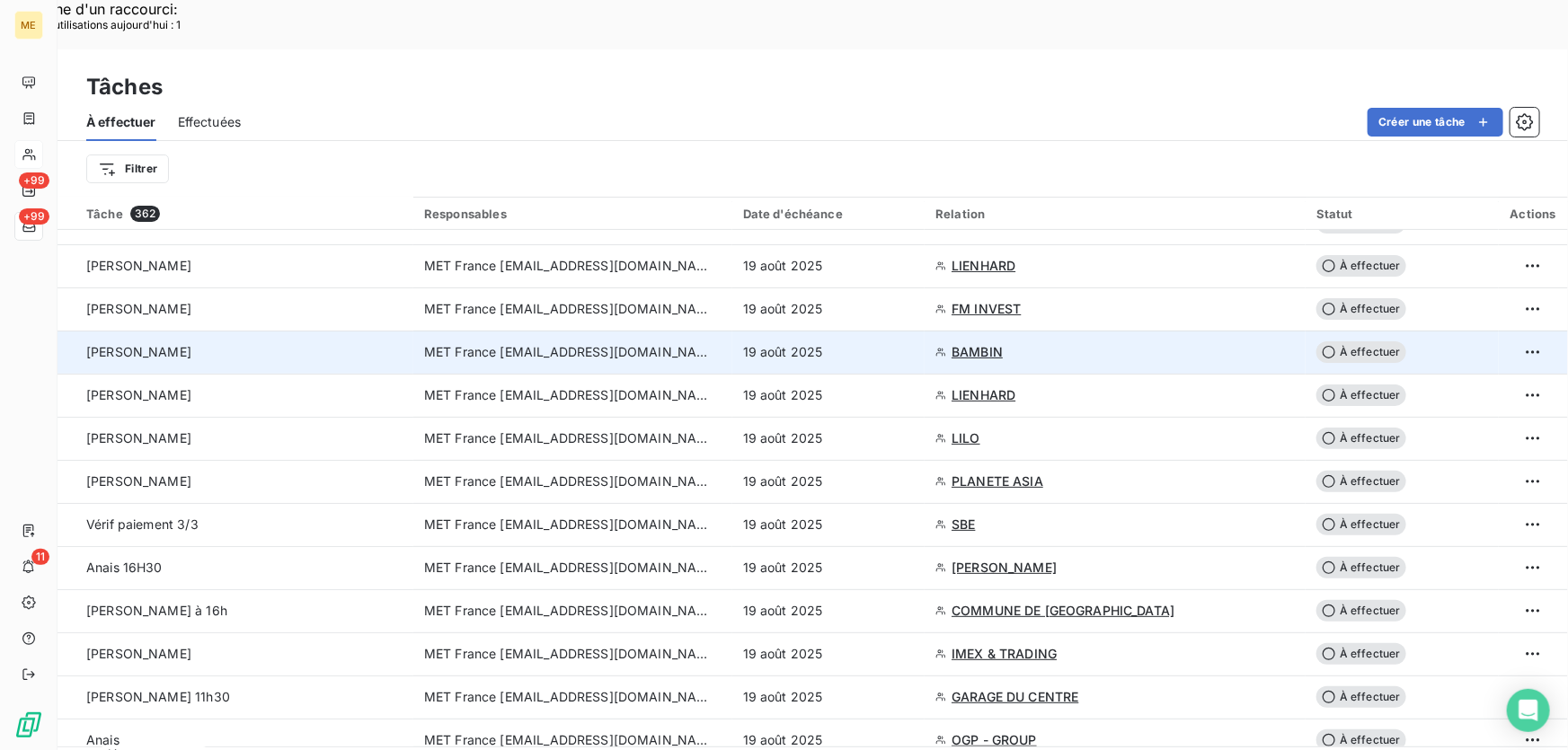
scroll to position [326, 0]
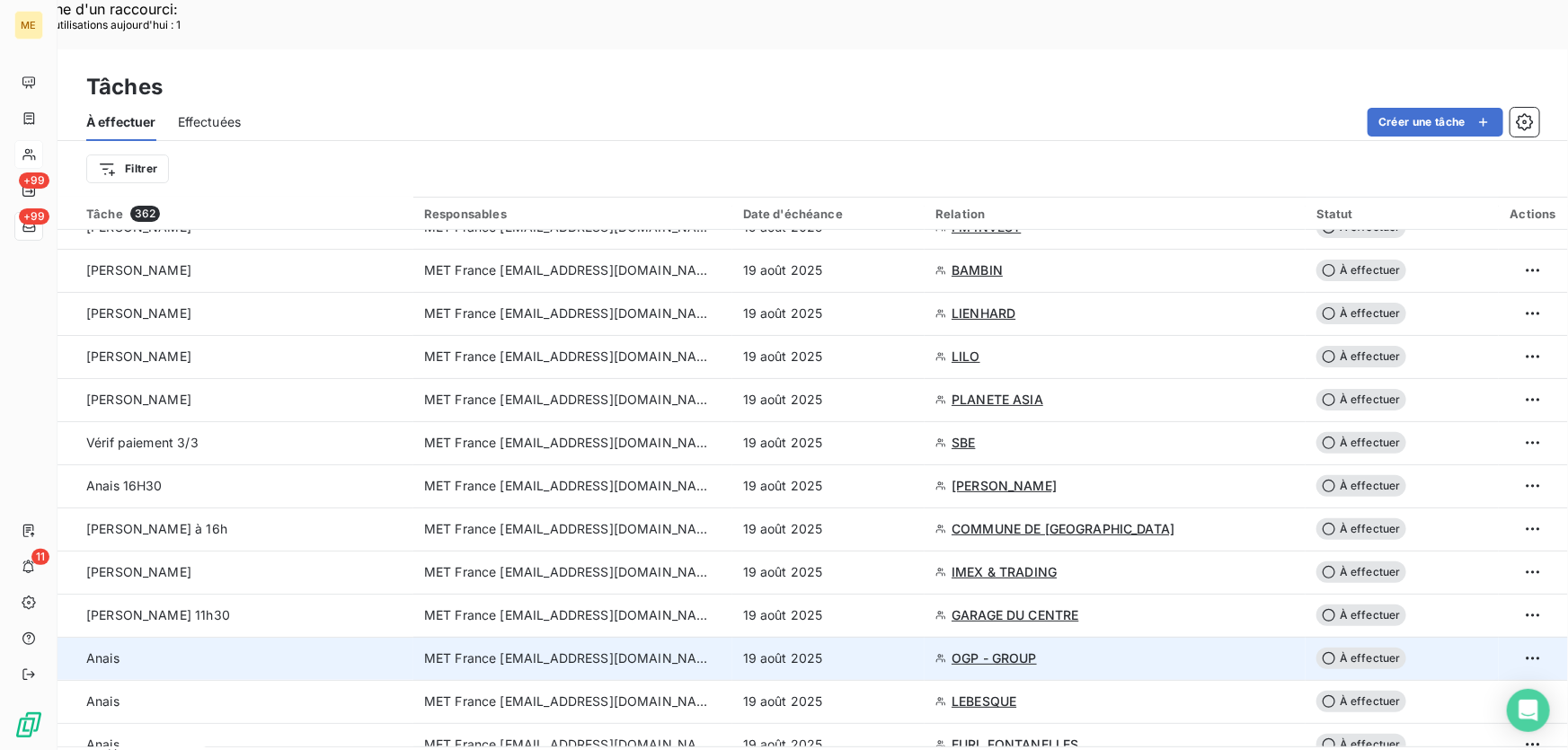
click at [875, 650] on div "19 août 2025" at bounding box center [829, 658] width 171 height 18
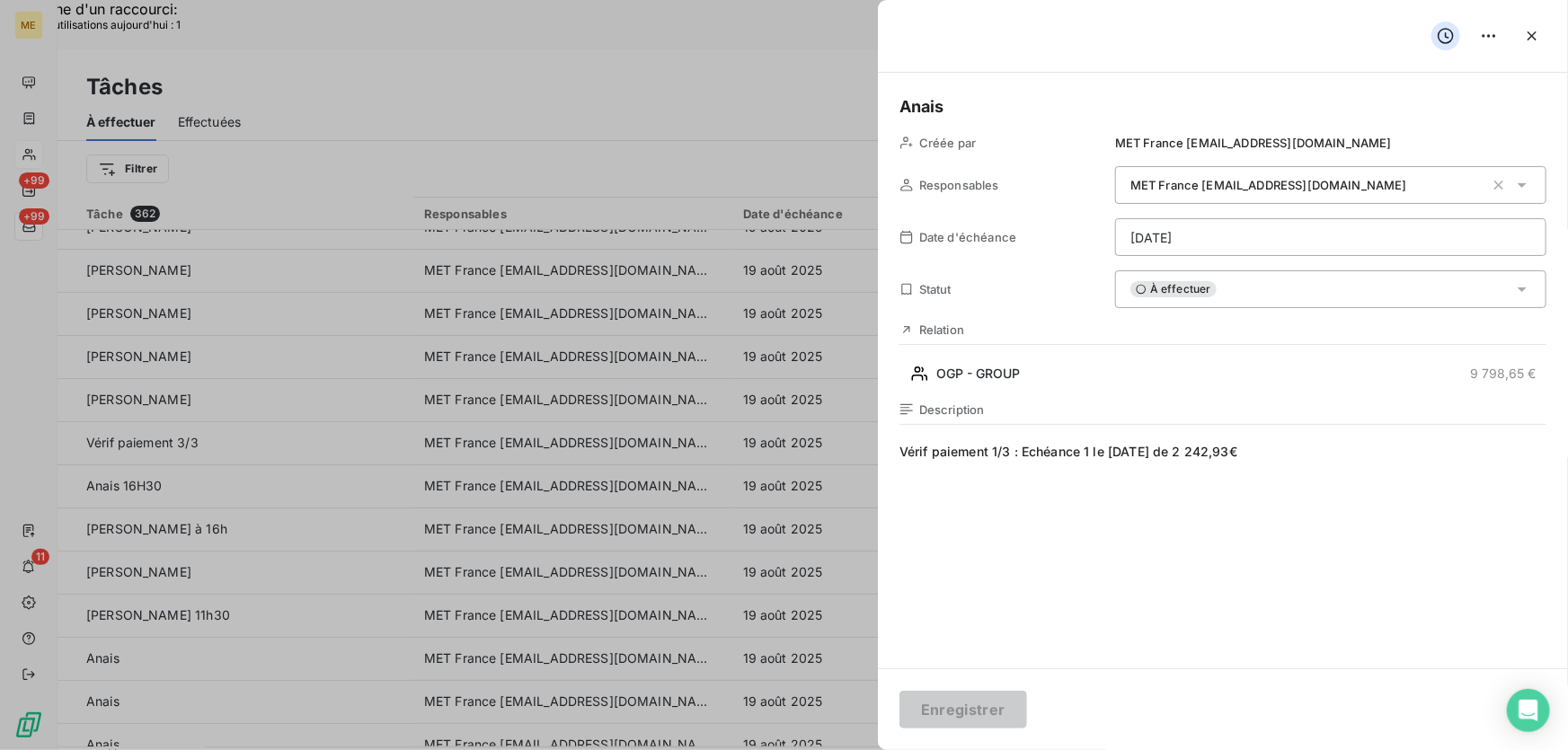
click at [925, 457] on span "Vérif paiement 1/3 : Echéance 1 le 18/08/2025 de 2 242,93€" at bounding box center [1223, 615] width 647 height 345
click at [932, 456] on span "Vérif paiement 1/3 : Echéance 1 le 18/08/2025 de 2 242,93€" at bounding box center [1223, 615] width 647 height 345
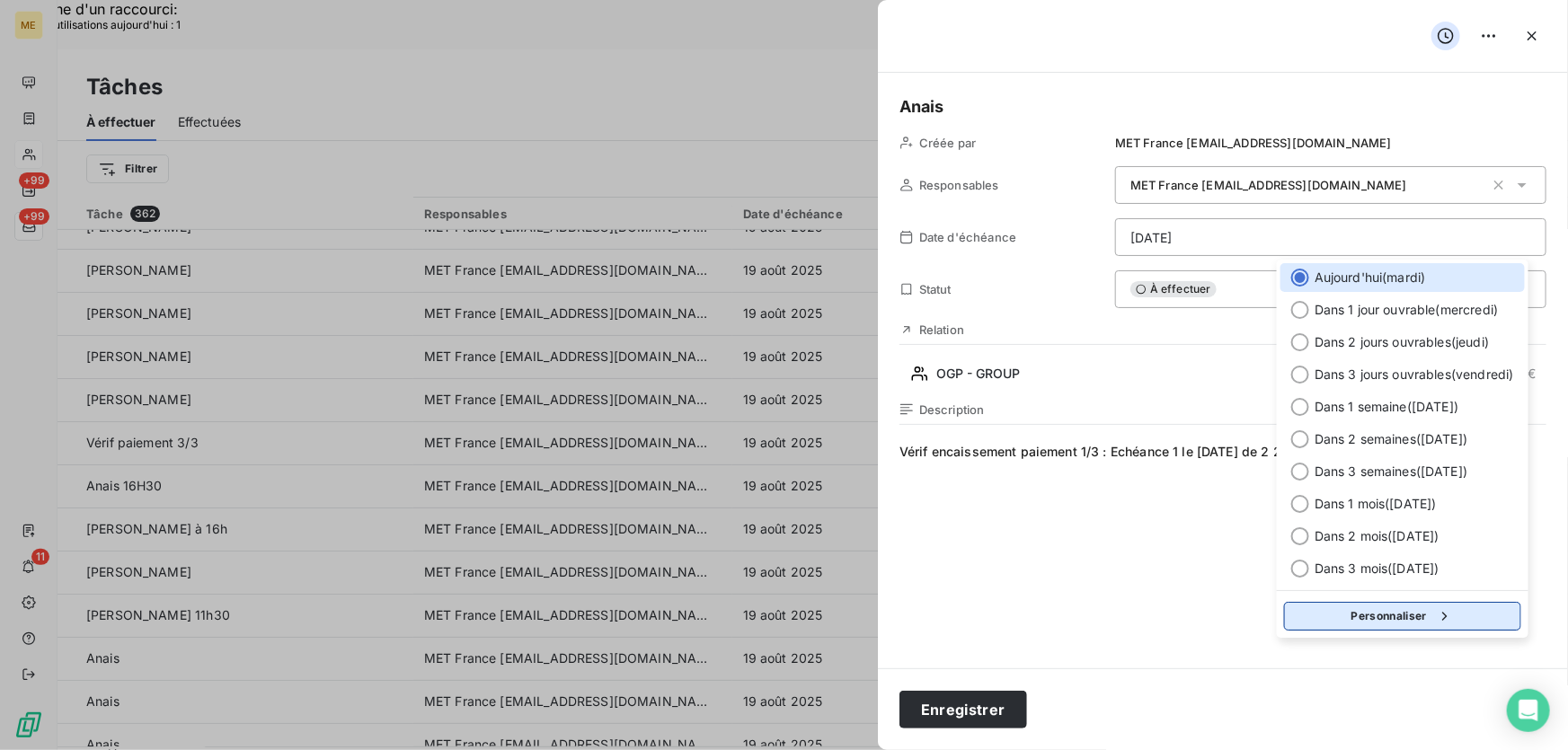
click at [1340, 613] on button "Personnaliser" at bounding box center [1402, 616] width 237 height 29
select select "7"
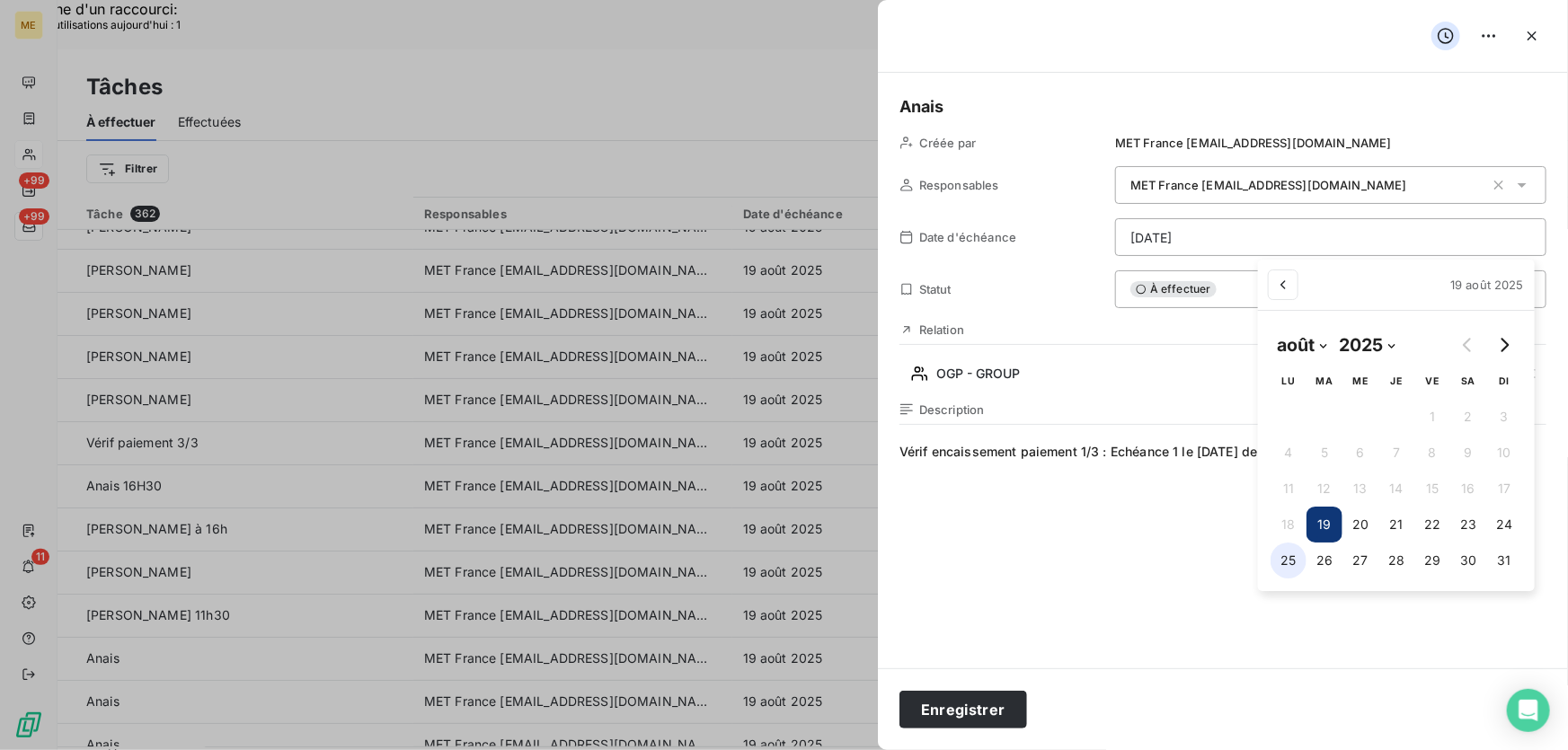
click at [1283, 558] on button "25" at bounding box center [1288, 560] width 36 height 36
type input "[DATE]"
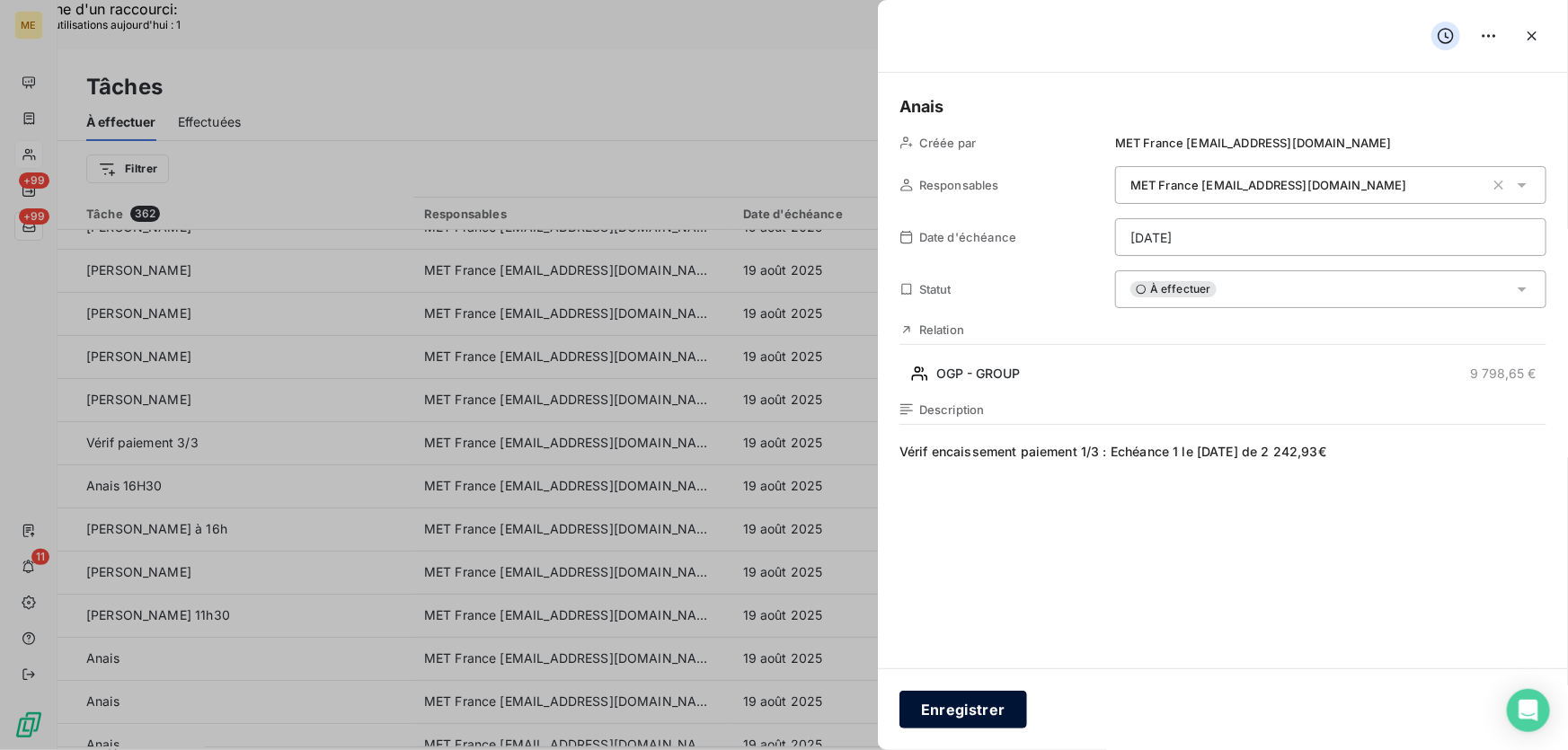
click at [976, 712] on button "Enregistrer" at bounding box center [963, 709] width 127 height 38
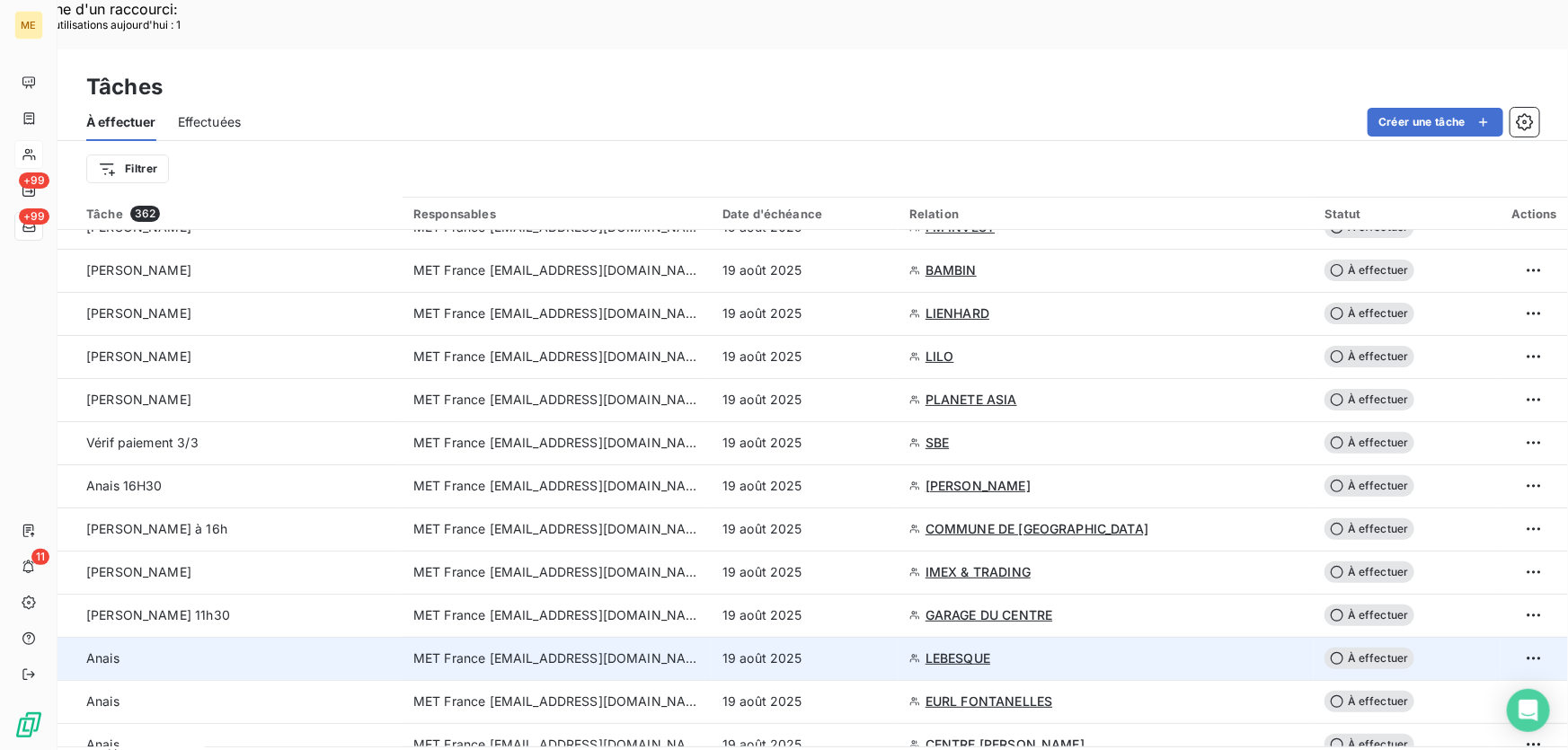
click at [853, 650] on div "19 août 2025" at bounding box center [805, 658] width 165 height 18
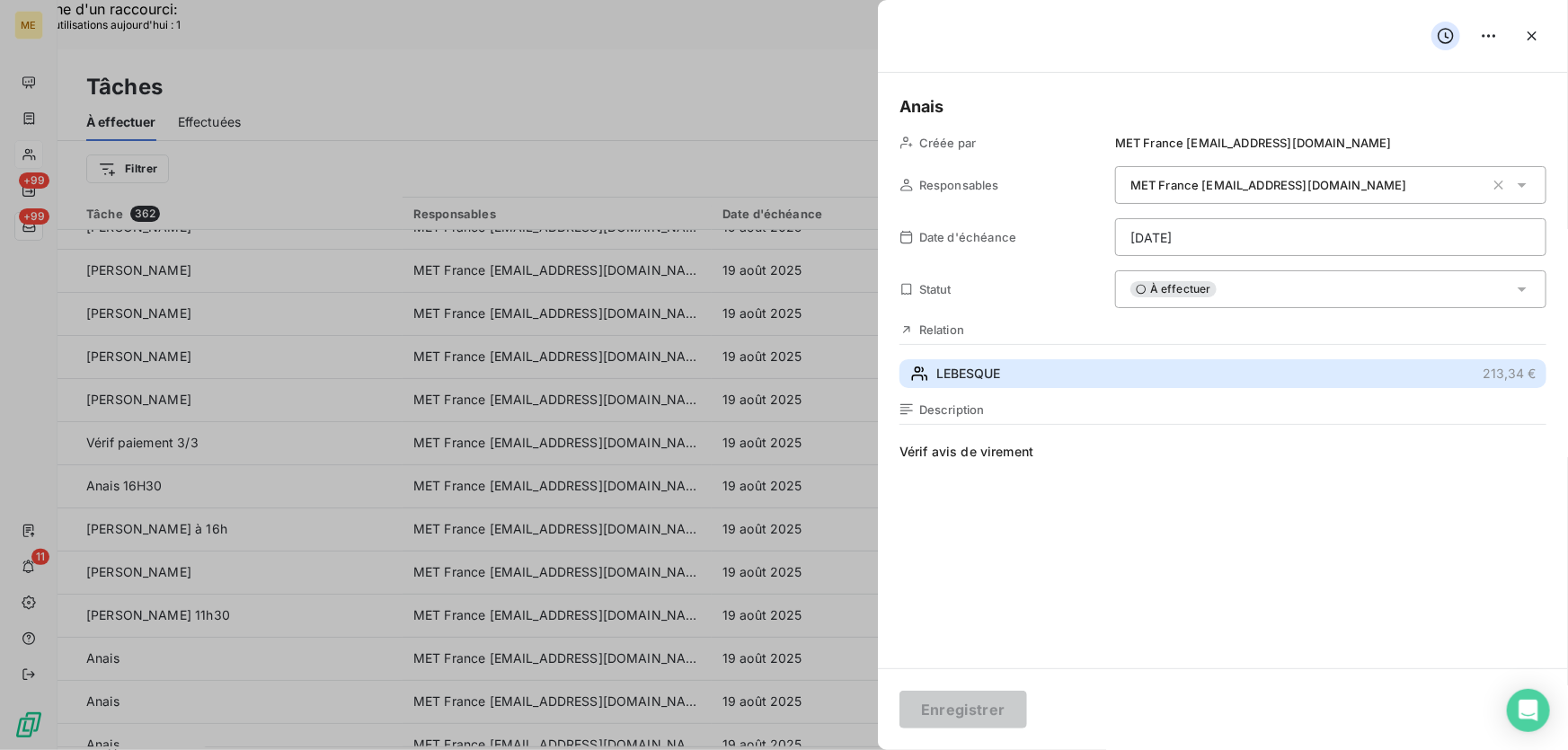
click at [1067, 365] on button "LEBESQUE 213,34 €" at bounding box center [1223, 373] width 647 height 29
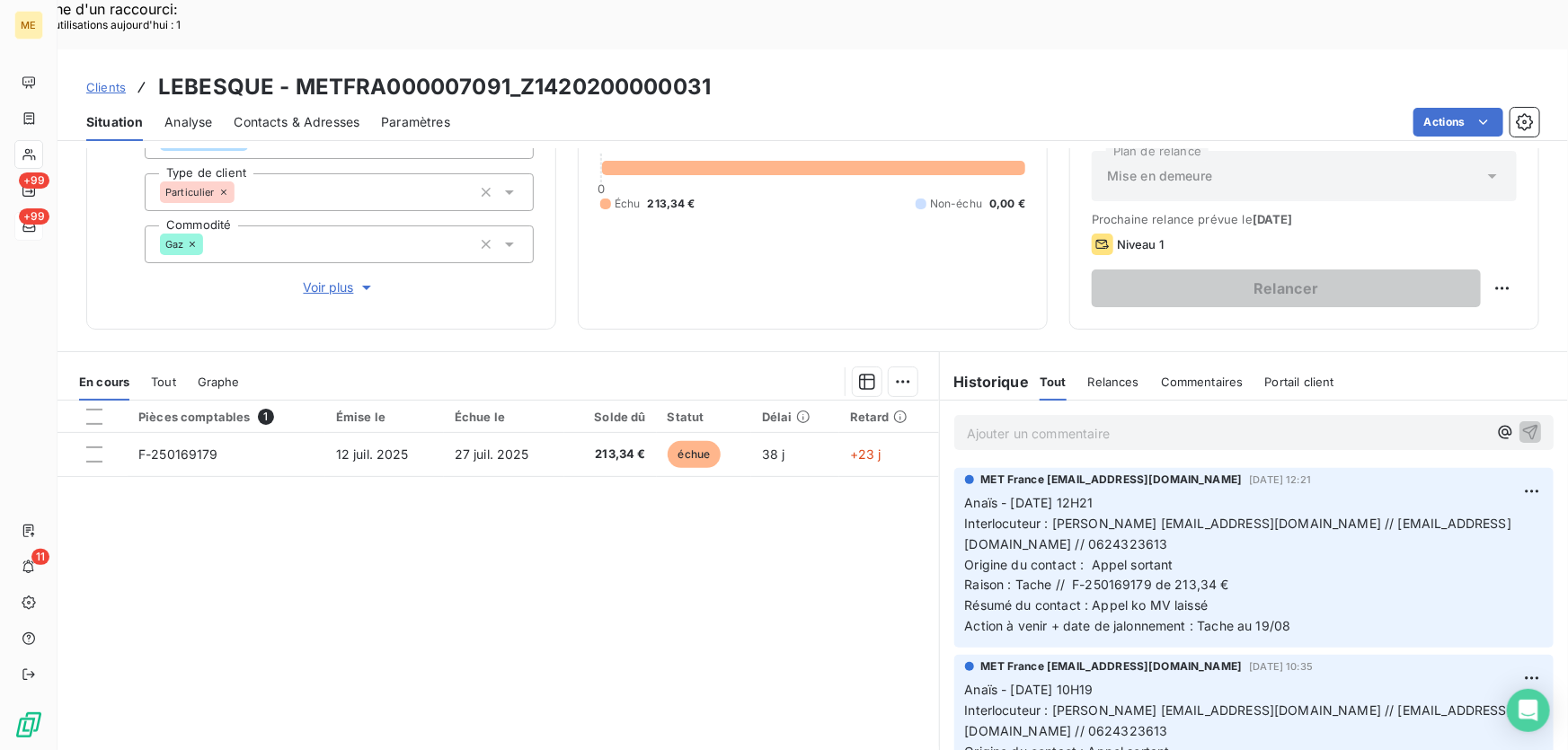
drag, startPoint x: 1340, startPoint y: 472, endPoint x: 1287, endPoint y: 482, distance: 53.9
click at [1338, 515] on span "Interlocuteur : M. Lebesque NATHALIELEBESQUE@GMAIL.COM // chrislebesque@gmail.c…" at bounding box center [1239, 533] width 547 height 36
drag, startPoint x: 1116, startPoint y: 495, endPoint x: 952, endPoint y: 495, distance: 164.0
click at [954, 495] on div "MET France met-france@recouvrement.met.com 18 août 2025, 12:21 Anaïs - 18/08/20…" at bounding box center [1254, 557] width 599 height 180
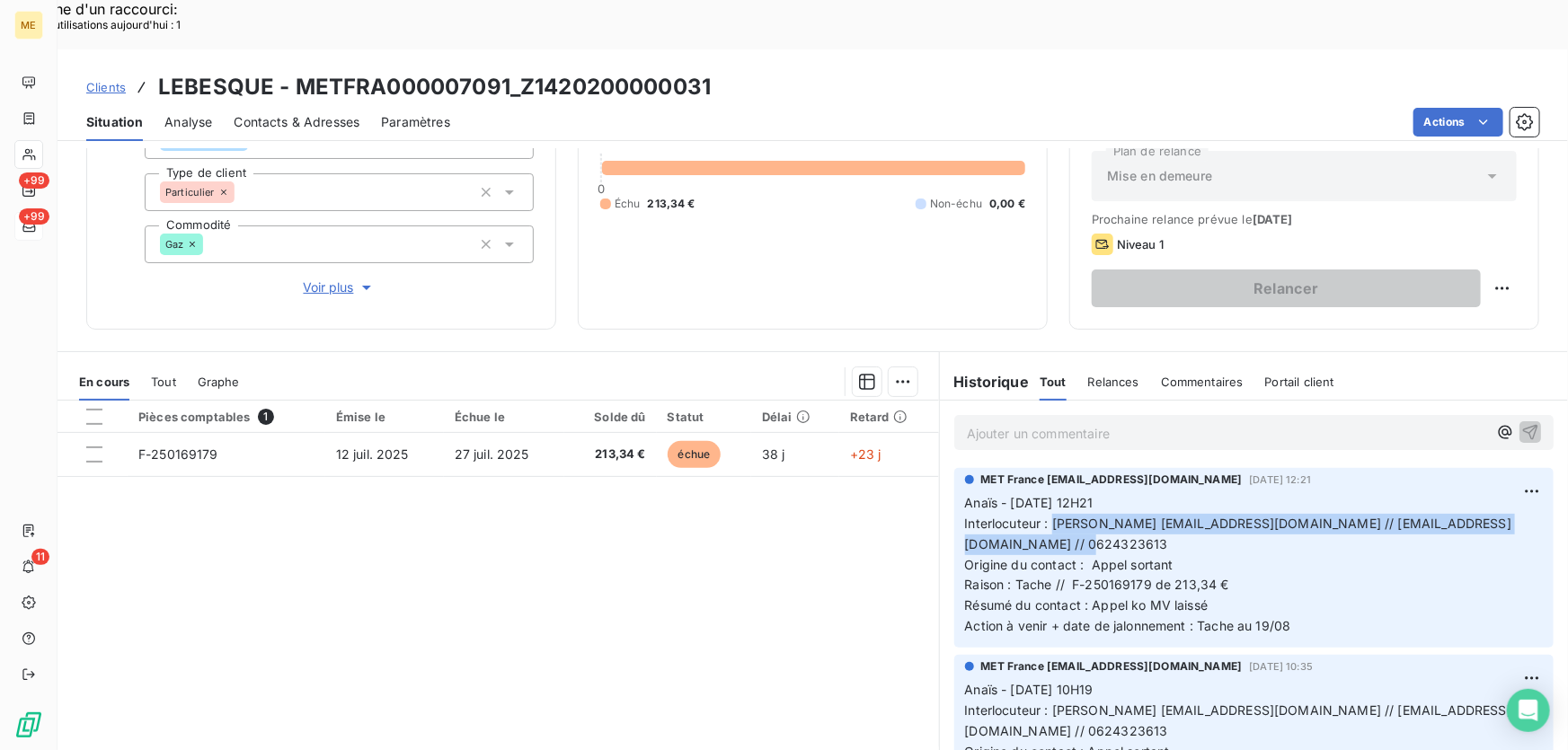
drag, startPoint x: 1045, startPoint y: 474, endPoint x: 1371, endPoint y: 492, distance: 326.5
click at [1371, 493] on p "Anaïs - 18/08/2025 - 12H21 Interlocuteur : M. Lebesque NATHALIELEBESQUE@GMAIL.C…" at bounding box center [1254, 565] width 578 height 143
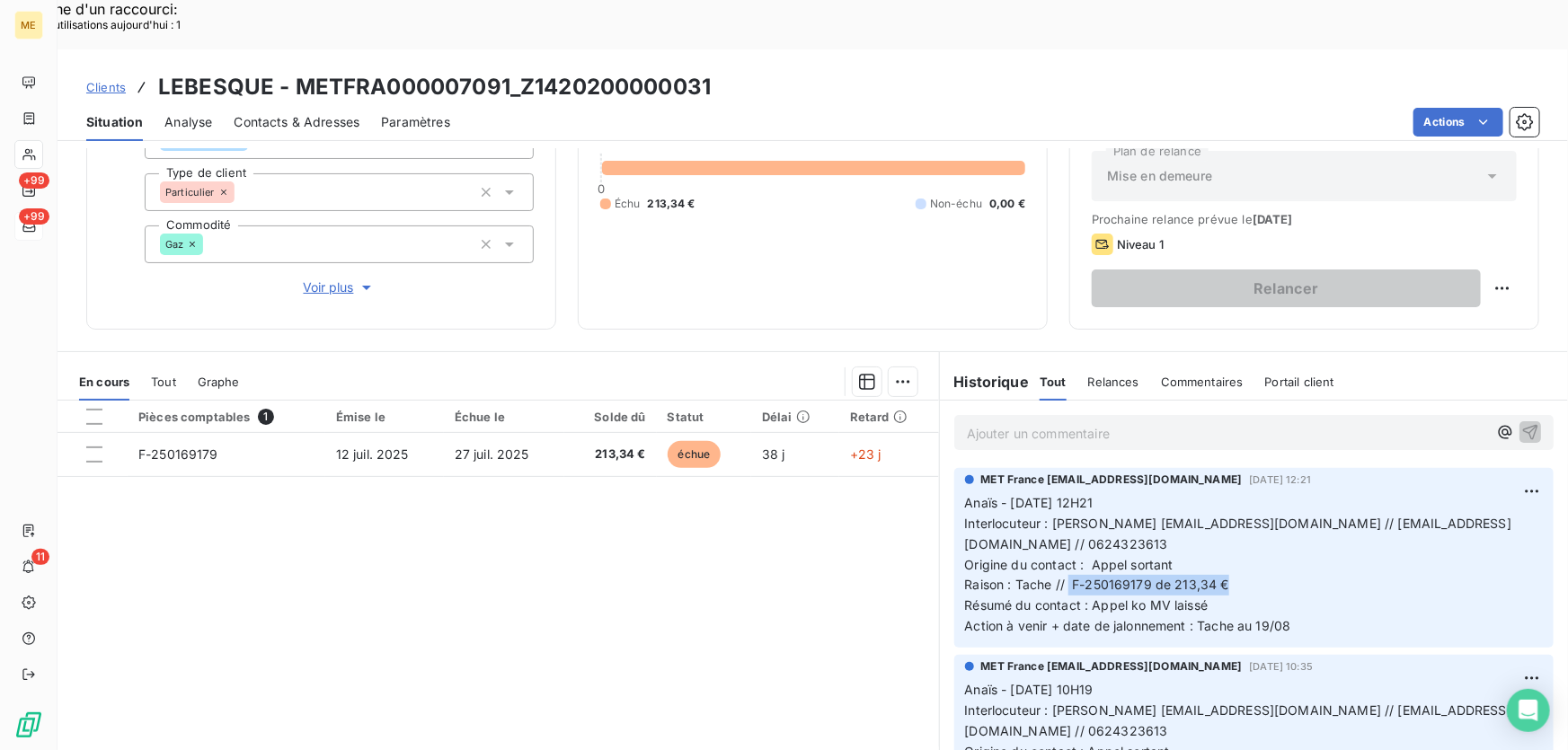
drag, startPoint x: 1062, startPoint y: 538, endPoint x: 1244, endPoint y: 533, distance: 182.1
click at [1244, 533] on p "Anaïs - 18/08/2025 - 12H21 Interlocuteur : M. Lebesque NATHALIELEBESQUE@GMAIL.C…" at bounding box center [1254, 565] width 578 height 143
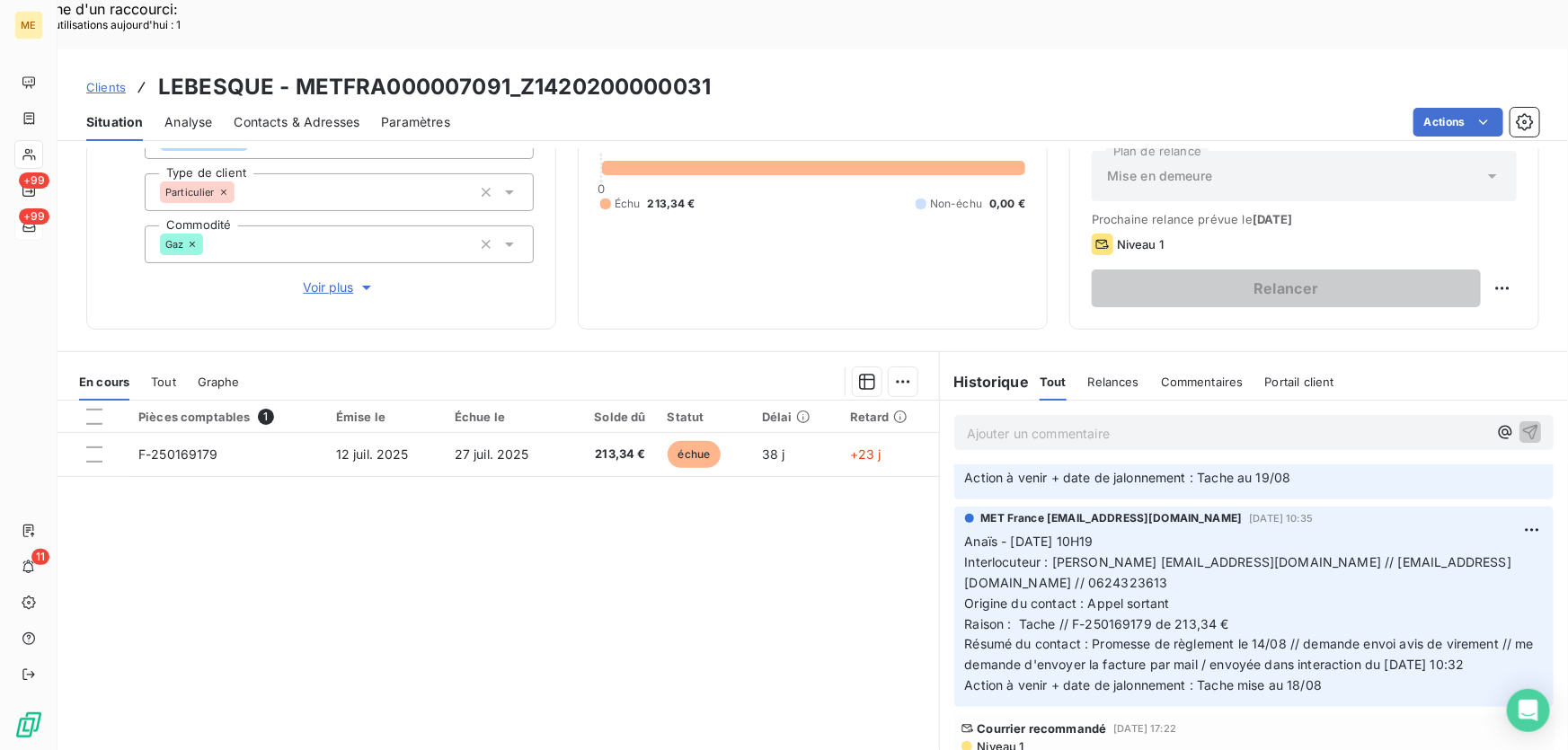
scroll to position [162, 0]
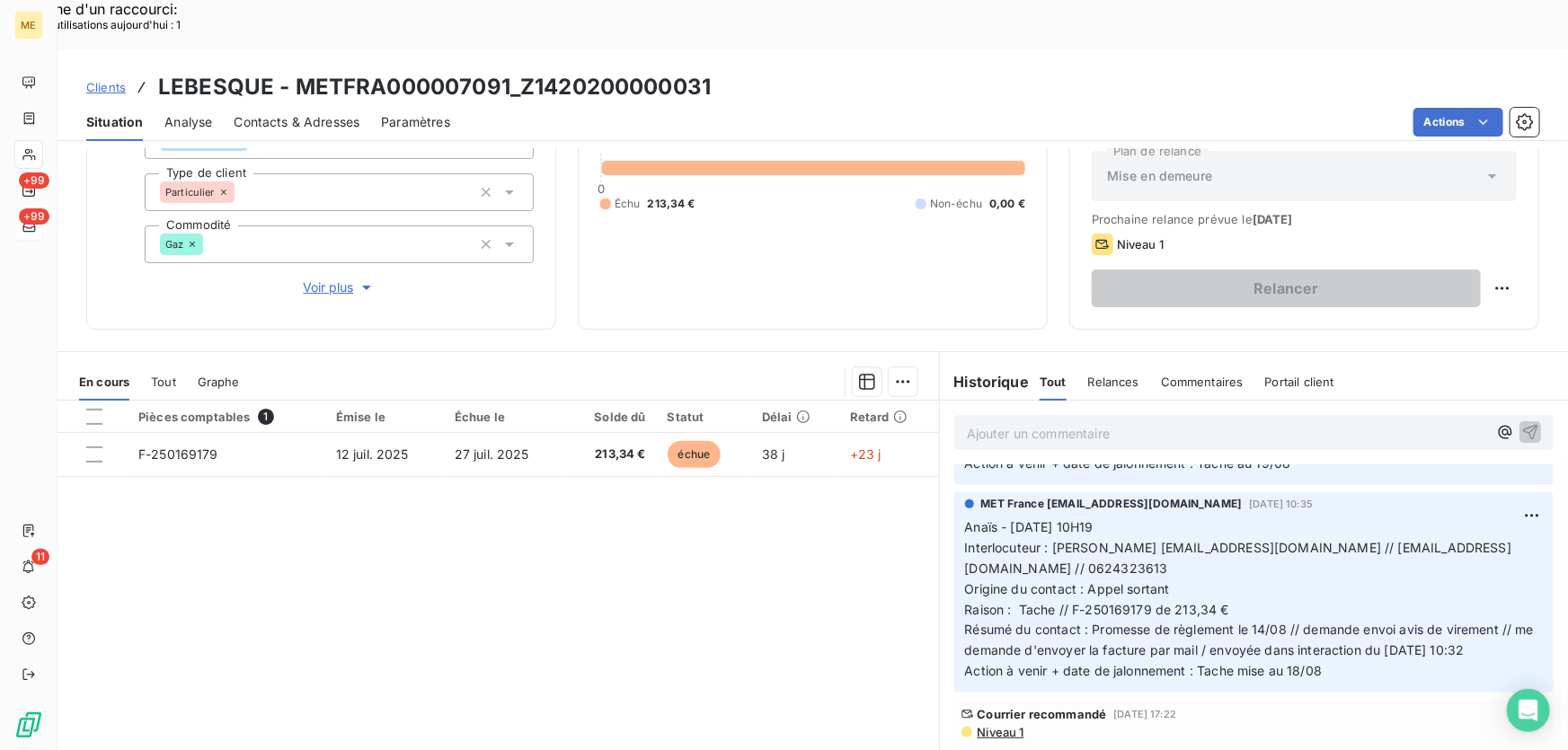
click at [1278, 622] on span "Résumé du contact : Promesse de règlement le 14/08 // demande envoi avis de vir…" at bounding box center [1252, 640] width 573 height 36
click at [1222, 554] on p "Anaïs - 13/08/2025 - 10H19 Interlocuteur : M. Lebesque NATHALIELEBESQUE@GMAIL.C…" at bounding box center [1254, 599] width 578 height 164
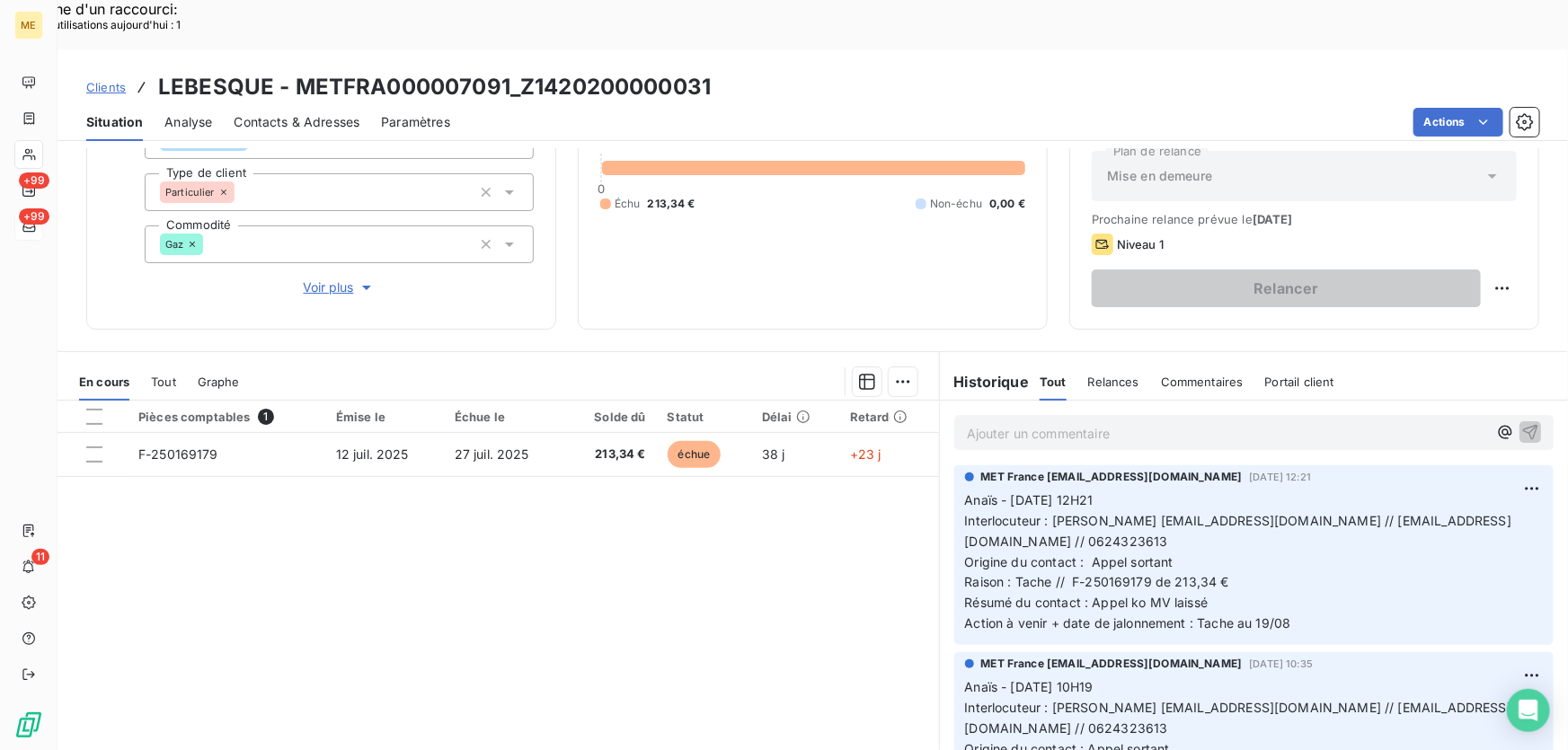
scroll to position [0, 0]
click at [1143, 577] on span "Raison : Tache // F-250169179 de 213,34 €" at bounding box center [1096, 584] width 264 height 15
drag, startPoint x: 1221, startPoint y: 530, endPoint x: 1168, endPoint y: 530, distance: 53.0
click at [1168, 530] on p "Anaïs - 18/08/2025 - 12H21 Interlocuteur : M. Lebesque NATHALIELEBESQUE@GMAIL.C…" at bounding box center [1254, 565] width 578 height 143
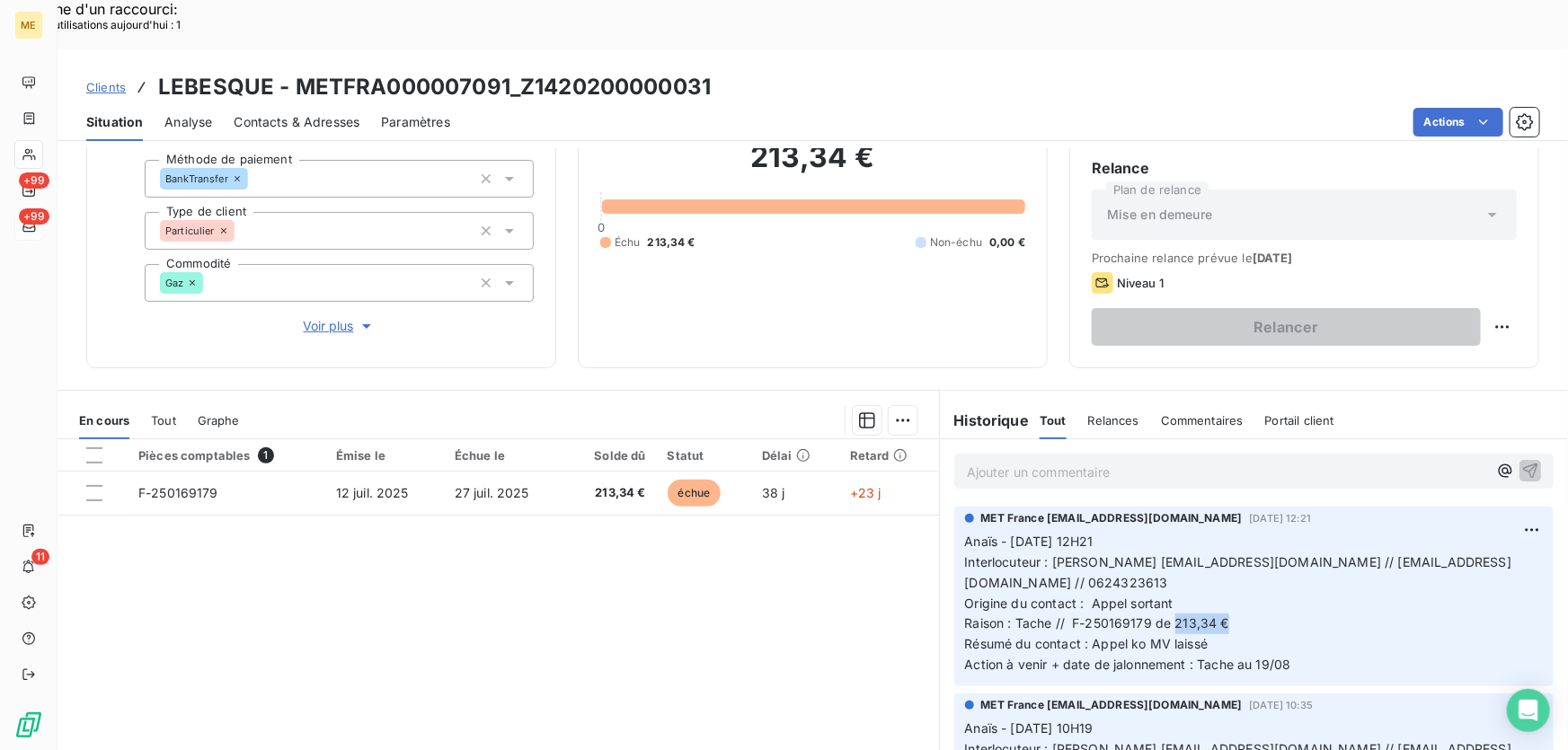
scroll to position [198, 0]
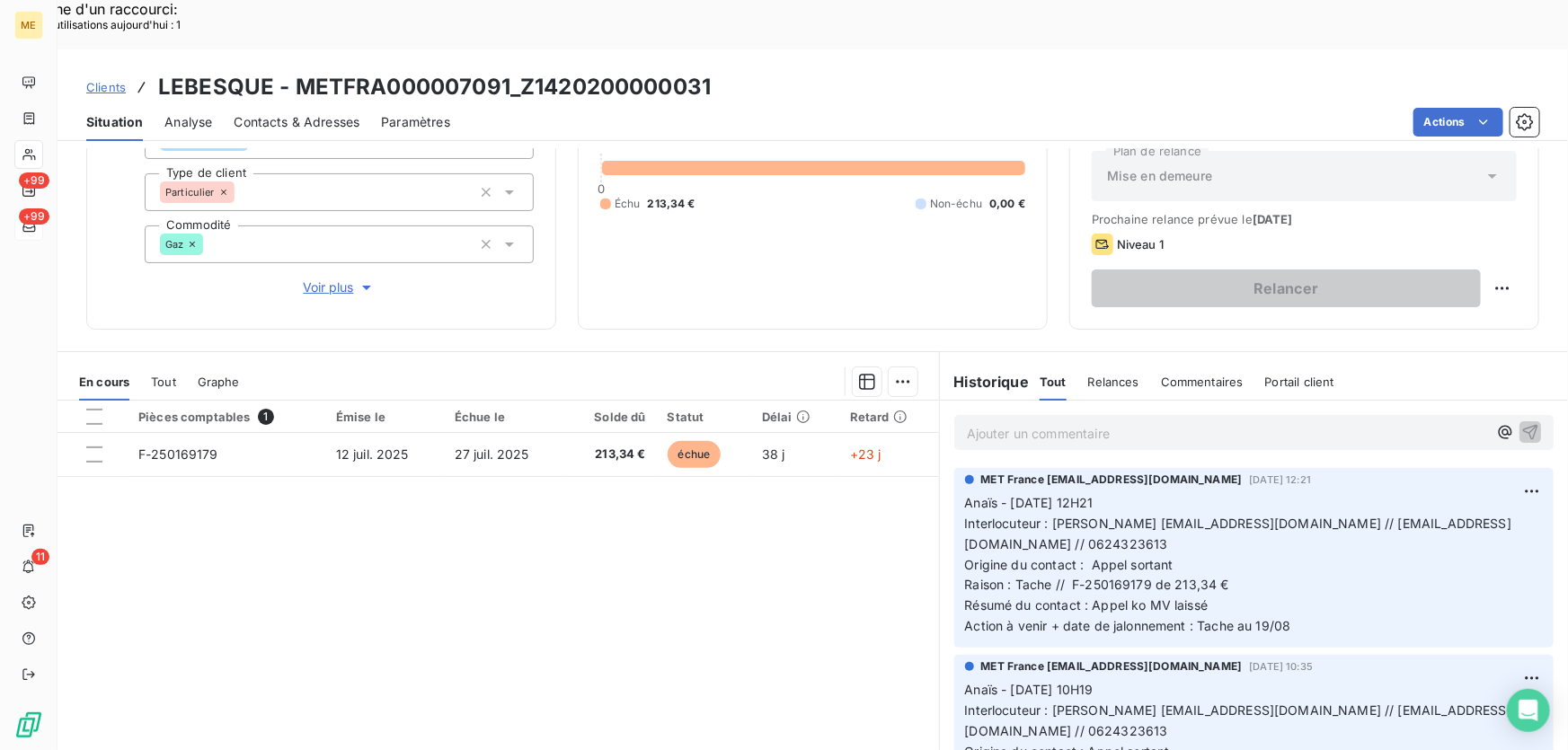
click at [663, 548] on div "Pièces comptables 1 Émise le Échue le Solde dû Statut Délai Retard F-250169179 …" at bounding box center [498, 574] width 882 height 346
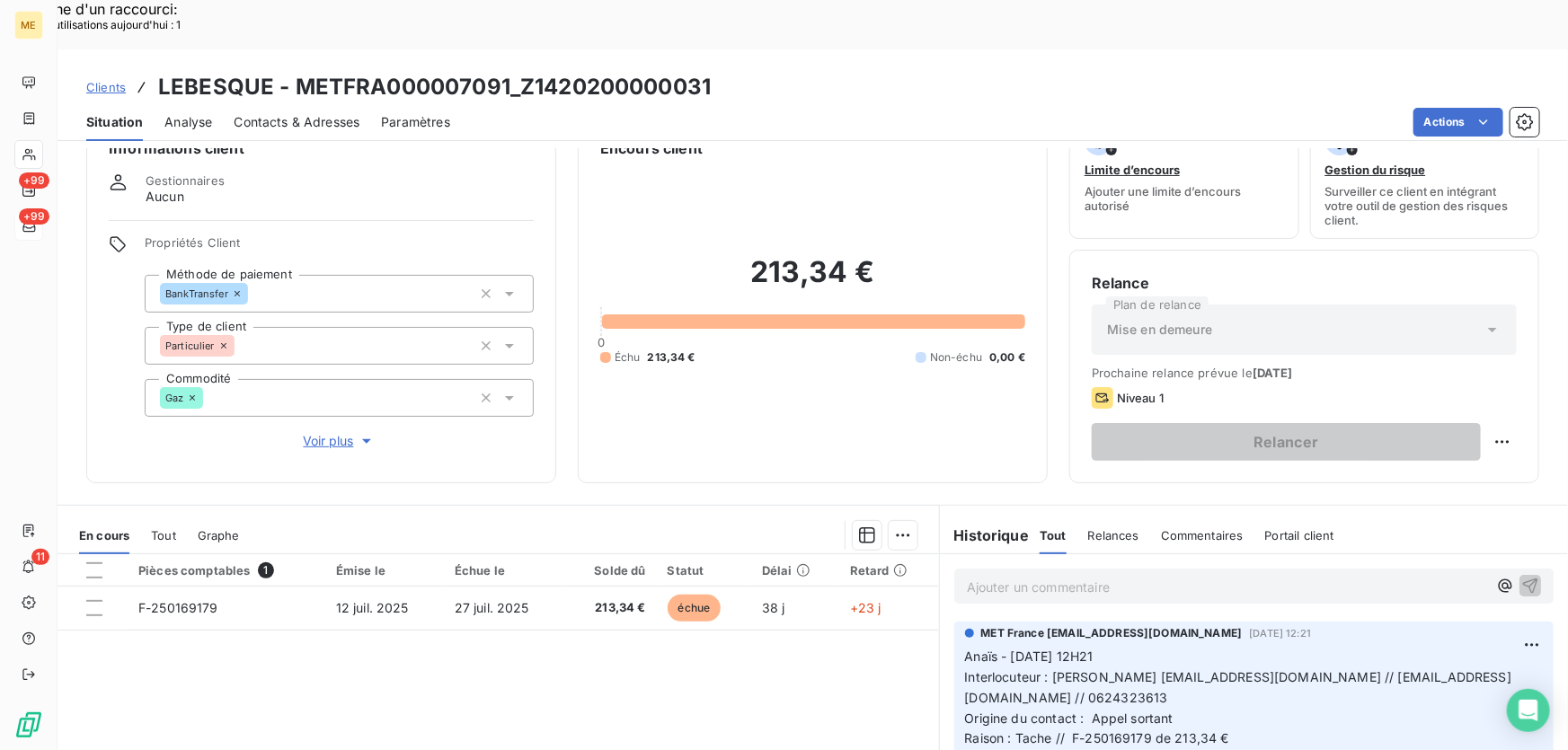
scroll to position [0, 0]
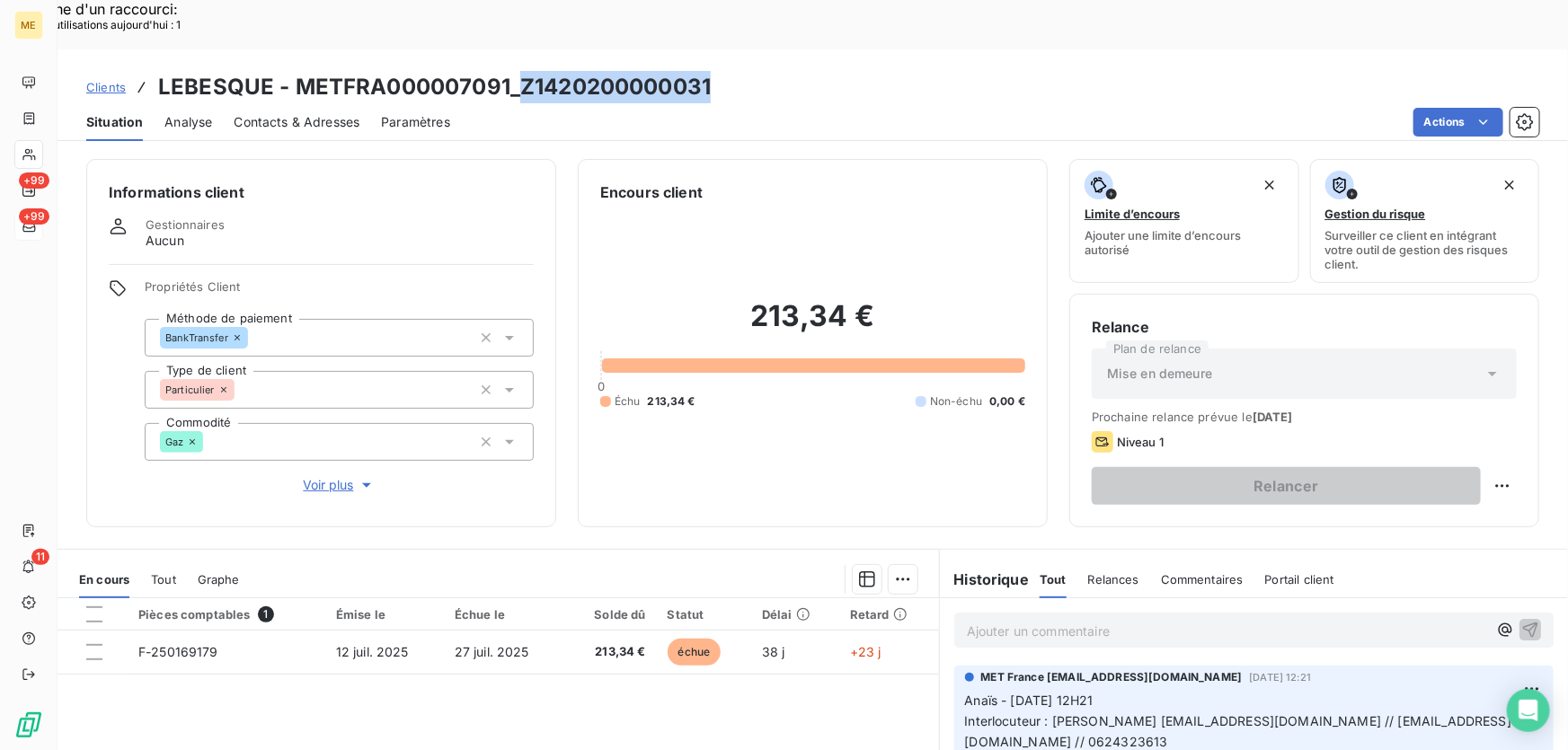
drag, startPoint x: 719, startPoint y: 35, endPoint x: 520, endPoint y: 45, distance: 199.3
click at [520, 71] on div "Clients LEBESQUE - METFRA000007091_Z1420200000031" at bounding box center [813, 87] width 1510 height 33
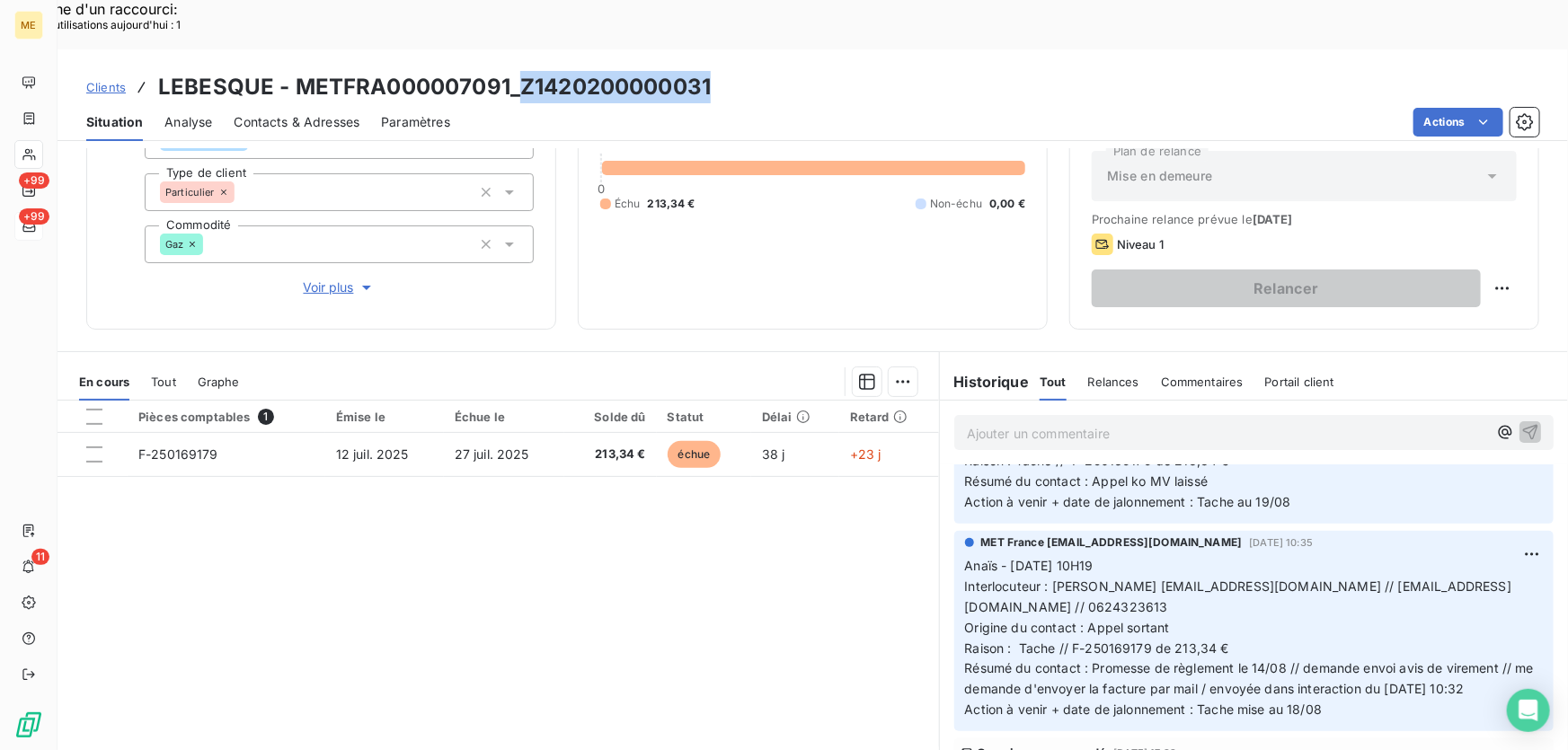
scroll to position [162, 0]
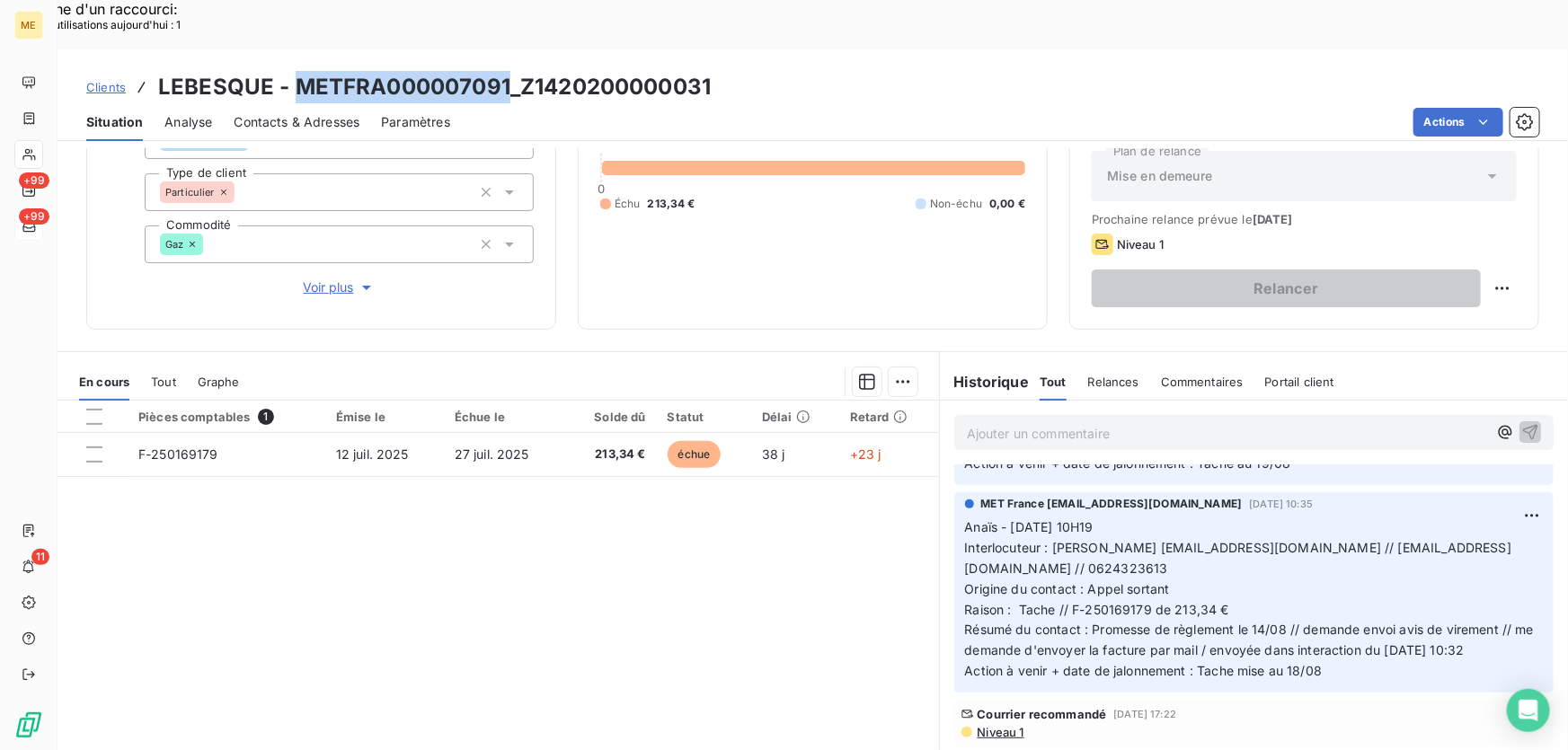
drag, startPoint x: 507, startPoint y: 36, endPoint x: 292, endPoint y: 43, distance: 215.1
click at [292, 71] on h3 "LEBESQUE - METFRA000007091_Z1420200000031" at bounding box center [434, 87] width 552 height 33
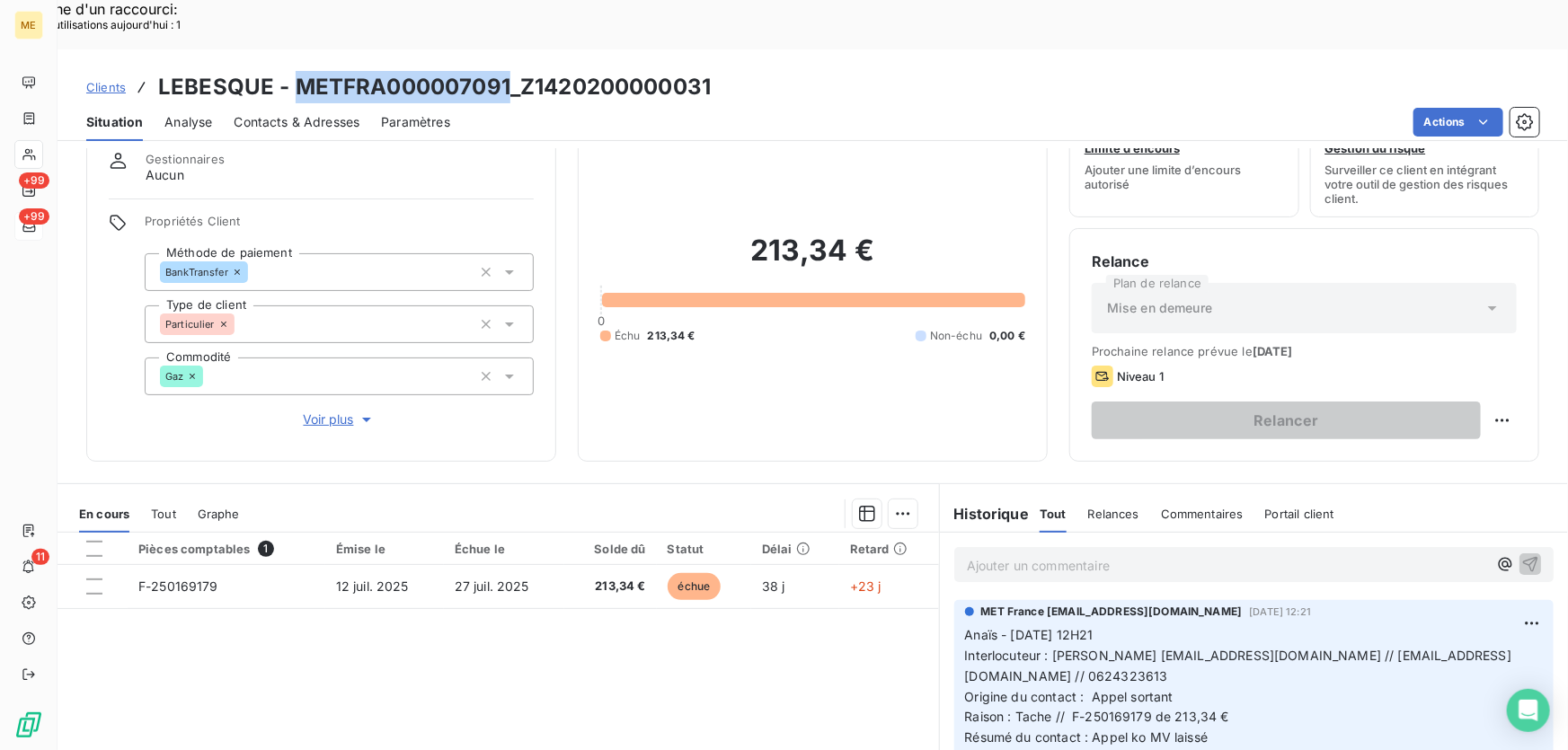
scroll to position [0, 0]
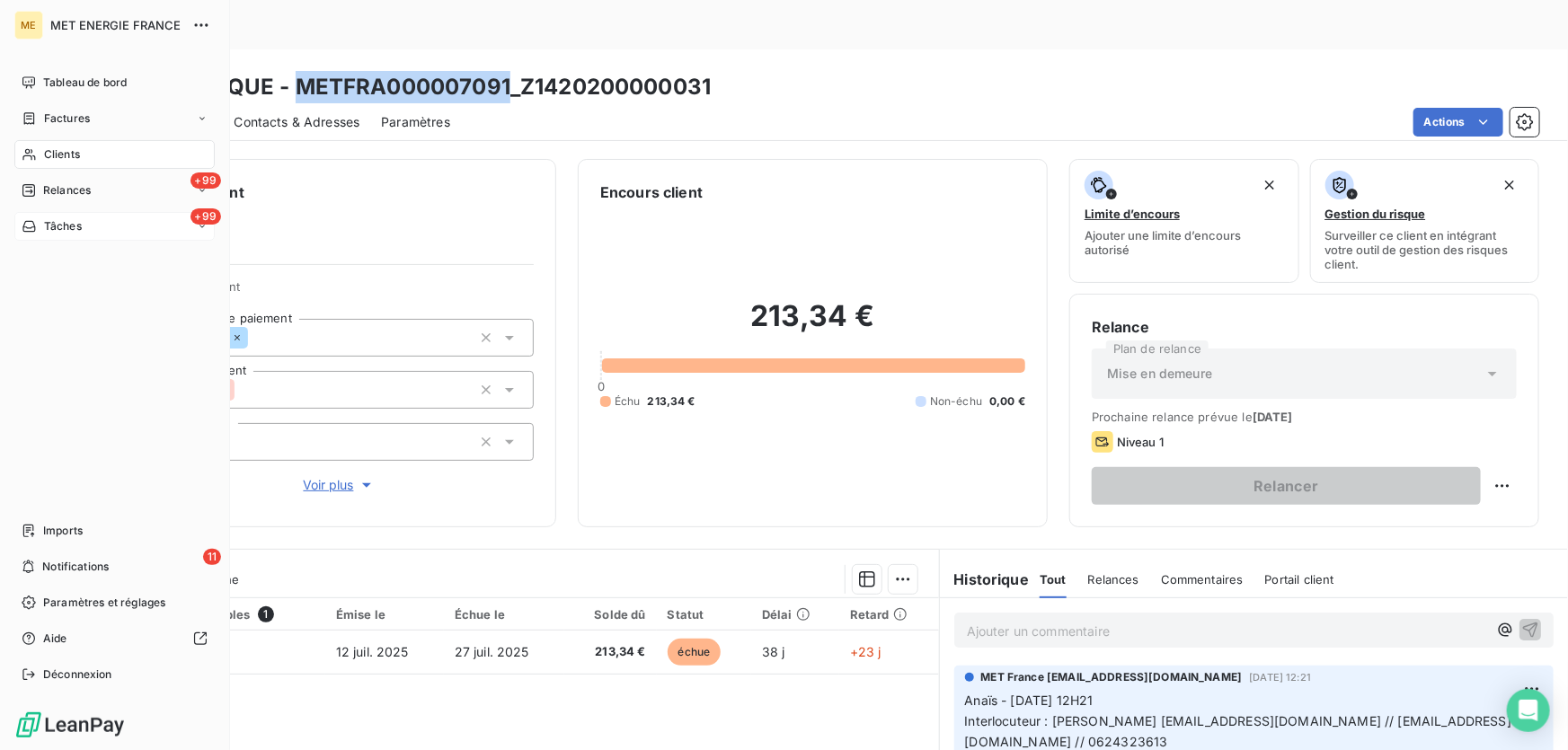
click at [48, 220] on span "Tâches" at bounding box center [63, 226] width 38 height 16
